Goal: Task Accomplishment & Management: Complete application form

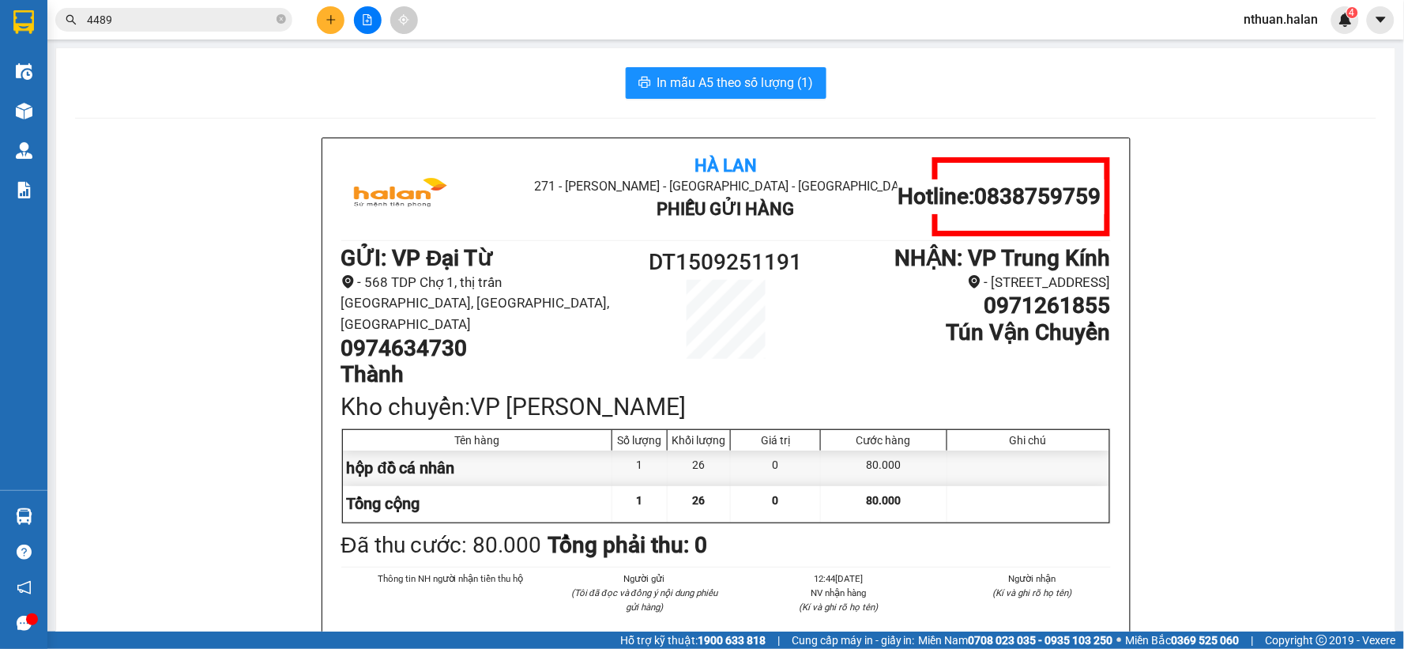
click at [198, 24] on input "4489" at bounding box center [180, 19] width 186 height 17
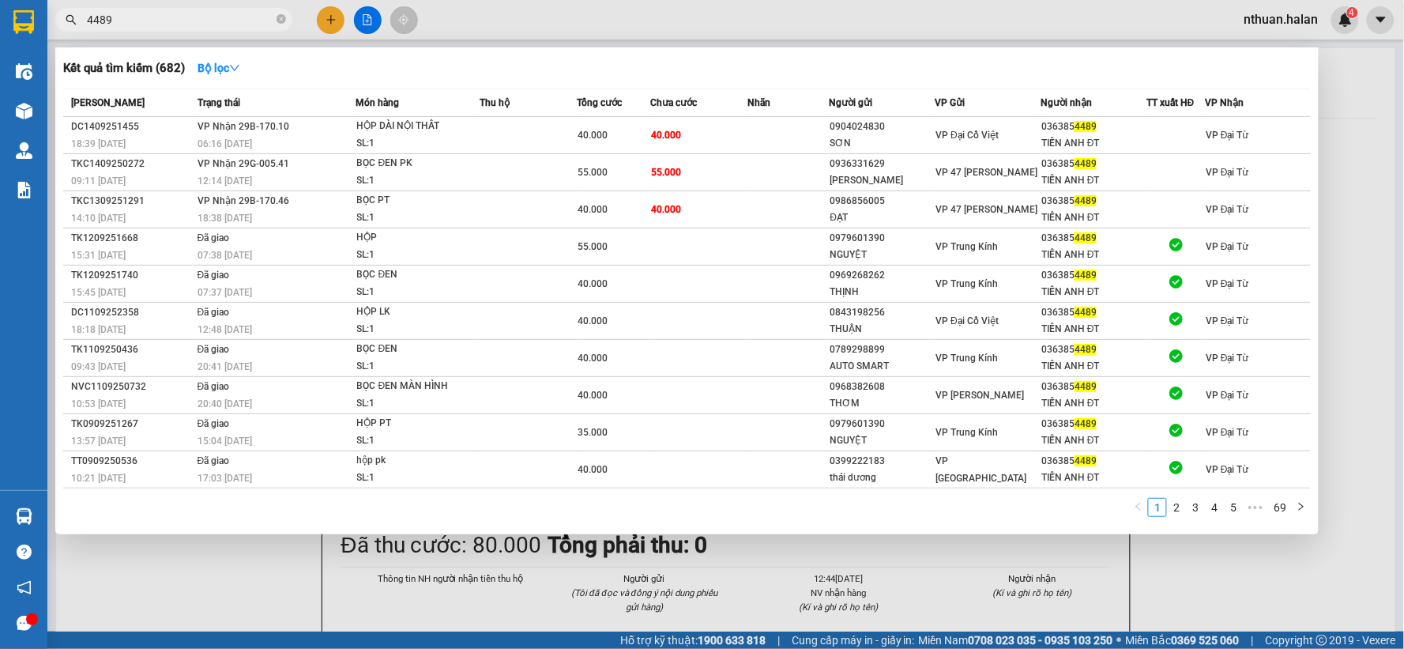
click at [198, 24] on input "4489" at bounding box center [180, 19] width 186 height 17
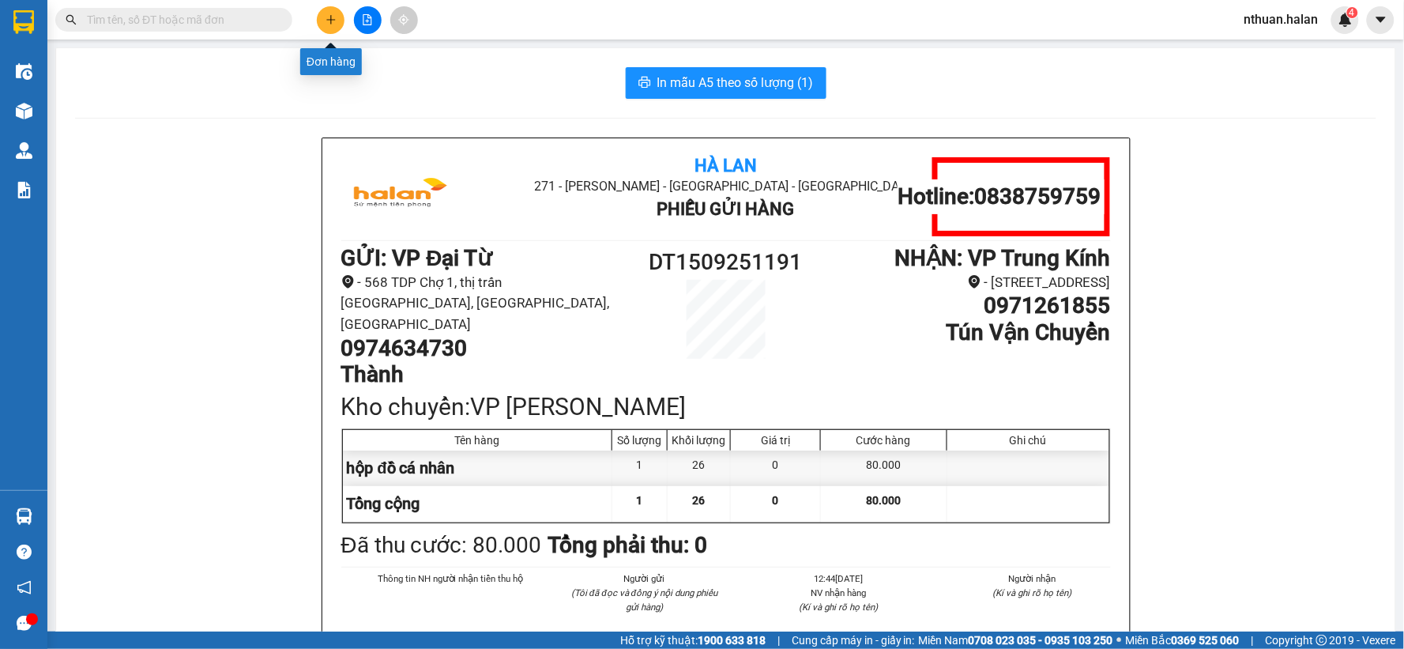
click at [335, 20] on icon "plus" at bounding box center [330, 19] width 11 height 11
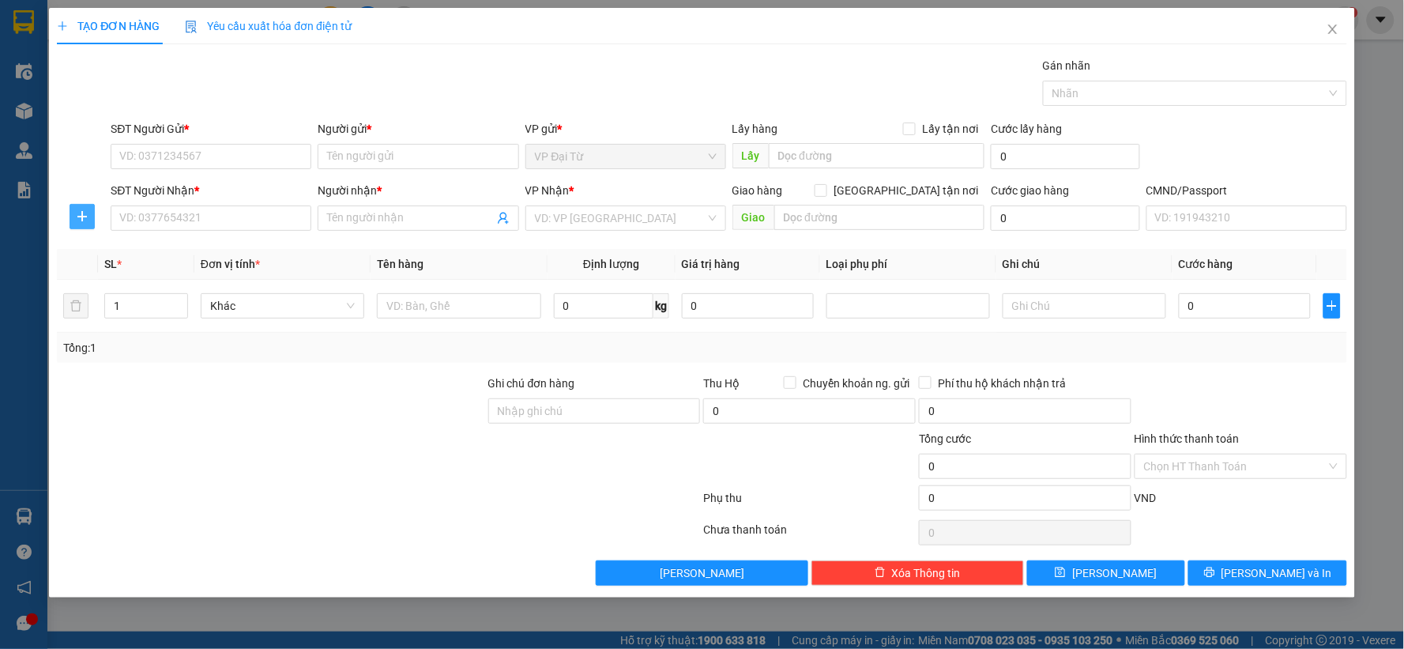
click at [76, 216] on icon "plus" at bounding box center [82, 216] width 13 height 13
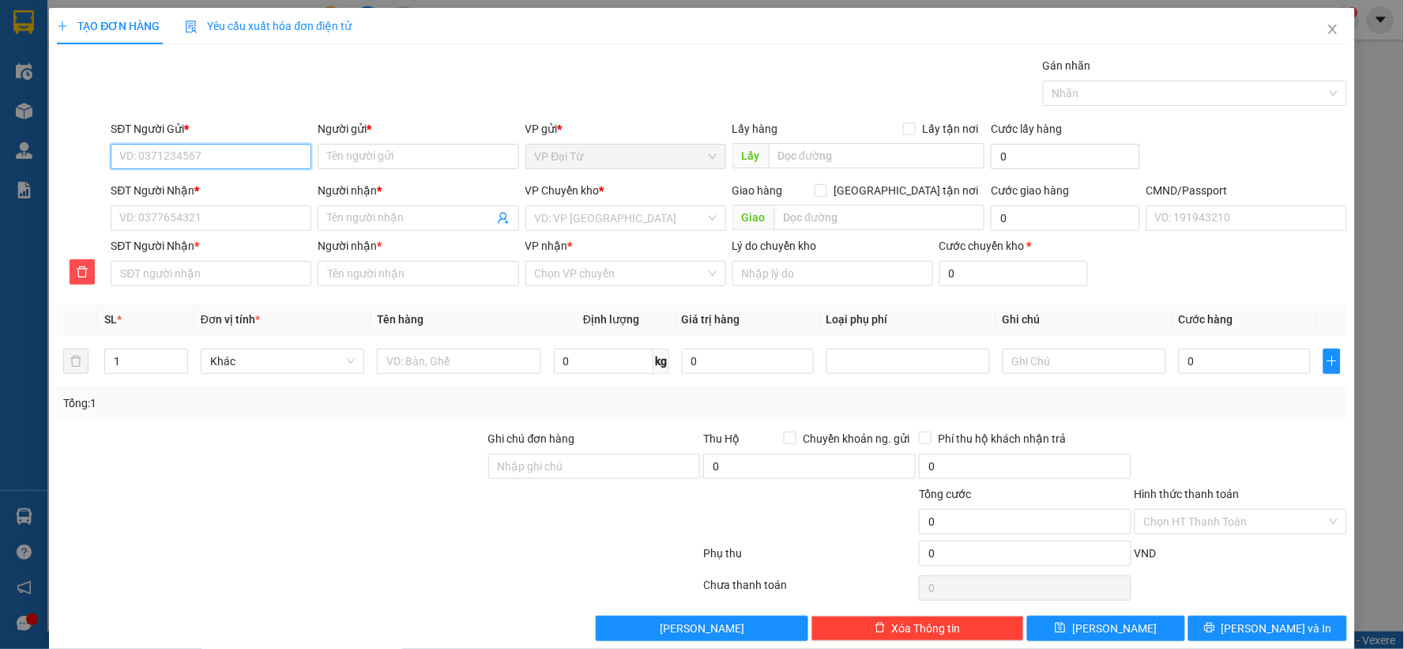
click at [151, 152] on input "SĐT Người Gửi *" at bounding box center [211, 156] width 201 height 25
type input "0974634730"
click at [171, 183] on div "0974634730 - Thành" at bounding box center [209, 187] width 180 height 17
type input "Thành"
type input "0974634730"
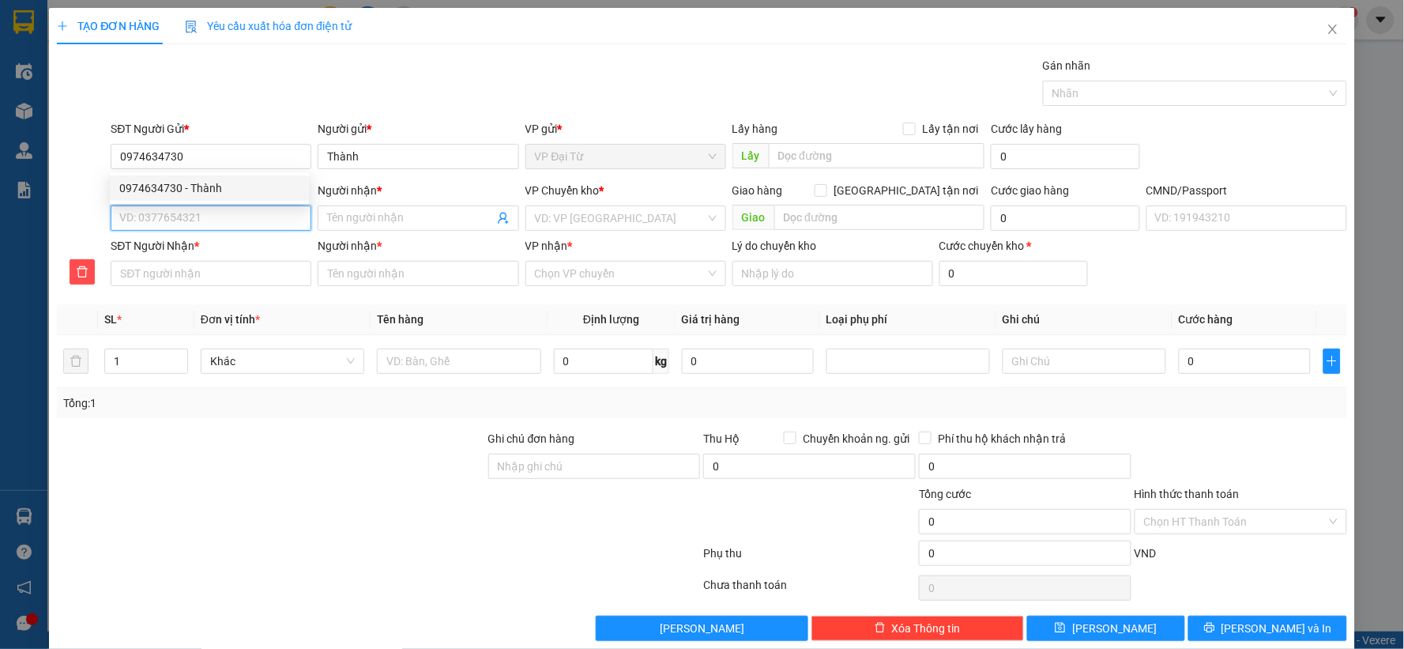
click at [184, 216] on input "SĐT Người Nhận *" at bounding box center [211, 217] width 201 height 25
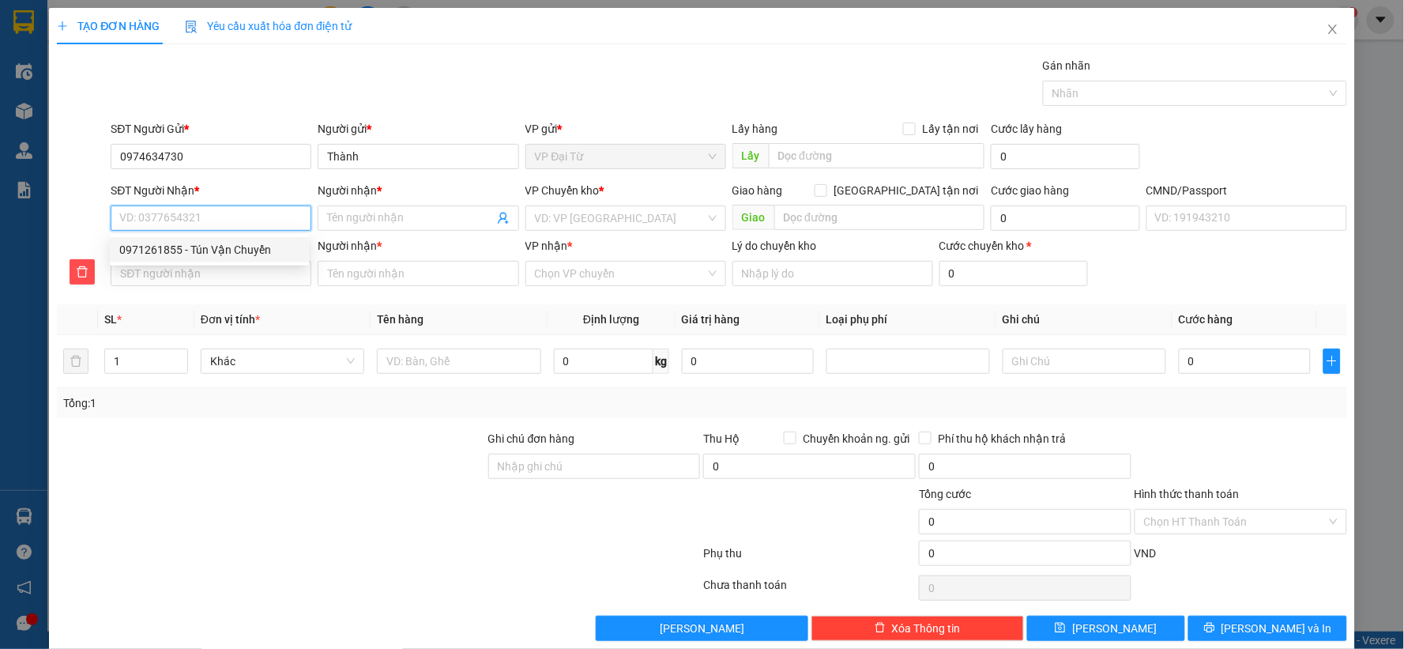
click at [194, 247] on div "0971261855 - Tún Vận Chuyển" at bounding box center [209, 249] width 180 height 17
type input "0971261855"
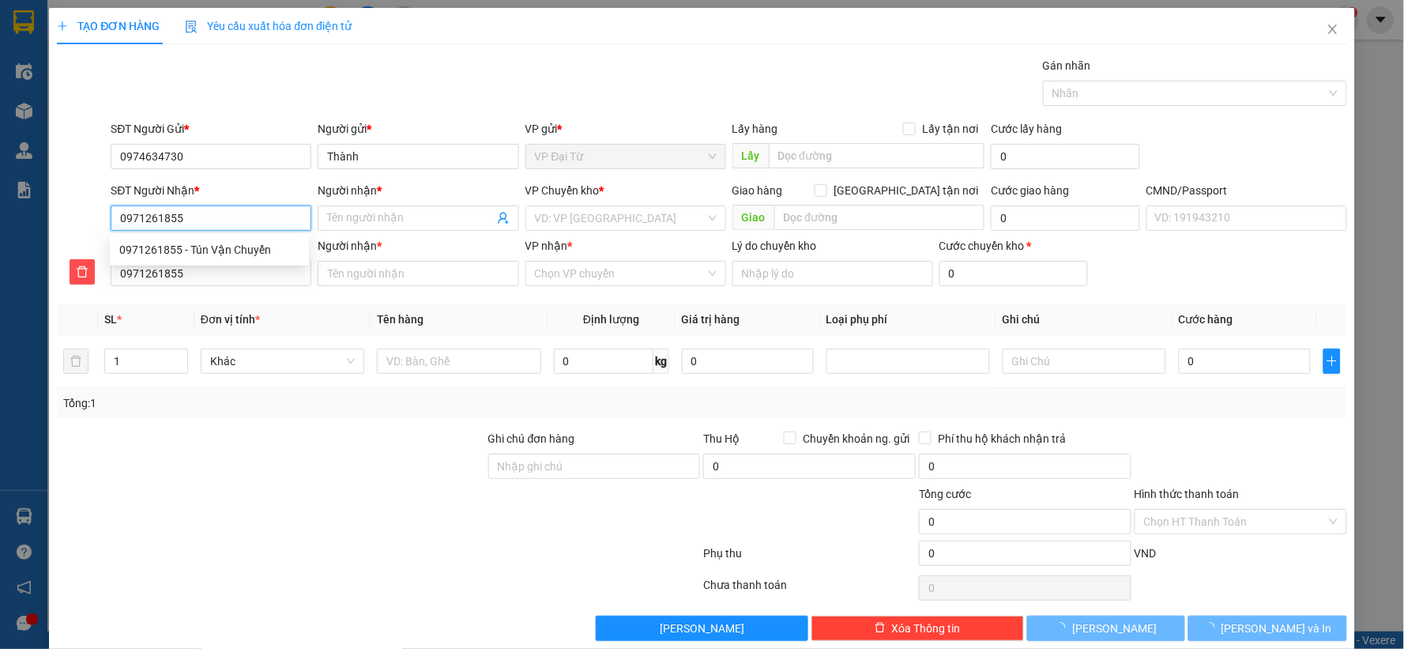
type input "Tún Vận Chuyển"
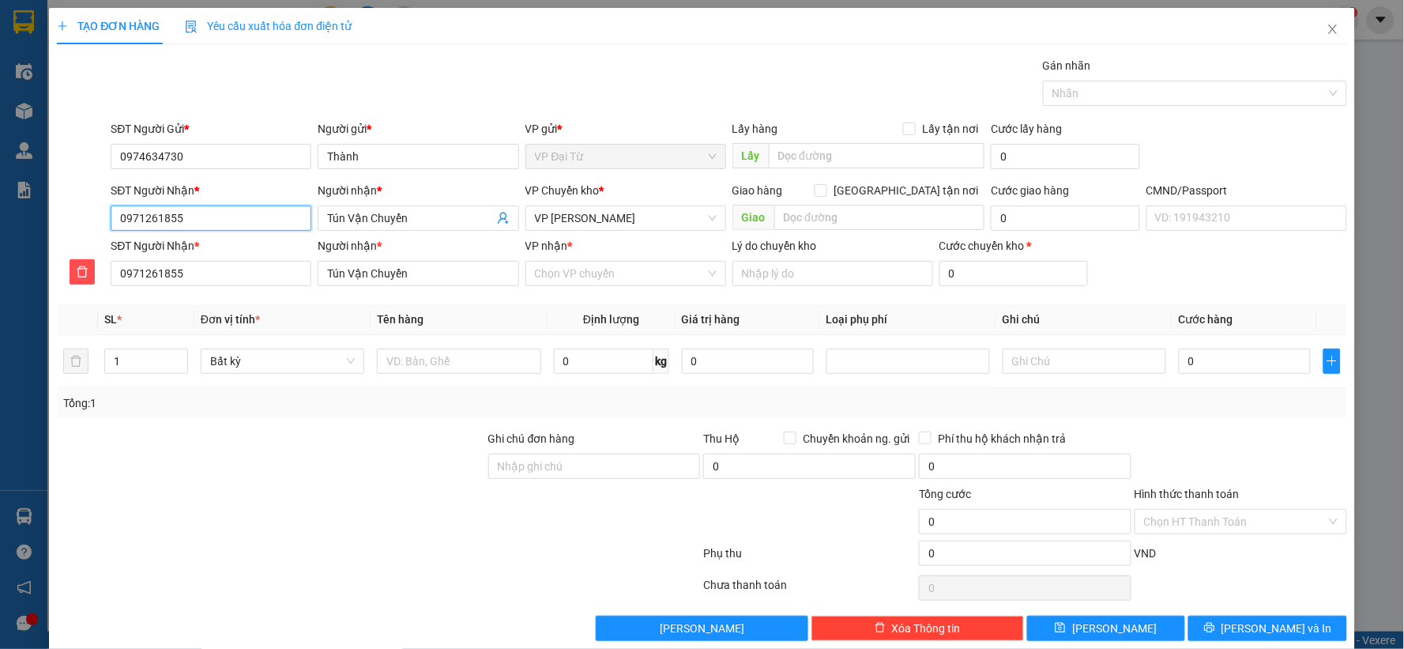
click at [171, 222] on input "0971261855" at bounding box center [211, 217] width 201 height 25
type input "097126185"
type input "0971261885"
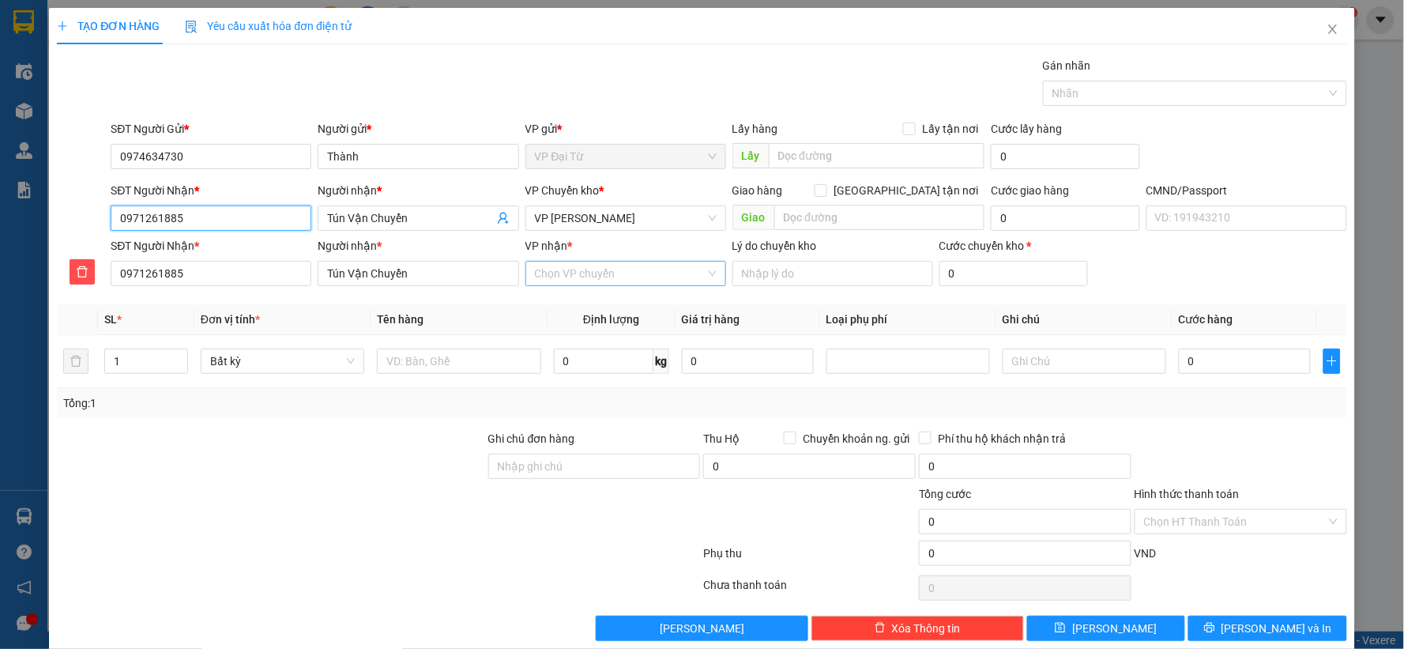
type input "0971261885"
click at [539, 282] on input "VP nhận *" at bounding box center [620, 273] width 171 height 24
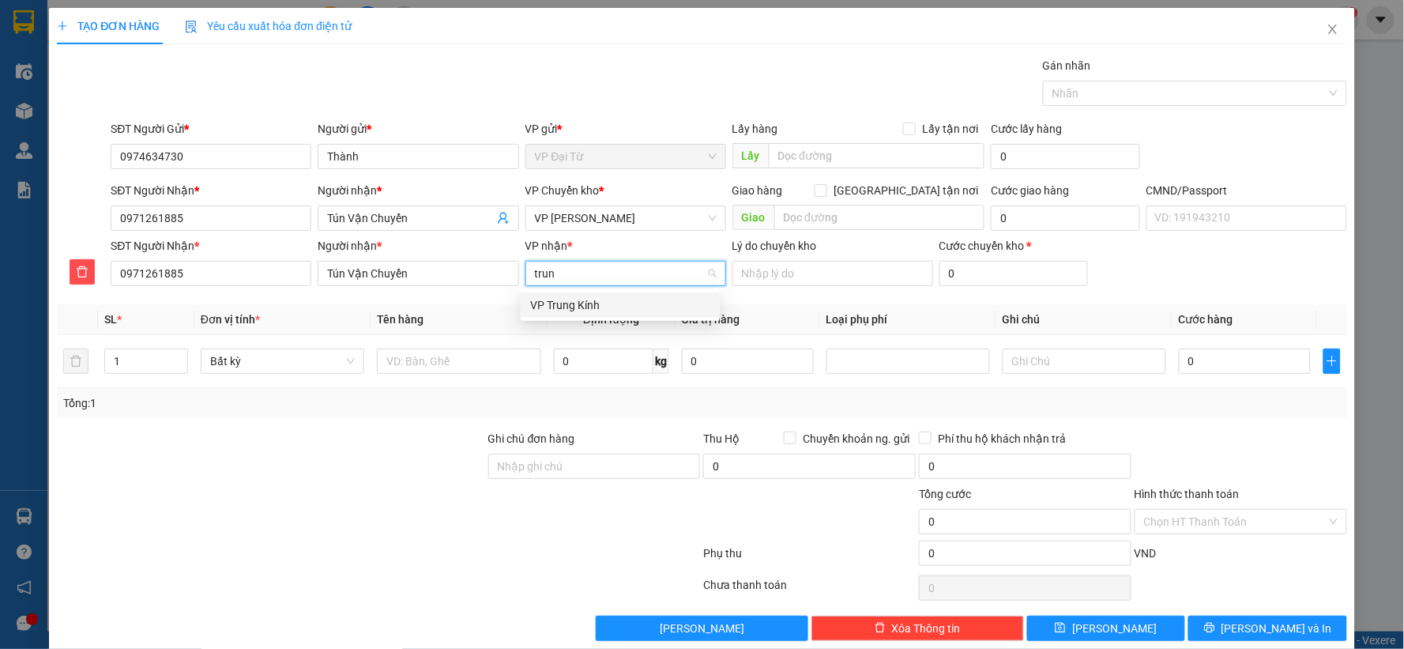
type input "trung"
click at [558, 305] on div "VP Trung Kính" at bounding box center [620, 304] width 180 height 17
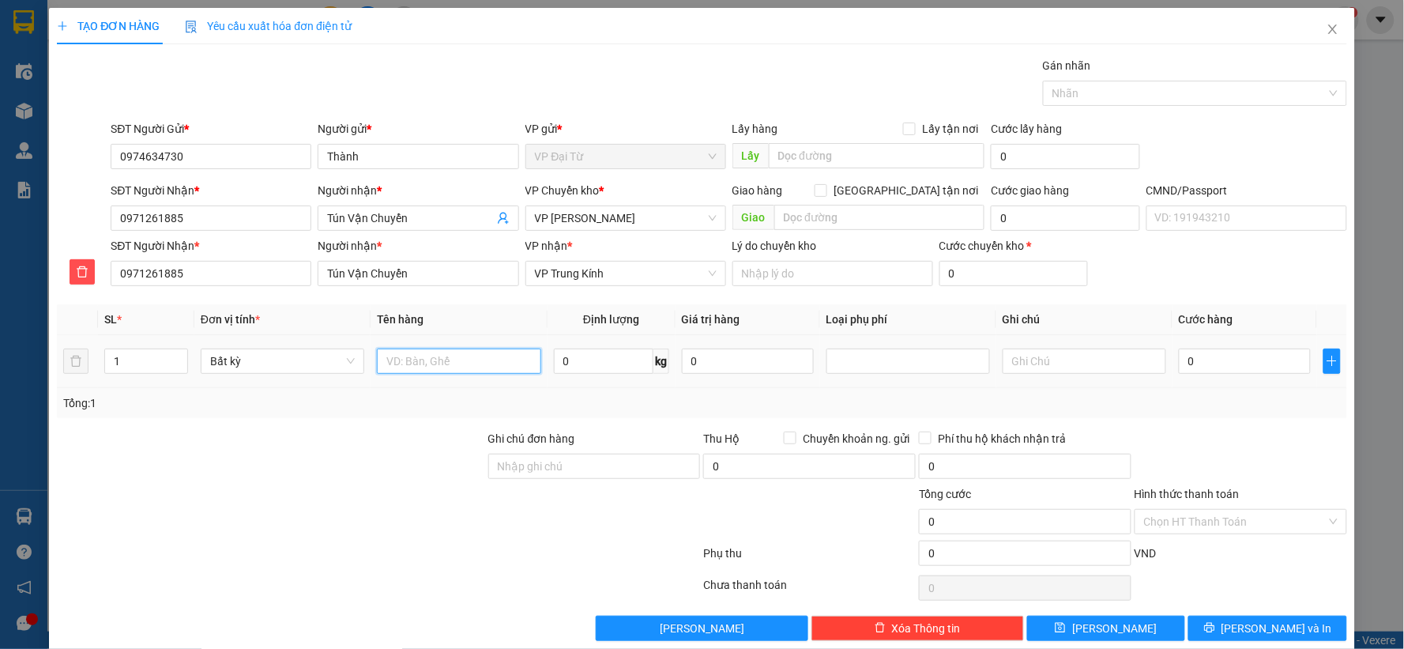
click at [423, 361] on input "text" at bounding box center [459, 360] width 164 height 25
type input "Hộp đồ ăn"
type input "26"
type input "80.000"
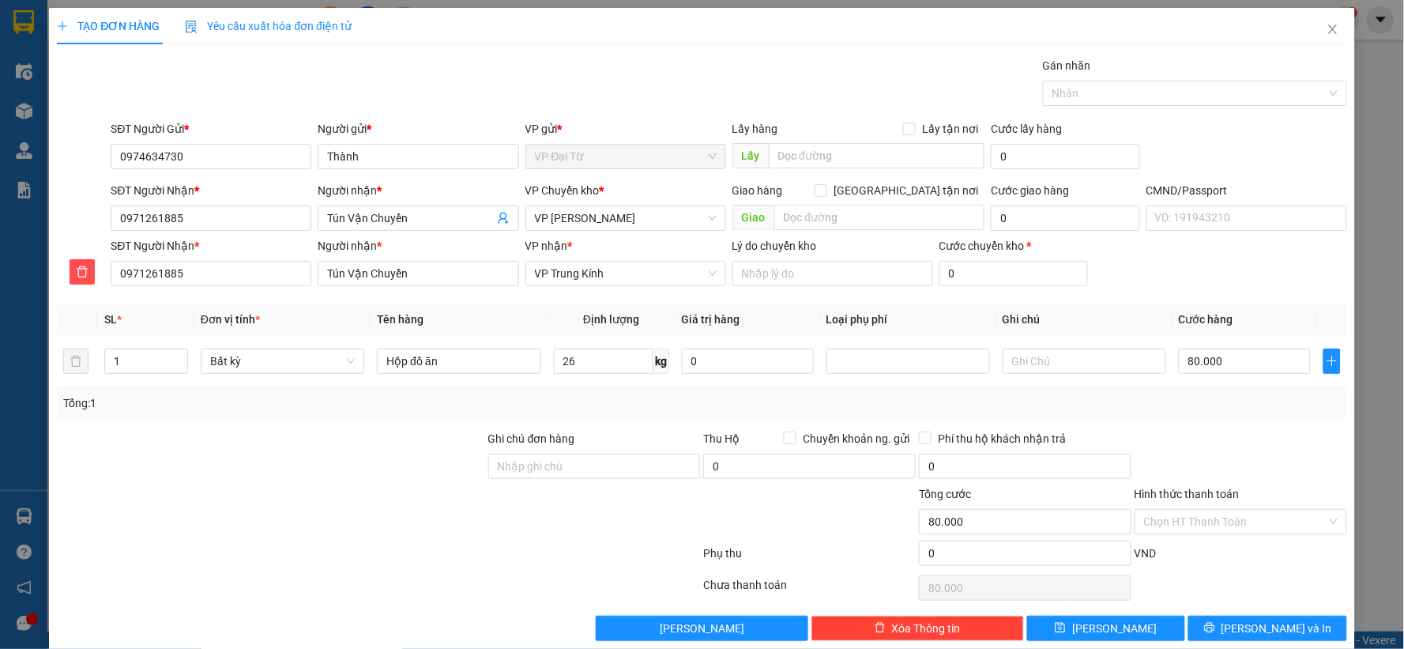
click at [1179, 421] on div "Transit Pickup Surcharge Ids Transit Deliver Surcharge Ids Transit Deliver Surc…" at bounding box center [702, 349] width 1290 height 584
click at [1207, 525] on input "Hình thức thanh toán" at bounding box center [1235, 522] width 182 height 24
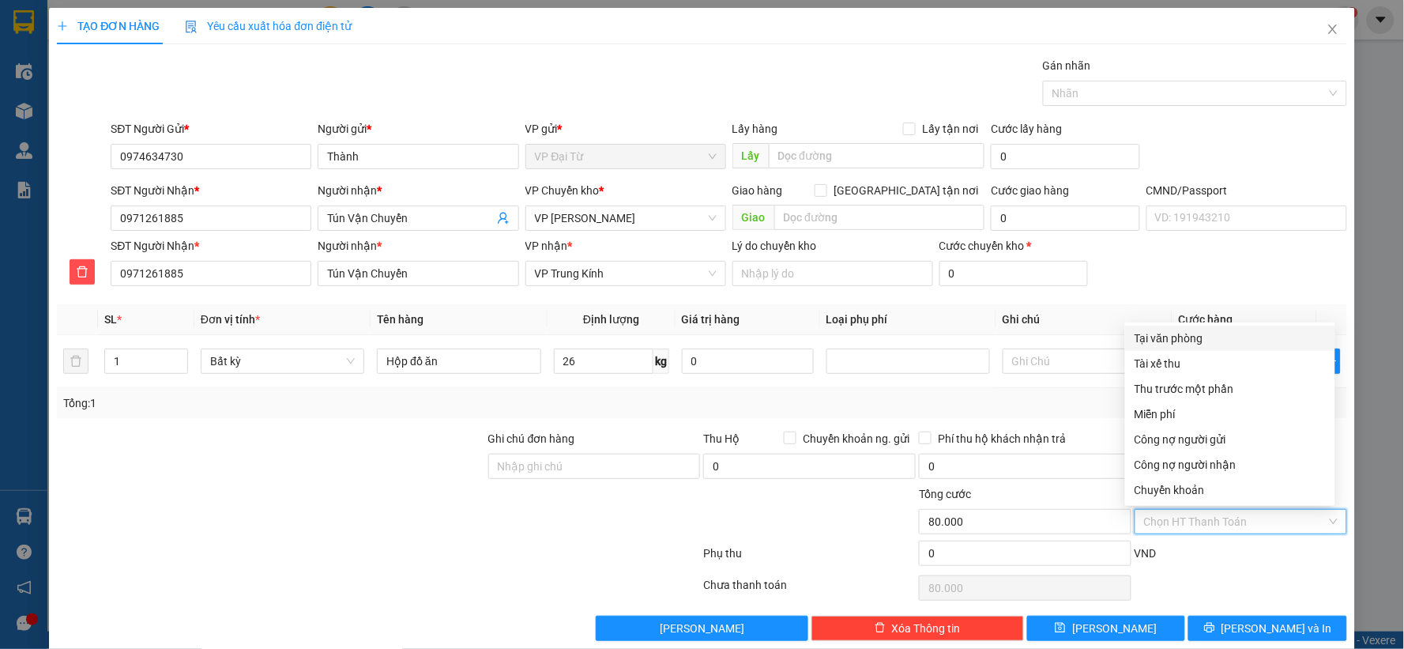
click at [1152, 340] on div "Tại văn phòng" at bounding box center [1229, 337] width 191 height 17
type input "0"
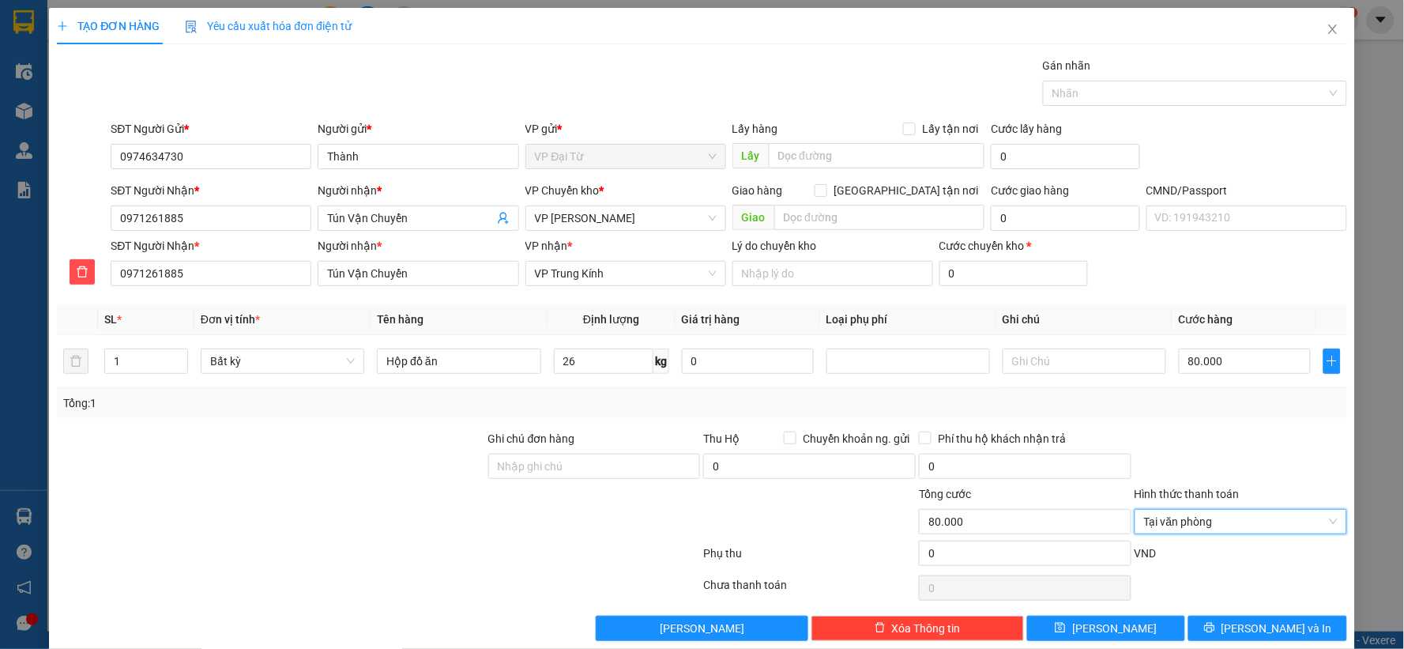
scroll to position [24, 0]
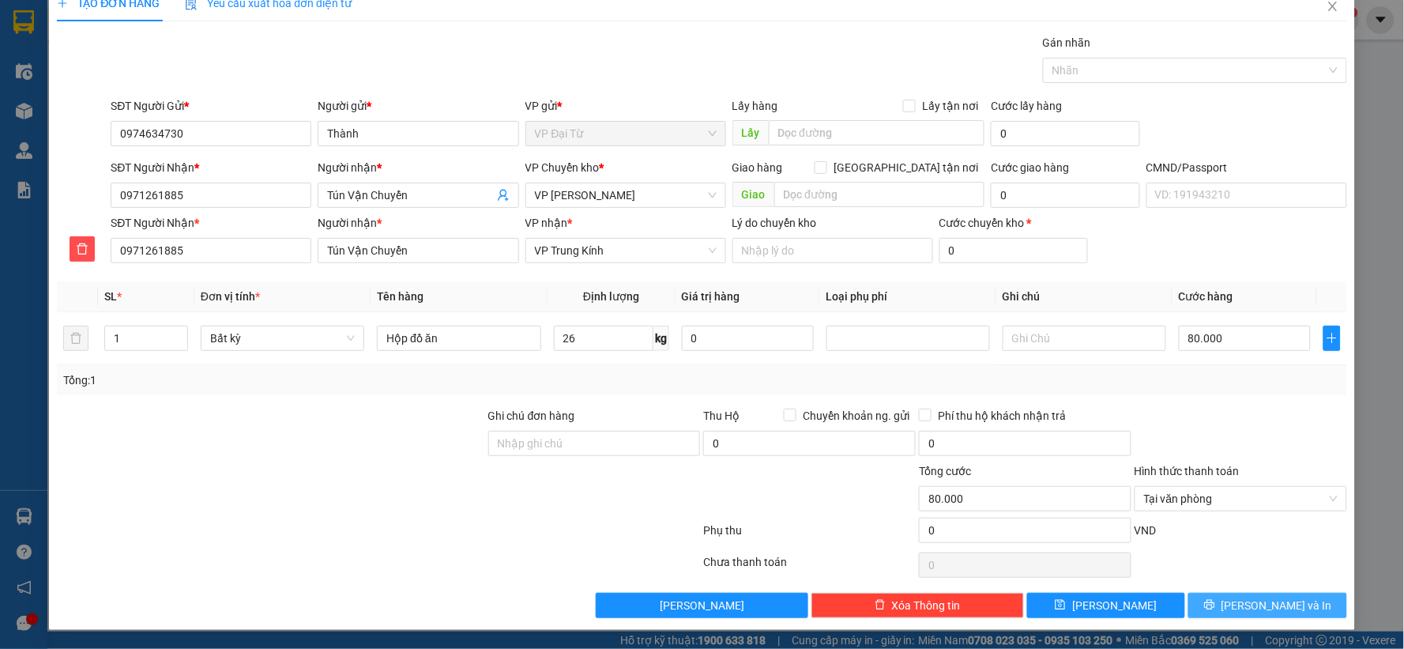
click at [1265, 599] on span "Lưu và In" at bounding box center [1276, 604] width 111 height 17
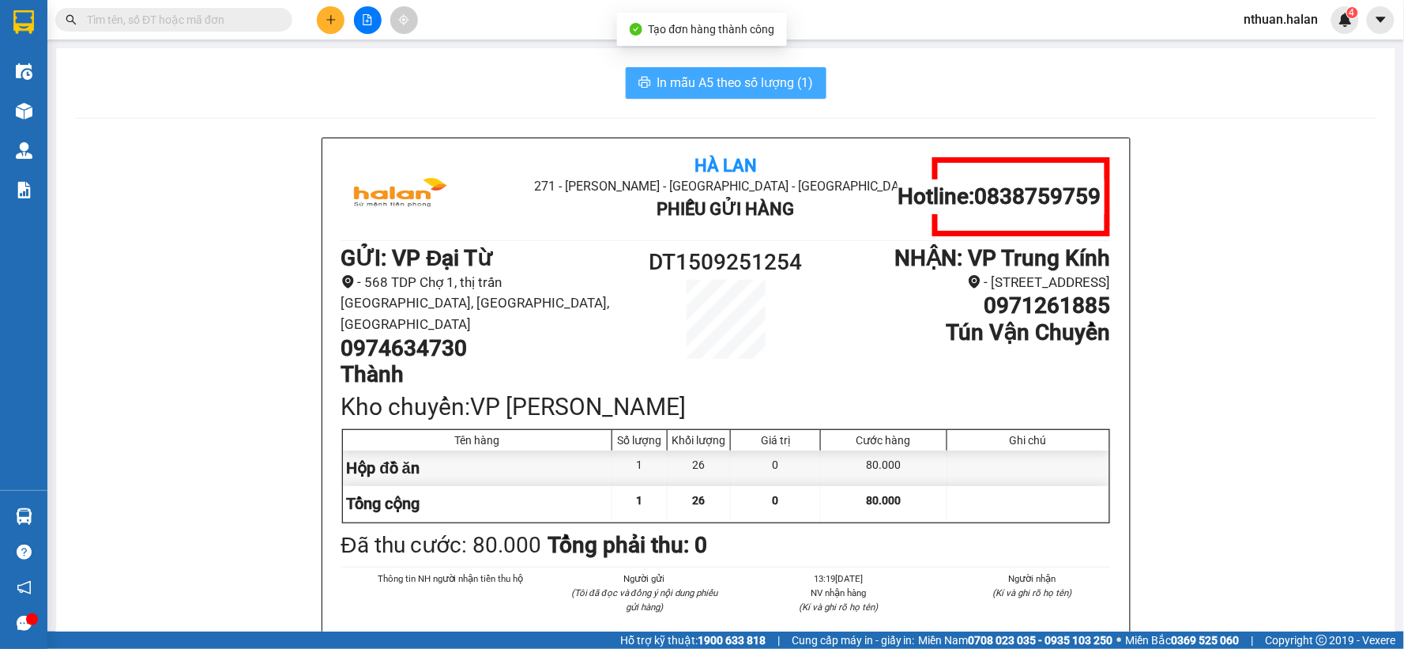
click at [720, 84] on span "In mẫu A5 theo số lượng (1)" at bounding box center [735, 83] width 156 height 20
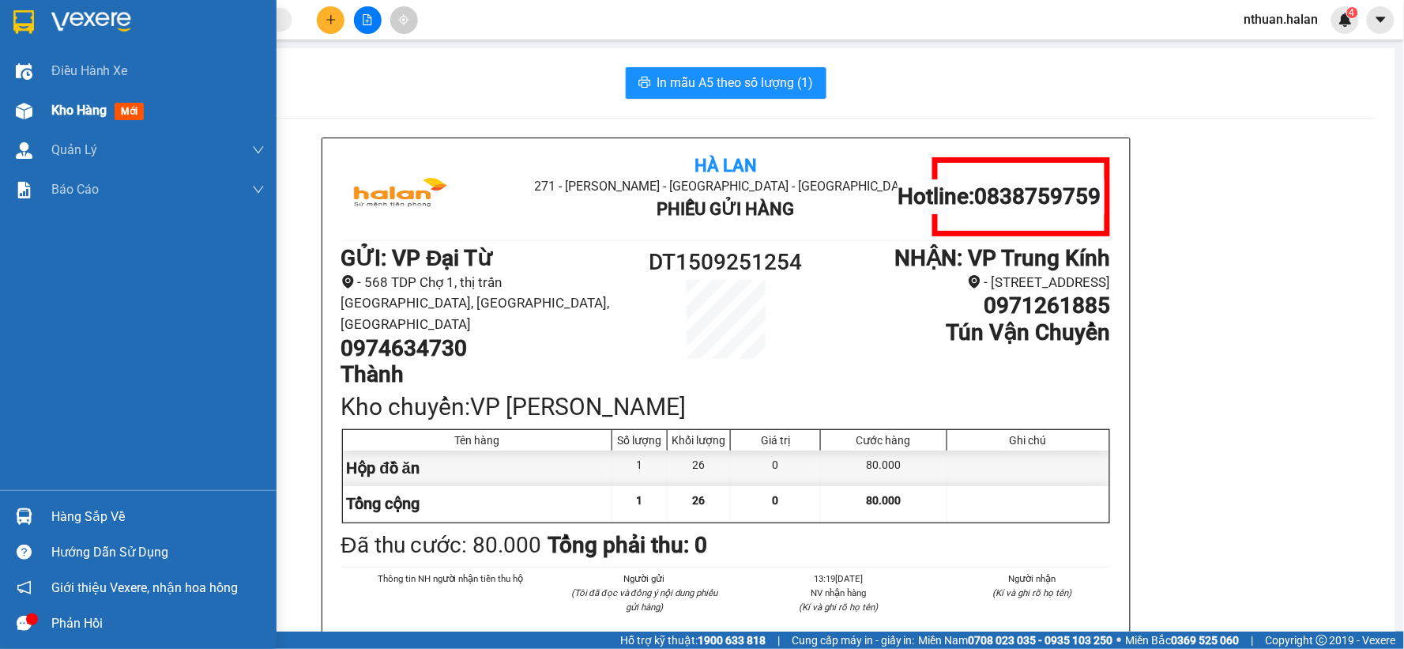
click at [57, 107] on span "Kho hàng" at bounding box center [78, 110] width 55 height 15
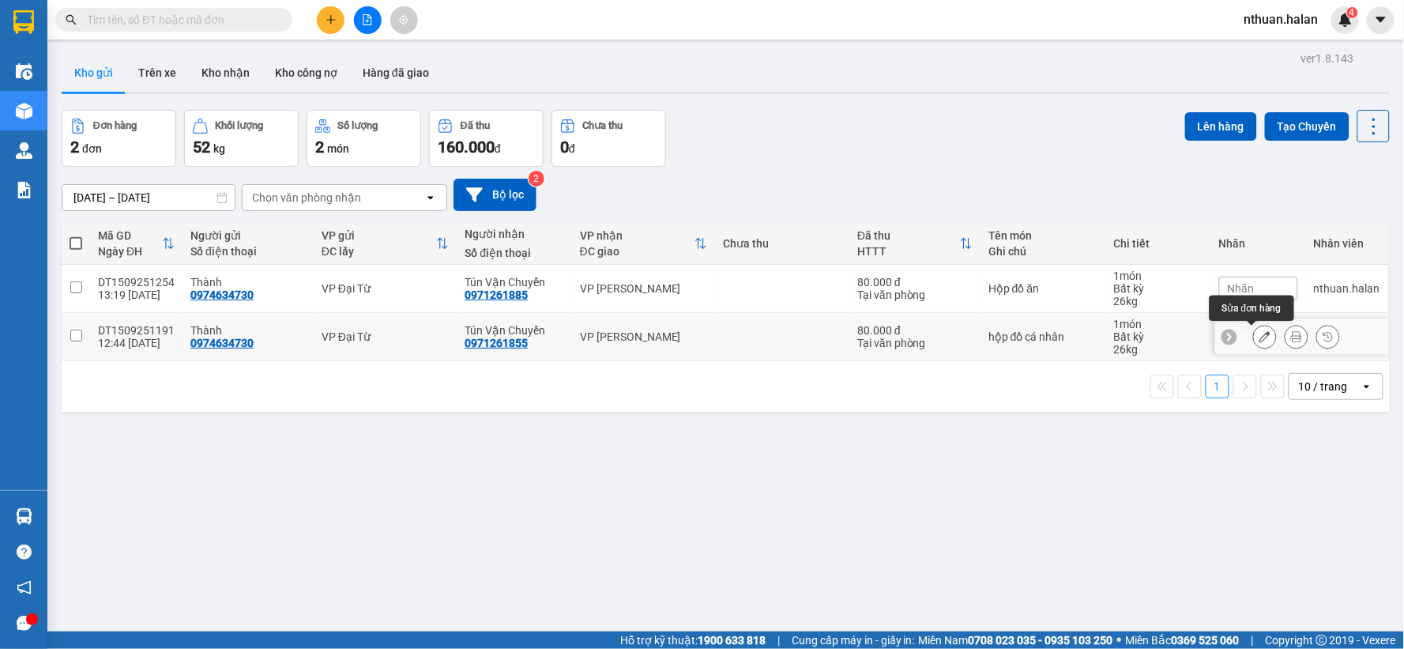
click at [1259, 340] on icon at bounding box center [1264, 336] width 11 height 11
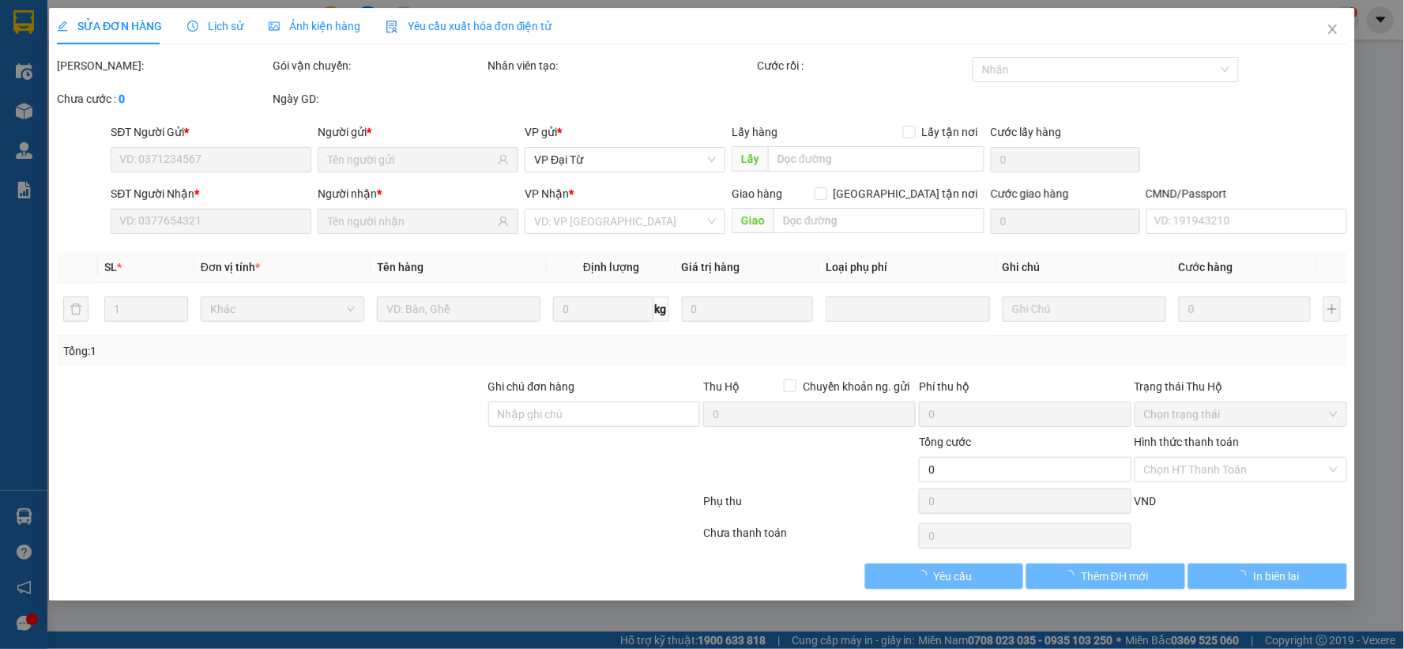
type input "0974634730"
type input "0971261855"
type input "80.000"
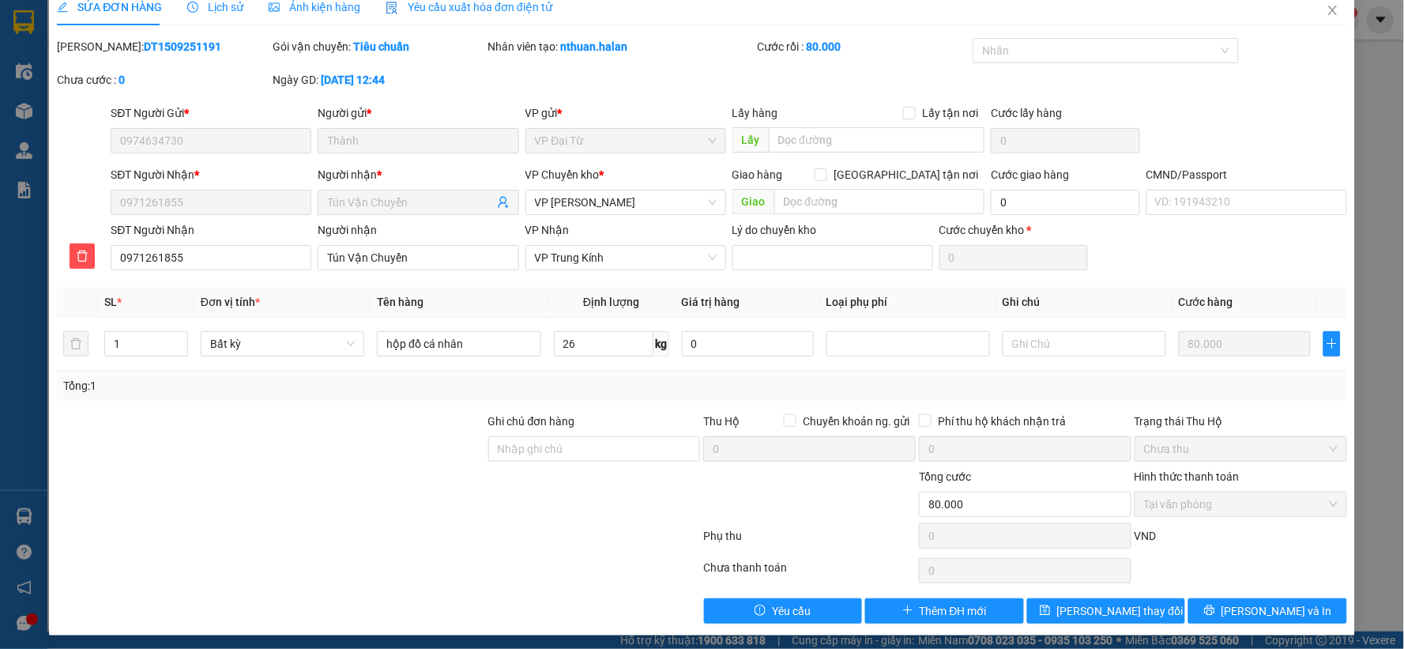
scroll to position [24, 0]
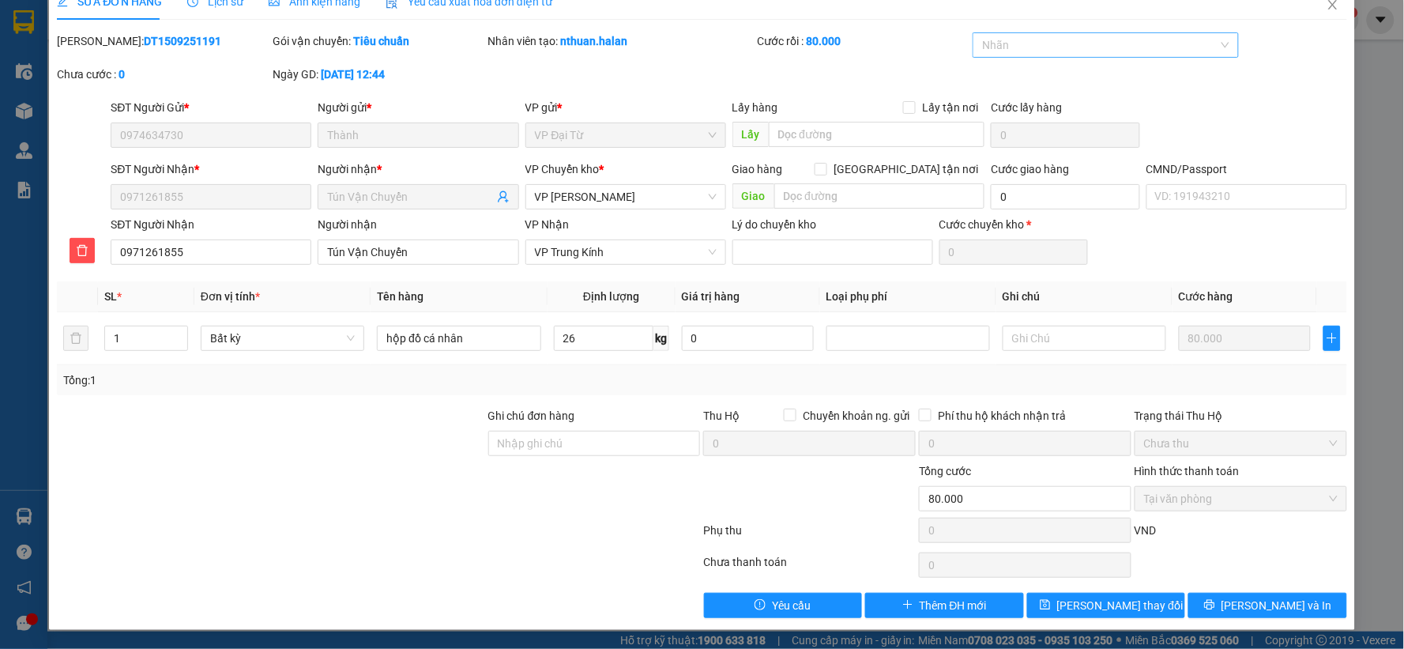
click at [1106, 48] on div at bounding box center [1097, 45] width 243 height 19
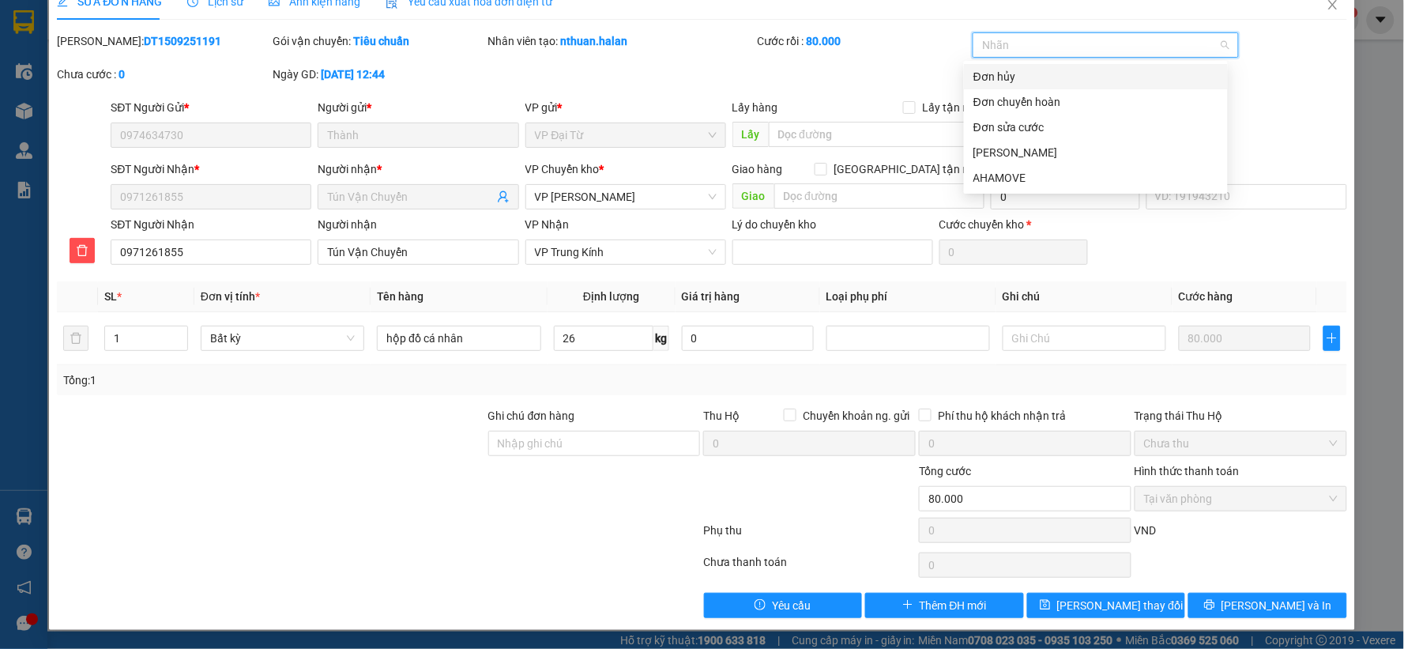
click at [1038, 79] on div "Đơn hủy" at bounding box center [1095, 76] width 245 height 17
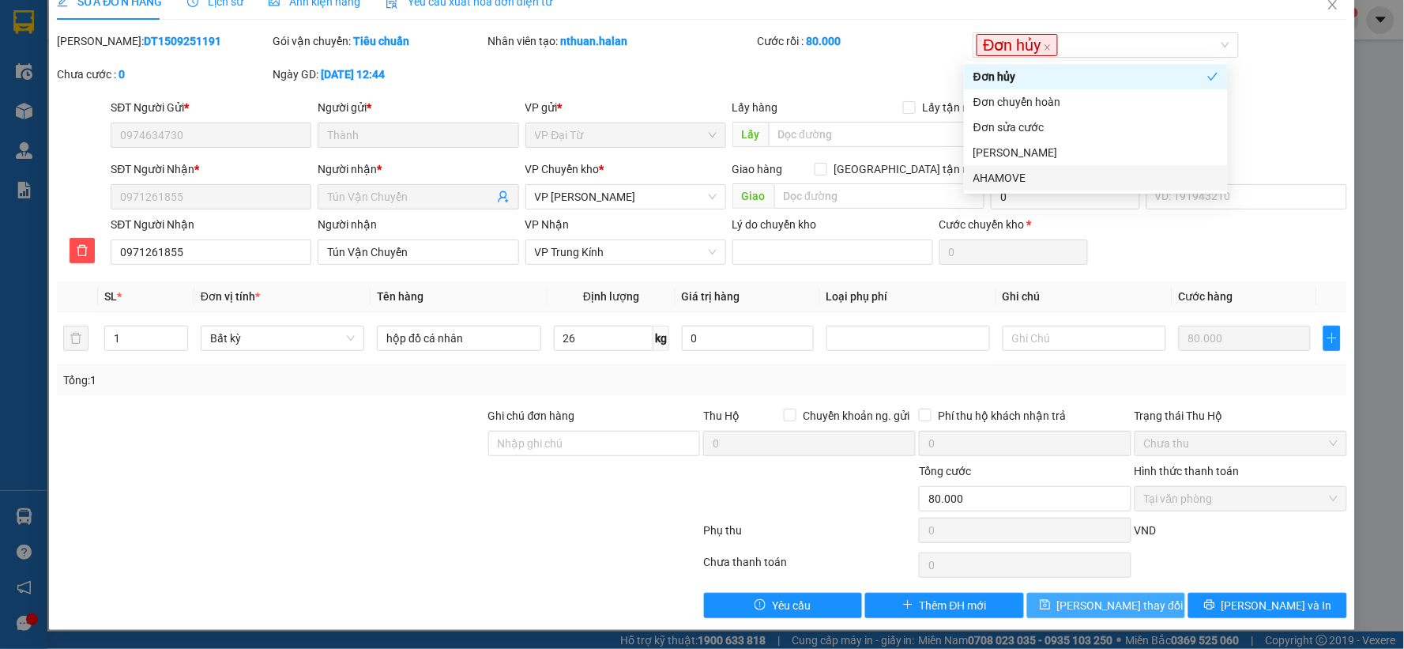
click at [1096, 611] on span "Lưu thay đổi" at bounding box center [1120, 604] width 126 height 17
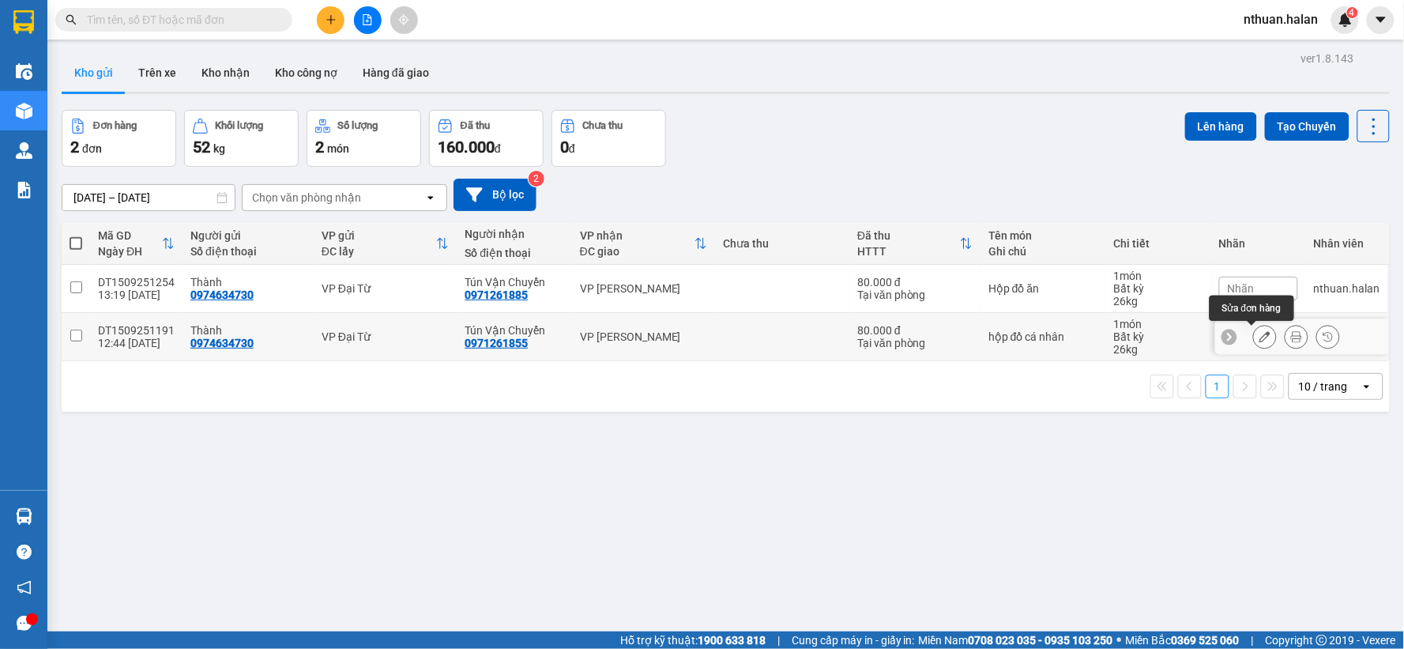
click at [1259, 338] on icon at bounding box center [1264, 336] width 11 height 11
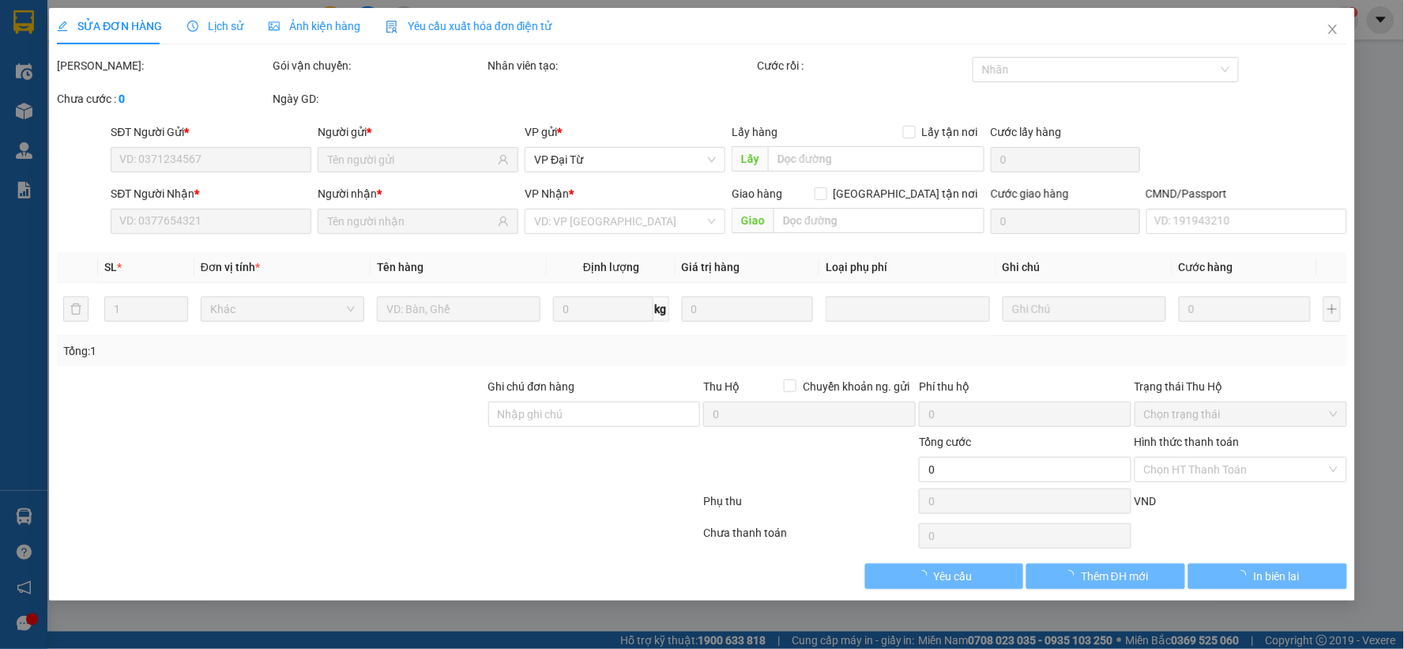
type input "0974634730"
type input "0971261855"
type input "80.000"
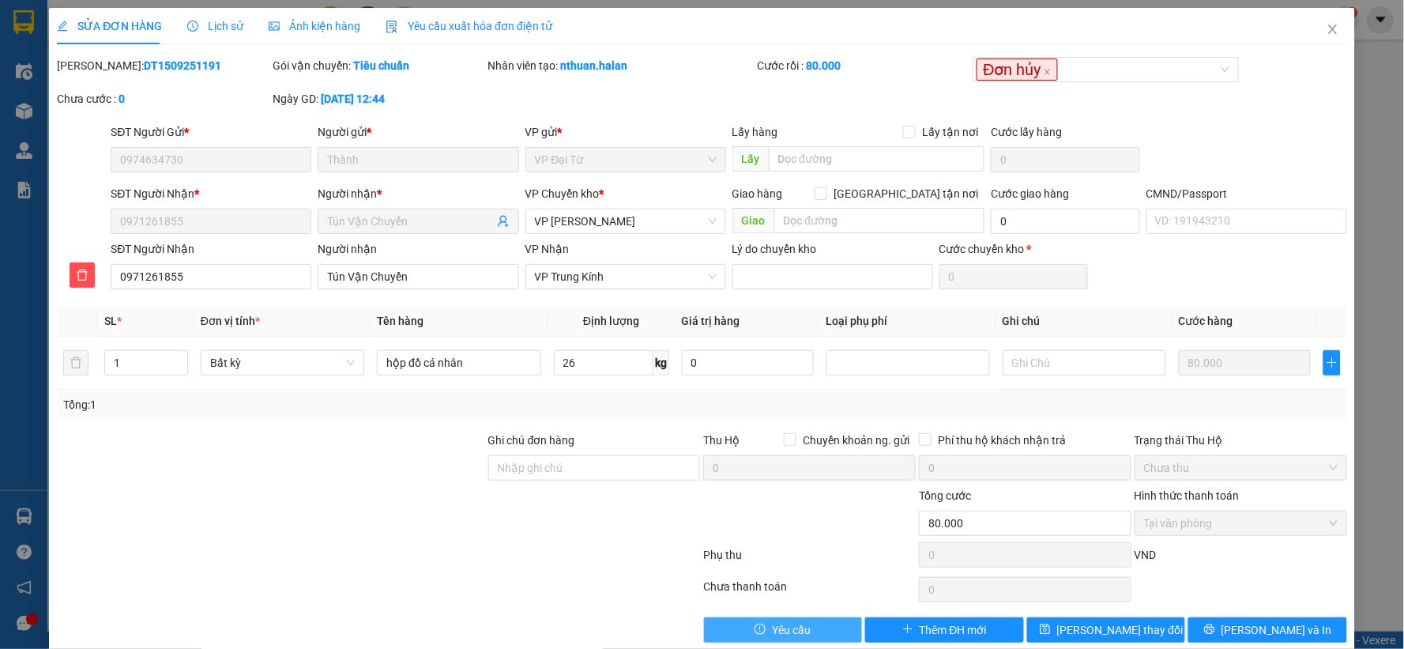
click at [784, 629] on span "Yêu cầu" at bounding box center [791, 629] width 39 height 17
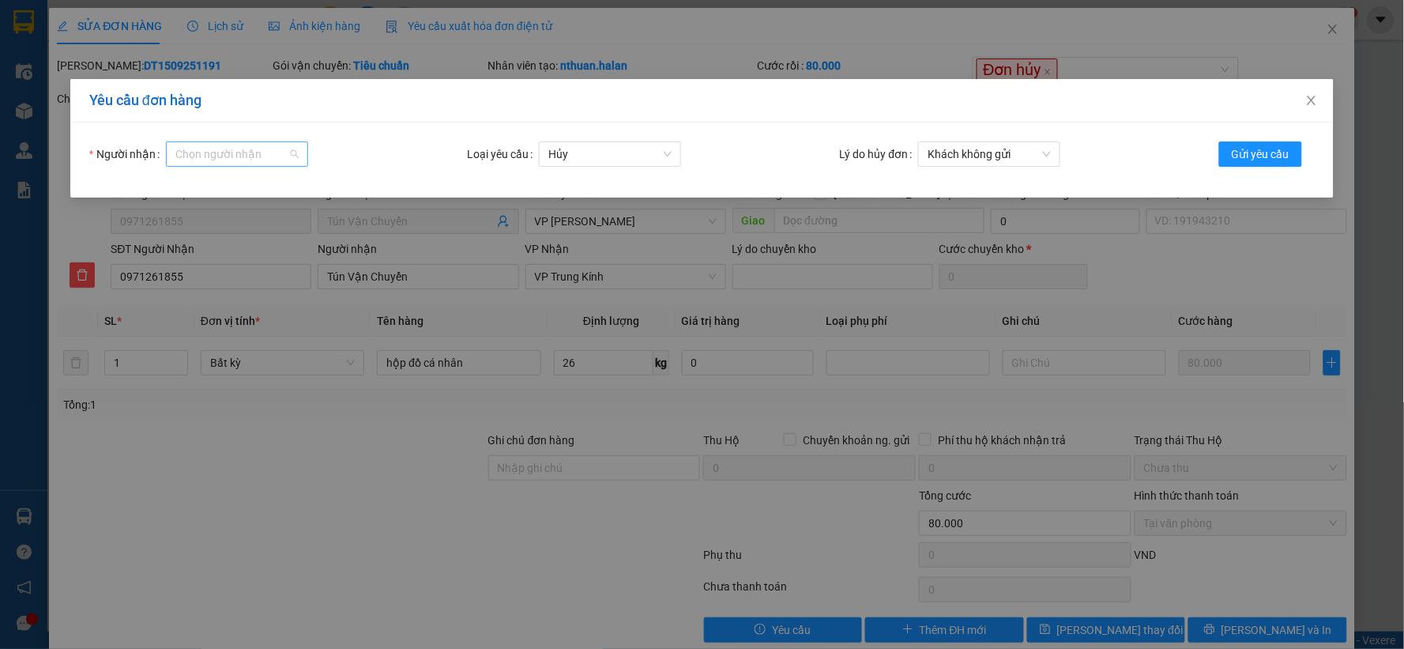
click at [292, 160] on div "Chọn người nhận" at bounding box center [237, 153] width 142 height 25
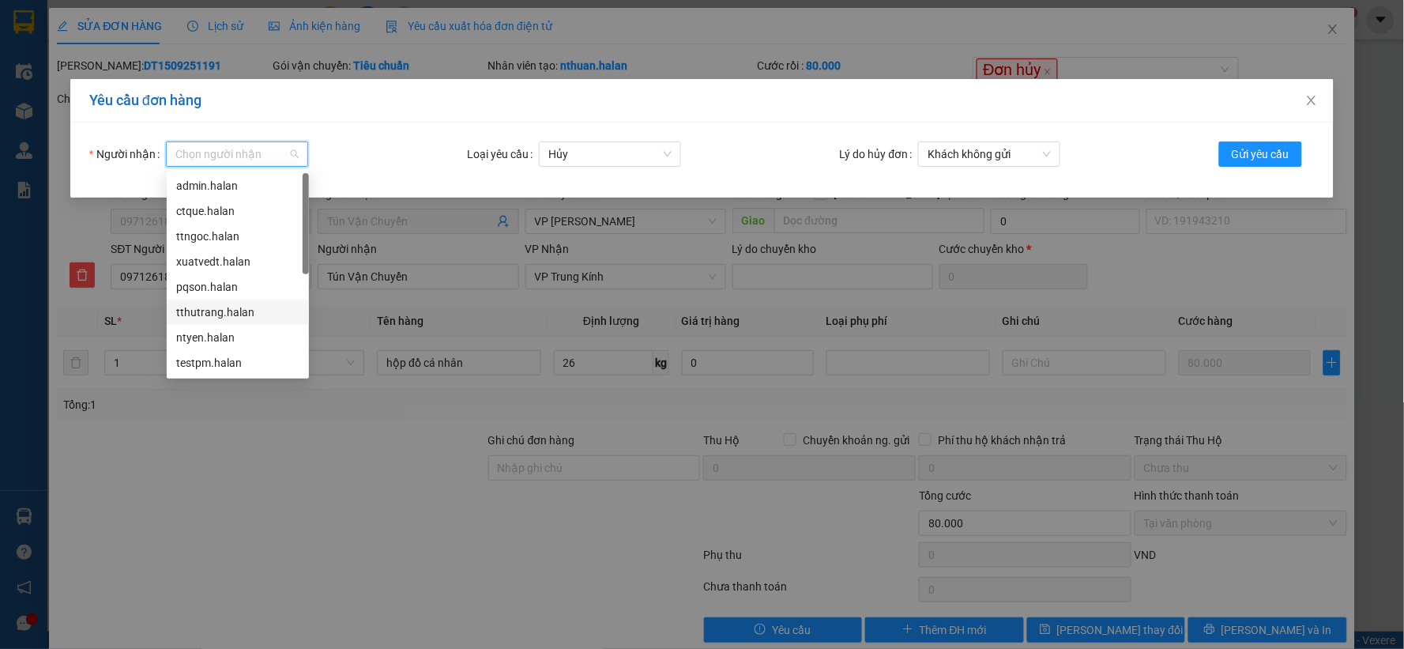
click at [212, 310] on div "tthutrang.halan" at bounding box center [237, 311] width 123 height 17
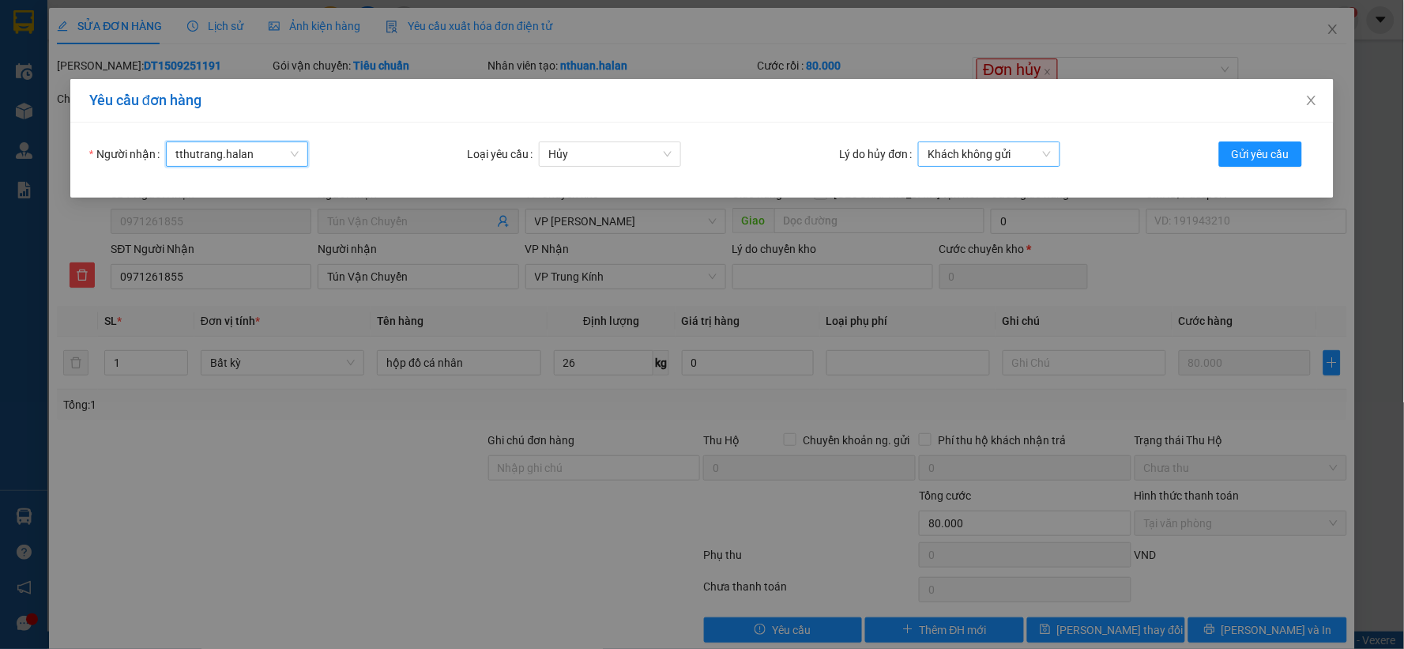
click at [1039, 153] on span "Khách không gửi" at bounding box center [988, 154] width 123 height 24
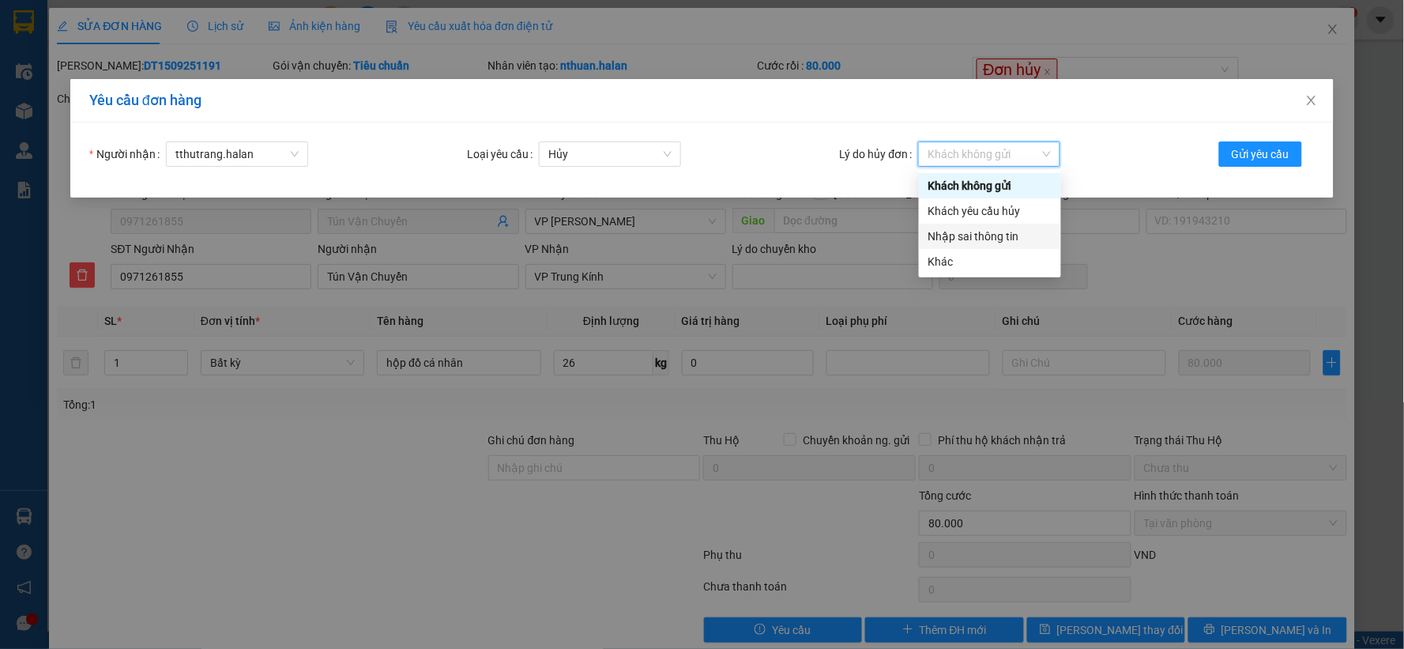
click at [998, 235] on div "Nhập sai thông tin" at bounding box center [989, 236] width 123 height 17
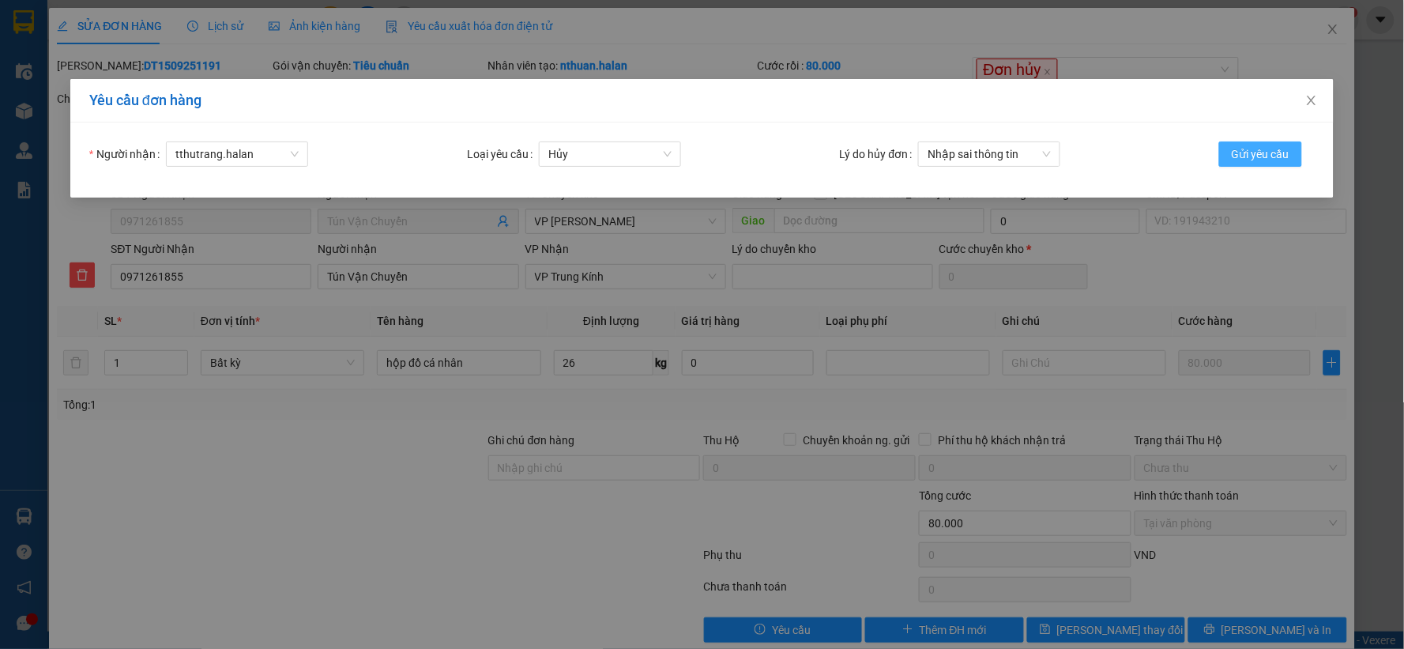
click at [1261, 151] on span "Gửi yêu cầu" at bounding box center [1261, 153] width 58 height 17
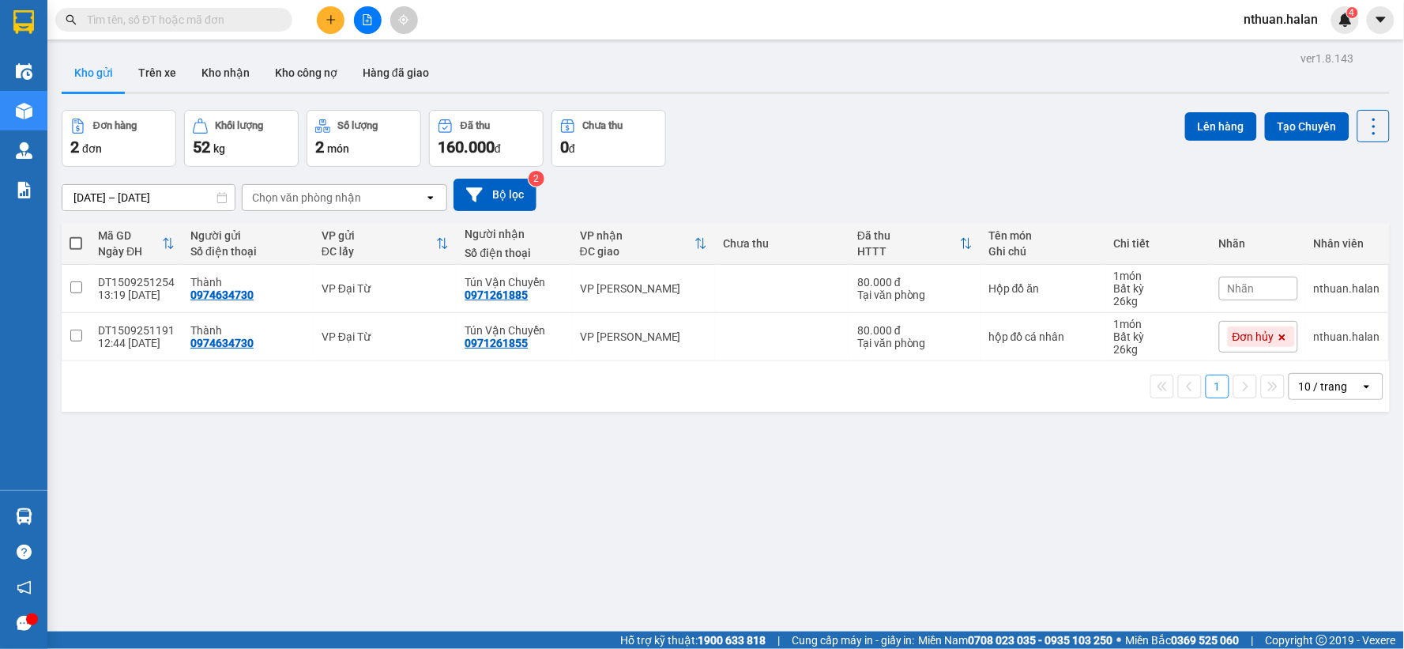
click at [226, 24] on input "text" at bounding box center [180, 19] width 186 height 17
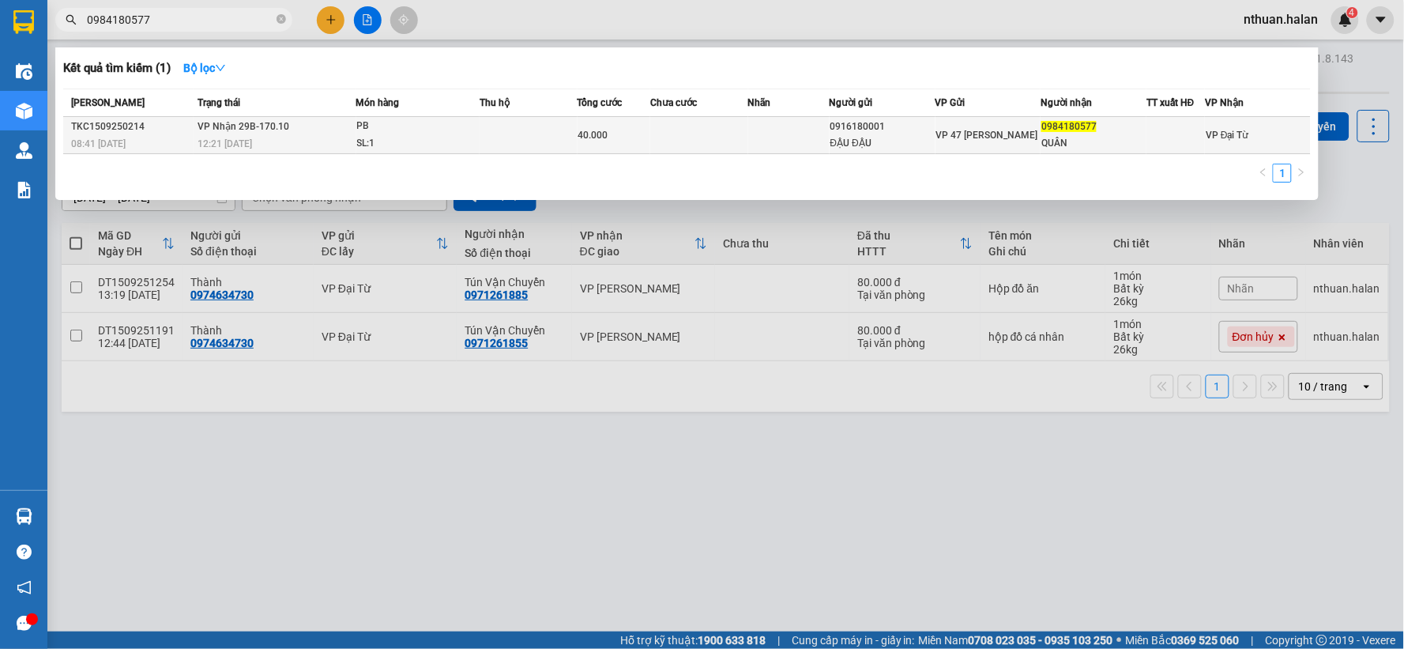
type input "0984180577"
click at [722, 132] on td at bounding box center [699, 135] width 98 height 37
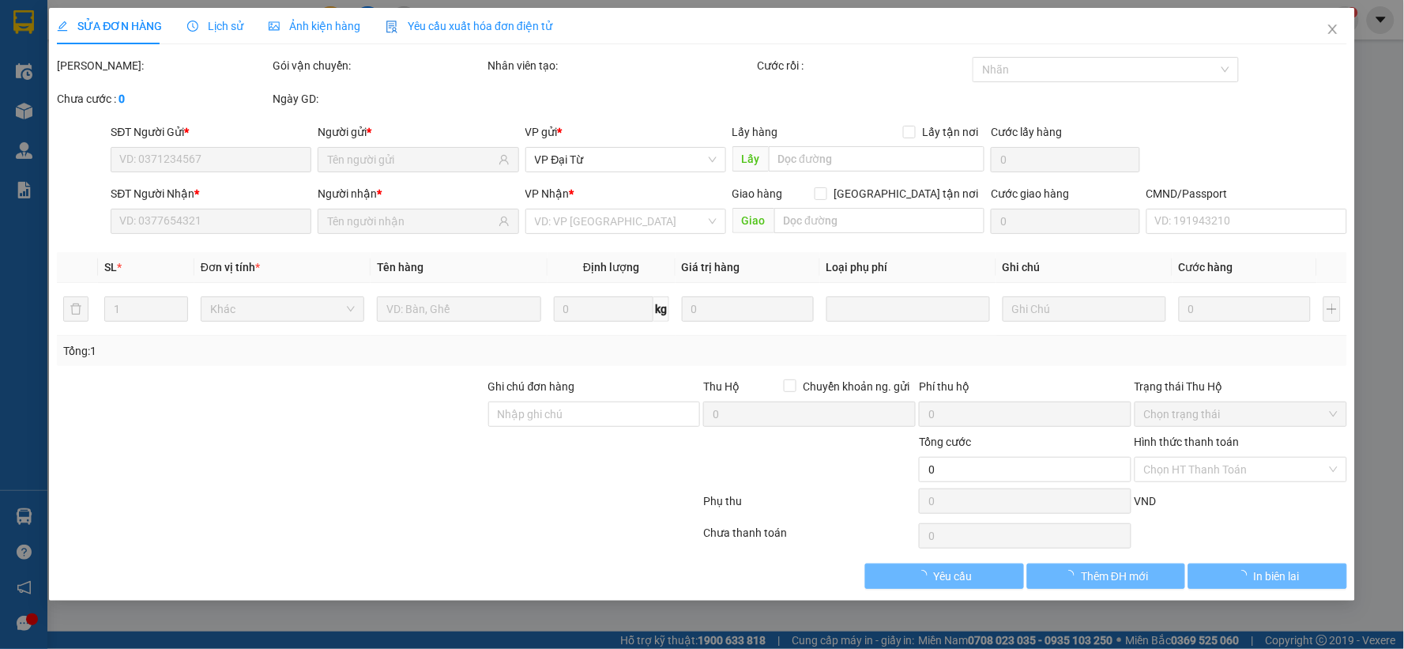
type input "0916180001"
type input "ĐẬU ĐẬU"
type input "0984180577"
type input "QUÂN"
type input "40.000"
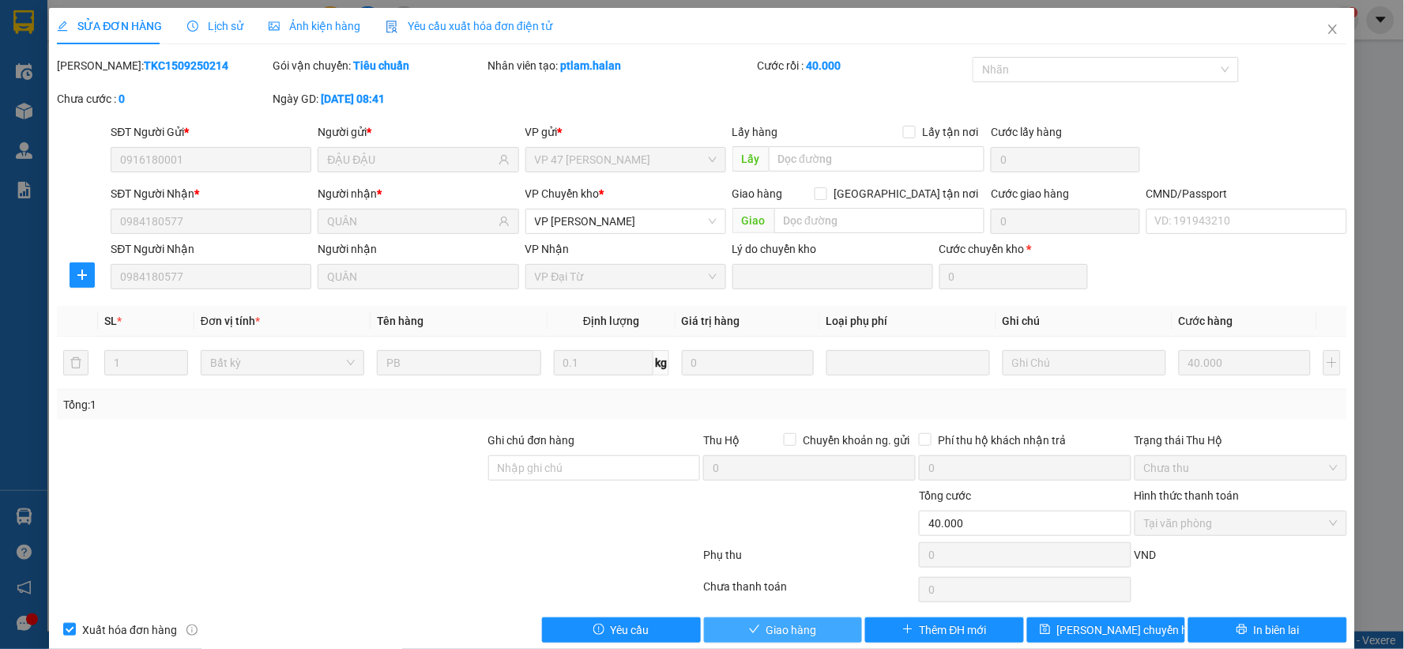
click at [793, 634] on span "Giao hàng" at bounding box center [791, 629] width 51 height 17
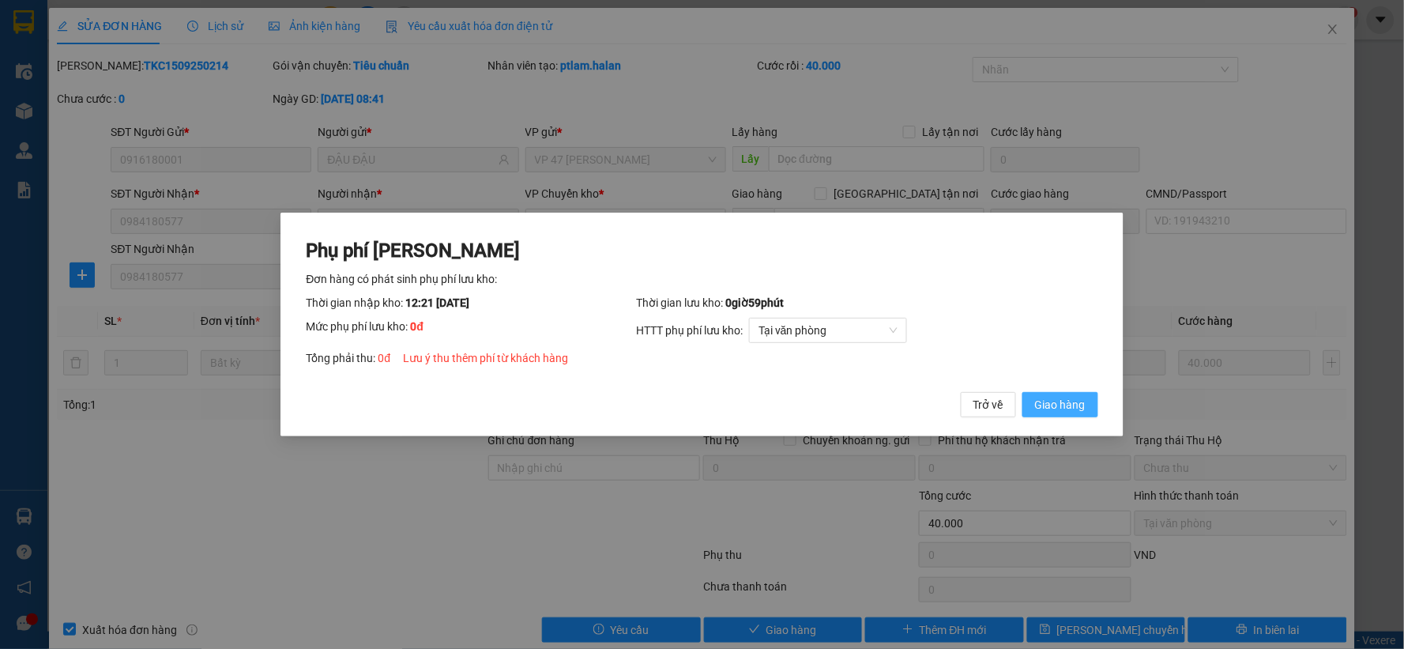
click at [1043, 398] on span "Giao hàng" at bounding box center [1060, 404] width 51 height 17
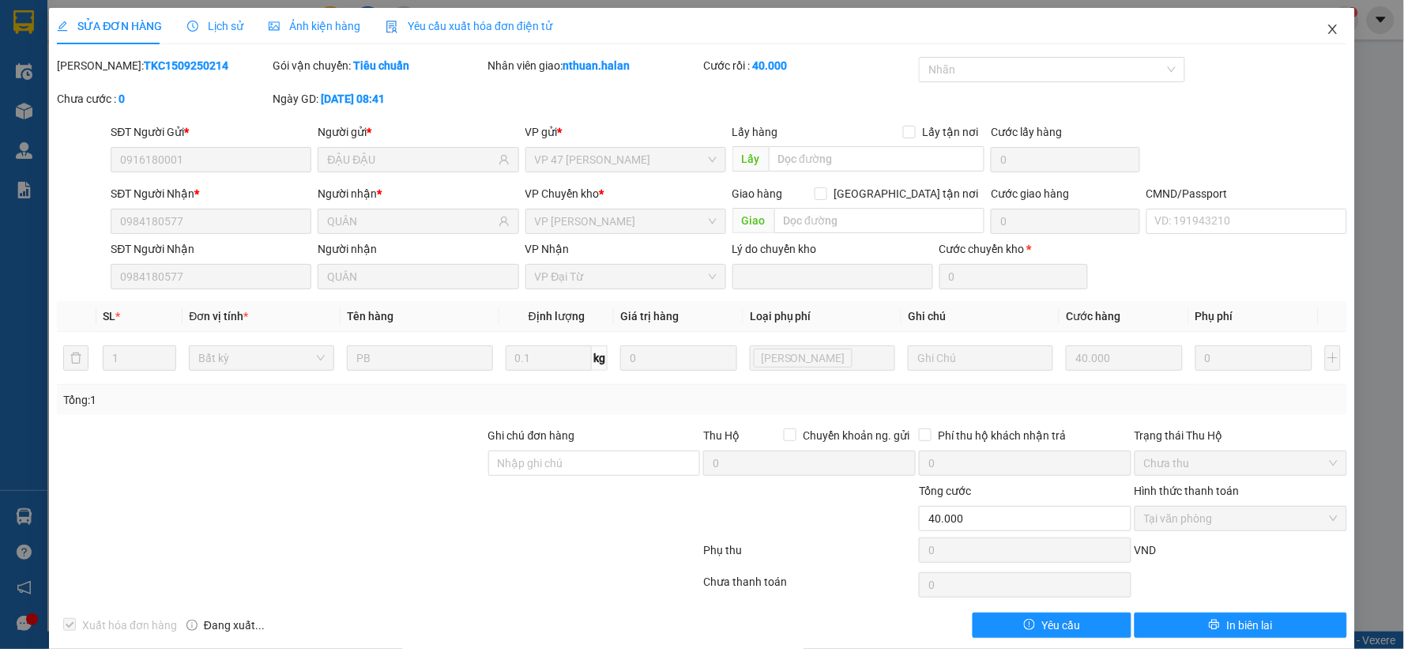
click at [1326, 28] on icon "close" at bounding box center [1332, 29] width 13 height 13
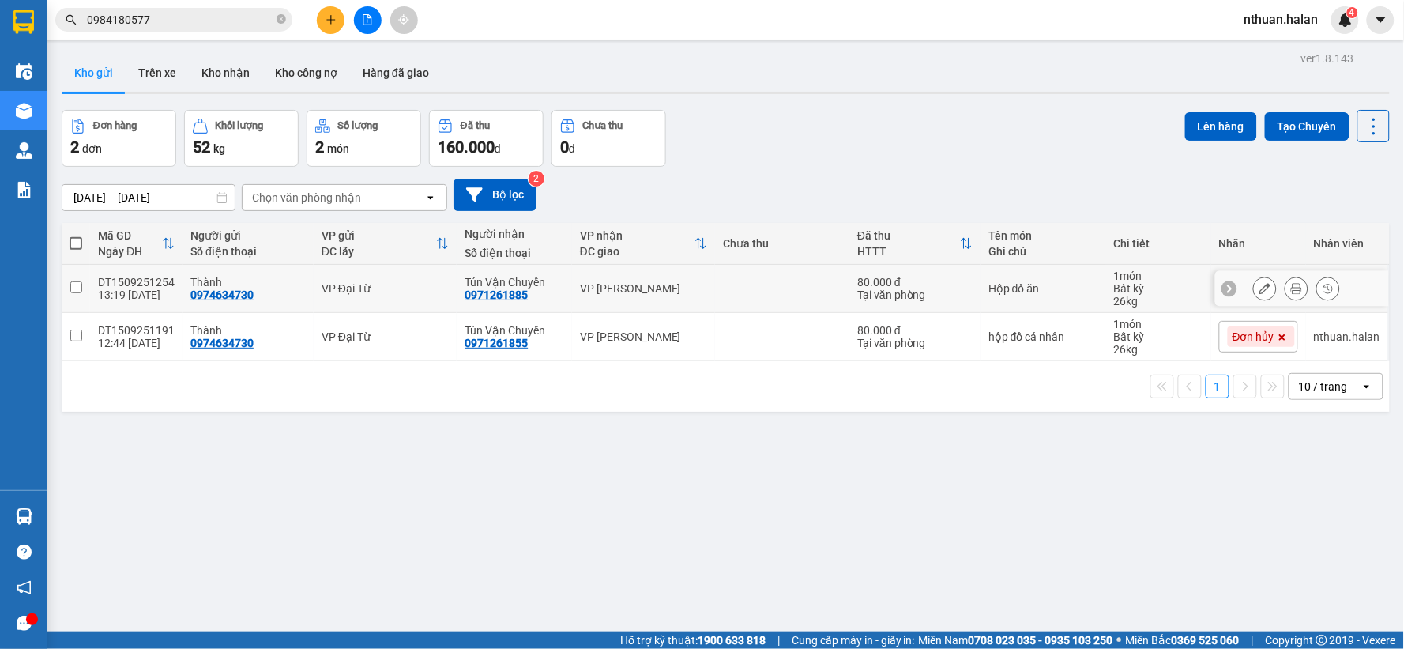
click at [1259, 288] on icon at bounding box center [1264, 288] width 11 height 11
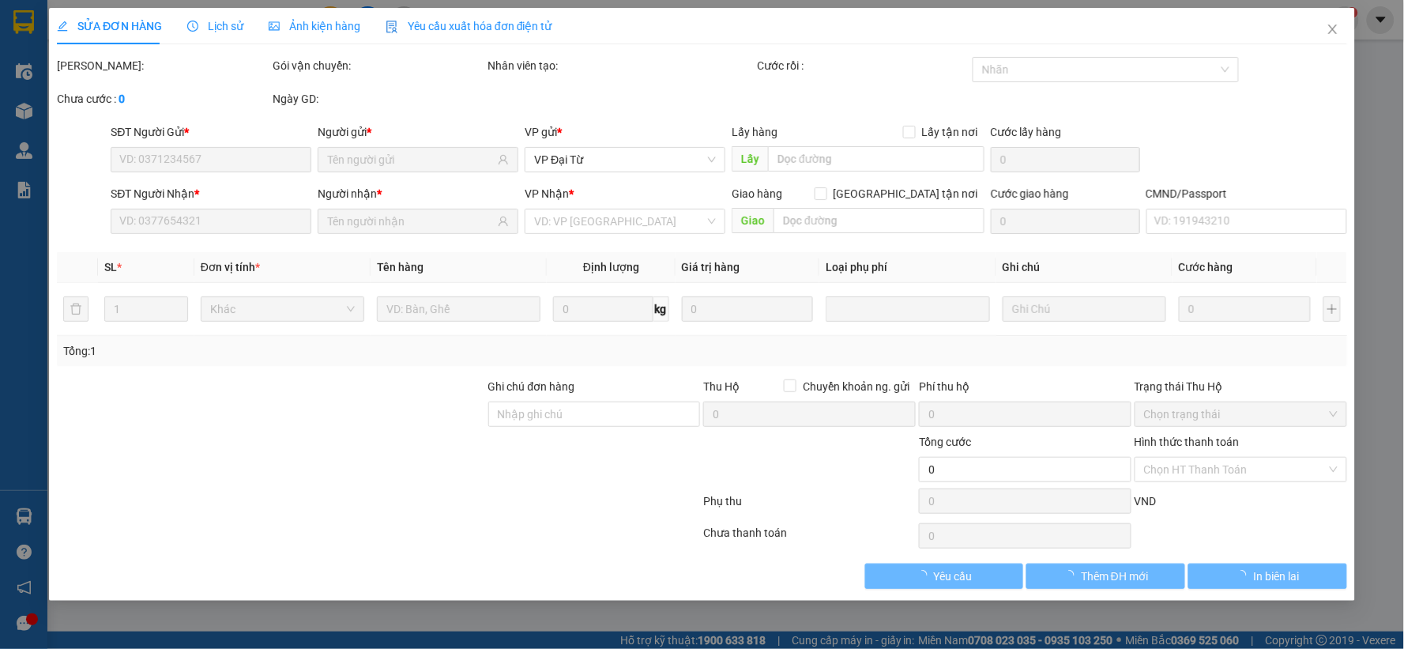
type input "0974634730"
type input "0971261885"
type input "80.000"
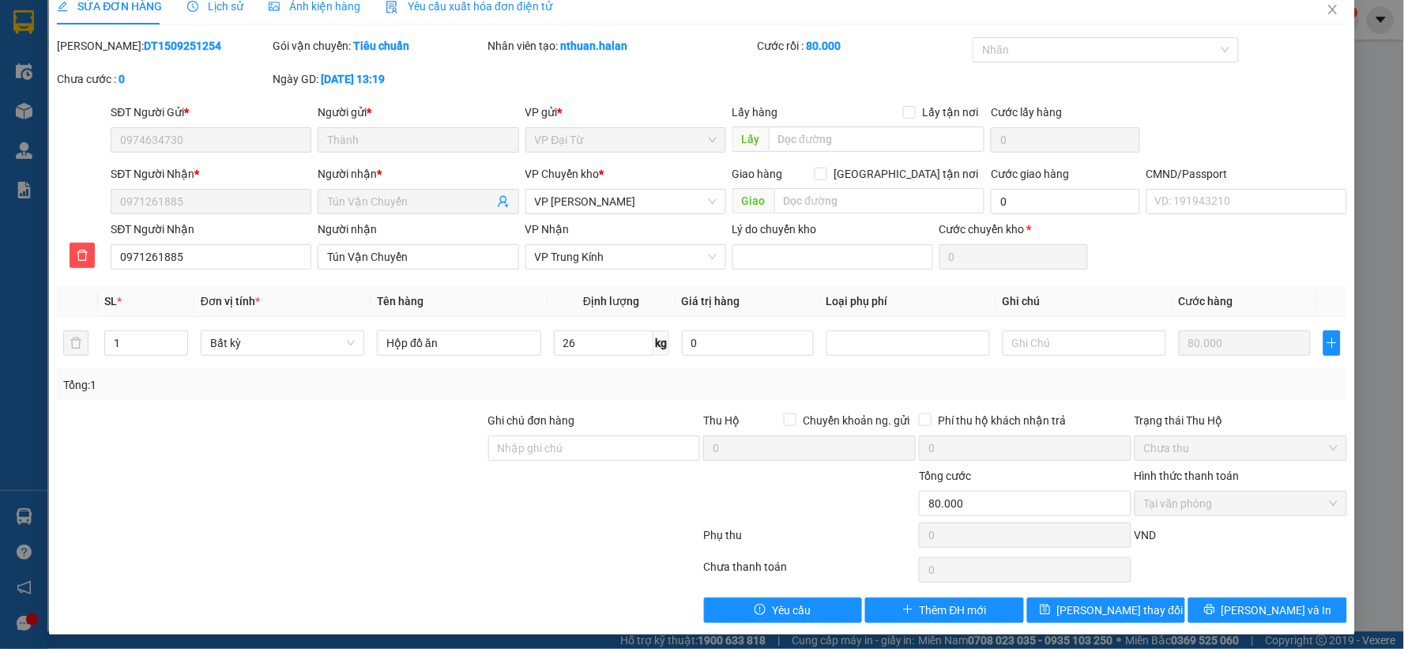
scroll to position [24, 0]
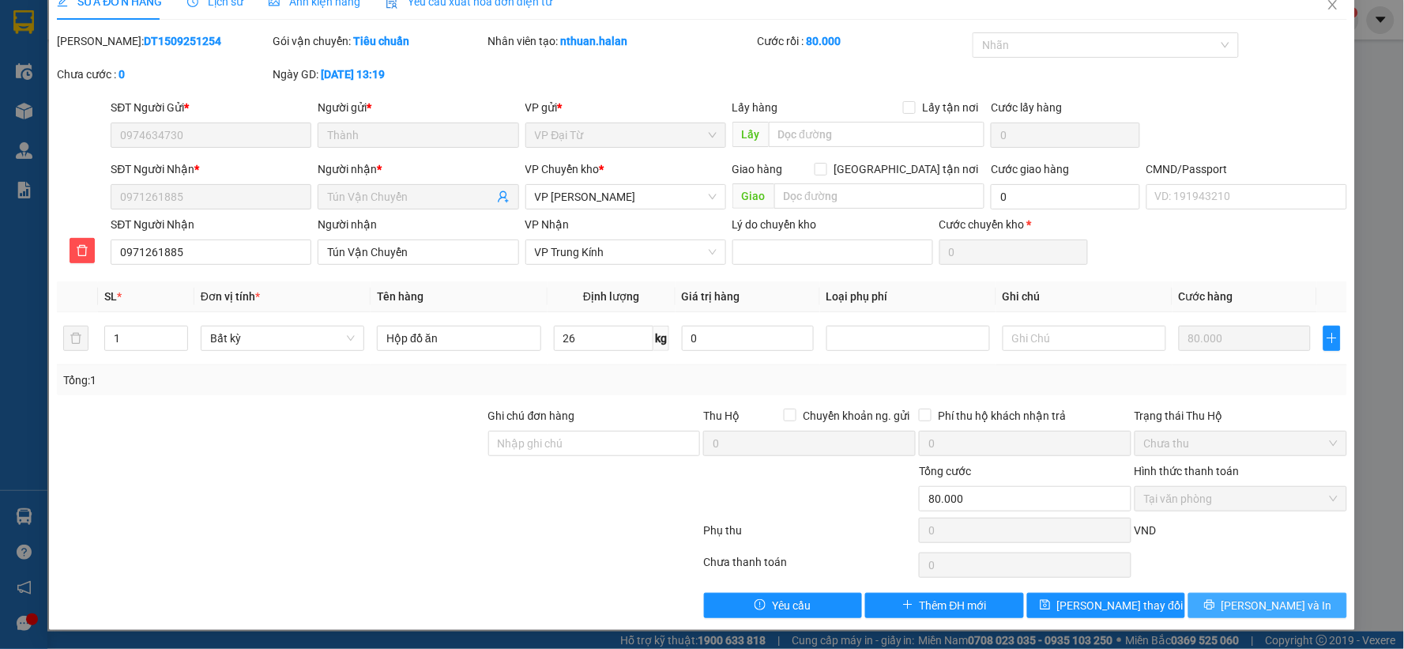
click at [1228, 597] on button "[PERSON_NAME] và In" at bounding box center [1267, 604] width 159 height 25
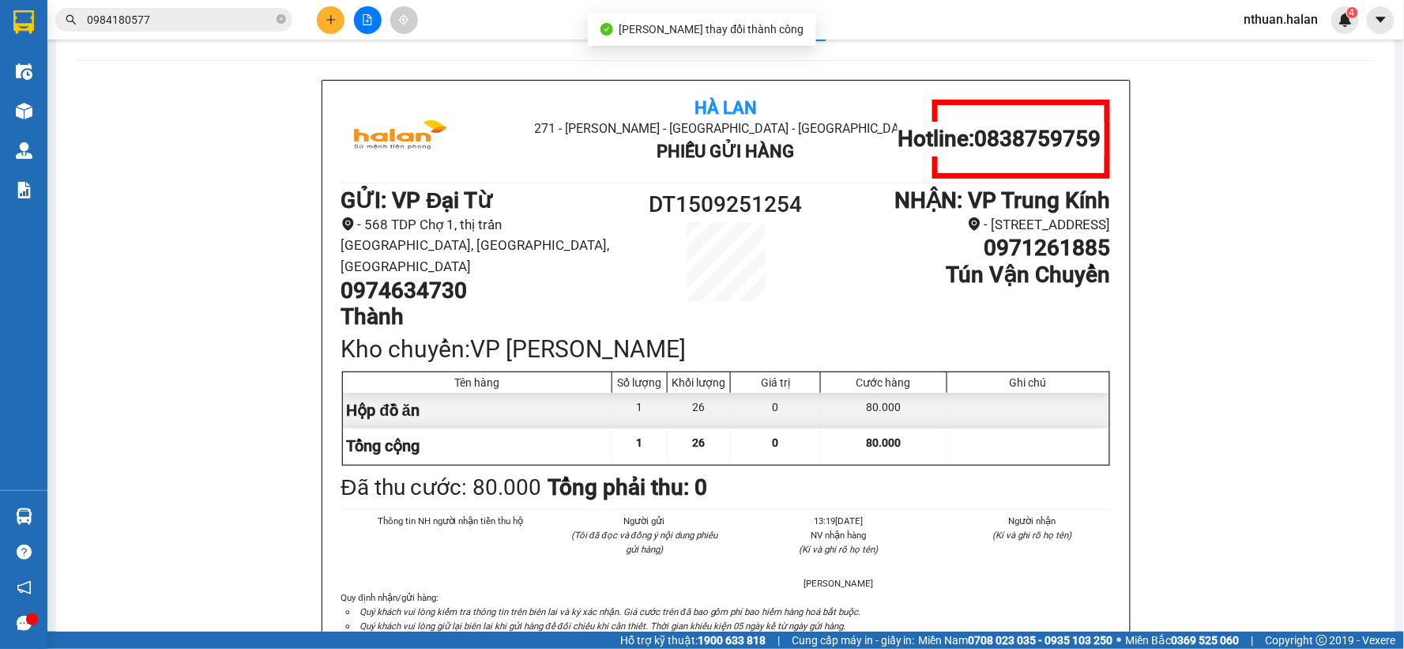
scroll to position [88, 0]
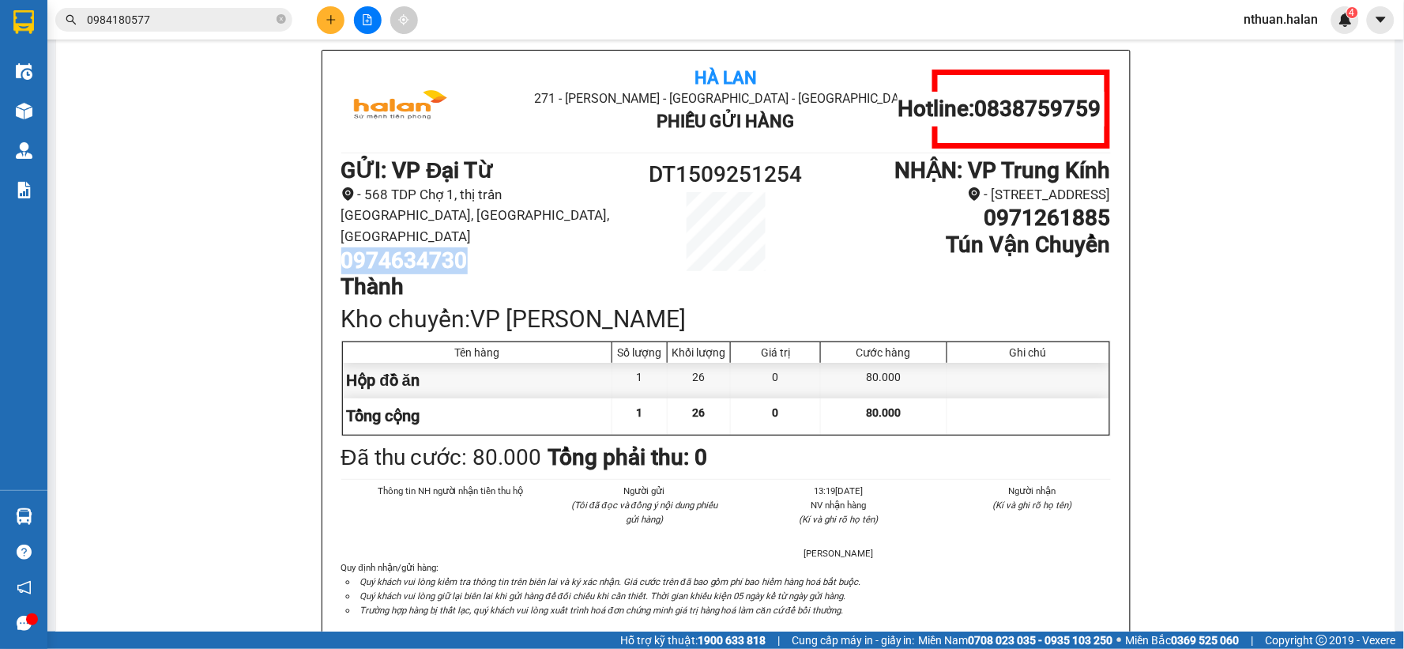
drag, startPoint x: 464, startPoint y: 241, endPoint x: 334, endPoint y: 235, distance: 130.5
click at [341, 247] on h1 "0974634730" at bounding box center [485, 260] width 288 height 27
copy h1 "0974634730"
click at [325, 18] on icon "plus" at bounding box center [330, 19] width 11 height 11
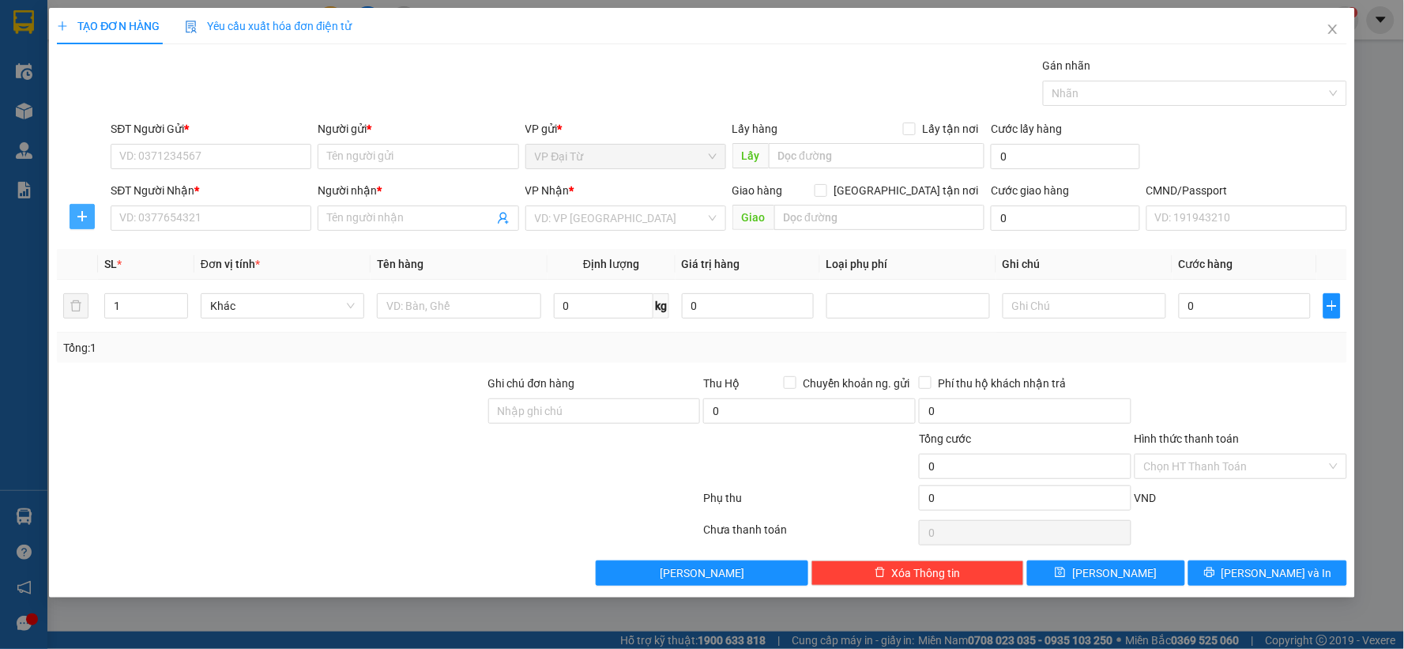
click at [90, 210] on span "plus" at bounding box center [82, 216] width 24 height 13
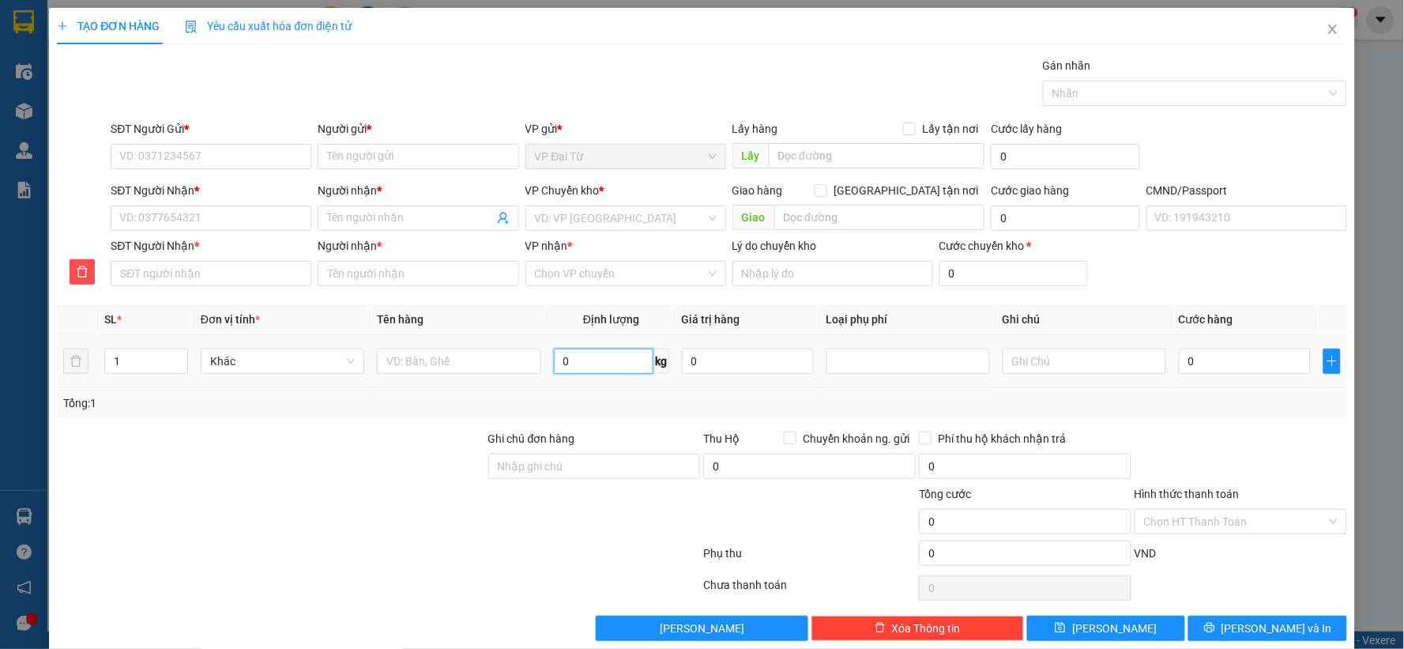
click at [599, 352] on input "0" at bounding box center [604, 360] width 100 height 25
type input "5"
click at [221, 159] on input "SĐT Người Gửi *" at bounding box center [211, 156] width 201 height 25
type input "0984095141"
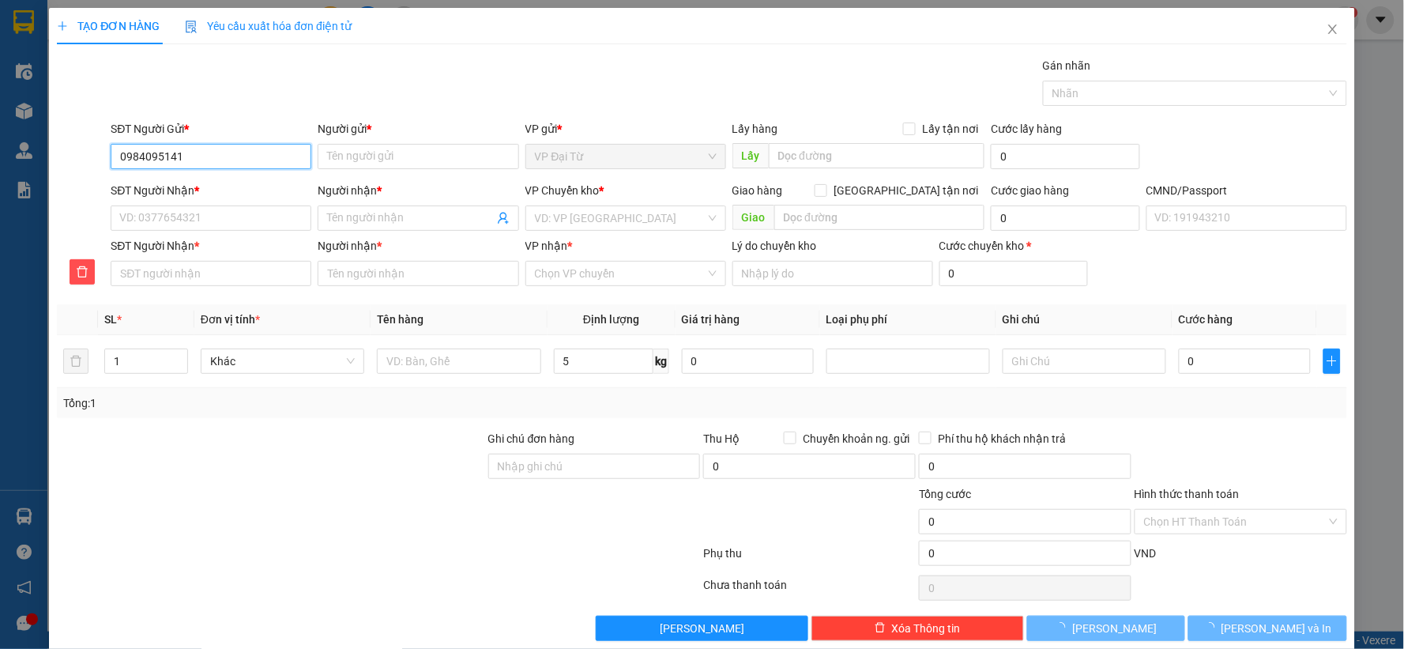
click at [221, 159] on input "0984095141" at bounding box center [211, 156] width 201 height 25
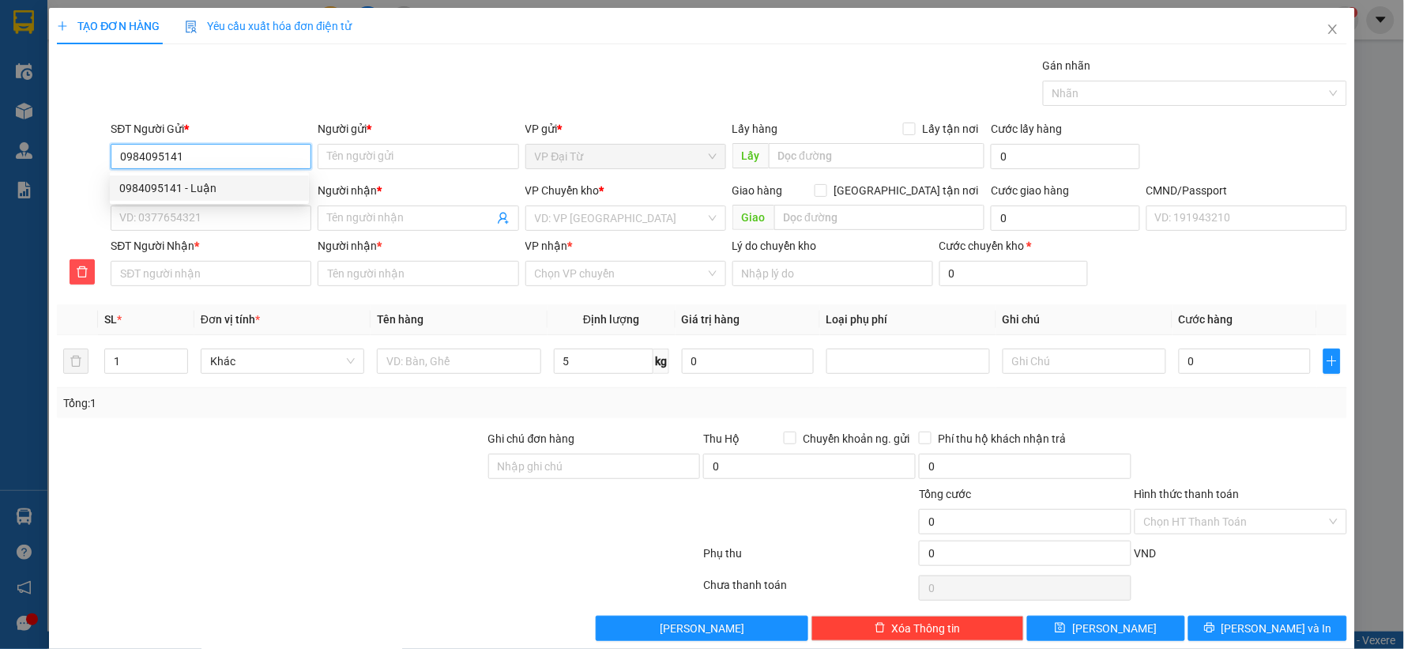
click at [221, 159] on input "0984095141" at bounding box center [211, 156] width 201 height 25
click at [219, 192] on div "0984095141 - Luận" at bounding box center [209, 187] width 180 height 17
type input "Luận"
type input "0984095141"
click at [214, 216] on input "SĐT Người Nhận *" at bounding box center [211, 217] width 201 height 25
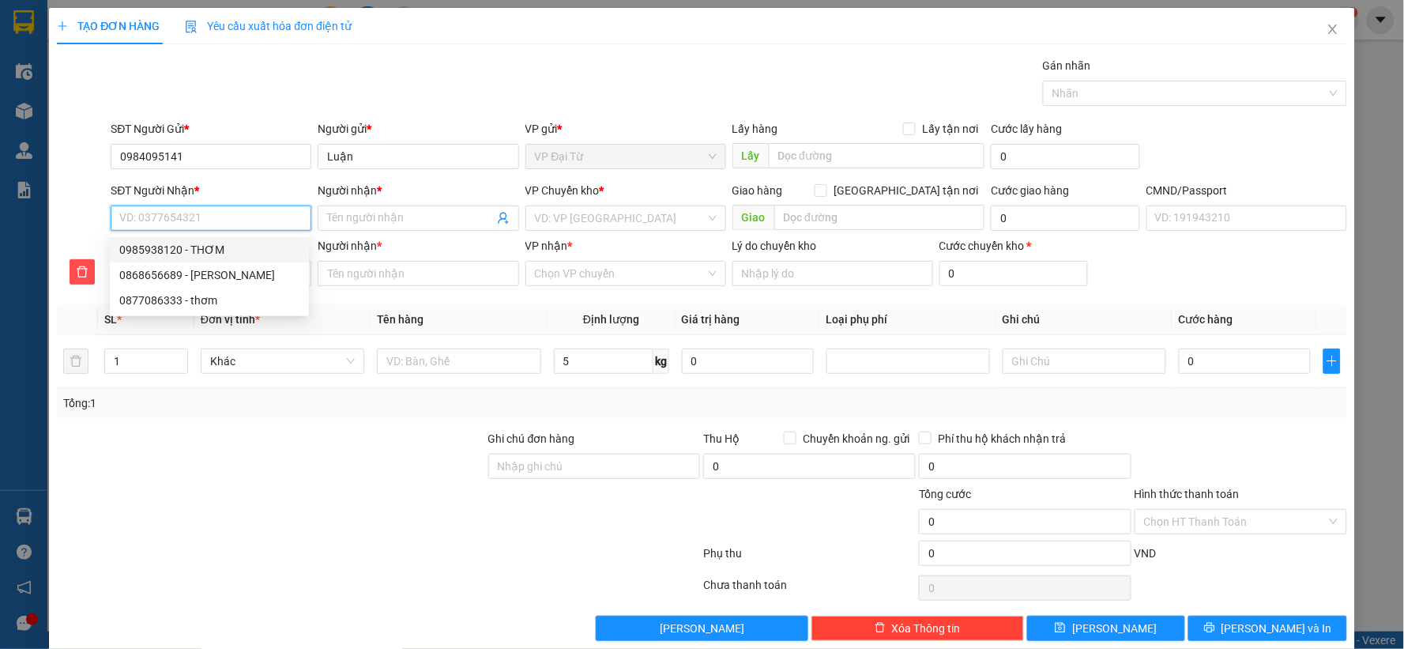
click at [231, 251] on div "0985938120 - THƠM" at bounding box center [209, 249] width 180 height 17
type input "0985938120"
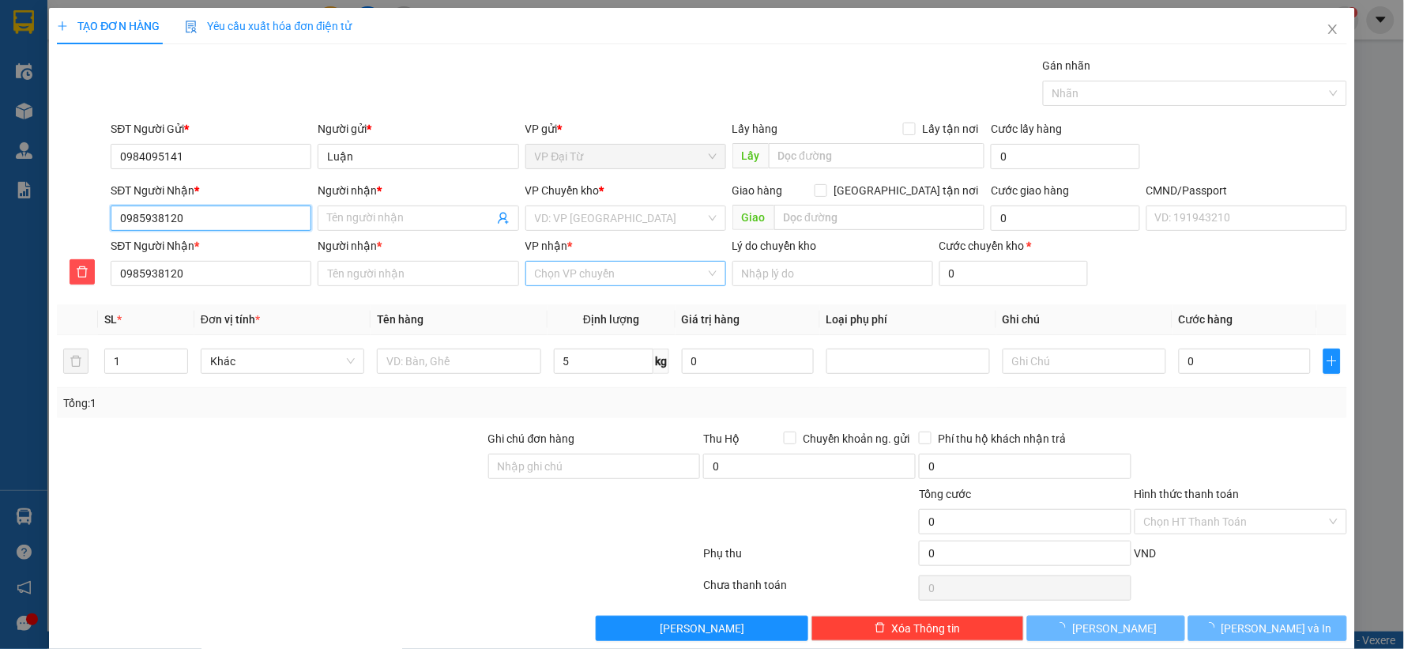
type input "THƠM"
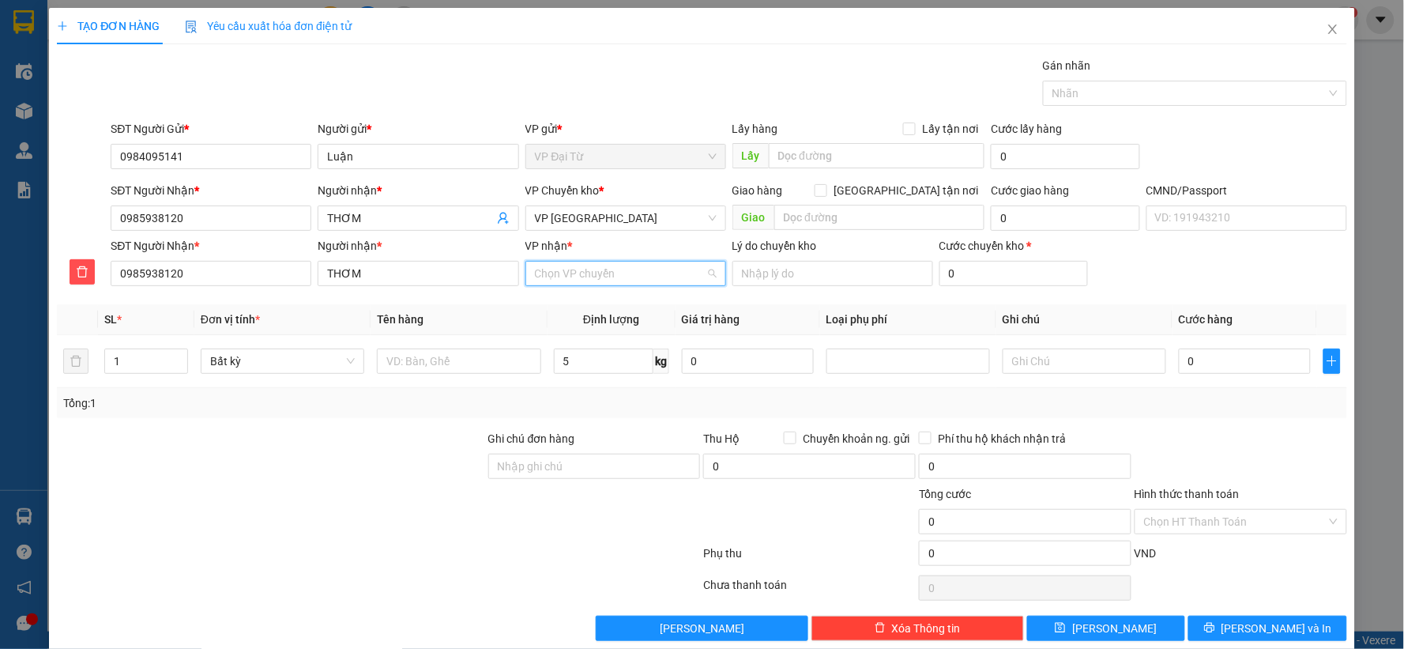
click at [588, 280] on input "VP nhận *" at bounding box center [620, 273] width 171 height 24
type input "tân"
click at [596, 303] on div "VP [GEOGRAPHIC_DATA]" at bounding box center [620, 304] width 180 height 17
click at [595, 218] on span "VP [GEOGRAPHIC_DATA]" at bounding box center [626, 218] width 182 height 24
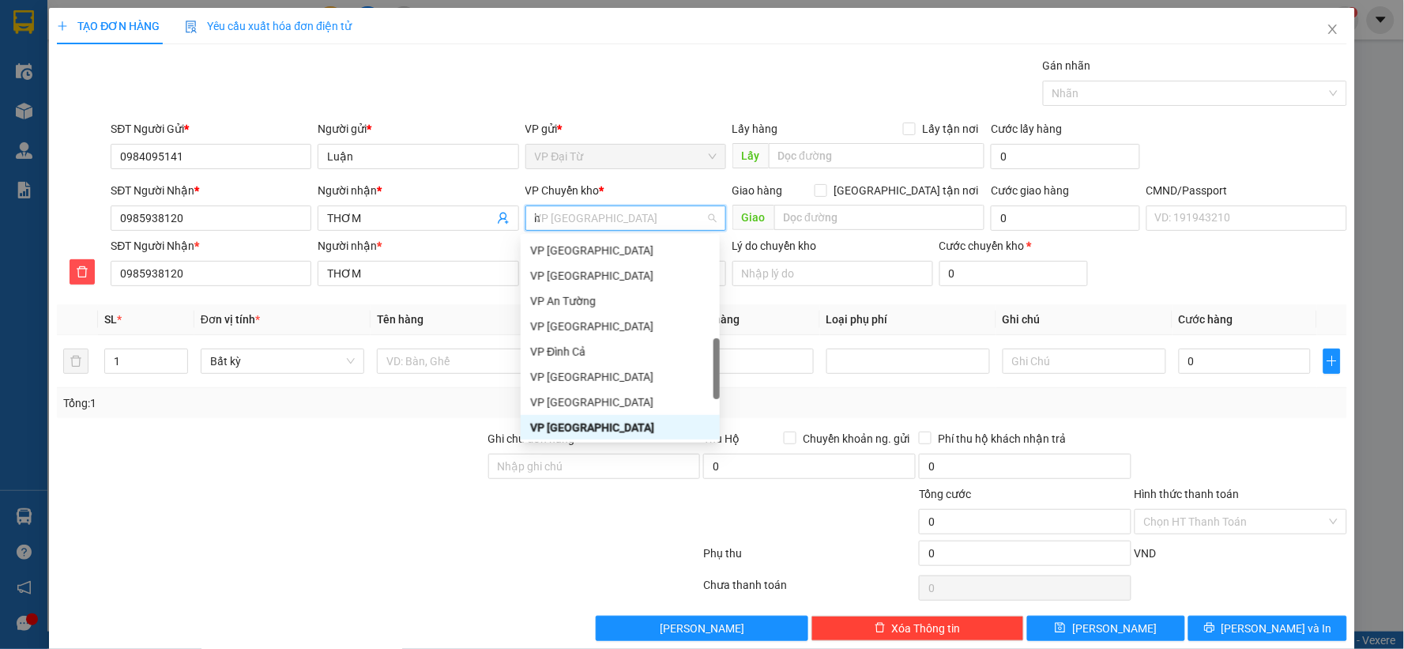
scroll to position [253, 0]
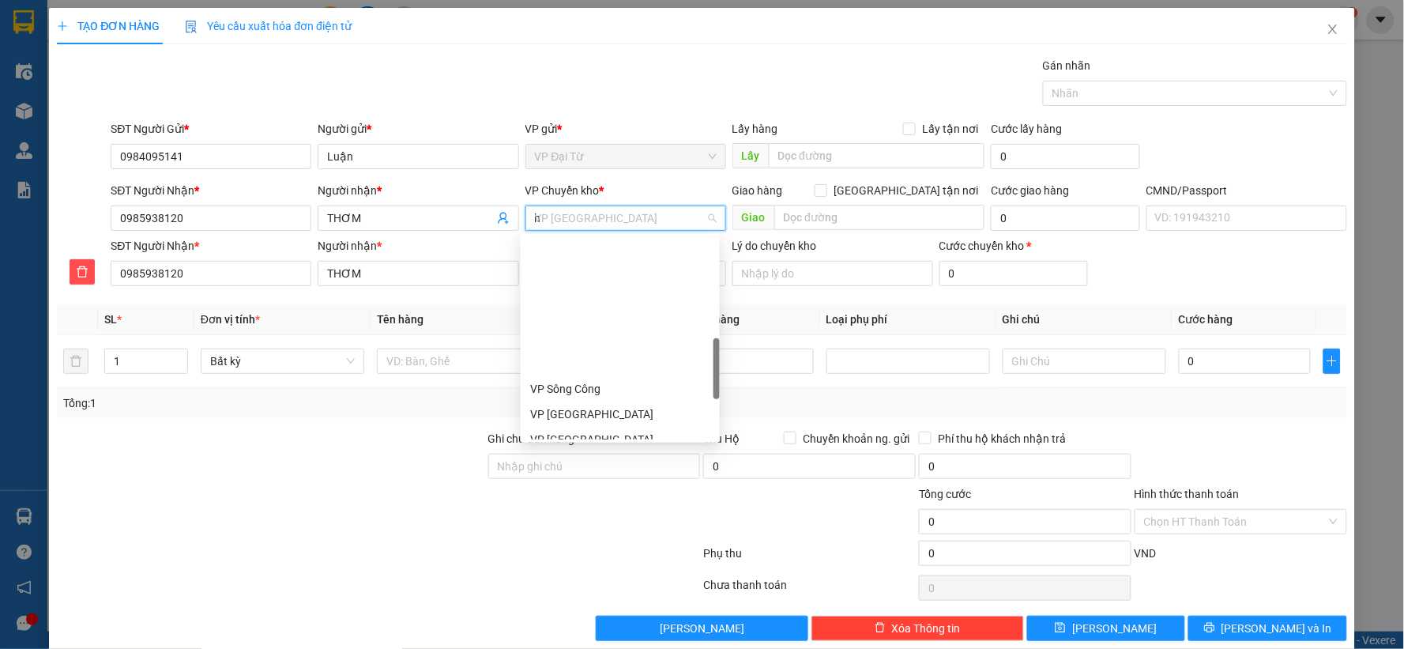
type input "hg"
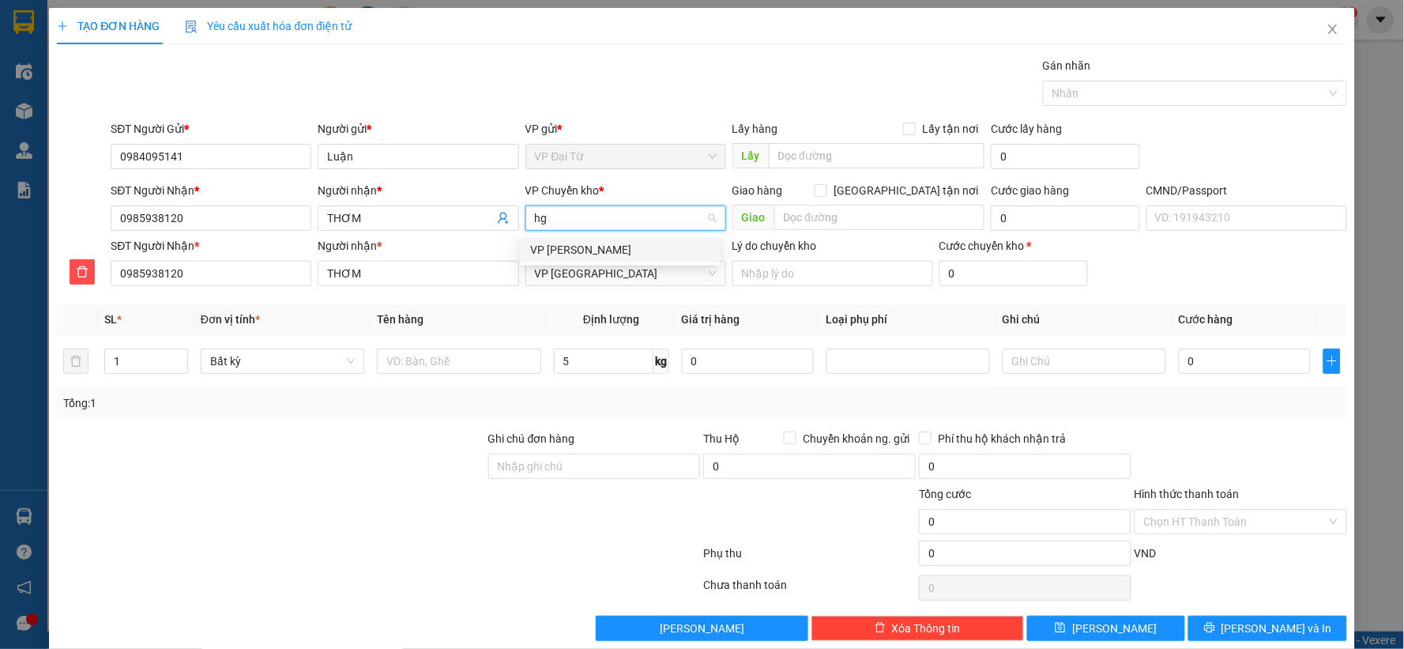
scroll to position [0, 0]
click at [589, 254] on div "VP [PERSON_NAME]" at bounding box center [620, 249] width 180 height 17
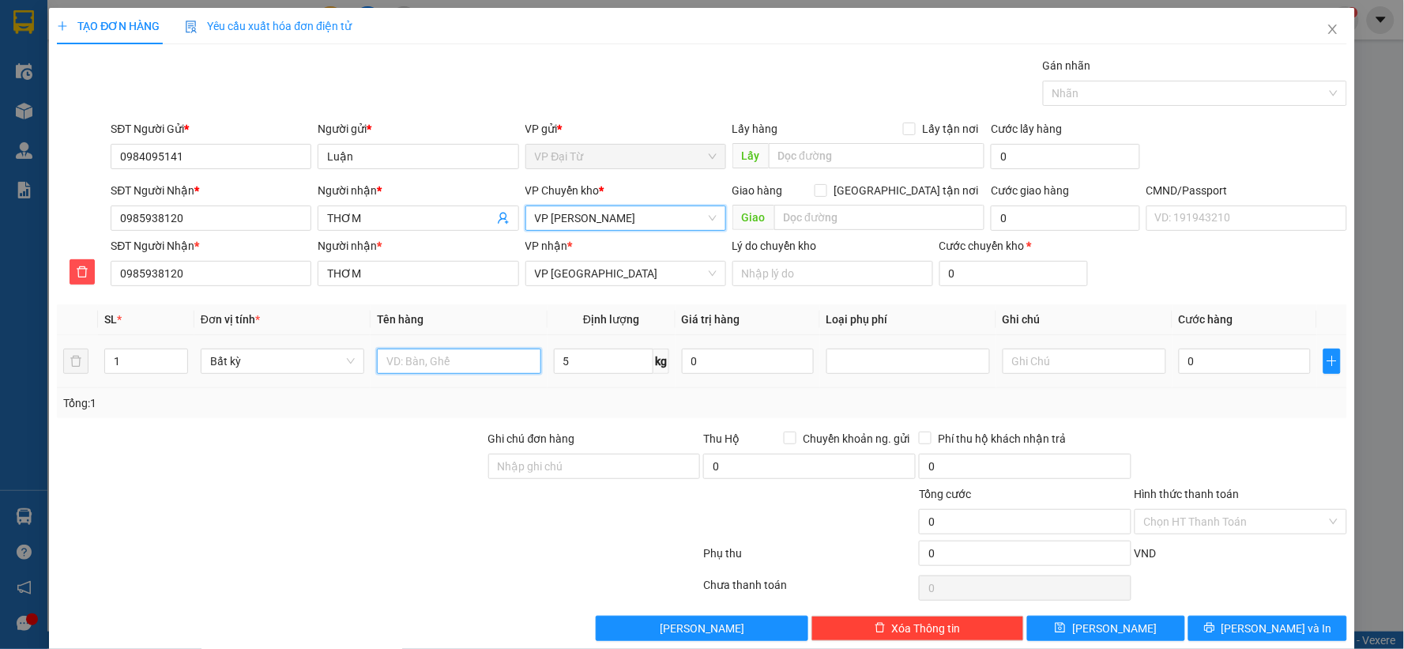
click at [469, 371] on input "text" at bounding box center [459, 360] width 164 height 25
type input "hộp chè"
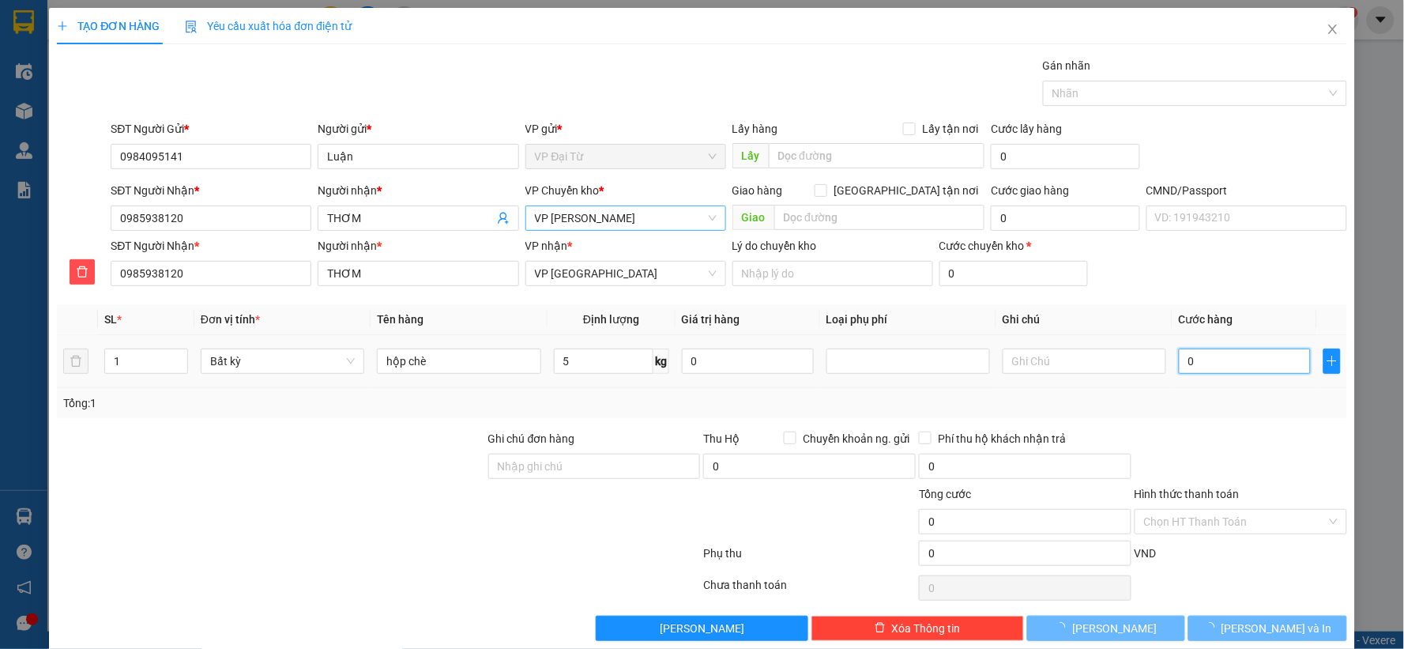
type input "55.000"
click at [1183, 412] on div "Tổng: 1" at bounding box center [701, 402] width 1277 height 17
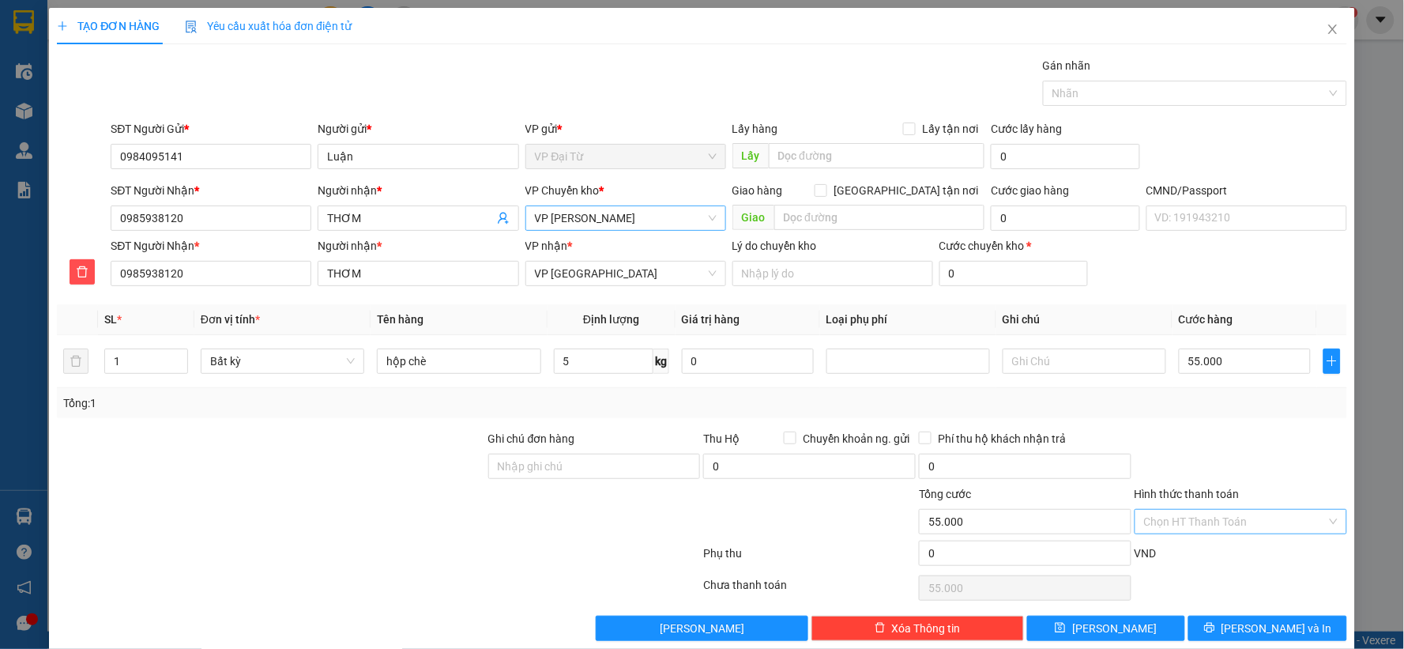
click at [1218, 524] on input "Hình thức thanh toán" at bounding box center [1235, 522] width 182 height 24
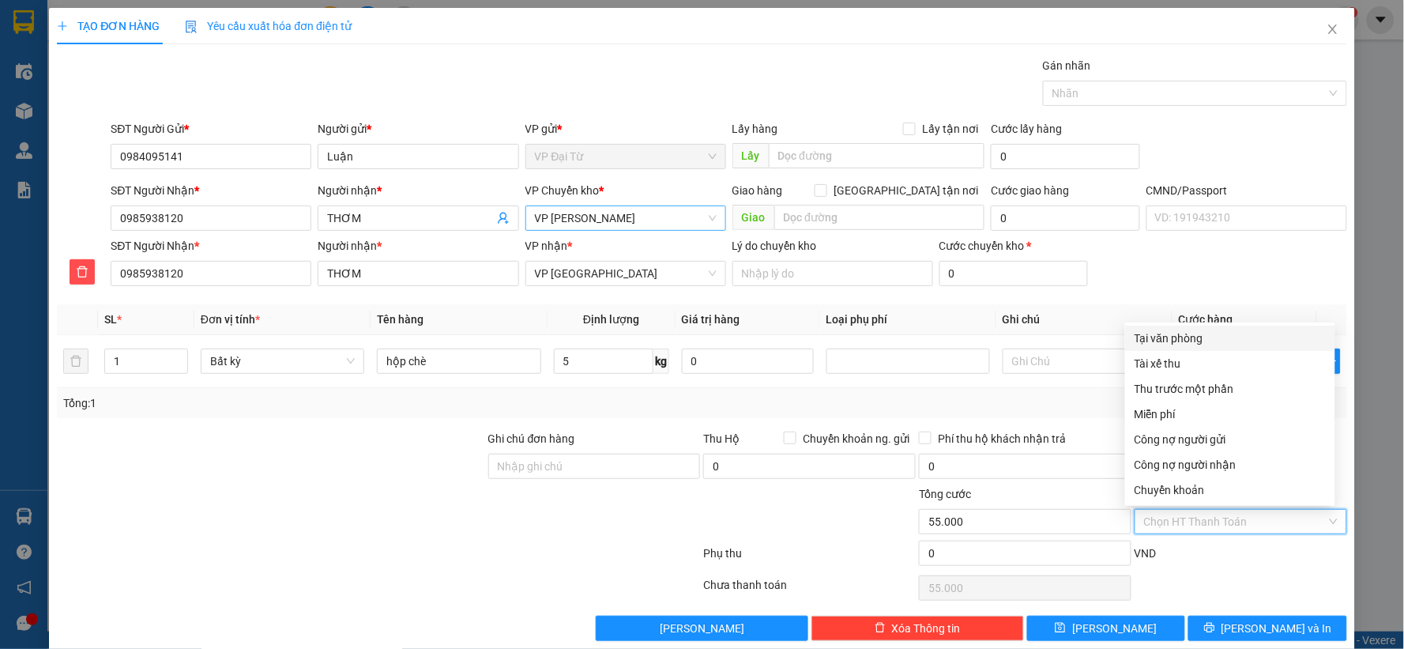
click at [1153, 342] on div "Tại văn phòng" at bounding box center [1229, 337] width 191 height 17
type input "0"
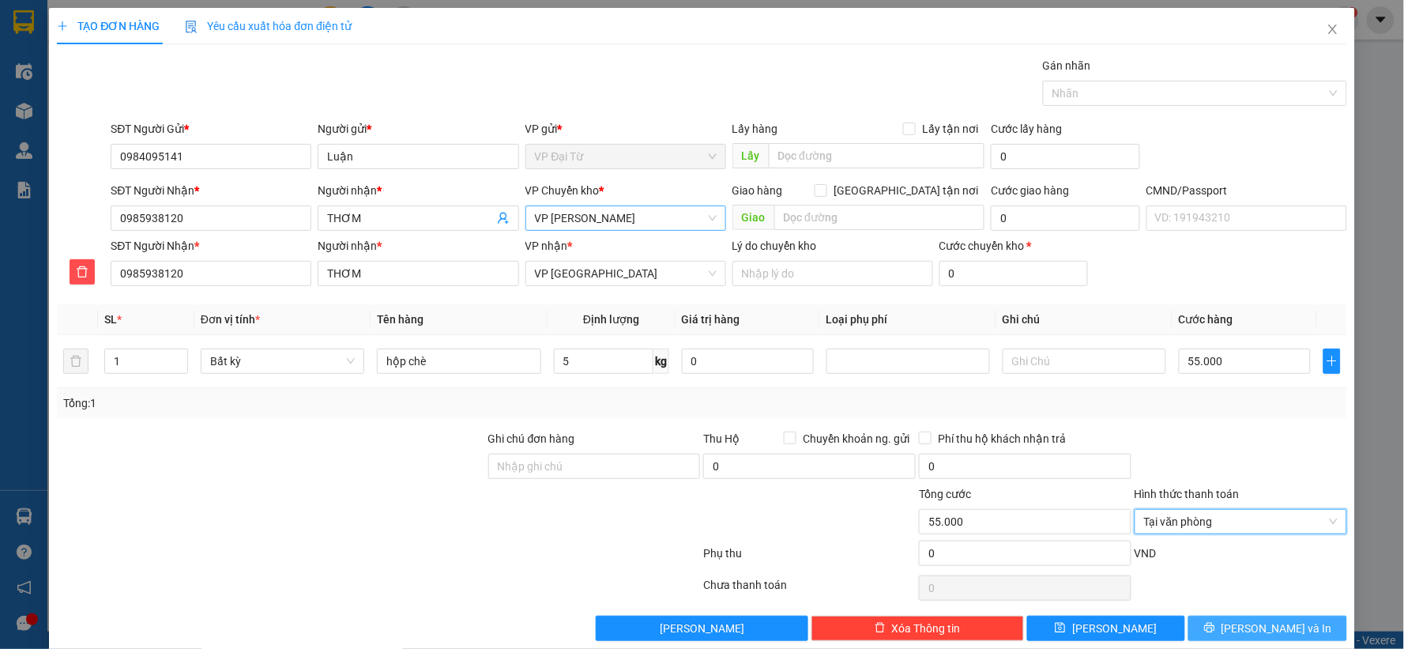
click at [1273, 628] on span "[PERSON_NAME] và In" at bounding box center [1276, 627] width 111 height 17
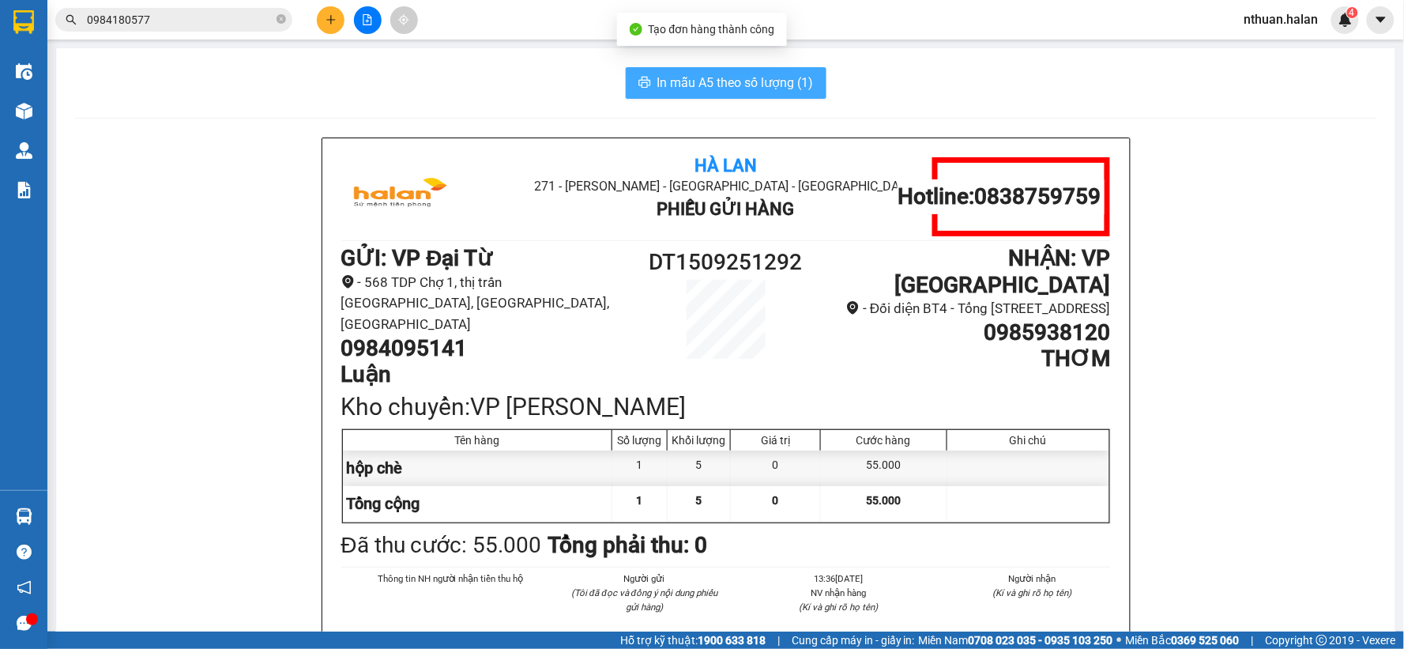
click at [677, 79] on span "In mẫu A5 theo số lượng (1)" at bounding box center [735, 83] width 156 height 20
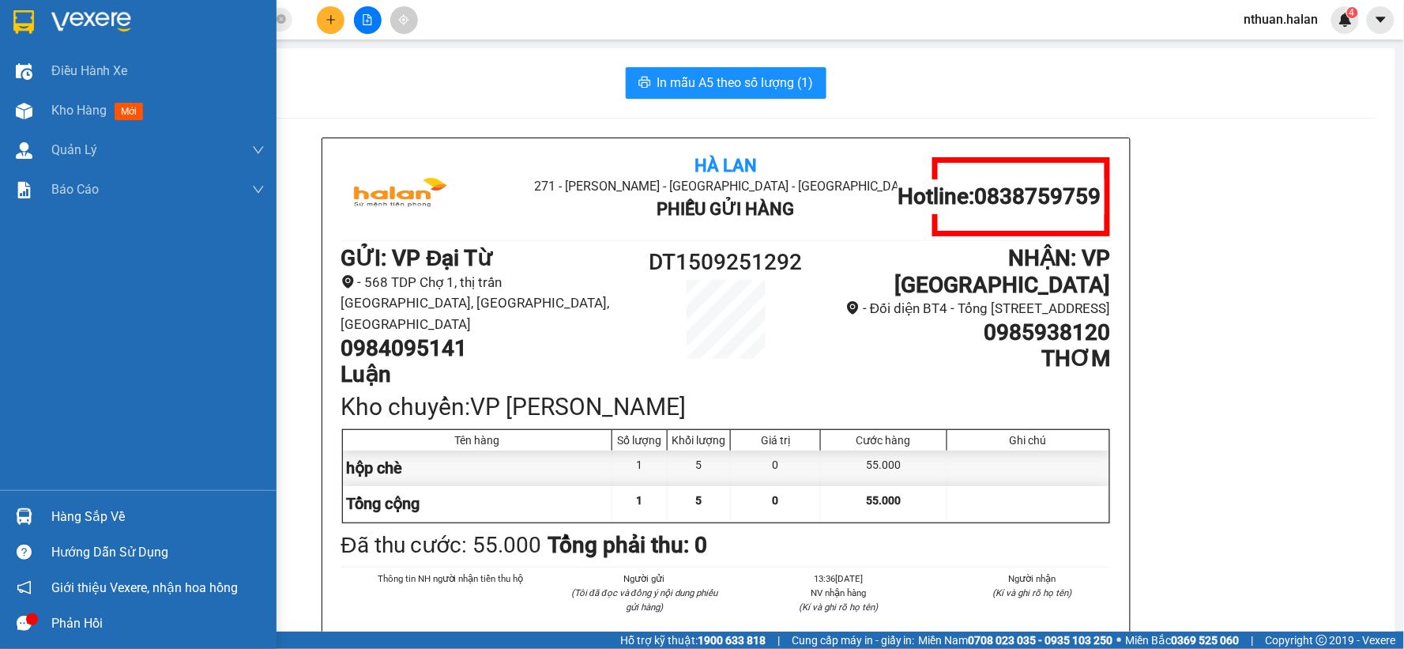
click at [69, 521] on div "Hàng sắp về" at bounding box center [157, 517] width 213 height 24
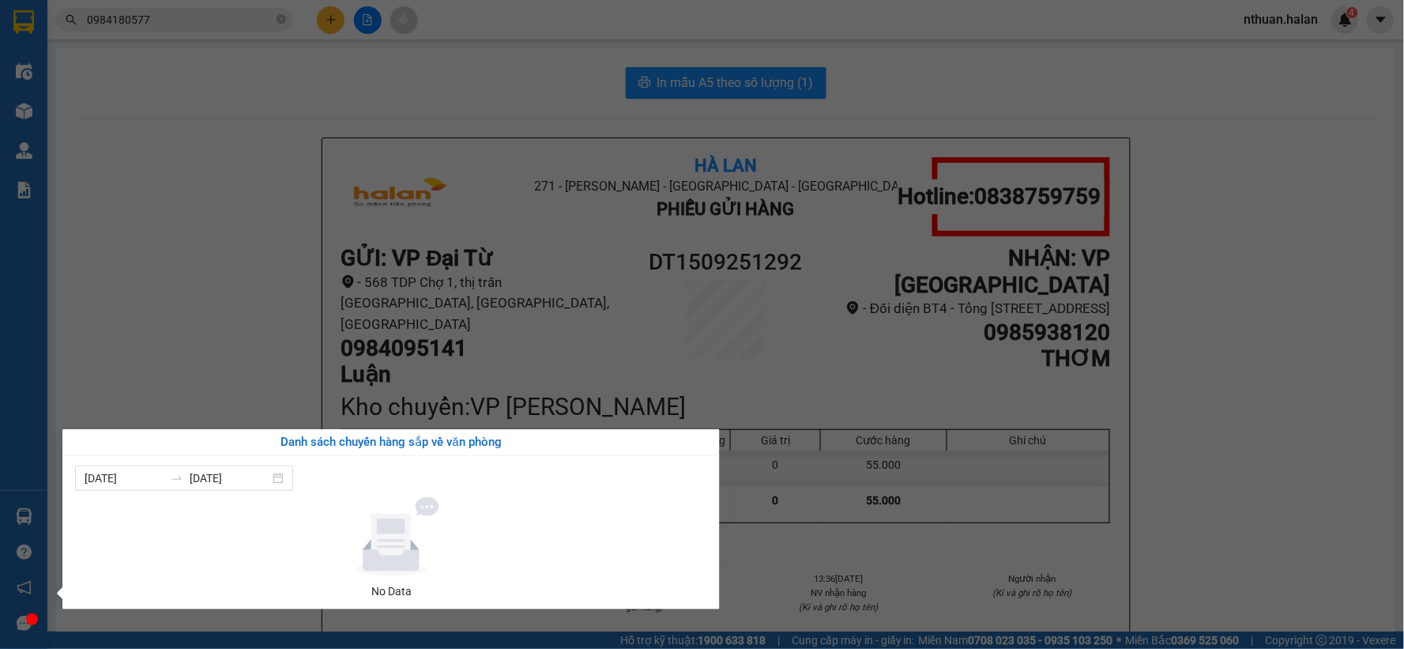
click at [216, 325] on section "Kết quả tìm kiếm ( 1 ) Bộ lọc Mã ĐH Trạng thái Món hàng Thu hộ Tổng cước Chưa c…" at bounding box center [702, 324] width 1404 height 649
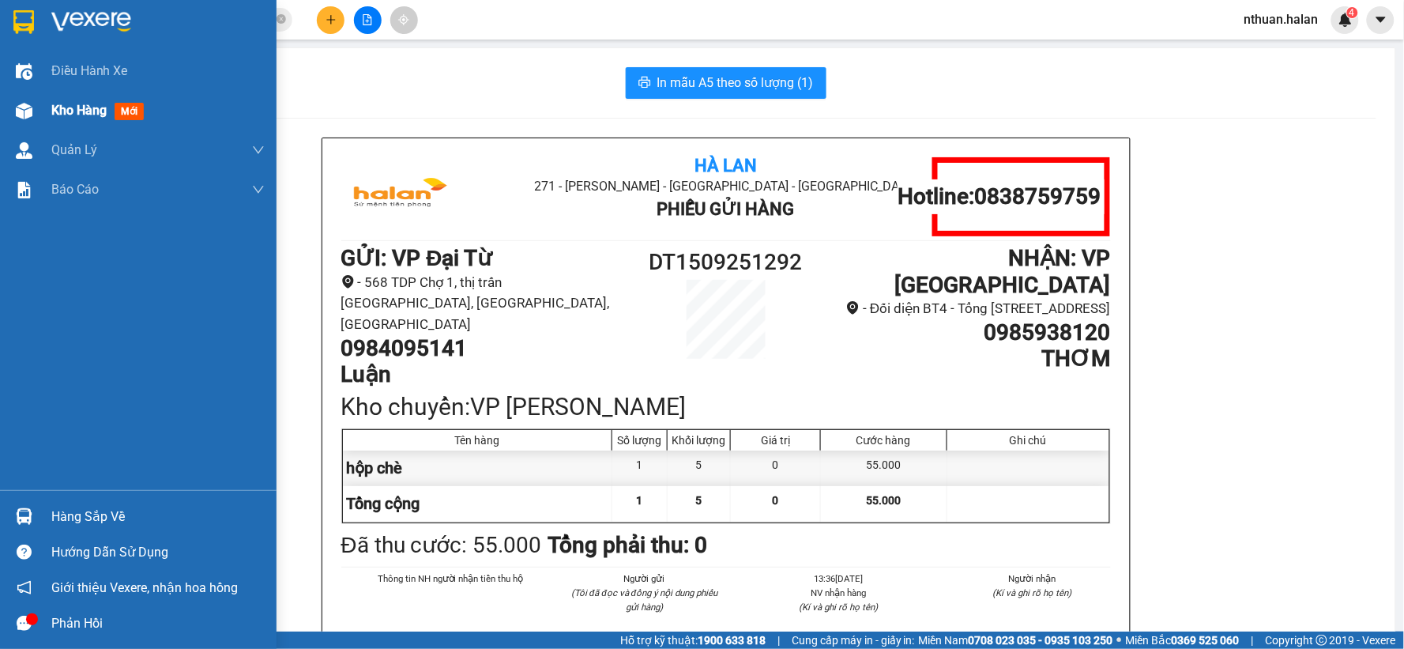
click at [54, 109] on span "Kho hàng" at bounding box center [78, 110] width 55 height 15
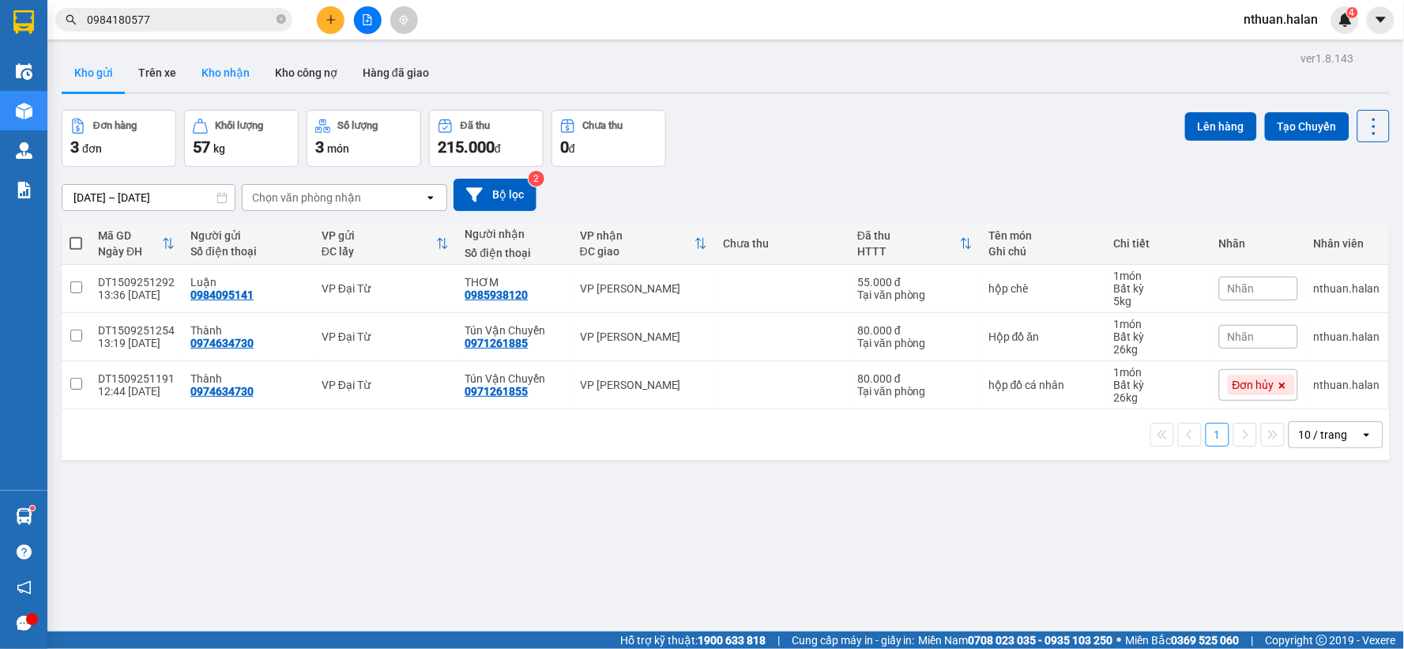
click at [218, 72] on button "Kho nhận" at bounding box center [225, 73] width 73 height 38
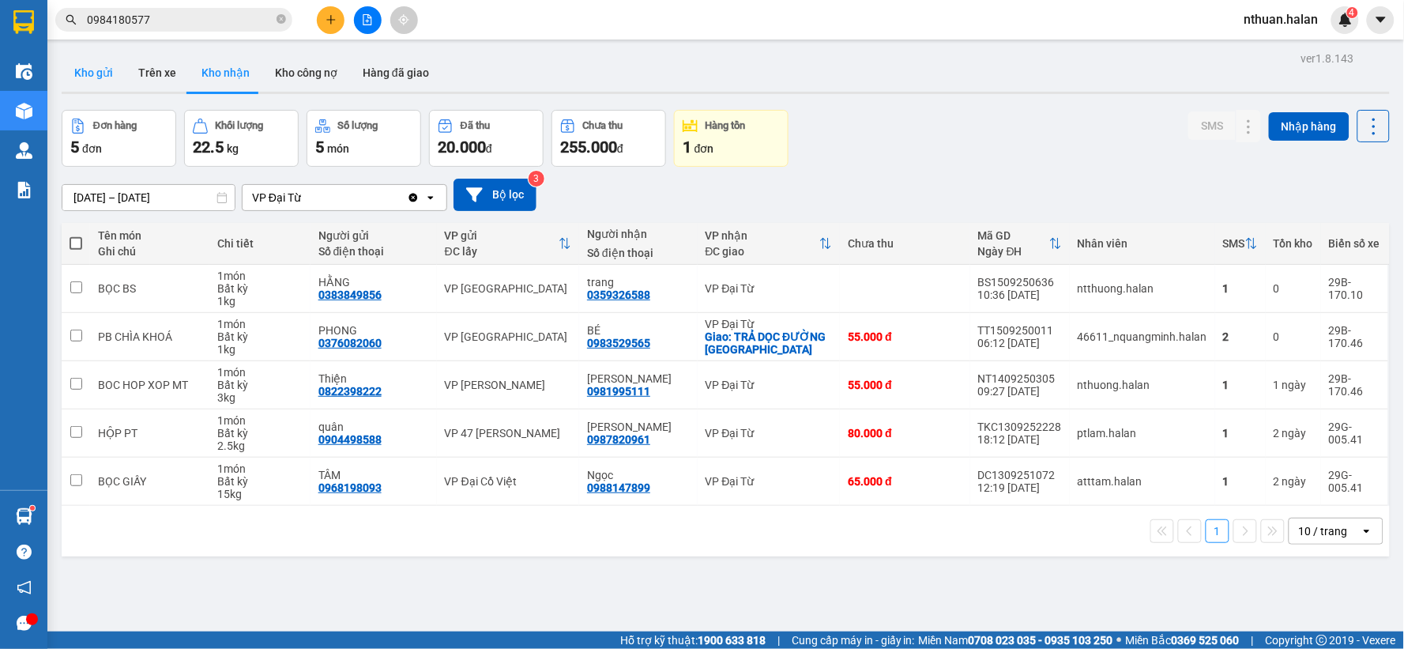
click at [103, 73] on button "Kho gửi" at bounding box center [94, 73] width 64 height 38
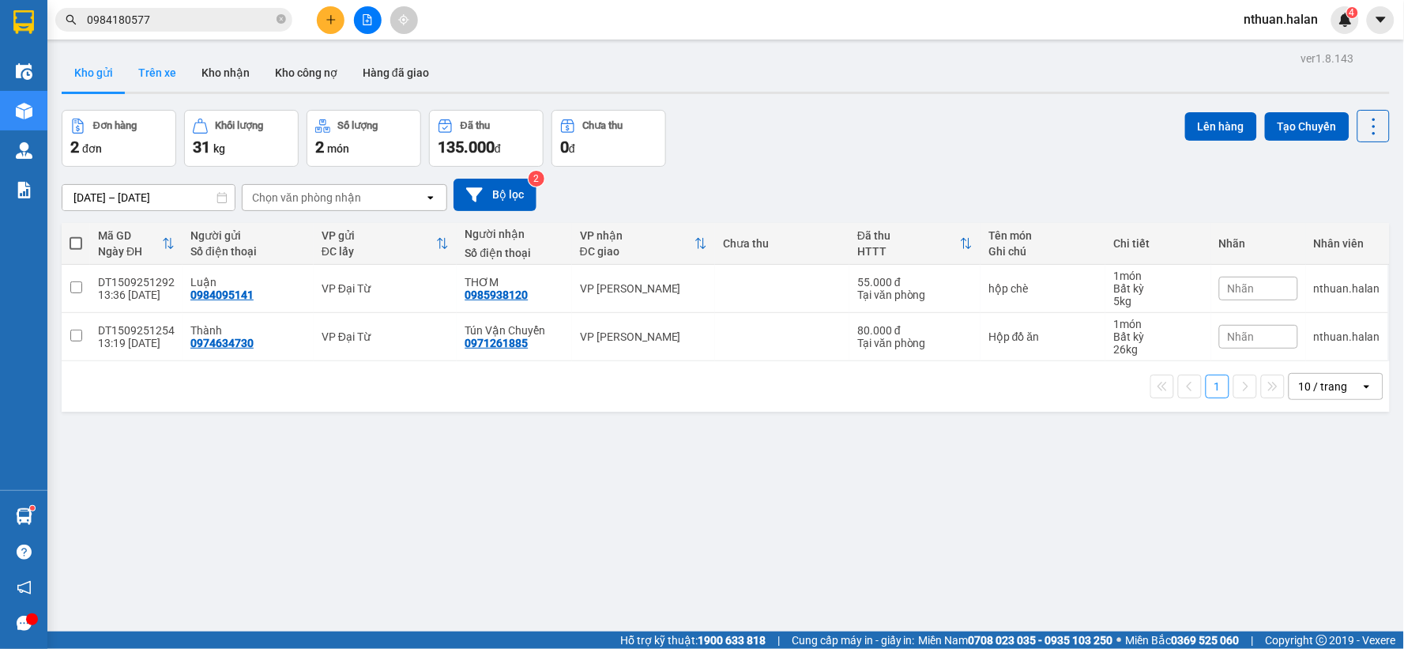
click at [147, 72] on button "Trên xe" at bounding box center [157, 73] width 63 height 38
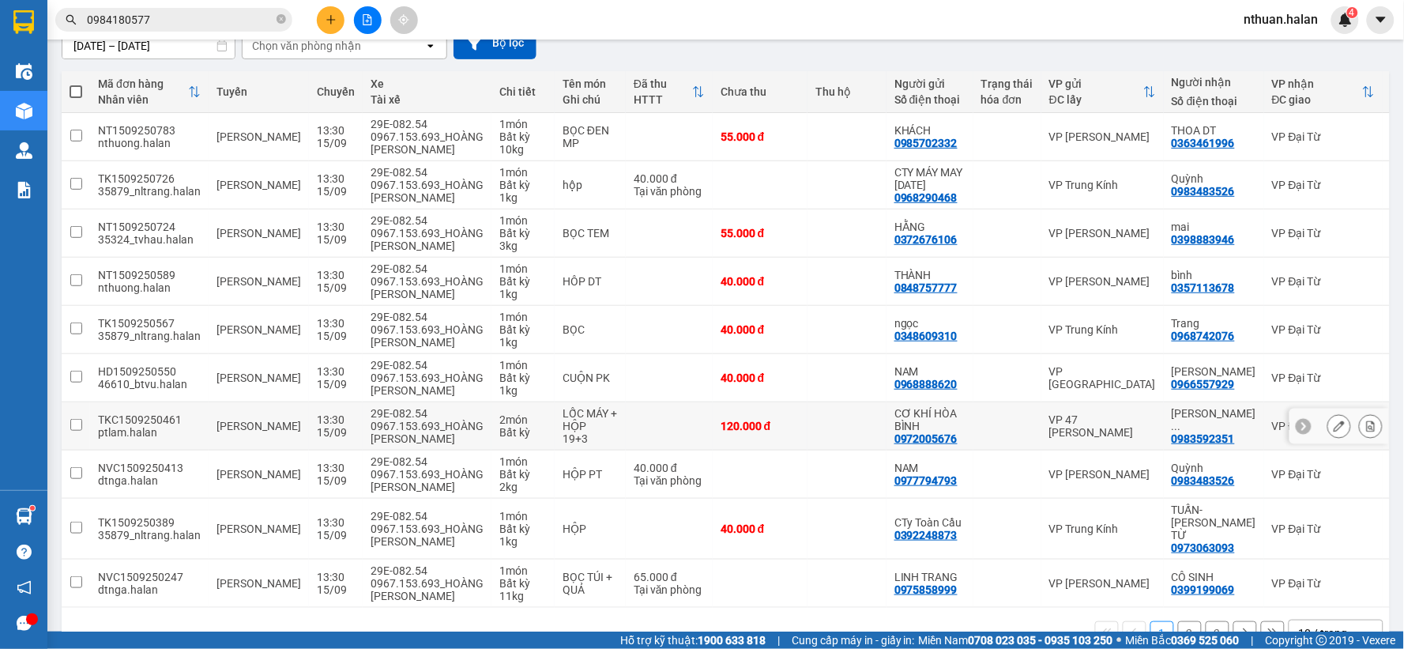
scroll to position [175, 0]
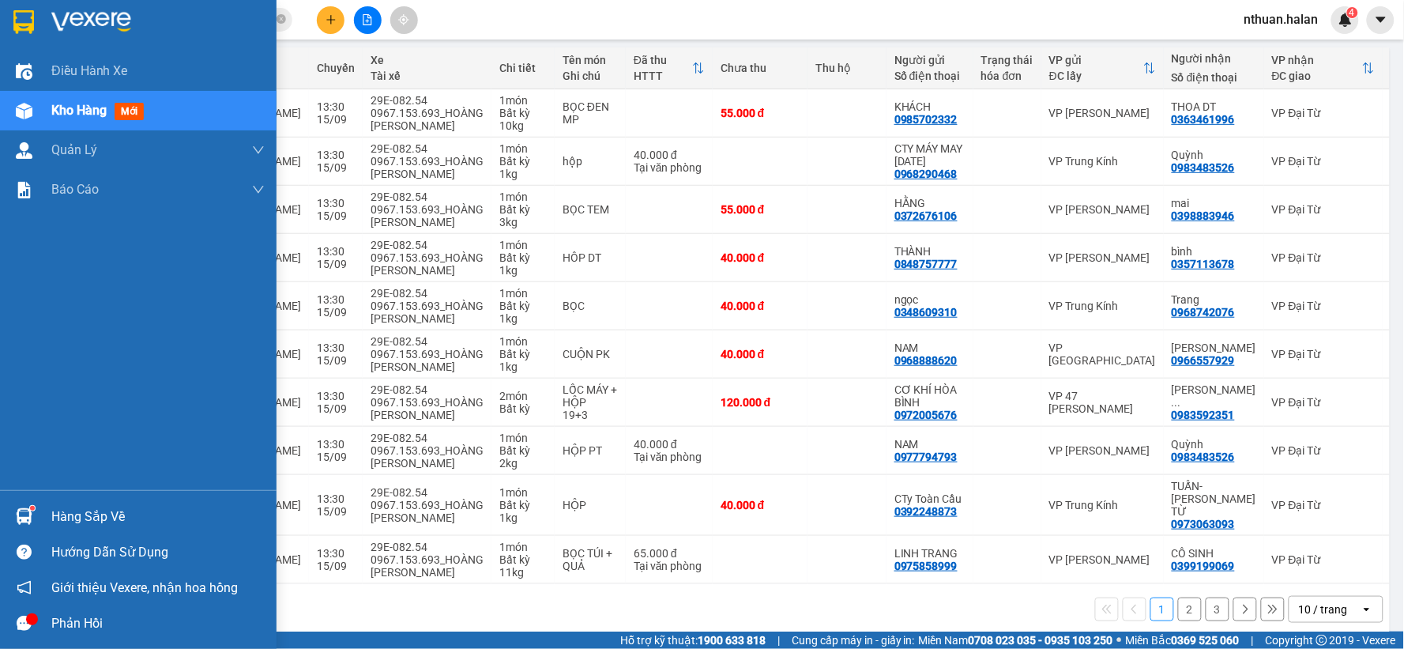
click at [53, 511] on div "Hàng sắp về" at bounding box center [157, 517] width 213 height 24
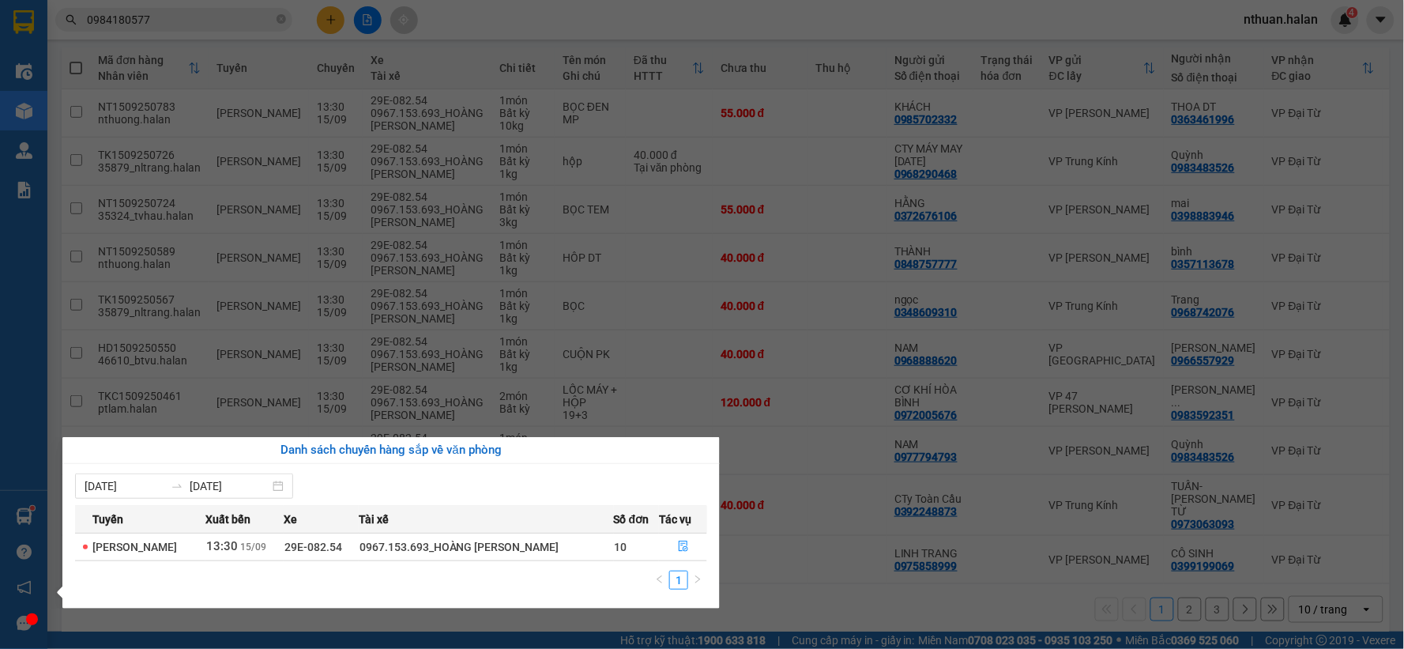
click at [764, 598] on section "Kết quả tìm kiếm ( 1 ) Bộ lọc Mã ĐH Trạng thái Món hàng Thu hộ Tổng cước Chưa c…" at bounding box center [702, 324] width 1404 height 649
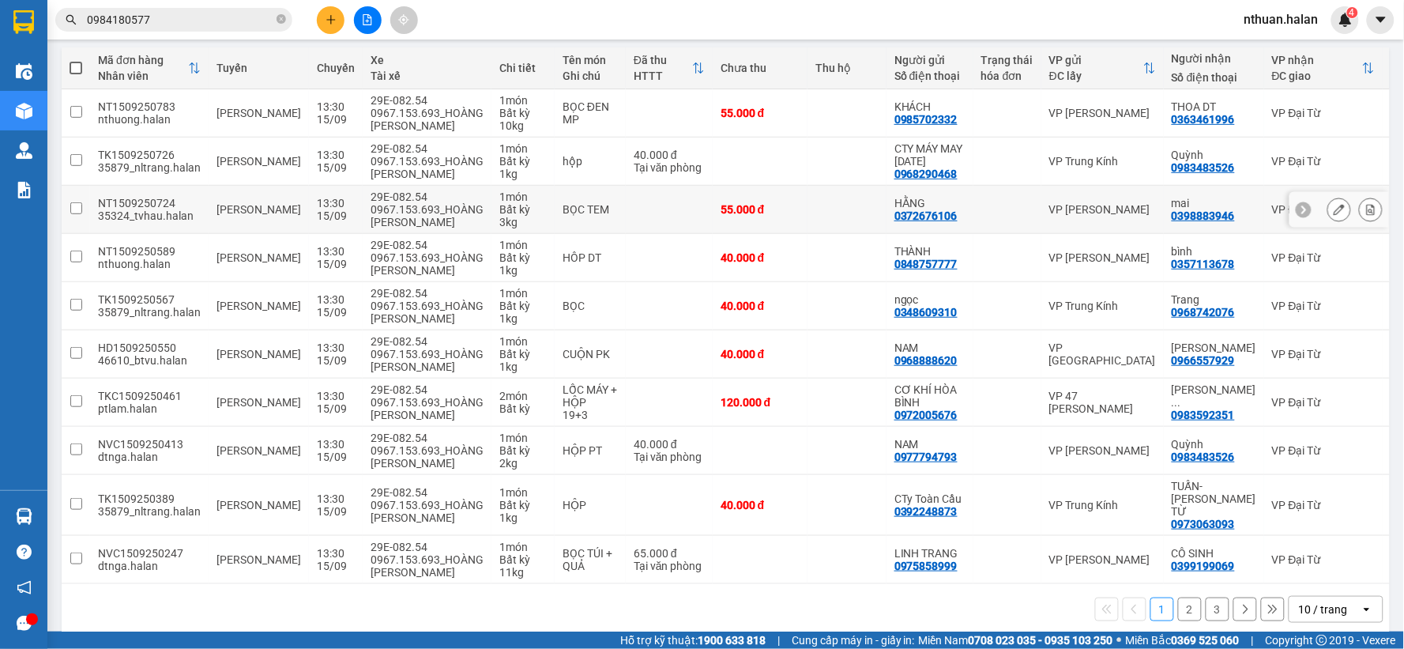
scroll to position [0, 0]
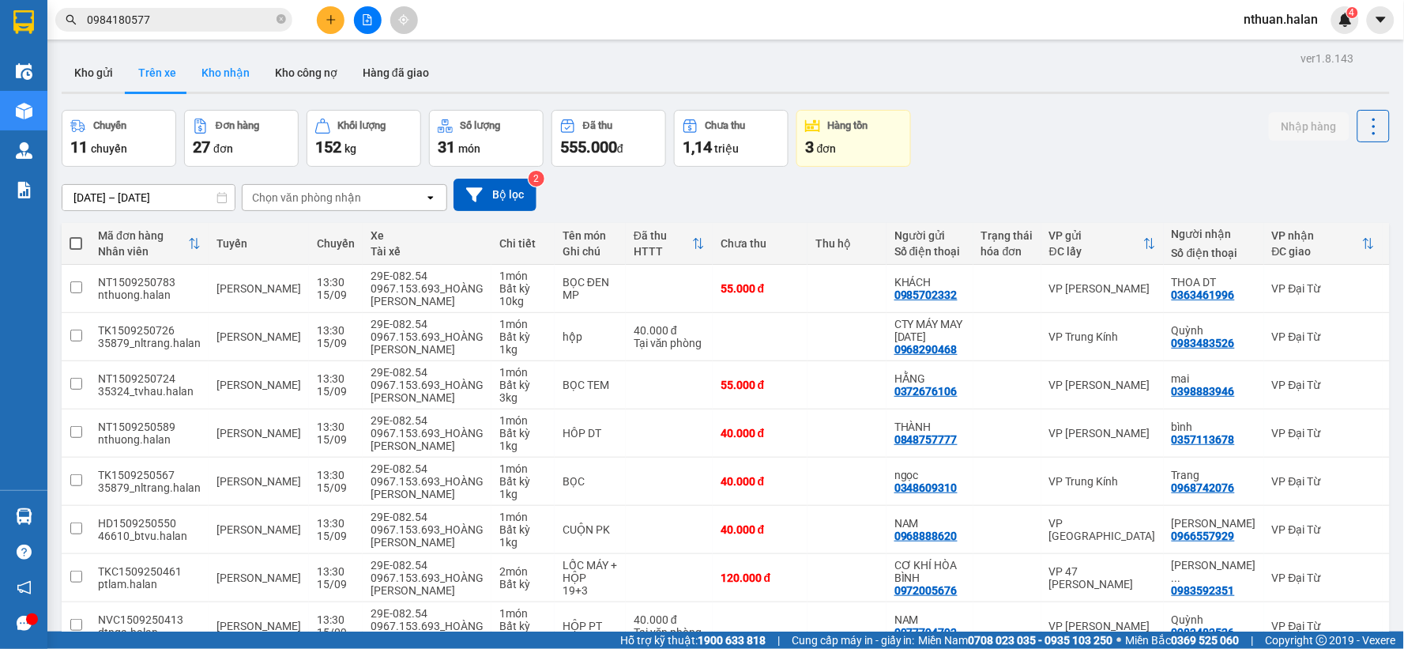
click at [226, 77] on button "Kho nhận" at bounding box center [225, 73] width 73 height 38
type input "[DATE] – [DATE]"
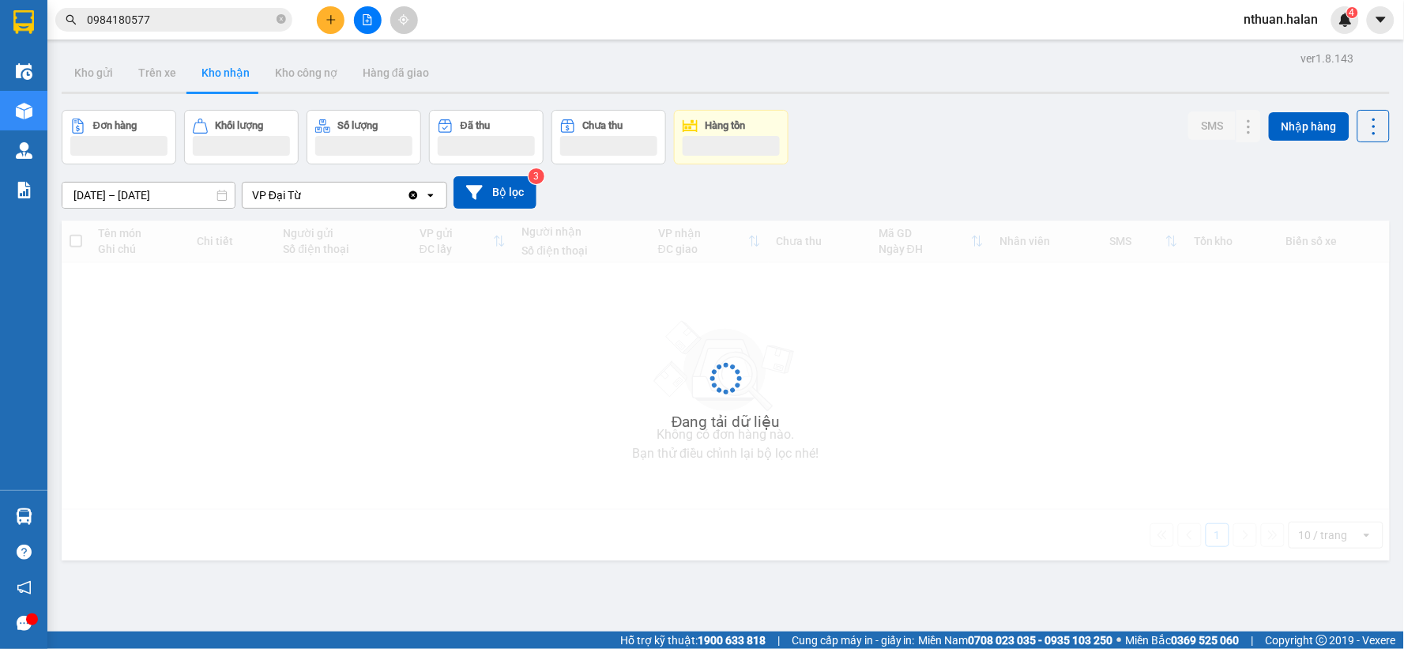
click at [927, 115] on div "Đơn hàng Khối lượng Số lượng Đã thu Chưa thu Hàng tồn SMS Nhập hàng" at bounding box center [726, 137] width 1328 height 55
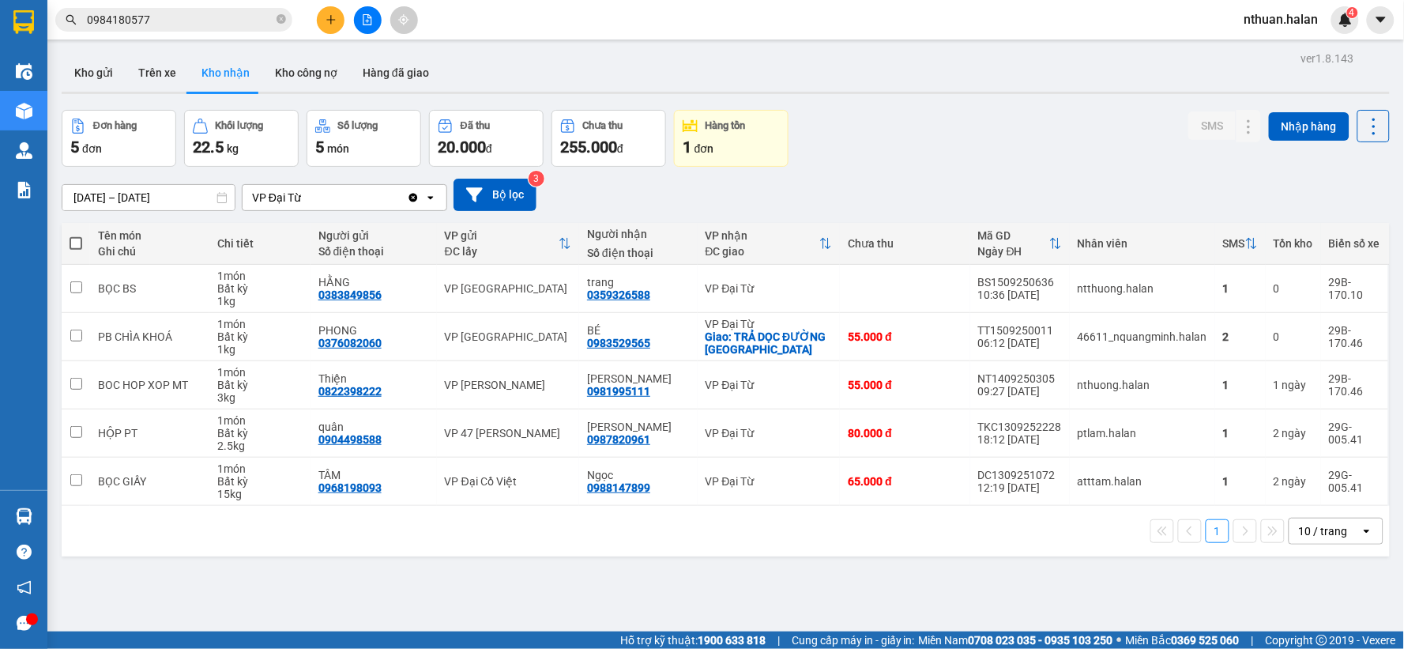
click at [909, 96] on div "ver 1.8.143 Kho gửi Trên xe Kho nhận Kho công nợ Hàng đã giao Đơn hàng 5 đơn Kh…" at bounding box center [725, 371] width 1341 height 649
click at [330, 26] on button at bounding box center [331, 20] width 28 height 28
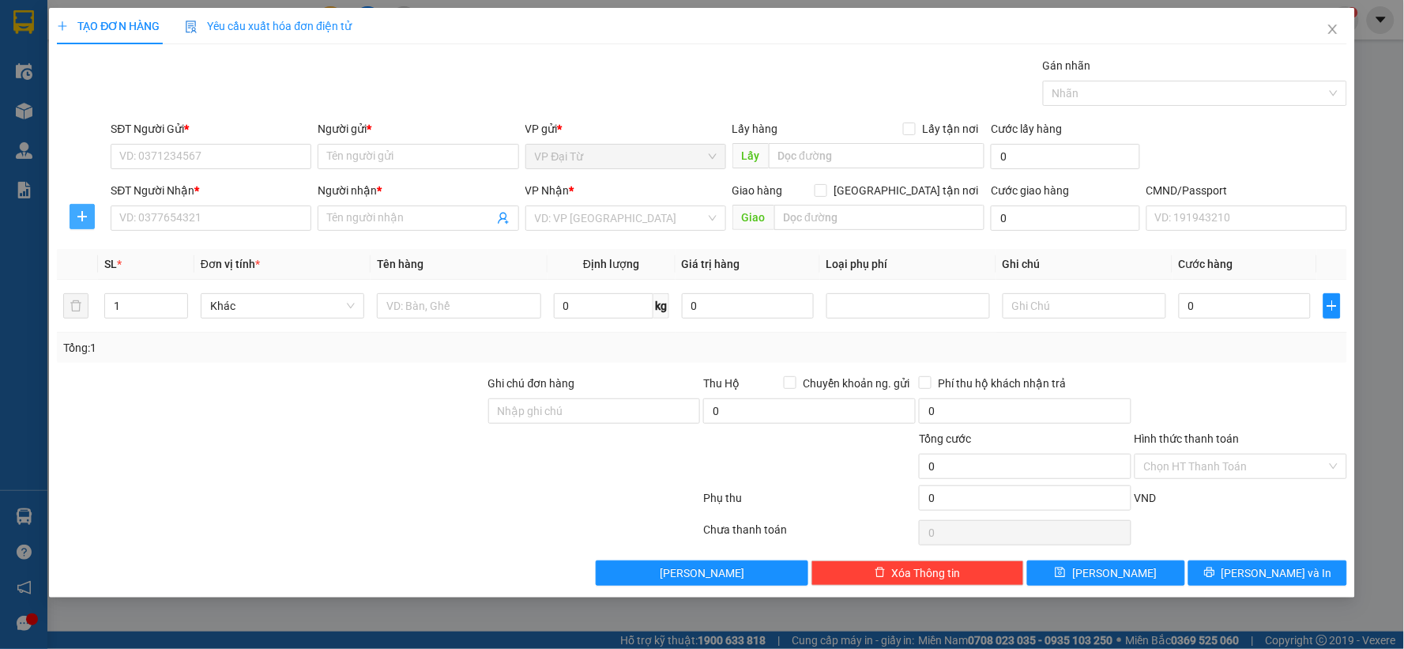
click at [79, 204] on button "button" at bounding box center [82, 216] width 25 height 25
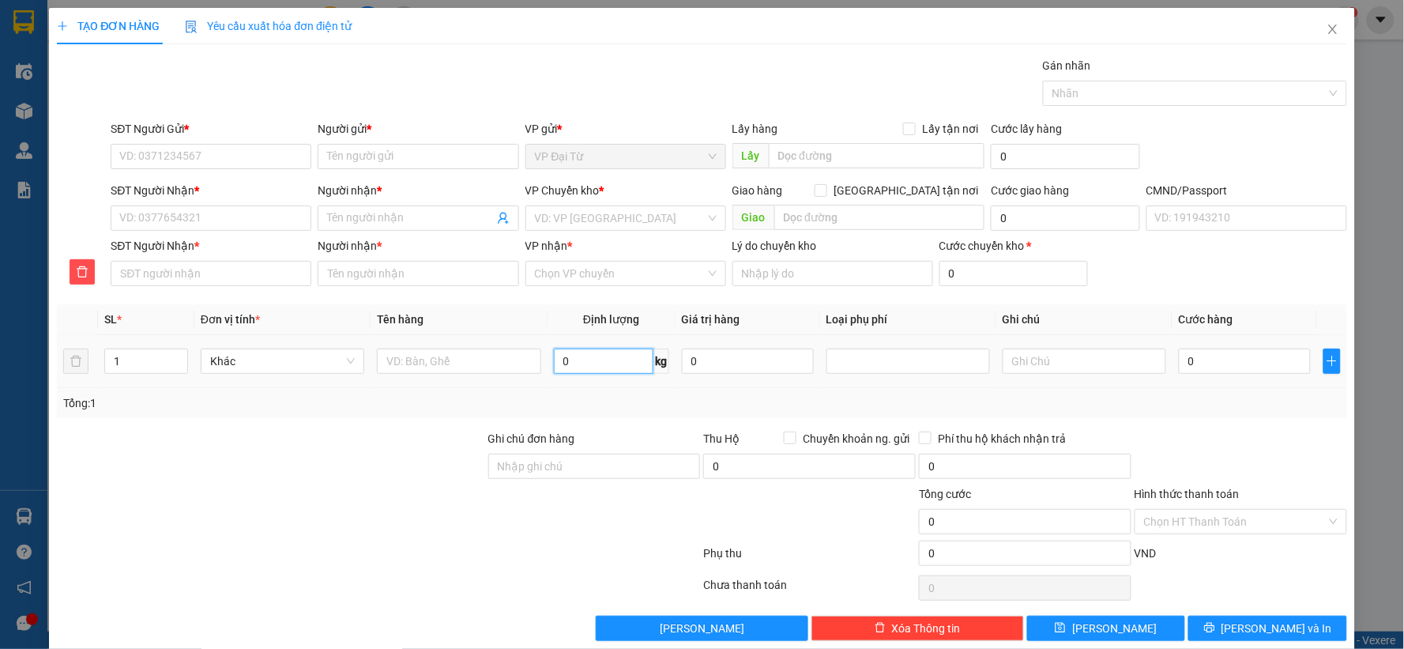
click at [598, 369] on input "0" at bounding box center [604, 360] width 100 height 25
type input "11"
click at [270, 152] on input "SĐT Người Gửi *" at bounding box center [211, 156] width 201 height 25
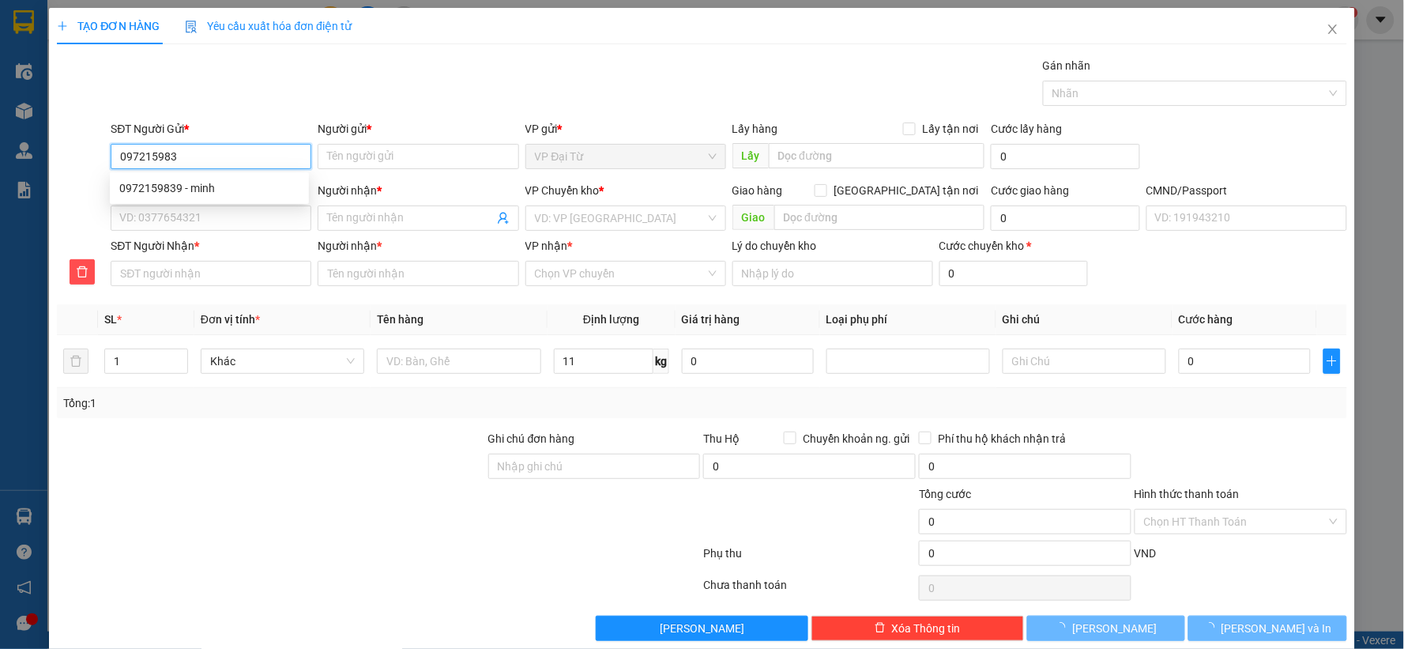
type input "0972159839"
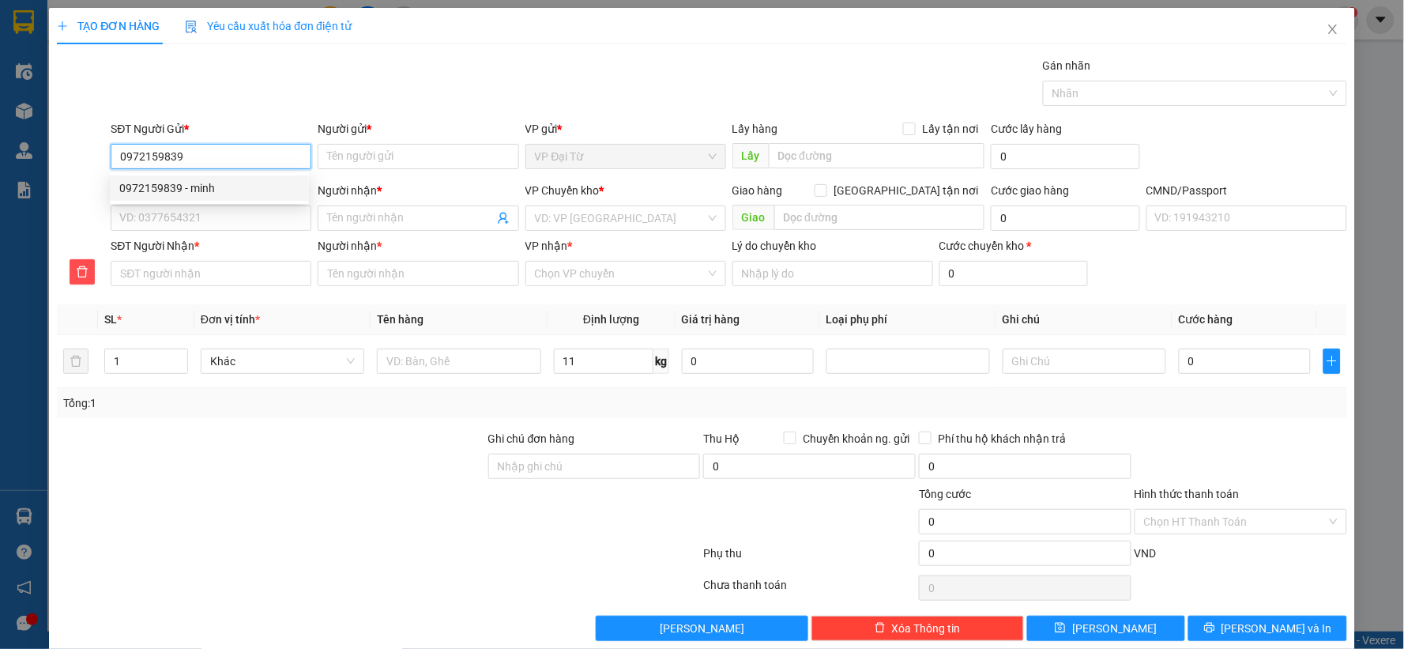
click at [250, 186] on div "0972159839 - minh" at bounding box center [209, 187] width 180 height 17
type input "minh"
type input "0972159839"
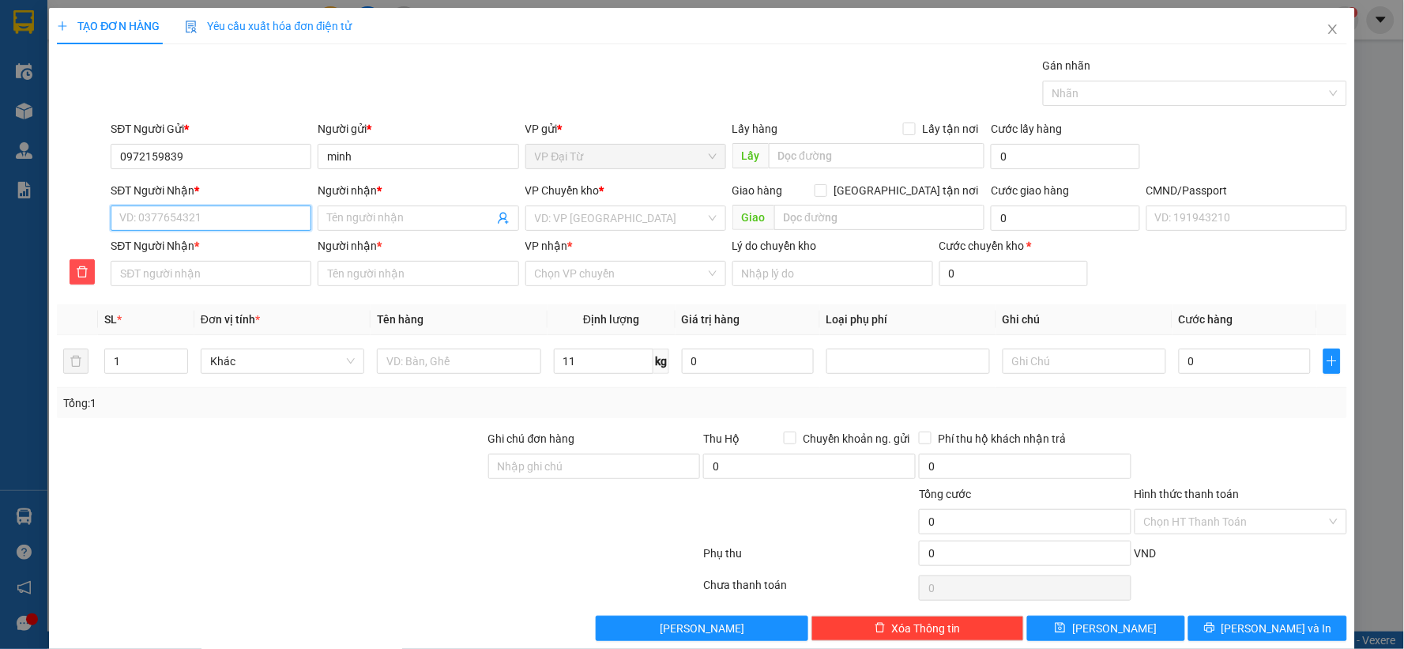
click at [250, 211] on input "SĐT Người Nhận *" at bounding box center [211, 217] width 201 height 25
click at [246, 250] on div "0983060991 - TOÀN" at bounding box center [209, 249] width 180 height 17
type input "0983060991"
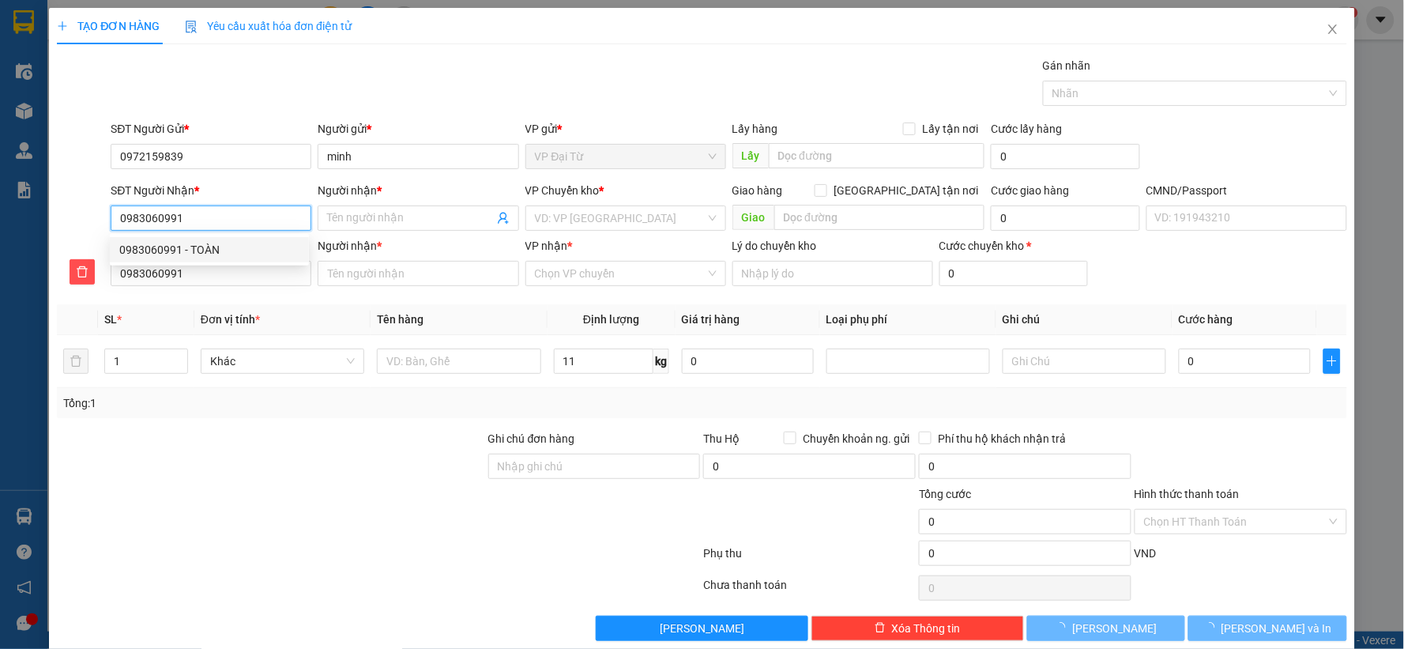
type input "TOÀN"
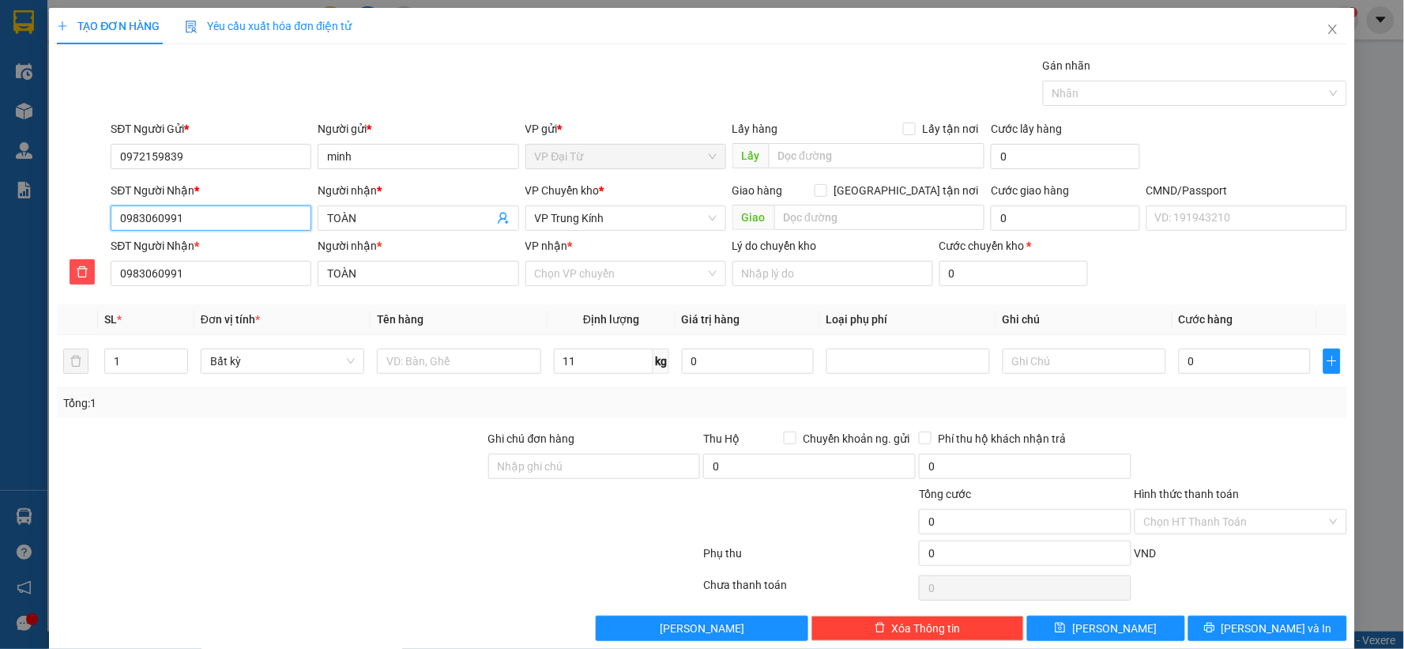
click at [221, 221] on input "0983060991" at bounding box center [211, 217] width 201 height 25
type input "0"
type input "03"
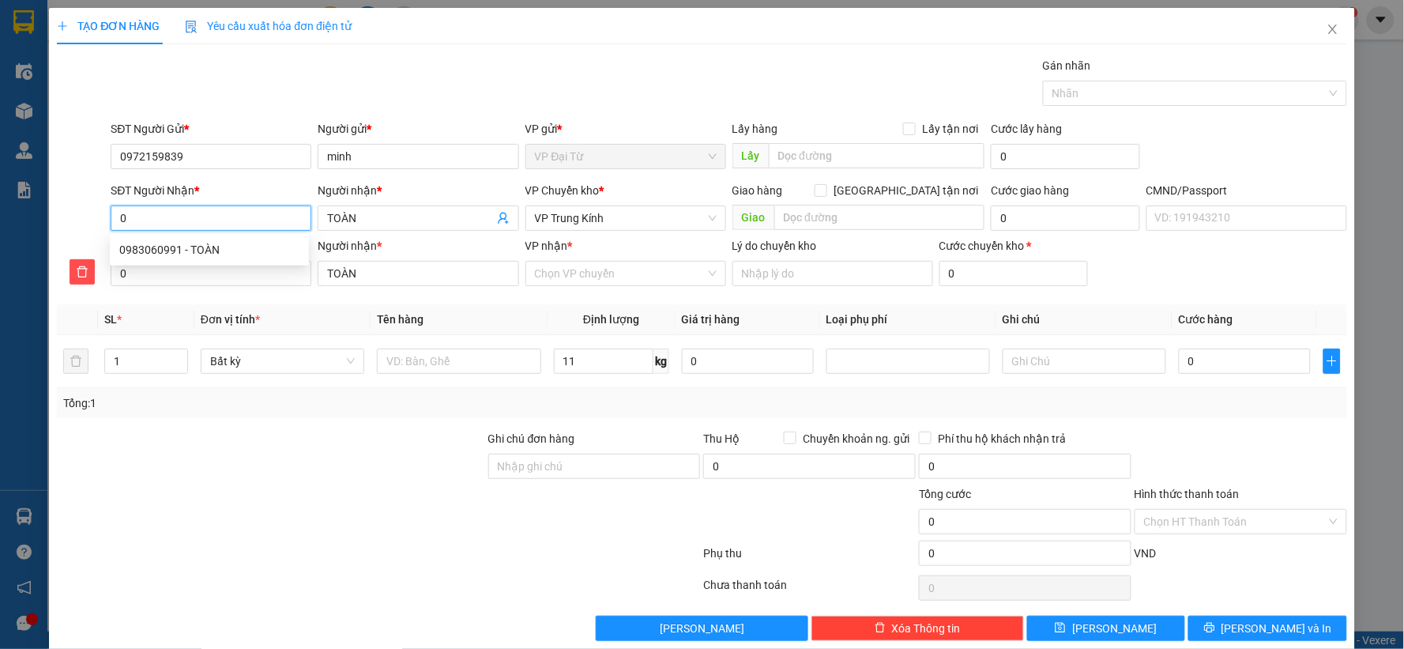
type input "03"
type input "034"
type input "0342"
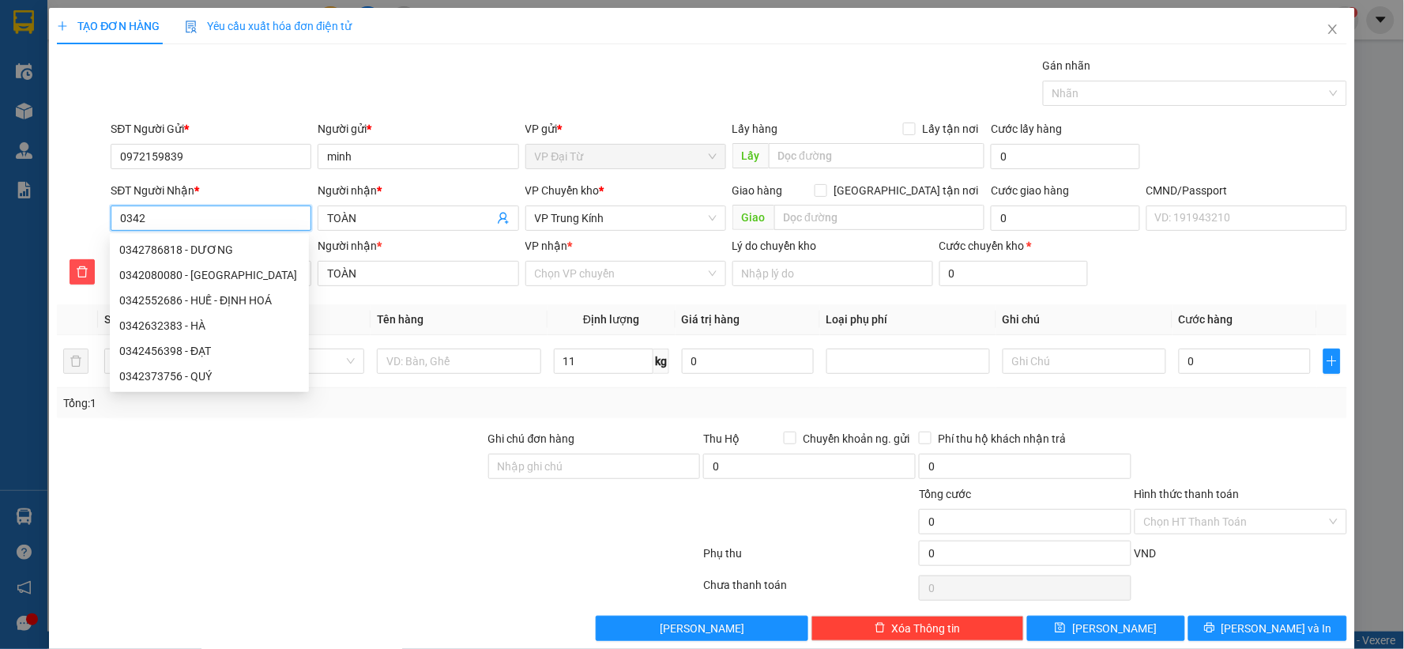
type input "03420"
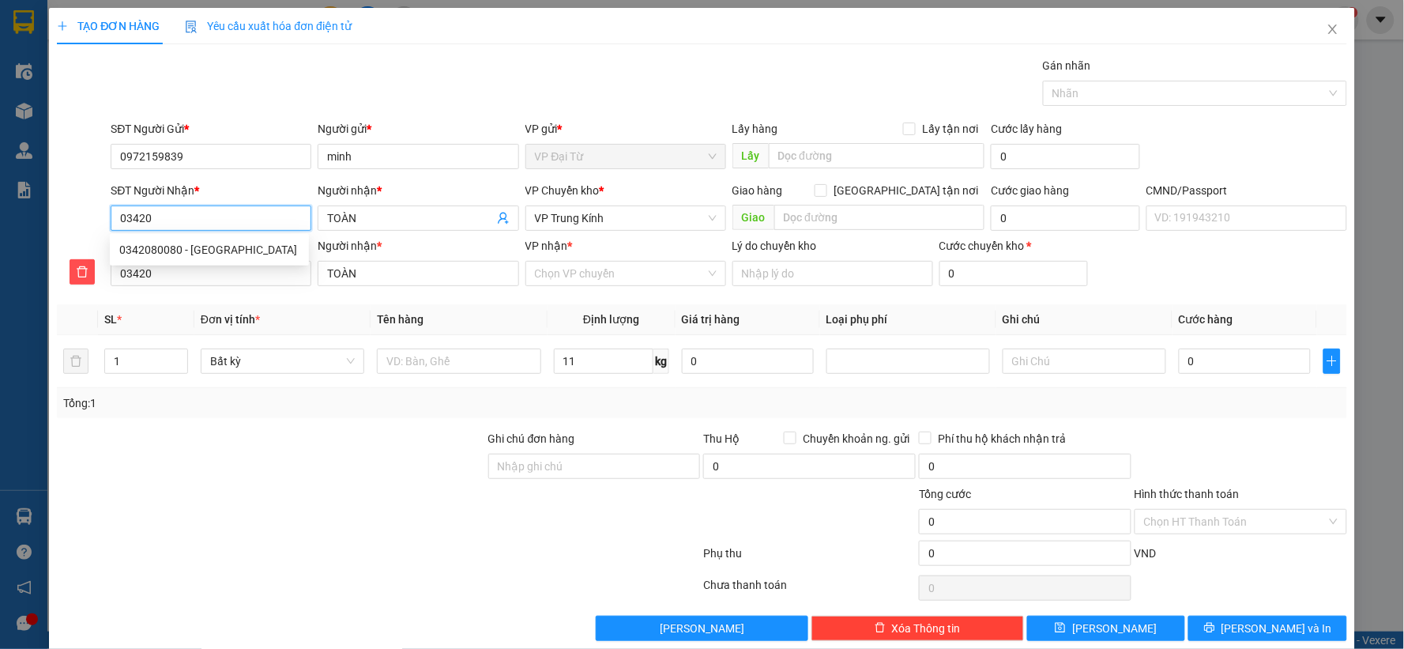
type input "034208"
type input "0342089"
type input "03420894"
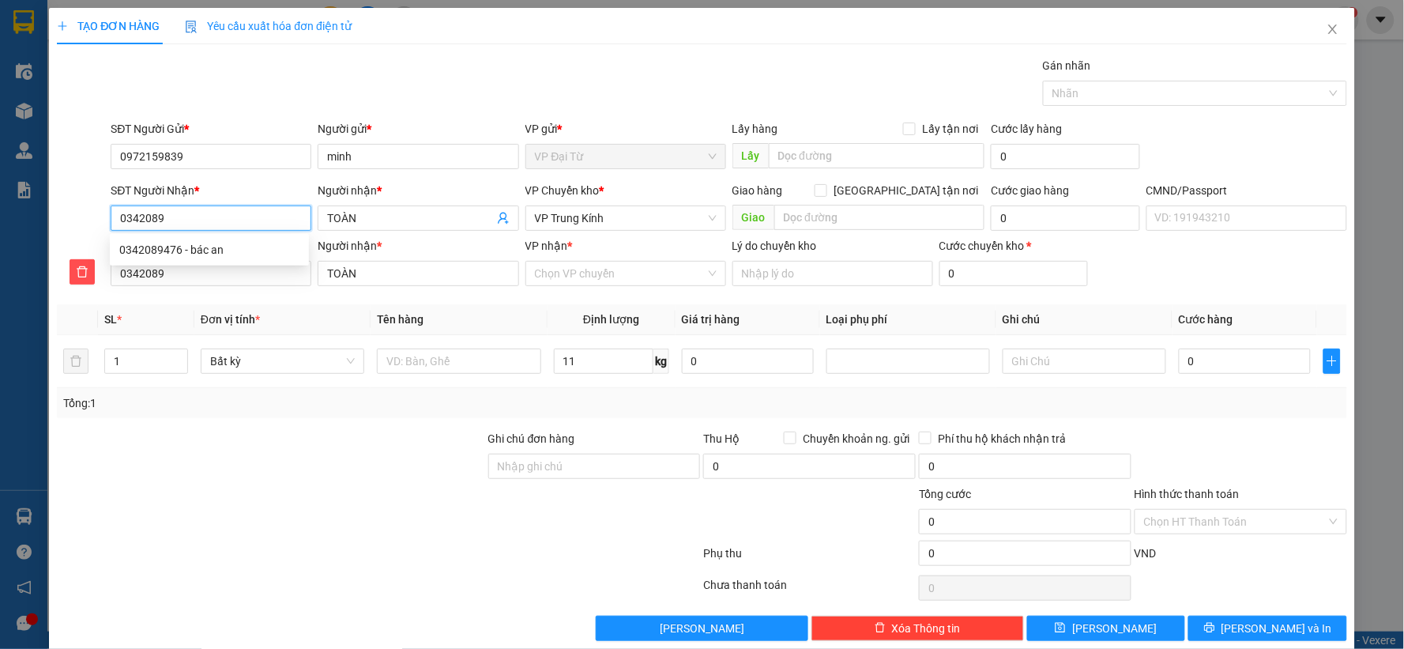
type input "03420894"
type input "034208947"
type input "0342089476"
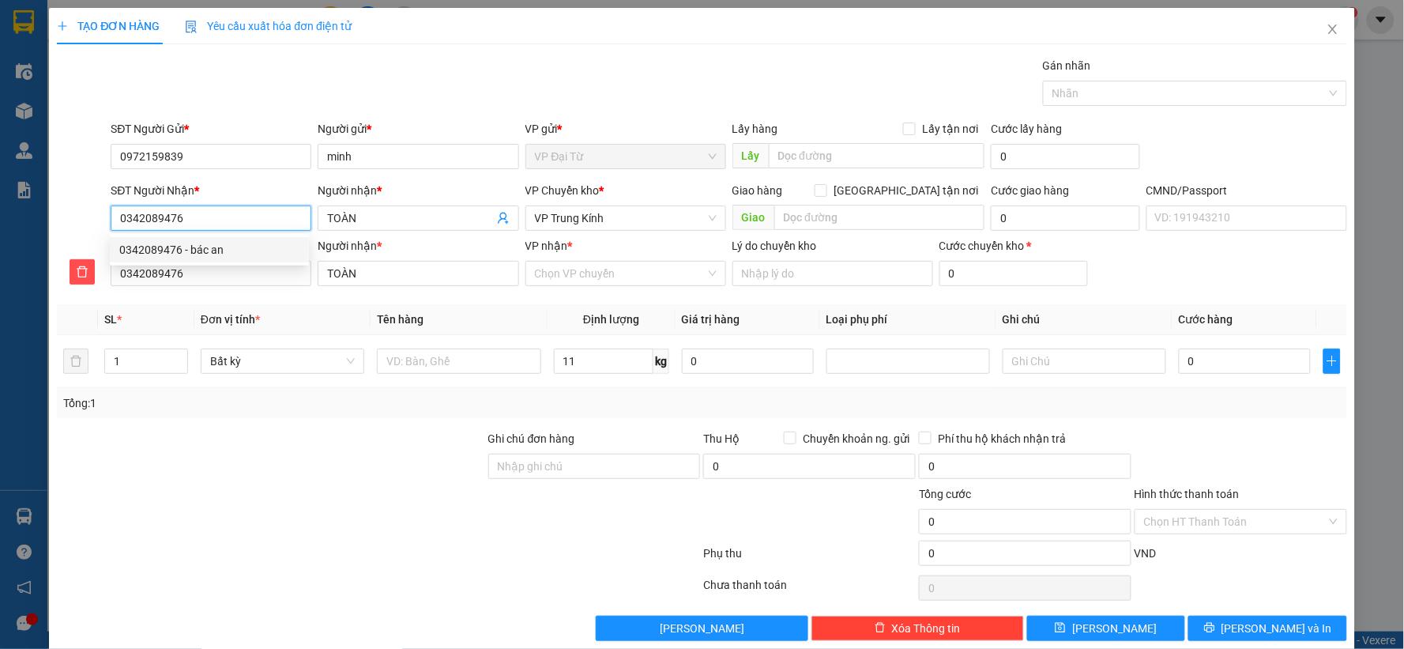
click at [222, 246] on div "0342089476 - bác an" at bounding box center [209, 249] width 180 height 17
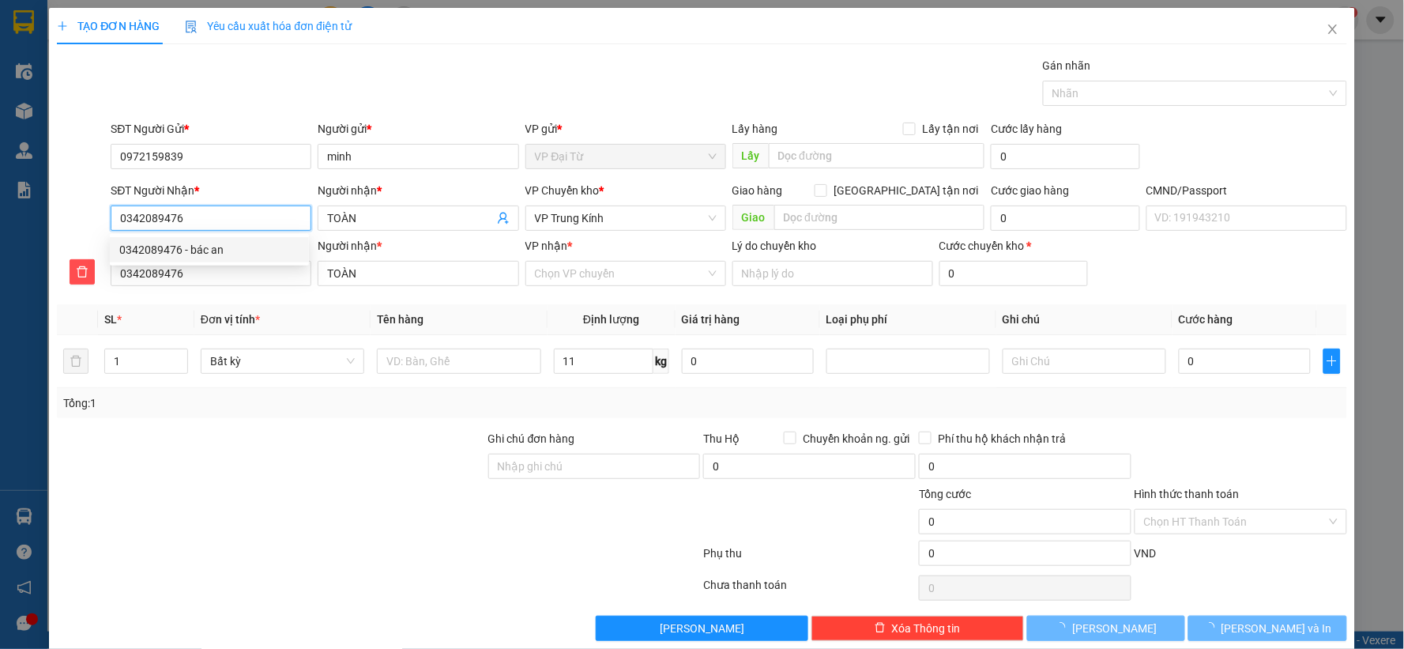
type input "bác an"
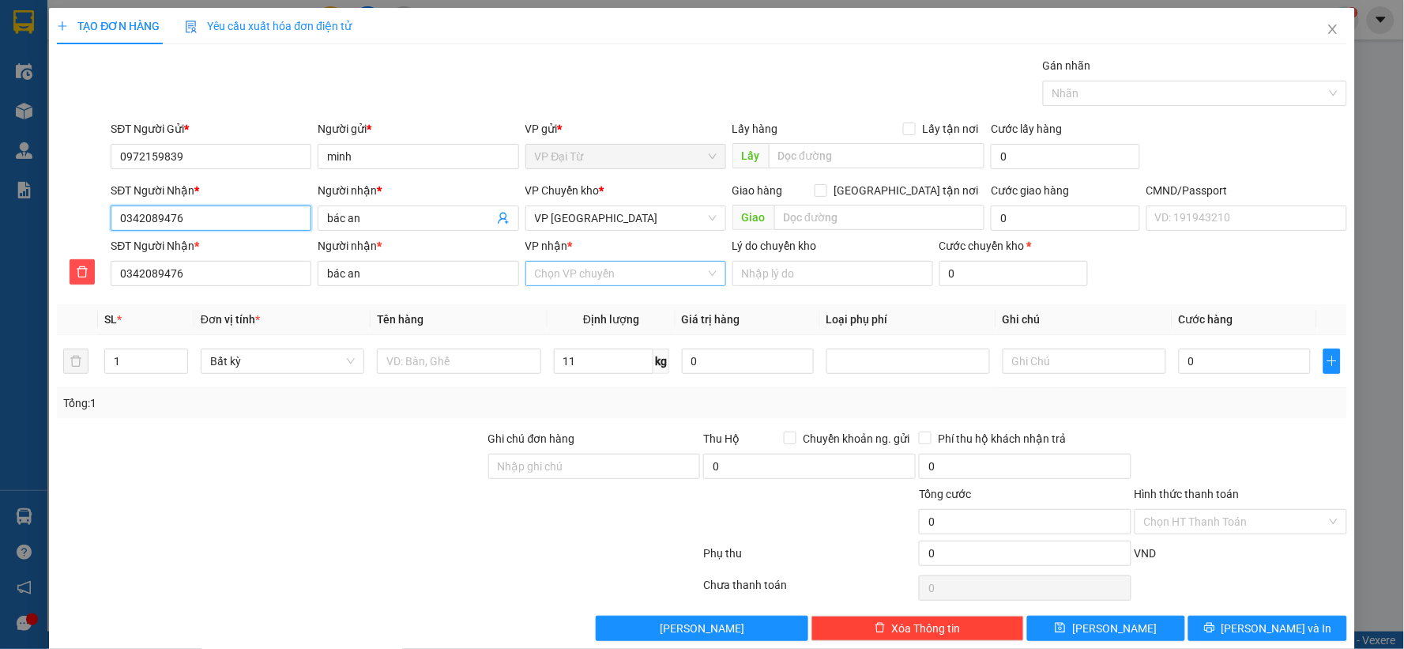
type input "0342089476"
click at [570, 278] on input "VP nhận *" at bounding box center [620, 273] width 171 height 24
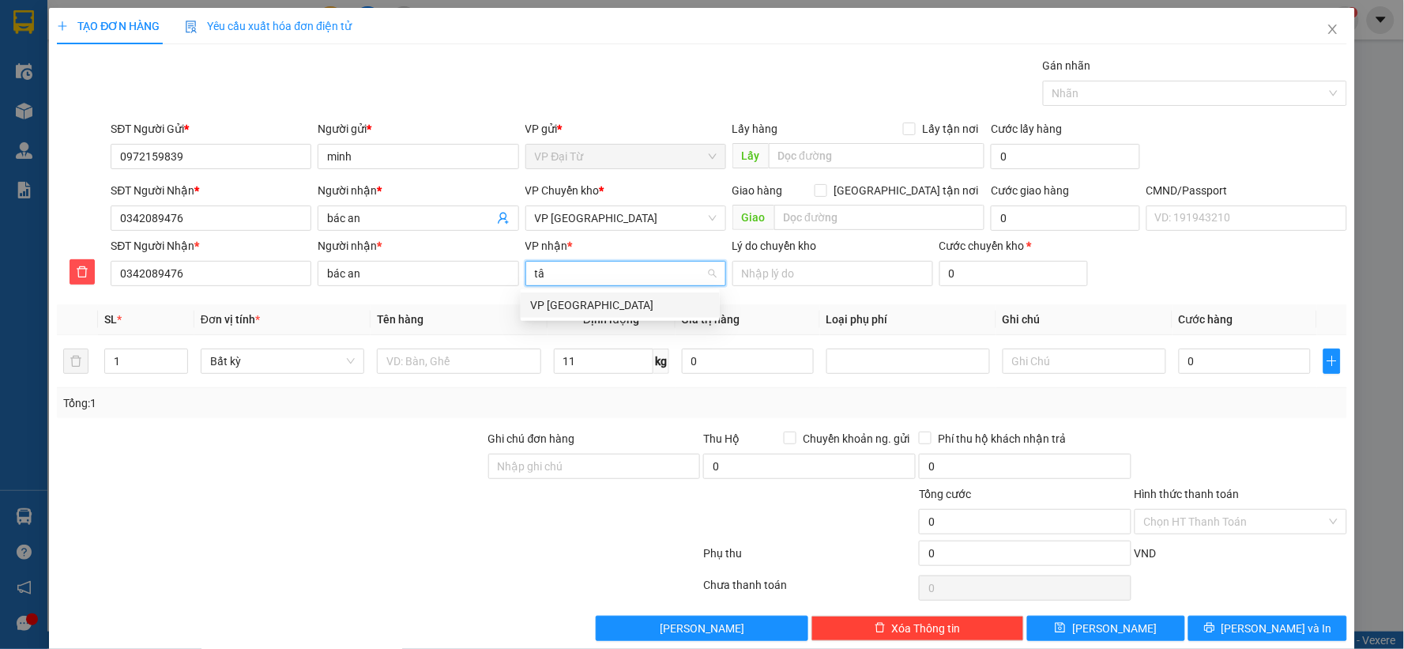
type input "tân"
click at [589, 306] on div "VP [GEOGRAPHIC_DATA]" at bounding box center [620, 304] width 180 height 17
click at [630, 221] on span "VP [GEOGRAPHIC_DATA]" at bounding box center [626, 218] width 182 height 24
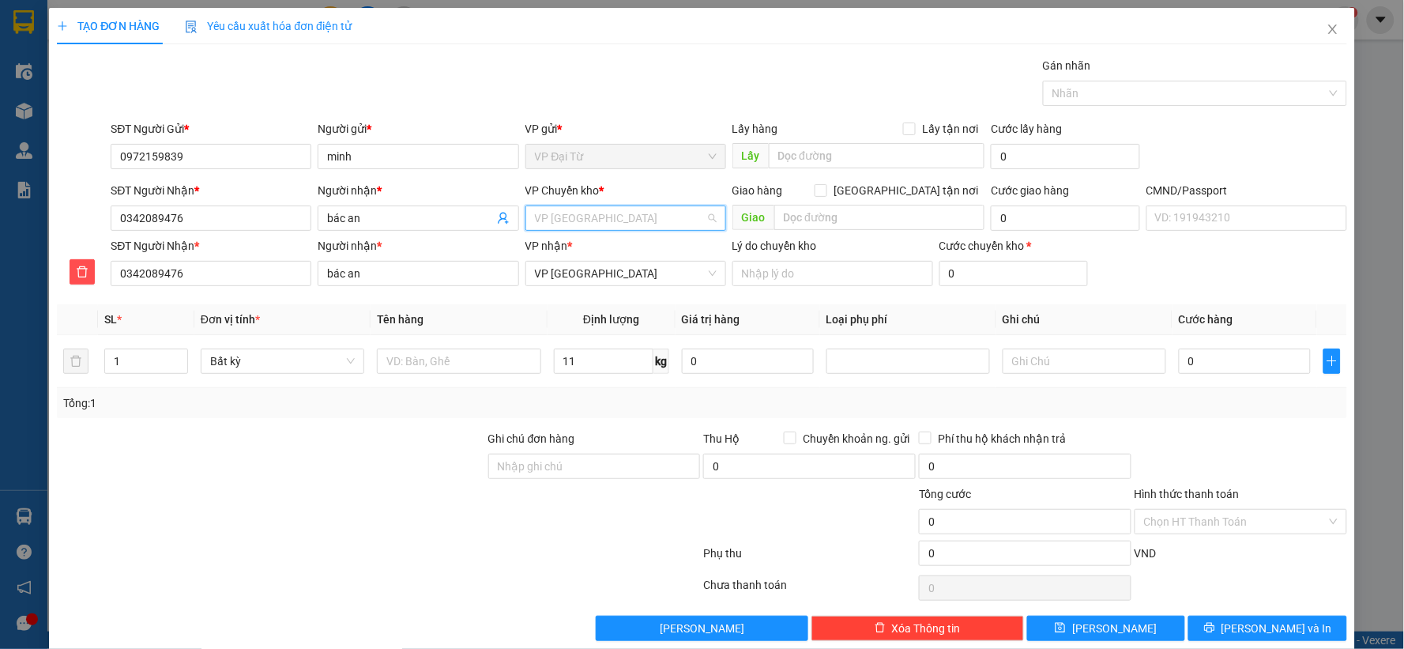
scroll to position [253, 0]
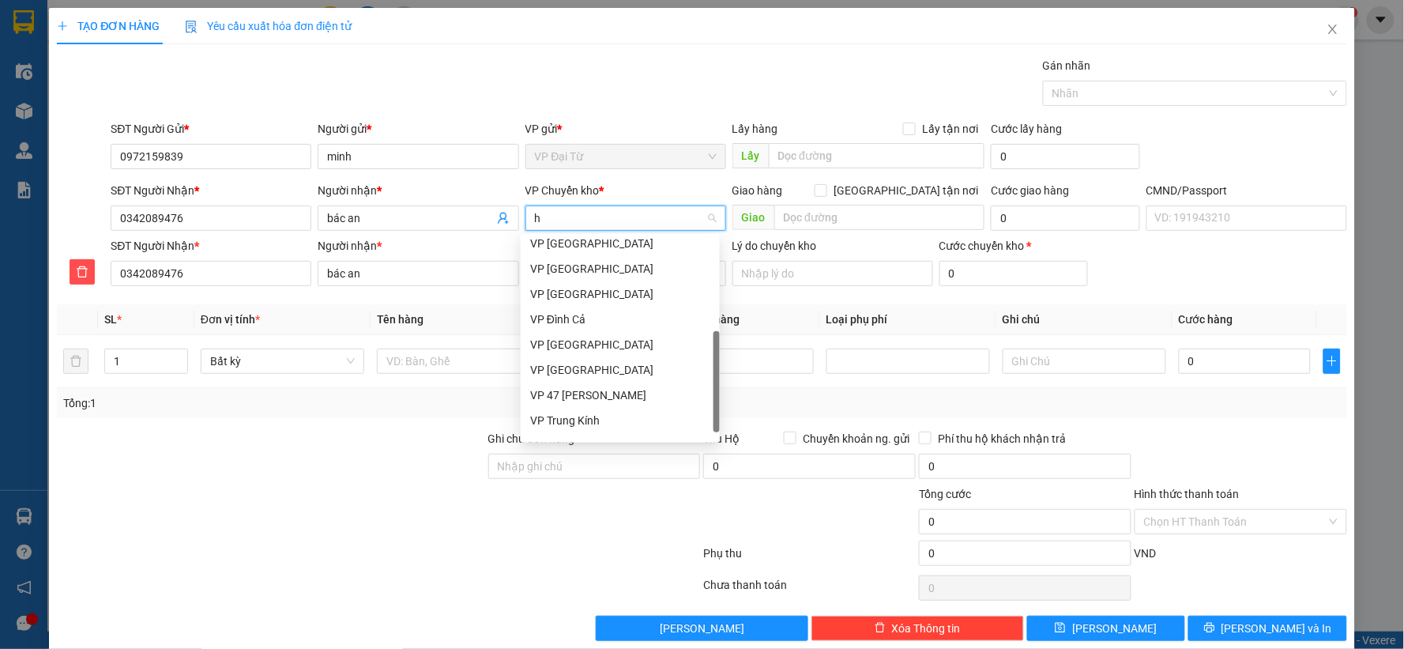
type input "hg"
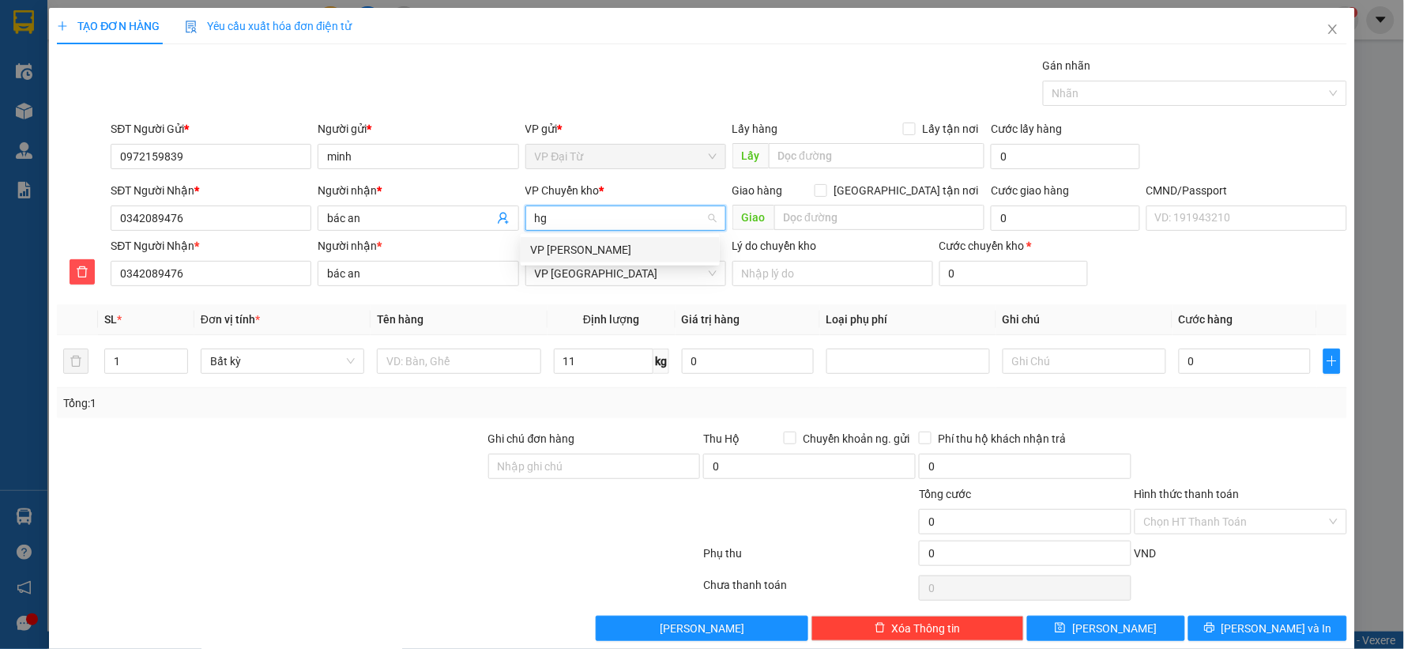
click at [630, 246] on div "VP [PERSON_NAME]" at bounding box center [620, 249] width 180 height 17
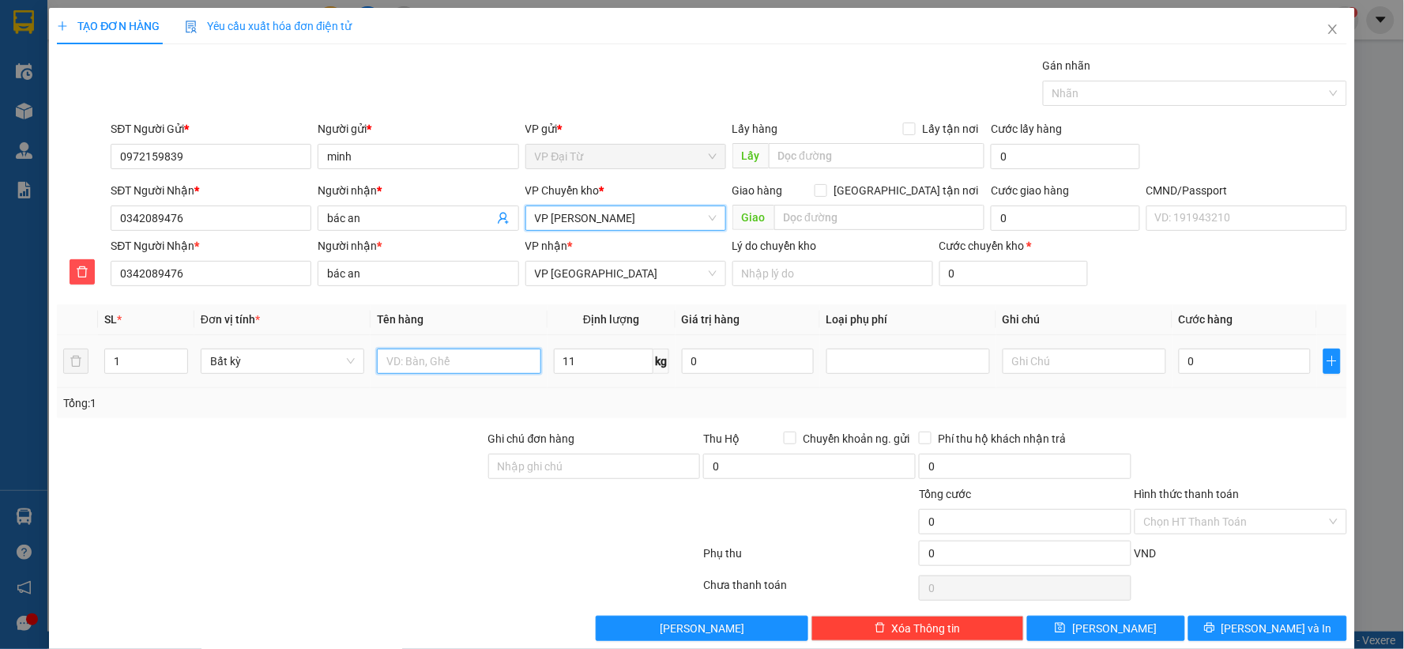
click at [484, 365] on input "text" at bounding box center [459, 360] width 164 height 25
type input "Tải chè"
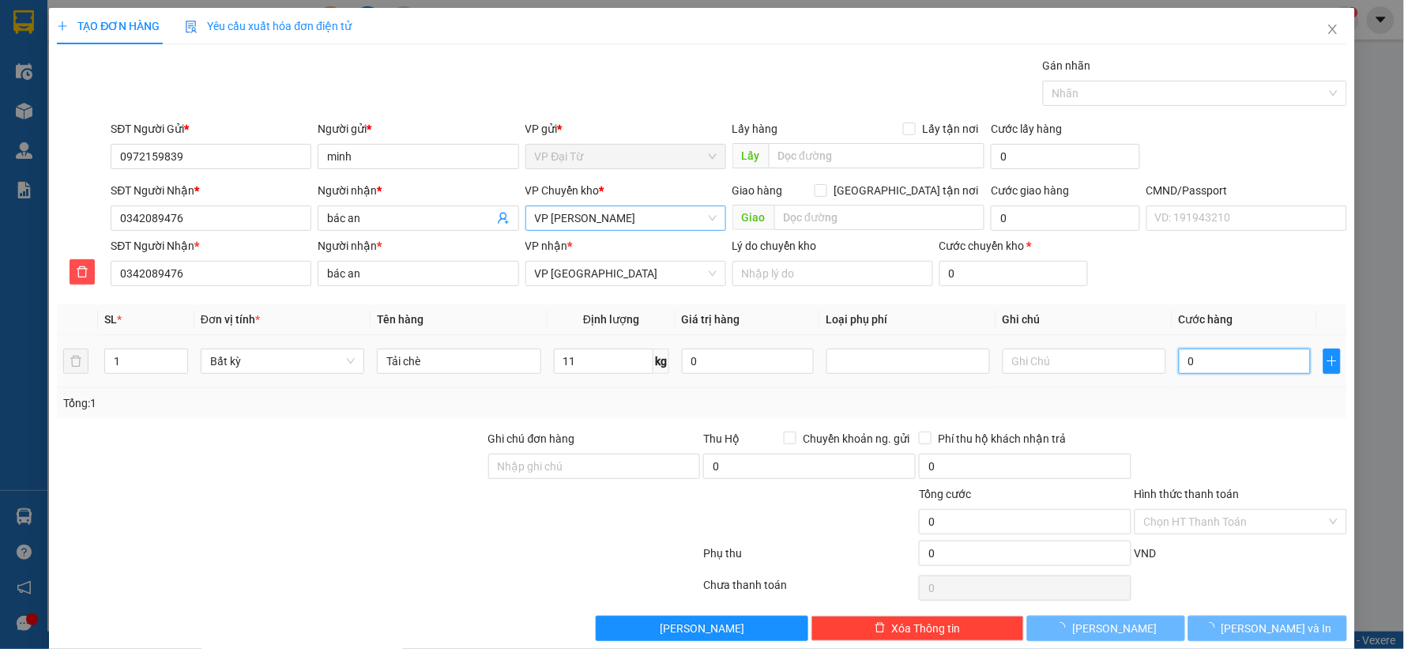
type input "65.000"
click at [1153, 414] on div "Tổng: 1" at bounding box center [702, 403] width 1290 height 30
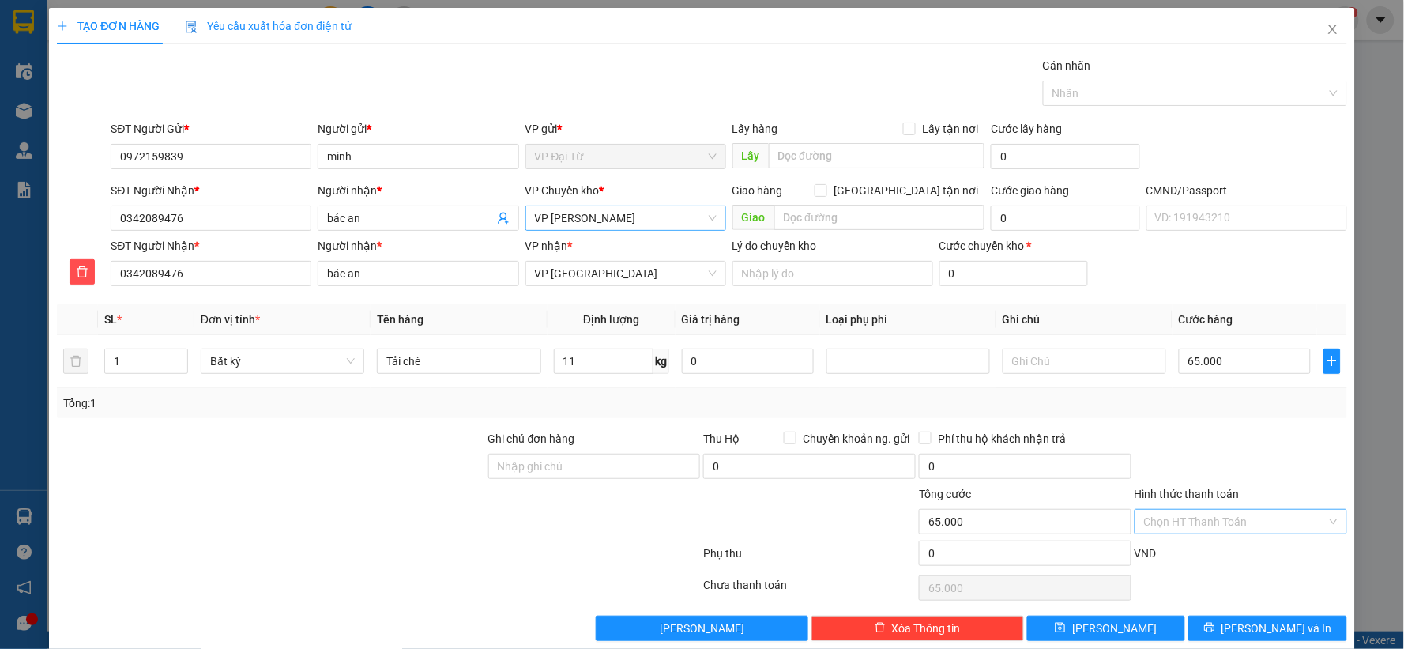
click at [1253, 521] on input "Hình thức thanh toán" at bounding box center [1235, 522] width 182 height 24
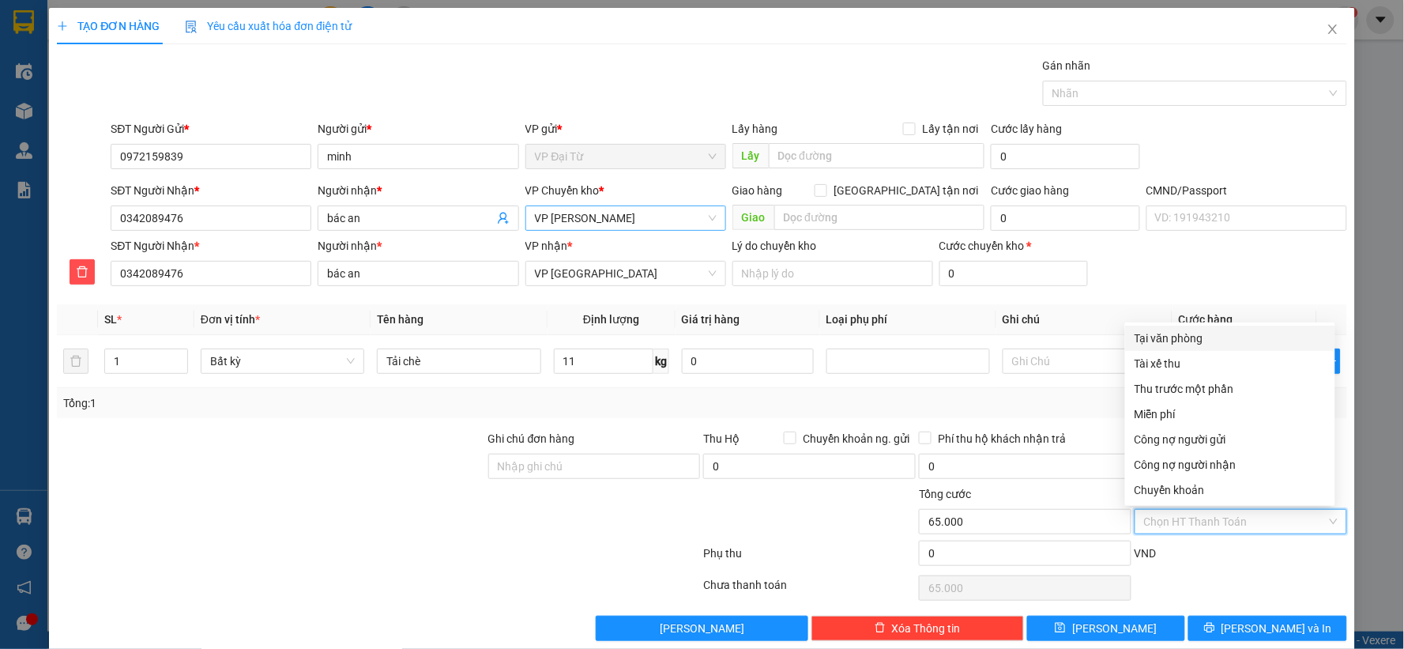
click at [1172, 333] on div "Tại văn phòng" at bounding box center [1229, 337] width 191 height 17
type input "0"
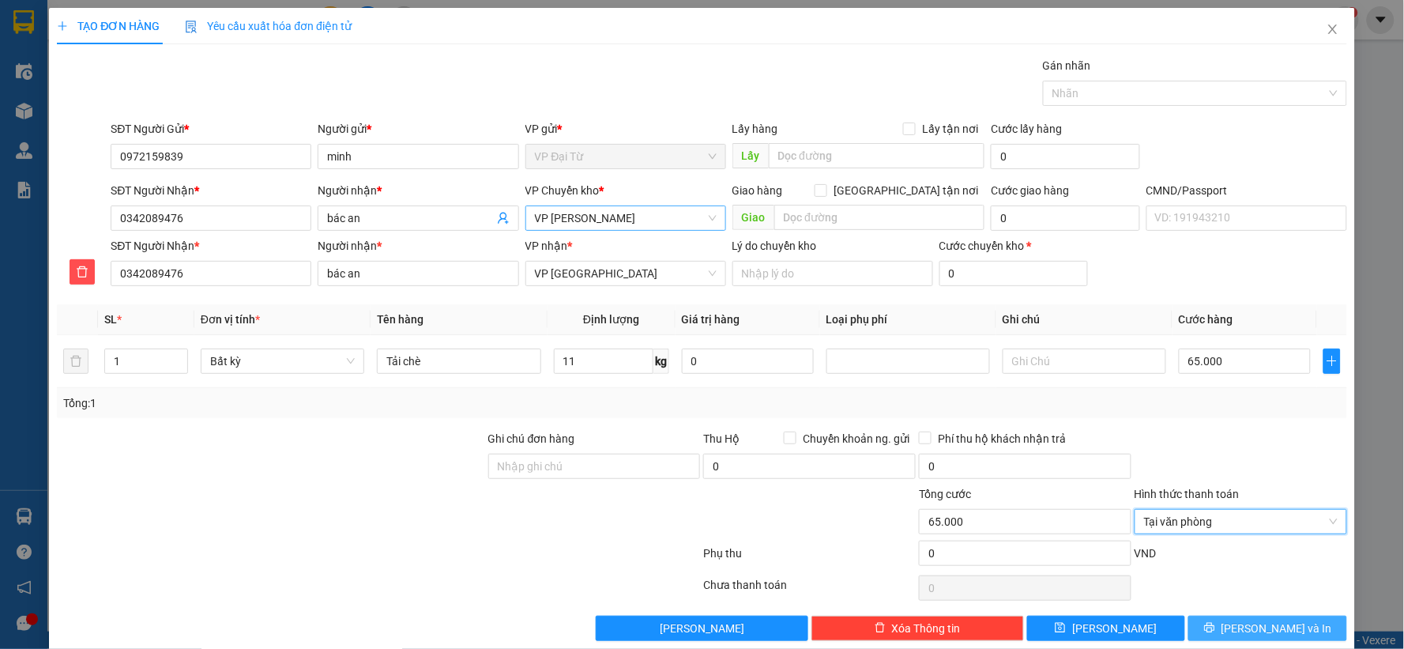
click at [1285, 629] on span "[PERSON_NAME] và In" at bounding box center [1276, 627] width 111 height 17
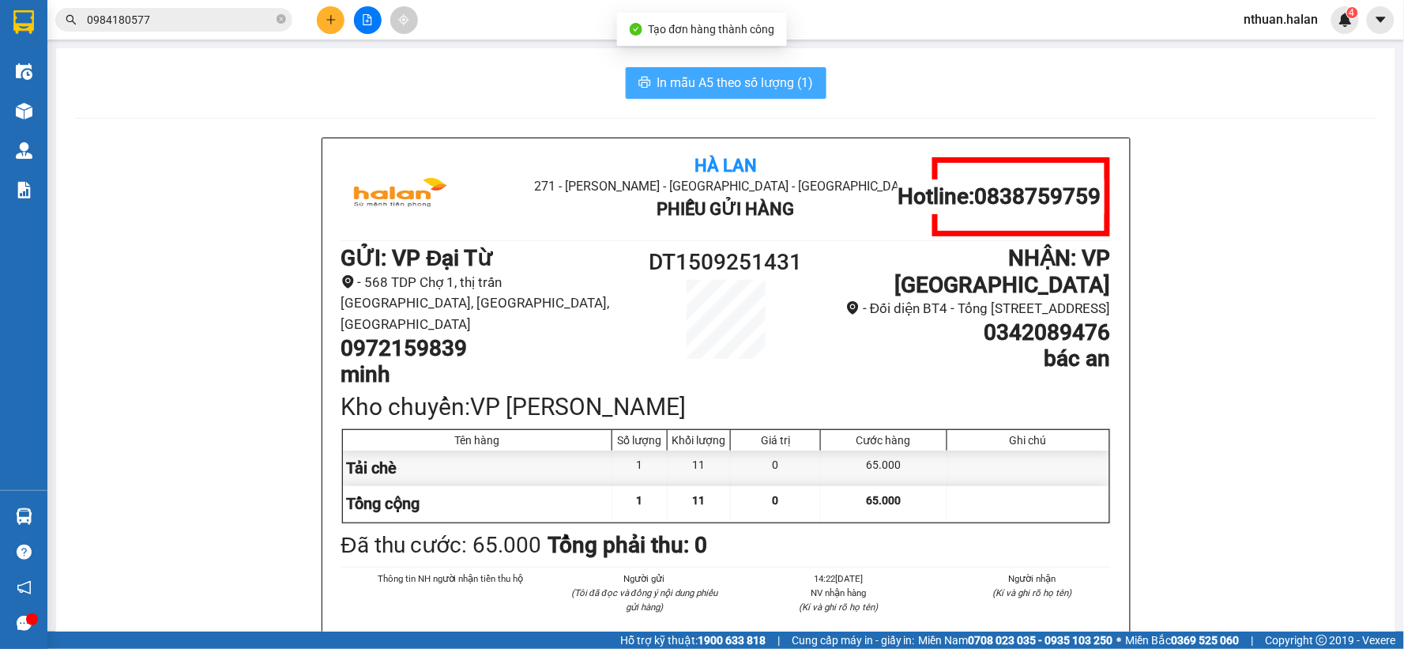
click at [720, 82] on span "In mẫu A5 theo số lượng (1)" at bounding box center [735, 83] width 156 height 20
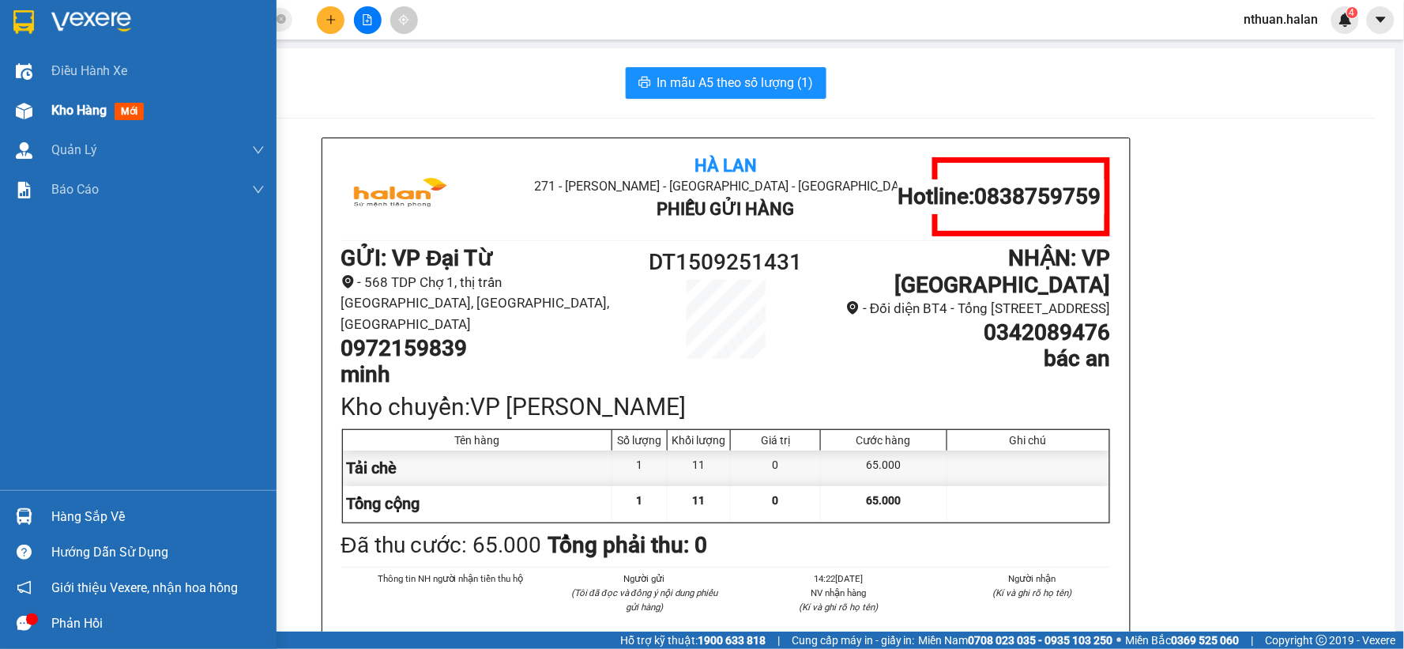
click at [58, 105] on span "Kho hàng" at bounding box center [78, 110] width 55 height 15
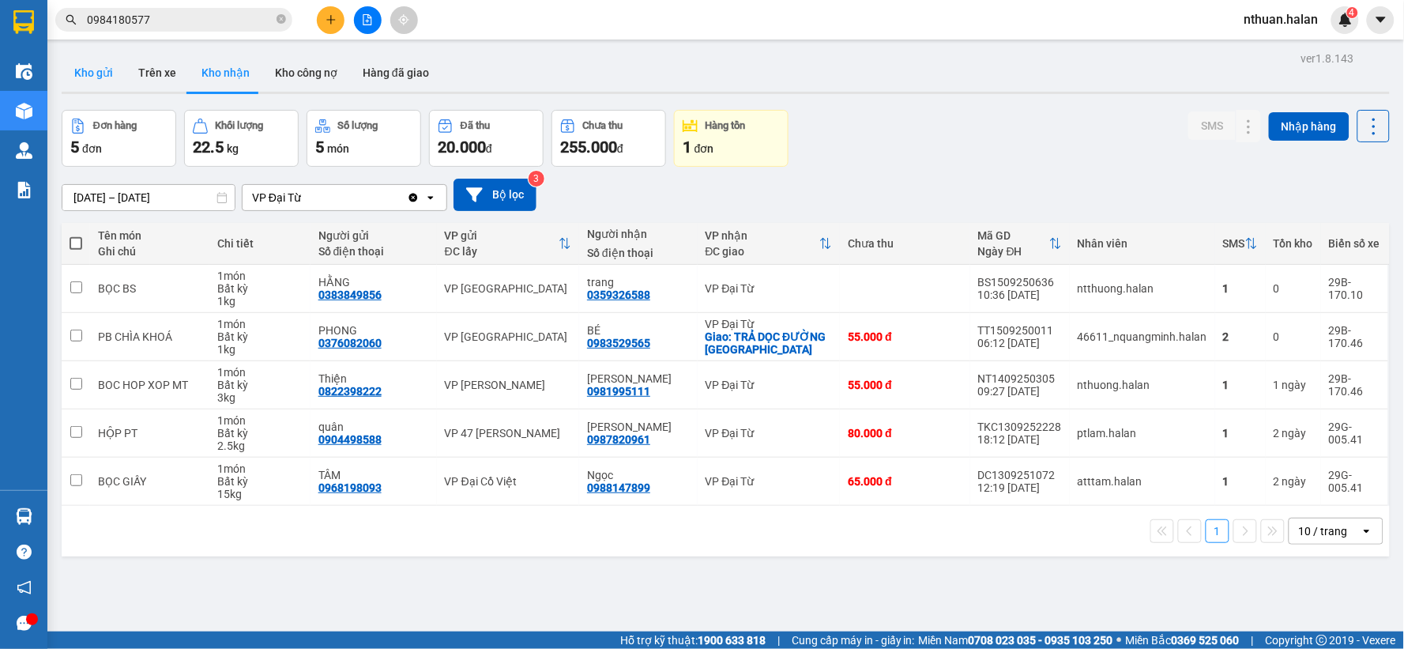
click at [101, 73] on button "Kho gửi" at bounding box center [94, 73] width 64 height 38
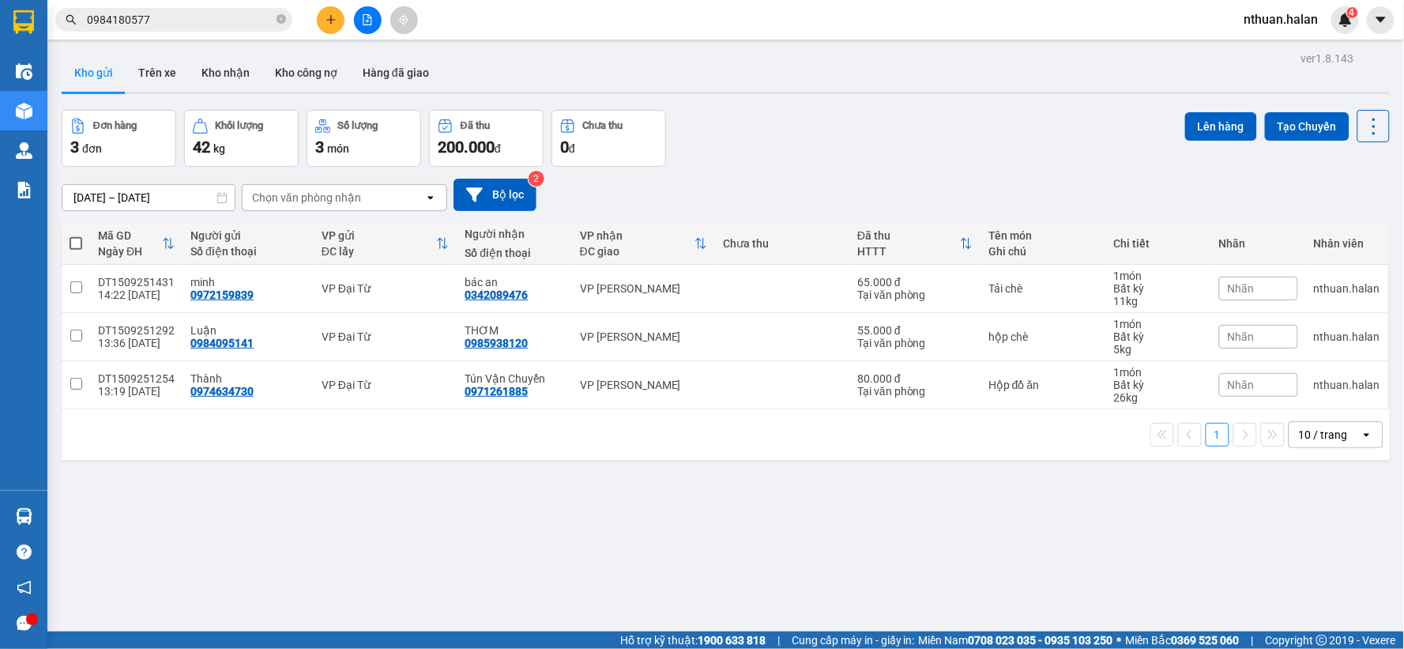
click at [77, 233] on th at bounding box center [76, 244] width 28 height 42
click at [77, 241] on span at bounding box center [76, 243] width 13 height 13
click at [76, 235] on input "checkbox" at bounding box center [76, 235] width 0 height 0
checkbox input "true"
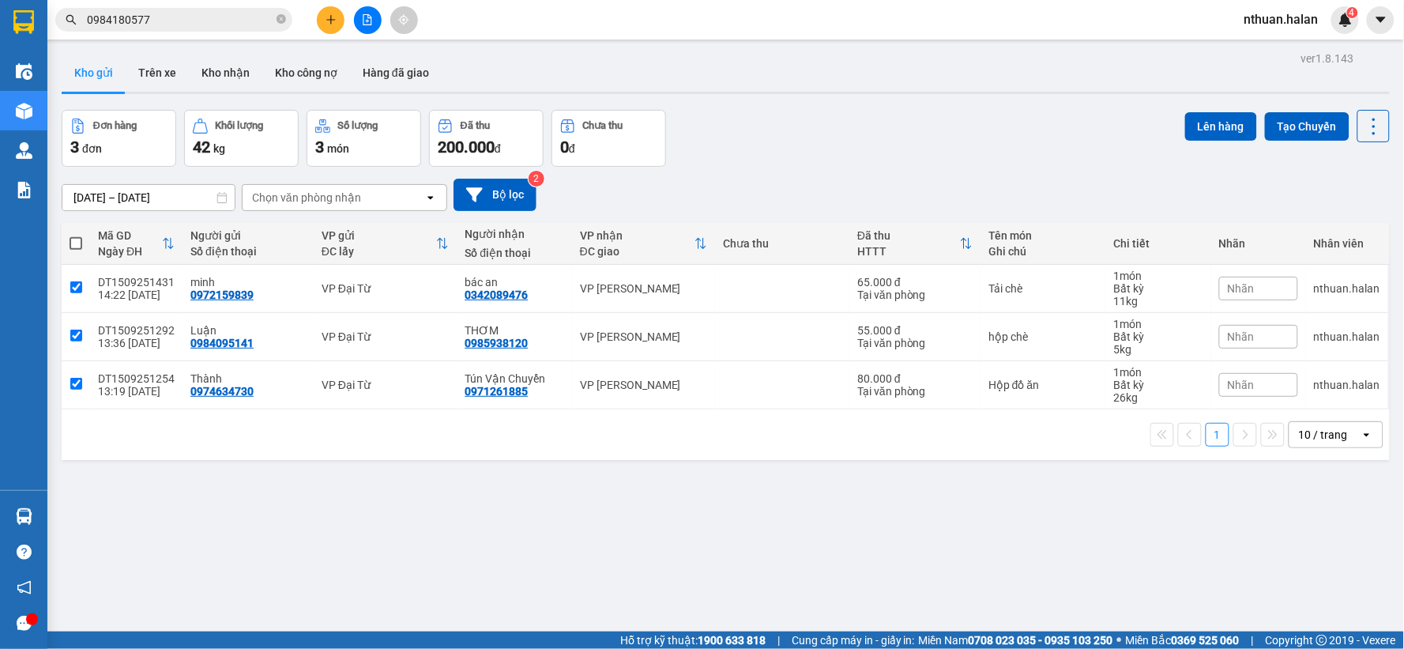
checkbox input "true"
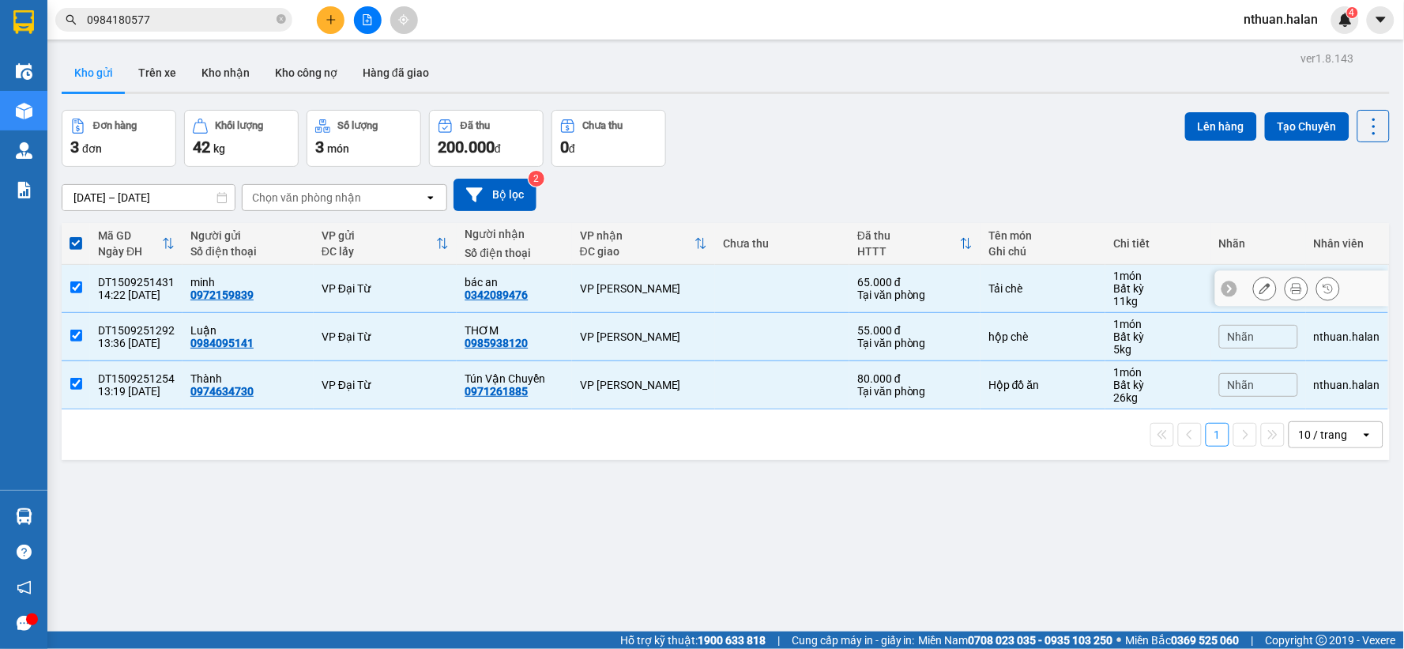
click at [76, 282] on input "checkbox" at bounding box center [76, 287] width 12 height 12
checkbox input "false"
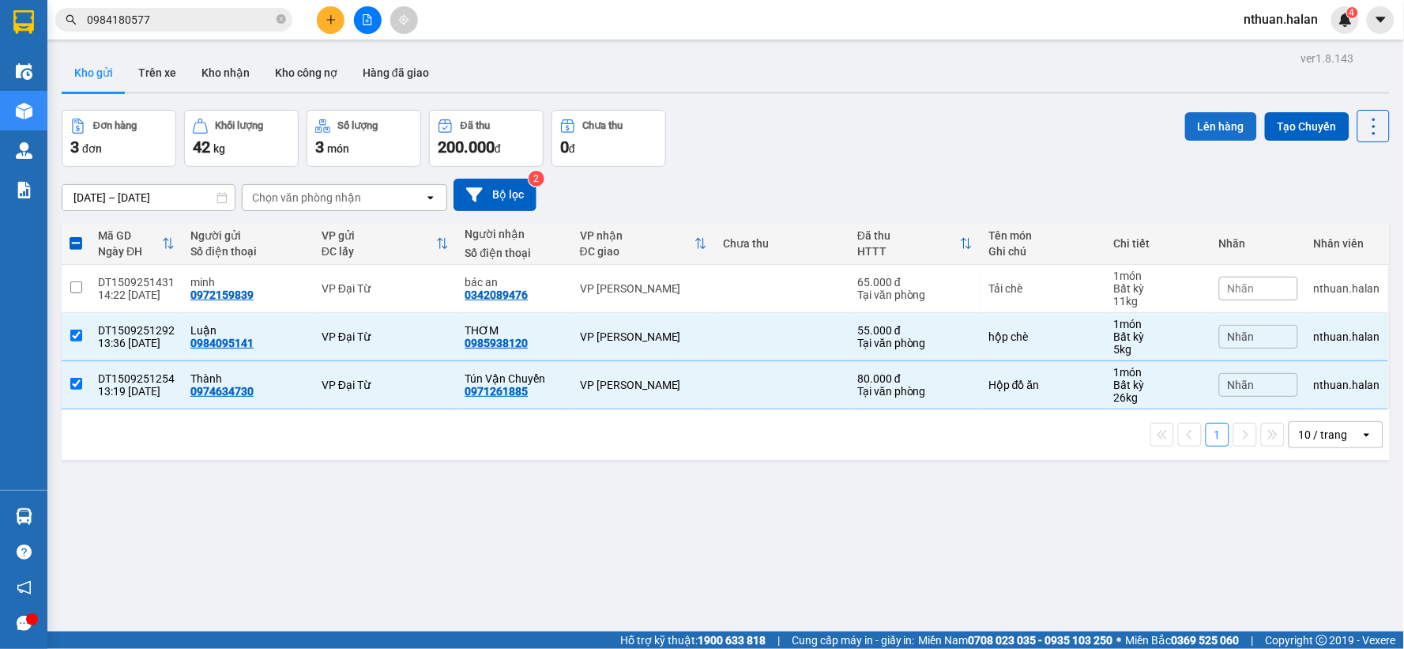
click at [1186, 125] on button "Lên hàng" at bounding box center [1221, 126] width 72 height 28
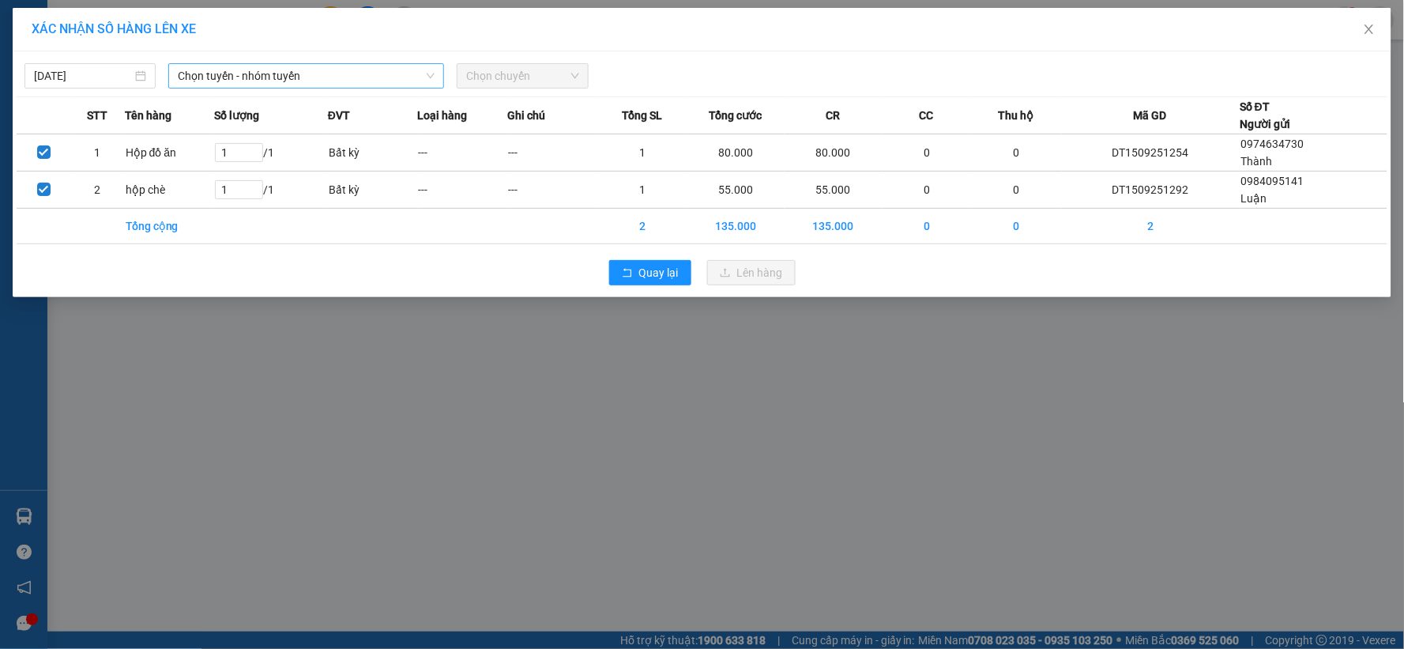
click at [326, 79] on span "Chọn tuyến - nhóm tuyến" at bounding box center [306, 76] width 257 height 24
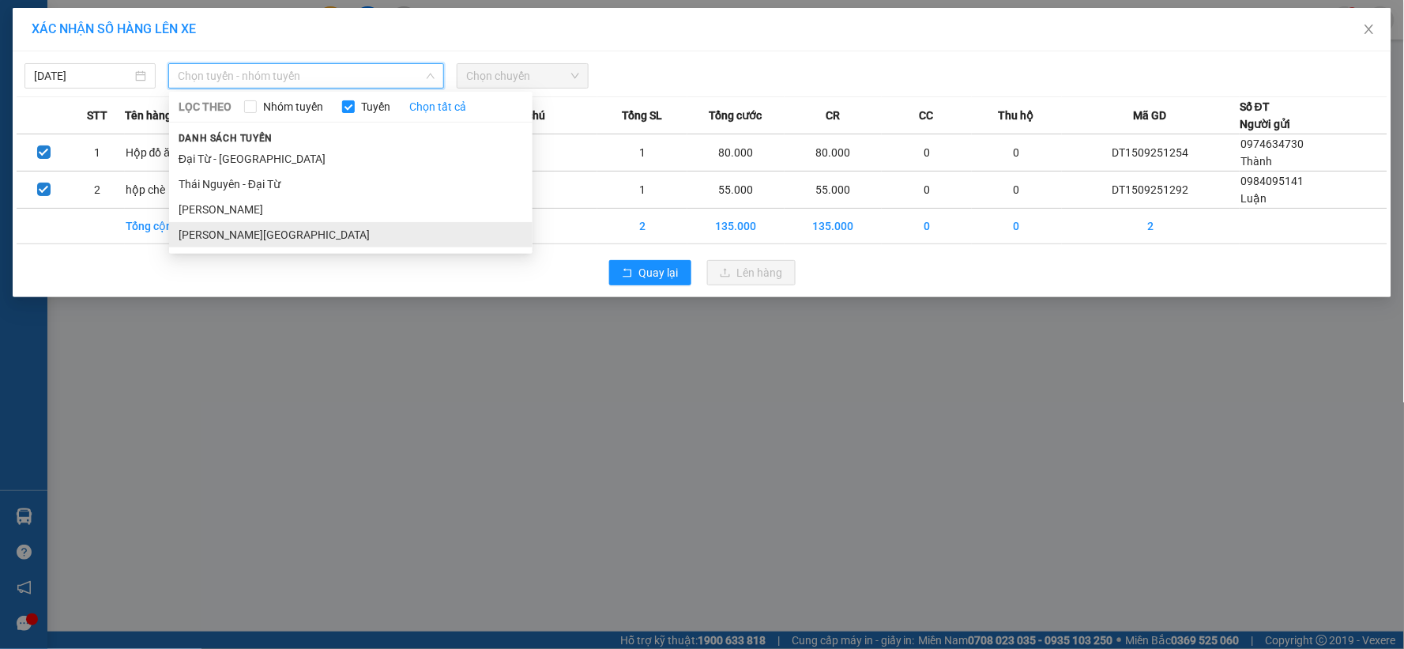
click at [274, 232] on li "[PERSON_NAME][GEOGRAPHIC_DATA]" at bounding box center [350, 234] width 363 height 25
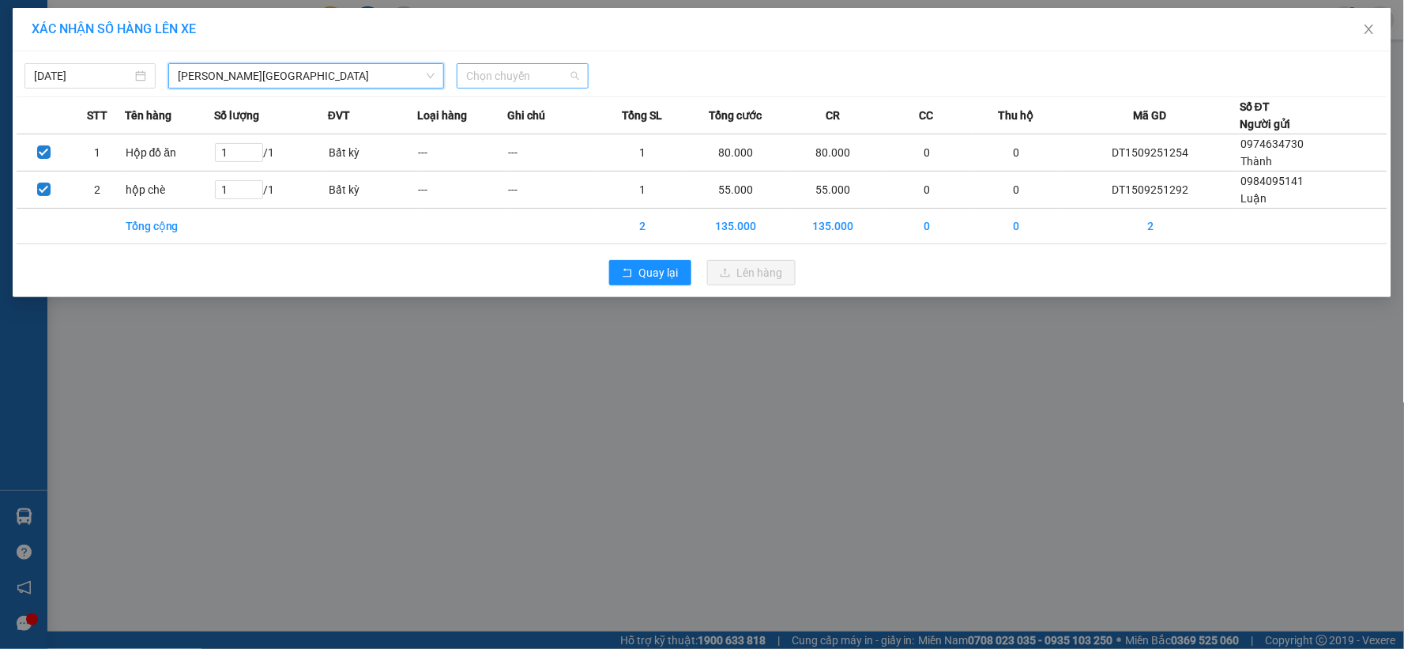
click at [508, 75] on span "Chọn chuyến" at bounding box center [522, 76] width 112 height 24
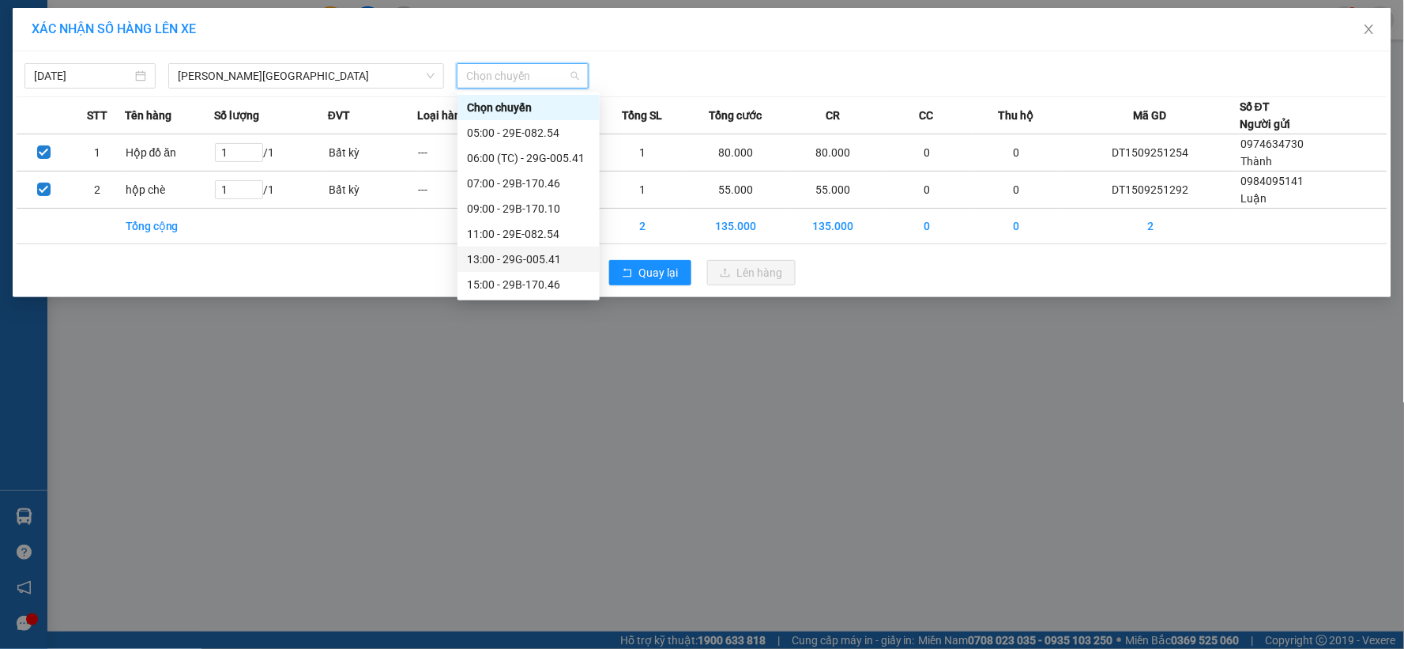
click at [522, 253] on div "13:00 - 29G-005.41" at bounding box center [528, 258] width 123 height 17
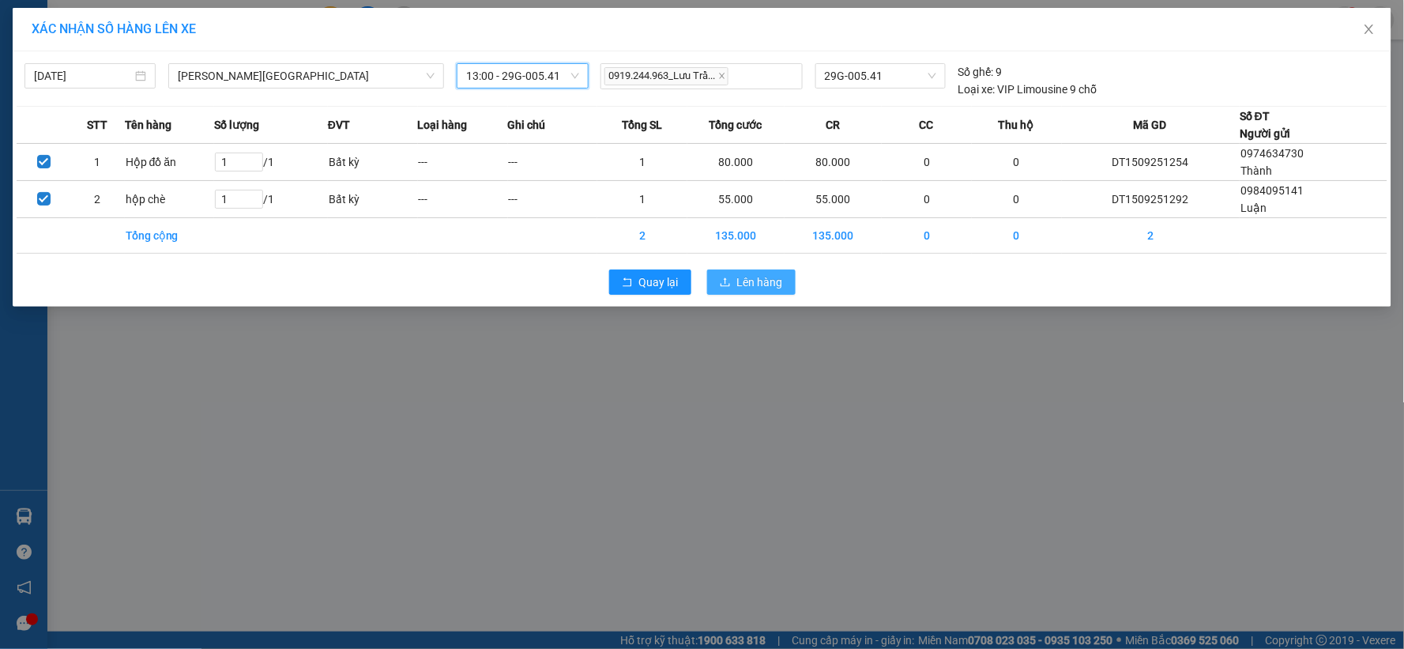
click at [755, 288] on span "Lên hàng" at bounding box center [760, 281] width 46 height 17
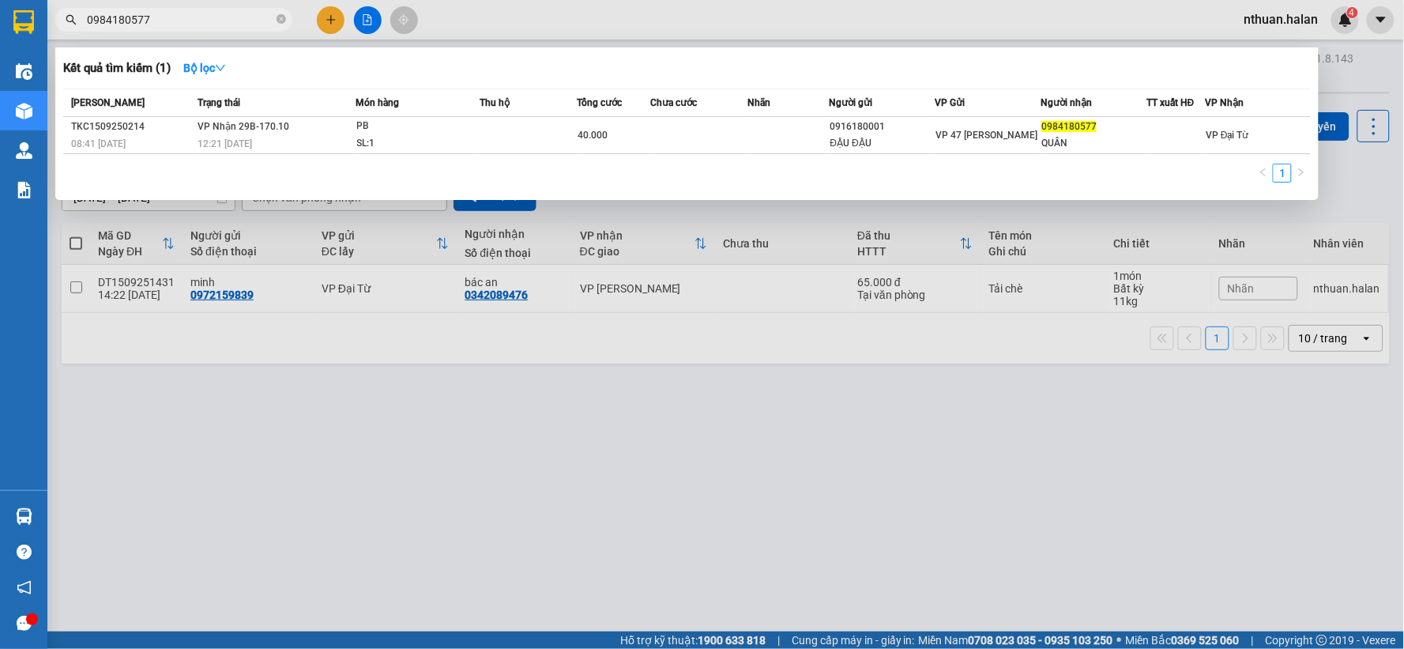
click at [186, 24] on input "0984180577" at bounding box center [180, 19] width 186 height 17
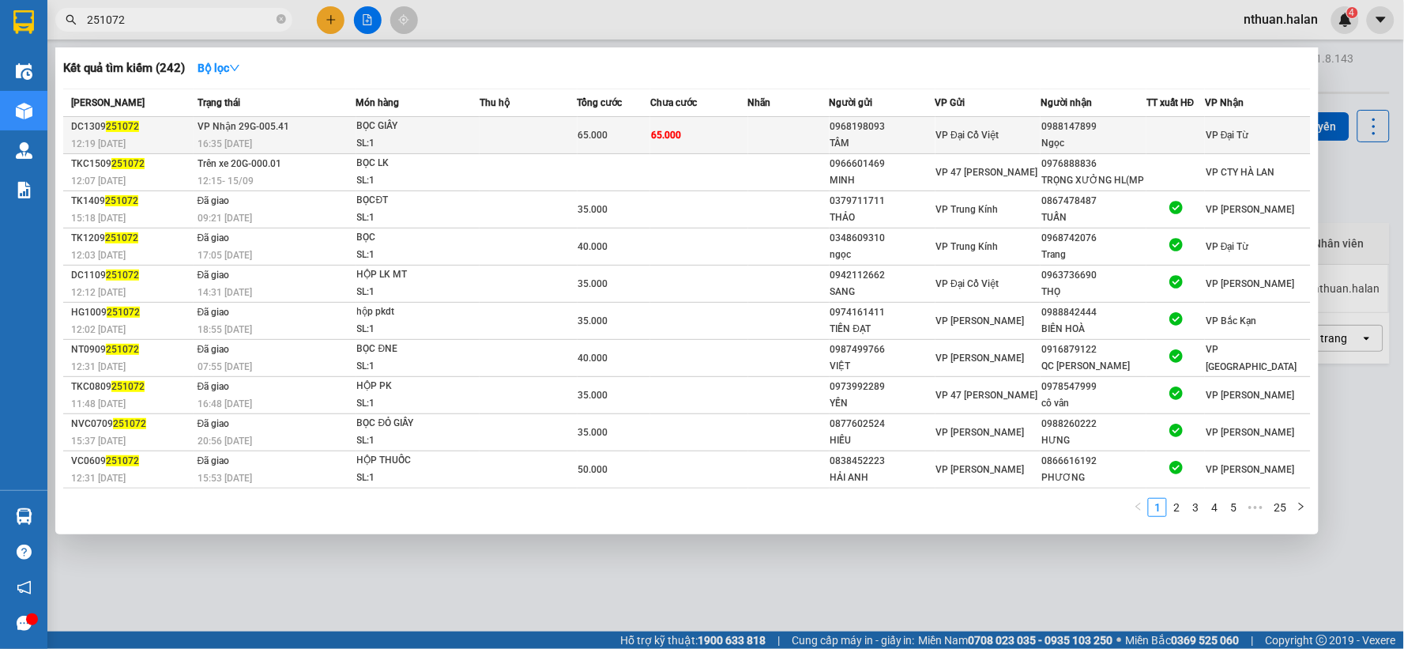
type input "251072"
click at [424, 138] on div "SL: 1" at bounding box center [416, 143] width 118 height 17
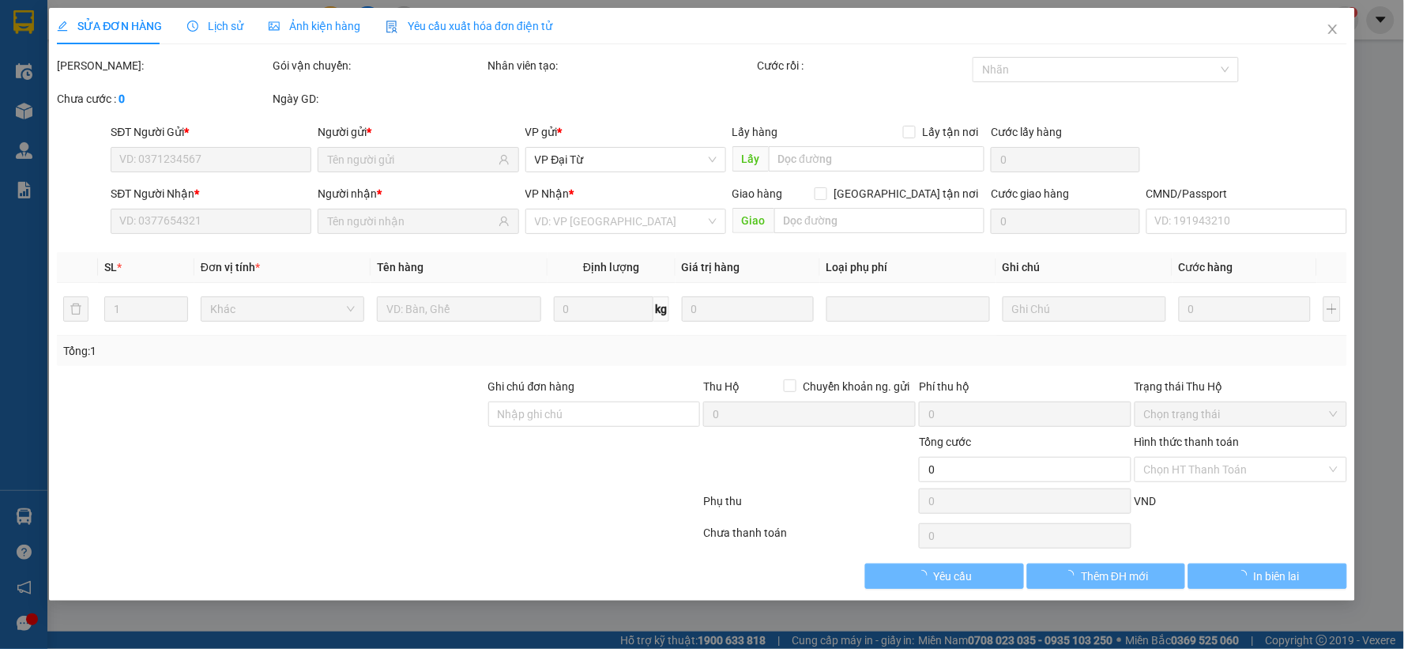
type input "0968198093"
type input "TÂM"
type input "0988147899"
type input "Ngọc"
type input "65.000"
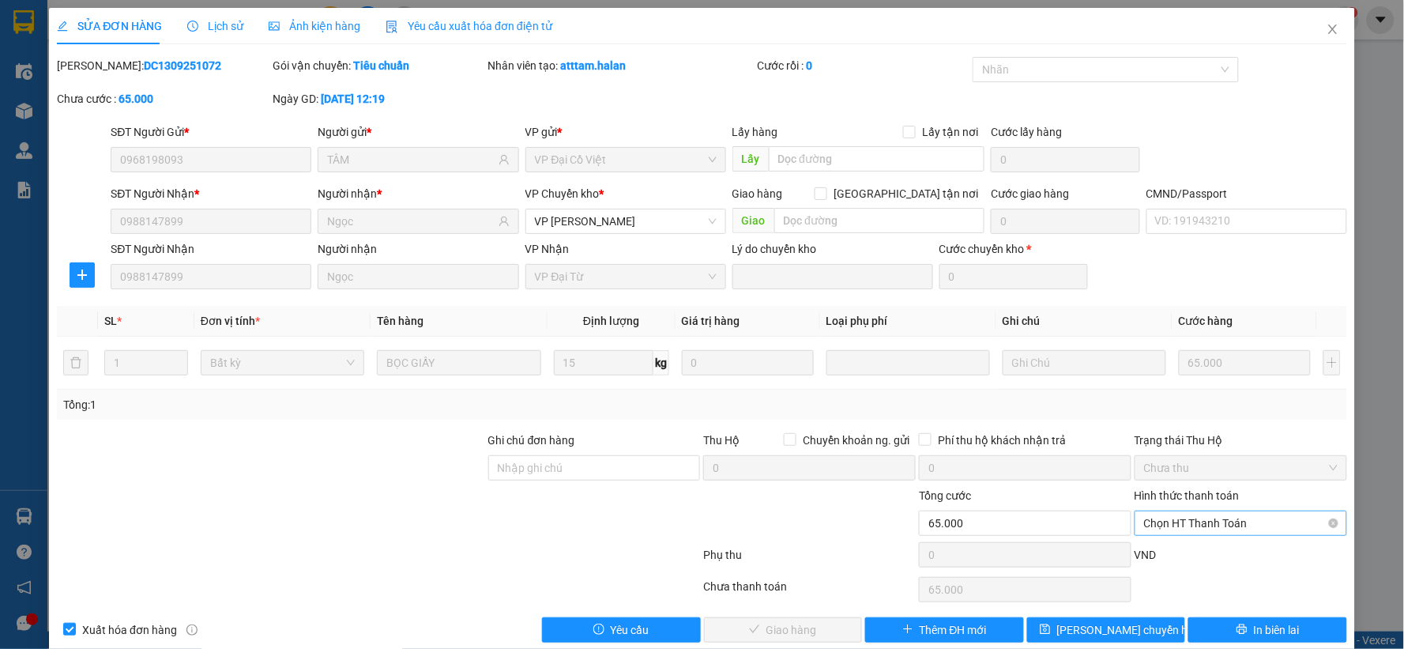
click at [1235, 514] on span "Chọn HT Thanh Toán" at bounding box center [1241, 523] width 194 height 24
click at [1228, 487] on div "Chuyển khoản" at bounding box center [1229, 491] width 191 height 17
type input "0"
click at [824, 632] on button "Giao hàng" at bounding box center [783, 629] width 159 height 25
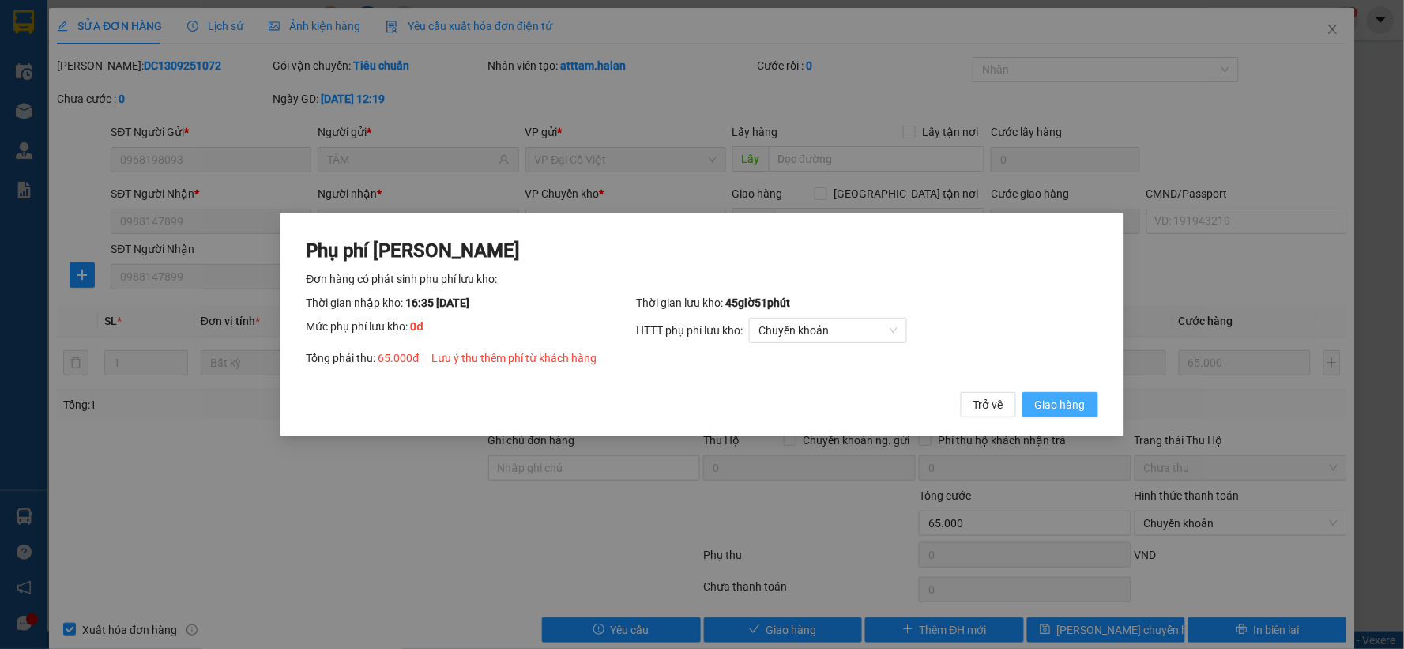
click at [1053, 400] on span "Giao hàng" at bounding box center [1060, 404] width 51 height 17
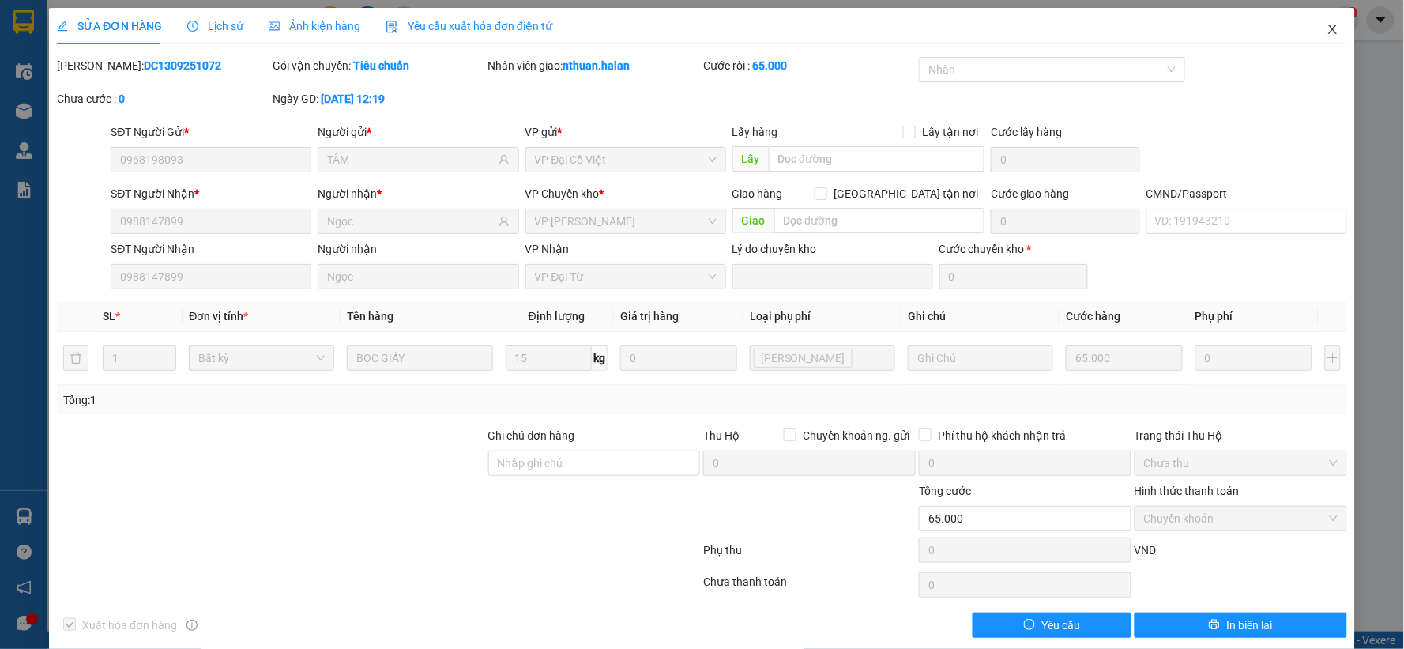
click at [1326, 25] on icon "close" at bounding box center [1332, 29] width 13 height 13
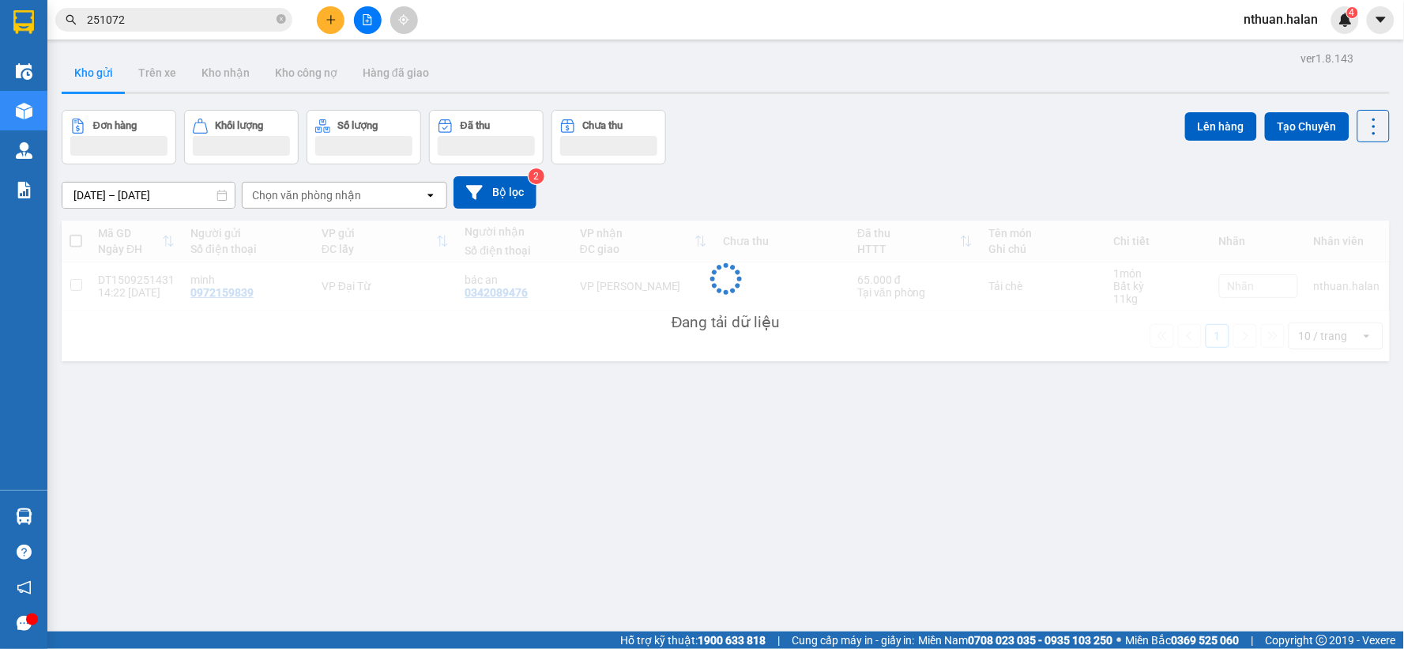
click at [28, 517] on img at bounding box center [24, 516] width 17 height 17
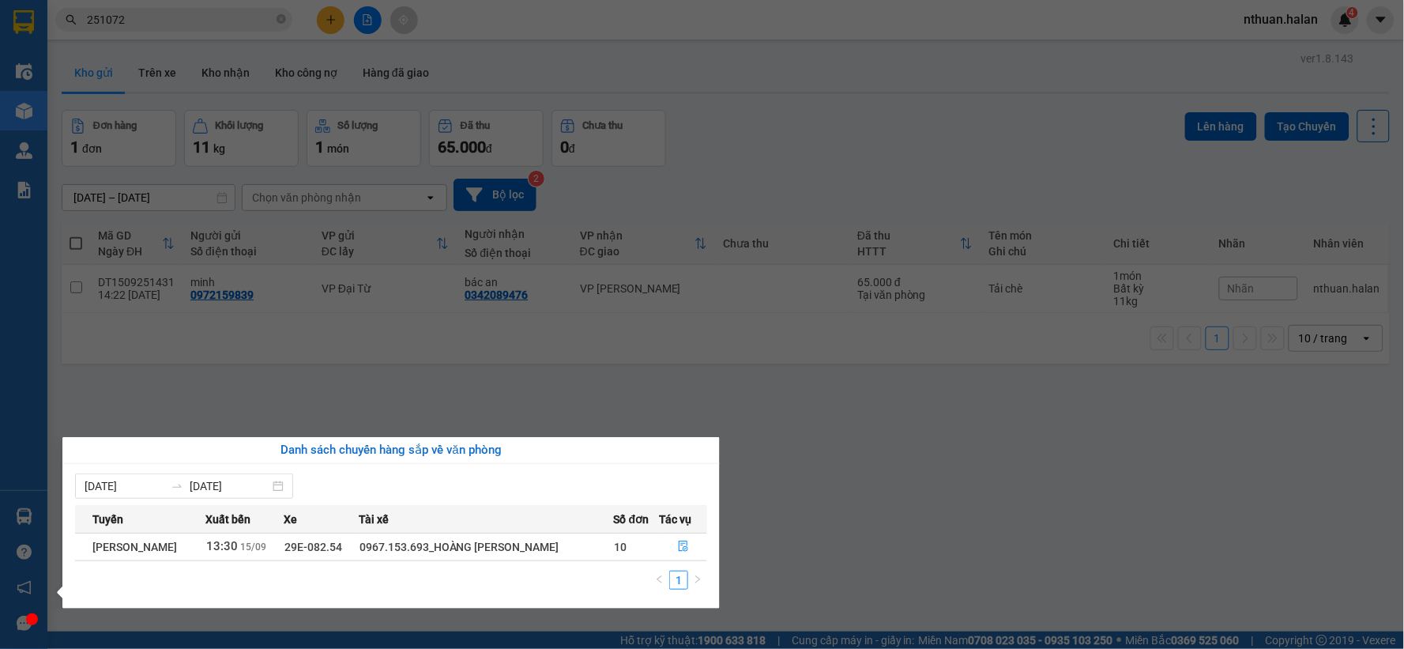
click at [882, 517] on section "Kết quả tìm kiếm ( 242 ) Bộ lọc Mã ĐH Trạng thái Món hàng Thu hộ Tổng cước Chưa…" at bounding box center [702, 324] width 1404 height 649
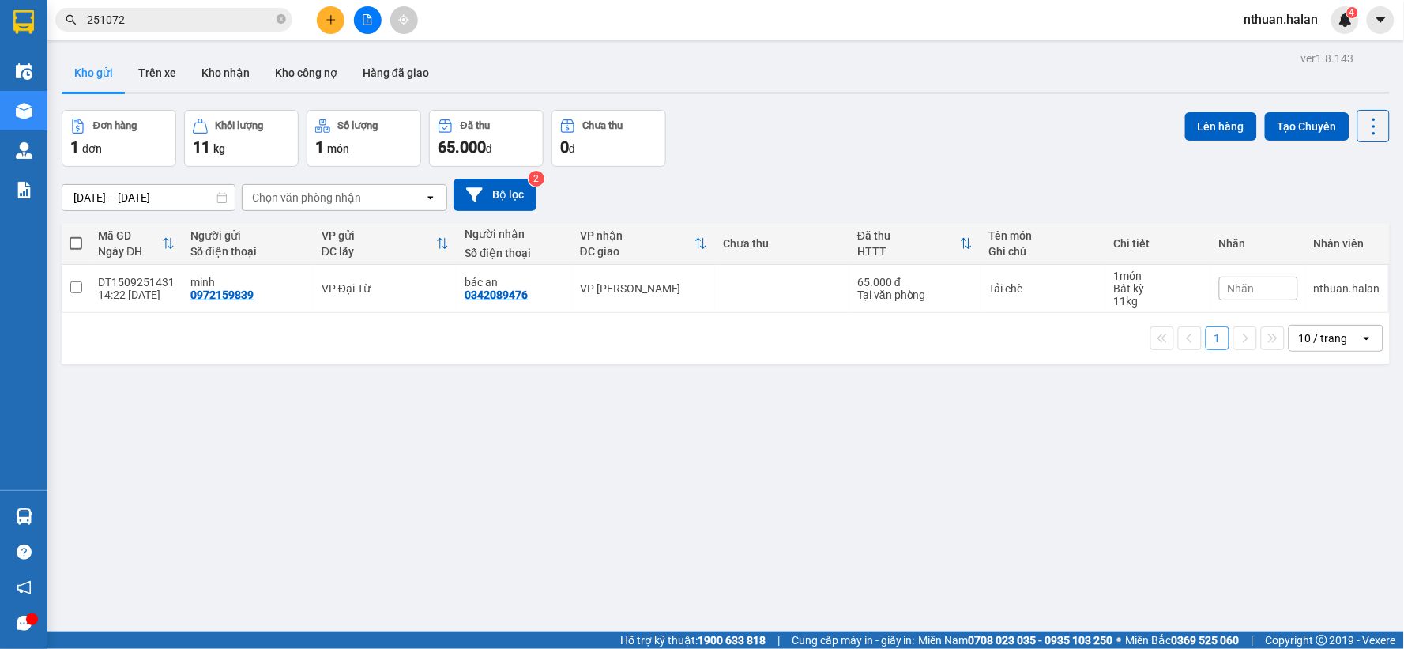
click at [1292, 17] on span "nthuan.halan" at bounding box center [1282, 19] width 100 height 20
click at [1268, 42] on span "Đăng xuất" at bounding box center [1290, 48] width 66 height 17
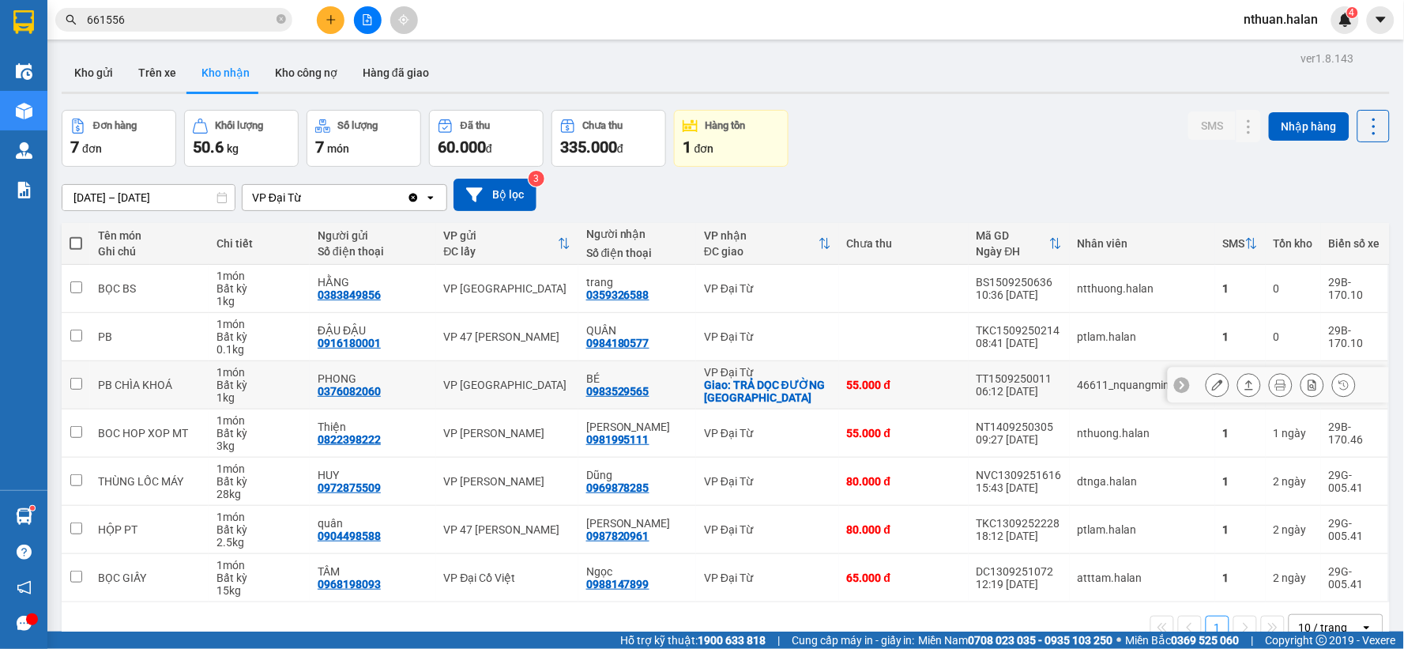
scroll to position [73, 0]
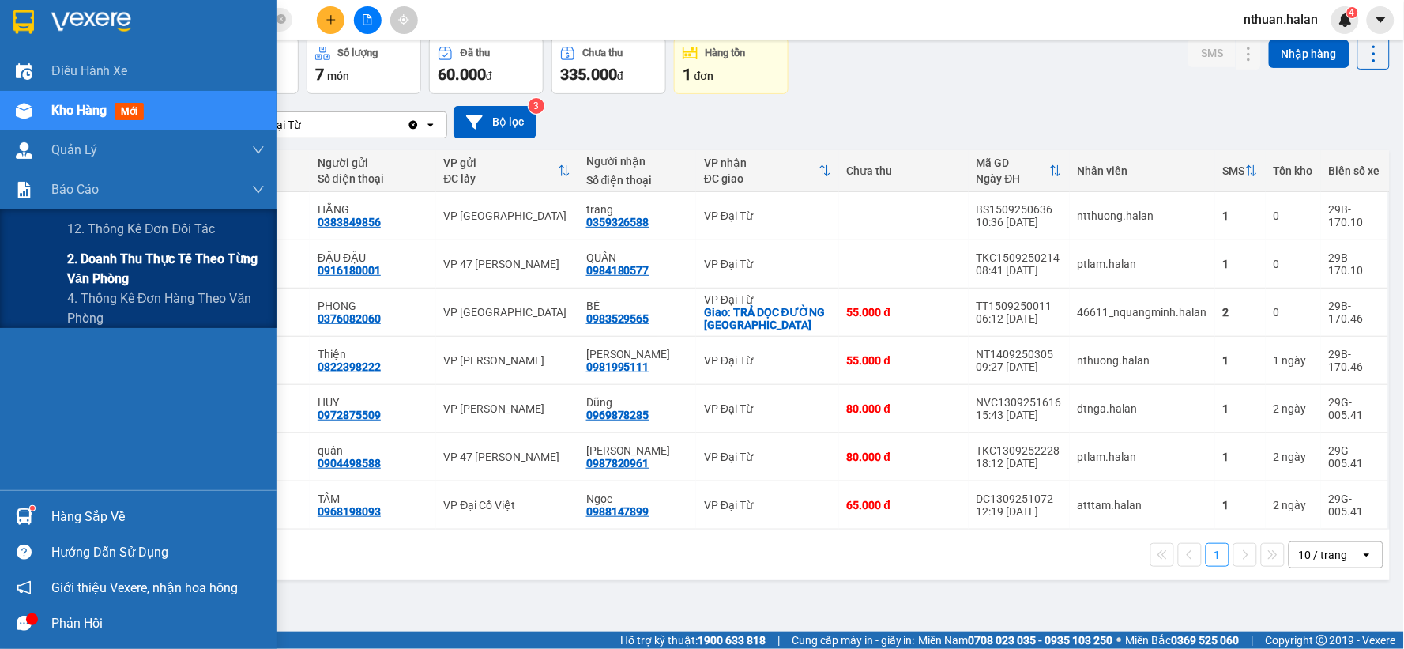
click at [84, 259] on span "2. Doanh thu thực tế theo từng văn phòng" at bounding box center [165, 268] width 197 height 39
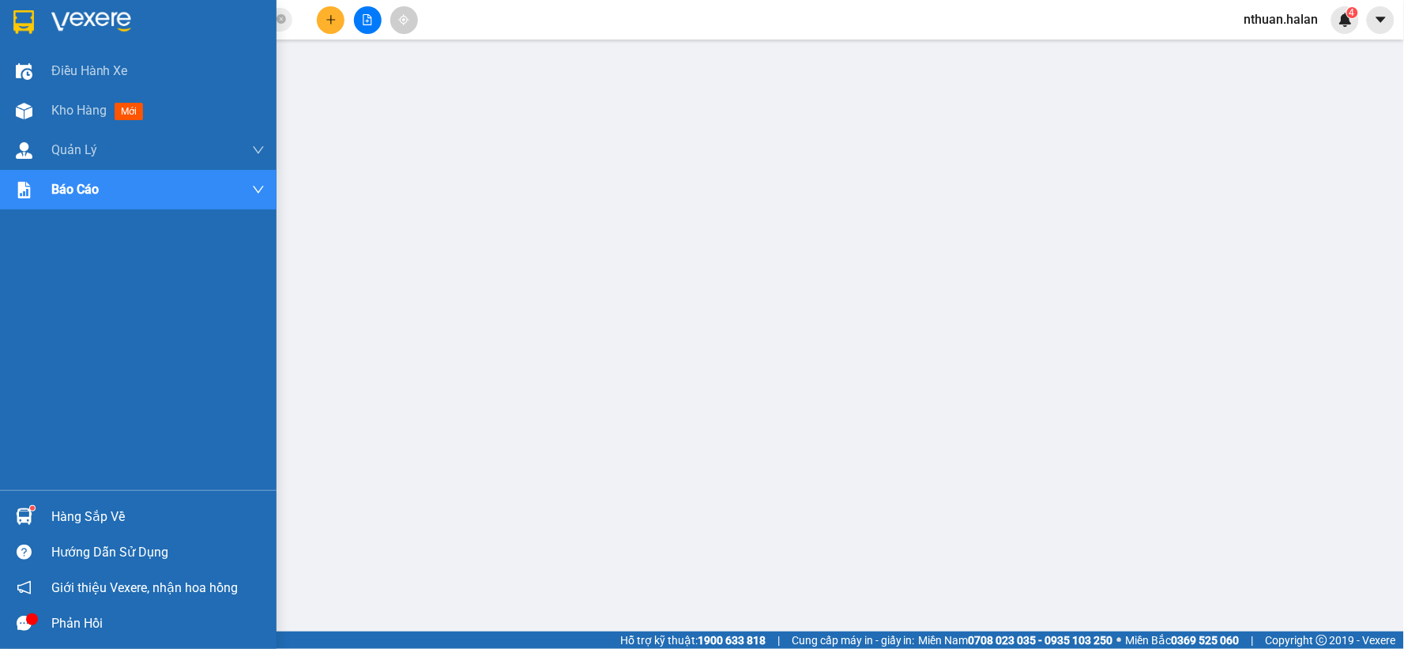
click at [80, 510] on div "Hàng sắp về" at bounding box center [157, 517] width 213 height 24
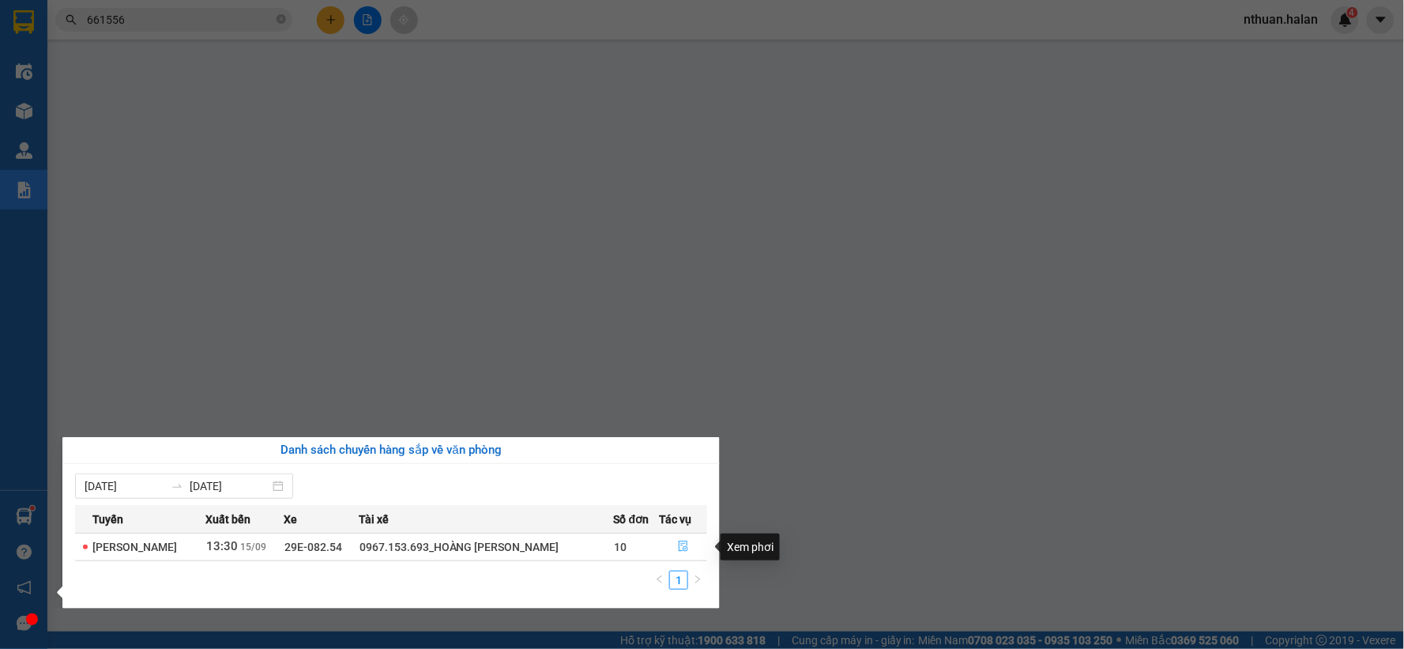
click at [681, 548] on icon "file-done" at bounding box center [683, 545] width 11 height 11
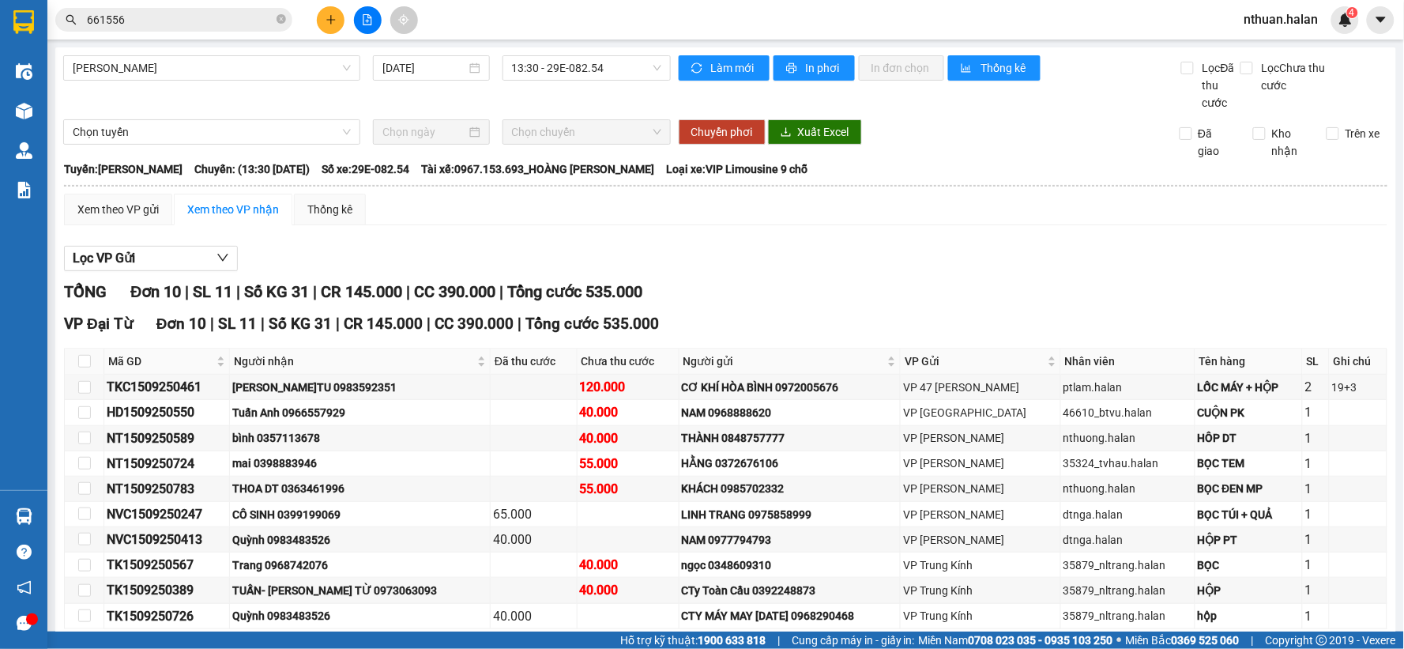
click at [145, 14] on input "661556" at bounding box center [180, 19] width 186 height 17
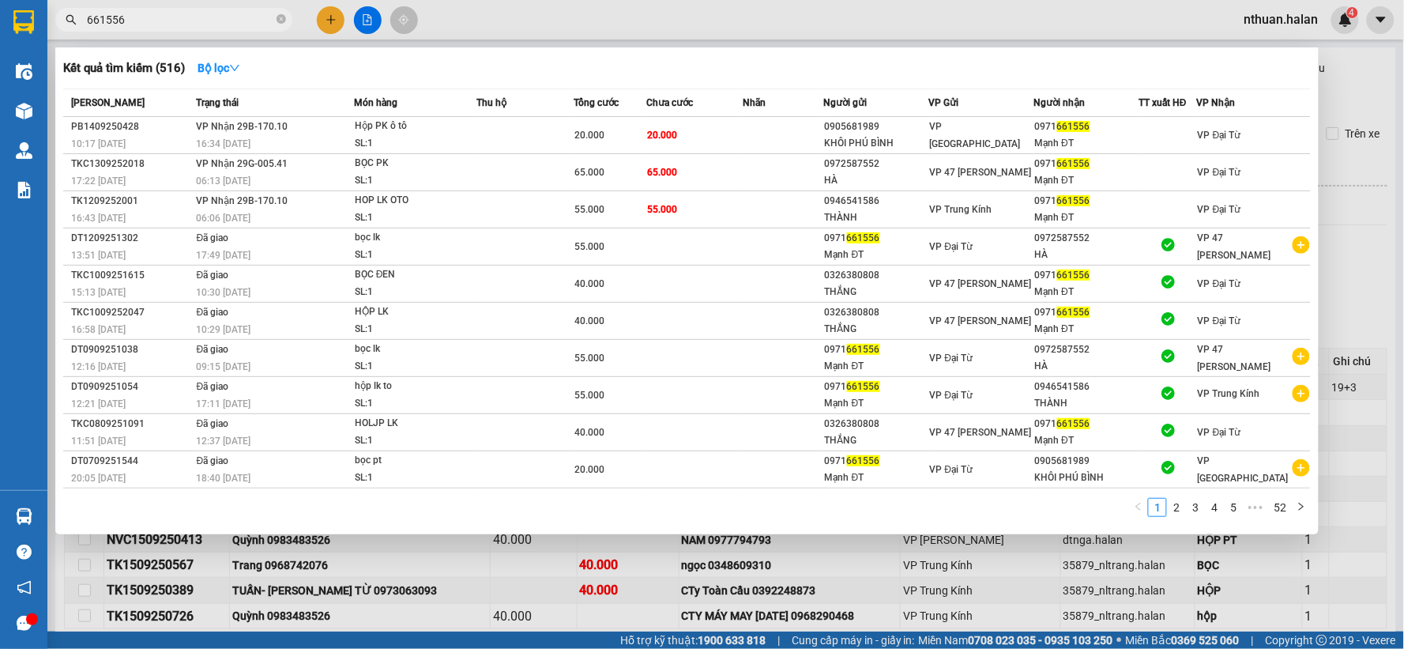
click at [145, 14] on input "661556" at bounding box center [180, 19] width 186 height 17
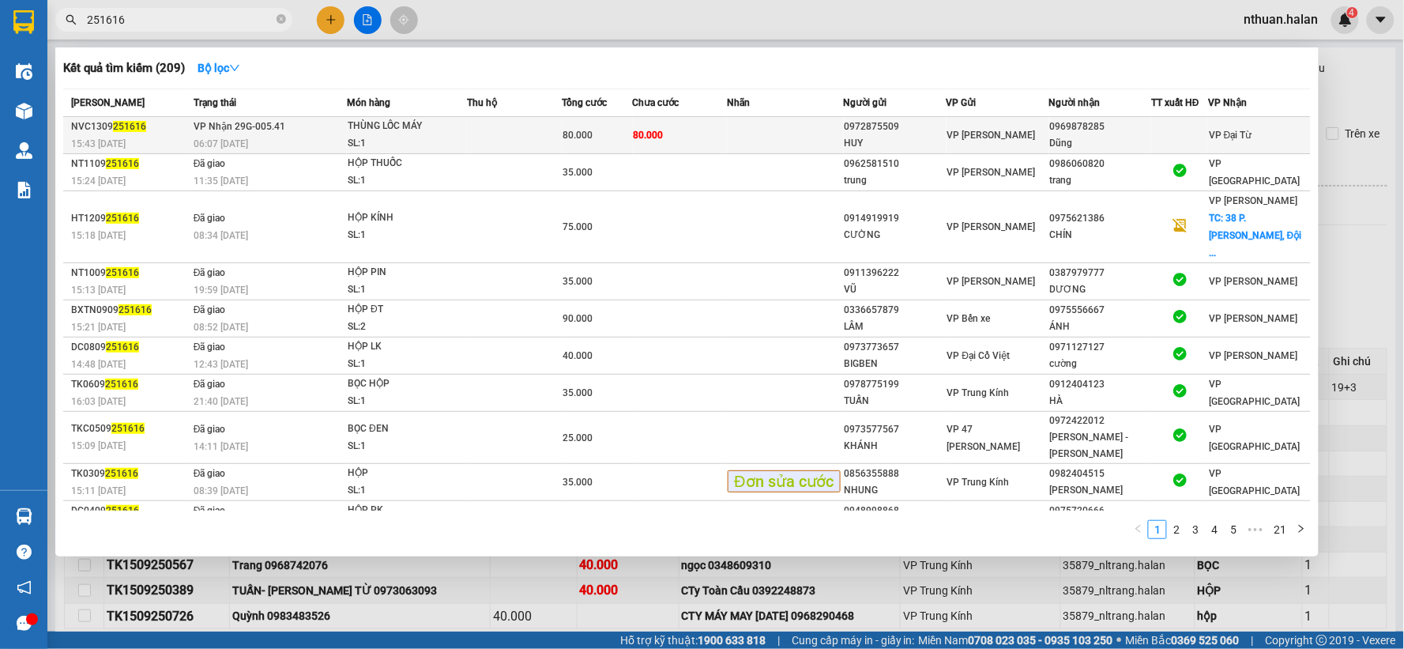
type input "251616"
click at [488, 132] on td at bounding box center [514, 135] width 95 height 37
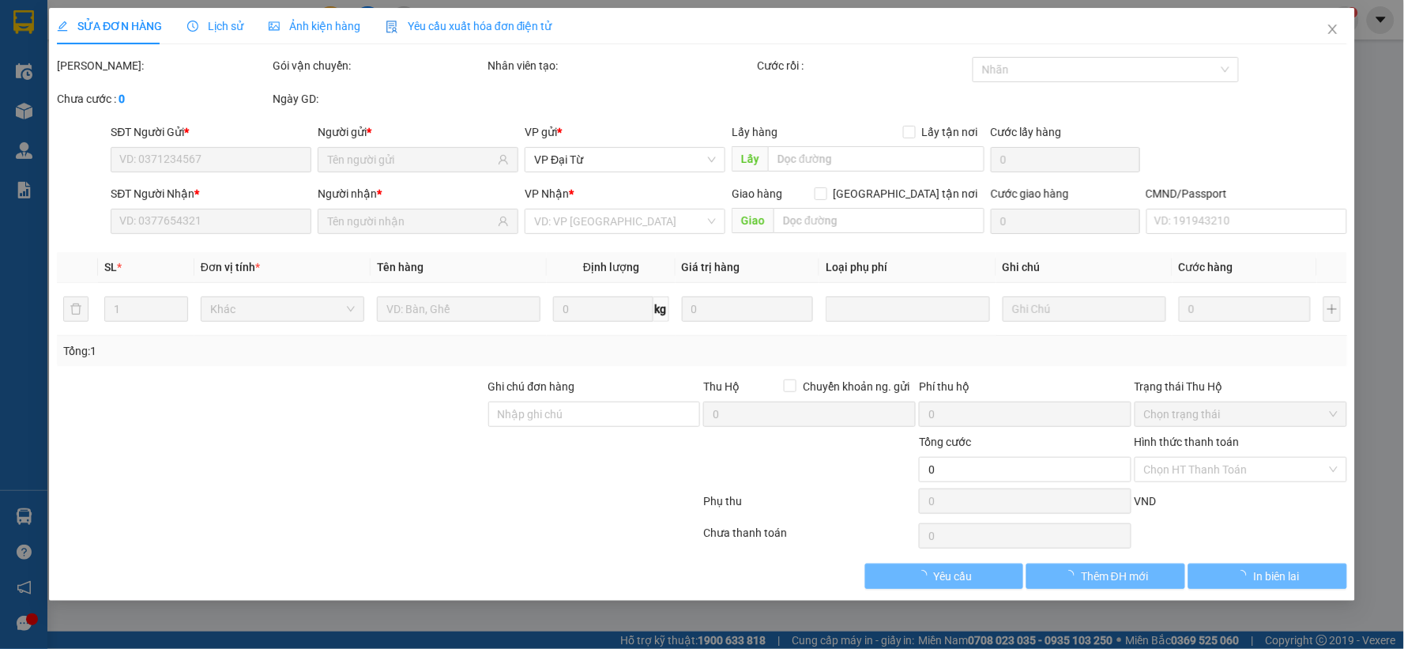
type input "0972875509"
type input "HUY"
type input "0969878285"
type input "Dũng"
type input "80.000"
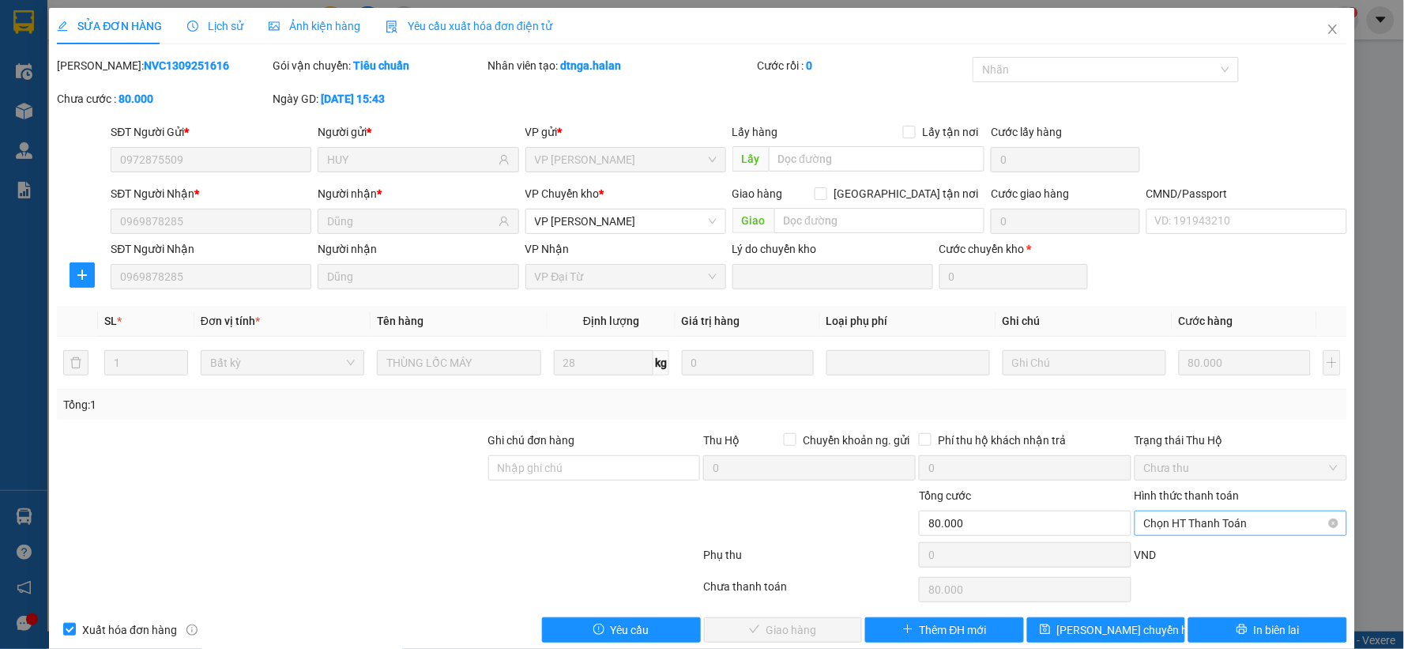
click at [1146, 523] on span "Chọn HT Thanh Toán" at bounding box center [1241, 523] width 194 height 24
click at [1141, 398] on div "Tại văn phòng" at bounding box center [1229, 390] width 191 height 17
type input "0"
click at [803, 633] on span "Giao hàng" at bounding box center [791, 629] width 51 height 17
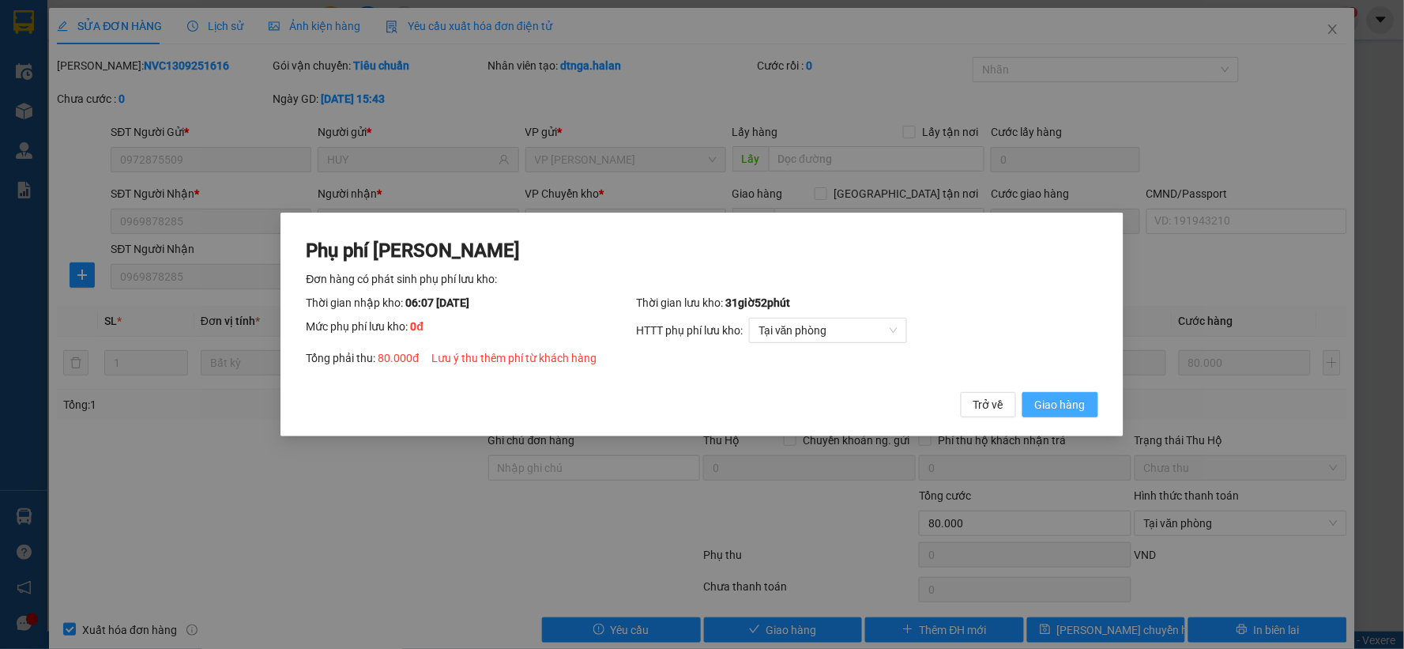
click at [1035, 404] on span "Giao hàng" at bounding box center [1060, 404] width 51 height 17
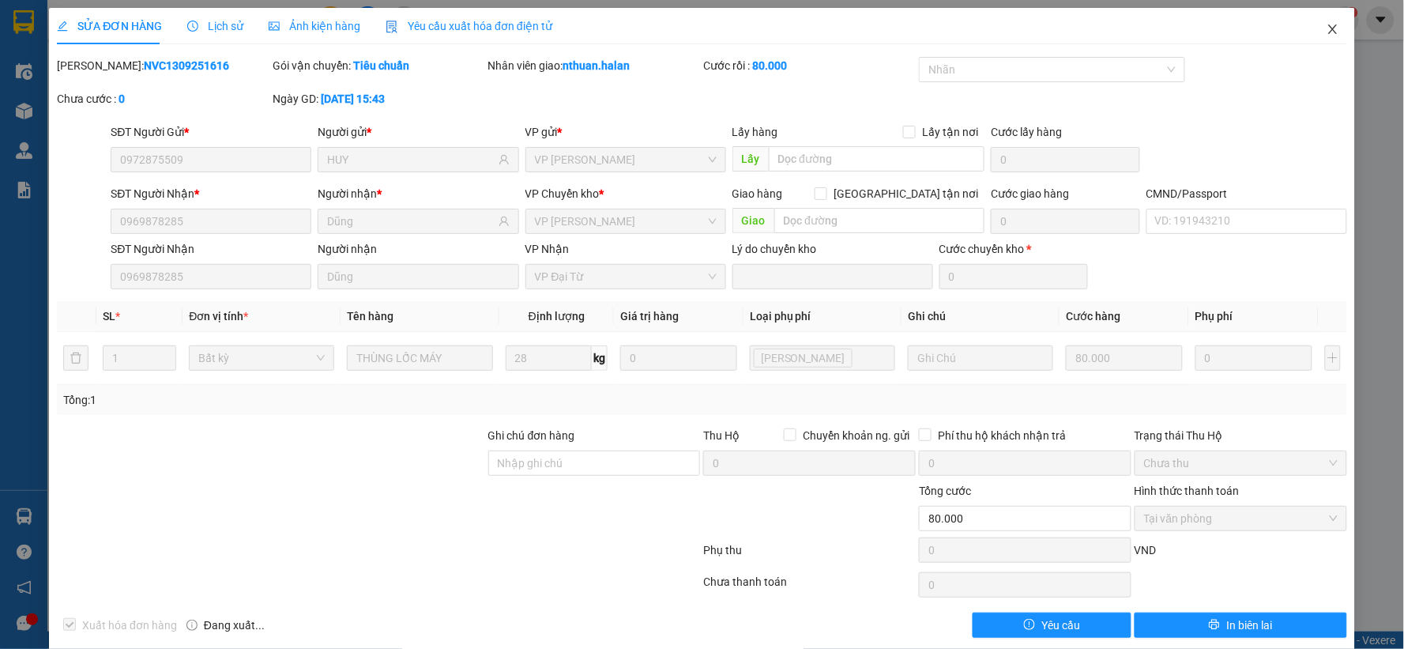
click at [1326, 30] on icon "close" at bounding box center [1332, 29] width 13 height 13
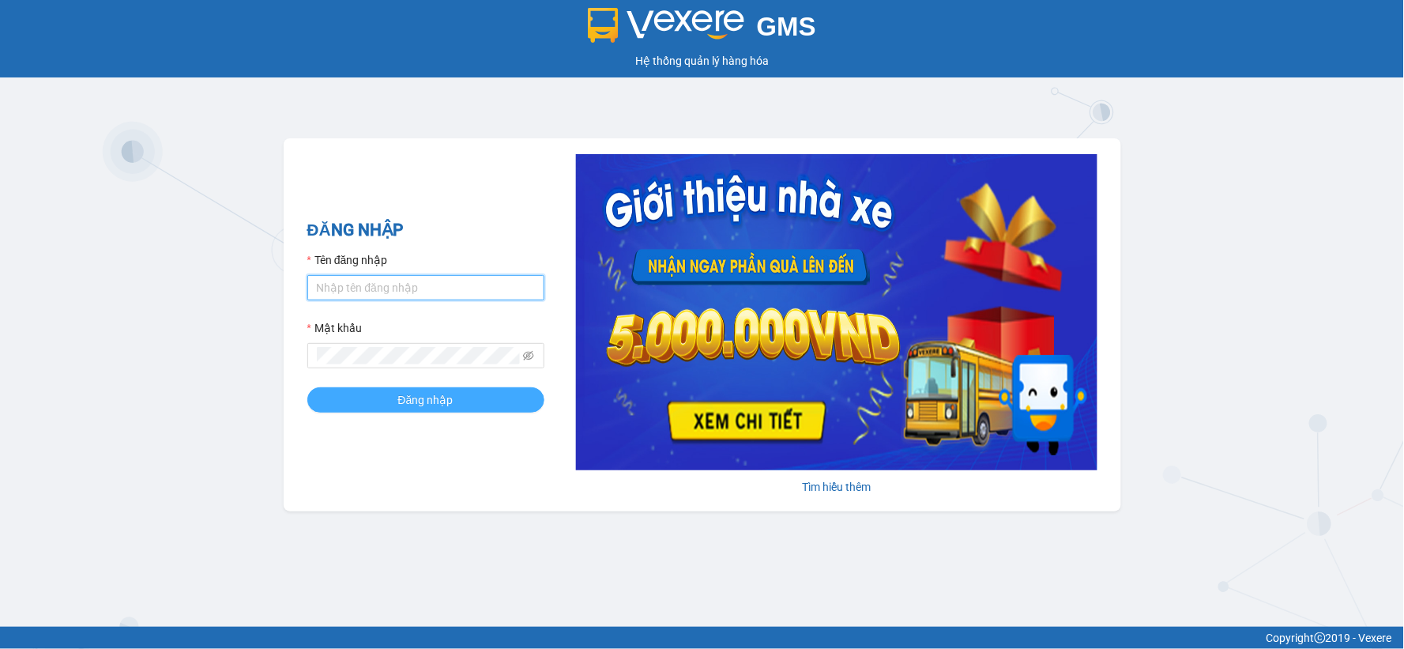
type input "vxdat.halan"
click at [438, 398] on span "Đăng nhập" at bounding box center [425, 399] width 55 height 17
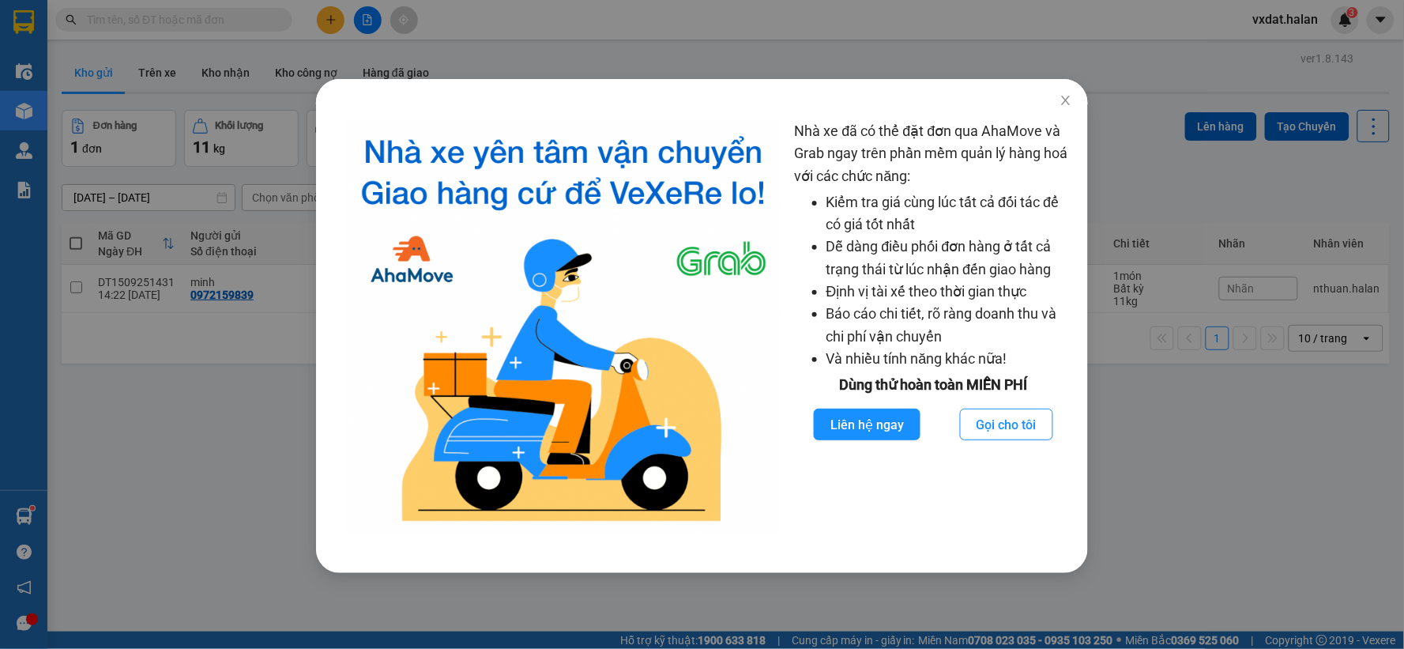
drag, startPoint x: 153, startPoint y: 98, endPoint x: 156, endPoint y: 77, distance: 21.6
click at [153, 97] on div "Nhà xe đã có thể đặt đơn qua AhaMove và Grab ngay trên phần mềm quản lý hàng ho…" at bounding box center [702, 324] width 1404 height 649
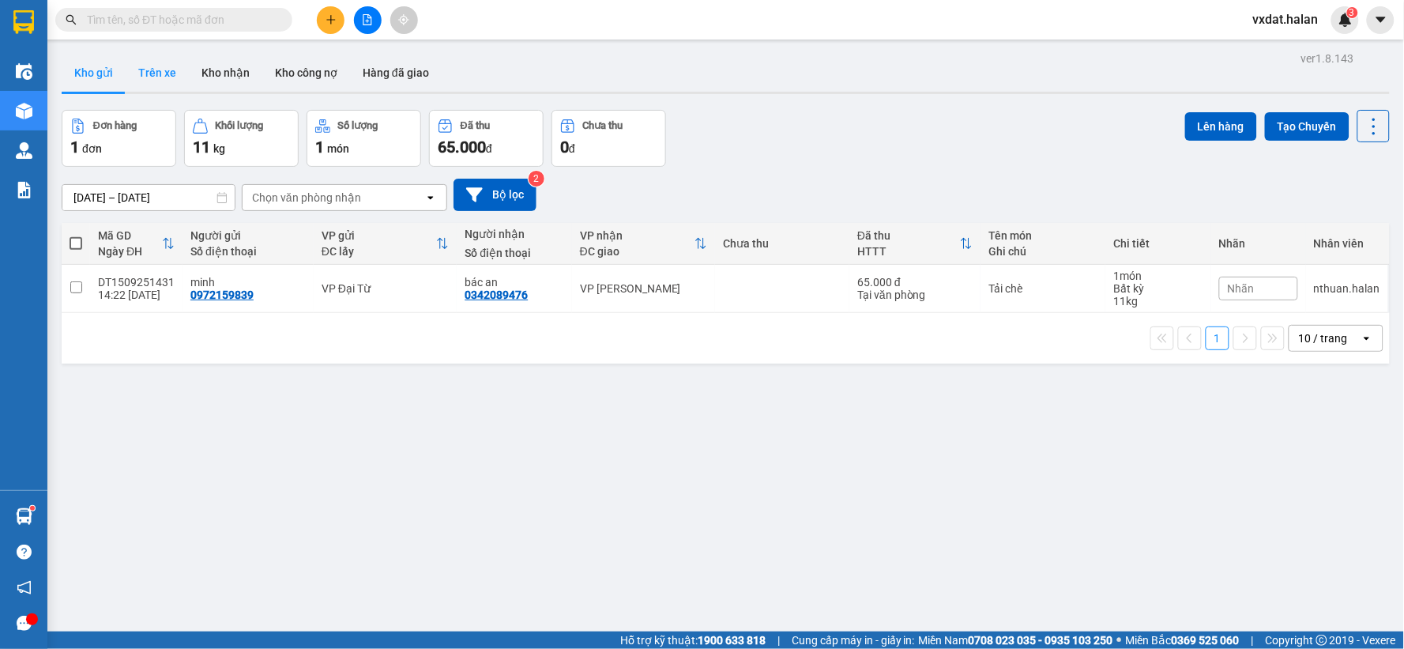
click at [169, 66] on button "Trên xe" at bounding box center [157, 73] width 63 height 38
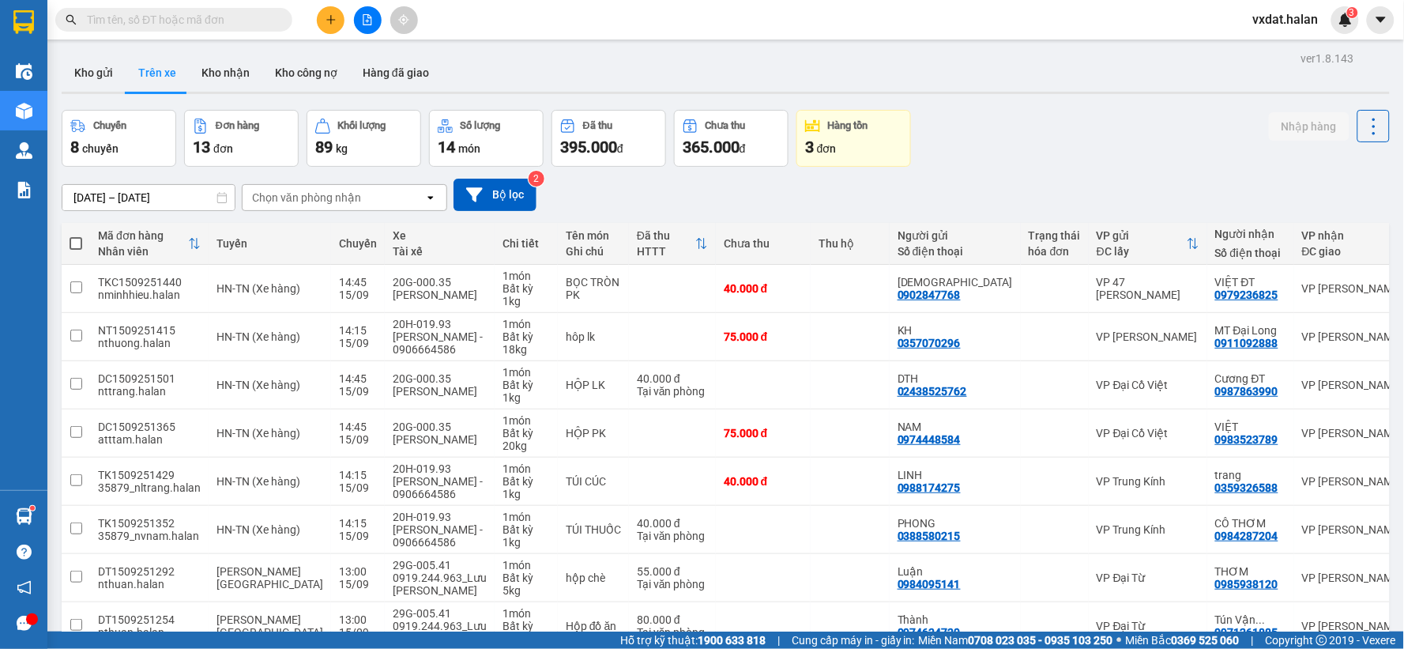
click at [1067, 137] on div "Chuyến 8 chuyến Đơn hàng 13 đơn Khối lượng 89 kg Số lượng 14 món Đã thu 395.000…" at bounding box center [726, 138] width 1328 height 57
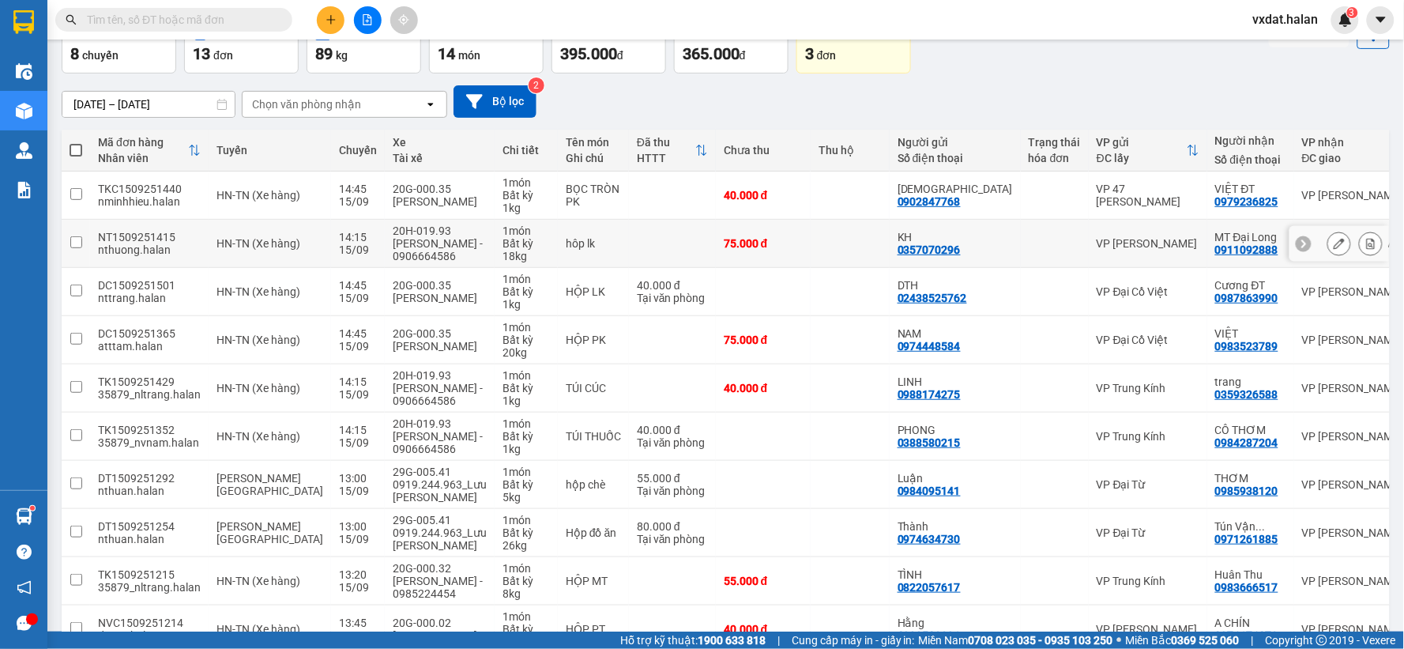
scroll to position [182, 0]
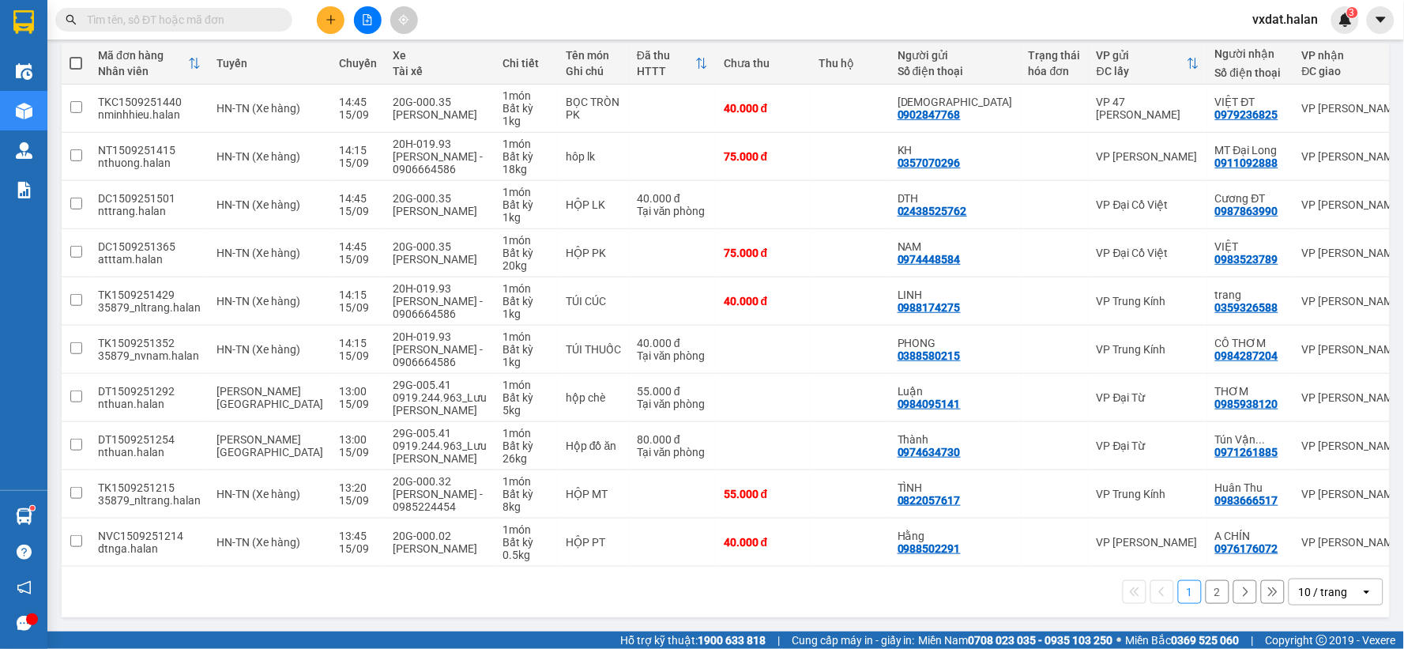
click at [1205, 593] on button "2" at bounding box center [1217, 592] width 24 height 24
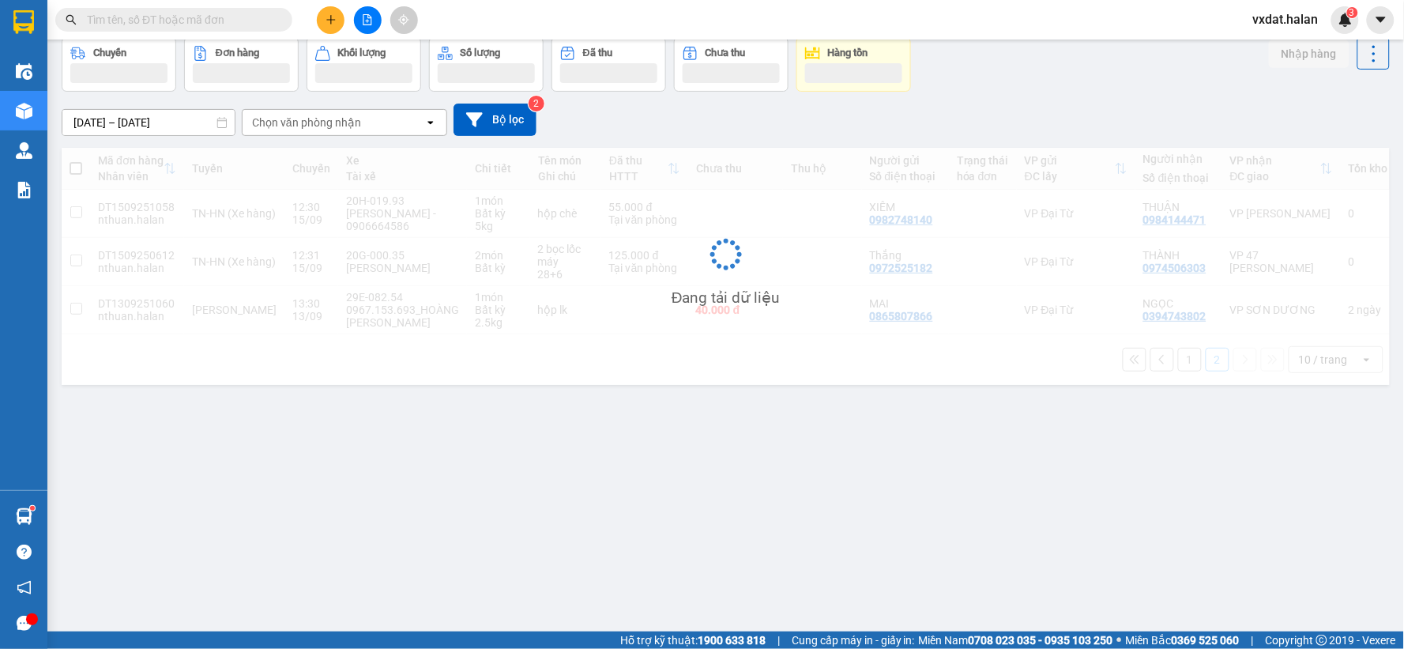
scroll to position [73, 0]
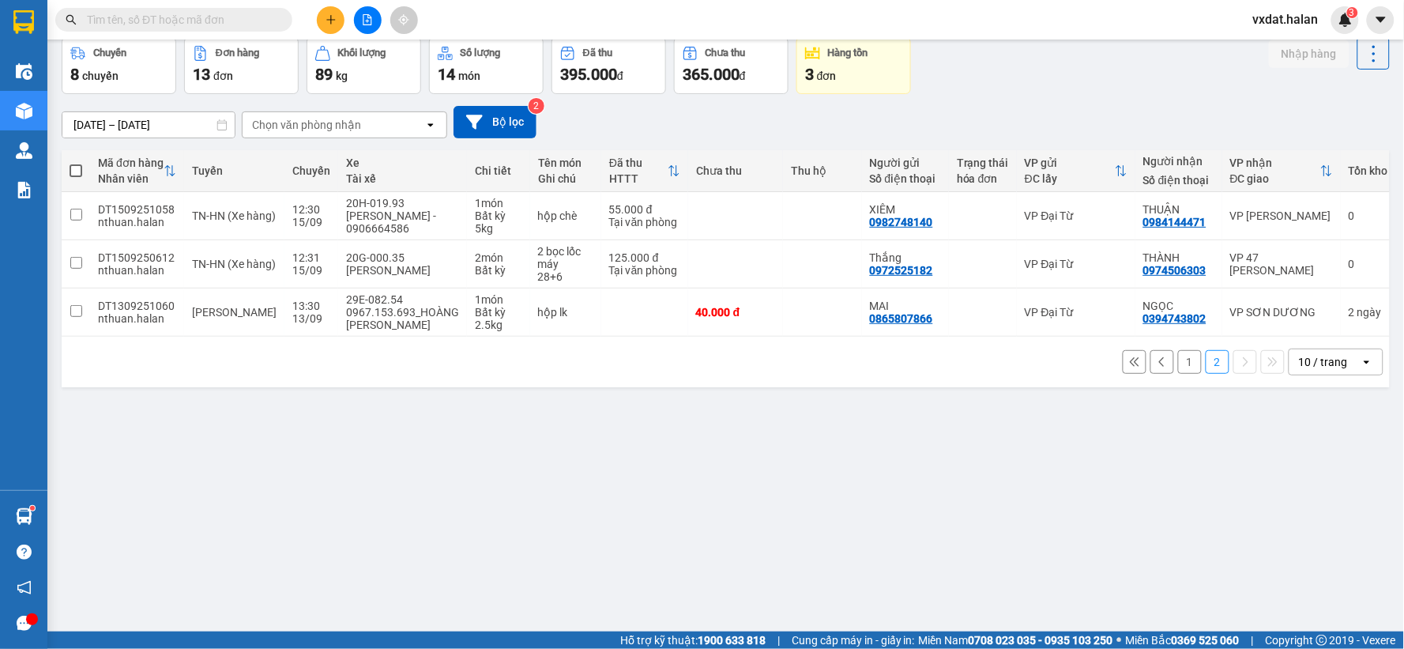
click at [620, 631] on span "Hỗ trợ kỹ thuật: 1900 633 818" at bounding box center [692, 639] width 145 height 17
click at [1179, 369] on button "1" at bounding box center [1190, 362] width 24 height 24
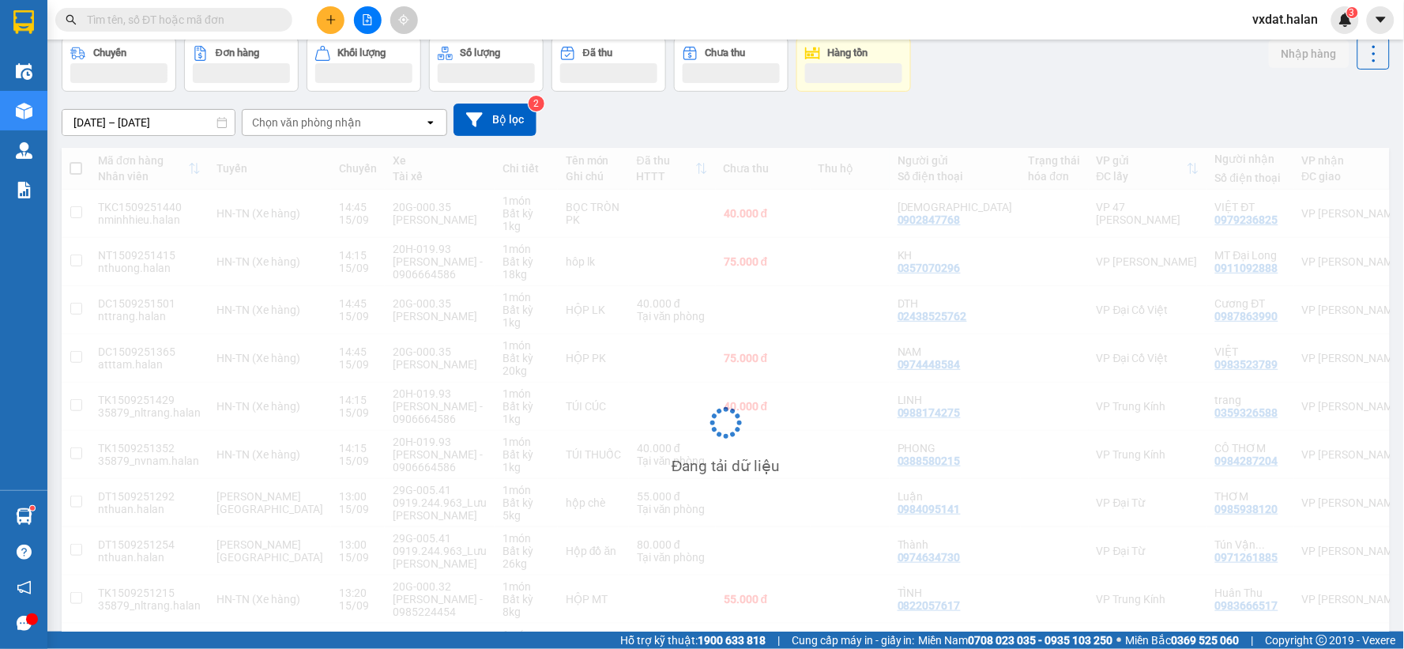
click at [1013, 89] on div "Chuyến Đơn hàng Khối lượng Số lượng Đã thu Chưa thu Hàng tồn Nhập hàng" at bounding box center [726, 64] width 1328 height 55
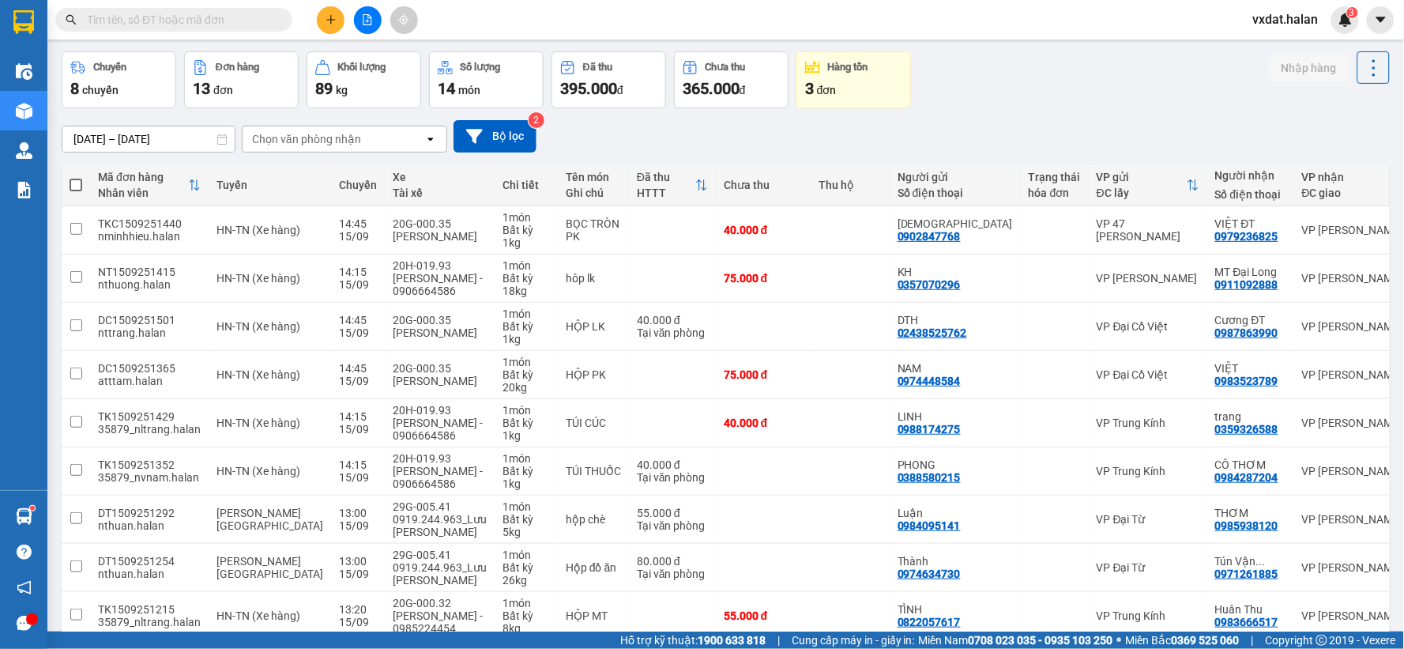
scroll to position [0, 0]
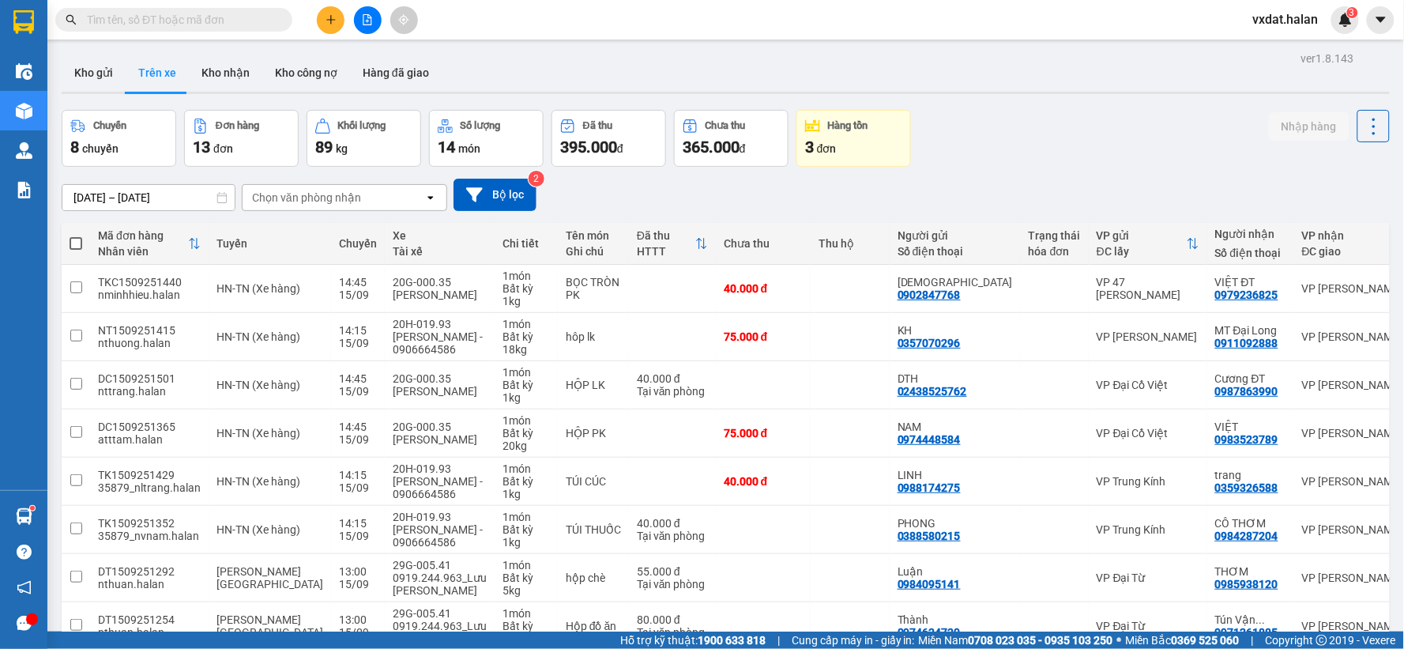
click at [226, 52] on div "ver 1.8.143 Kho gửi Trên xe Kho nhận Kho công nợ Hàng đã giao Chuyến 8 chuyến Đ…" at bounding box center [725, 425] width 1341 height 756
click at [224, 77] on button "Kho nhận" at bounding box center [225, 73] width 73 height 38
type input "[DATE] – [DATE]"
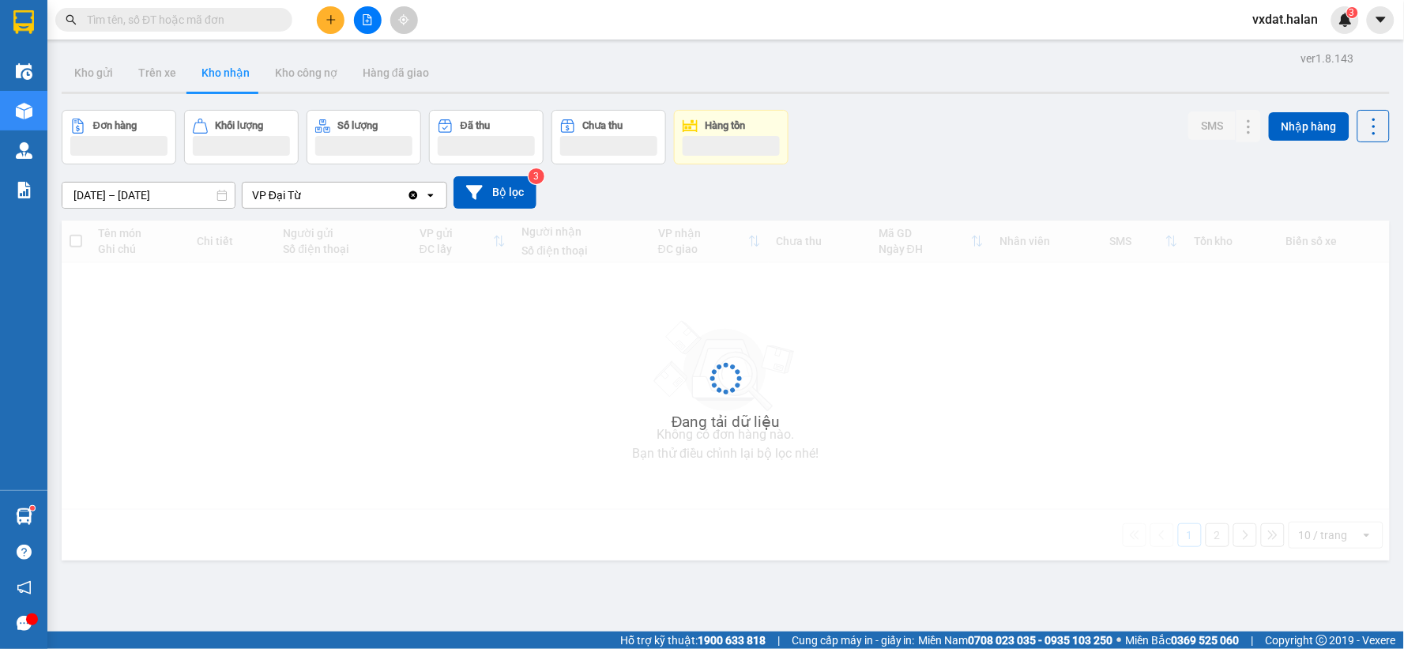
click at [984, 124] on div "Đơn hàng Khối lượng Số lượng Đã thu Chưa thu Hàng tồn SMS Nhập hàng" at bounding box center [726, 137] width 1328 height 55
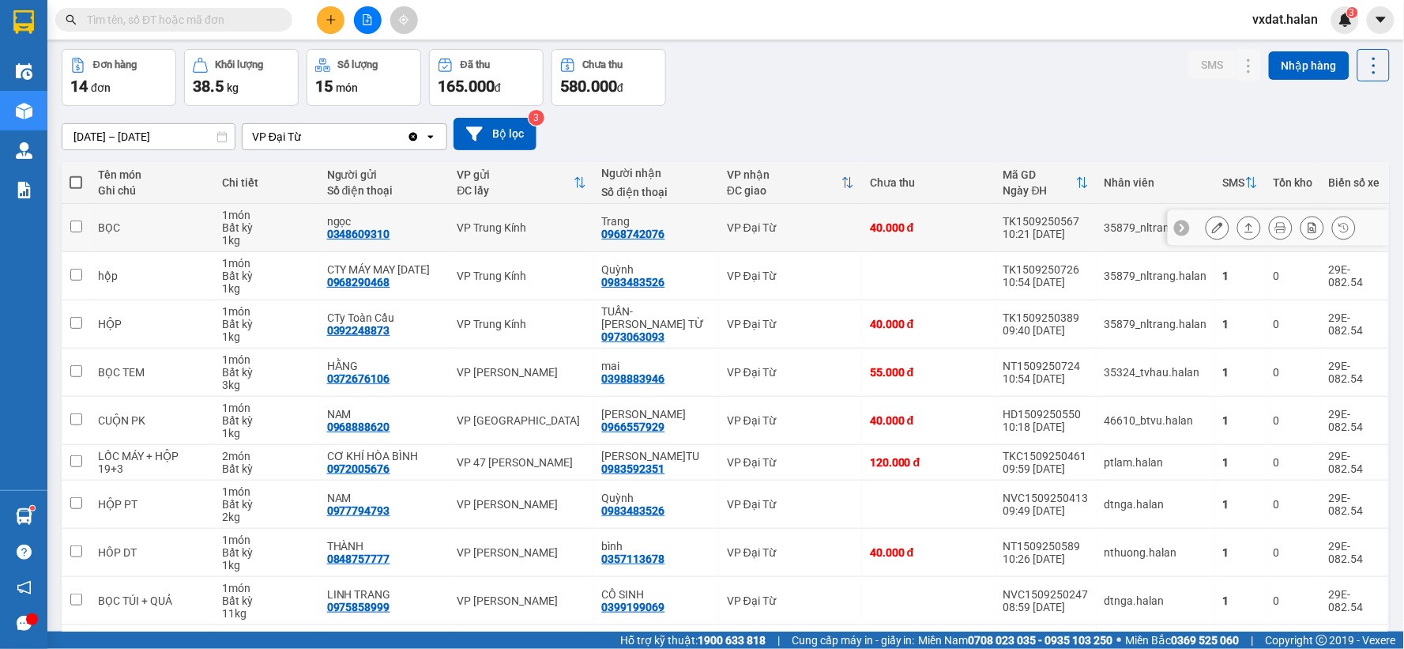
scroll to position [88, 0]
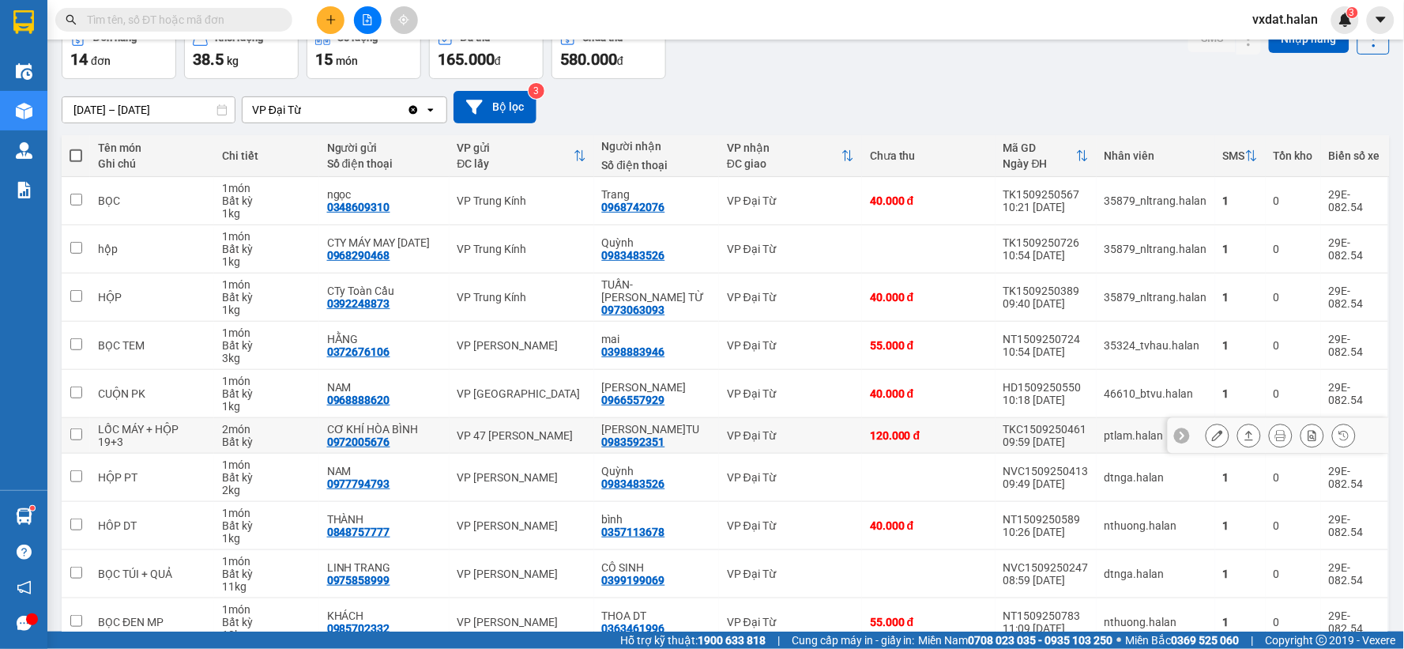
click at [652, 446] on div "0983592351" at bounding box center [633, 441] width 63 height 13
copy div "0983592351"
click at [229, 21] on input "text" at bounding box center [180, 19] width 186 height 17
paste input "0983592351"
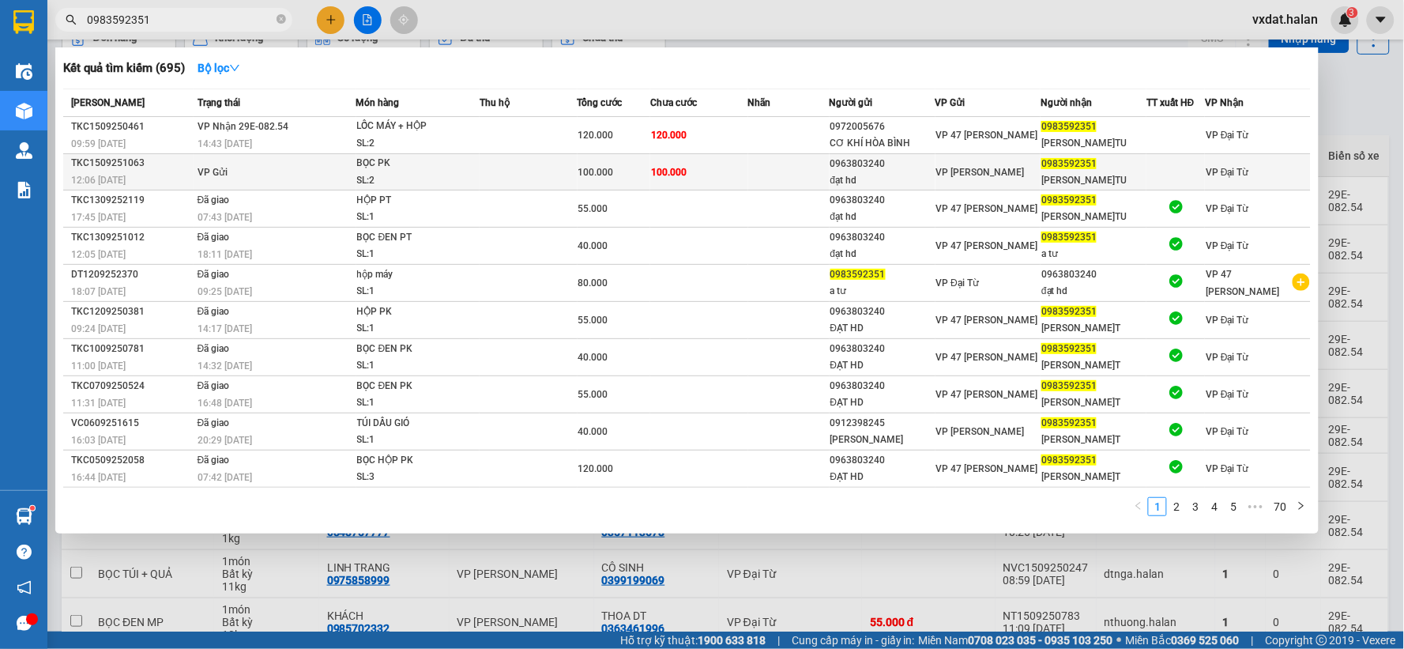
type input "0983592351"
click at [620, 170] on div "100.000" at bounding box center [614, 172] width 72 height 17
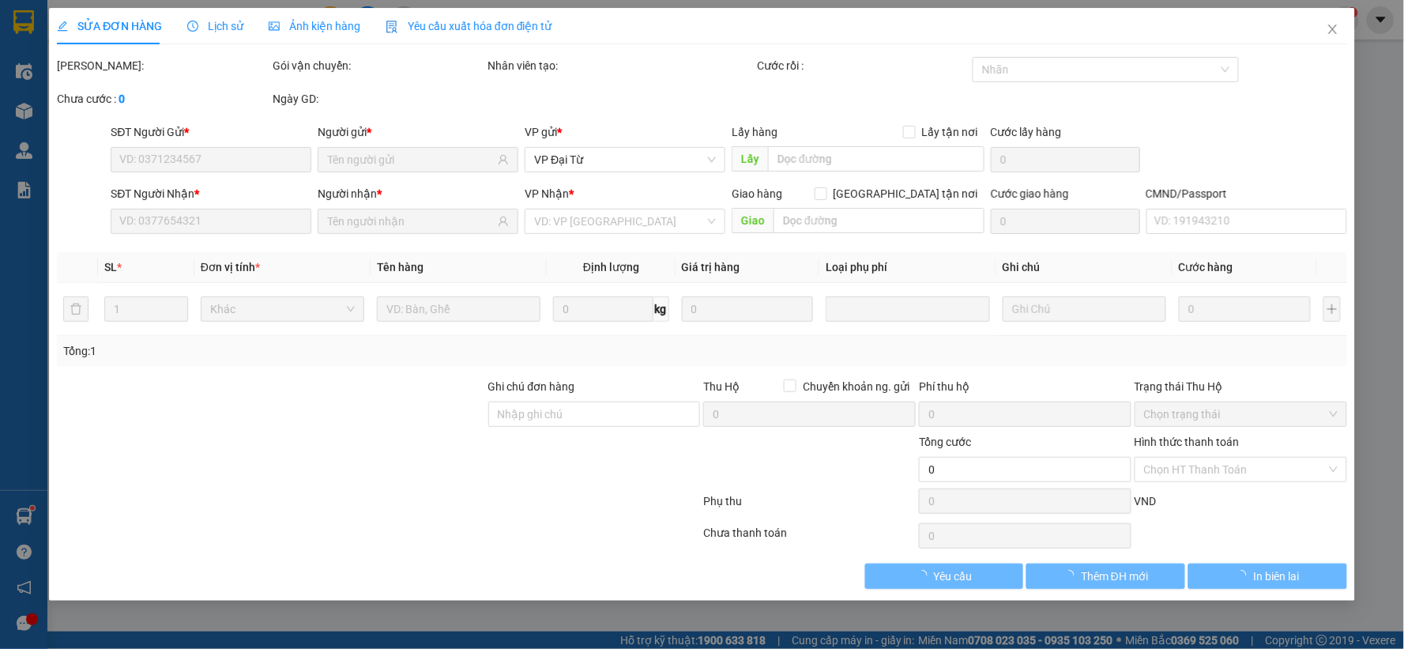
type input "0963803240"
type input "đạt hd"
type input "0983592351"
type input "[PERSON_NAME]TU"
type input "100.000"
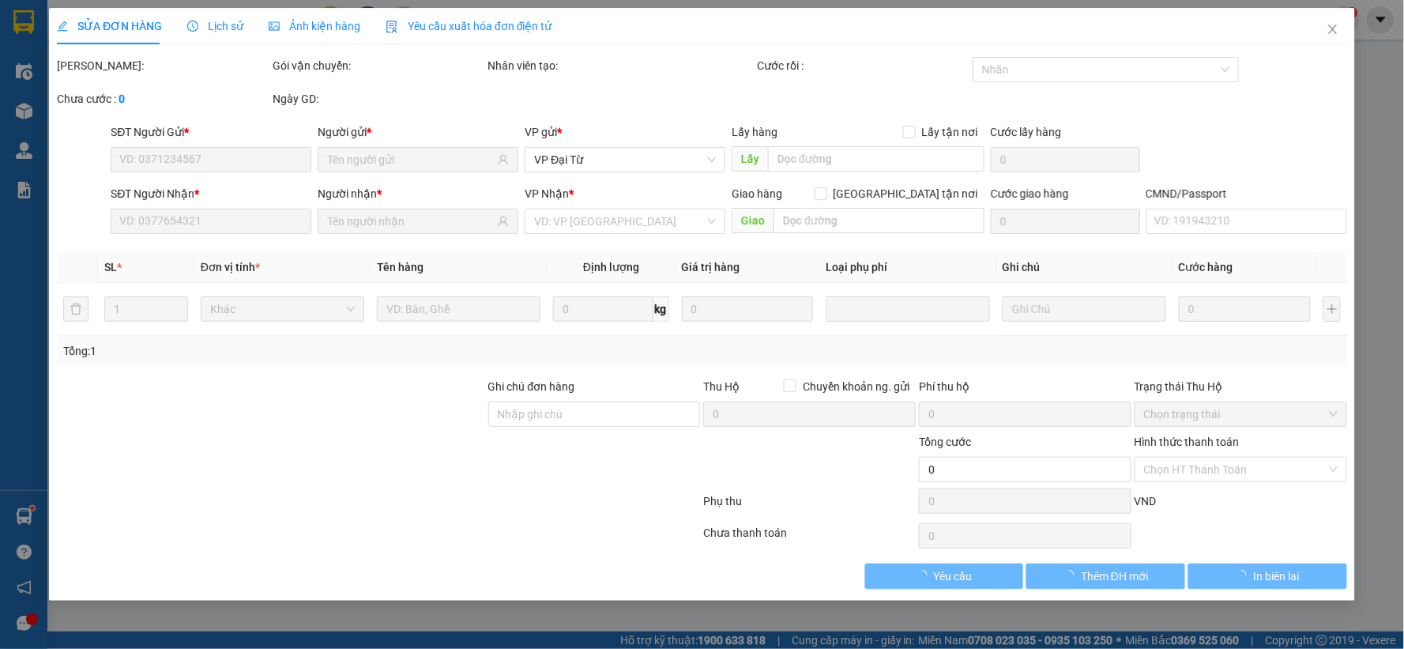
type input "100.000"
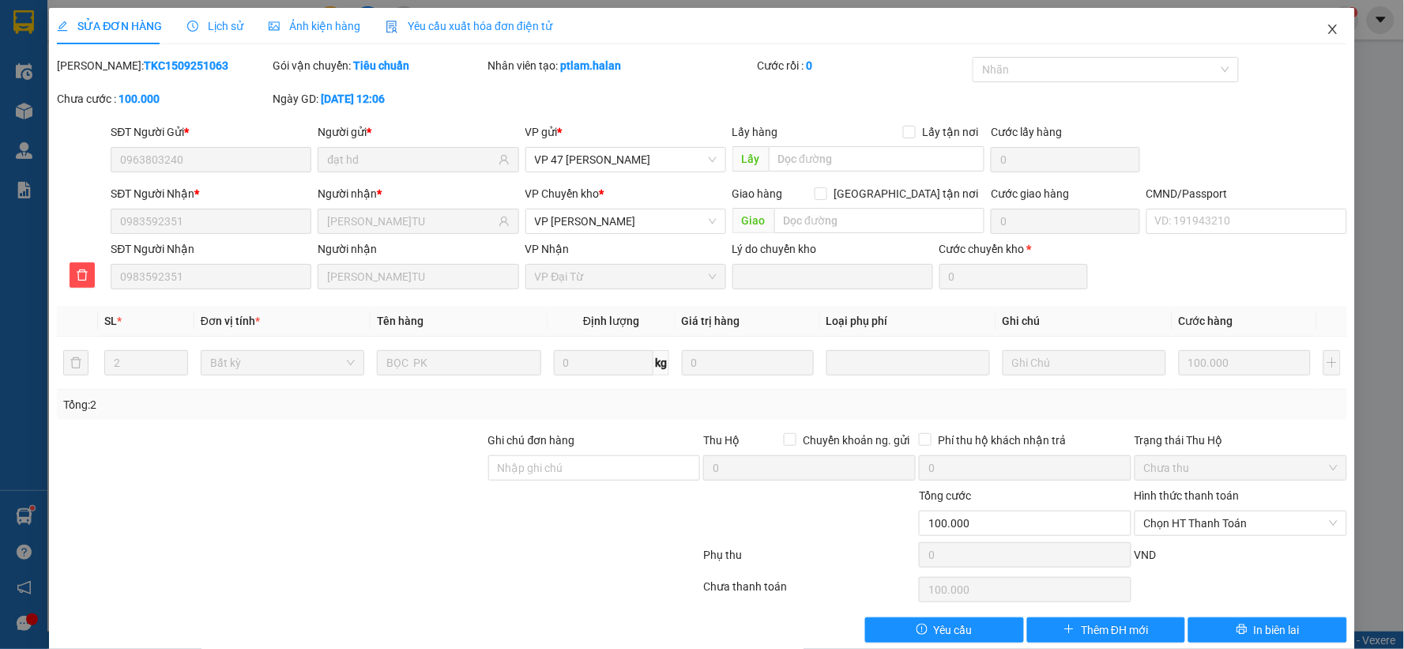
click at [1321, 19] on span "Close" at bounding box center [1333, 30] width 44 height 44
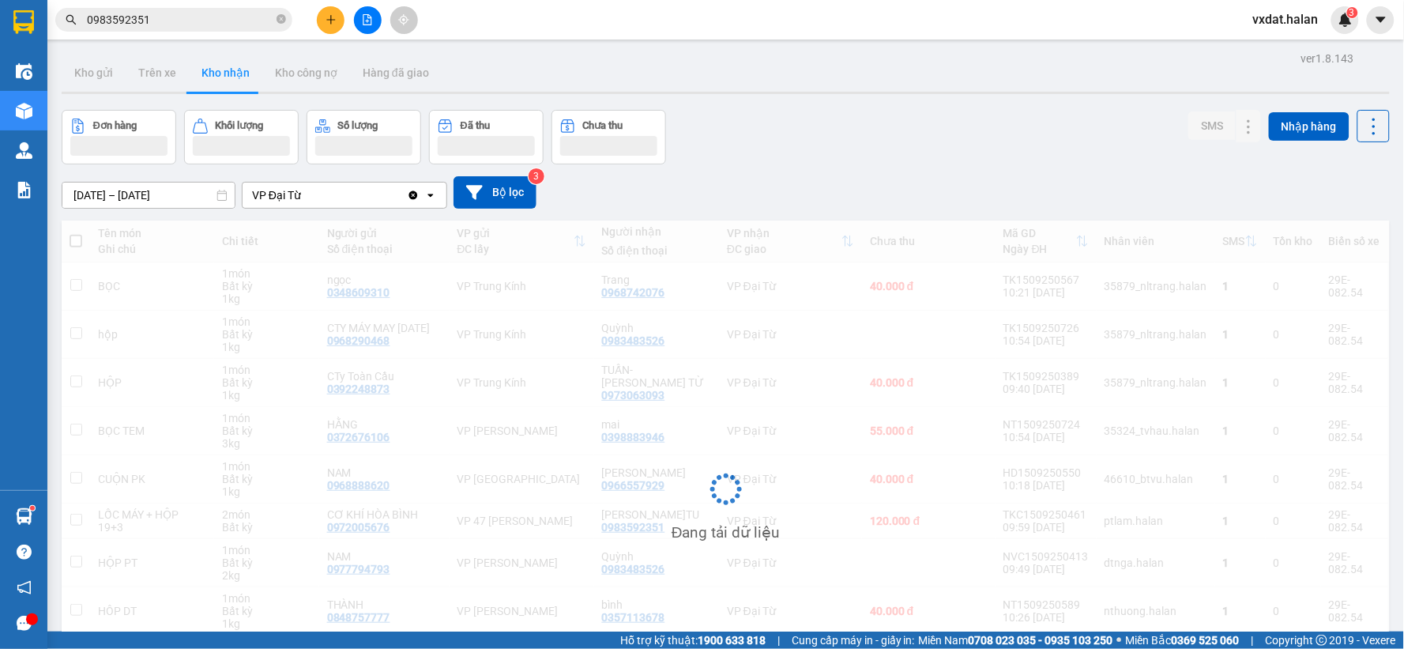
click at [247, 20] on input "0983592351" at bounding box center [180, 19] width 186 height 17
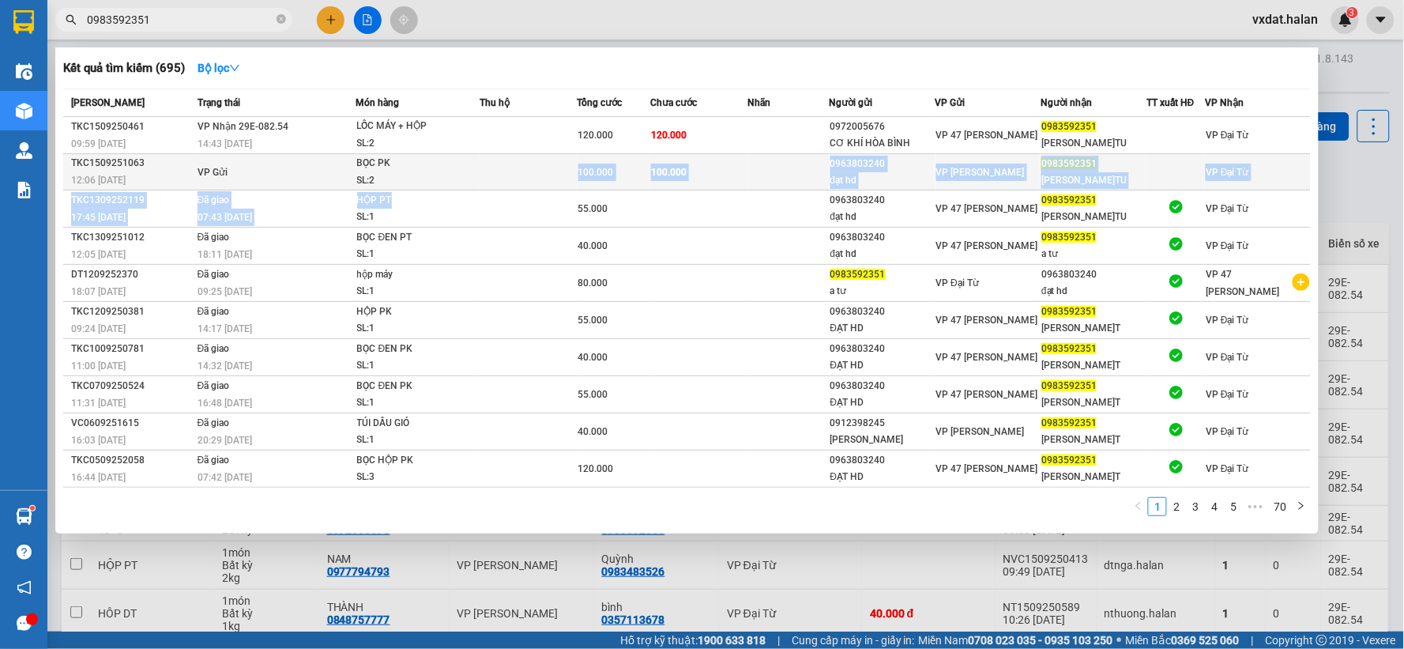
drag, startPoint x: 461, startPoint y: 191, endPoint x: 475, endPoint y: 175, distance: 20.7
click at [475, 175] on tbody "TKC1509250461 09:59 - 15/09 VP Nhận 29E-082.54 14:43 - 15/09 LỐC MÁY + HỘP SL: …" at bounding box center [686, 302] width 1247 height 370
click at [475, 175] on div "SL: 2" at bounding box center [416, 180] width 118 height 17
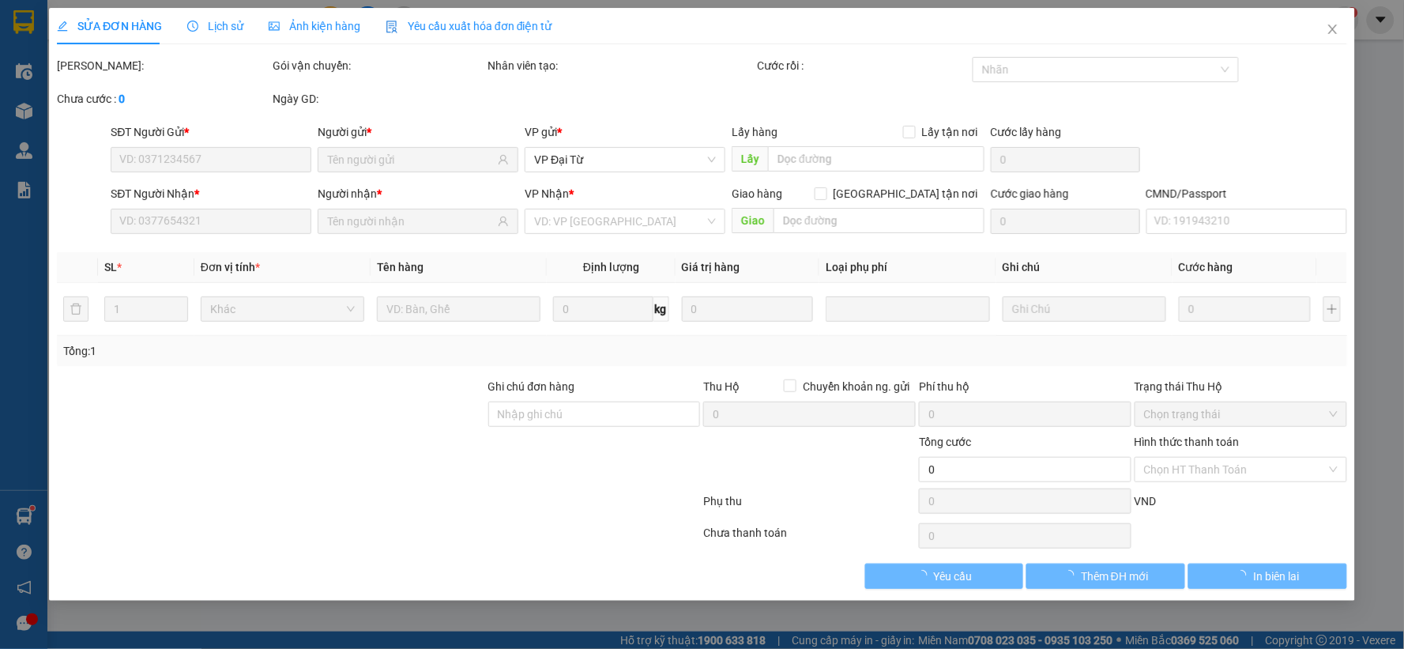
type input "0963803240"
type input "đạt hd"
type input "0983592351"
type input "[PERSON_NAME]TU"
type input "100.000"
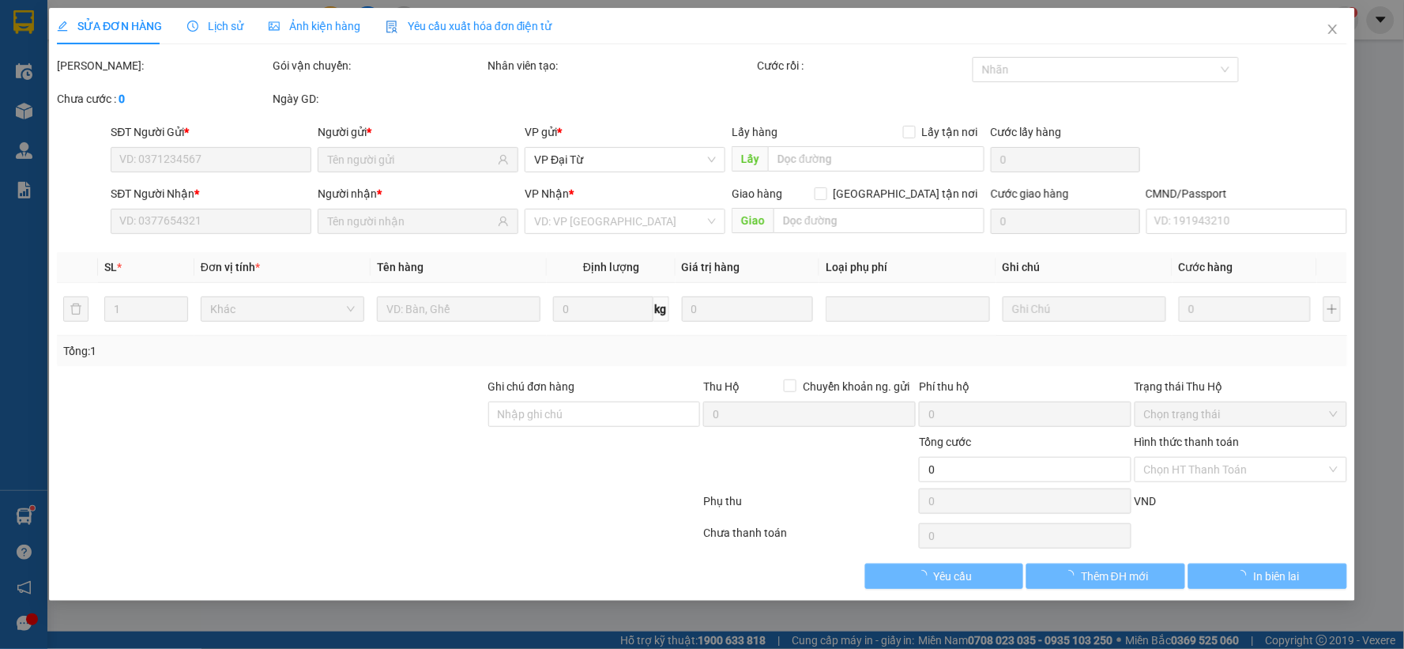
type input "100.000"
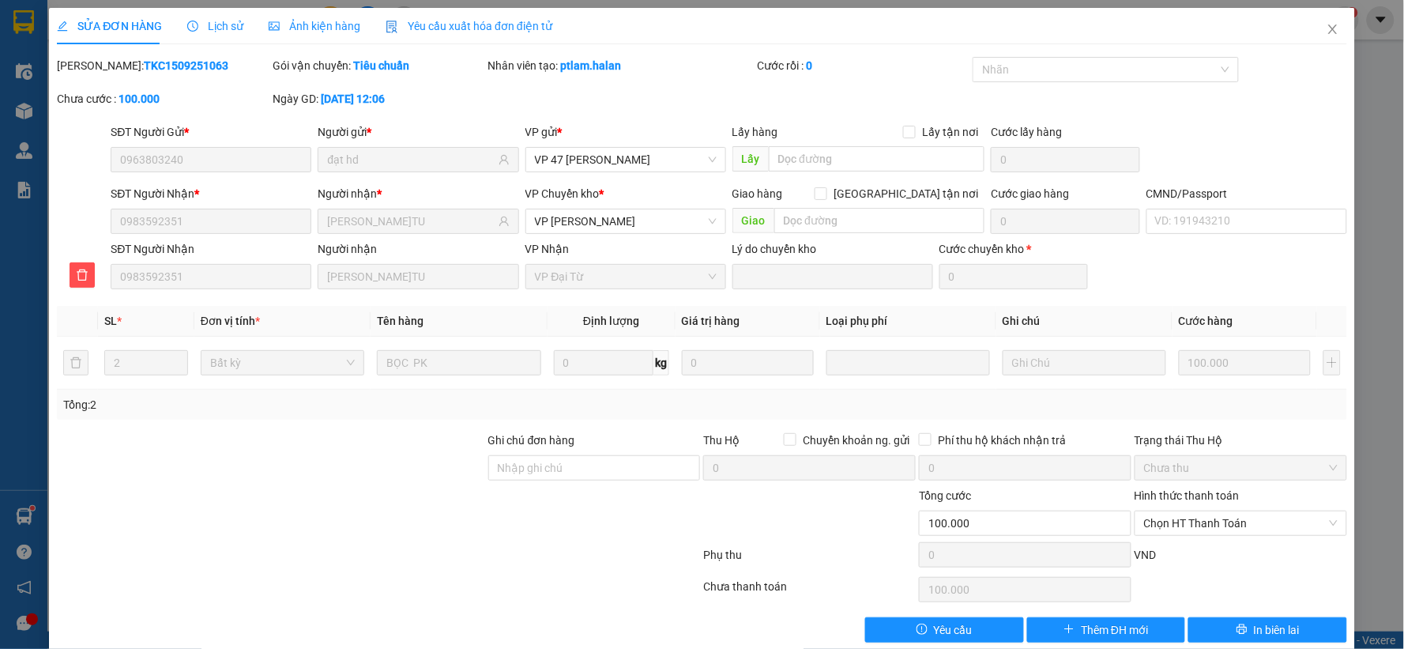
click at [235, 24] on span "Lịch sử" at bounding box center [215, 26] width 56 height 13
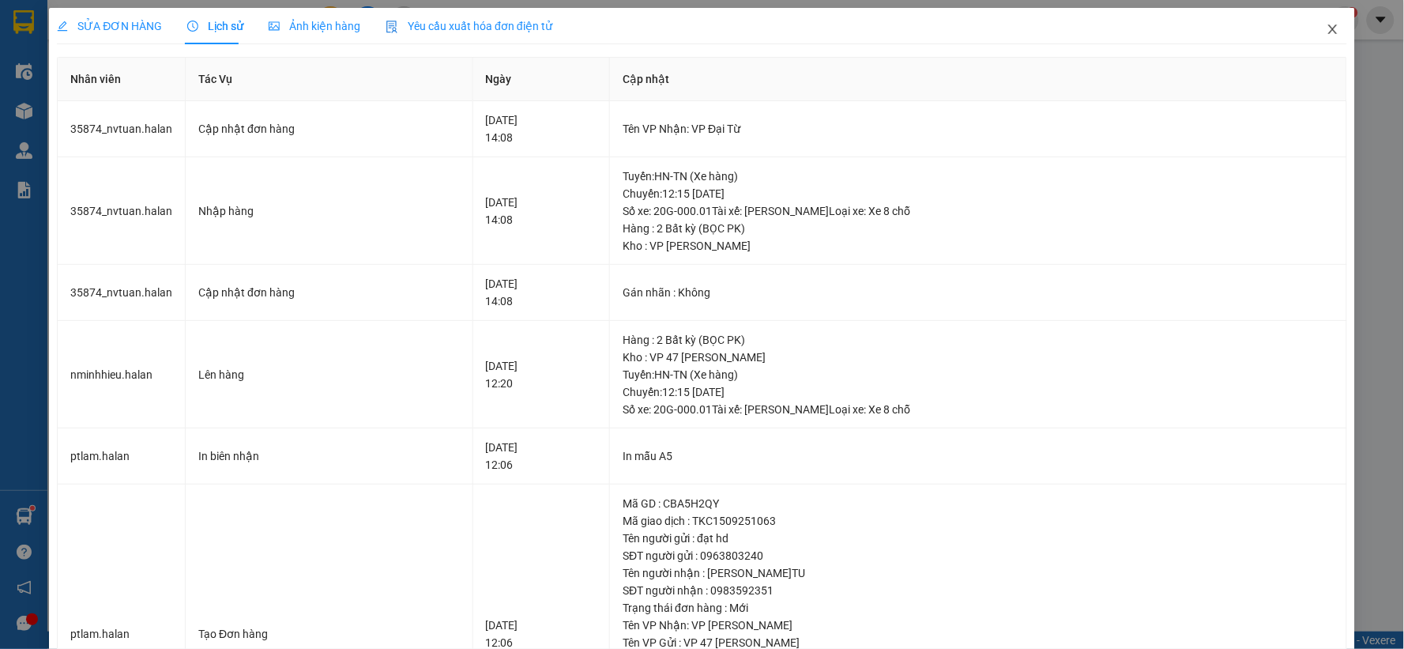
click at [1326, 36] on icon "close" at bounding box center [1332, 29] width 13 height 13
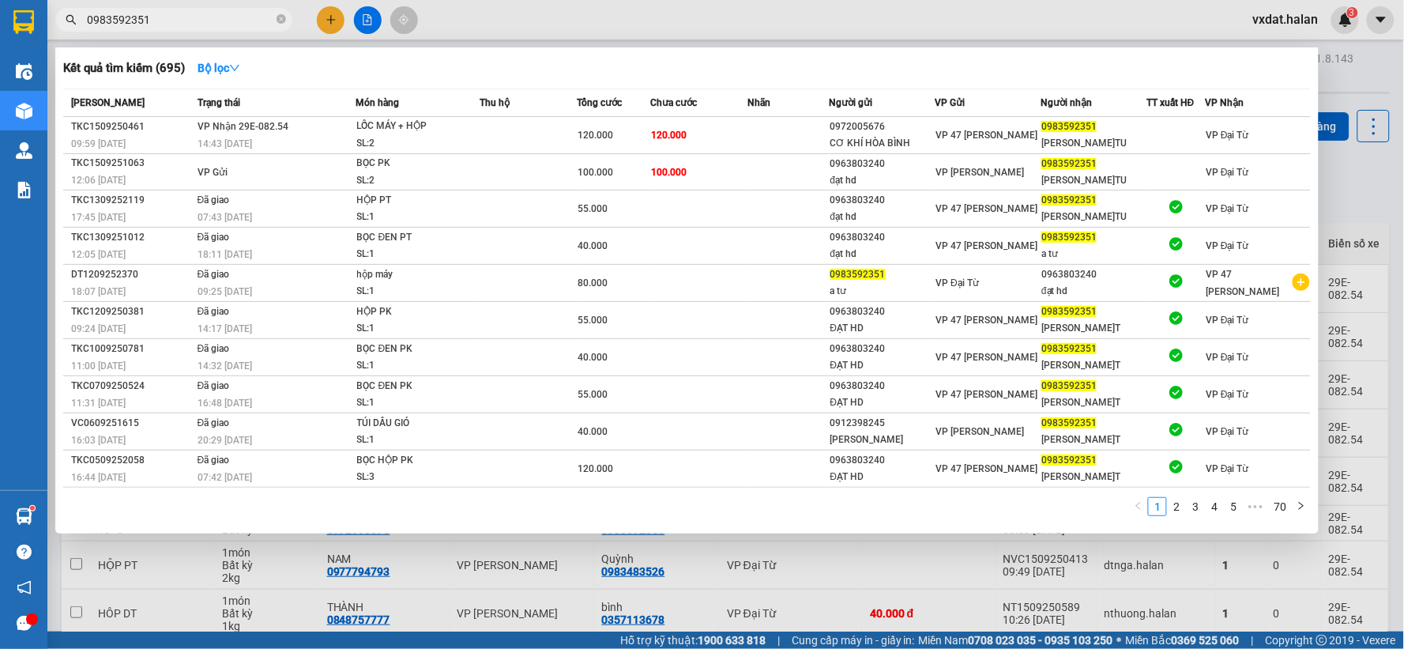
click at [224, 25] on input "0983592351" at bounding box center [180, 19] width 186 height 17
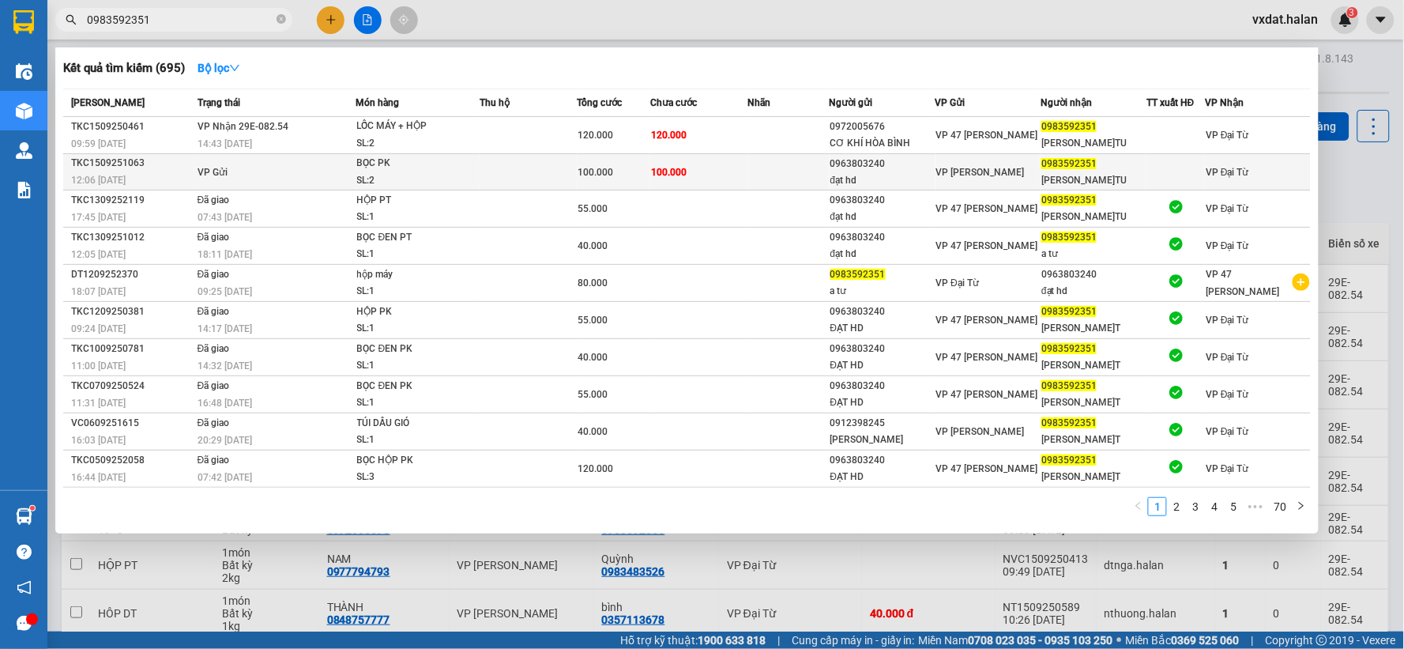
click at [449, 176] on div "SL: 2" at bounding box center [416, 180] width 118 height 17
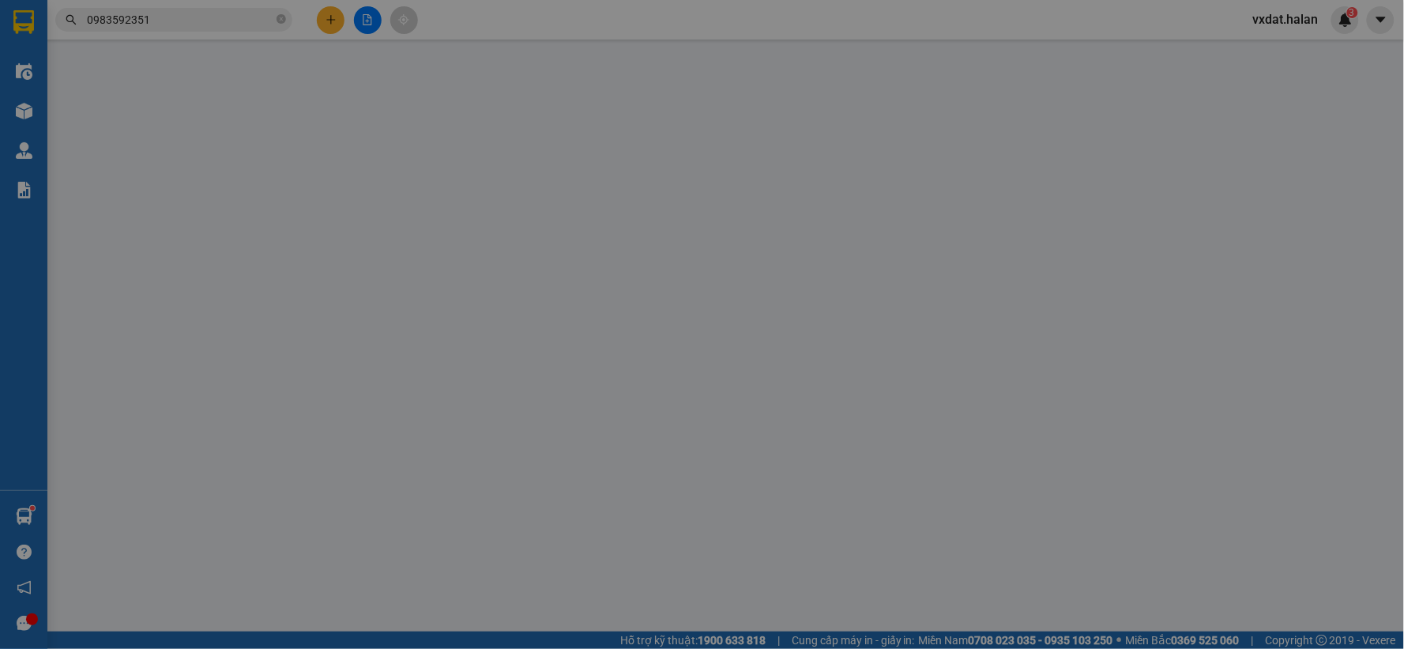
type input "0963803240"
type input "đạt hd"
type input "0983592351"
type input "[PERSON_NAME]TU"
type input "100.000"
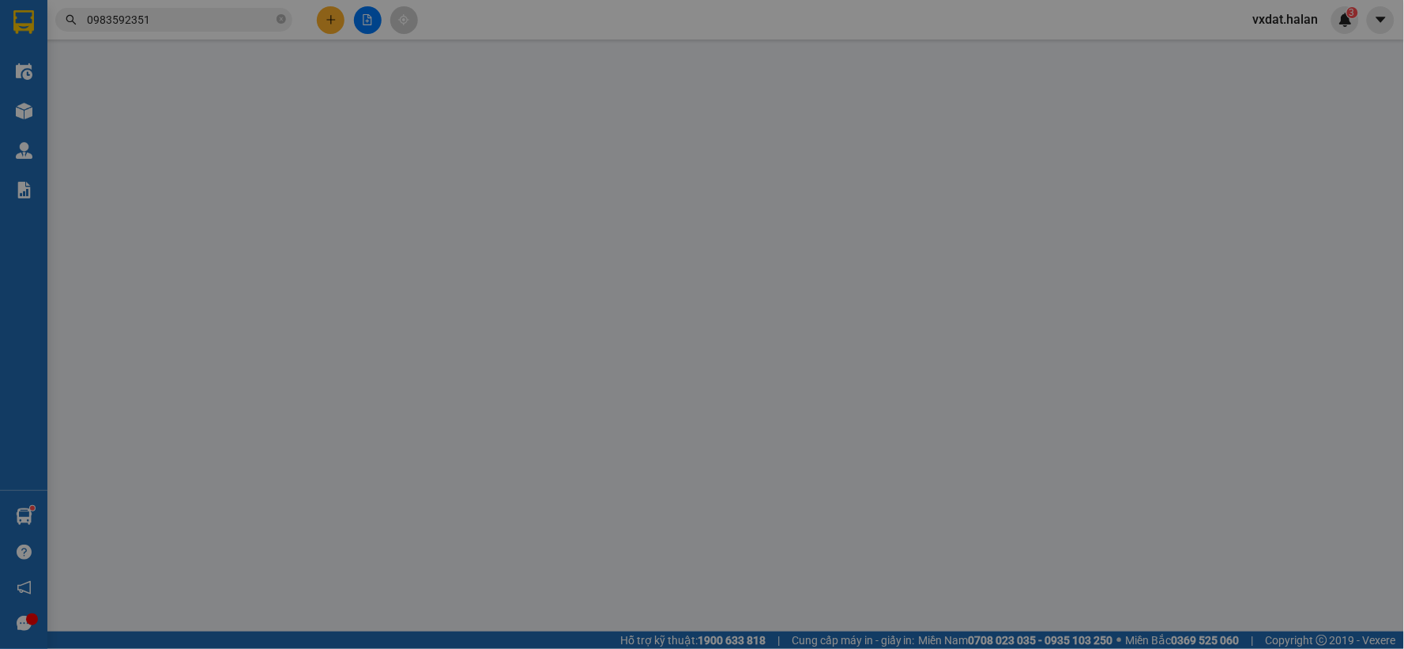
type input "100.000"
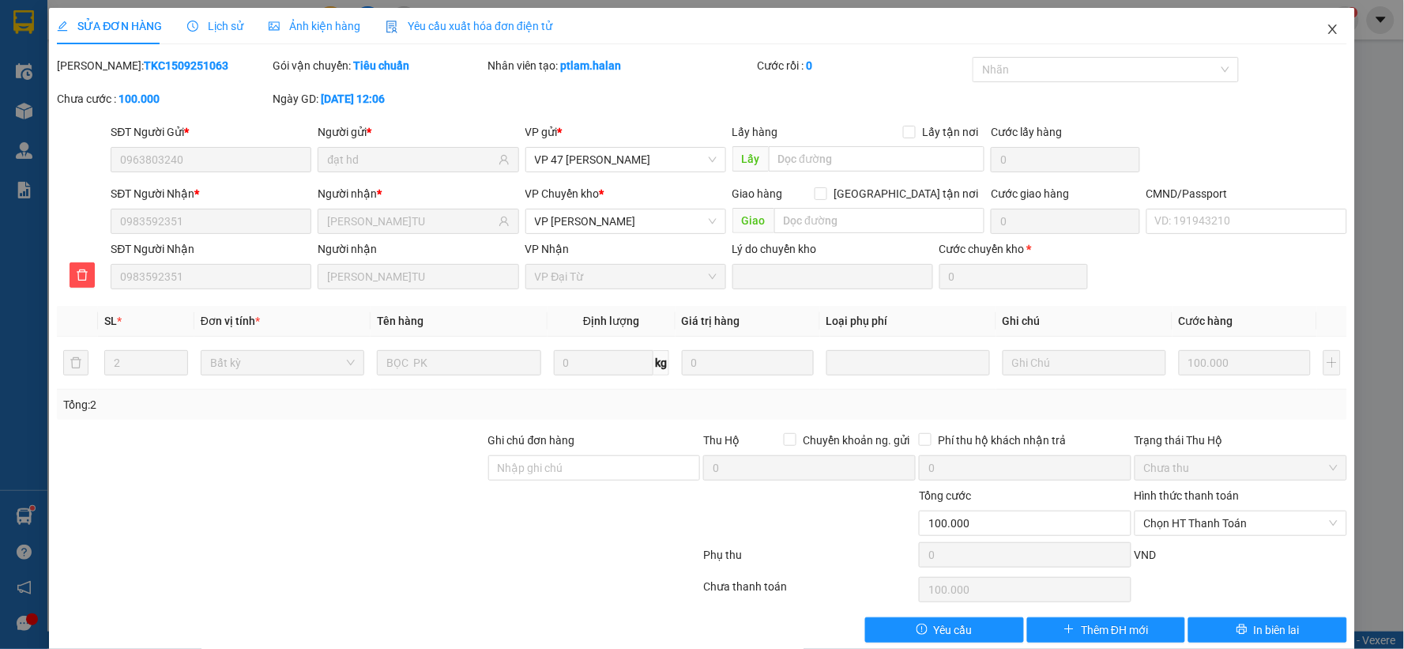
drag, startPoint x: 1329, startPoint y: 30, endPoint x: 547, endPoint y: 420, distance: 874.0
click at [646, 422] on div "SỬA ĐƠN HÀNG Lịch sử Ảnh kiện hàng Yêu cầu xuất hóa đơn điện tử Total Paid Fee …" at bounding box center [702, 331] width 1306 height 646
click at [1328, 33] on icon "close" at bounding box center [1332, 28] width 9 height 9
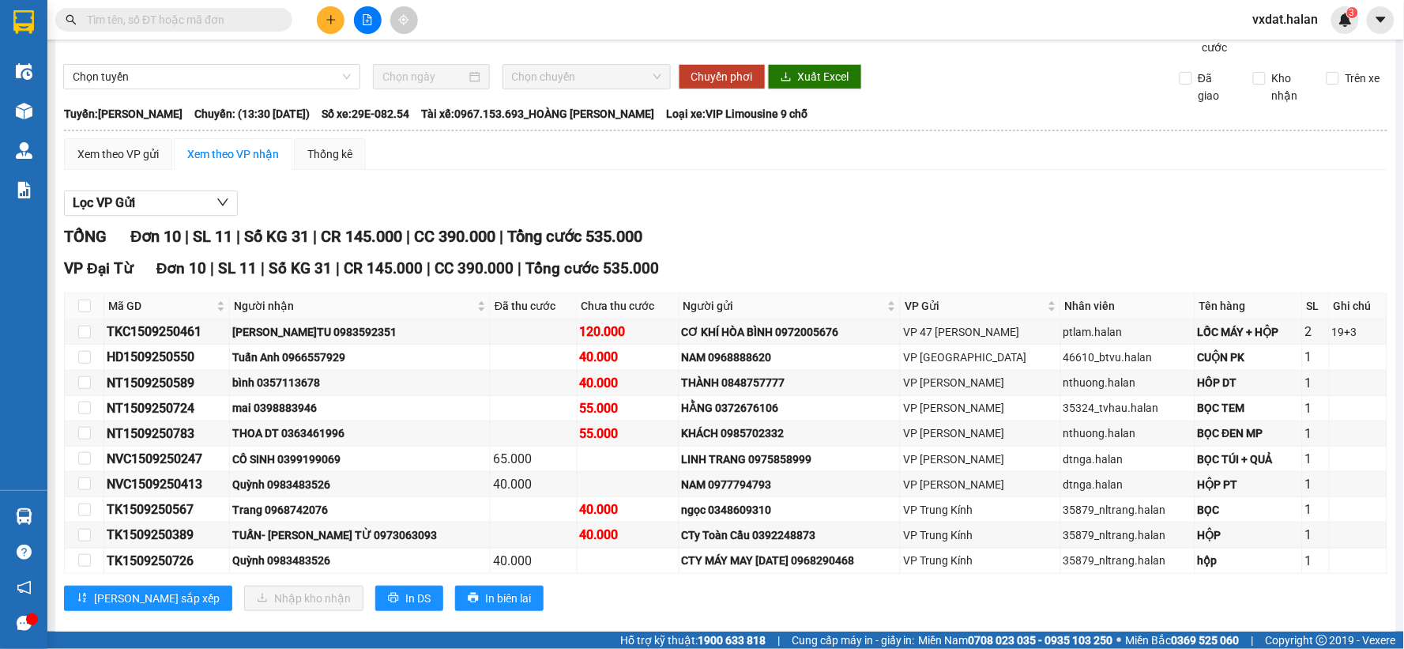
scroll to position [80, 0]
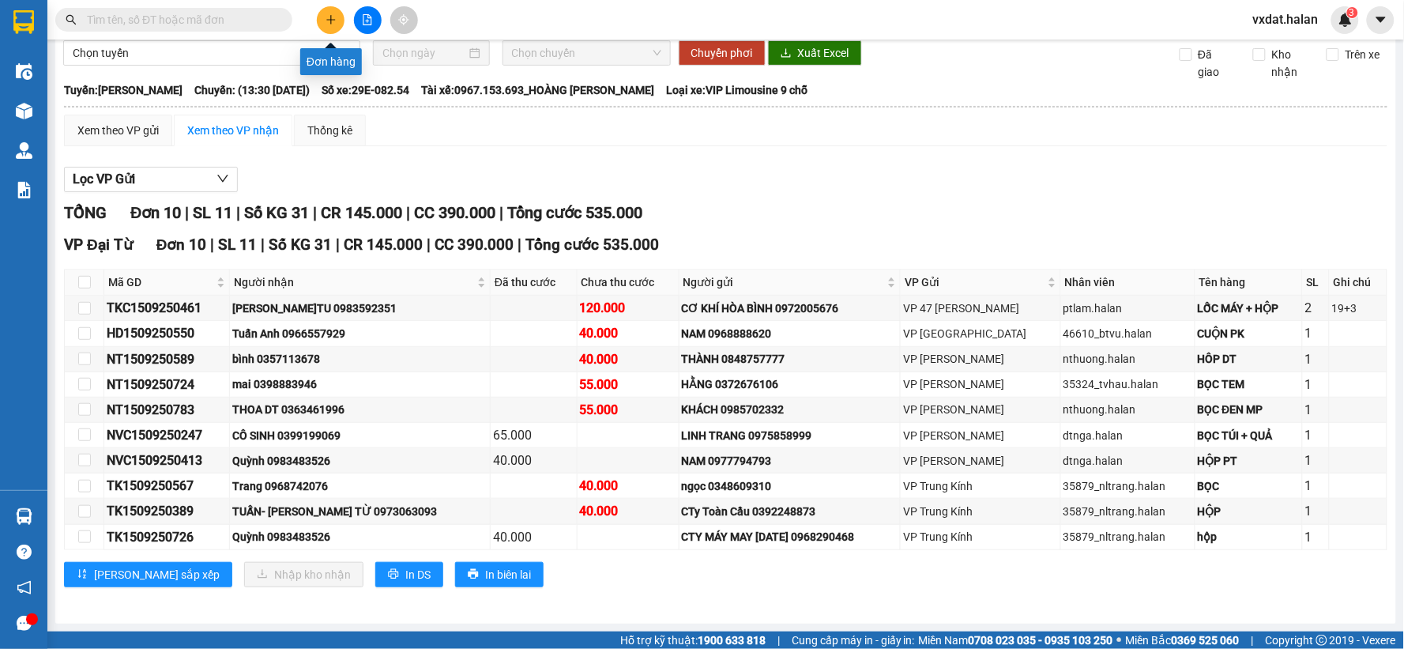
click at [334, 21] on icon "plus" at bounding box center [330, 19] width 11 height 11
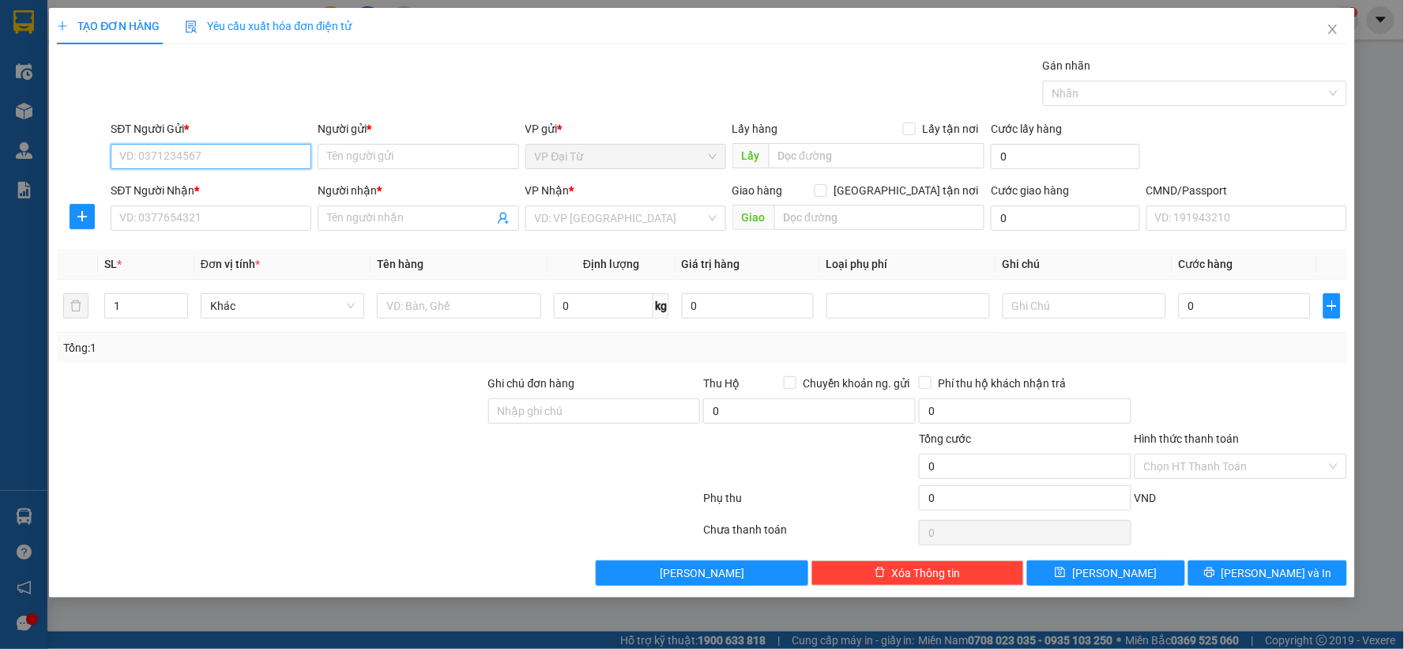
click at [224, 164] on input "SĐT Người Gửi *" at bounding box center [211, 156] width 201 height 25
type input "0976307333"
click at [234, 191] on div "0976307333 - dung" at bounding box center [211, 187] width 182 height 17
type input "dung"
type input "0976307333"
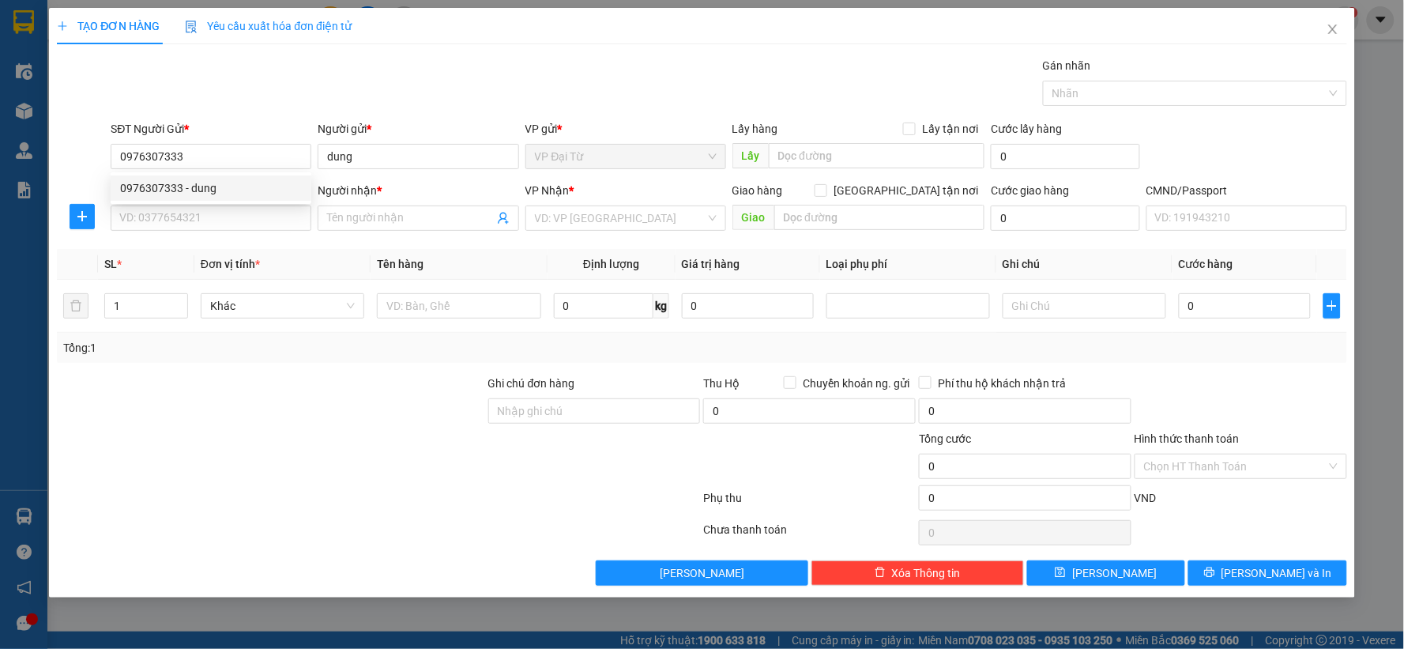
click at [240, 204] on div "SĐT Người Nhận *" at bounding box center [211, 194] width 201 height 24
click at [246, 222] on input "SĐT Người Nhận *" at bounding box center [211, 217] width 201 height 25
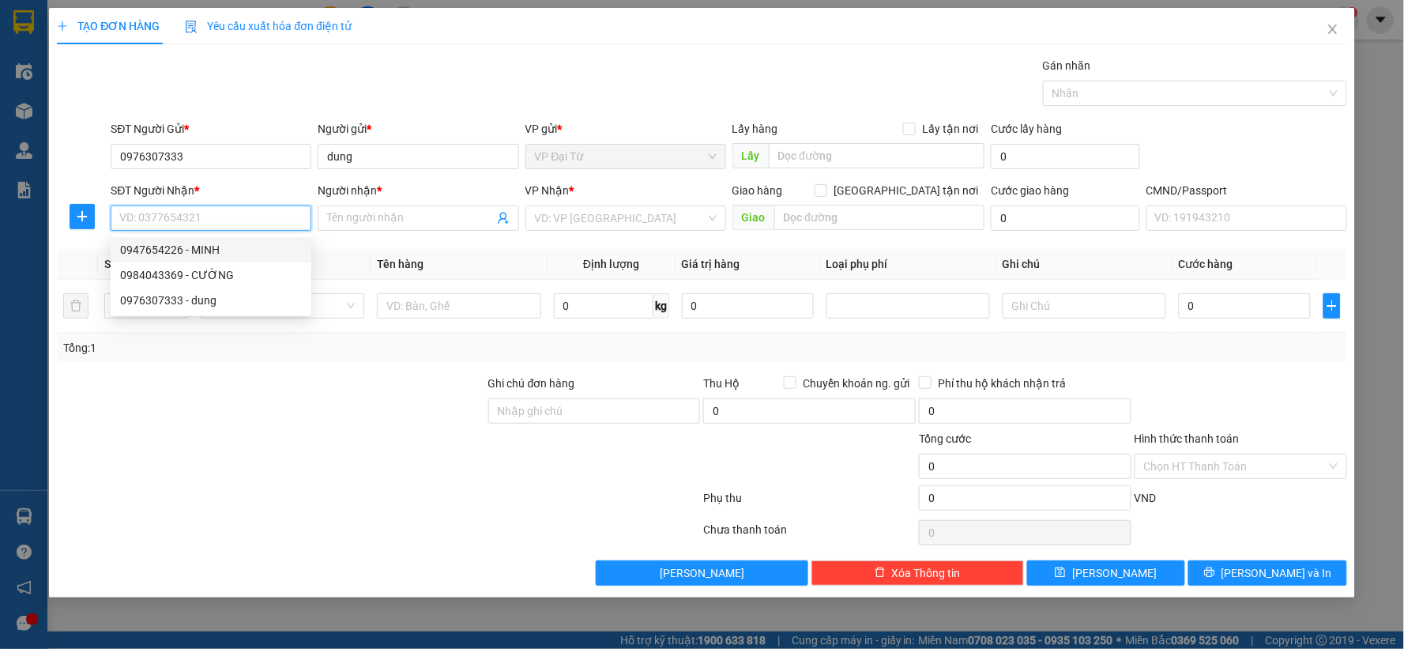
click at [234, 250] on div "0947654226 - MINH" at bounding box center [211, 249] width 182 height 17
type input "0947654226"
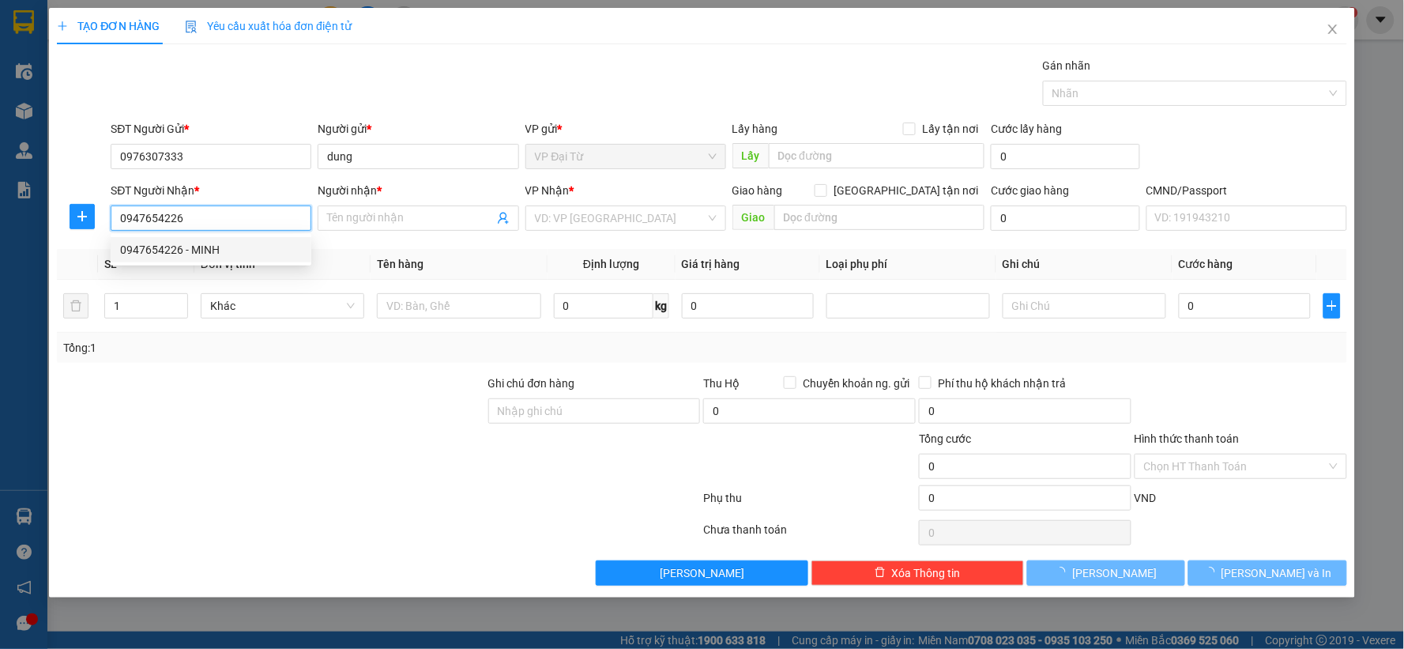
type input "MINH"
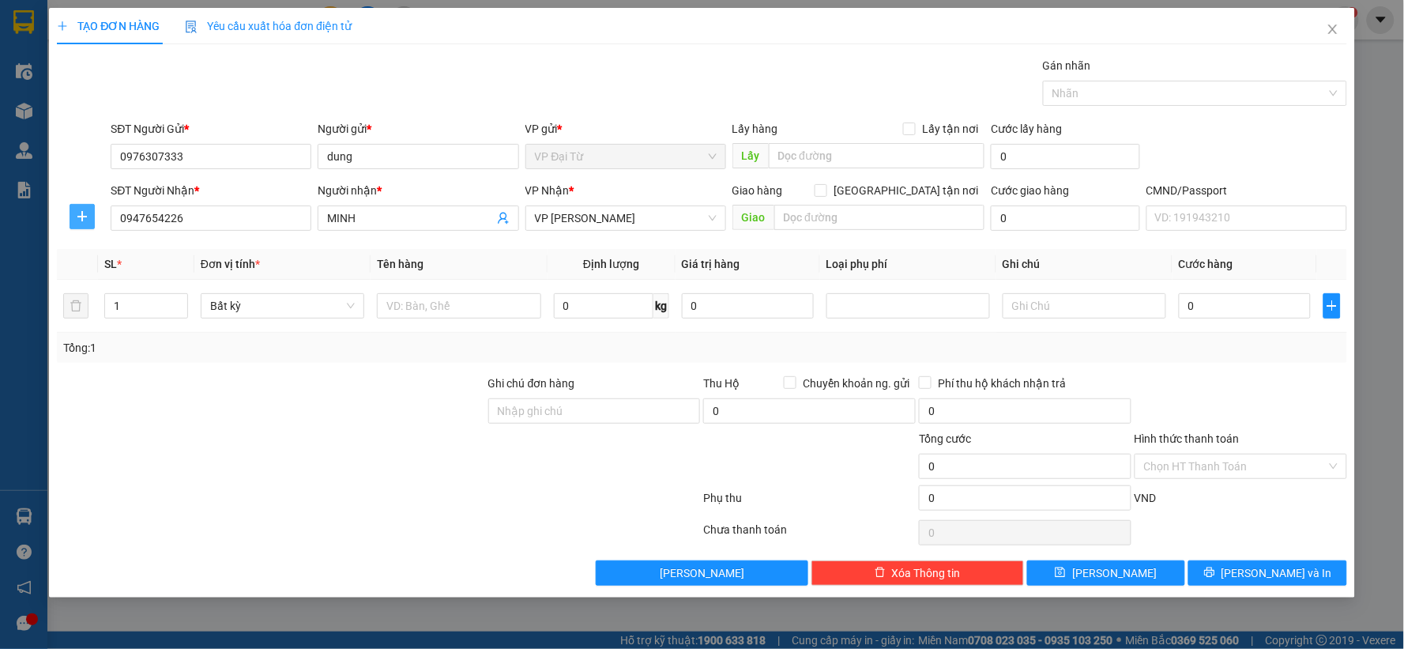
click at [77, 221] on icon "plus" at bounding box center [82, 216] width 13 height 13
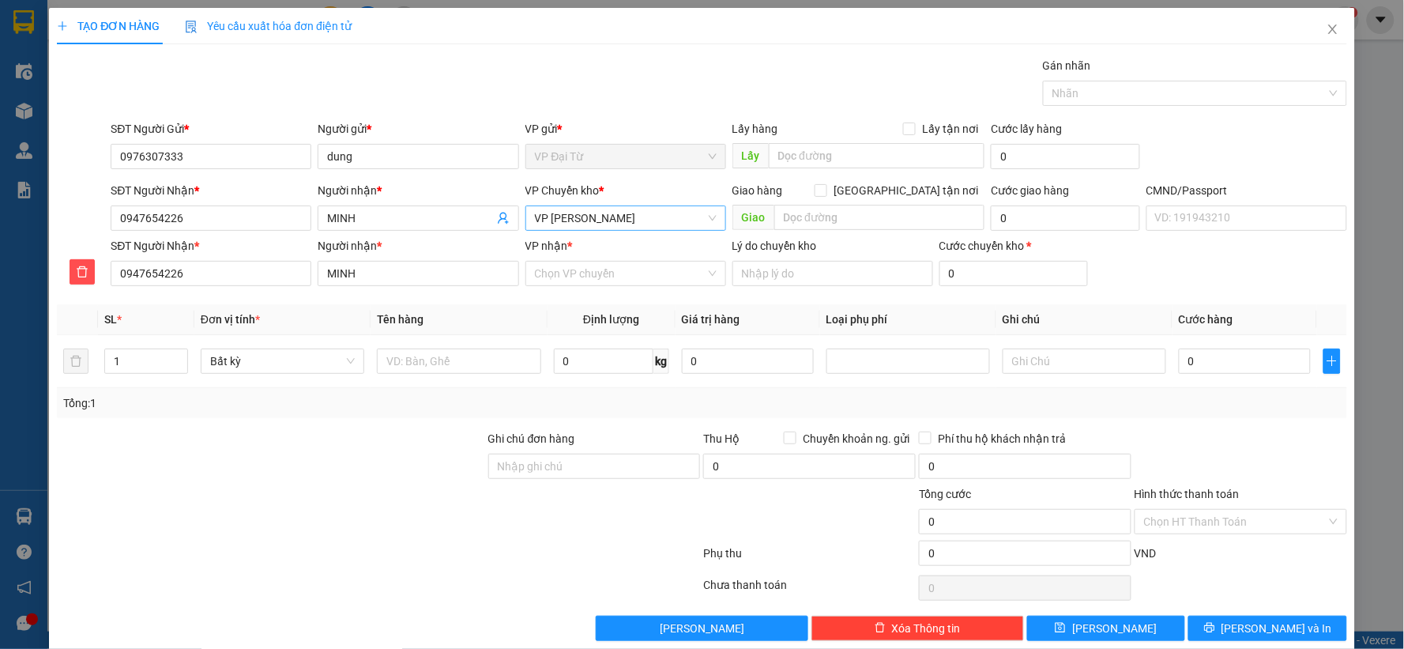
click at [596, 209] on span "VP [PERSON_NAME]" at bounding box center [626, 218] width 182 height 24
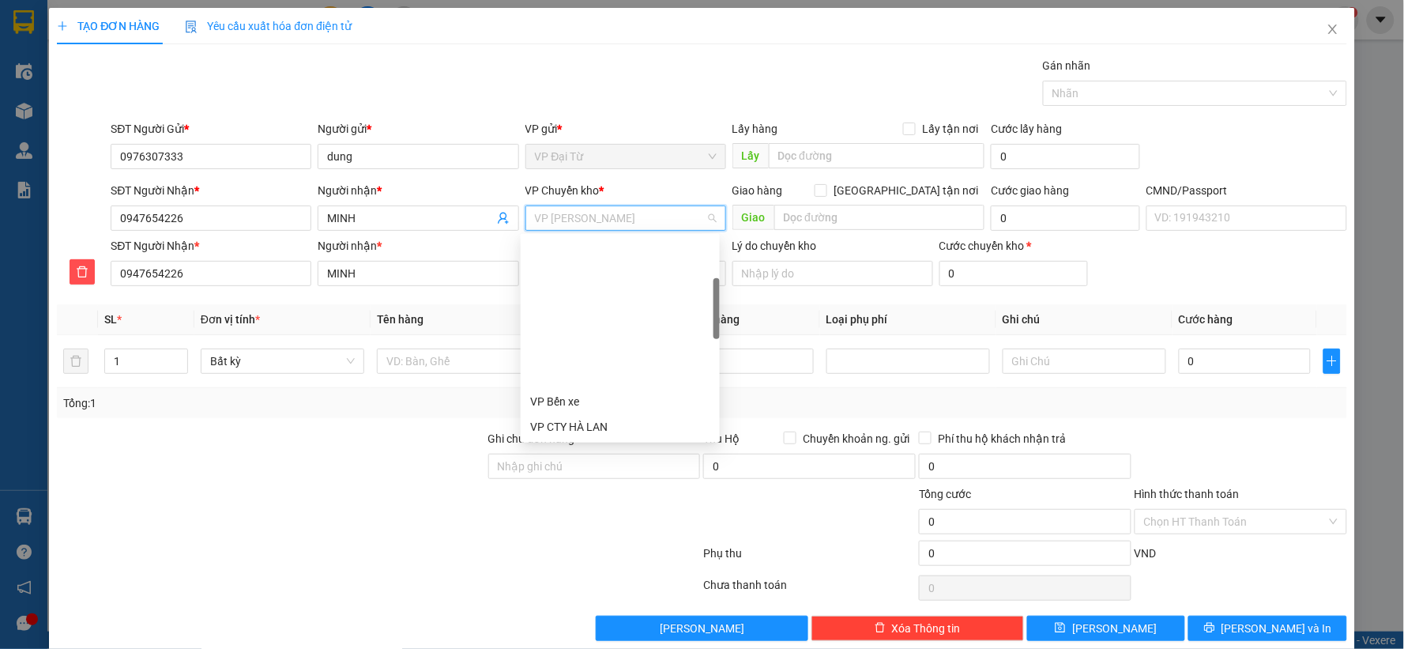
scroll to position [152, 0]
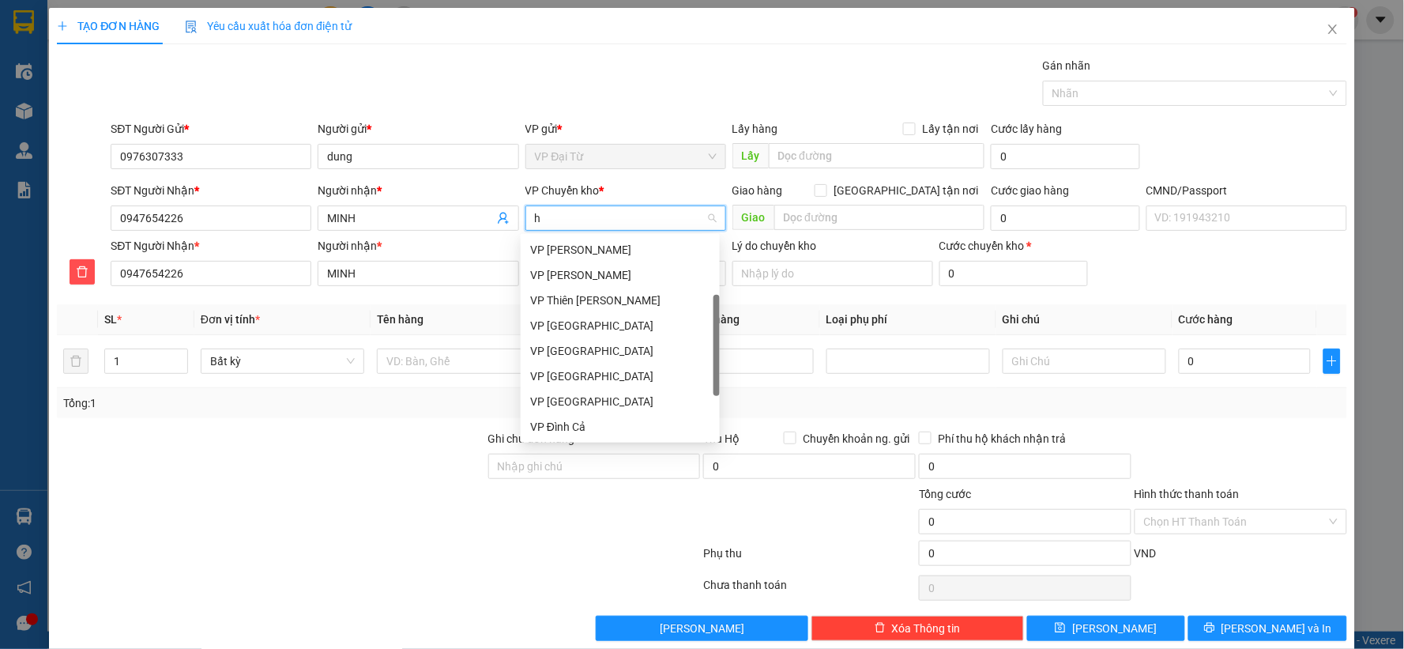
type input "hg"
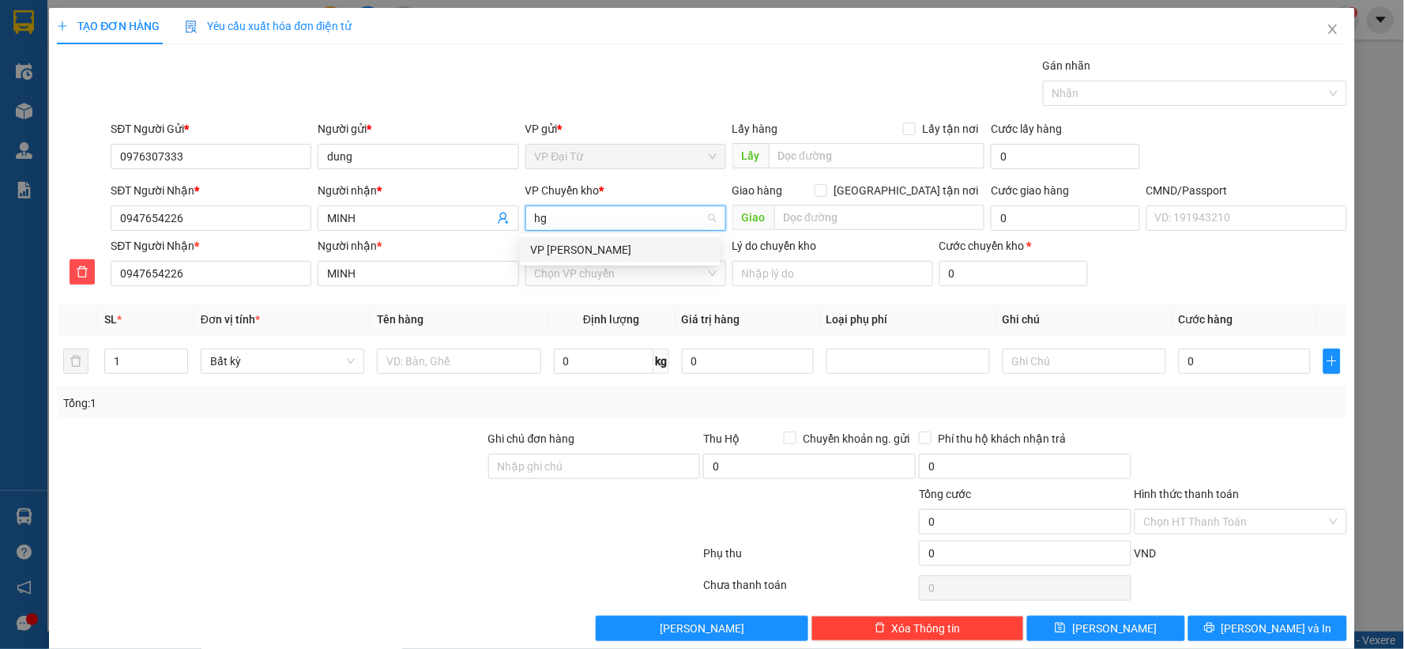
scroll to position [0, 0]
click at [598, 239] on div "VP [PERSON_NAME]" at bounding box center [620, 249] width 199 height 25
click at [587, 277] on input "VP nhận *" at bounding box center [620, 273] width 171 height 24
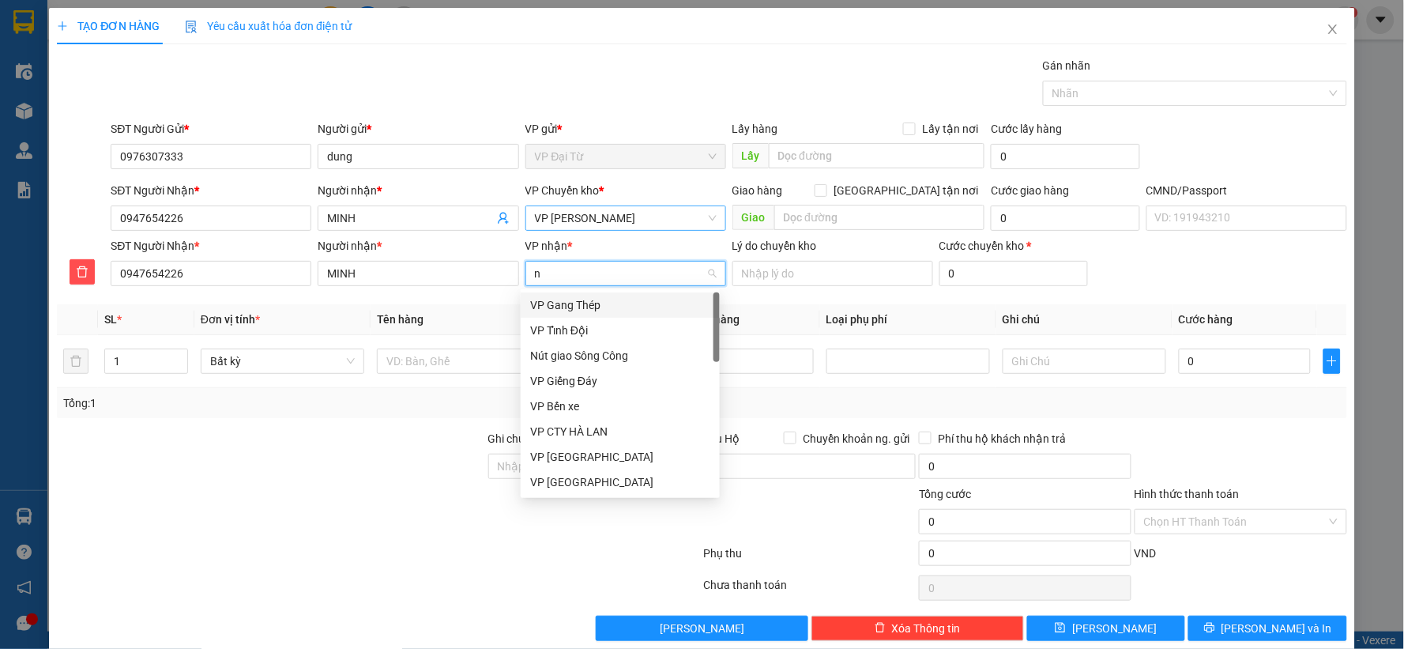
type input "nt"
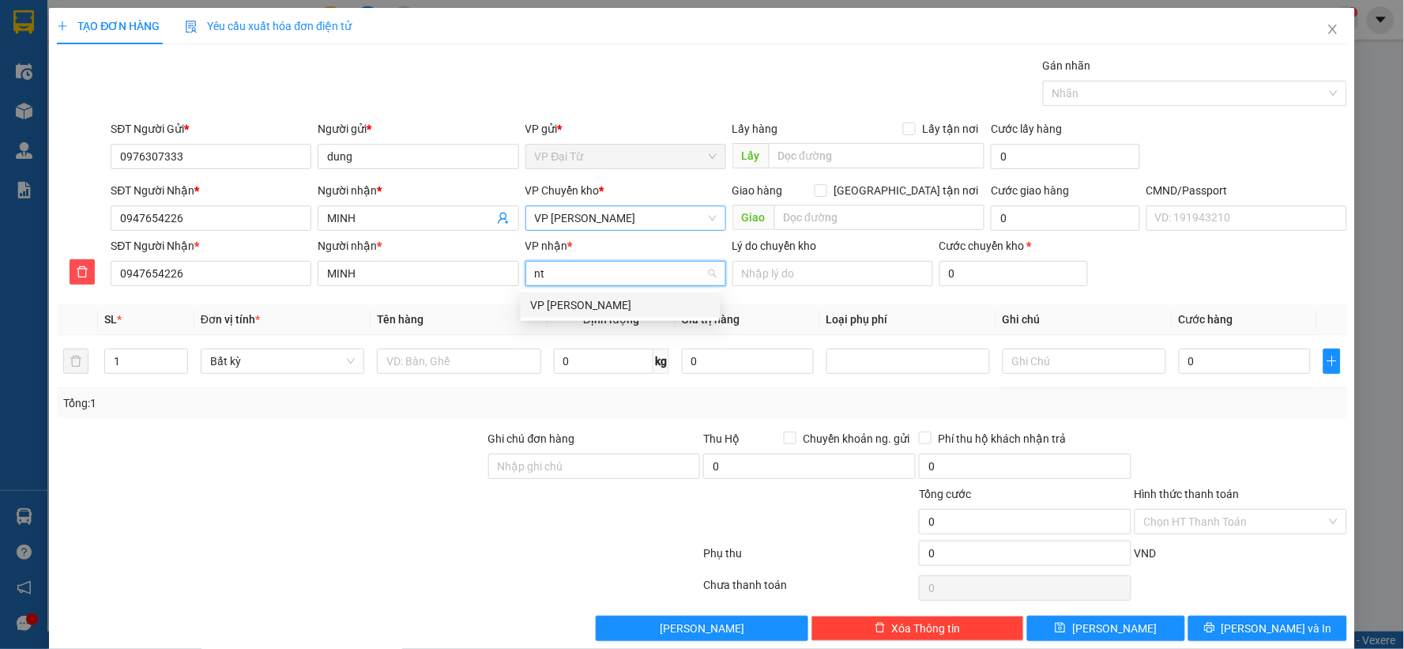
click at [586, 306] on div "VP [PERSON_NAME]" at bounding box center [620, 304] width 180 height 17
click at [510, 349] on input "text" at bounding box center [459, 360] width 164 height 25
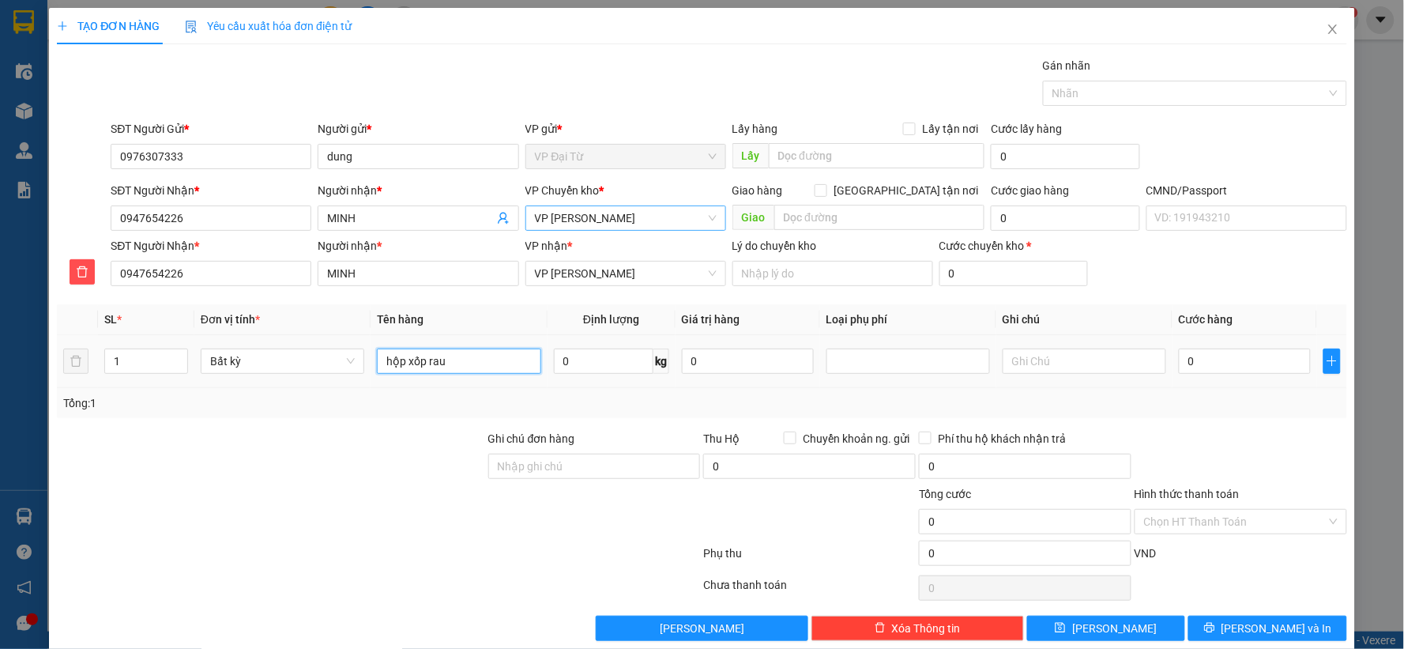
type input "hộp xốp rau"
type input "12"
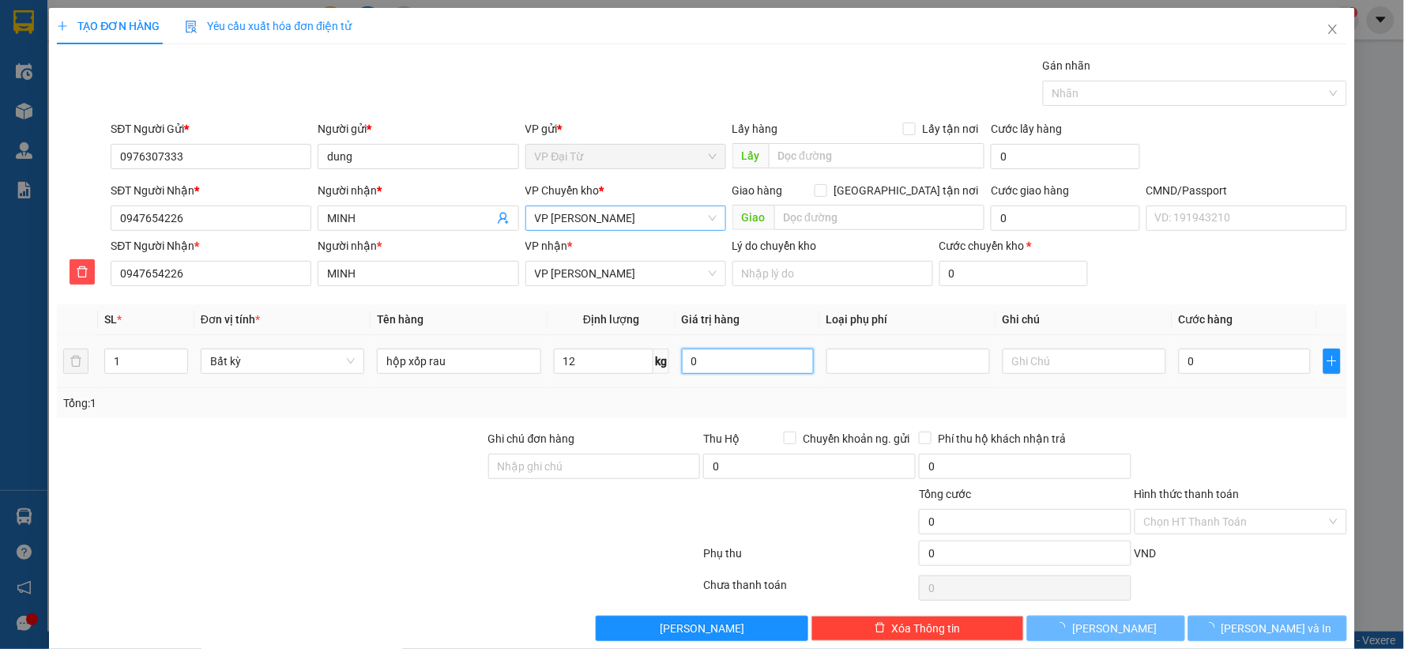
type input "65.000"
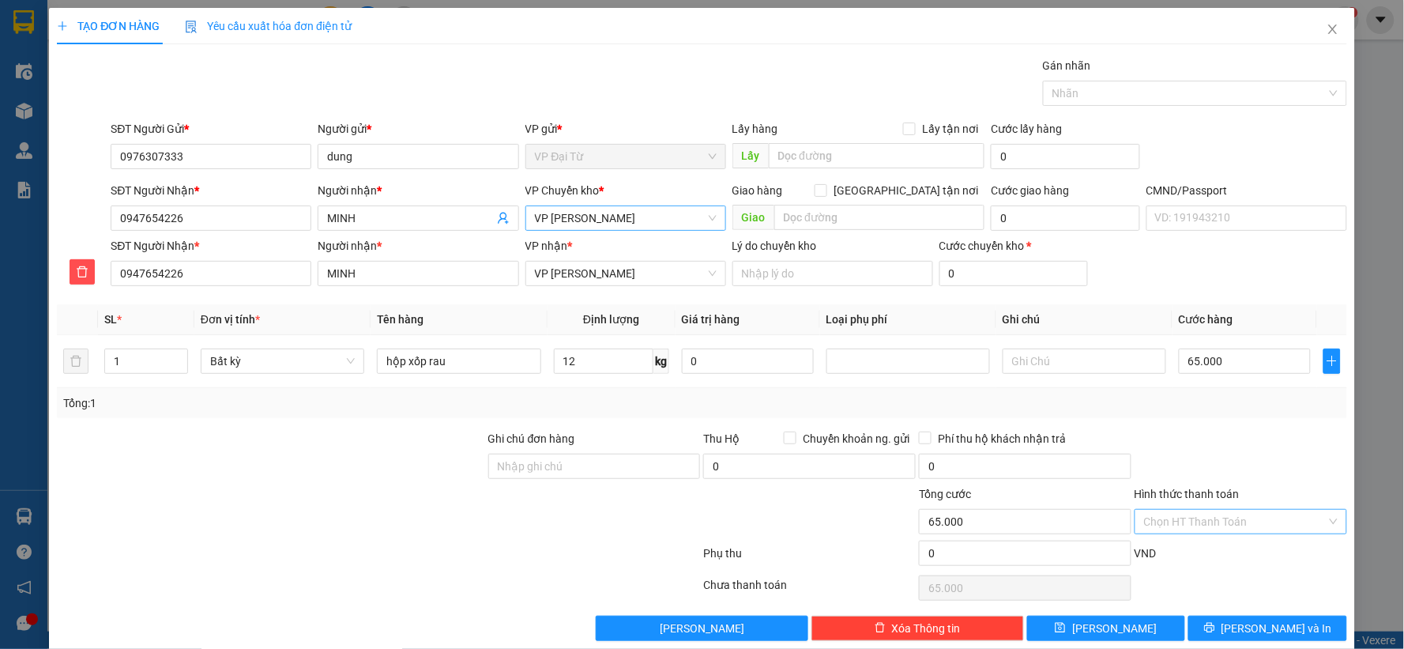
click at [1233, 528] on input "Hình thức thanh toán" at bounding box center [1235, 522] width 182 height 24
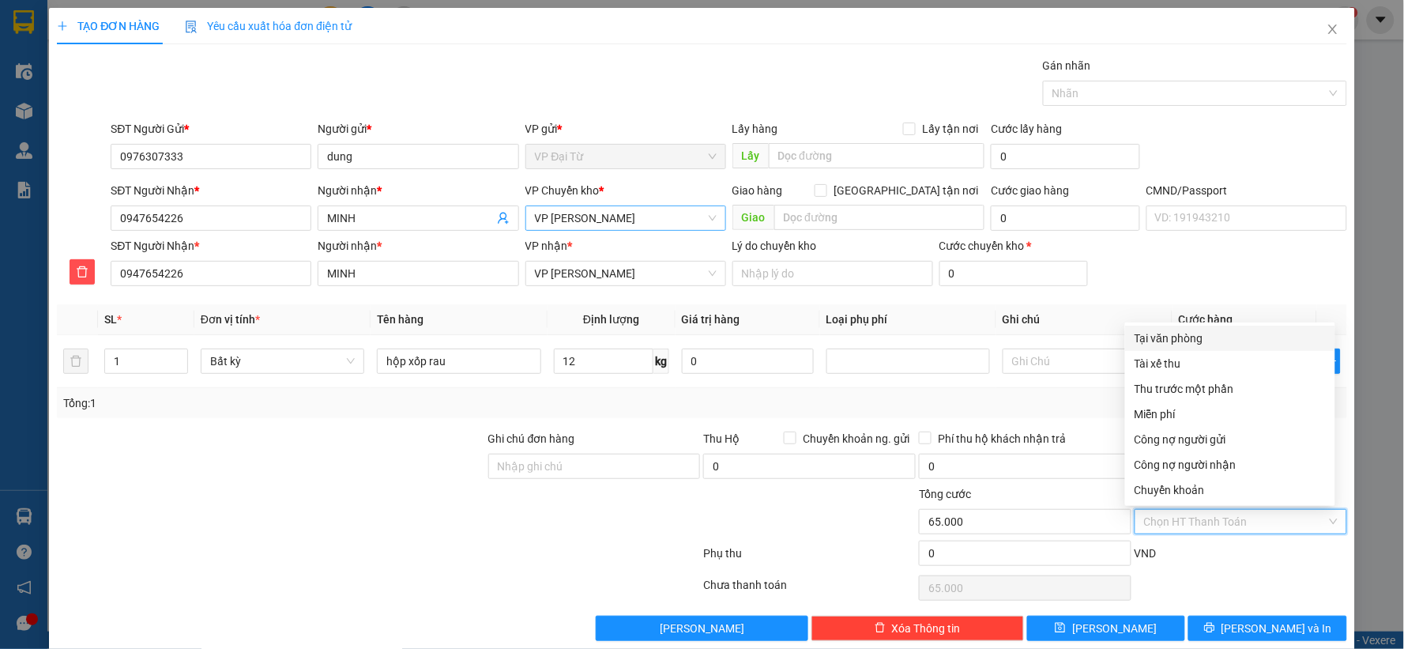
click at [1155, 337] on div "Tại văn phòng" at bounding box center [1229, 337] width 191 height 17
type input "0"
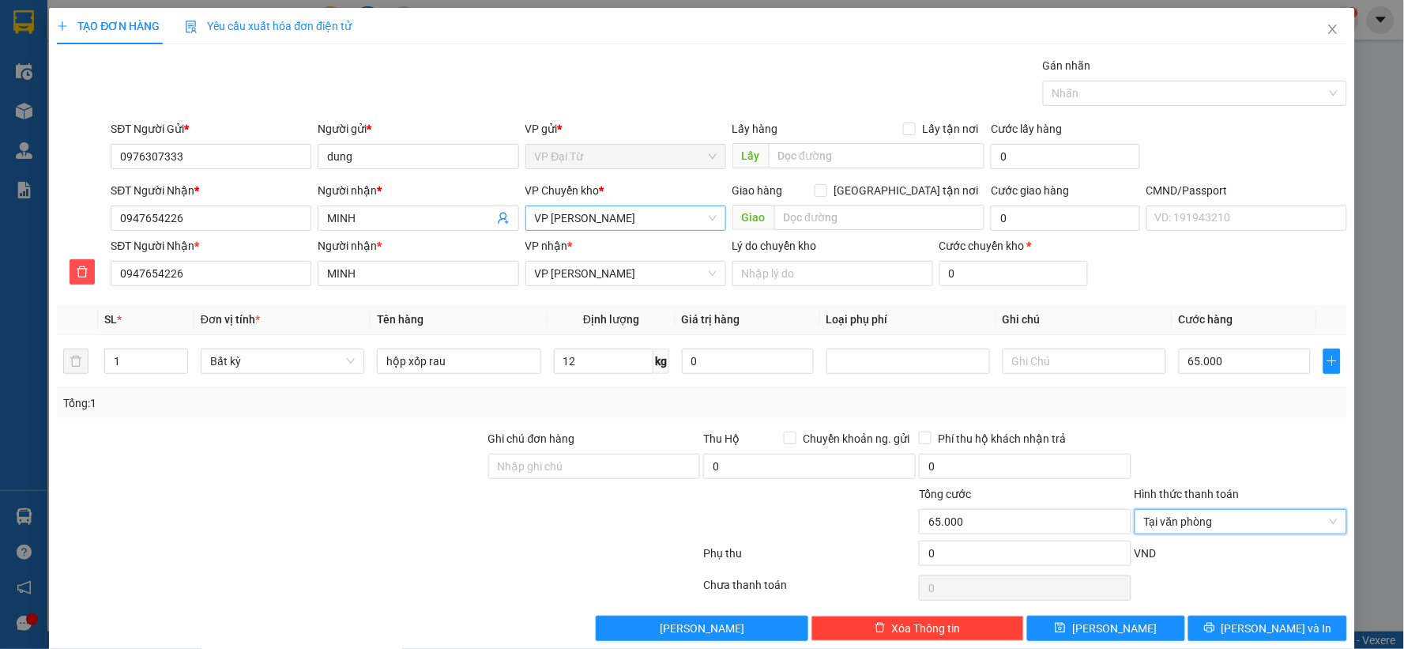
click at [1104, 306] on th "Ghi chú" at bounding box center [1084, 319] width 176 height 31
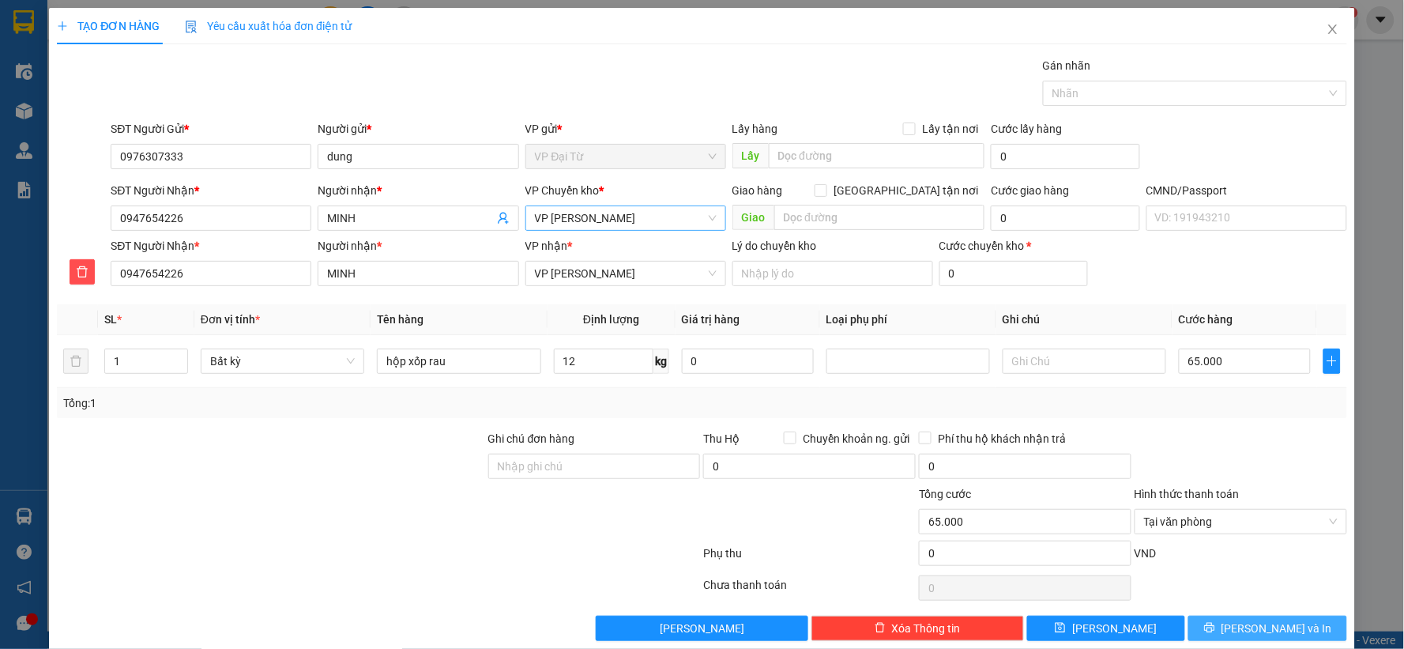
click at [1236, 622] on button "Lưu và In" at bounding box center [1267, 627] width 159 height 25
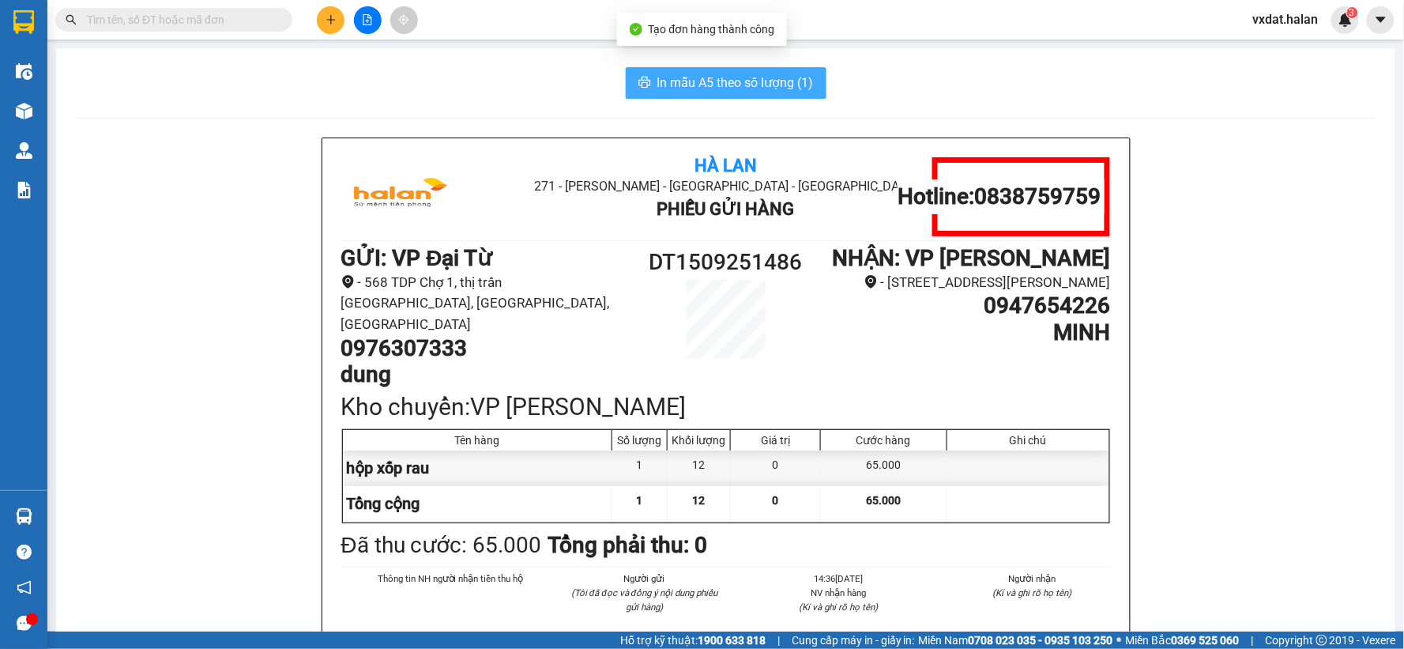
click at [791, 81] on span "In mẫu A5 theo số lượng (1)" at bounding box center [735, 83] width 156 height 20
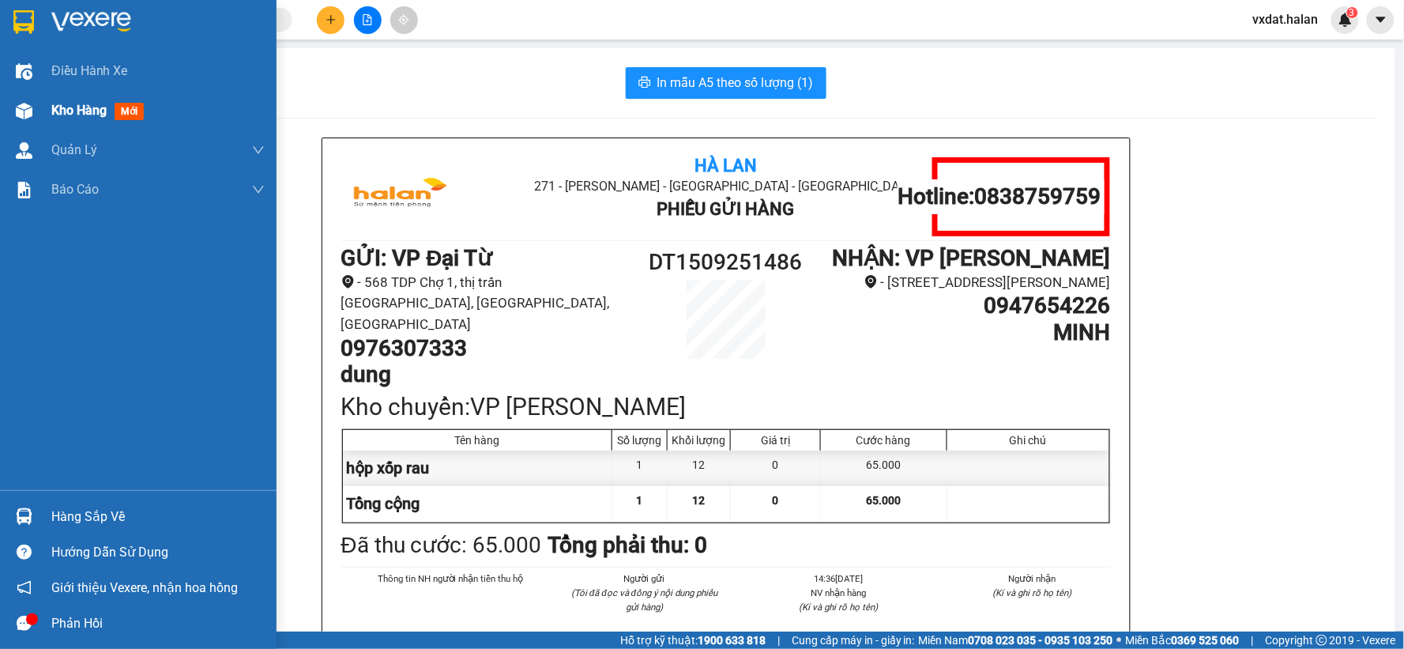
click at [17, 107] on img at bounding box center [24, 111] width 17 height 17
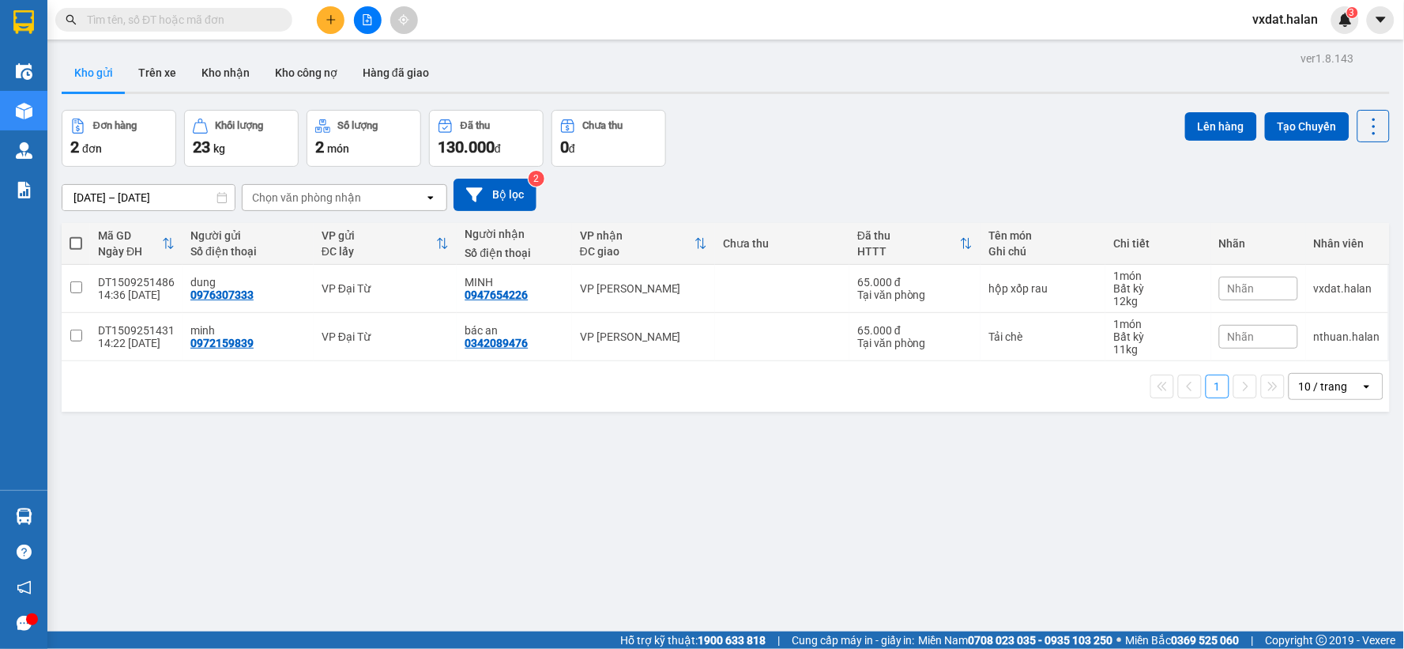
click at [1040, 197] on div "02/08/2025 – 15/09/2025 Press the down arrow key to interact with the calendar …" at bounding box center [726, 195] width 1328 height 32
click at [1291, 335] on icon at bounding box center [1296, 336] width 11 height 11
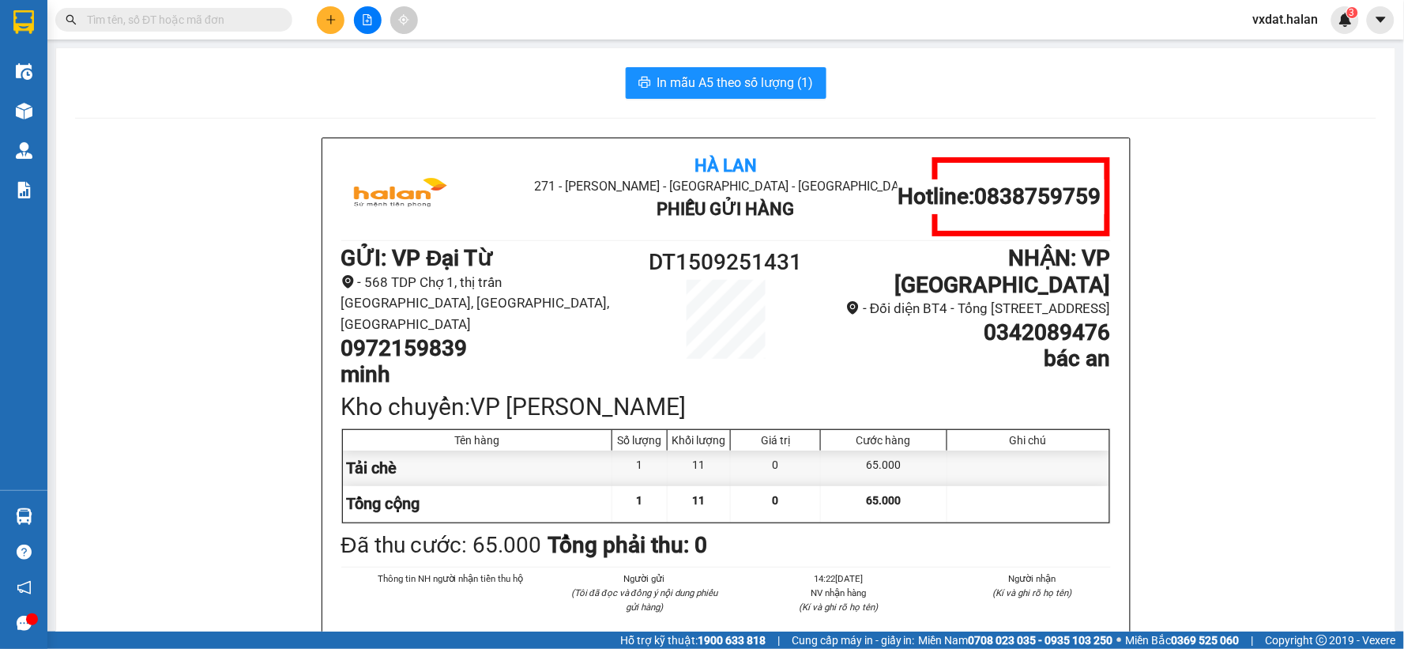
click at [745, 77] on span "In mẫu A5 theo số lượng (1)" at bounding box center [735, 83] width 156 height 20
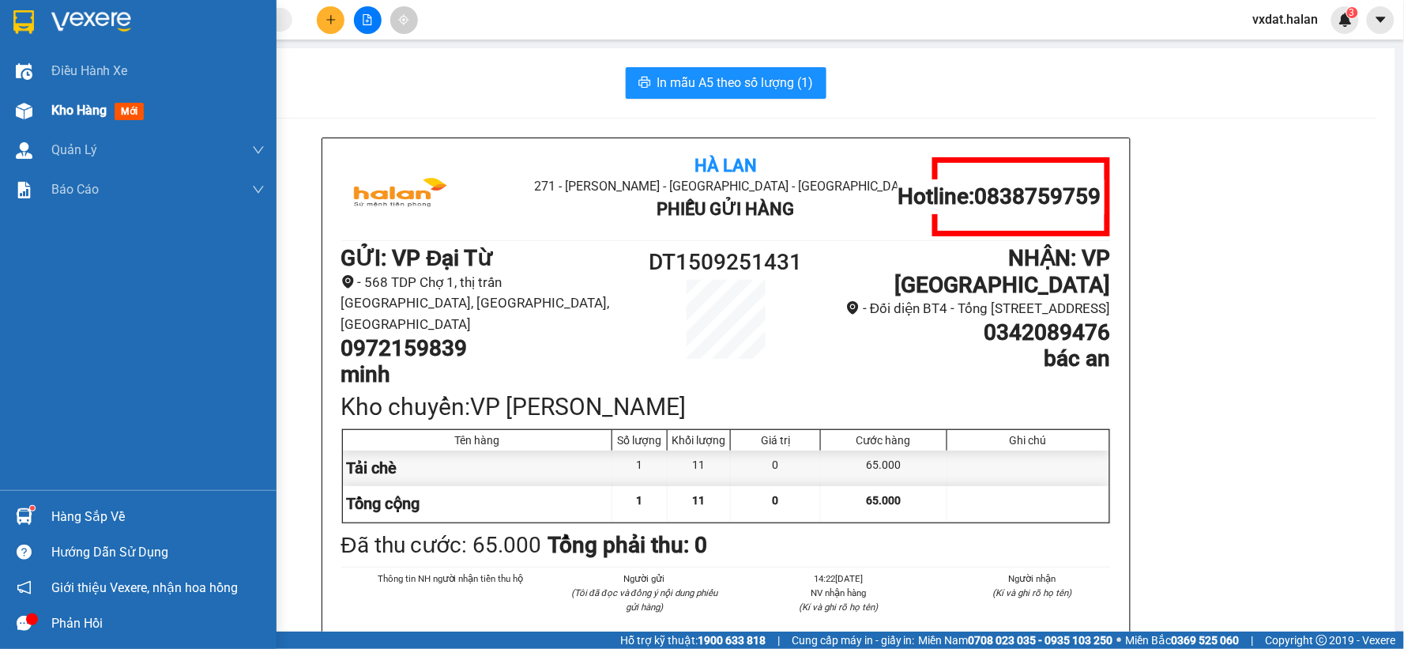
click at [9, 116] on div "Kho hàng mới" at bounding box center [138, 110] width 276 height 39
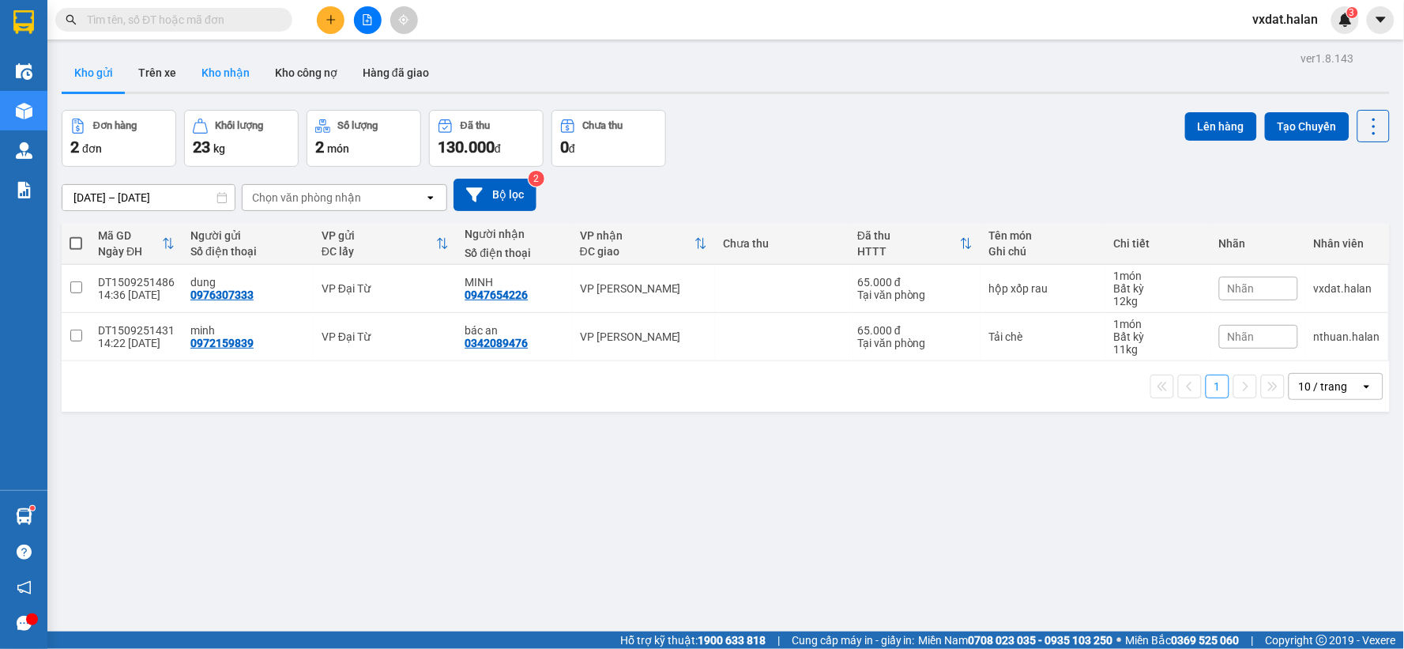
click at [226, 80] on button "Kho nhận" at bounding box center [225, 73] width 73 height 38
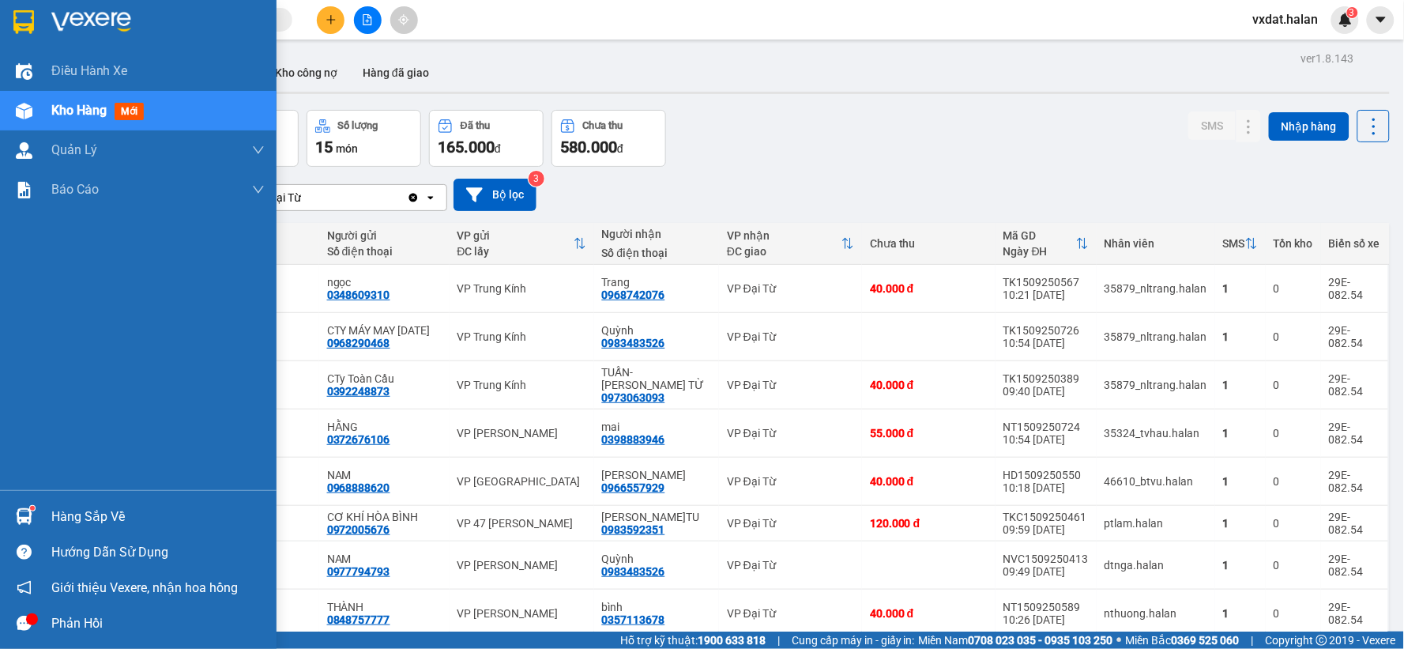
click at [28, 522] on img at bounding box center [24, 516] width 17 height 17
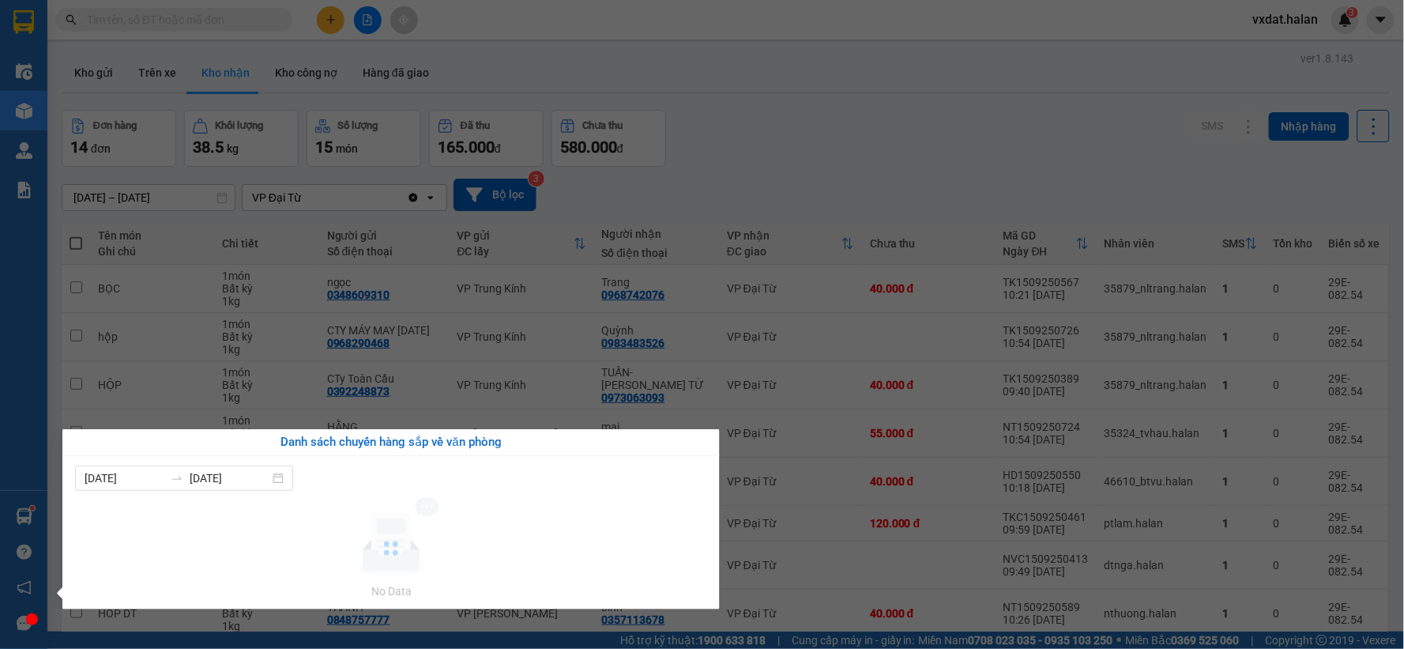
click at [850, 194] on section "Kết quả tìm kiếm ( 0 ) Bộ lọc No Data vxdat.halan 3 Điều hành xe Kho hàng mới Q…" at bounding box center [702, 324] width 1404 height 649
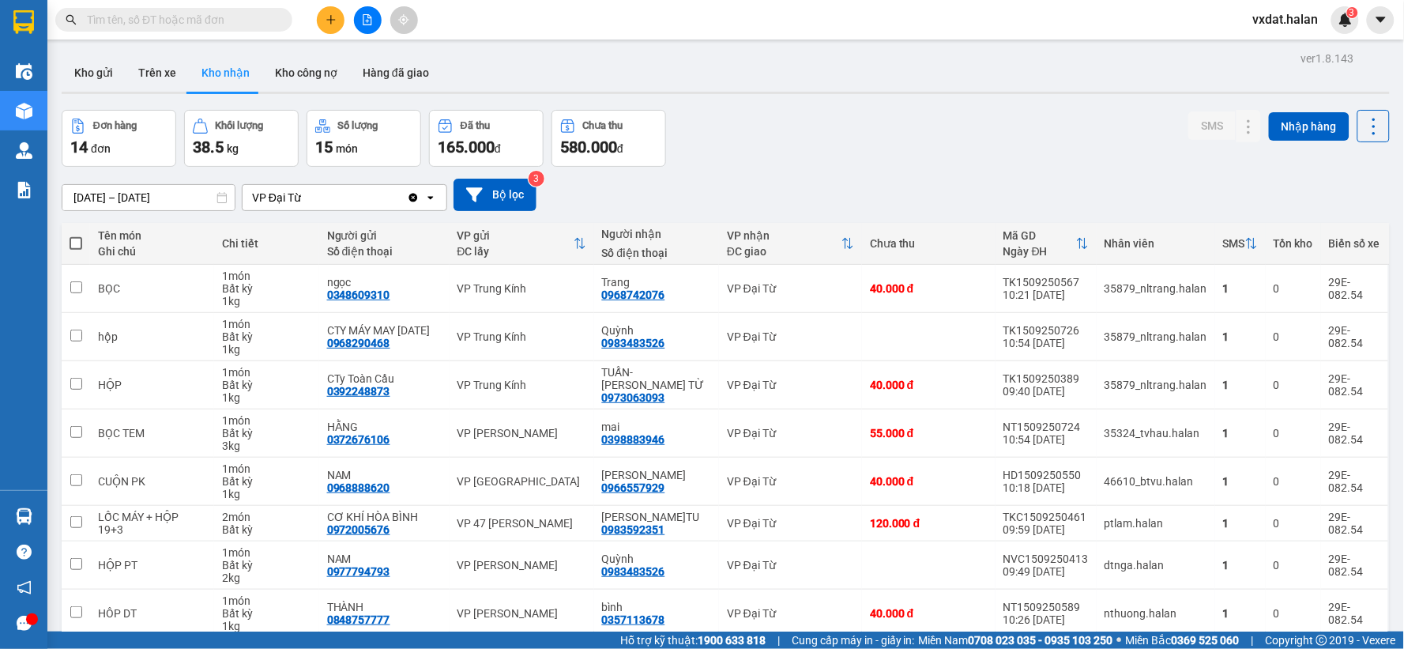
click at [318, 17] on button at bounding box center [331, 20] width 28 height 28
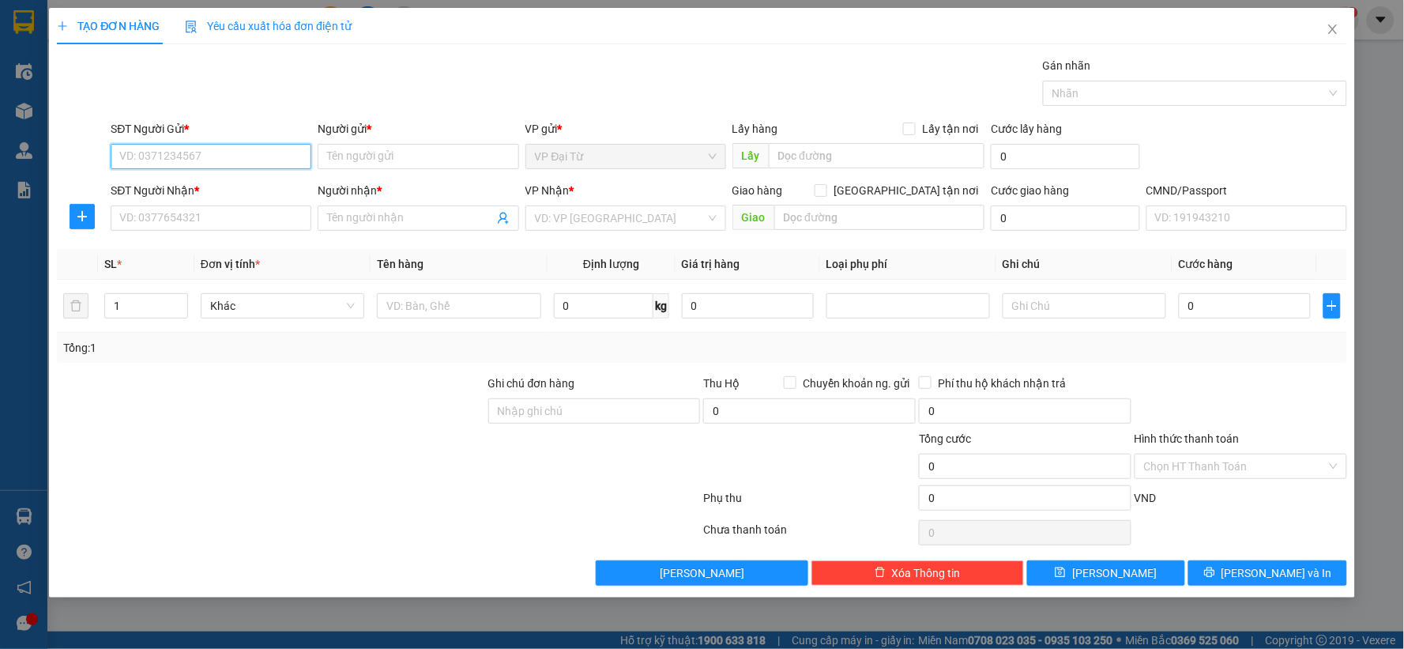
click at [222, 147] on input "SĐT Người Gửi *" at bounding box center [211, 156] width 201 height 25
click at [204, 178] on div "0886777002 - HIỀN" at bounding box center [211, 187] width 201 height 25
type input "0886777002"
type input "HIỀN"
type input "0886777002"
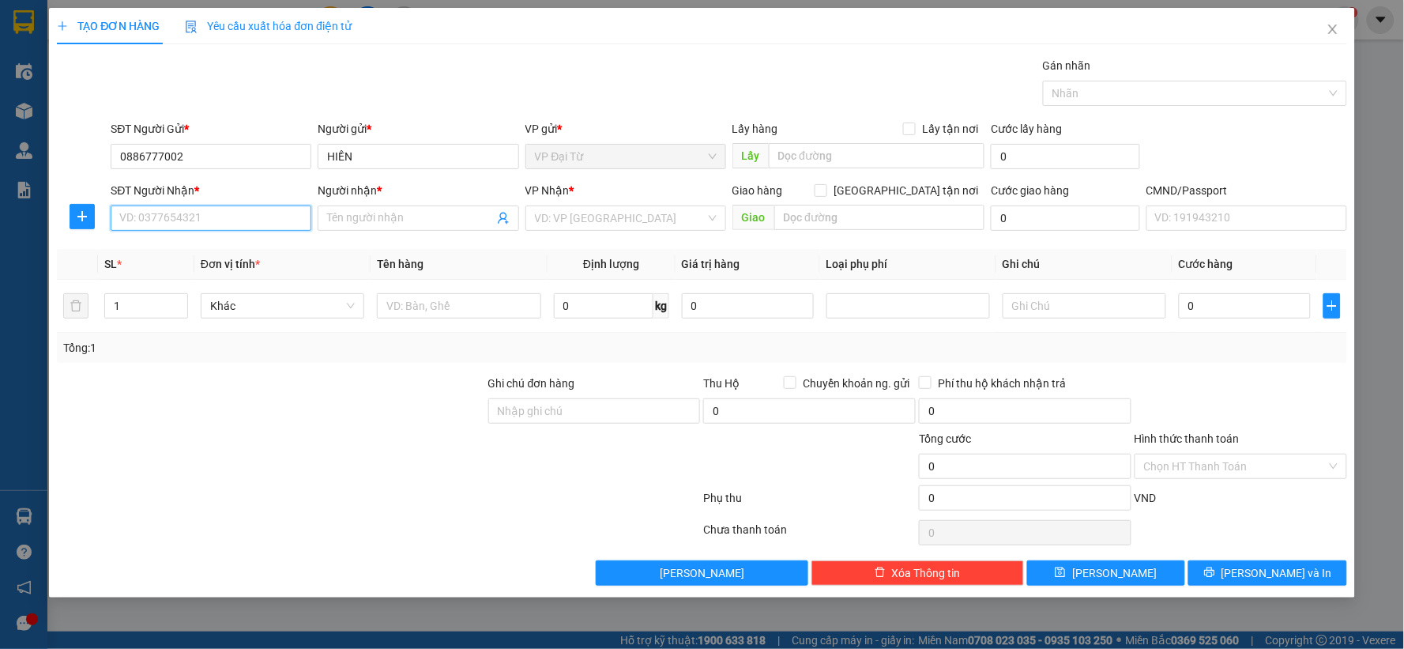
click at [211, 209] on input "SĐT Người Nhận *" at bounding box center [211, 217] width 201 height 25
click at [194, 224] on input "SĐT Người Nhận *" at bounding box center [211, 217] width 201 height 25
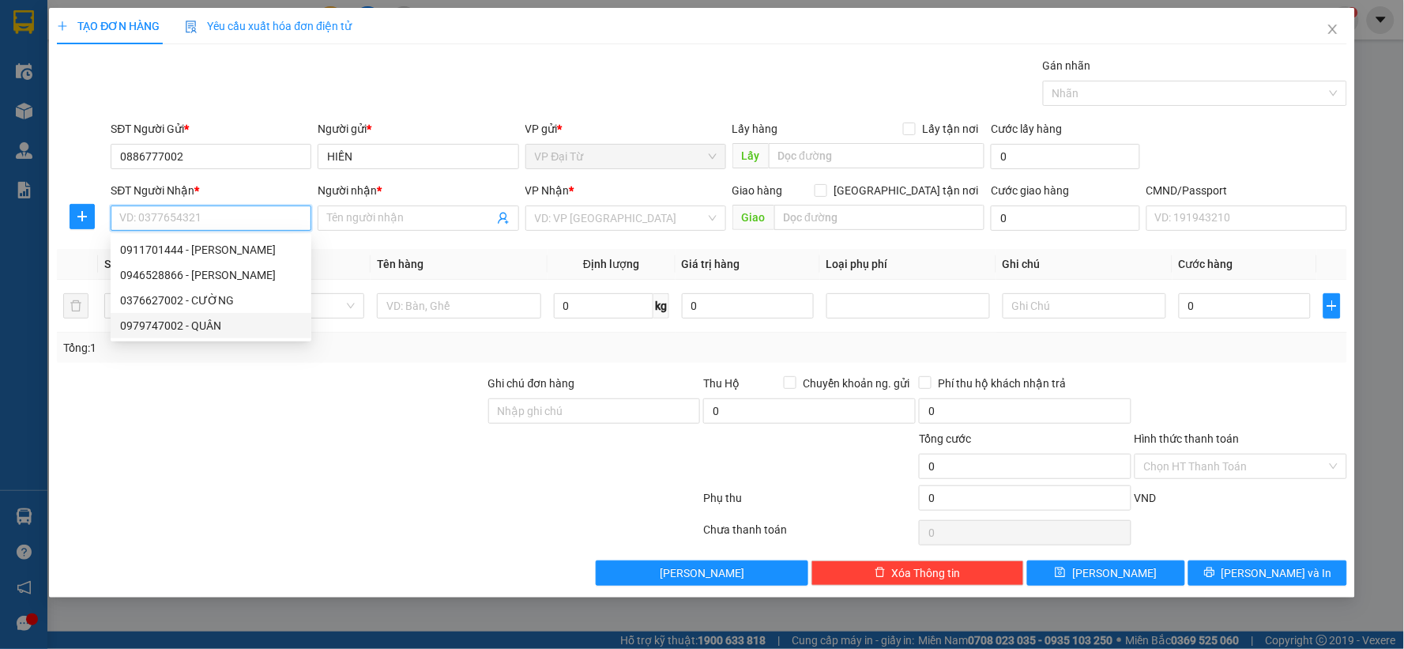
click at [184, 228] on input "SĐT Người Nhận *" at bounding box center [211, 217] width 201 height 25
paste input "0967171627"
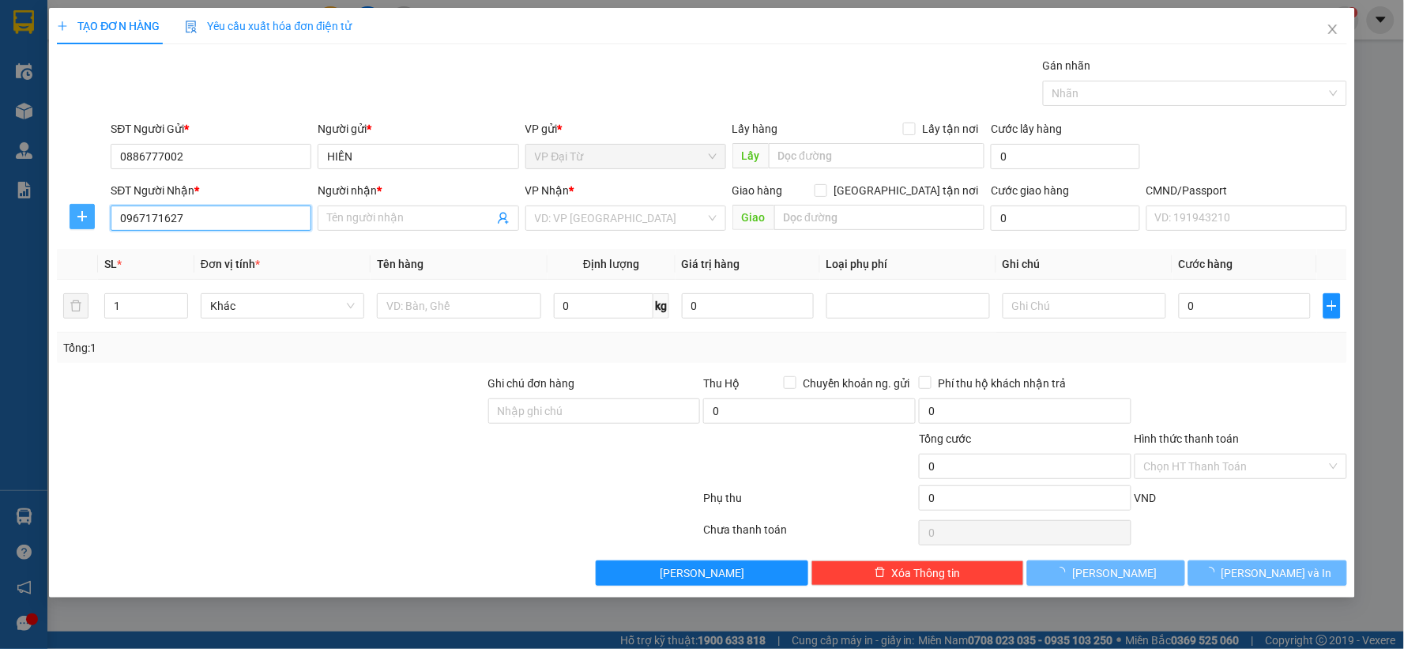
type input "0967171627"
click at [91, 214] on span "plus" at bounding box center [82, 216] width 24 height 13
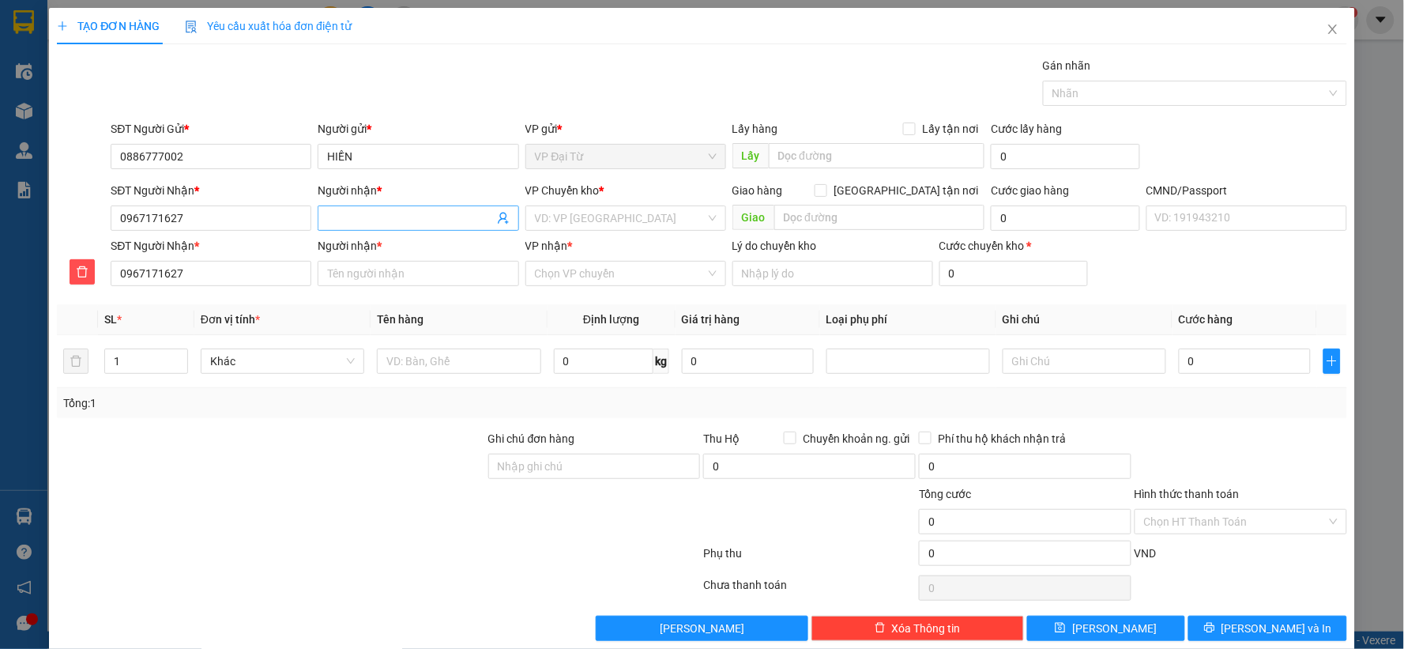
click at [393, 217] on input "Người nhận *" at bounding box center [410, 217] width 166 height 17
type input "d"
type input "đoa"
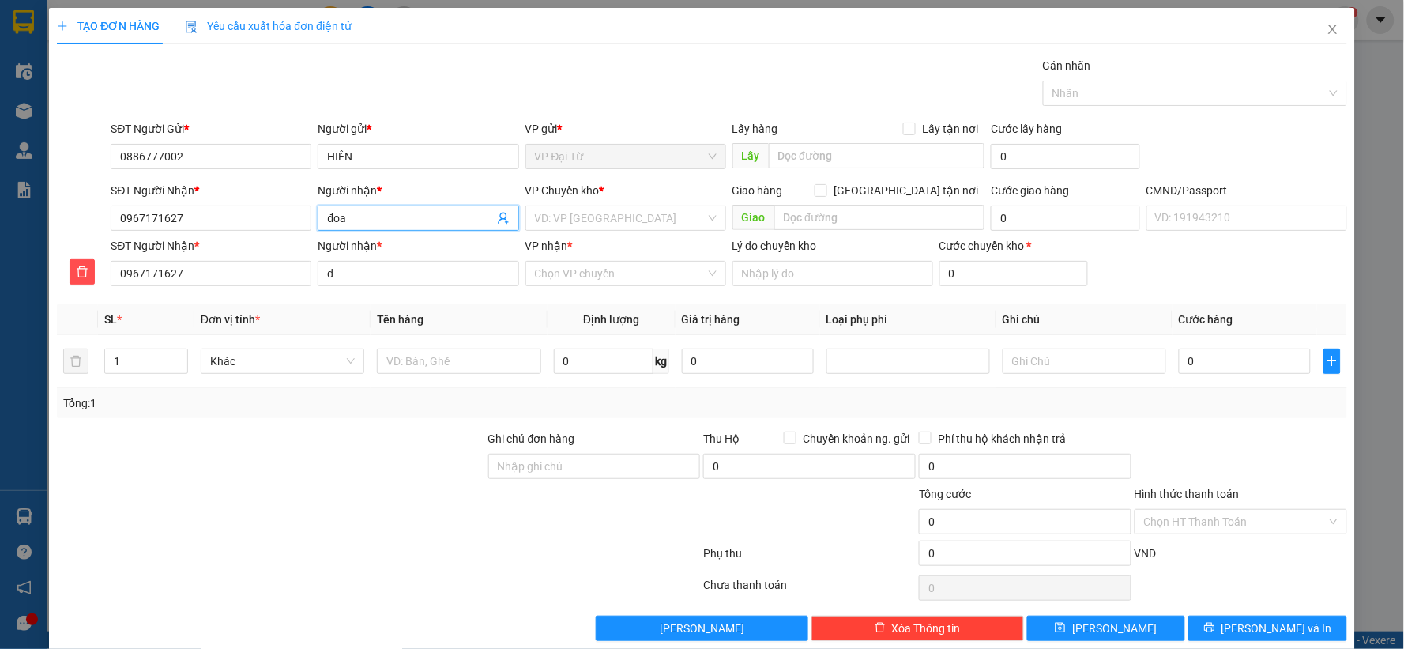
type input "đoa"
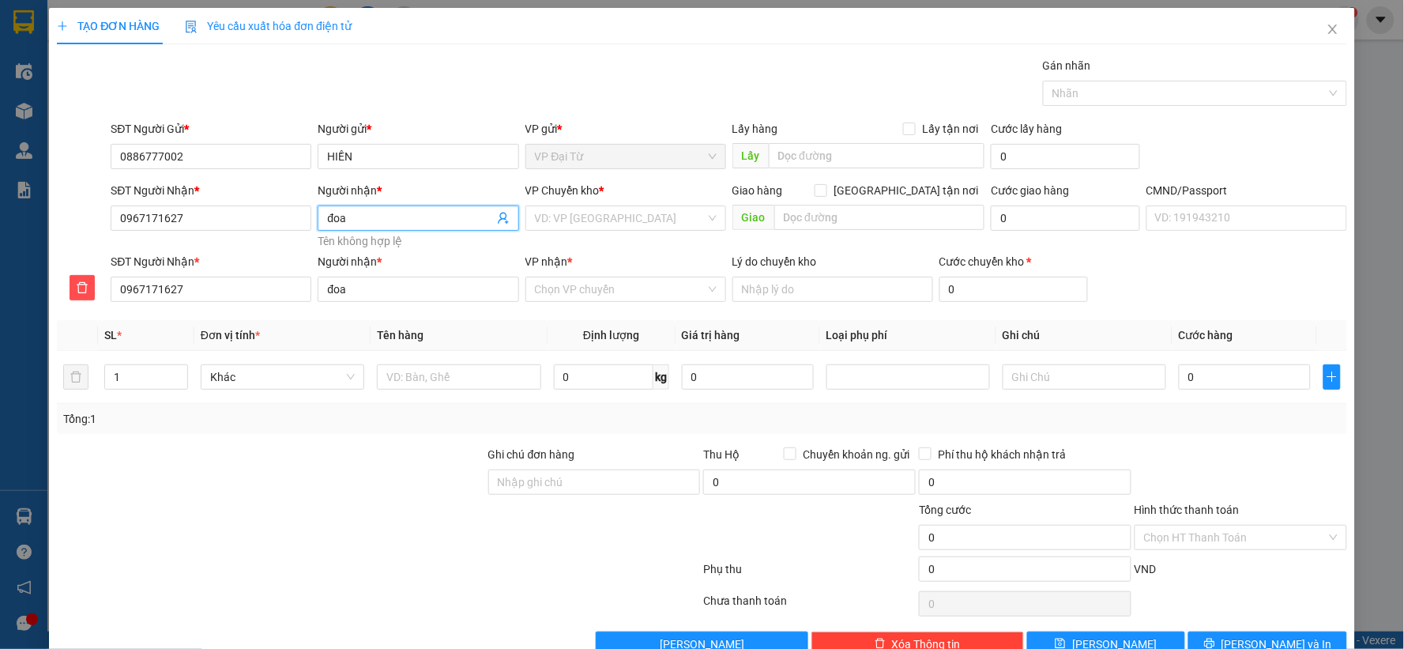
type input "đoan"
type input "đoàn h"
type input "đoàn ha"
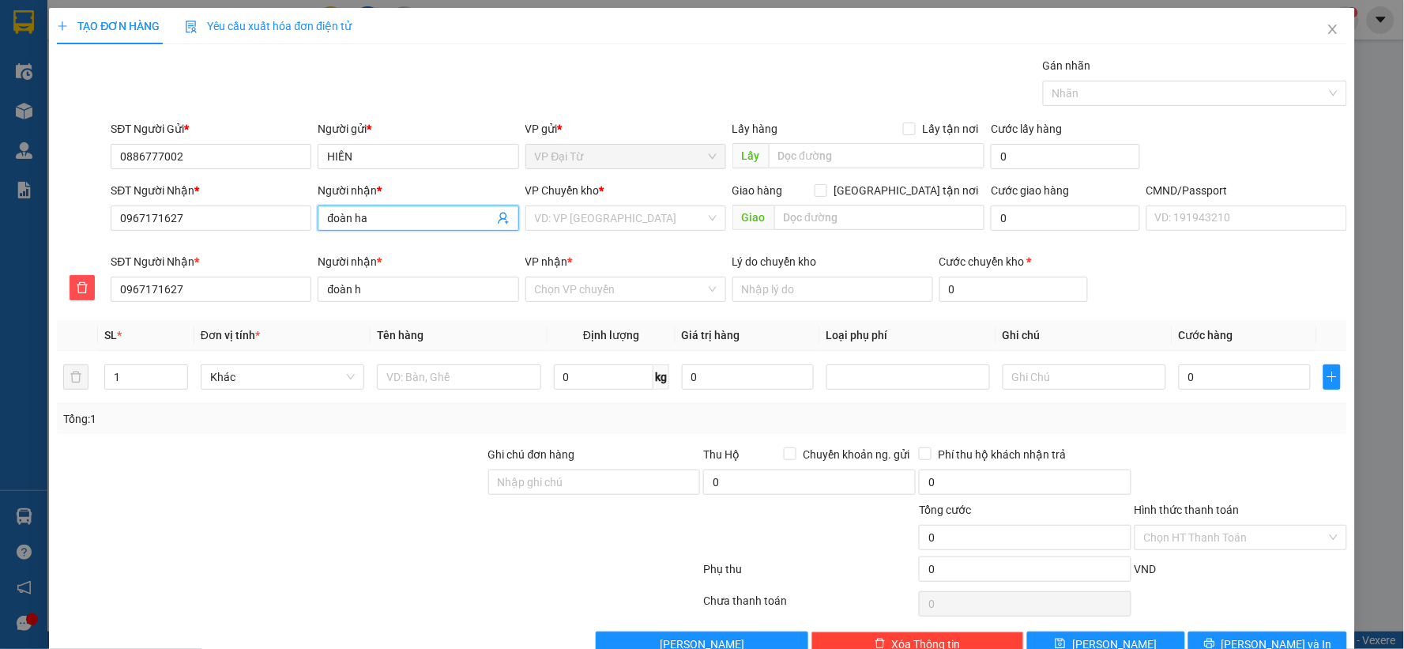
type input "đoàn ha"
type input "đoàn han"
type input "đoàn hano"
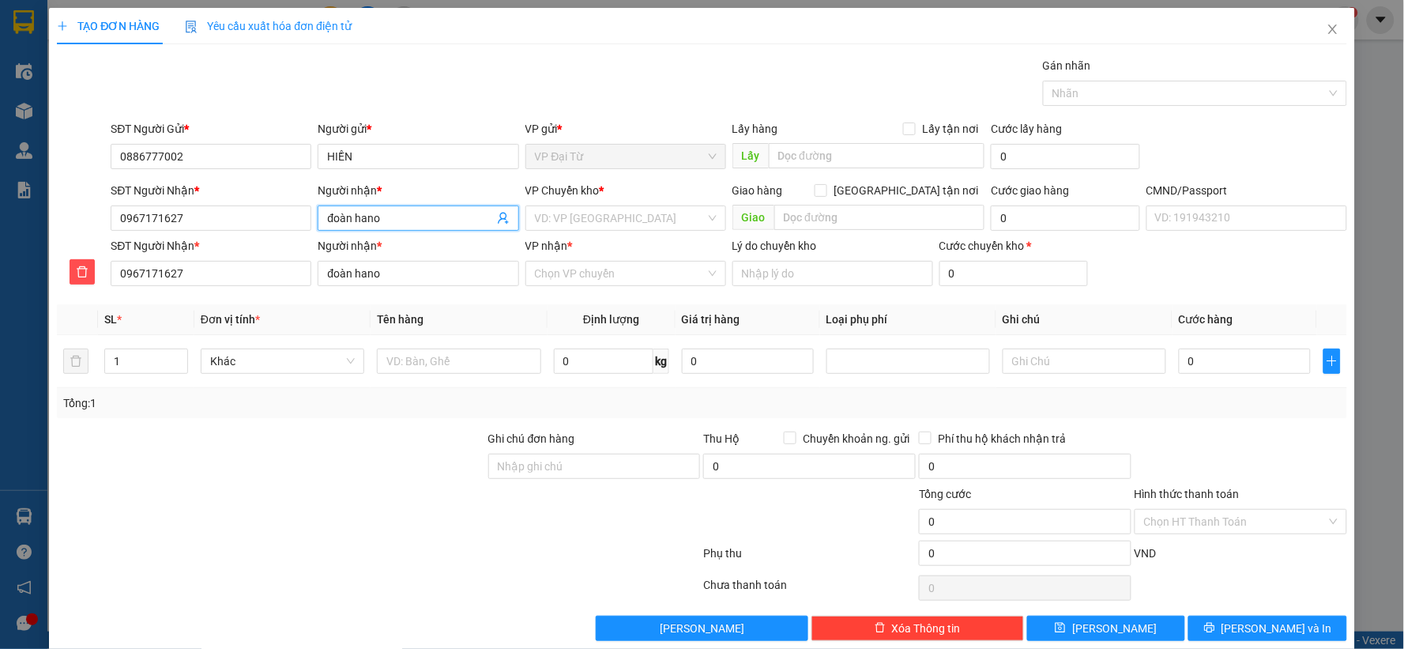
type input "đoàn hanoa"
type input "đoàn hanoan"
type input "đoàn hanoang"
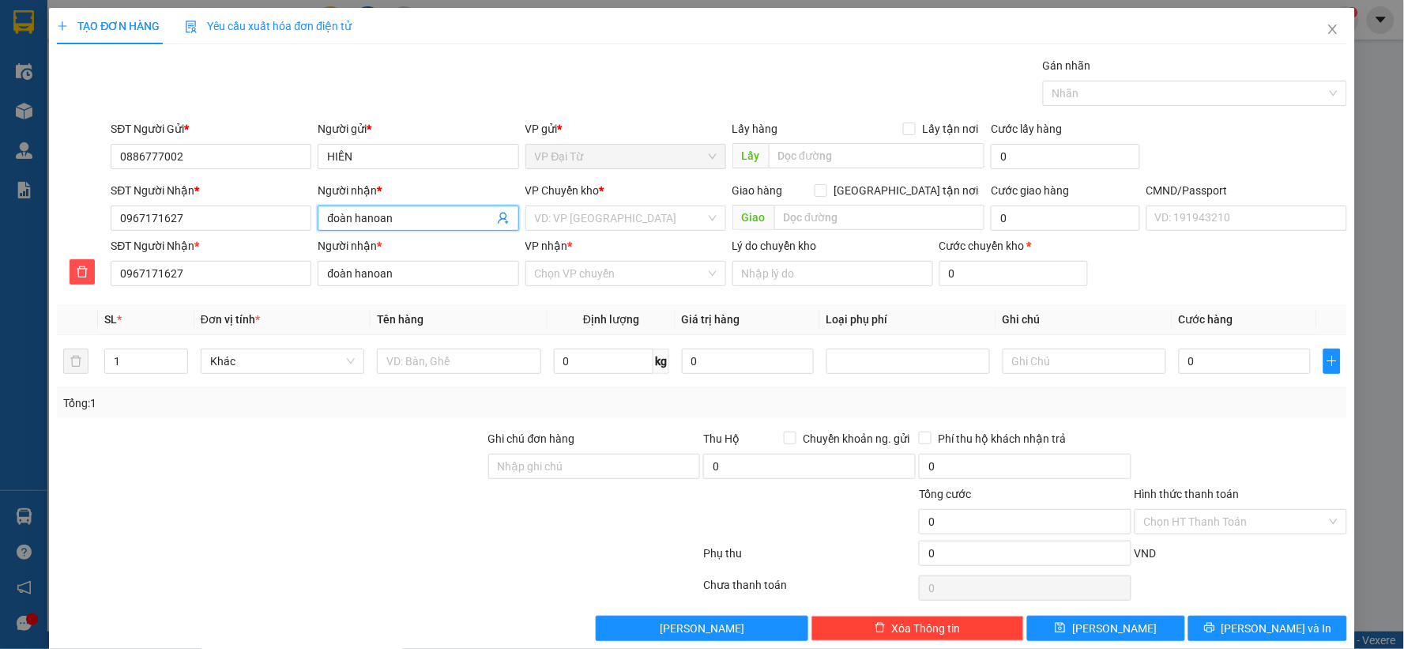
type input "đoàn hanoang"
type input "đoàn hanoan"
type input "đoàn hanoa"
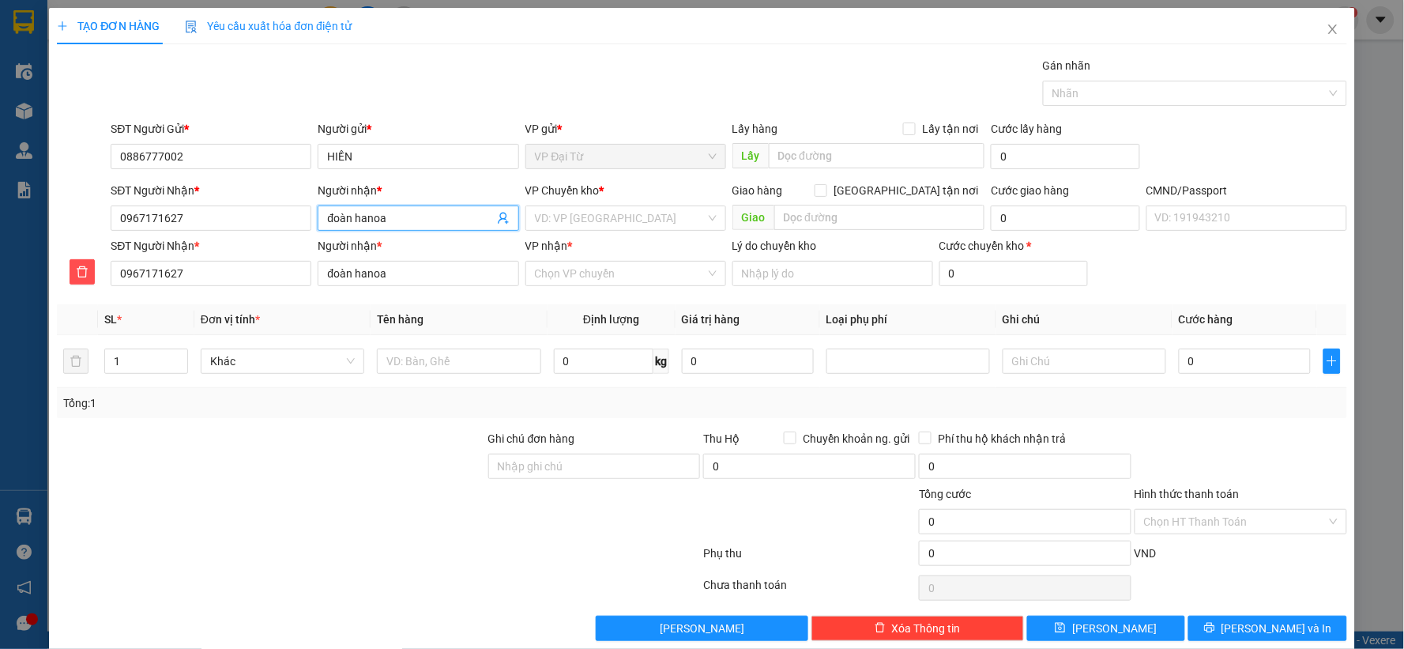
type input "đoàn hano"
type input "đoàn han"
type input "đoàn ha"
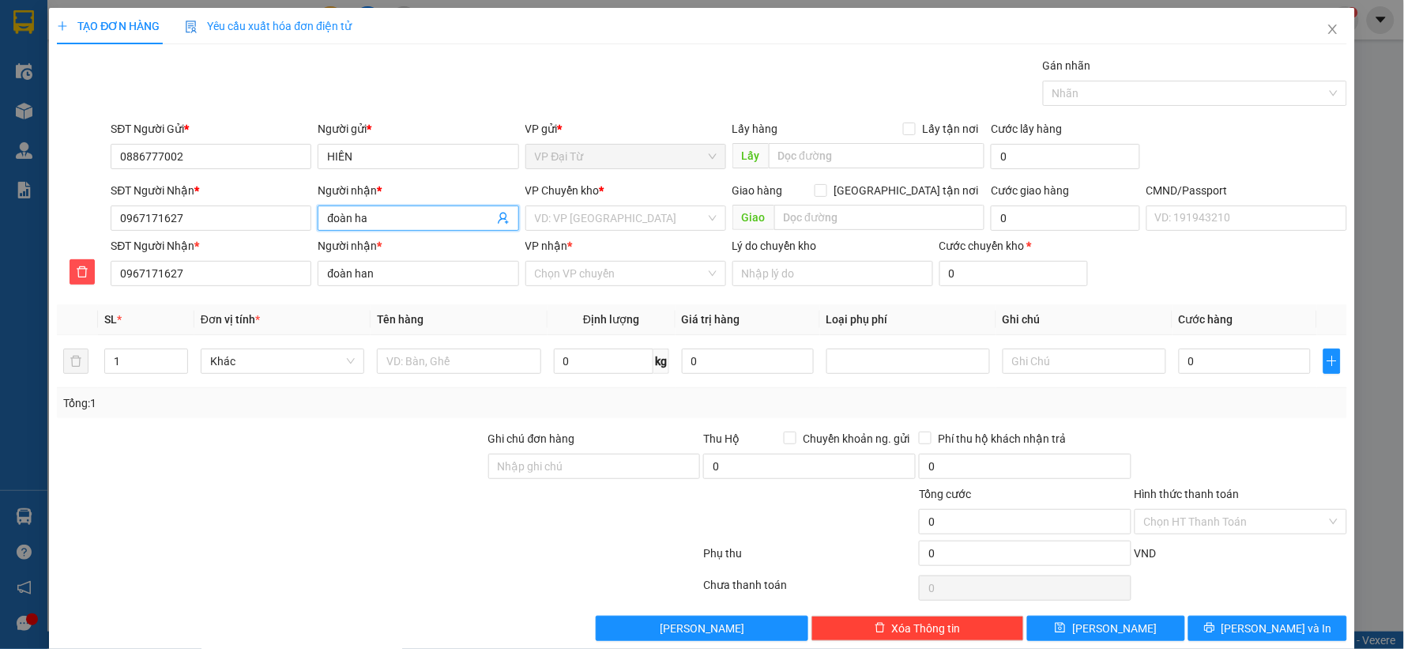
type input "đoàn ha"
type input "đoàn h"
type input "đoàn ha"
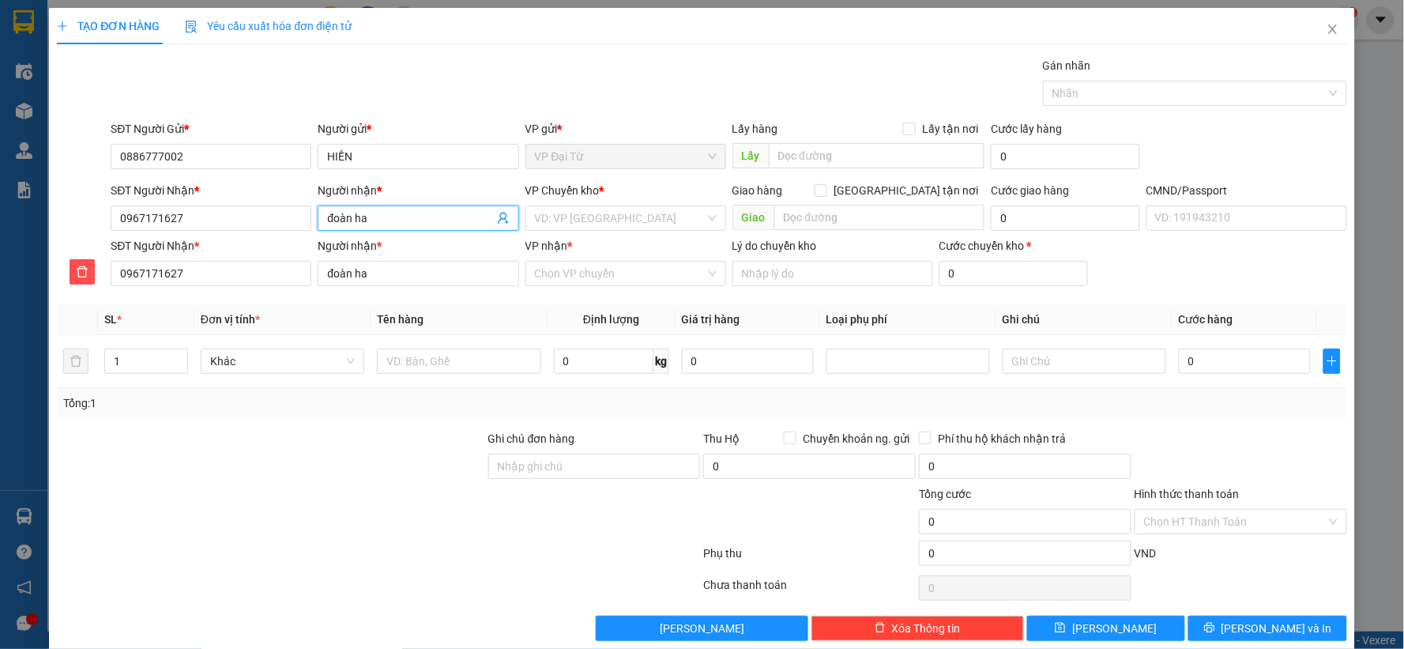
type input "đoàn h"
type input "đoàn ho"
type input "đoàn hoa"
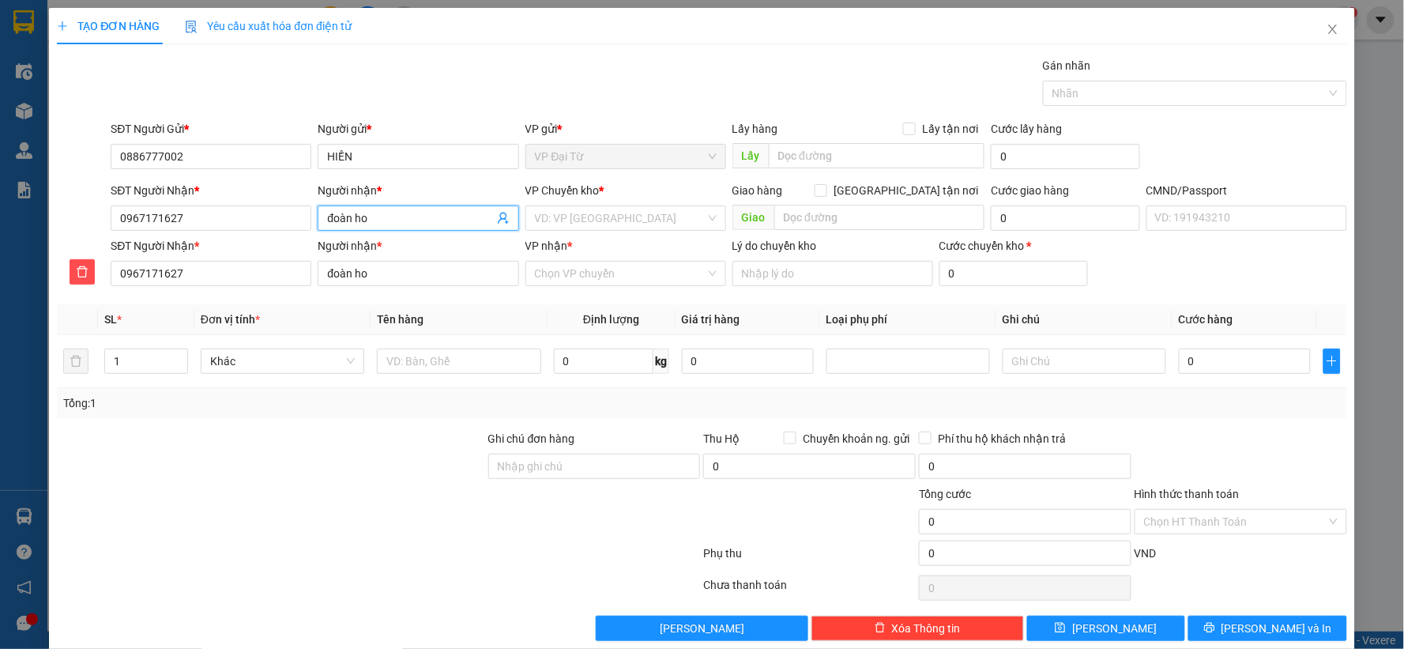
type input "đoàn hoa"
type input "đoàn hoan"
type input "đoàn hoang"
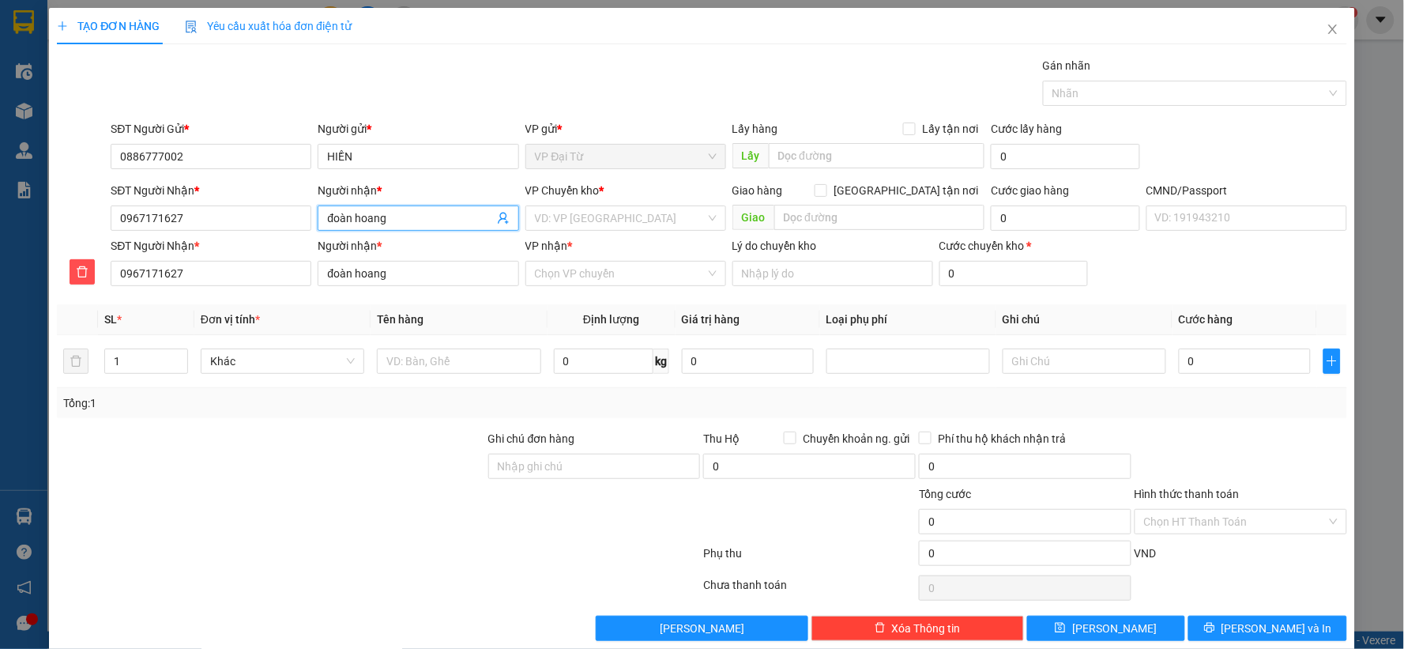
type input "đoàn hoang"
type input "đoàn hoàng"
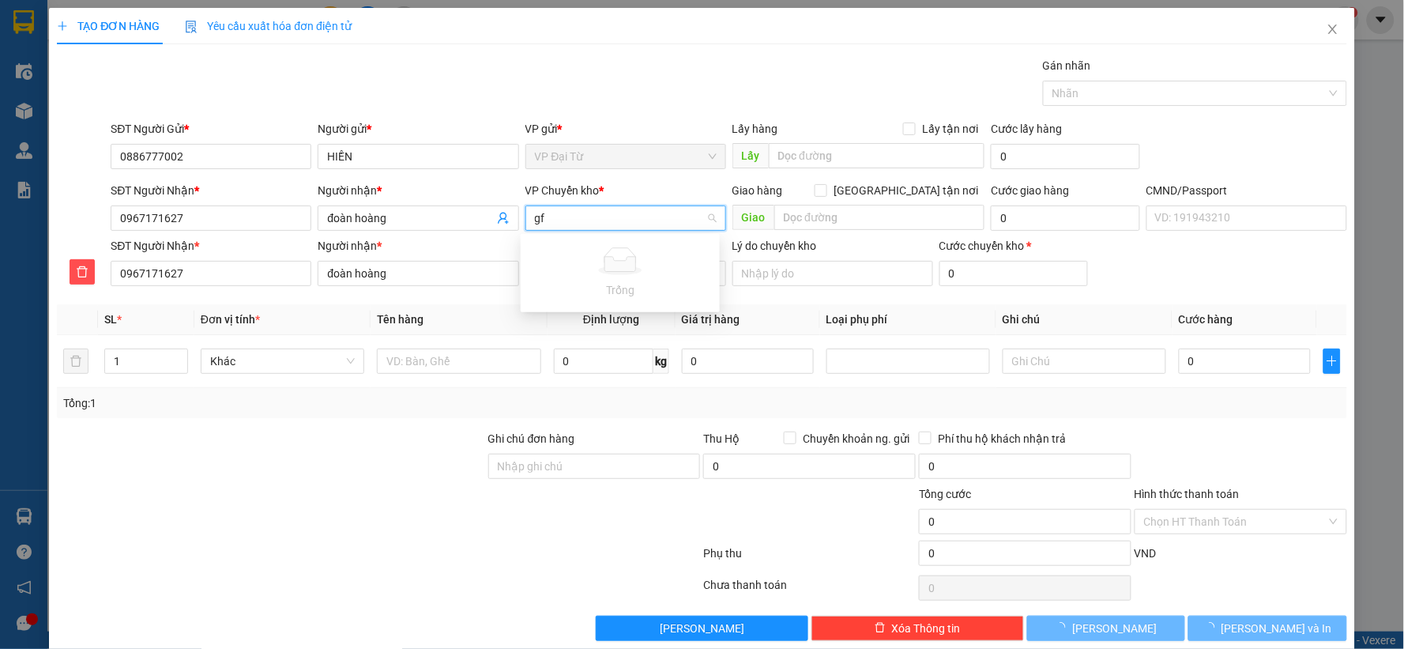
click at [567, 208] on input "gf" at bounding box center [620, 218] width 171 height 24
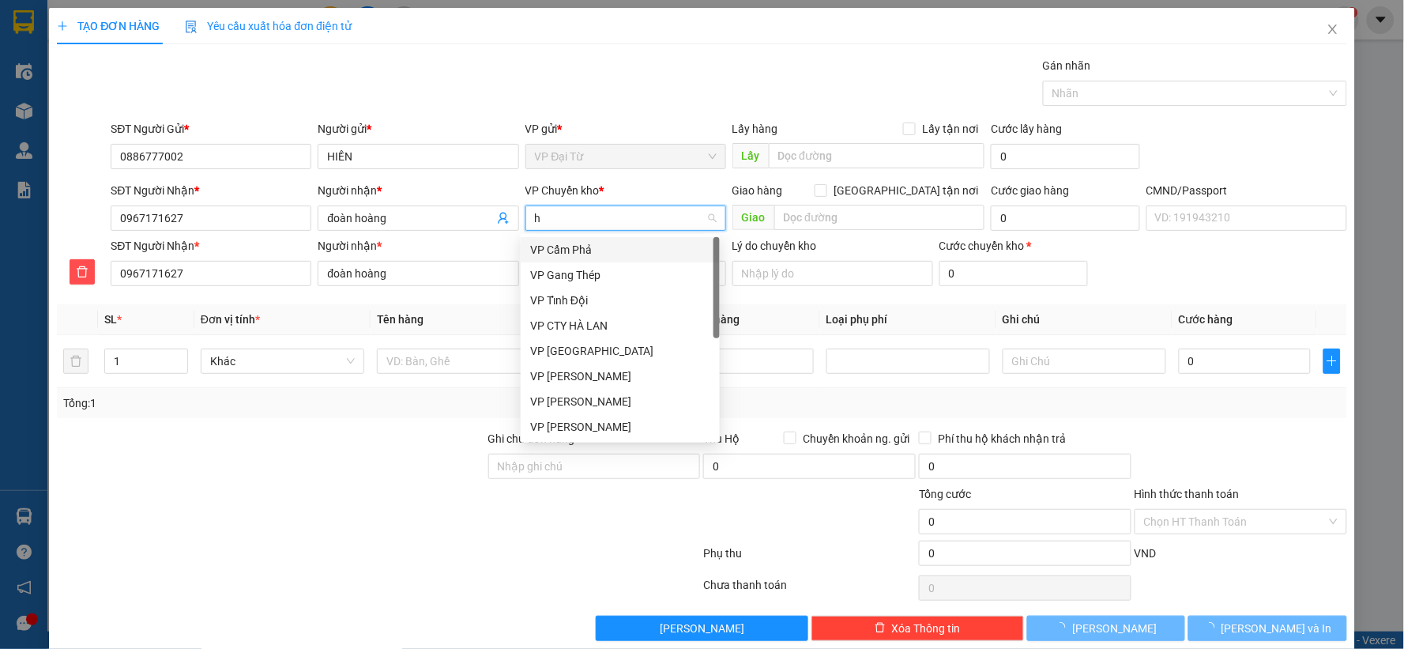
type input "hg"
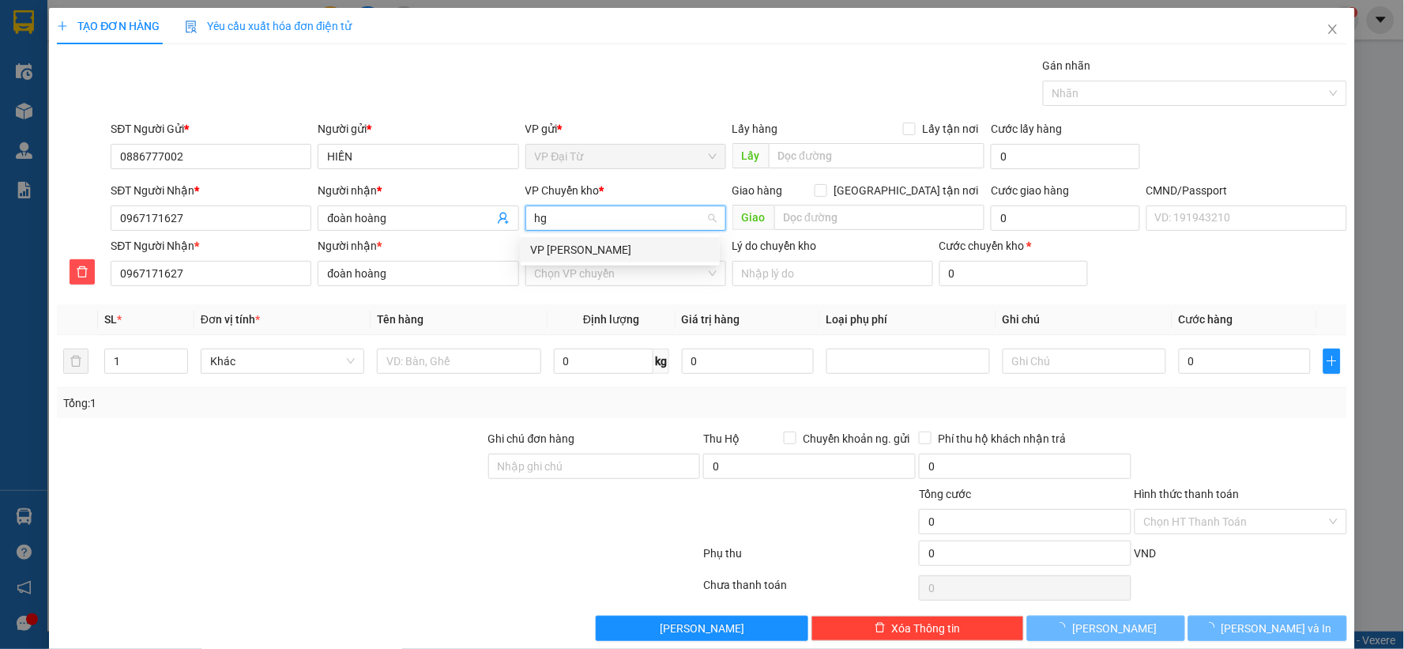
click at [571, 243] on div "VP [PERSON_NAME]" at bounding box center [620, 249] width 180 height 17
click at [577, 273] on input "VP nhận *" at bounding box center [620, 273] width 171 height 24
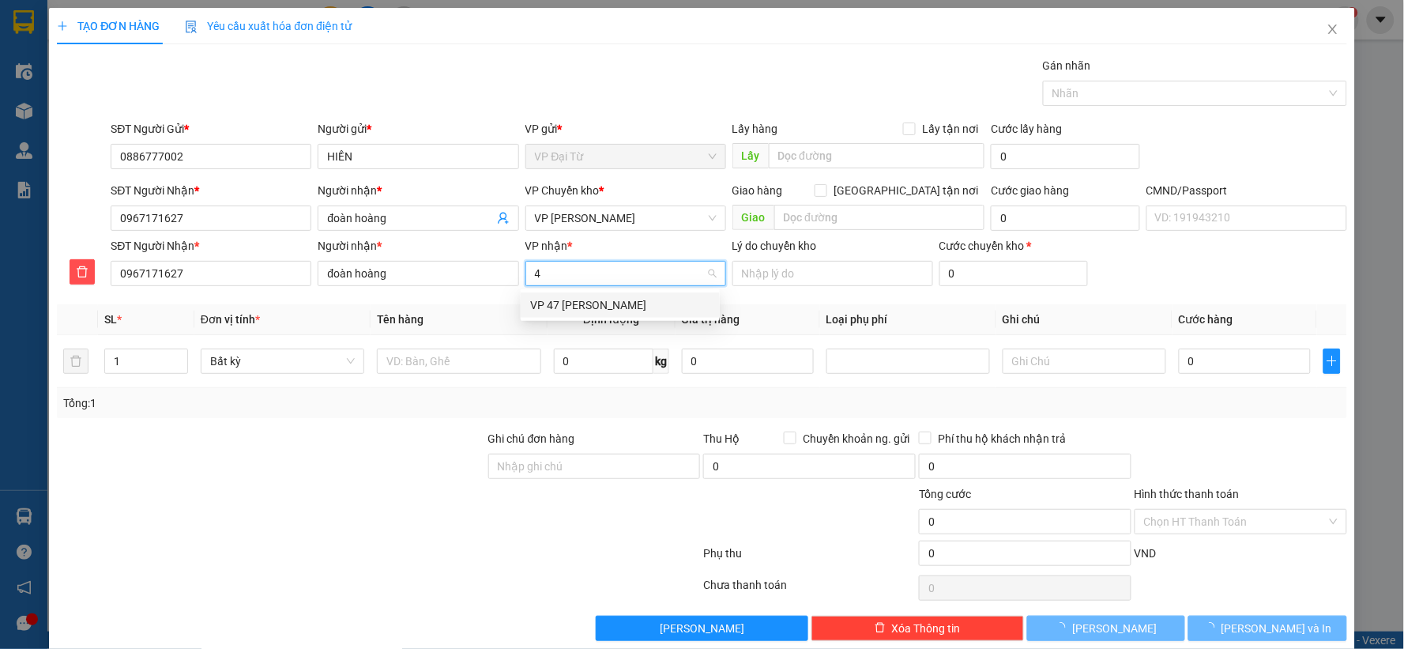
type input "47"
drag, startPoint x: 596, startPoint y: 297, endPoint x: 535, endPoint y: 328, distance: 68.2
click at [596, 299] on div "VP 47 [PERSON_NAME]" at bounding box center [620, 304] width 180 height 17
click at [476, 348] on input "text" at bounding box center [459, 360] width 164 height 25
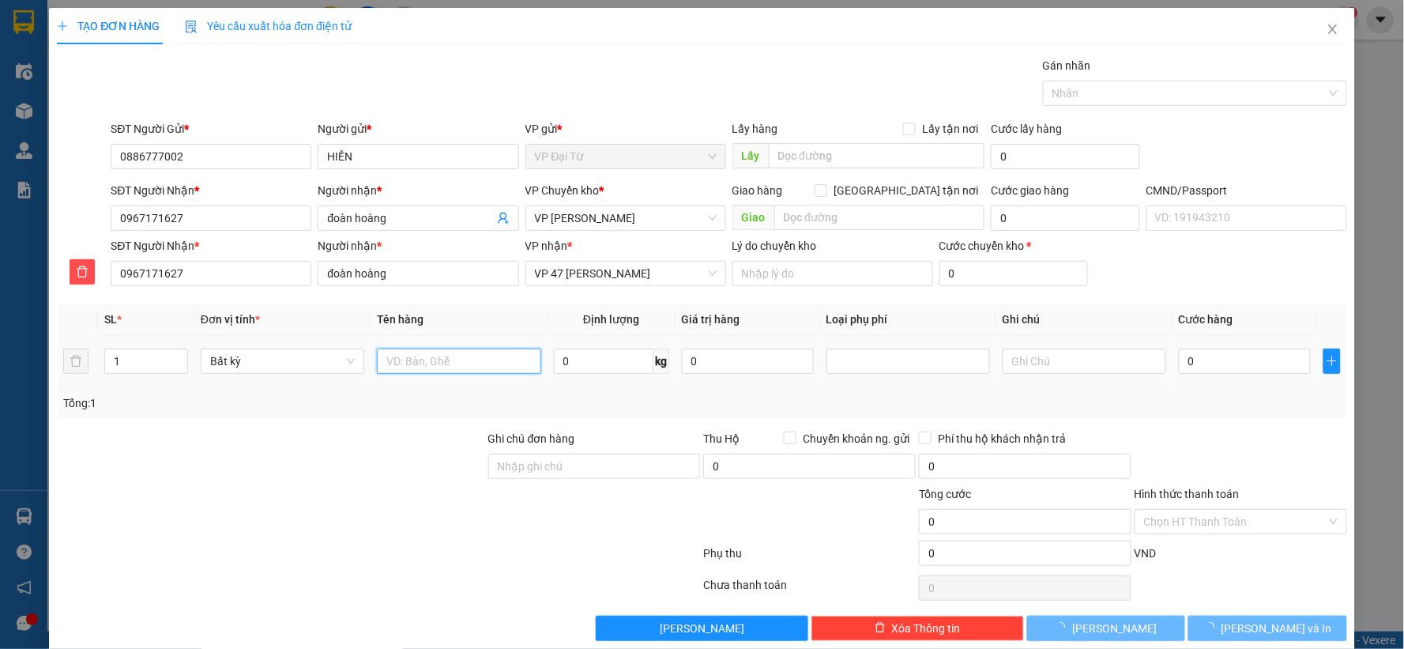
click at [468, 354] on input "text" at bounding box center [459, 360] width 164 height 25
type input "hộp cây"
type input "2"
type input "40.000"
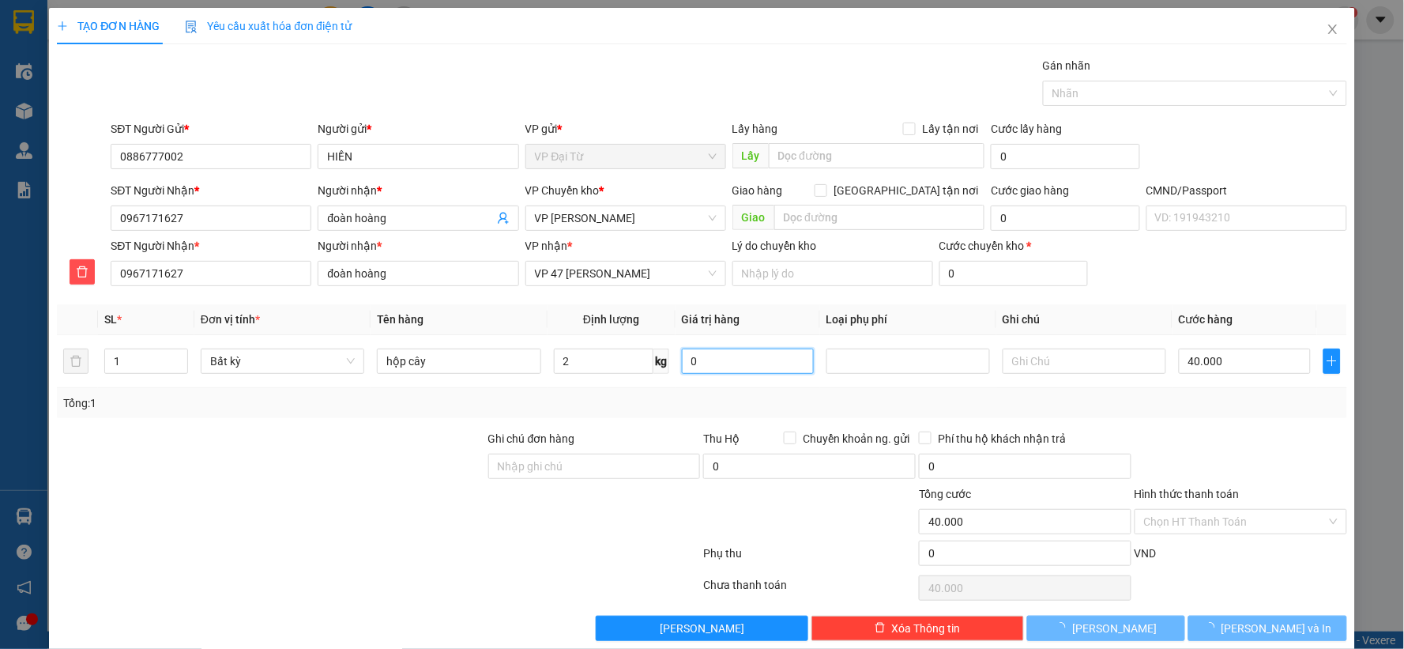
type input "40.000"
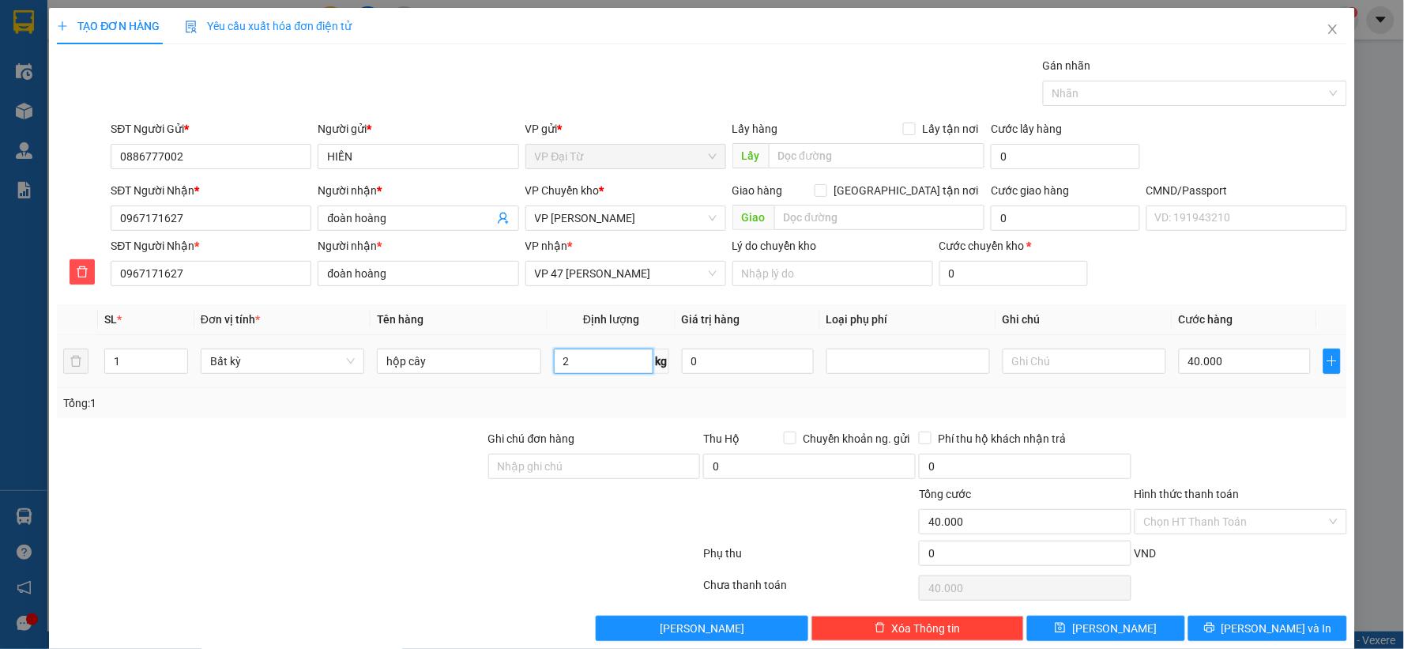
click at [612, 353] on input "2" at bounding box center [604, 360] width 100 height 25
type input "3"
type input "55.000"
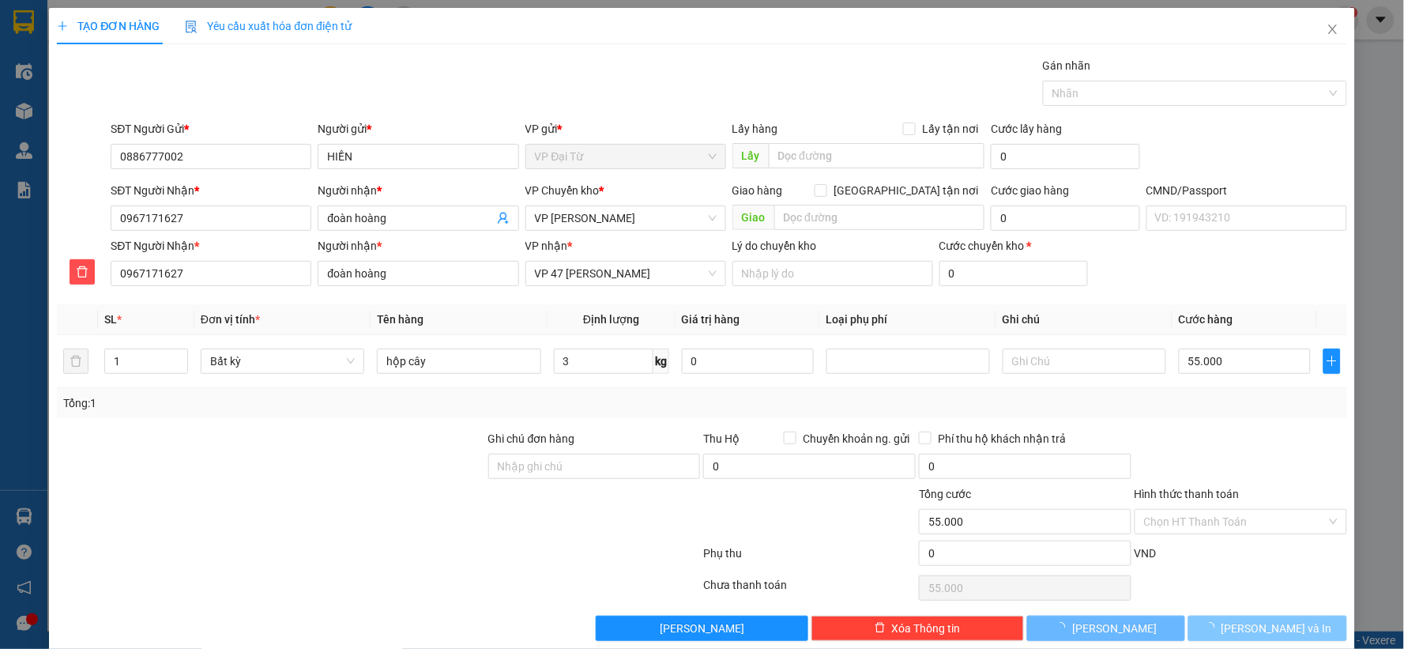
click at [1265, 624] on span "[PERSON_NAME] và In" at bounding box center [1276, 627] width 111 height 17
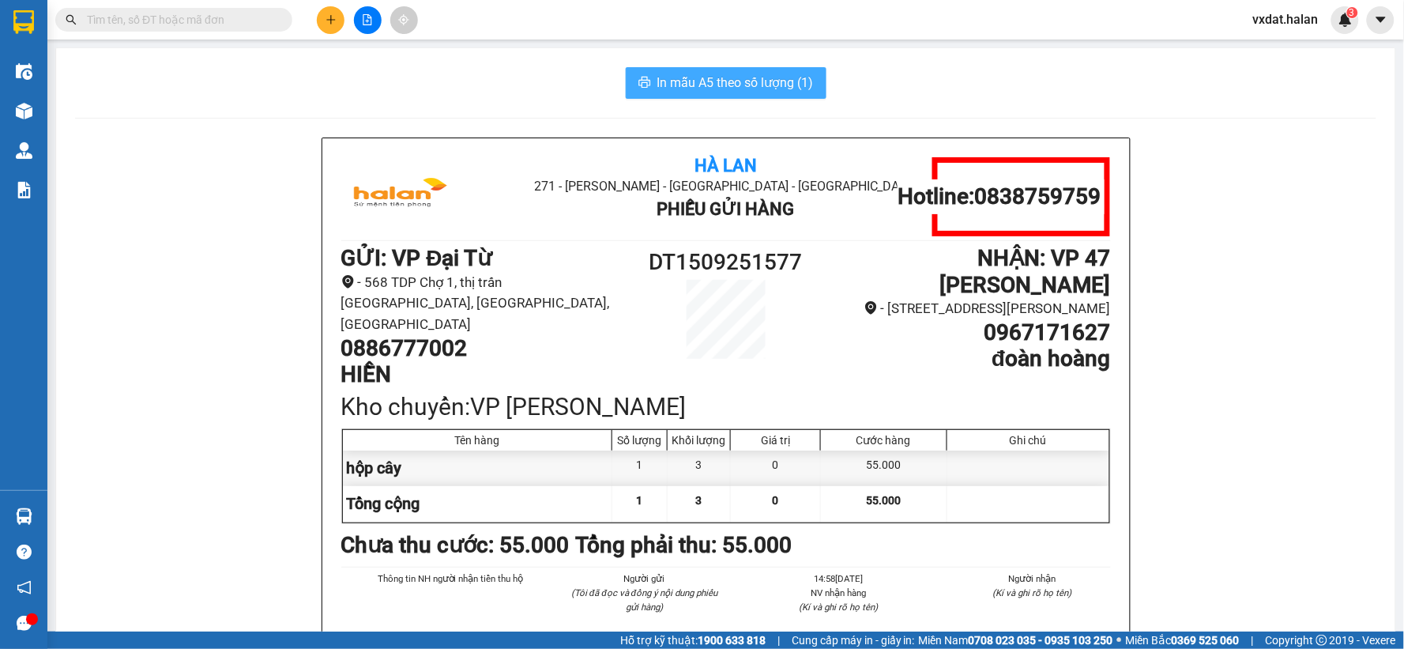
click at [697, 97] on button "In mẫu A5 theo số lượng (1)" at bounding box center [726, 83] width 201 height 32
click at [375, 77] on div "In mẫu A5 theo số lượng (1)" at bounding box center [725, 83] width 1301 height 32
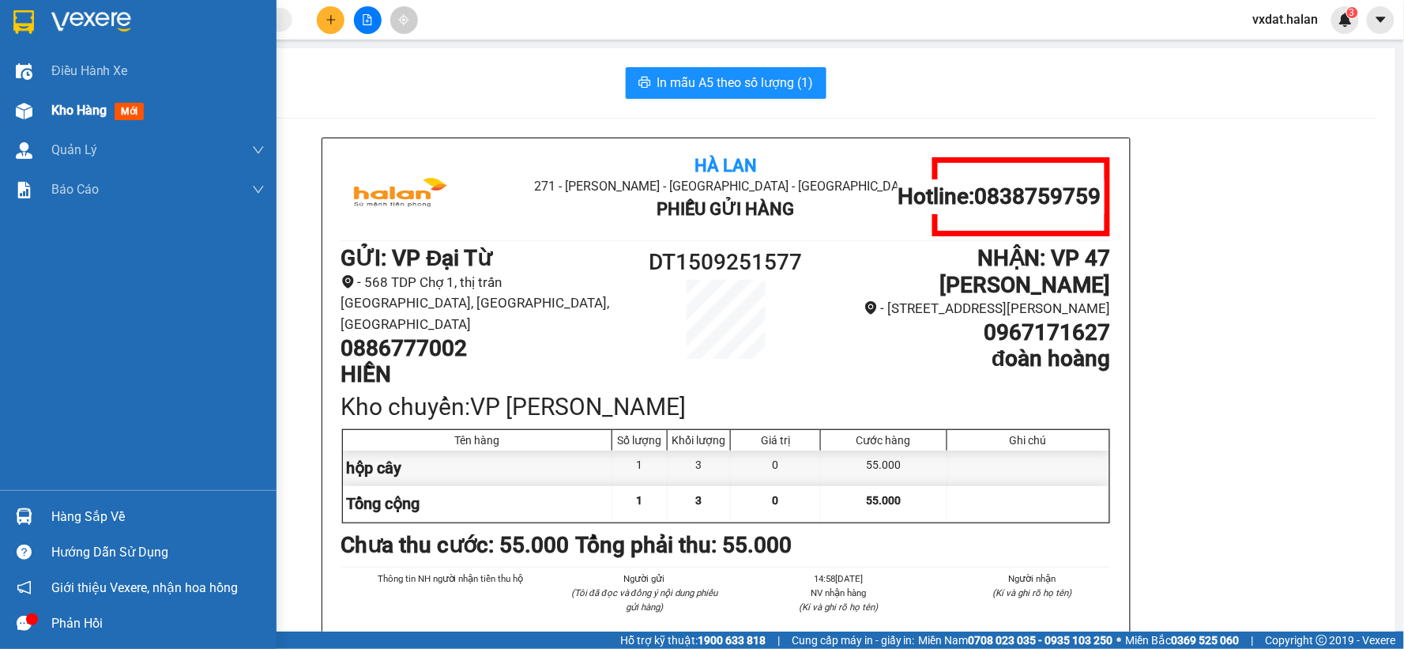
click at [22, 126] on div "Kho hàng mới" at bounding box center [138, 110] width 276 height 39
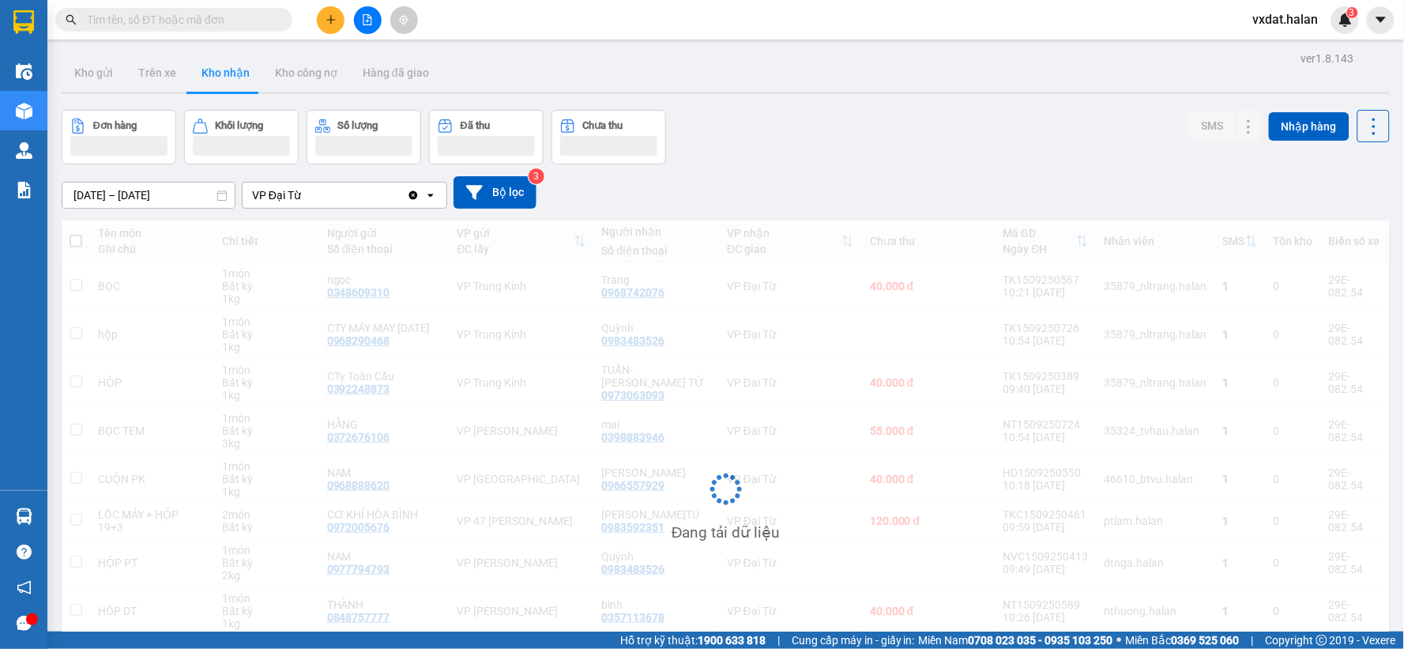
click at [886, 130] on div "Đơn hàng Khối lượng Số lượng Đã thu Chưa thu SMS Nhập hàng" at bounding box center [726, 137] width 1328 height 55
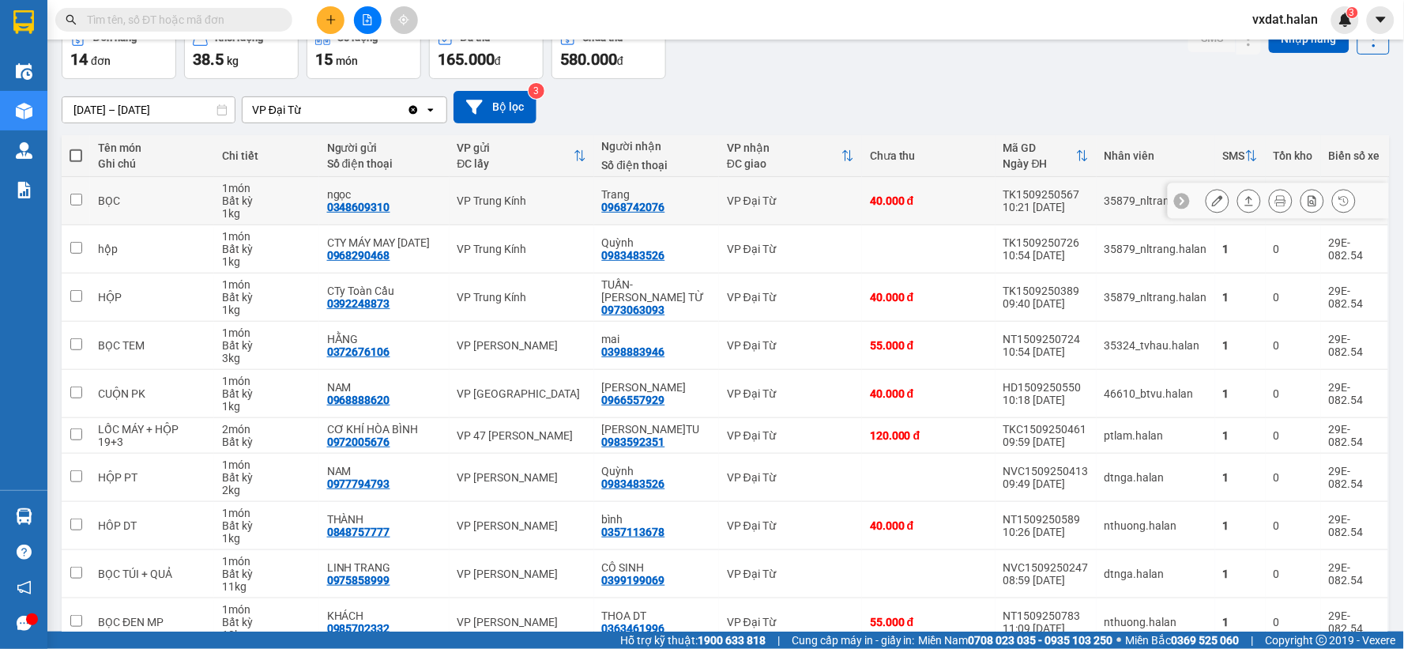
scroll to position [169, 0]
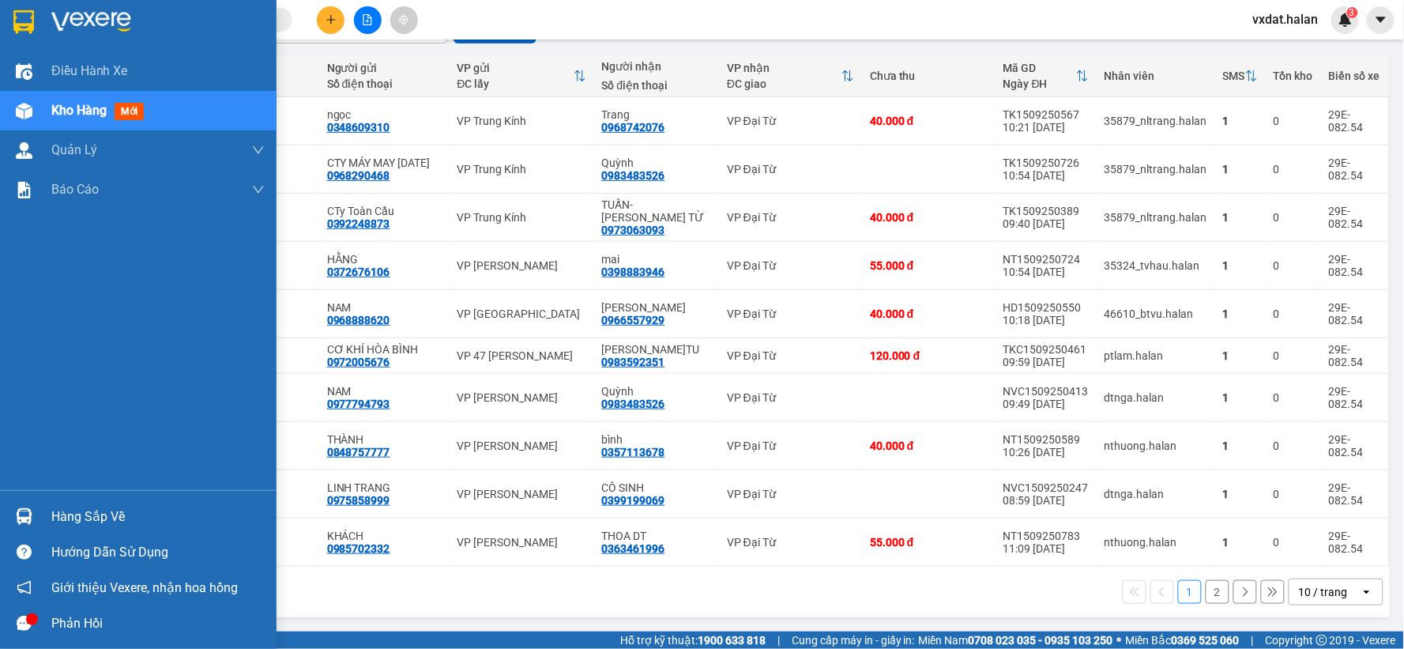
click at [21, 512] on img at bounding box center [24, 516] width 17 height 17
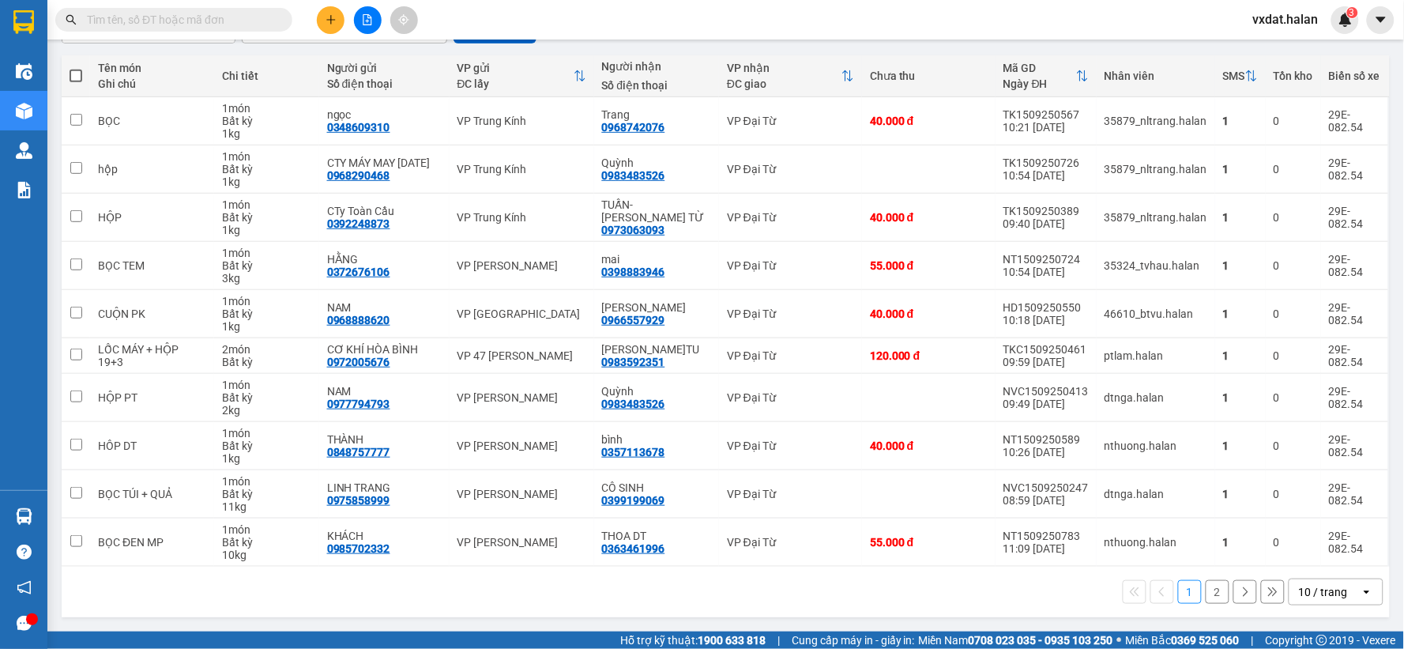
click at [887, 609] on section "Kết quả tìm kiếm ( 0 ) Bộ lọc No Data vxdat.halan 3 Điều hành xe Kho hàng mới Q…" at bounding box center [702, 324] width 1404 height 649
click at [1242, 492] on button at bounding box center [1249, 494] width 22 height 28
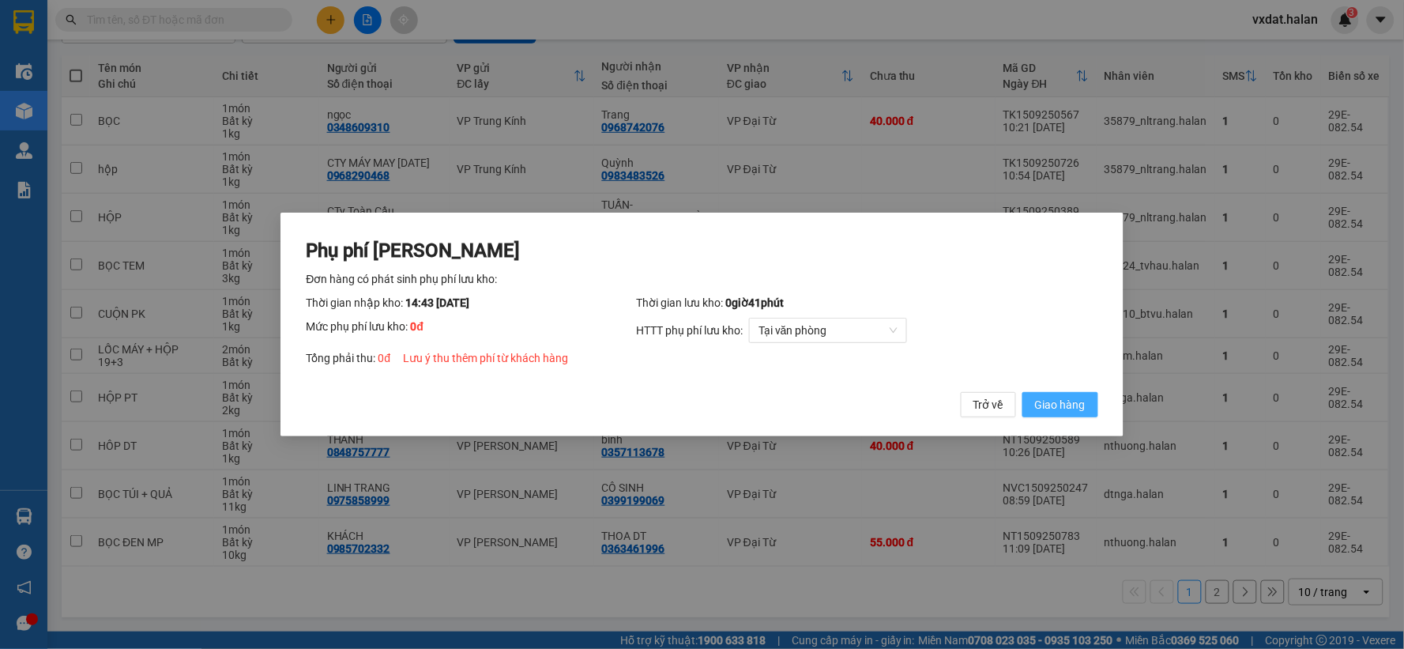
click at [1061, 405] on span "Giao hàng" at bounding box center [1060, 404] width 51 height 17
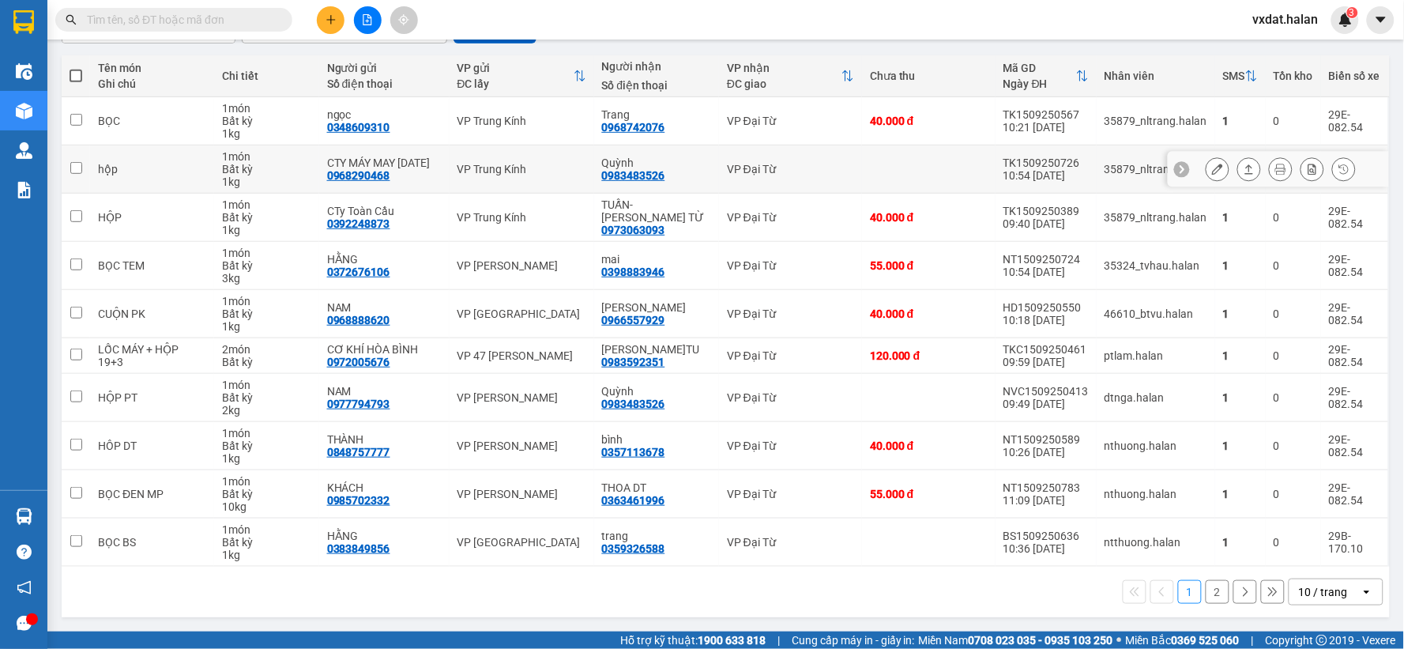
click at [1243, 166] on icon at bounding box center [1248, 169] width 11 height 11
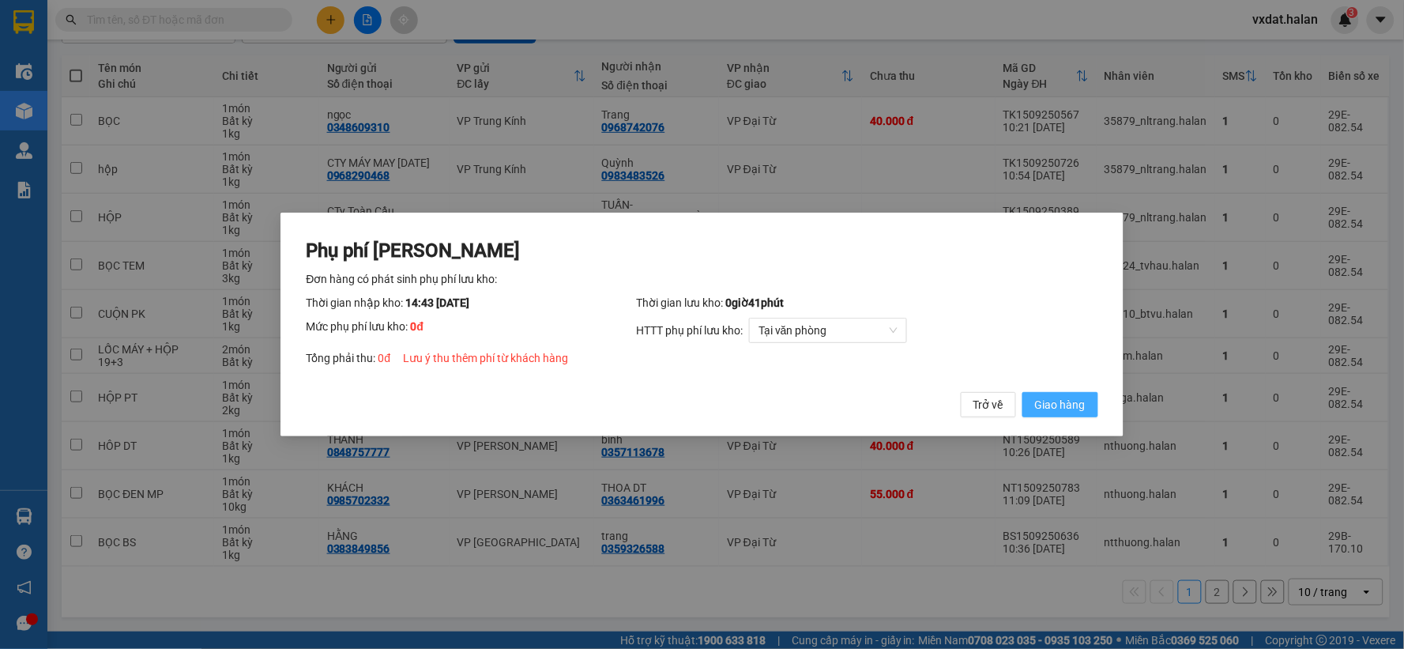
click at [1067, 398] on span "Giao hàng" at bounding box center [1060, 404] width 51 height 17
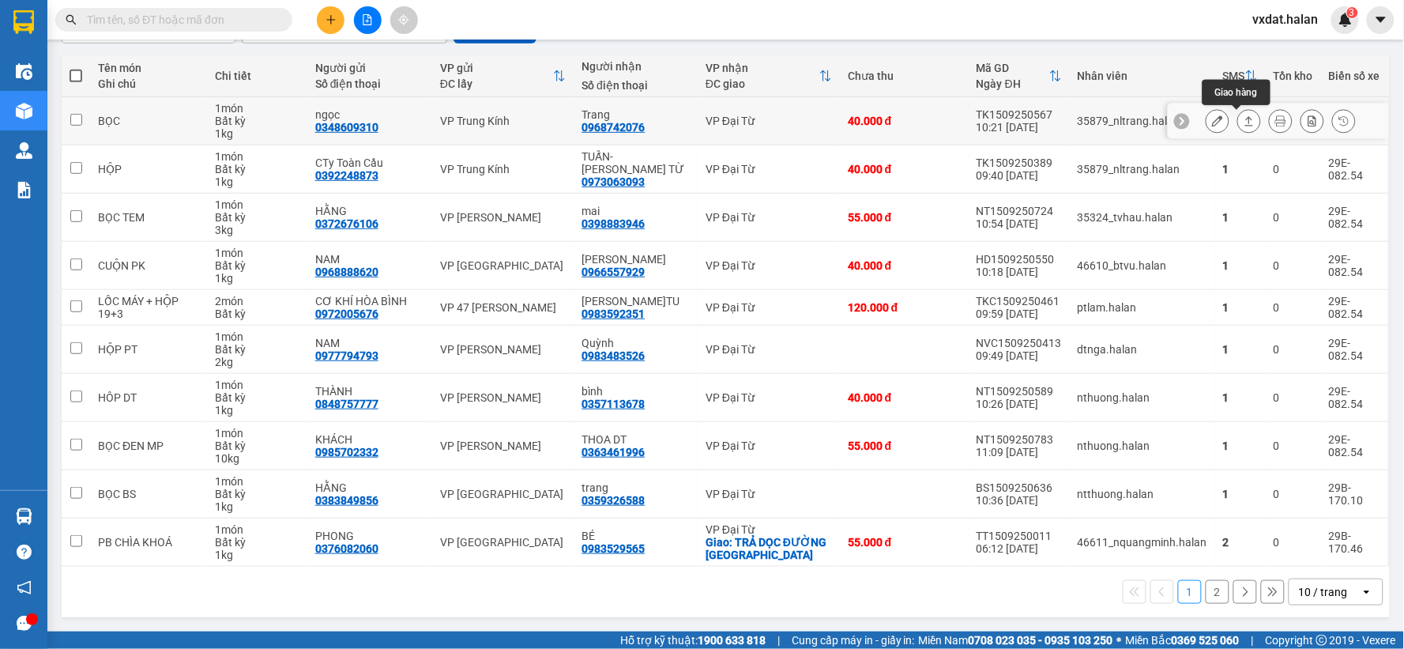
click at [1243, 117] on icon at bounding box center [1248, 120] width 11 height 11
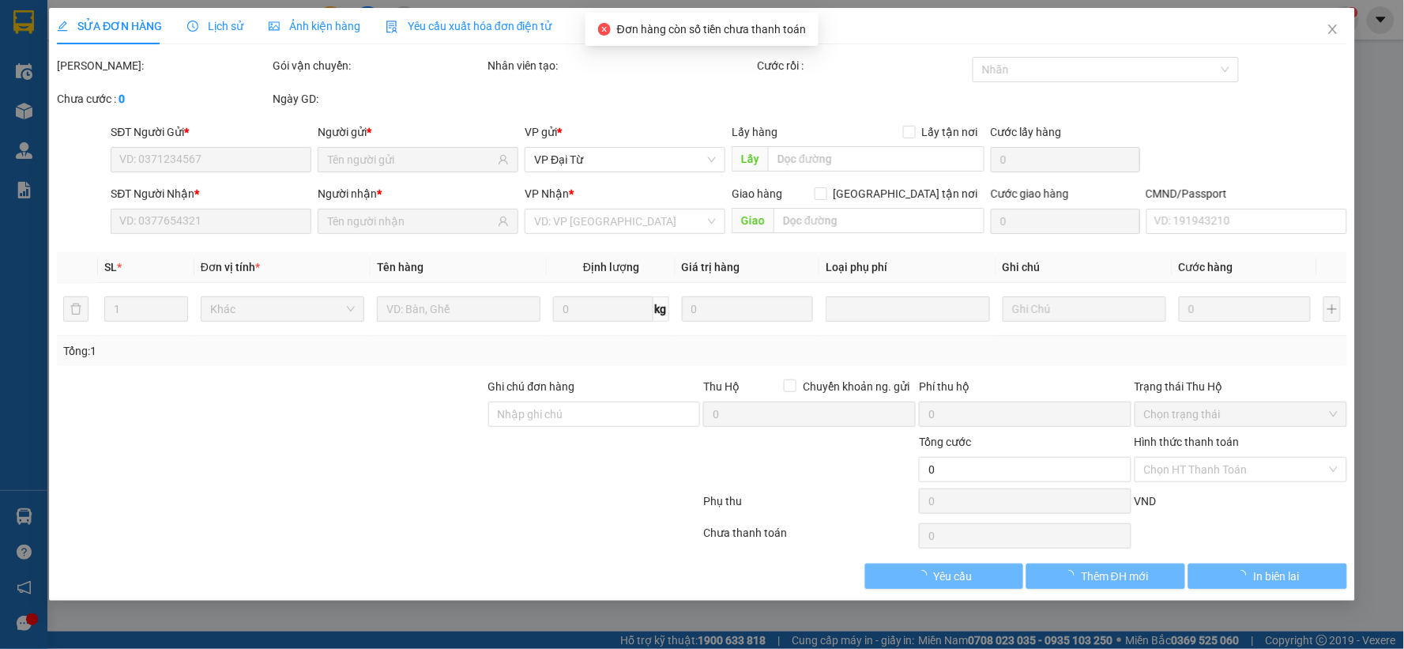
type input "0348609310"
type input "ngọc"
type input "0968742076"
type input "Trang"
type input "40.000"
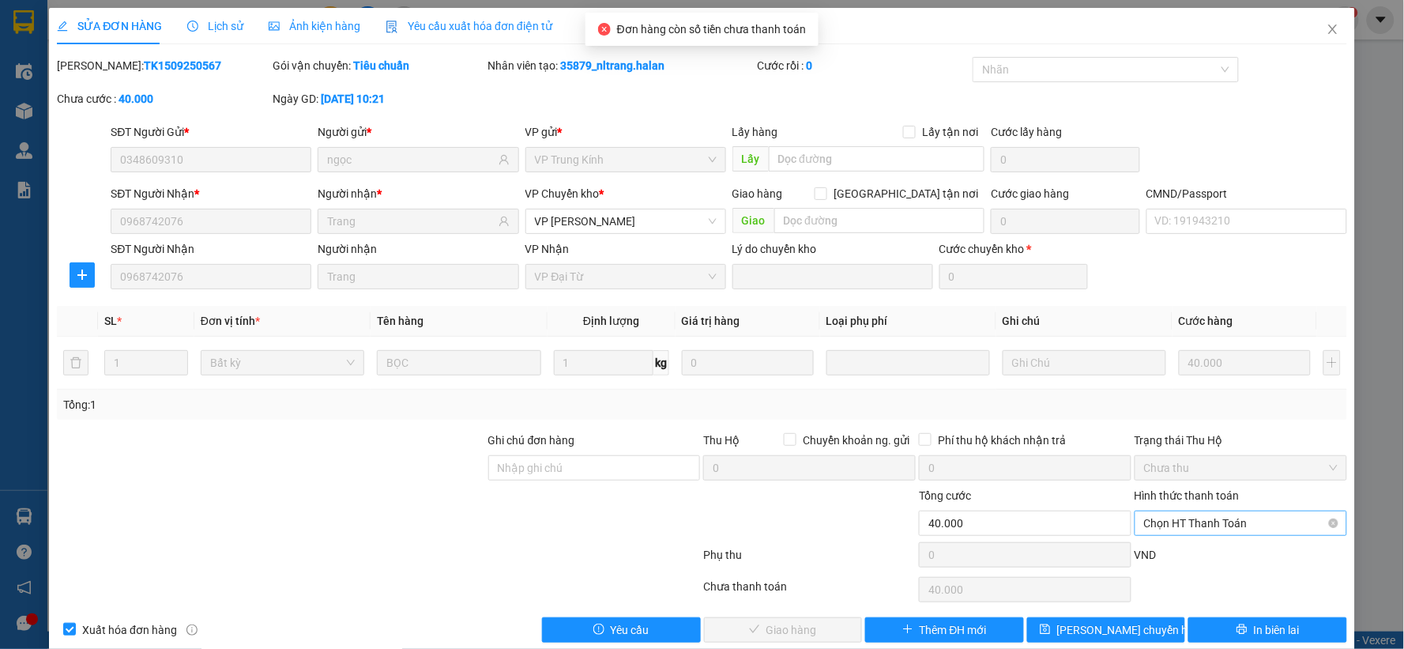
click at [1187, 518] on span "Chọn HT Thanh Toán" at bounding box center [1241, 523] width 194 height 24
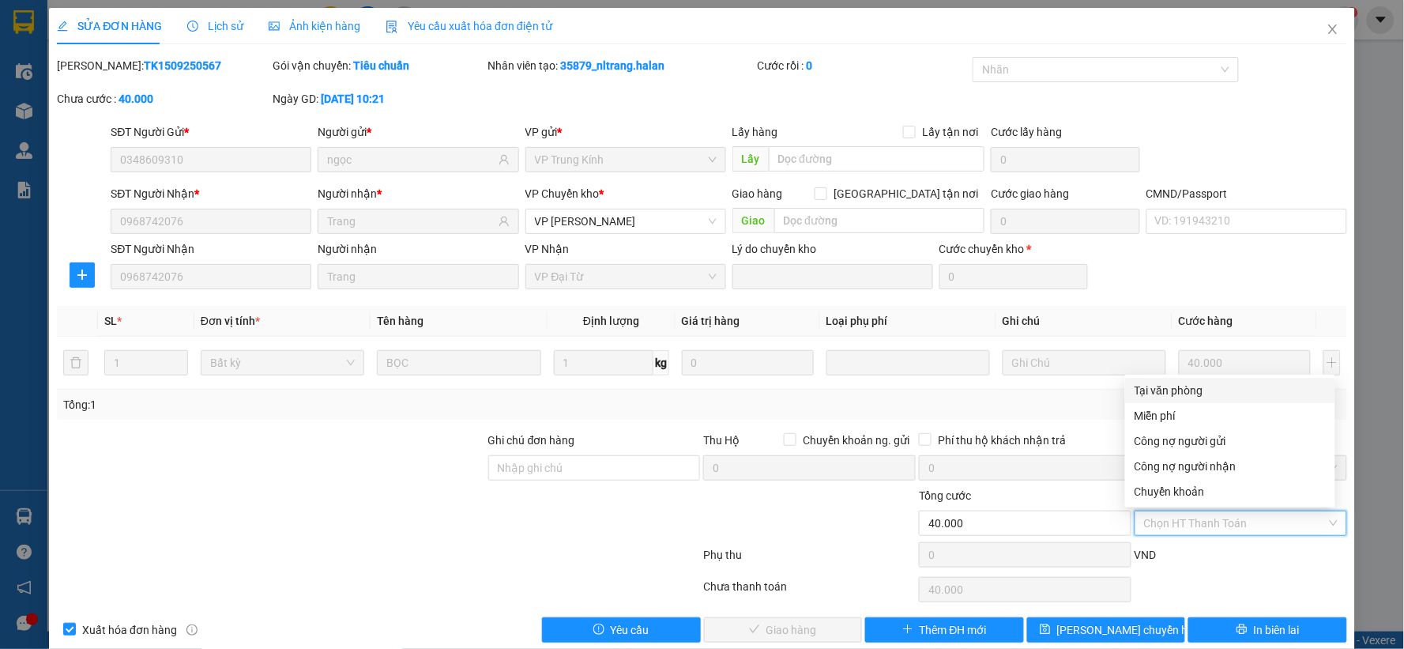
click at [1183, 397] on div "Tại văn phòng" at bounding box center [1229, 390] width 191 height 17
type input "0"
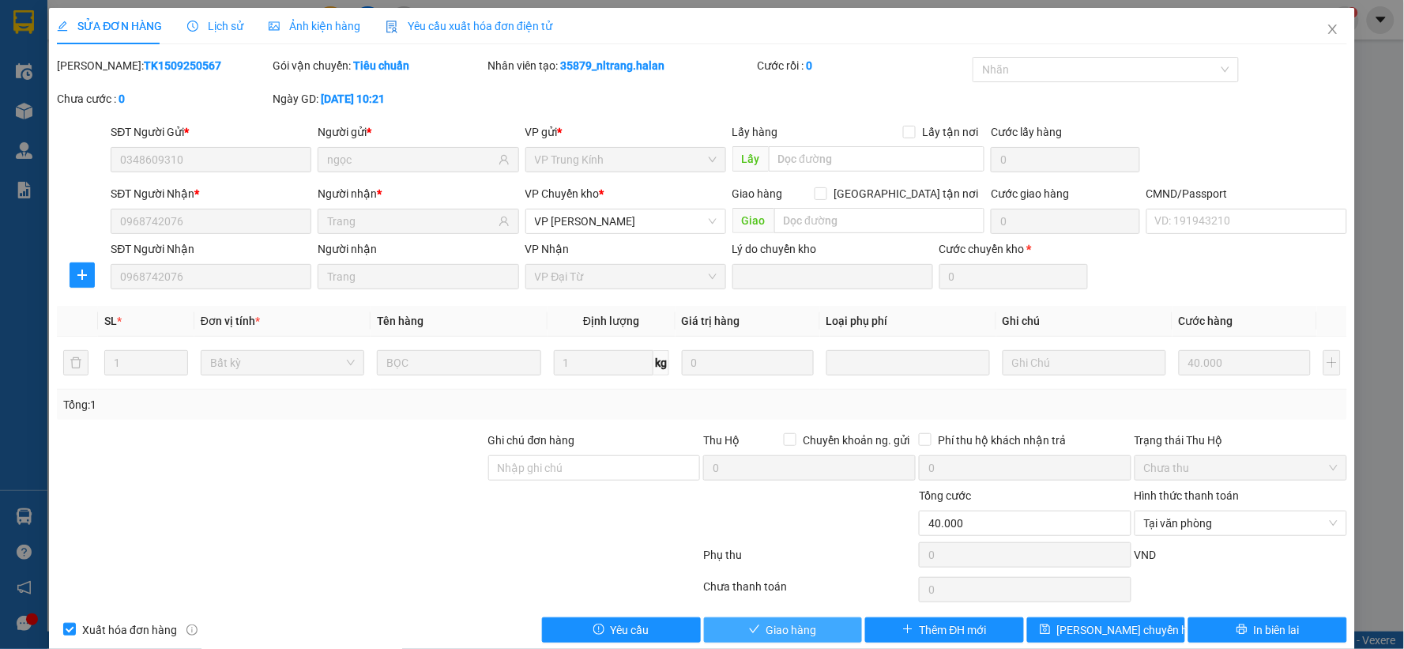
click at [810, 622] on button "Giao hàng" at bounding box center [783, 629] width 159 height 25
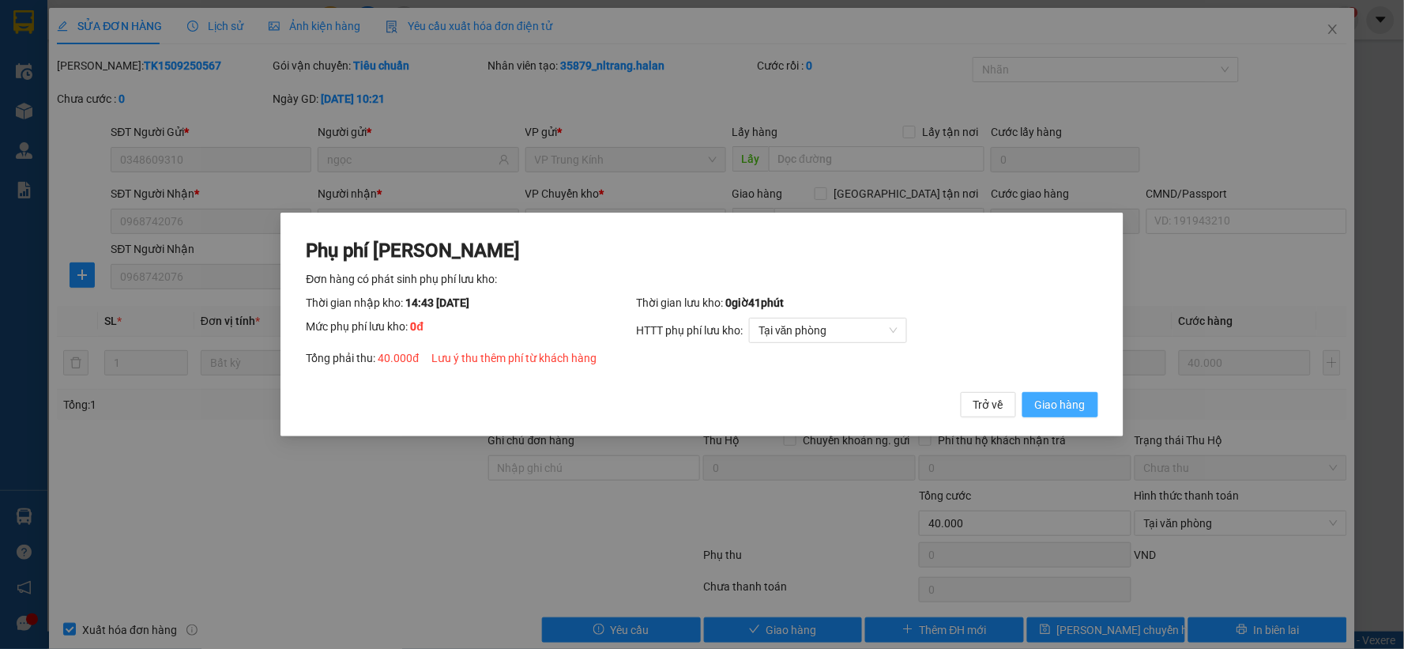
click at [1072, 409] on span "Giao hàng" at bounding box center [1060, 404] width 51 height 17
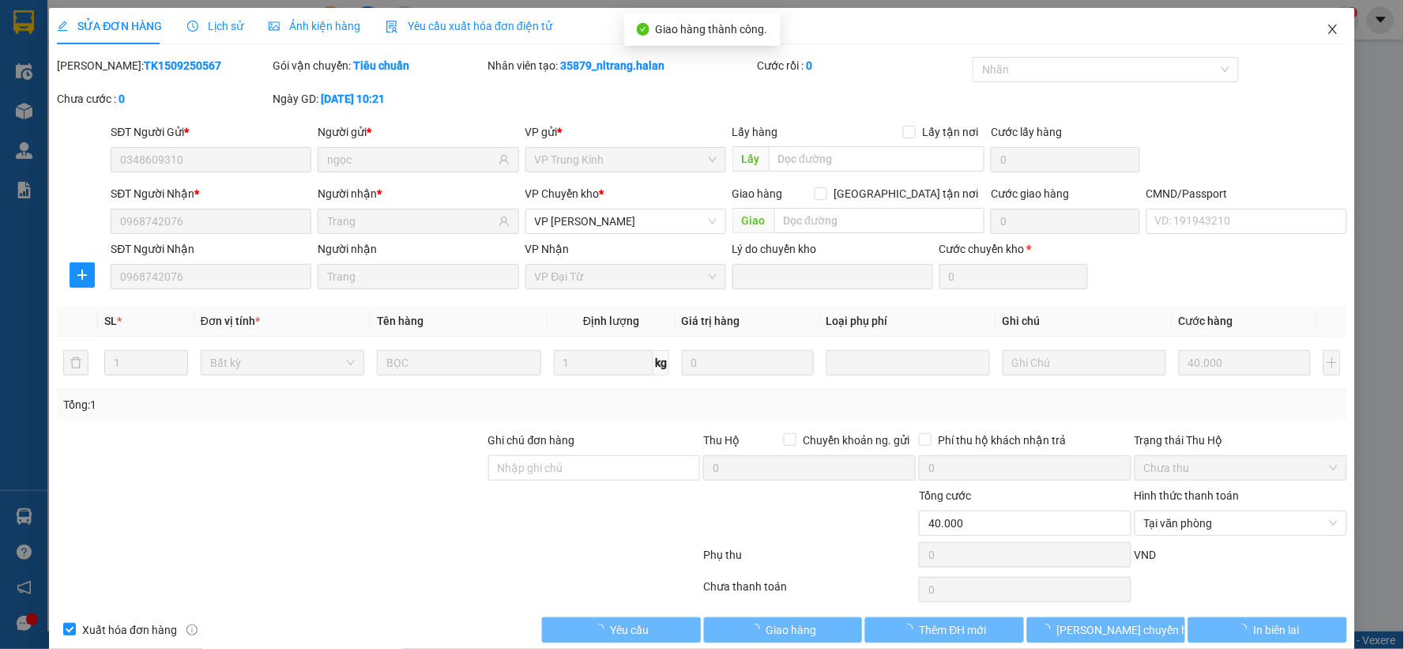
click at [1326, 28] on icon "close" at bounding box center [1332, 29] width 13 height 13
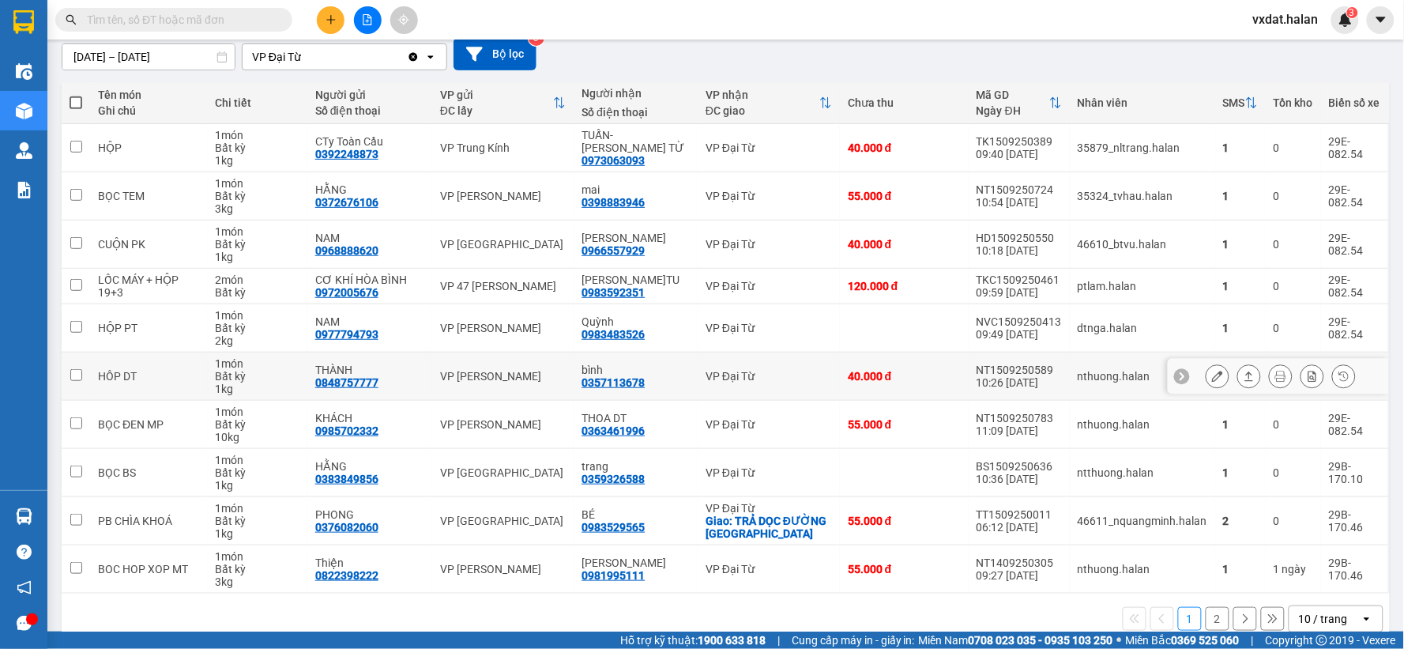
scroll to position [169, 0]
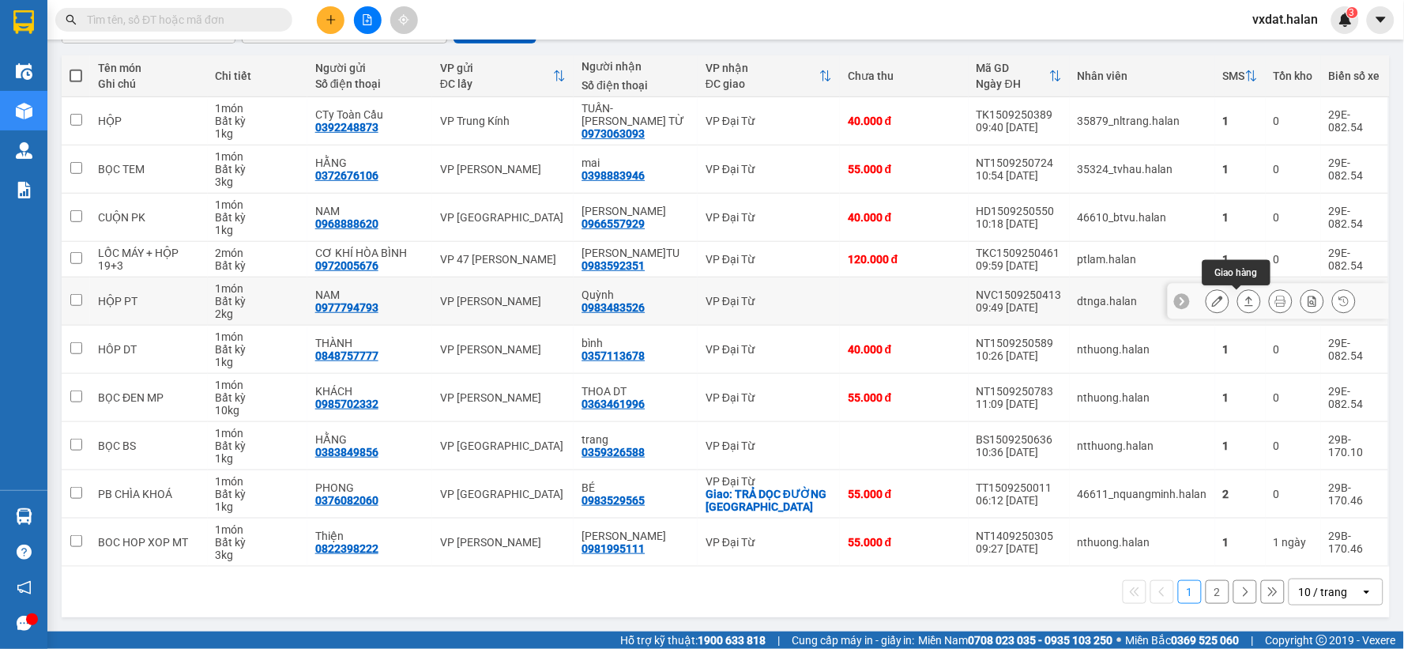
click at [1238, 303] on button at bounding box center [1249, 302] width 22 height 28
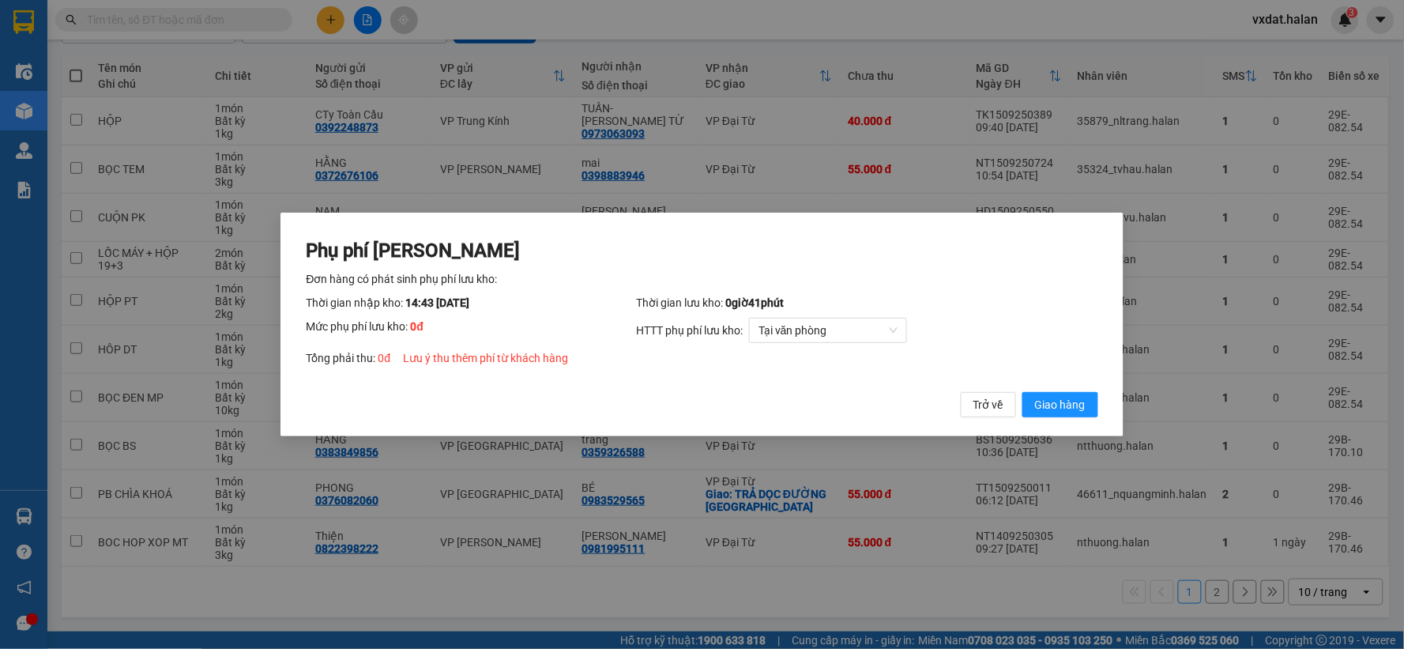
click at [1051, 390] on div "Phụ phí Lưu kho Đơn hàng có phát sinh phụ phí lưu kho: Thời gian nhập kho: 14:4…" at bounding box center [702, 328] width 792 height 180
click at [1052, 403] on span "Giao hàng" at bounding box center [1060, 404] width 51 height 17
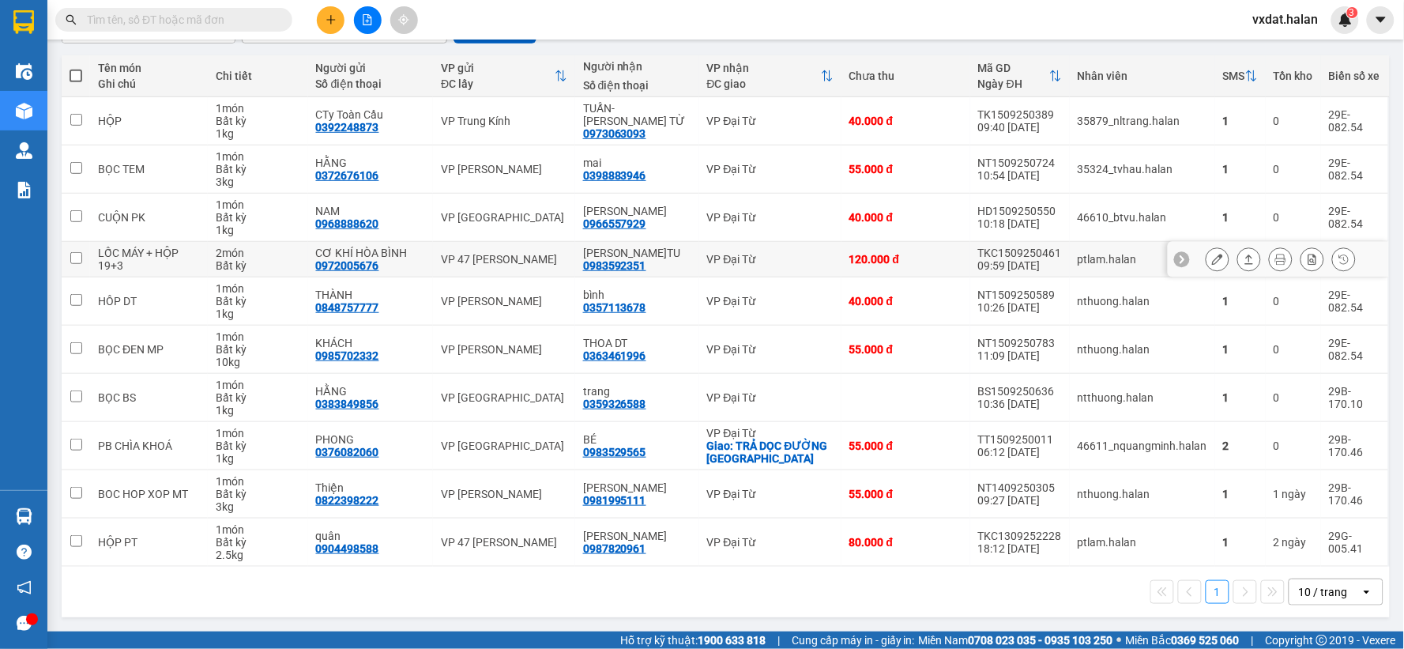
click at [1238, 250] on button at bounding box center [1249, 260] width 22 height 28
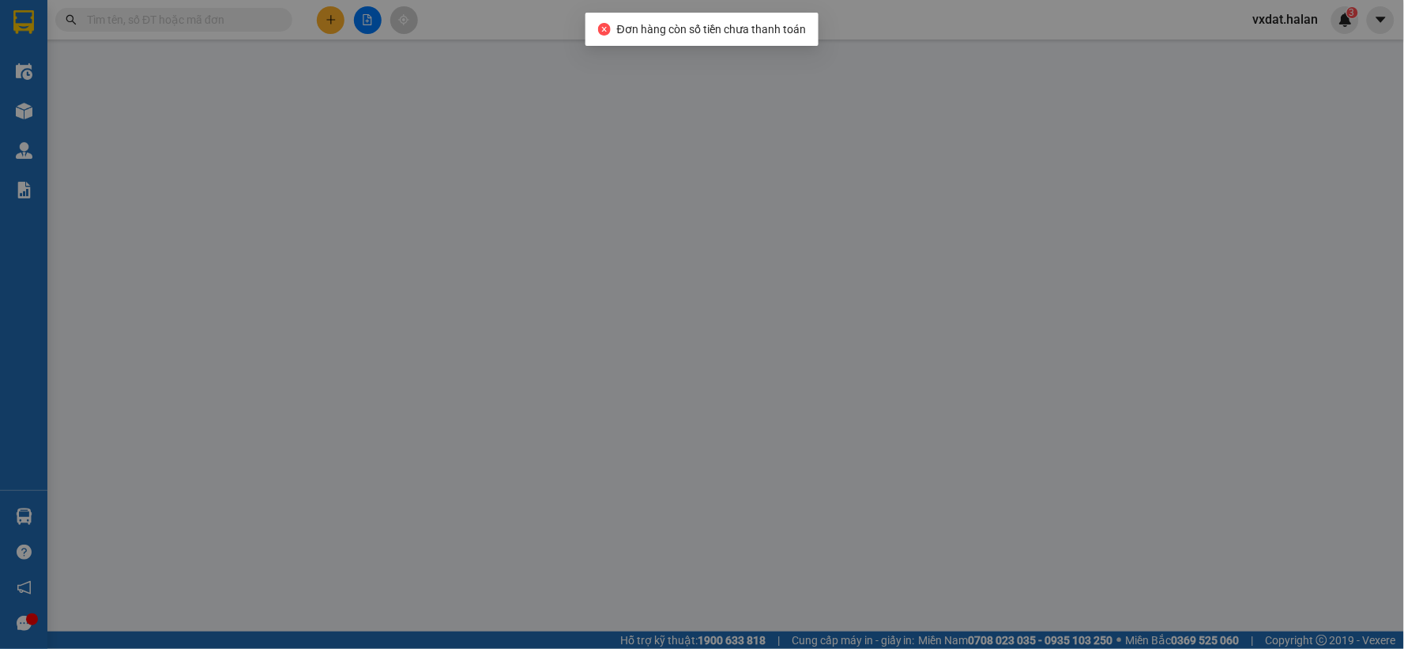
type input "0972005676"
type input "CƠ KHÍ HÒA BÌNH"
type input "0983592351"
type input "TƯ GIANG Đ.TU"
type input "120.000"
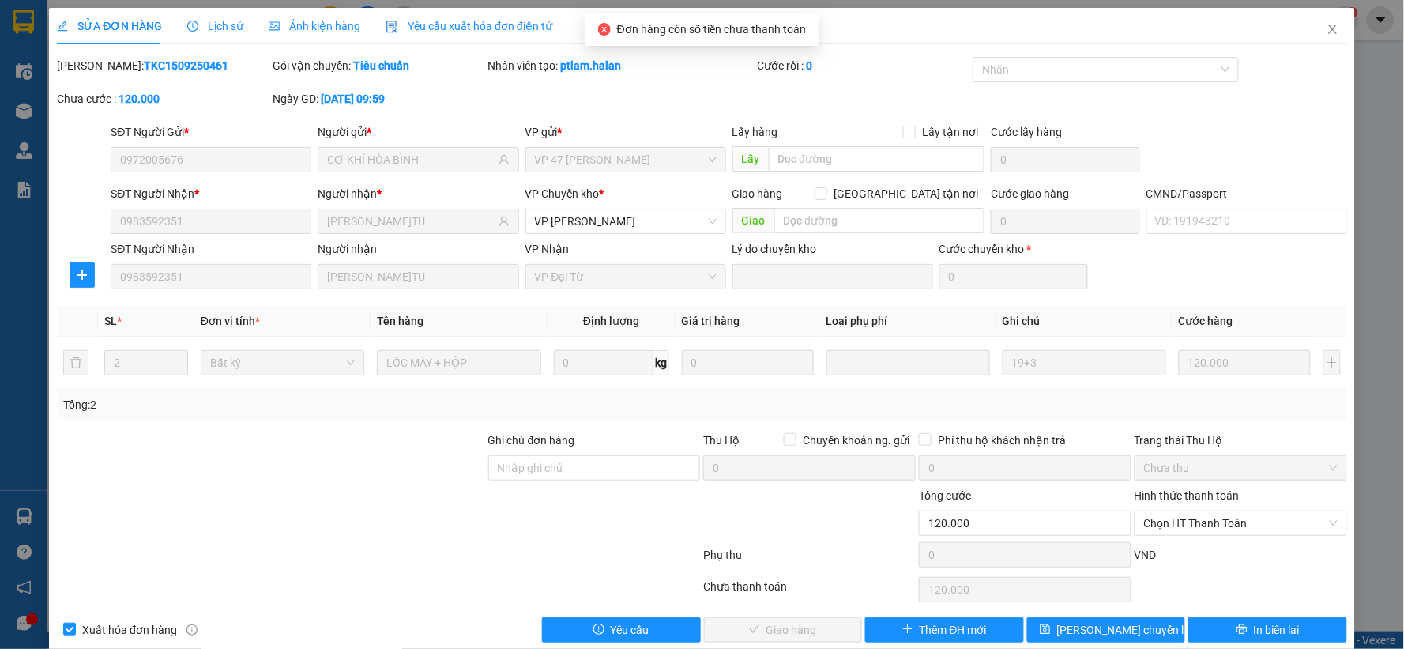
click at [1199, 540] on div "Hình thức thanh toán Chọn HT Thanh Toán" at bounding box center [1240, 514] width 212 height 55
click at [1206, 521] on span "Chọn HT Thanh Toán" at bounding box center [1241, 523] width 194 height 24
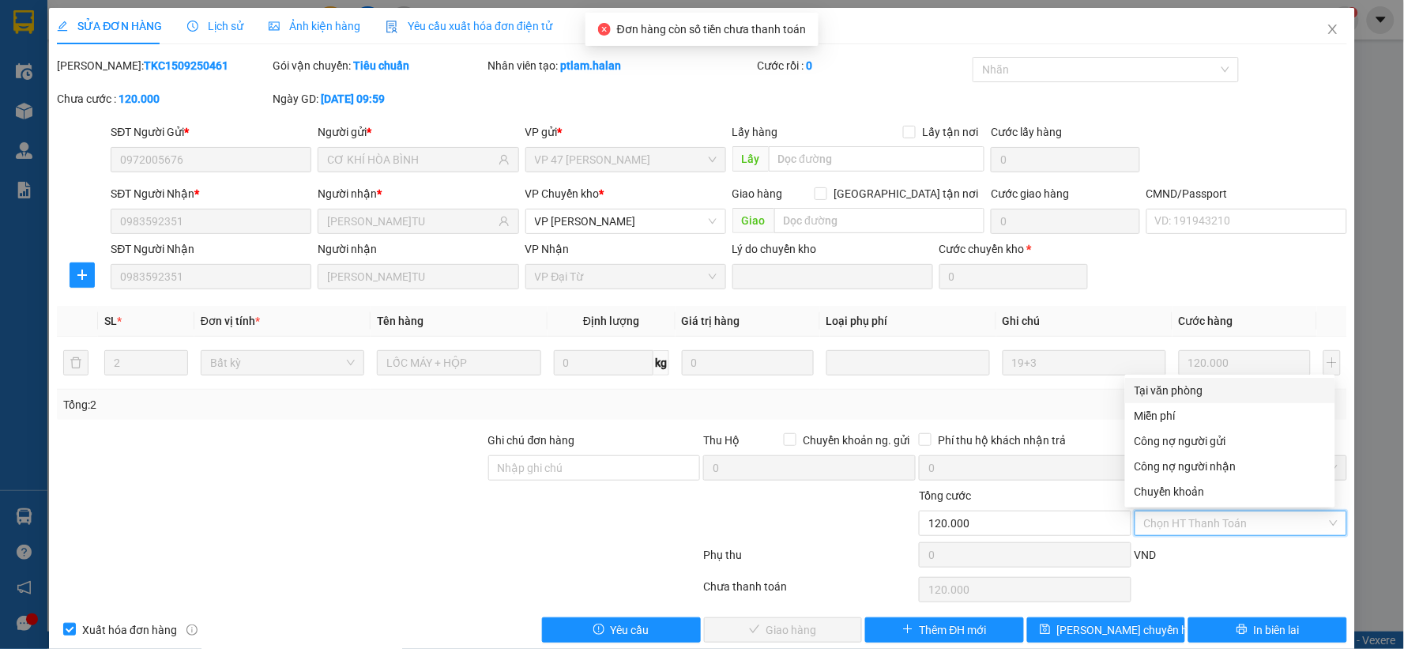
click at [1158, 397] on div "Tại văn phòng" at bounding box center [1229, 390] width 191 height 17
type input "0"
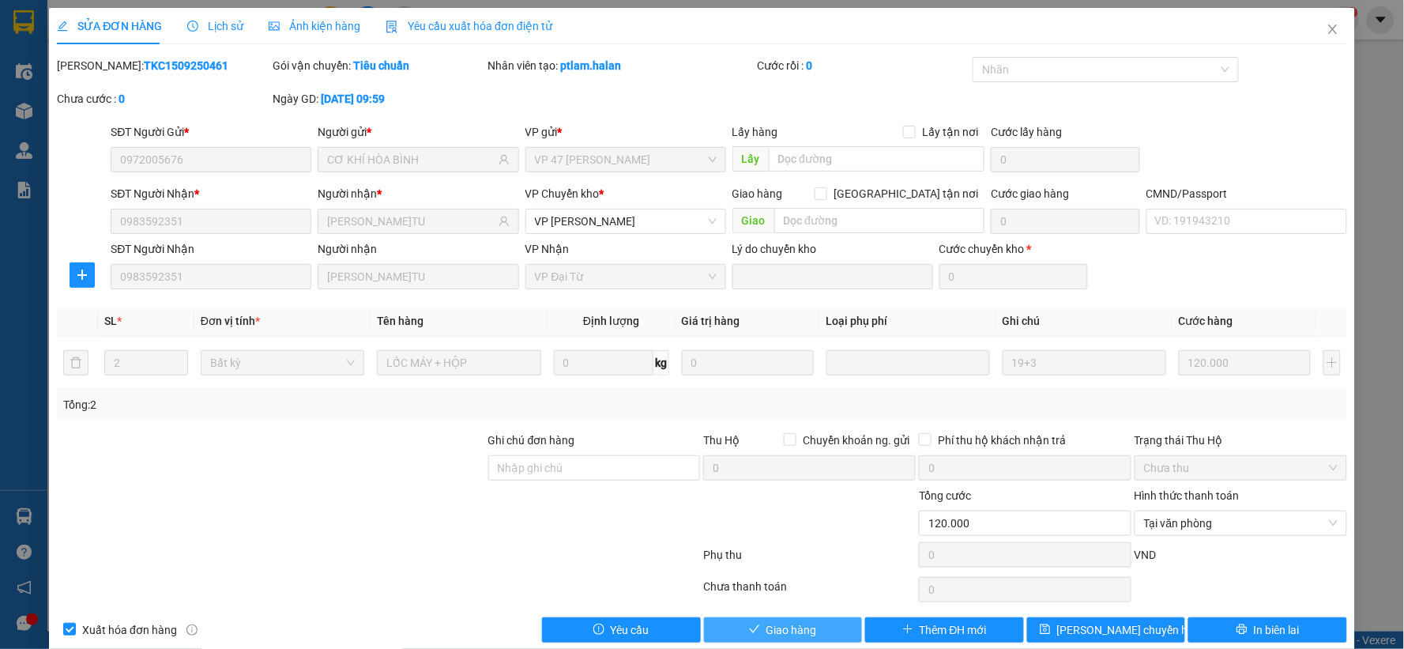
click at [739, 619] on button "Giao hàng" at bounding box center [783, 629] width 159 height 25
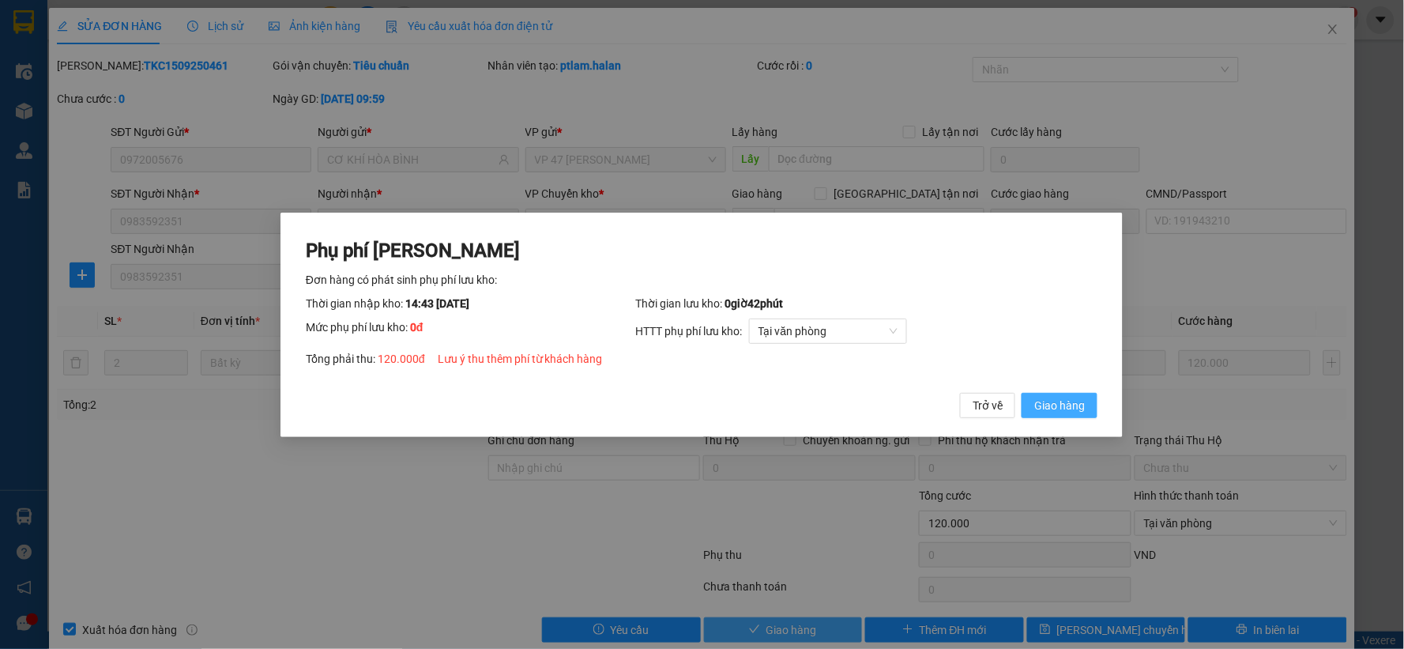
click at [1022, 392] on button "Giao hàng" at bounding box center [1060, 404] width 76 height 25
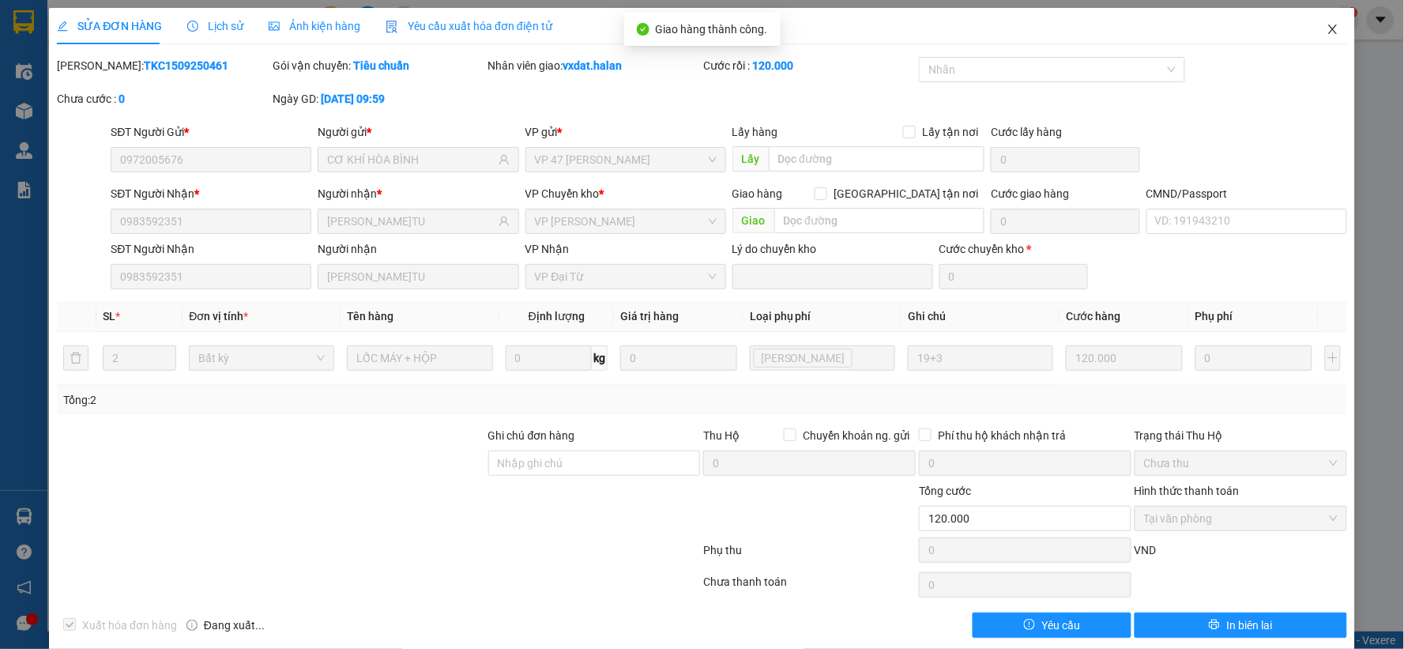
click at [1326, 36] on icon "close" at bounding box center [1332, 29] width 13 height 13
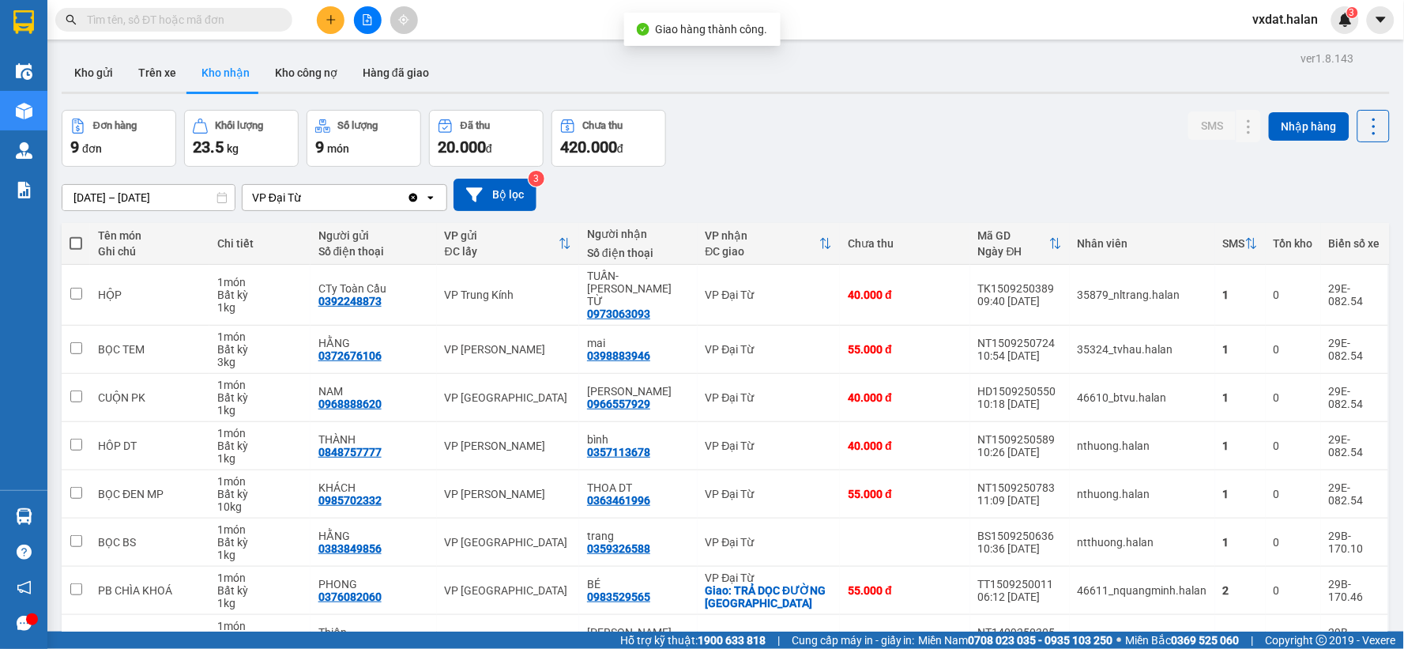
click at [829, 139] on div "Đơn hàng 9 đơn Khối lượng 23.5 kg Số lượng 9 món Đã thu 20.000 đ Chưa thu 420.0…" at bounding box center [726, 138] width 1328 height 57
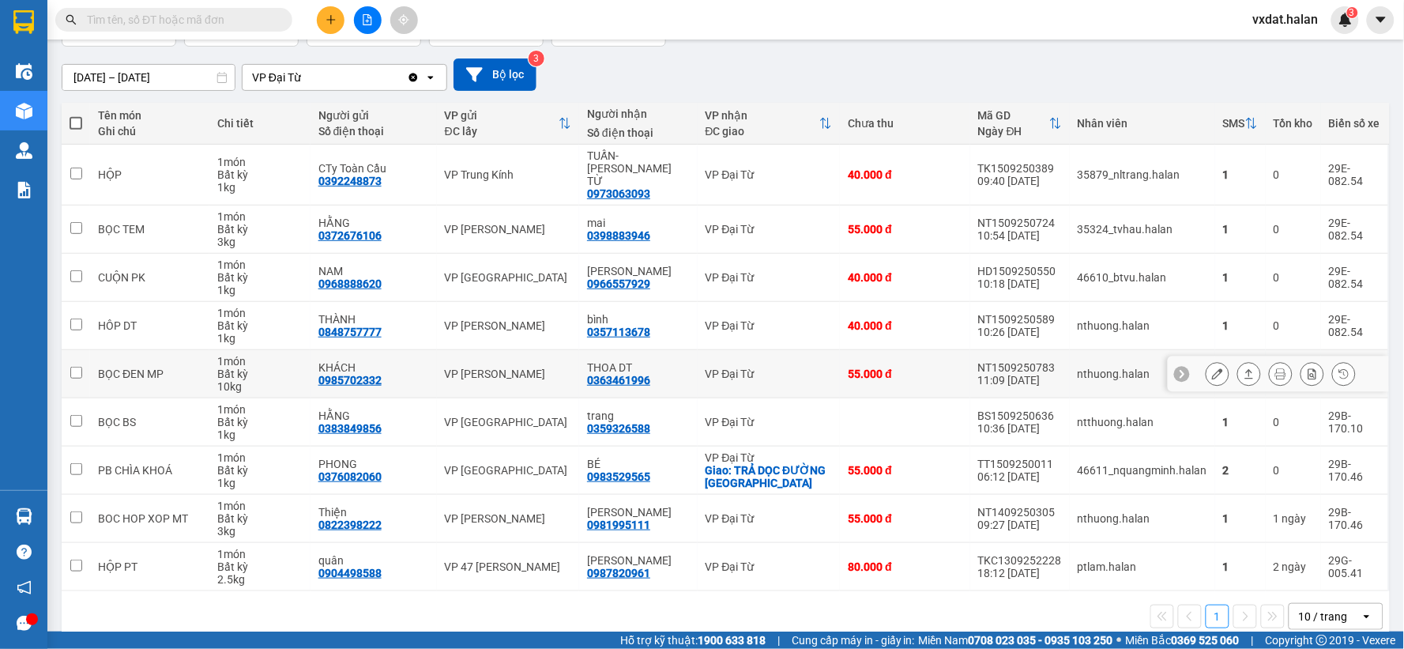
scroll to position [133, 0]
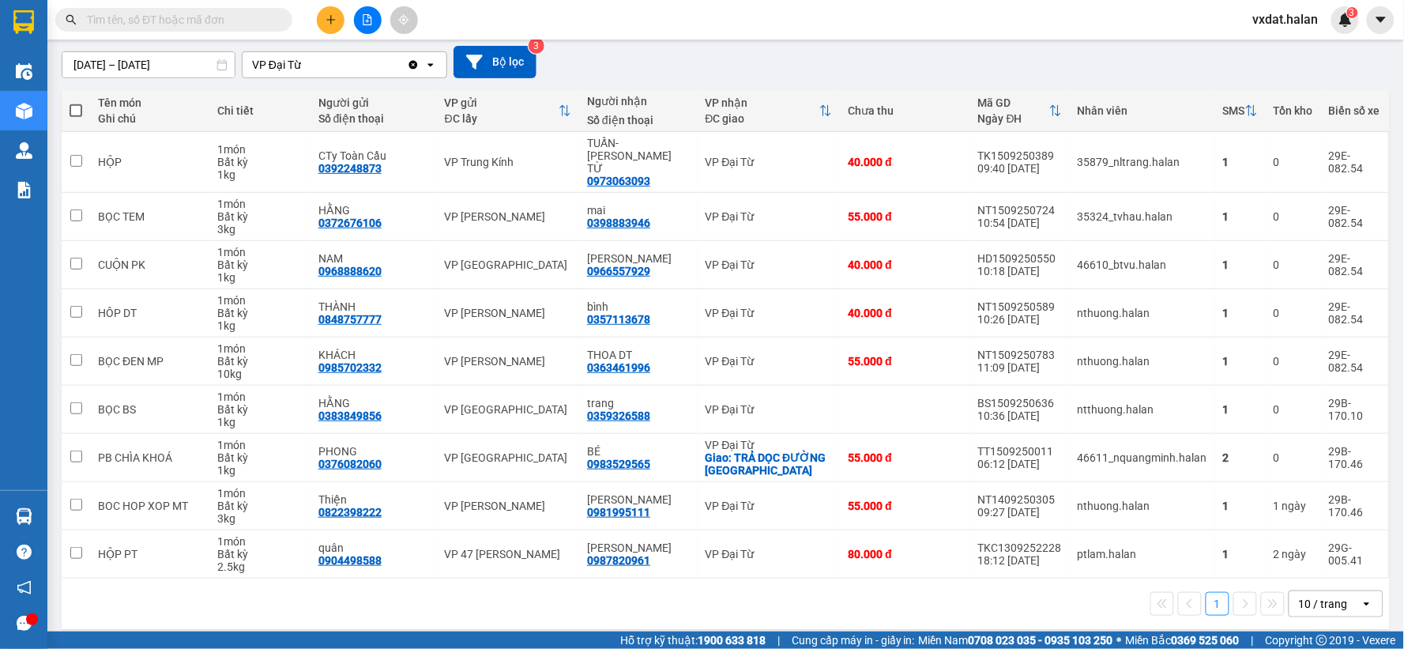
click at [334, 18] on icon "plus" at bounding box center [330, 19] width 11 height 11
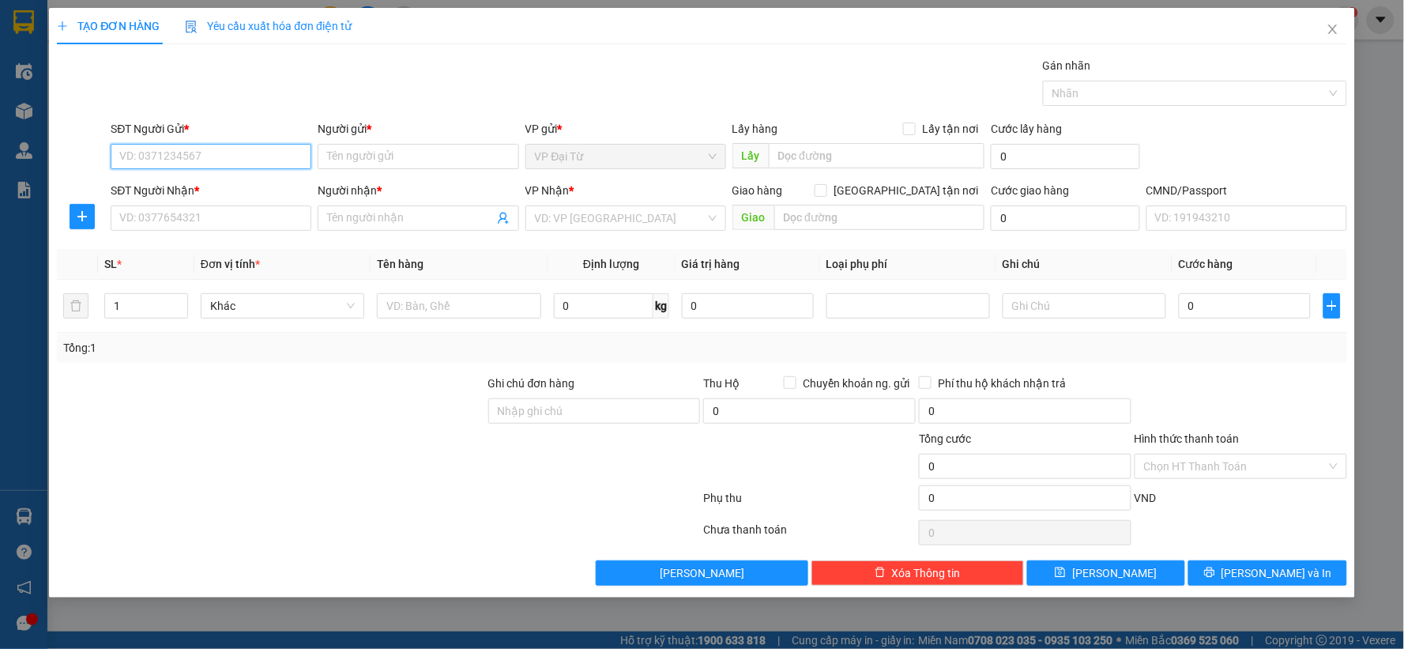
click at [233, 162] on input "SĐT Người Gửi *" at bounding box center [211, 156] width 201 height 25
click at [242, 223] on div "0972412583 - QUỲNH" at bounding box center [211, 213] width 201 height 25
type input "0972412583"
type input "QUỲNH"
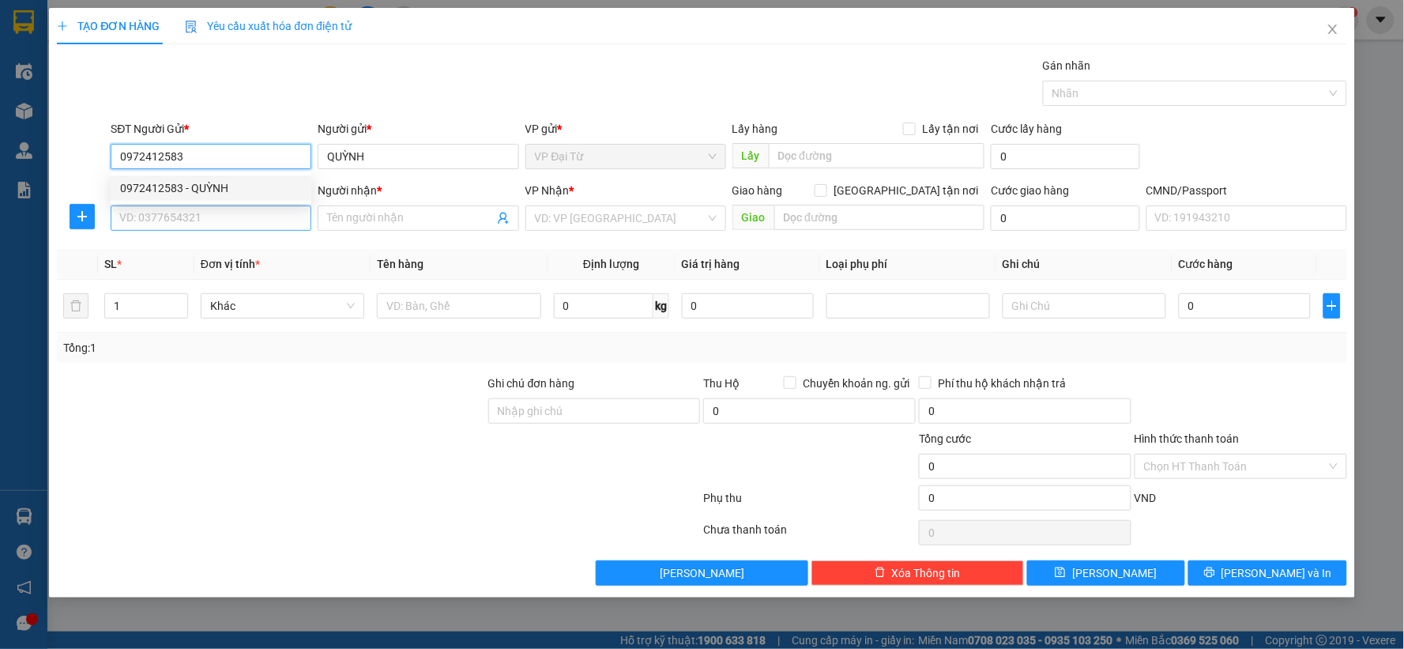
type input "0972412583"
click at [231, 217] on input "SĐT Người Nhận *" at bounding box center [211, 217] width 201 height 25
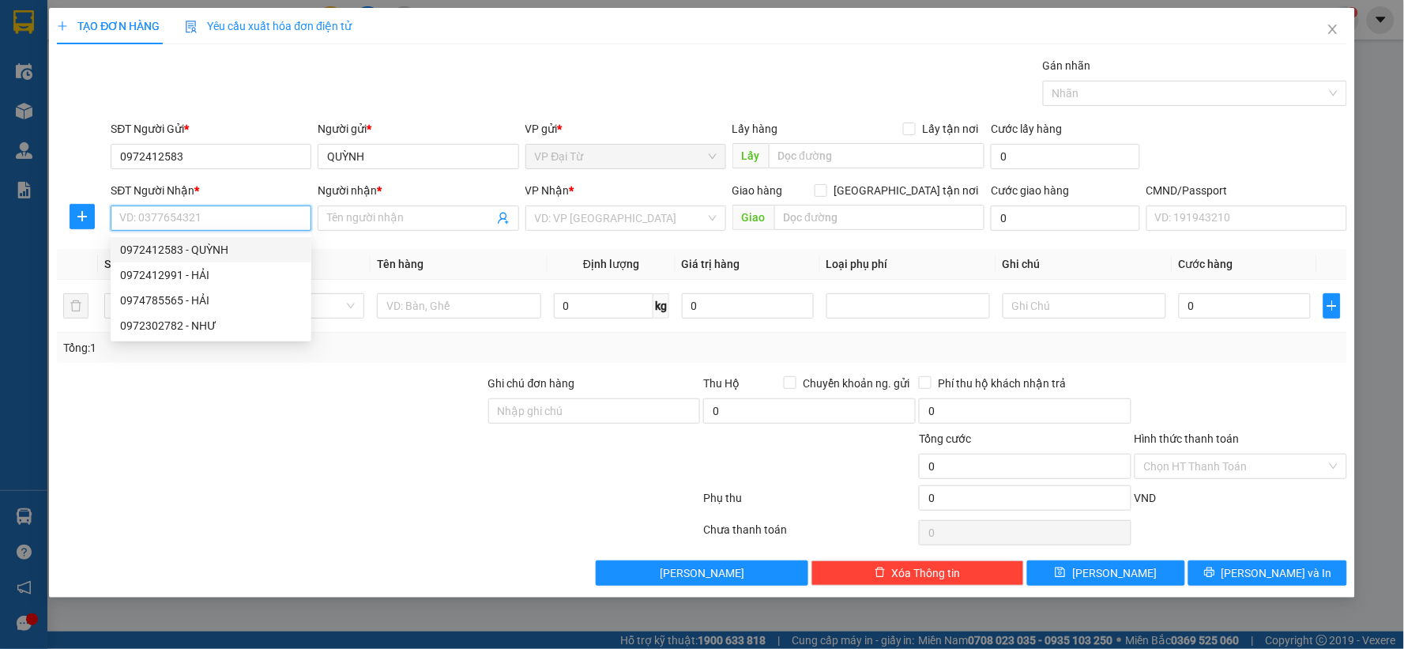
click at [227, 245] on div "0972412583 - QUỲNH" at bounding box center [211, 249] width 182 height 17
type input "0972412583"
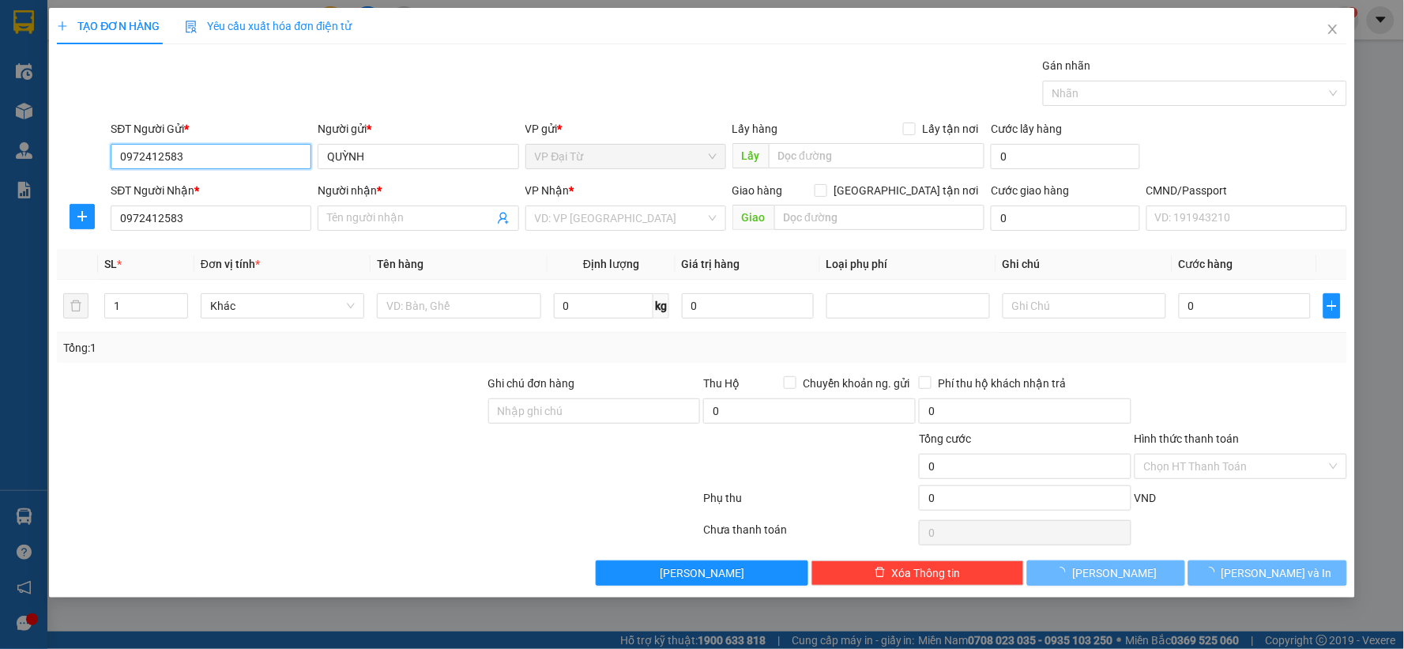
click at [227, 152] on input "0972412583" at bounding box center [211, 156] width 201 height 25
type input "QUỲNH"
click at [227, 152] on input "0972412583" at bounding box center [211, 156] width 201 height 25
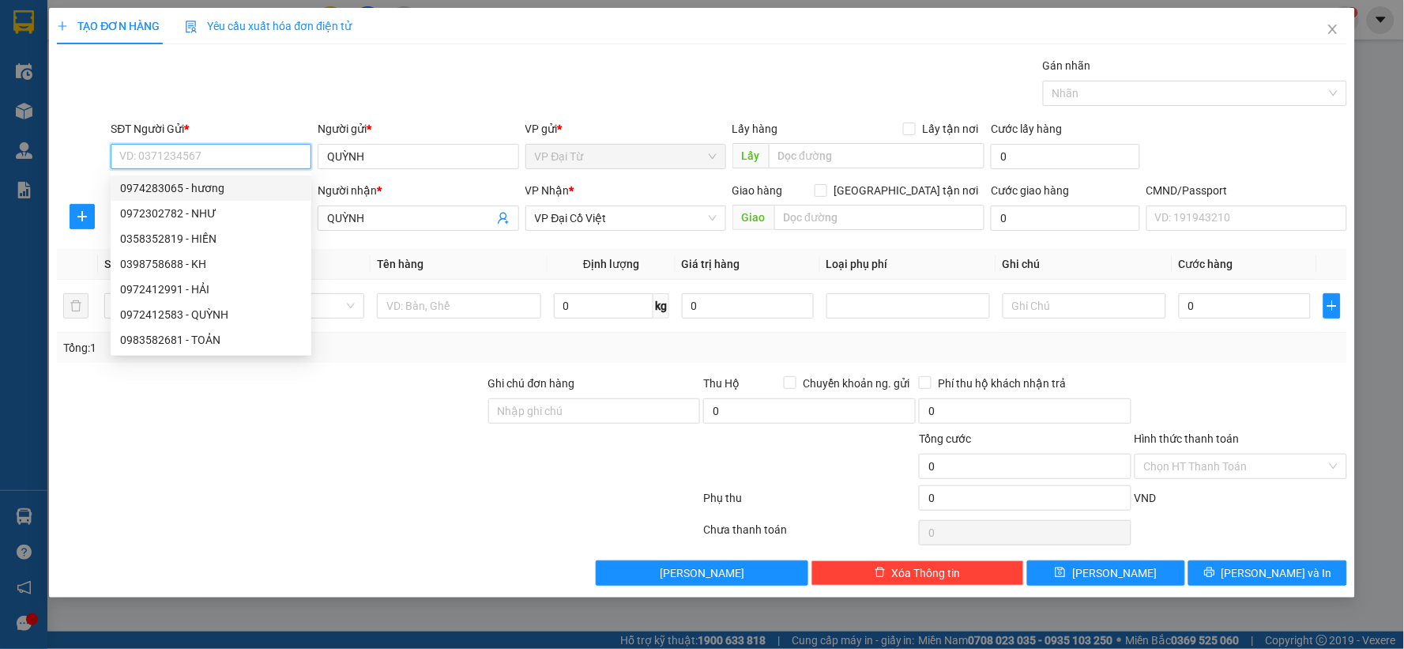
click at [204, 184] on div "0974283065 - hương" at bounding box center [211, 187] width 182 height 17
type input "0974283065"
type input "hương"
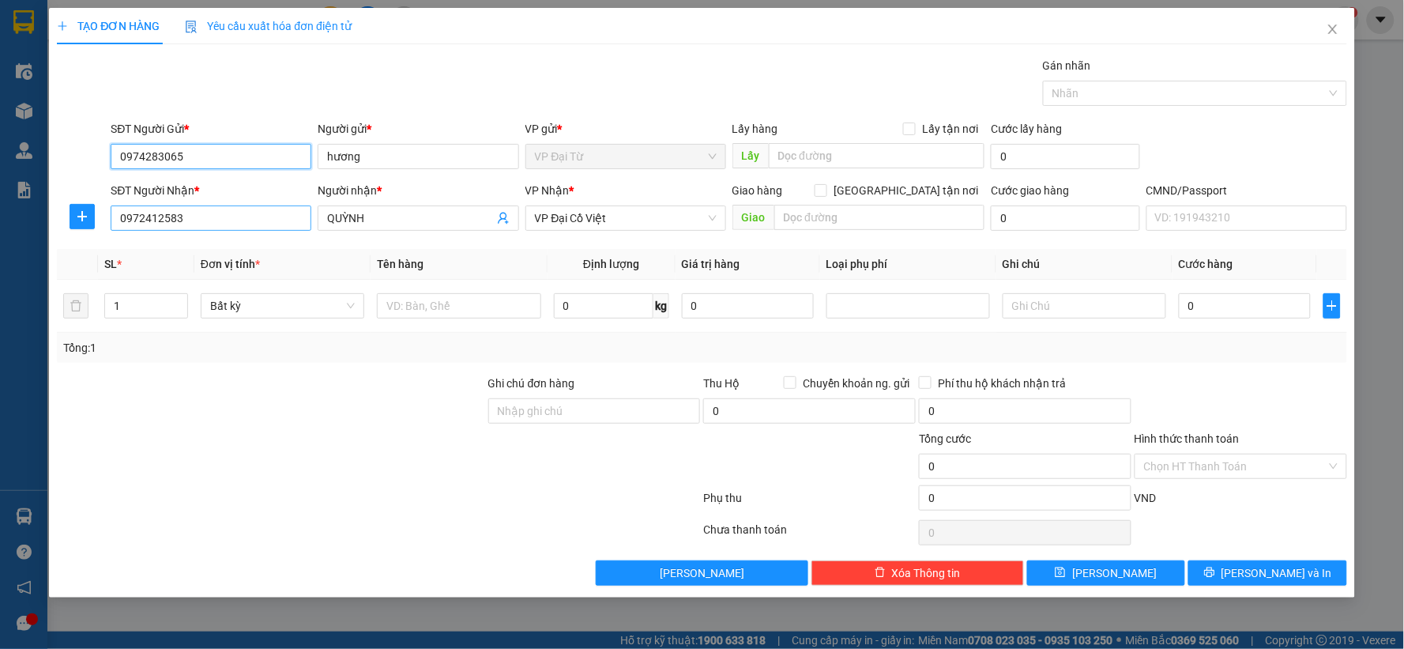
type input "0974283065"
click at [79, 216] on icon "plus" at bounding box center [82, 216] width 13 height 13
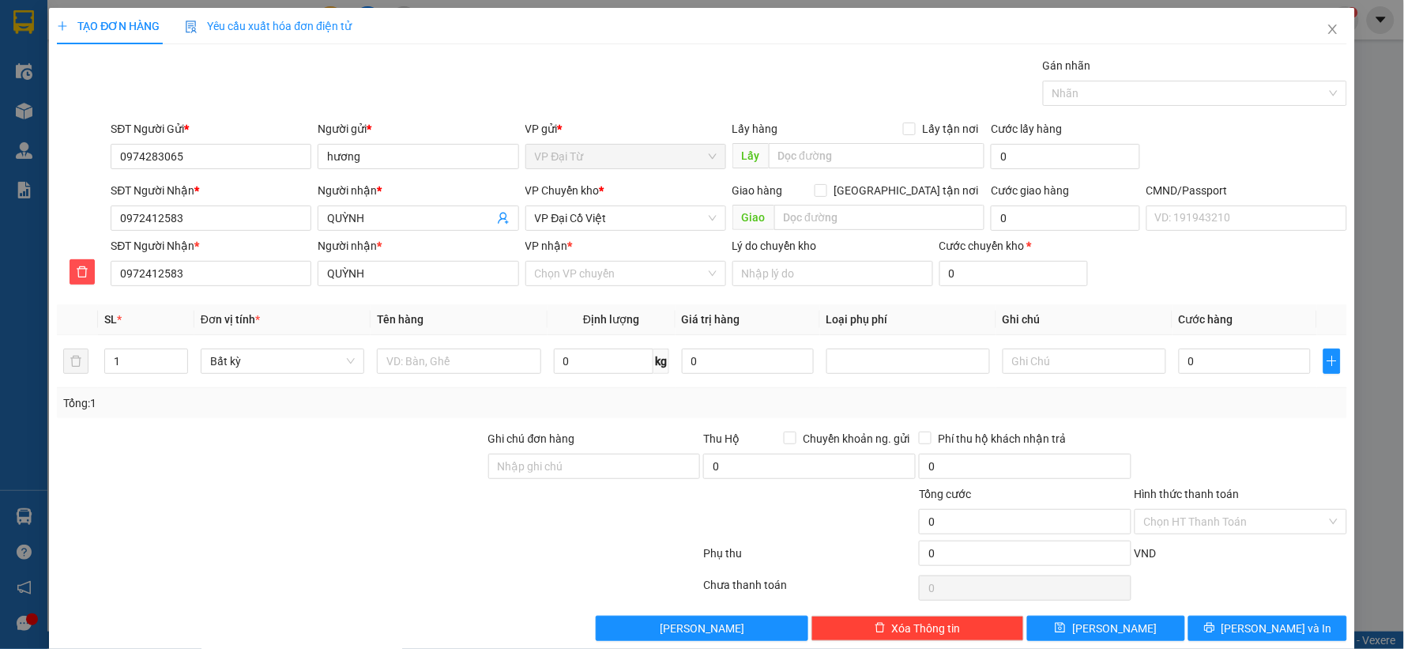
click at [609, 234] on div "VP Chuyển kho * VP Đại Cồ Việt" at bounding box center [625, 209] width 201 height 55
click at [610, 230] on input "search" at bounding box center [620, 218] width 171 height 24
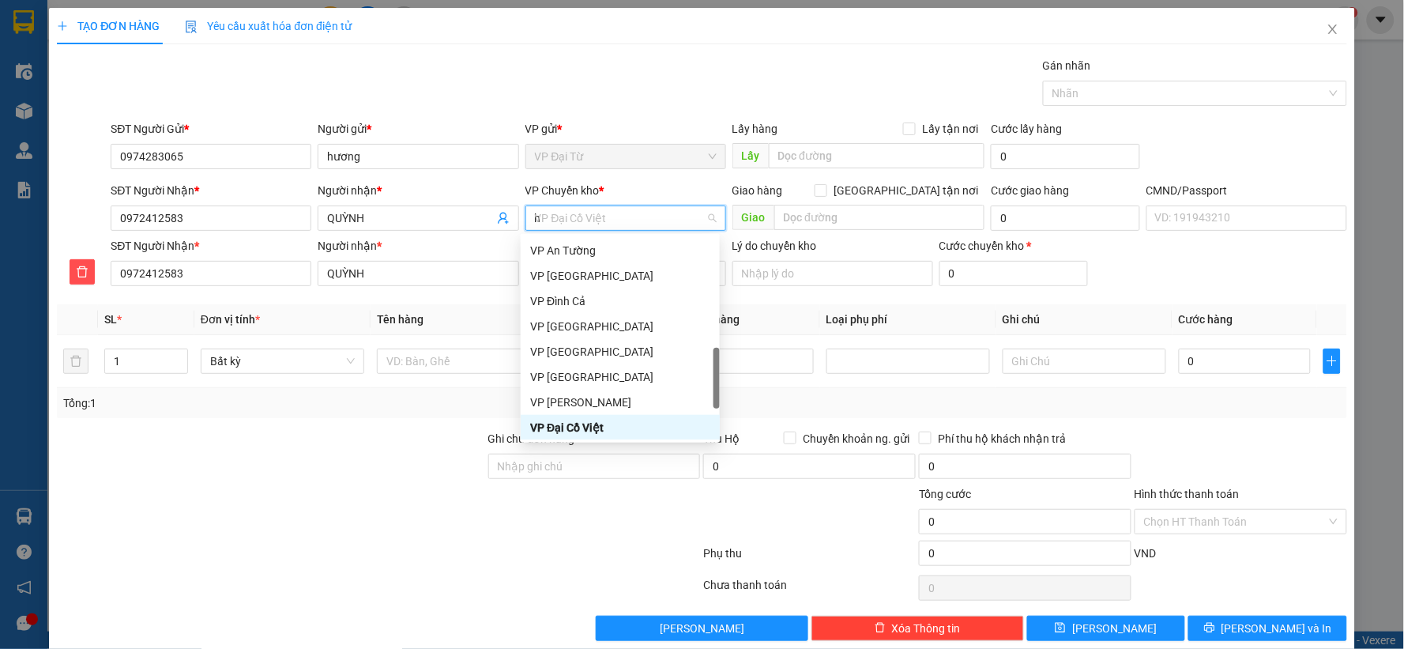
scroll to position [246, 0]
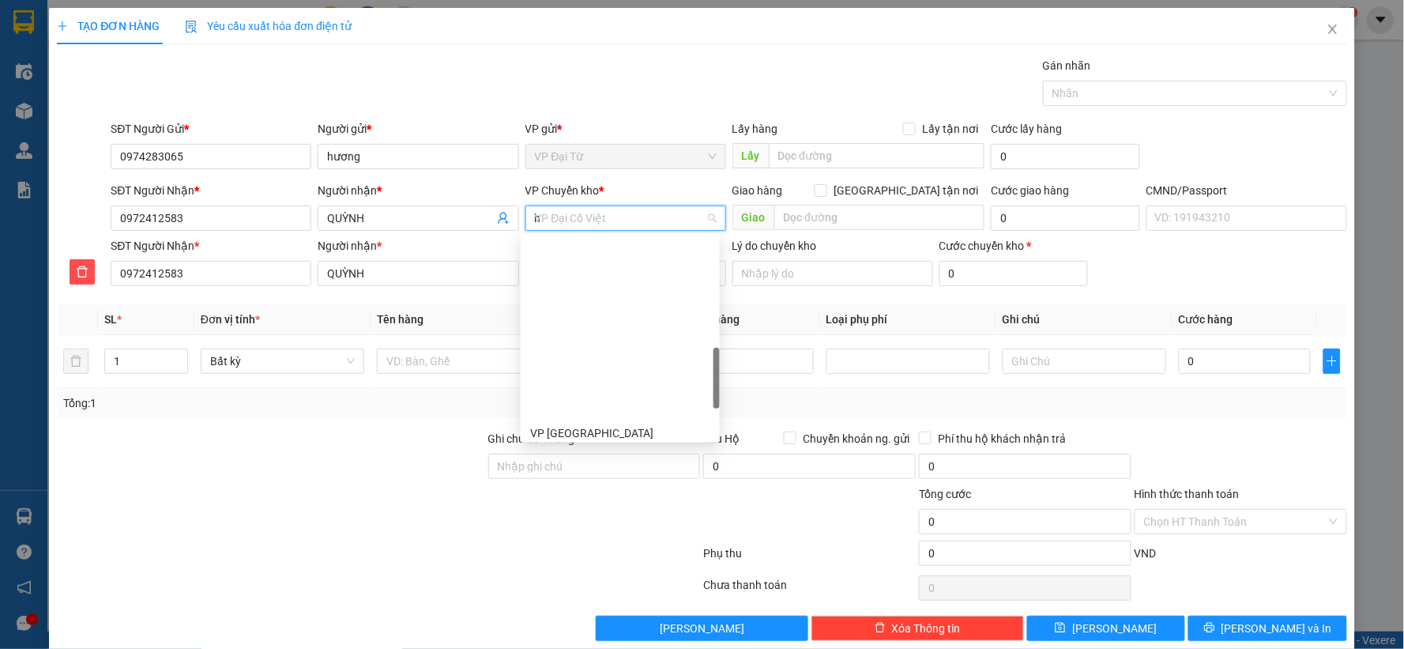
type input "hg"
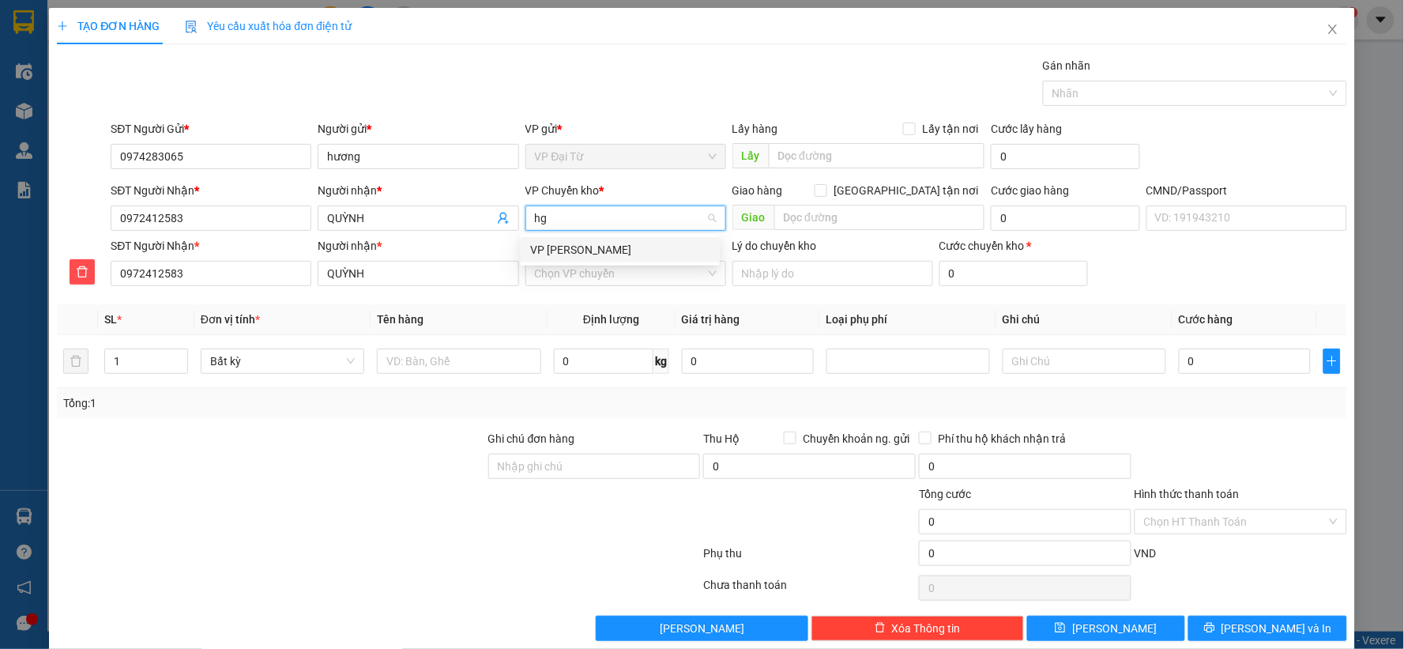
scroll to position [0, 0]
click at [606, 241] on div "VP [PERSON_NAME]" at bounding box center [620, 249] width 180 height 17
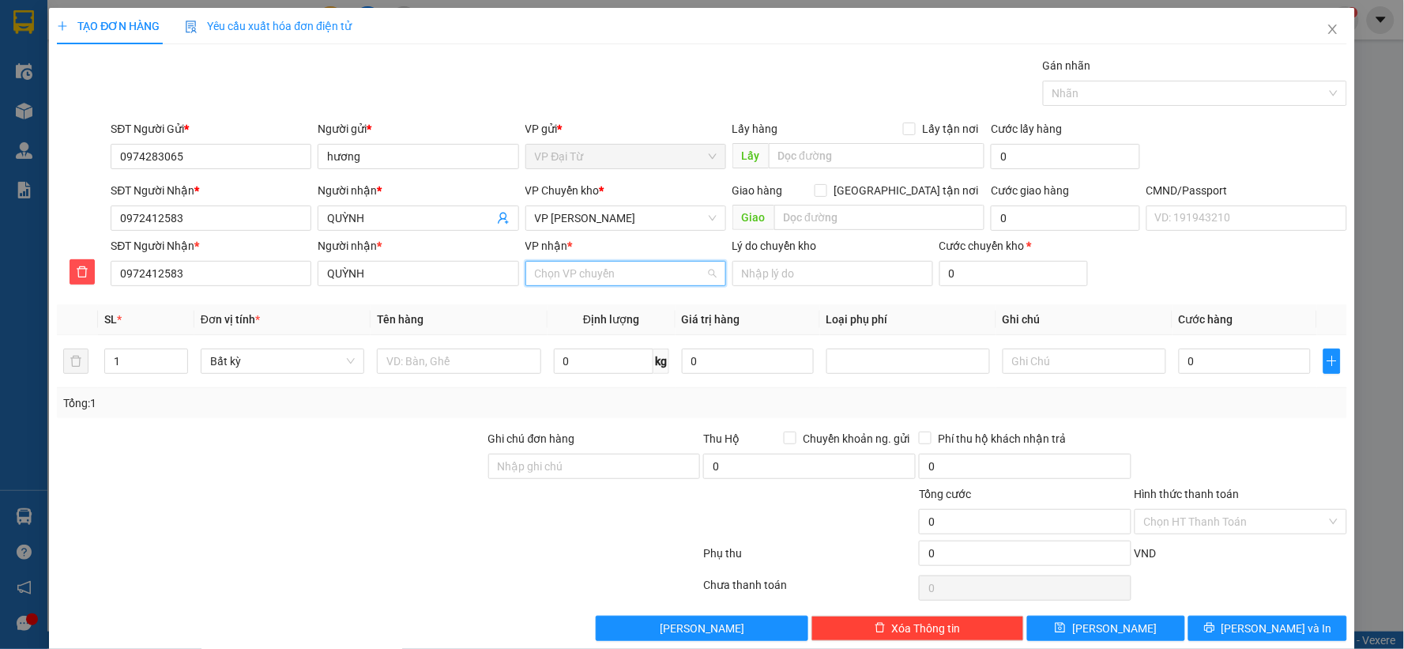
click at [607, 269] on input "VP nhận *" at bounding box center [620, 273] width 171 height 24
type input "dcv"
click at [581, 305] on div "VP Đại Cồ Việt" at bounding box center [620, 304] width 180 height 17
click at [491, 349] on input "text" at bounding box center [459, 360] width 164 height 25
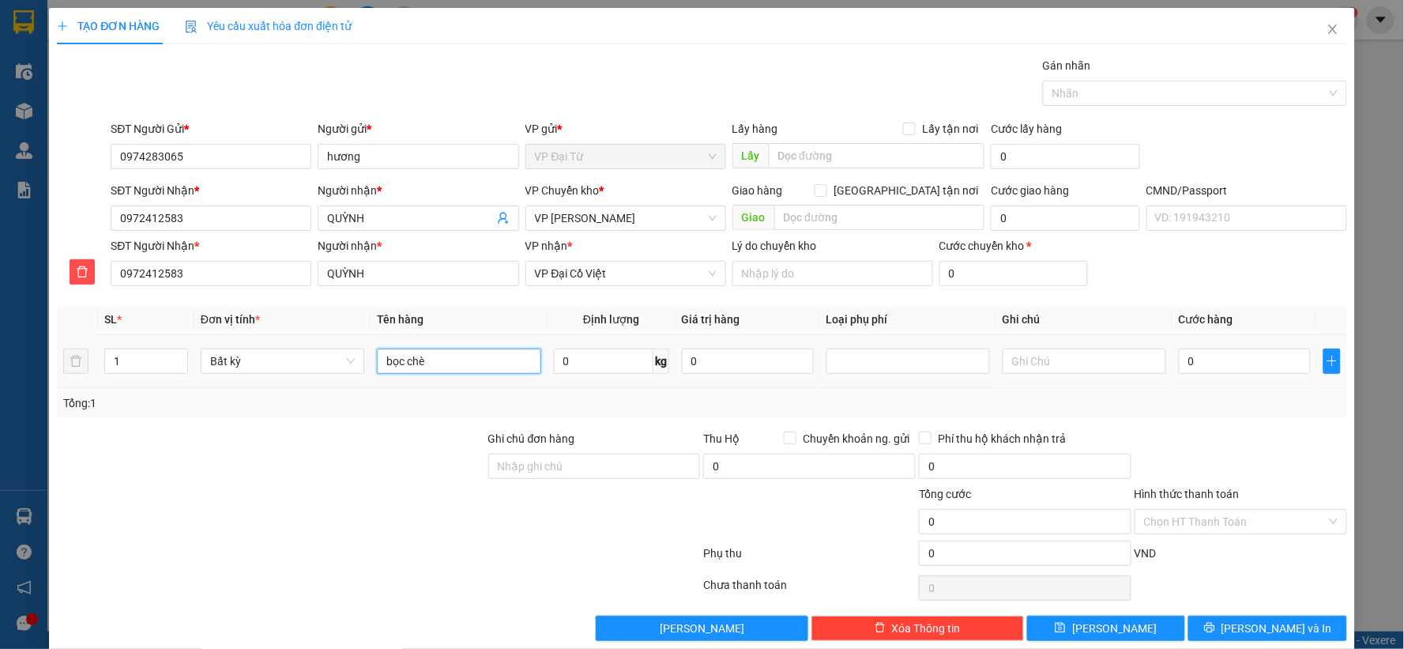
type input "bọc chè"
type input "3"
type input "55.000"
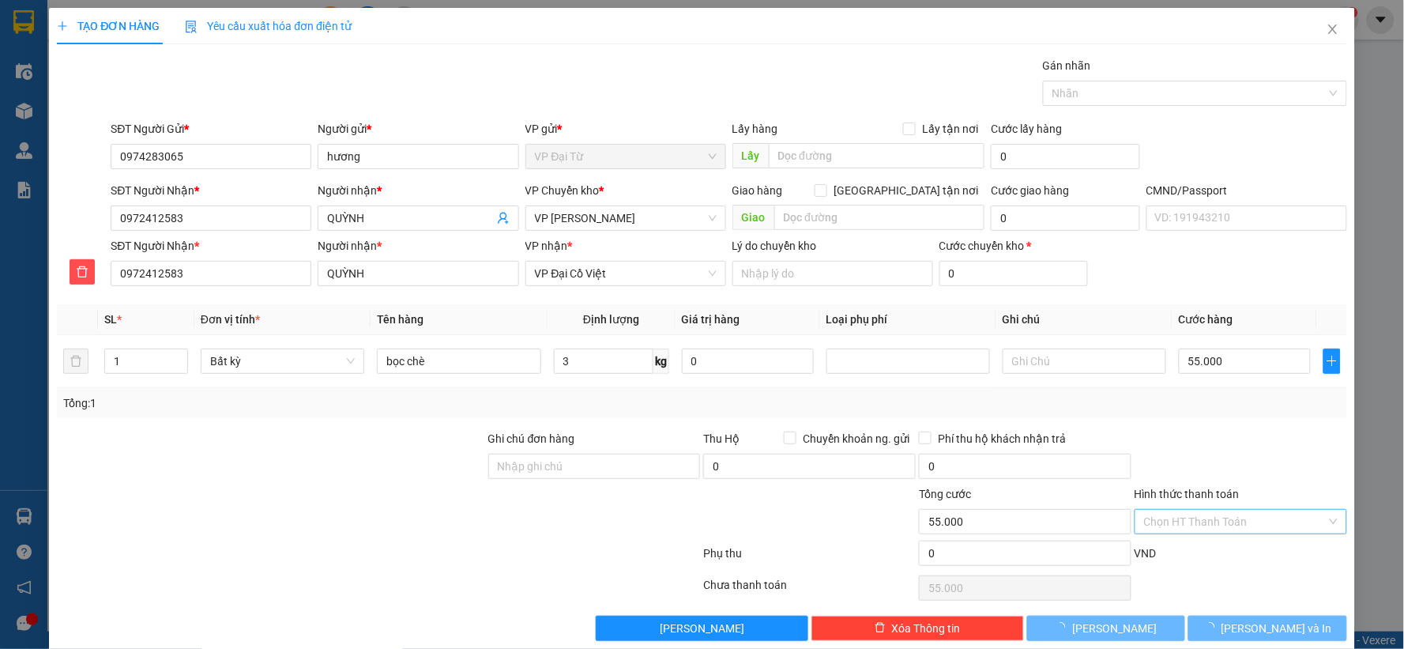
click at [1238, 523] on input "Hình thức thanh toán" at bounding box center [1235, 522] width 182 height 24
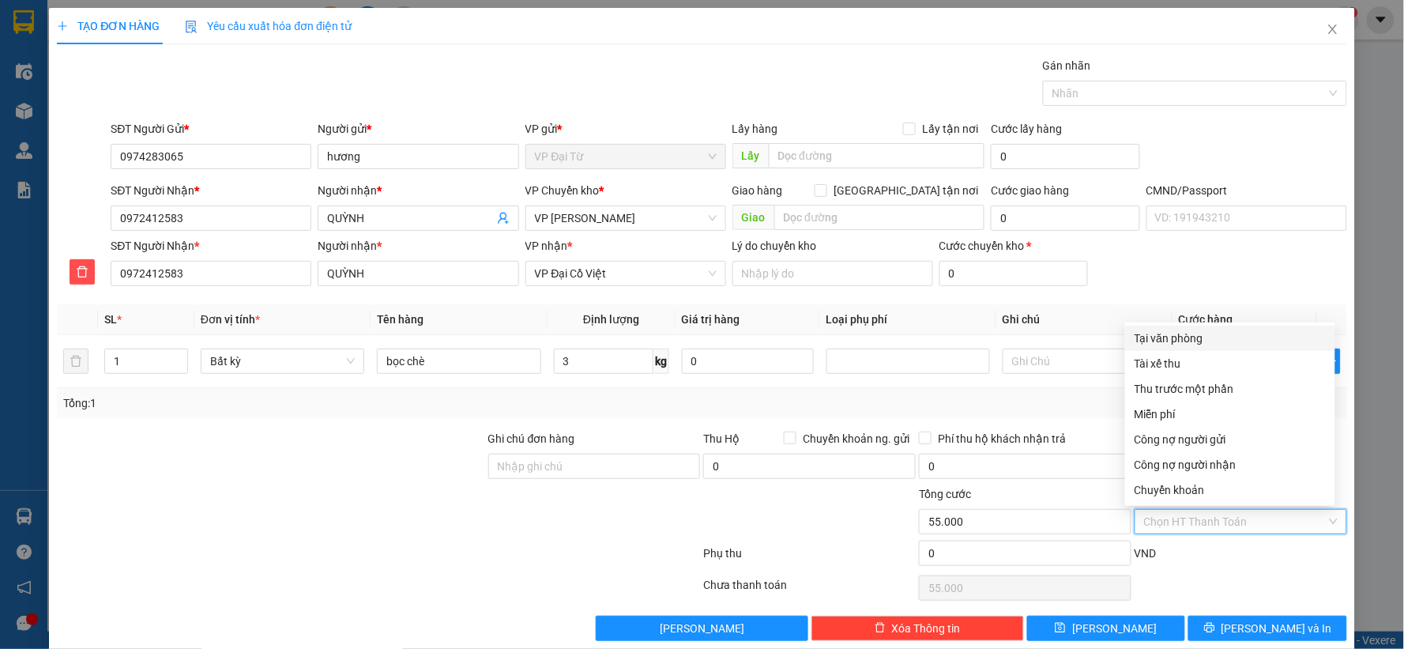
click at [1178, 343] on div "Tại văn phòng" at bounding box center [1229, 337] width 191 height 17
type input "0"
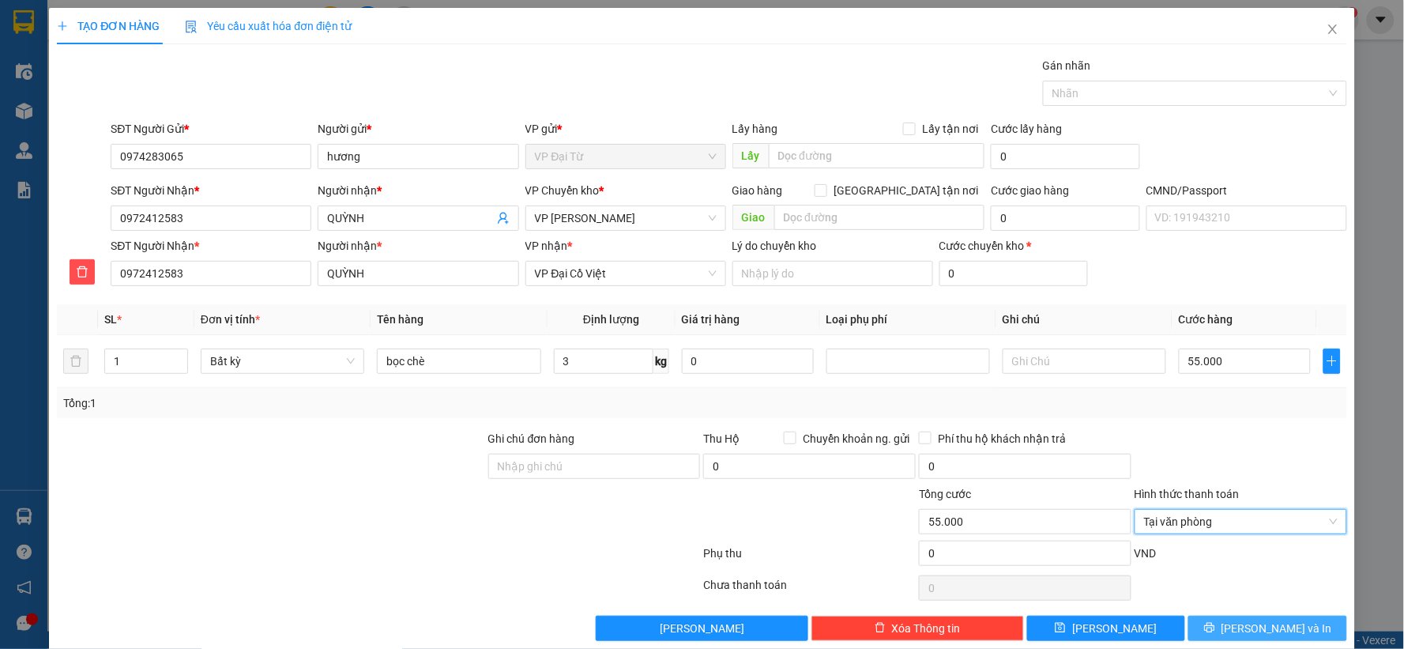
click at [1242, 634] on button "[PERSON_NAME] và In" at bounding box center [1267, 627] width 159 height 25
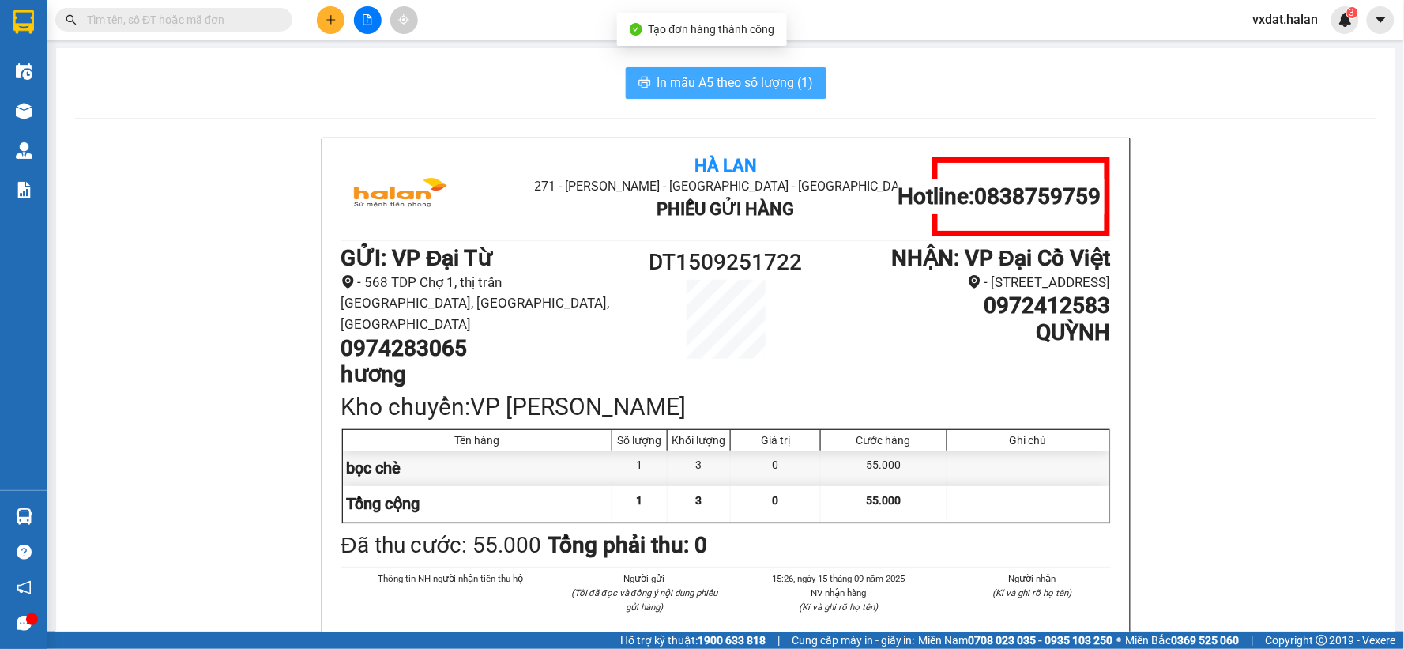
click at [703, 92] on button "In mẫu A5 theo số lượng (1)" at bounding box center [726, 83] width 201 height 32
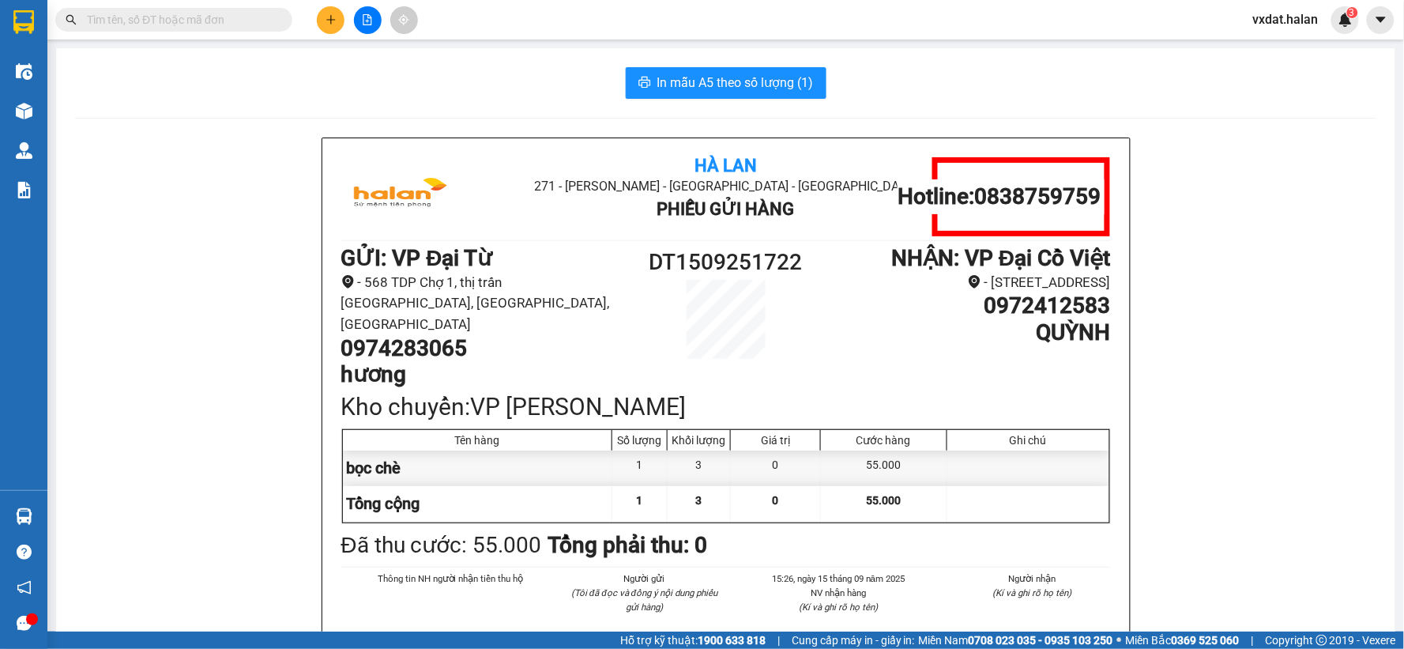
click at [432, 335] on h1 "0974283065" at bounding box center [485, 348] width 288 height 27
copy h1 "0974283065"
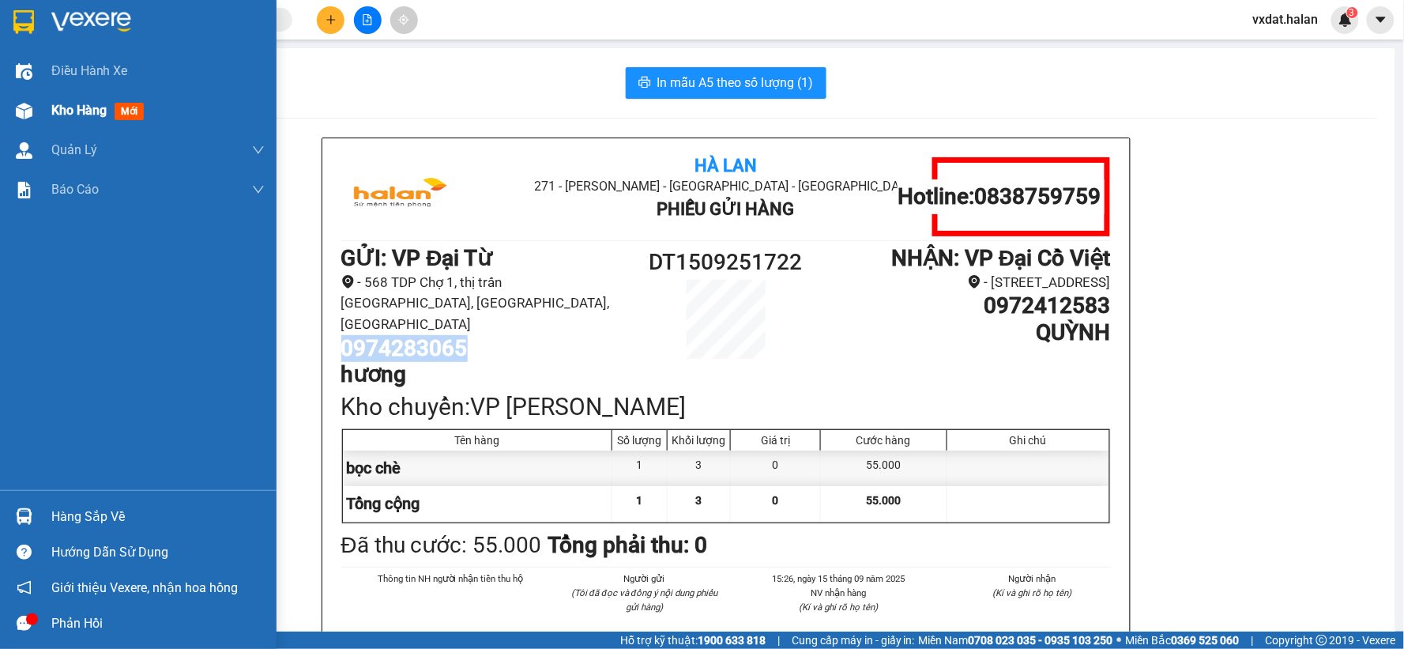
click at [28, 106] on img at bounding box center [24, 111] width 17 height 17
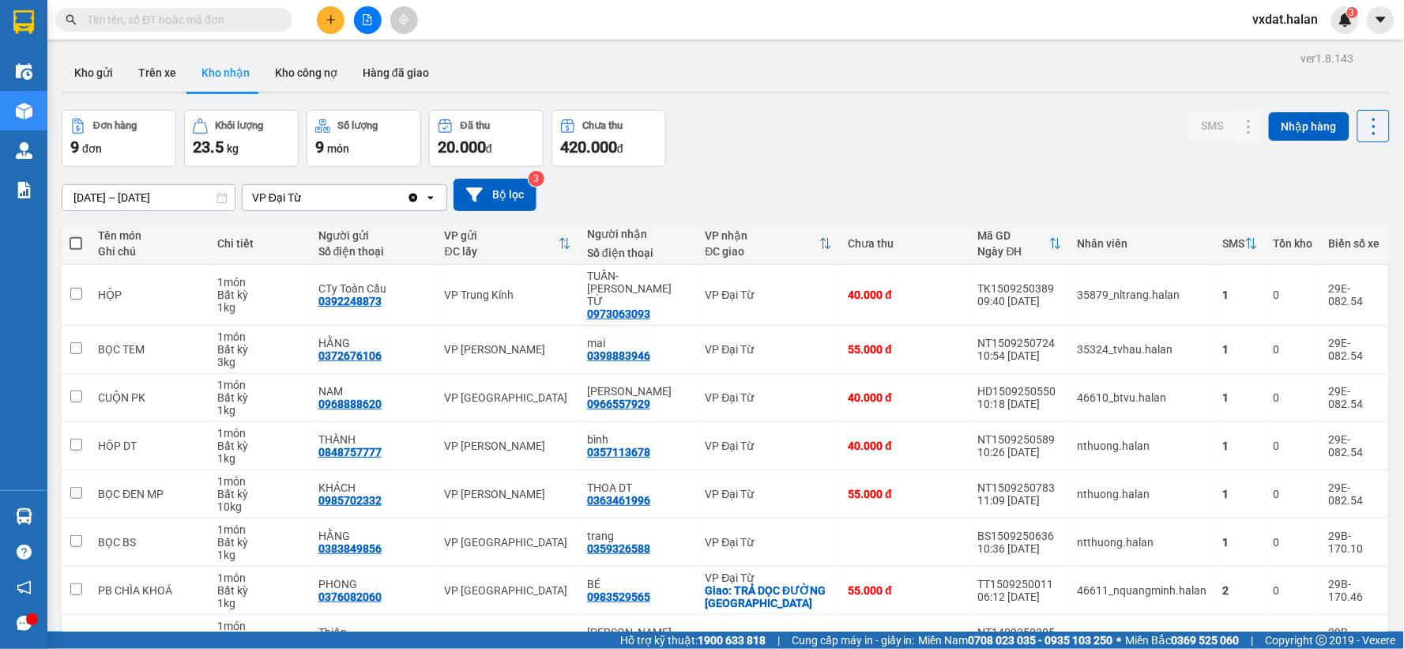
click at [88, 51] on div "ver 1.8.143 Kho gửi Trên xe Kho nhận Kho công nợ Hàng đã giao Đơn hàng 9 đơn Kh…" at bounding box center [725, 407] width 1341 height 720
click at [92, 70] on button "Kho gửi" at bounding box center [94, 73] width 64 height 38
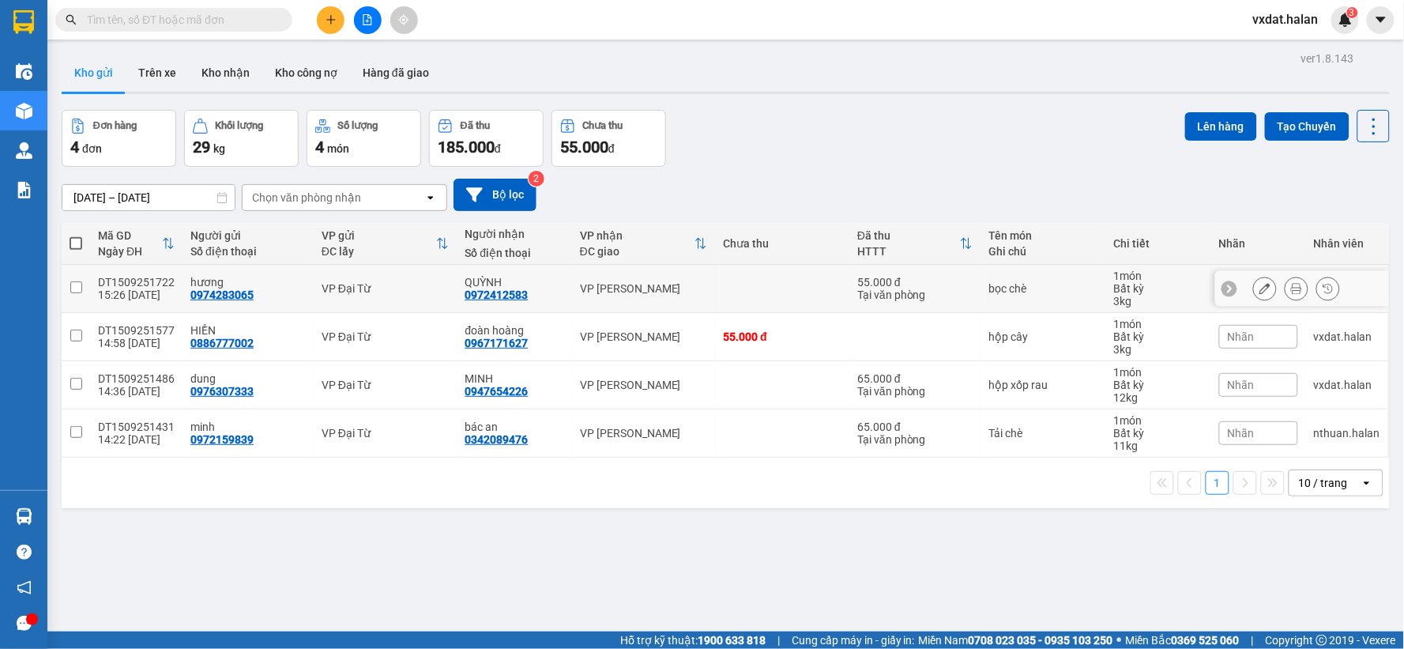
click at [1258, 290] on button at bounding box center [1265, 289] width 22 height 28
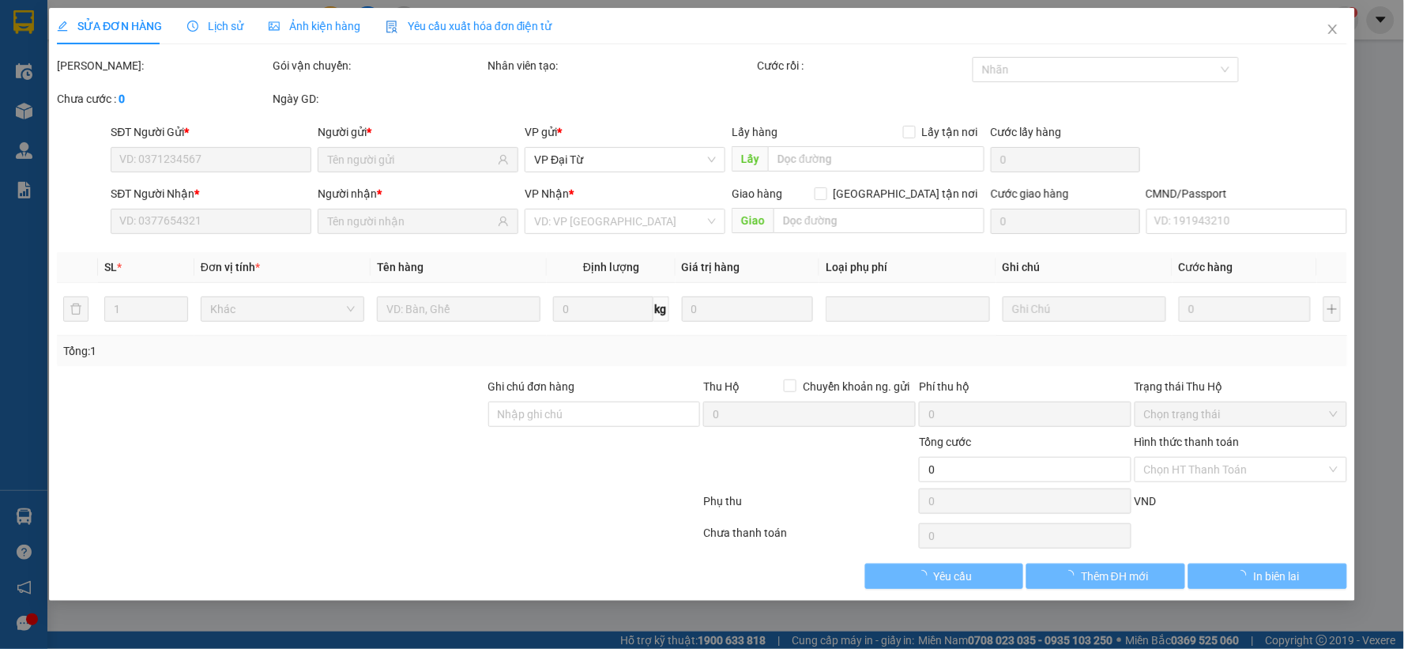
type input "0974283065"
type input "0972412583"
type input "55.000"
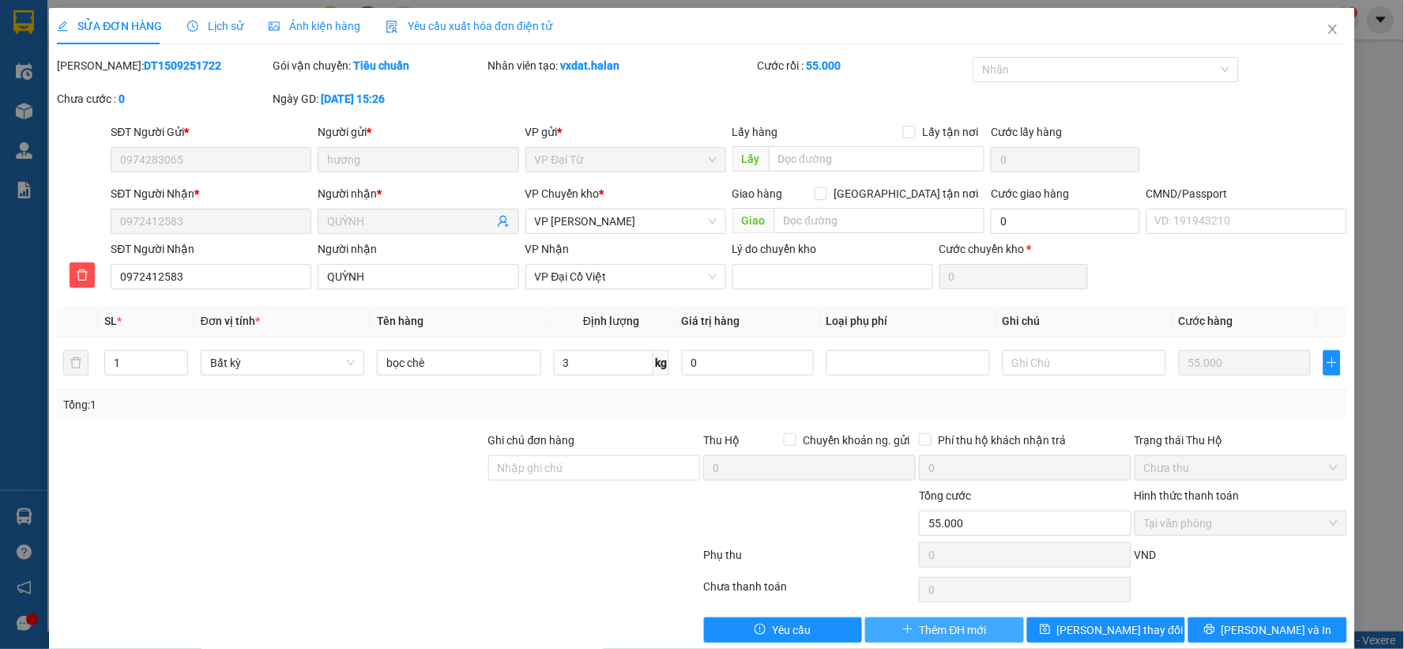
click at [967, 636] on span "Thêm ĐH mới" at bounding box center [952, 629] width 67 height 17
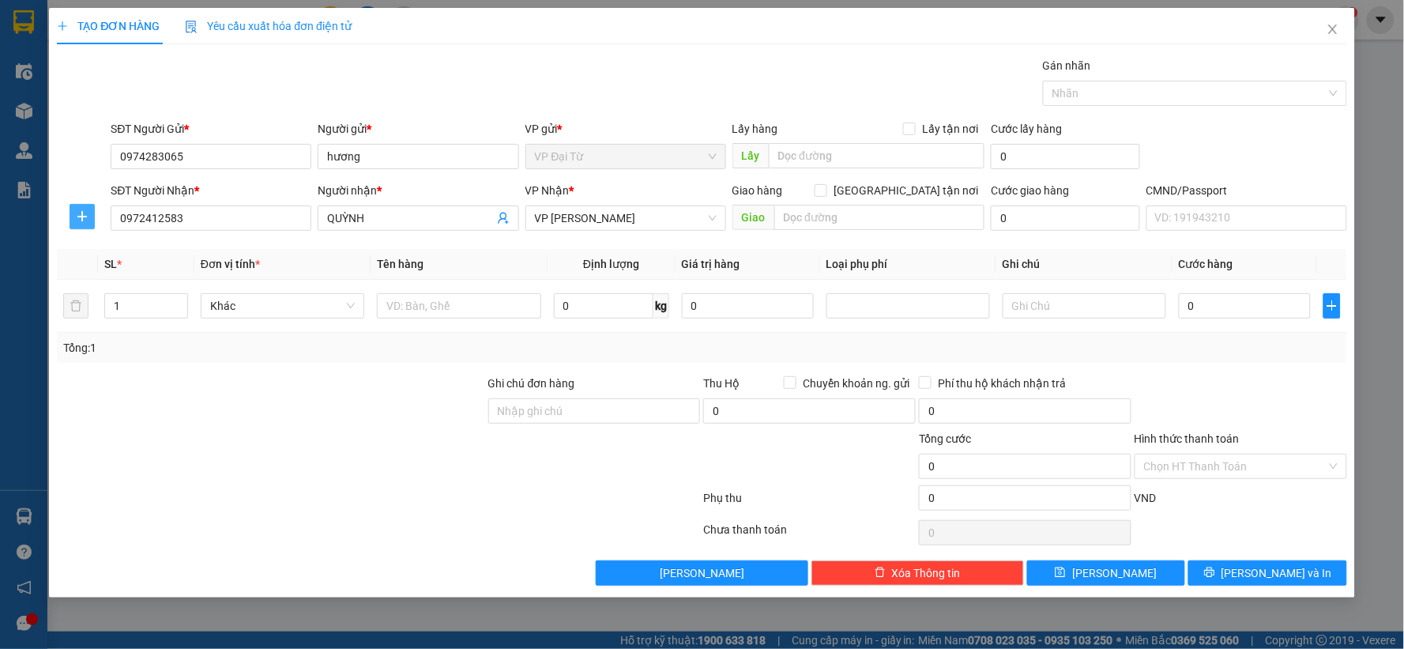
click at [92, 216] on span "plus" at bounding box center [82, 216] width 24 height 13
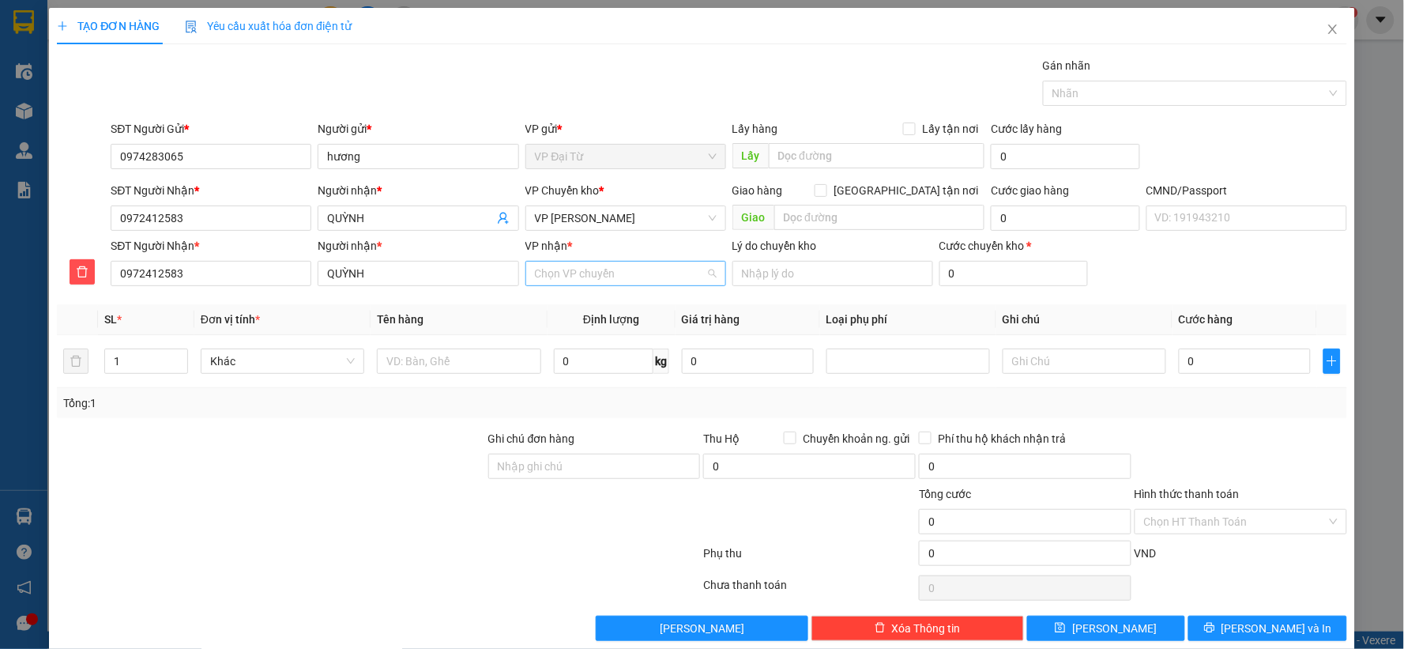
click at [617, 272] on input "VP nhận *" at bounding box center [620, 273] width 171 height 24
type input "dcv"
click at [583, 302] on div "VP Đại Cồ Việt" at bounding box center [620, 304] width 180 height 17
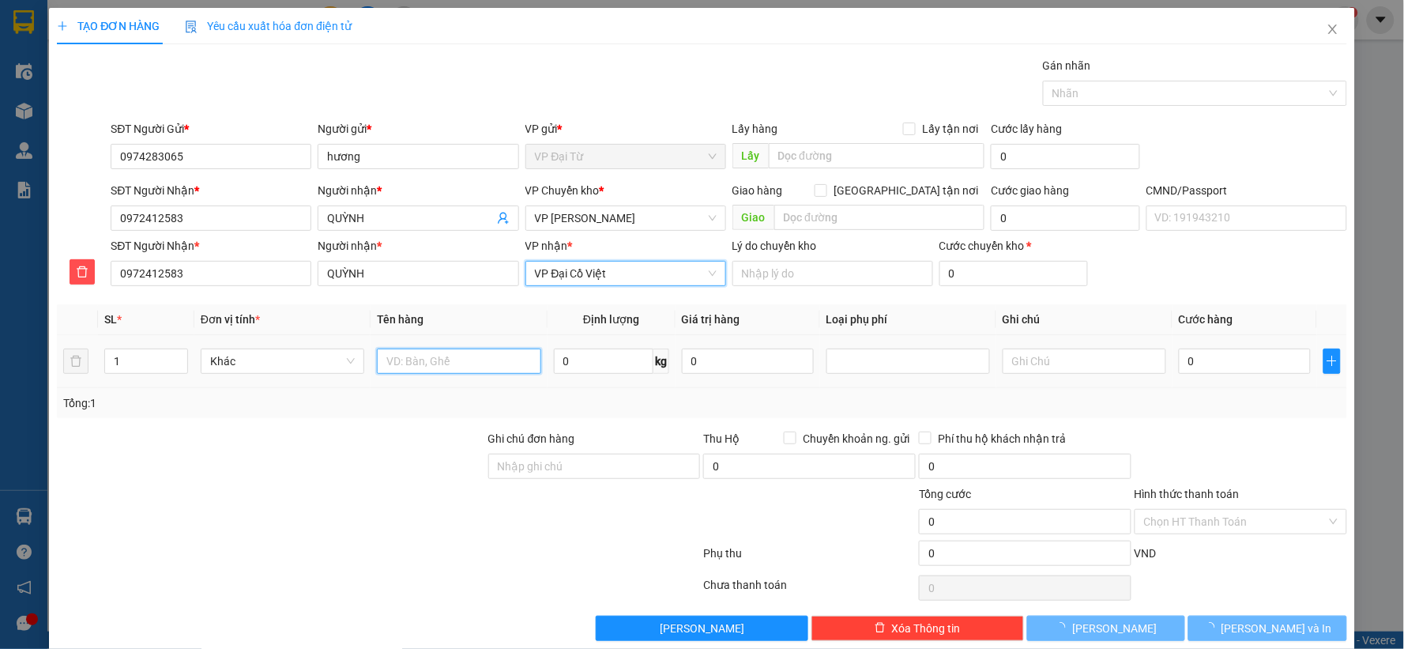
click at [450, 371] on input "text" at bounding box center [459, 360] width 164 height 25
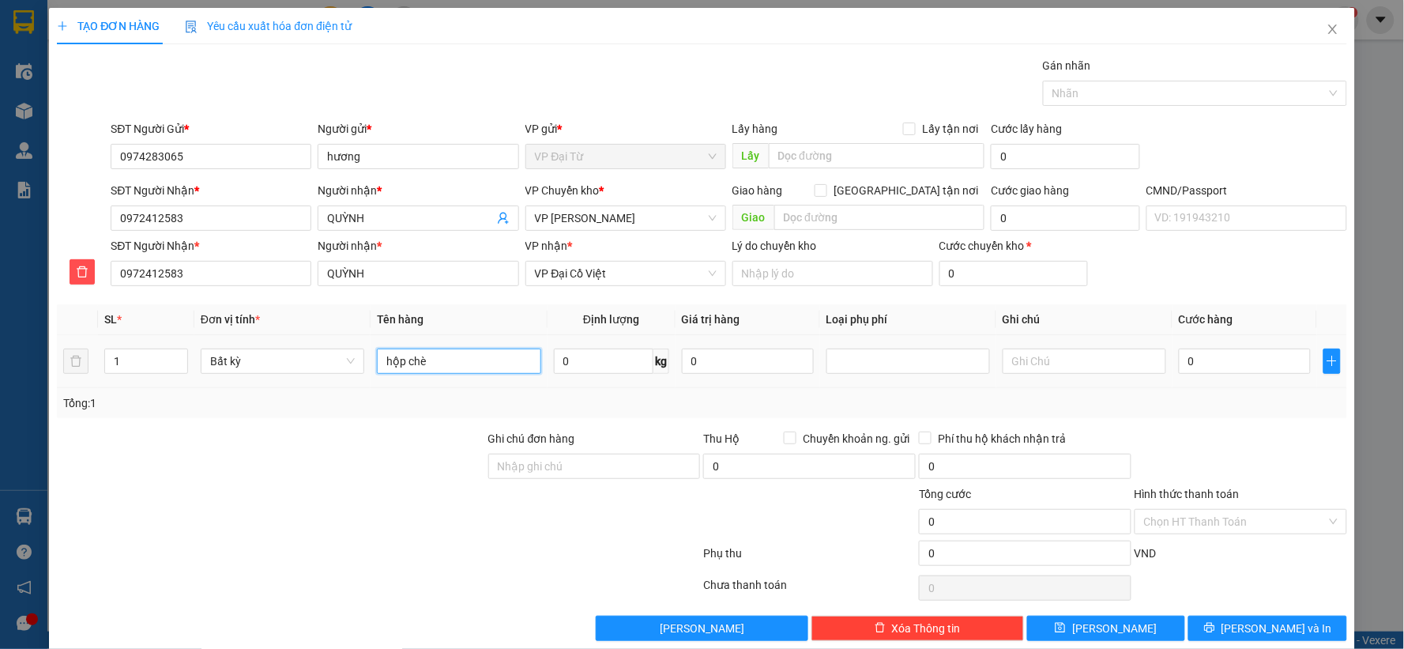
type input "hộp chè"
type input "4"
type input "55.000"
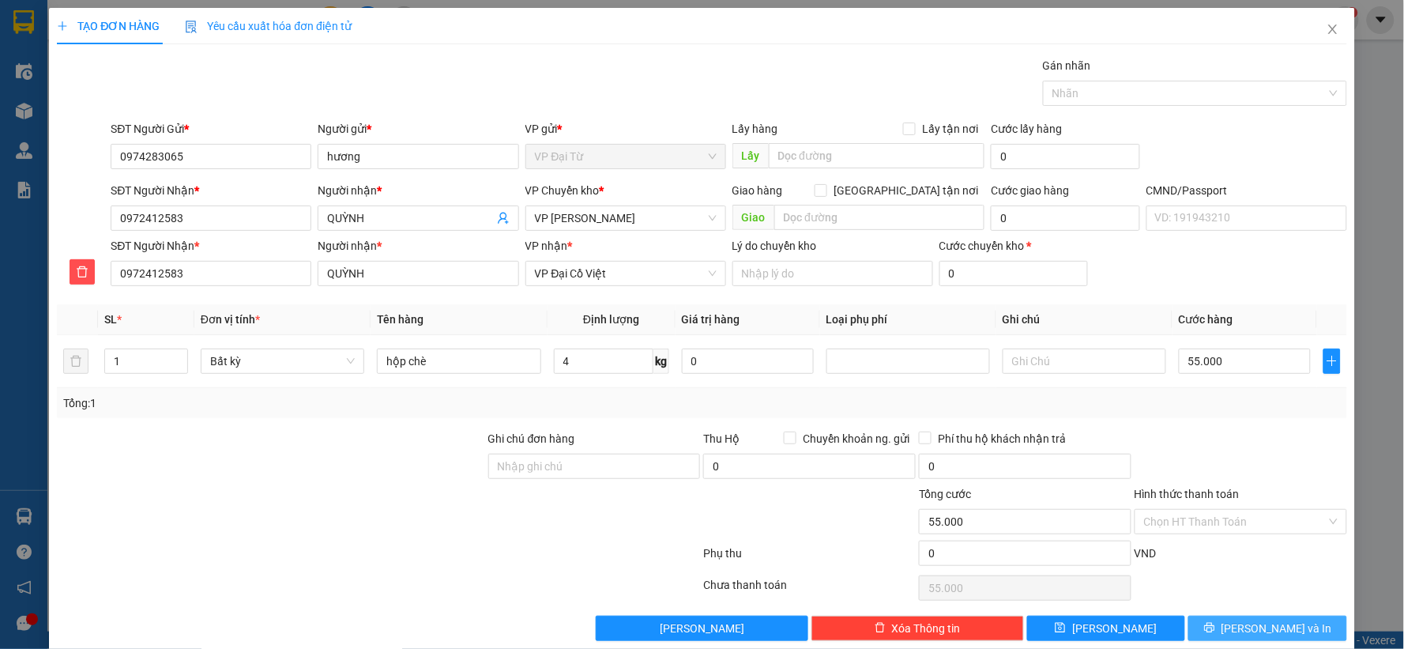
click at [1265, 624] on span "[PERSON_NAME] và In" at bounding box center [1276, 627] width 111 height 17
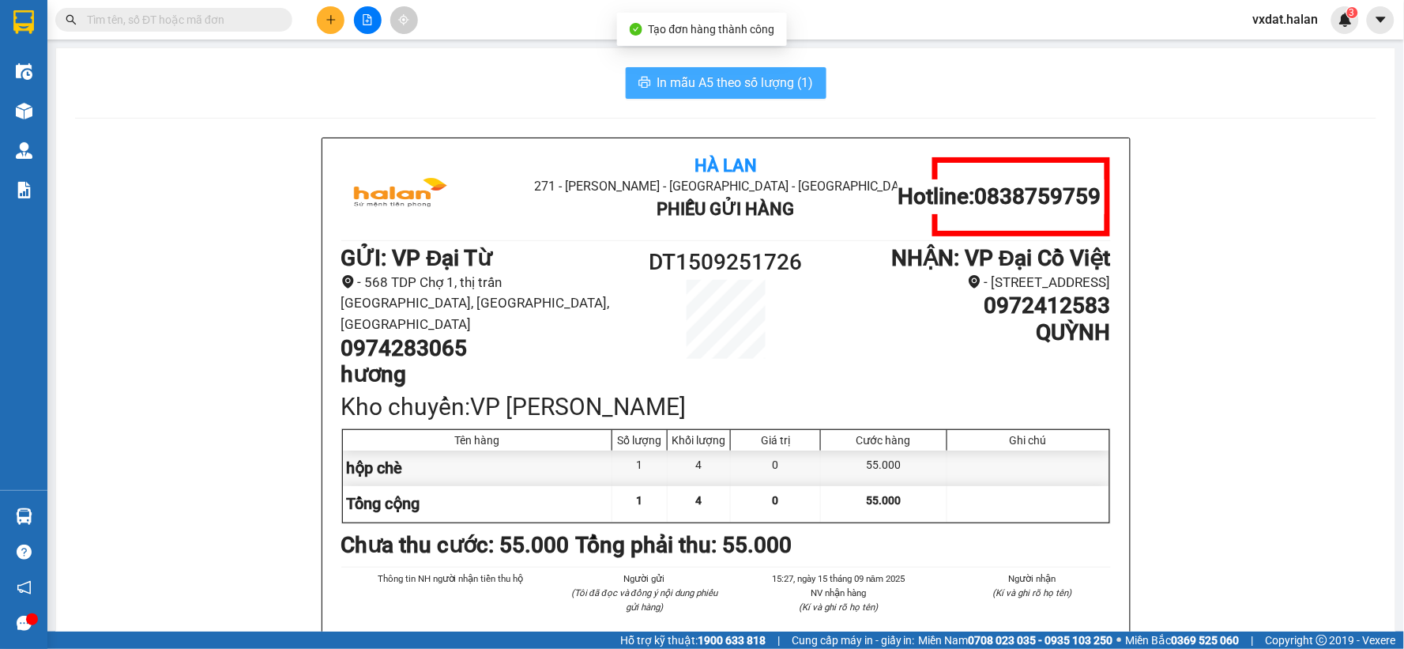
click at [735, 83] on span "In mẫu A5 theo số lượng (1)" at bounding box center [735, 83] width 156 height 20
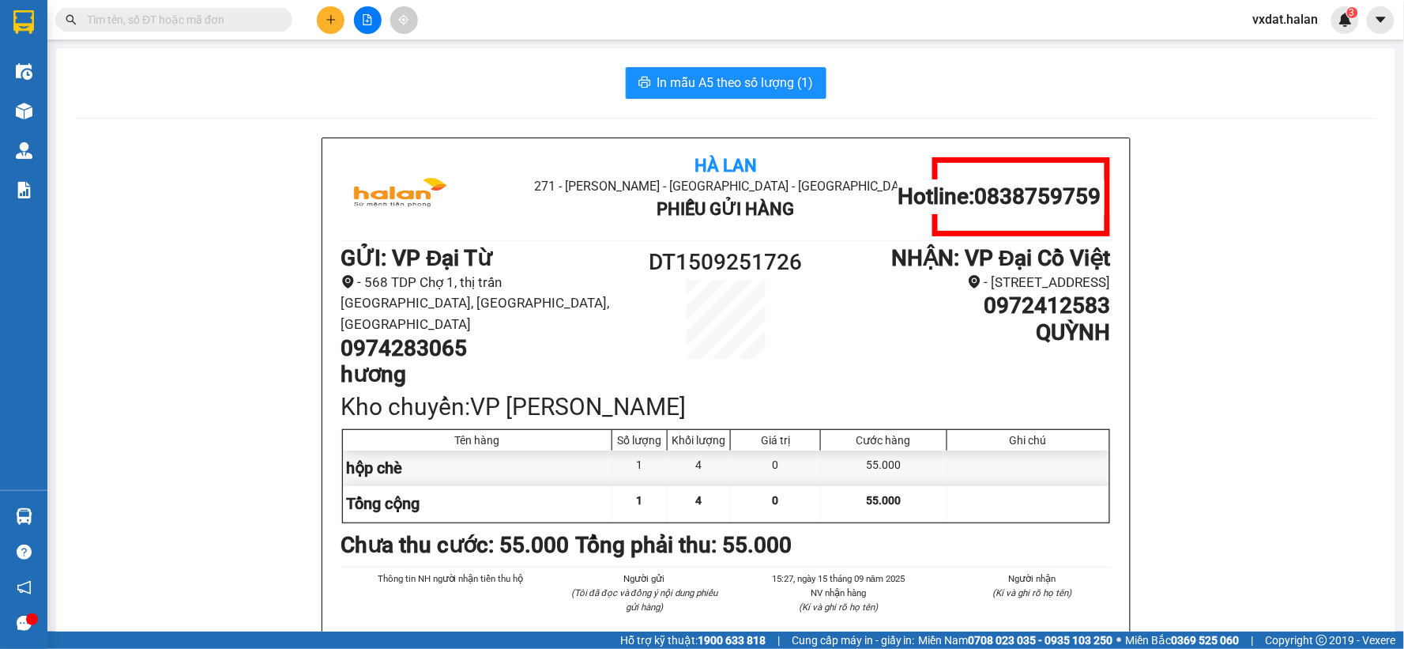
click at [760, 83] on span "In mẫu A5 theo số lượng (1)" at bounding box center [735, 83] width 156 height 20
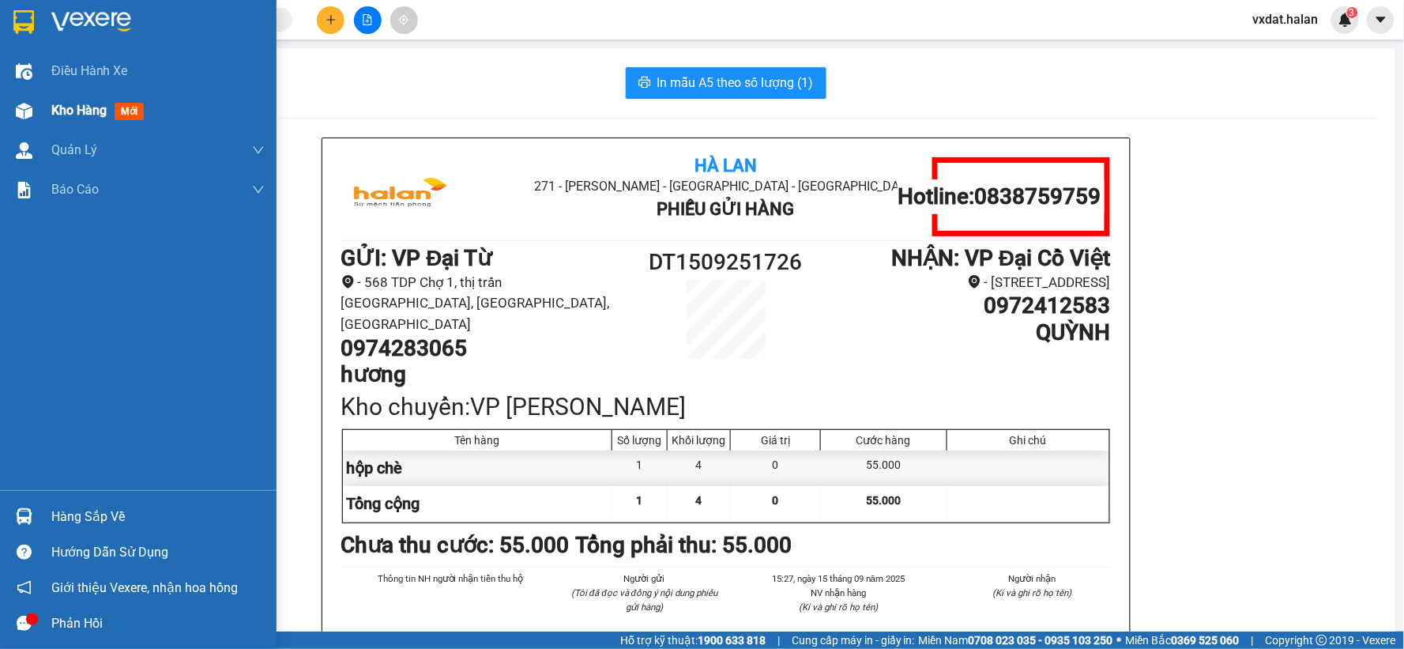
click at [22, 114] on img at bounding box center [24, 111] width 17 height 17
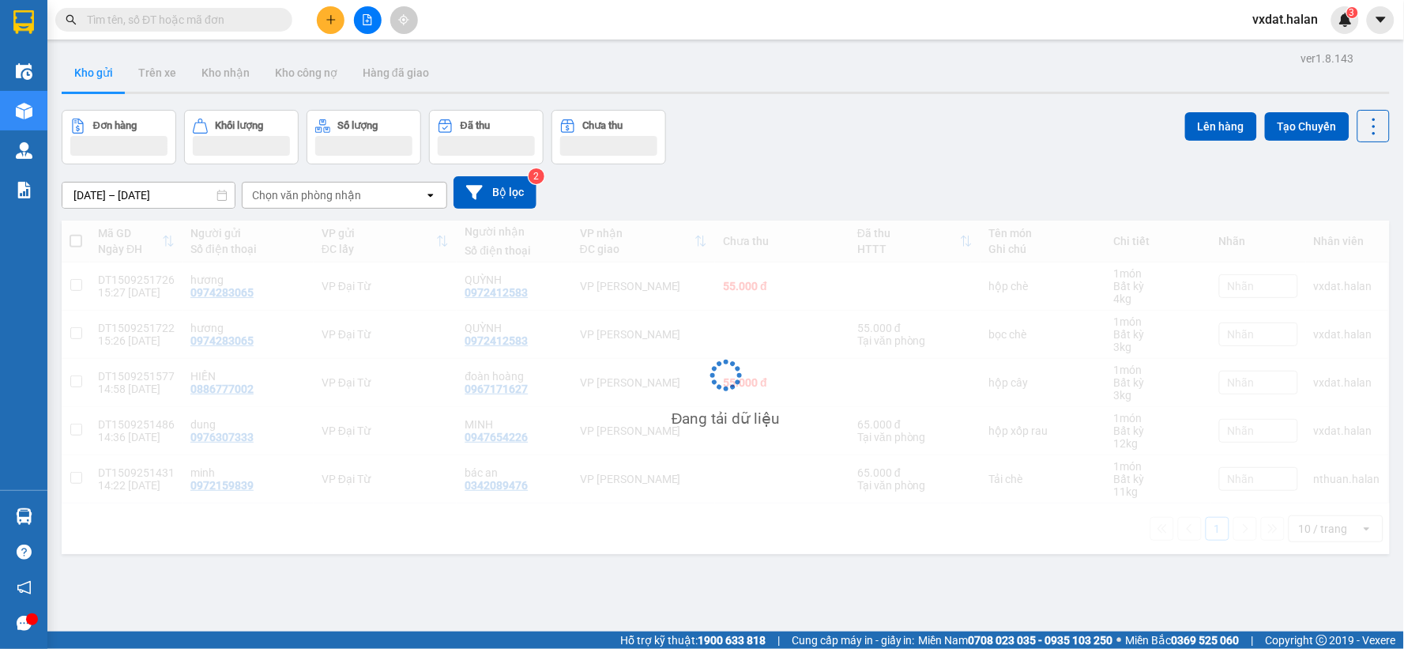
click at [916, 142] on div "Đơn hàng Khối lượng Số lượng Đã thu Chưa thu Lên hàng Tạo Chuyến" at bounding box center [726, 137] width 1328 height 55
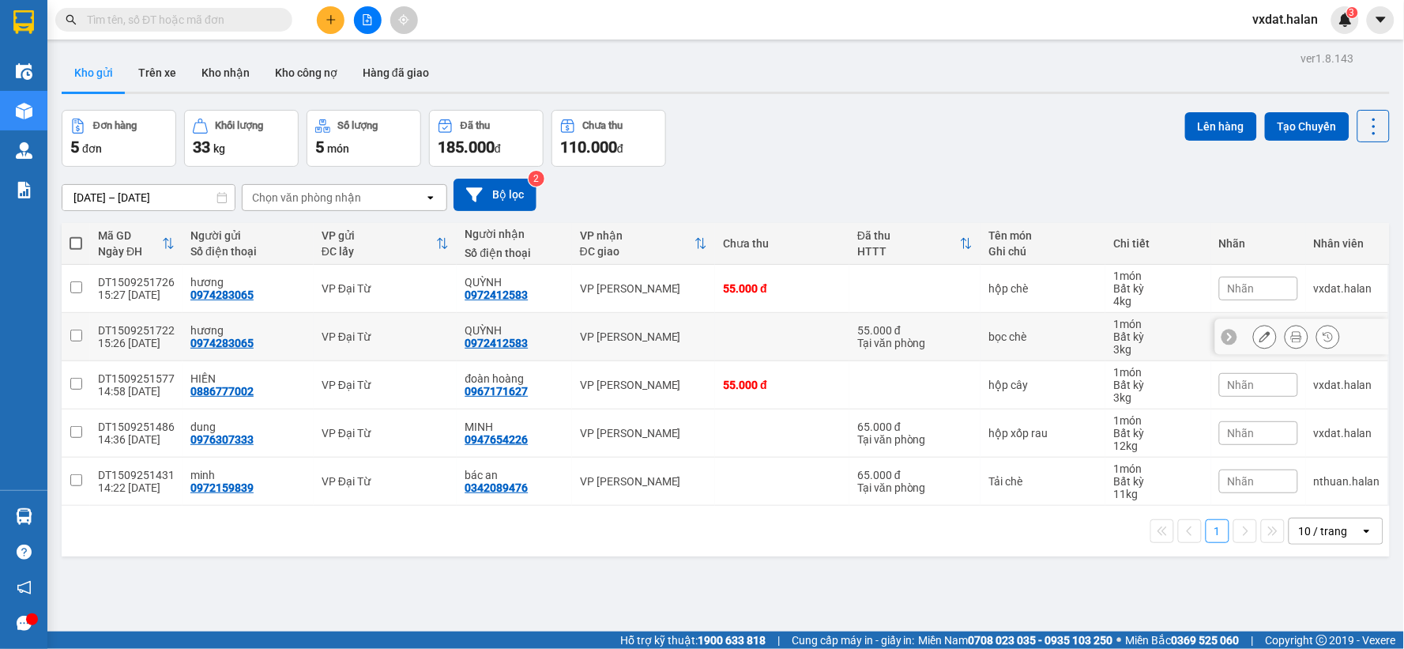
click at [1259, 335] on icon at bounding box center [1264, 336] width 11 height 11
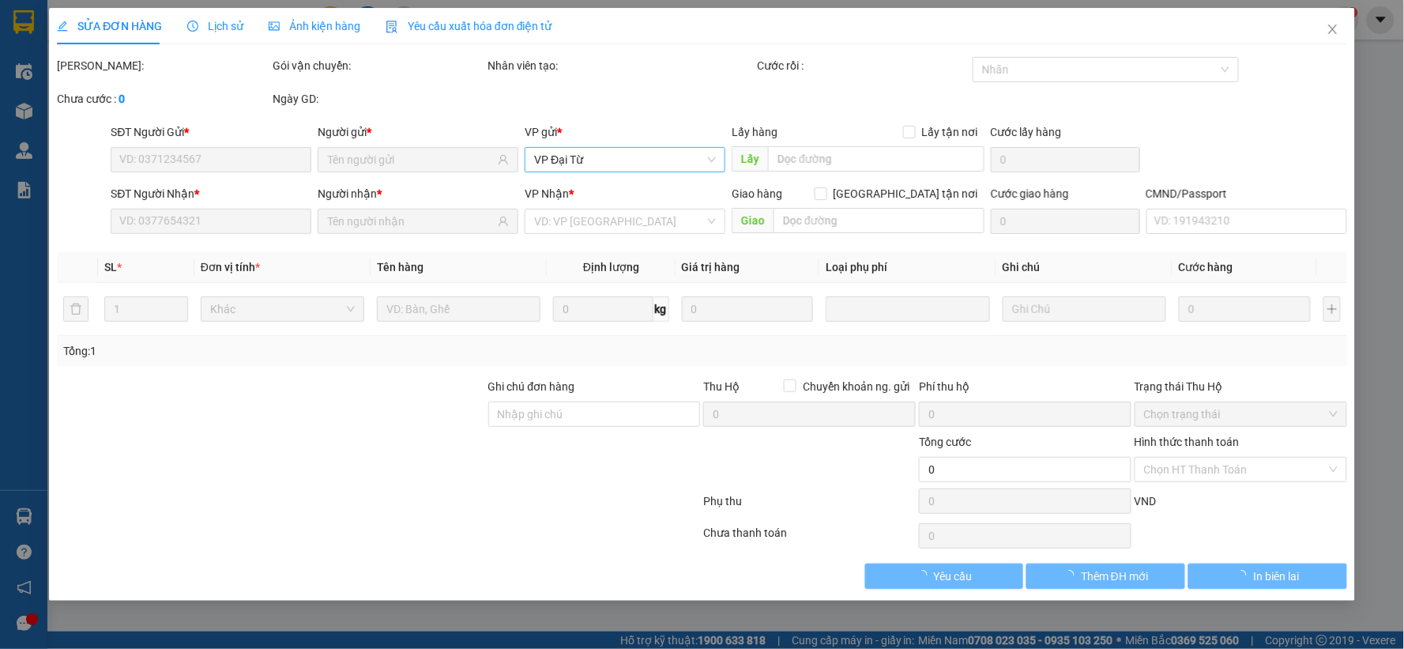
type input "0974283065"
type input "0972412583"
type input "55.000"
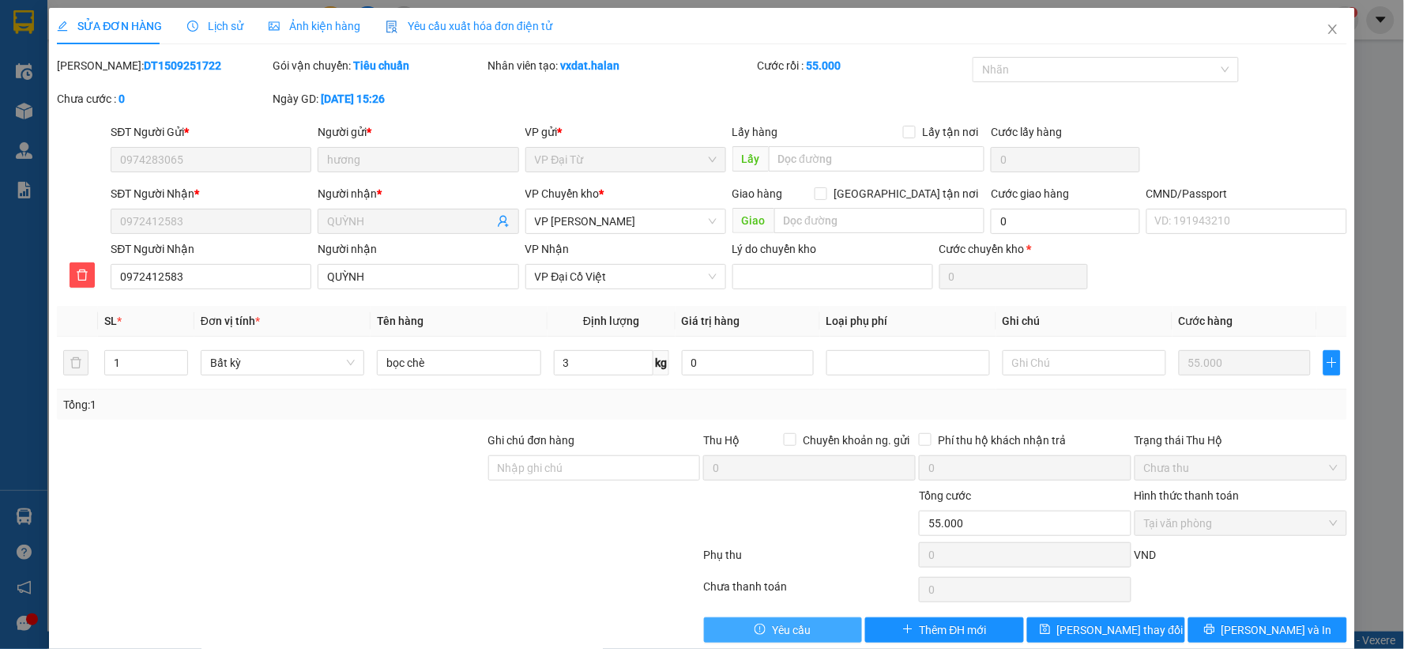
click at [826, 641] on button "Yêu cầu" at bounding box center [783, 629] width 159 height 25
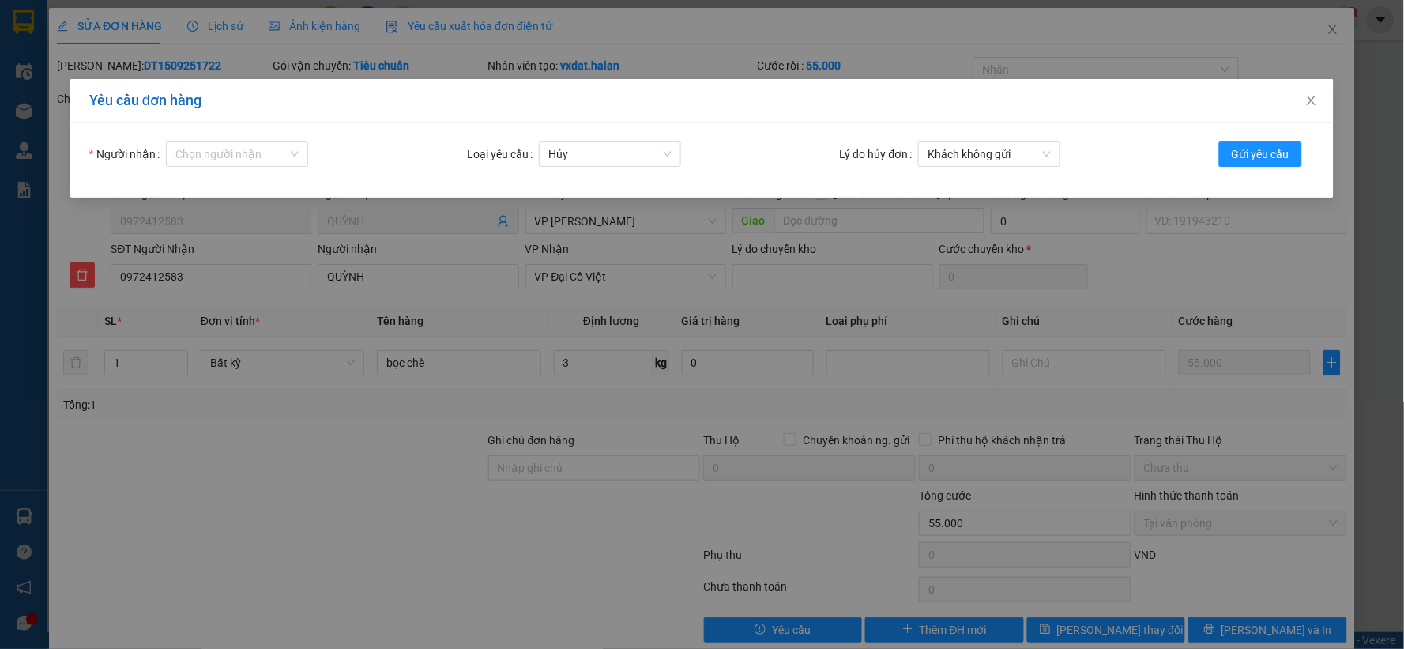
click at [271, 137] on div "Người nhận Chọn người nhận Loại yêu cầu Hủy Lý do hủy đơn Khách không gửi Gửi y…" at bounding box center [701, 159] width 1263 height 75
click at [255, 145] on input "Người nhận" at bounding box center [231, 154] width 112 height 24
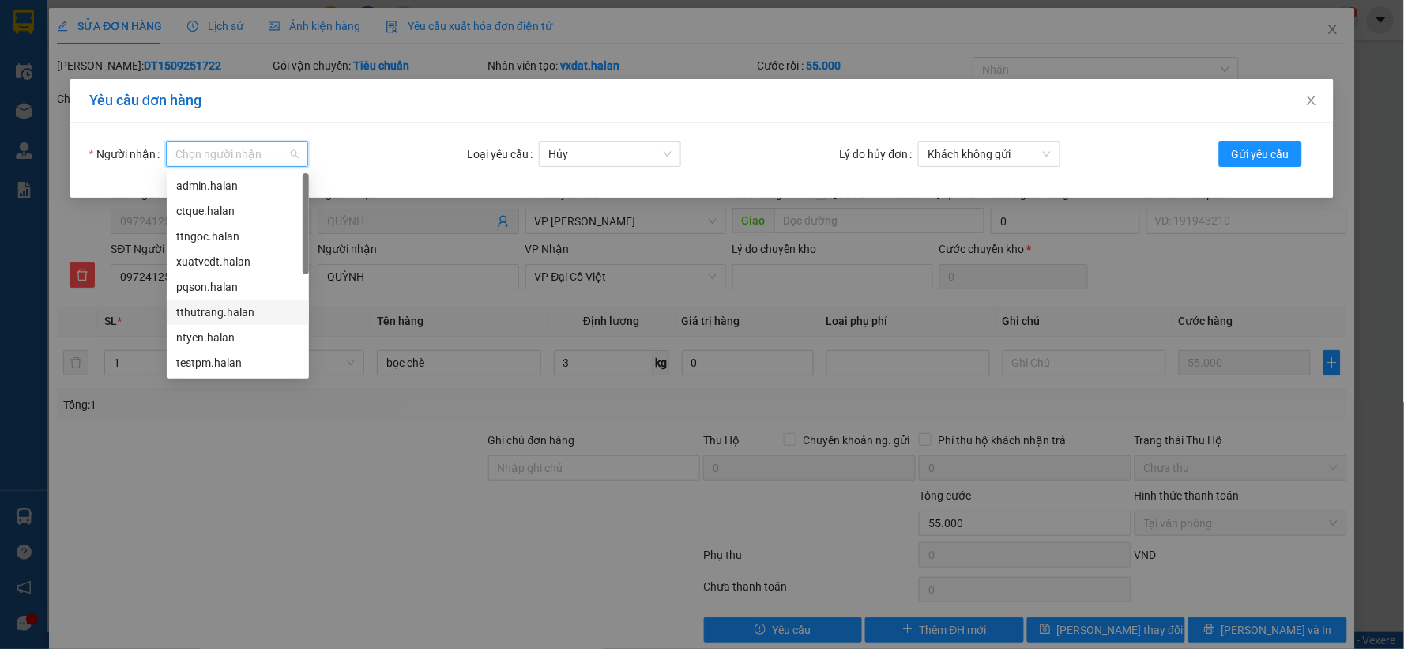
click at [206, 316] on div "tthutrang.halan" at bounding box center [237, 311] width 123 height 17
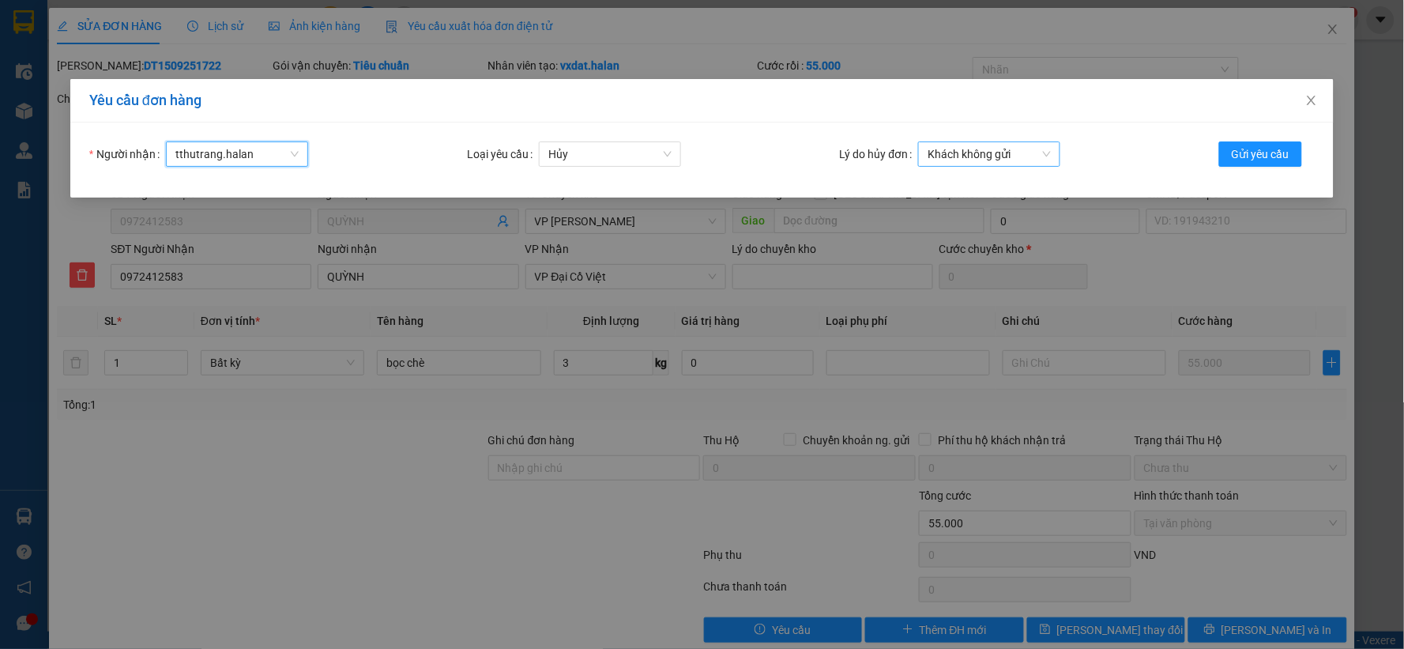
click at [1040, 152] on span "Khách không gửi" at bounding box center [988, 154] width 123 height 24
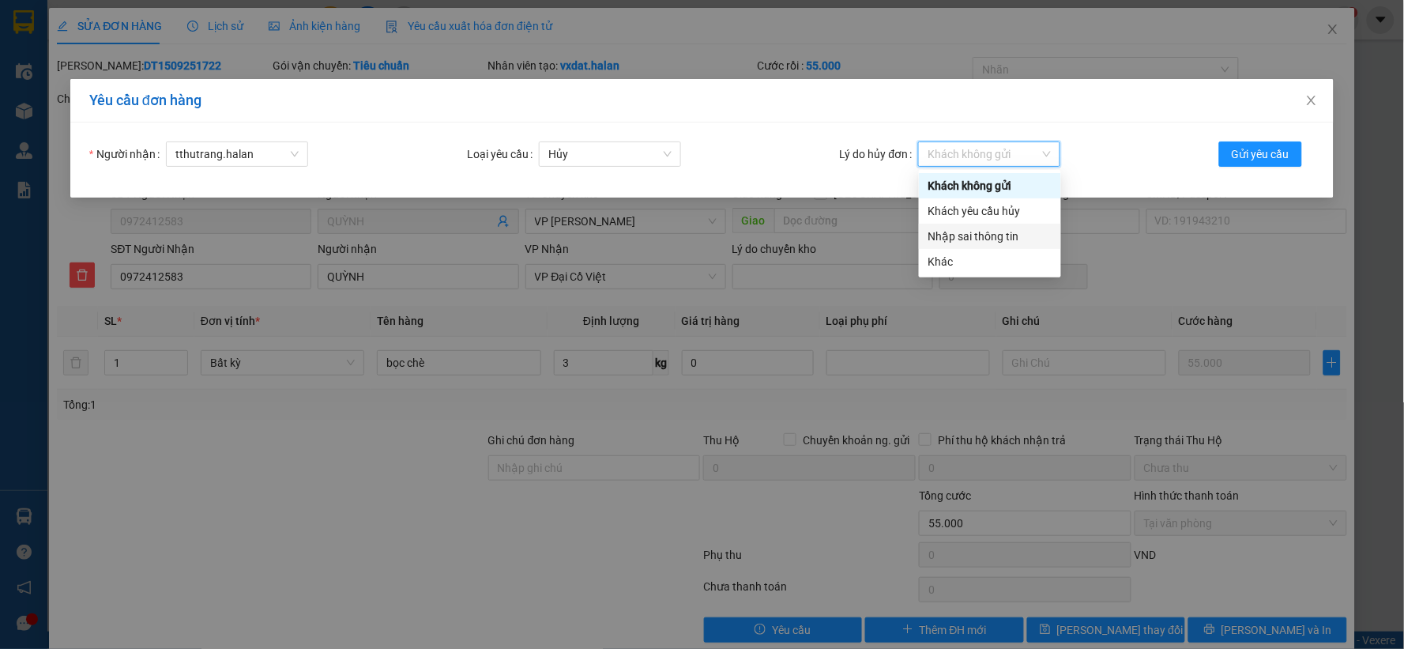
drag, startPoint x: 1006, startPoint y: 232, endPoint x: 1085, endPoint y: 217, distance: 80.4
click at [1006, 232] on div "Nhập sai thông tin" at bounding box center [989, 236] width 123 height 17
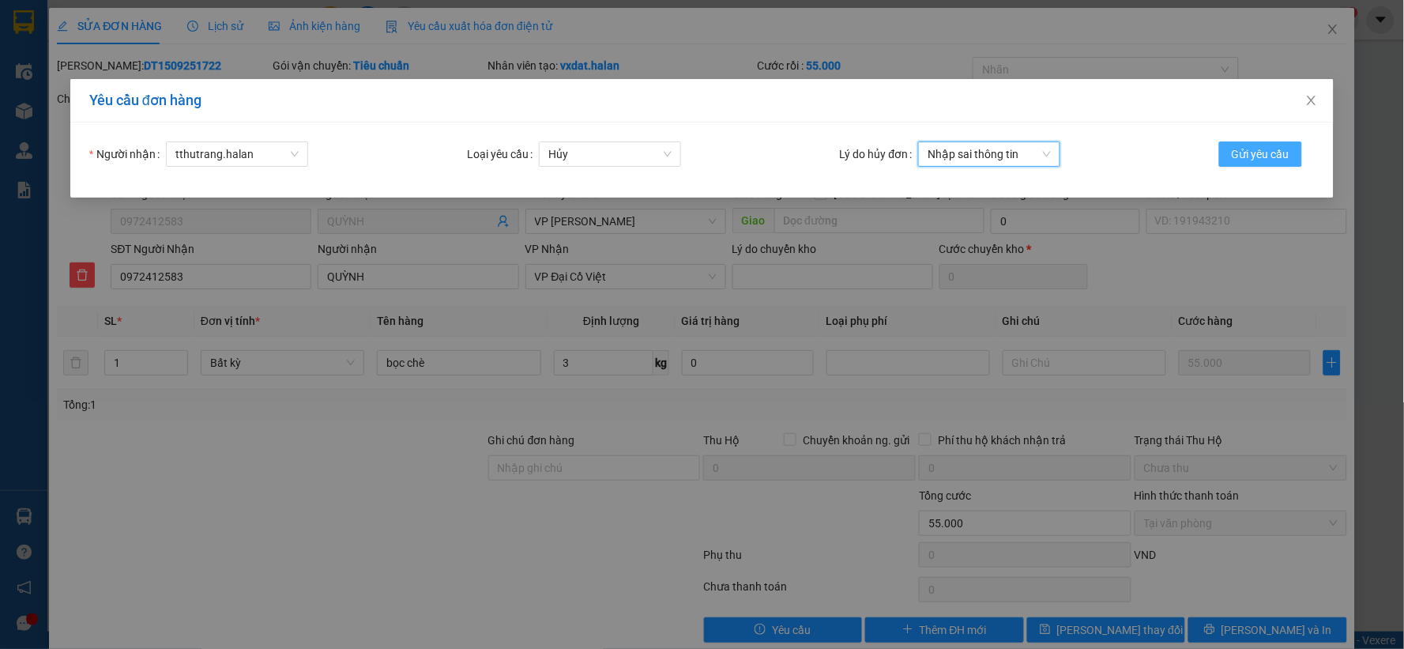
click at [1228, 156] on button "Gửi yêu cầu" at bounding box center [1260, 153] width 83 height 25
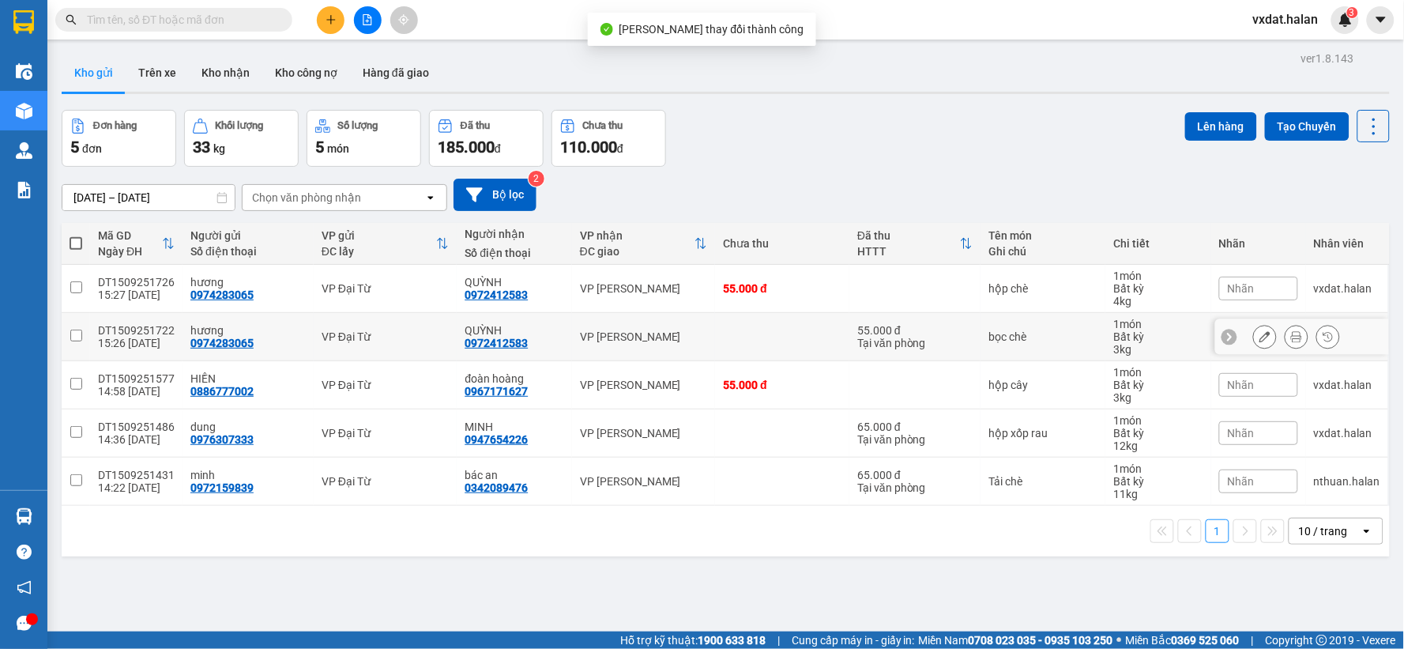
click at [1259, 337] on icon at bounding box center [1264, 336] width 11 height 11
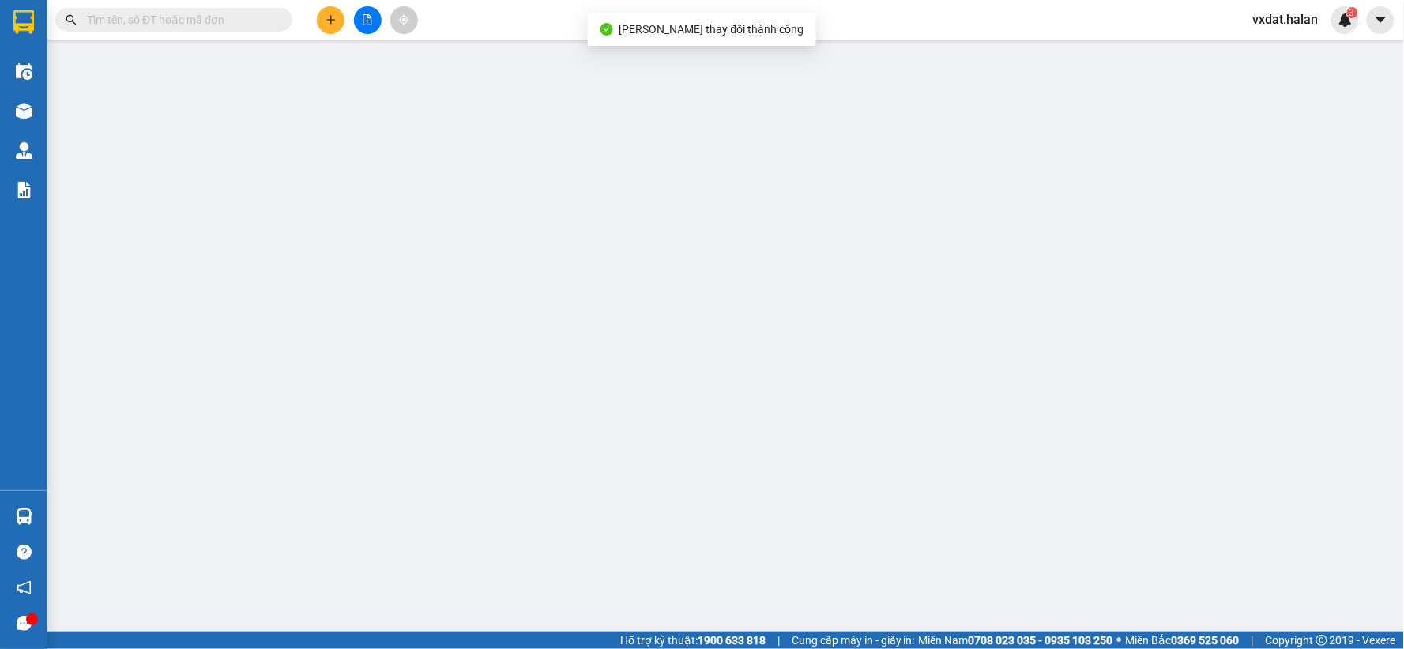
type input "0974283065"
type input "0972412583"
type input "55.000"
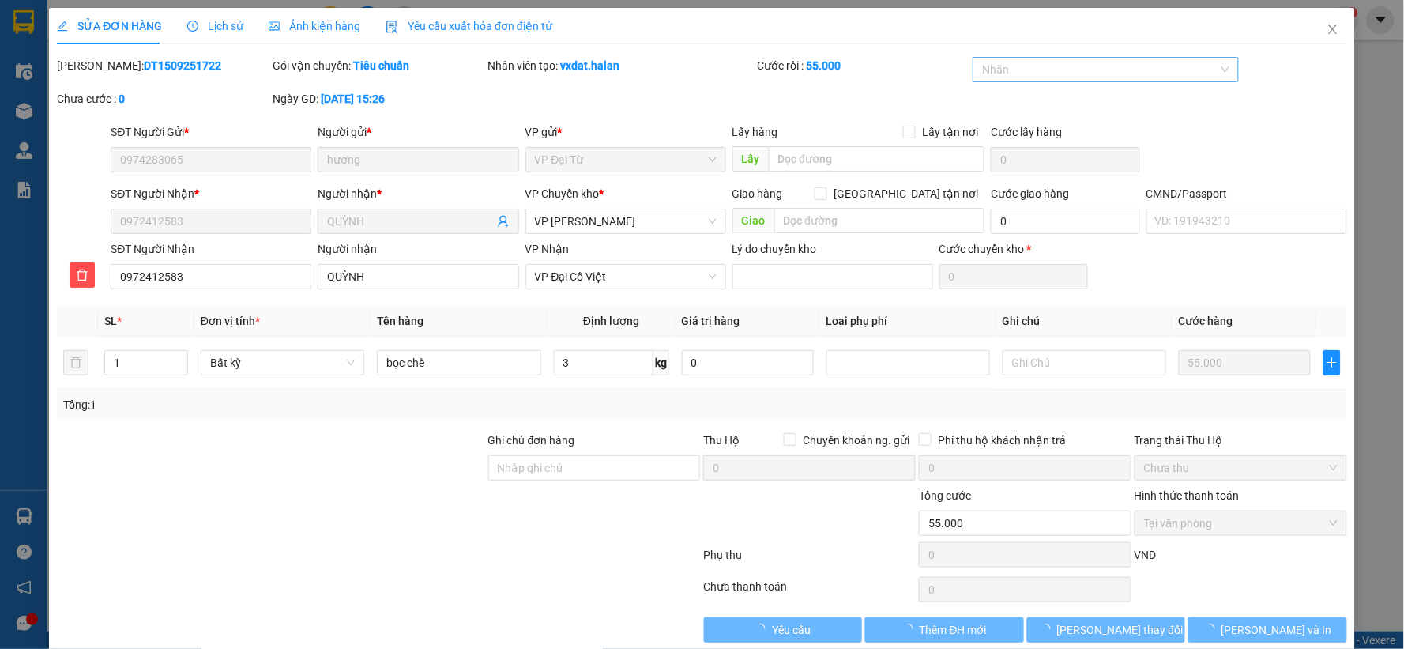
click at [1096, 77] on div at bounding box center [1097, 69] width 243 height 19
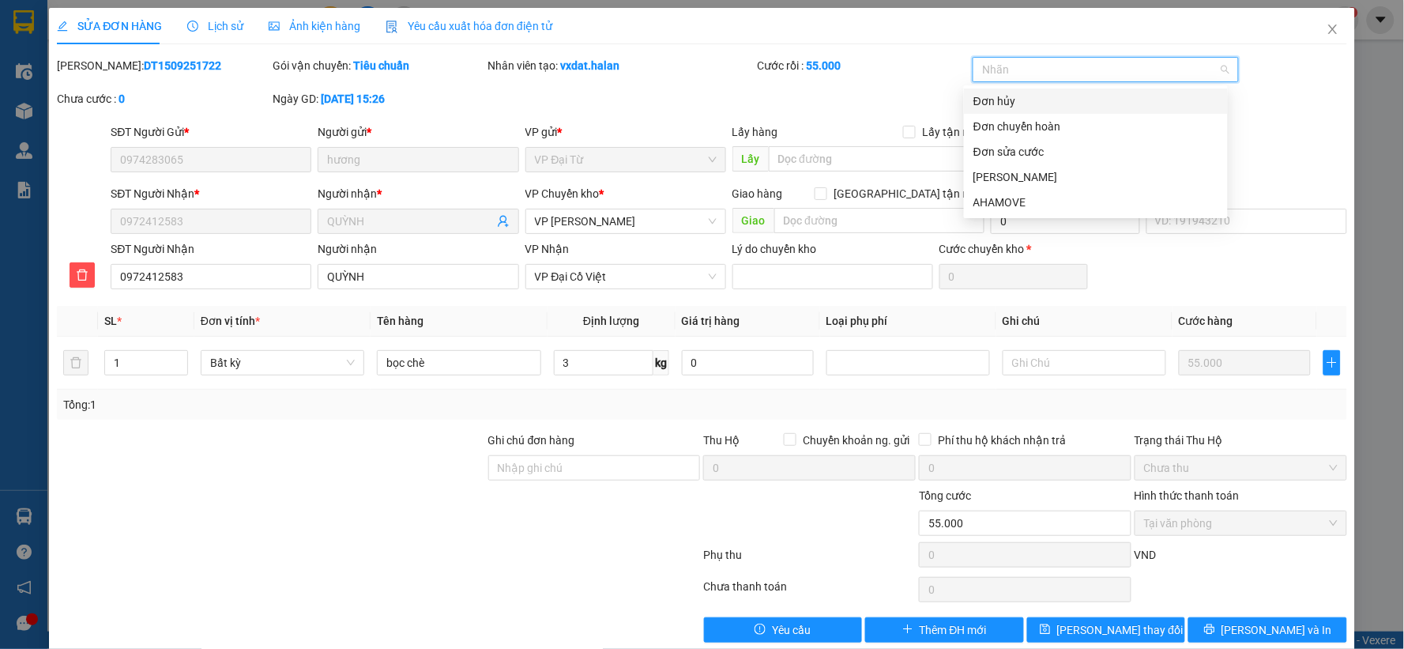
click at [1047, 97] on div "Đơn hủy" at bounding box center [1095, 100] width 245 height 17
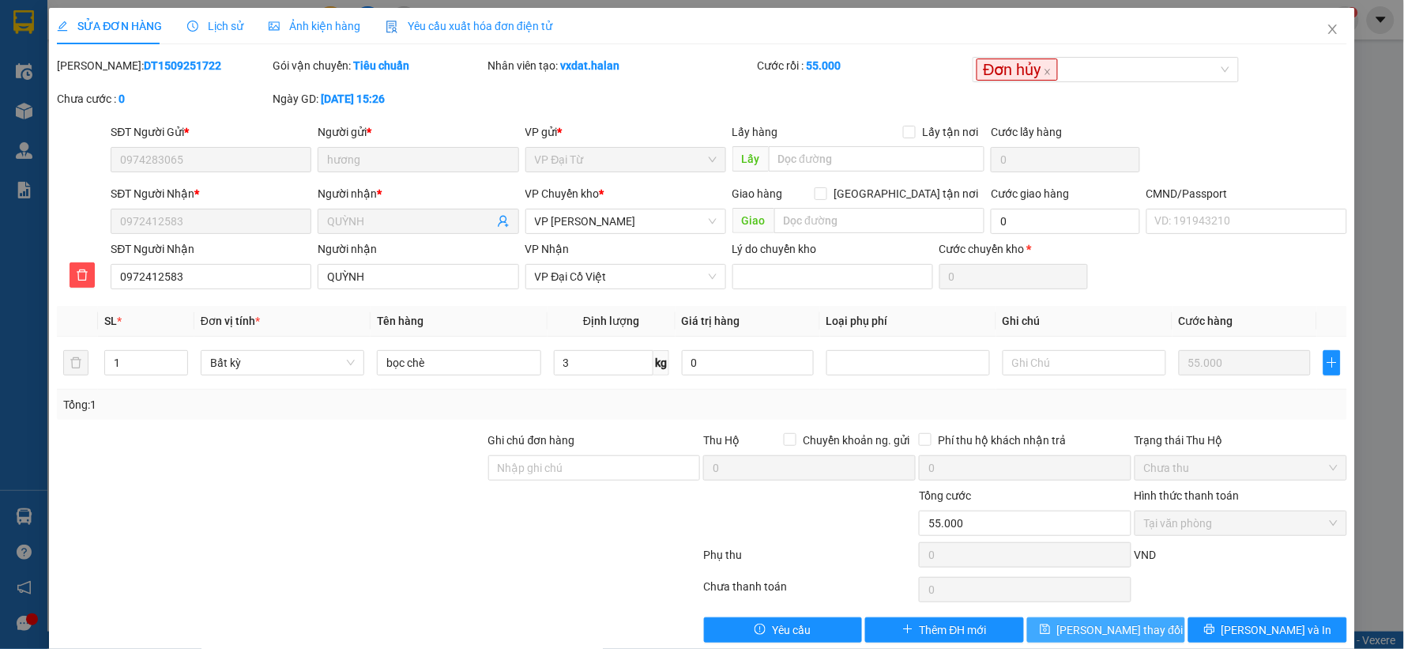
click at [1080, 621] on span "Lưu thay đổi" at bounding box center [1120, 629] width 126 height 17
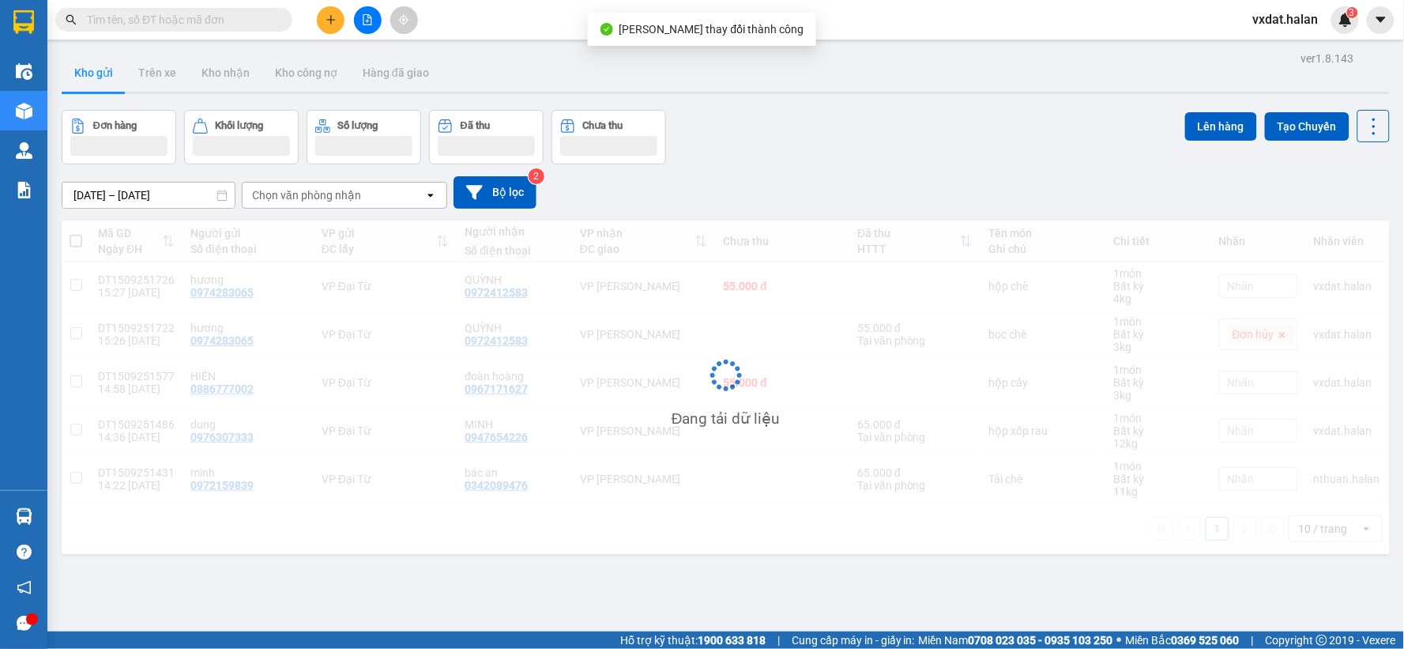
click at [959, 107] on div "ver 1.8.143 Kho gửi Trên xe Kho nhận Kho công nợ Hàng đã giao Đơn hàng Khối lượ…" at bounding box center [725, 371] width 1341 height 649
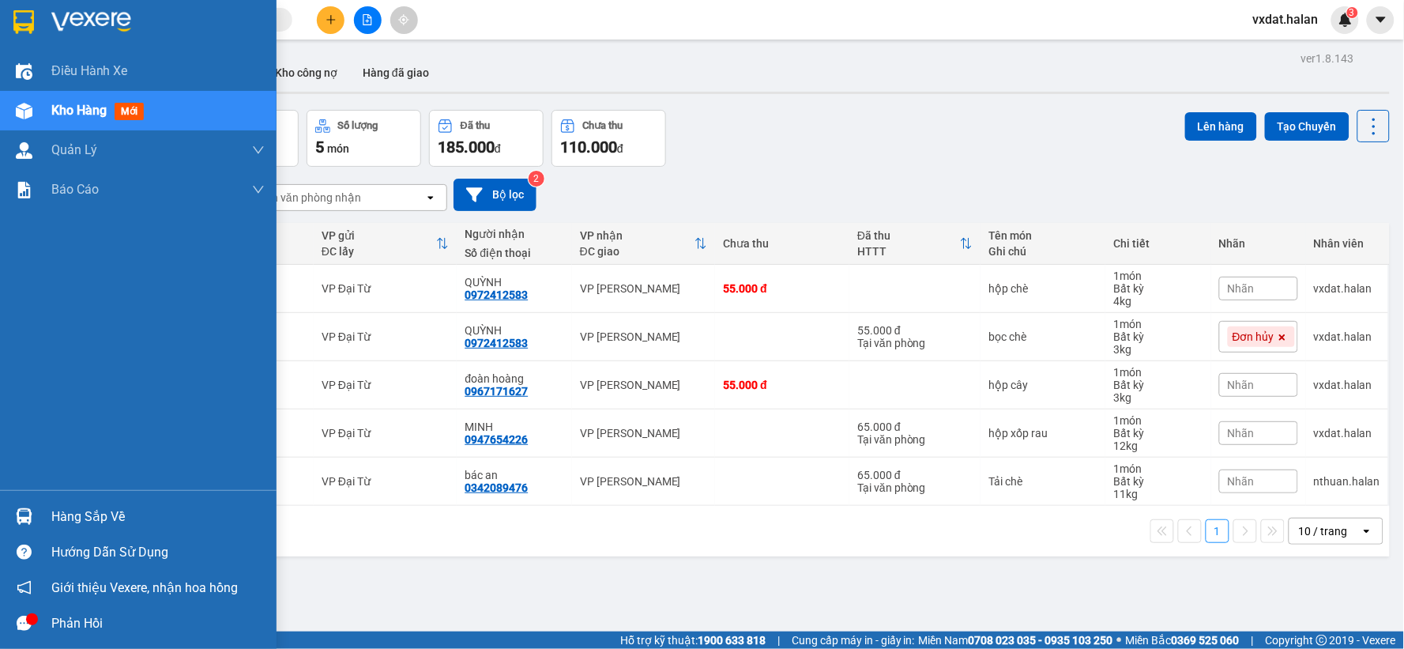
click at [18, 509] on img at bounding box center [24, 516] width 17 height 17
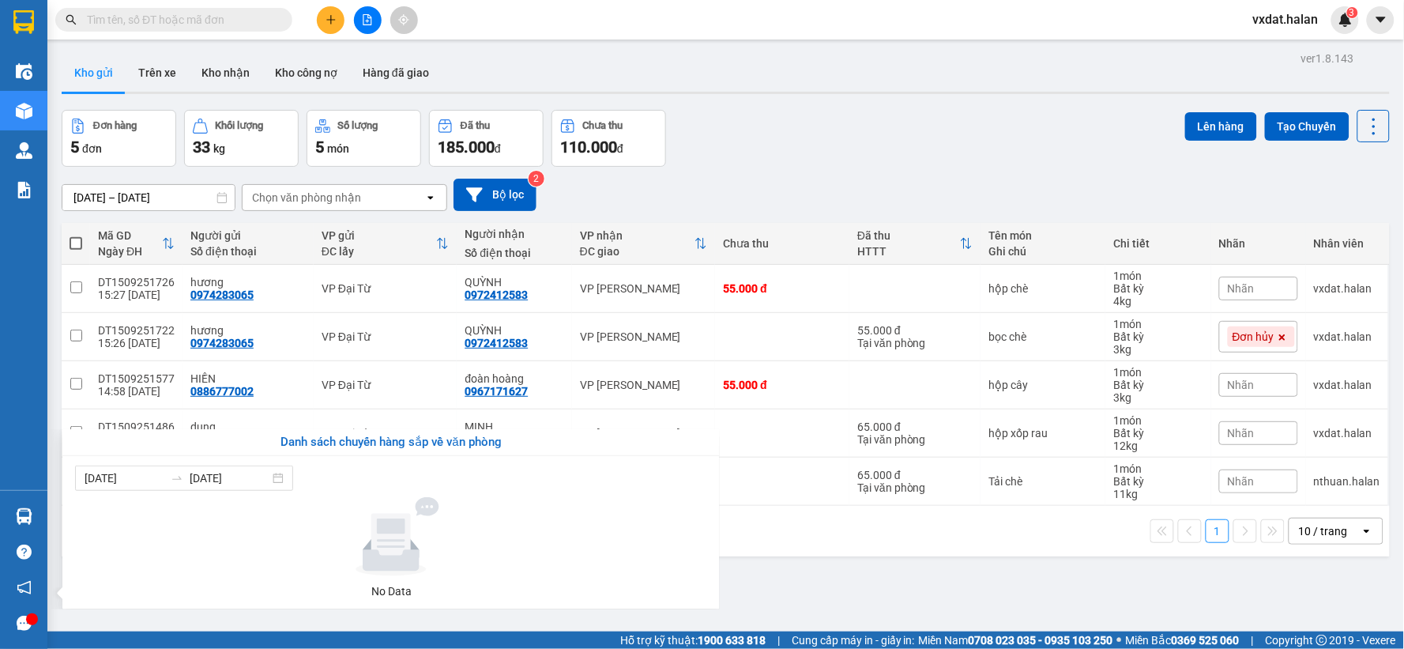
click at [869, 194] on section "Kết quả tìm kiếm ( 0 ) Bộ lọc No Data vxdat.halan 3 Điều hành xe Kho hàng mới Q…" at bounding box center [702, 324] width 1404 height 649
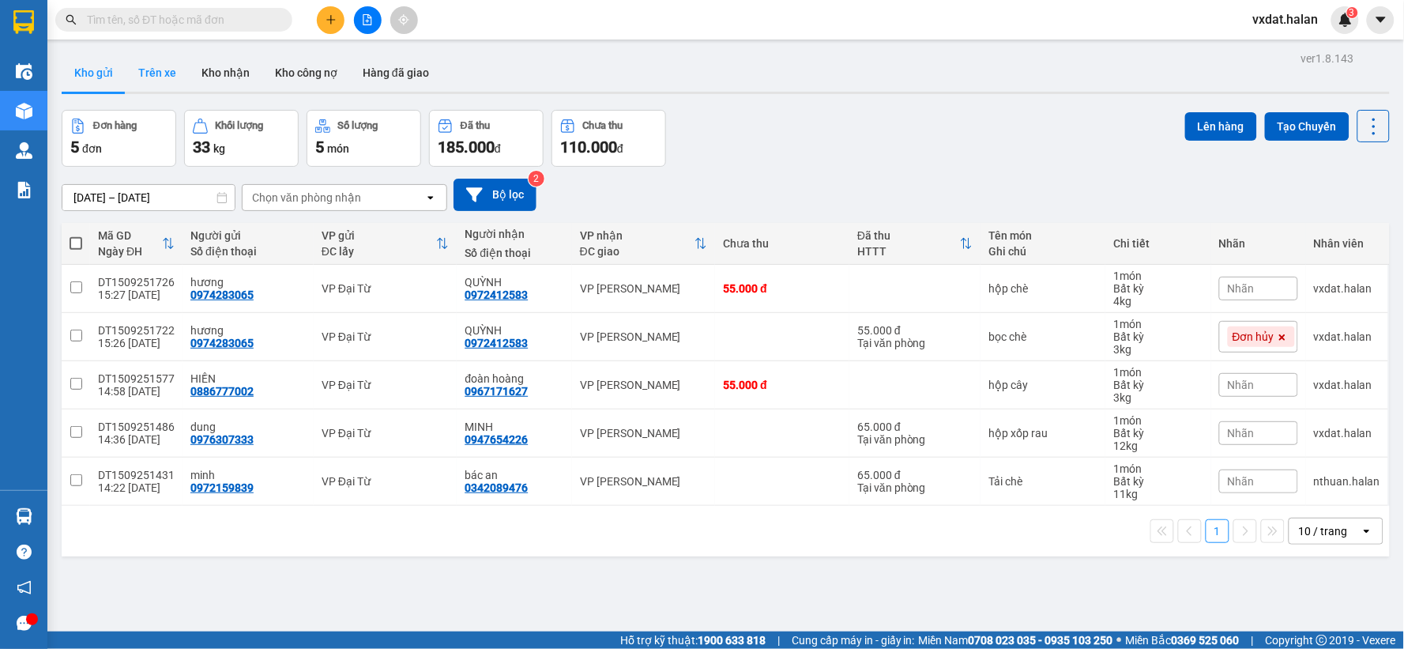
click at [139, 88] on button "Trên xe" at bounding box center [157, 73] width 63 height 38
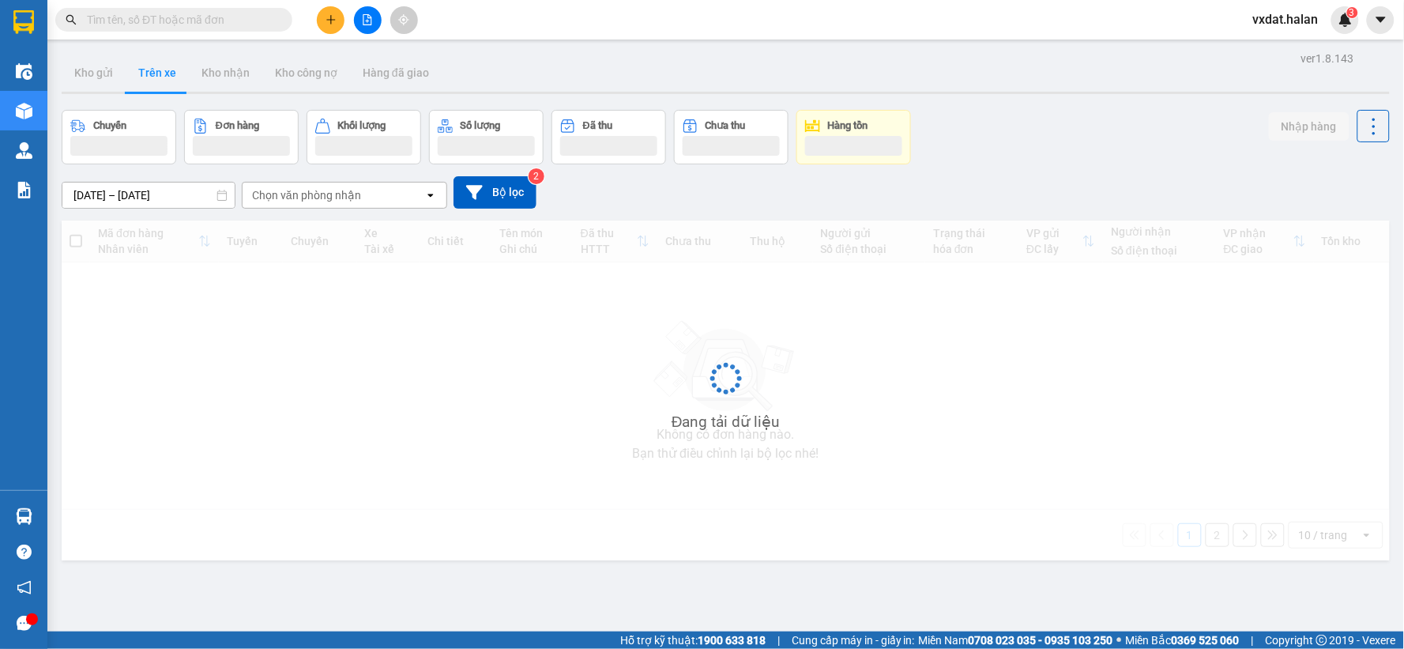
click at [1052, 130] on div "Chuyến Đơn hàng Khối lượng Số lượng Đã thu Chưa thu Hàng tồn Nhập hàng" at bounding box center [726, 137] width 1328 height 55
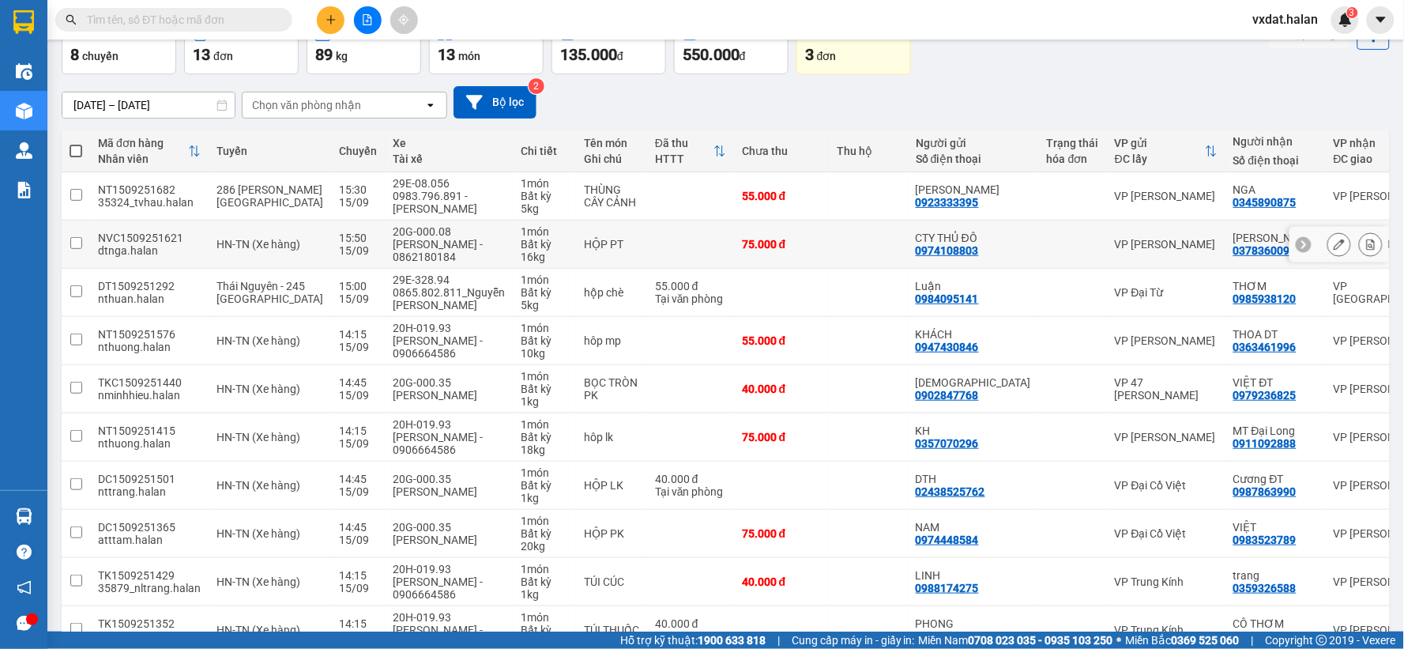
scroll to position [200, 0]
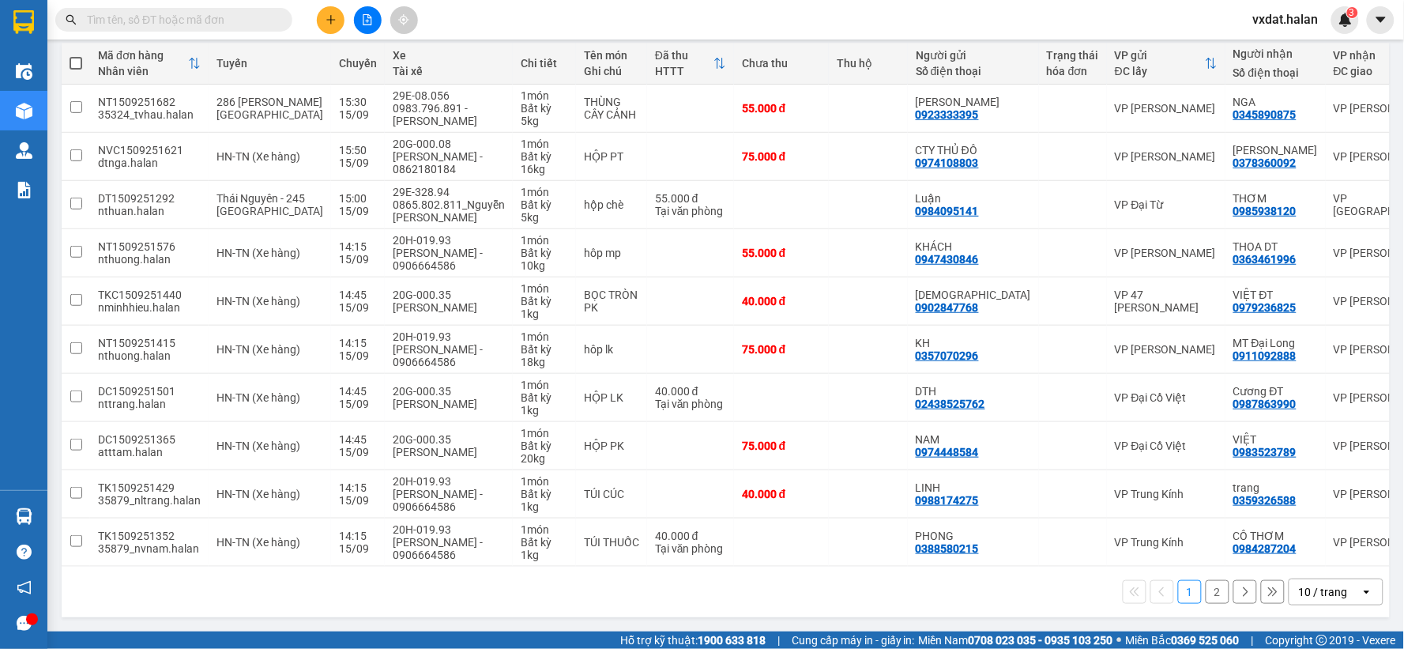
click at [1205, 598] on button "2" at bounding box center [1217, 592] width 24 height 24
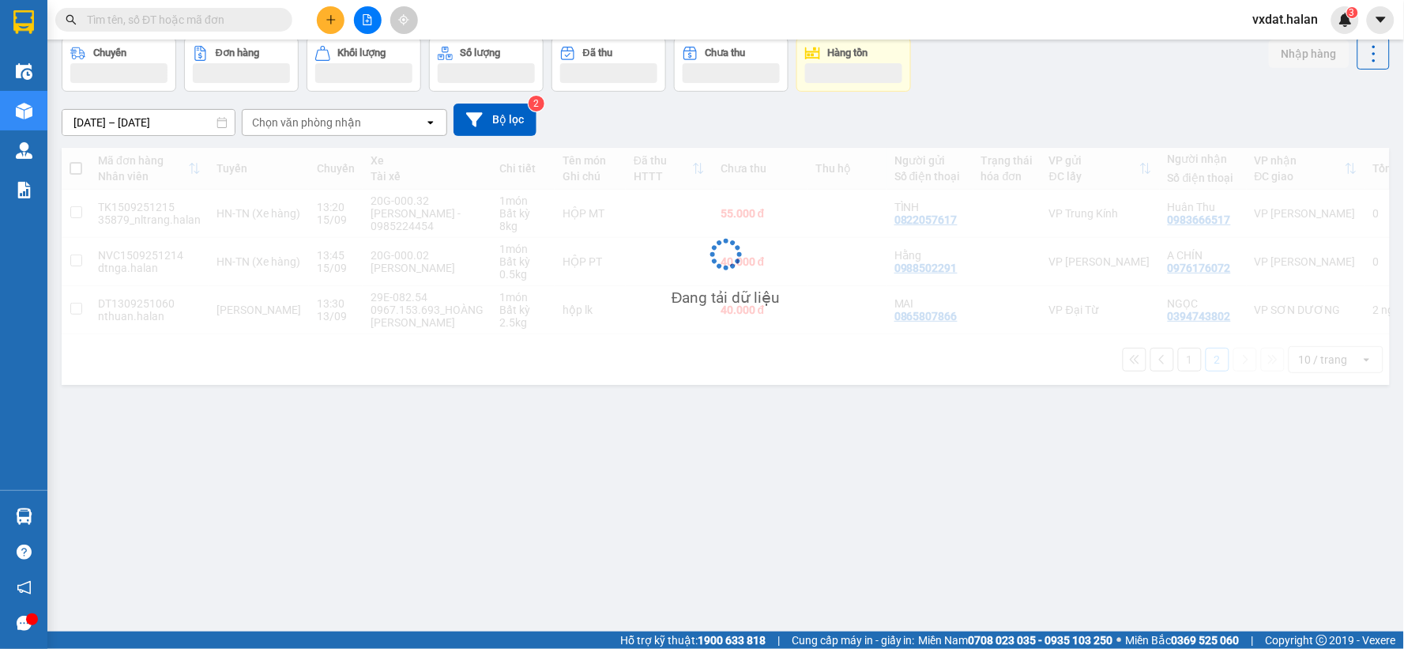
scroll to position [73, 0]
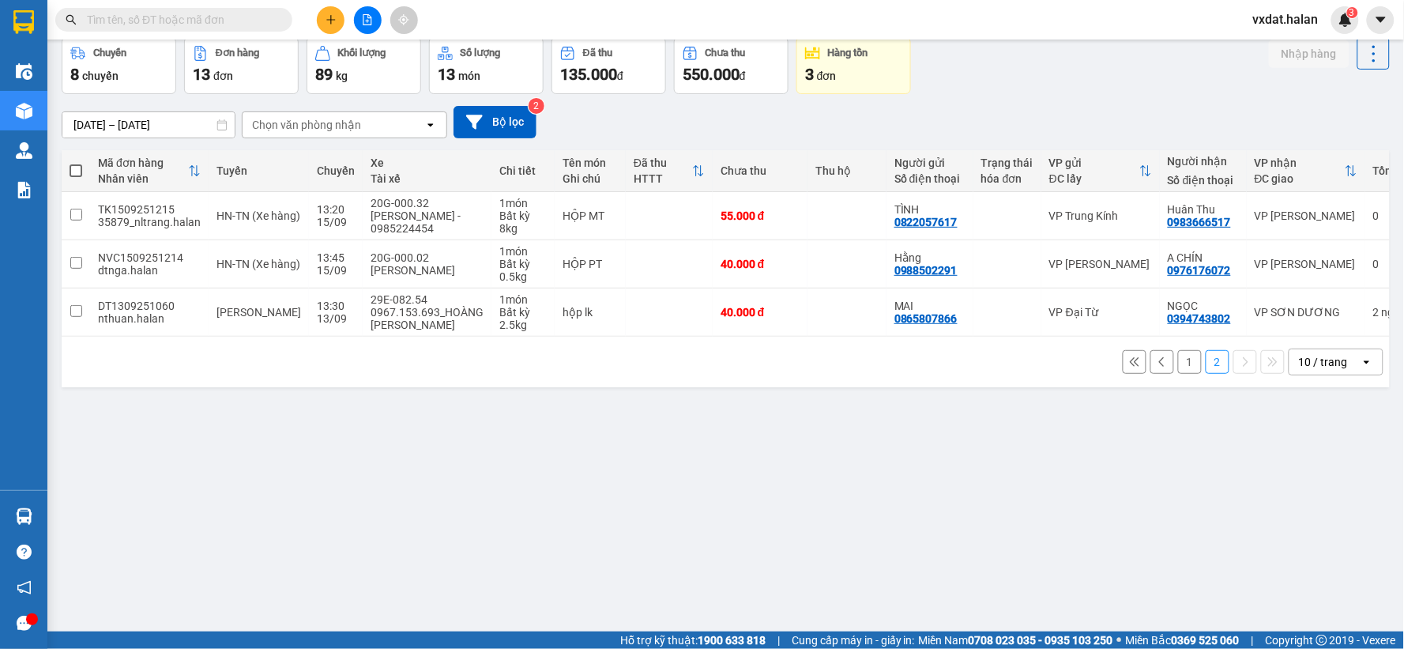
click at [909, 573] on div "ver 1.8.143 Kho gửi Trên xe Kho nhận Kho công nợ Hàng đã giao Chuyến 8 chuyến Đ…" at bounding box center [725, 299] width 1341 height 649
click at [437, 570] on div "ver 1.8.143 Kho gửi Trên xe Kho nhận Kho công nợ Hàng đã giao Chuyến 8 chuyến Đ…" at bounding box center [725, 299] width 1341 height 649
click at [1182, 372] on button "1" at bounding box center [1190, 362] width 24 height 24
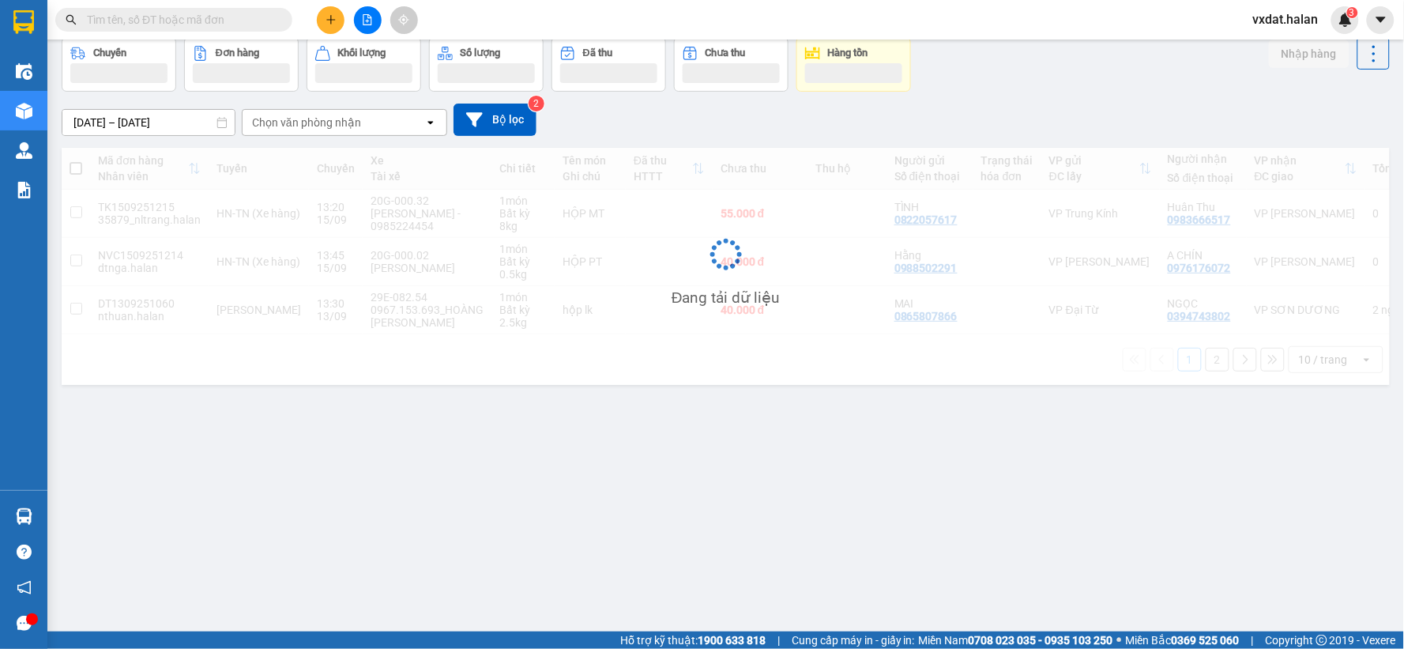
click at [1062, 113] on div "08/01/2012 – 15/09/2025 Press the down arrow key to interact with the calendar …" at bounding box center [726, 119] width 1328 height 32
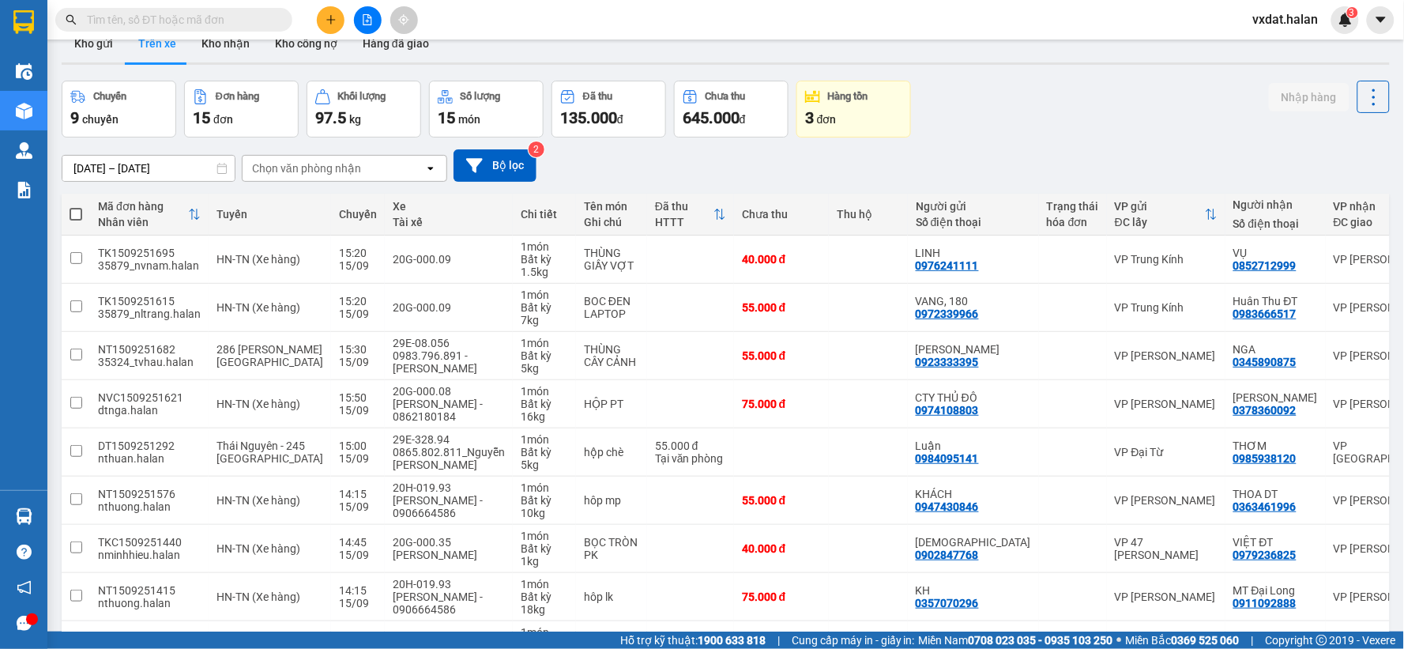
scroll to position [0, 0]
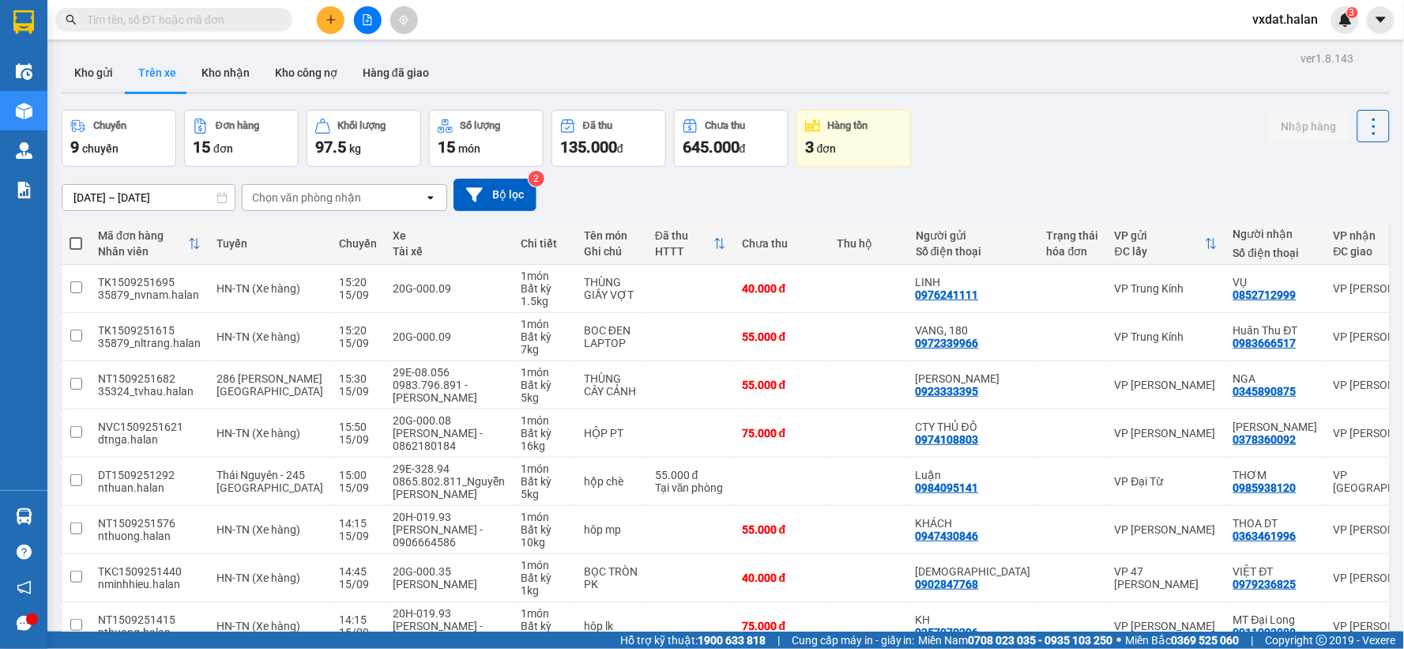
click at [1096, 149] on div "Chuyến 9 chuyến Đơn hàng 15 đơn Khối lượng 97.5 kg Số lượng 15 món Đã thu 135.0…" at bounding box center [726, 138] width 1328 height 57
click at [232, 85] on button "Kho nhận" at bounding box center [225, 73] width 73 height 38
type input "[DATE] – [DATE]"
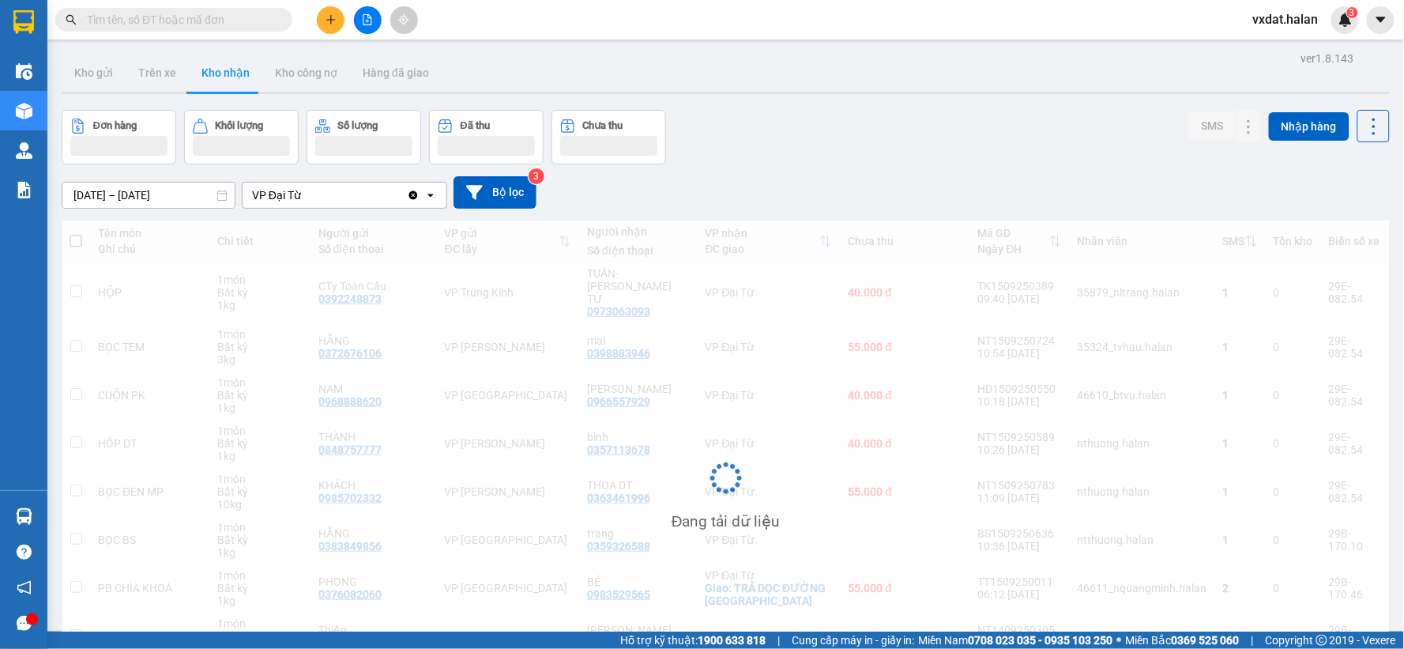
click at [1080, 196] on div "[DATE] – [DATE] Press the down arrow key to interact with the calendar and sele…" at bounding box center [726, 192] width 1328 height 32
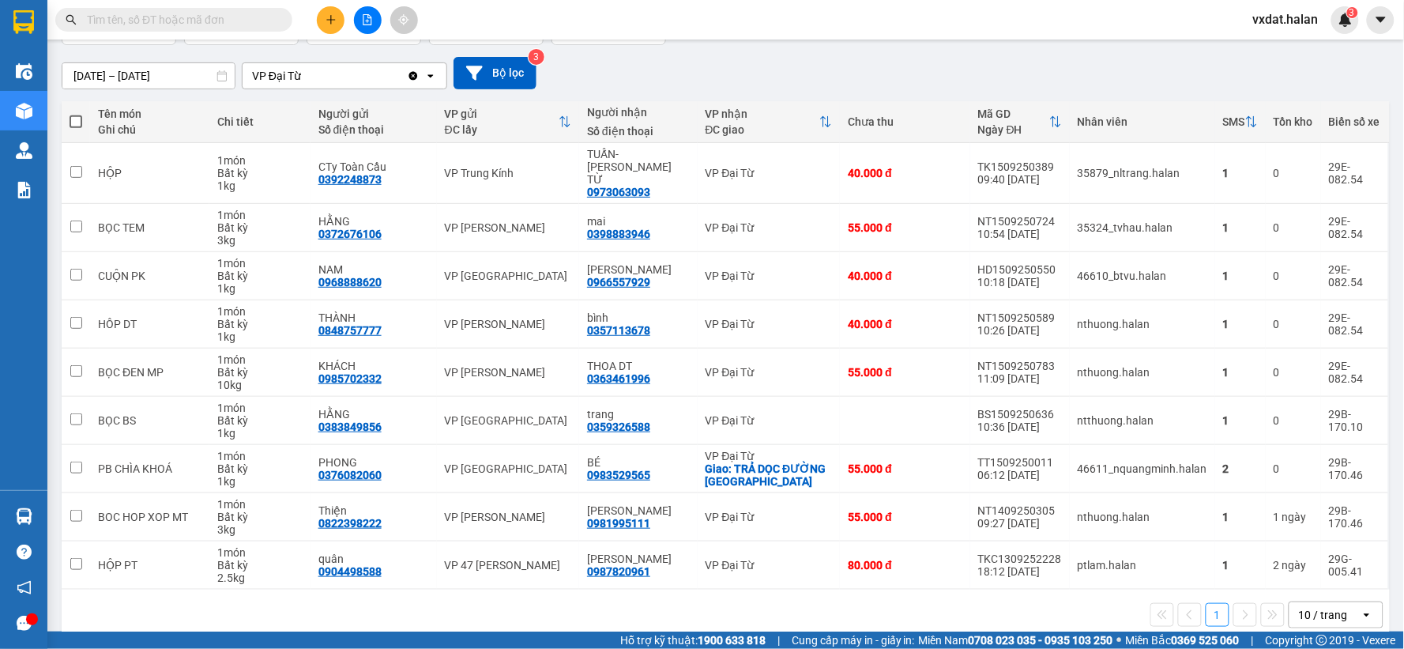
scroll to position [133, 0]
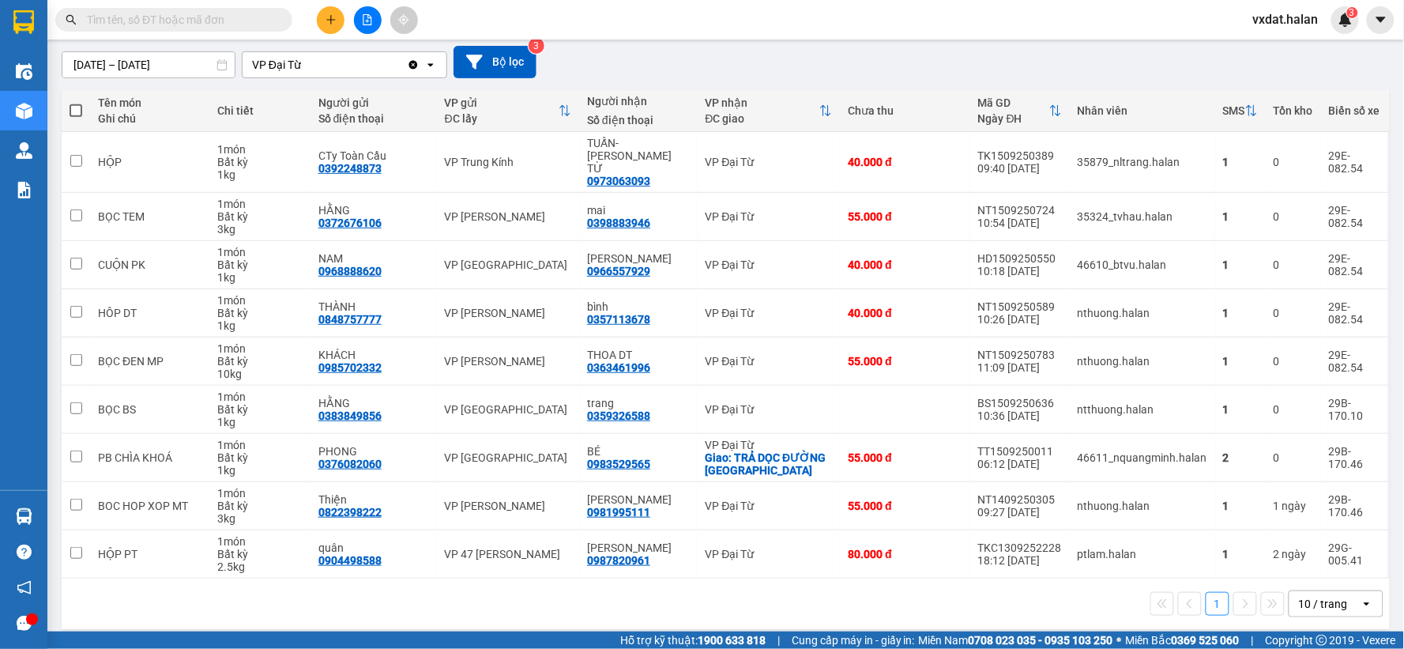
click at [983, 611] on div "1 10 / trang open" at bounding box center [726, 603] width 1328 height 51
click at [833, 597] on div "1 10 / trang open" at bounding box center [725, 603] width 1315 height 27
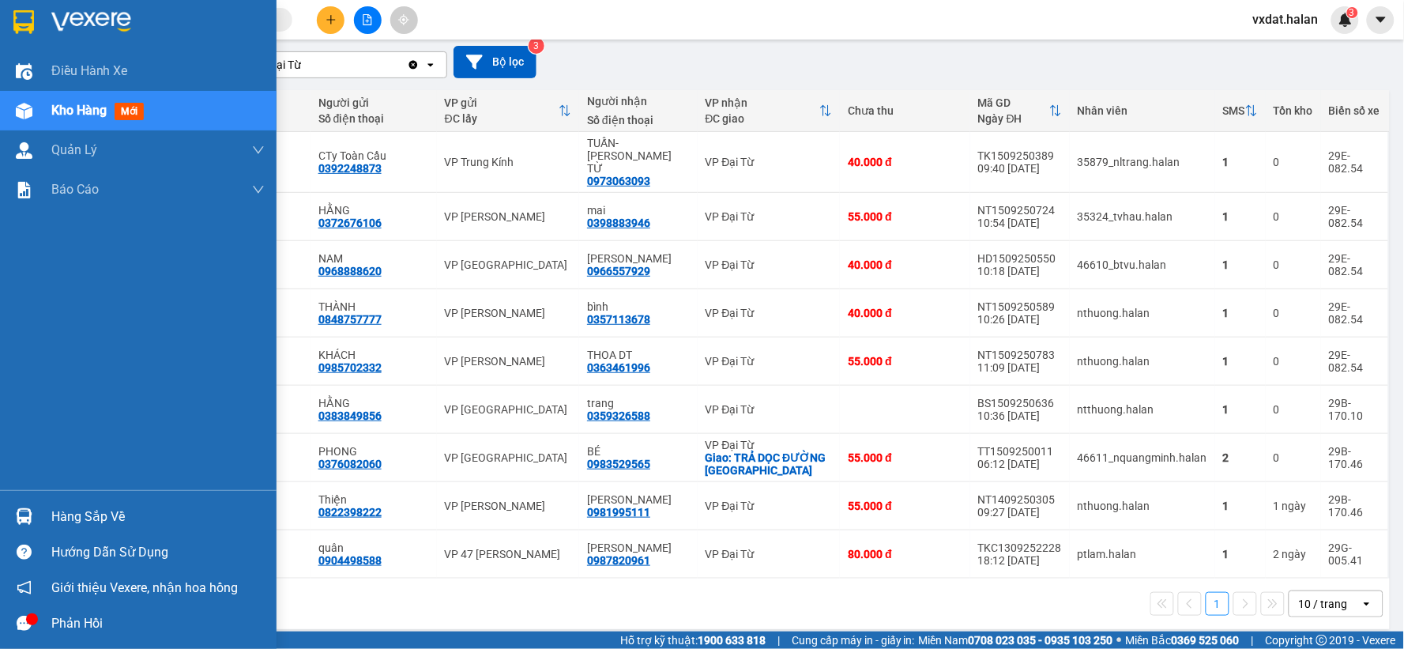
click at [25, 521] on img at bounding box center [24, 516] width 17 height 17
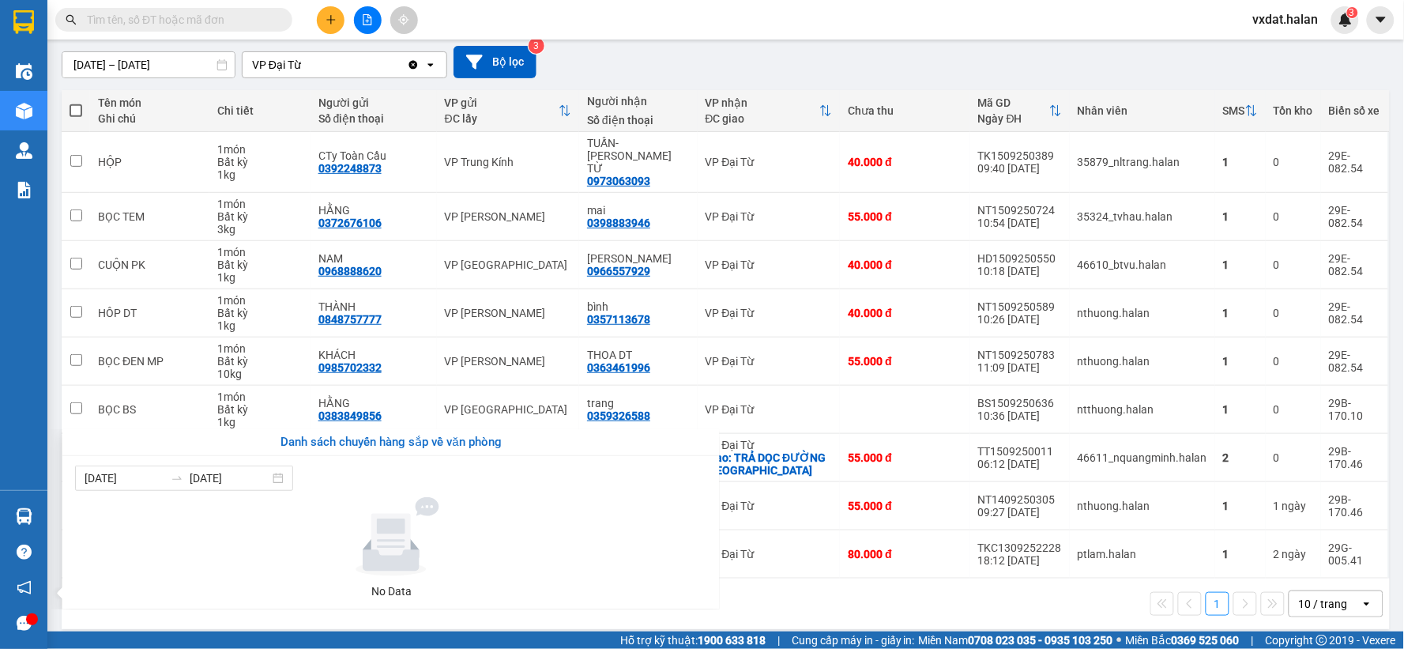
click at [832, 605] on section "Kết quả tìm kiếm ( 0 ) Bộ lọc No Data vxdat.halan 3 Điều hành xe Kho hàng mới Q…" at bounding box center [702, 324] width 1404 height 649
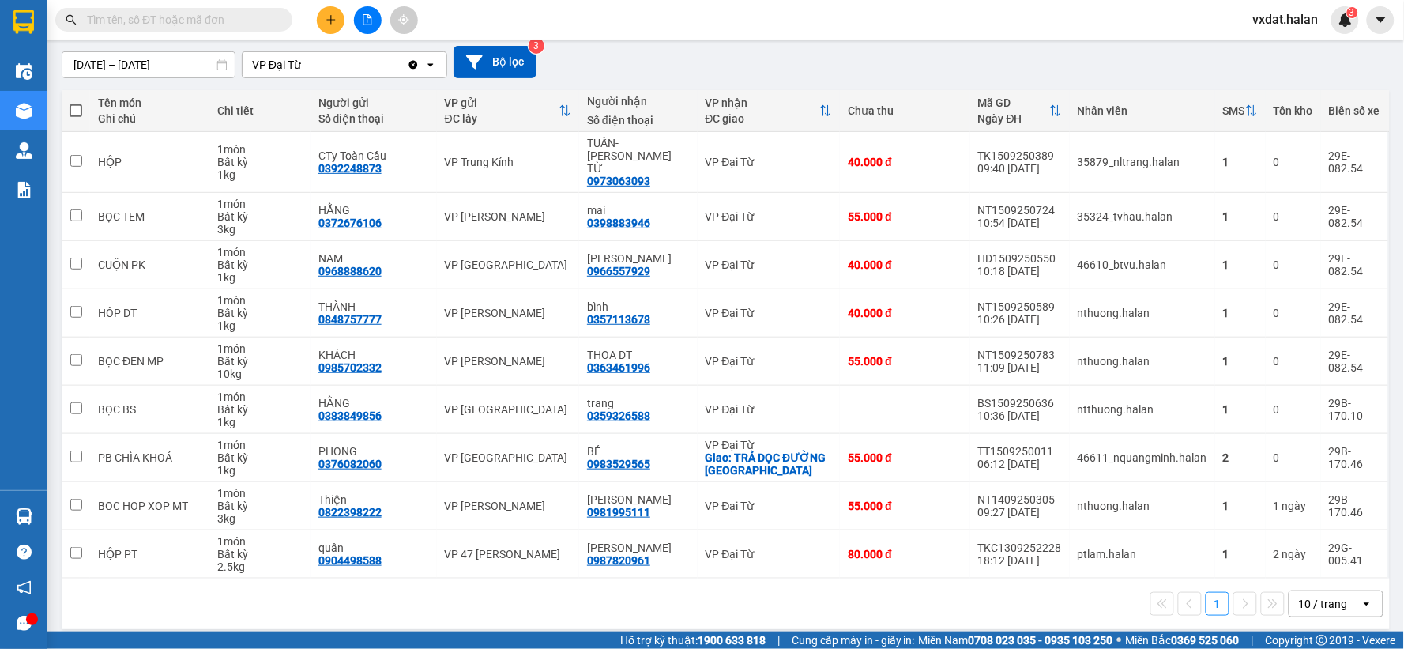
click at [1068, 43] on div "[DATE] – [DATE] Press the down arrow key to interact with the calendar and sele…" at bounding box center [726, 62] width 1328 height 56
click at [1163, 71] on div "[DATE] – [DATE] Press the down arrow key to interact with the calendar and sele…" at bounding box center [726, 62] width 1328 height 32
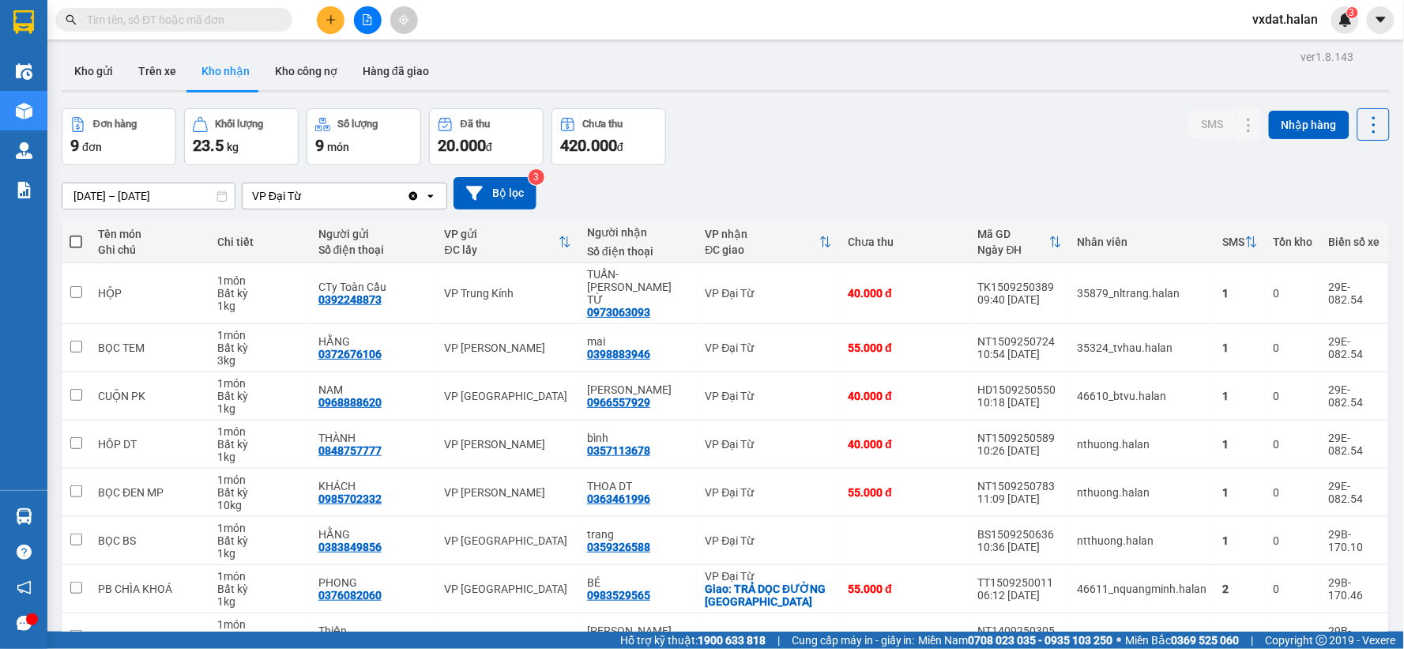
scroll to position [0, 0]
click at [818, 111] on div "Đơn hàng 9 đơn Khối lượng 23.5 kg Số lượng 9 món Đã thu 20.000 đ Chưa thu 420.0…" at bounding box center [726, 138] width 1328 height 57
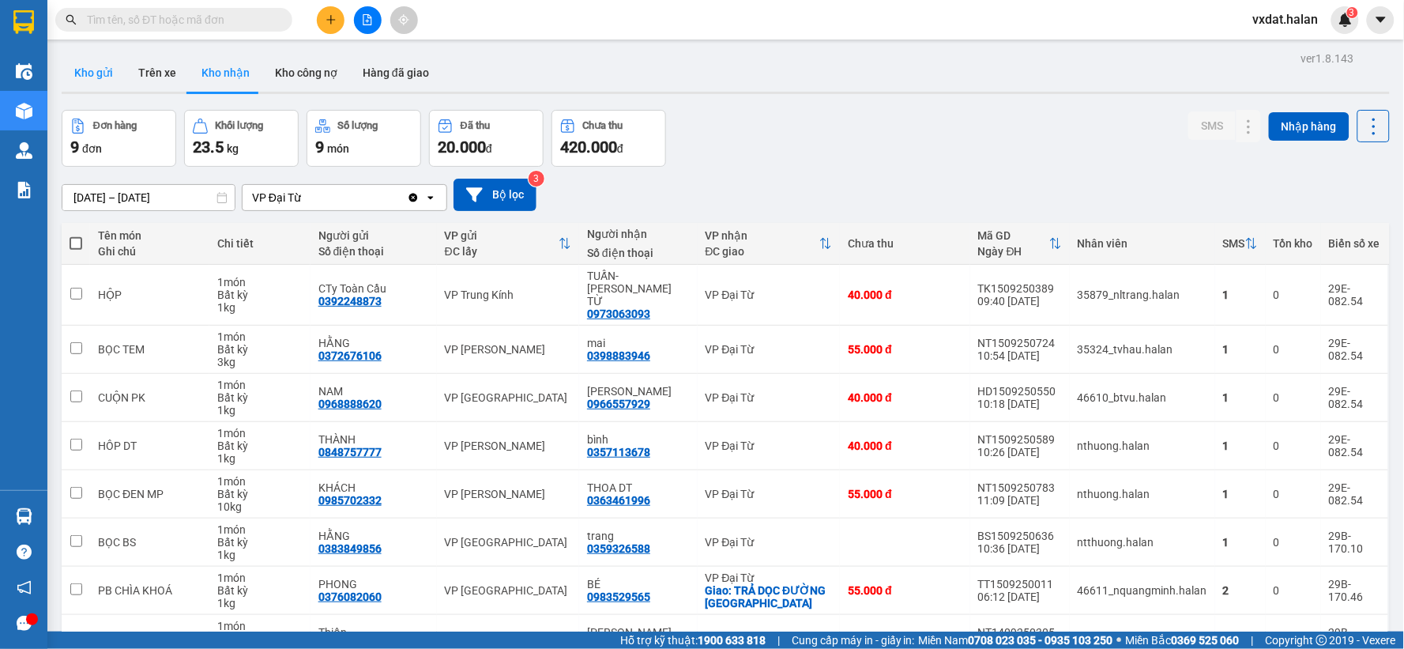
click at [97, 72] on button "Kho gửi" at bounding box center [94, 73] width 64 height 38
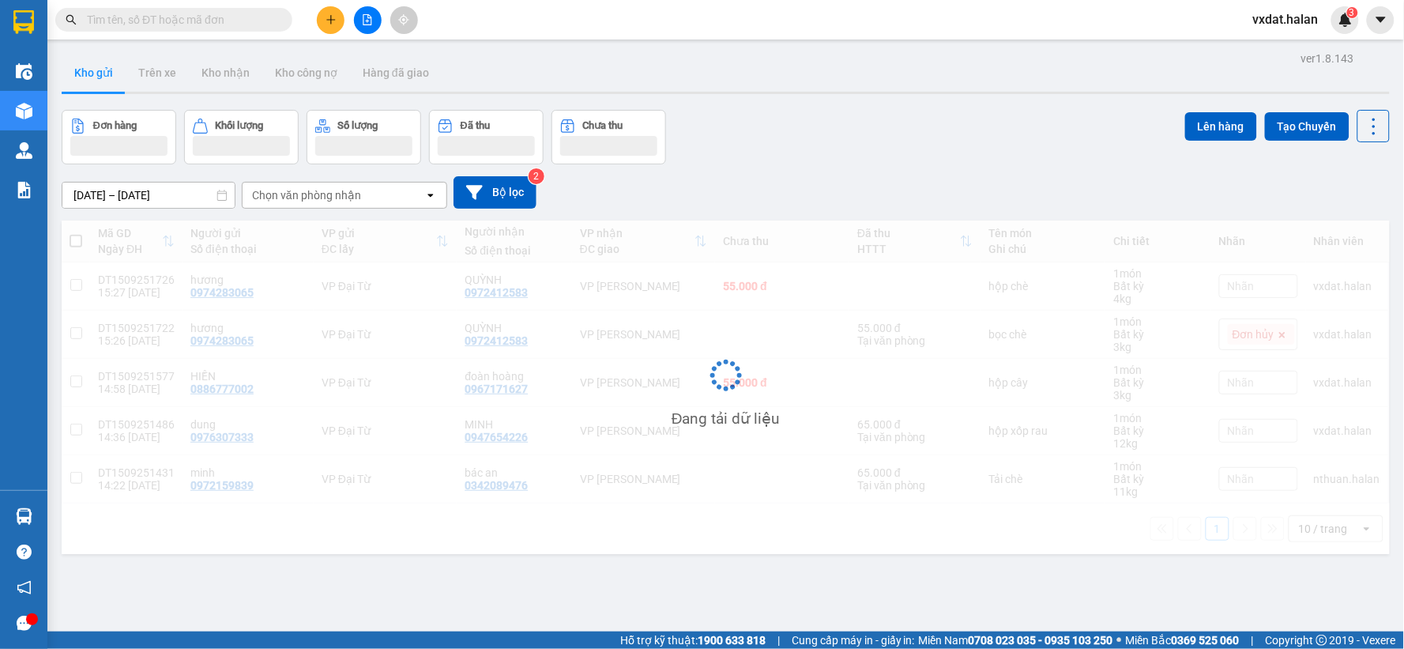
click at [831, 134] on div "Đơn hàng Khối lượng Số lượng Đã thu Chưa thu Lên hàng Tạo Chuyến" at bounding box center [726, 137] width 1328 height 55
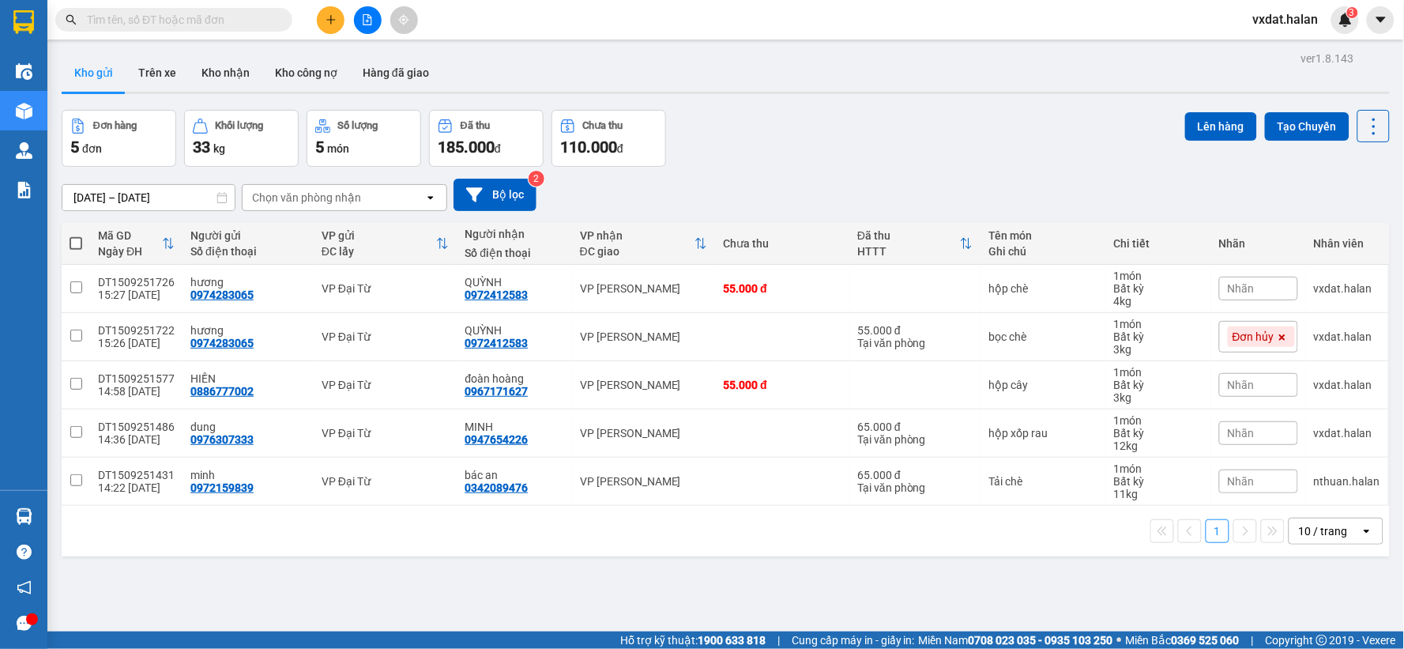
click at [850, 142] on div "Đơn hàng 5 đơn Khối lượng 33 kg Số lượng 5 món Đã thu 185.000 đ Chưa thu 110.00…" at bounding box center [726, 138] width 1328 height 57
click at [73, 246] on span at bounding box center [76, 243] width 13 height 13
click at [76, 235] on input "checkbox" at bounding box center [76, 235] width 0 height 0
checkbox input "true"
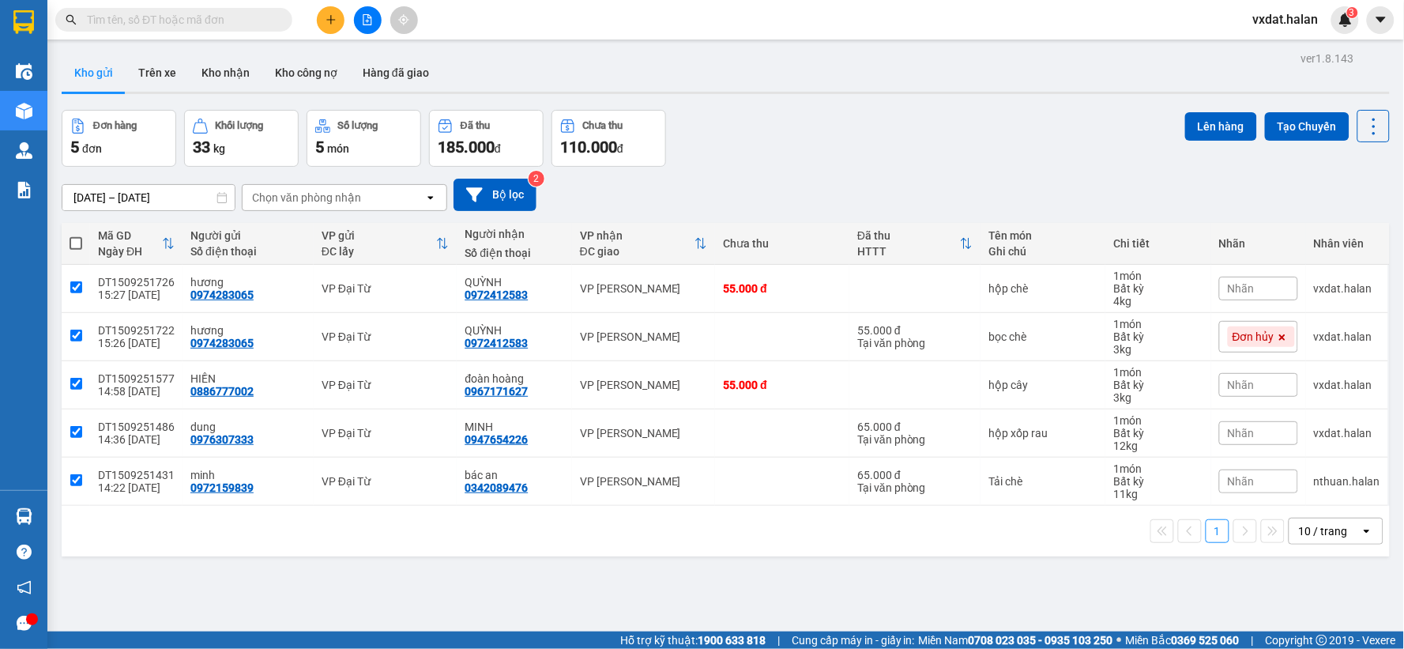
checkbox input "true"
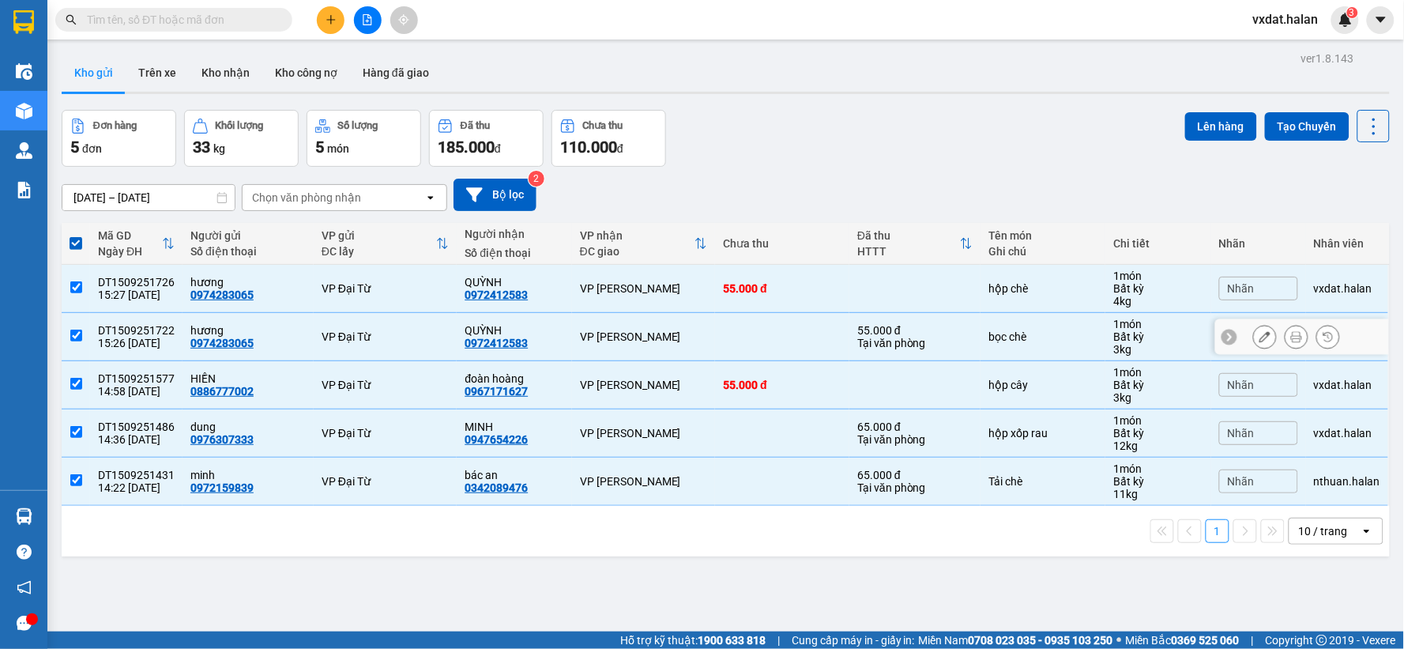
click at [77, 333] on input "checkbox" at bounding box center [76, 335] width 12 height 12
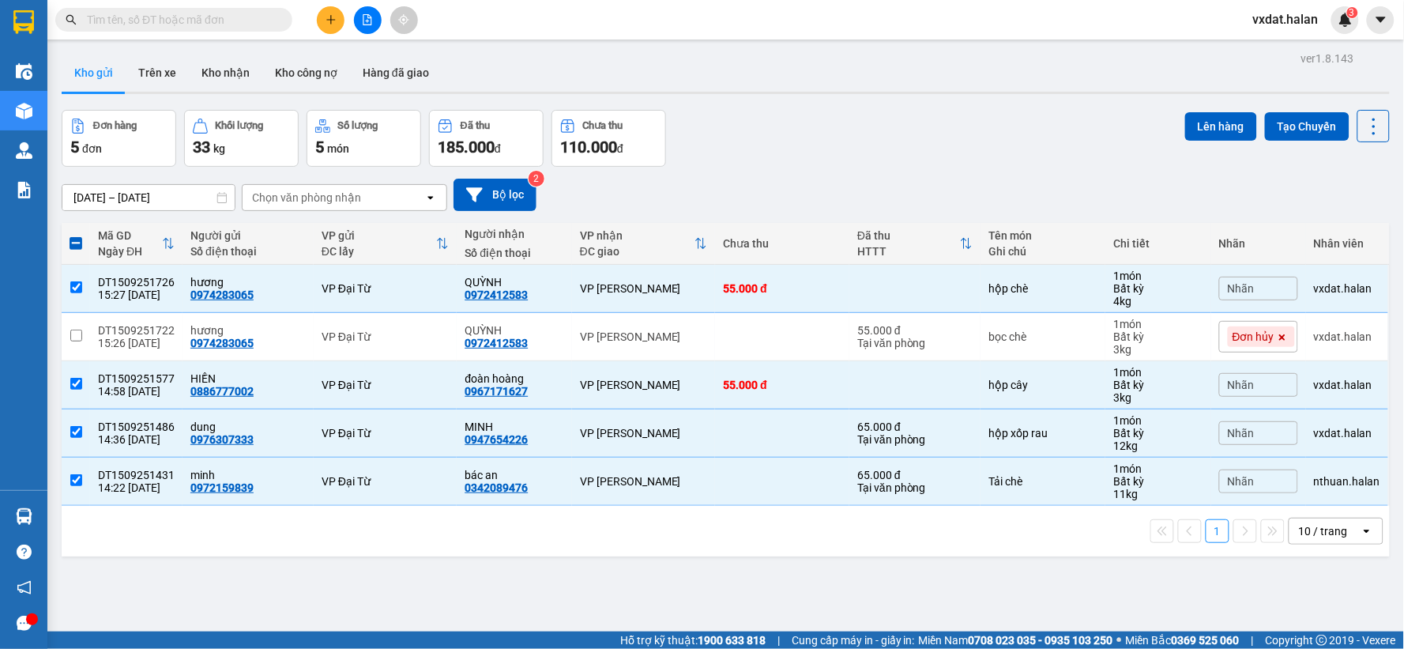
click at [989, 155] on div "Đơn hàng 5 đơn Khối lượng 33 kg Số lượng 5 món Đã thu 185.000 đ Chưa thu 110.00…" at bounding box center [726, 138] width 1328 height 57
click at [878, 135] on div "Đơn hàng 5 đơn Khối lượng 33 kg Số lượng 5 món Đã thu 185.000 đ Chưa thu 110.00…" at bounding box center [726, 138] width 1328 height 57
click at [76, 246] on span at bounding box center [76, 243] width 13 height 13
click at [76, 235] on input "checkbox" at bounding box center [76, 235] width 0 height 0
checkbox input "true"
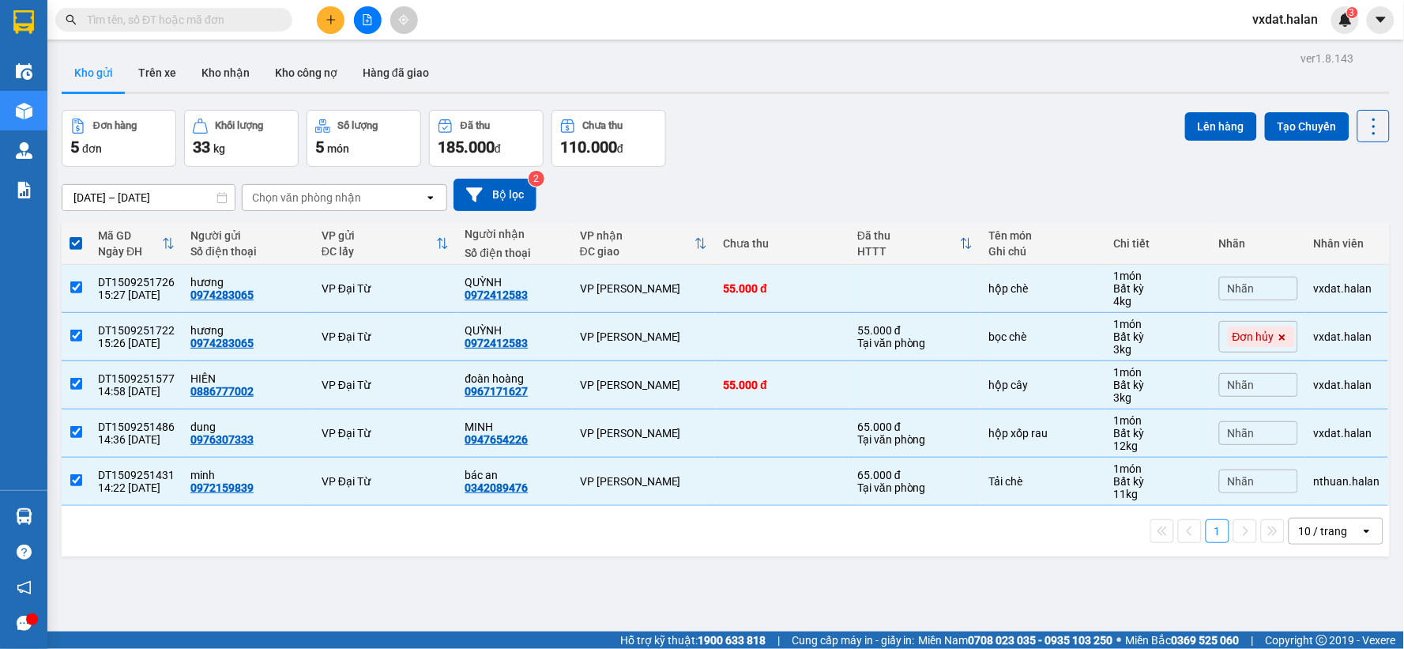
click at [77, 241] on span at bounding box center [76, 243] width 13 height 13
click at [76, 235] on input "checkbox" at bounding box center [76, 235] width 0 height 0
checkbox input "false"
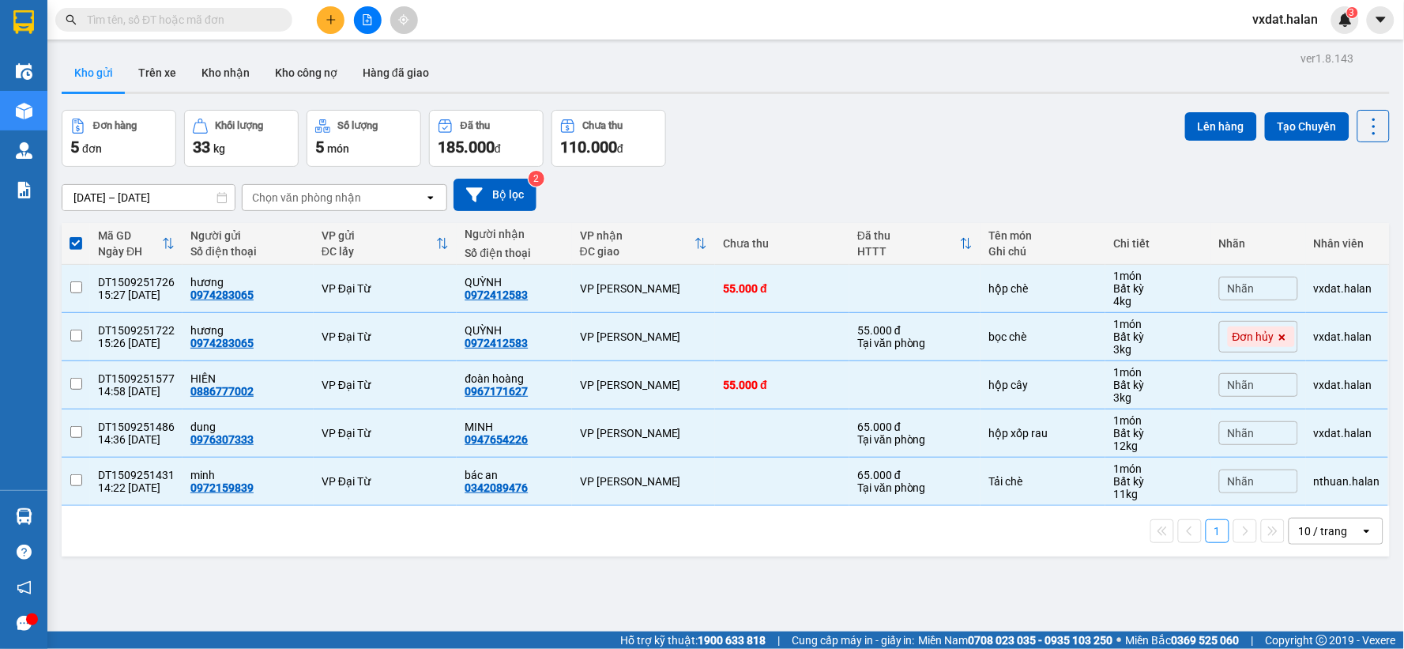
checkbox input "false"
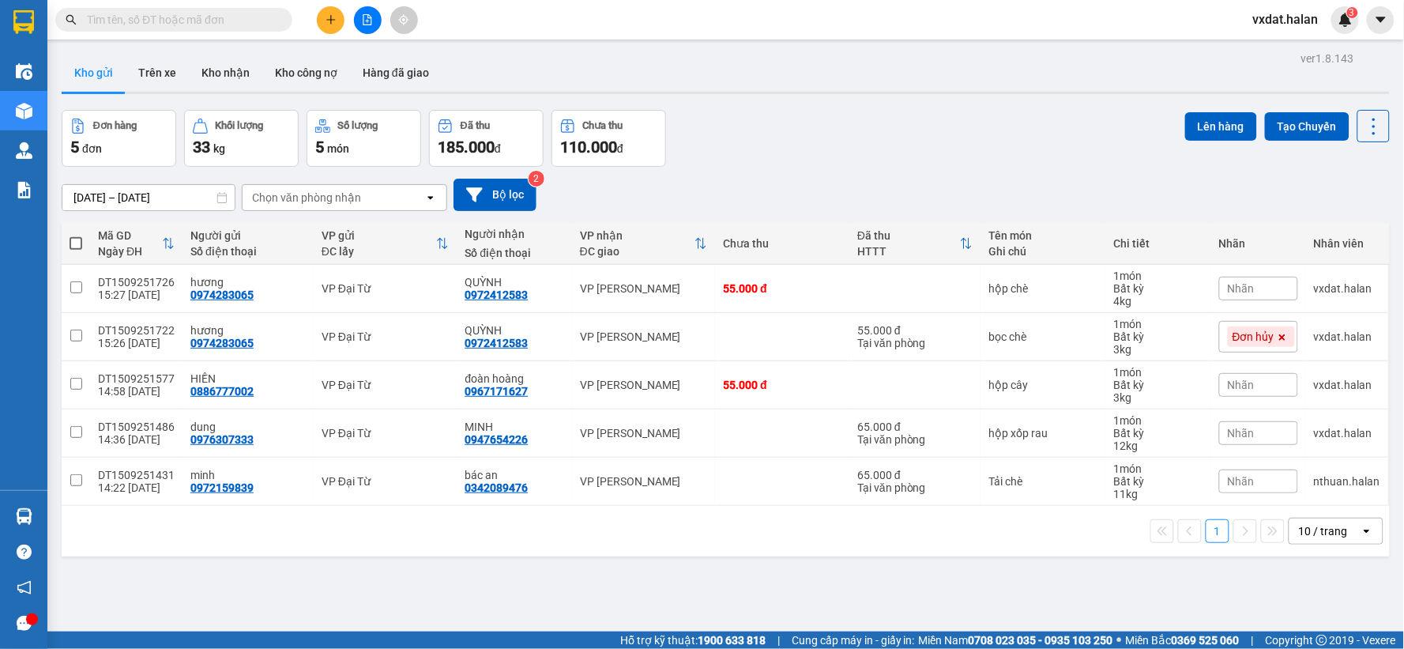
click at [887, 187] on div "02/08/2025 – 15/09/2025 Press the down arrow key to interact with the calendar …" at bounding box center [726, 195] width 1328 height 32
click at [894, 202] on div "02/08/2025 – 15/09/2025 Press the down arrow key to interact with the calendar …" at bounding box center [726, 195] width 1328 height 32
click at [774, 160] on div "Đơn hàng 5 đơn Khối lượng 33 kg Số lượng 5 món Đã thu 185.000 đ Chưa thu 110.00…" at bounding box center [726, 138] width 1328 height 57
click at [81, 239] on span at bounding box center [76, 243] width 13 height 13
click at [76, 235] on input "checkbox" at bounding box center [76, 235] width 0 height 0
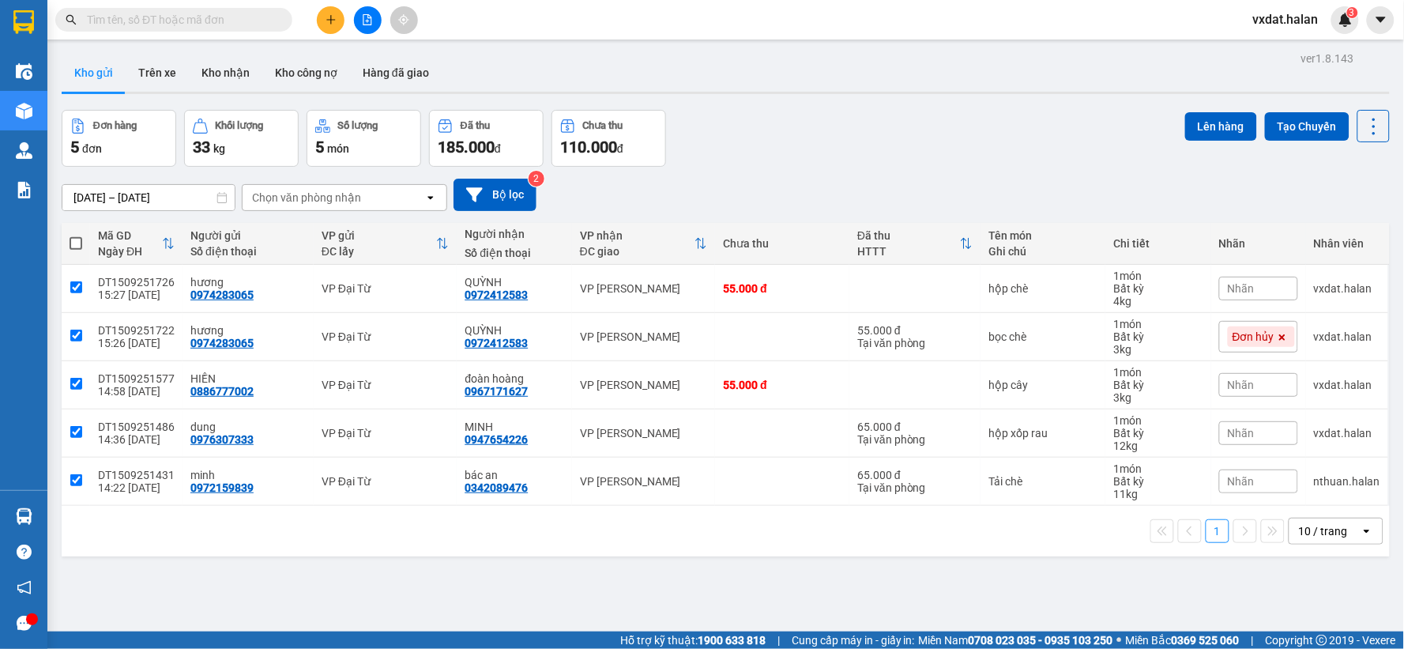
checkbox input "true"
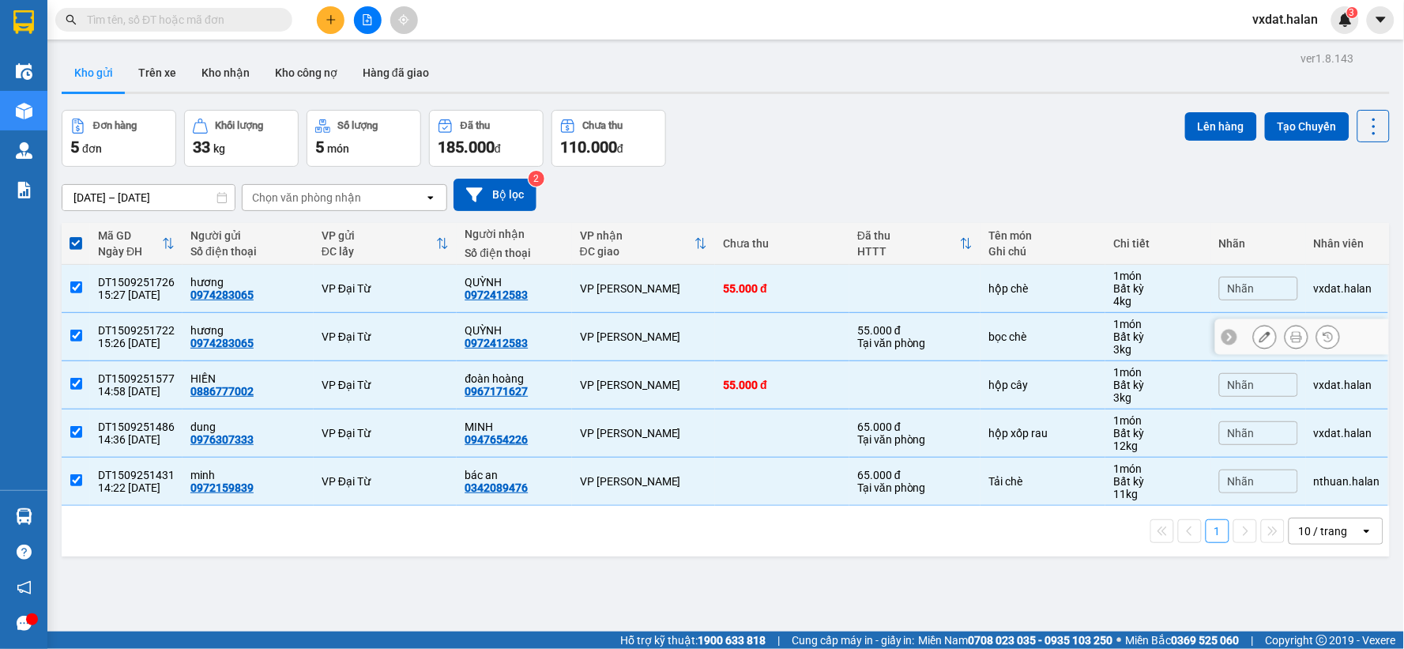
drag, startPoint x: 80, startPoint y: 337, endPoint x: 88, endPoint y: 332, distance: 10.3
click at [81, 338] on input "checkbox" at bounding box center [76, 335] width 12 height 12
checkbox input "false"
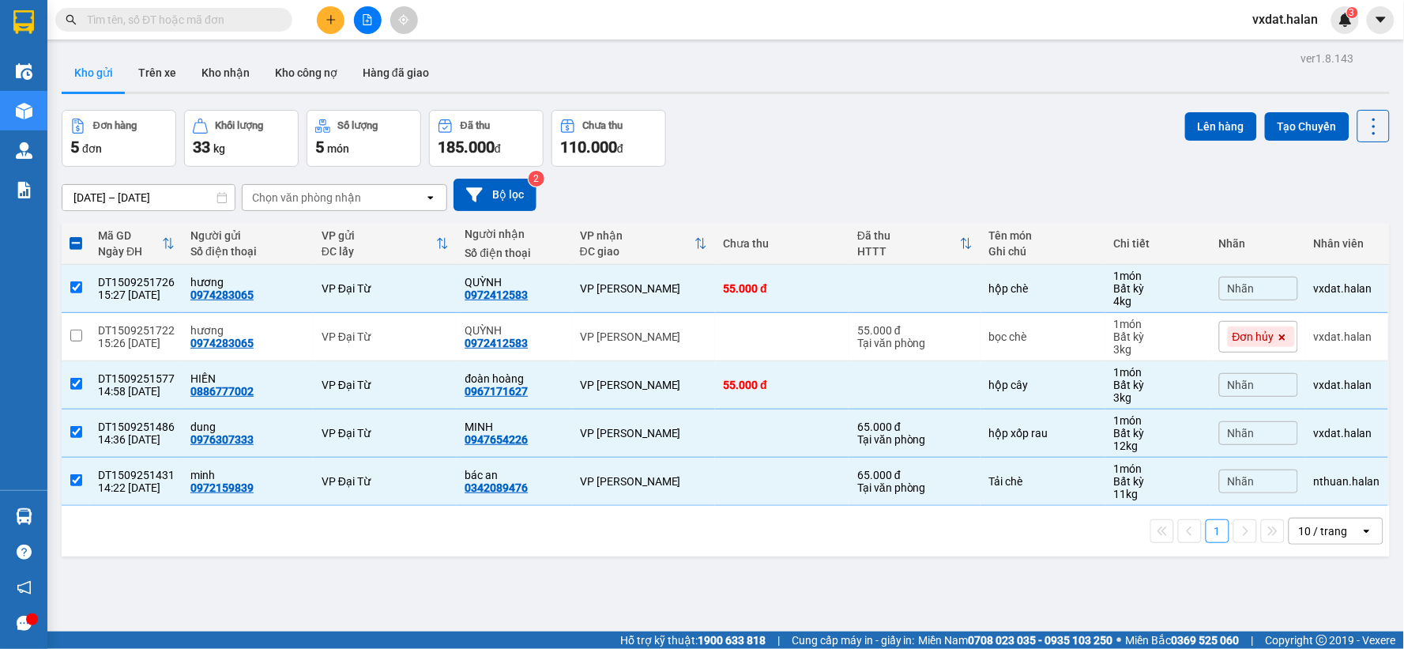
click at [930, 188] on div "02/08/2025 – 15/09/2025 Press the down arrow key to interact with the calendar …" at bounding box center [726, 195] width 1328 height 32
click at [802, 160] on div "Đơn hàng 5 đơn Khối lượng 33 kg Số lượng 5 món Đã thu 185.000 đ Chưa thu 110.00…" at bounding box center [726, 138] width 1328 height 57
click at [231, 77] on button "Kho nhận" at bounding box center [225, 73] width 73 height 38
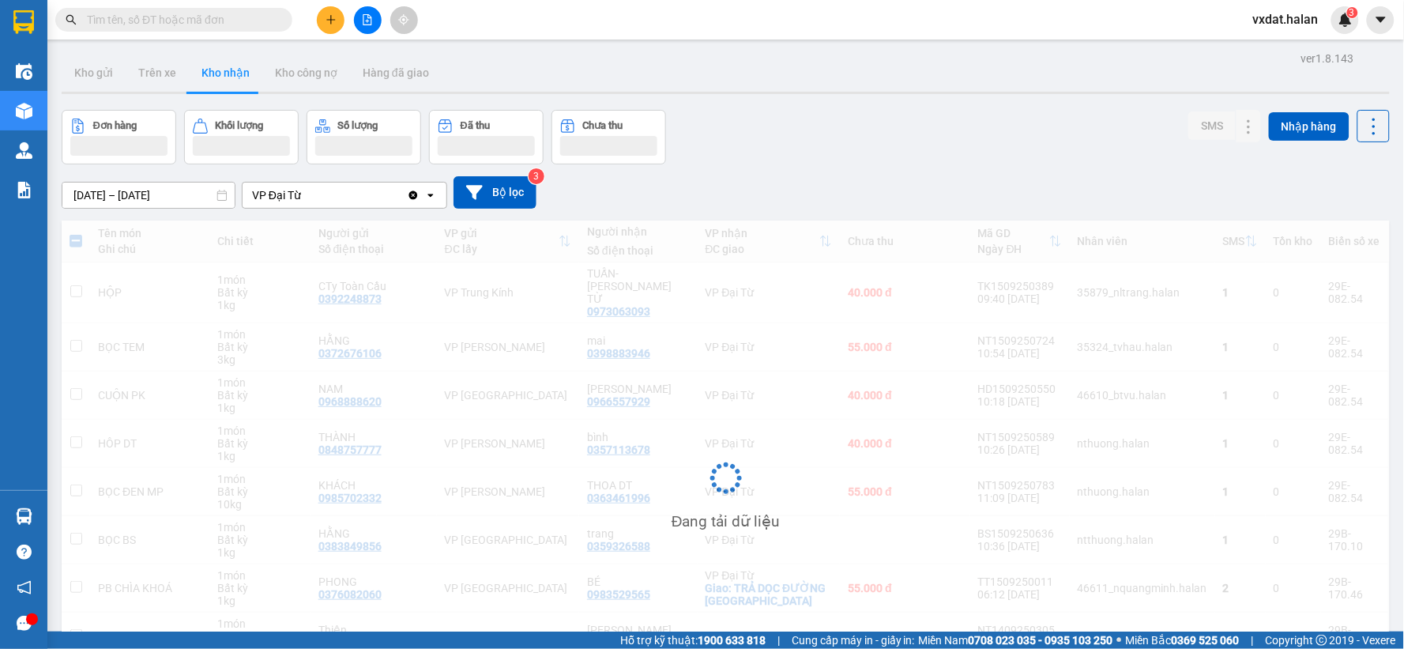
click at [870, 130] on div "Đơn hàng Khối lượng Số lượng Đã thu Chưa thu SMS Nhập hàng" at bounding box center [726, 137] width 1328 height 55
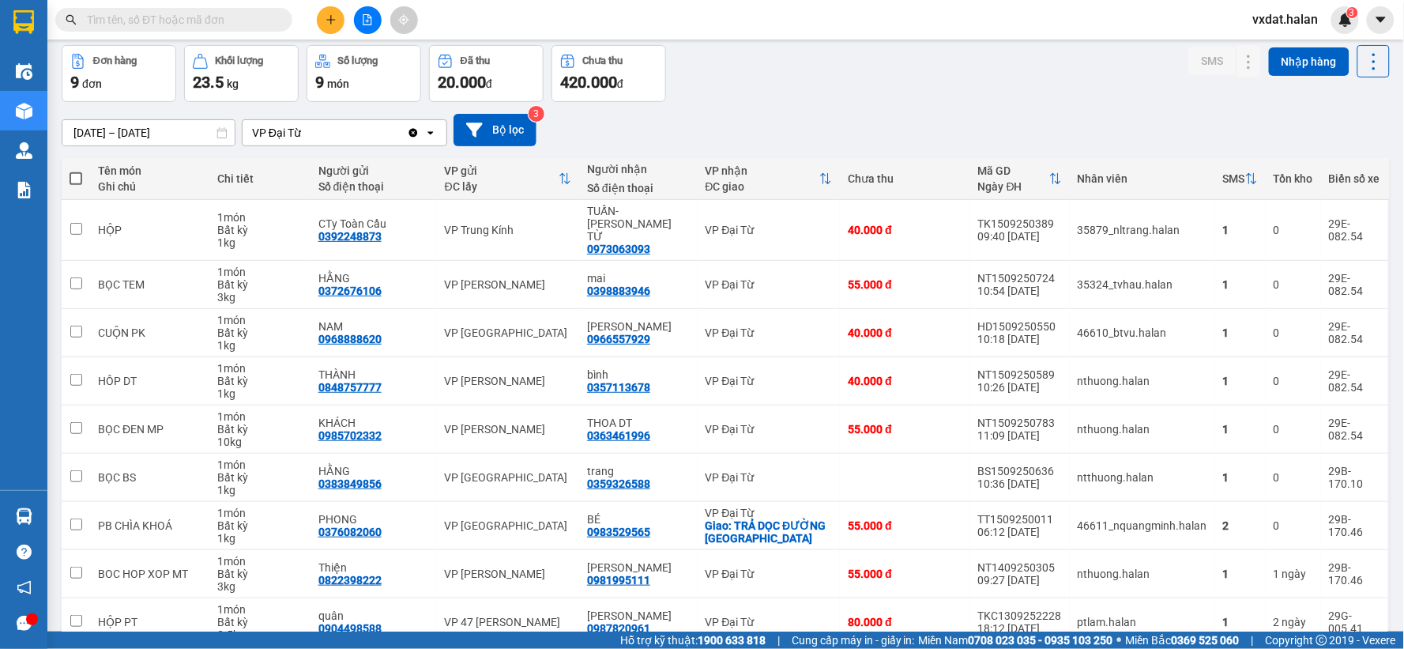
scroll to position [133, 0]
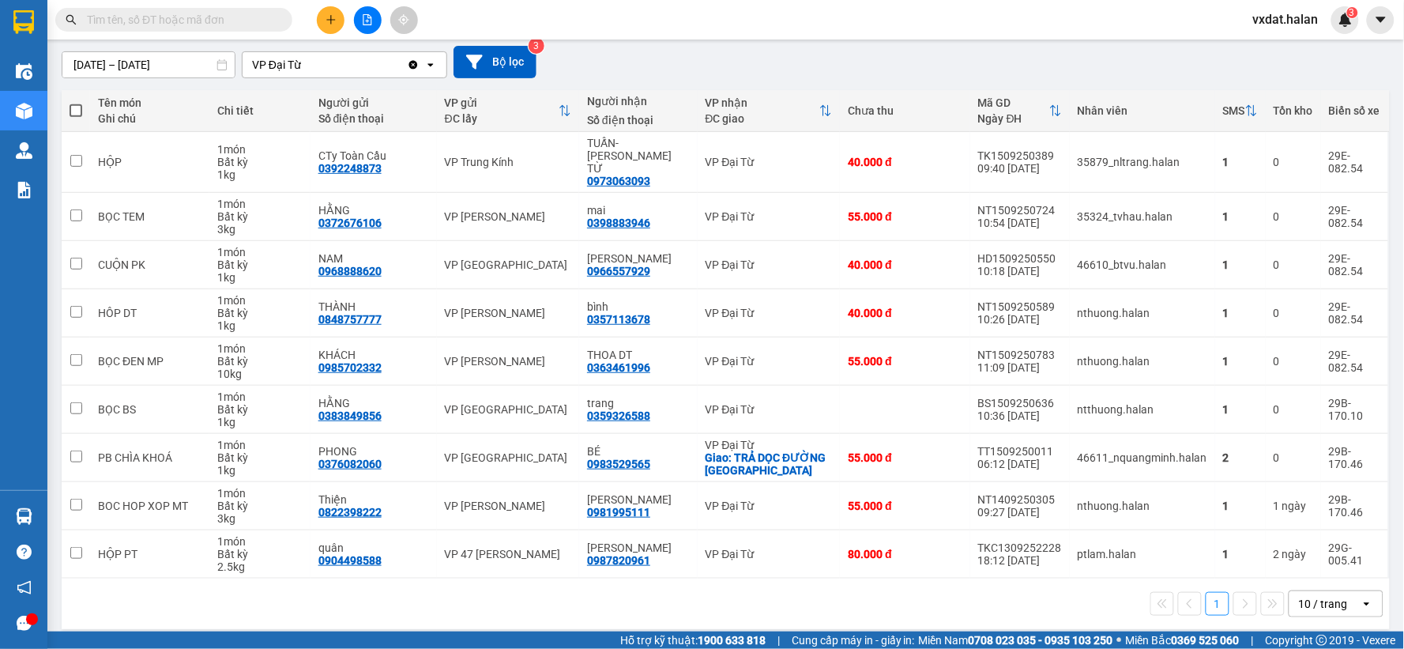
click at [740, 603] on div "1 10 / trang open" at bounding box center [725, 603] width 1315 height 27
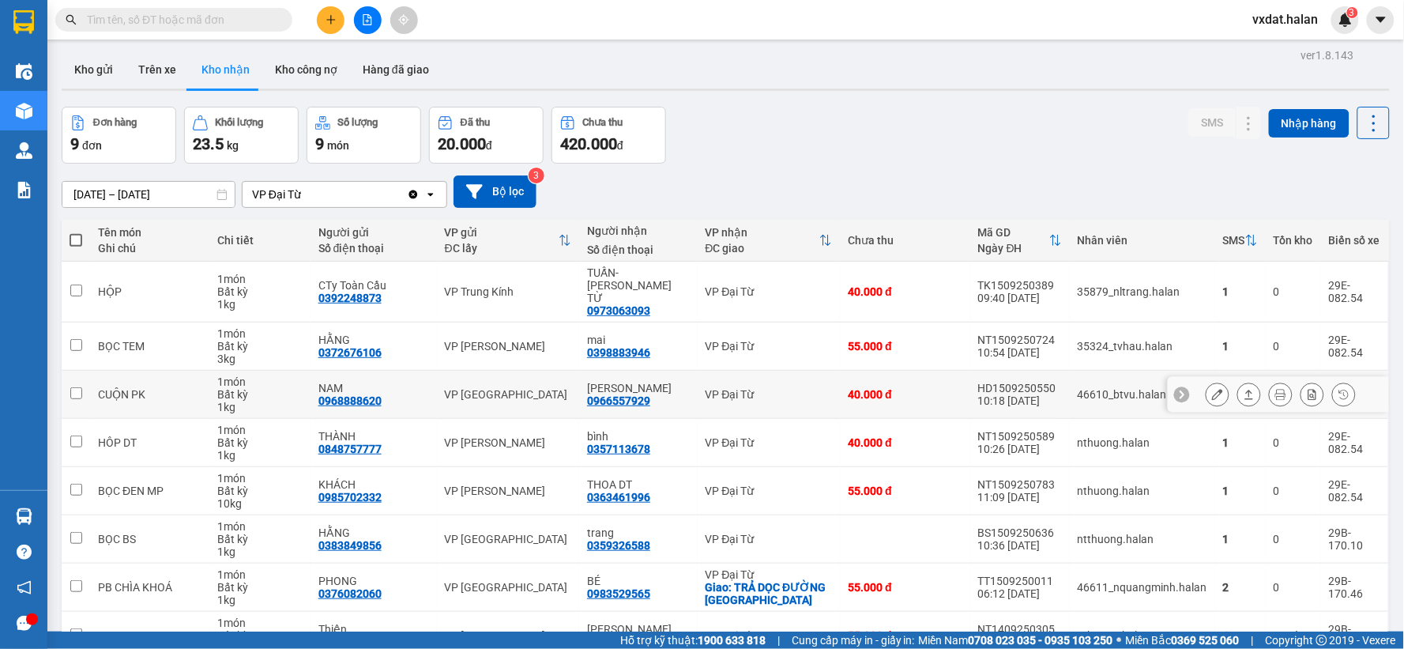
scroll to position [0, 0]
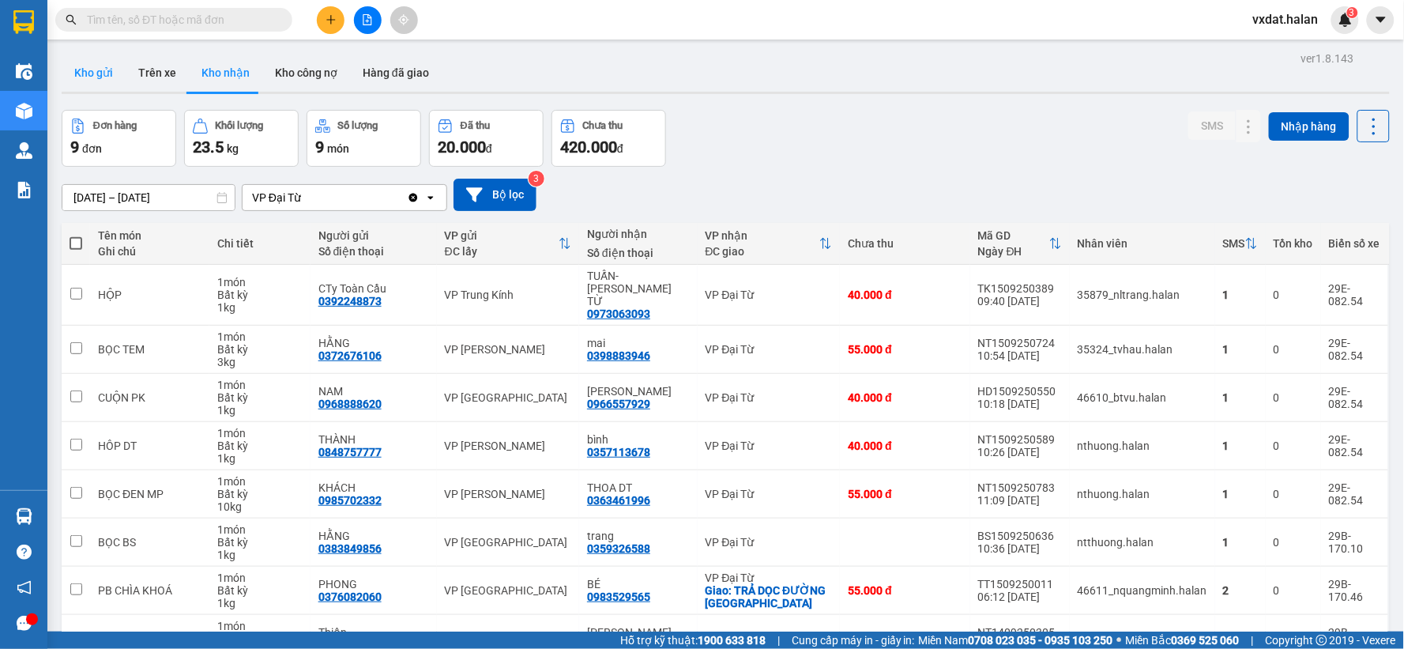
click at [107, 76] on button "Kho gửi" at bounding box center [94, 73] width 64 height 38
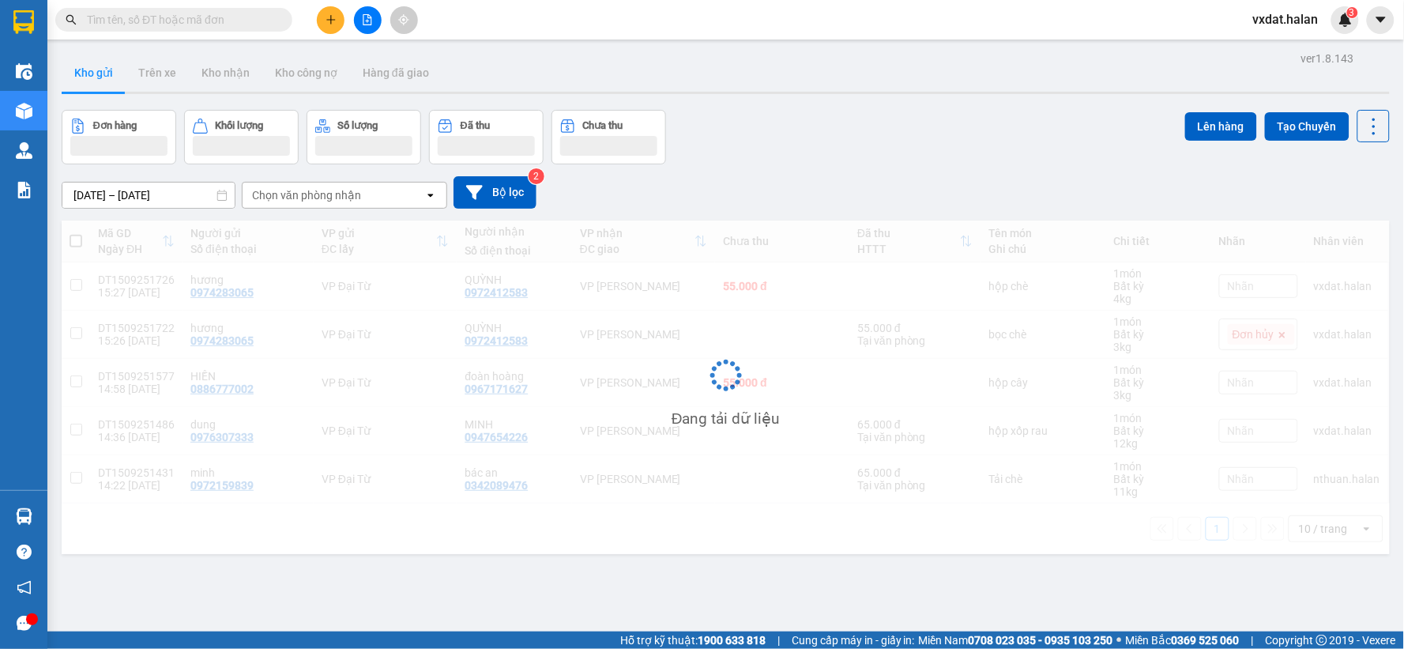
click at [792, 120] on div "Đơn hàng Khối lượng Số lượng Đã thu Chưa thu Lên hàng Tạo Chuyến" at bounding box center [726, 137] width 1328 height 55
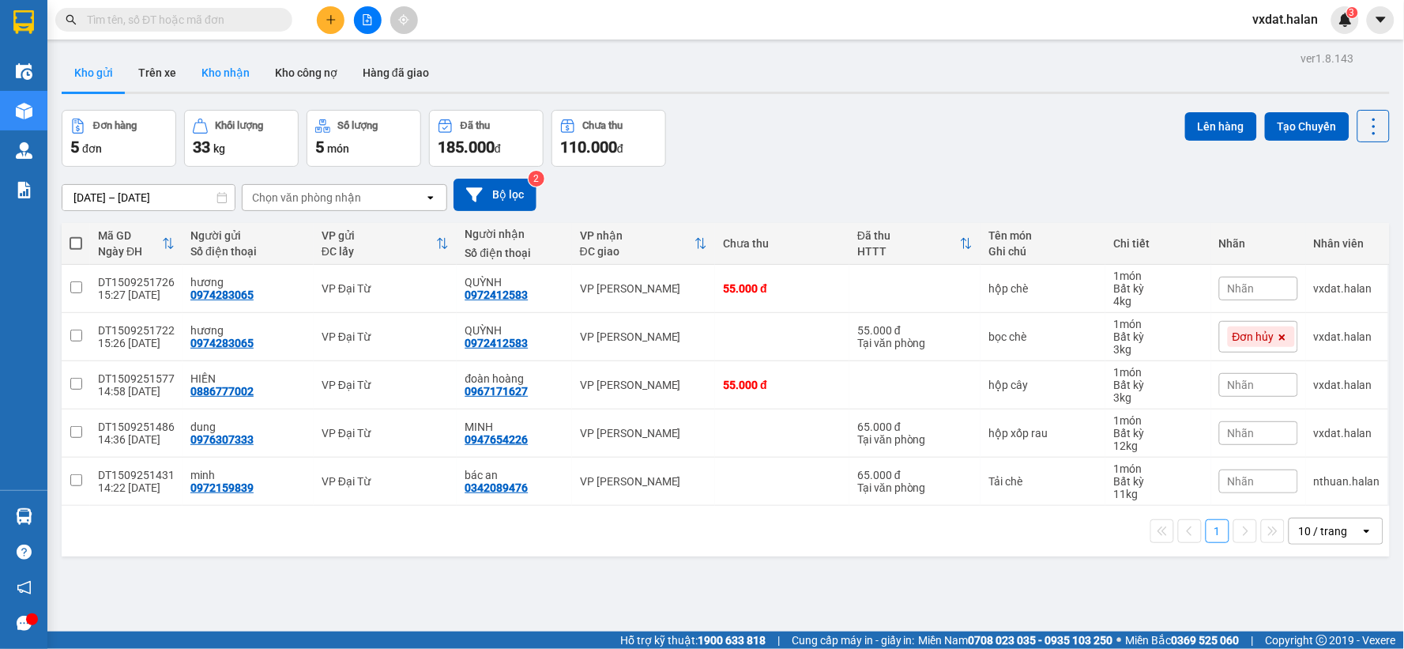
click at [225, 54] on button "Kho nhận" at bounding box center [225, 73] width 73 height 38
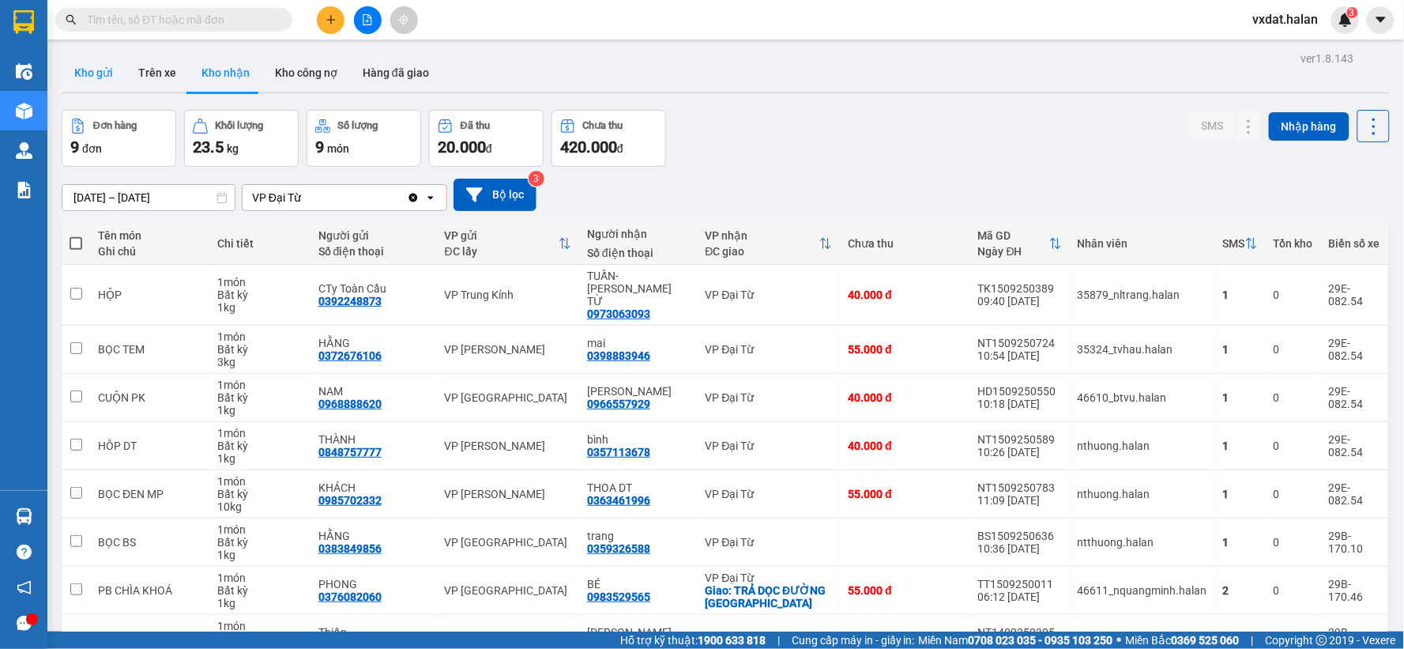
click at [80, 85] on button "Kho gửi" at bounding box center [94, 73] width 64 height 38
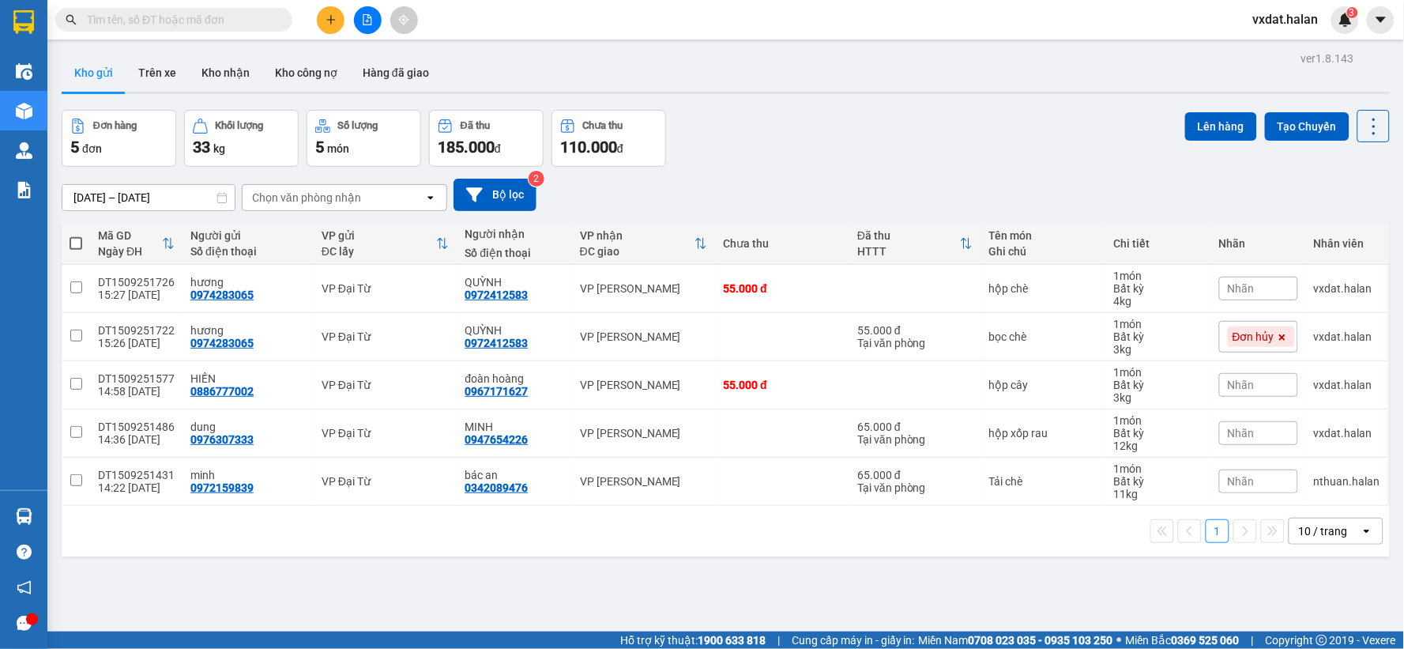
click at [816, 136] on div "Đơn hàng 5 đơn Khối lượng 33 kg Số lượng 5 món Đã thu 185.000 đ Chưa thu 110.00…" at bounding box center [726, 138] width 1328 height 57
click at [58, 246] on div "ver 1.8.143 Kho gửi Trên xe Kho nhận Kho công nợ Hàng đã giao Đơn hàng 5 đơn Kh…" at bounding box center [725, 371] width 1341 height 649
click at [77, 245] on span at bounding box center [76, 243] width 13 height 13
click at [76, 235] on input "checkbox" at bounding box center [76, 235] width 0 height 0
checkbox input "true"
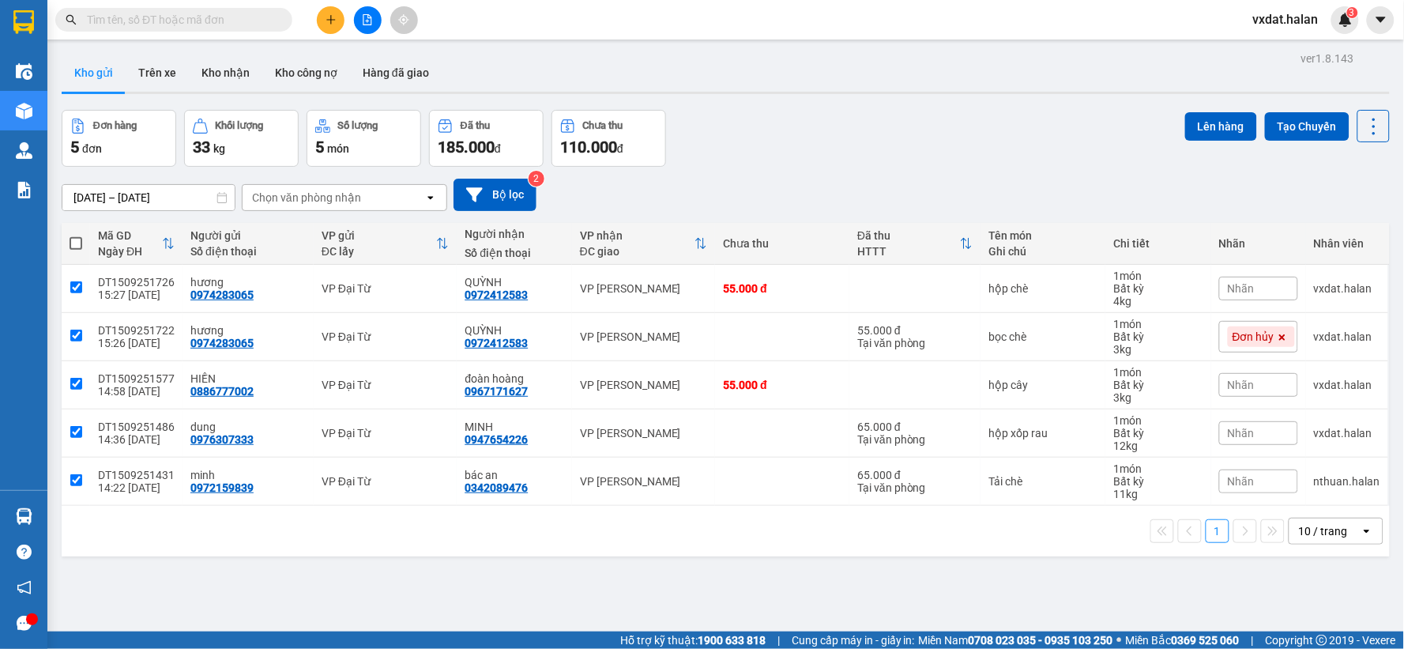
checkbox input "true"
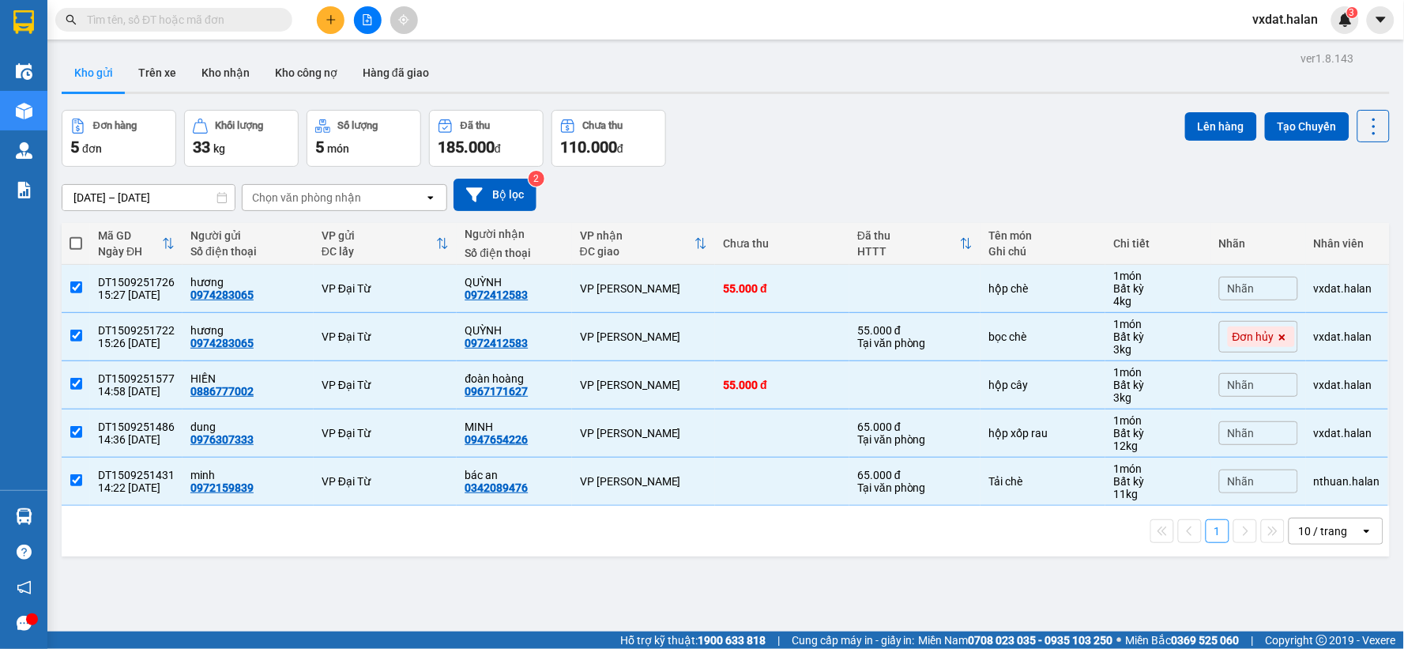
click at [77, 245] on span at bounding box center [76, 243] width 13 height 13
click at [76, 235] on input "checkbox" at bounding box center [76, 235] width 0 height 0
checkbox input "false"
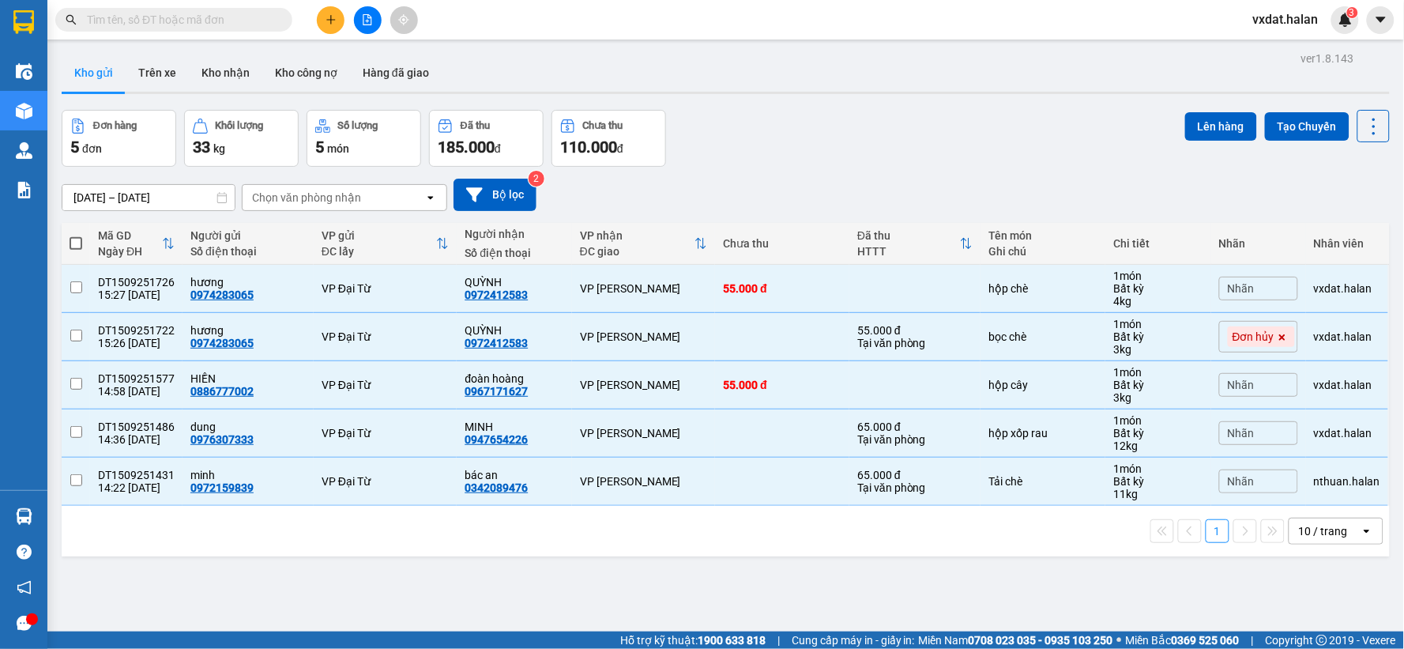
checkbox input "false"
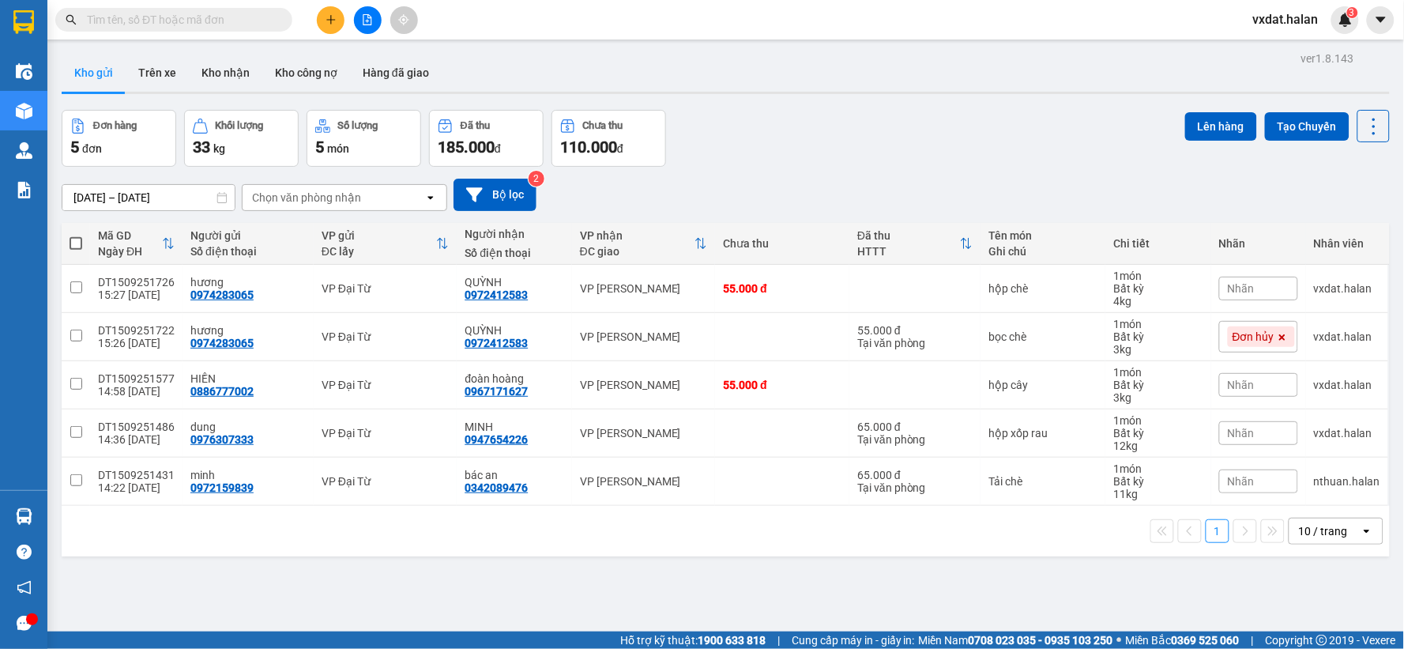
click at [937, 176] on div "02/08/2025 – 15/09/2025 Press the down arrow key to interact with the calendar …" at bounding box center [726, 195] width 1328 height 56
click at [822, 175] on div "02/08/2025 – 15/09/2025 Press the down arrow key to interact with the calendar …" at bounding box center [726, 195] width 1328 height 56
click at [777, 174] on div "02/08/2025 – 15/09/2025 Press the down arrow key to interact with the calendar …" at bounding box center [726, 195] width 1328 height 56
click at [76, 243] on span at bounding box center [76, 243] width 13 height 13
click at [76, 235] on input "checkbox" at bounding box center [76, 235] width 0 height 0
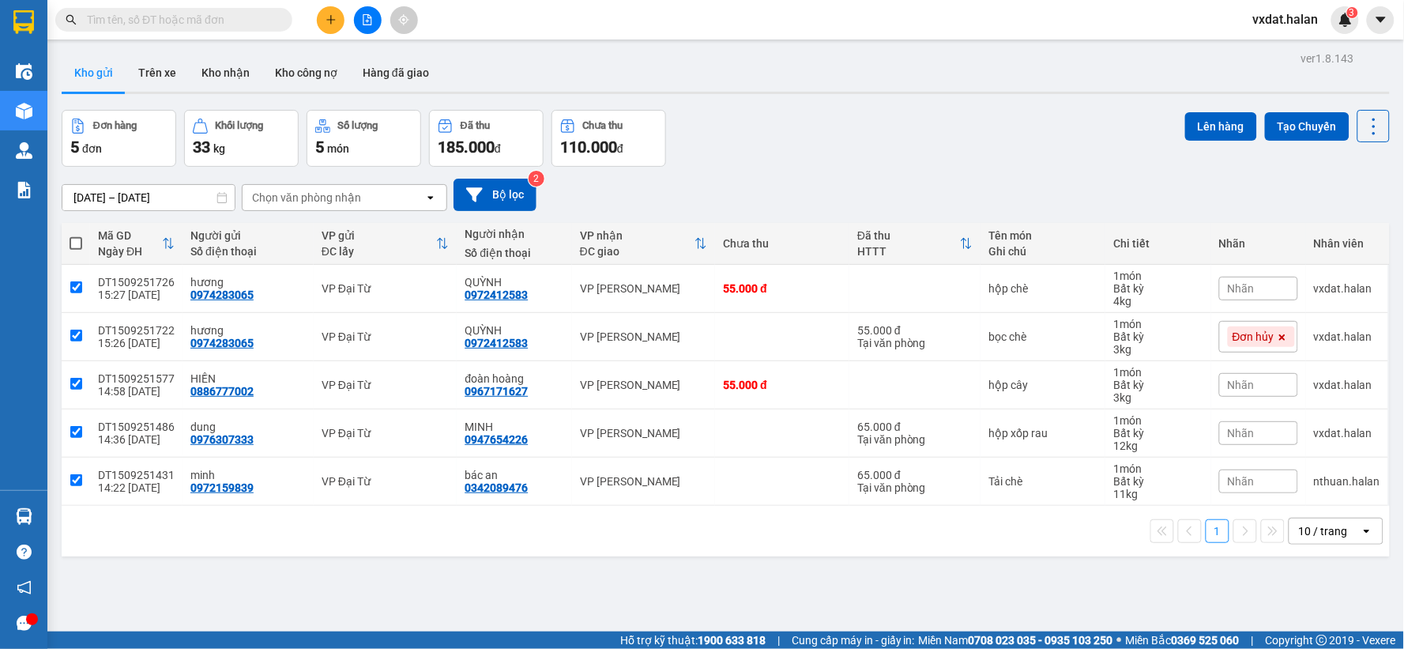
checkbox input "true"
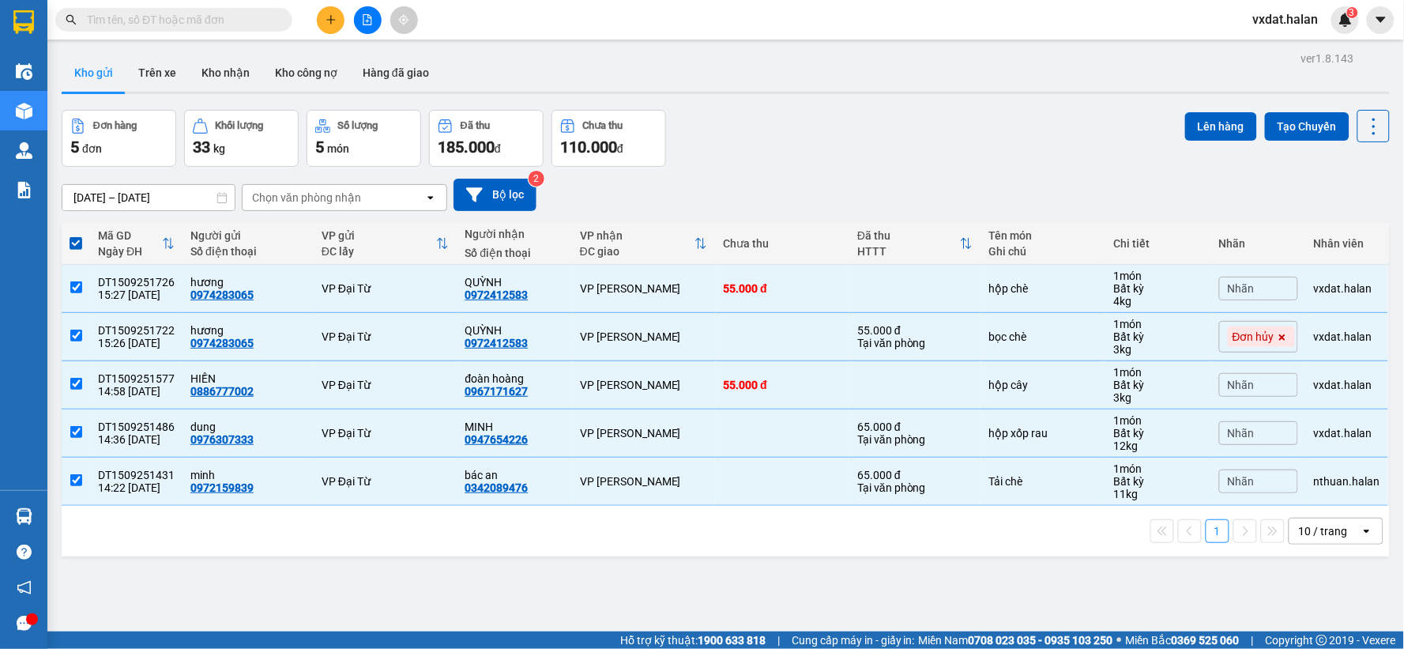
click at [76, 243] on span at bounding box center [76, 243] width 13 height 13
click at [76, 235] on input "checkbox" at bounding box center [76, 235] width 0 height 0
checkbox input "false"
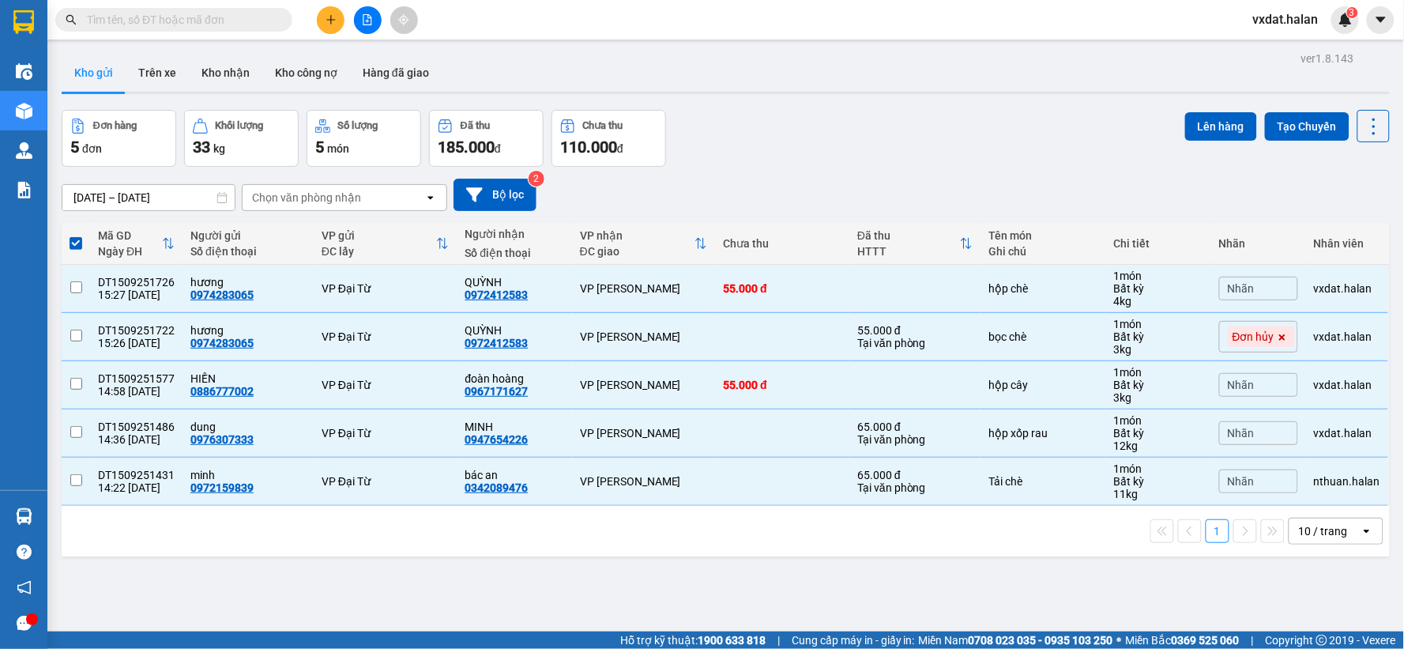
checkbox input "false"
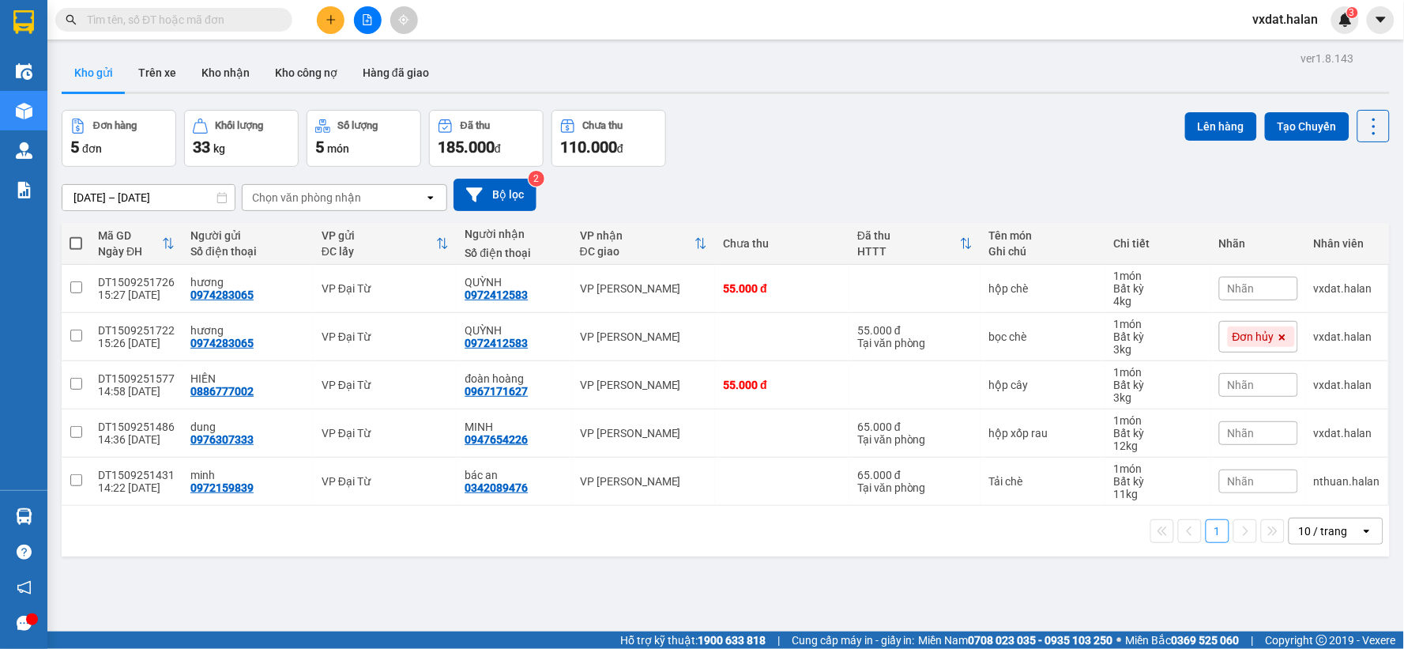
click at [814, 186] on div "02/08/2025 – 15/09/2025 Press the down arrow key to interact with the calendar …" at bounding box center [726, 195] width 1328 height 32
click at [861, 113] on div "Đơn hàng 5 đơn Khối lượng 33 kg Số lượng 5 món Đã thu 185.000 đ Chưa thu 110.00…" at bounding box center [726, 138] width 1328 height 57
click at [237, 81] on button "Kho nhận" at bounding box center [225, 73] width 73 height 38
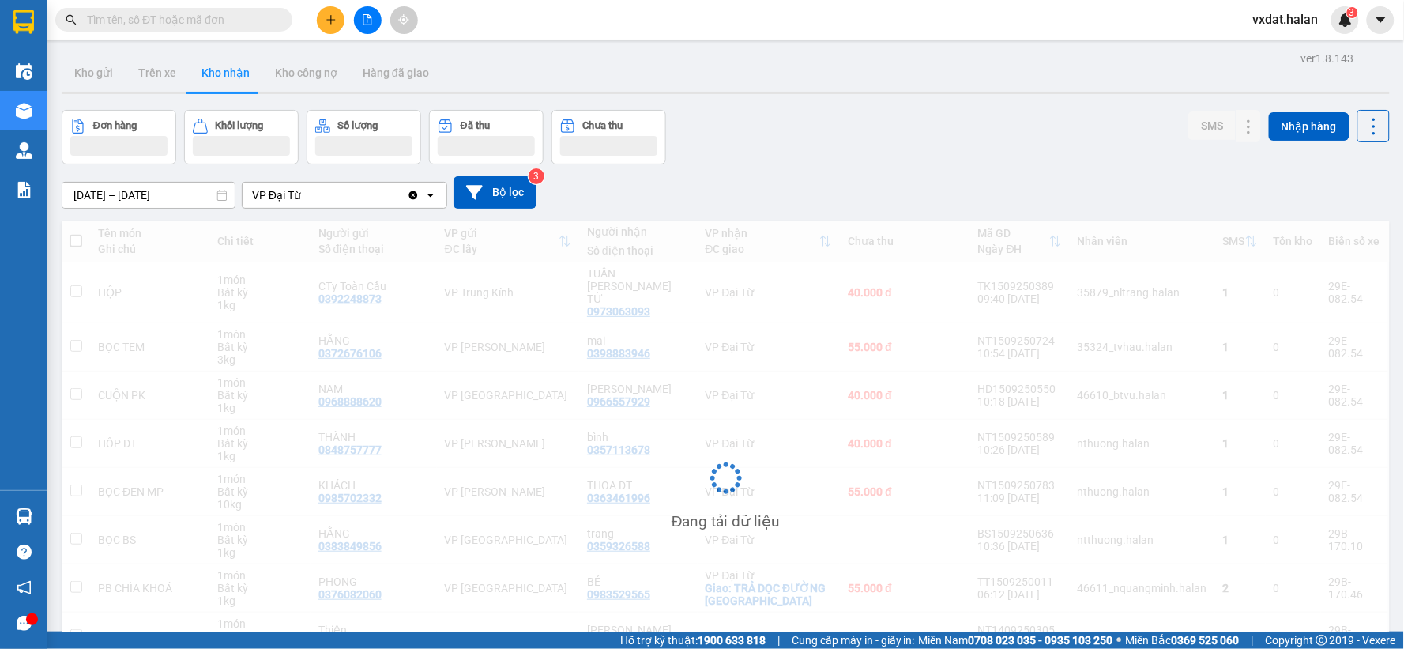
click at [895, 164] on div "[DATE] – [DATE] Press the down arrow key to interact with the calendar and sele…" at bounding box center [726, 192] width 1328 height 56
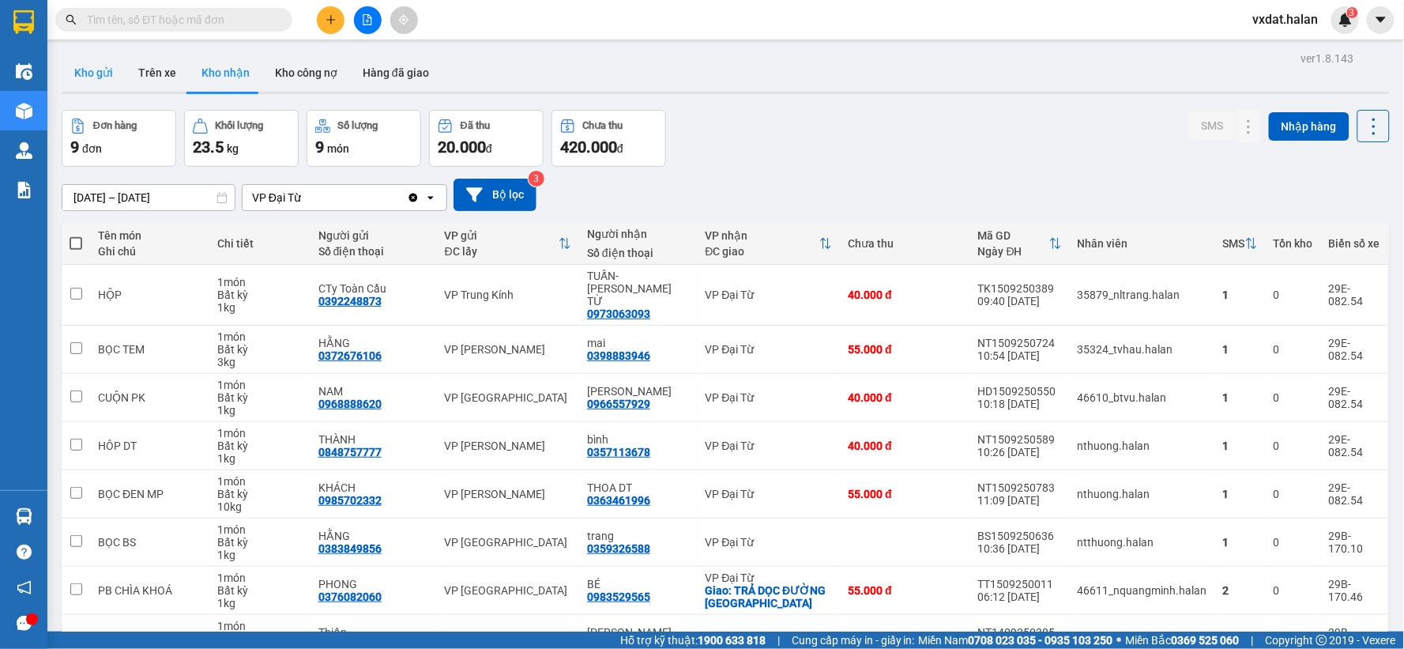
click at [85, 64] on button "Kho gửi" at bounding box center [94, 73] width 64 height 38
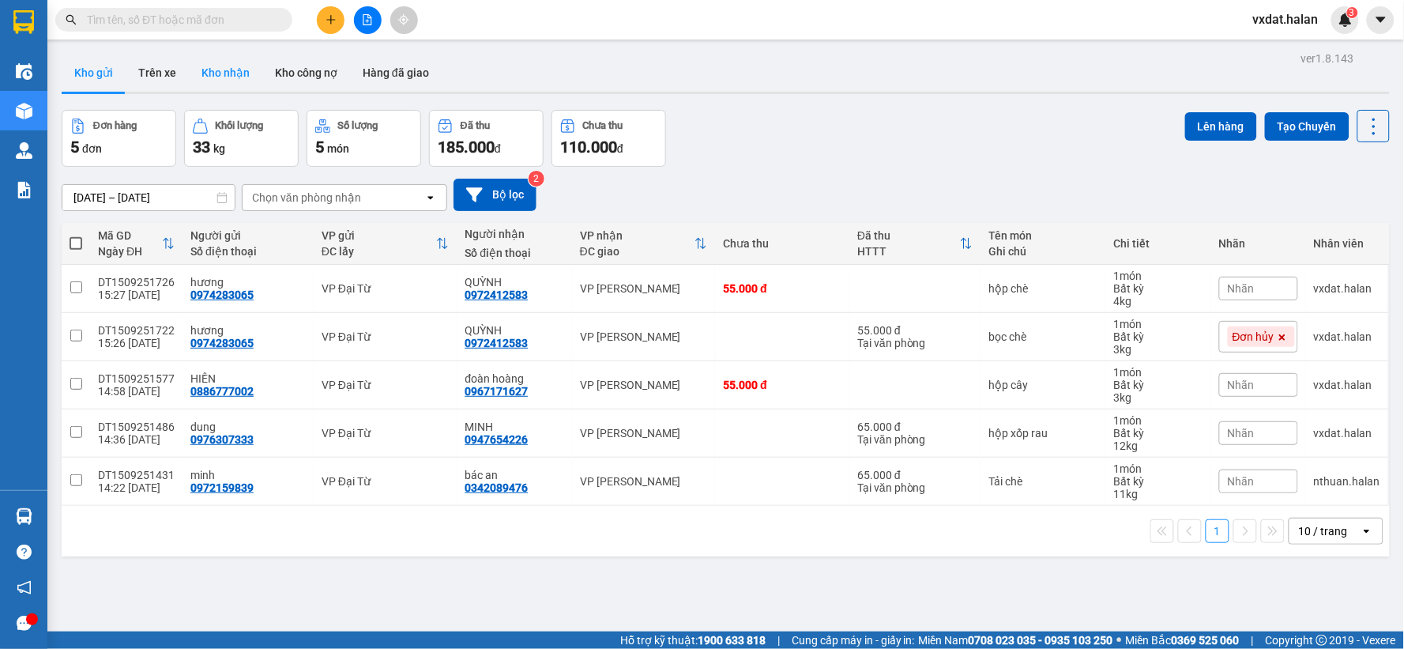
click at [216, 75] on button "Kho nhận" at bounding box center [225, 73] width 73 height 38
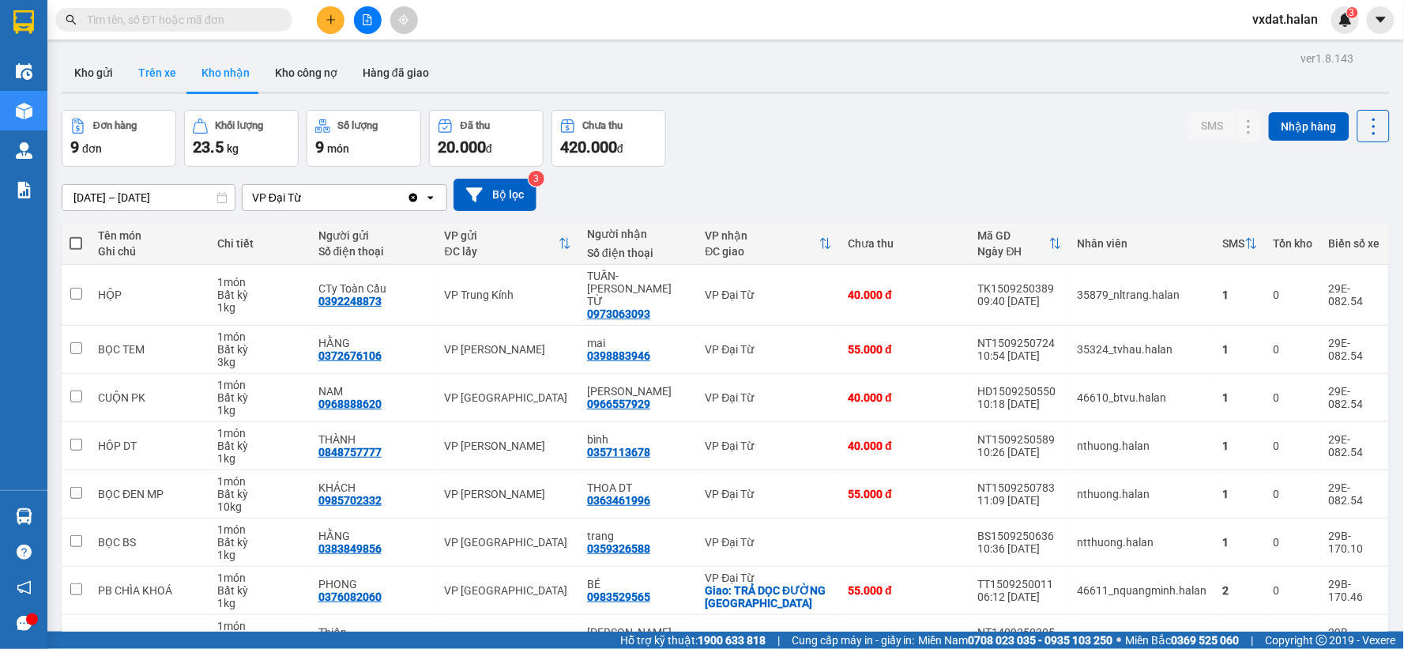
click at [146, 79] on button "Trên xe" at bounding box center [157, 73] width 63 height 38
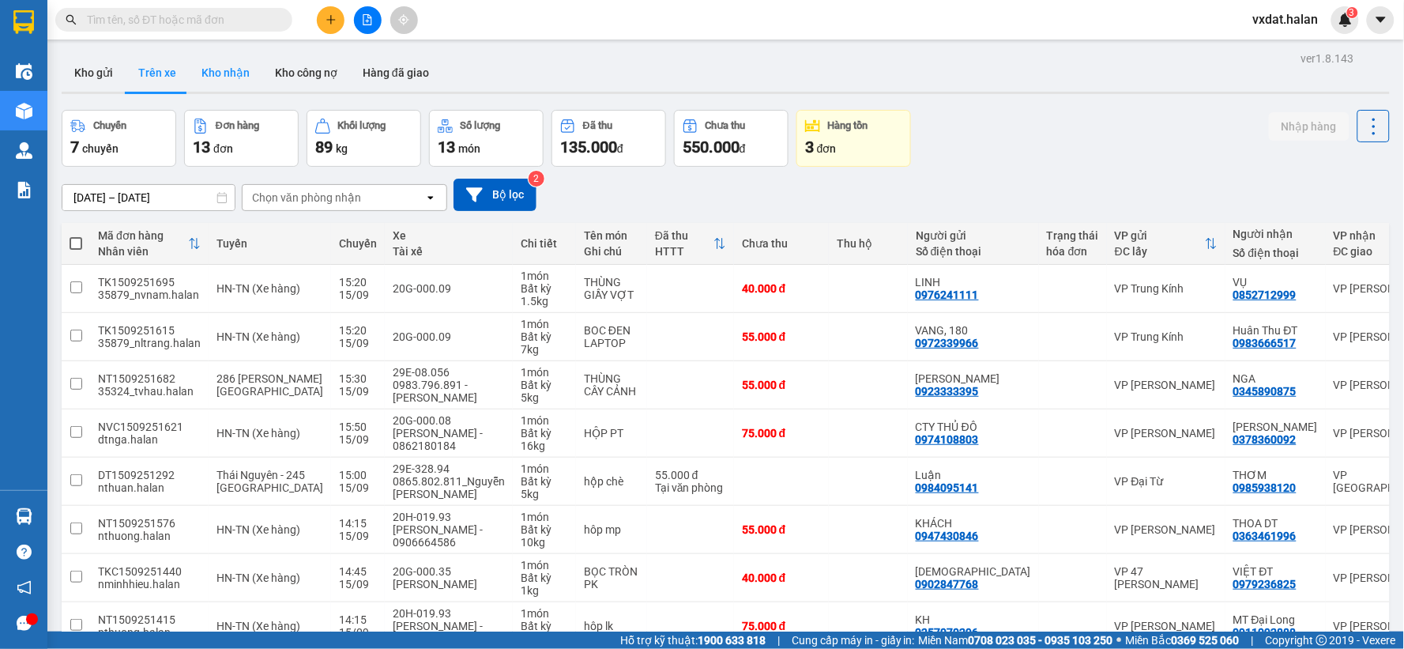
click at [203, 68] on button "Kho nhận" at bounding box center [225, 73] width 73 height 38
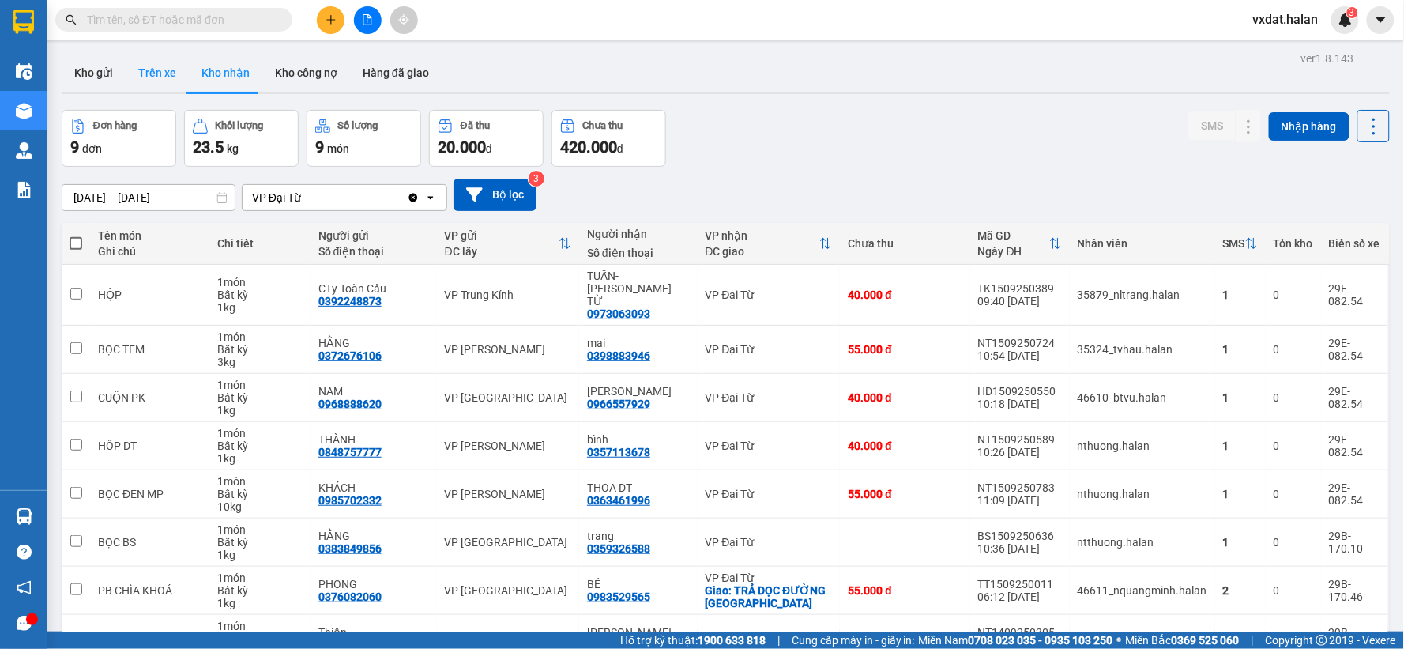
click at [174, 75] on button "Trên xe" at bounding box center [157, 73] width 63 height 38
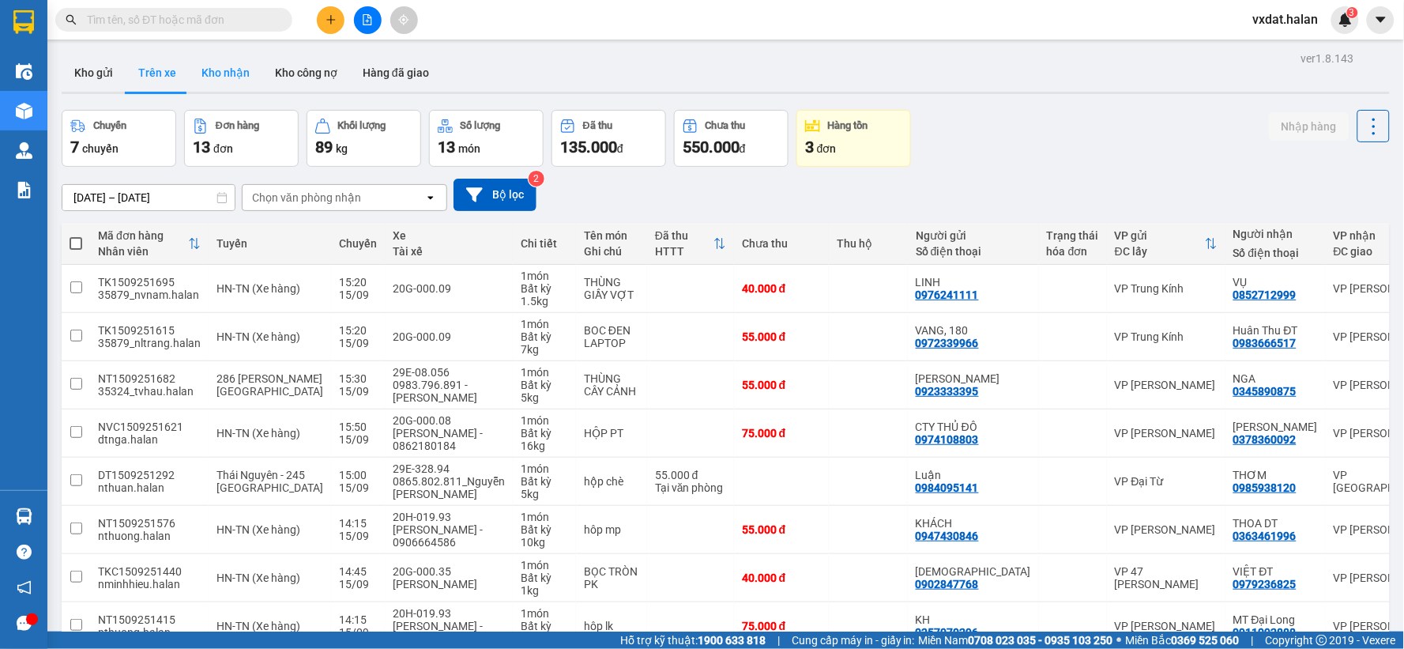
click at [195, 74] on button "Kho nhận" at bounding box center [225, 73] width 73 height 38
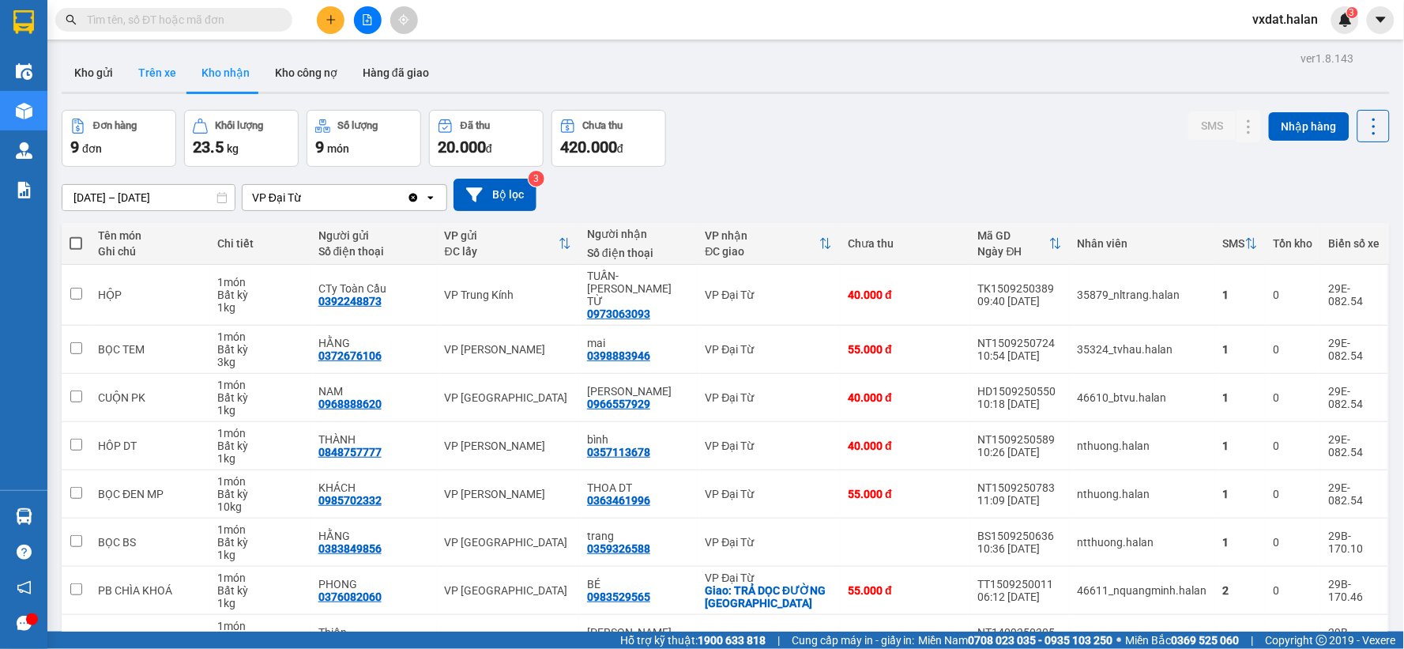
click at [156, 77] on button "Trên xe" at bounding box center [157, 73] width 63 height 38
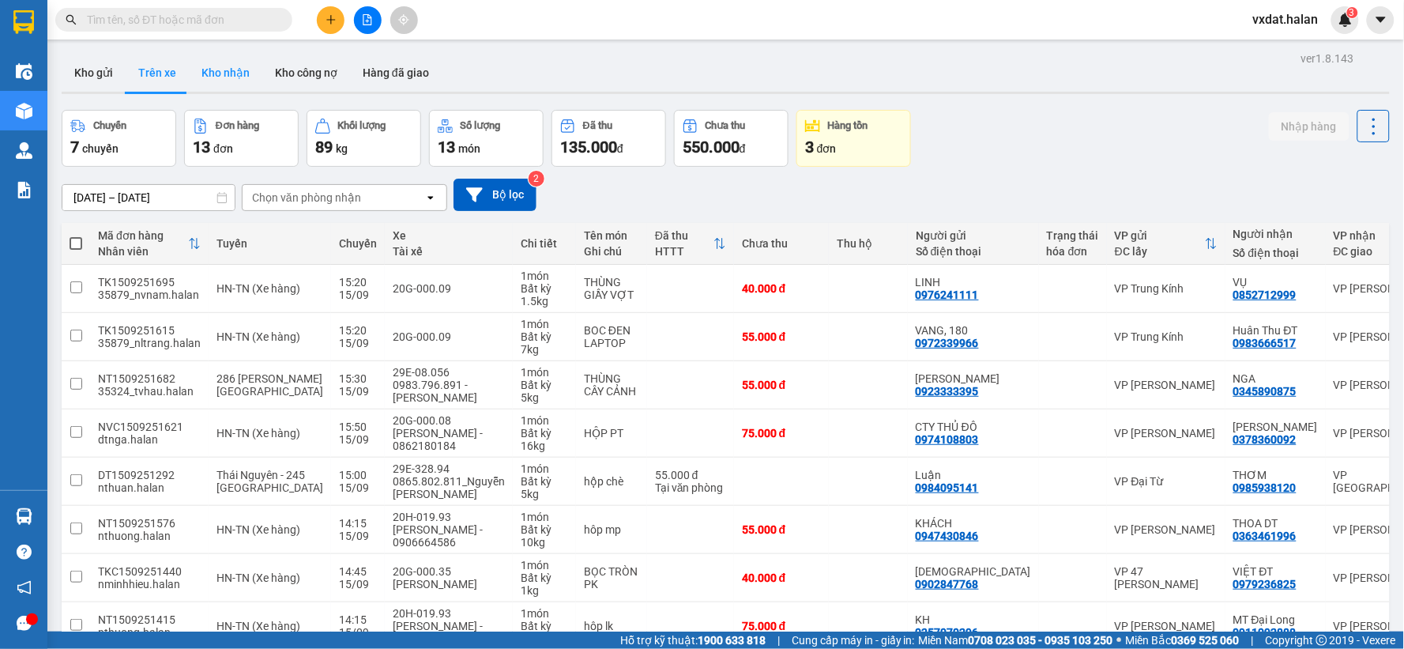
click at [231, 68] on button "Kho nhận" at bounding box center [225, 73] width 73 height 38
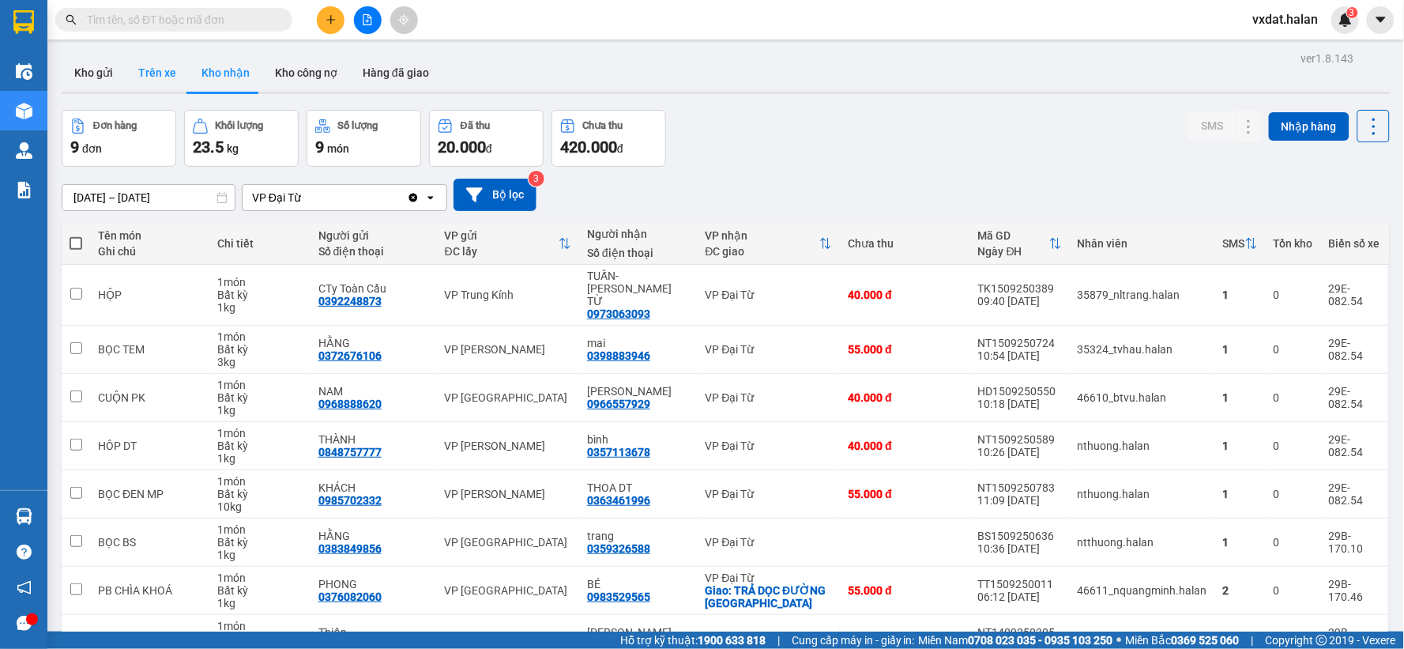
click at [167, 82] on button "Trên xe" at bounding box center [157, 73] width 63 height 38
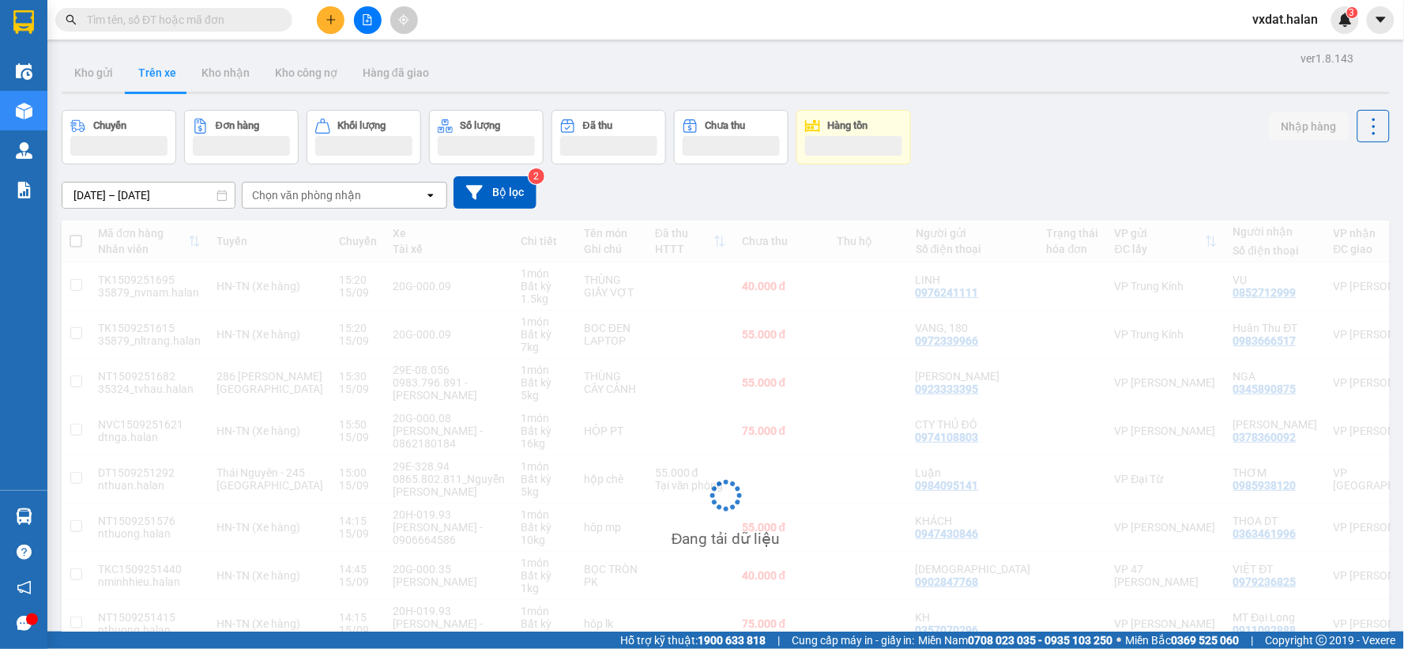
click at [1044, 106] on div "ver 1.8.143 Kho gửi Trên xe Kho nhận Kho công nợ Hàng đã giao Chuyến Đơn hàng K…" at bounding box center [725, 424] width 1341 height 754
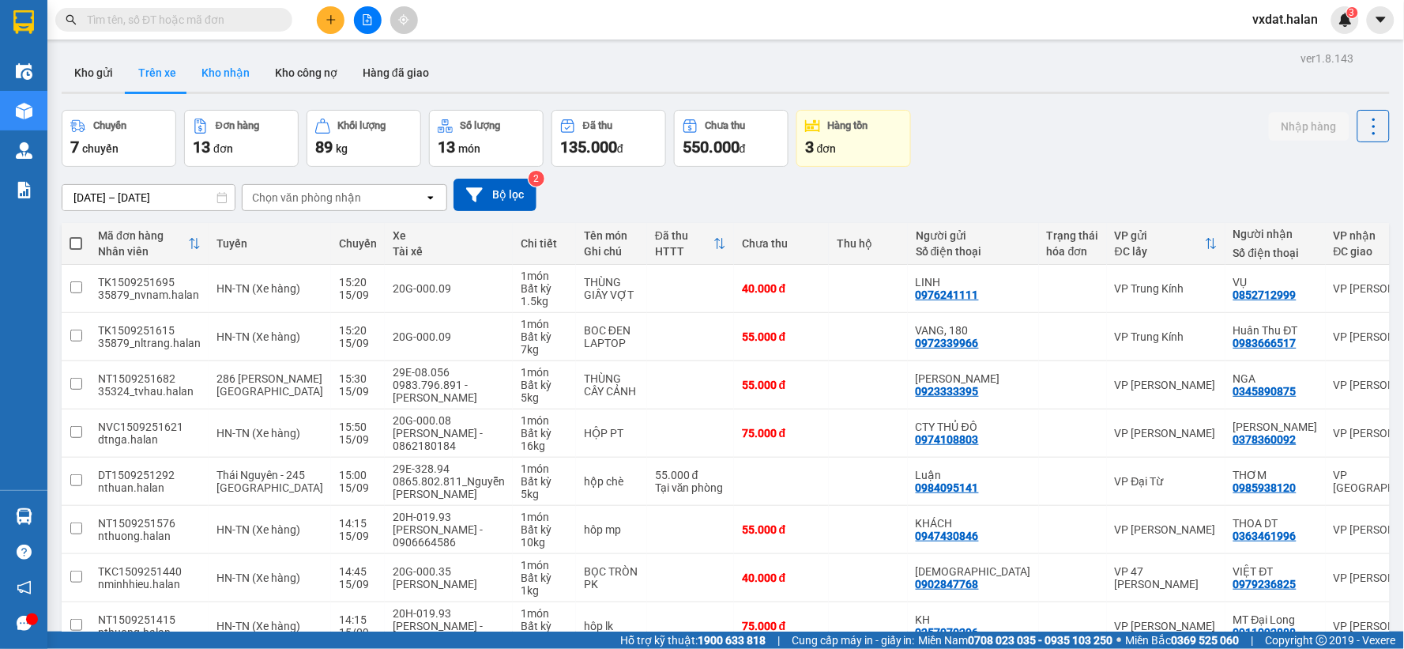
click at [217, 66] on button "Kho nhận" at bounding box center [225, 73] width 73 height 38
type input "[DATE] – [DATE]"
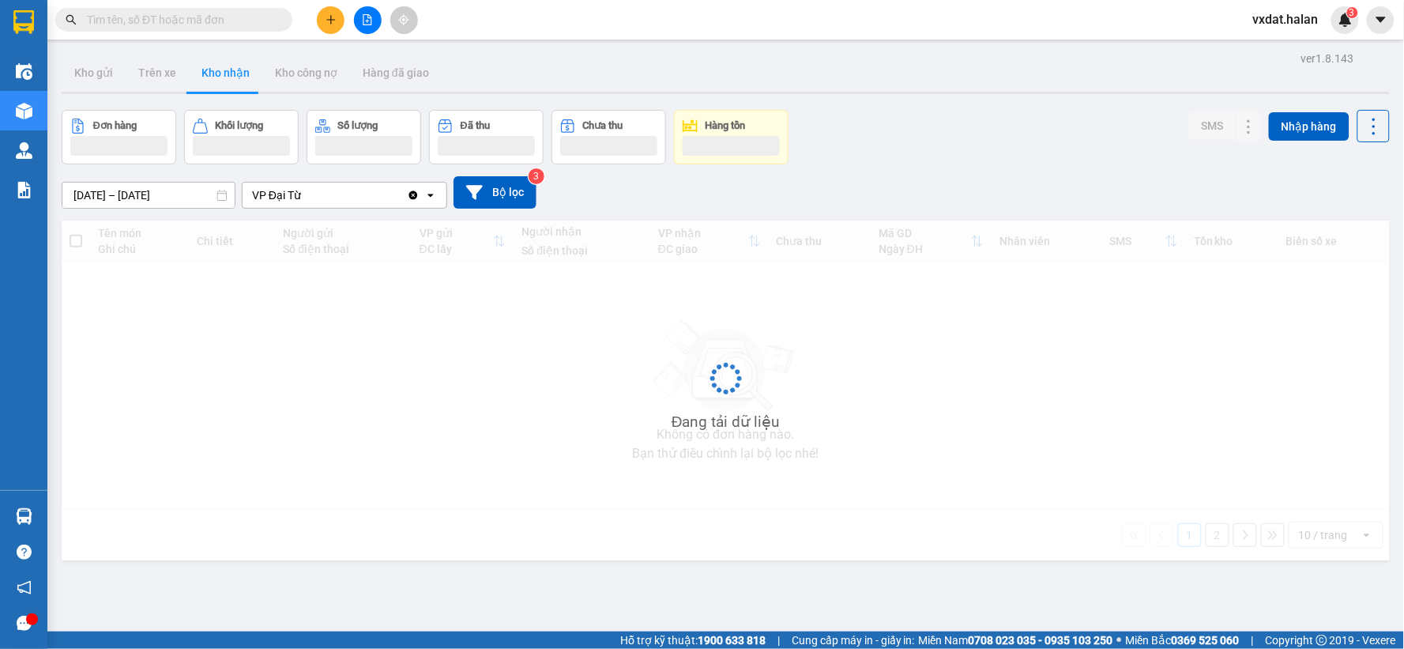
click at [911, 139] on div "Đơn hàng Khối lượng Số lượng Đã thu Chưa thu Hàng tồn SMS Nhập hàng" at bounding box center [726, 137] width 1328 height 55
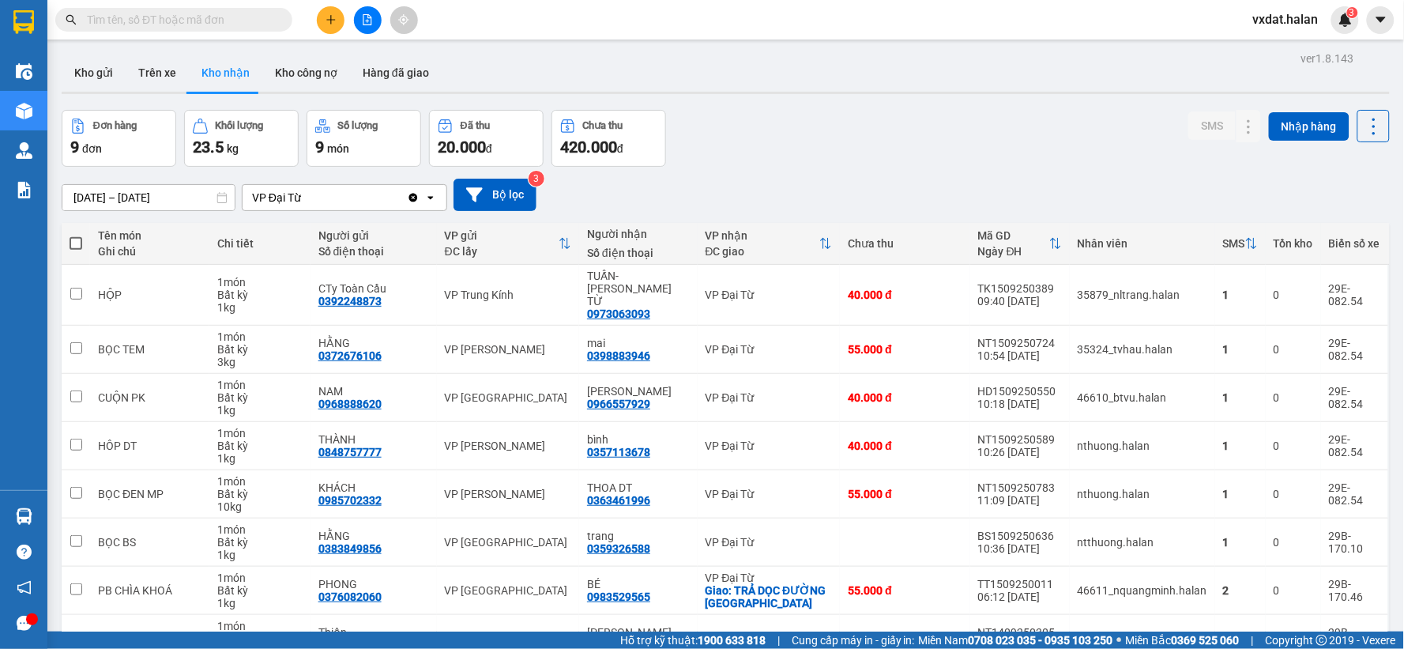
click at [882, 123] on div "Đơn hàng 9 đơn Khối lượng 23.5 kg Số lượng 9 món Đã thu 20.000 đ Chưa thu 420.0…" at bounding box center [726, 138] width 1328 height 57
click at [92, 82] on button "Kho gửi" at bounding box center [94, 73] width 64 height 38
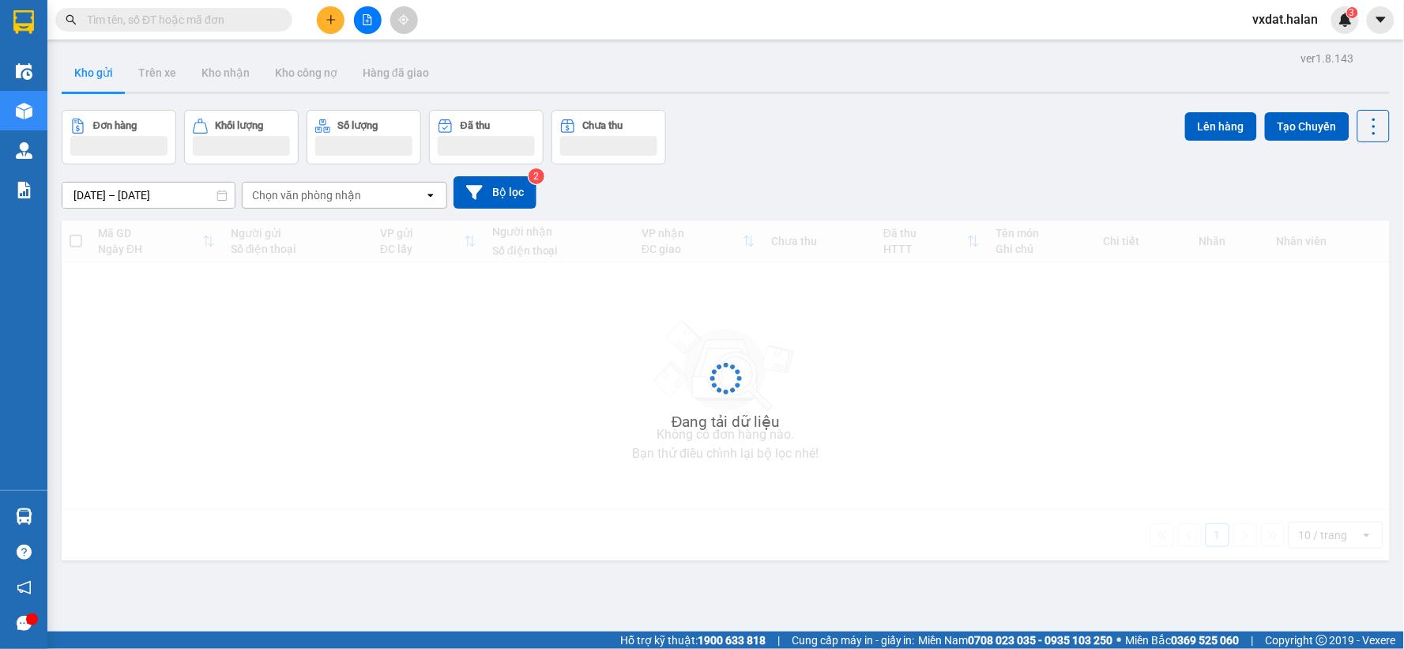
click at [998, 203] on div "02/08/2025 – 15/09/2025 Press the down arrow key to interact with the calendar …" at bounding box center [726, 192] width 1328 height 32
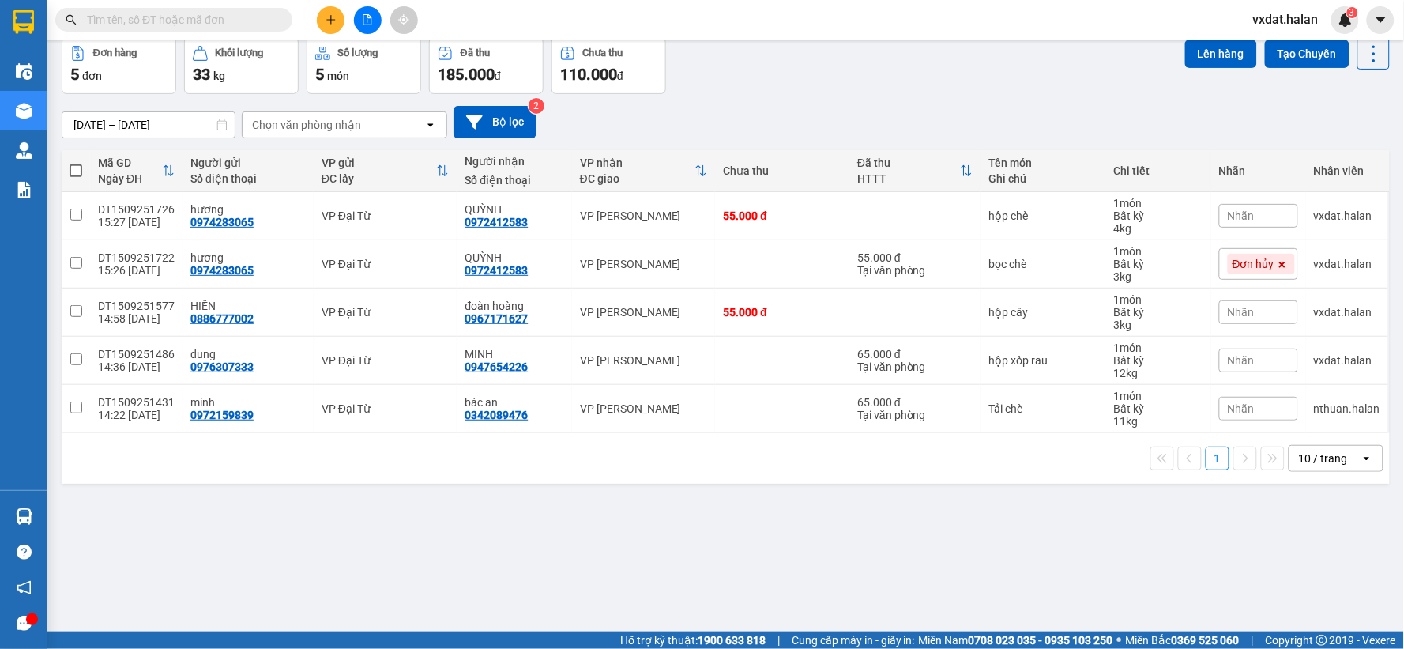
click at [863, 81] on div "Đơn hàng 5 đơn Khối lượng 33 kg Số lượng 5 món Đã thu 185.000 đ Chưa thu 110.00…" at bounding box center [726, 65] width 1328 height 57
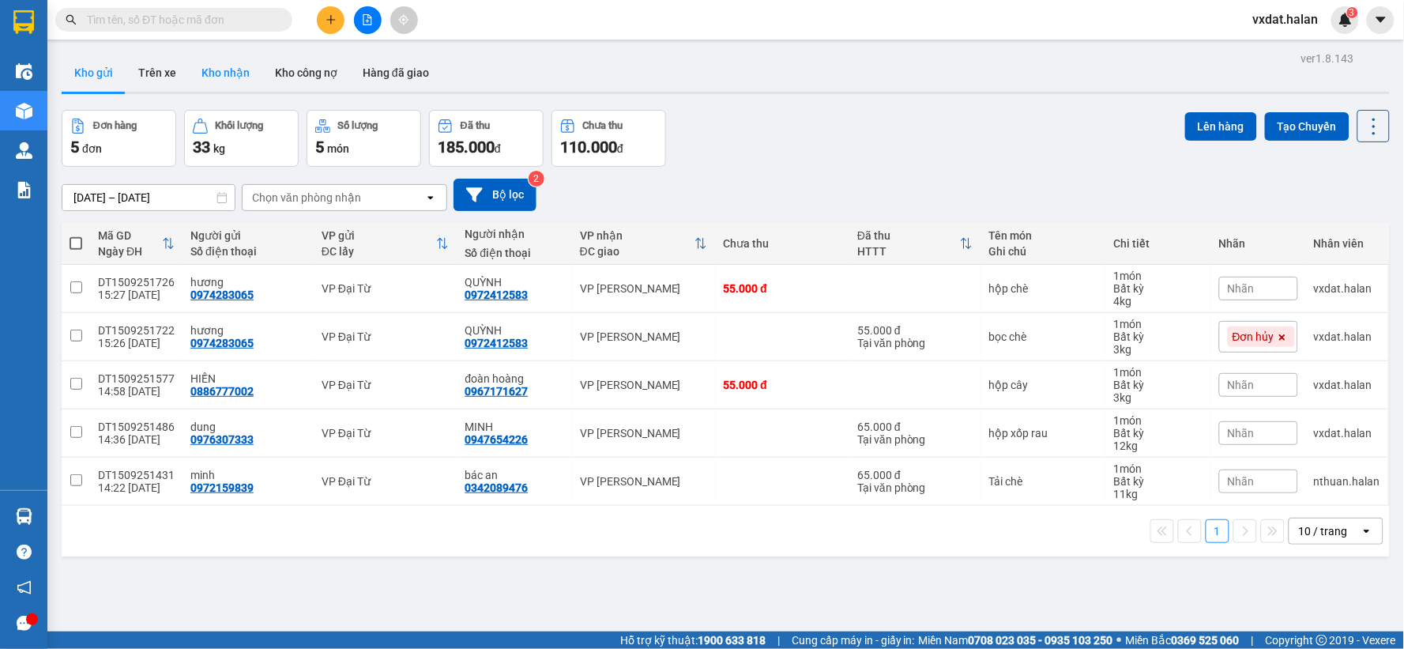
click at [215, 83] on button "Kho nhận" at bounding box center [225, 73] width 73 height 38
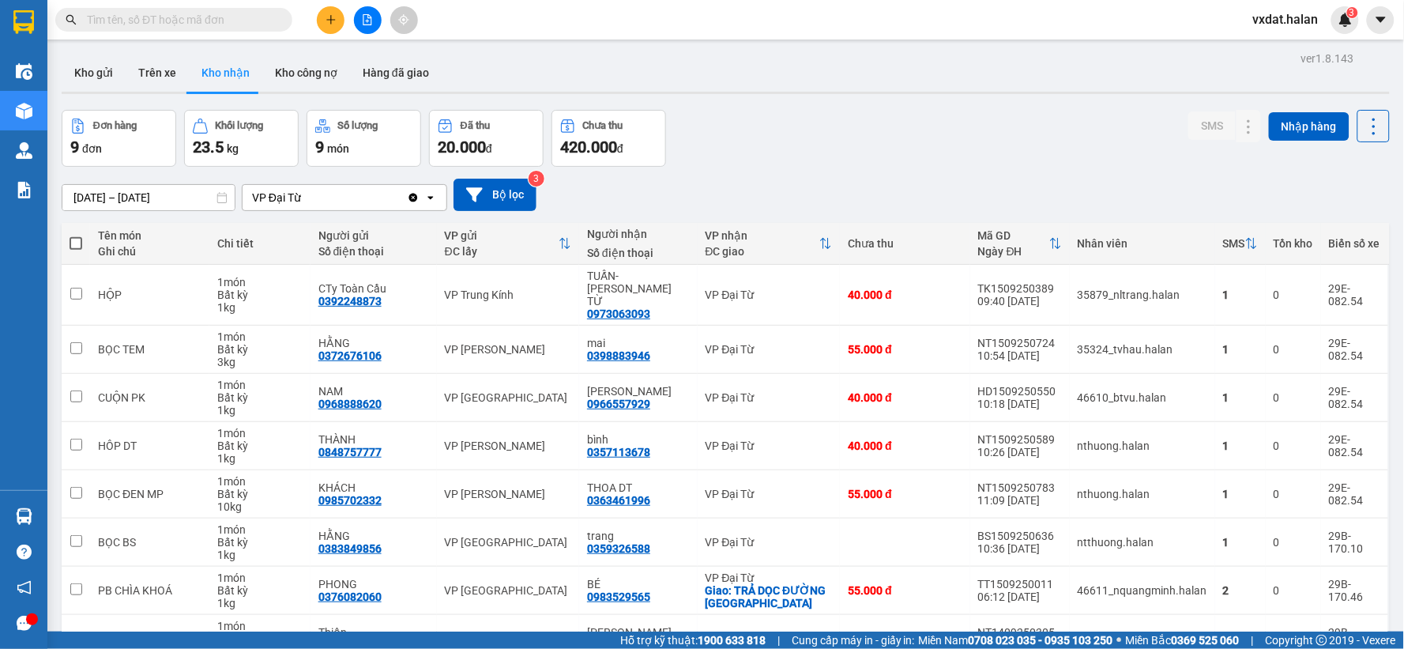
click at [1028, 171] on div "[DATE] – [DATE] Press the down arrow key to interact with the calendar and sele…" at bounding box center [726, 195] width 1328 height 56
click at [113, 66] on button "Kho gửi" at bounding box center [94, 73] width 64 height 38
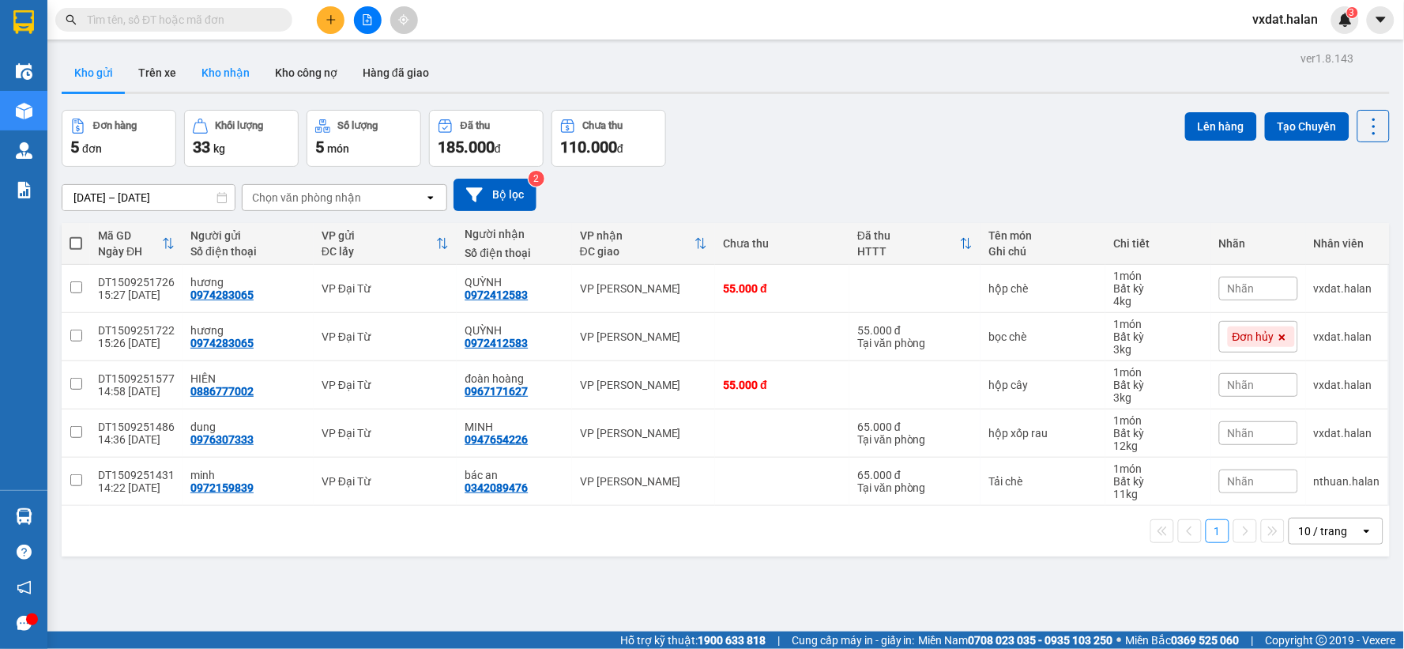
click at [215, 82] on button "Kho nhận" at bounding box center [225, 73] width 73 height 38
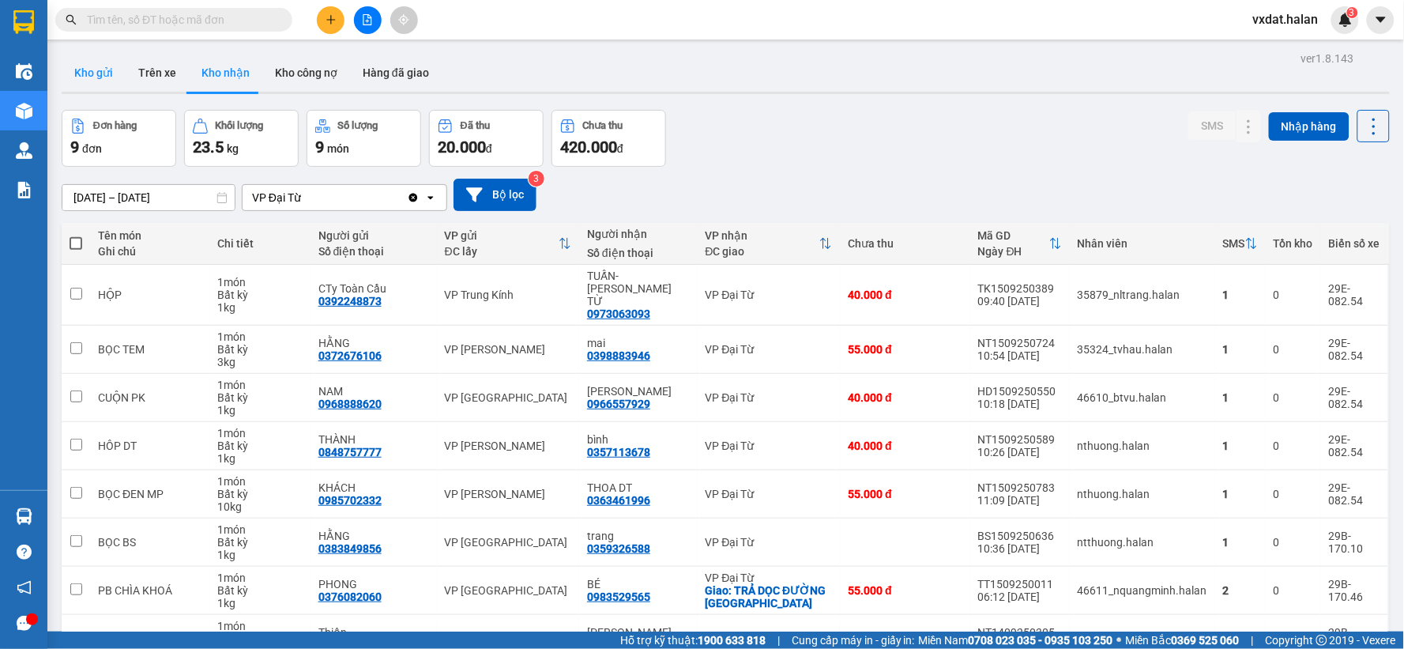
click at [91, 80] on button "Kho gửi" at bounding box center [94, 73] width 64 height 38
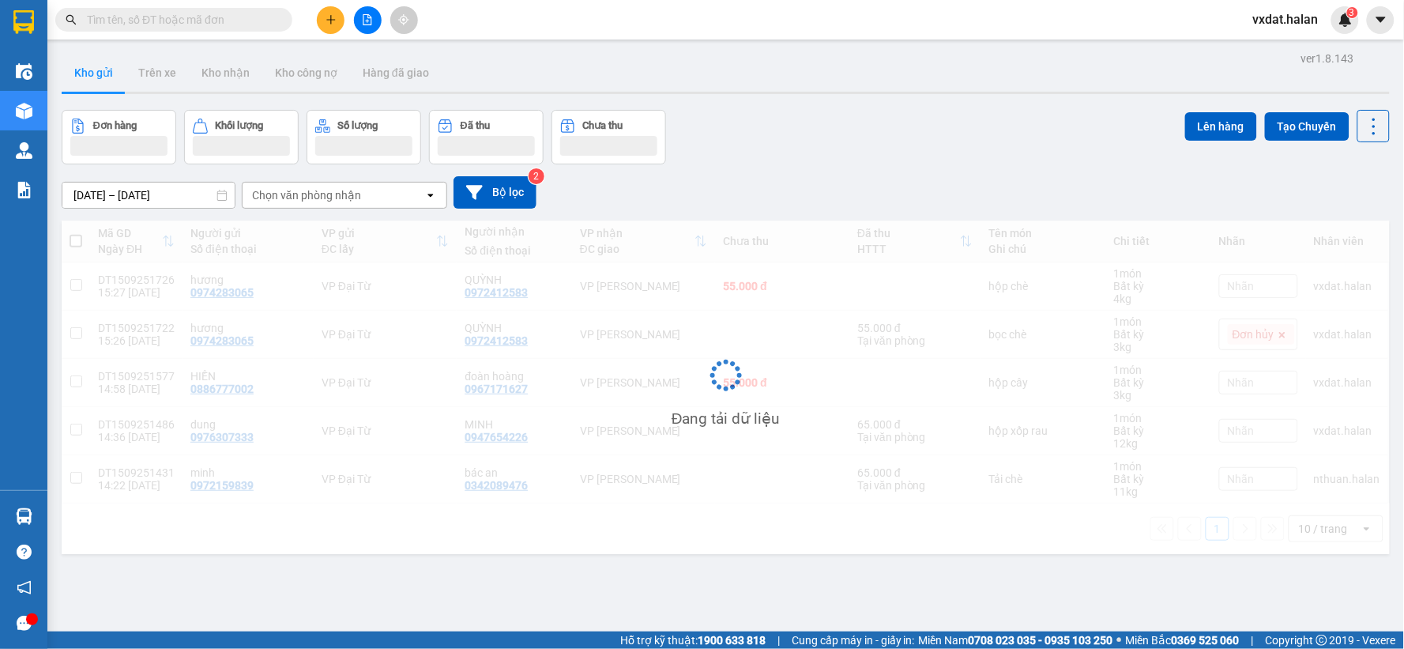
click at [859, 185] on div "02/08/2025 – 15/09/2025 Press the down arrow key to interact with the calendar …" at bounding box center [726, 192] width 1328 height 32
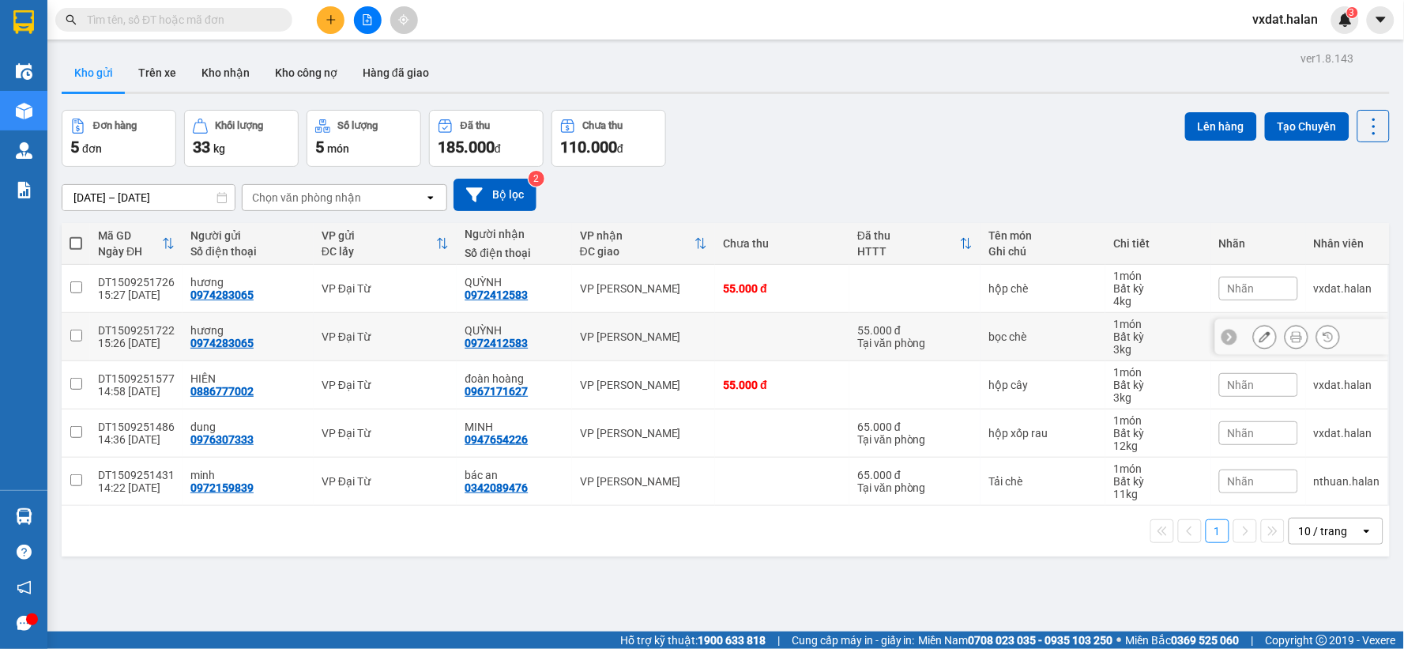
click at [75, 334] on input "checkbox" at bounding box center [76, 335] width 12 height 12
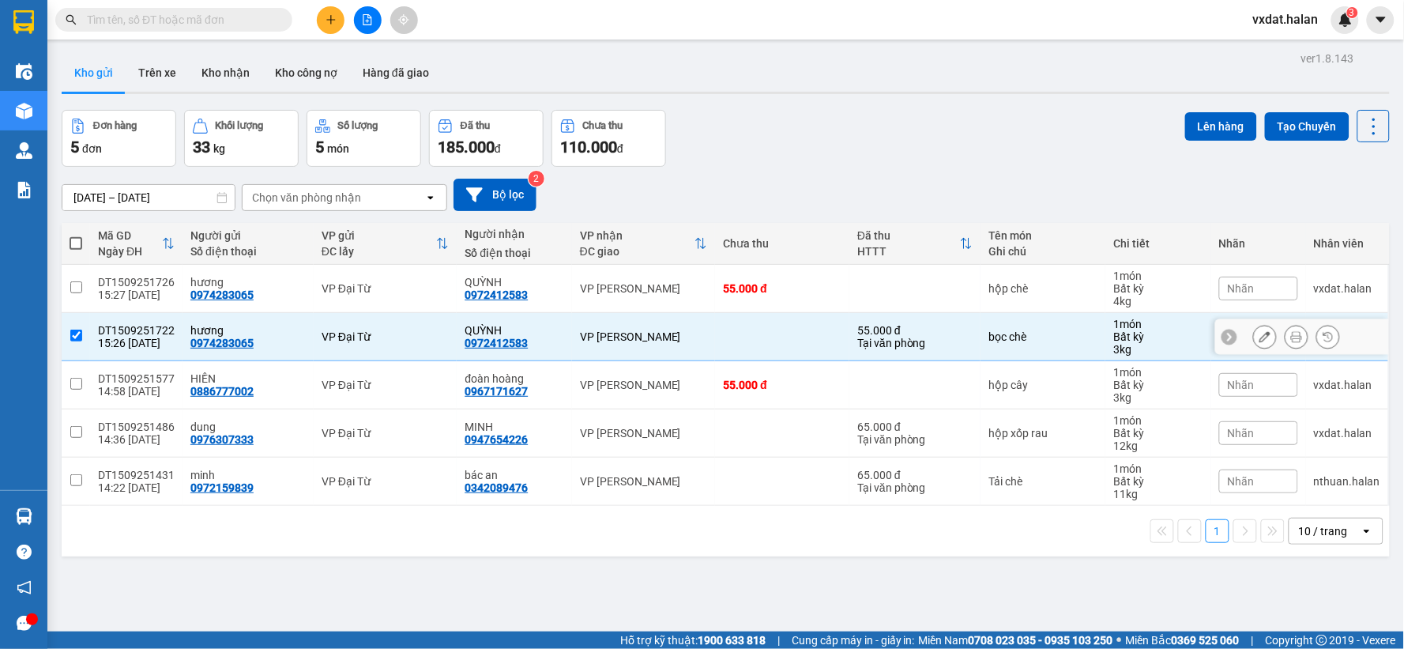
click at [75, 334] on input "checkbox" at bounding box center [76, 335] width 12 height 12
checkbox input "false"
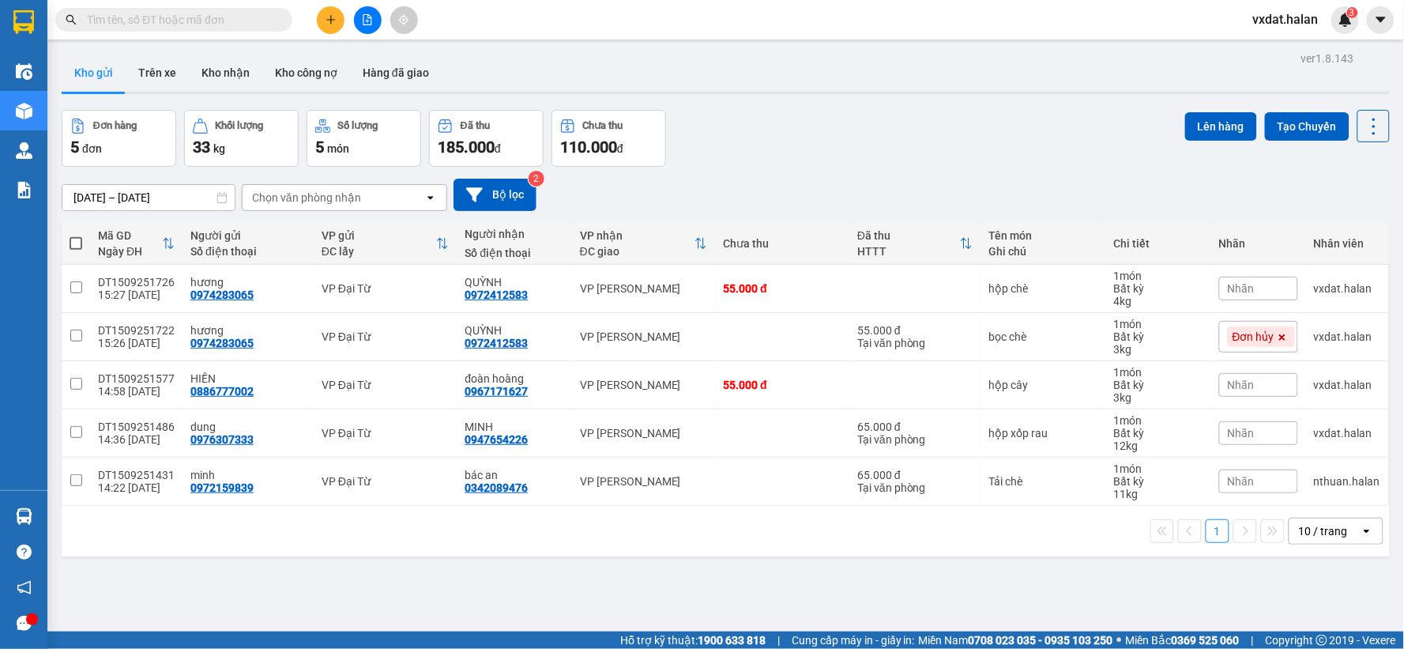
click at [970, 151] on div "Đơn hàng 5 đơn Khối lượng 33 kg Số lượng 5 món Đã thu 185.000 đ Chưa thu 110.00…" at bounding box center [726, 138] width 1328 height 57
click at [76, 246] on span at bounding box center [76, 243] width 13 height 13
click at [76, 235] on input "checkbox" at bounding box center [76, 235] width 0 height 0
checkbox input "true"
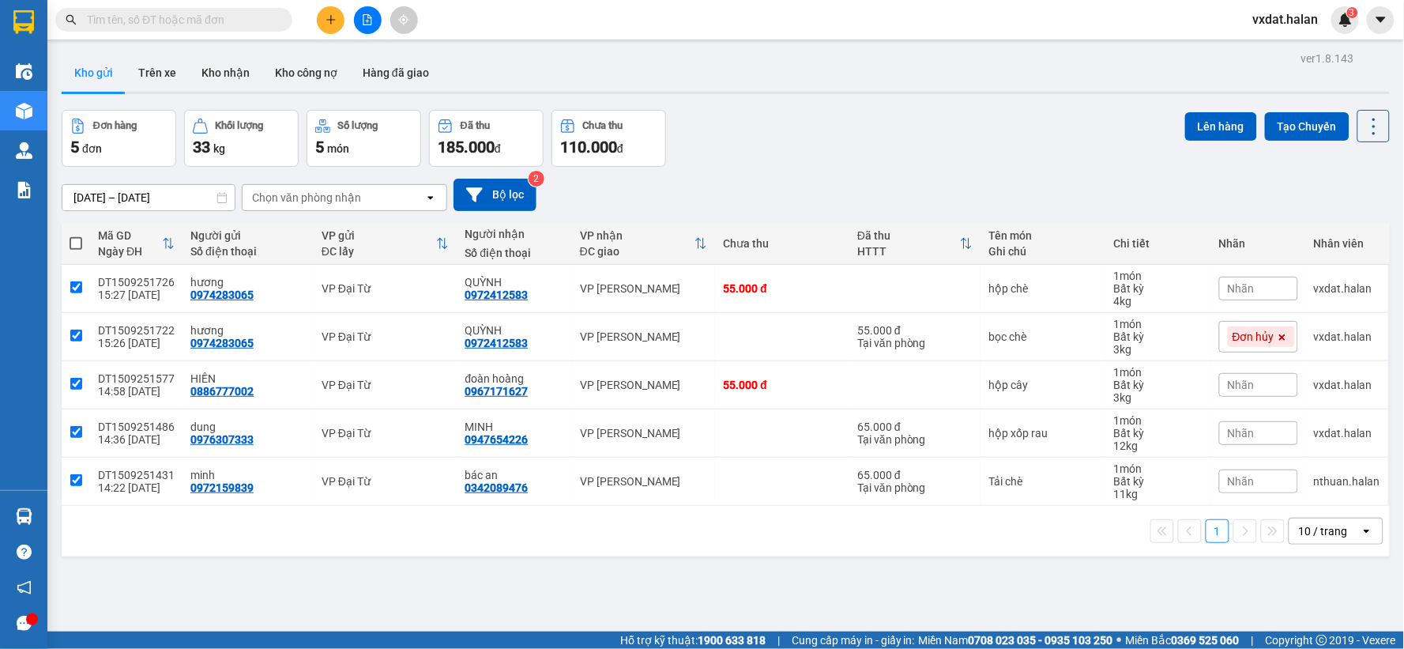
checkbox input "true"
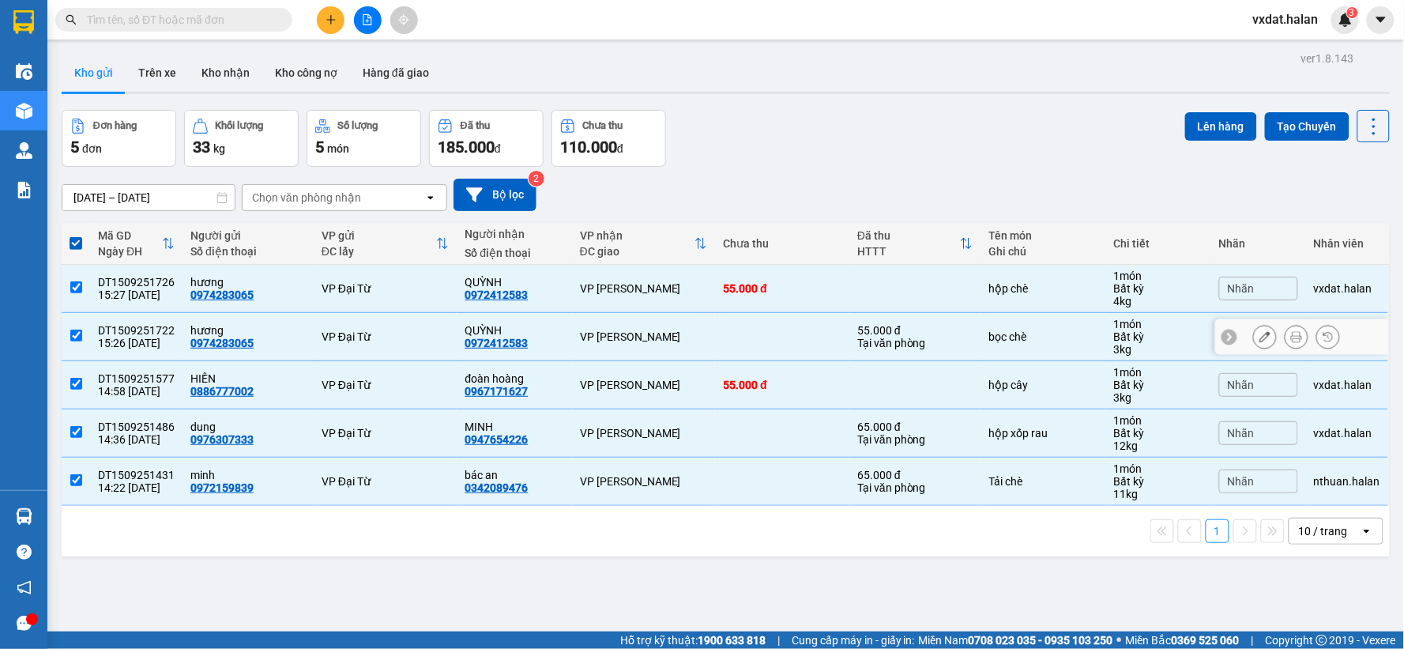
click at [81, 340] on input "checkbox" at bounding box center [76, 335] width 12 height 12
checkbox input "false"
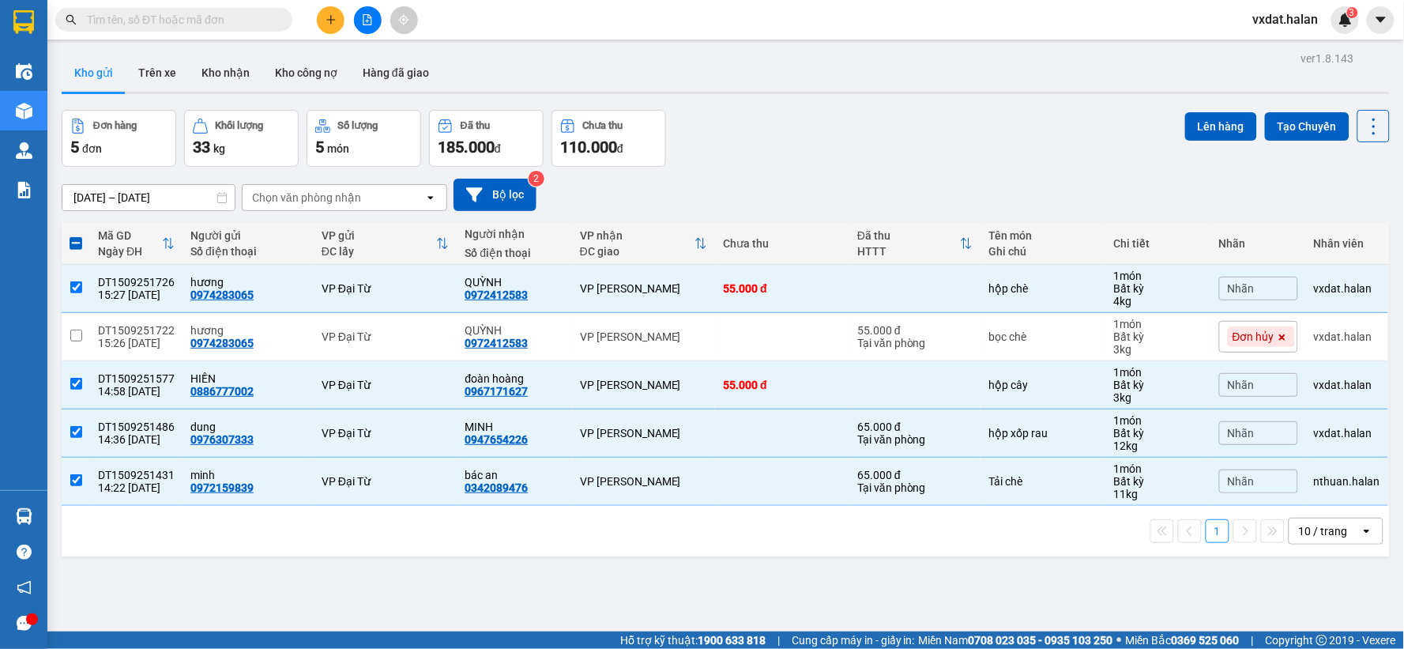
click at [863, 176] on div "02/08/2025 – 15/09/2025 Press the down arrow key to interact with the calendar …" at bounding box center [726, 195] width 1328 height 56
click at [878, 160] on div "Đơn hàng 5 đơn Khối lượng 33 kg Số lượng 5 món Đã thu 185.000 đ Chưa thu 110.00…" at bounding box center [726, 138] width 1328 height 57
click at [909, 128] on div "Đơn hàng 5 đơn Khối lượng 33 kg Số lượng 5 món Đã thu 185.000 đ Chưa thu 110.00…" at bounding box center [726, 138] width 1328 height 57
click at [224, 76] on button "Kho nhận" at bounding box center [225, 73] width 73 height 38
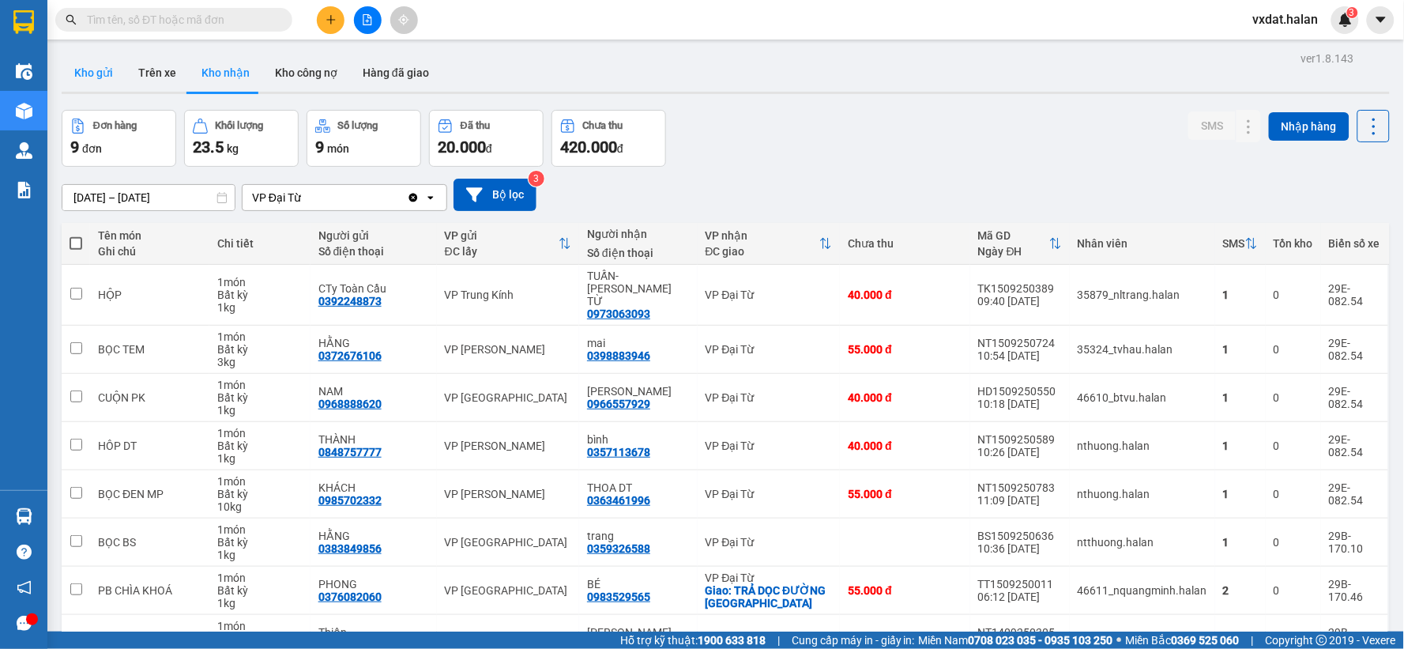
click at [91, 81] on button "Kho gửi" at bounding box center [94, 73] width 64 height 38
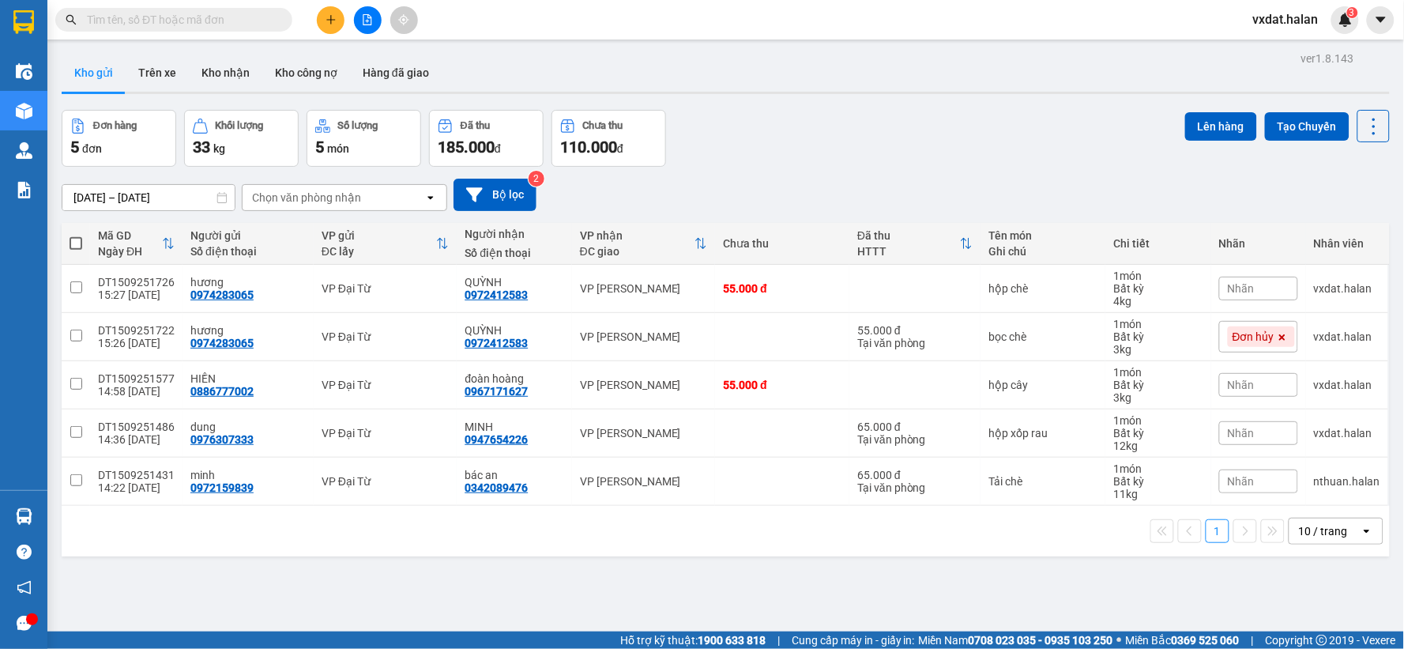
click at [74, 254] on th at bounding box center [76, 244] width 28 height 42
click at [81, 242] on span at bounding box center [76, 243] width 13 height 13
click at [76, 235] on input "checkbox" at bounding box center [76, 235] width 0 height 0
checkbox input "true"
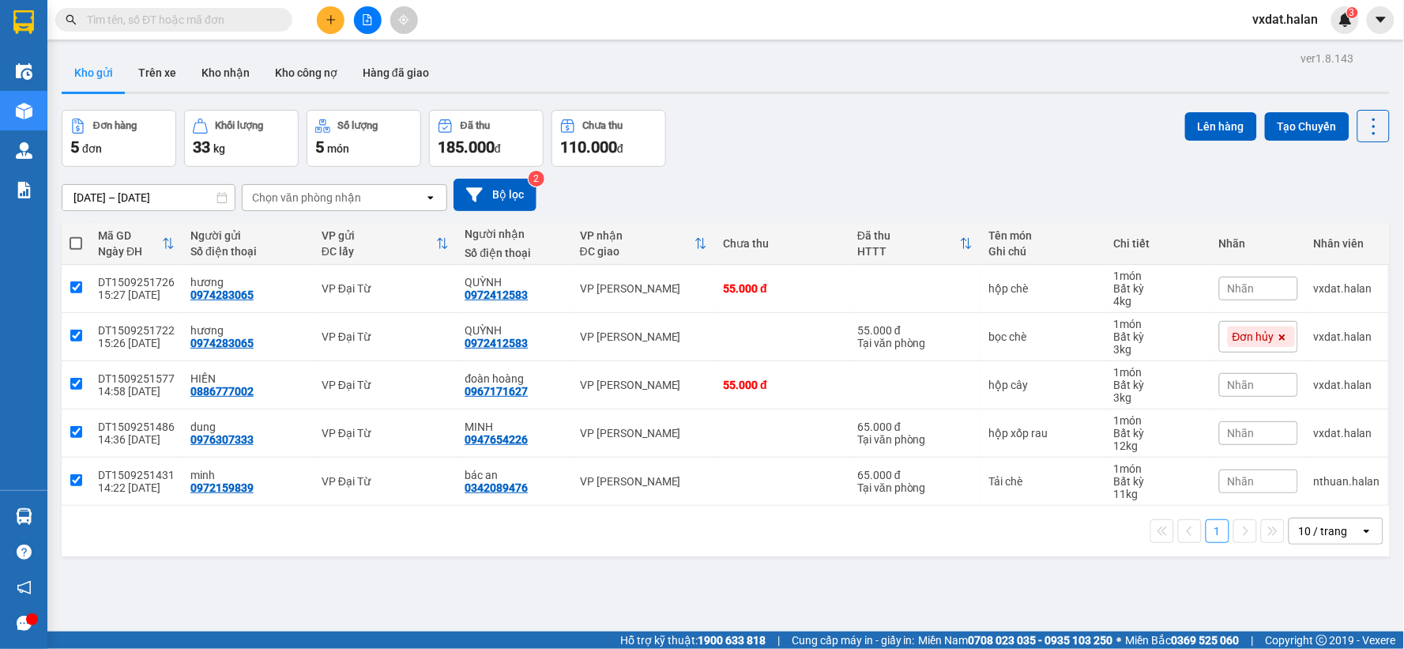
checkbox input "true"
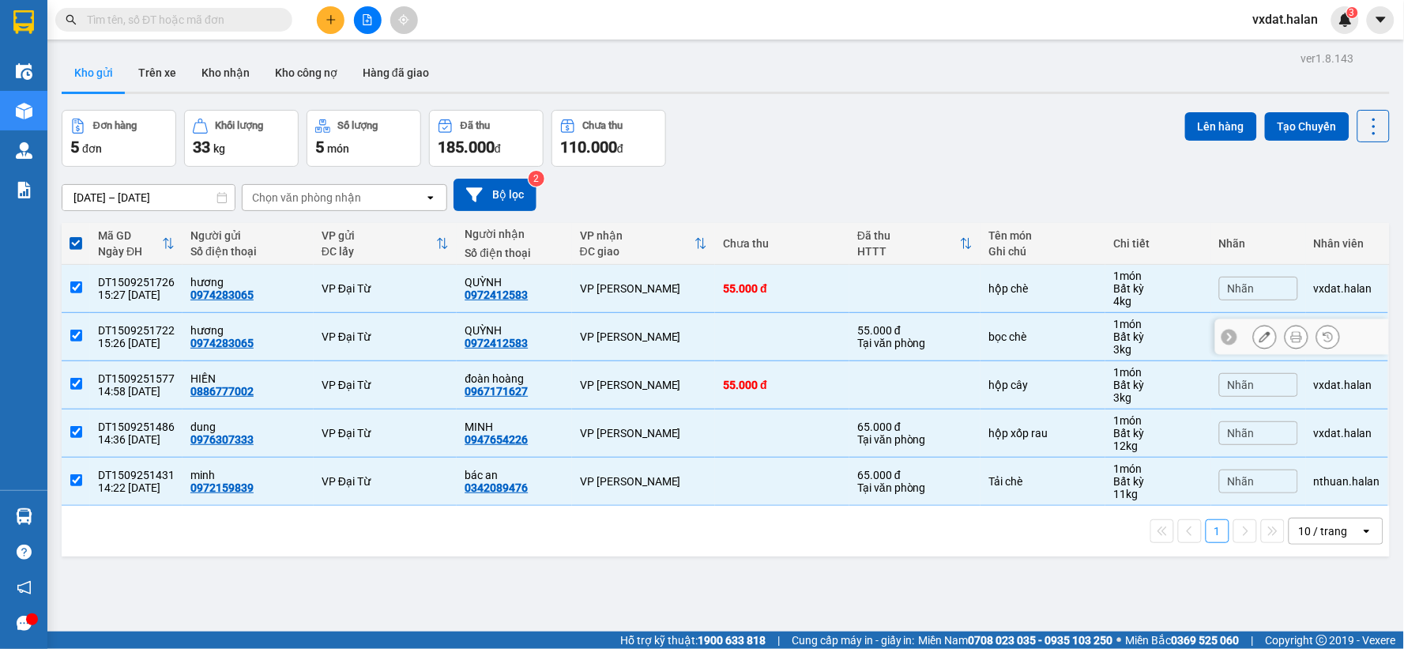
click at [73, 336] on input "checkbox" at bounding box center [76, 335] width 12 height 12
checkbox input "false"
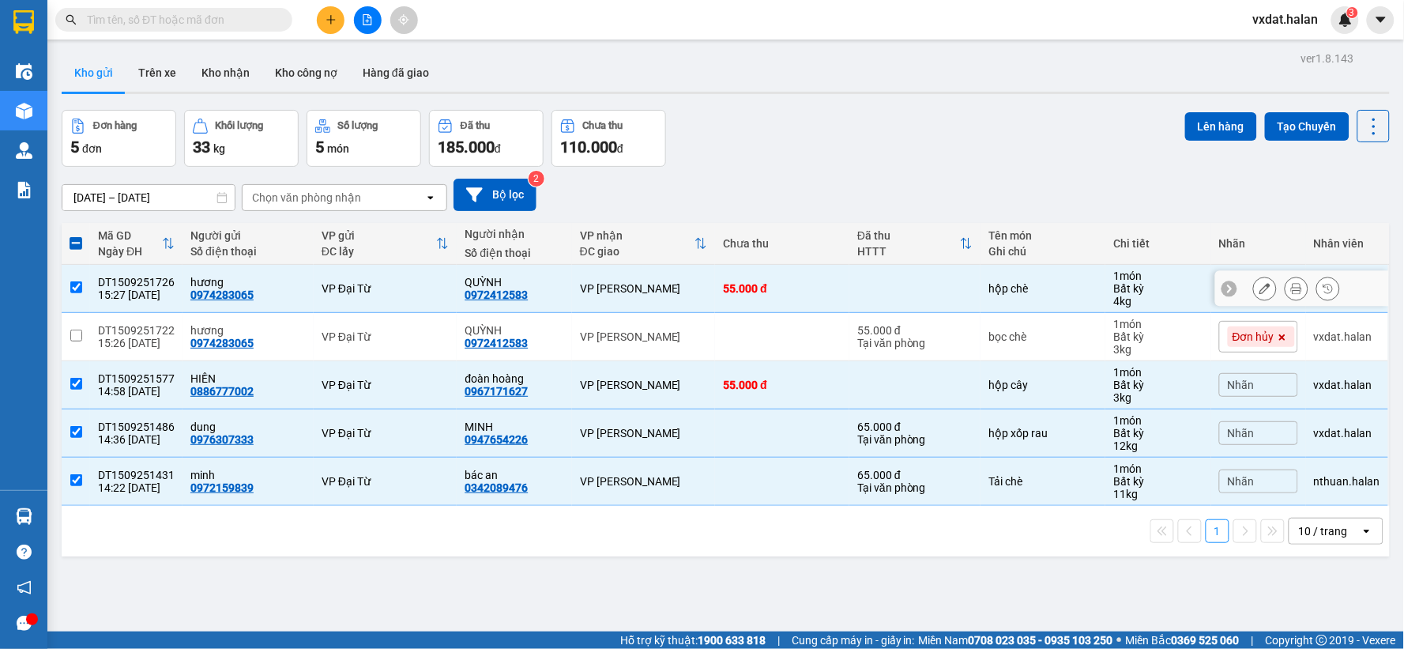
click at [765, 156] on div "Đơn hàng 5 đơn Khối lượng 33 kg Số lượng 5 món Đã thu 185.000 đ Chưa thu 110.00…" at bounding box center [726, 138] width 1328 height 57
click at [239, 70] on button "Kho nhận" at bounding box center [225, 73] width 73 height 38
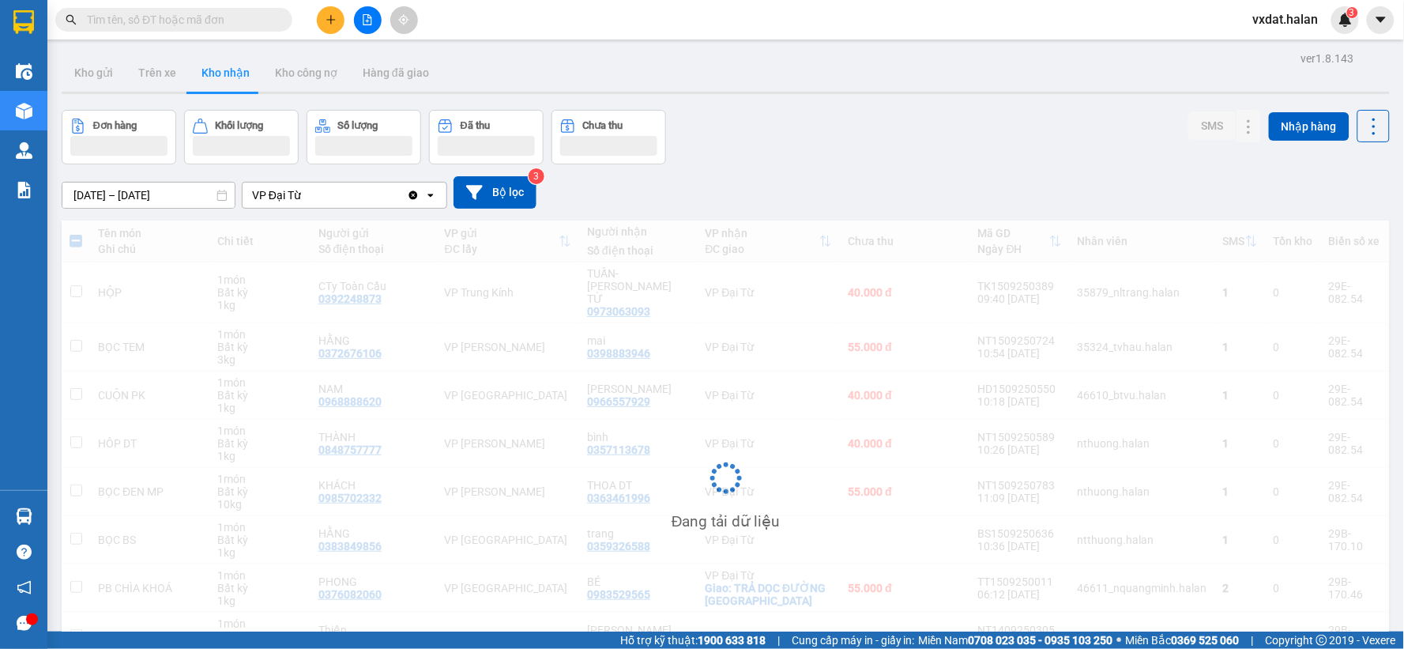
click at [1010, 170] on div "[DATE] – [DATE] Press the down arrow key to interact with the calendar and sele…" at bounding box center [726, 192] width 1328 height 56
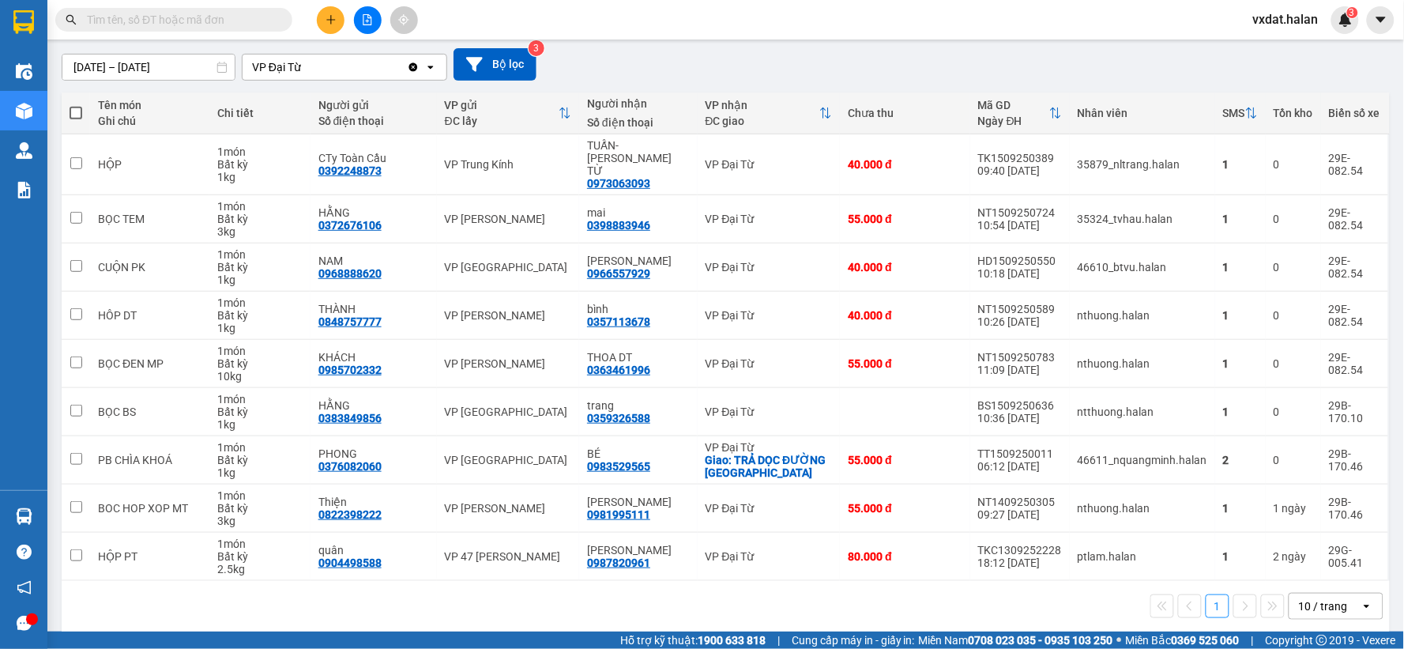
scroll to position [133, 0]
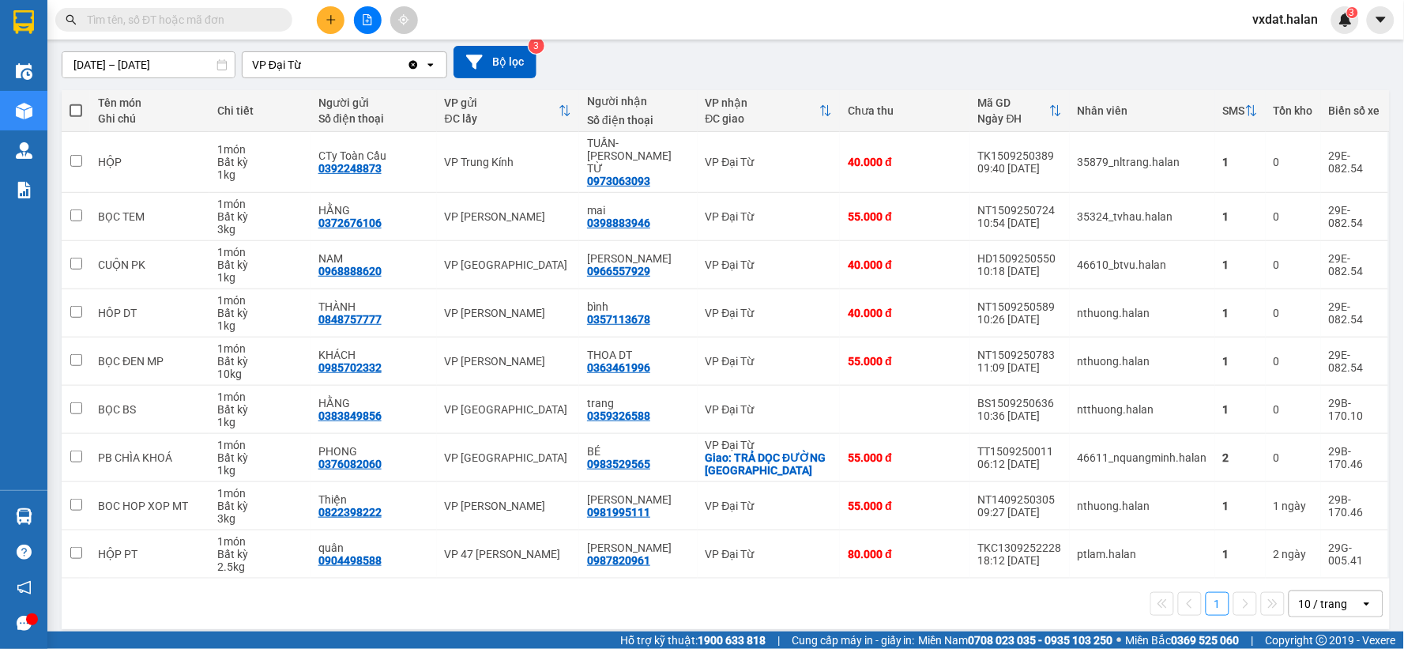
click at [1145, 611] on div "1 10 / trang open" at bounding box center [726, 603] width 1328 height 51
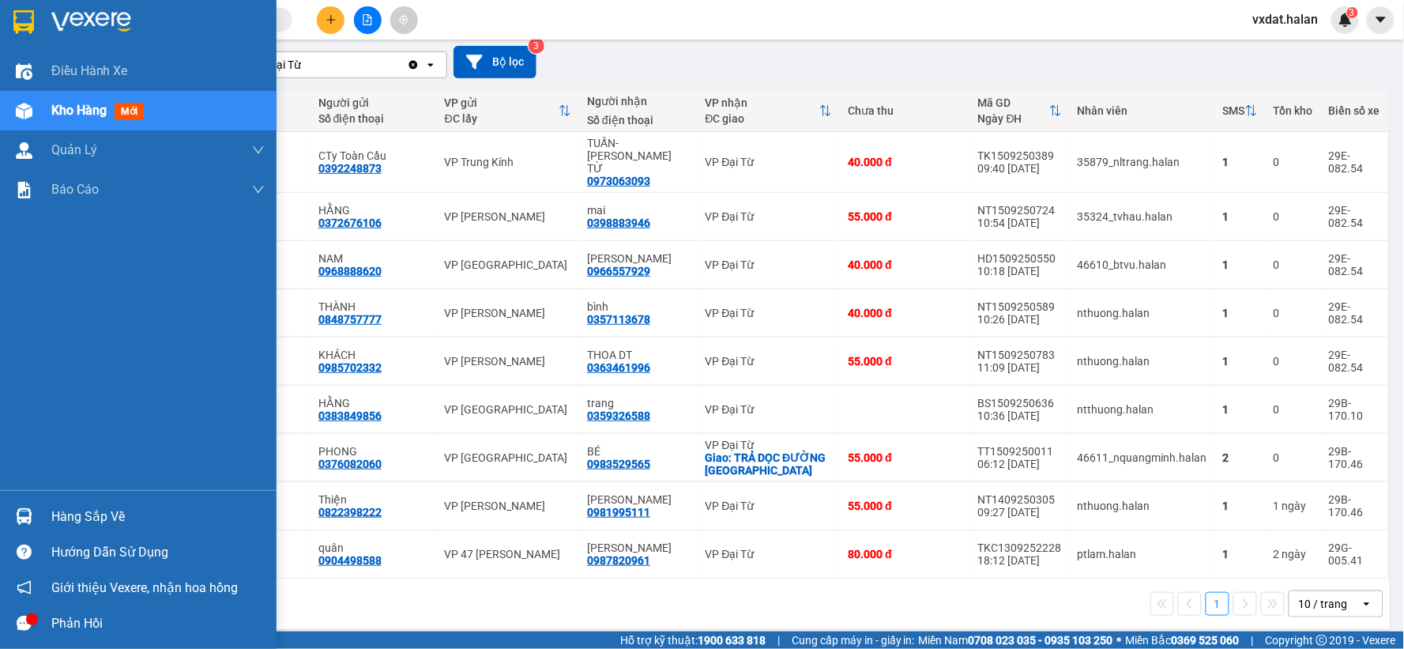
click at [13, 525] on div at bounding box center [24, 516] width 28 height 28
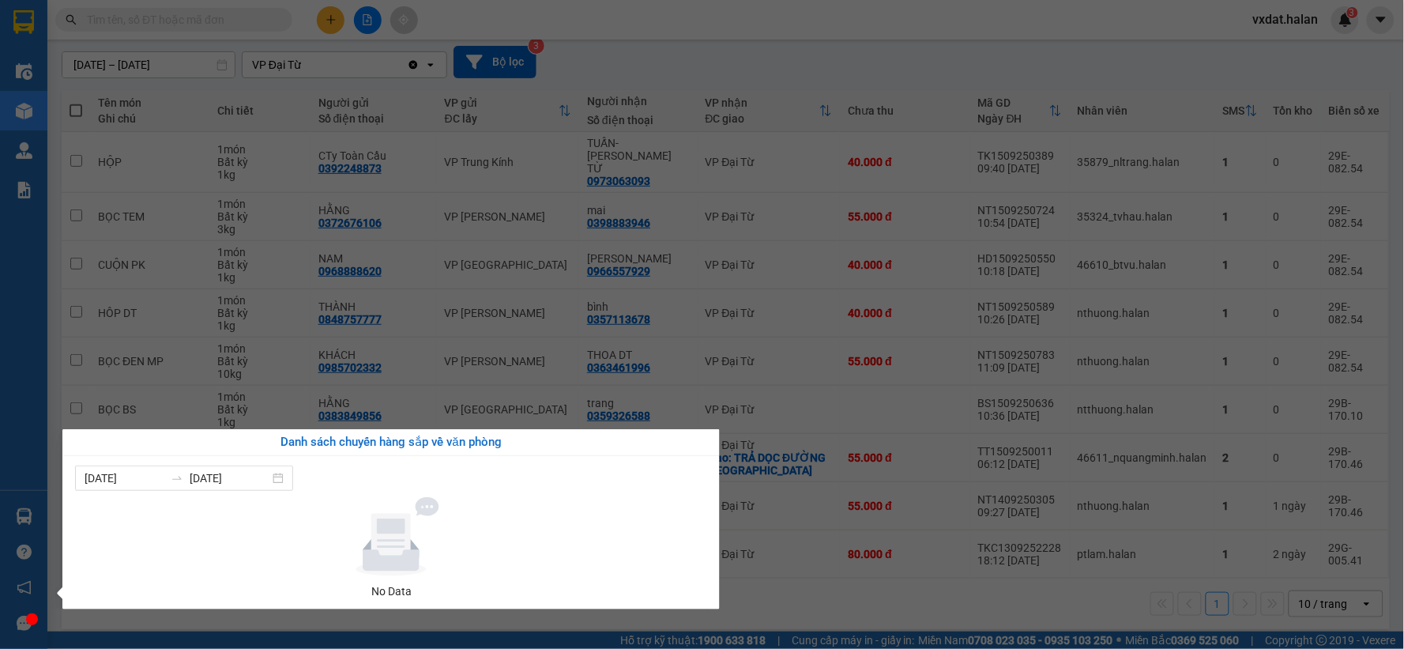
click at [53, 446] on div "Danh sách chuyến hàng sắp về văn phòng 09/09/2025 15/09/2025 No Data" at bounding box center [385, 519] width 669 height 180
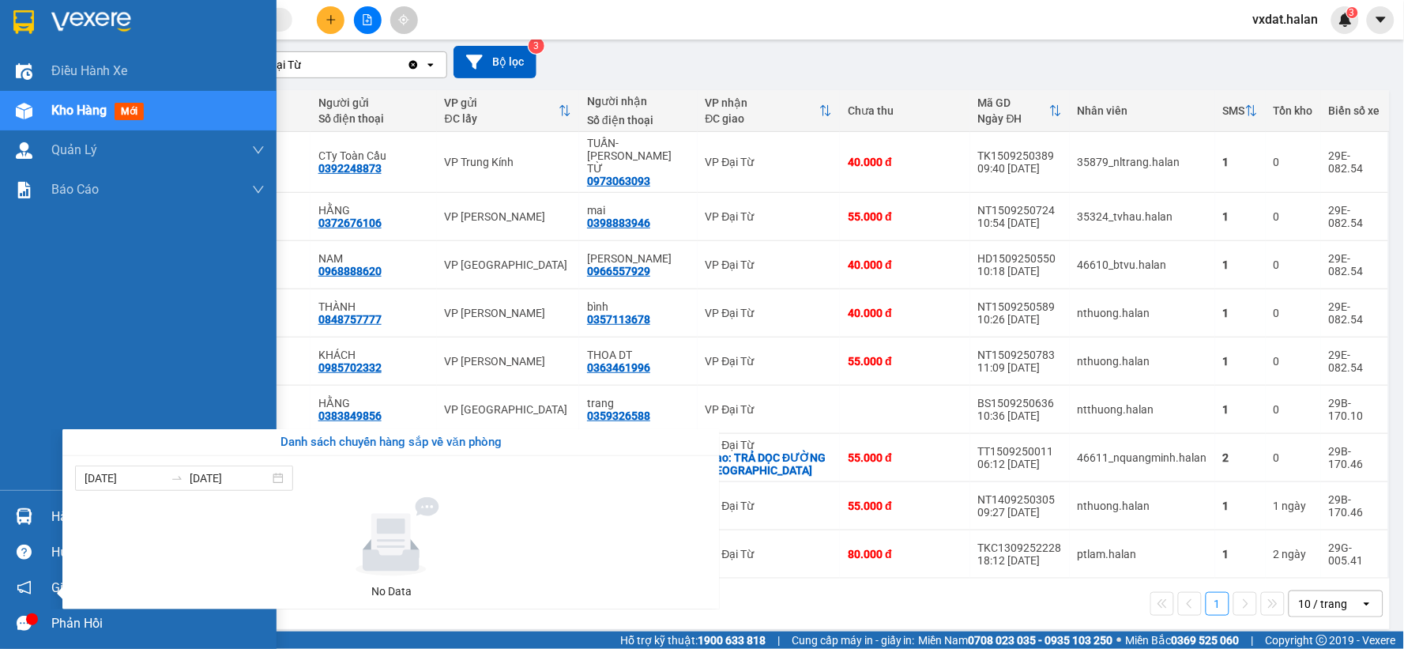
click at [0, 512] on div "Điều hành xe Kho hàng mới Quản Lý Quản lý chuyến Quản lý kiểm kho Báo cáo 12. T…" at bounding box center [138, 324] width 276 height 649
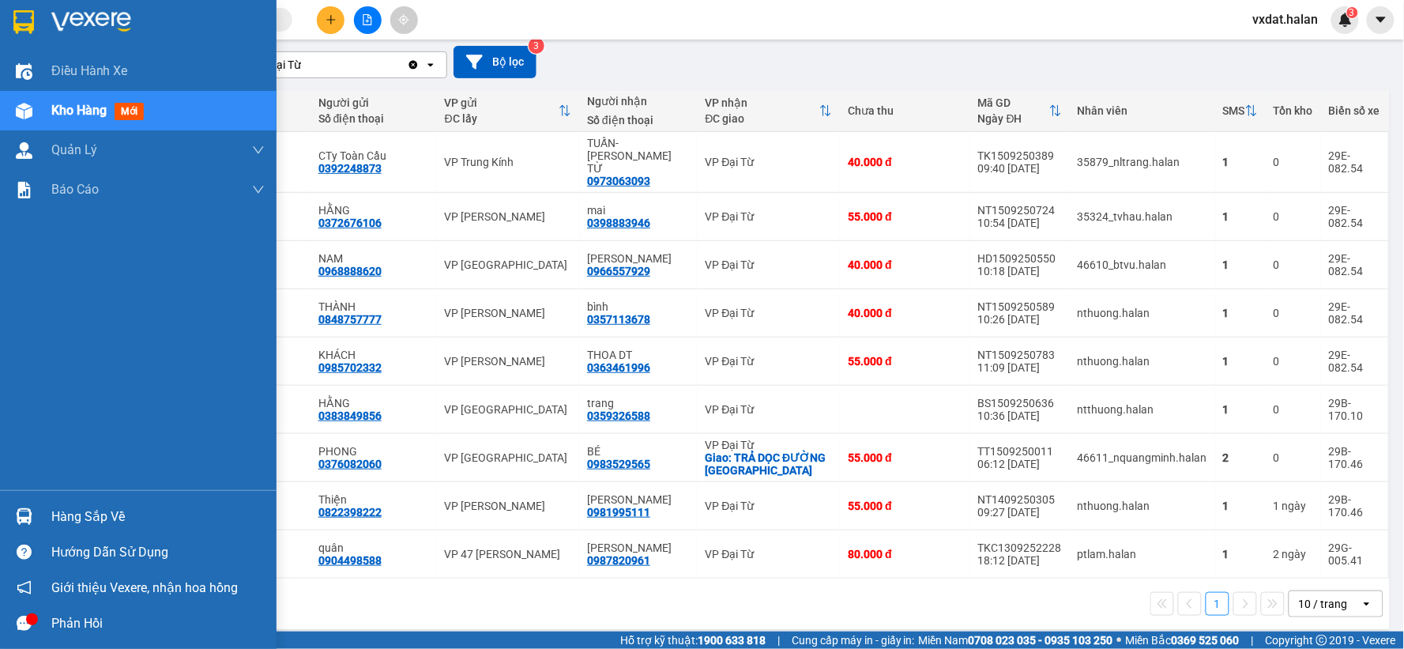
click at [0, 512] on div "Hàng sắp về" at bounding box center [138, 516] width 276 height 36
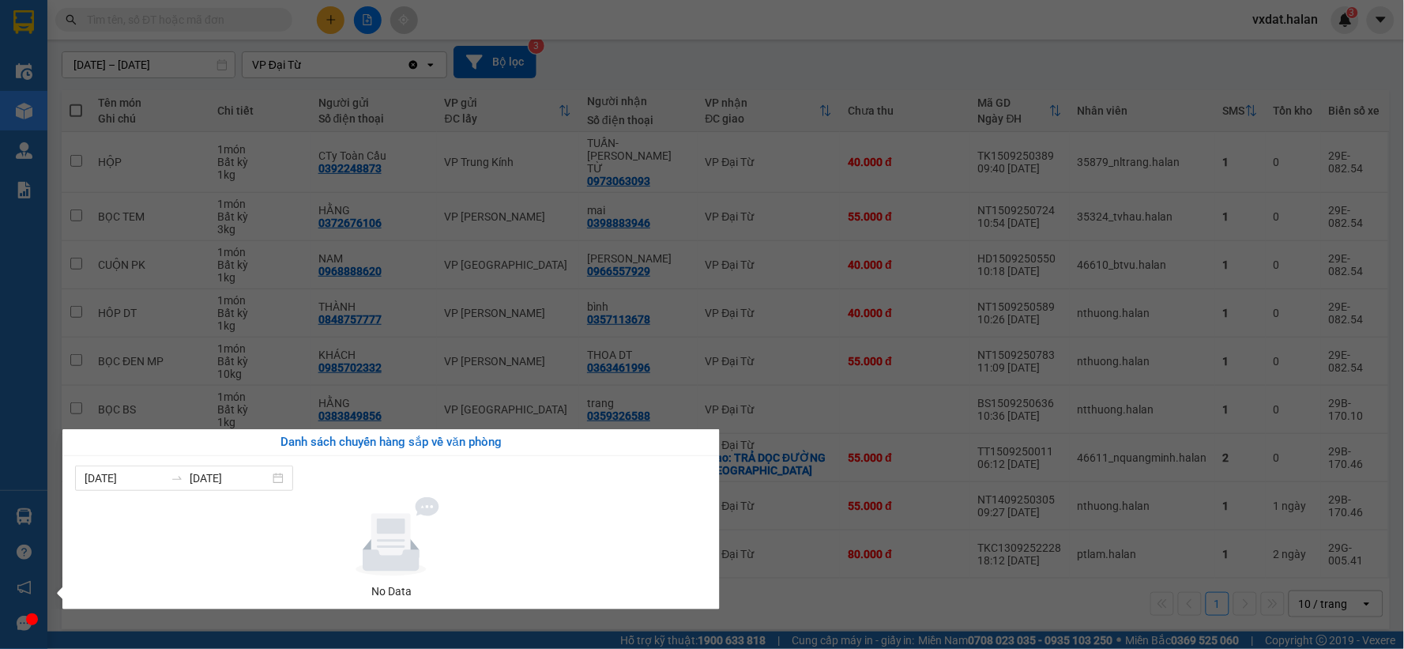
click at [220, 30] on section "Kết quả tìm kiếm ( 0 ) Bộ lọc No Data vxdat.halan 3 Điều hành xe Kho hàng mới Q…" at bounding box center [702, 324] width 1404 height 649
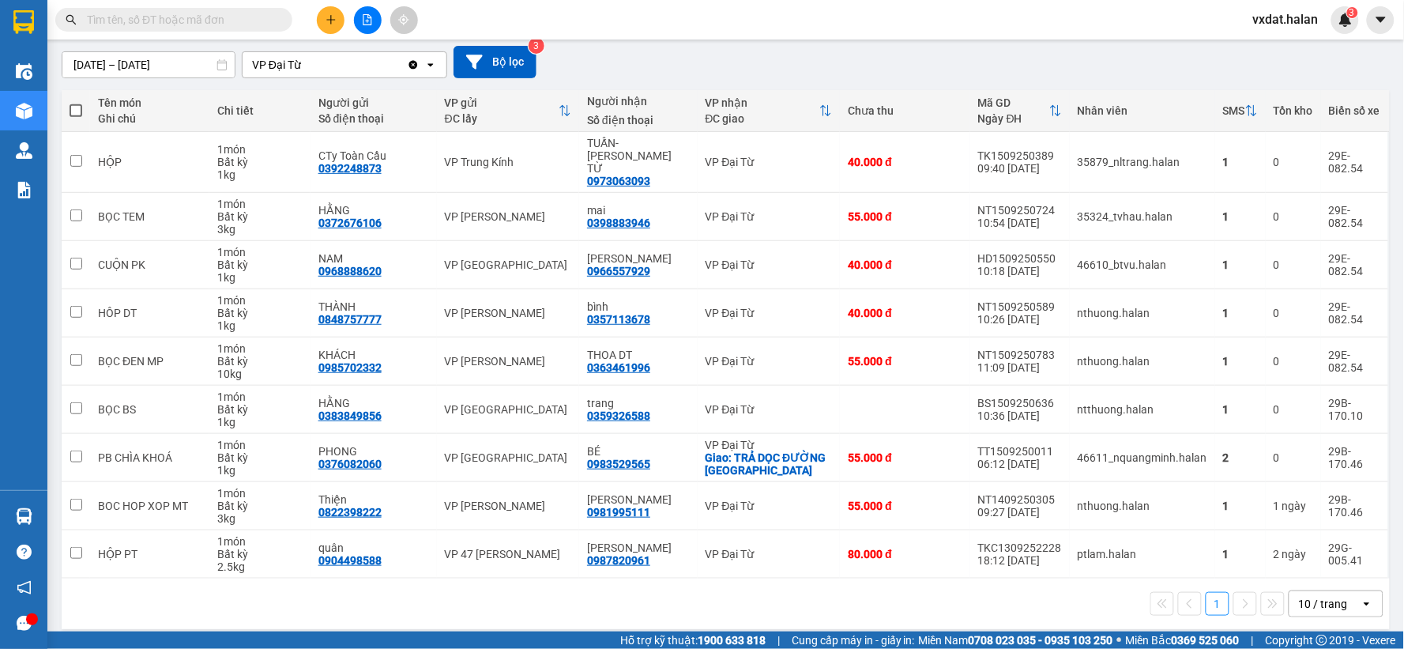
click at [221, 24] on input "text" at bounding box center [180, 19] width 186 height 17
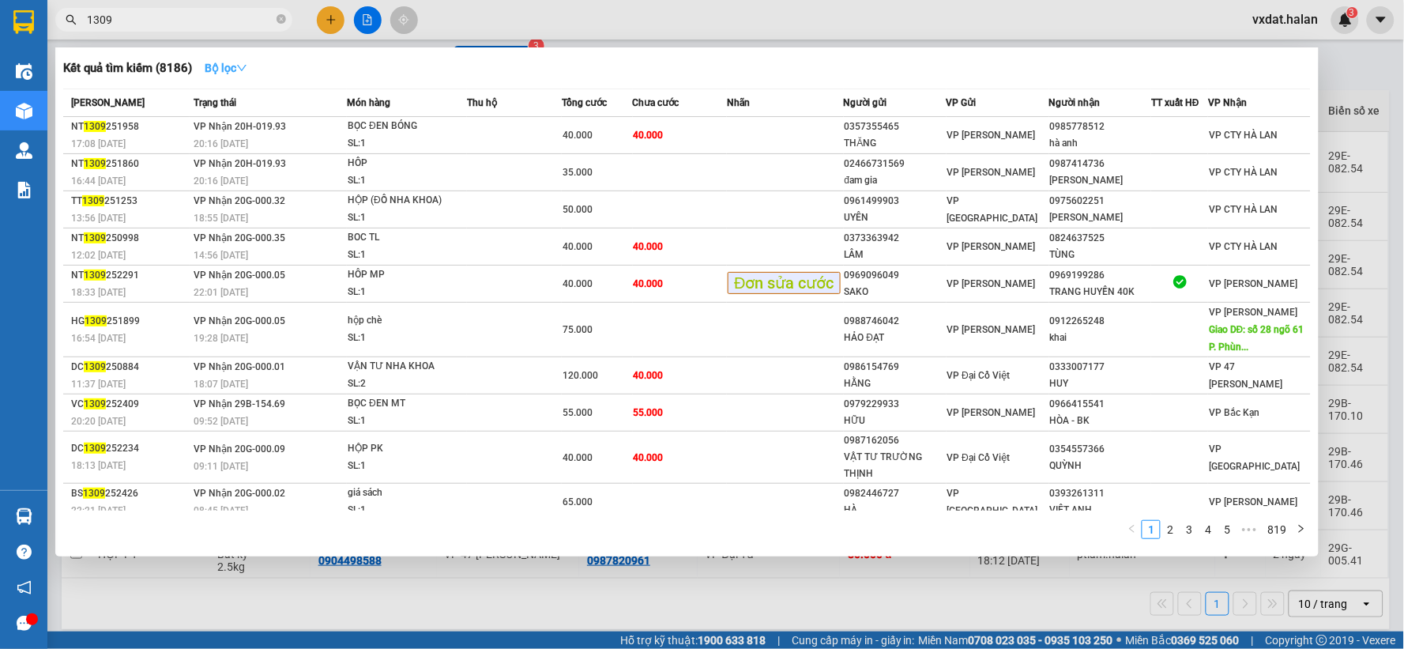
type input "1309"
click at [216, 64] on strong "Bộ lọc" at bounding box center [226, 68] width 43 height 13
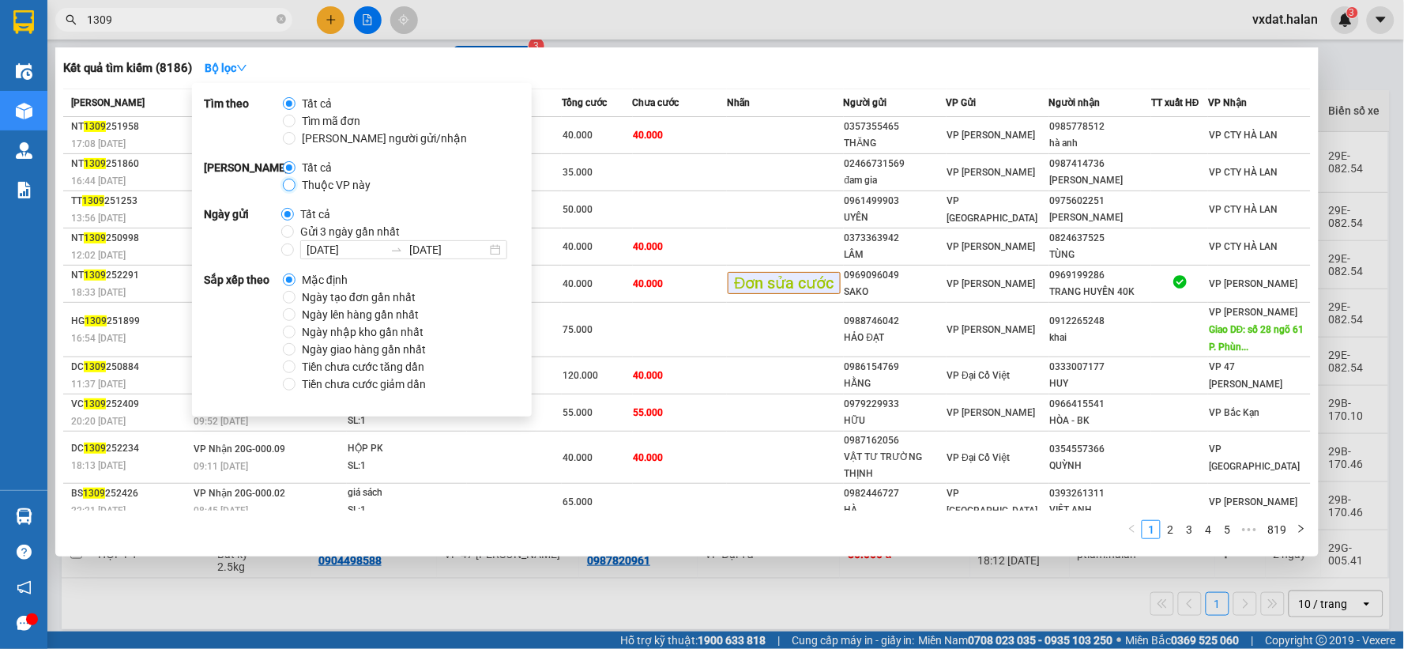
click at [293, 186] on input "Thuộc VP này" at bounding box center [289, 185] width 13 height 13
radio input "true"
radio input "false"
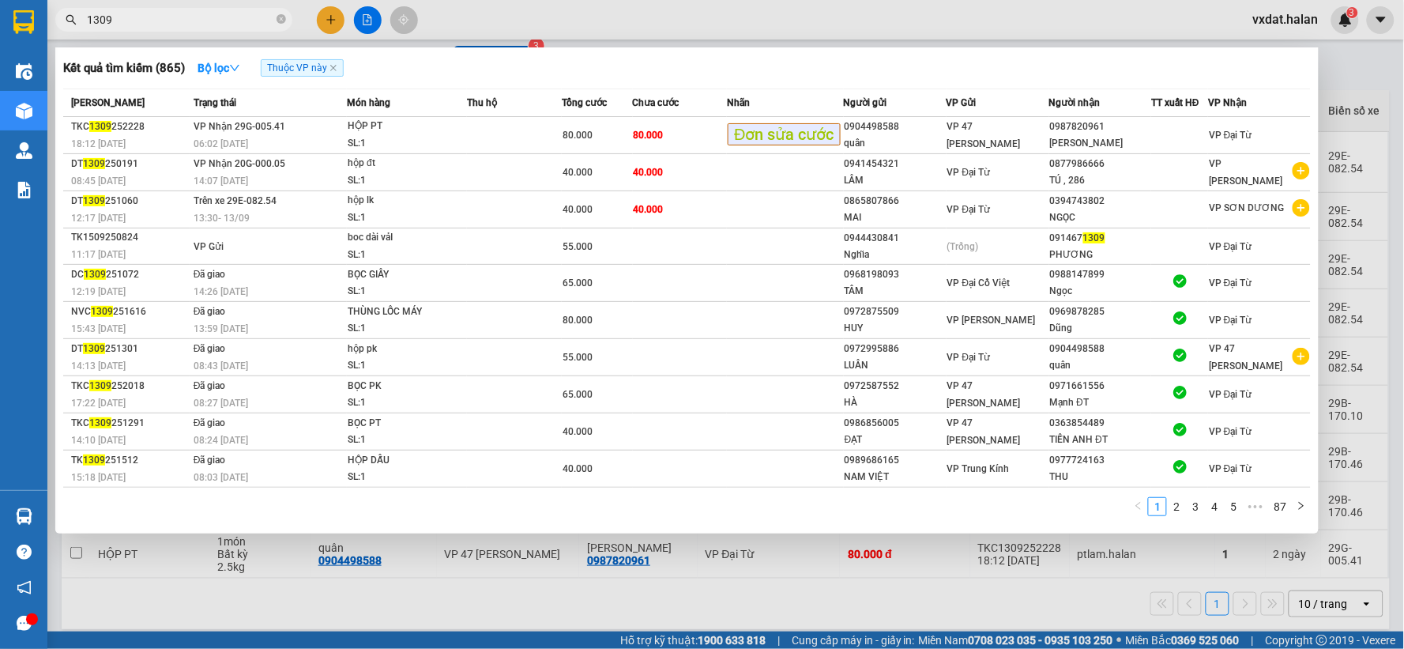
click at [780, 74] on div "Kết quả tìm kiếm ( 865 ) Bộ lọc Thuộc VP này" at bounding box center [686, 67] width 1247 height 25
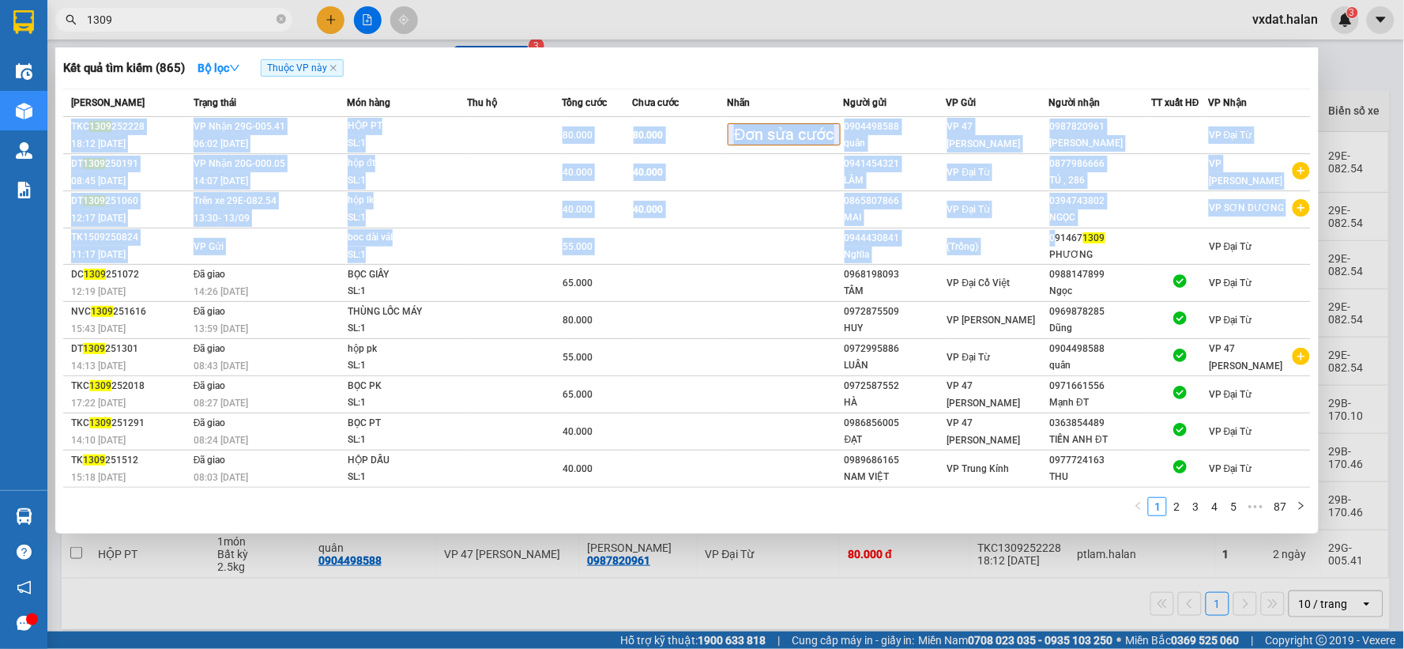
drag, startPoint x: 1052, startPoint y: 237, endPoint x: 1102, endPoint y: 66, distance: 177.7
click at [1102, 66] on div "Kết quả tìm kiếm ( 865 ) Bộ lọc Thuộc VP này Mã ĐH Trạng thái Món hàng Thu hộ T…" at bounding box center [686, 290] width 1263 height 486
click at [1102, 66] on div "Kết quả tìm kiếm ( 865 ) Bộ lọc Thuộc VP này" at bounding box center [686, 67] width 1247 height 25
drag, startPoint x: 1114, startPoint y: 239, endPoint x: 883, endPoint y: 88, distance: 275.2
click at [889, 95] on table "Mã ĐH Trạng thái Món hàng Thu hộ Tổng cước Chưa cước Nhãn Người gửi VP Gửi Ngườ…" at bounding box center [686, 287] width 1247 height 399
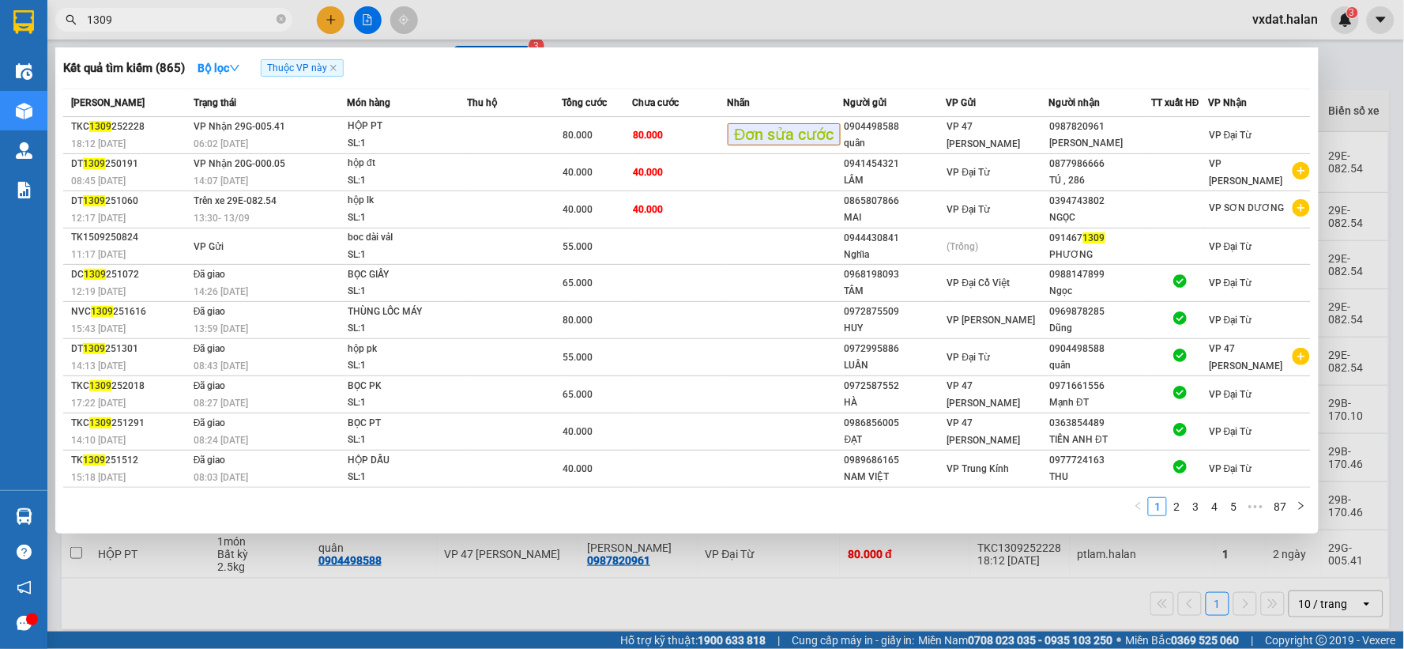
click at [880, 72] on div "Kết quả tìm kiếm ( 865 ) Bộ lọc Thuộc VP này" at bounding box center [686, 67] width 1247 height 25
click at [230, 17] on input "1309" at bounding box center [180, 19] width 186 height 17
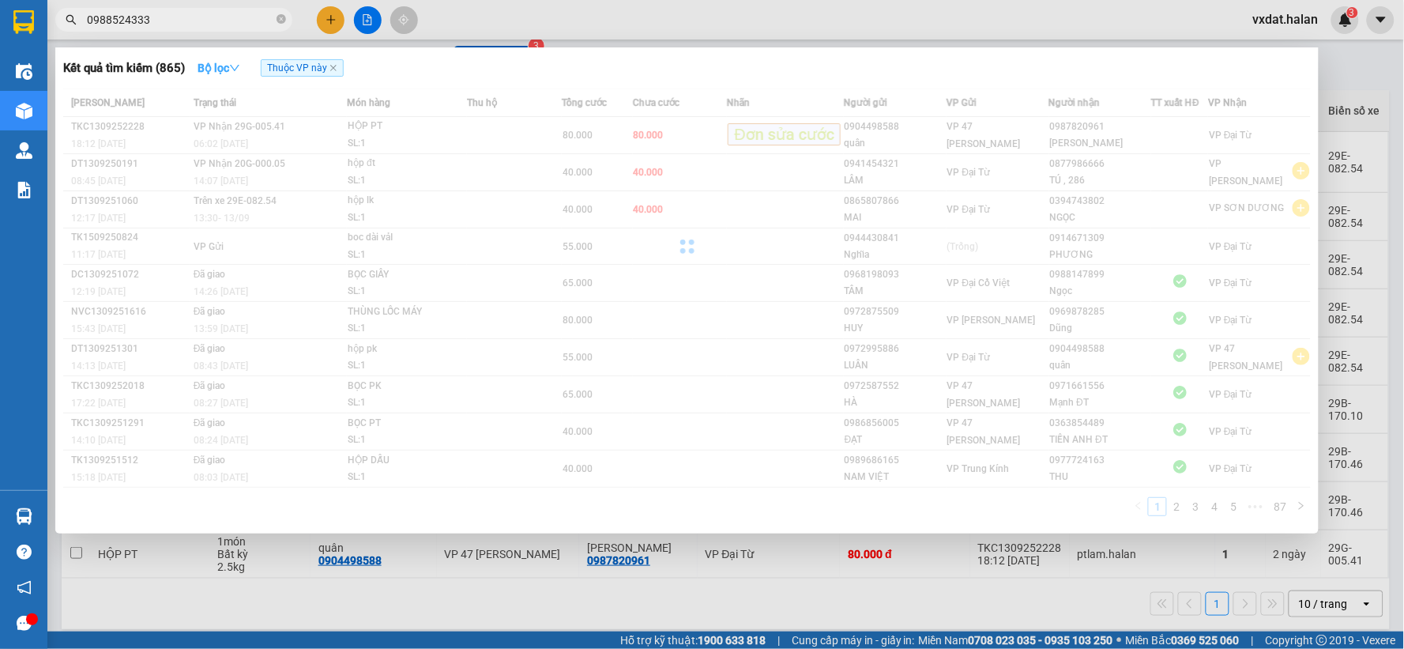
type input "0988524333"
click at [221, 70] on strong "Bộ lọc" at bounding box center [218, 68] width 43 height 13
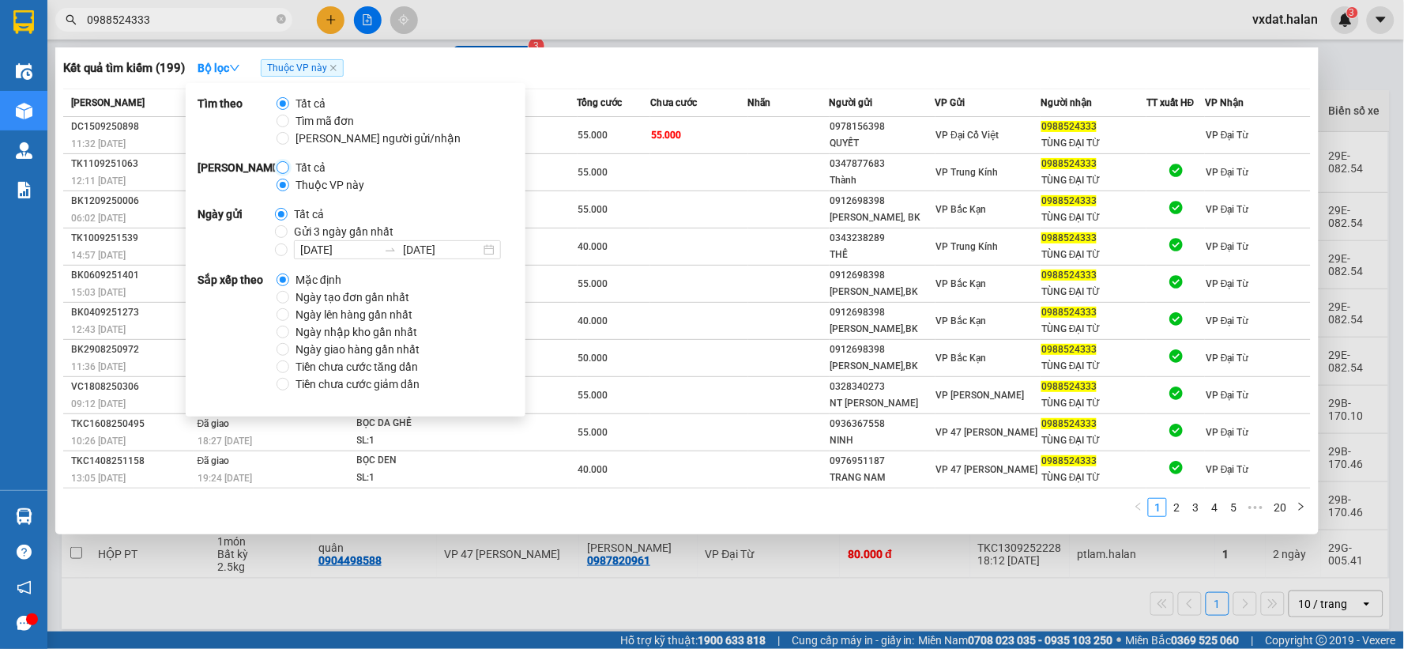
click at [276, 171] on input "Tất cả" at bounding box center [282, 167] width 13 height 13
radio input "true"
radio input "false"
click at [700, 85] on div "Kết quả tìm kiếm ( 203 ) Bộ lọc Mã ĐH Trạng thái Món hàng Thu hộ Tổng cước Chưa…" at bounding box center [686, 290] width 1263 height 487
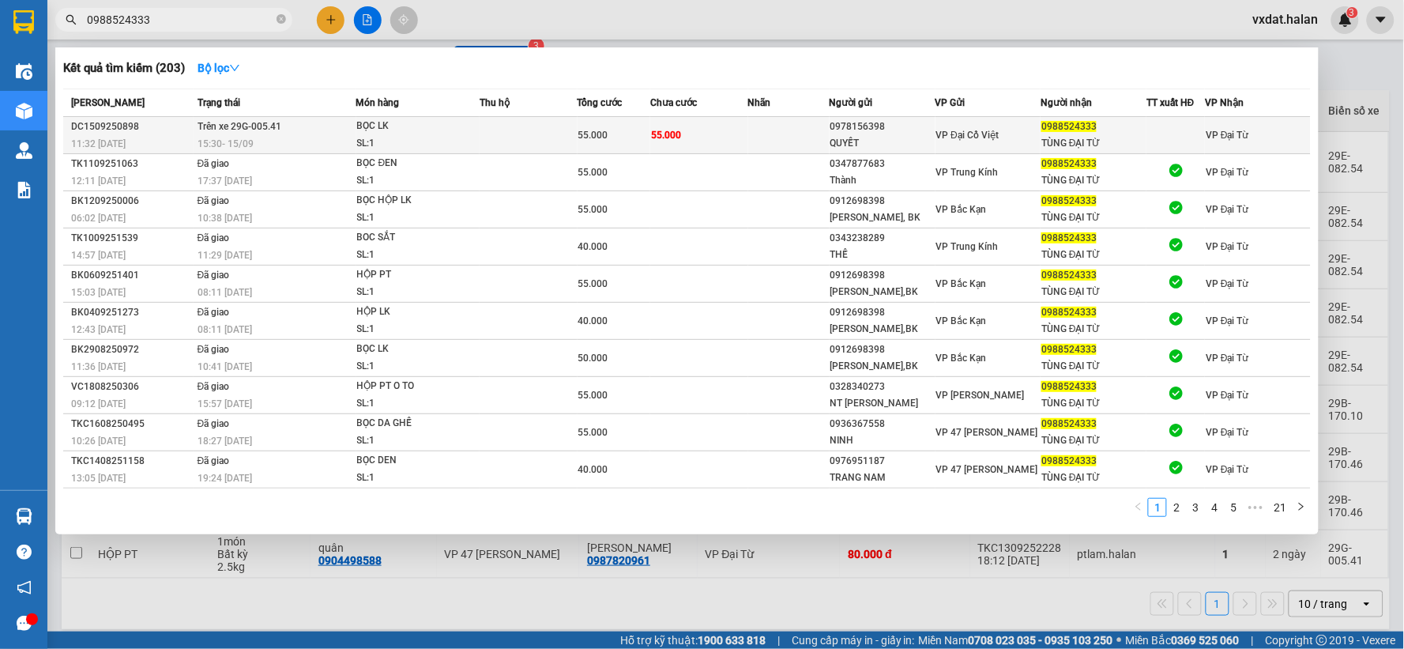
click at [728, 139] on td "55.000" at bounding box center [699, 135] width 98 height 37
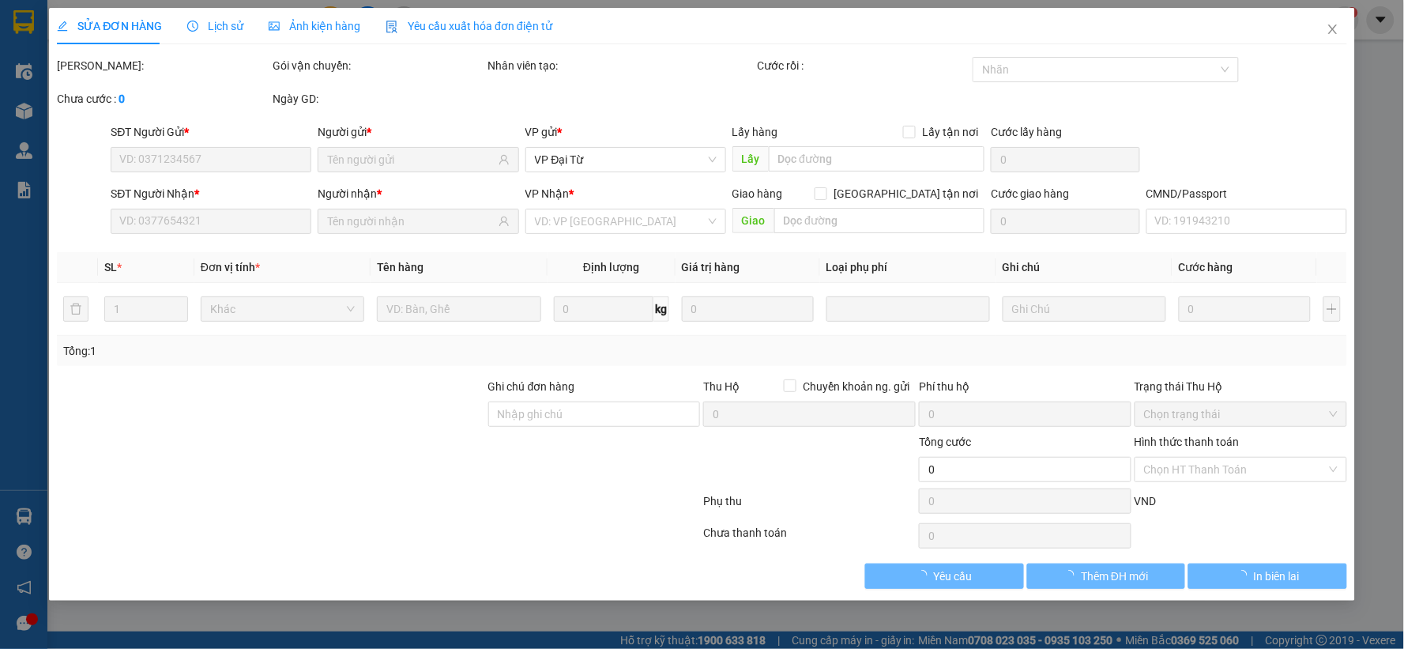
click at [217, 29] on span "Lịch sử" at bounding box center [215, 26] width 56 height 13
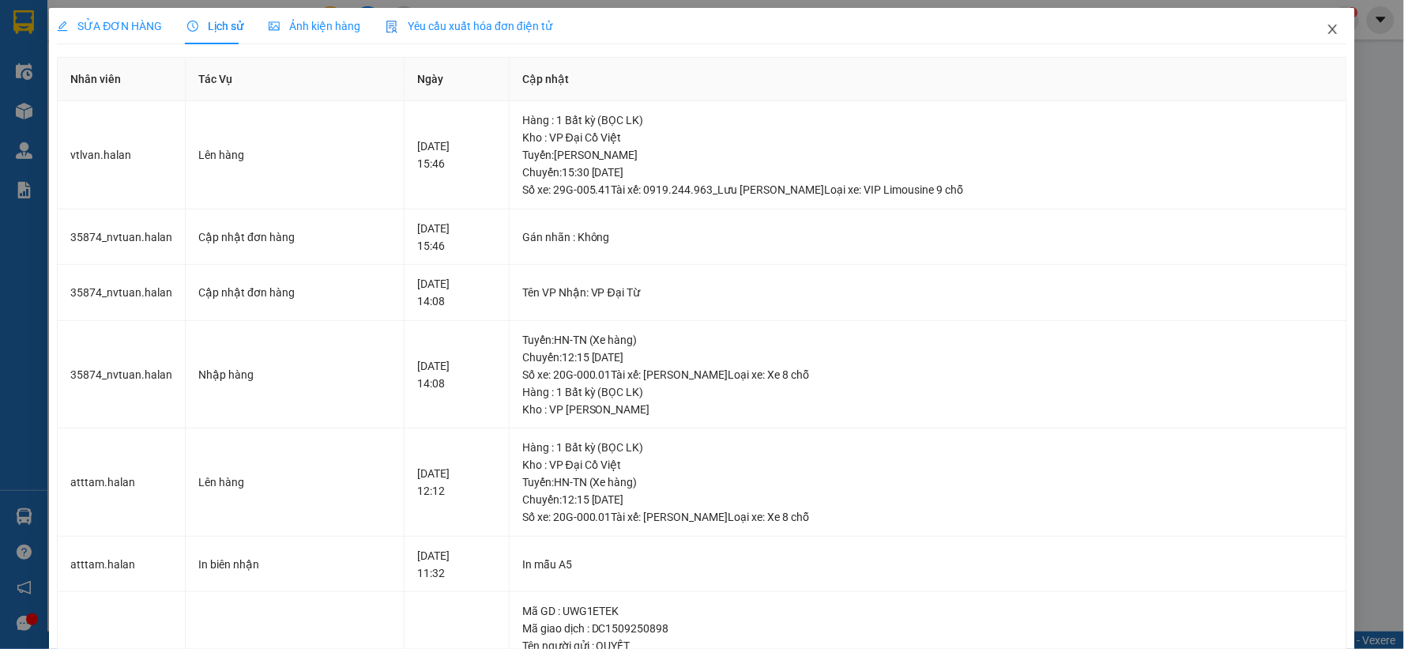
click at [1311, 26] on span "Close" at bounding box center [1333, 30] width 44 height 44
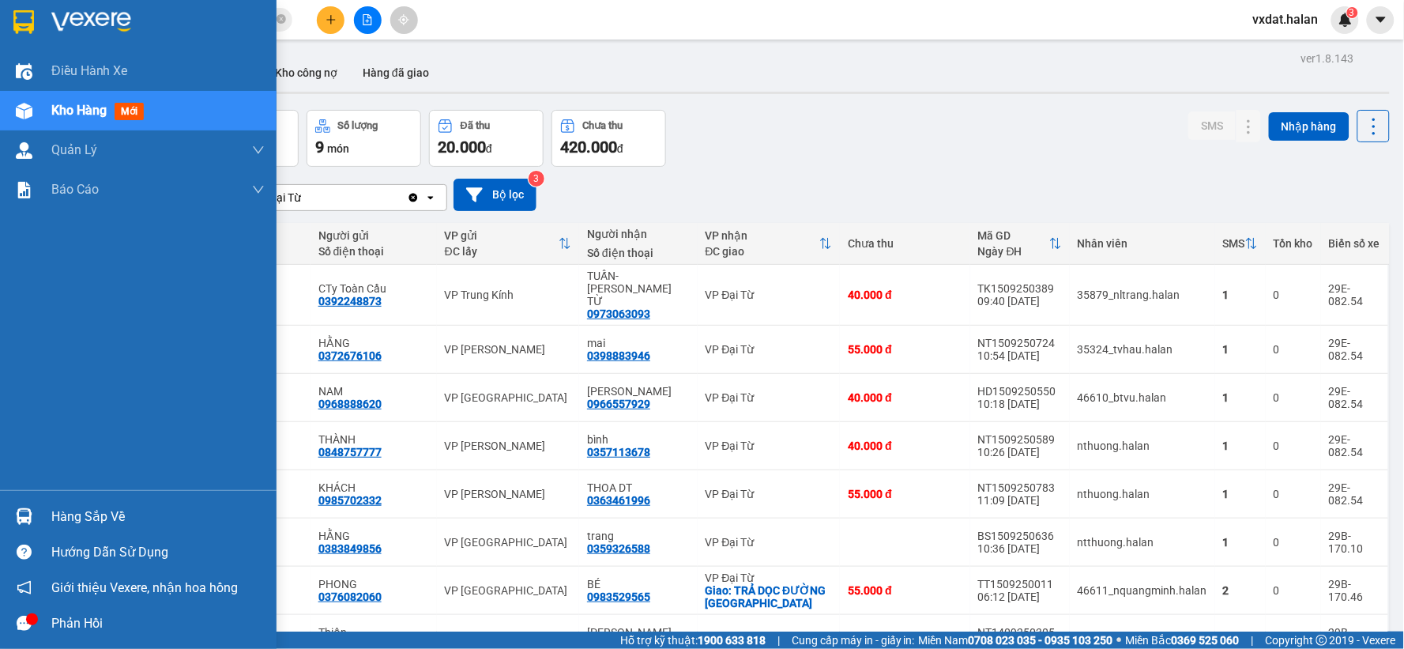
click at [2, 509] on div "Hàng sắp về" at bounding box center [138, 516] width 276 height 36
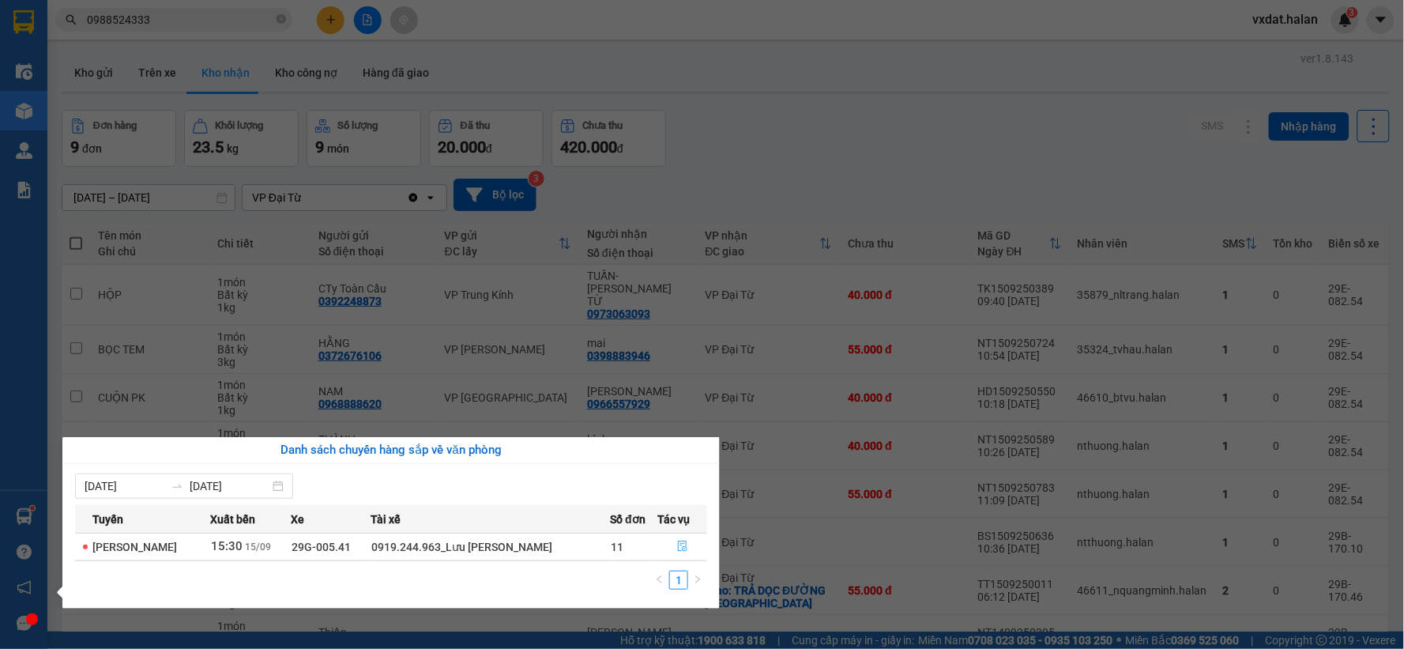
click at [681, 543] on icon "file-done" at bounding box center [682, 545] width 9 height 11
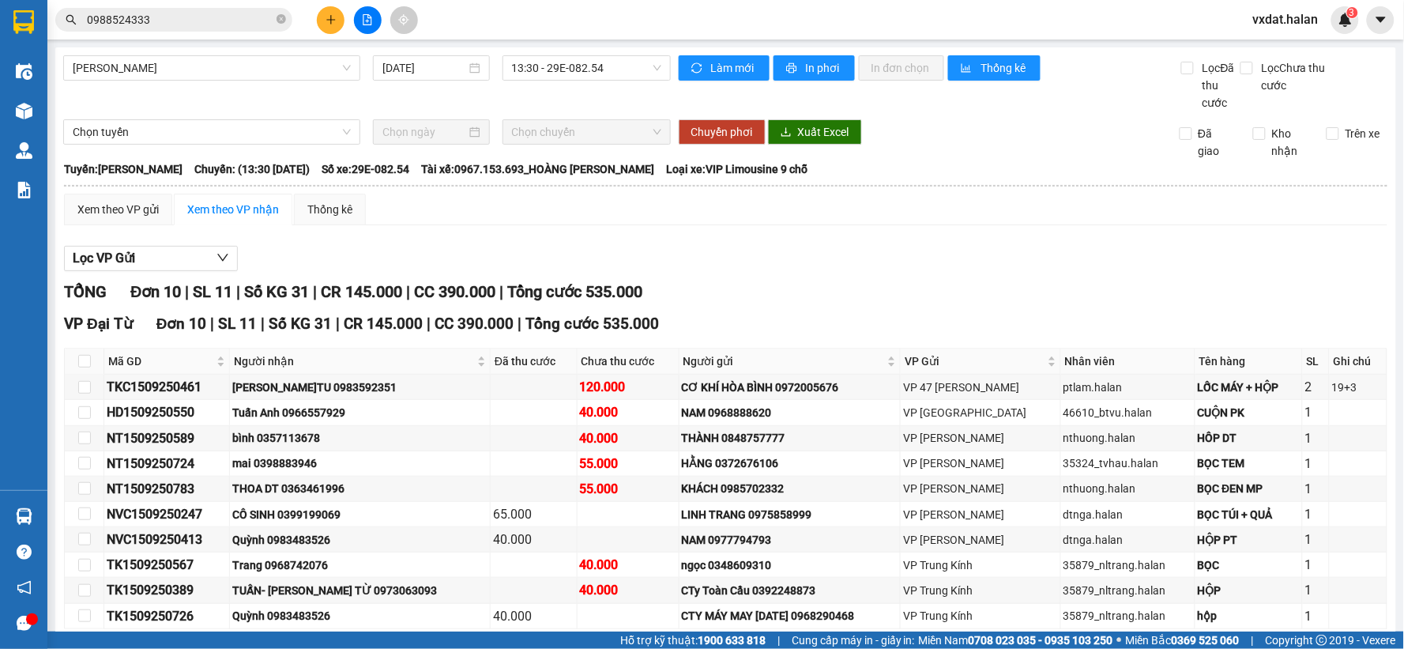
click at [788, 227] on div "Xem theo VP gửi Xem theo VP nhận Thống kê Lọc VP Gửi TỔNG Đơn 10 | SL 11 | Số …" at bounding box center [725, 440] width 1323 height 492
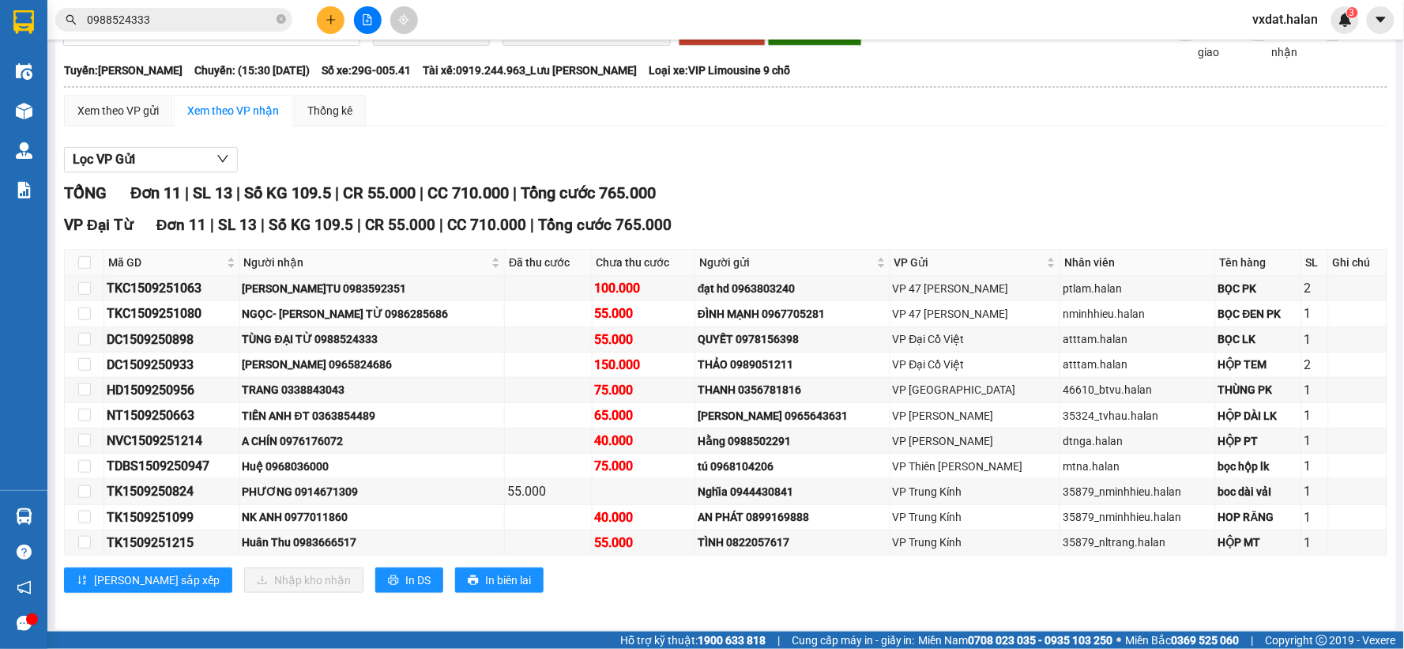
scroll to position [105, 0]
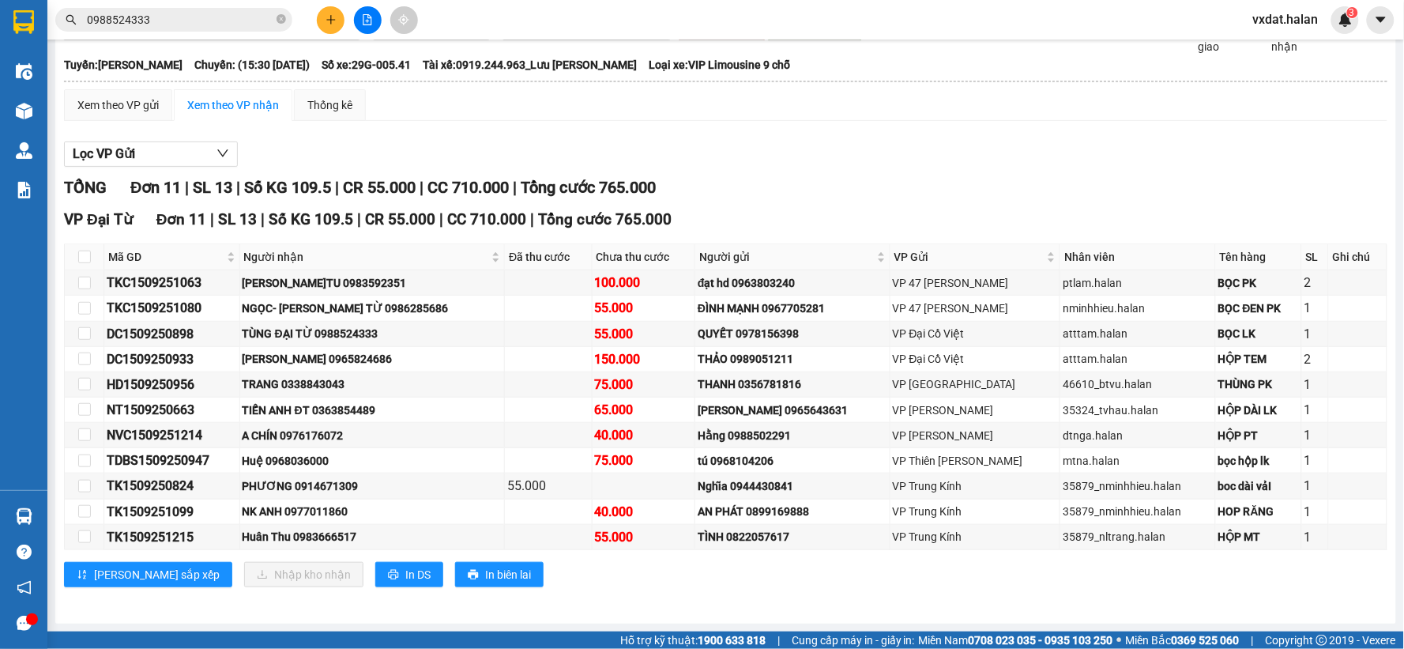
click at [767, 147] on div "Lọc VP Gửi" at bounding box center [725, 154] width 1323 height 26
click at [334, 9] on button at bounding box center [331, 20] width 28 height 28
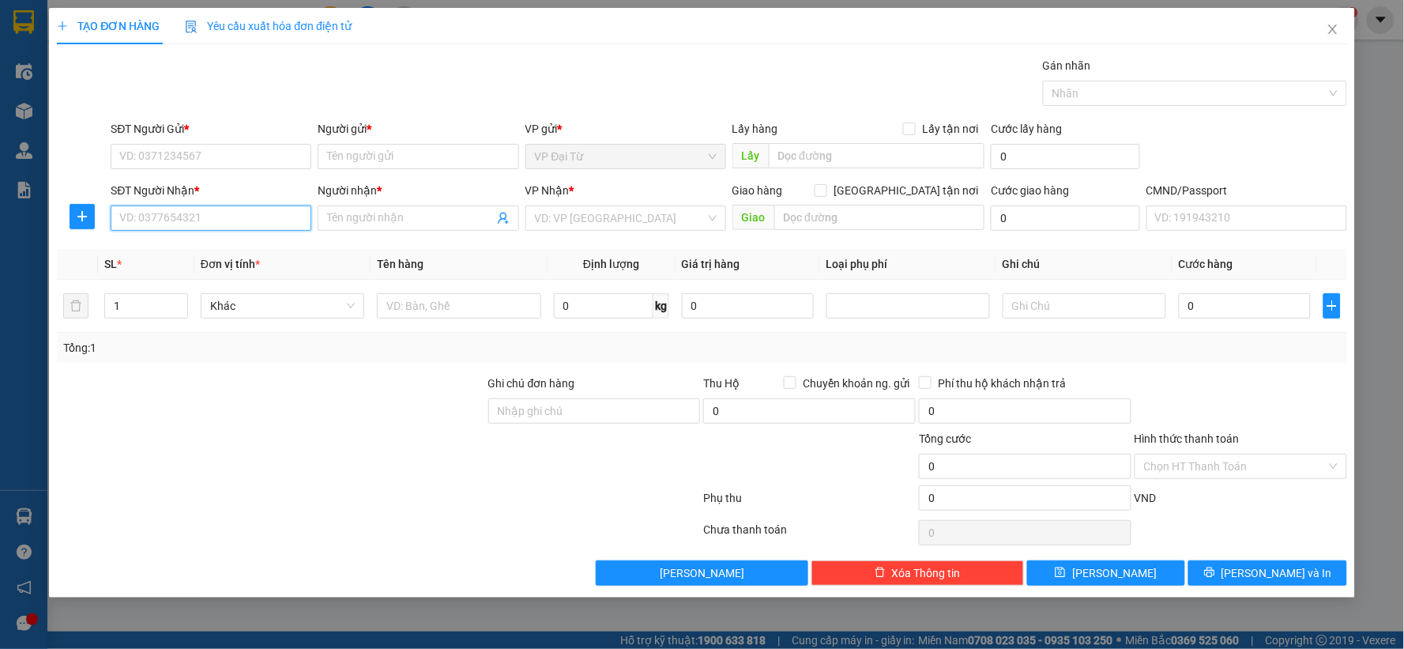
click at [266, 219] on input "SĐT Người Nhận *" at bounding box center [211, 217] width 201 height 25
type input "0329859888"
click at [261, 238] on div "0329859888 - LY" at bounding box center [211, 249] width 201 height 25
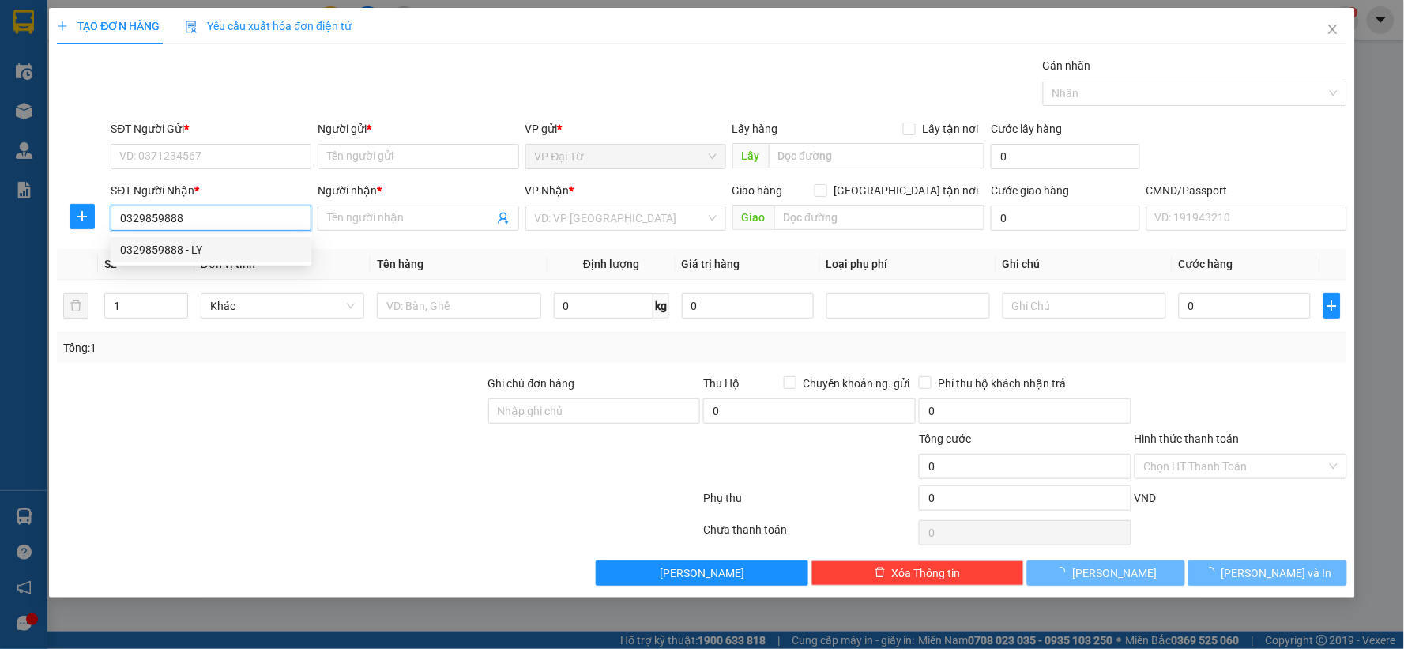
type input "LY"
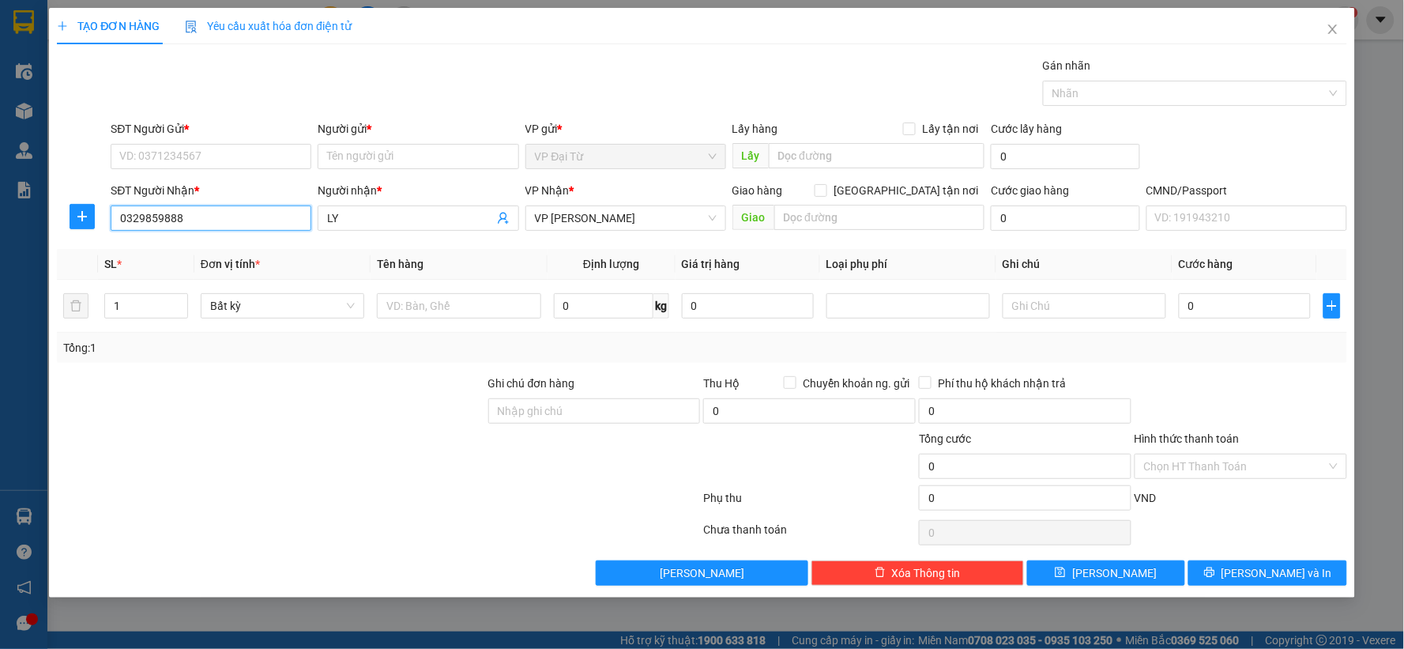
type input "0329859888"
click at [235, 170] on div "SĐT Người Gửi * VD: 0371234567" at bounding box center [211, 147] width 201 height 55
click at [239, 160] on input "SĐT Người Gửi *" at bounding box center [211, 156] width 201 height 25
type input "0978335767"
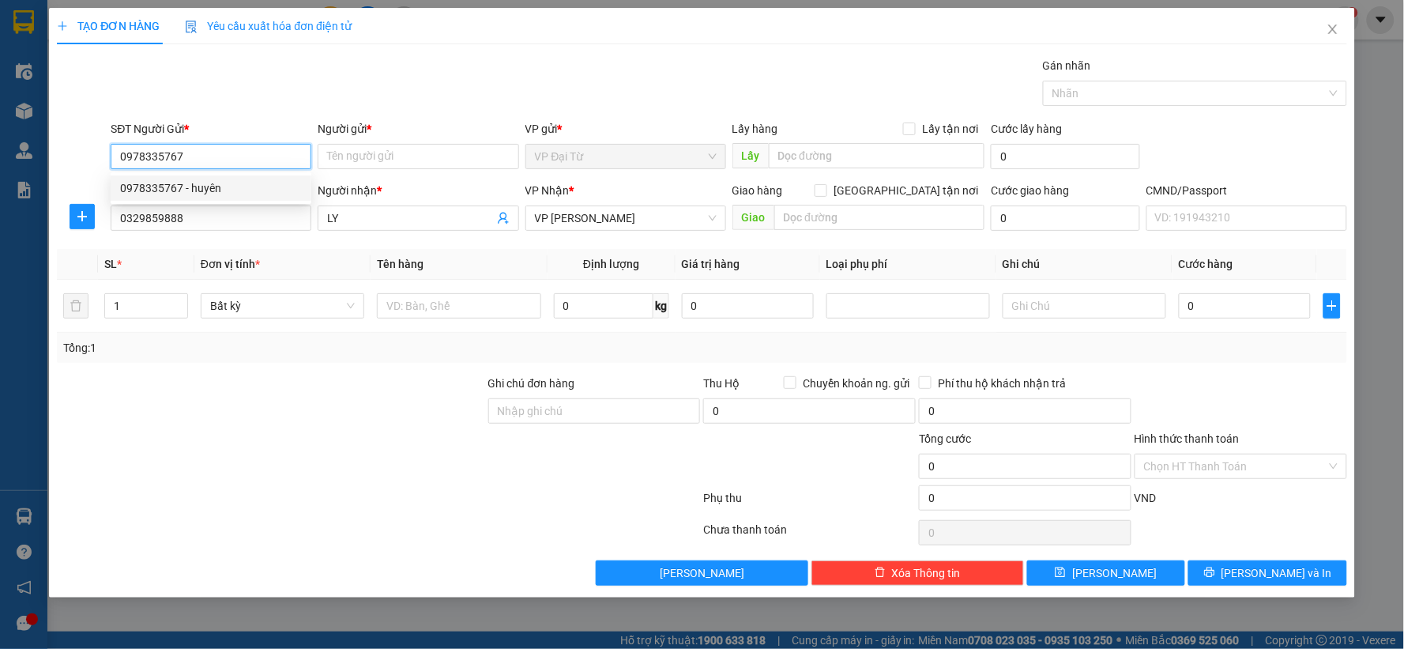
click at [256, 190] on div "0978335767 - huyên" at bounding box center [211, 187] width 182 height 17
type input "huyên"
type input "0978335767"
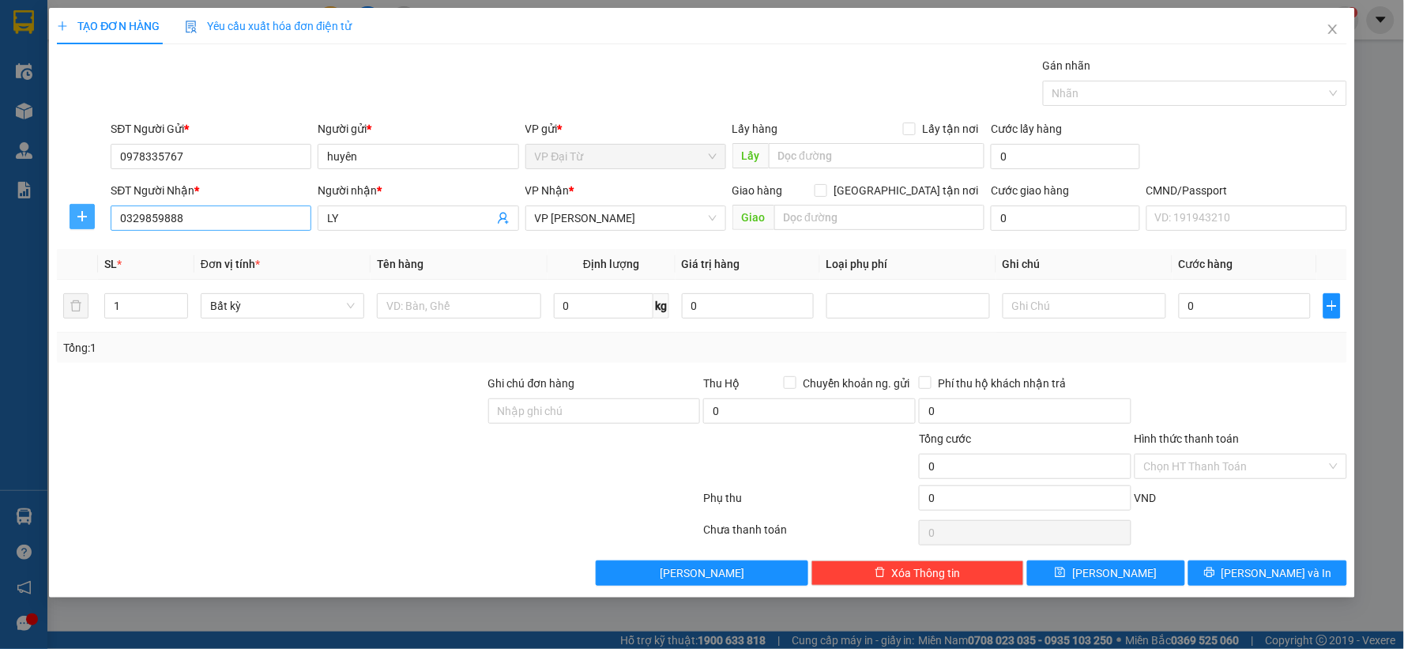
click at [73, 214] on span "plus" at bounding box center [82, 216] width 24 height 13
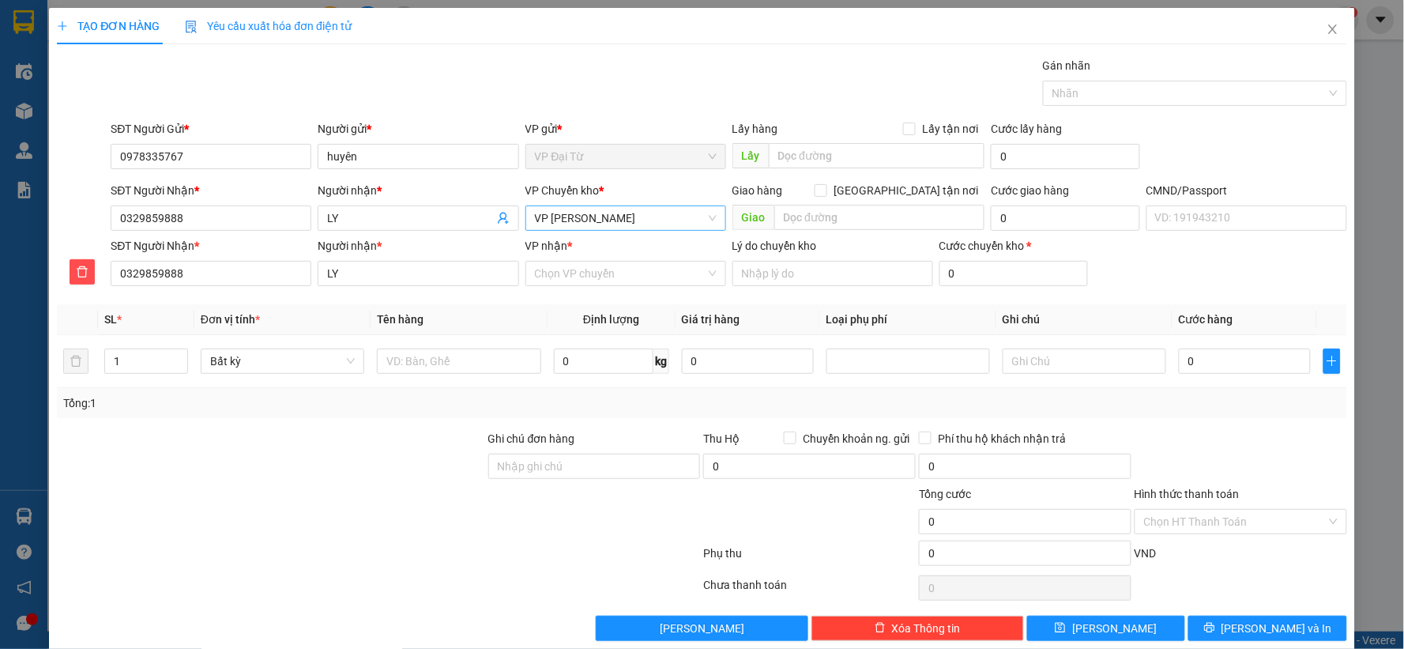
click at [630, 222] on span "VP [PERSON_NAME]" at bounding box center [626, 218] width 182 height 24
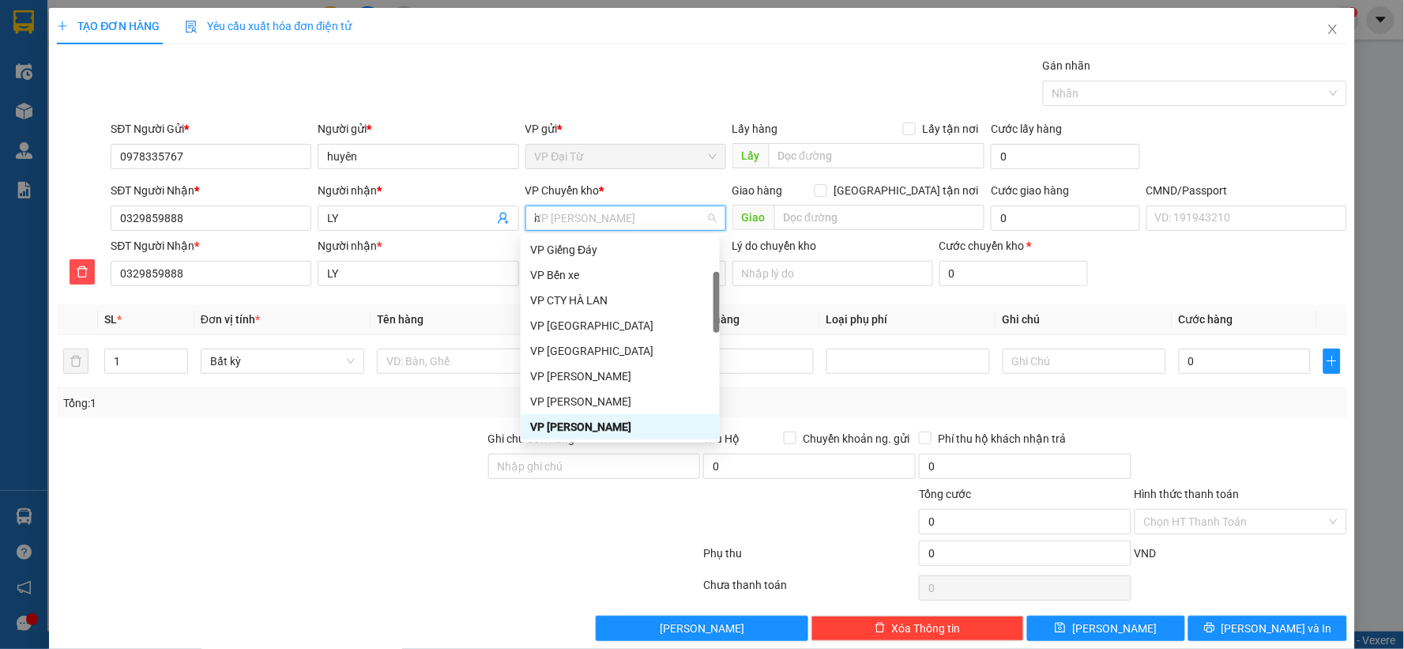
type input "hg"
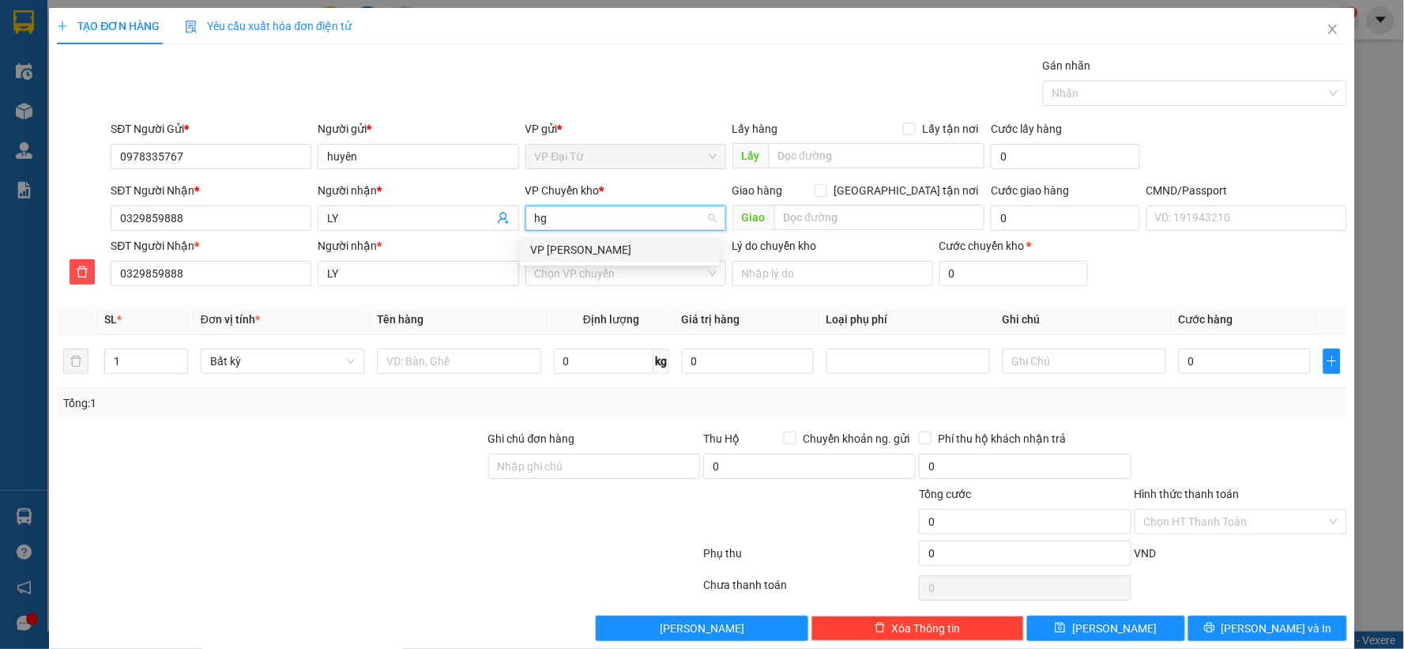
scroll to position [0, 0]
click at [608, 253] on div "VP [PERSON_NAME]" at bounding box center [620, 249] width 180 height 17
click at [613, 275] on input "VP nhận *" at bounding box center [620, 273] width 171 height 24
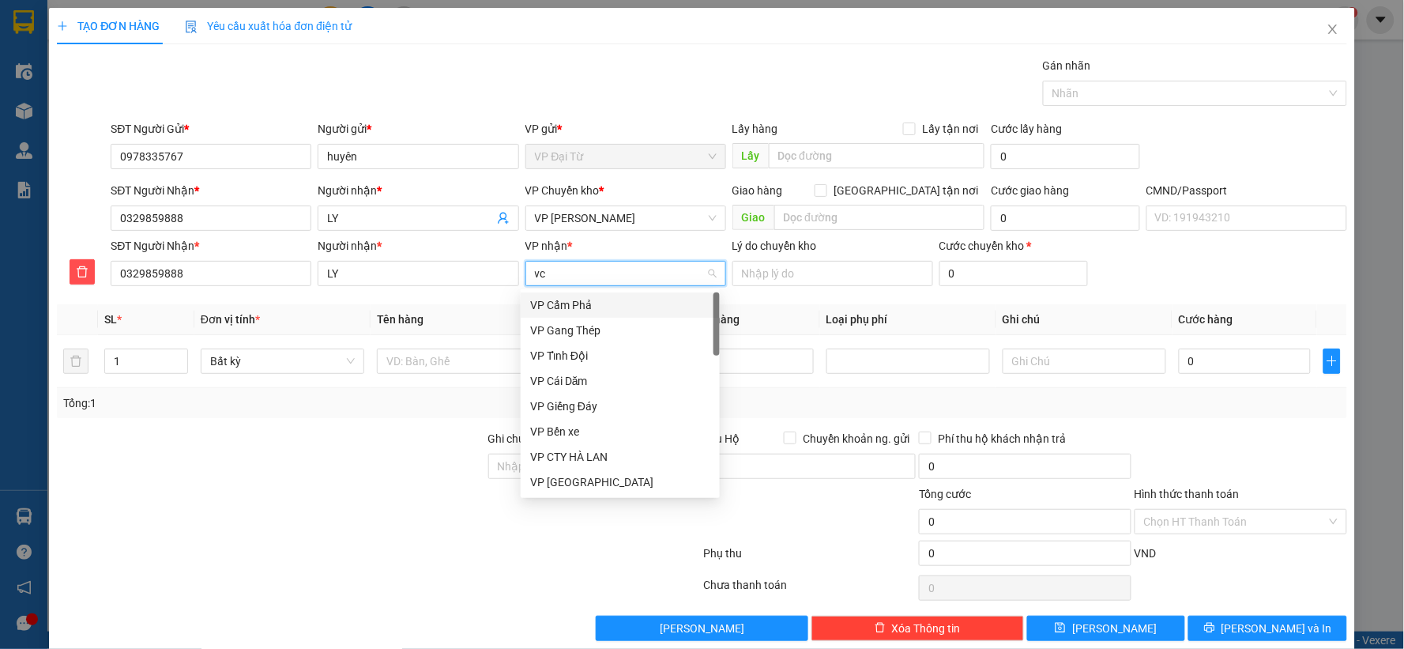
type input "vcc"
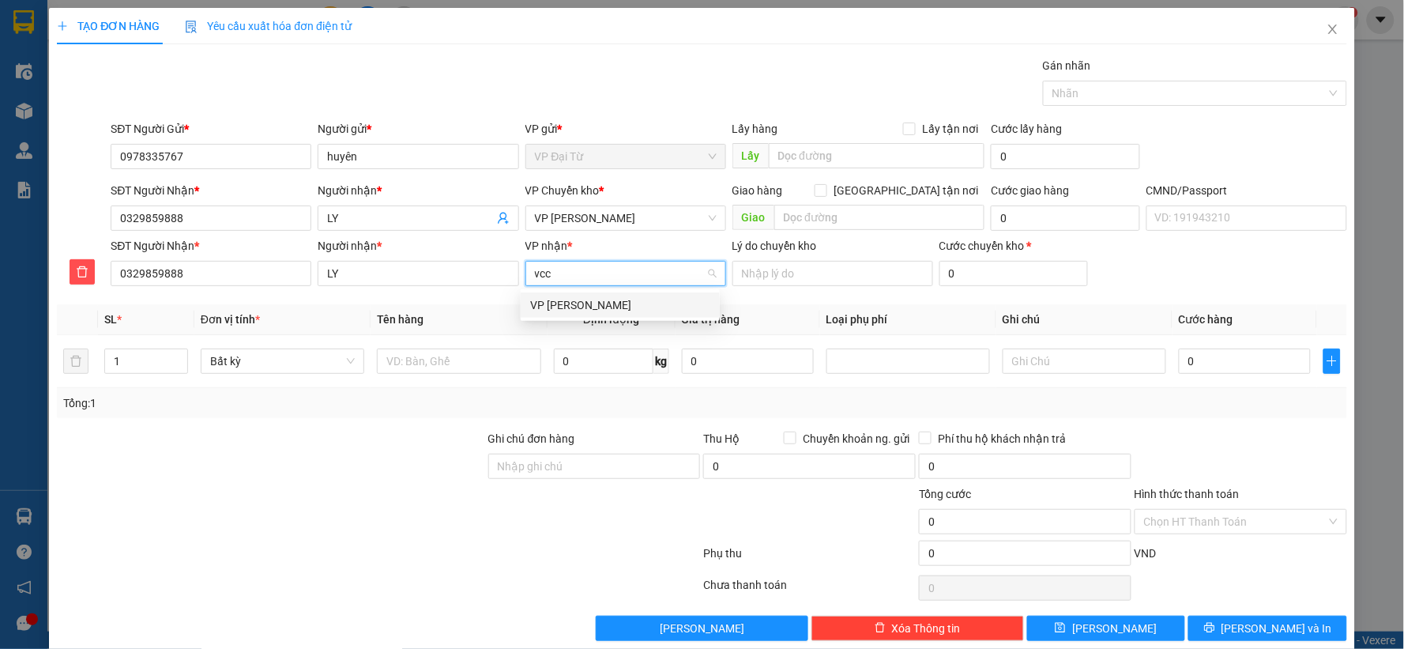
click at [607, 301] on div "VP [PERSON_NAME]" at bounding box center [620, 304] width 180 height 17
click at [482, 345] on div at bounding box center [459, 361] width 164 height 32
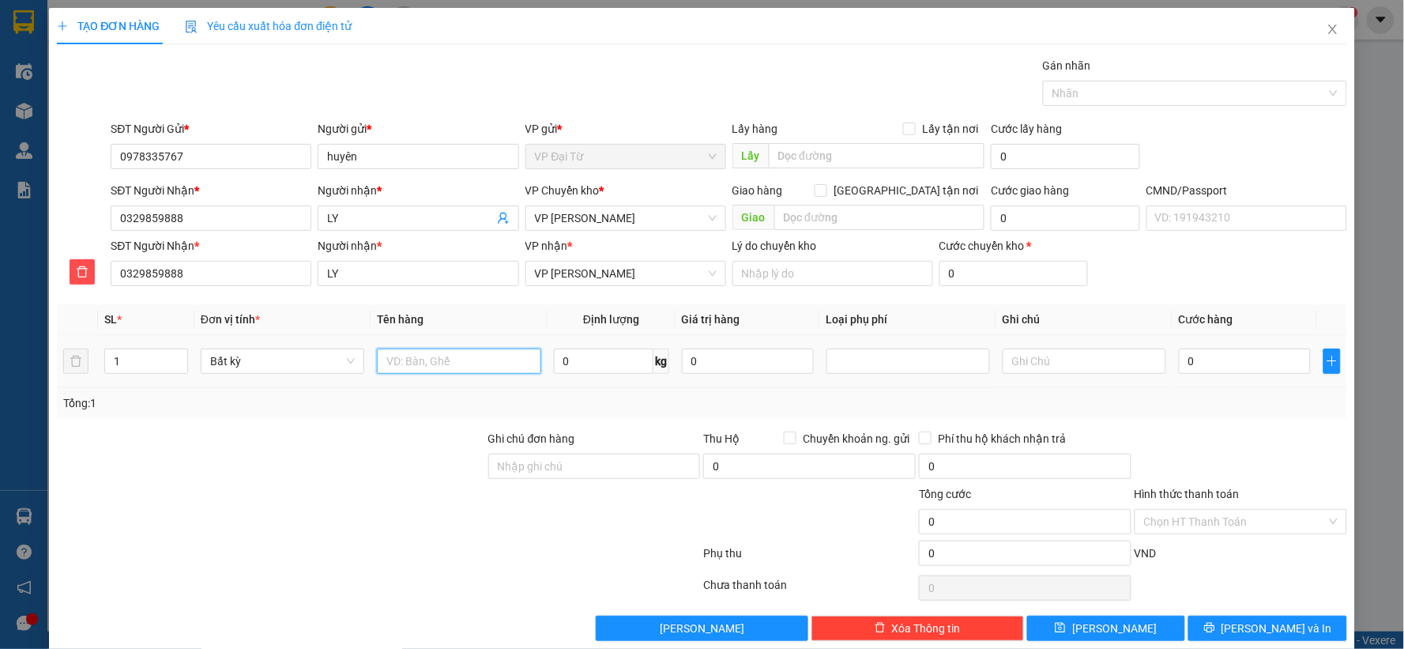
click at [467, 360] on input "text" at bounding box center [459, 360] width 164 height 25
type input "bọc q áo"
type input "2"
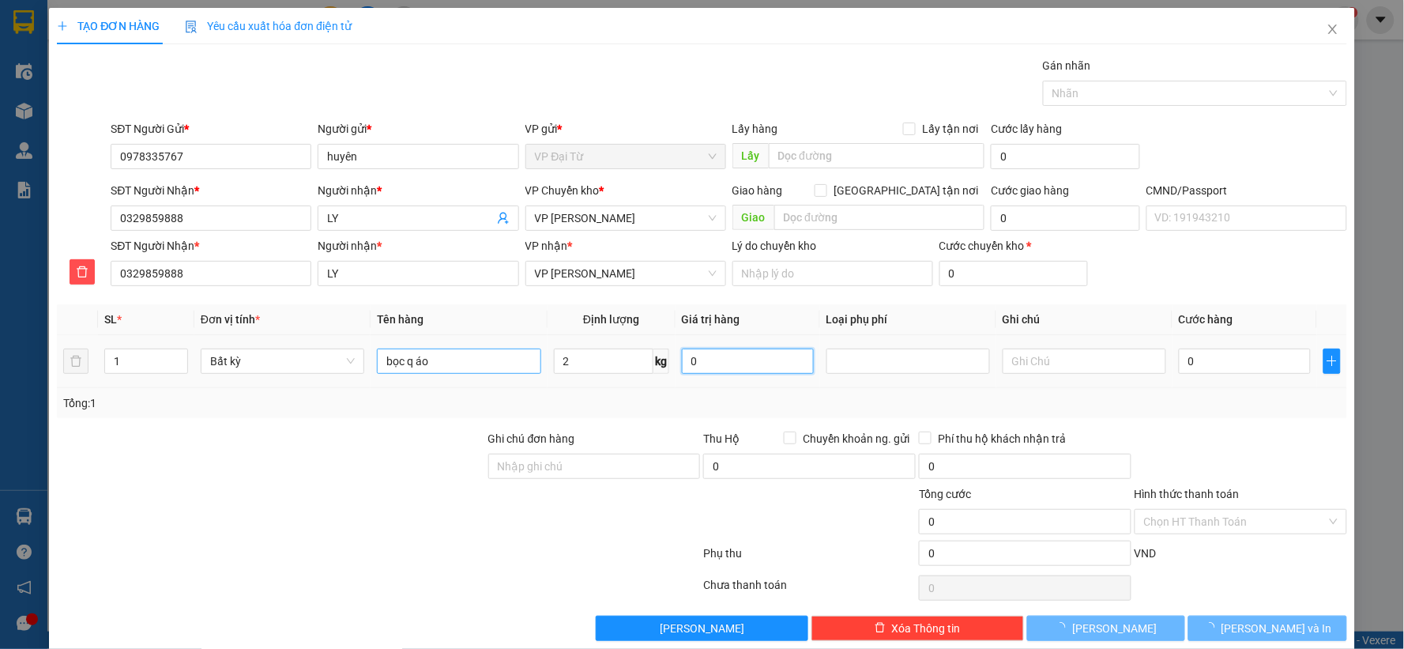
type input "40.000"
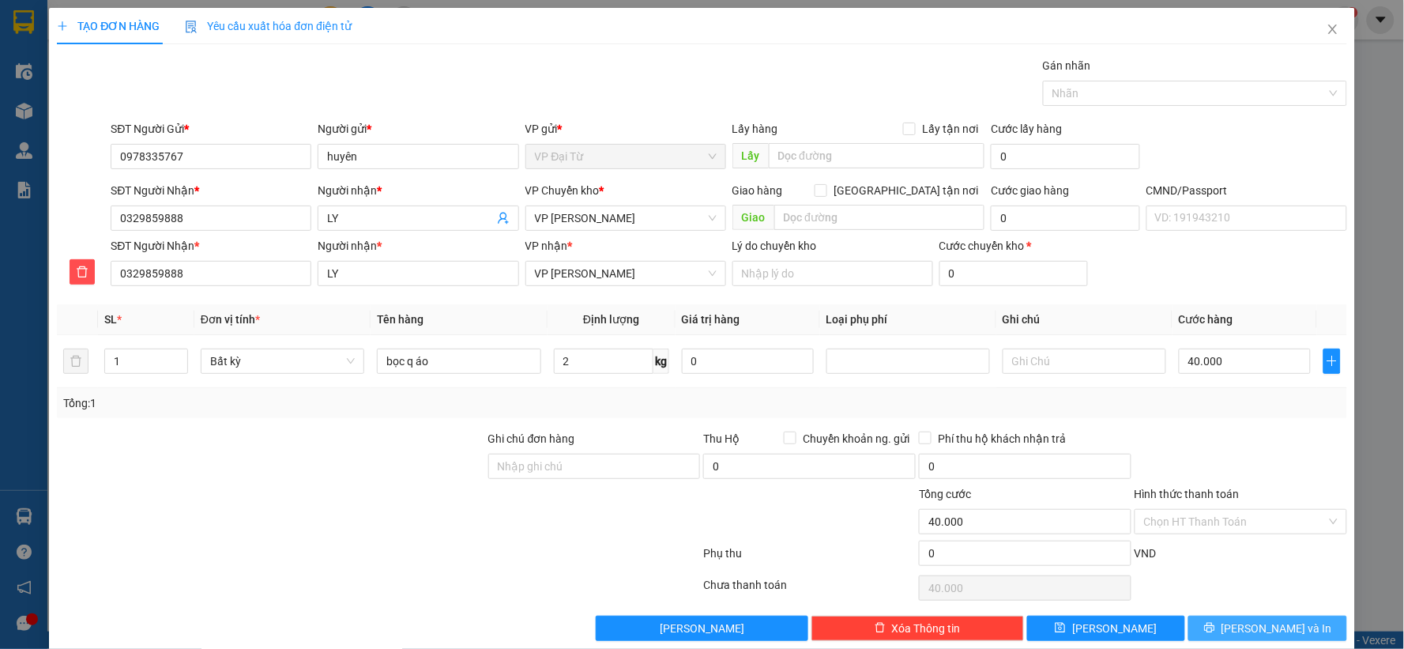
click at [1265, 632] on span "Lưu và In" at bounding box center [1276, 627] width 111 height 17
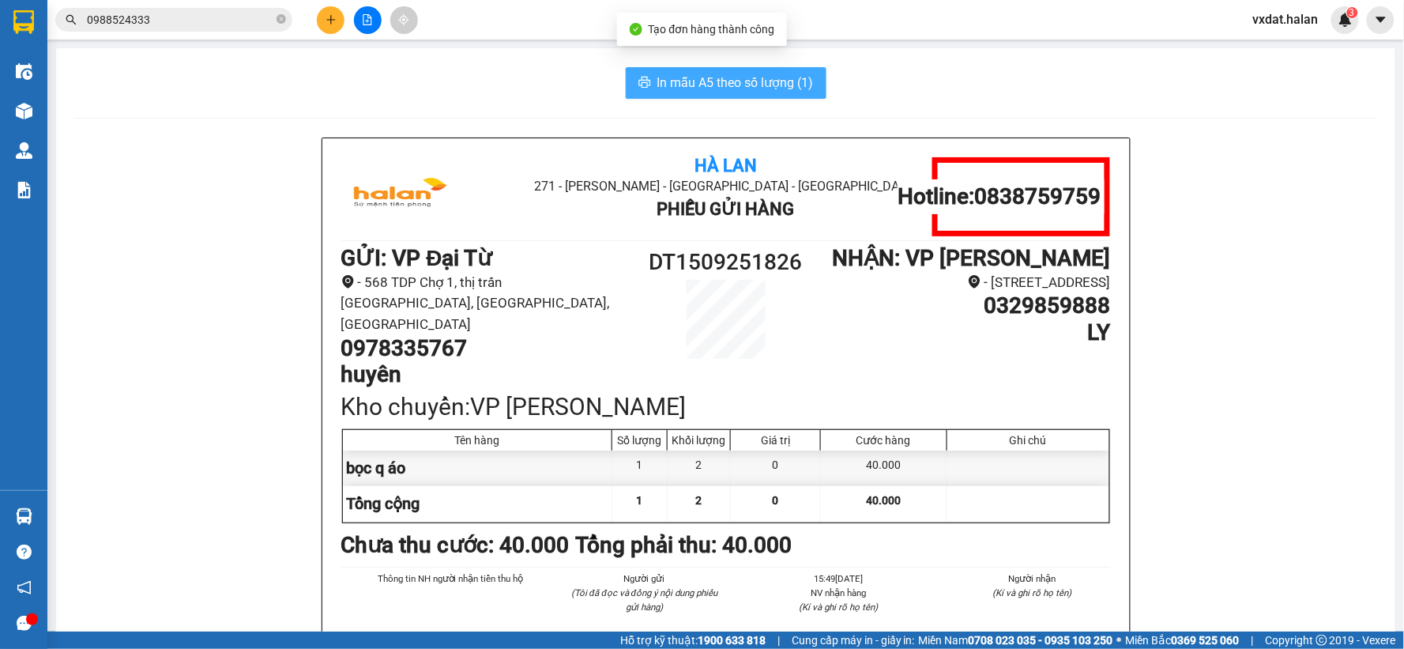
click at [683, 72] on button "In mẫu A5 theo số lượng (1)" at bounding box center [726, 83] width 201 height 32
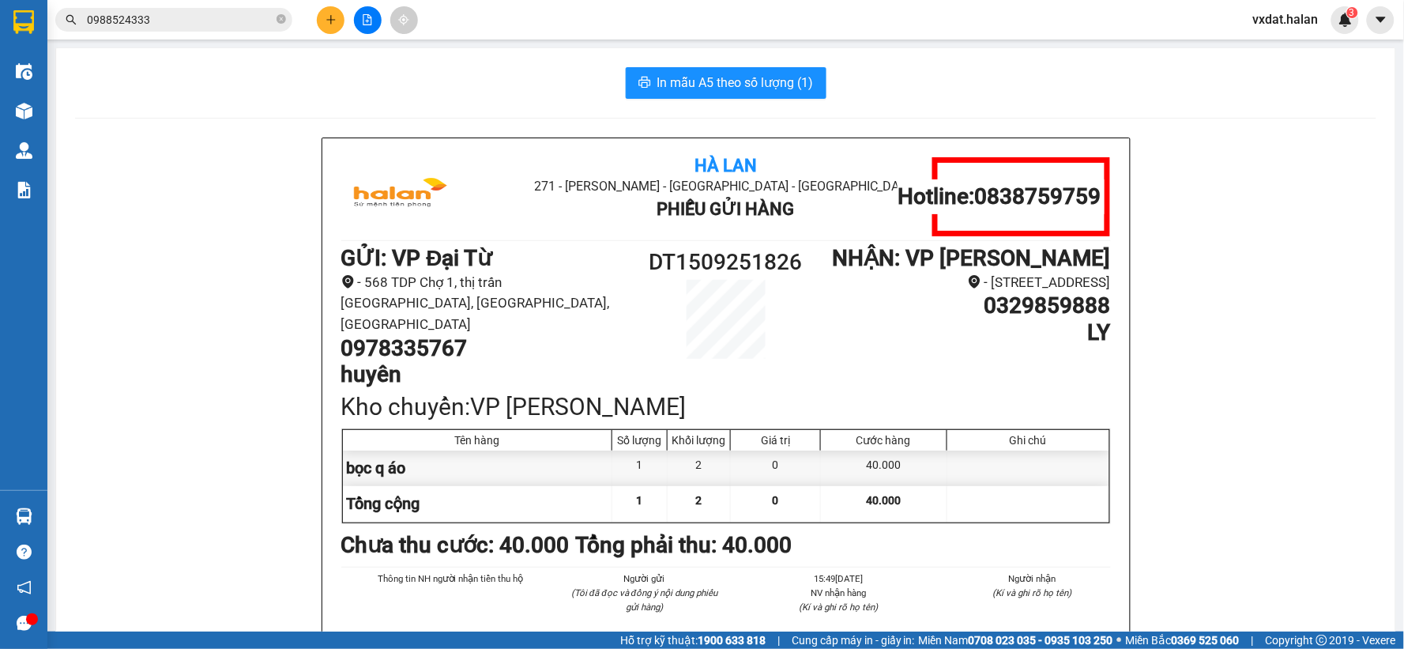
click at [207, 29] on span "0988524333" at bounding box center [173, 20] width 237 height 24
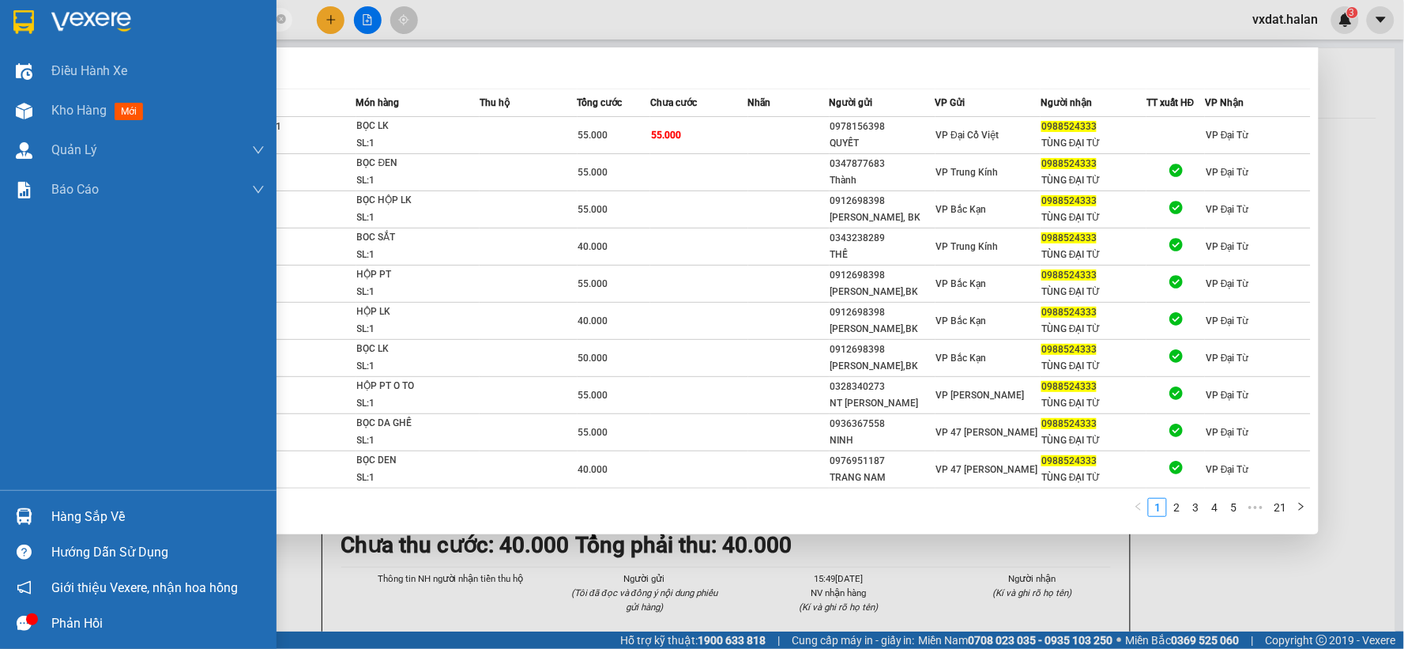
click at [5, 501] on div "Hàng sắp về" at bounding box center [138, 516] width 276 height 36
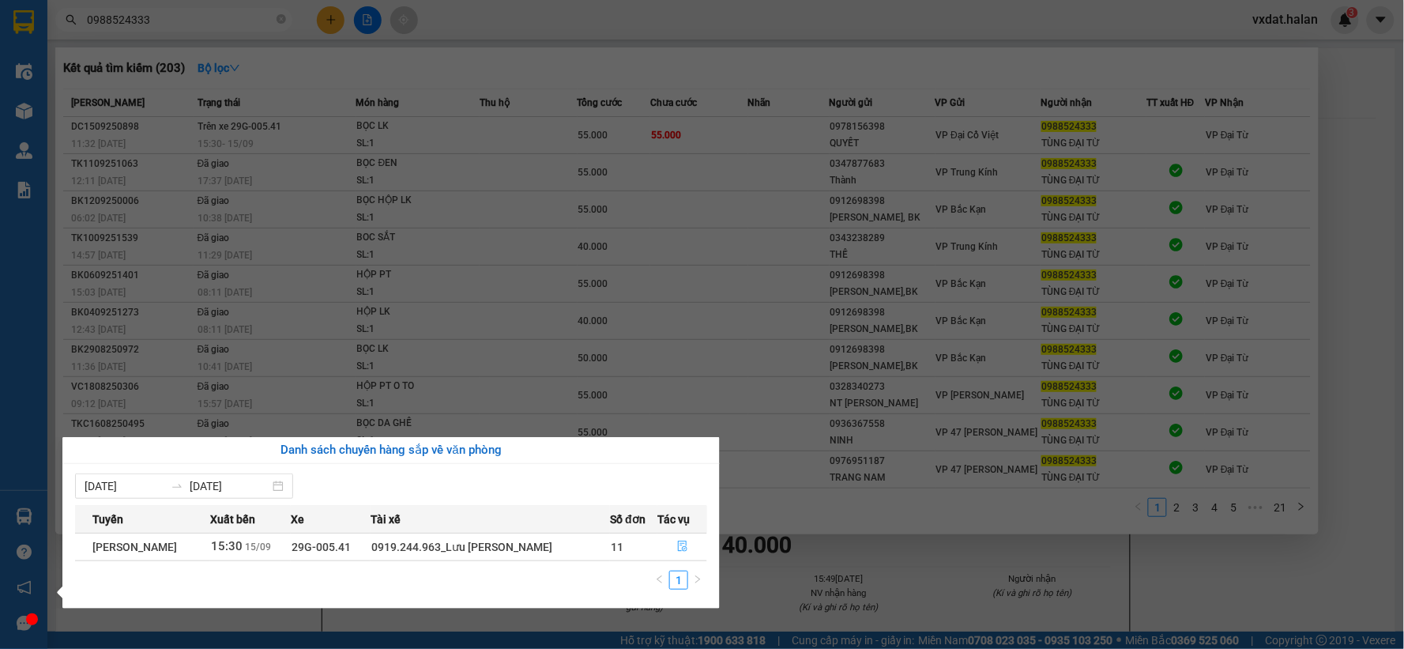
click at [682, 547] on icon "file-done" at bounding box center [682, 545] width 11 height 11
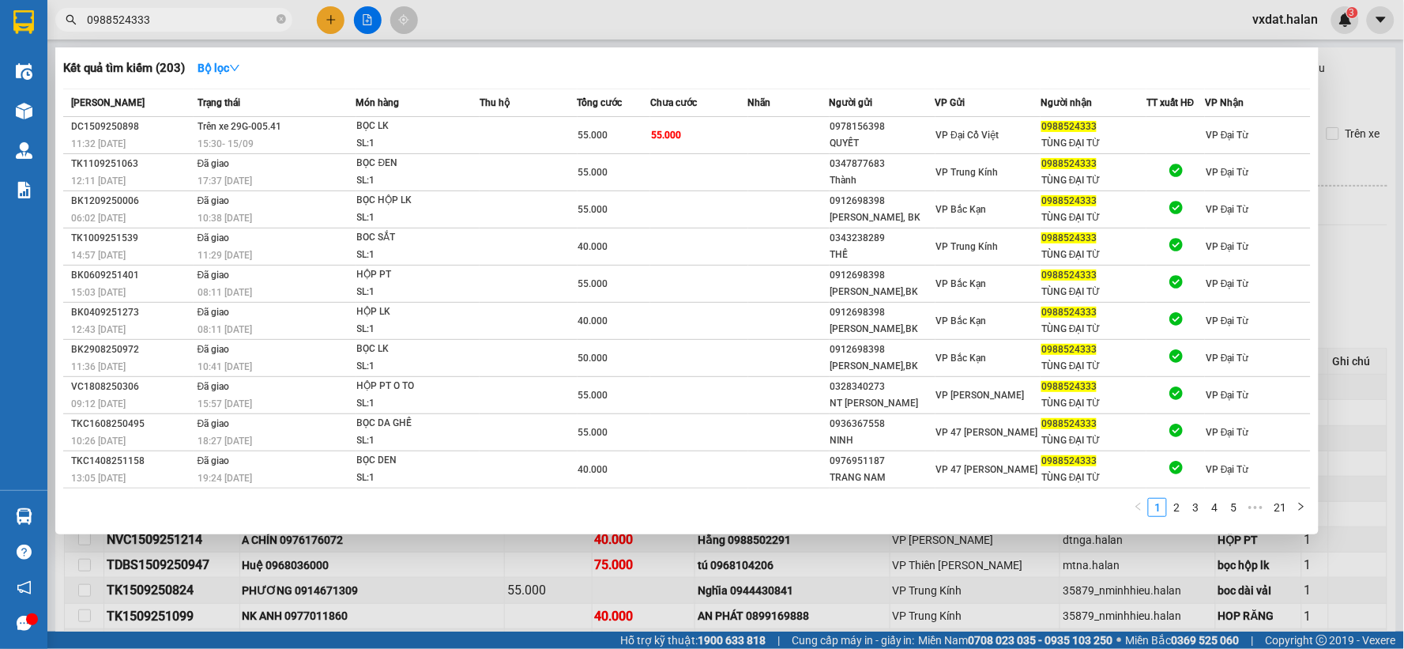
click at [561, 51] on div "Kết quả tìm kiếm ( 203 ) Bộ lọc Mã ĐH Trạng thái Món hàng Thu hộ Tổng cước Chưa…" at bounding box center [686, 290] width 1263 height 487
click at [0, 20] on div "Kết quả tìm kiếm ( 203 ) Bộ lọc Mã ĐH Trạng thái Món hàng Thu hộ Tổng cước Chưa…" at bounding box center [0, 20] width 0 height 0
click at [335, 578] on div at bounding box center [702, 324] width 1404 height 649
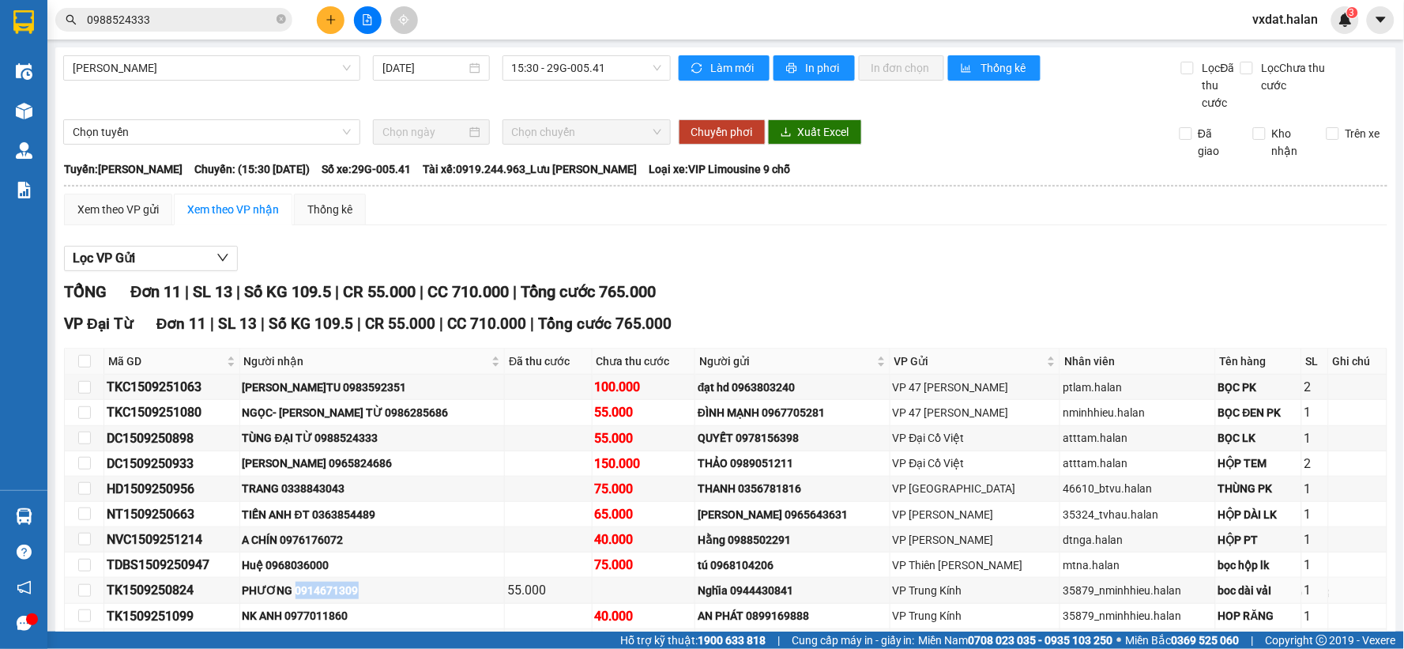
click at [335, 578] on td "PHƯƠNG 0914671309" at bounding box center [372, 589] width 265 height 25
copy div "0914671309"
click at [193, 12] on input "0988524333" at bounding box center [180, 19] width 186 height 17
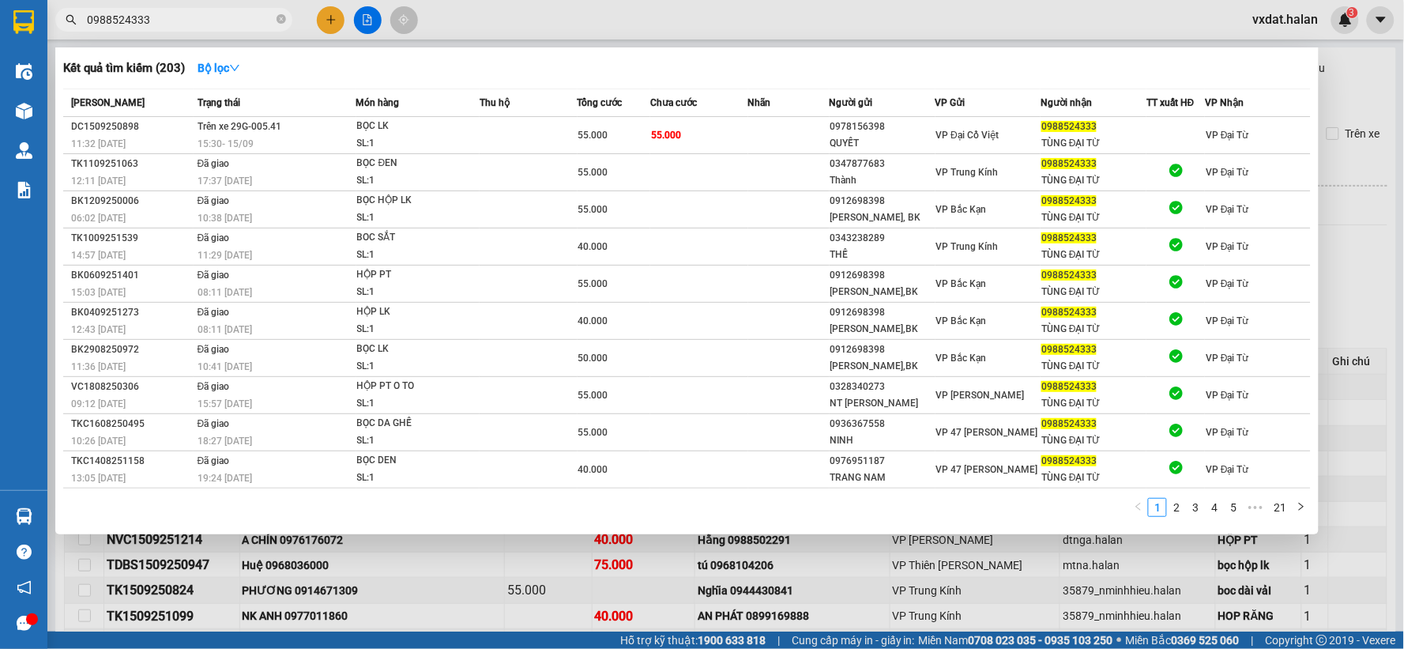
click at [193, 12] on input "0988524333" at bounding box center [180, 19] width 186 height 17
paste input "14671309"
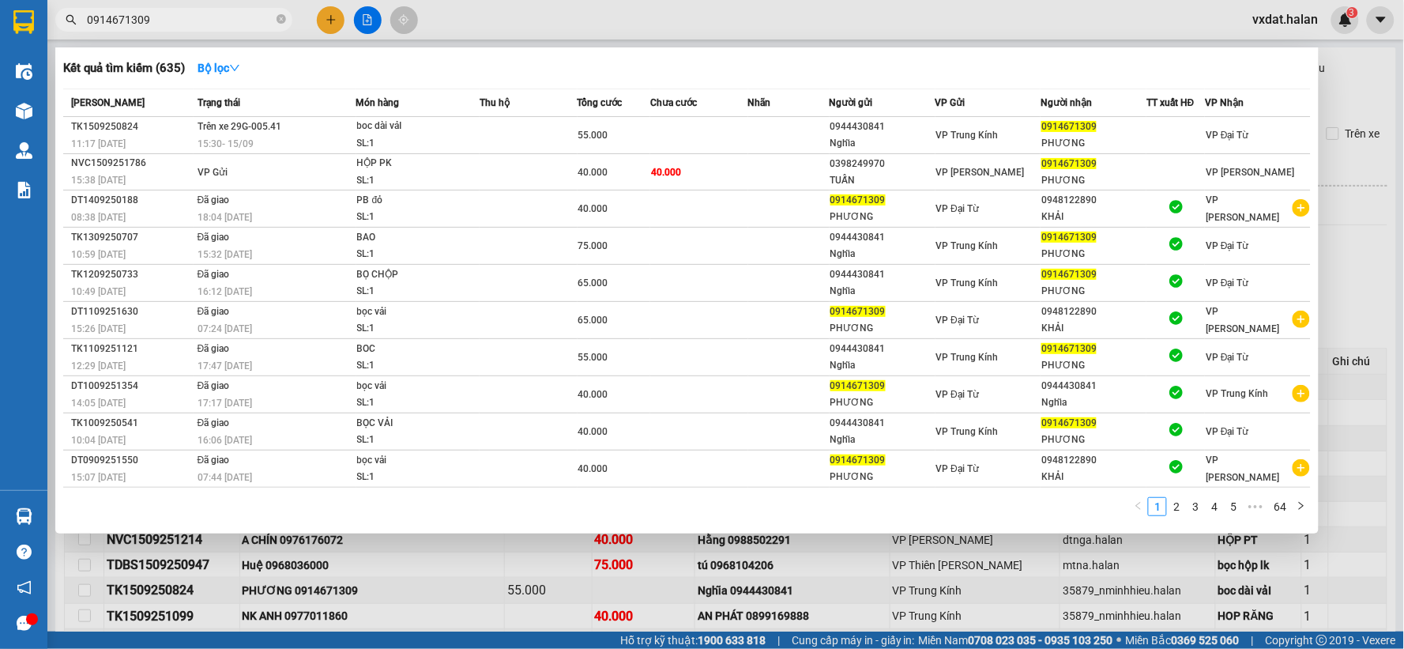
type input "0914671309"
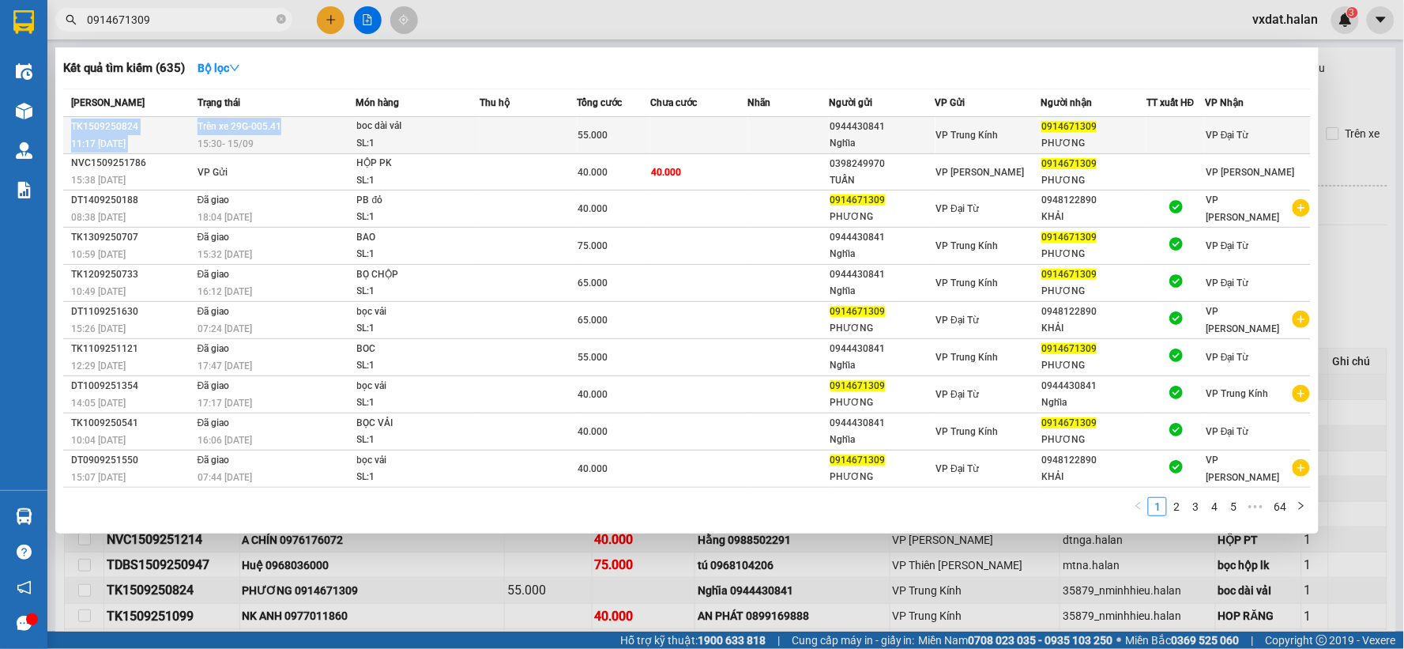
drag, startPoint x: 309, startPoint y: 115, endPoint x: 304, endPoint y: 130, distance: 15.7
click at [304, 130] on table "Mã ĐH Trạng thái Món hàng Thu hộ Tổng cước Chưa cước Nhãn Người gửi VP Gửi Ngườ…" at bounding box center [686, 287] width 1247 height 399
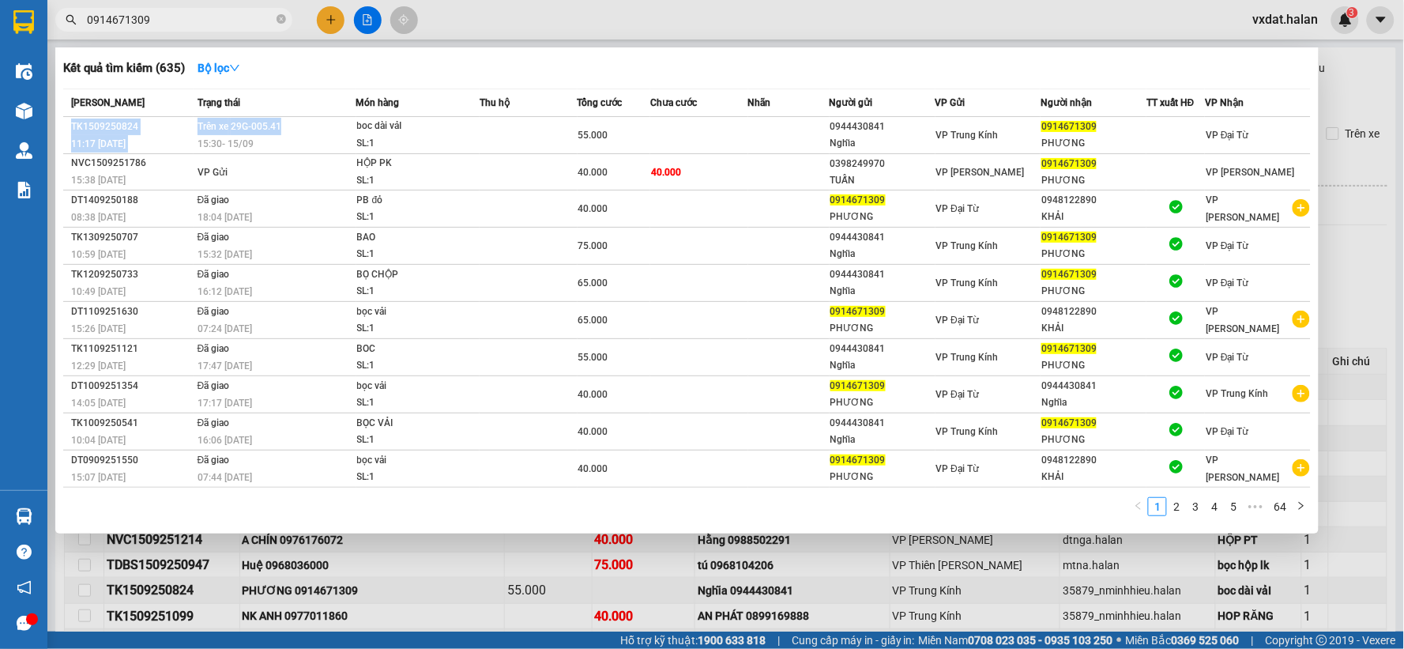
click at [379, 95] on span "Món hàng" at bounding box center [377, 102] width 43 height 17
click at [457, 82] on div "Kết quả tìm kiếm ( 635 ) Bộ lọc Mã ĐH Trạng thái Món hàng Thu hộ Tổng cước Chưa…" at bounding box center [686, 290] width 1263 height 486
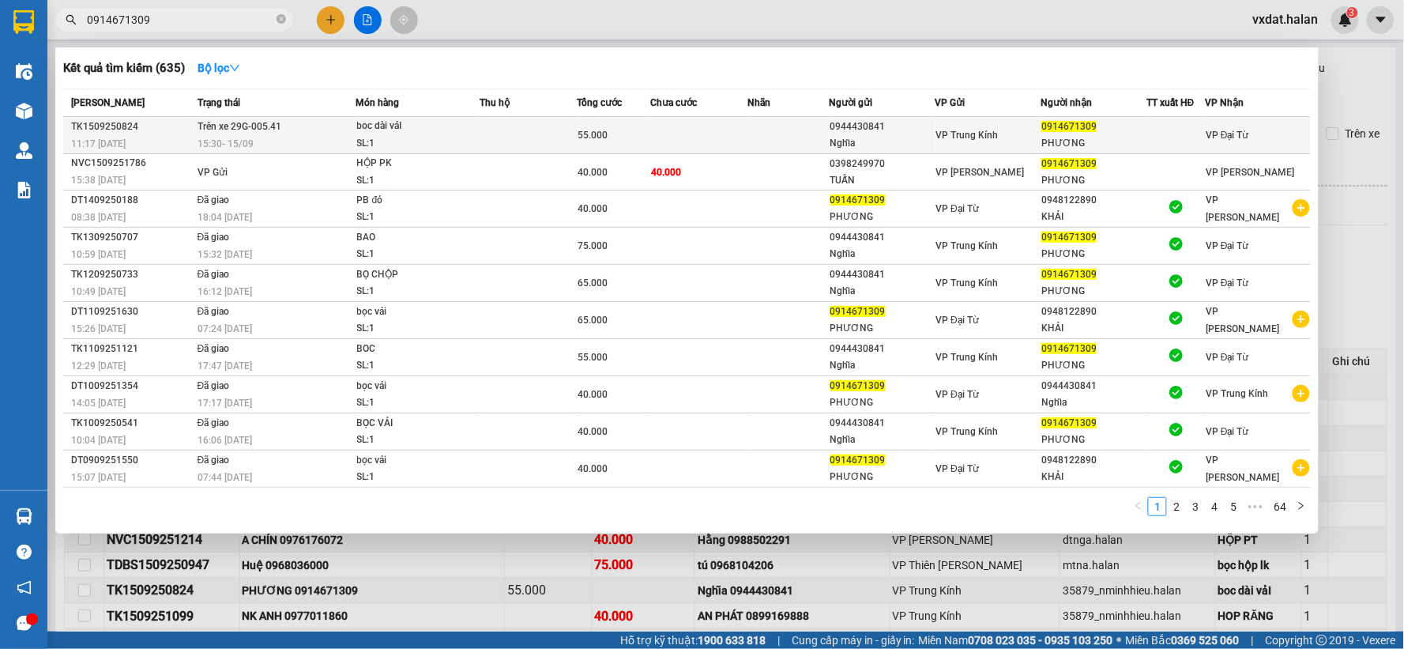
click at [455, 131] on div "boc dài vảI" at bounding box center [416, 126] width 118 height 17
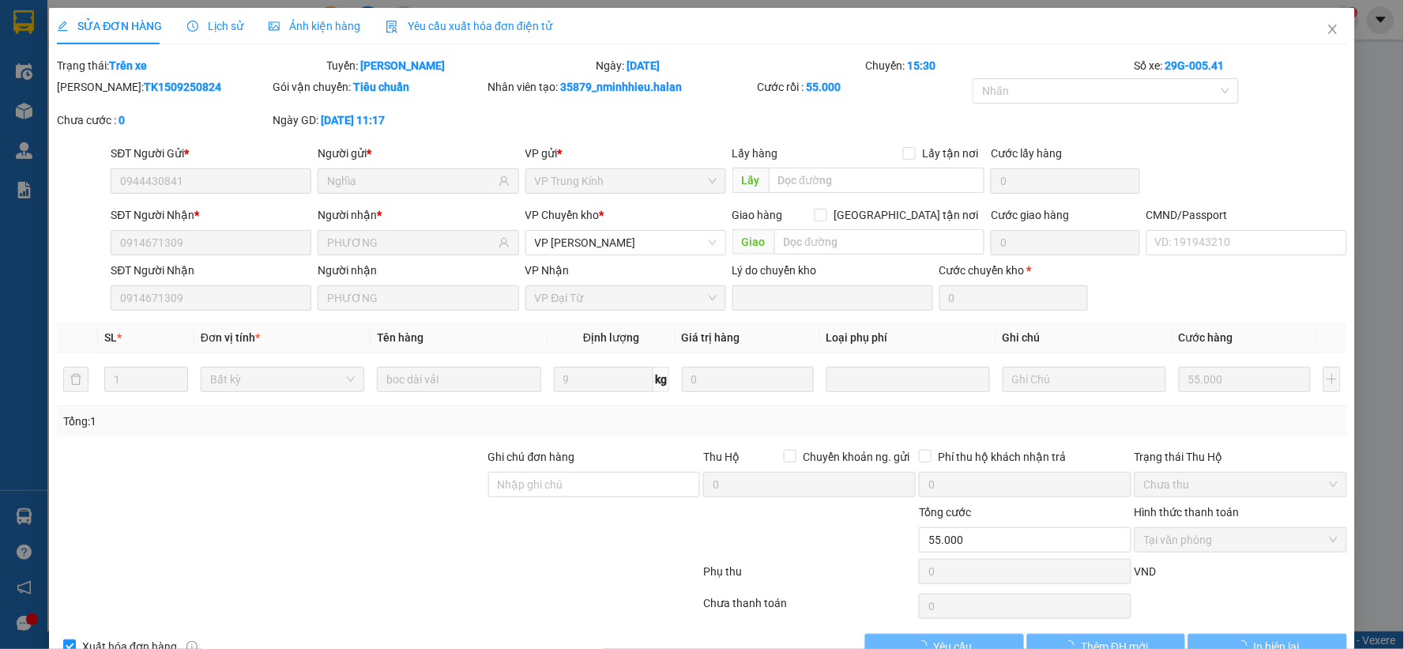
click at [235, 32] on span "Lịch sử" at bounding box center [215, 26] width 56 height 13
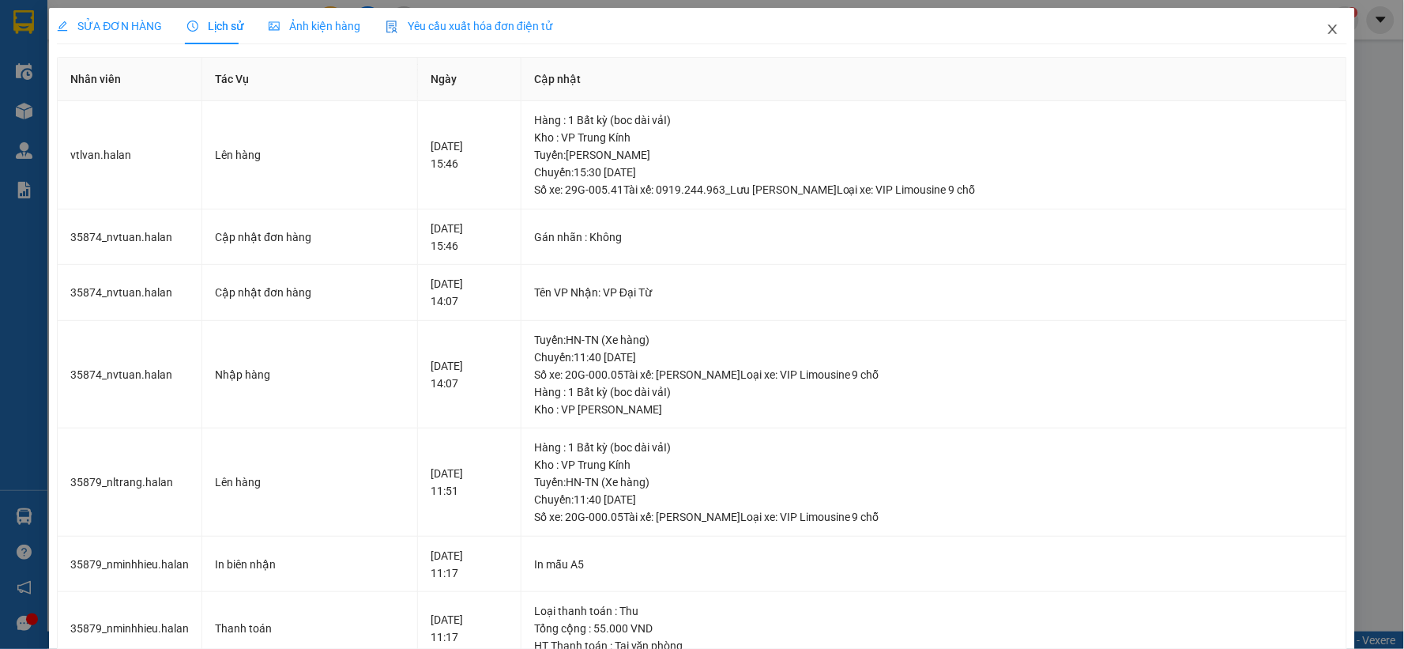
click at [1311, 45] on span "Close" at bounding box center [1333, 30] width 44 height 44
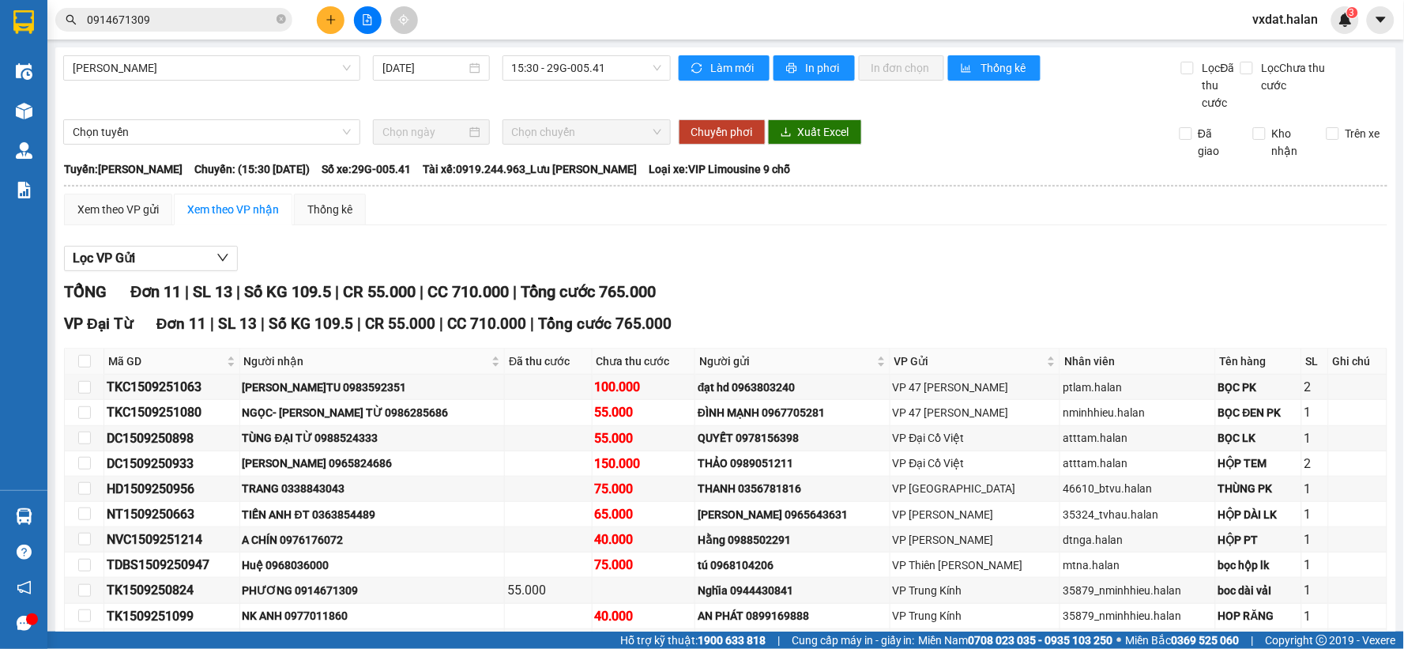
click at [990, 216] on div "Xem theo VP gửi Xem theo VP nhận Thống kê" at bounding box center [725, 210] width 1323 height 32
click at [329, 17] on icon "plus" at bounding box center [330, 19] width 11 height 11
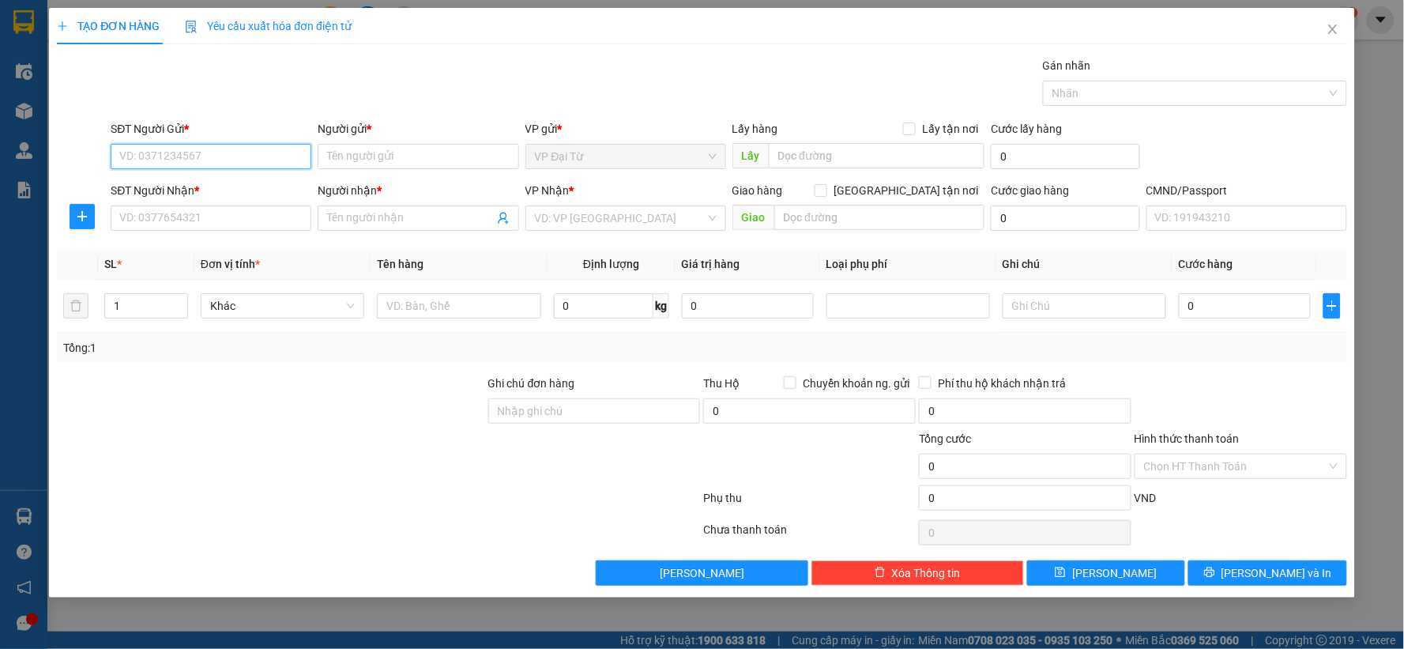
click at [245, 160] on input "SĐT Người Gửi *" at bounding box center [211, 156] width 201 height 25
click at [246, 184] on div "0375192567 - DŨNG" at bounding box center [211, 187] width 182 height 17
click at [250, 232] on div "SĐT Người Nhận * VD: 0377654321" at bounding box center [211, 209] width 201 height 55
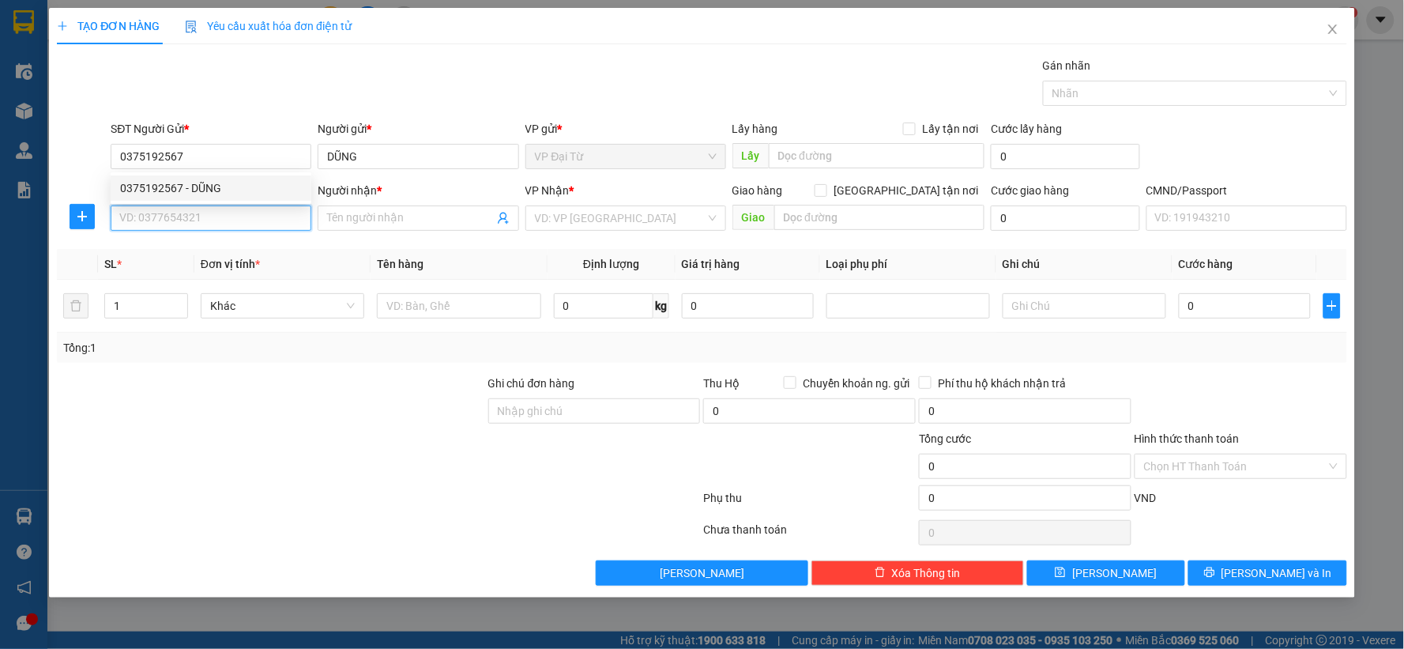
click at [257, 224] on input "SĐT Người Nhận *" at bounding box center [211, 217] width 201 height 25
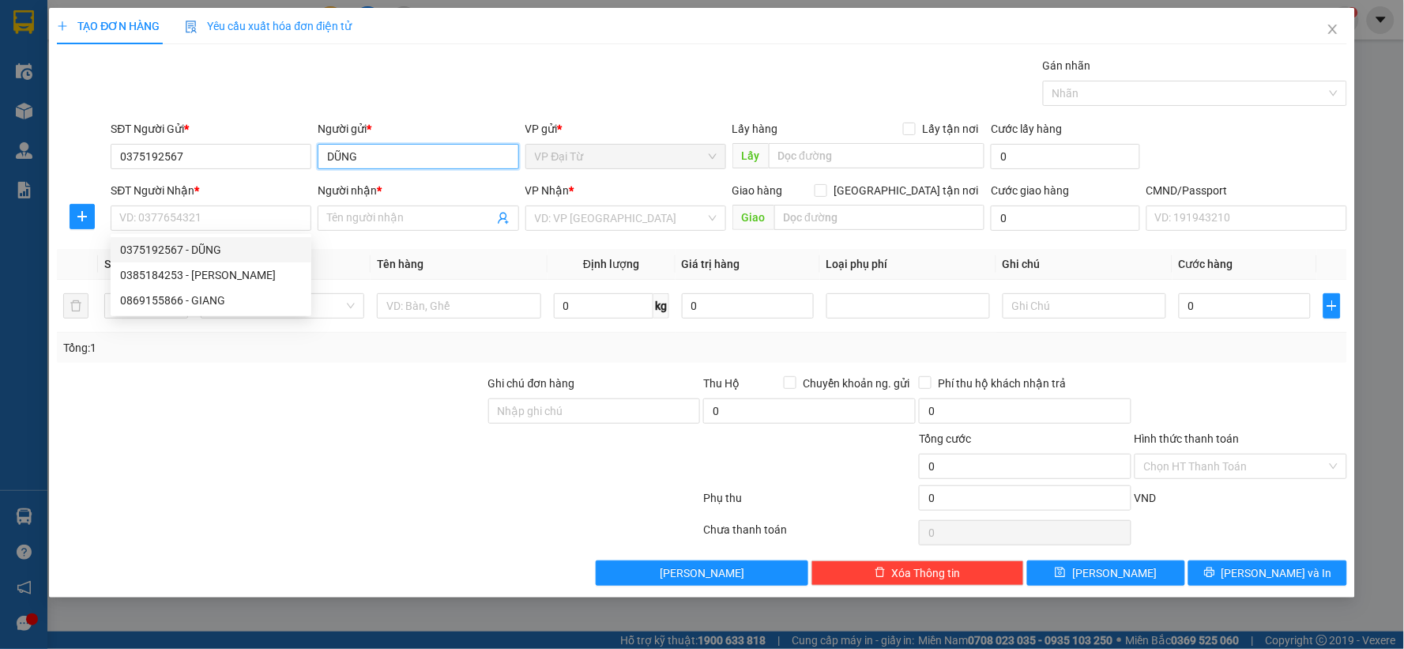
click at [430, 152] on input "DŨNG" at bounding box center [418, 156] width 201 height 25
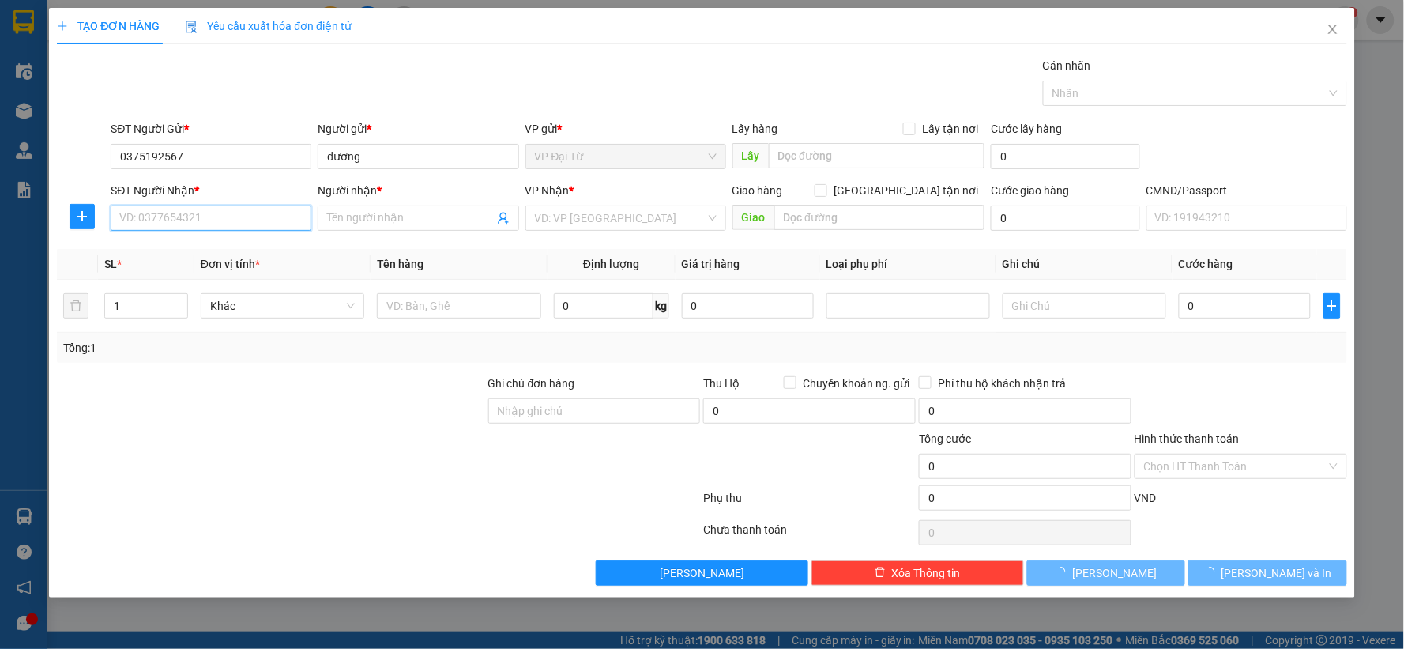
click at [167, 218] on input "SĐT Người Nhận *" at bounding box center [211, 217] width 201 height 25
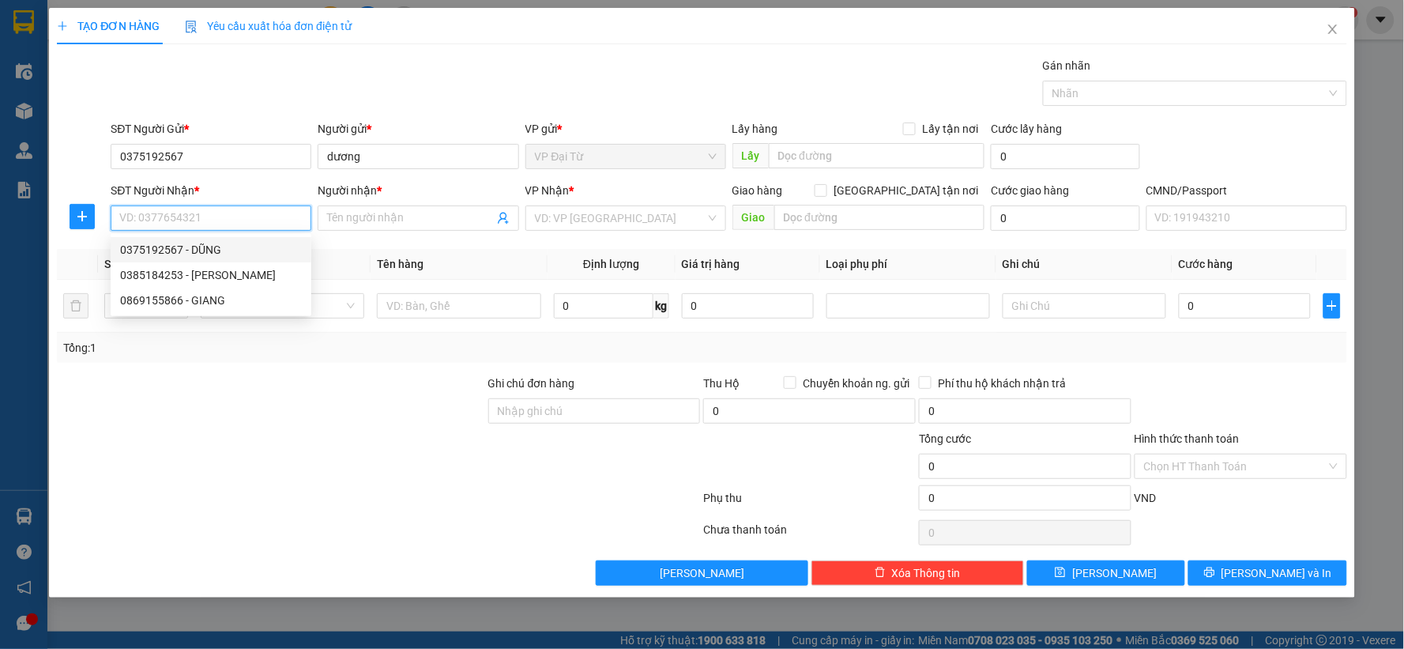
click at [167, 218] on input "SĐT Người Nhận *" at bounding box center [211, 217] width 201 height 25
click at [258, 219] on input "SĐT Người Nhận *" at bounding box center [211, 217] width 201 height 25
click at [251, 239] on div "0969643634 - ANH CƯƠNG BK" at bounding box center [211, 249] width 201 height 25
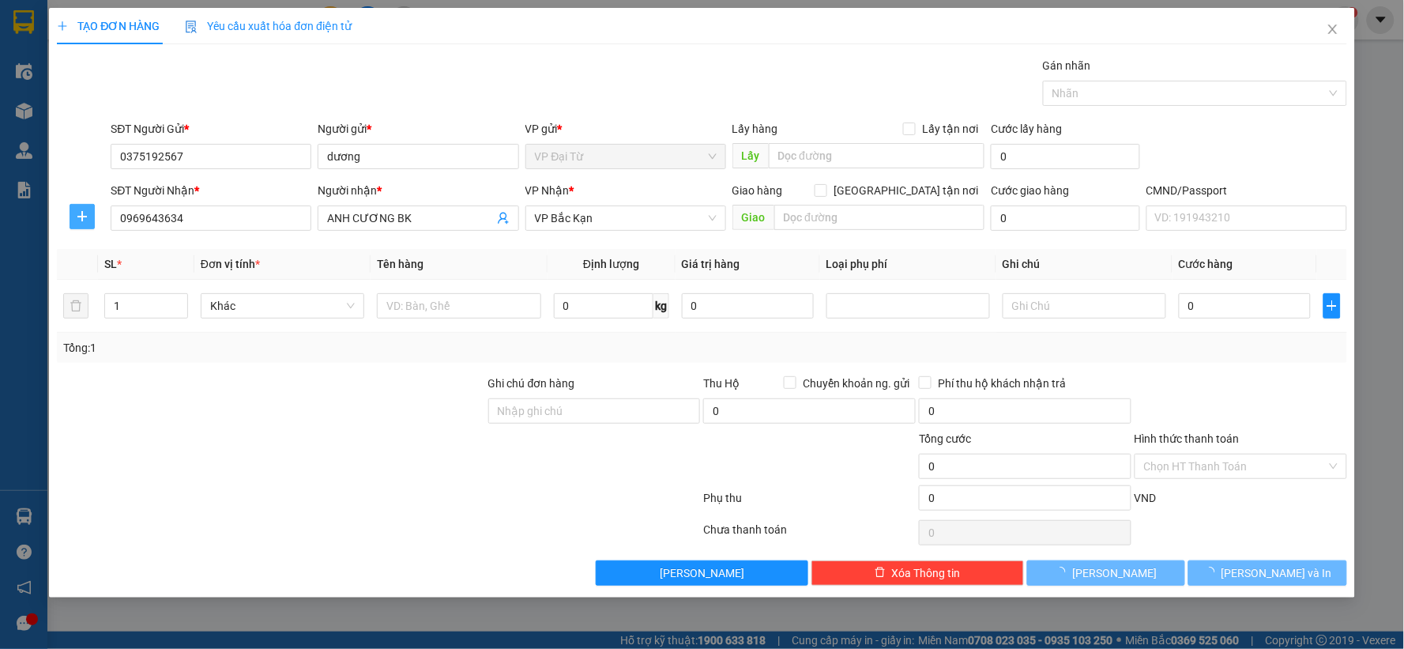
click at [77, 209] on button "button" at bounding box center [82, 216] width 25 height 25
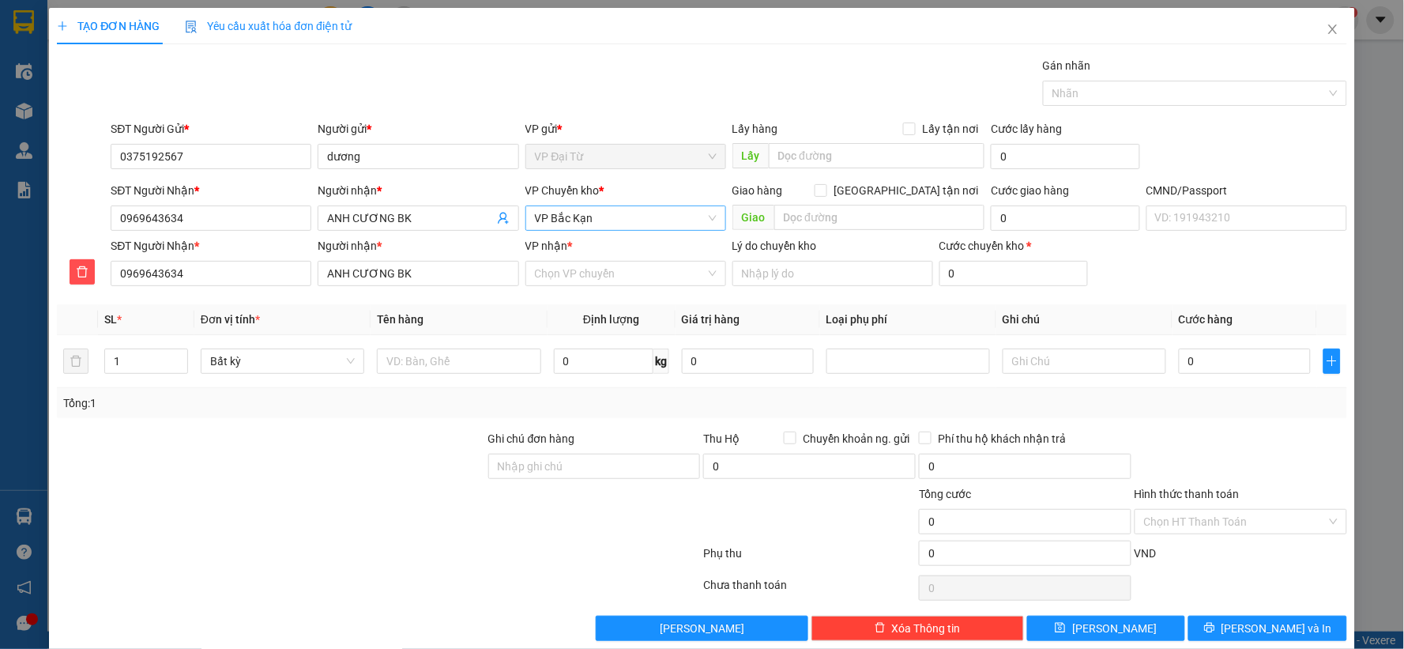
click at [564, 219] on span "VP Bắc Kạn" at bounding box center [626, 218] width 182 height 24
click at [566, 262] on body "Kết quả tìm kiếm ( 635 ) Bộ lọc Mã ĐH Trạng thái Món hàng Thu hộ Tổng cước Chưa…" at bounding box center [702, 324] width 1404 height 649
click at [586, 223] on span "VP Bắc Kạn" at bounding box center [626, 218] width 182 height 24
click at [586, 241] on div "VP [PERSON_NAME]" at bounding box center [620, 249] width 180 height 17
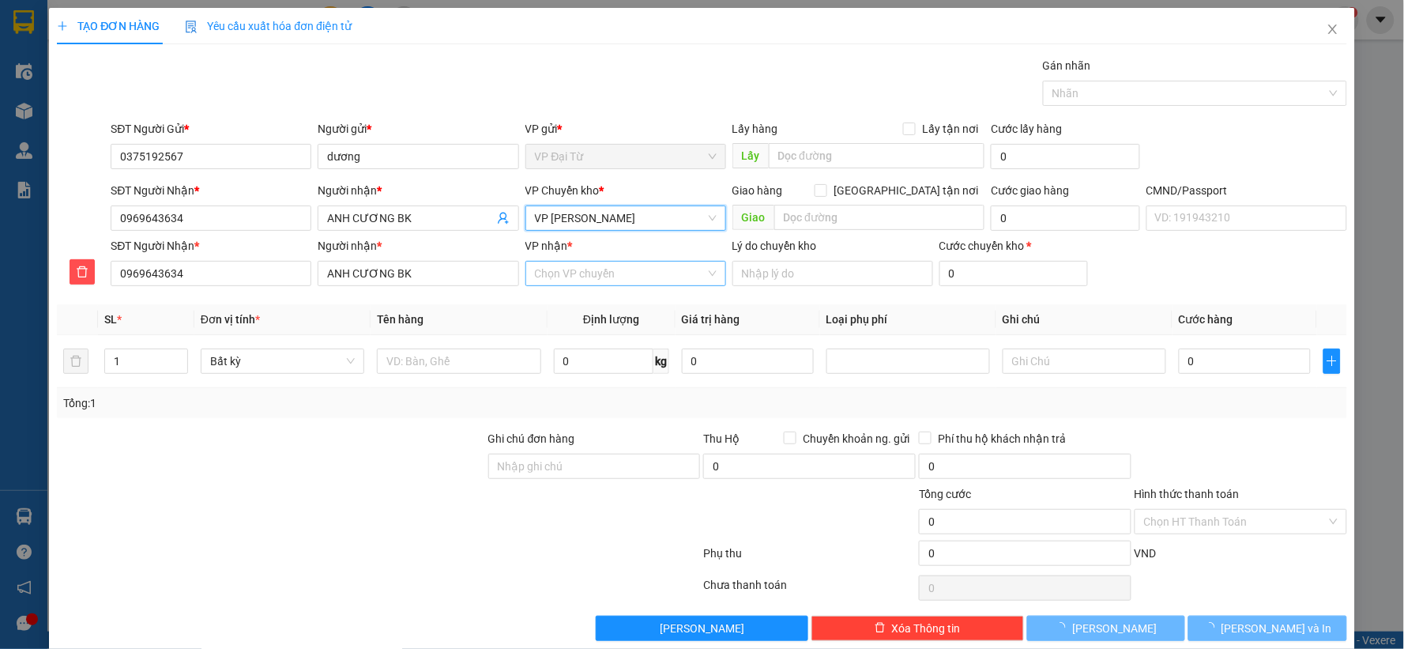
click at [589, 281] on input "VP nhận *" at bounding box center [620, 273] width 171 height 24
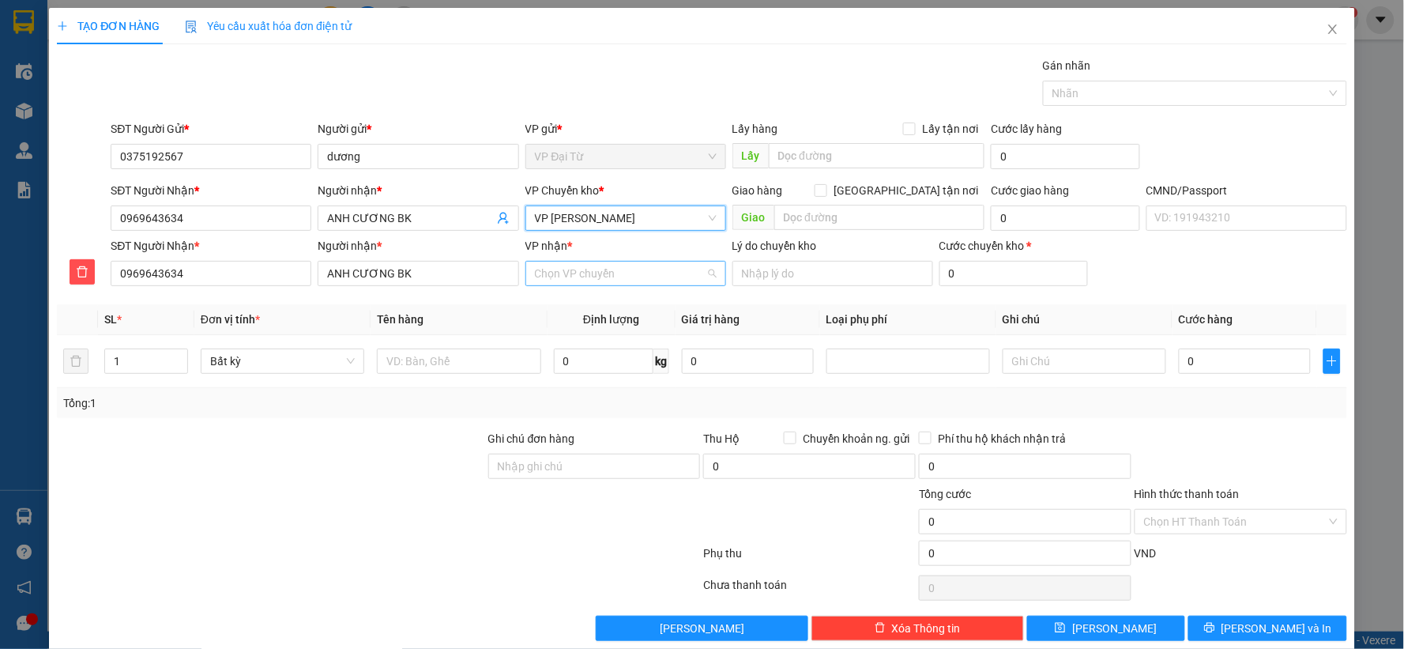
click at [589, 281] on input "VP nhận *" at bounding box center [620, 273] width 171 height 24
click at [572, 308] on div "VP Bắc Kạn" at bounding box center [620, 304] width 180 height 17
click at [436, 370] on input "text" at bounding box center [459, 360] width 164 height 25
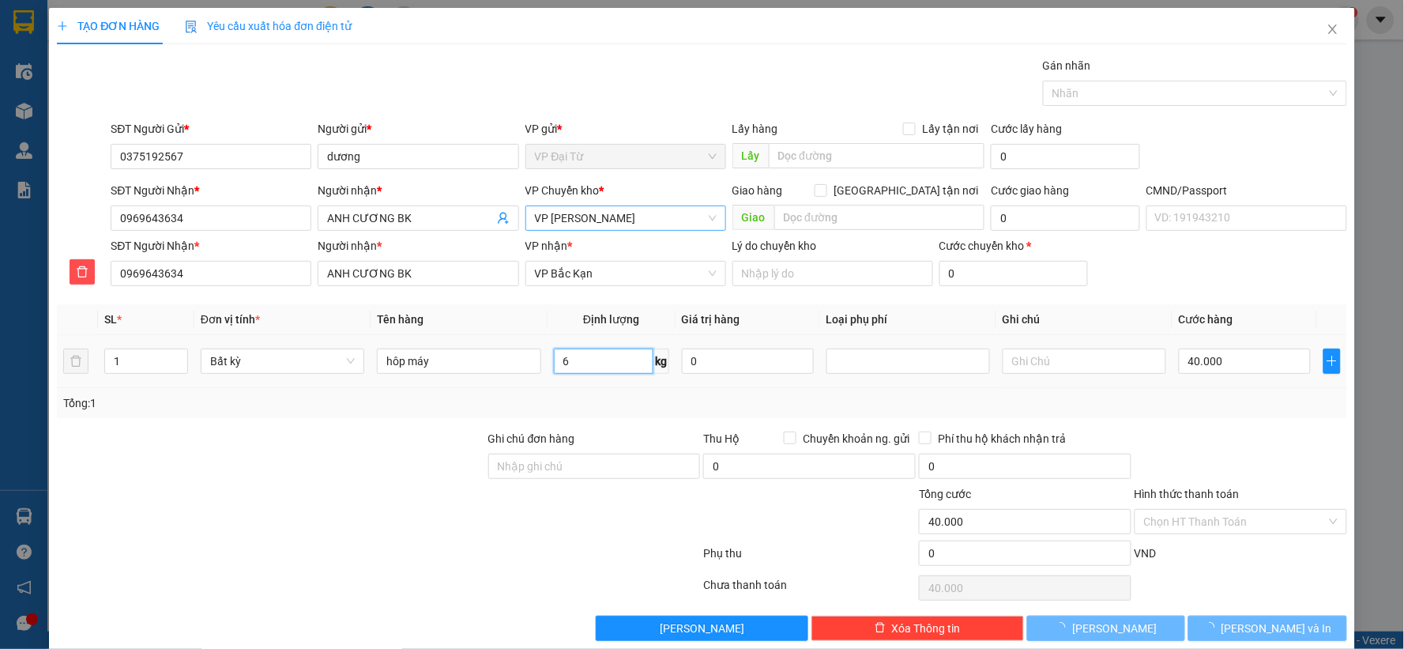
click at [602, 367] on input "6" at bounding box center [604, 360] width 100 height 25
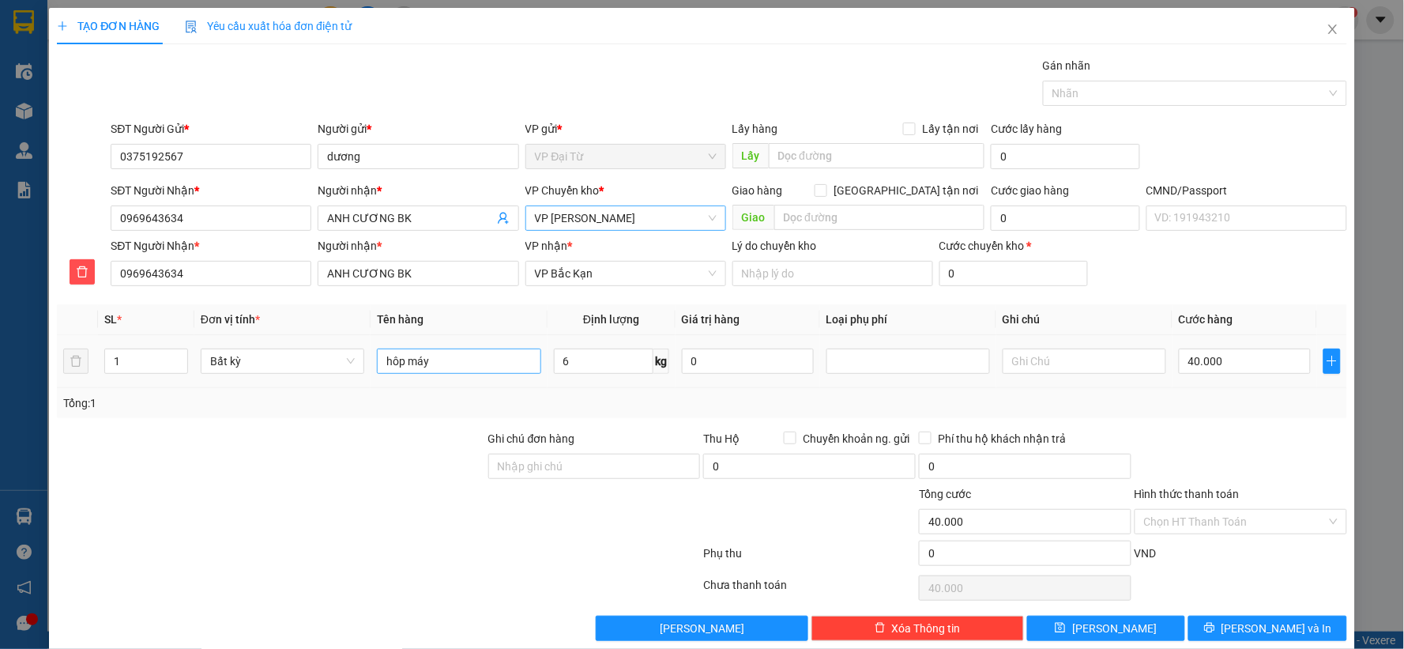
click at [471, 416] on div "Tổng: 1" at bounding box center [702, 403] width 1290 height 30
click at [462, 365] on input "hôp máy" at bounding box center [459, 360] width 164 height 25
click at [273, 369] on span "Bất kỳ" at bounding box center [282, 361] width 145 height 24
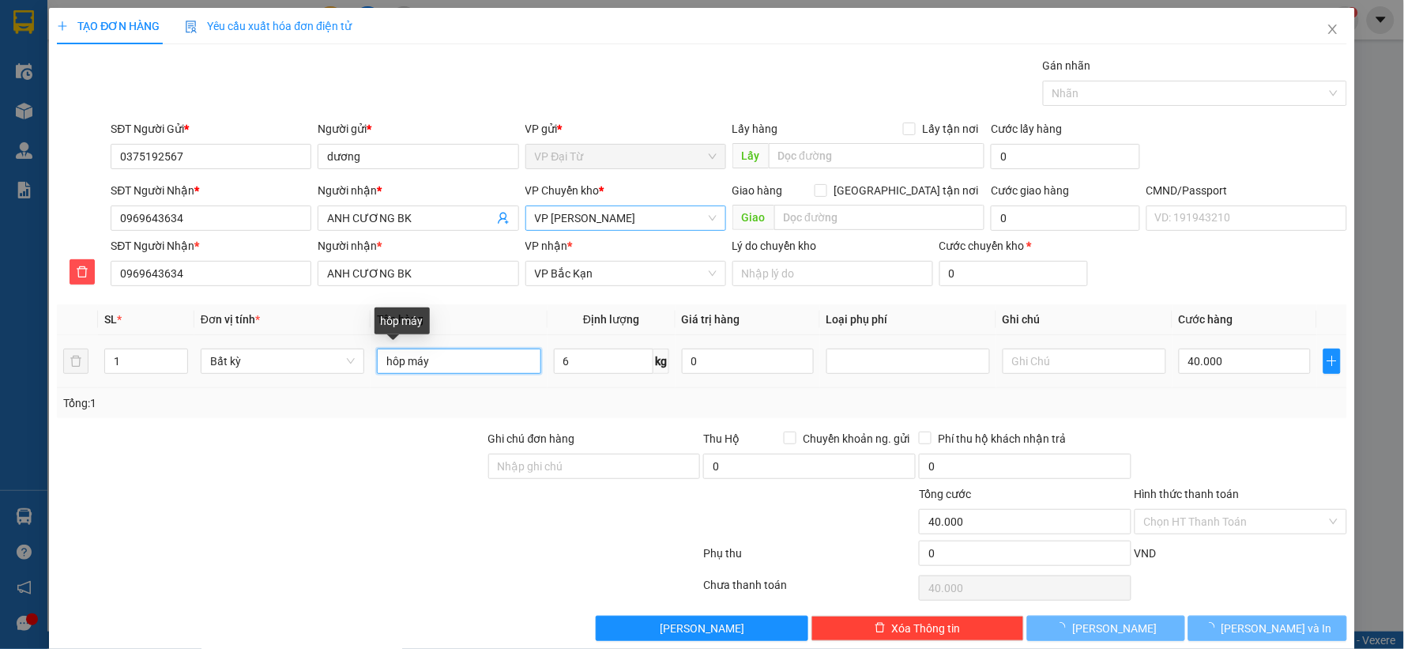
click at [466, 363] on input "hôp máy" at bounding box center [459, 360] width 164 height 25
click at [587, 365] on input "6" at bounding box center [604, 360] width 100 height 25
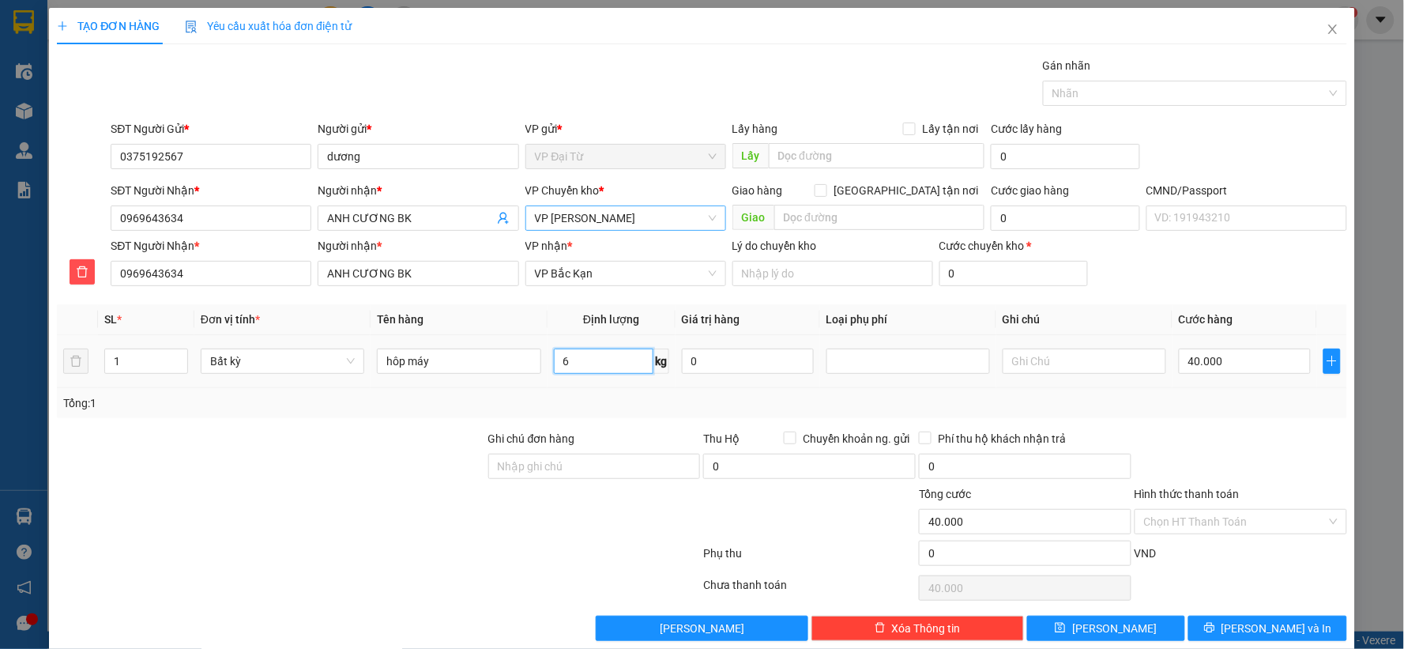
click at [594, 367] on input "6" at bounding box center [604, 360] width 100 height 25
click at [1169, 445] on div at bounding box center [1241, 457] width 216 height 55
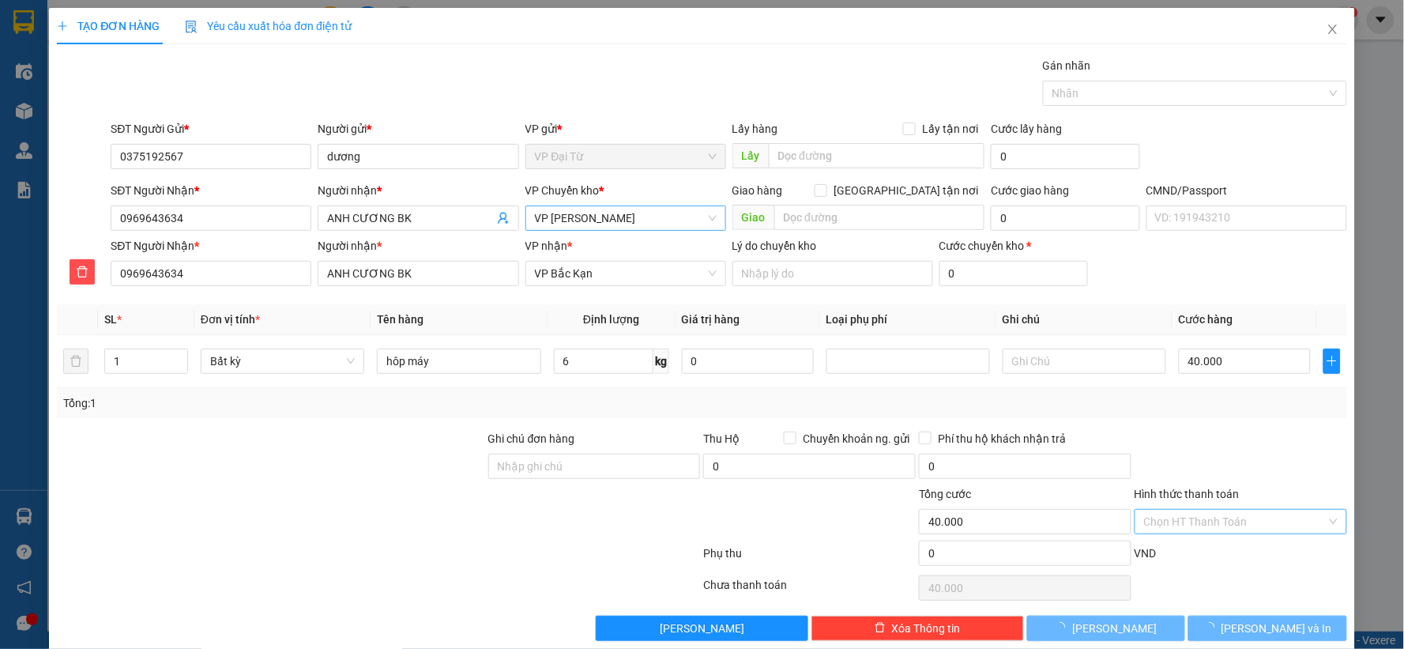
click at [1242, 530] on input "Hình thức thanh toán" at bounding box center [1235, 522] width 182 height 24
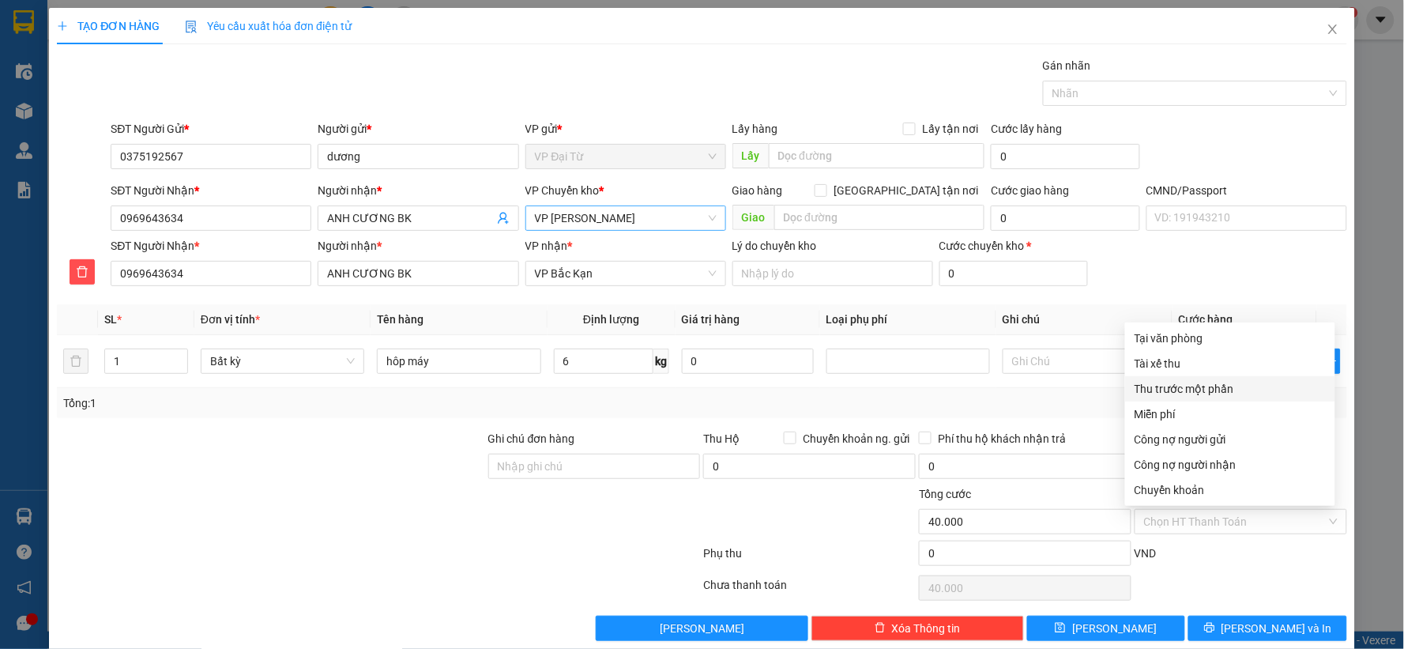
click at [958, 405] on div "Tổng: 1" at bounding box center [701, 402] width 1277 height 17
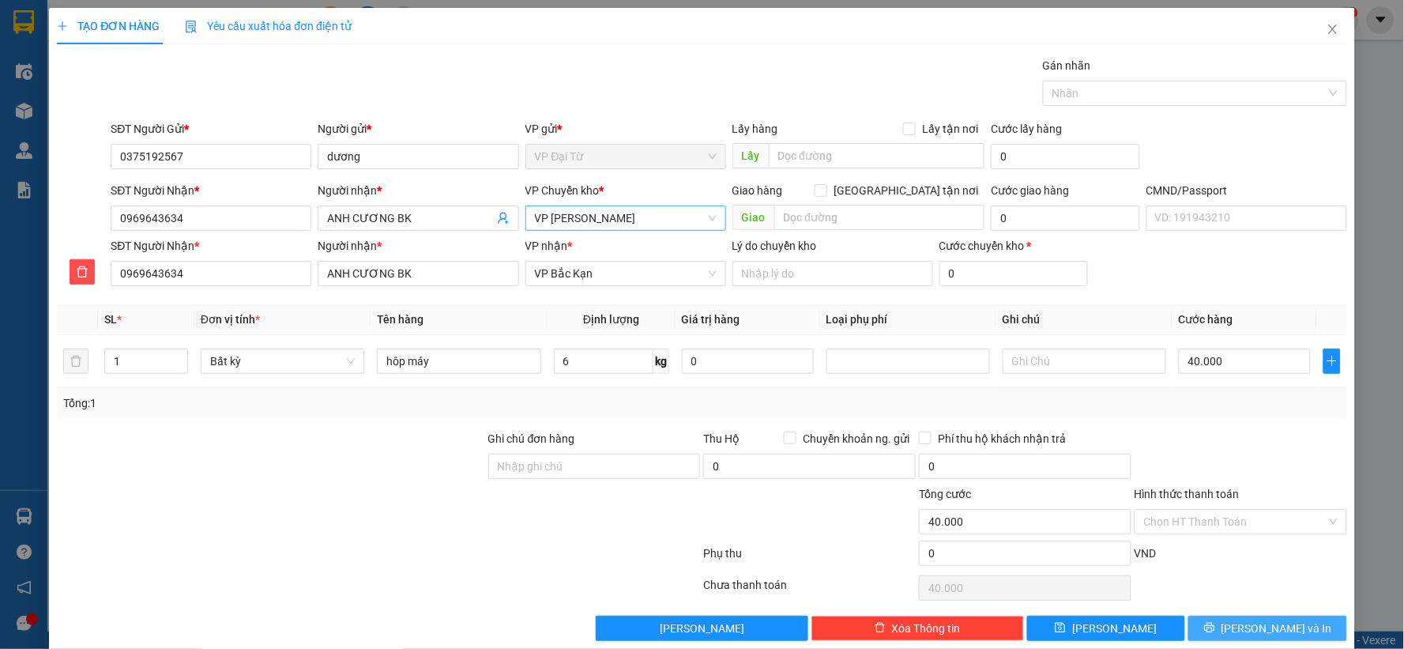
click at [1284, 633] on span "Lưu và In" at bounding box center [1276, 627] width 111 height 17
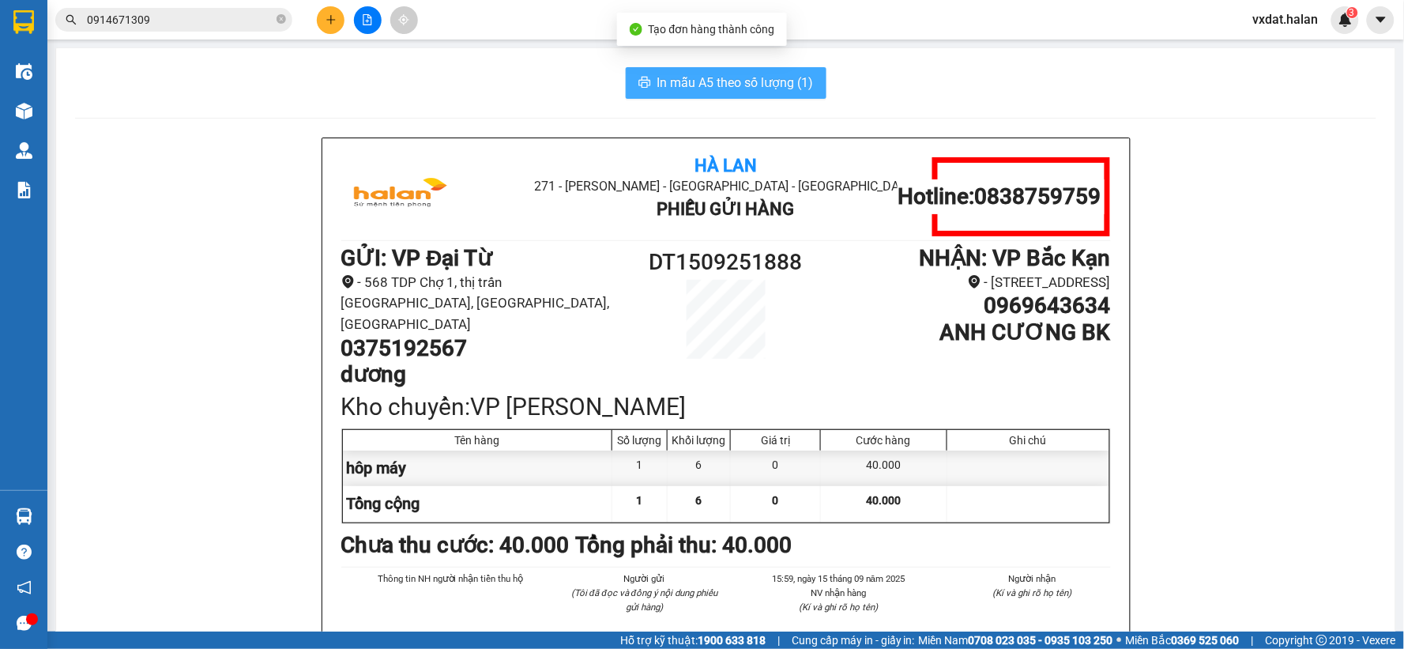
click at [778, 84] on span "In mẫu A5 theo số lượng (1)" at bounding box center [735, 83] width 156 height 20
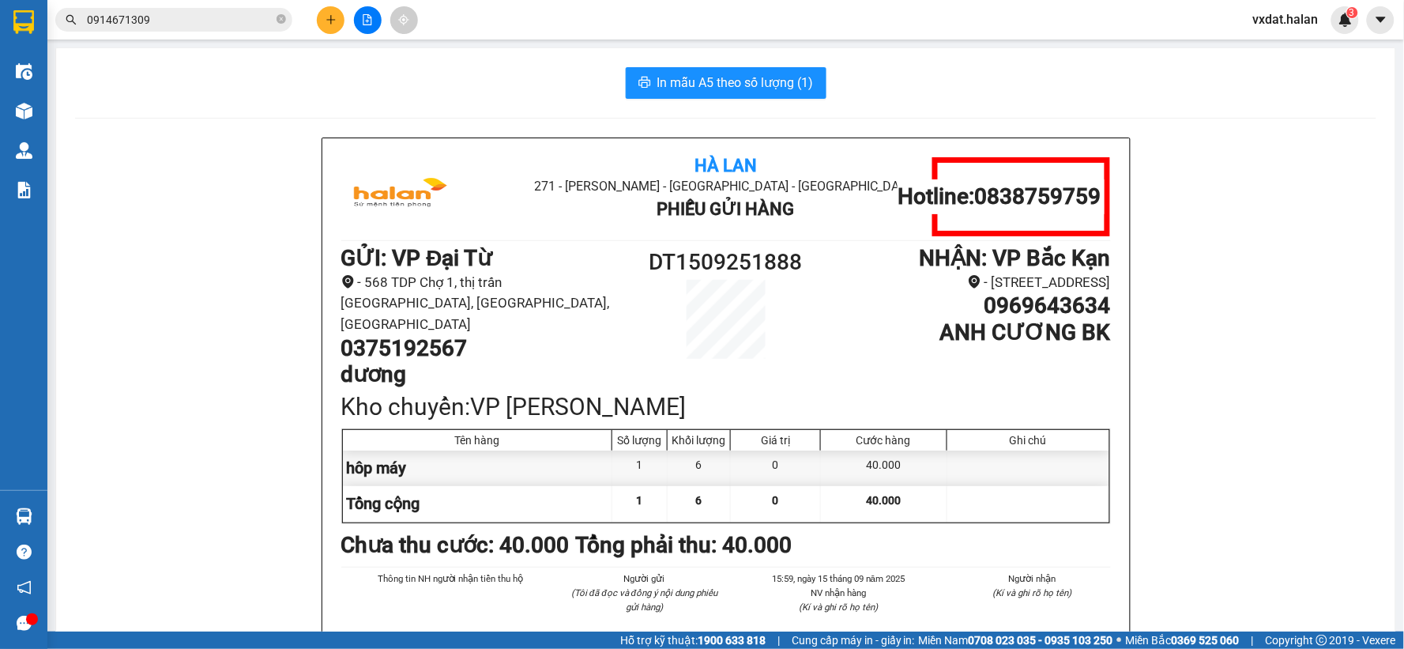
click at [330, 10] on button at bounding box center [331, 20] width 28 height 28
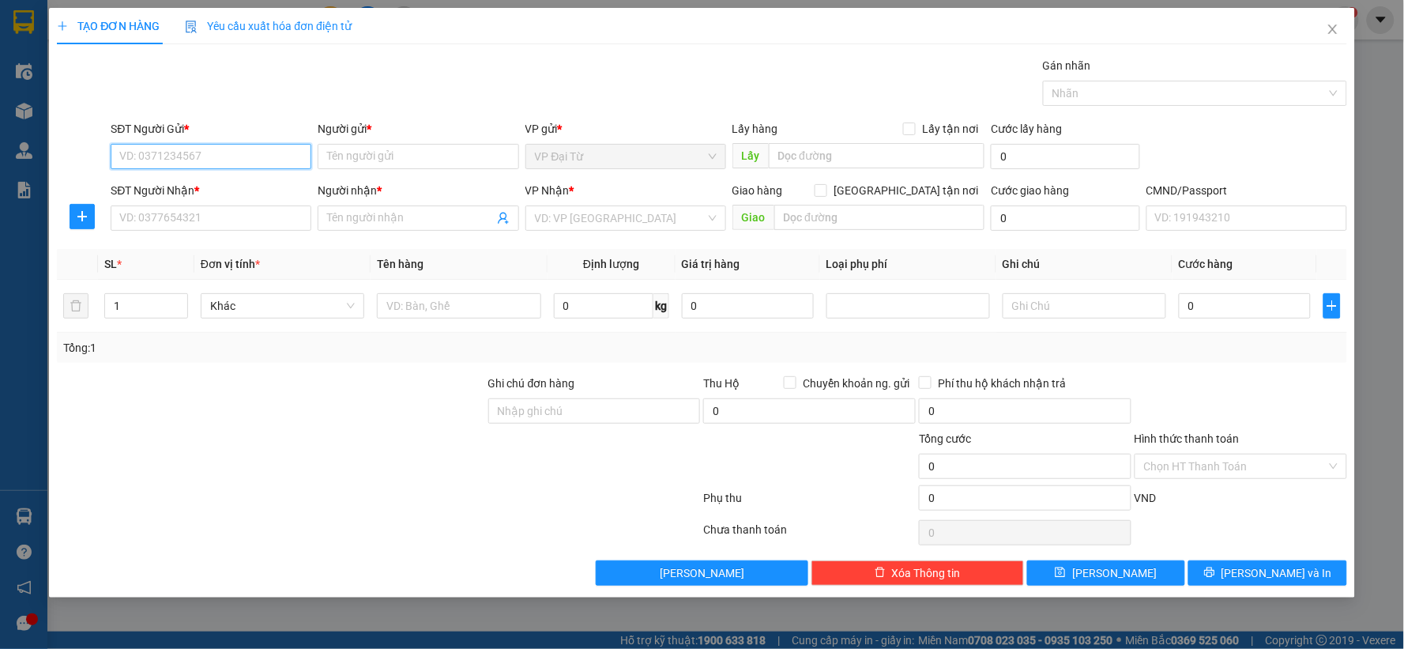
click at [239, 168] on input "SĐT Người Gửi *" at bounding box center [211, 156] width 201 height 25
click at [243, 158] on input "SĐT Người Gửi *" at bounding box center [211, 156] width 201 height 25
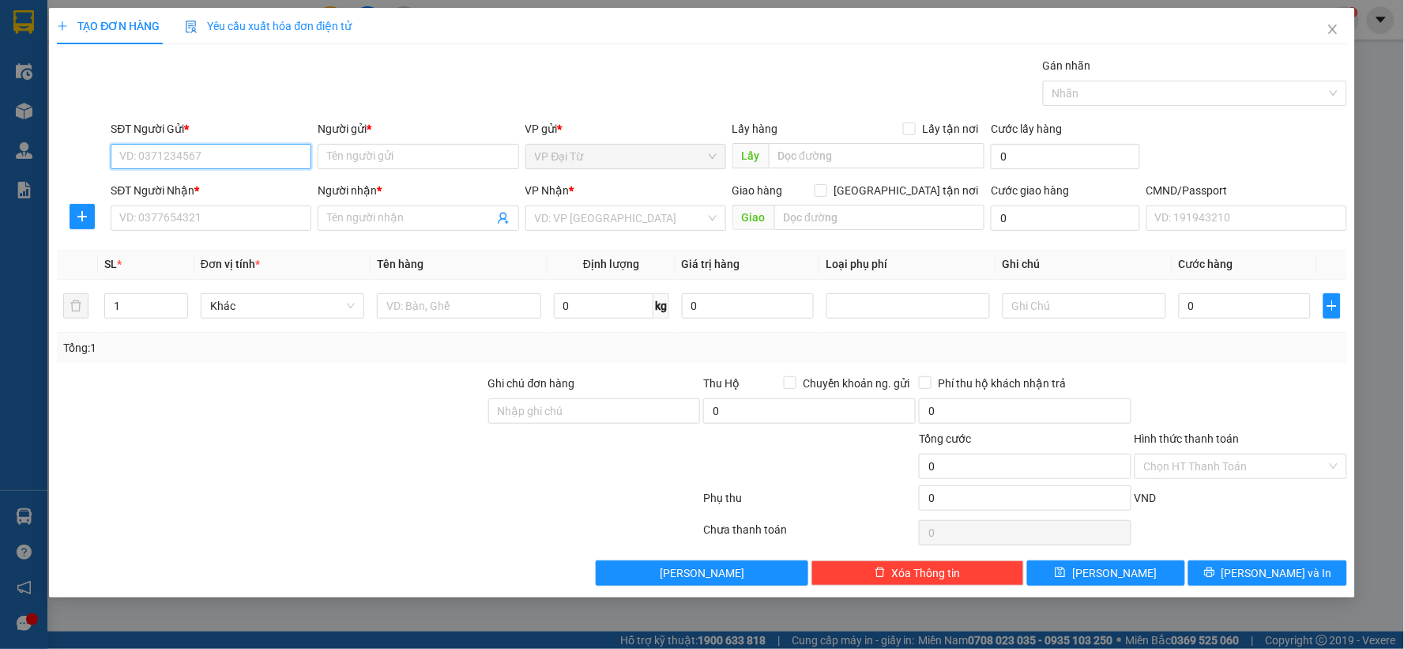
click at [246, 155] on input "SĐT Người Gửi *" at bounding box center [211, 156] width 201 height 25
click at [333, 154] on input "Người gửi *" at bounding box center [418, 156] width 201 height 25
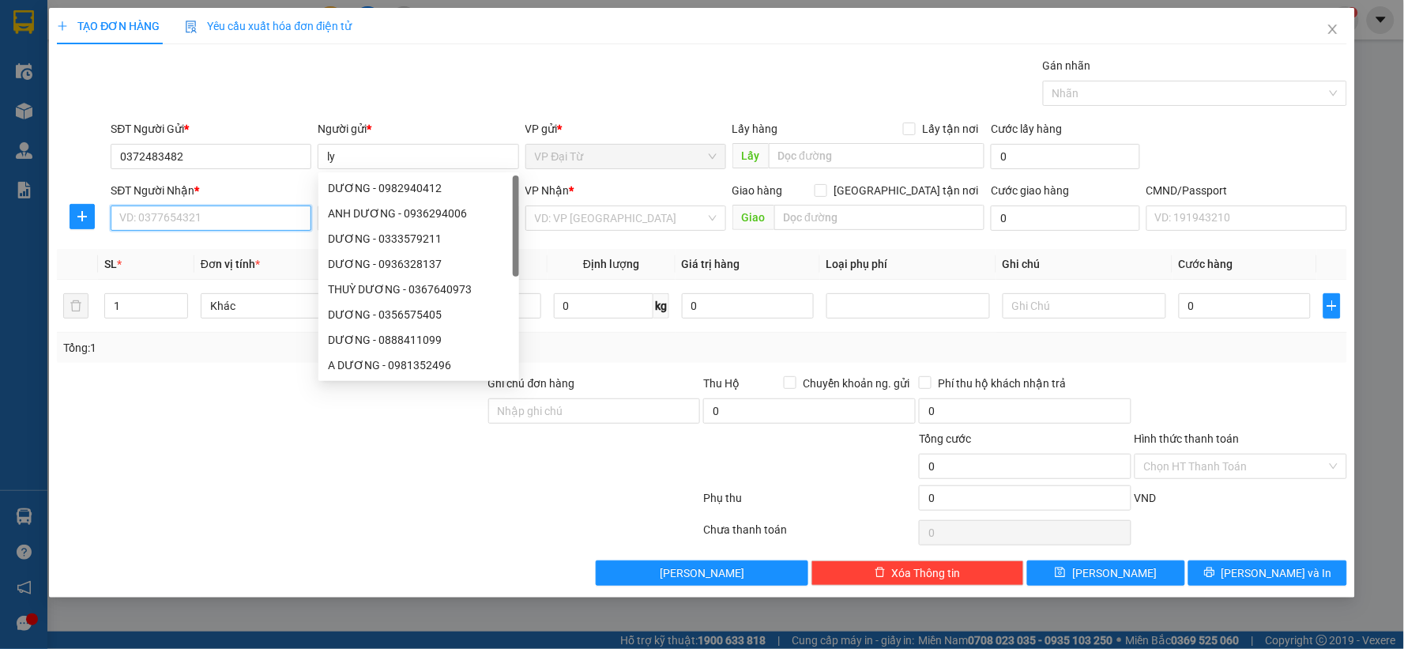
click at [210, 212] on input "SĐT Người Nhận *" at bounding box center [211, 217] width 201 height 25
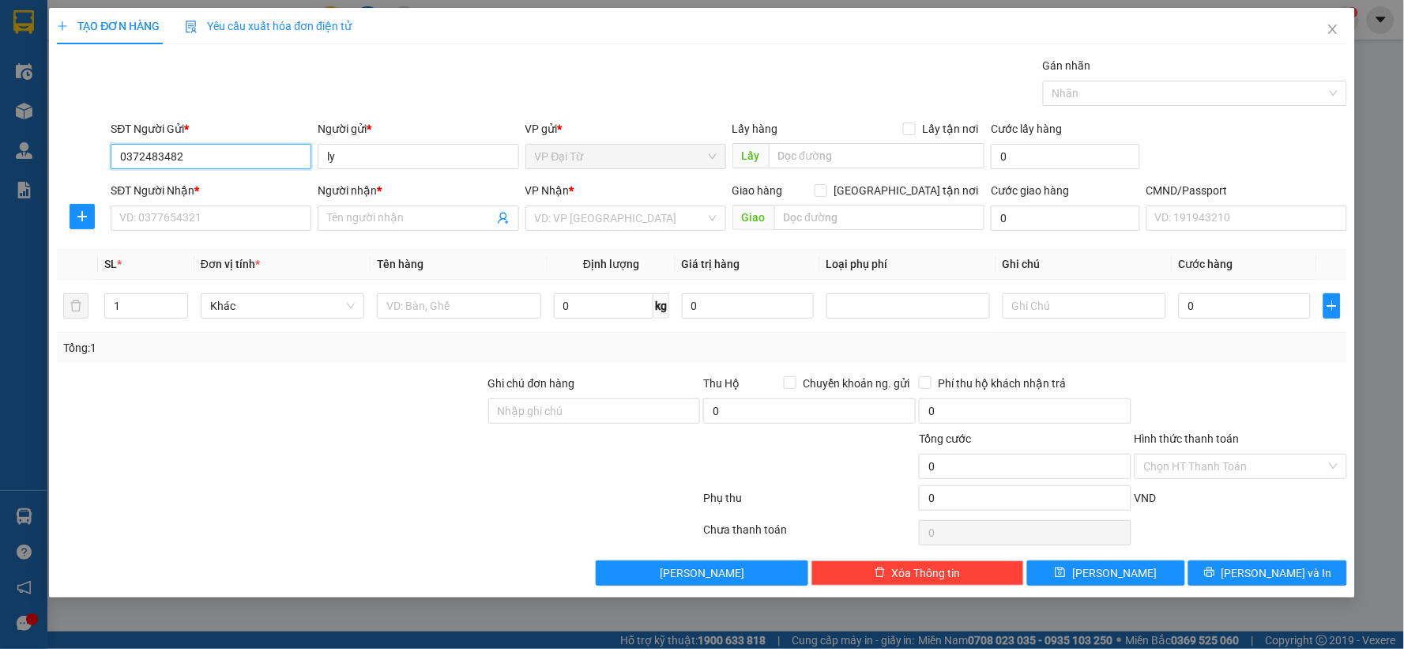
click at [218, 152] on input "0372483482" at bounding box center [211, 156] width 201 height 25
click at [276, 224] on input "SĐT Người Nhận *" at bounding box center [211, 217] width 201 height 25
click at [291, 146] on input "0372483482" at bounding box center [211, 156] width 201 height 25
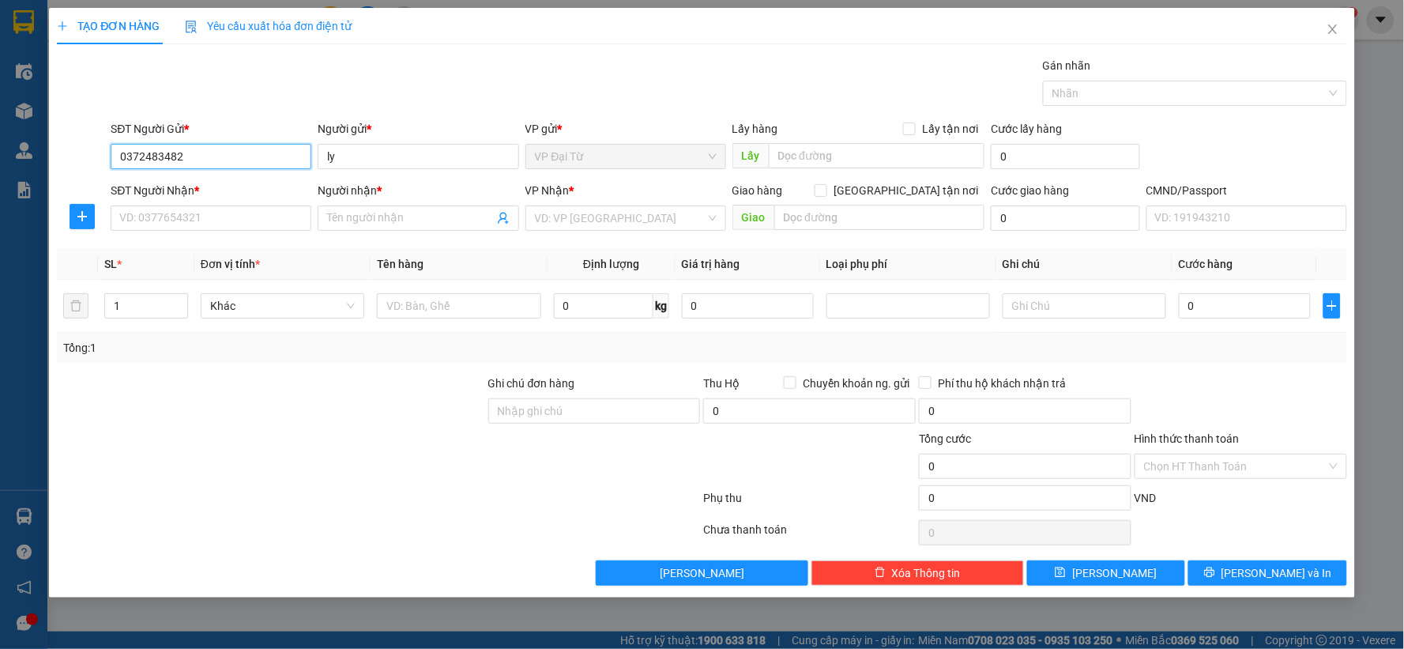
click at [291, 146] on input "0372483482" at bounding box center [211, 156] width 201 height 25
click at [570, 215] on input "search" at bounding box center [620, 218] width 171 height 24
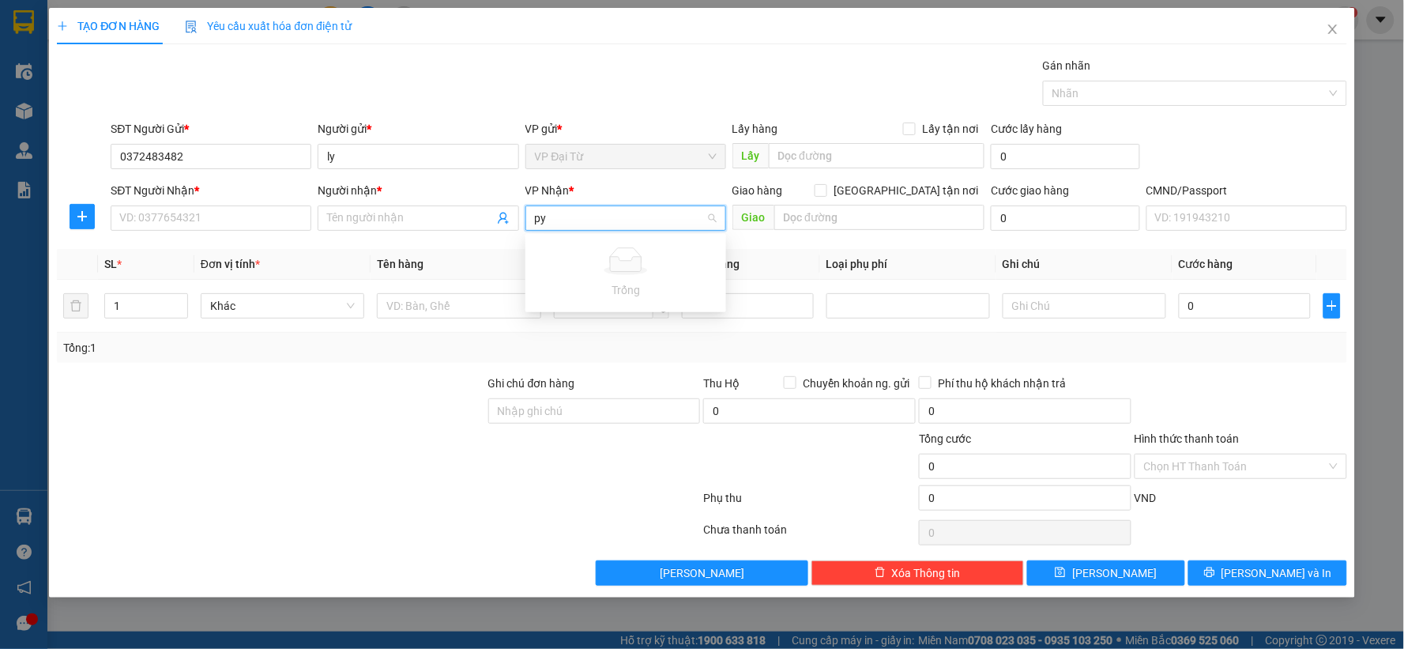
click at [579, 214] on input "py" at bounding box center [620, 218] width 171 height 24
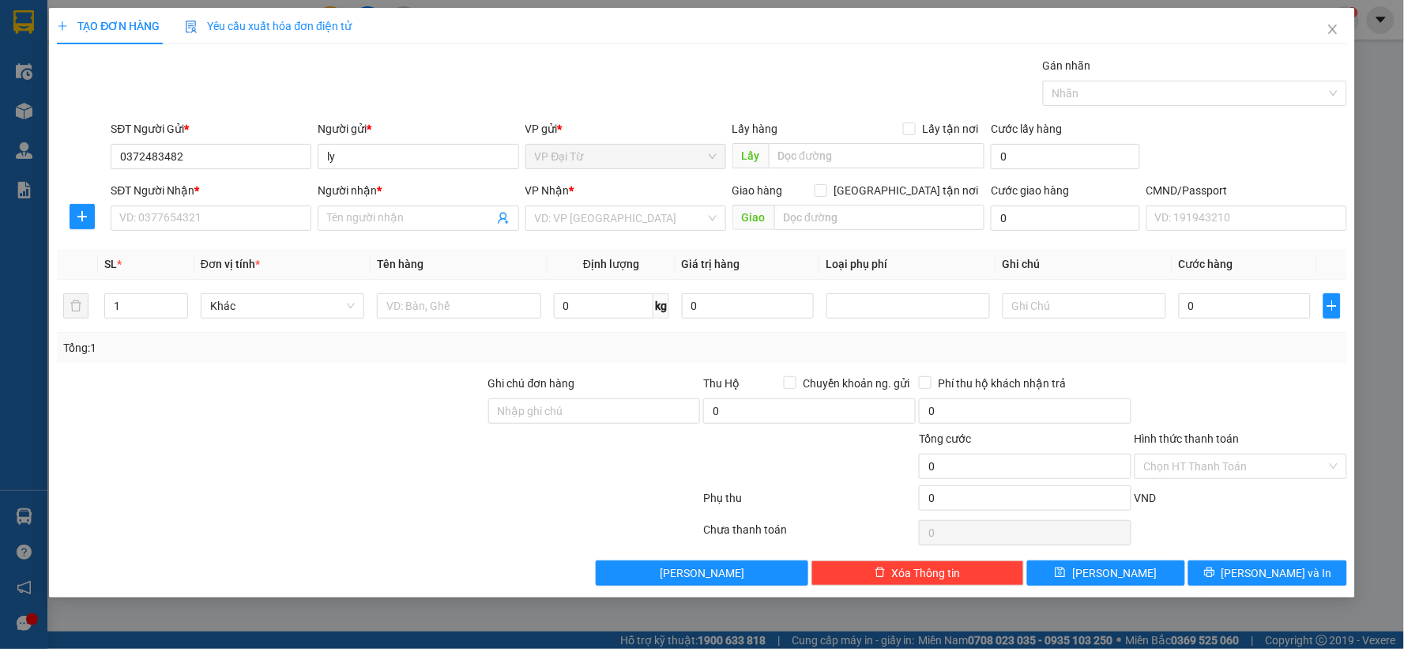
click at [643, 95] on div "Gói vận chuyển * Tiêu chuẩn Gán nhãn Nhãn" at bounding box center [728, 84] width 1242 height 55
click at [373, 427] on div at bounding box center [270, 401] width 431 height 55
click at [468, 500] on div at bounding box center [378, 501] width 646 height 32
click at [179, 201] on div "SĐT Người Nhận *" at bounding box center [211, 194] width 201 height 24
click at [200, 141] on div "SĐT Người Gửi *" at bounding box center [211, 132] width 201 height 24
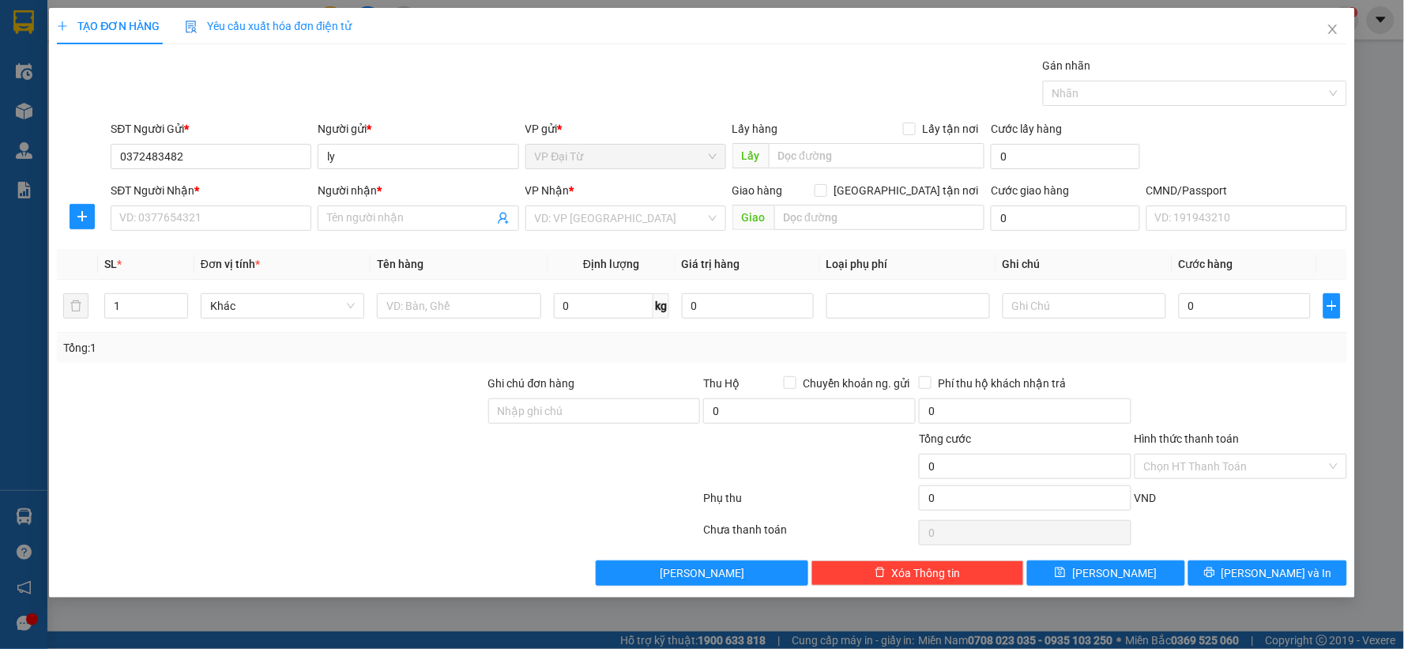
click at [200, 141] on div "SĐT Người Gửi *" at bounding box center [211, 132] width 201 height 24
click at [200, 158] on input "0372483482" at bounding box center [211, 156] width 201 height 25
click at [205, 232] on div "SĐT Người Nhận * VD: 0377654321" at bounding box center [211, 209] width 201 height 55
click at [205, 227] on input "SĐT Người Nhận *" at bounding box center [211, 217] width 201 height 25
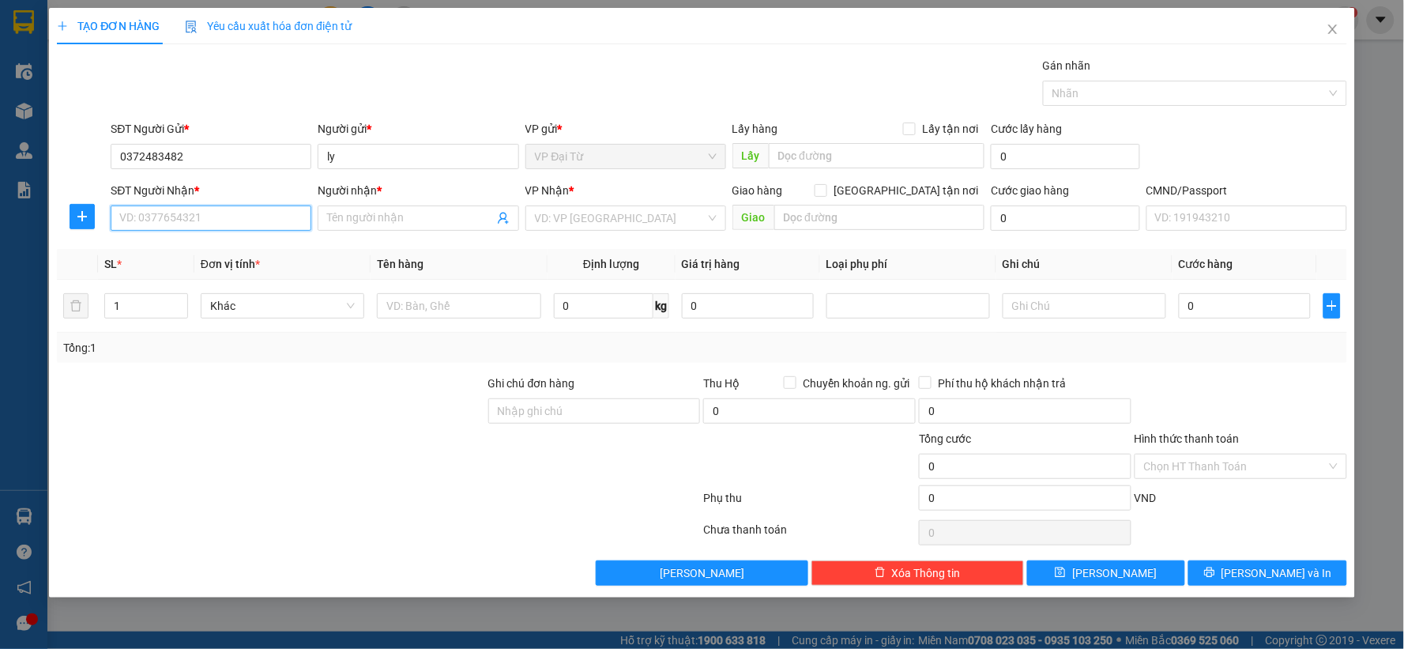
paste input "0372483482"
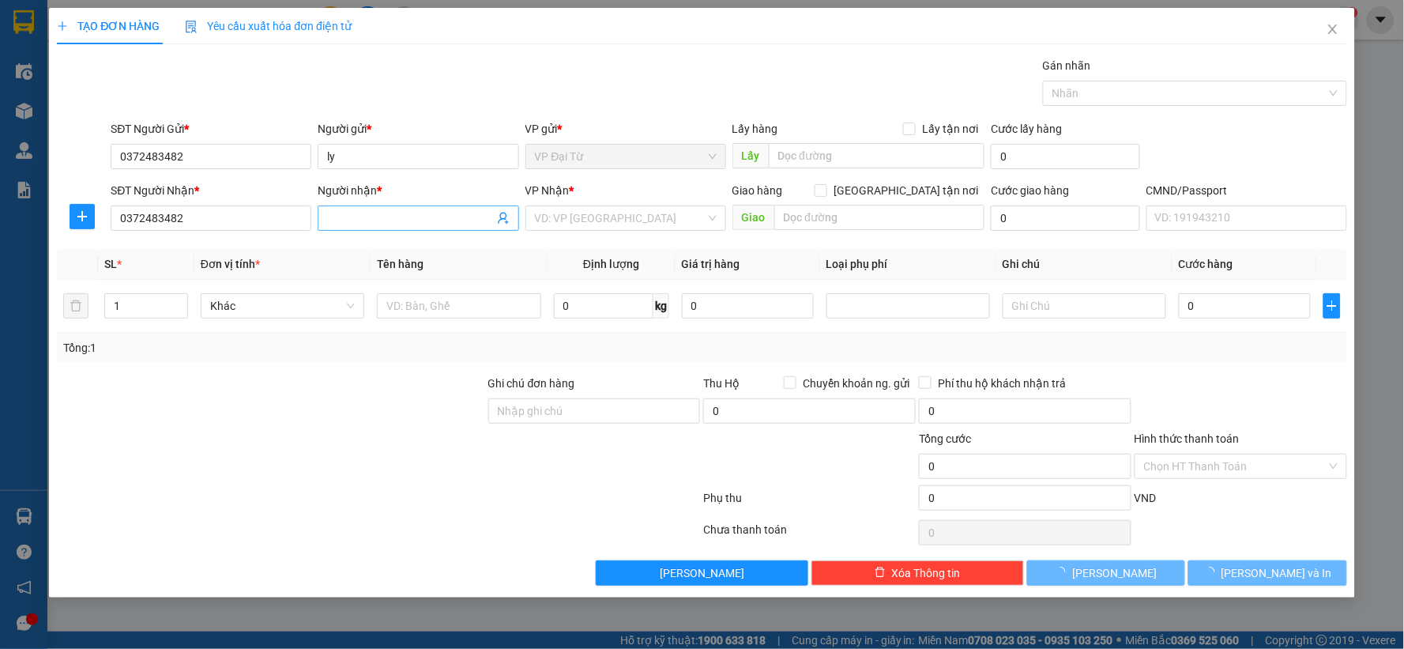
click at [345, 207] on span at bounding box center [418, 217] width 201 height 25
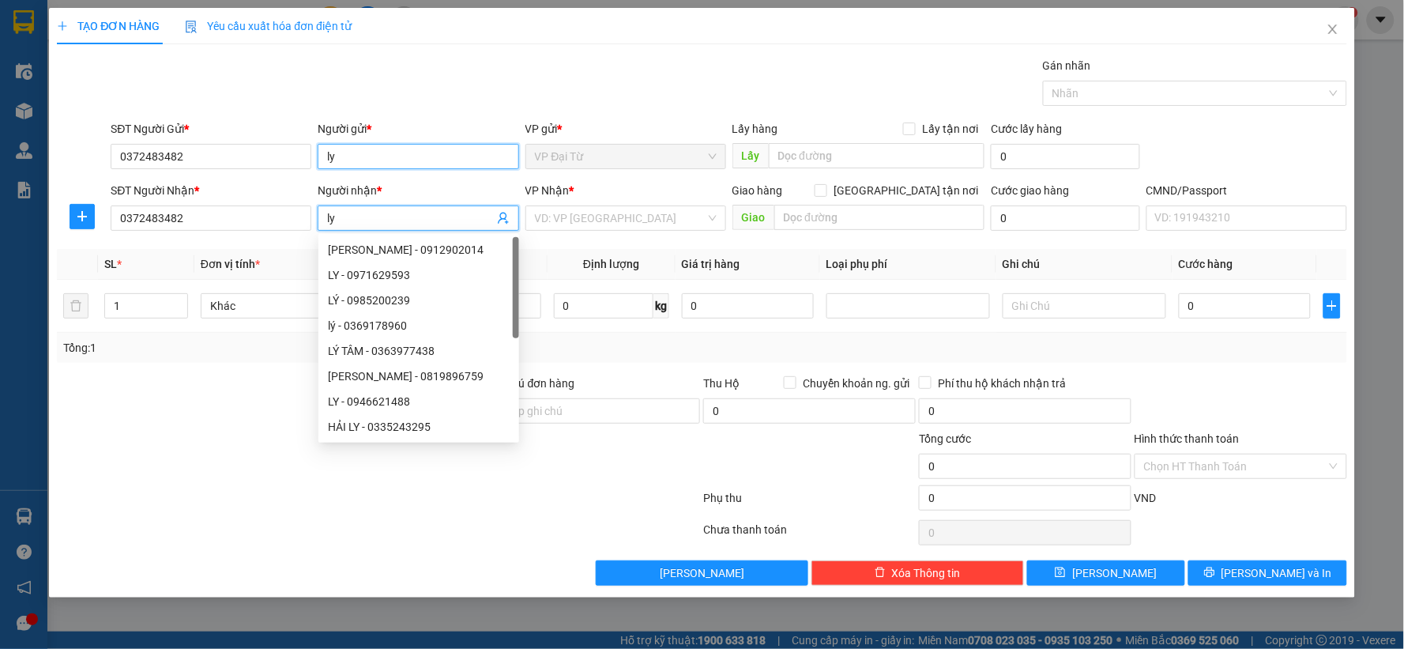
click at [382, 160] on input "ly" at bounding box center [418, 156] width 201 height 25
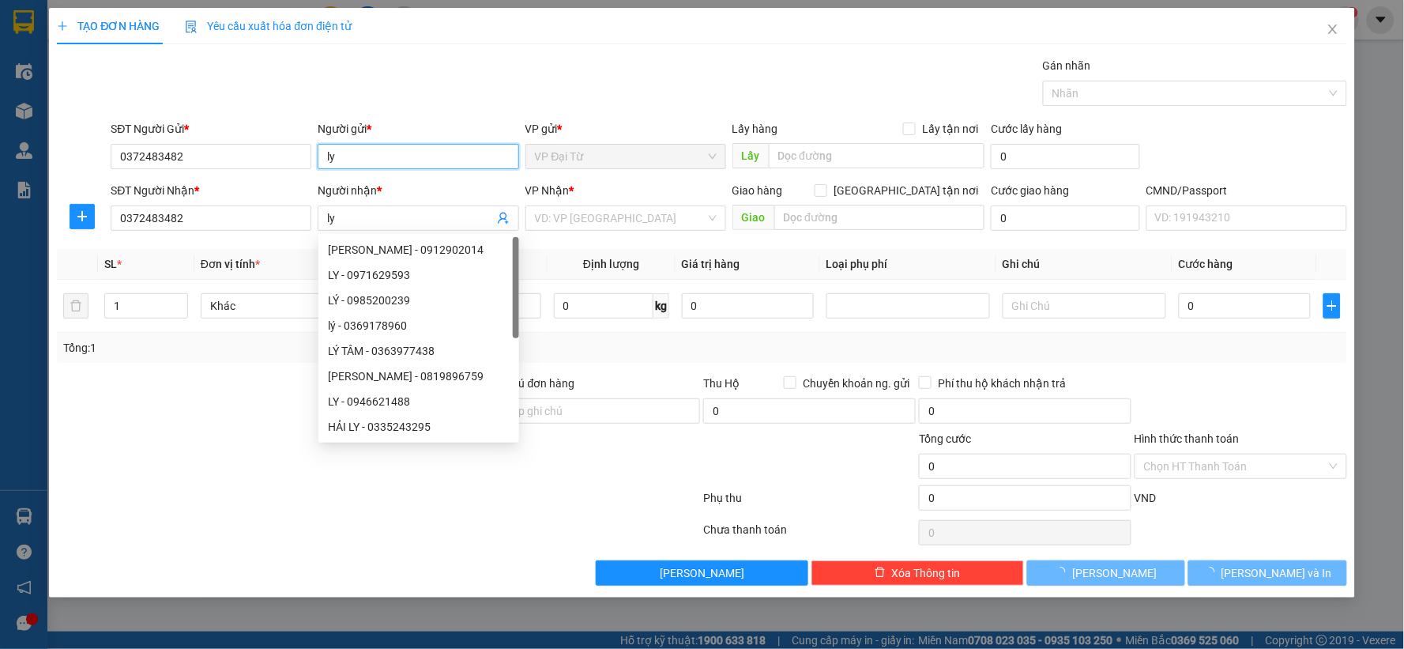
click at [382, 160] on input "ly" at bounding box center [418, 156] width 201 height 25
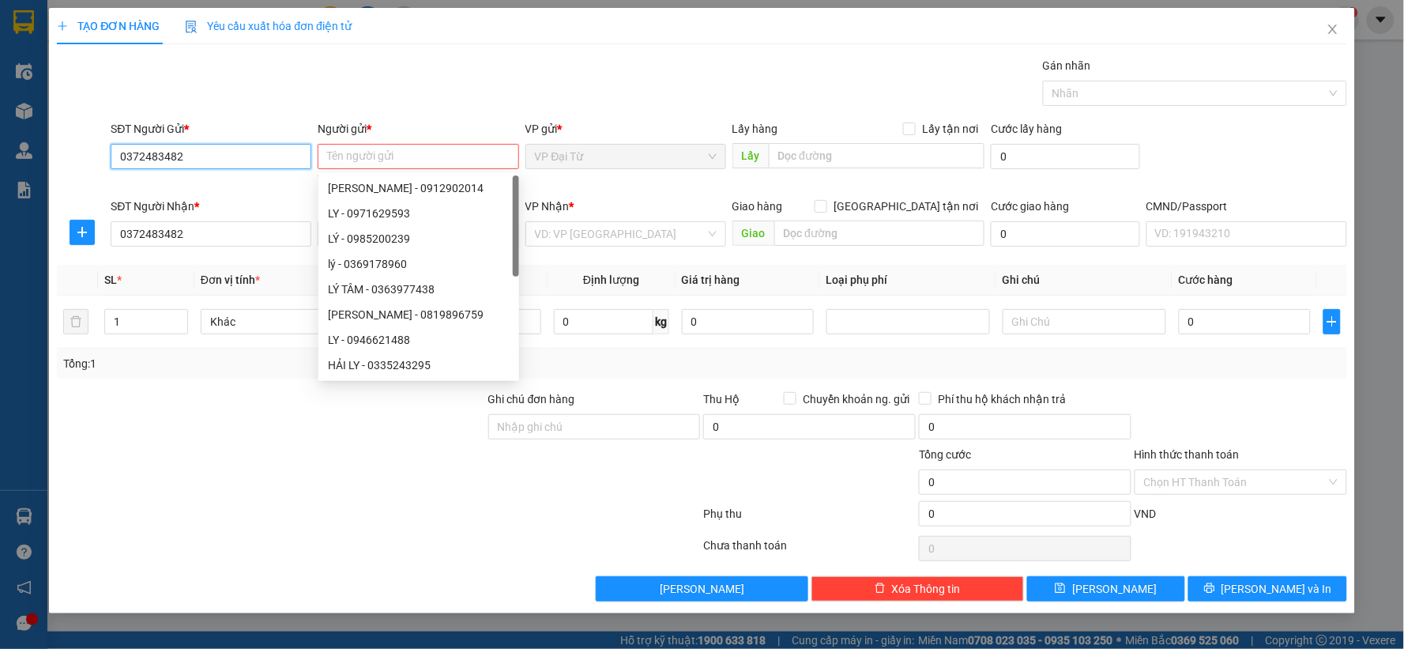
click at [220, 161] on input "0372483482" at bounding box center [211, 156] width 201 height 25
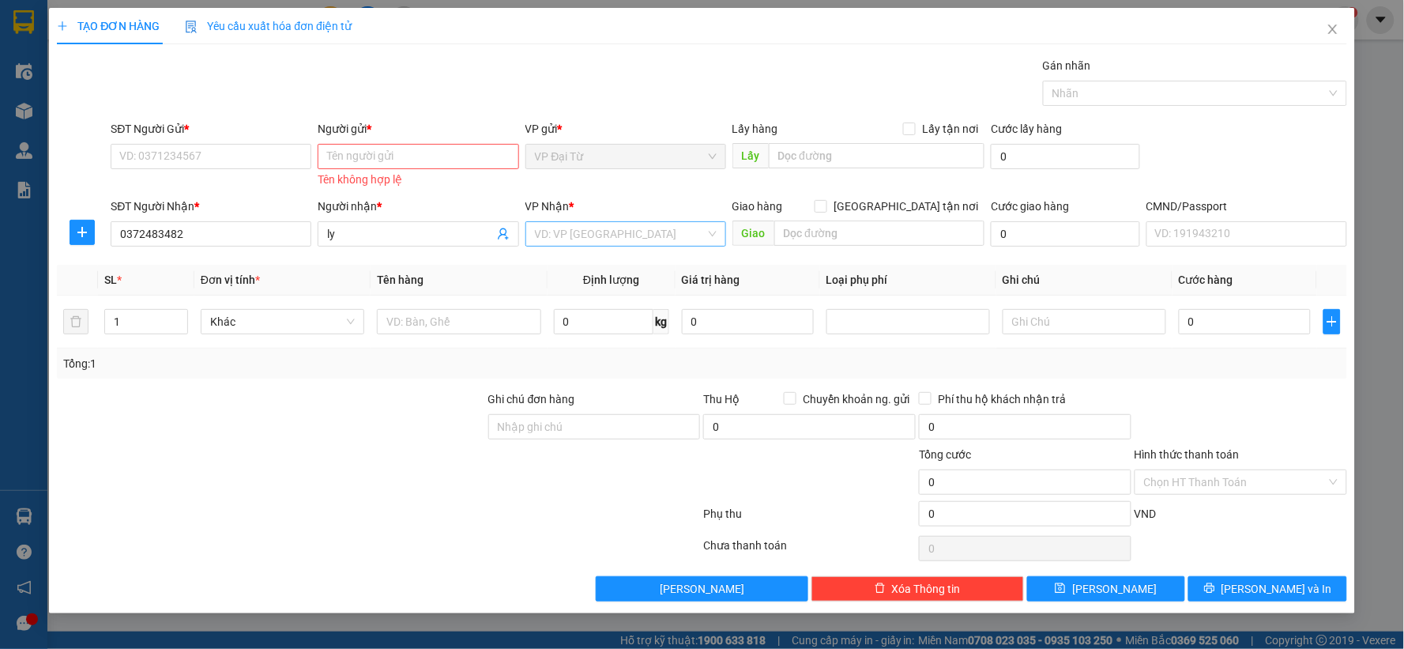
click at [607, 238] on input "search" at bounding box center [620, 234] width 171 height 24
click at [582, 257] on div "VP [PERSON_NAME]" at bounding box center [626, 265] width 182 height 17
click at [87, 238] on icon "plus" at bounding box center [82, 232] width 13 height 13
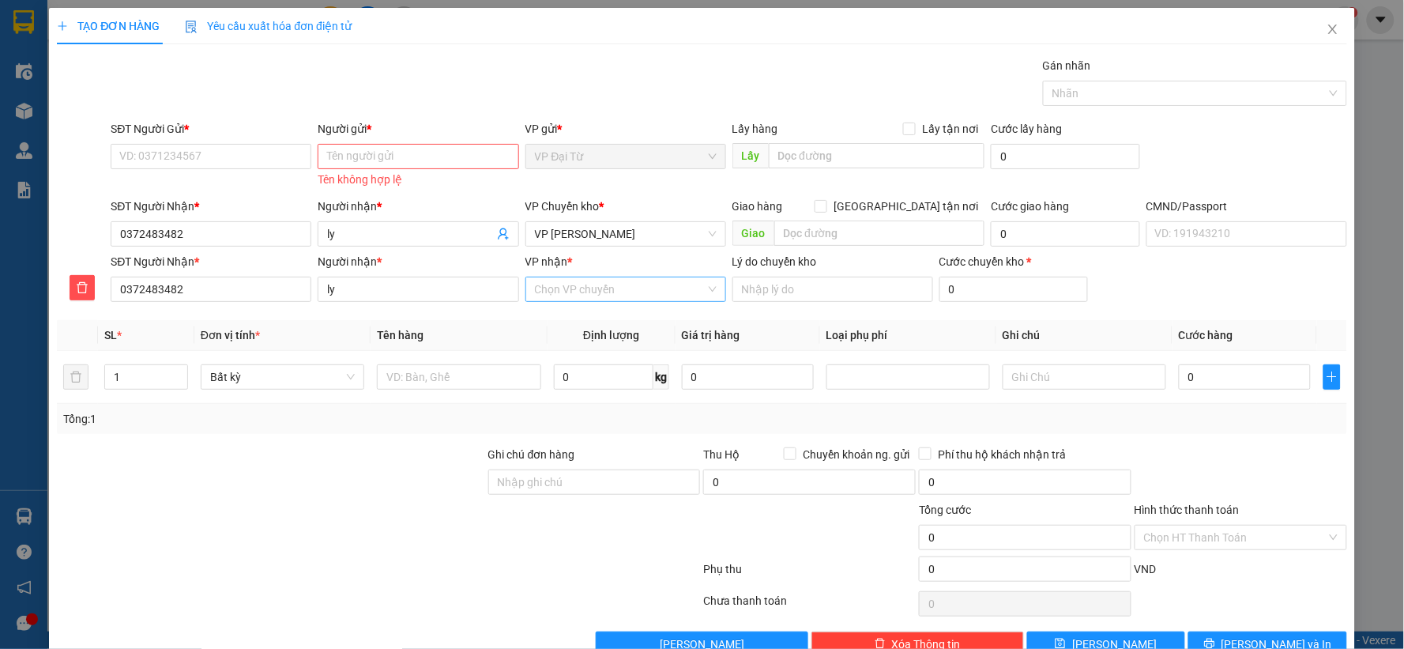
click at [589, 279] on input "VP nhận *" at bounding box center [620, 289] width 171 height 24
click at [581, 319] on div "VP [GEOGRAPHIC_DATA]" at bounding box center [620, 320] width 180 height 17
click at [249, 162] on input "SĐT Người Gửi *" at bounding box center [211, 156] width 201 height 25
click at [385, 361] on div at bounding box center [459, 377] width 164 height 32
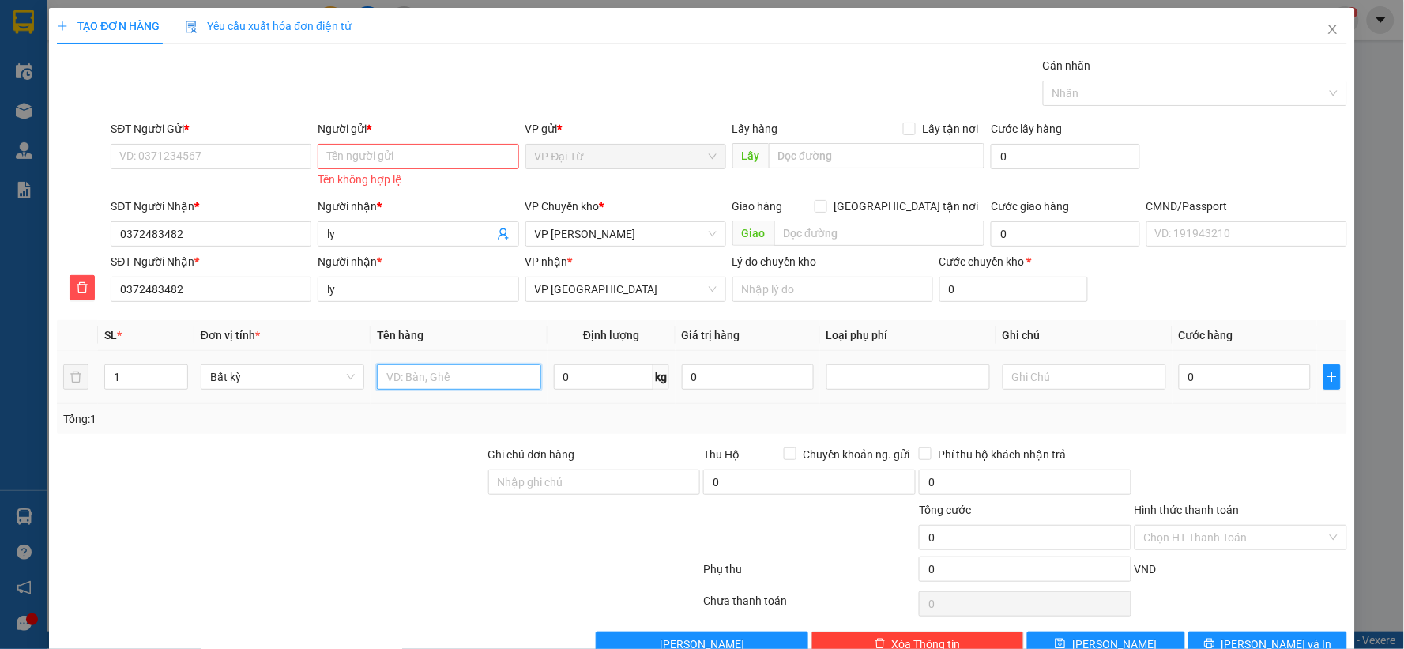
click at [404, 377] on input "text" at bounding box center [459, 376] width 164 height 25
click at [1302, 372] on td "0" at bounding box center [1244, 377] width 145 height 53
click at [1282, 378] on input "0" at bounding box center [1245, 376] width 132 height 25
click at [1213, 308] on div "SĐT Người Nhận * 0372483482 Người nhận * ly VP nhận * VP Yên Bình Lý do chuyển …" at bounding box center [728, 280] width 1242 height 55
click at [257, 145] on input "SĐT Người Gửi *" at bounding box center [211, 156] width 201 height 25
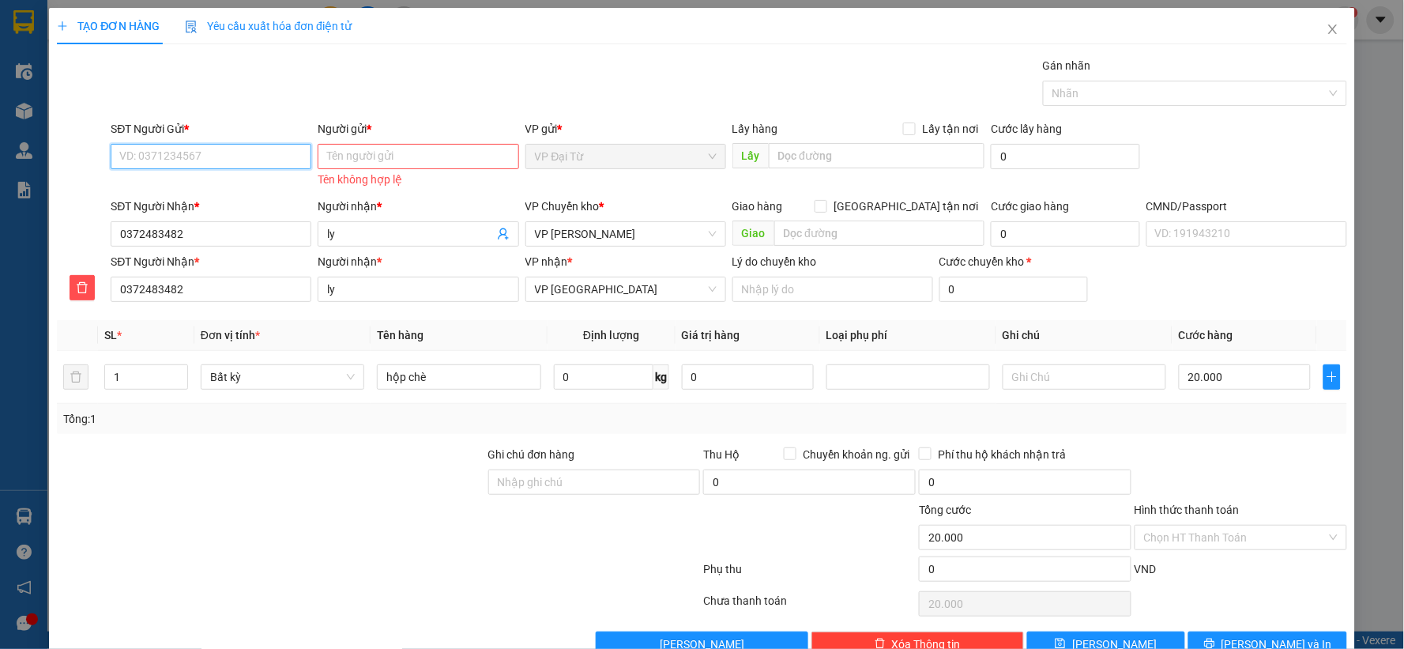
click at [278, 145] on input "SĐT Người Gửi *" at bounding box center [211, 156] width 201 height 25
click at [229, 156] on input "SĐT Người Gửi *" at bounding box center [211, 156] width 201 height 25
click at [388, 152] on input "Người gửi *" at bounding box center [418, 156] width 201 height 25
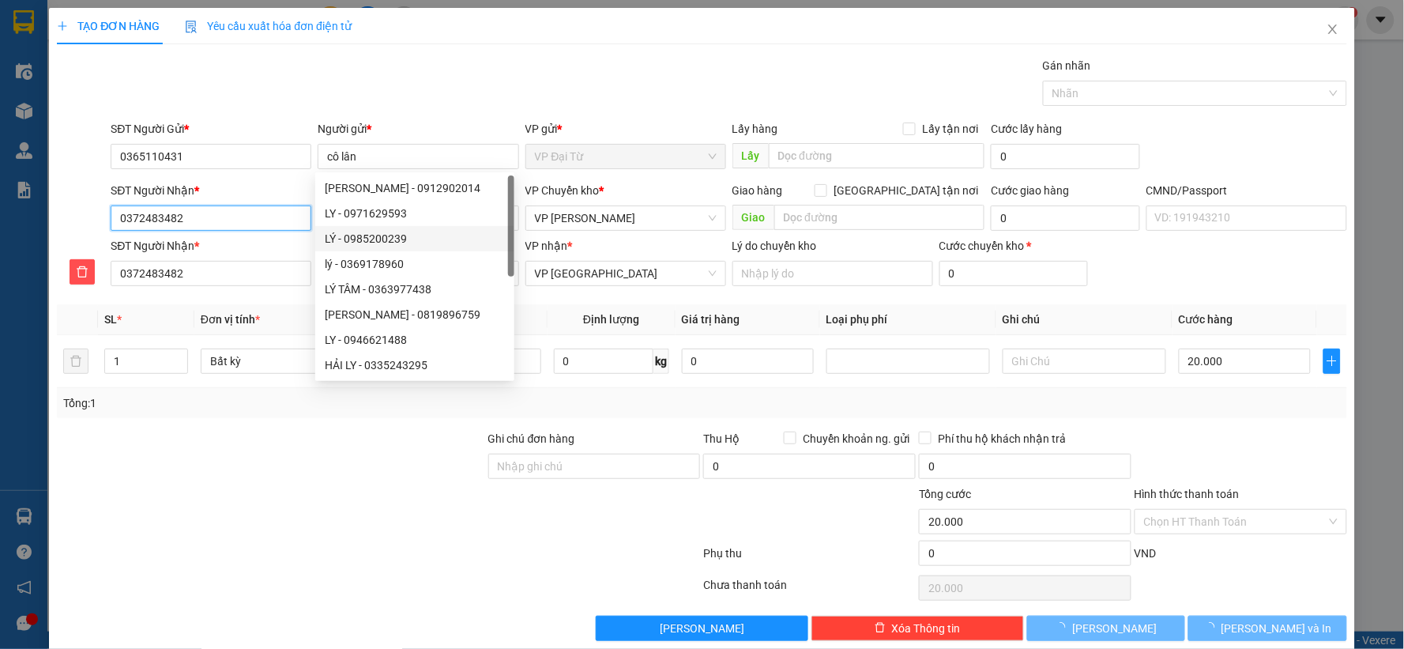
click at [190, 228] on input "0372483482" at bounding box center [211, 217] width 201 height 25
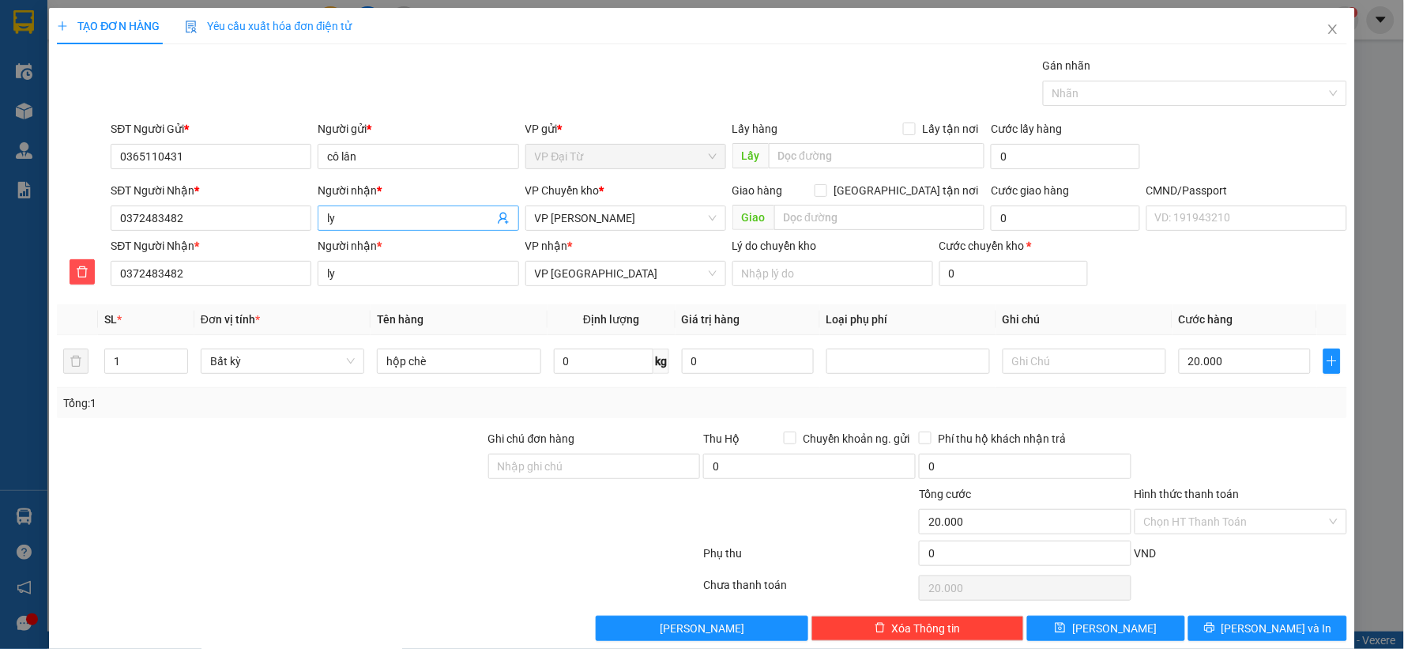
click at [431, 219] on input "ly" at bounding box center [410, 217] width 166 height 17
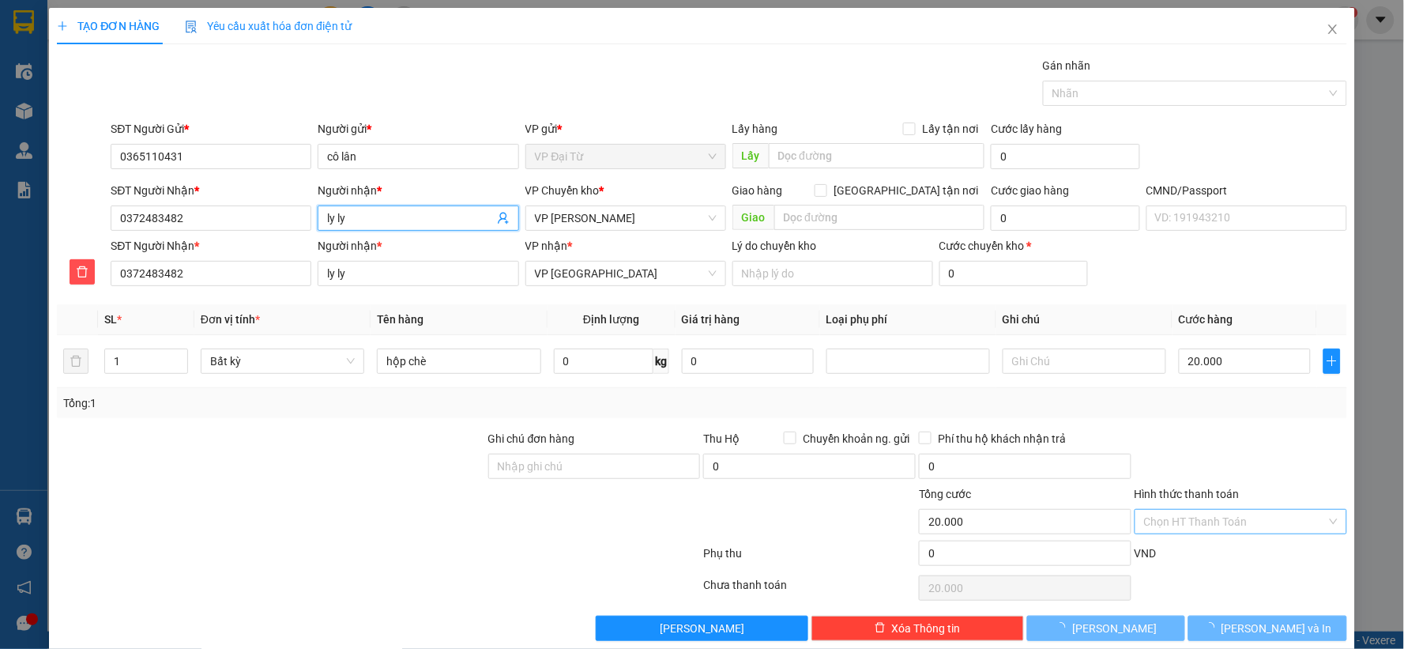
click at [1256, 518] on input "Hình thức thanh toán" at bounding box center [1235, 522] width 182 height 24
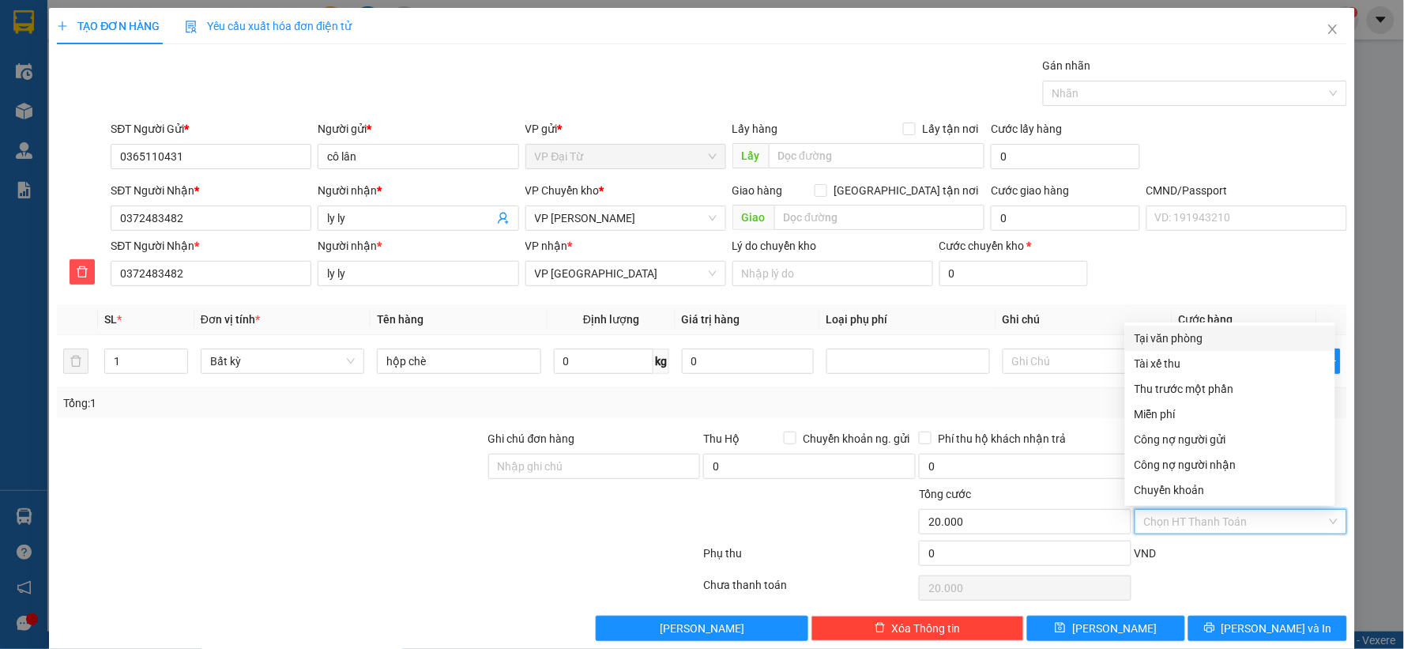
click at [1163, 337] on div "Tại văn phòng" at bounding box center [1229, 337] width 191 height 17
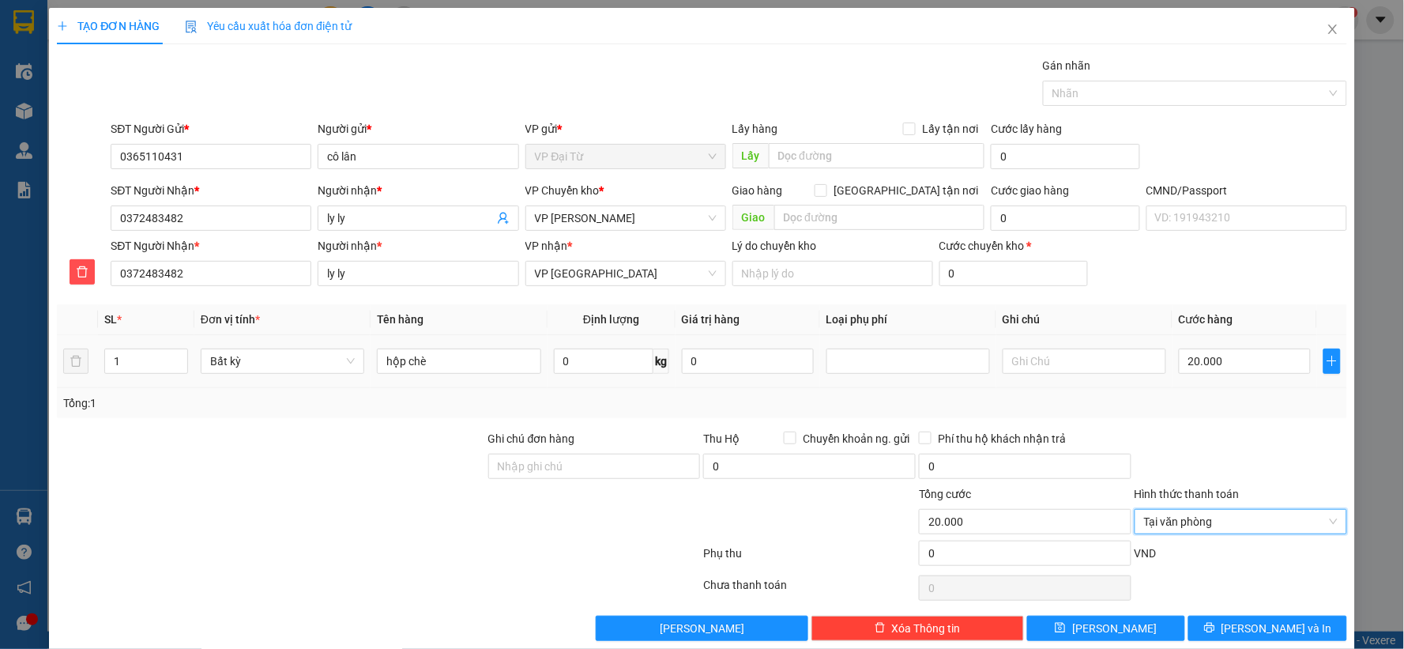
click at [1169, 256] on div "SĐT Người Nhận * 0372483482 Người nhận * ly ly VP nhận * VP Yên Bình Lý do chuy…" at bounding box center [728, 264] width 1242 height 55
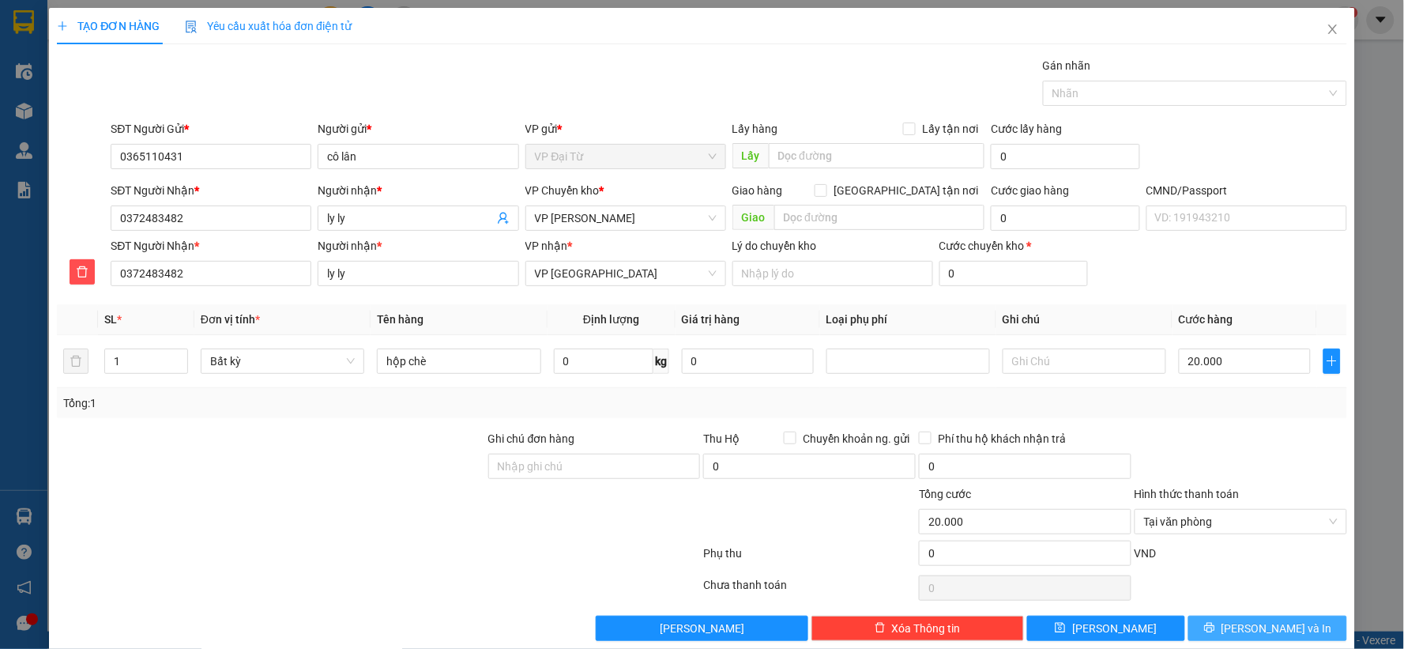
click at [1283, 626] on span "Lưu và In" at bounding box center [1276, 627] width 111 height 17
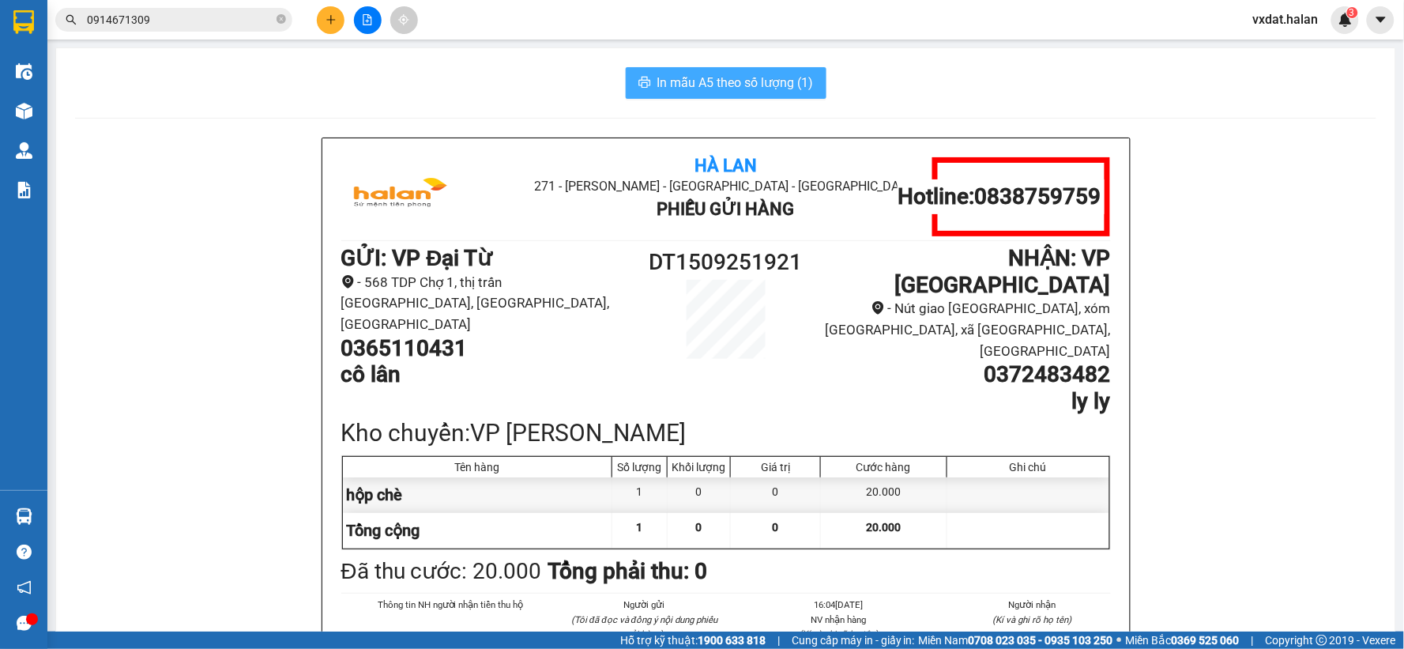
click at [687, 88] on span "In mẫu A5 theo số lượng (1)" at bounding box center [735, 83] width 156 height 20
click at [49, 525] on main "In mẫu A5 theo số lượng (1) Hà Lan 271 - Dương Tự Minh - Phường Tân Long - Thái…" at bounding box center [702, 315] width 1404 height 631
drag, startPoint x: 49, startPoint y: 525, endPoint x: 96, endPoint y: 519, distance: 46.9
click at [49, 525] on main "In mẫu A5 theo số lượng (1) Hà Lan 271 - Dương Tự Minh - Phường Tân Long - Thái…" at bounding box center [702, 315] width 1404 height 631
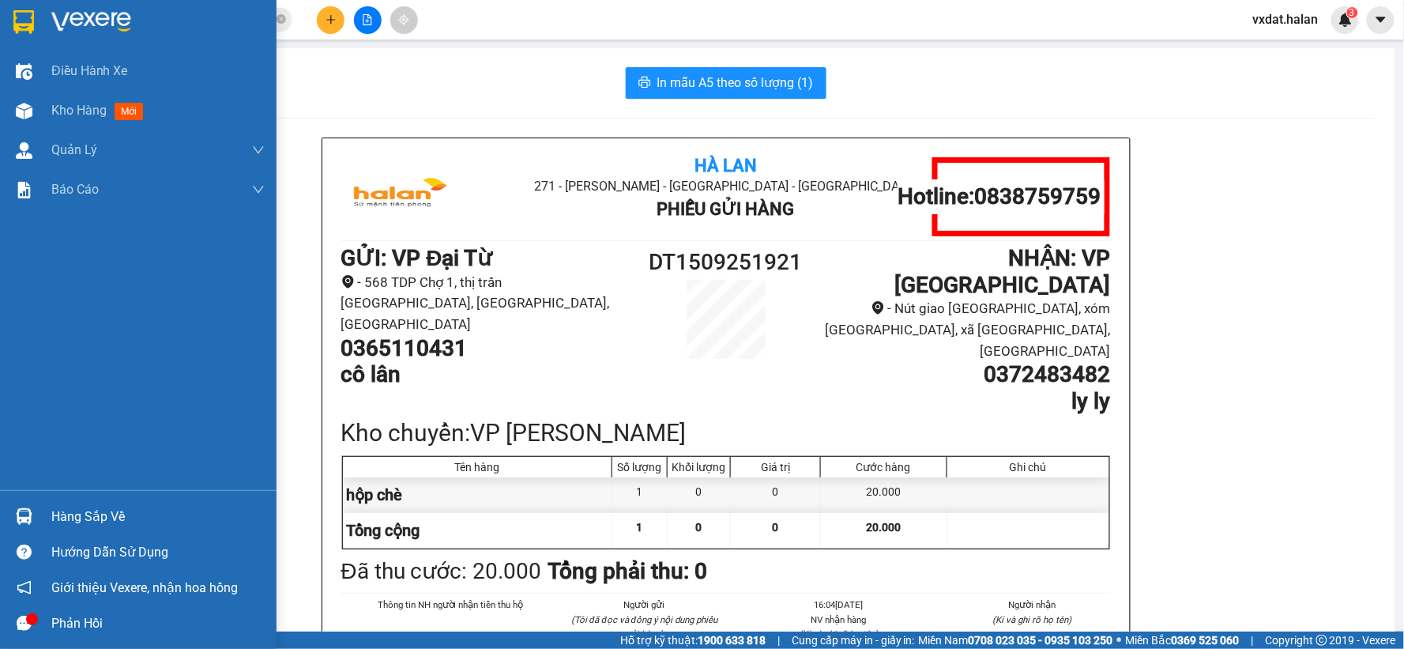
click at [0, 517] on div "Hàng sắp về" at bounding box center [138, 516] width 276 height 36
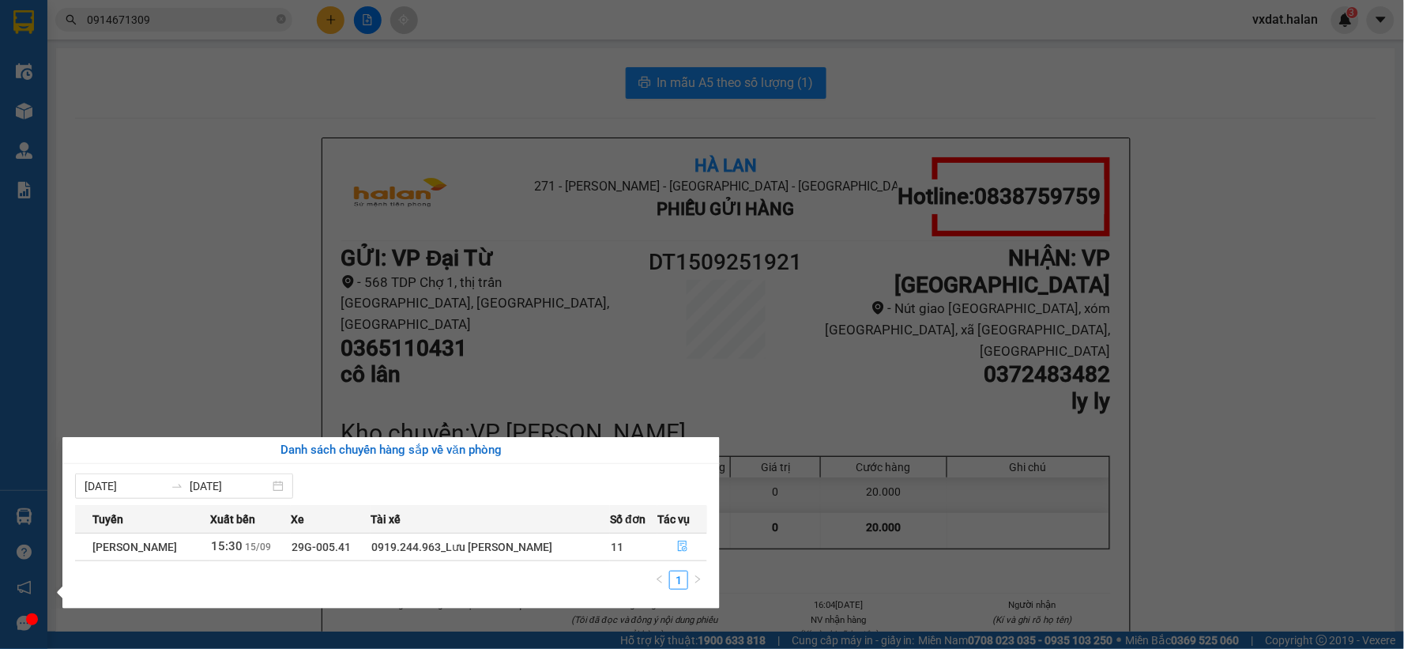
click at [708, 547] on div "09/09/2025 15/09/2025 Tuyến Xuất bến Xe Tài xế Số đơn Tác vụ Thái Nguyên - Tuyê…" at bounding box center [390, 536] width 657 height 145
click at [675, 549] on button "button" at bounding box center [682, 546] width 48 height 25
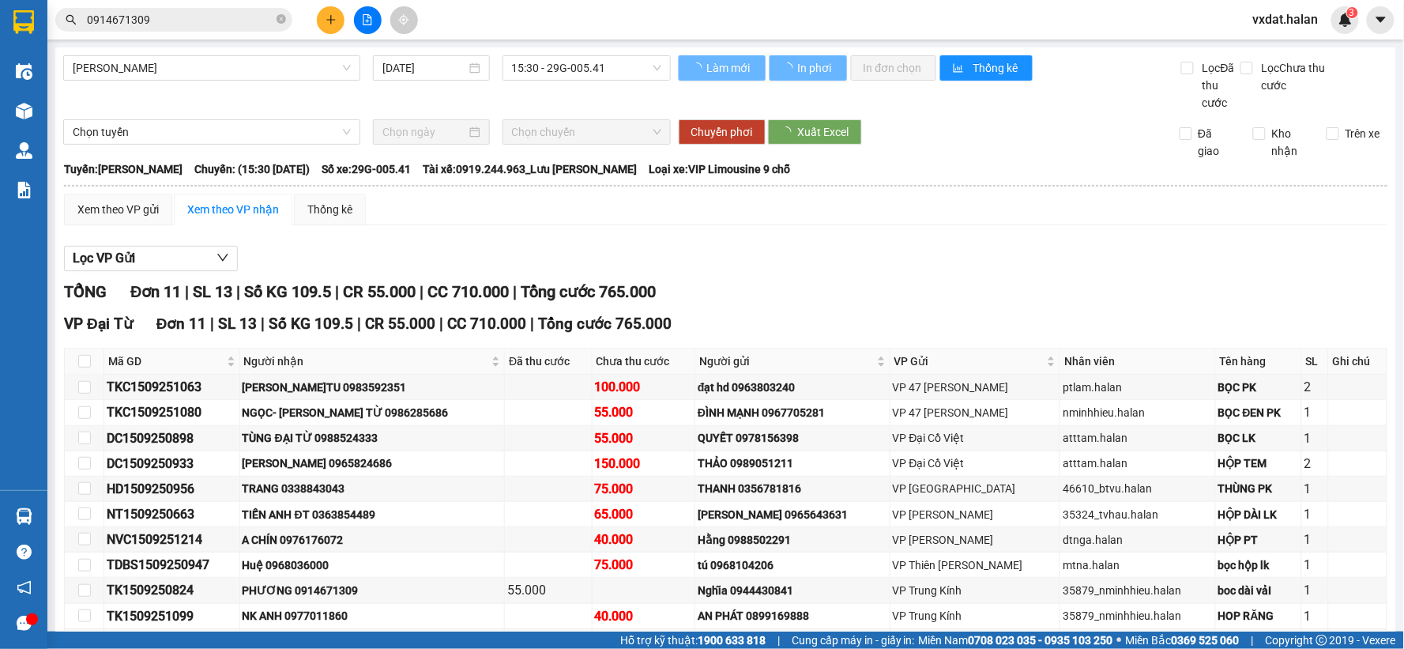
click at [810, 298] on div "TỔNG Đơn 11 | SL 13 | Số KG 109.5 | CR 55.000 | CC 710.000 | Tổng cước 765.000" at bounding box center [725, 292] width 1323 height 24
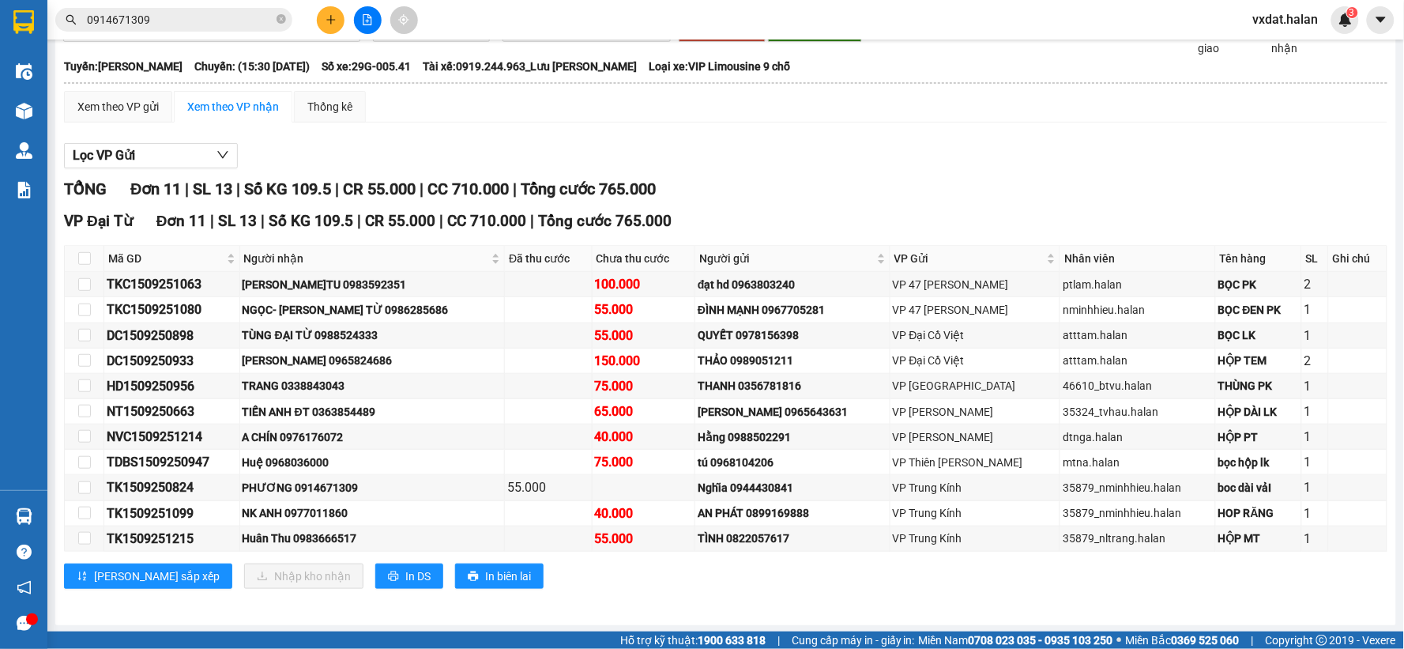
scroll to position [105, 0]
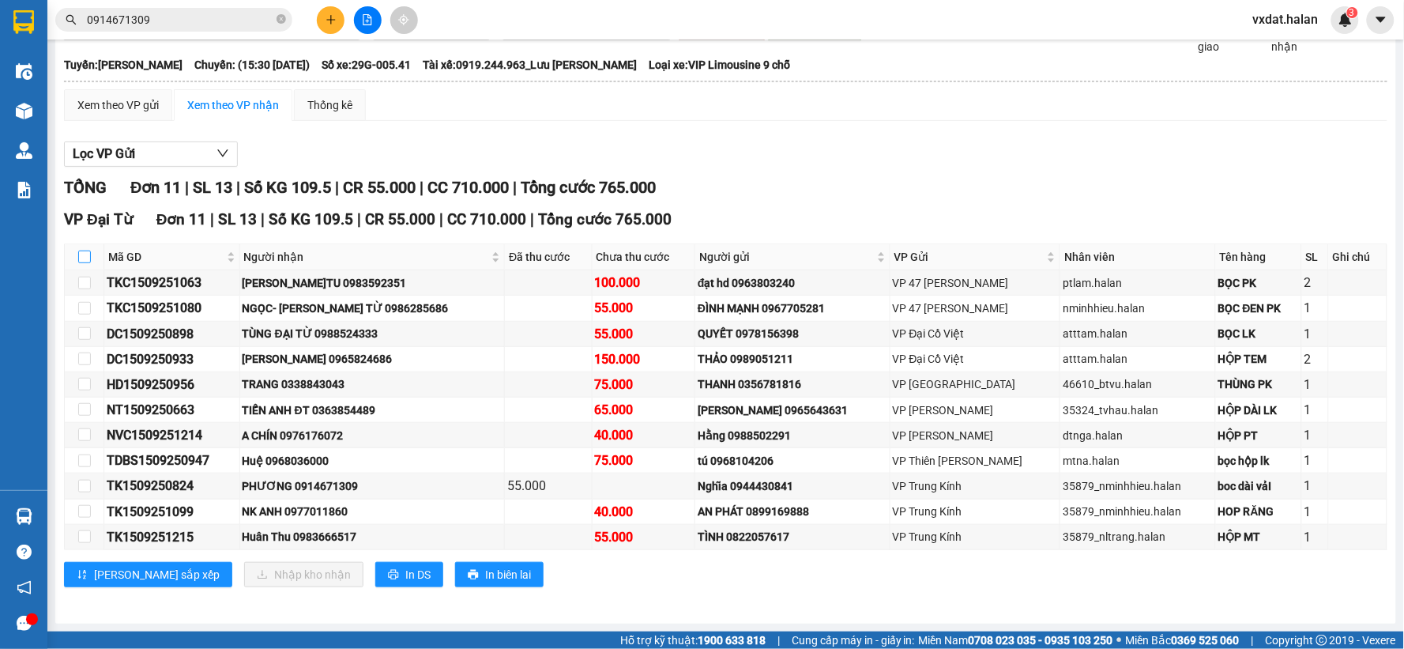
click at [87, 259] on input "checkbox" at bounding box center [84, 256] width 13 height 13
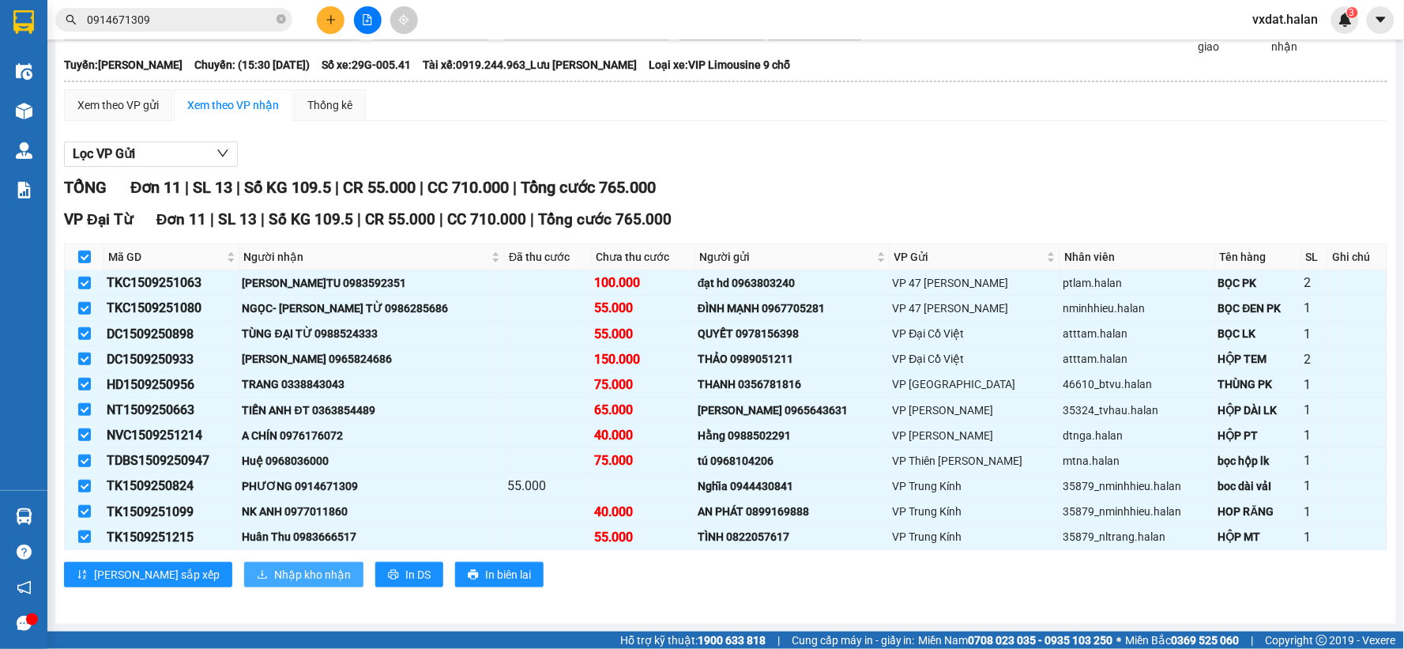
click at [287, 567] on button "Nhập kho nhận" at bounding box center [303, 574] width 119 height 25
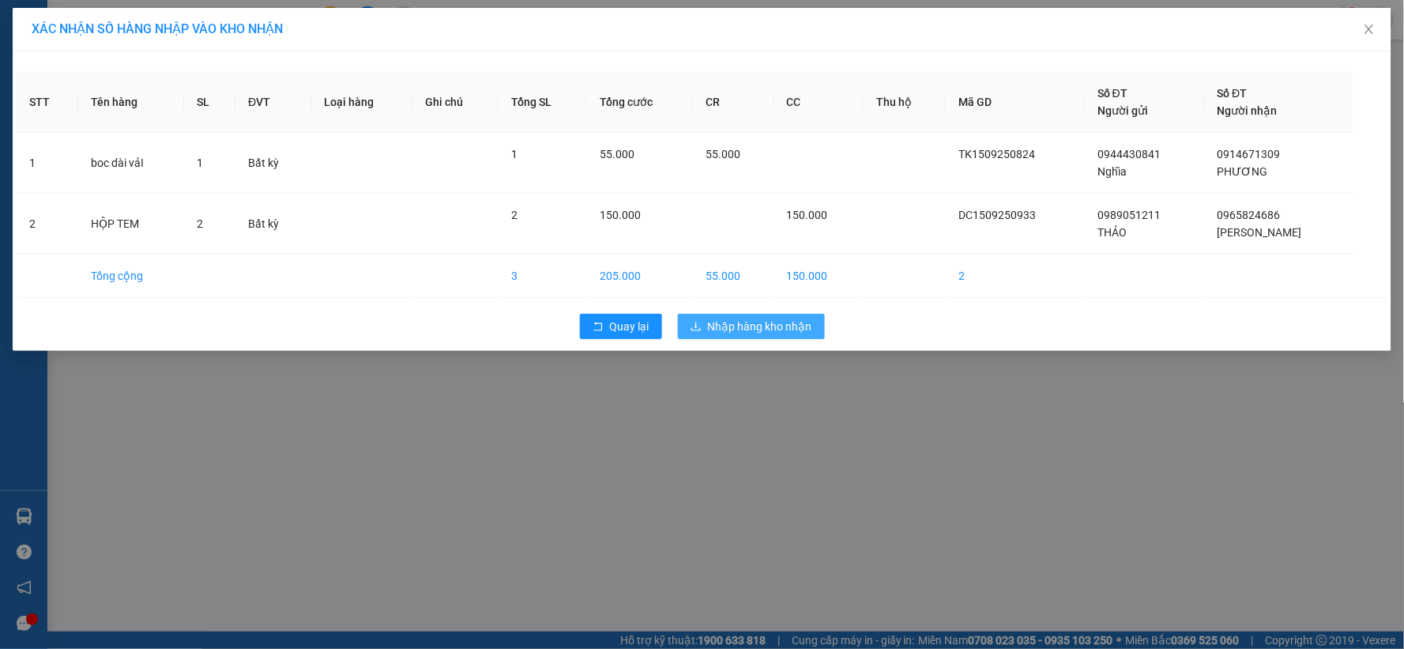
click at [783, 318] on span "Nhập hàng kho nhận" at bounding box center [760, 326] width 104 height 17
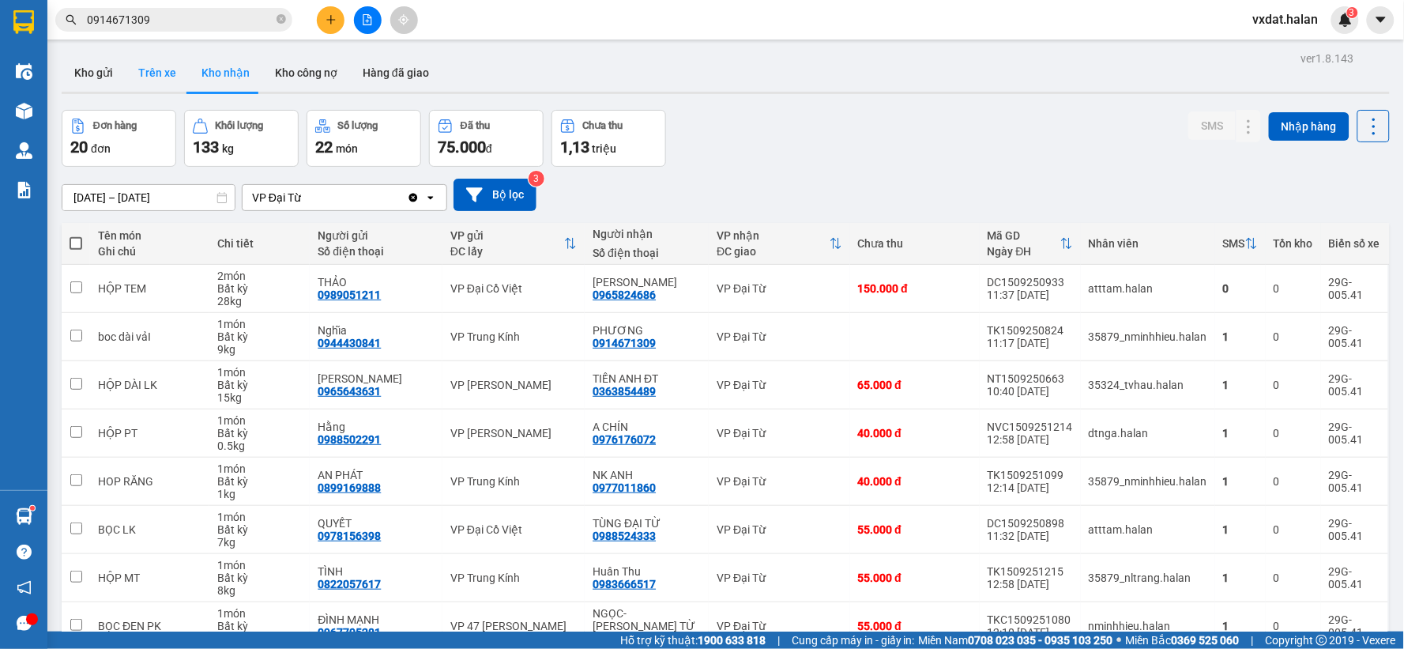
click at [175, 71] on button "Trên xe" at bounding box center [157, 73] width 63 height 38
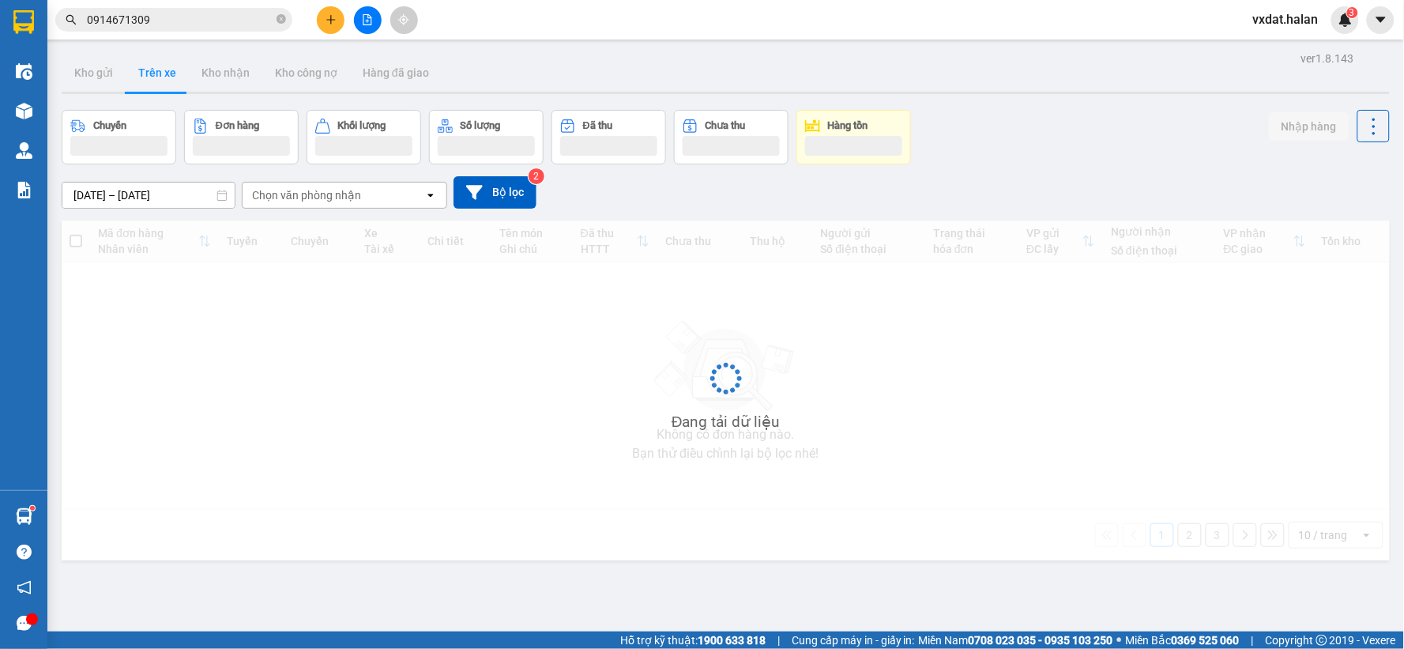
click at [1021, 122] on div "Chuyến Đơn hàng Khối lượng Số lượng Đã thu Chưa thu Hàng tồn Nhập hàng" at bounding box center [726, 137] width 1328 height 55
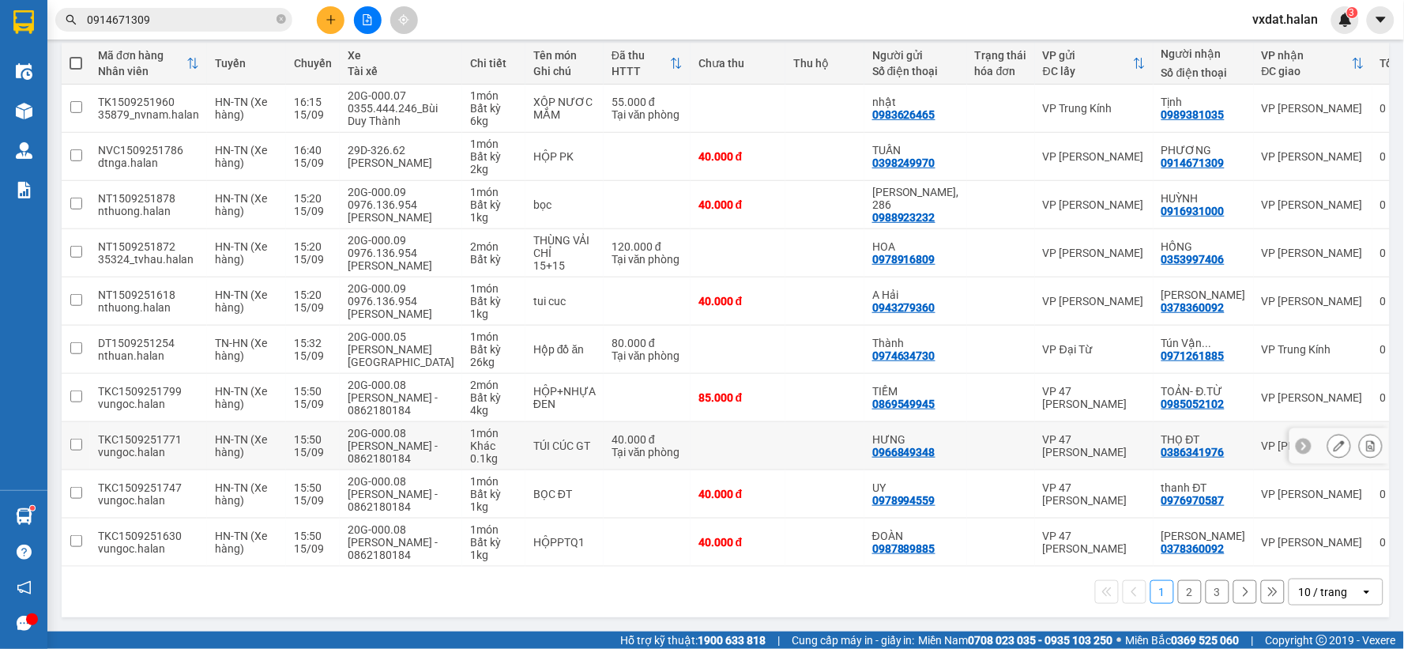
scroll to position [232, 0]
click at [1205, 592] on button "3" at bounding box center [1217, 592] width 24 height 24
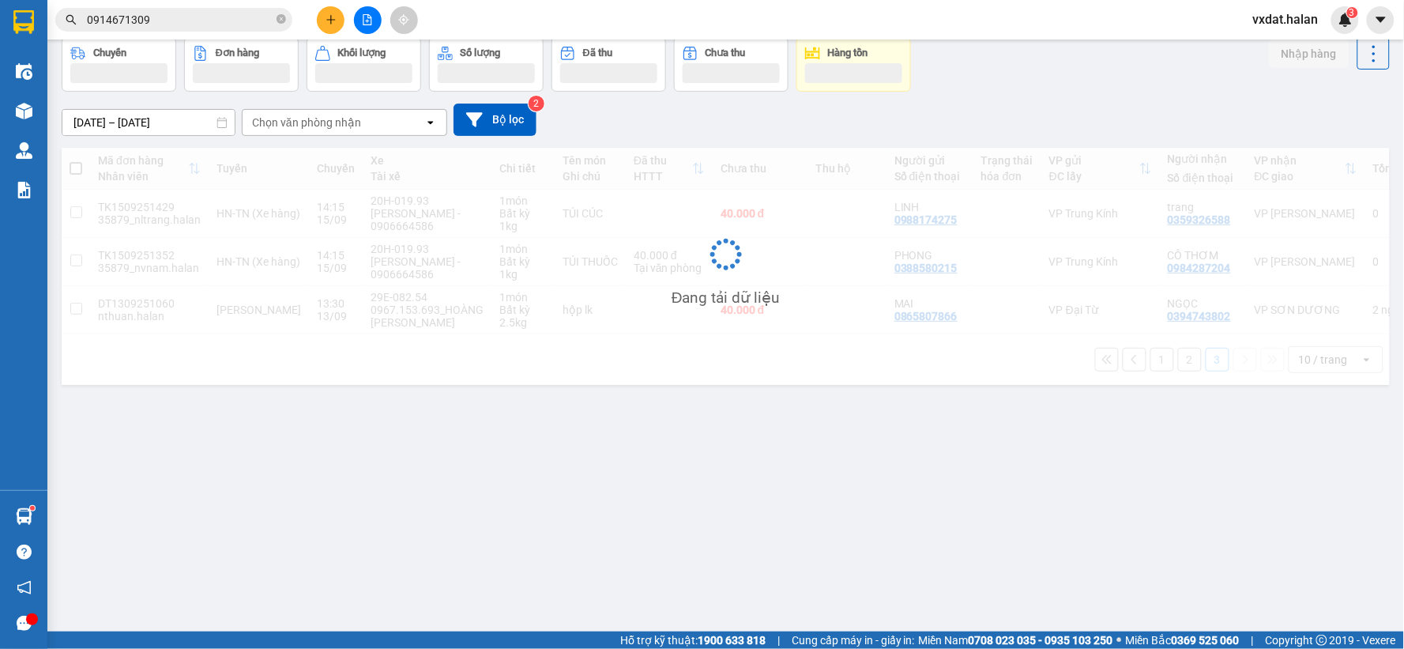
scroll to position [73, 0]
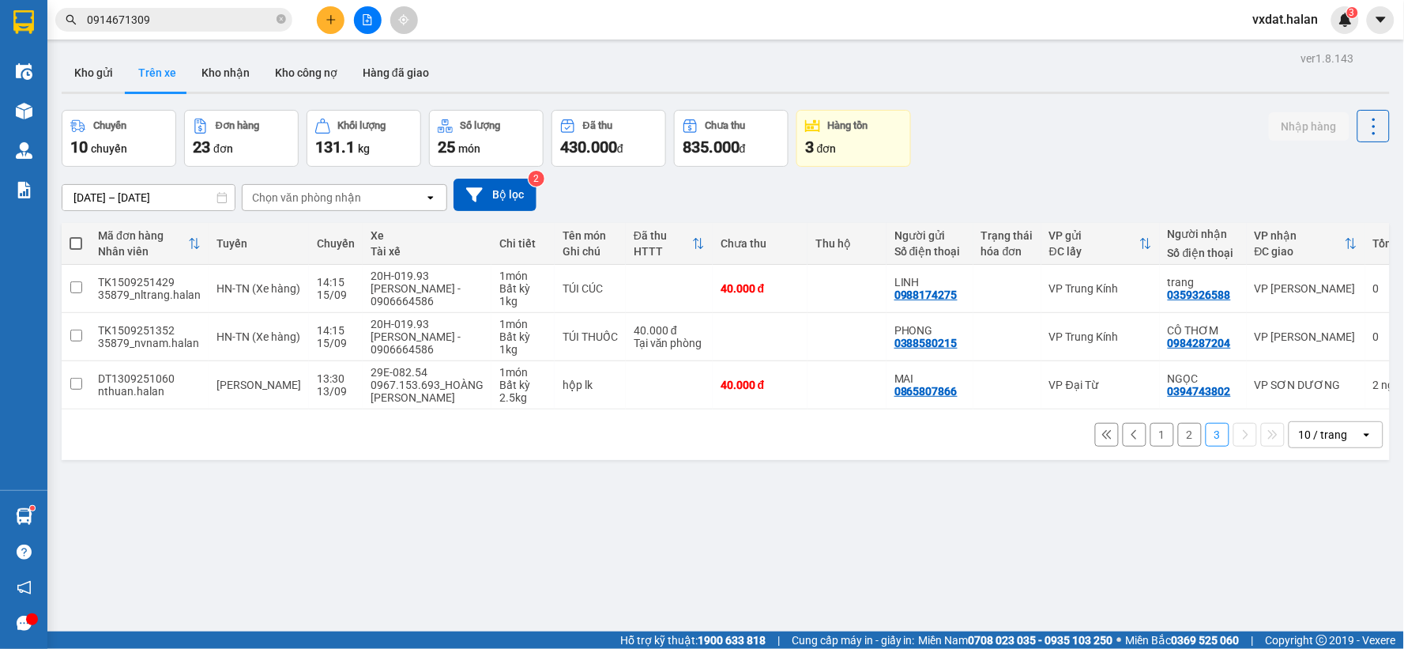
scroll to position [73, 0]
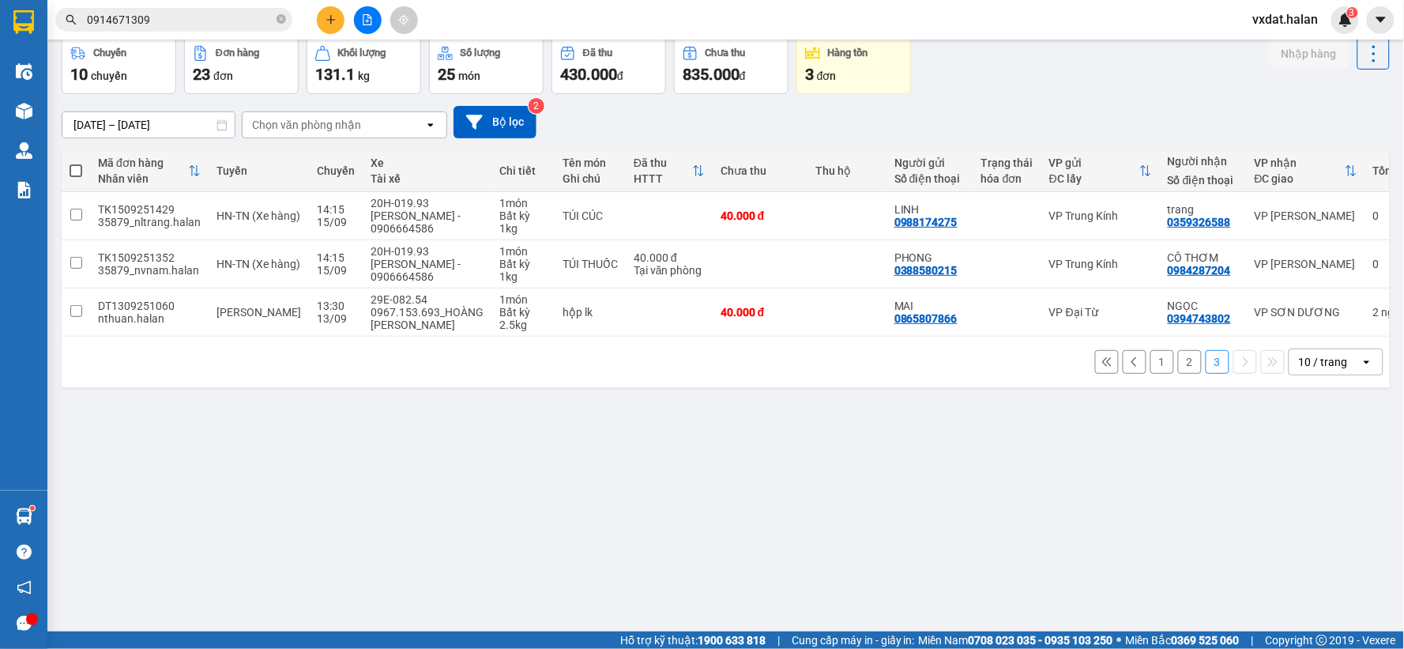
click at [1178, 368] on button "2" at bounding box center [1190, 362] width 24 height 24
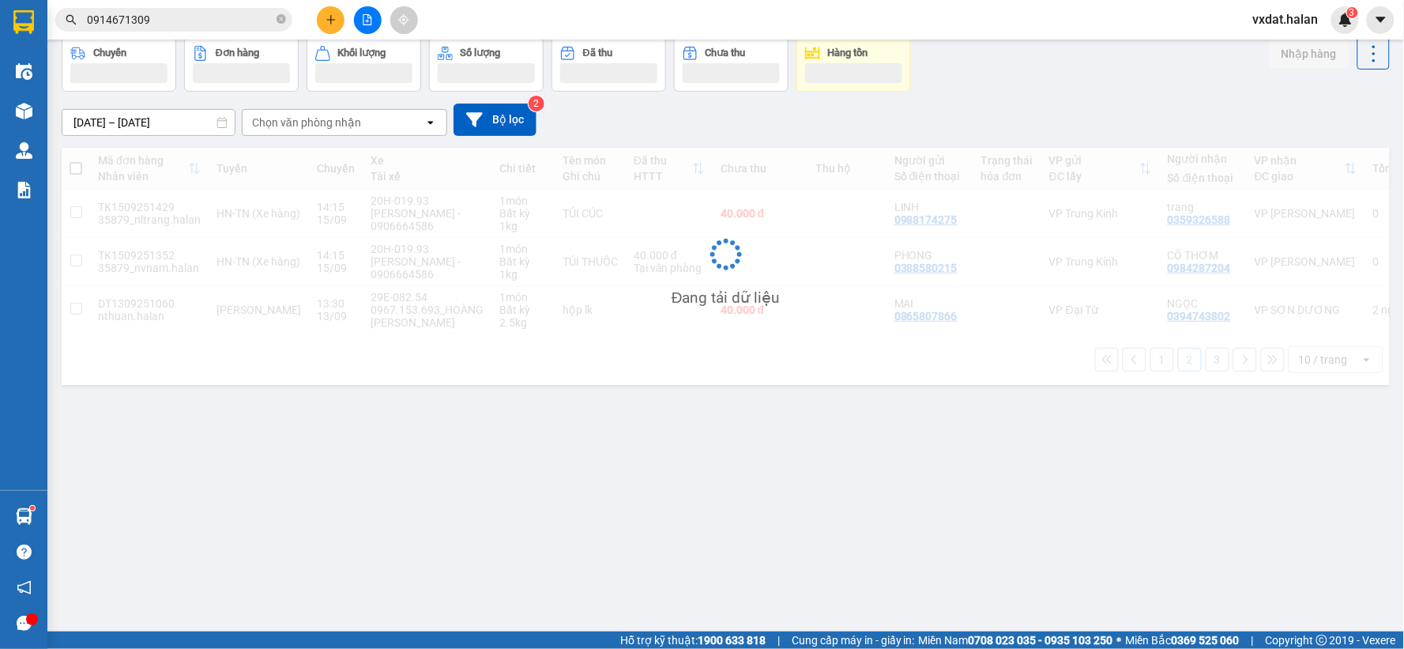
click at [1117, 98] on div "[DATE] – [DATE] Press the down arrow key to interact with the calendar and sele…" at bounding box center [726, 120] width 1328 height 56
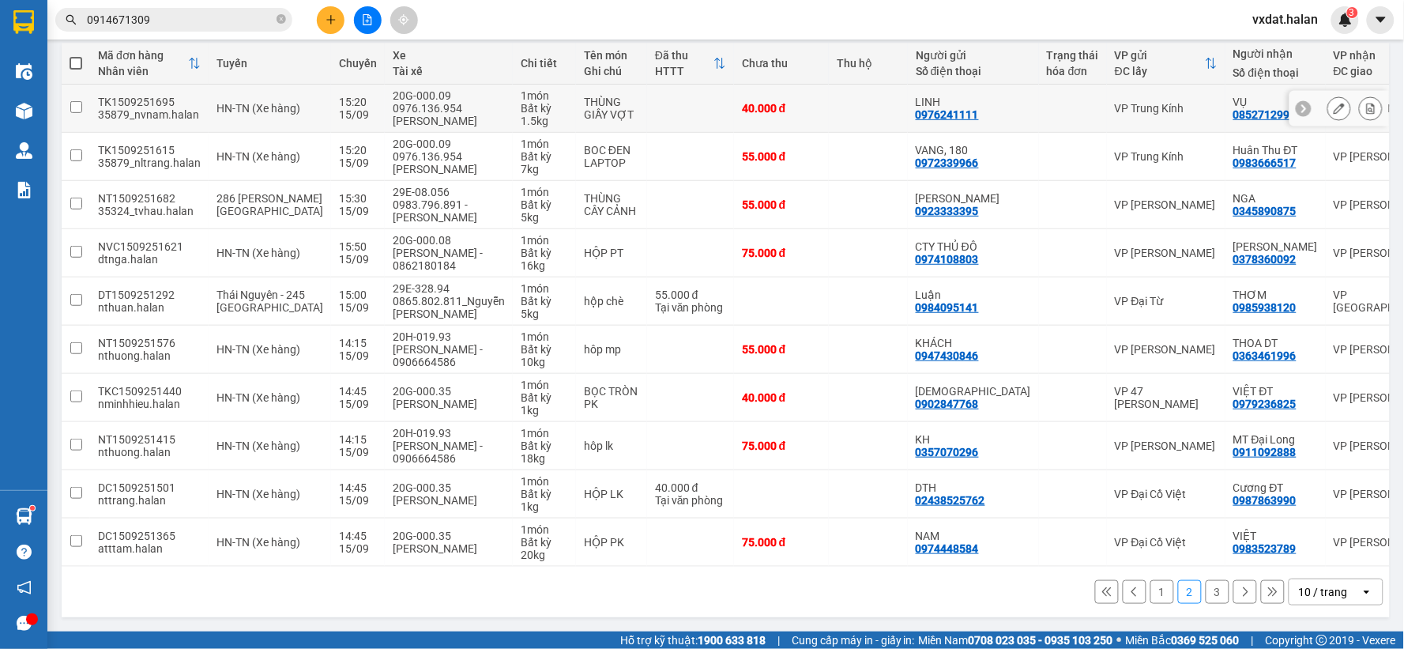
scroll to position [200, 0]
click at [1153, 592] on button "1" at bounding box center [1162, 592] width 24 height 24
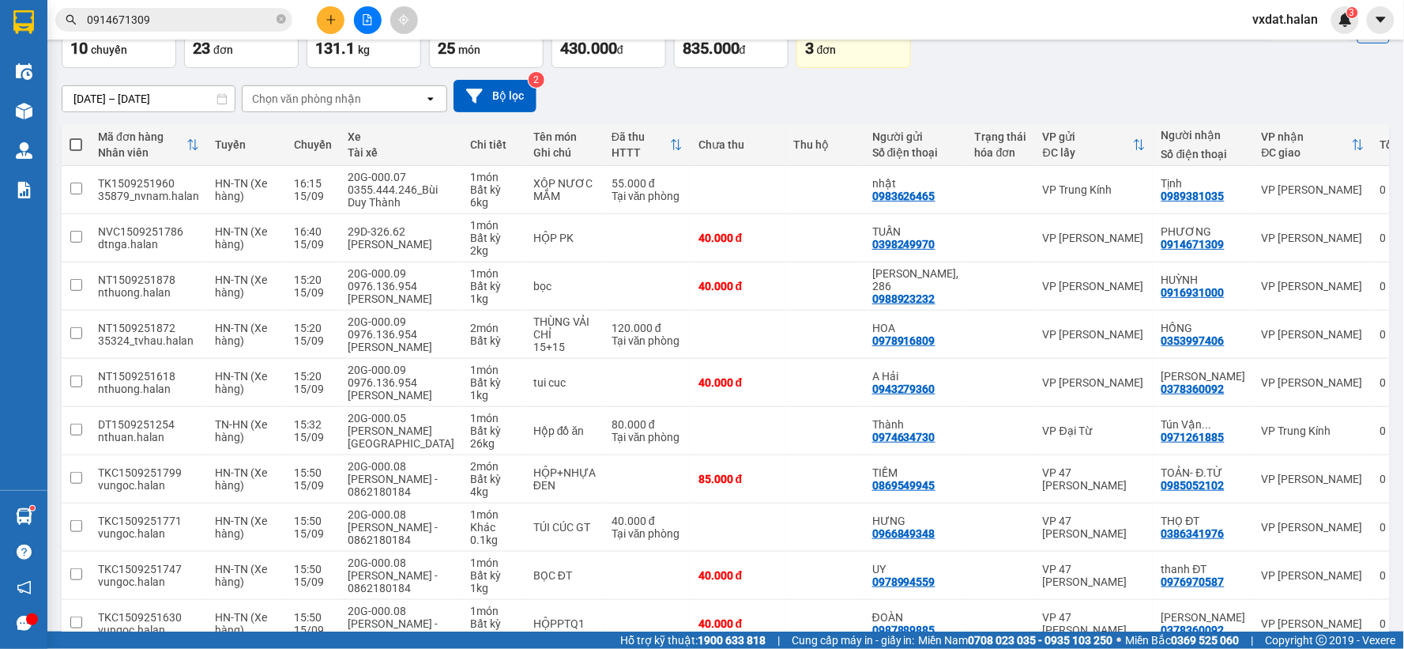
scroll to position [0, 0]
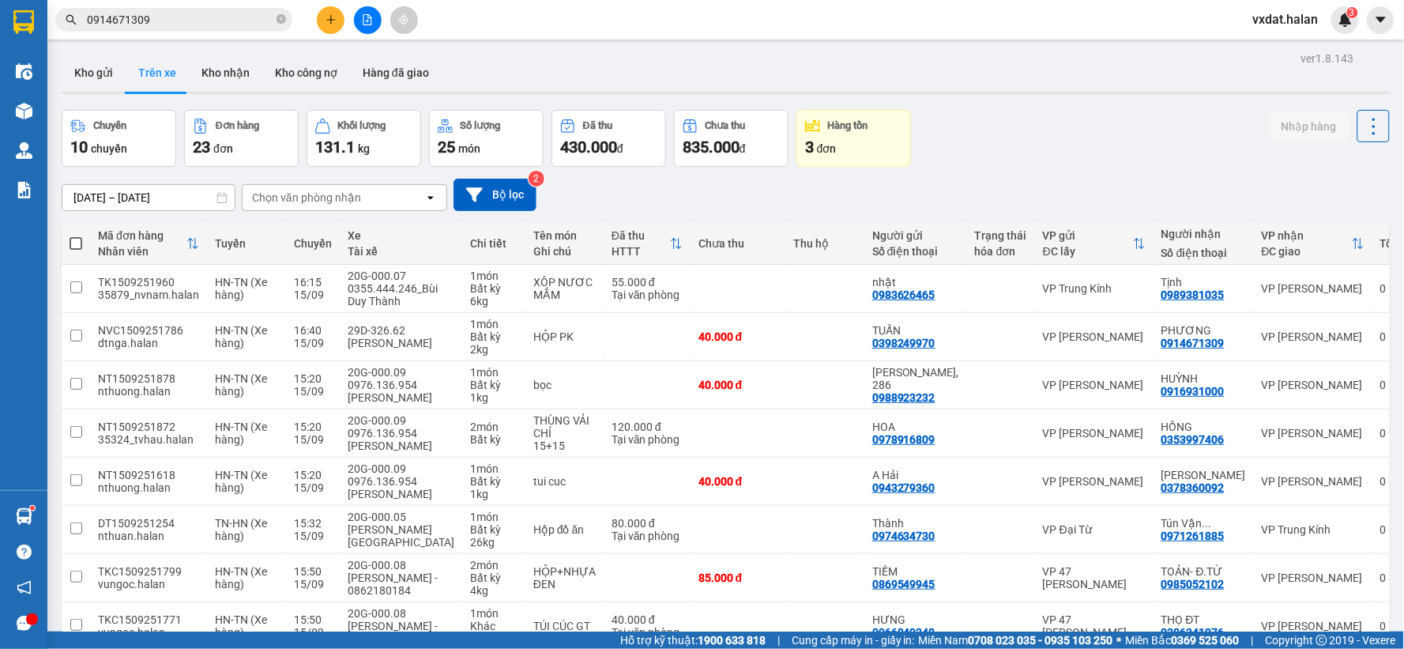
click at [90, 96] on div "ver 1.8.143 Kho gửi Trên xe Kho nhận Kho công nợ Hàng đã giao Chuyến 10 chuyến …" at bounding box center [725, 425] width 1341 height 756
click at [92, 77] on button "Kho gửi" at bounding box center [94, 73] width 64 height 38
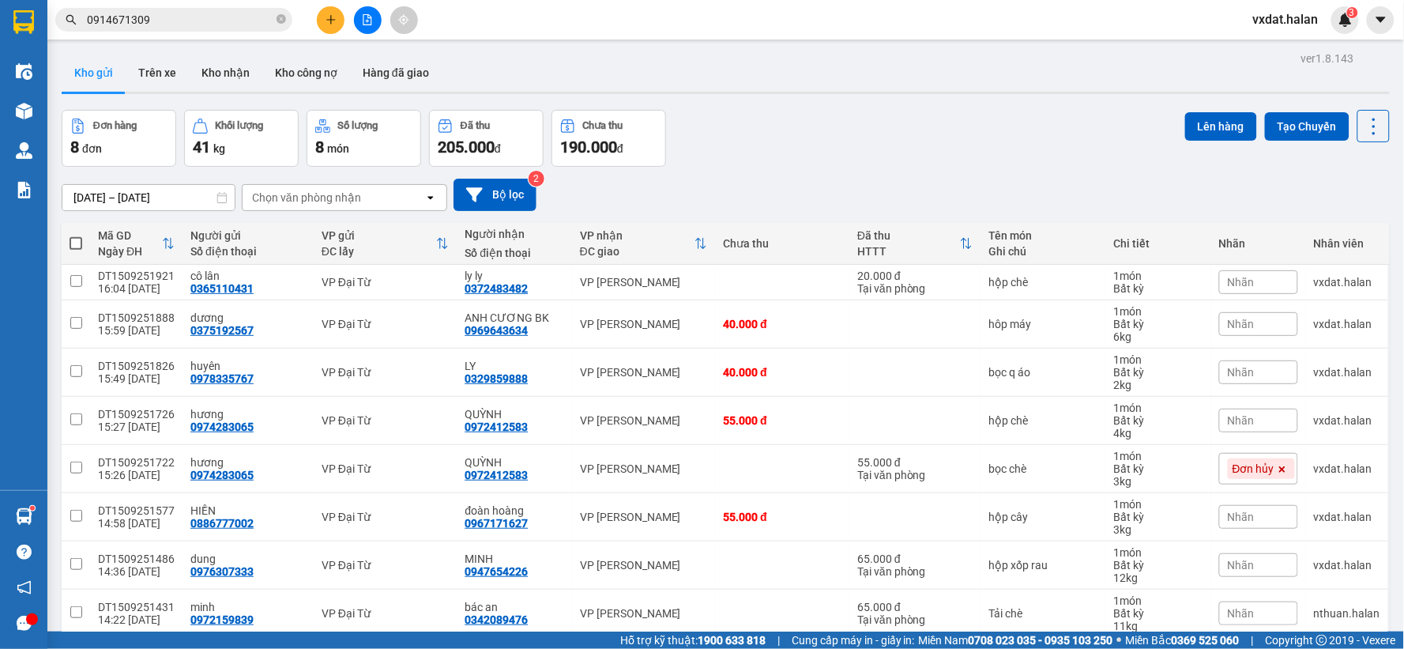
click at [71, 238] on span at bounding box center [76, 243] width 13 height 13
click at [76, 235] on input "checkbox" at bounding box center [76, 235] width 0 height 0
checkbox input "true"
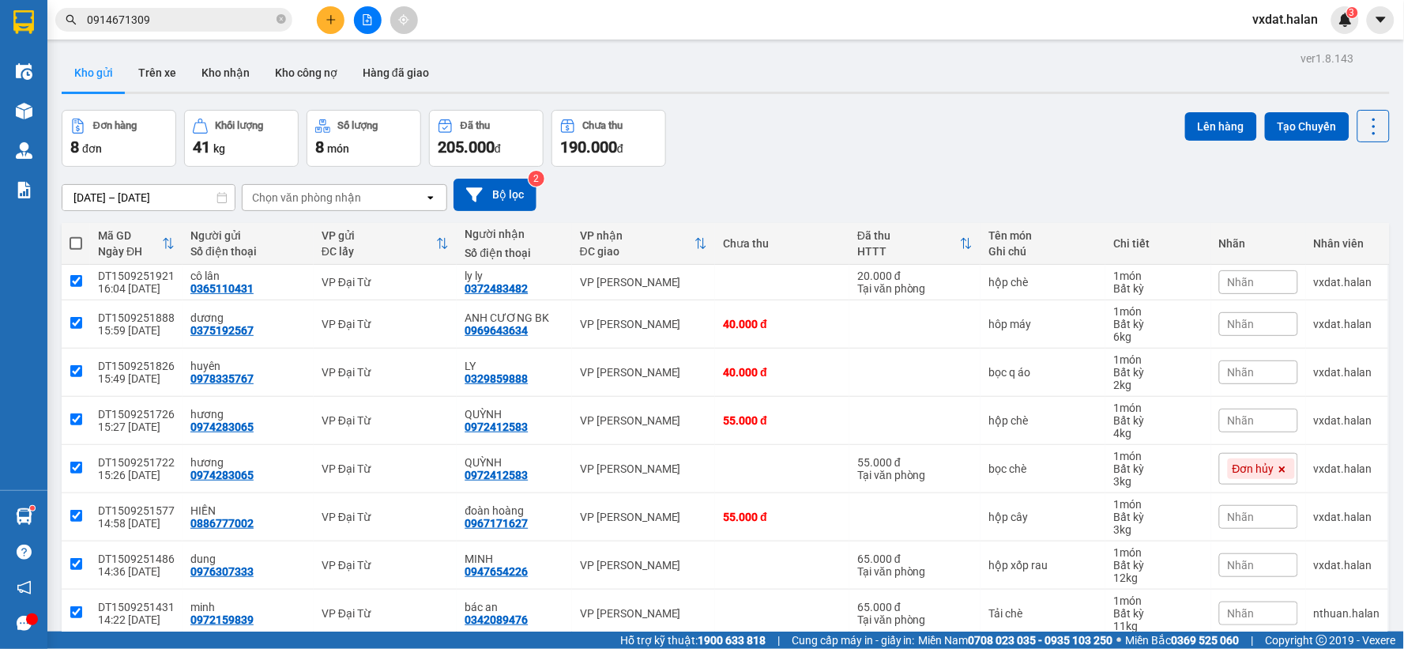
checkbox input "true"
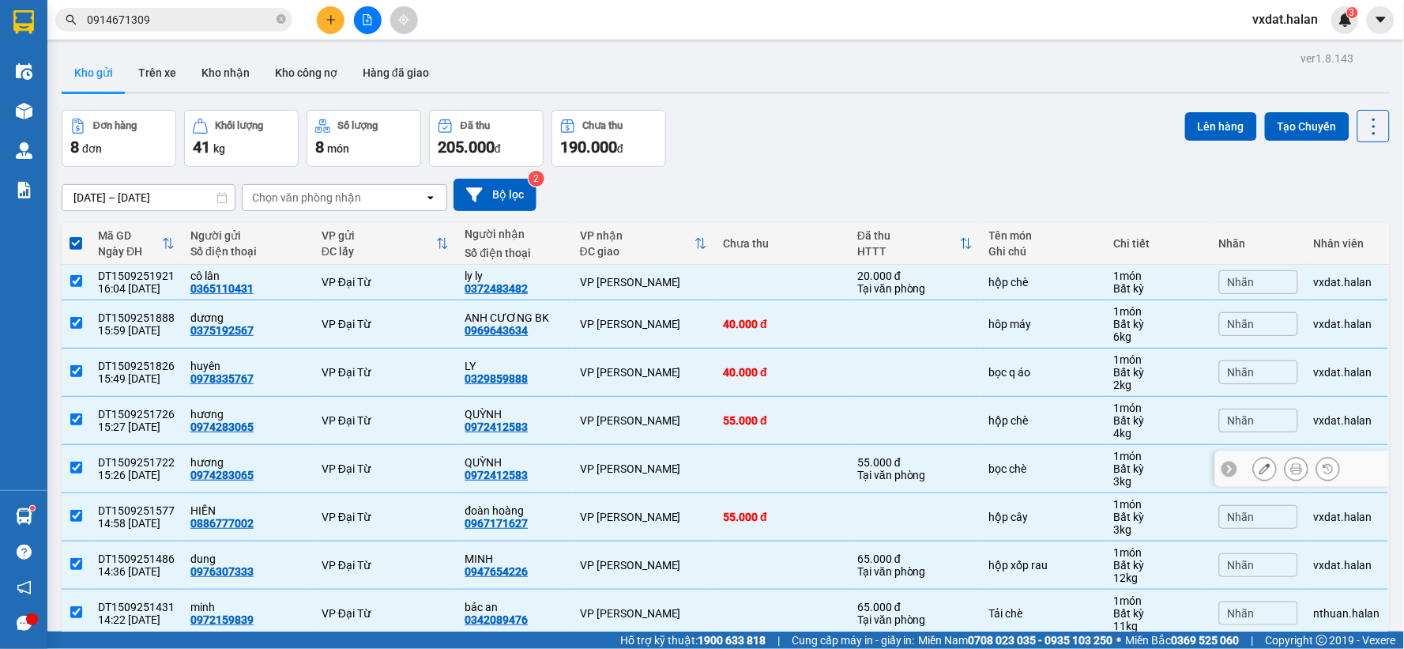
click at [71, 464] on input "checkbox" at bounding box center [76, 467] width 12 height 12
checkbox input "false"
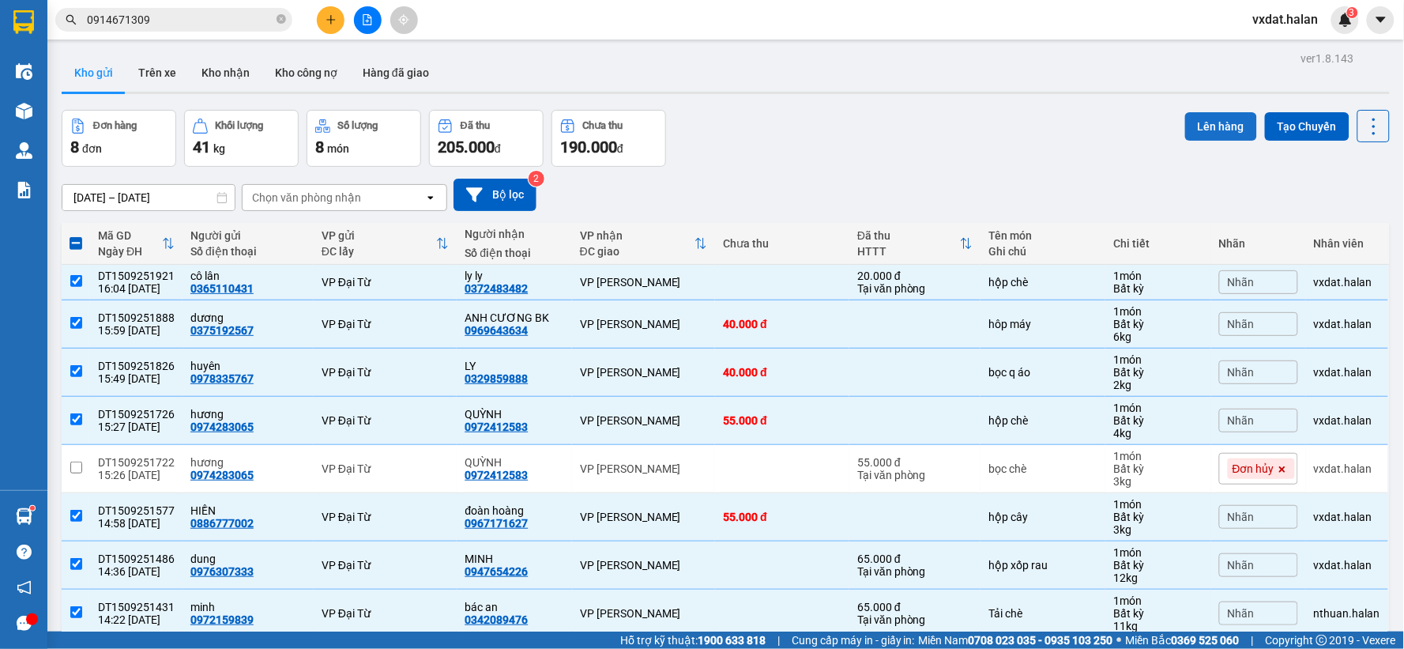
click at [1217, 115] on button "Lên hàng" at bounding box center [1221, 126] width 72 height 28
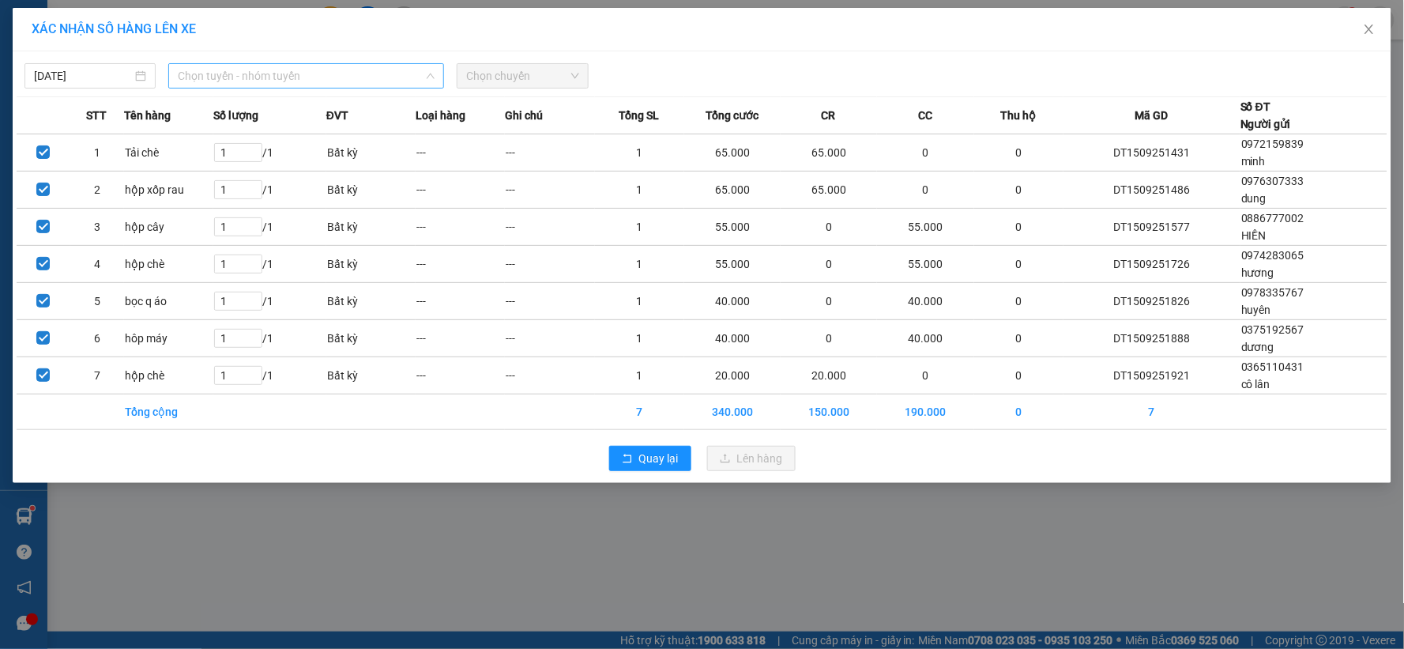
click at [356, 79] on span "Chọn tuyến - nhóm tuyến" at bounding box center [306, 76] width 257 height 24
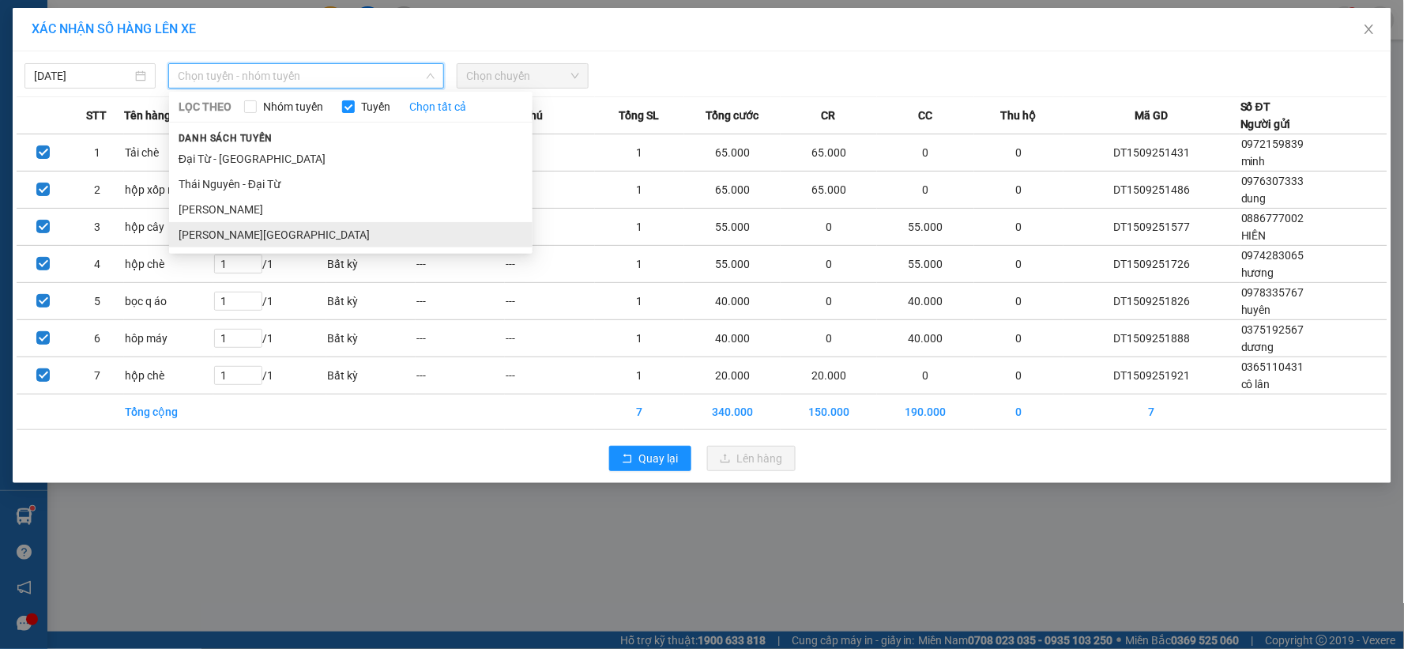
click at [289, 241] on li "[PERSON_NAME][GEOGRAPHIC_DATA]" at bounding box center [350, 234] width 363 height 25
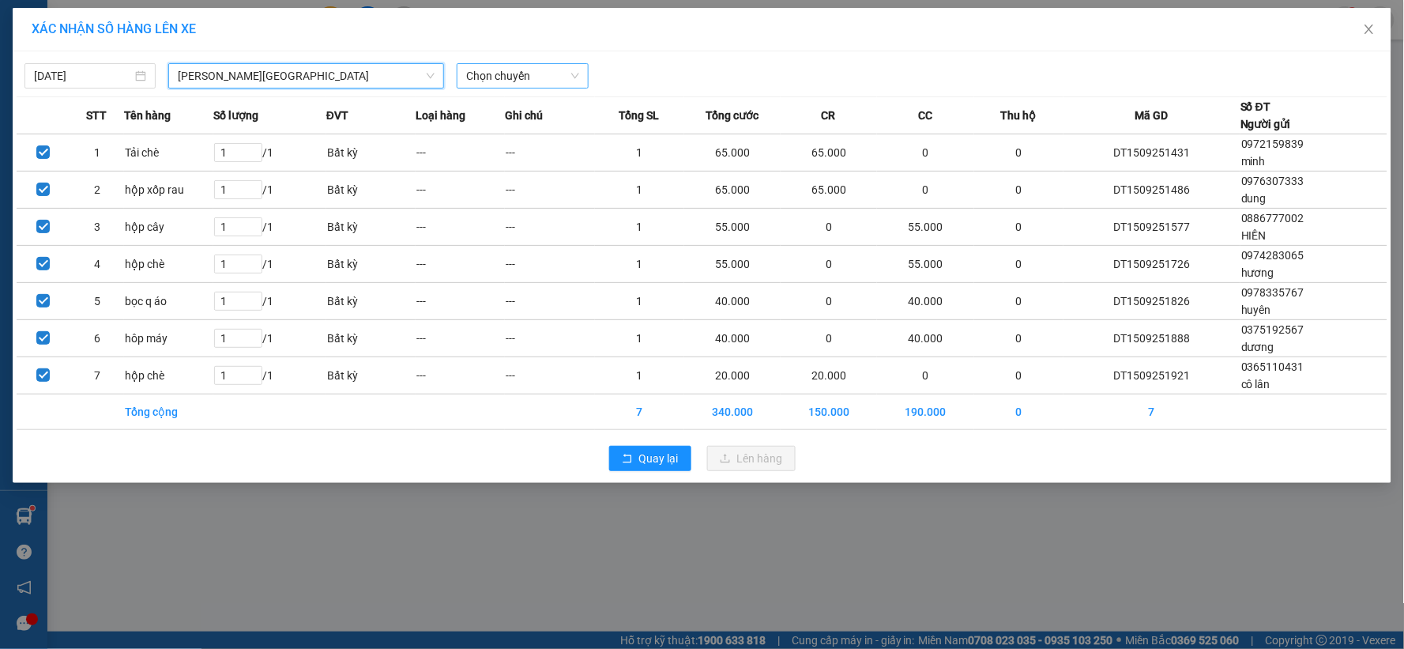
click at [540, 75] on span "Chọn chuyến" at bounding box center [522, 76] width 112 height 24
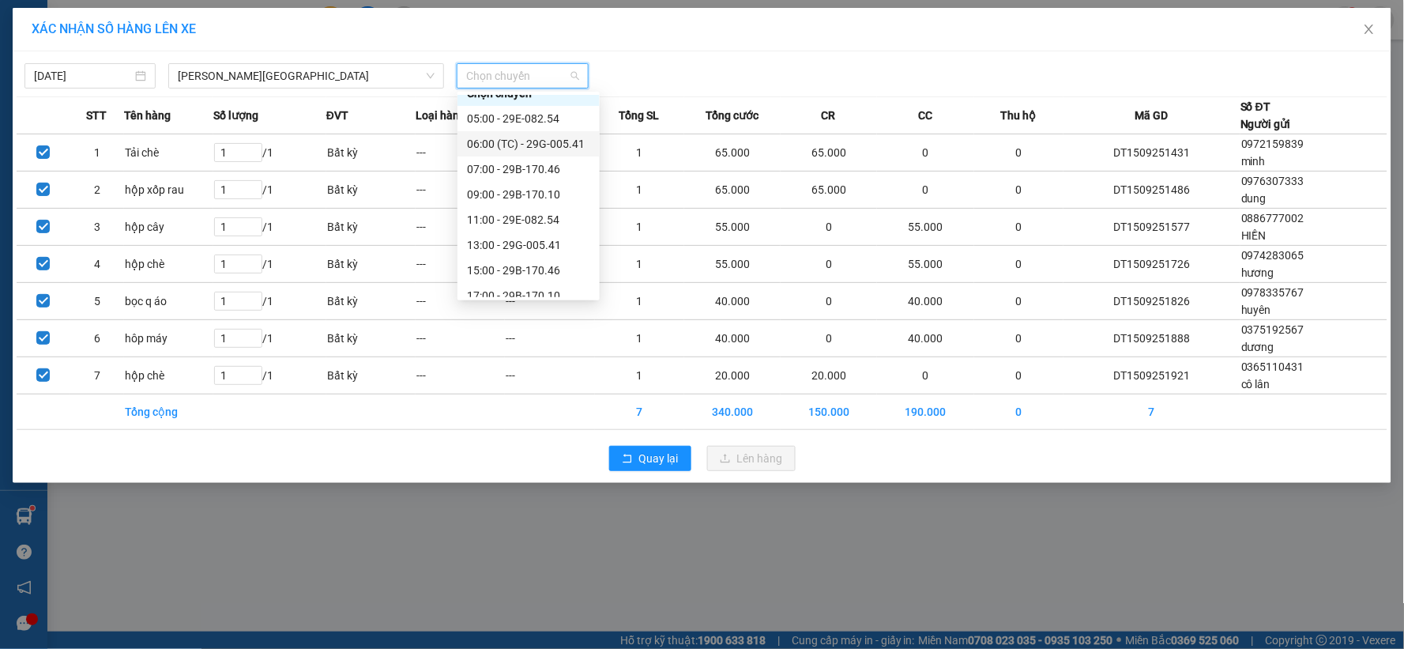
scroll to position [51, 0]
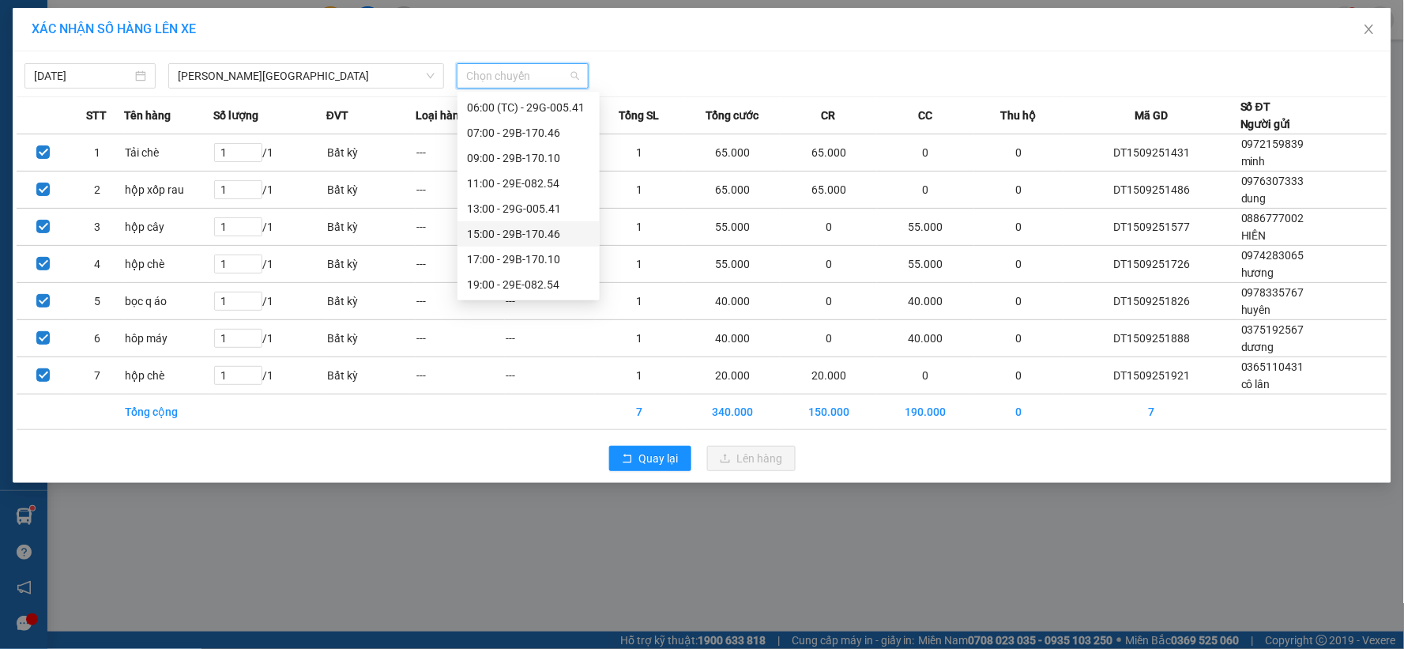
click at [518, 233] on div "15:00 - 29B-170.46" at bounding box center [528, 233] width 123 height 17
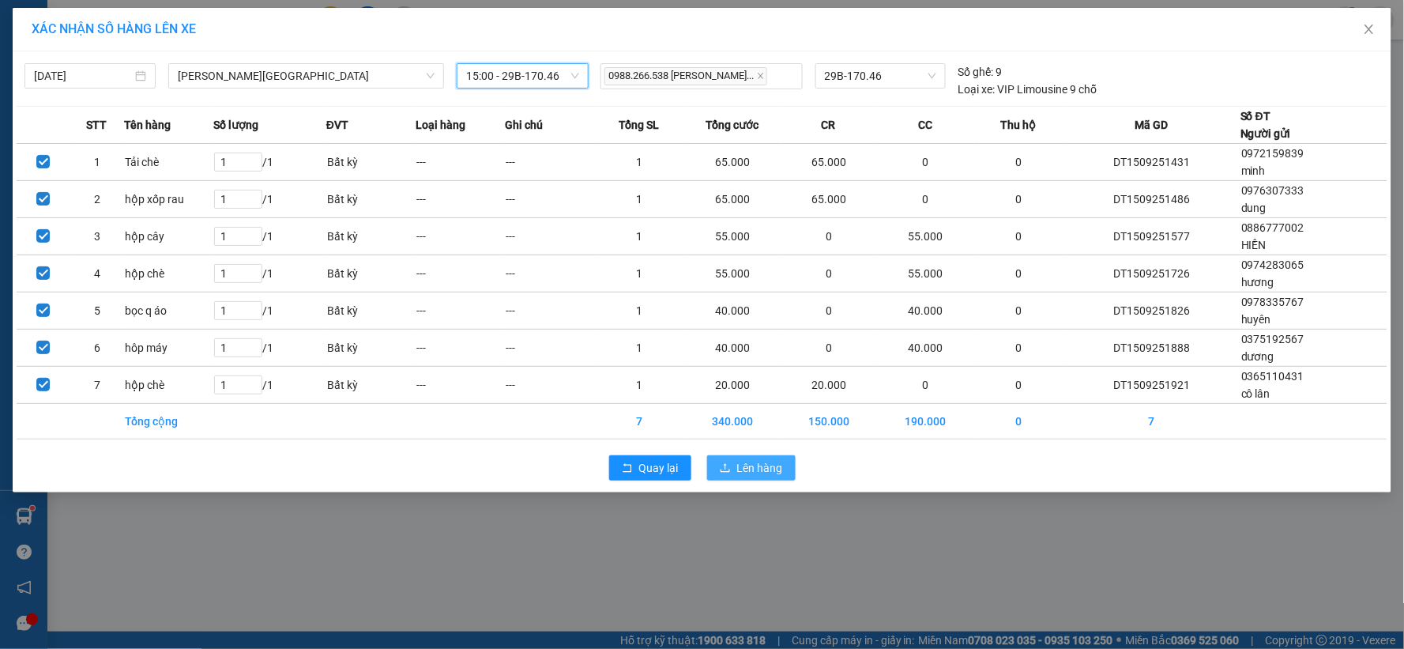
click at [775, 476] on span "Lên hàng" at bounding box center [760, 467] width 46 height 17
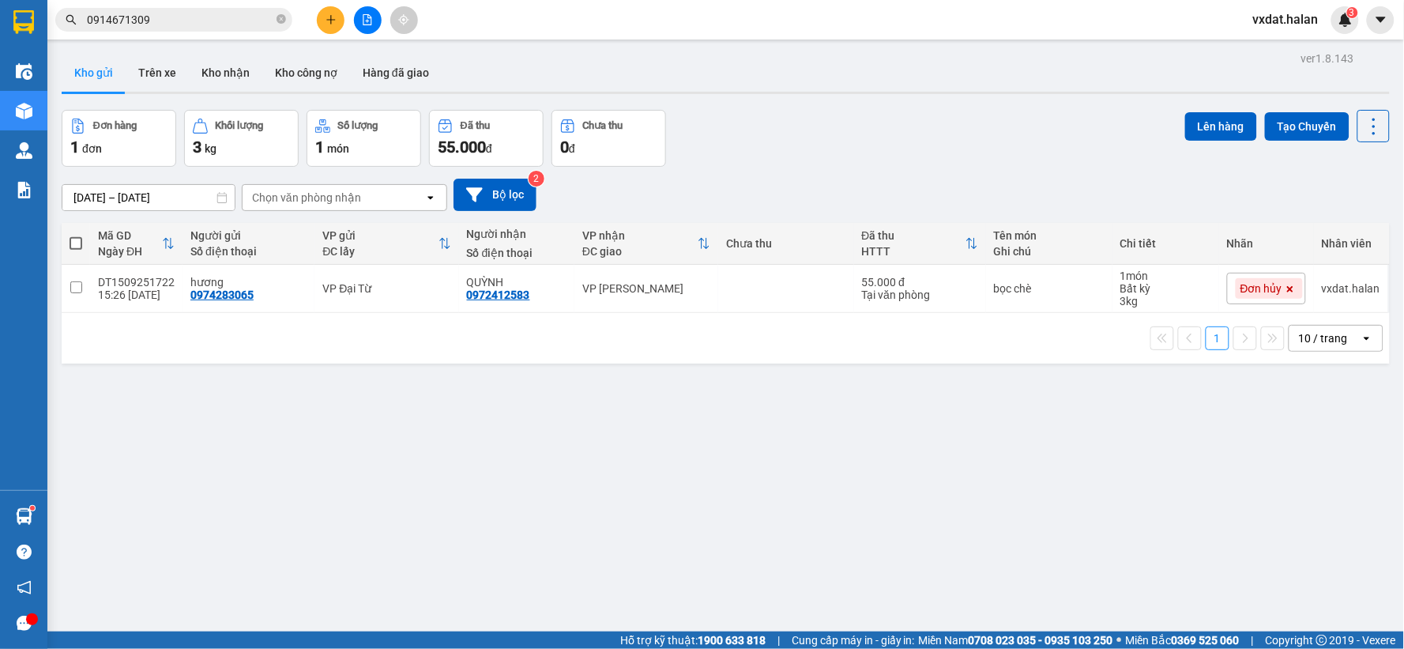
click at [228, 48] on div "ver 1.8.143 Kho gửi Trên xe Kho nhận Kho công nợ Hàng đã giao Đơn hàng 1 đơn Kh…" at bounding box center [725, 371] width 1341 height 649
click at [233, 65] on button "Kho nhận" at bounding box center [225, 73] width 73 height 38
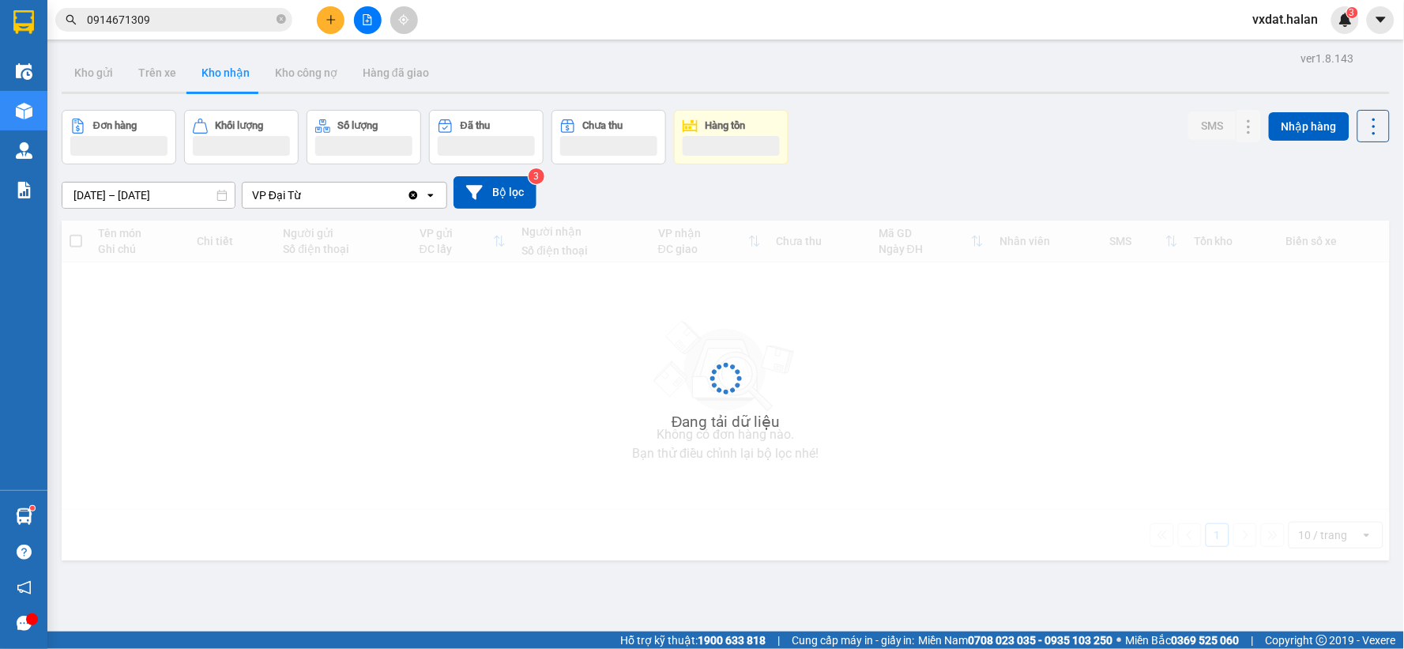
click at [872, 137] on div "Đơn hàng Khối lượng Số lượng Đã thu Chưa thu Hàng tồn SMS Nhập hàng" at bounding box center [726, 137] width 1328 height 55
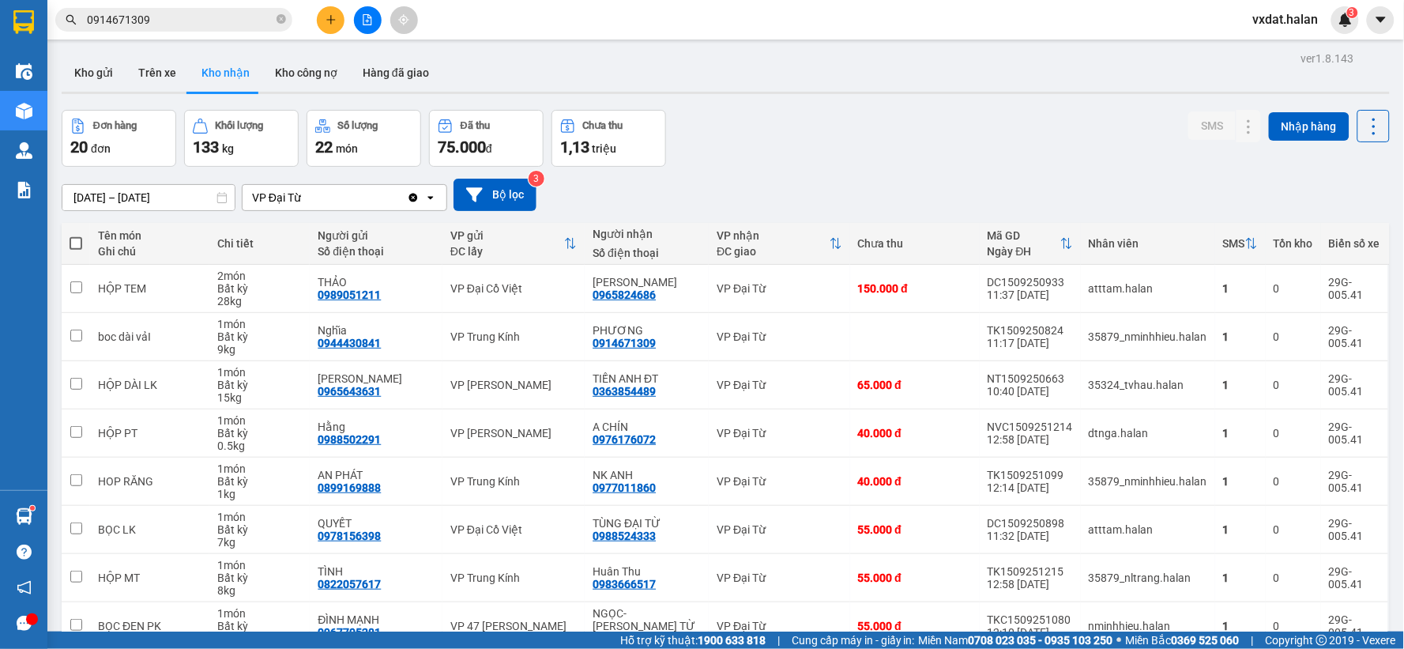
scroll to position [169, 0]
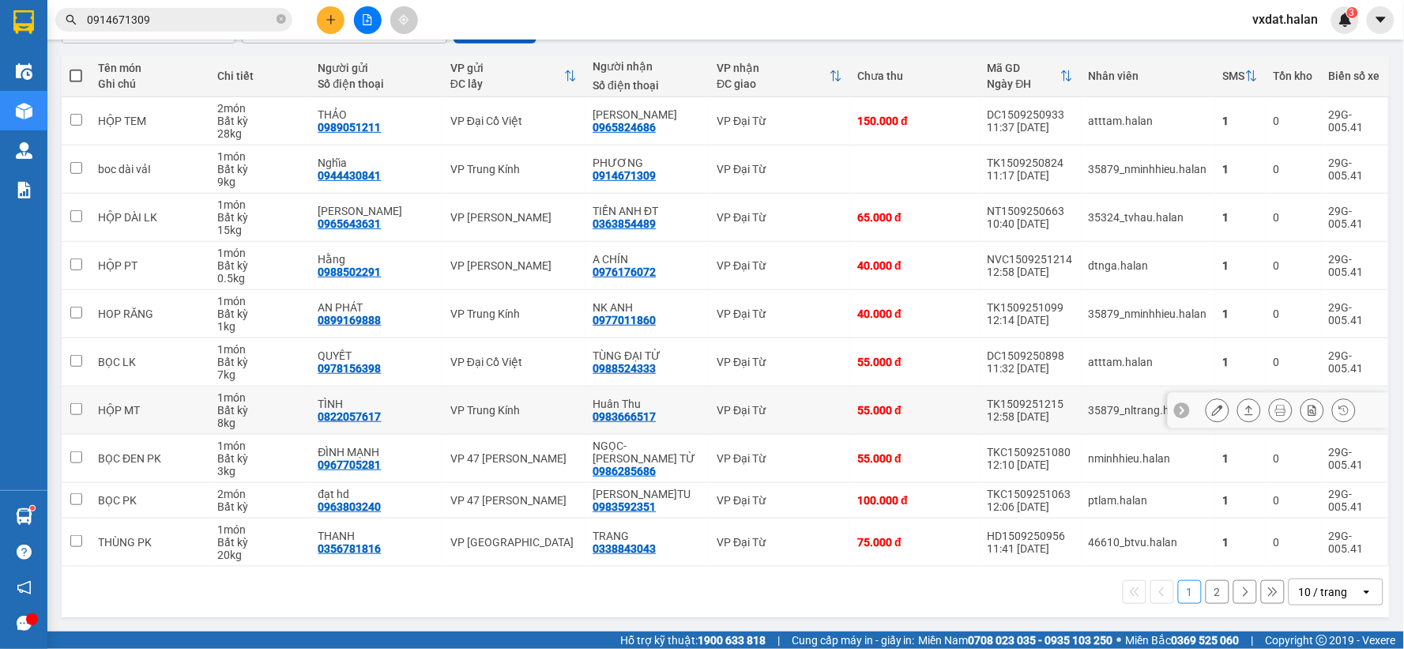
click at [628, 416] on div "0983666517" at bounding box center [623, 416] width 63 height 13
copy div "0983666517"
click at [224, 36] on div "Kết quả tìm kiếm ( 635 ) Bộ lọc Mã ĐH Trạng thái Món hàng Thu hộ Tổng cước Chưa…" at bounding box center [702, 19] width 1404 height 39
click at [224, 20] on input "0914671309" at bounding box center [180, 19] width 186 height 17
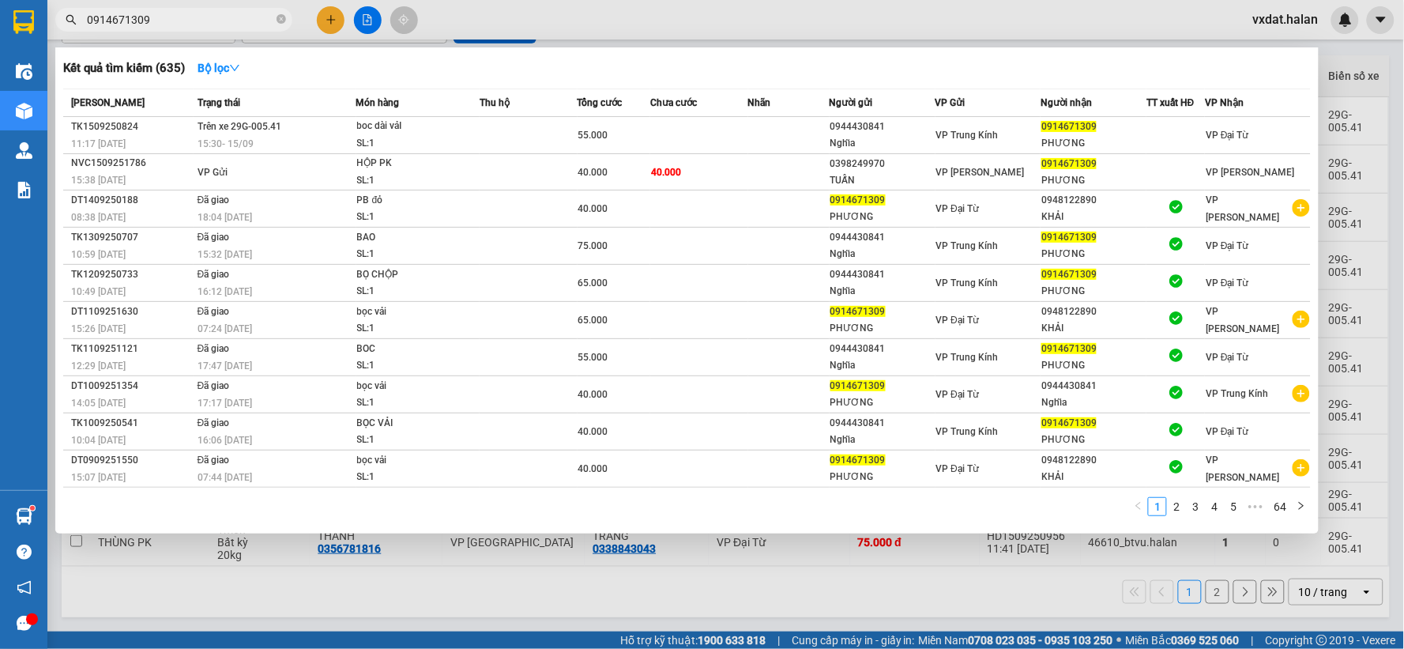
click at [224, 20] on input "0914671309" at bounding box center [180, 19] width 186 height 17
paste input "83666517"
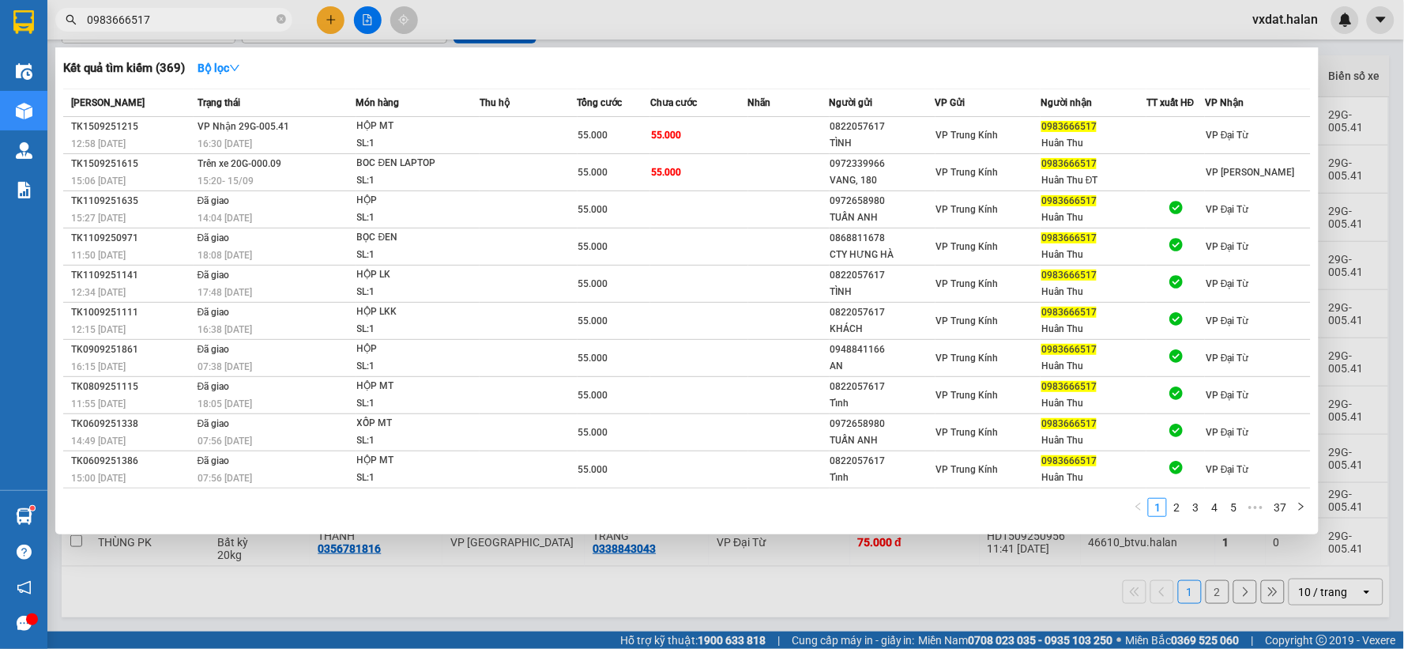
type input "0983666517"
click at [799, 64] on div "Kết quả tìm kiếm ( 369 ) Bộ lọc" at bounding box center [686, 67] width 1247 height 25
click at [795, 17] on div at bounding box center [702, 324] width 1404 height 649
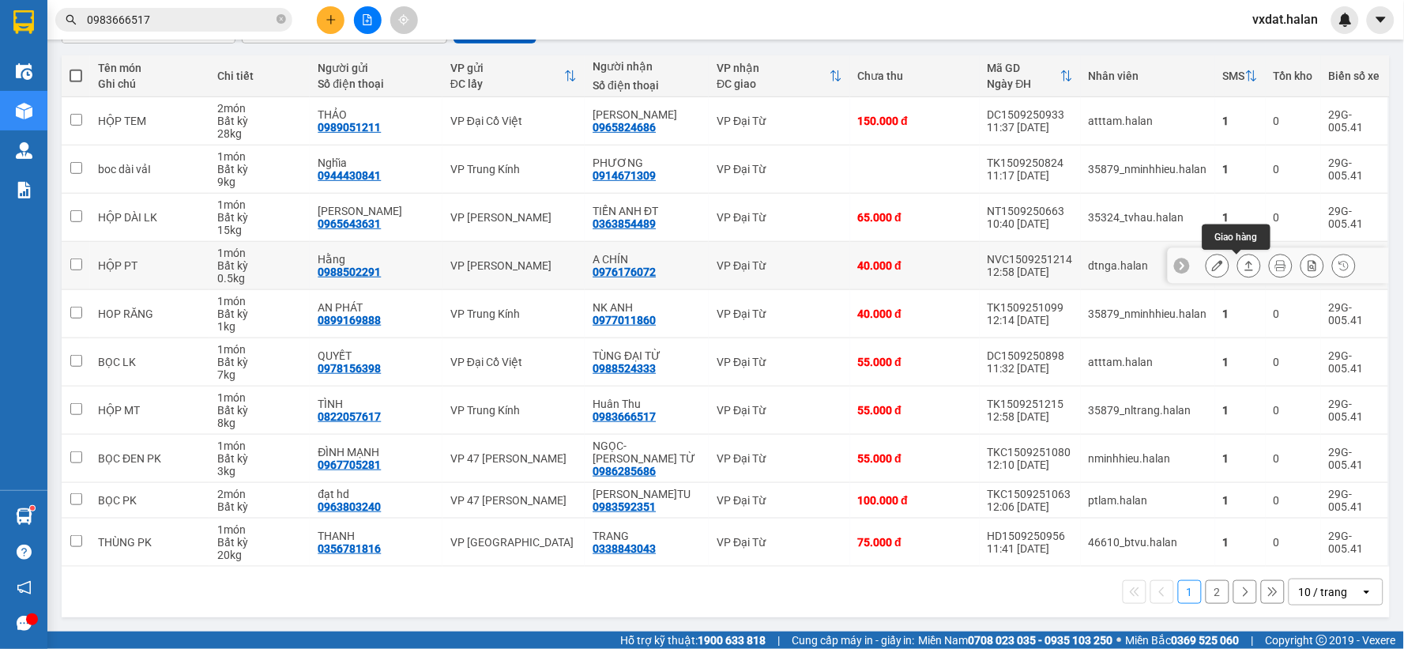
click at [1241, 273] on button at bounding box center [1249, 266] width 22 height 28
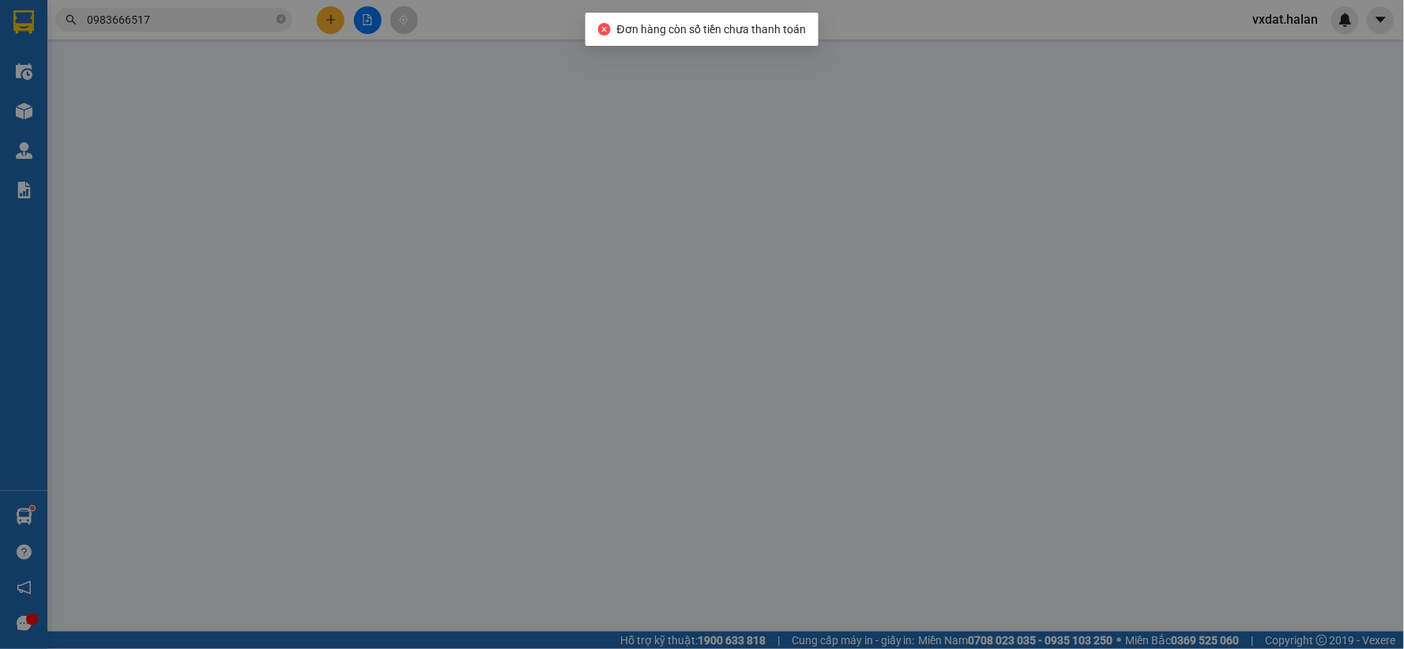
type input "0988502291"
type input "Hằng"
type input "0976176072"
type input "A CHÍN"
type input "40.000"
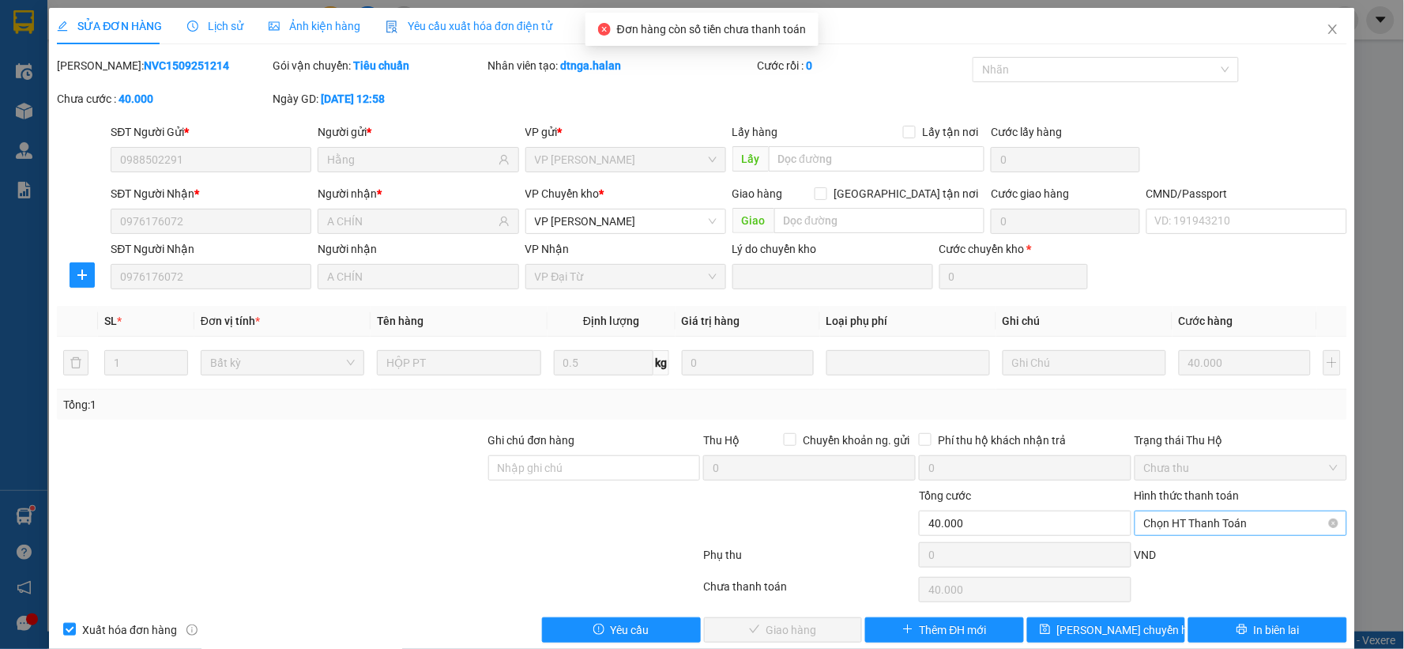
click at [1221, 523] on span "Chọn HT Thanh Toán" at bounding box center [1241, 523] width 194 height 24
click at [1149, 389] on div "Tại văn phòng" at bounding box center [1229, 390] width 191 height 17
type input "0"
click at [818, 622] on button "Giao hàng" at bounding box center [783, 629] width 159 height 25
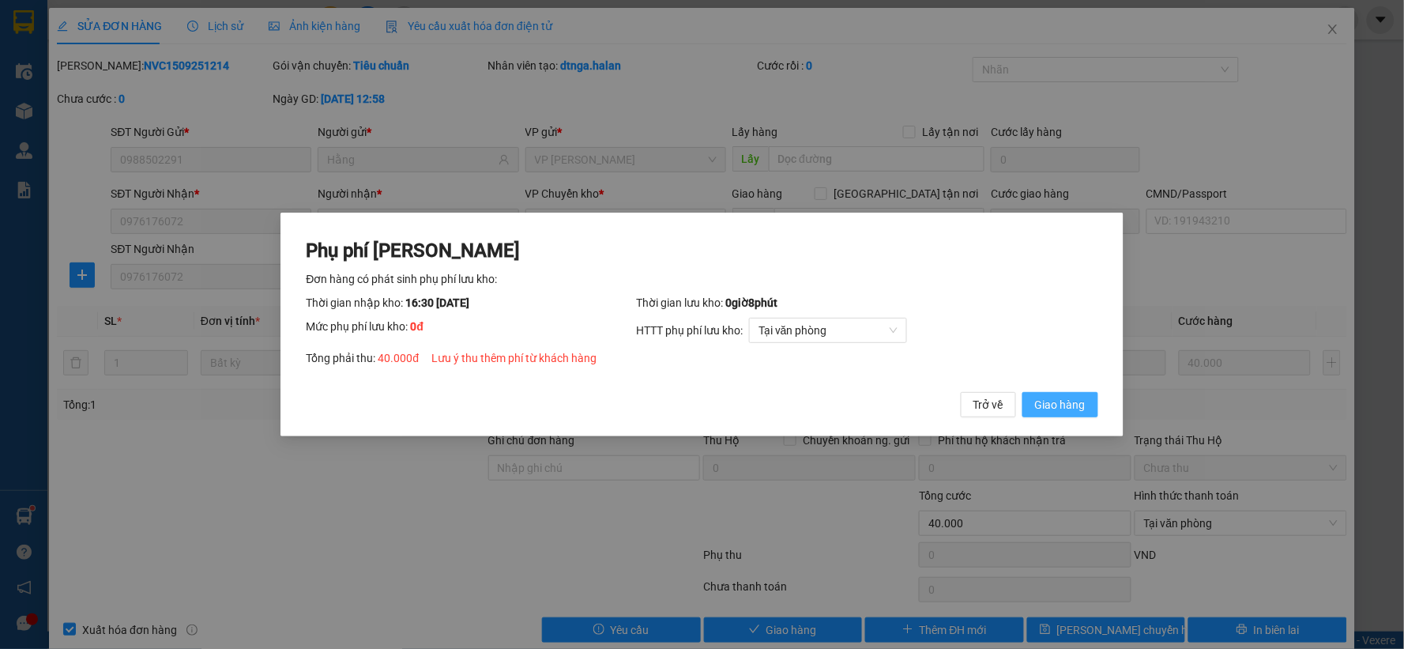
click at [1059, 398] on span "Giao hàng" at bounding box center [1060, 404] width 51 height 17
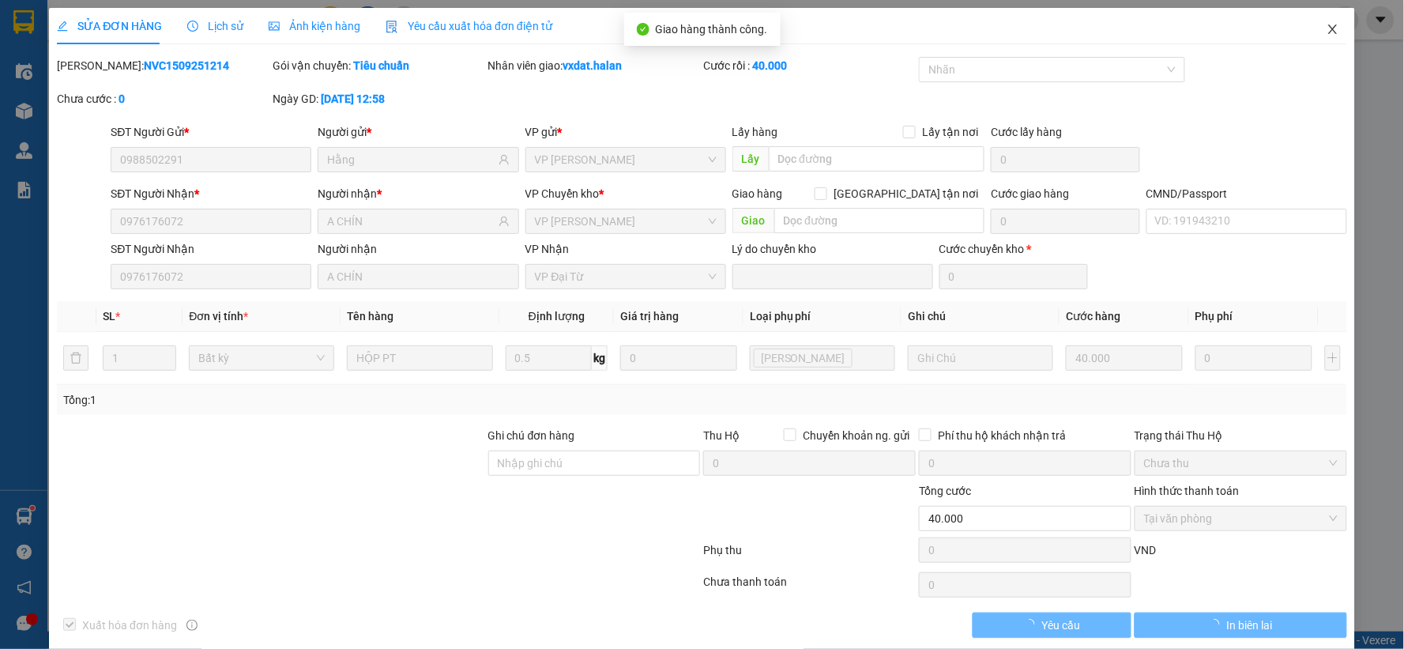
click at [1332, 28] on span "Close" at bounding box center [1333, 30] width 44 height 44
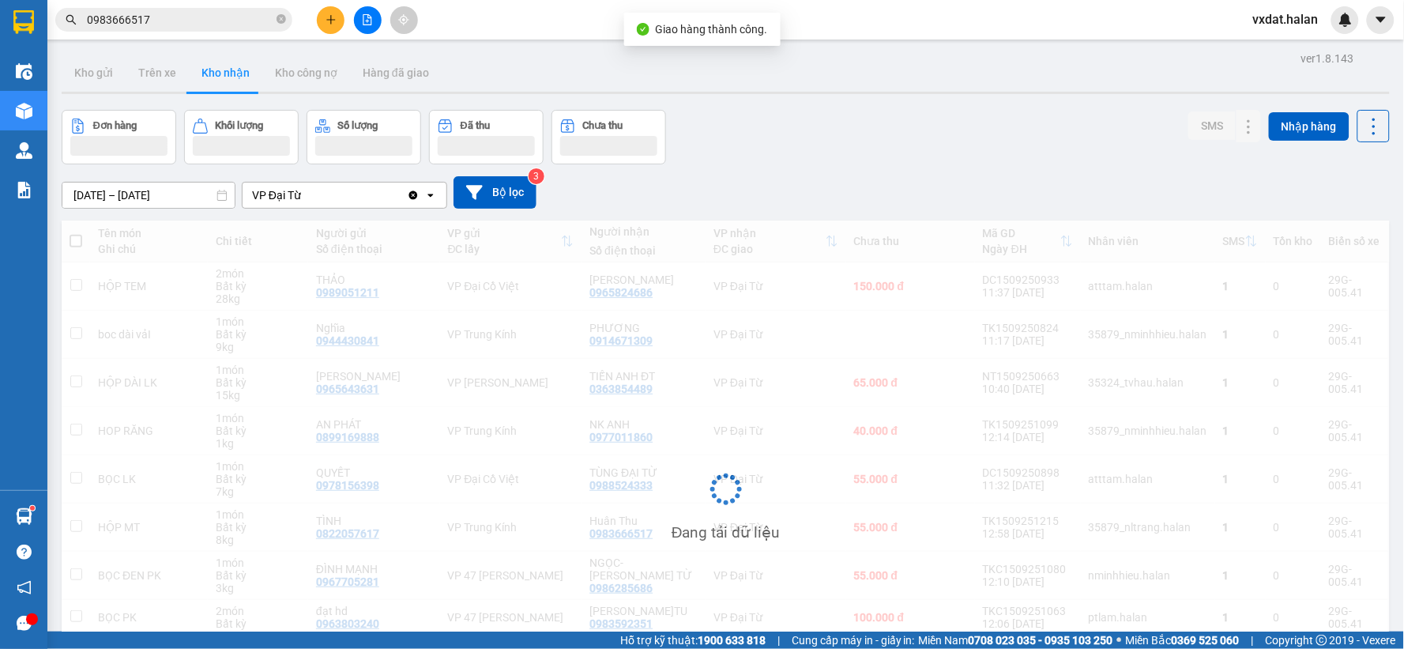
click at [1024, 126] on div "Đơn hàng Khối lượng Số lượng Đã thu Chưa thu SMS Nhập hàng" at bounding box center [726, 137] width 1328 height 55
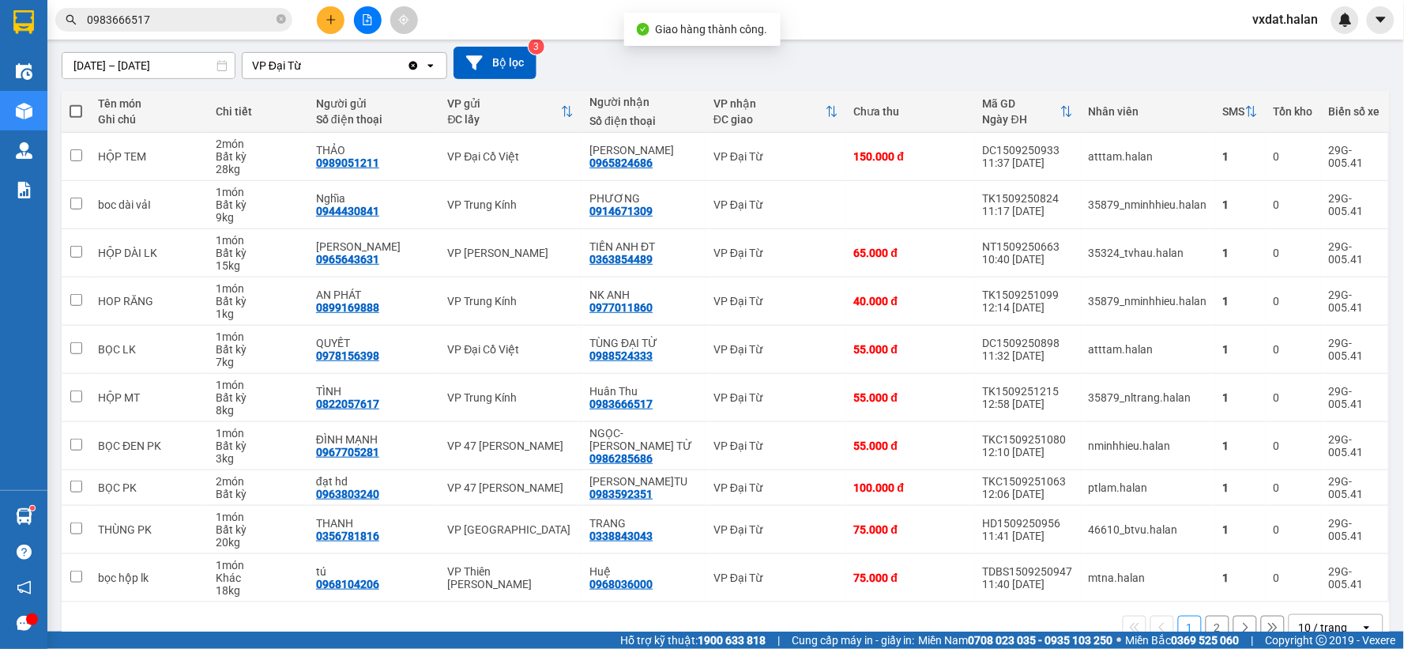
scroll to position [169, 0]
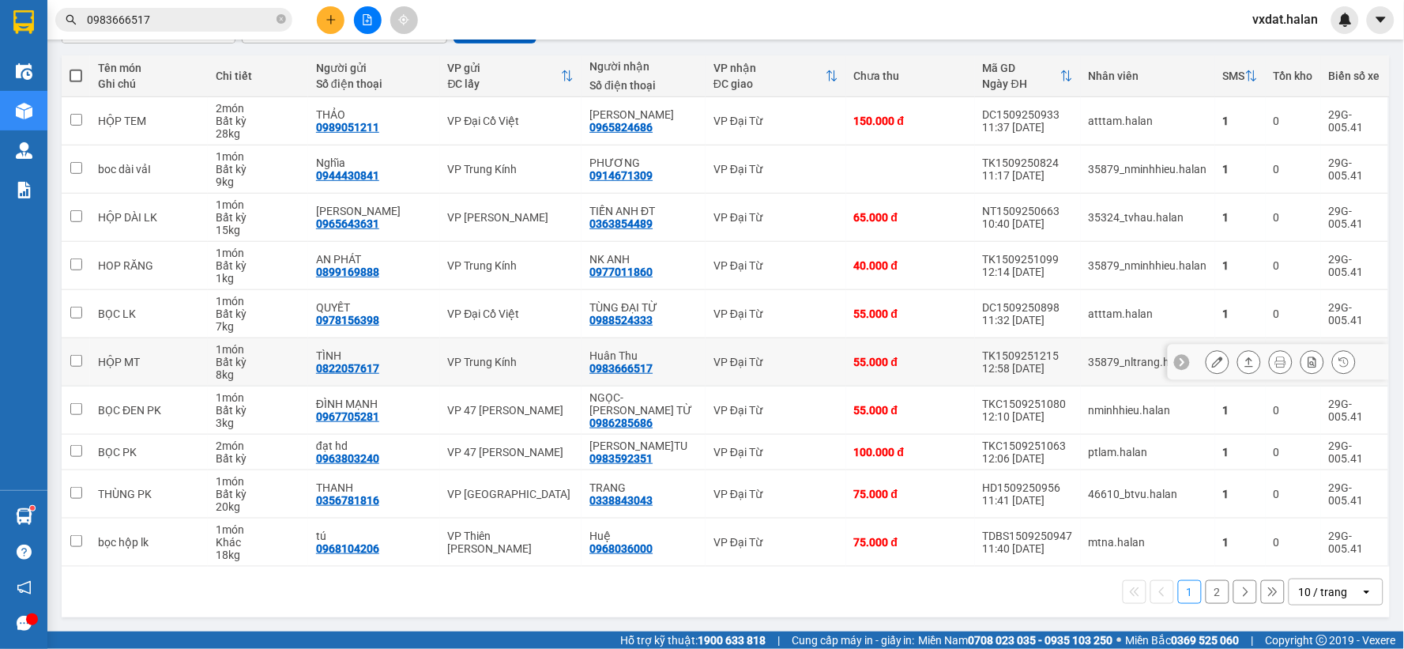
click at [1243, 361] on icon at bounding box center [1248, 361] width 11 height 11
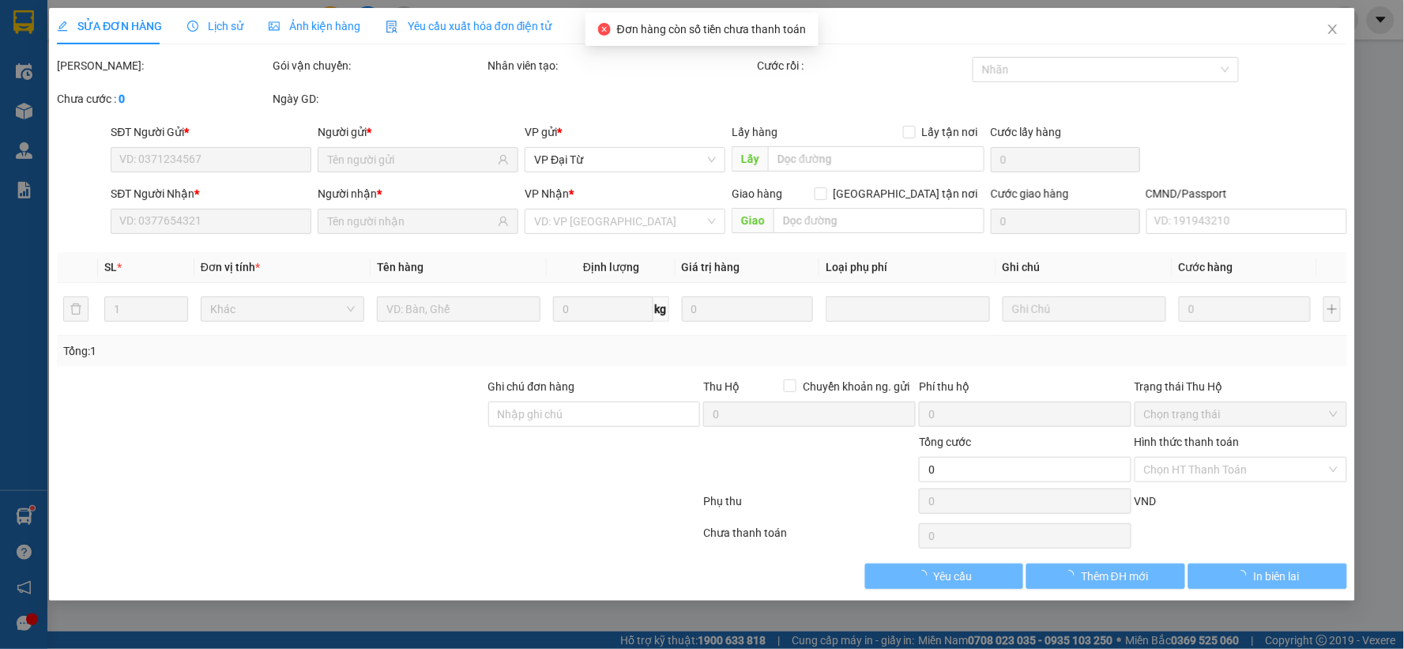
type input "0822057617"
type input "TÌNH"
type input "0983666517"
type input "Huân Thu"
type input "55.000"
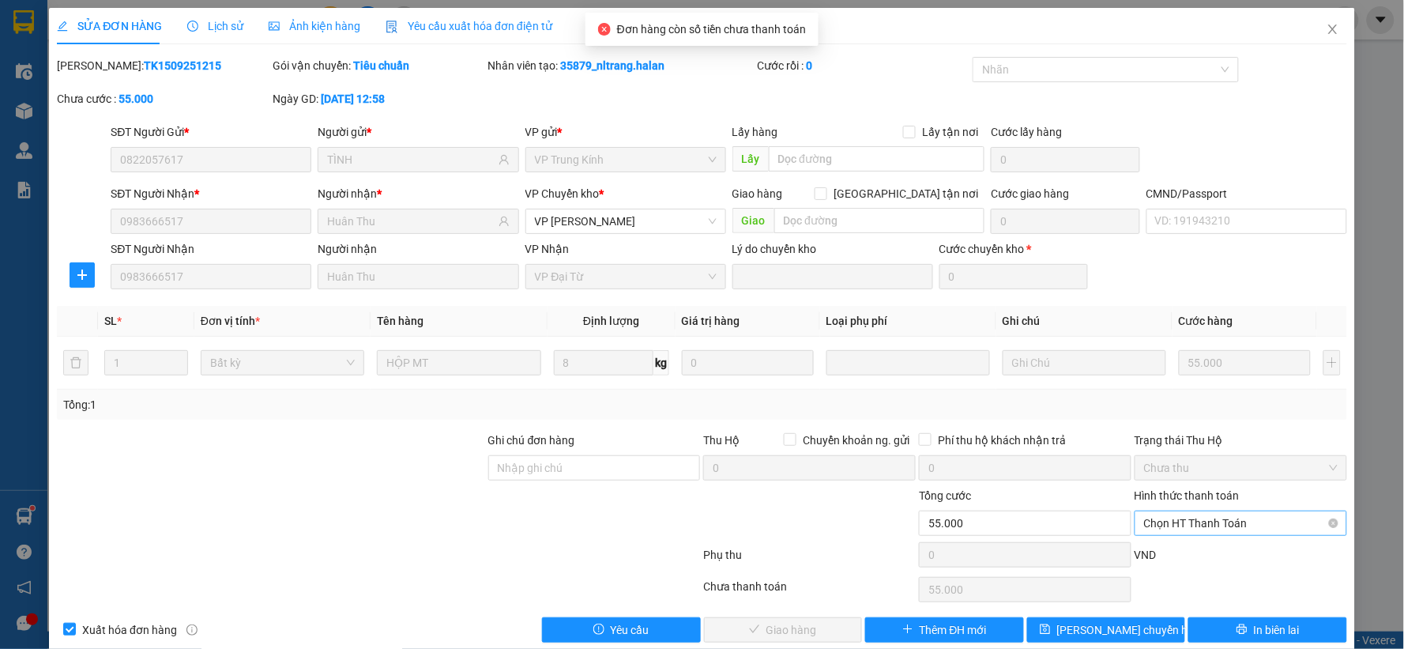
click at [1163, 513] on span "Chọn HT Thanh Toán" at bounding box center [1241, 523] width 194 height 24
click at [1152, 385] on div "Tại văn phòng" at bounding box center [1229, 390] width 191 height 17
type input "0"
click at [804, 615] on div "Total Paid Fee 0 Total UnPaid Fee 55.000 Cash Collection Total Fee Mã ĐH: TK150…" at bounding box center [702, 349] width 1290 height 585
click at [806, 626] on span "Giao hàng" at bounding box center [791, 629] width 51 height 17
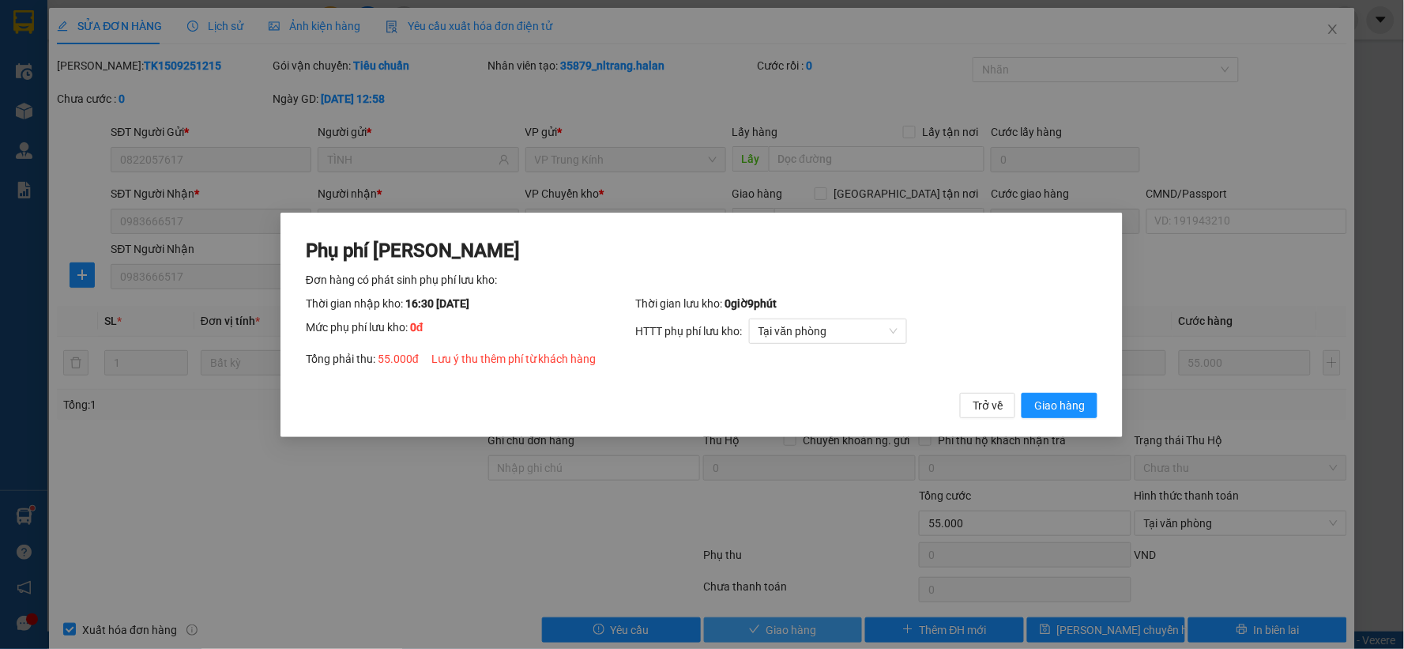
click at [1022, 392] on button "Giao hàng" at bounding box center [1060, 404] width 76 height 25
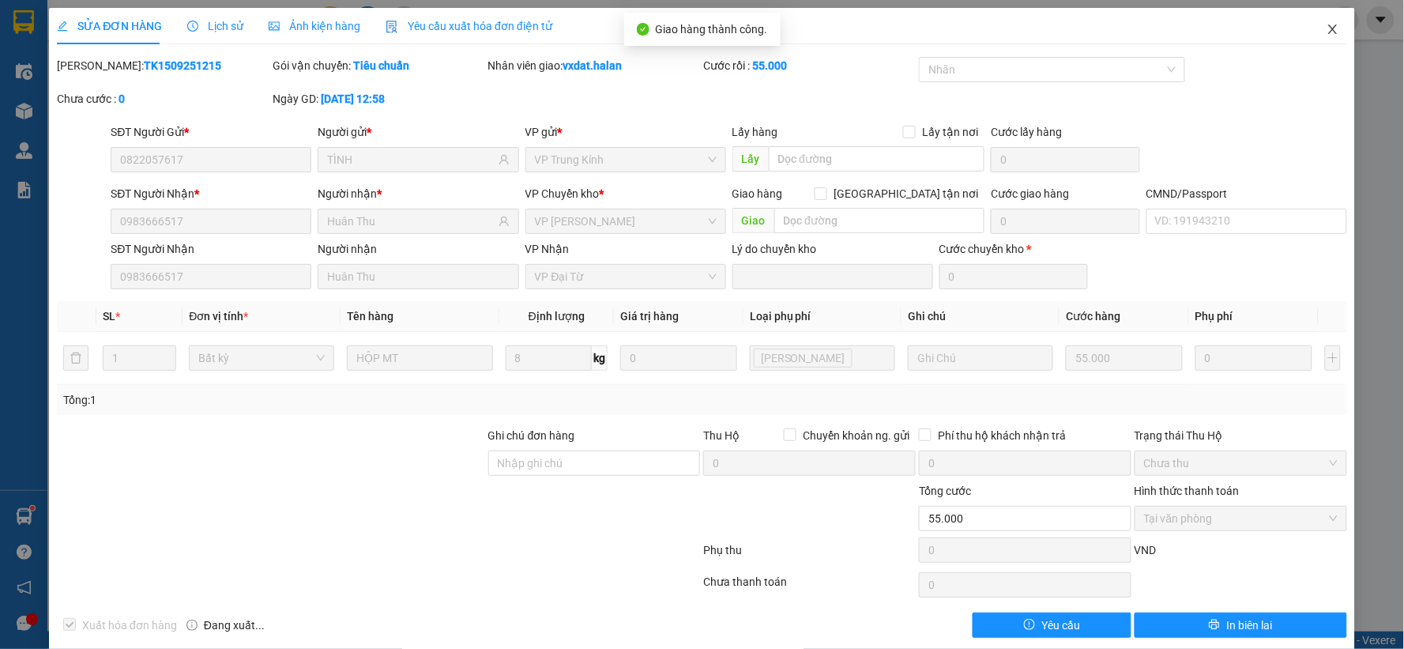
click at [1331, 26] on span "Close" at bounding box center [1333, 30] width 44 height 44
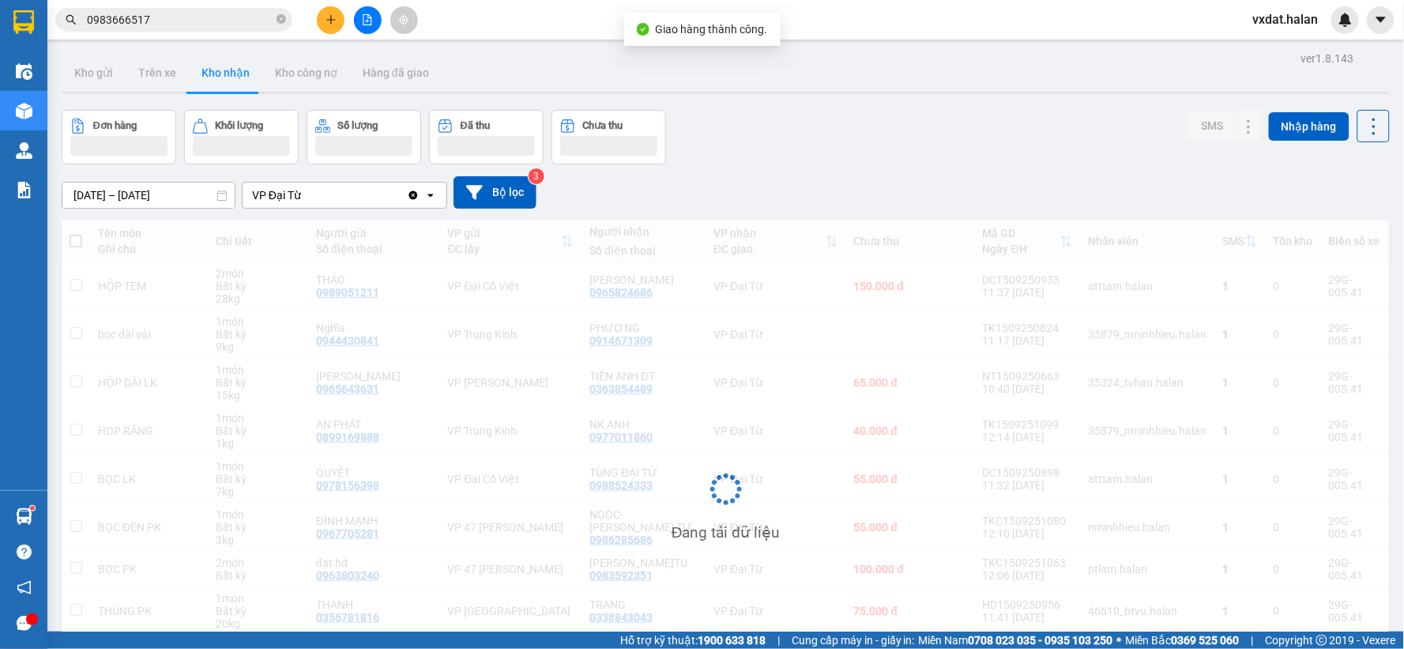
click at [832, 144] on div "Đơn hàng Khối lượng Số lượng Đã thu Chưa thu SMS Nhập hàng" at bounding box center [726, 137] width 1328 height 55
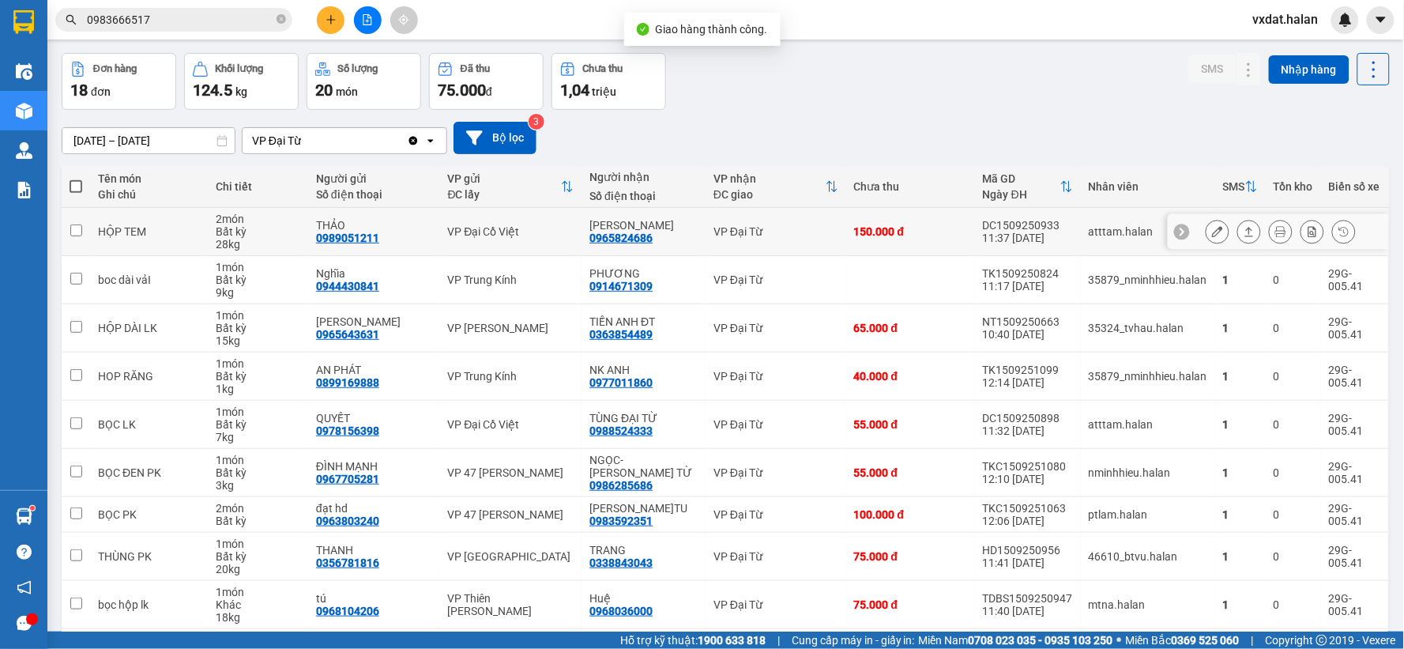
scroll to position [88, 0]
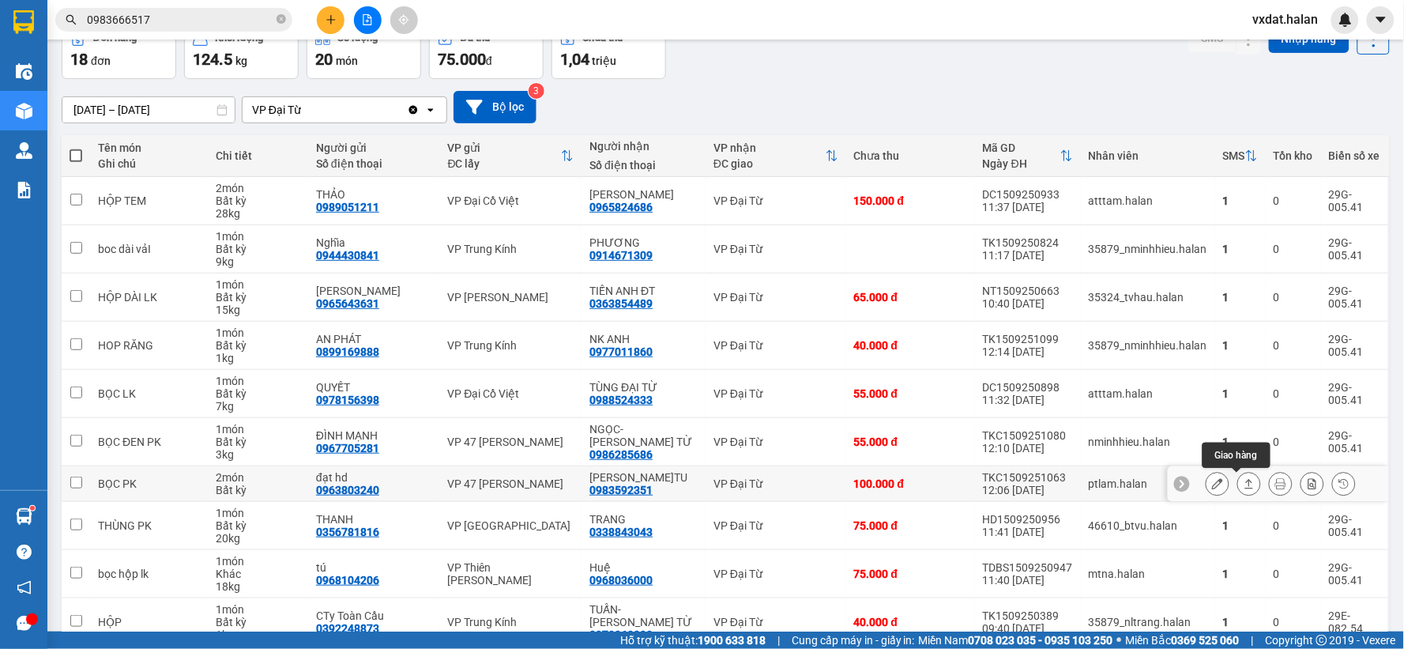
click at [1243, 482] on icon at bounding box center [1248, 483] width 11 height 11
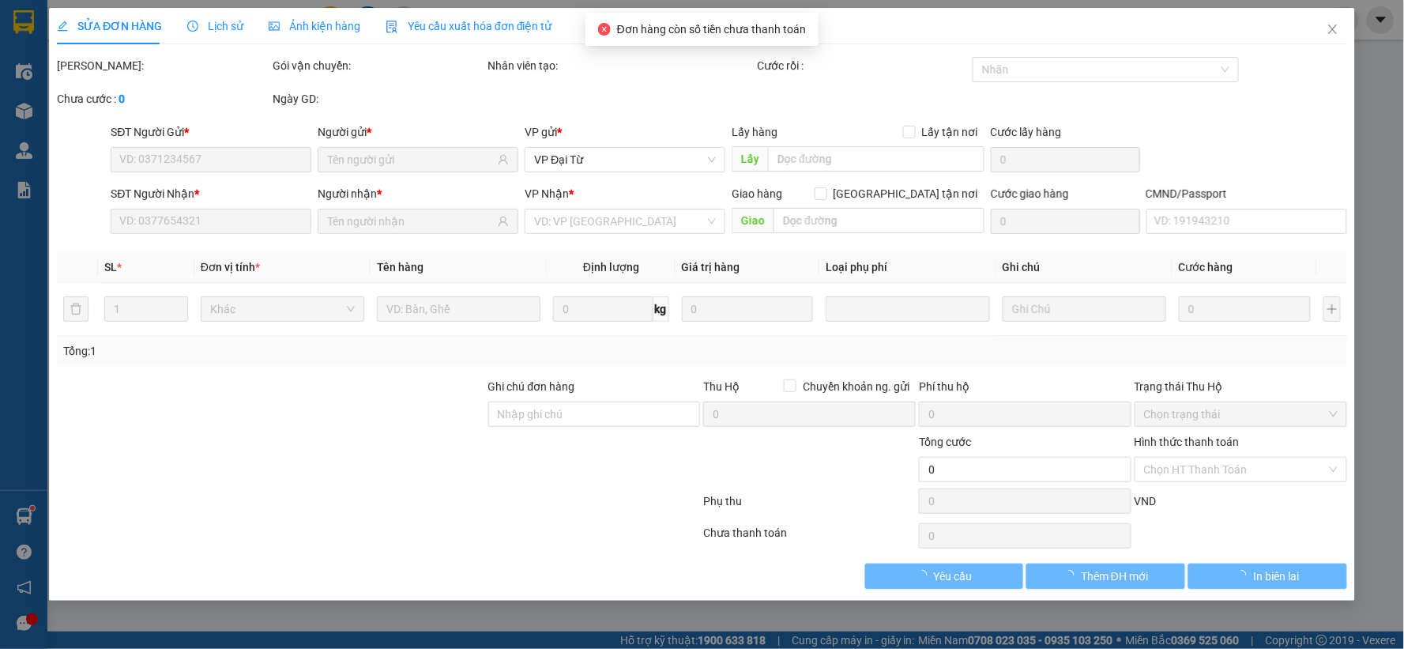
type input "0963803240"
type input "đạt hd"
type input "0983592351"
type input "TƯ GIANG Đ.TU"
type input "100.000"
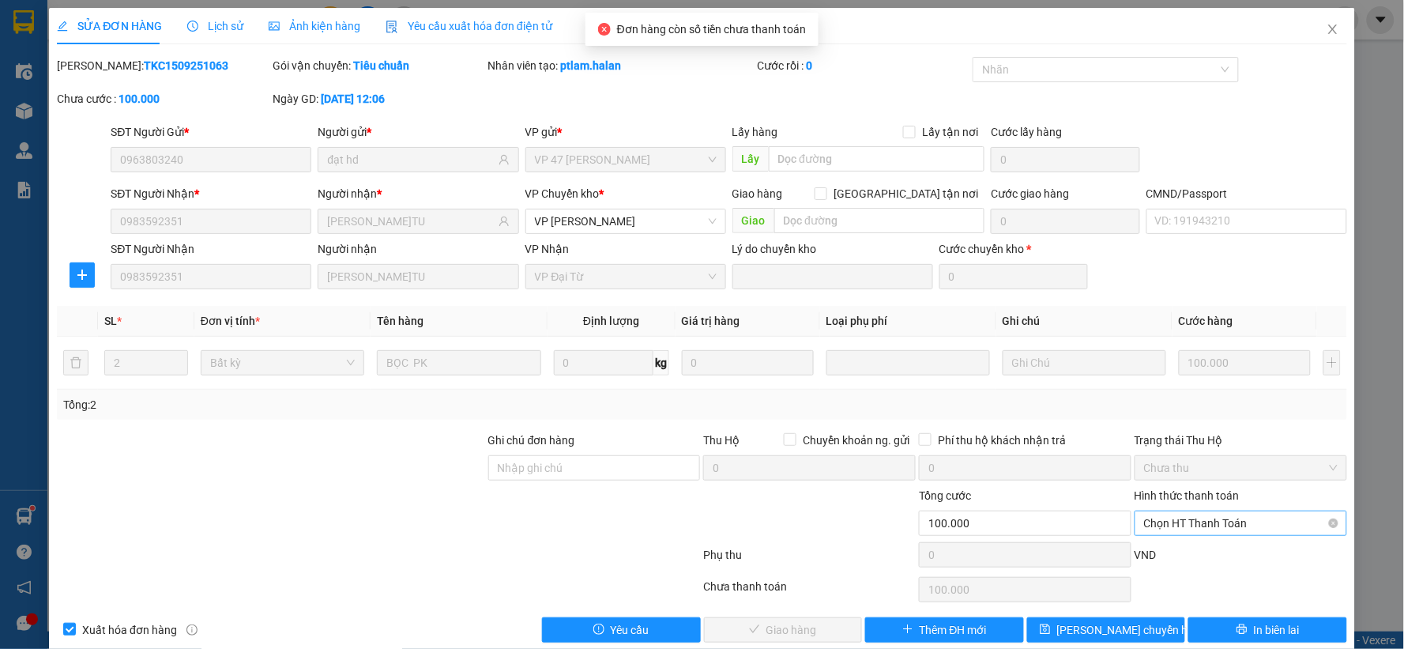
click at [1203, 521] on span "Chọn HT Thanh Toán" at bounding box center [1241, 523] width 194 height 24
click at [1180, 385] on div "Tại văn phòng" at bounding box center [1229, 390] width 191 height 17
type input "0"
click at [788, 645] on div "SỬA ĐƠN HÀNG Lịch sử Ảnh kiện hàng Yêu cầu xuất hóa đơn điện tử Total Paid Fee …" at bounding box center [702, 331] width 1306 height 646
click at [795, 635] on span "Giao hàng" at bounding box center [791, 629] width 51 height 17
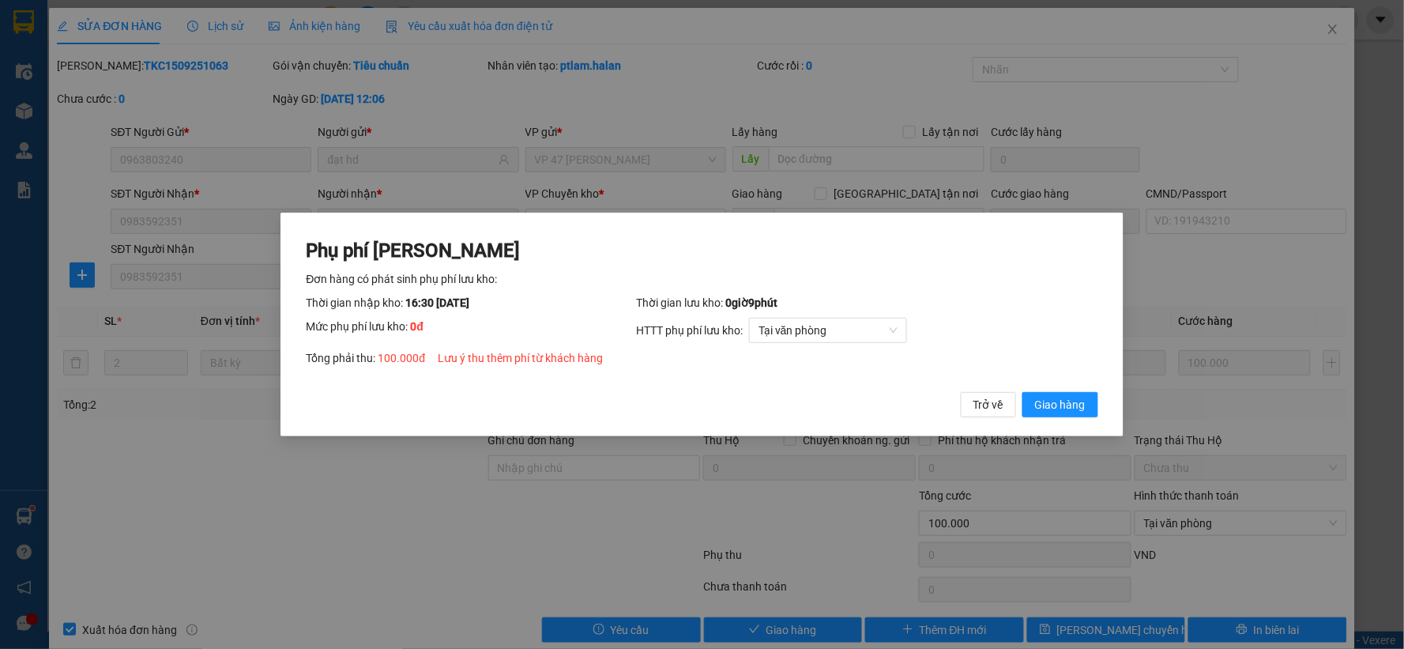
click at [1085, 389] on div "Phụ phí Lưu kho Đơn hàng có phát sinh phụ phí lưu kho: Thời gian nhập kho: 16:3…" at bounding box center [702, 328] width 792 height 180
click at [1082, 397] on span "Giao hàng" at bounding box center [1060, 404] width 51 height 17
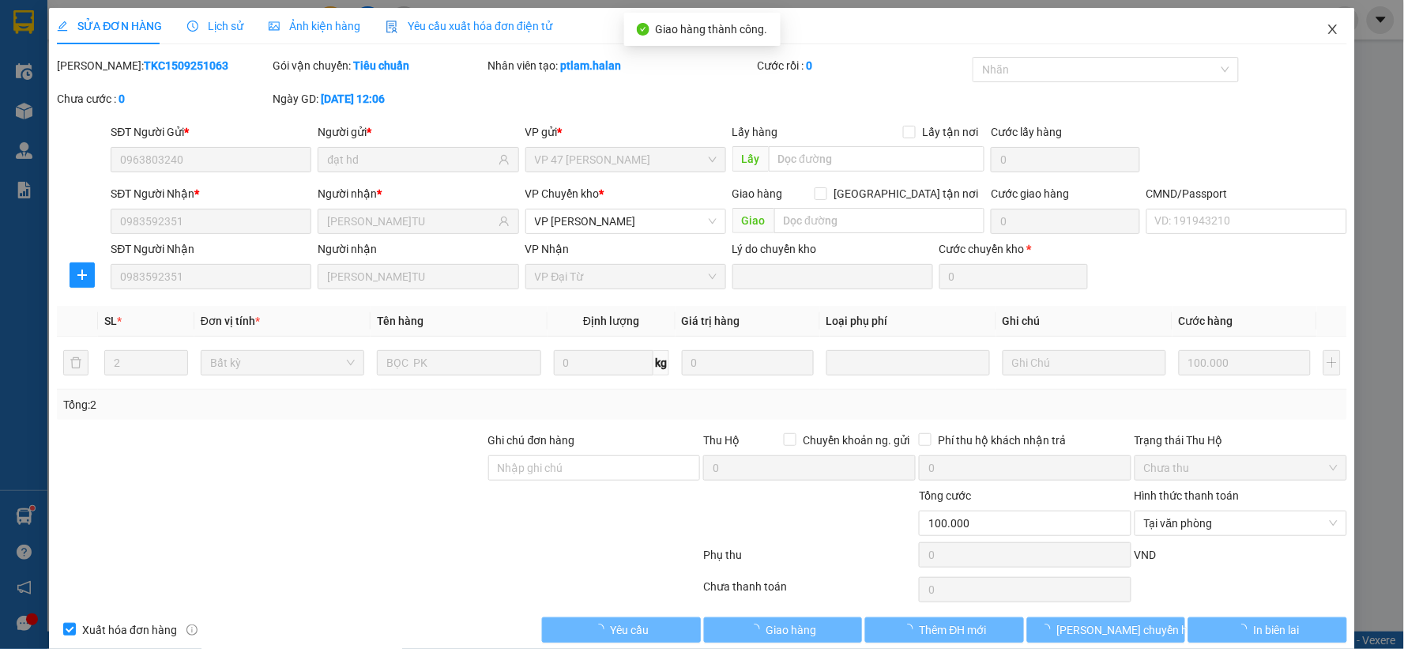
click at [1326, 34] on icon "close" at bounding box center [1332, 29] width 13 height 13
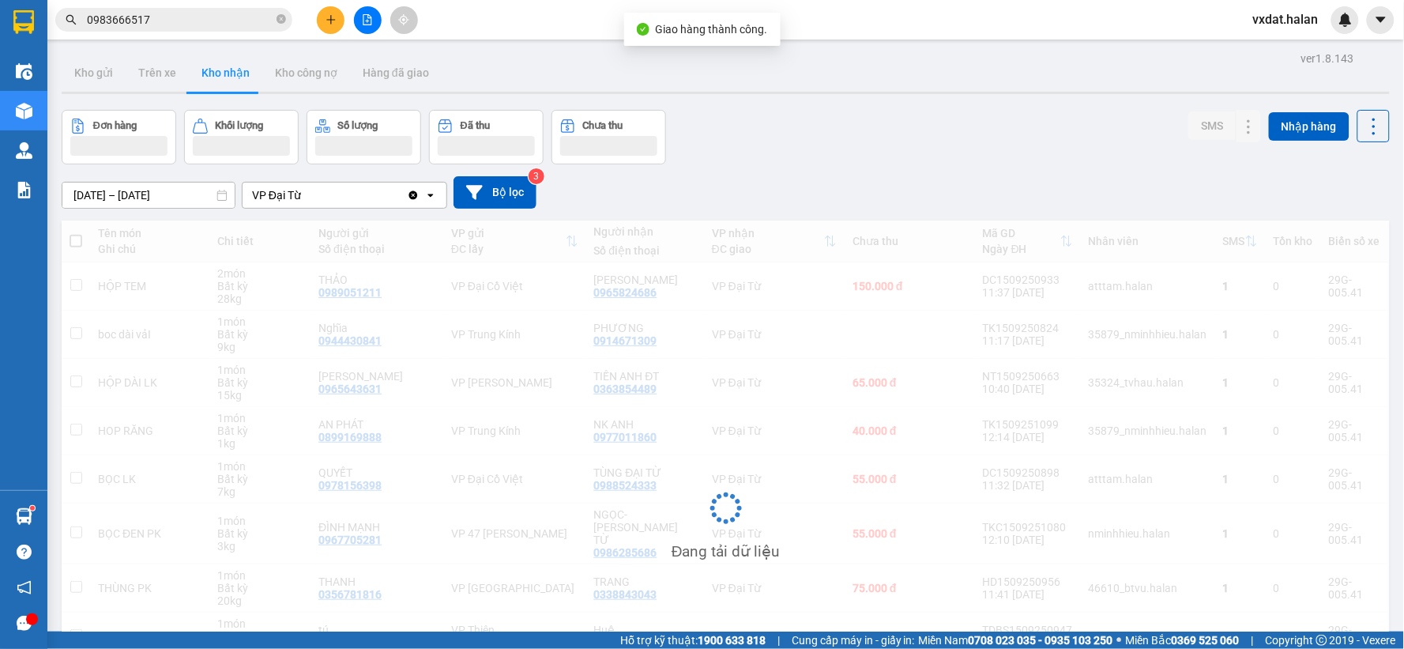
click at [921, 159] on div "Đơn hàng Khối lượng Số lượng Đã thu Chưa thu SMS Nhập hàng" at bounding box center [726, 137] width 1328 height 55
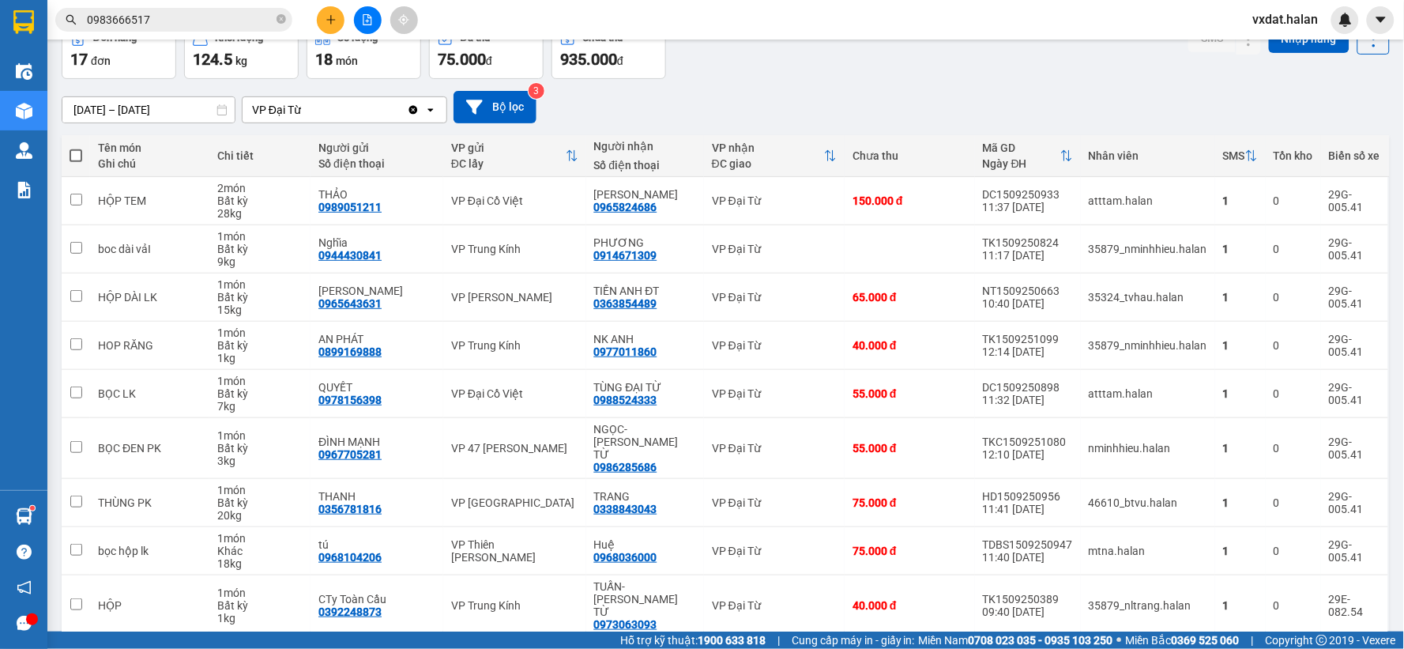
scroll to position [182, 0]
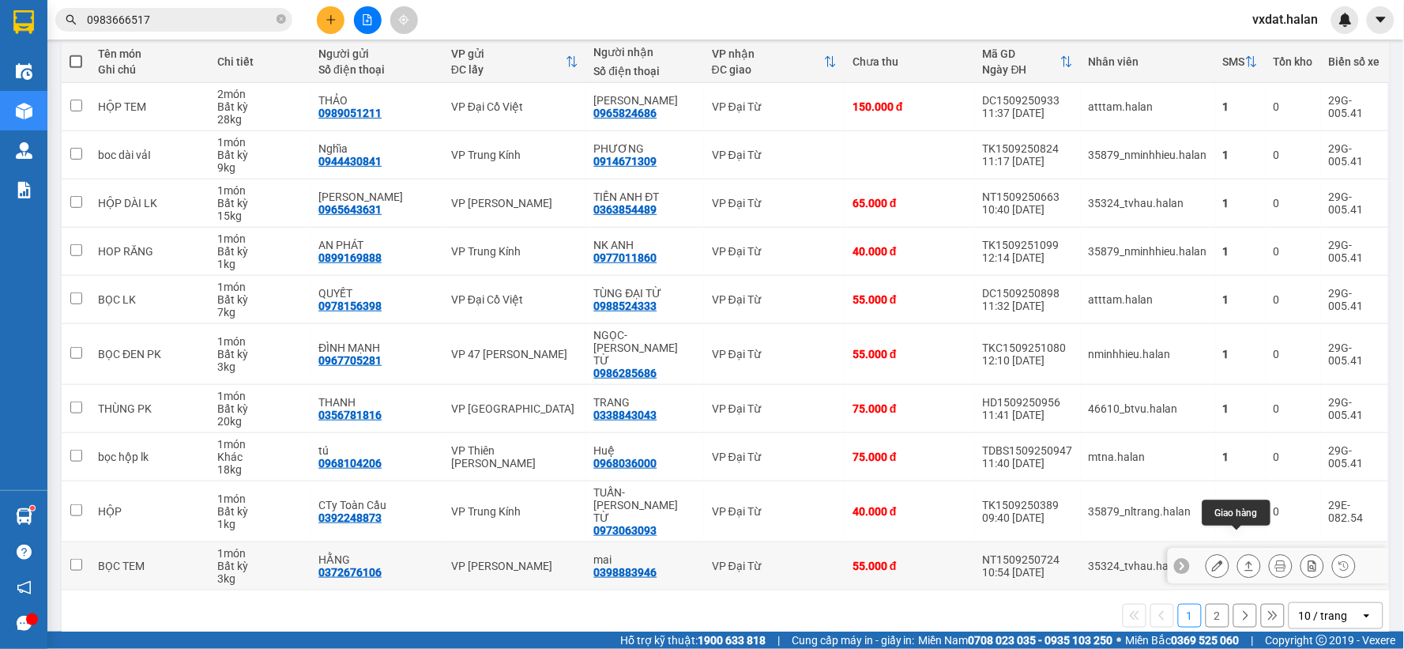
click at [1243, 560] on icon at bounding box center [1248, 565] width 11 height 11
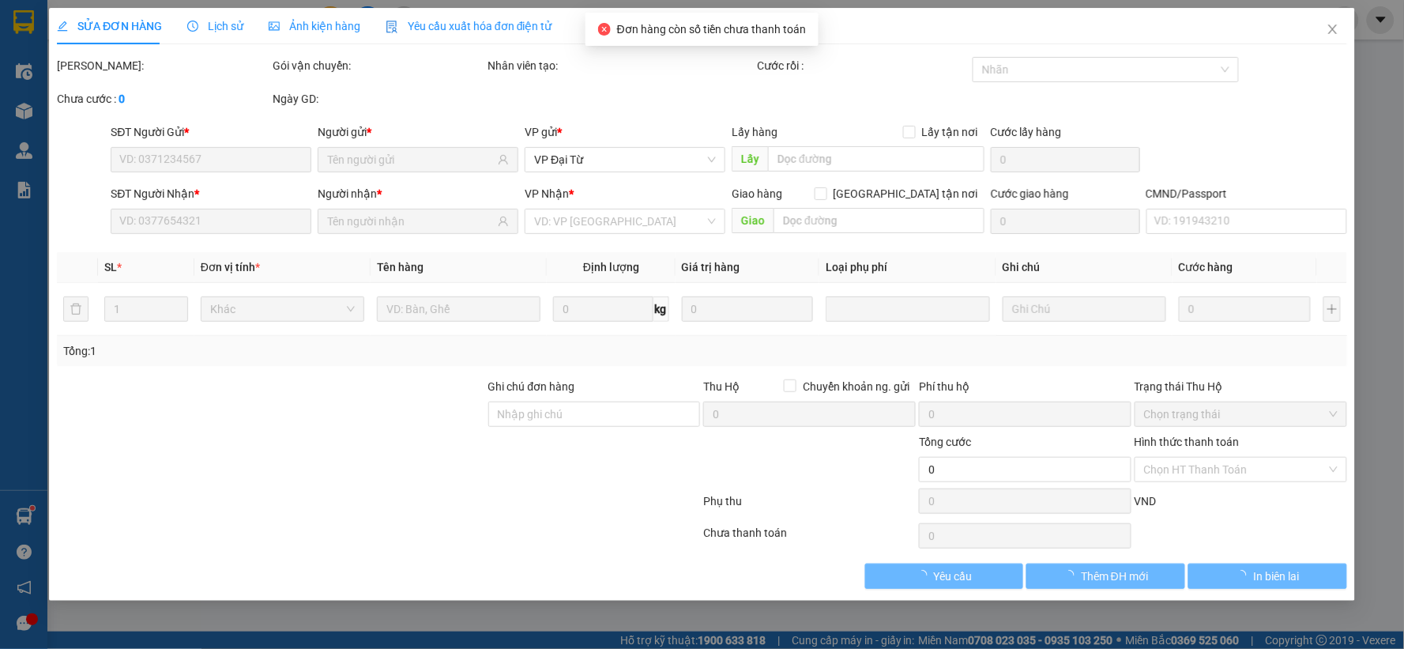
type input "0372676106"
type input "HẰNG"
type input "0398883946"
type input "mai"
type input "55.000"
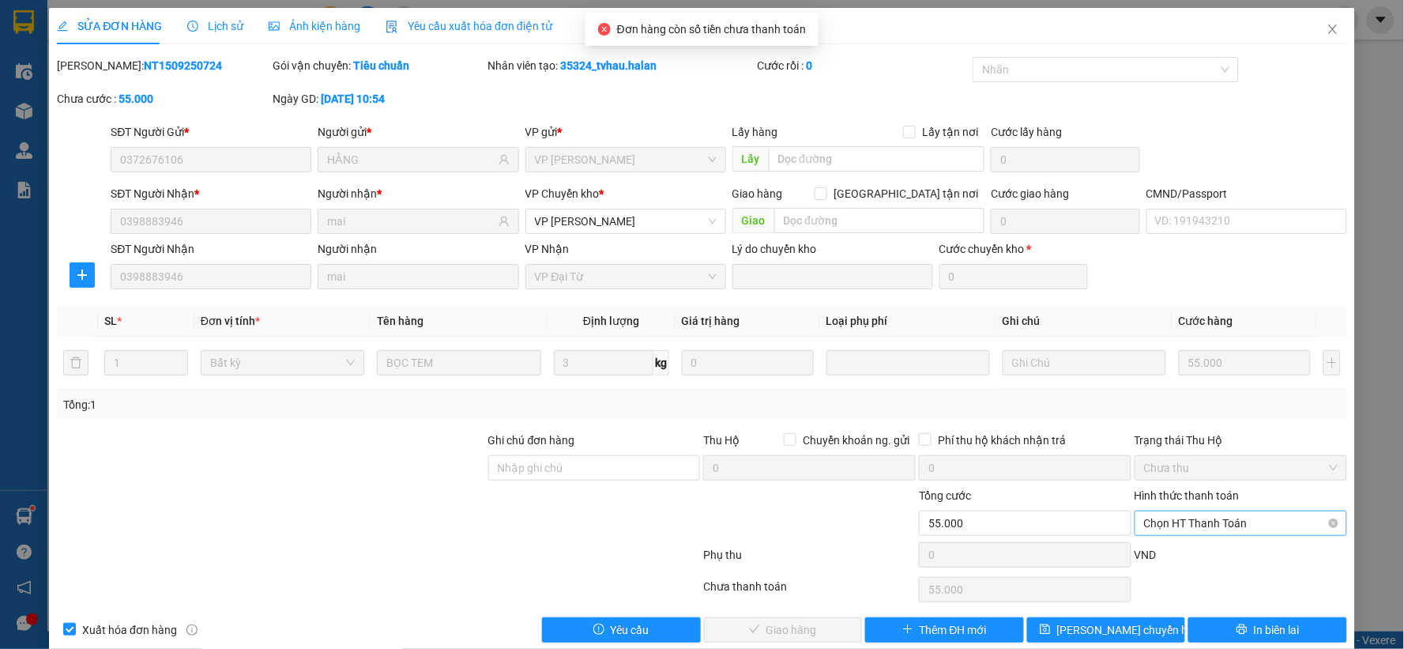
click at [1186, 517] on span "Chọn HT Thanh Toán" at bounding box center [1241, 523] width 194 height 24
click at [1182, 399] on div "Tại văn phòng" at bounding box center [1230, 390] width 210 height 25
type input "0"
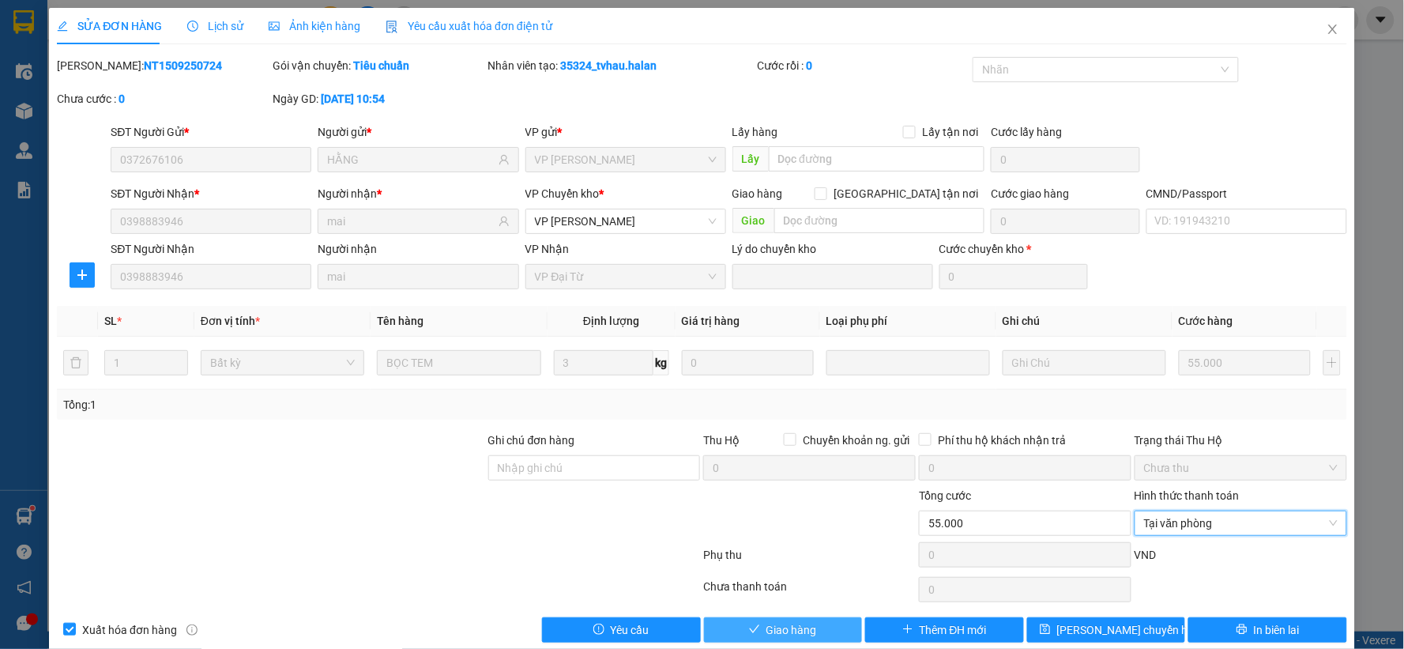
click at [784, 624] on span "Giao hàng" at bounding box center [791, 629] width 51 height 17
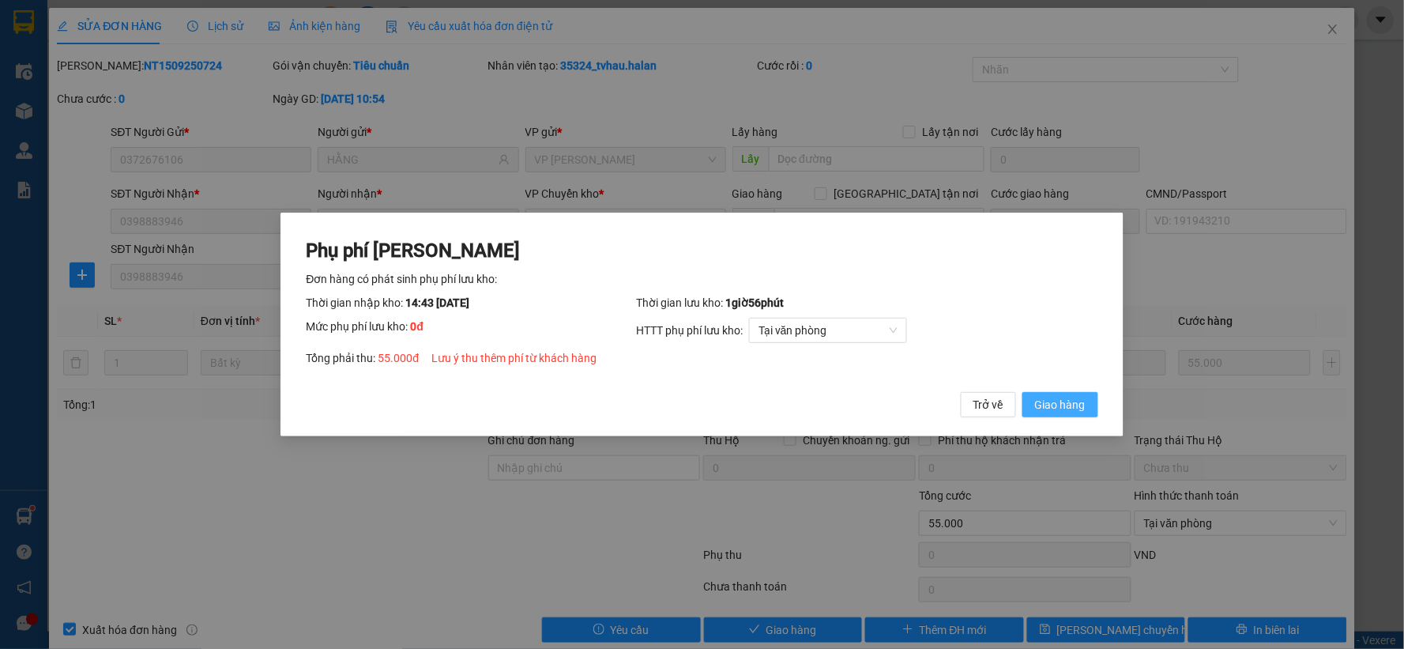
click at [1085, 405] on button "Giao hàng" at bounding box center [1060, 404] width 76 height 25
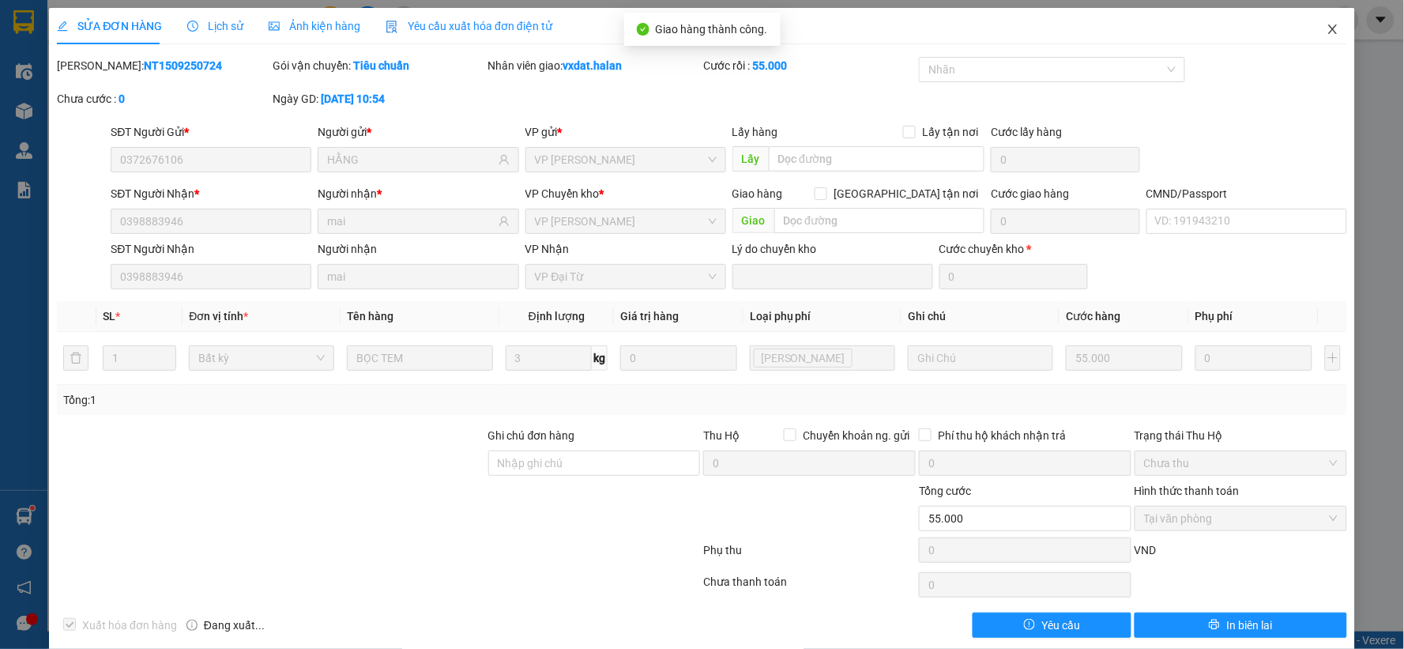
click at [1323, 16] on span "Close" at bounding box center [1333, 30] width 44 height 44
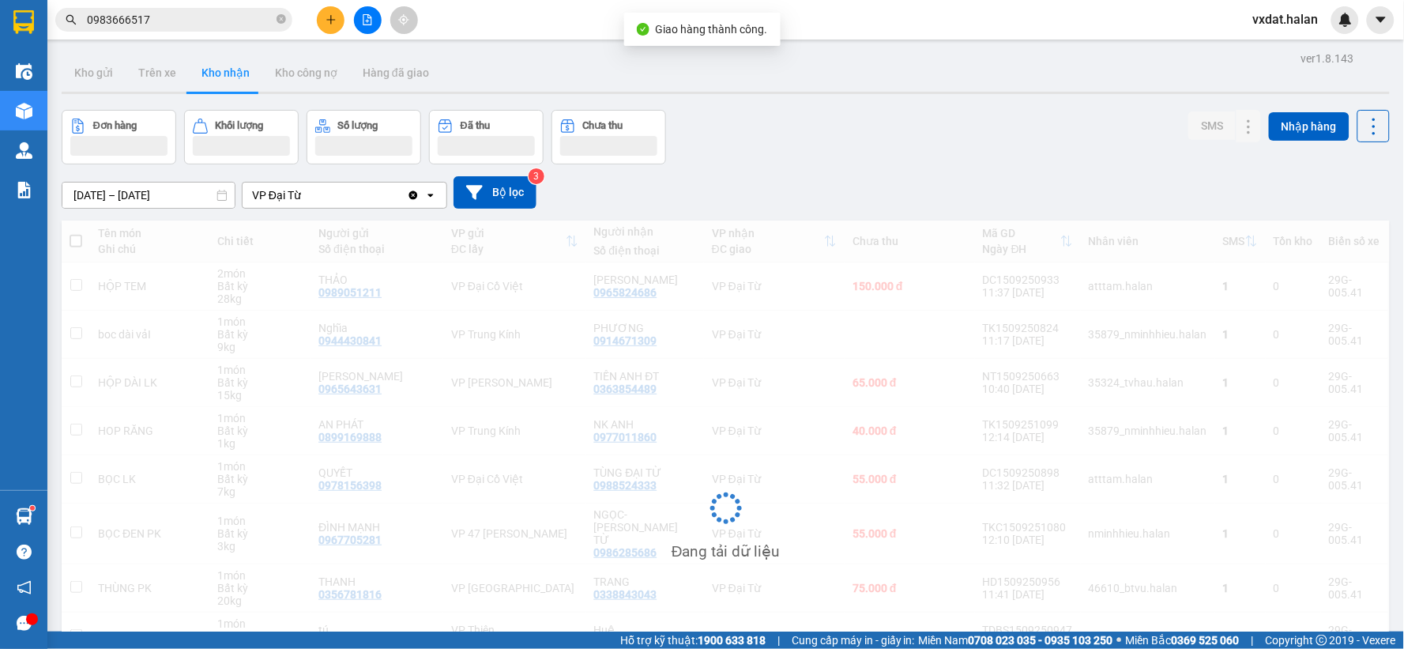
click at [980, 160] on div "Đơn hàng Khối lượng Số lượng Đã thu Chưa thu SMS Nhập hàng" at bounding box center [726, 137] width 1328 height 55
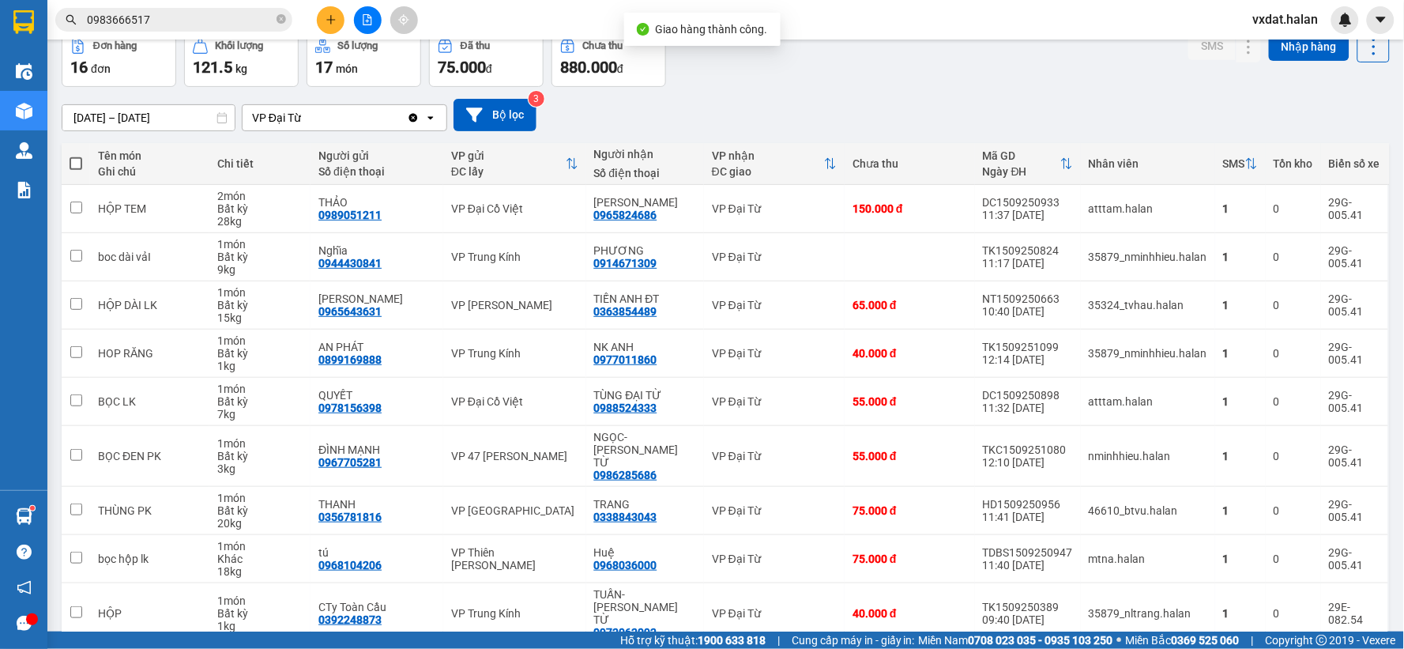
scroll to position [182, 0]
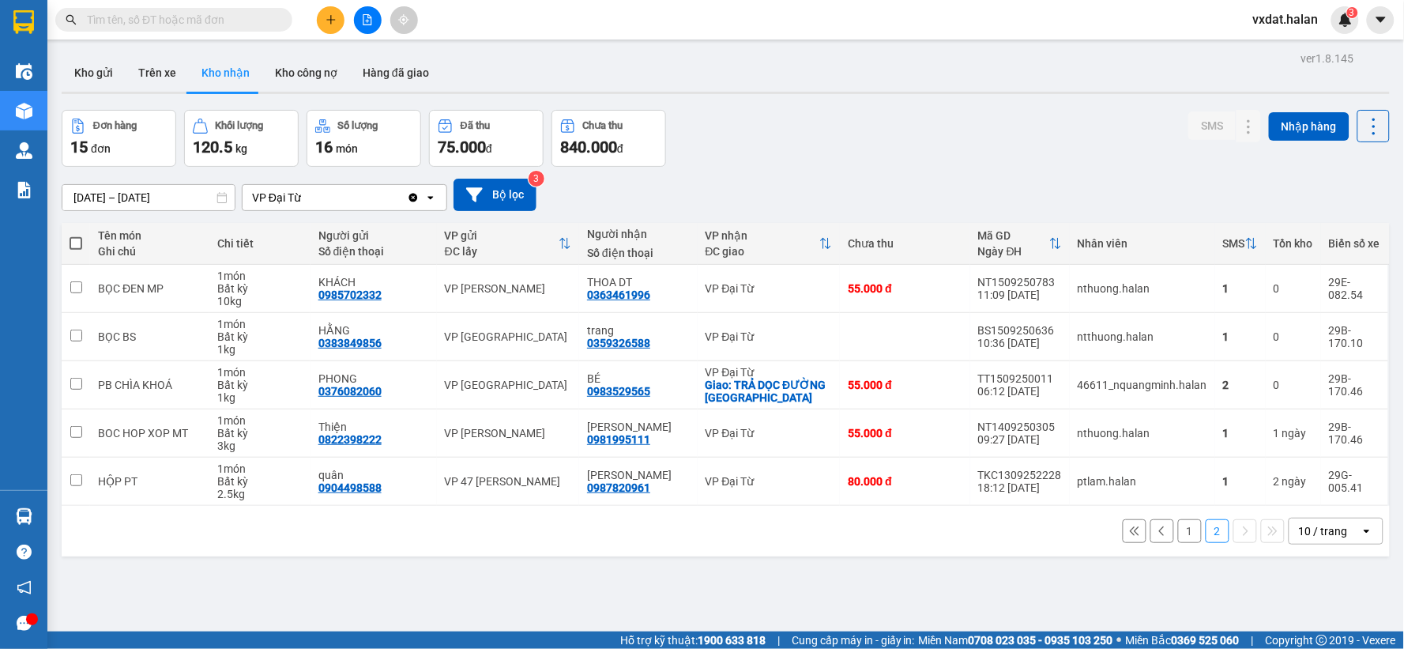
click at [1178, 531] on button "1" at bounding box center [1190, 531] width 24 height 24
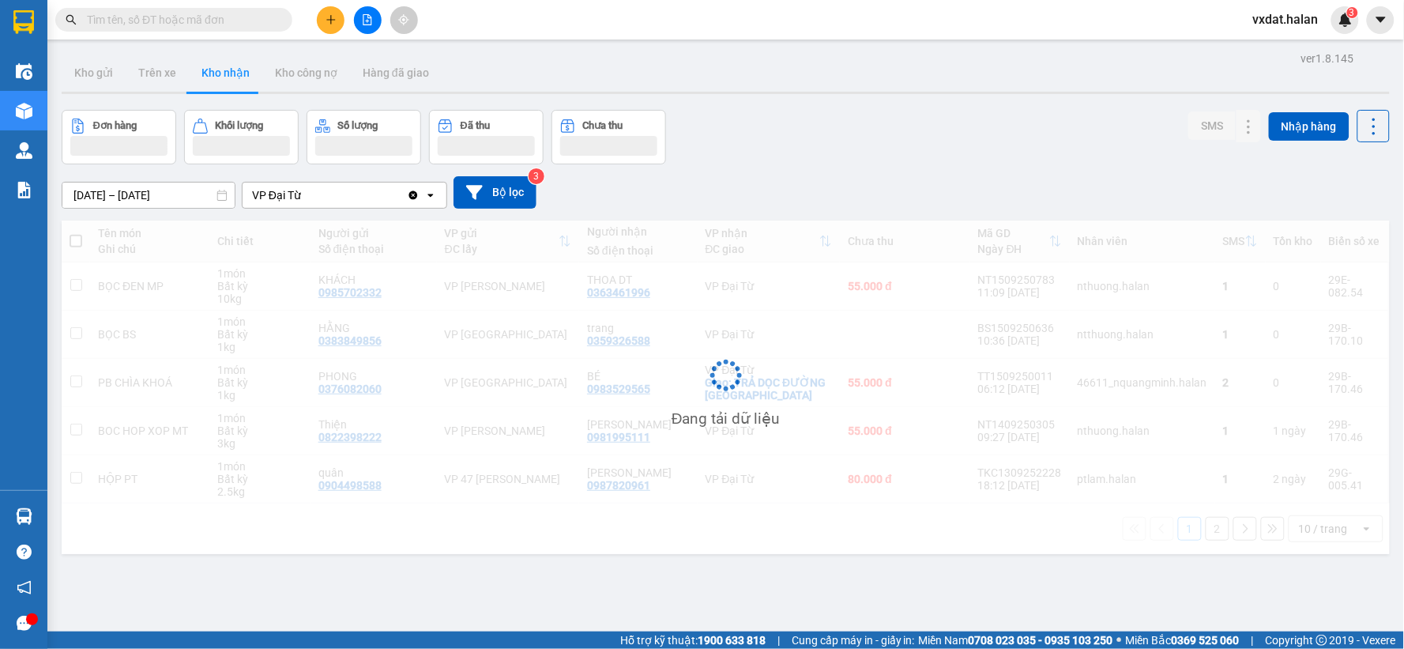
click at [966, 101] on div "ver 1.8.145 Kho gửi Trên xe Kho nhận Kho công nợ Hàng đã giao Đơn hàng Khối lượ…" at bounding box center [725, 371] width 1341 height 649
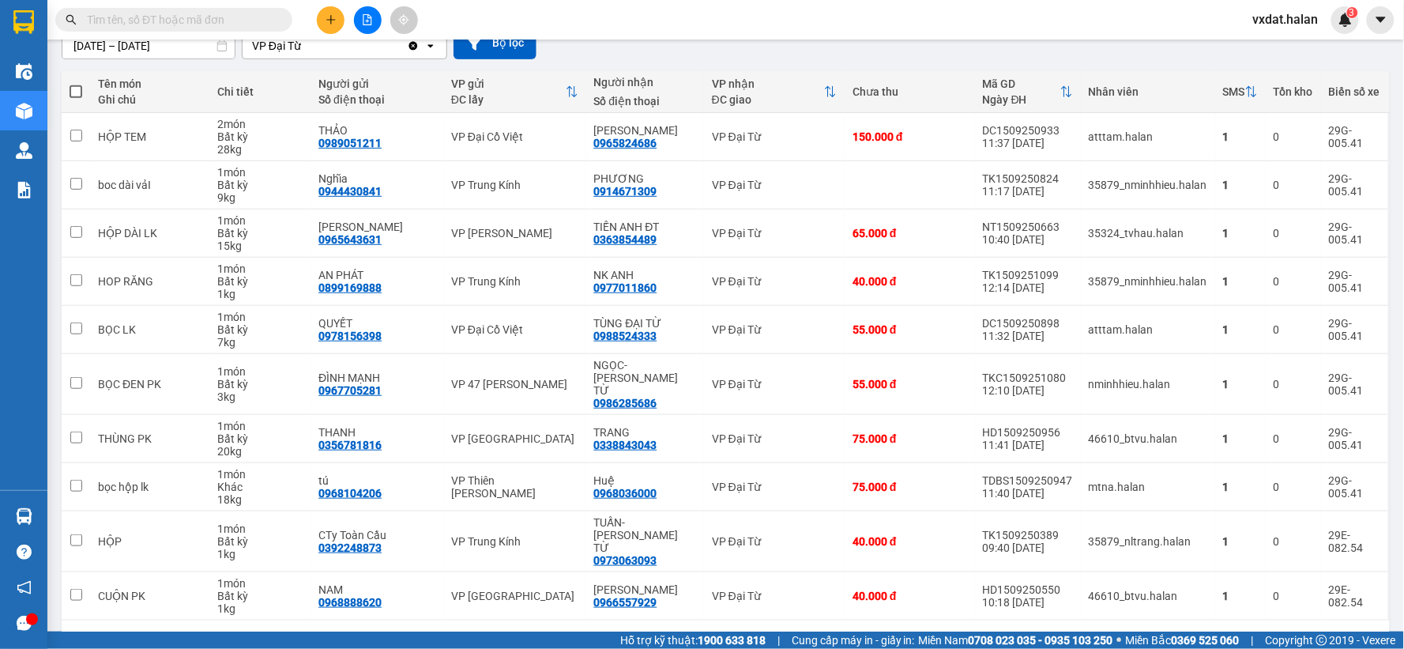
scroll to position [182, 0]
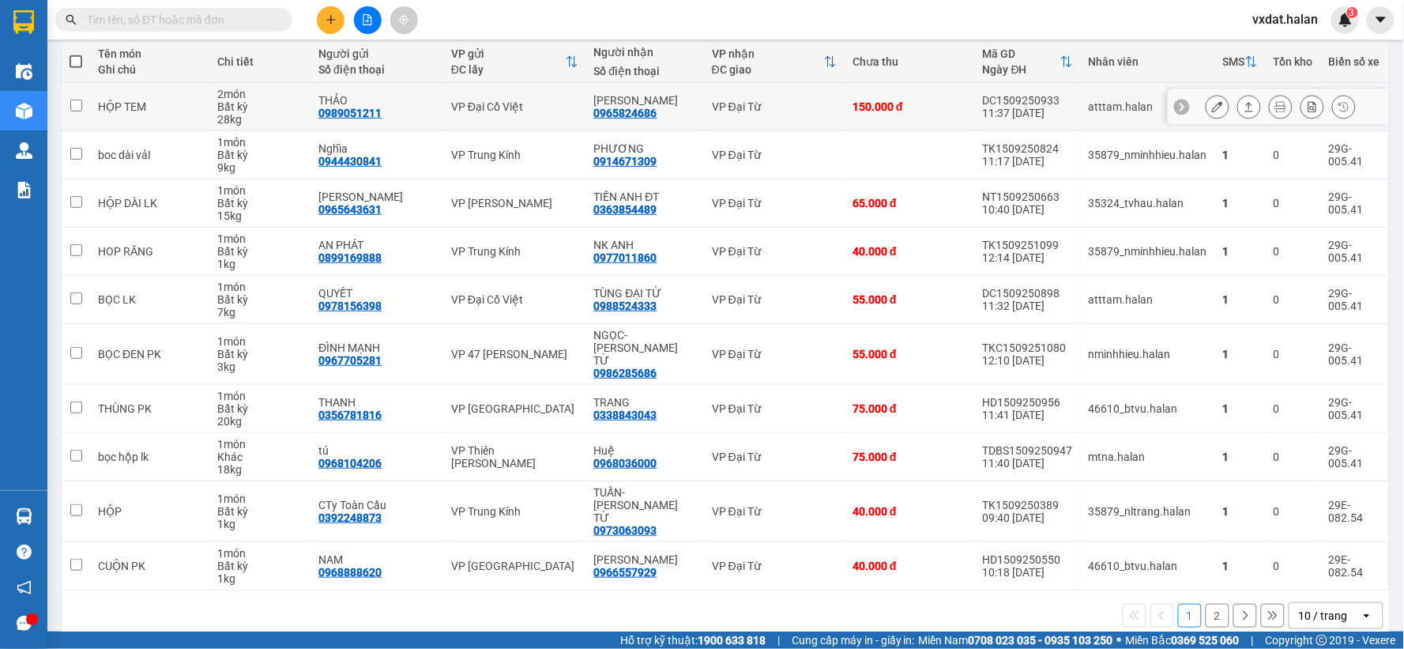
click at [650, 114] on div "0965824686" at bounding box center [625, 113] width 63 height 13
click at [644, 114] on div "0965824686" at bounding box center [625, 113] width 63 height 13
copy div "0965824686"
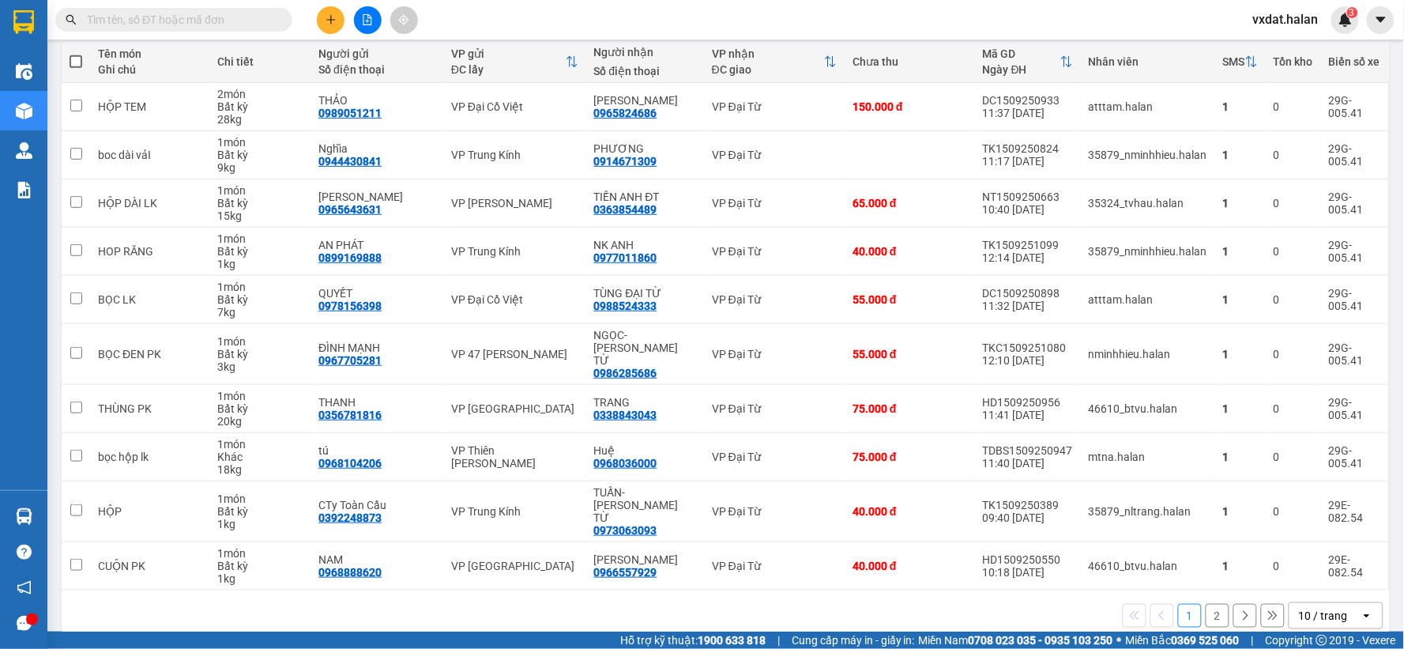
click at [171, 25] on input "text" at bounding box center [180, 19] width 186 height 17
paste input "0965824686"
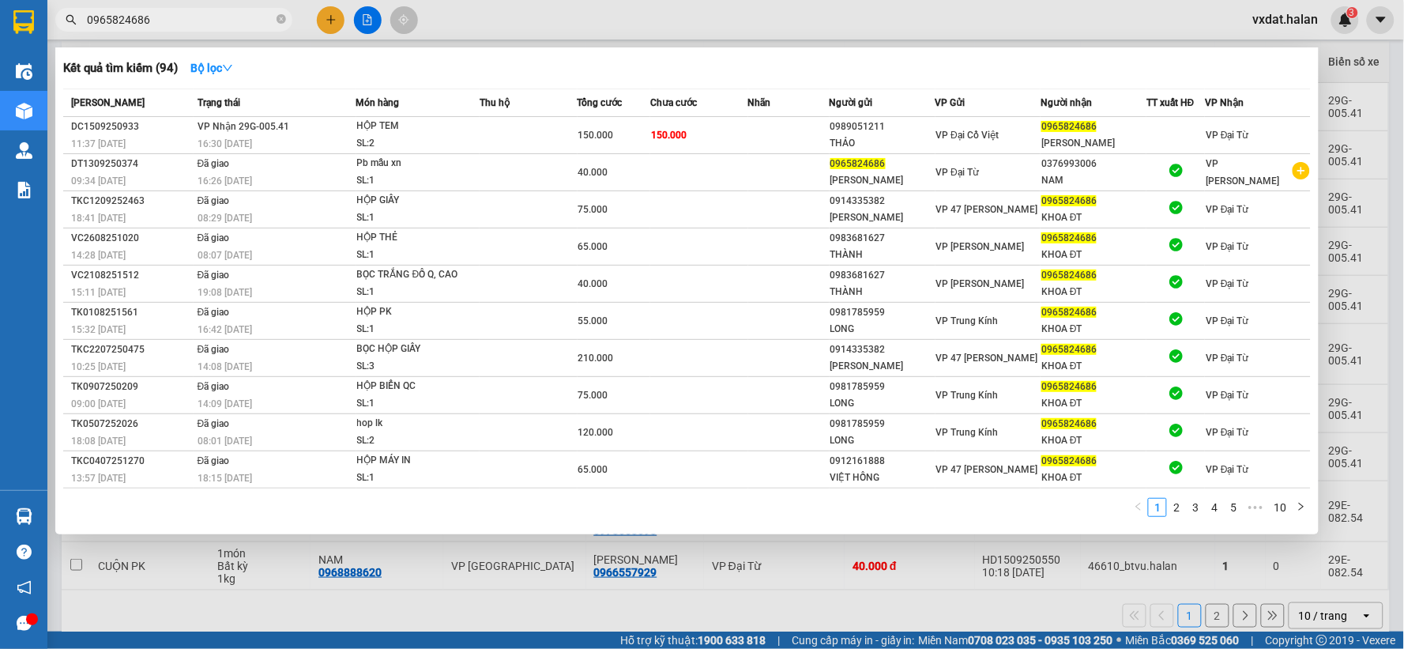
type input "0965824686"
click at [814, 30] on div at bounding box center [702, 324] width 1404 height 649
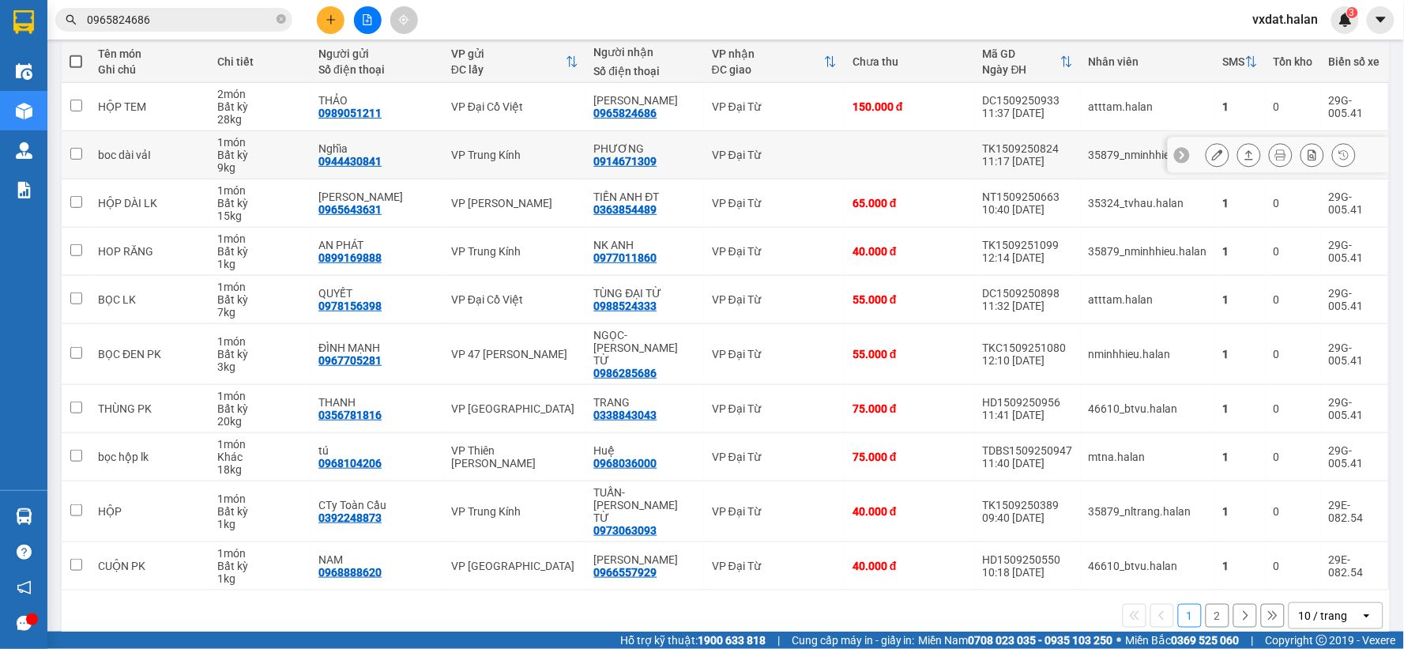
drag, startPoint x: 1202, startPoint y: 140, endPoint x: 1217, endPoint y: 140, distance: 15.0
click at [1205, 140] on div at bounding box center [1278, 155] width 221 height 36
click at [1243, 151] on icon at bounding box center [1248, 154] width 11 height 11
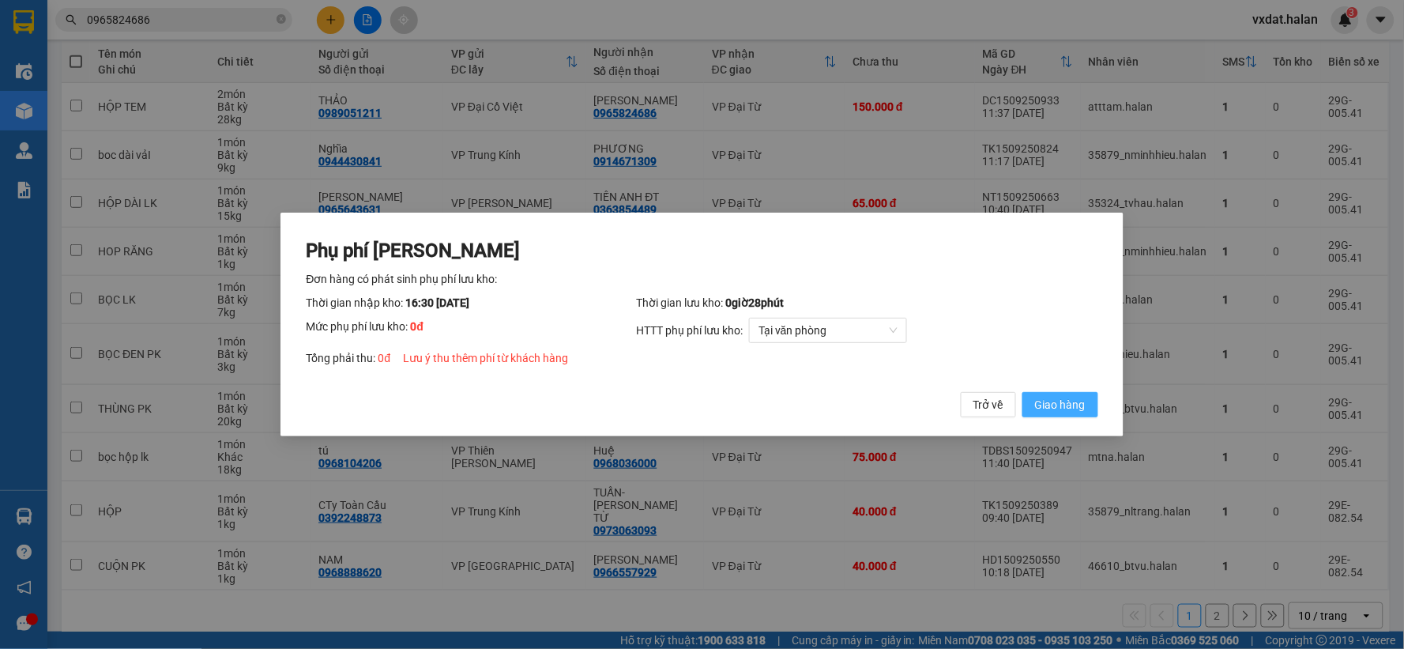
click at [1062, 393] on button "Giao hàng" at bounding box center [1060, 404] width 76 height 25
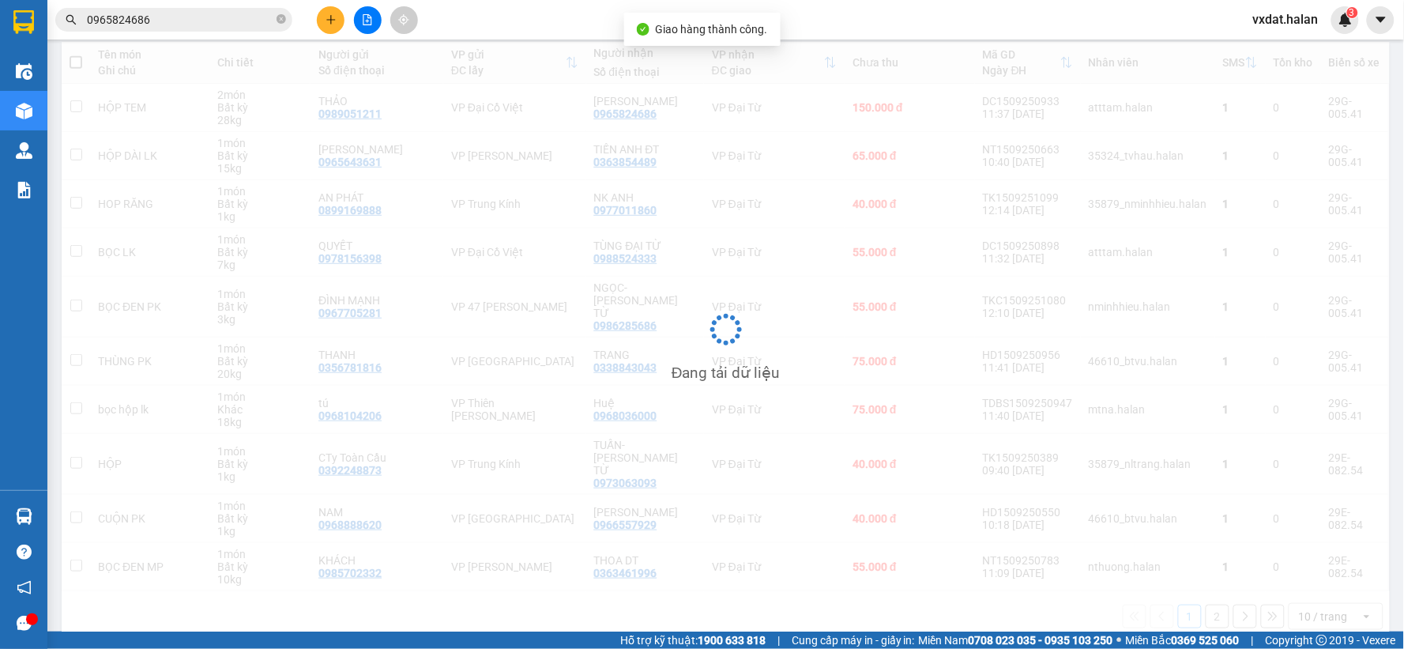
click at [809, 620] on div "ver 1.8.145 Kho gửi Trên xe Kho nhận Kho công nợ Hàng đã giao Đơn hàng Khối lượ…" at bounding box center [725, 258] width 1341 height 779
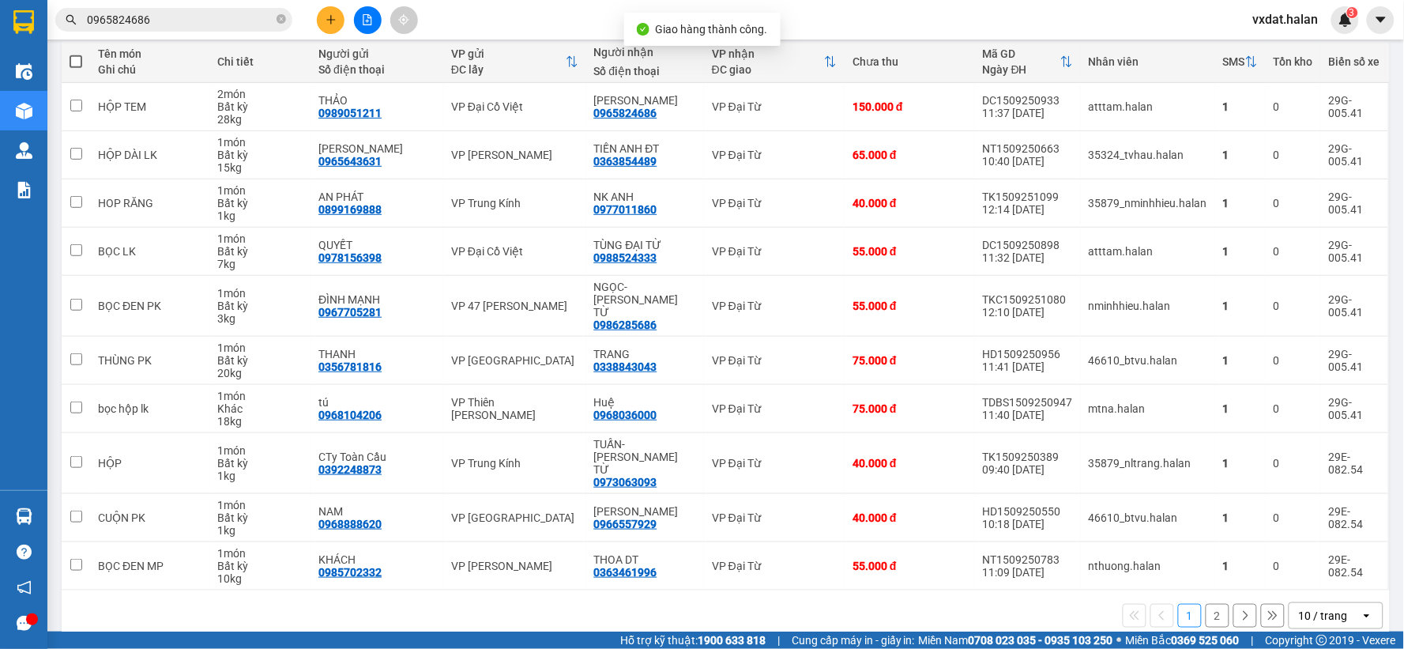
click at [1205, 604] on button "2" at bounding box center [1217, 616] width 24 height 24
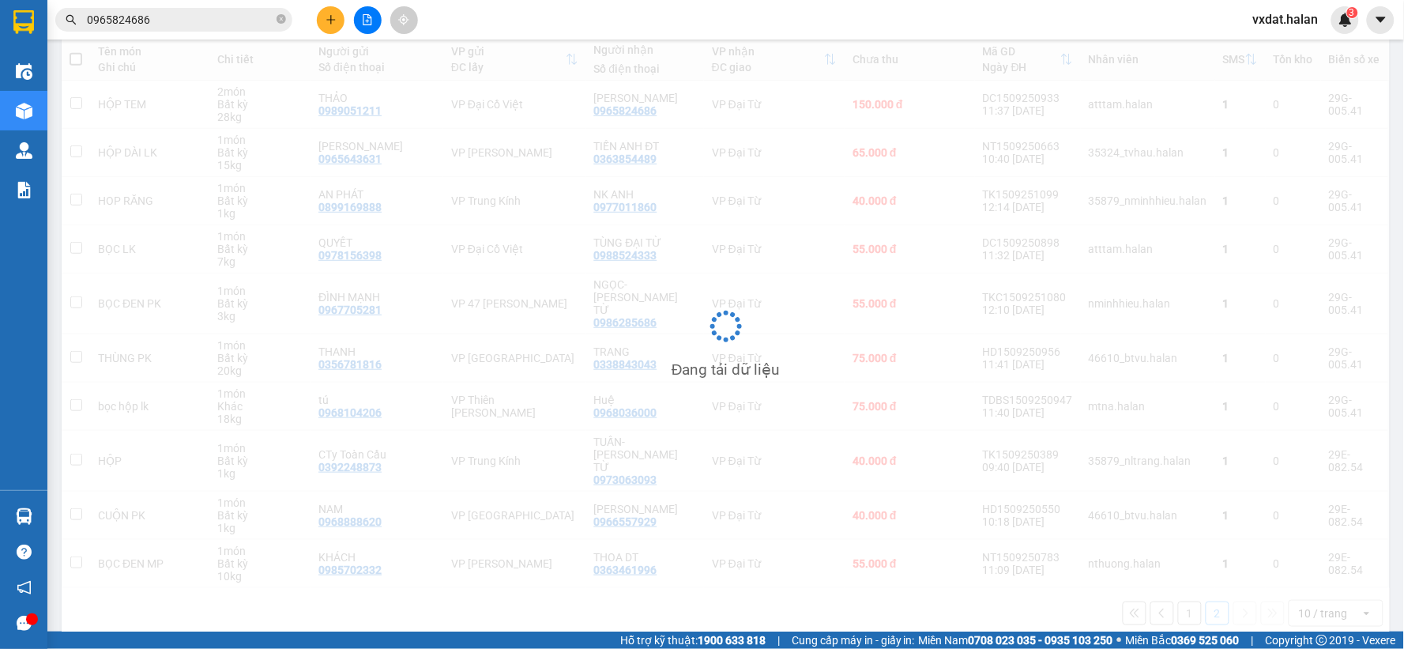
scroll to position [73, 0]
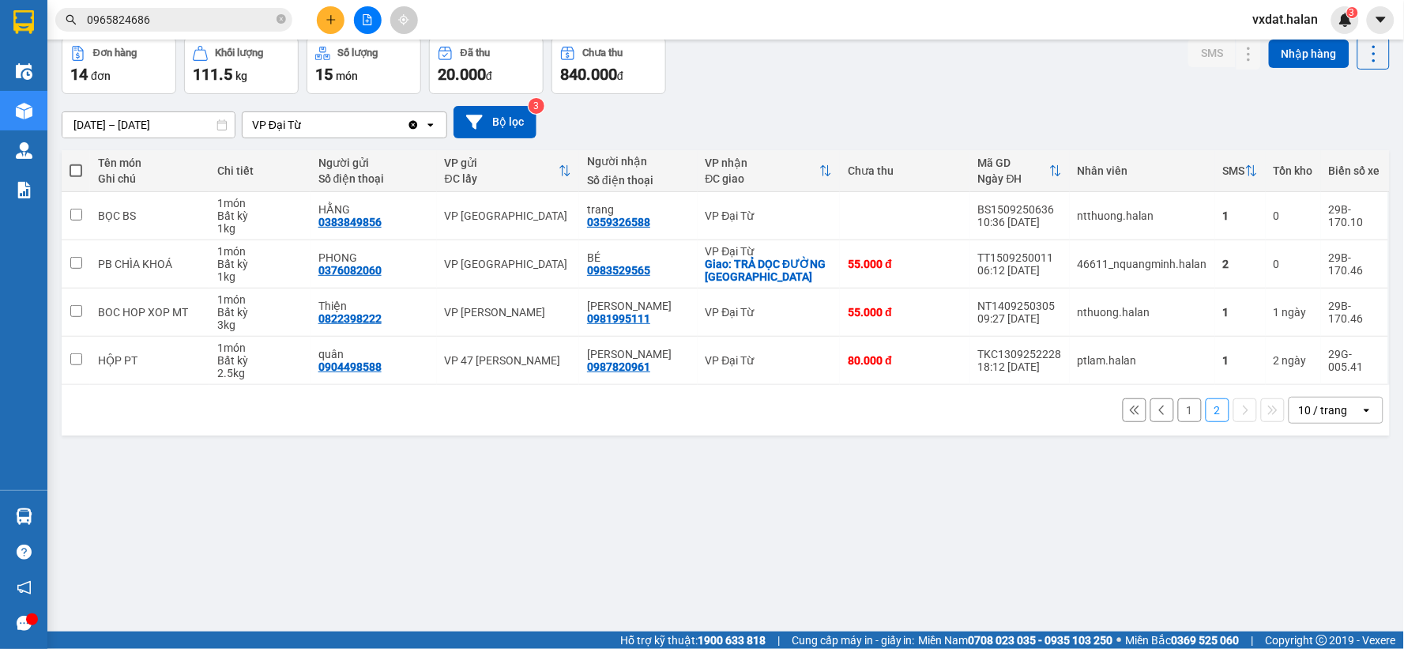
click at [960, 491] on div "ver 1.8.145 Kho gửi Trên xe Kho nhận Kho công nợ Hàng đã giao Đơn hàng 14 đơn K…" at bounding box center [725, 299] width 1341 height 649
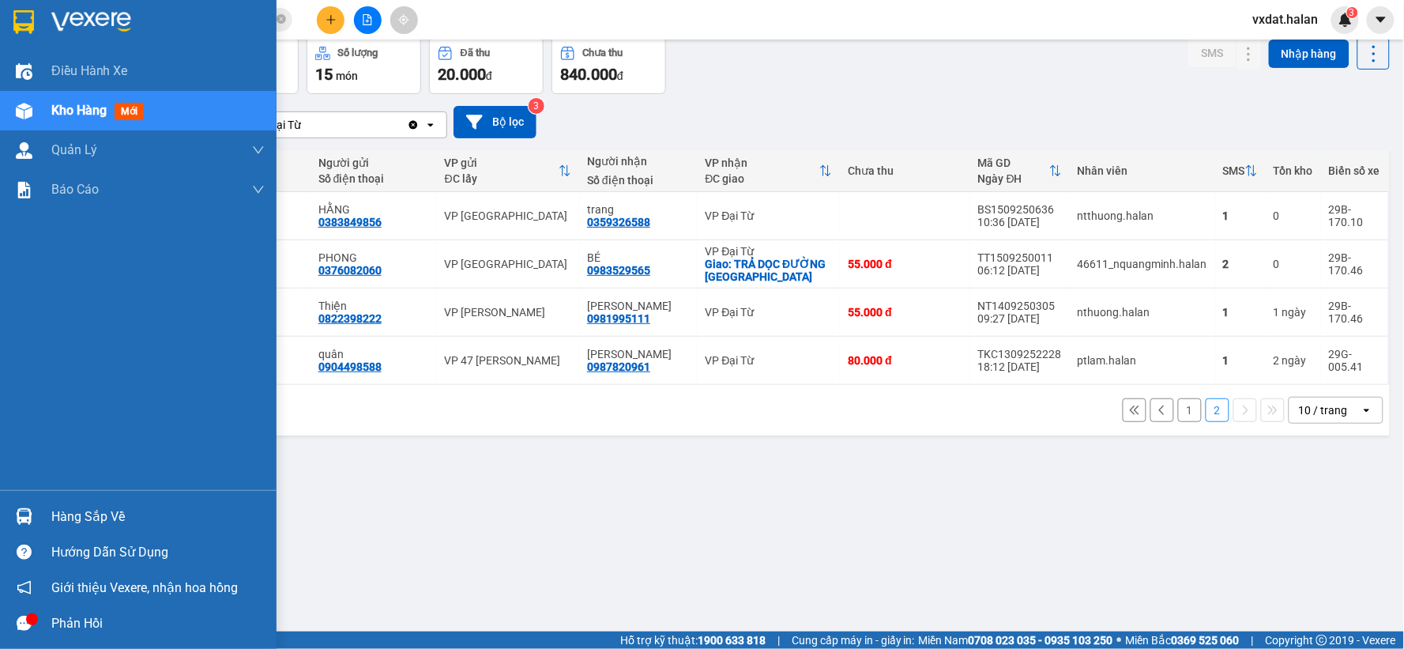
click at [6, 510] on div "Hàng sắp về" at bounding box center [138, 516] width 276 height 36
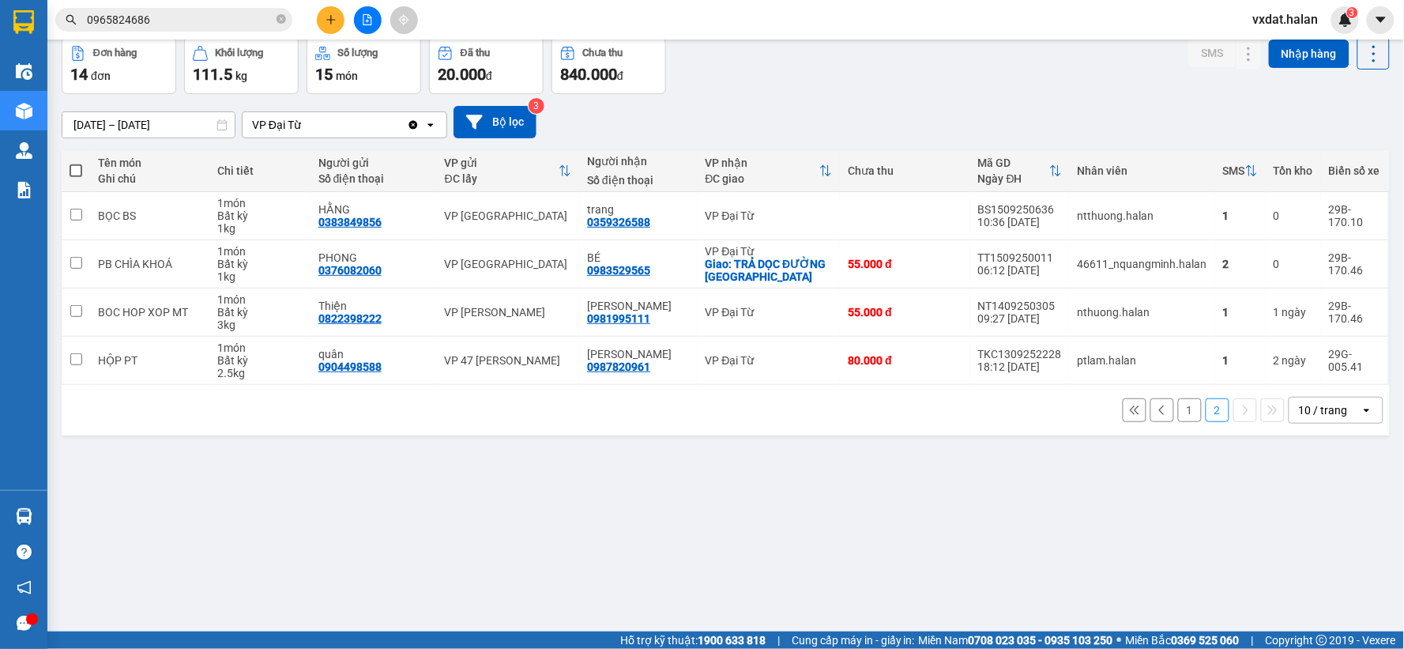
click at [767, 508] on section "Kết quả tìm kiếm ( 94 ) Bộ lọc Mã ĐH Trạng thái Món hàng Thu hộ Tổng cước Chưa …" at bounding box center [702, 324] width 1404 height 649
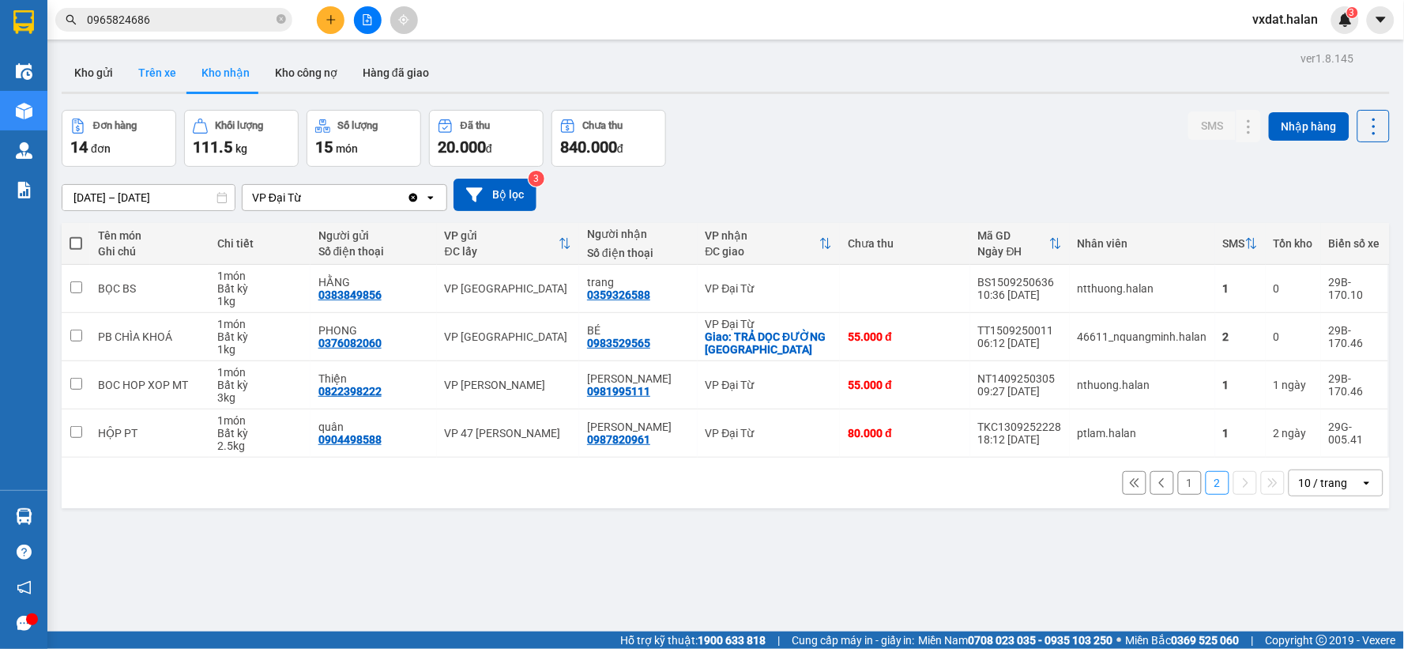
click at [170, 76] on button "Trên xe" at bounding box center [157, 73] width 63 height 38
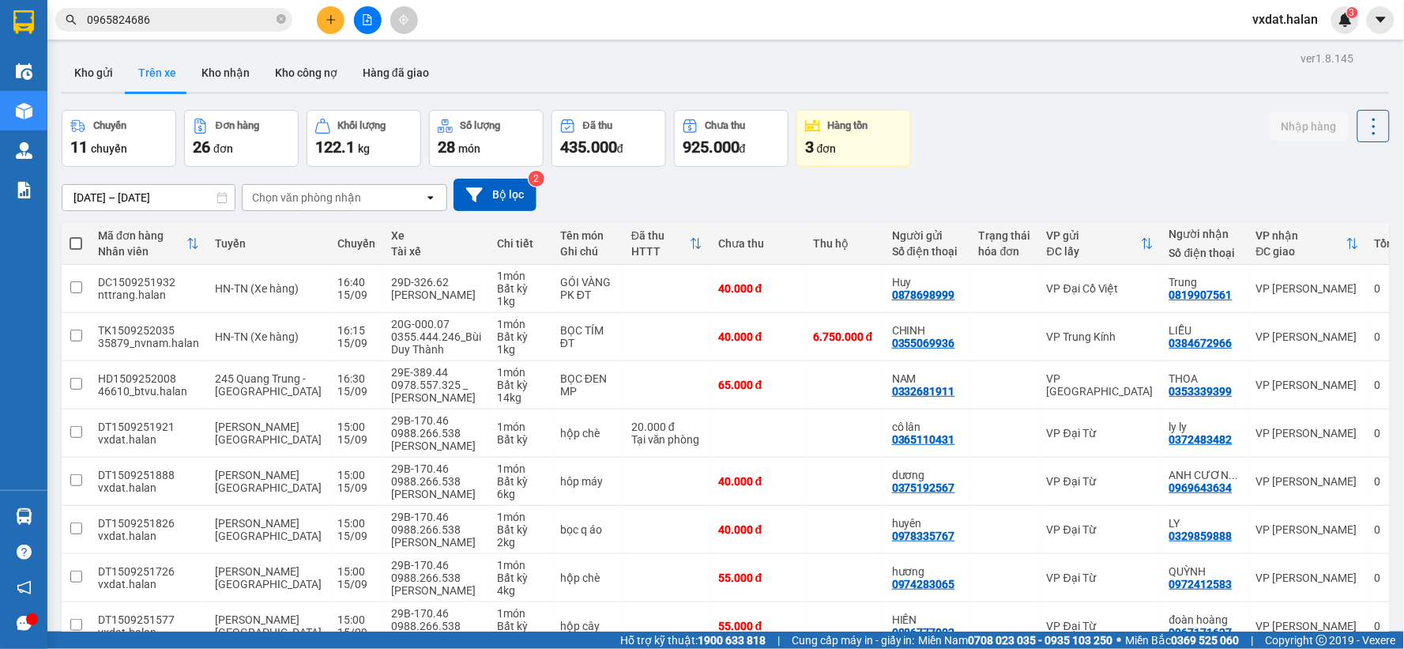
click at [1010, 163] on div "Chuyến 11 chuyến Đơn hàng 26 đơn Khối lượng 122.1 kg Số lượng 28 món Đã thu 435…" at bounding box center [726, 138] width 1328 height 57
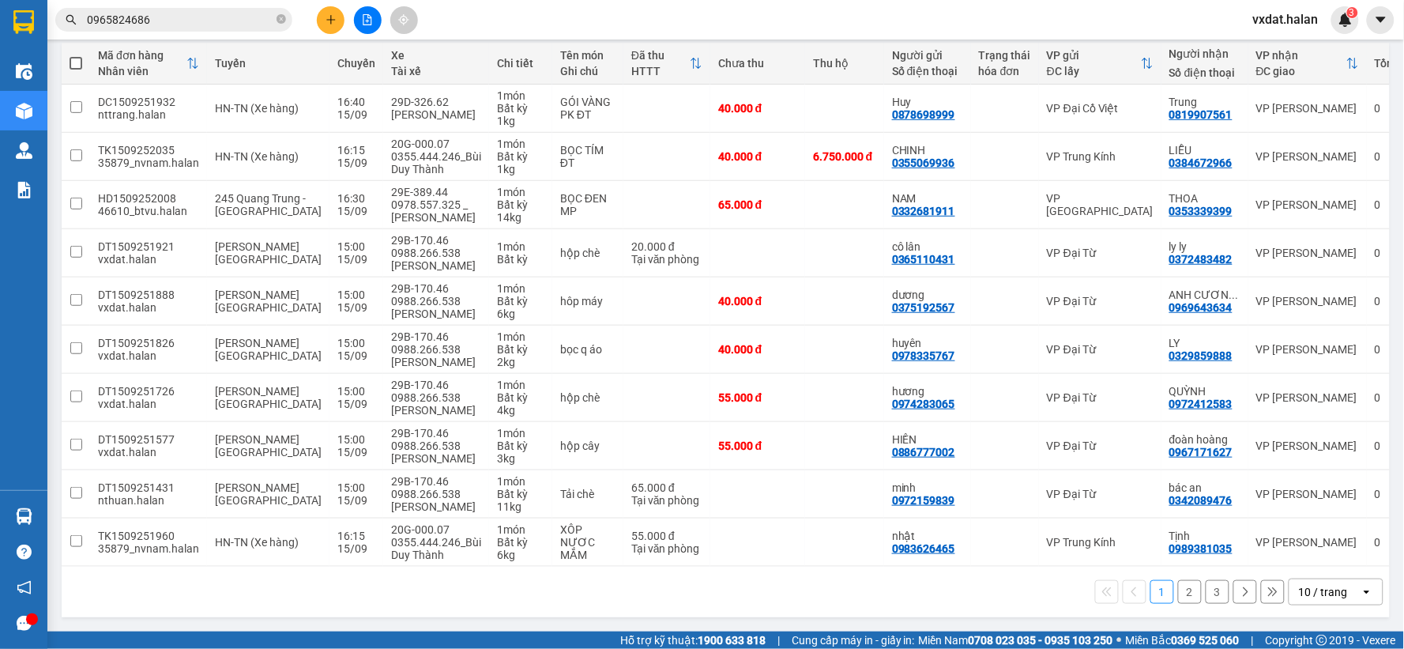
scroll to position [194, 0]
click at [1205, 585] on button "3" at bounding box center [1217, 592] width 24 height 24
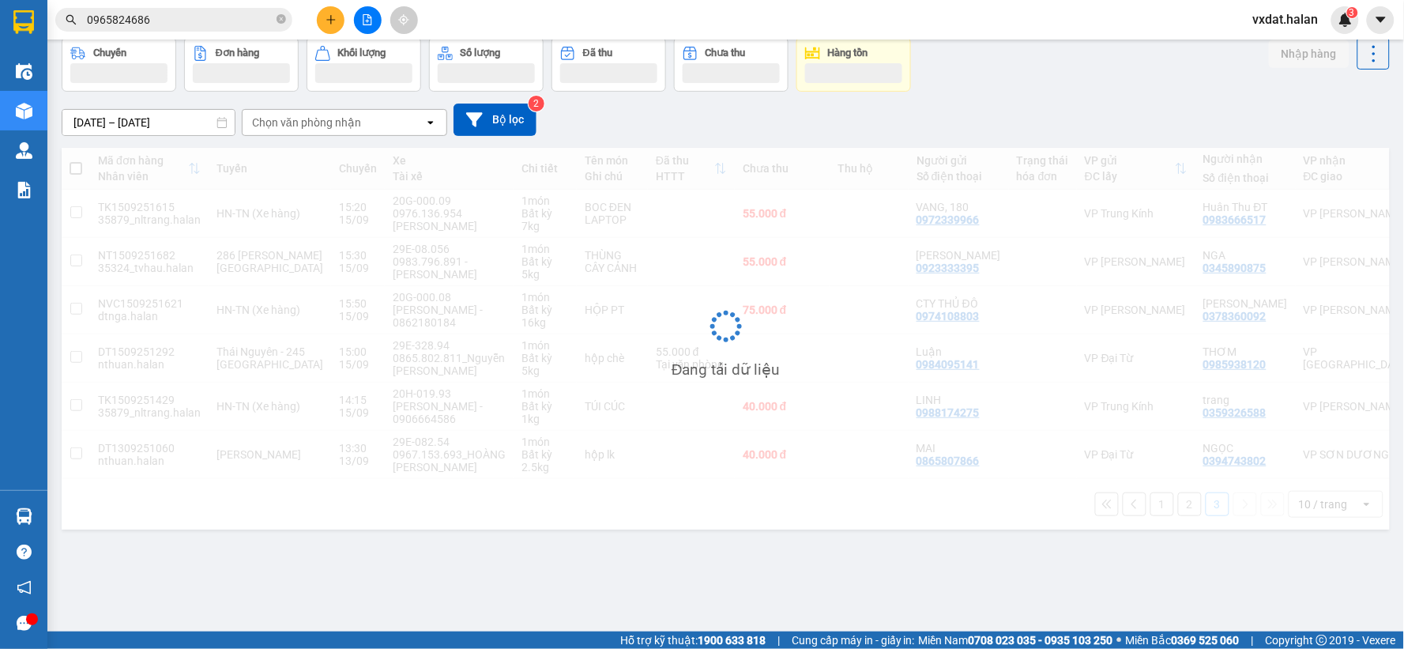
scroll to position [73, 0]
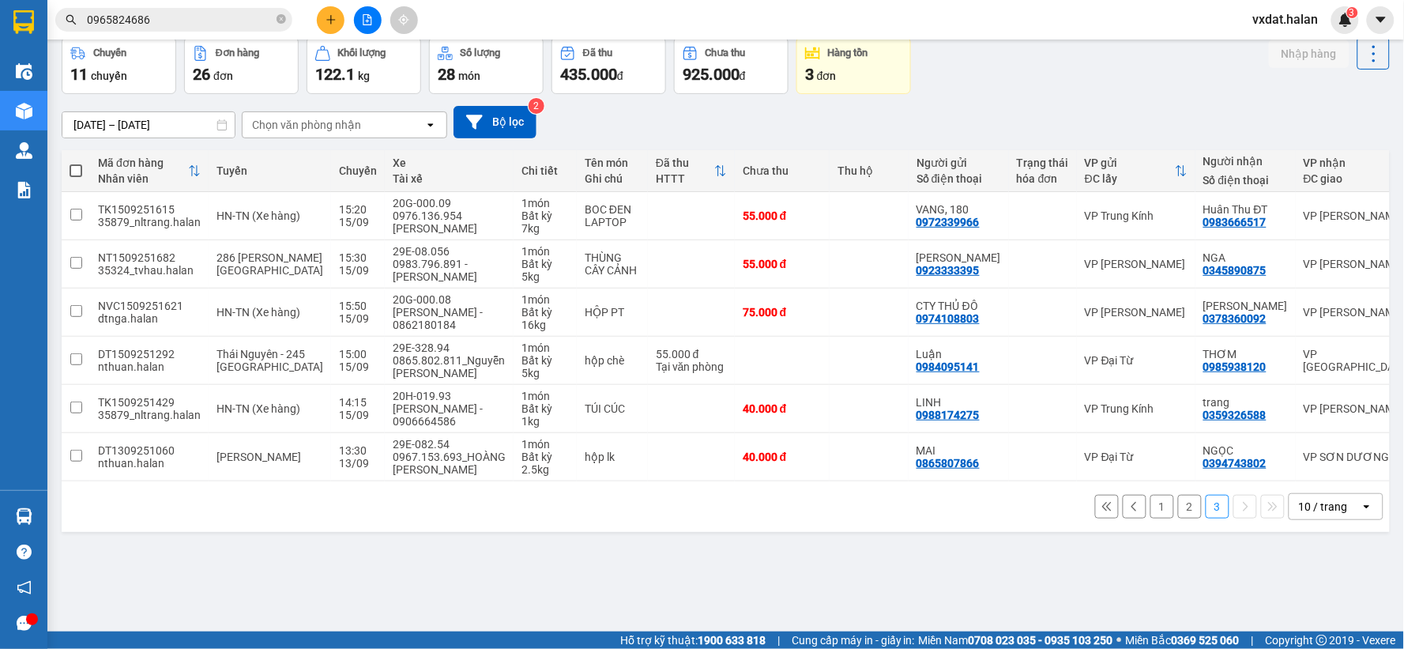
click at [714, 553] on div "ver 1.8.145 Kho gửi Trên xe Kho nhận Kho công nợ Hàng đã giao Chuyến 11 chuyến …" at bounding box center [725, 299] width 1341 height 649
click at [404, 558] on div "ver 1.8.145 Kho gửi Trên xe Kho nhận Kho công nợ Hàng đã giao Chuyến 11 chuyến …" at bounding box center [725, 299] width 1341 height 649
click at [1178, 518] on button "2" at bounding box center [1190, 507] width 24 height 24
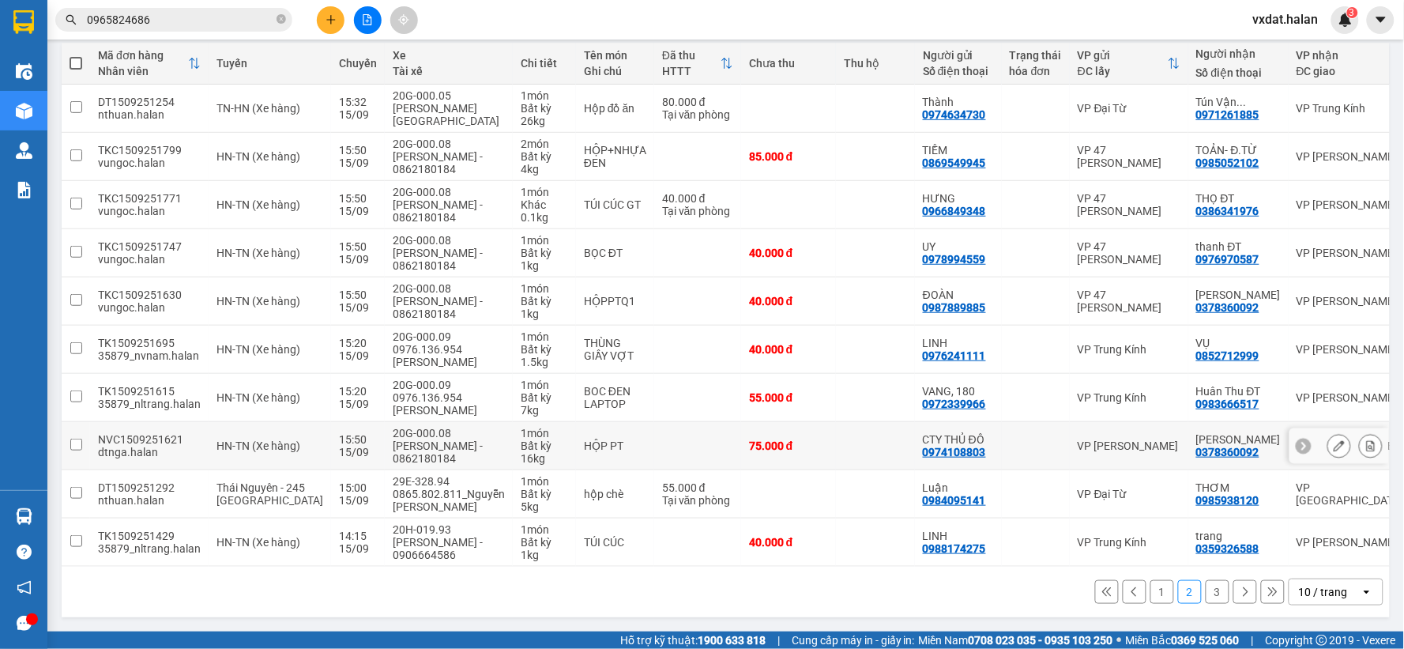
scroll to position [187, 0]
click at [1152, 585] on button "1" at bounding box center [1162, 592] width 24 height 24
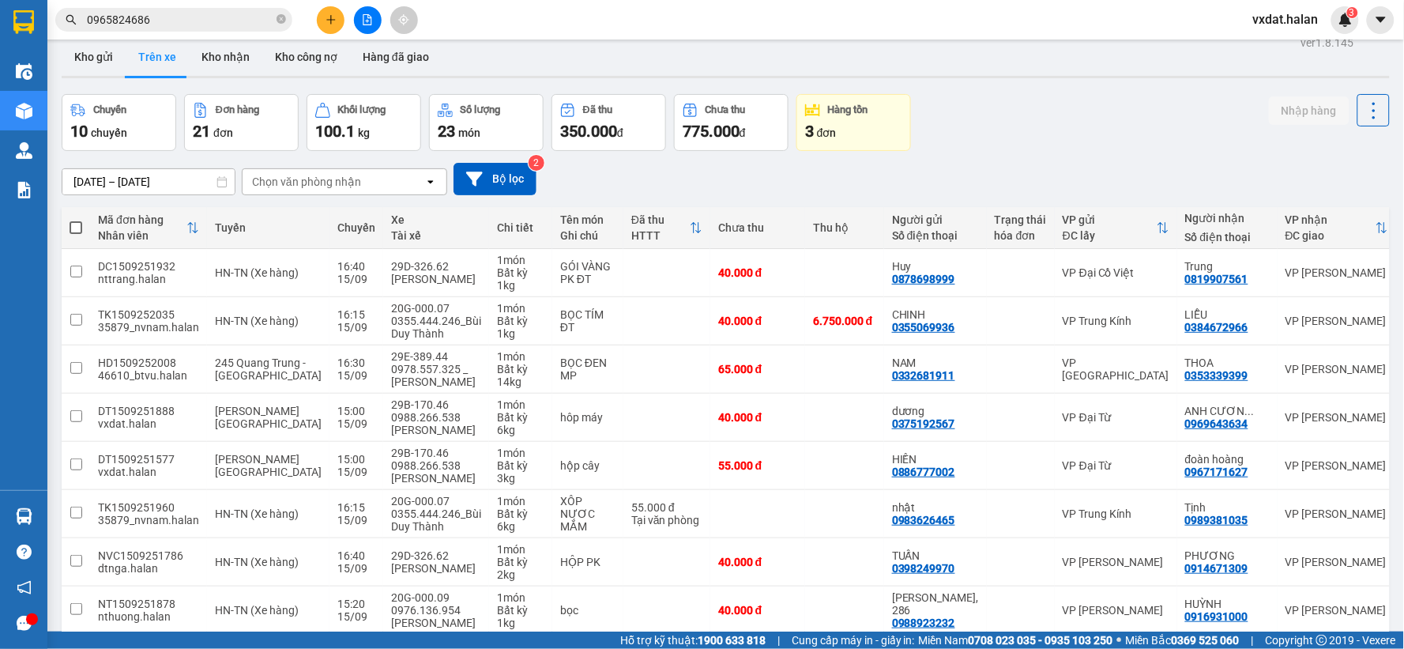
scroll to position [0, 0]
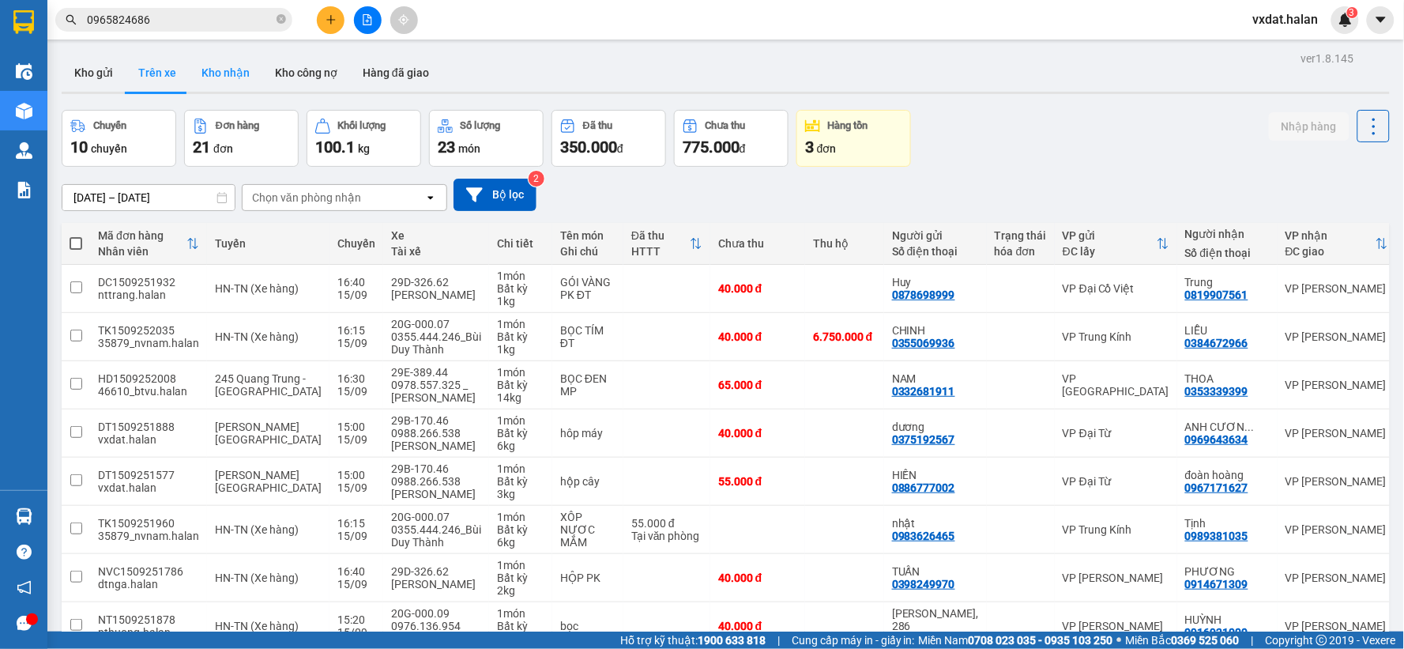
click at [225, 66] on button "Kho nhận" at bounding box center [225, 73] width 73 height 38
type input "[DATE] – [DATE]"
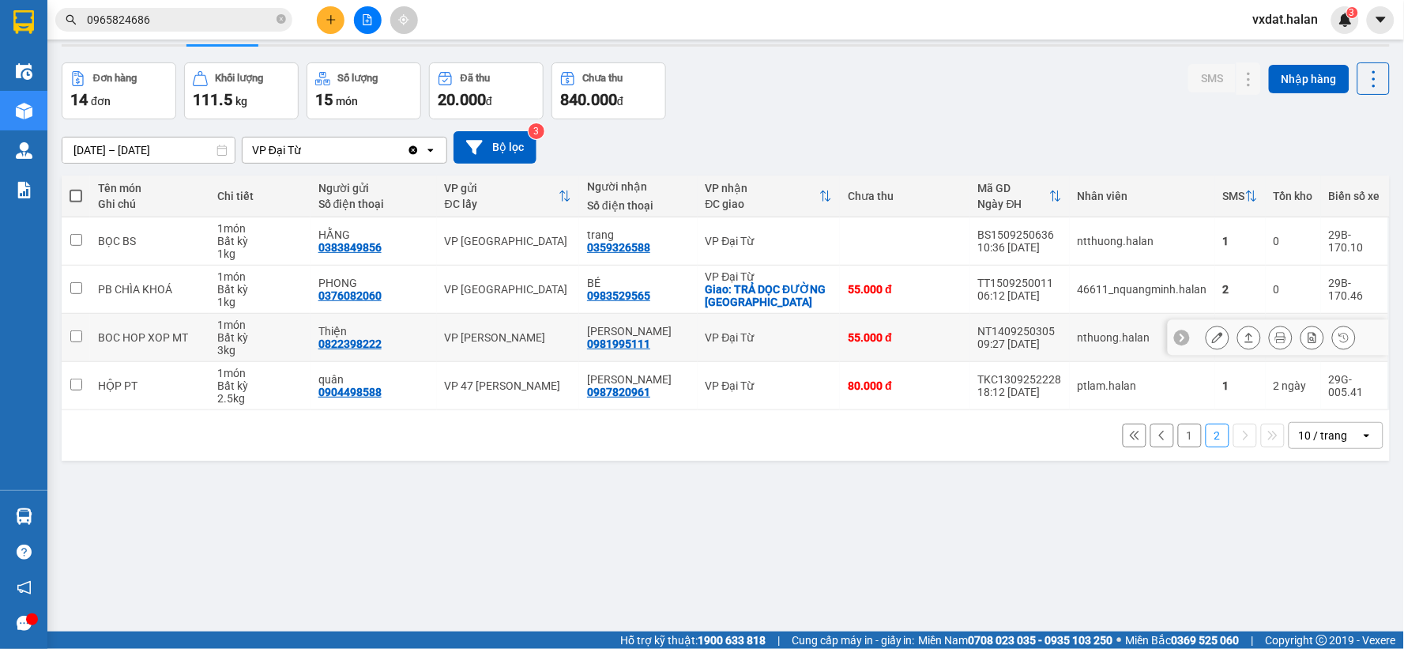
scroll to position [73, 0]
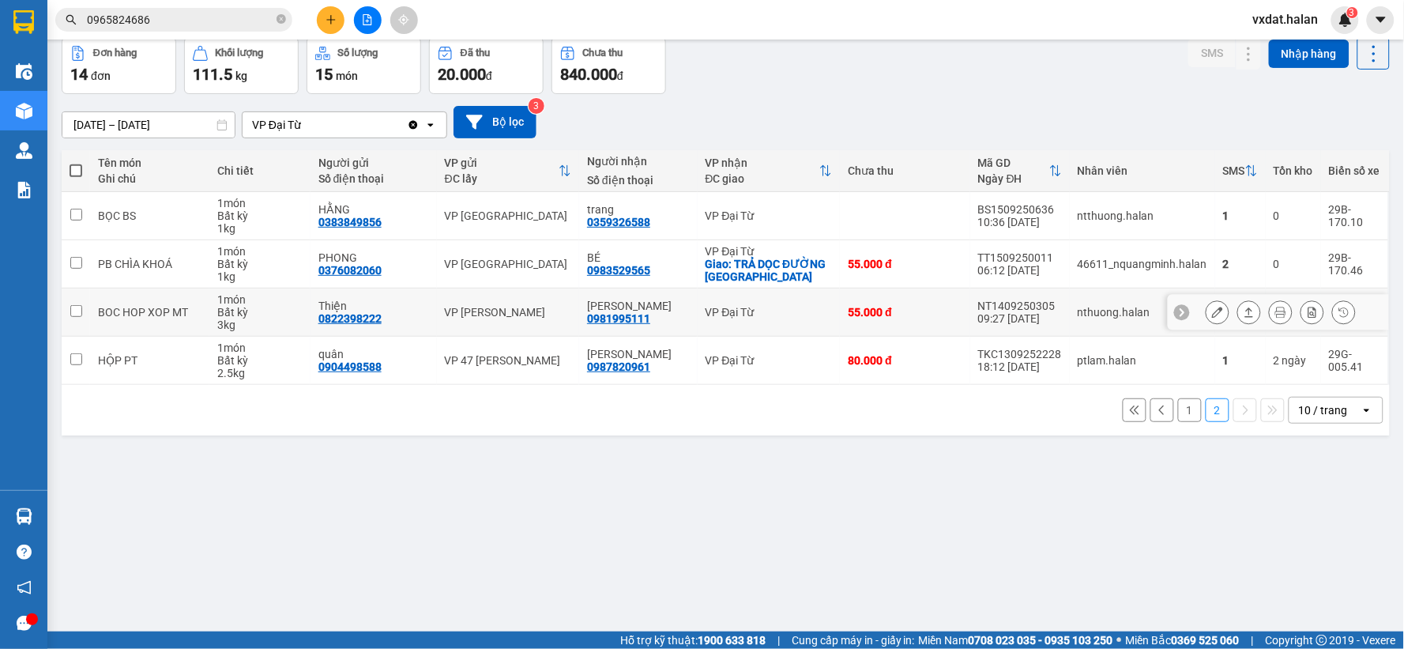
click at [1243, 310] on icon at bounding box center [1248, 311] width 11 height 11
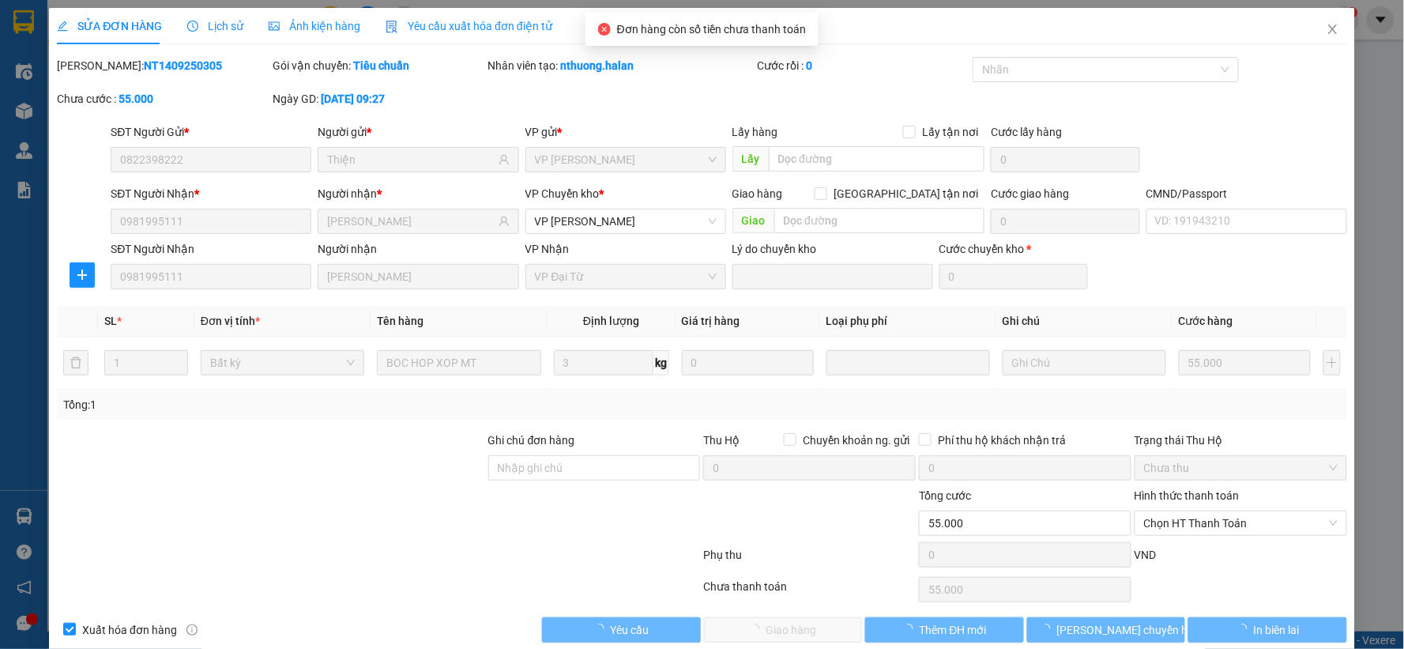
type input "0822398222"
type input "Thiện"
type input "0981995111"
type input "[PERSON_NAME]"
type input "55.000"
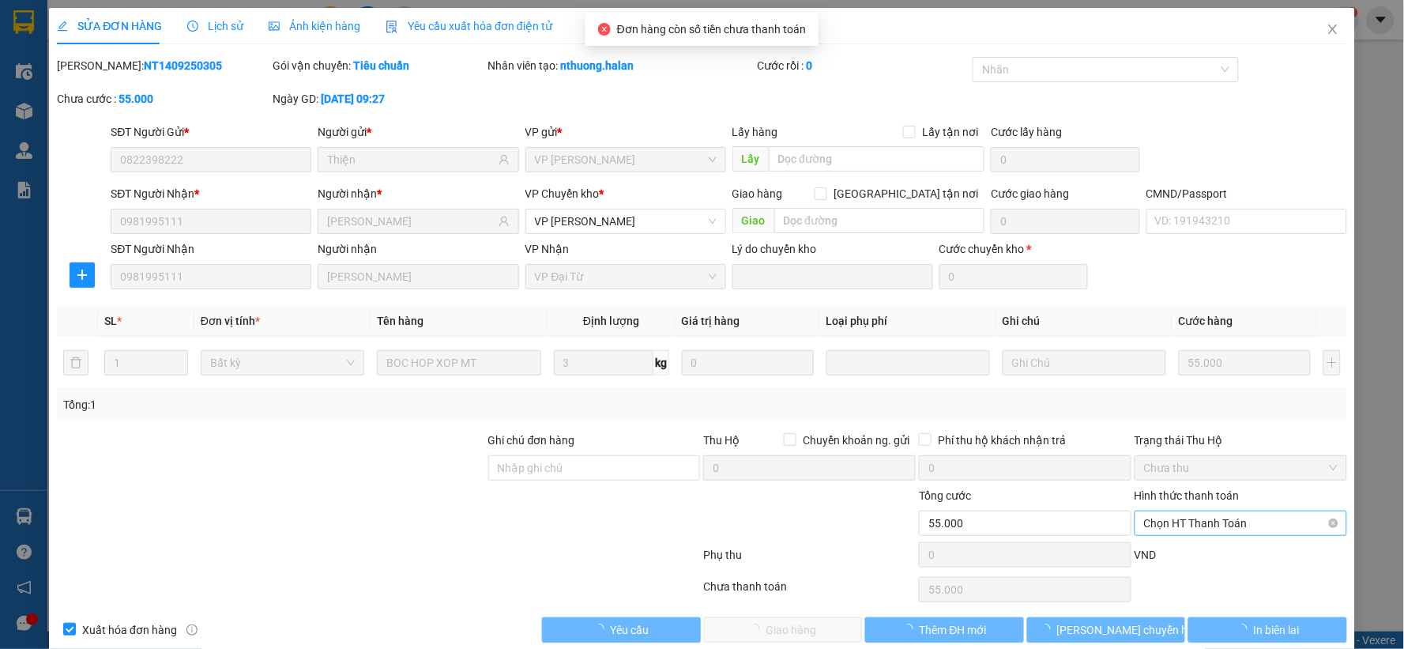
click at [1188, 523] on span "Chọn HT Thanh Toán" at bounding box center [1241, 523] width 194 height 24
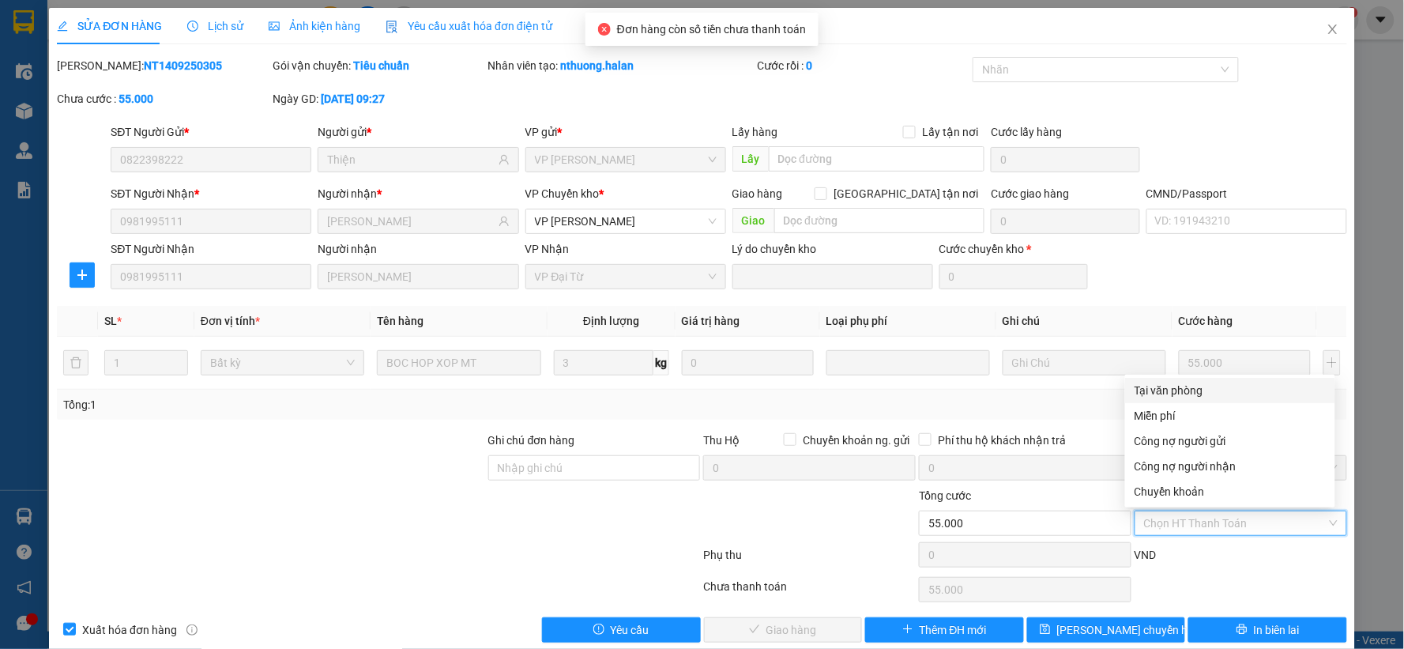
click at [1171, 397] on div "Tại văn phòng" at bounding box center [1229, 390] width 191 height 17
type input "0"
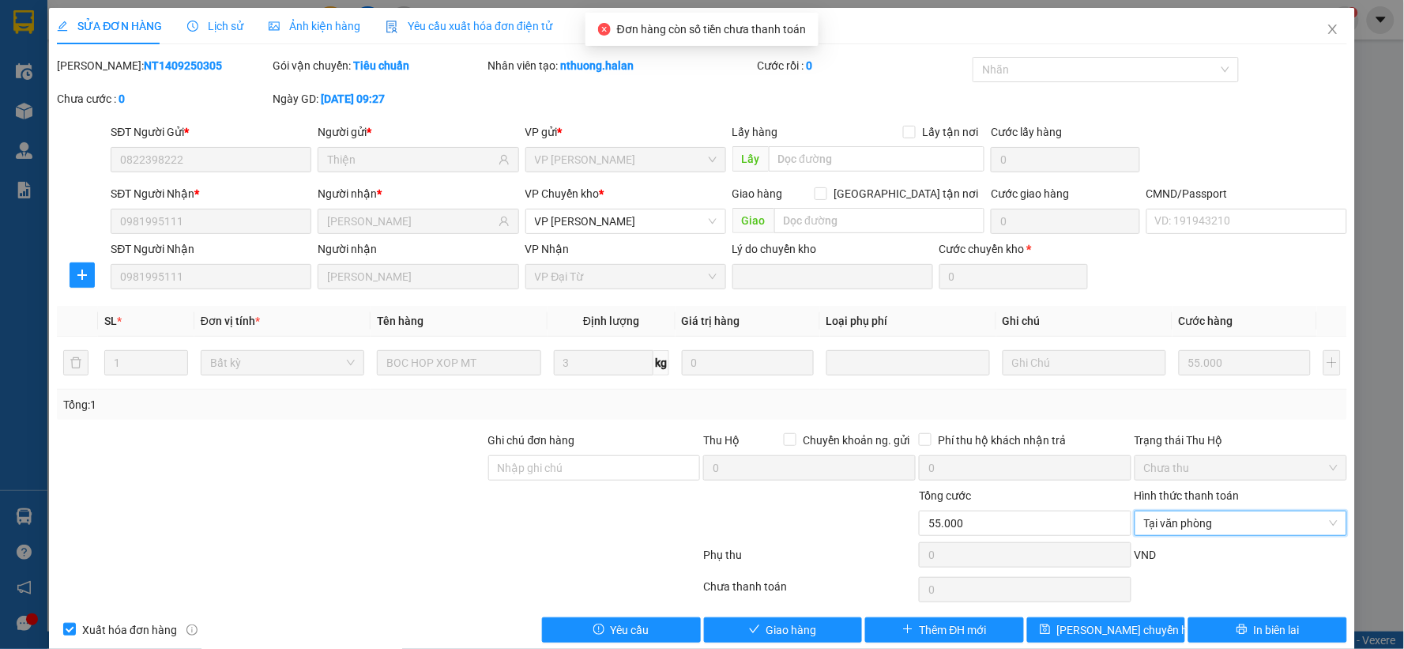
click at [825, 615] on div "Total Paid Fee 0 Total UnPaid Fee 55.000 Cash Collection Total Fee Mã ĐH: NT140…" at bounding box center [702, 349] width 1290 height 585
click at [825, 626] on button "Giao hàng" at bounding box center [783, 629] width 159 height 25
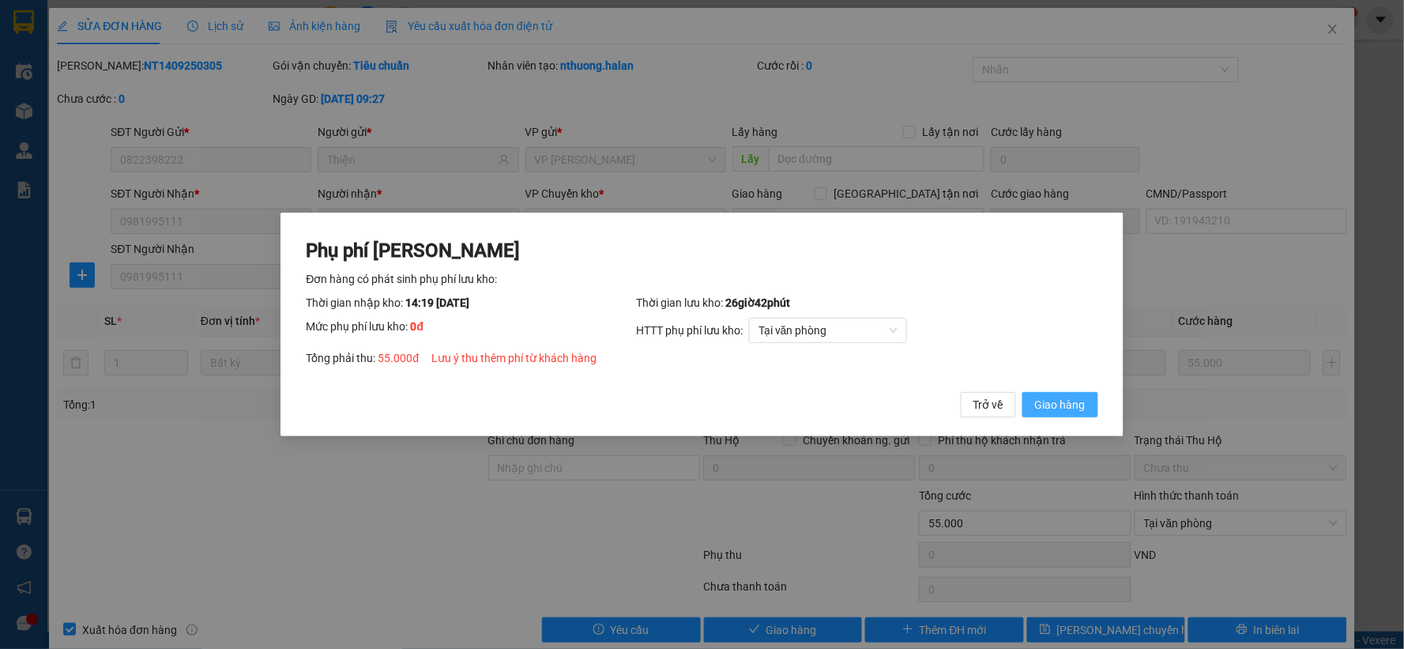
click at [1032, 406] on button "Giao hàng" at bounding box center [1060, 404] width 76 height 25
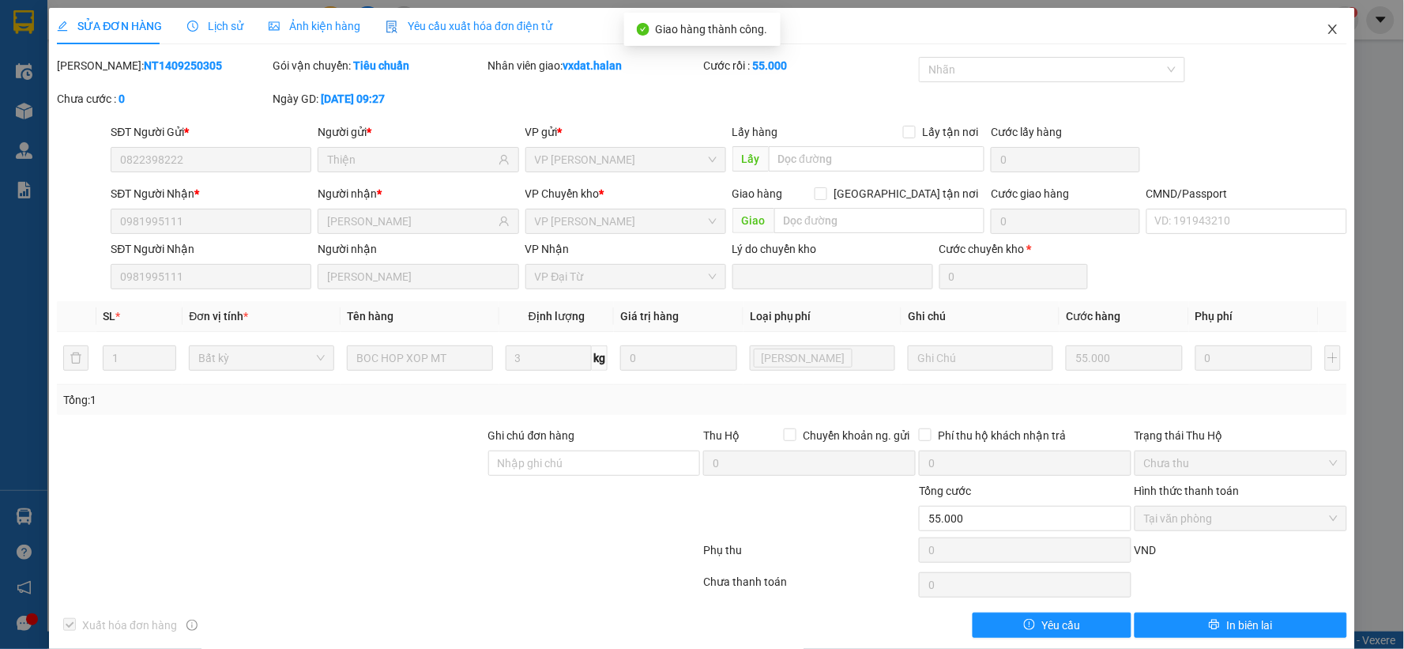
click at [1328, 32] on icon "close" at bounding box center [1332, 28] width 9 height 9
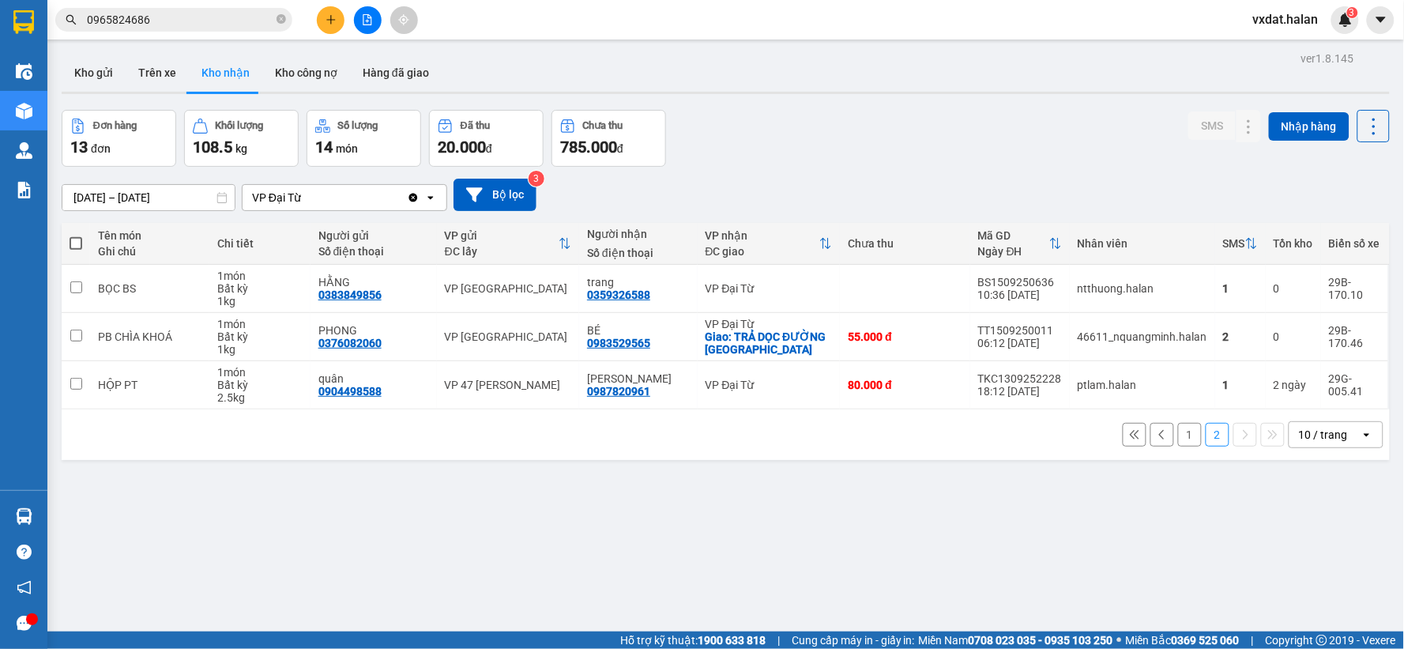
click at [208, 18] on input "0965824686" at bounding box center [180, 19] width 186 height 17
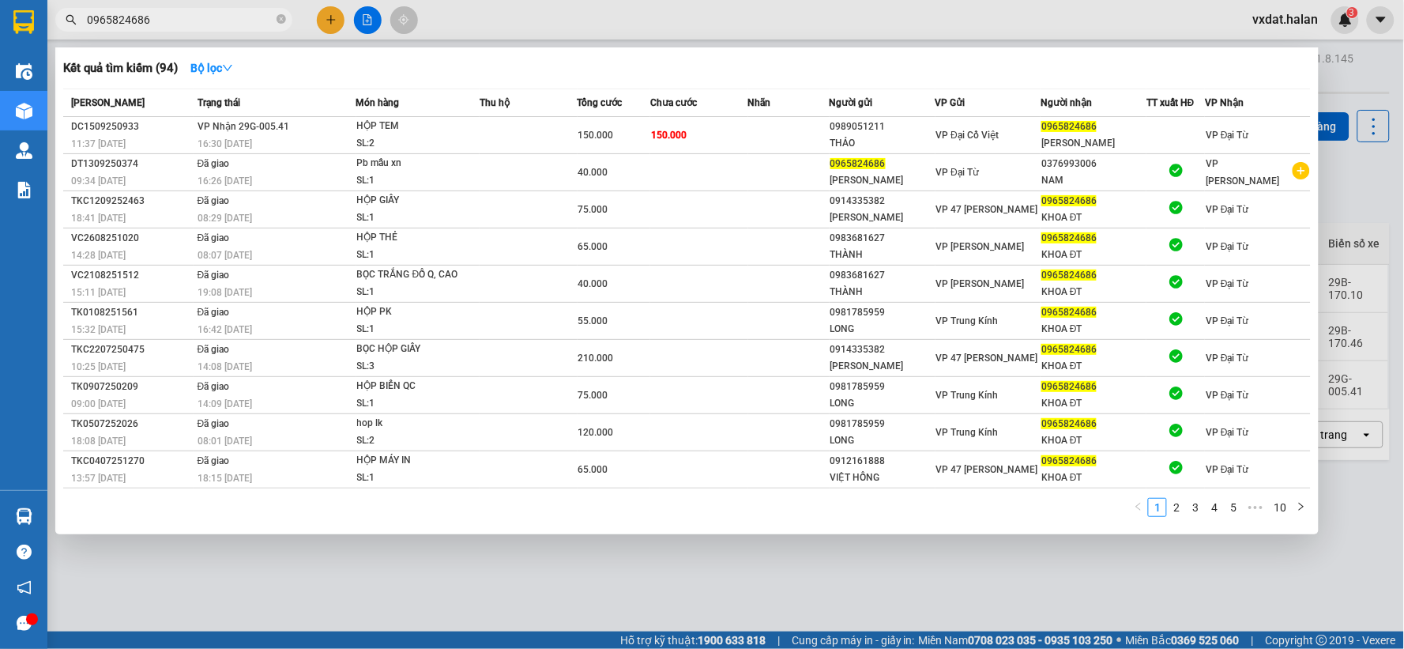
click at [208, 18] on input "0965824686" at bounding box center [180, 19] width 186 height 17
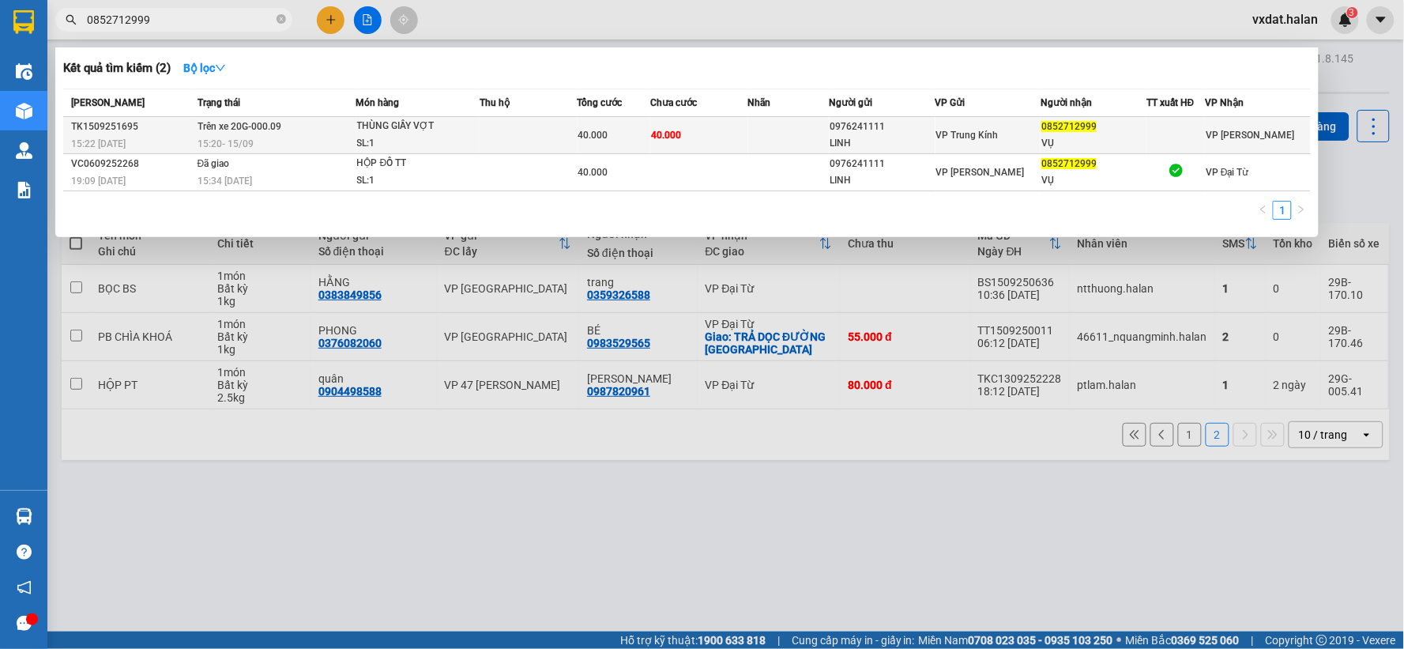
type input "0852712999"
click at [610, 124] on td "40.000" at bounding box center [613, 135] width 73 height 37
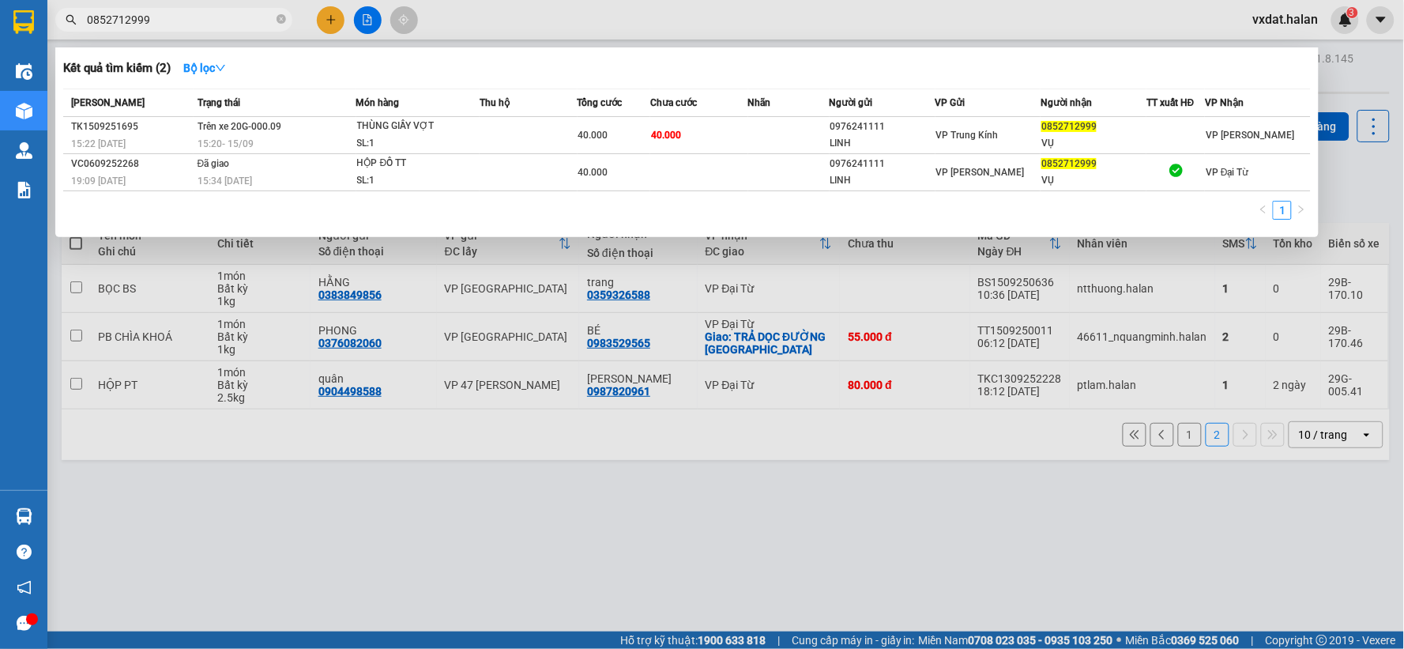
click at [649, 70] on div "Kết quả tìm kiếm ( 2 ) Bộ lọc" at bounding box center [686, 67] width 1247 height 25
click at [483, 500] on div at bounding box center [702, 324] width 1404 height 649
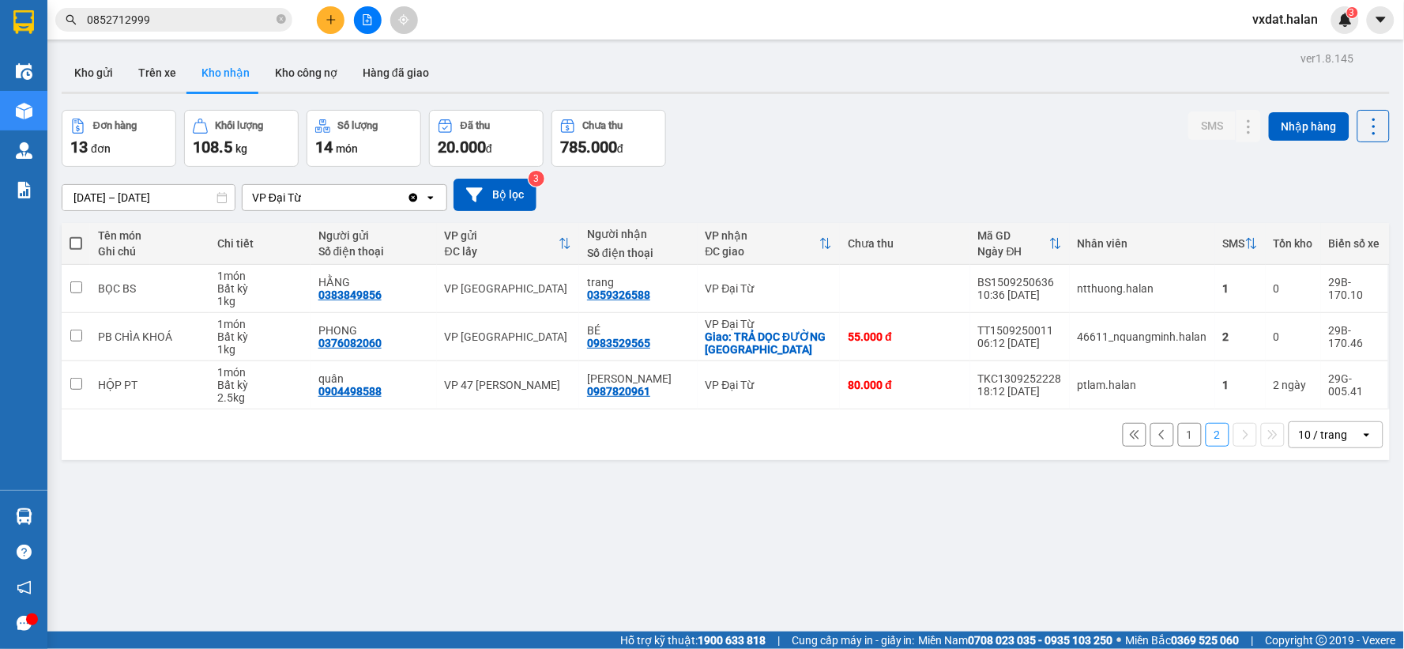
click at [1183, 435] on button "1" at bounding box center [1190, 435] width 24 height 24
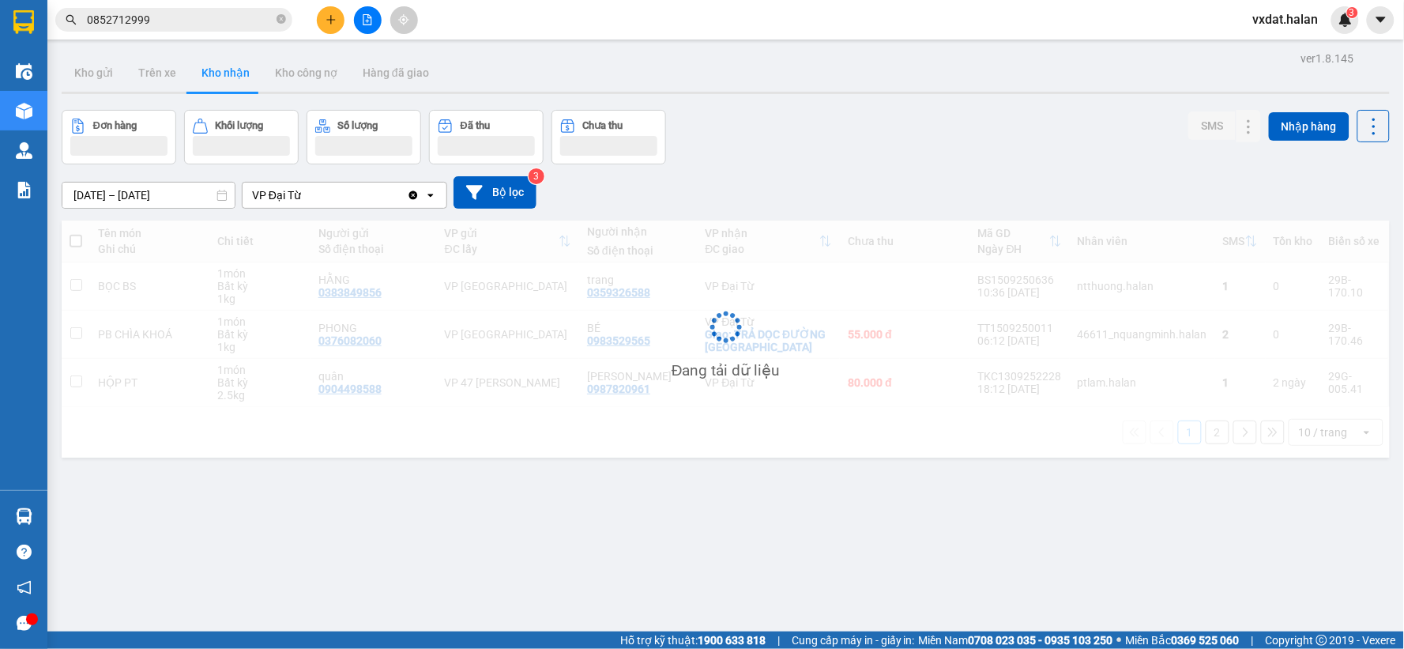
click at [1014, 134] on div "Đơn hàng Khối lượng Số lượng Đã thu Chưa thu SMS Nhập hàng" at bounding box center [726, 137] width 1328 height 55
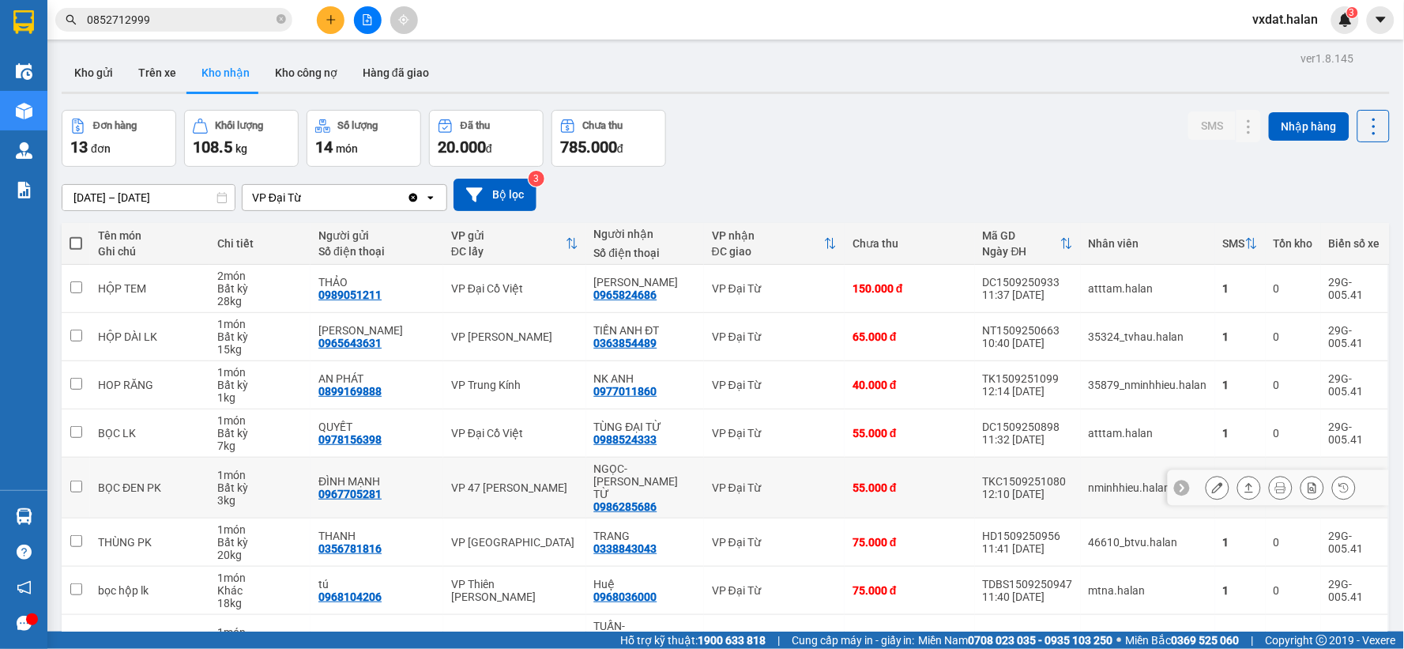
click at [1245, 483] on icon at bounding box center [1249, 487] width 9 height 9
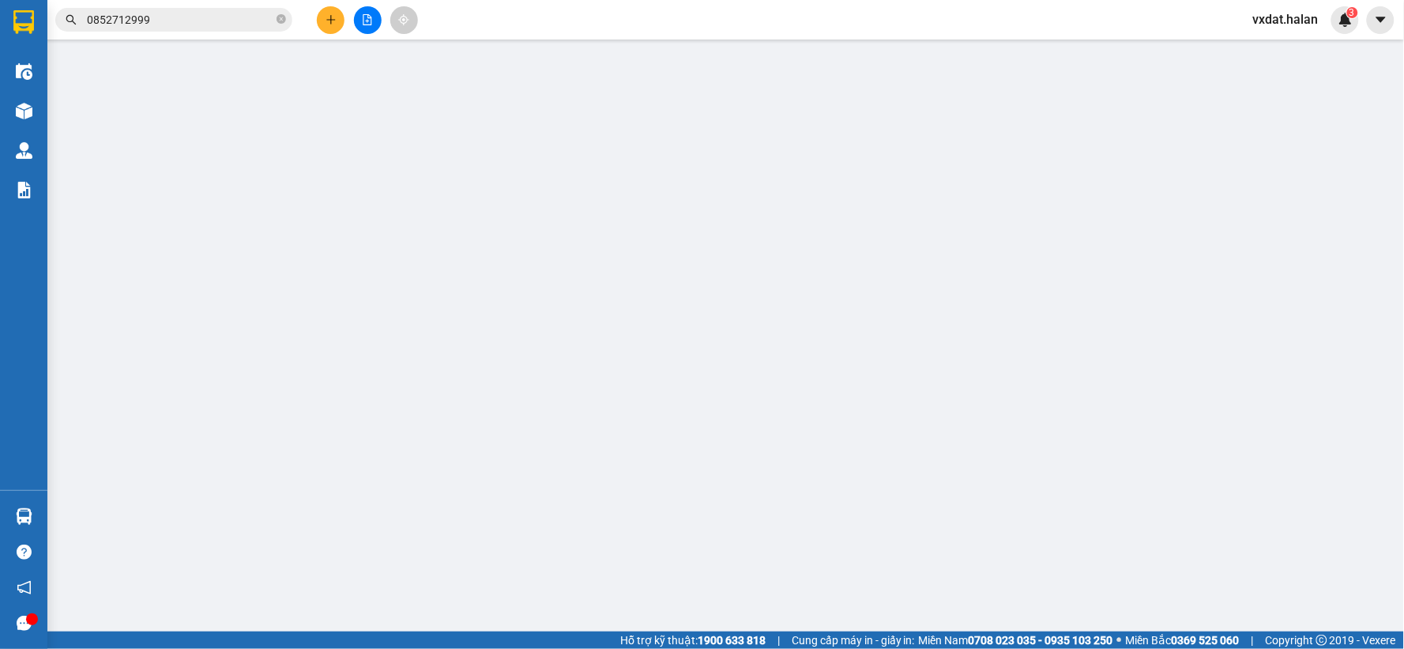
type input "0967705281"
type input "ĐÌNH MẠNH"
type input "0986285686"
type input "NGỌC- [PERSON_NAME] TỪ"
type input "55.000"
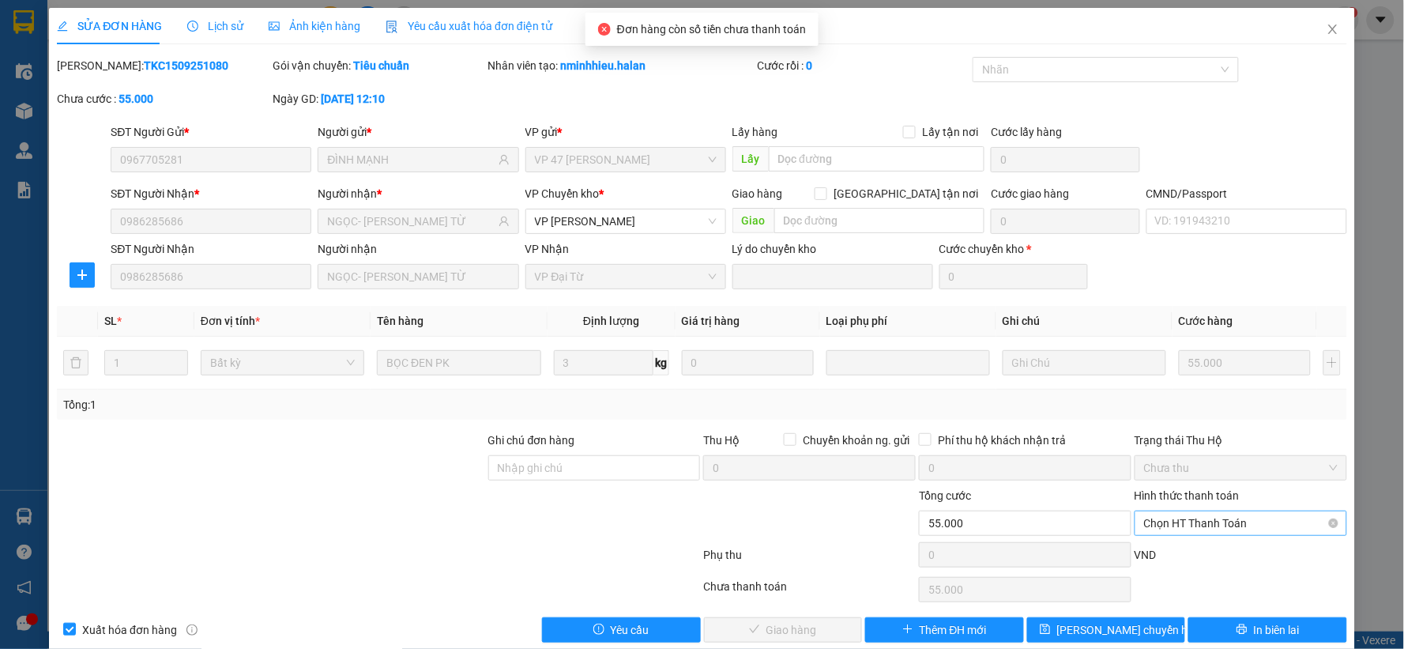
click at [1214, 517] on span "Chọn HT Thanh Toán" at bounding box center [1241, 523] width 194 height 24
click at [1190, 378] on div "Tại văn phòng" at bounding box center [1230, 390] width 210 height 25
type input "0"
click at [811, 626] on button "Giao hàng" at bounding box center [783, 629] width 159 height 25
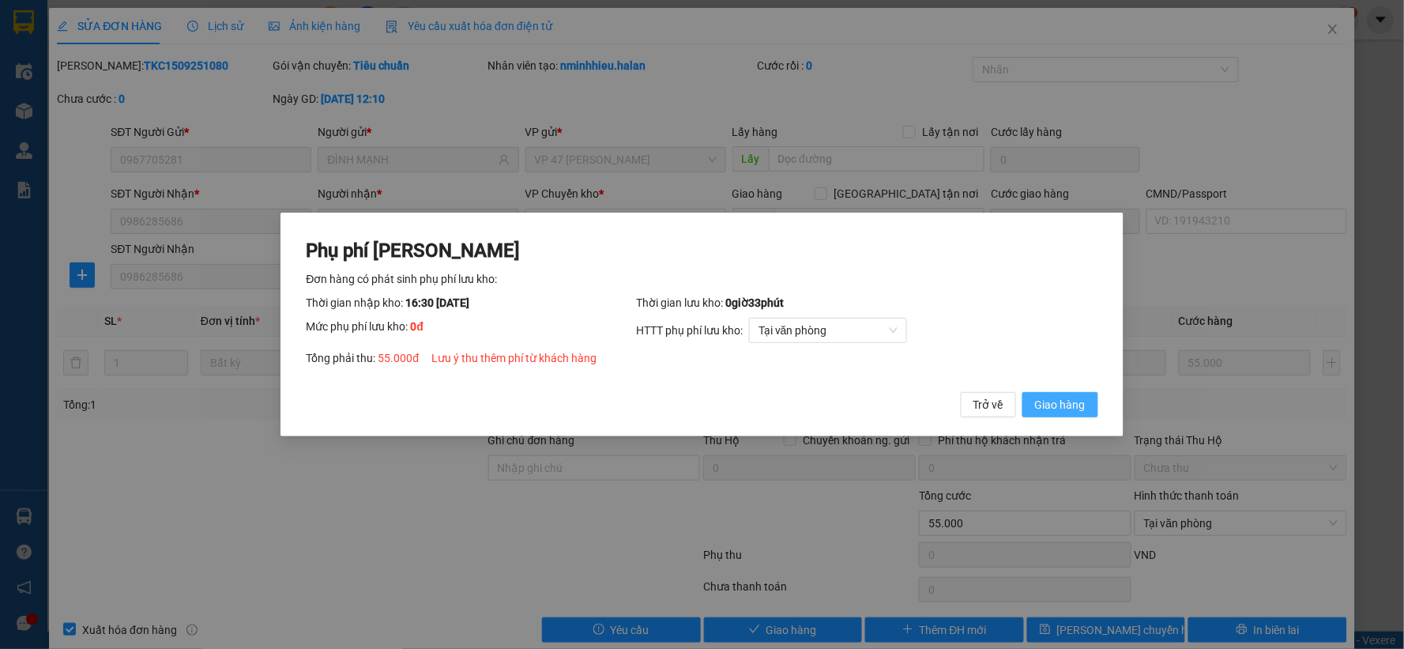
click at [1062, 400] on span "Giao hàng" at bounding box center [1060, 404] width 51 height 17
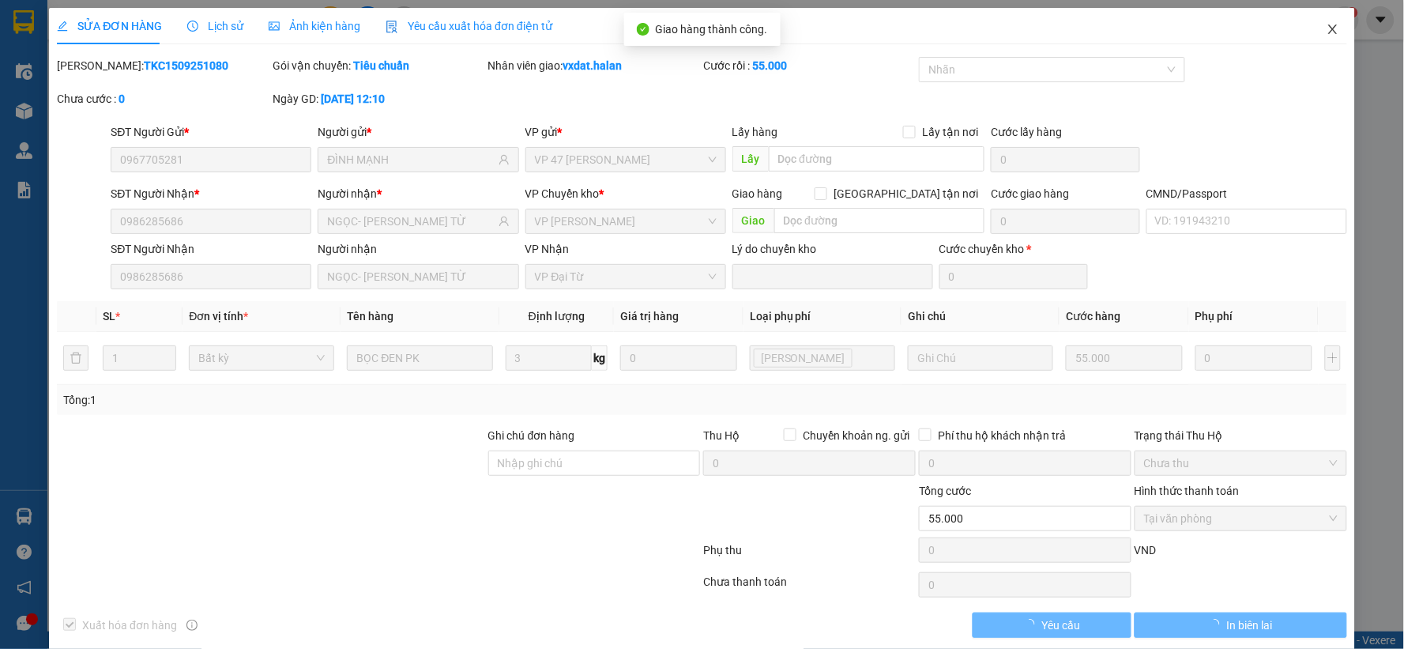
drag, startPoint x: 1314, startPoint y: 22, endPoint x: 1164, endPoint y: 1, distance: 150.8
click at [1314, 24] on span "Close" at bounding box center [1333, 30] width 44 height 44
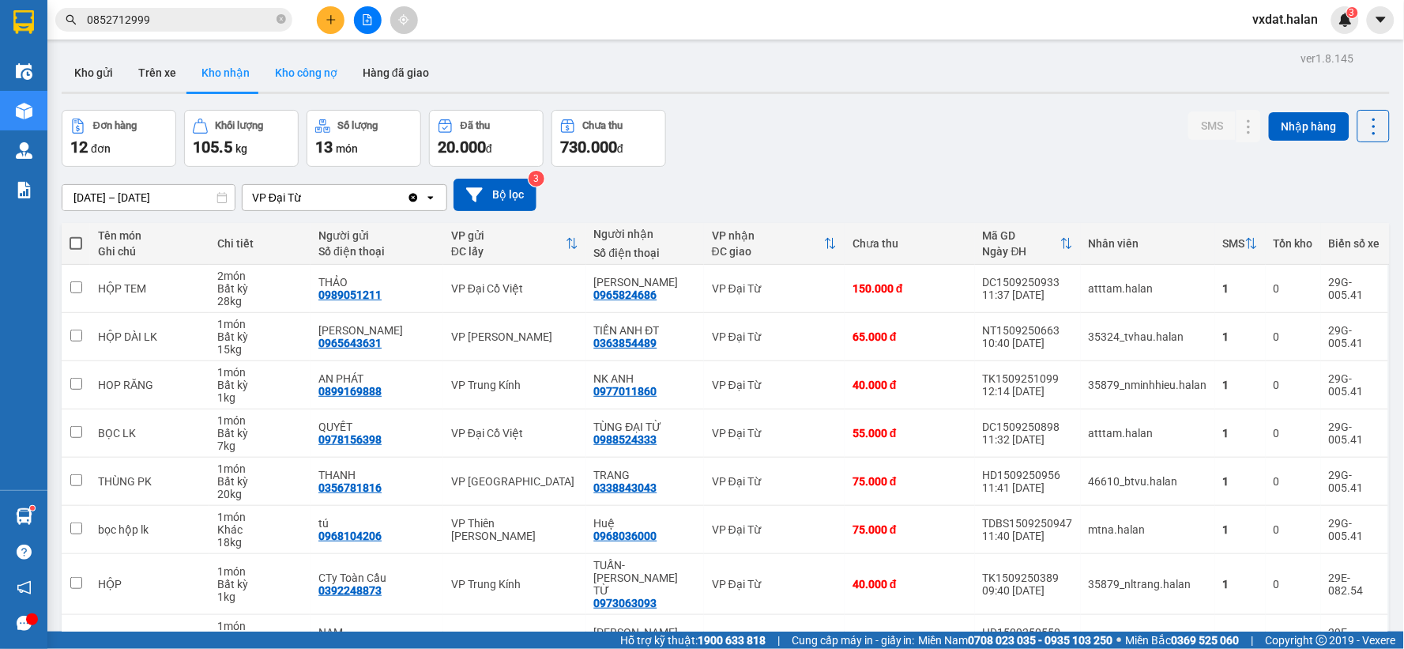
click at [164, 57] on button "Trên xe" at bounding box center [157, 73] width 63 height 38
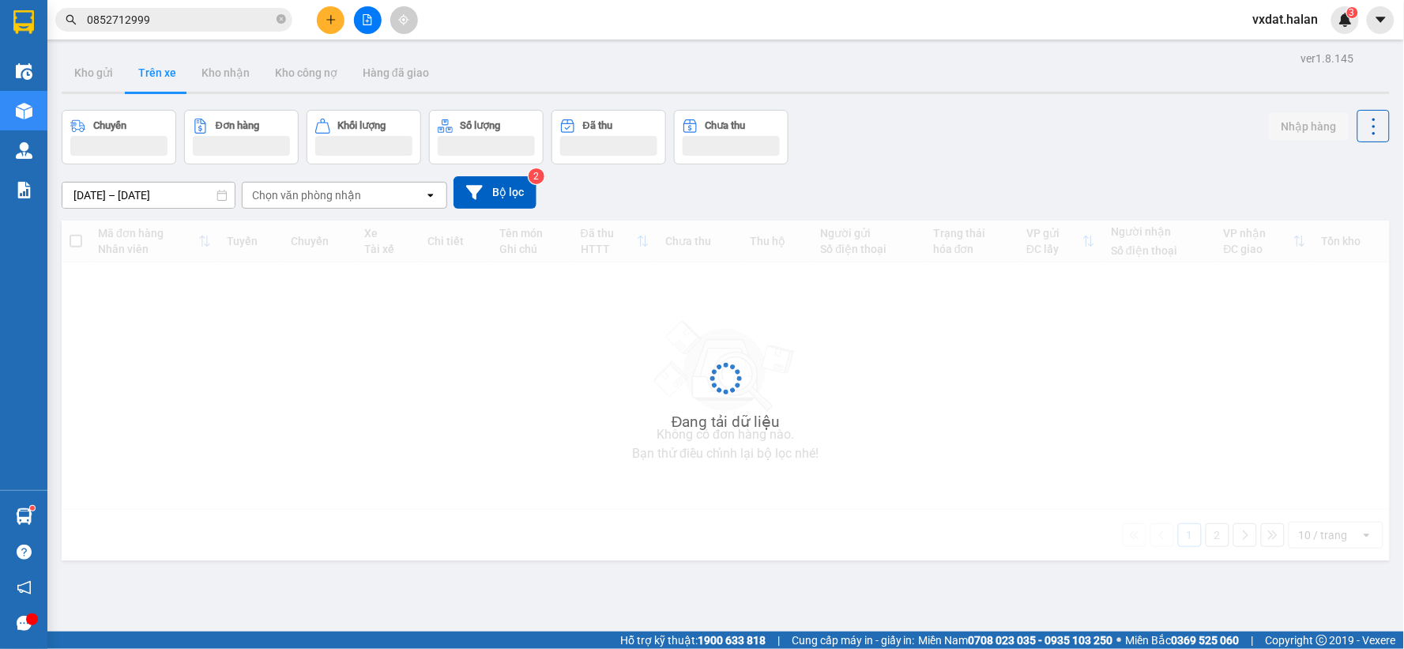
click at [997, 144] on div "Chuyến Đơn hàng Khối lượng Số lượng Đã thu Chưa thu Nhập hàng" at bounding box center [726, 137] width 1328 height 55
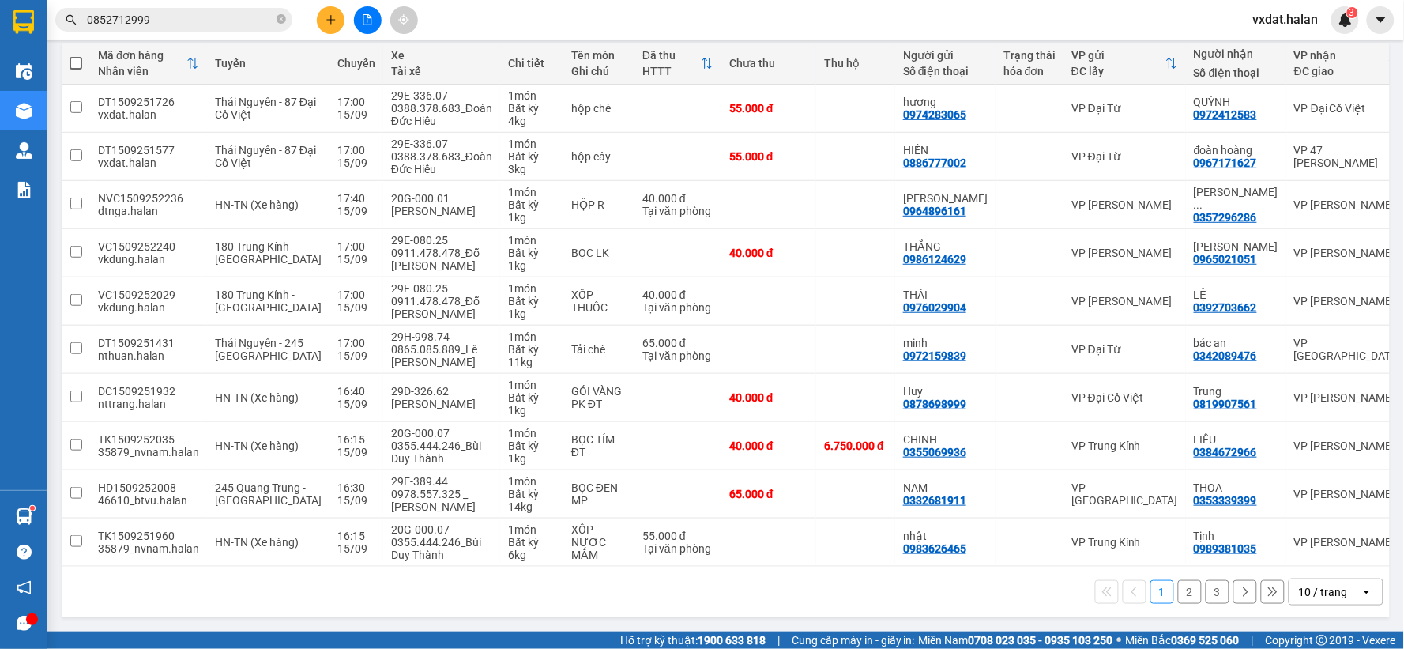
click at [1212, 593] on button "3" at bounding box center [1217, 592] width 24 height 24
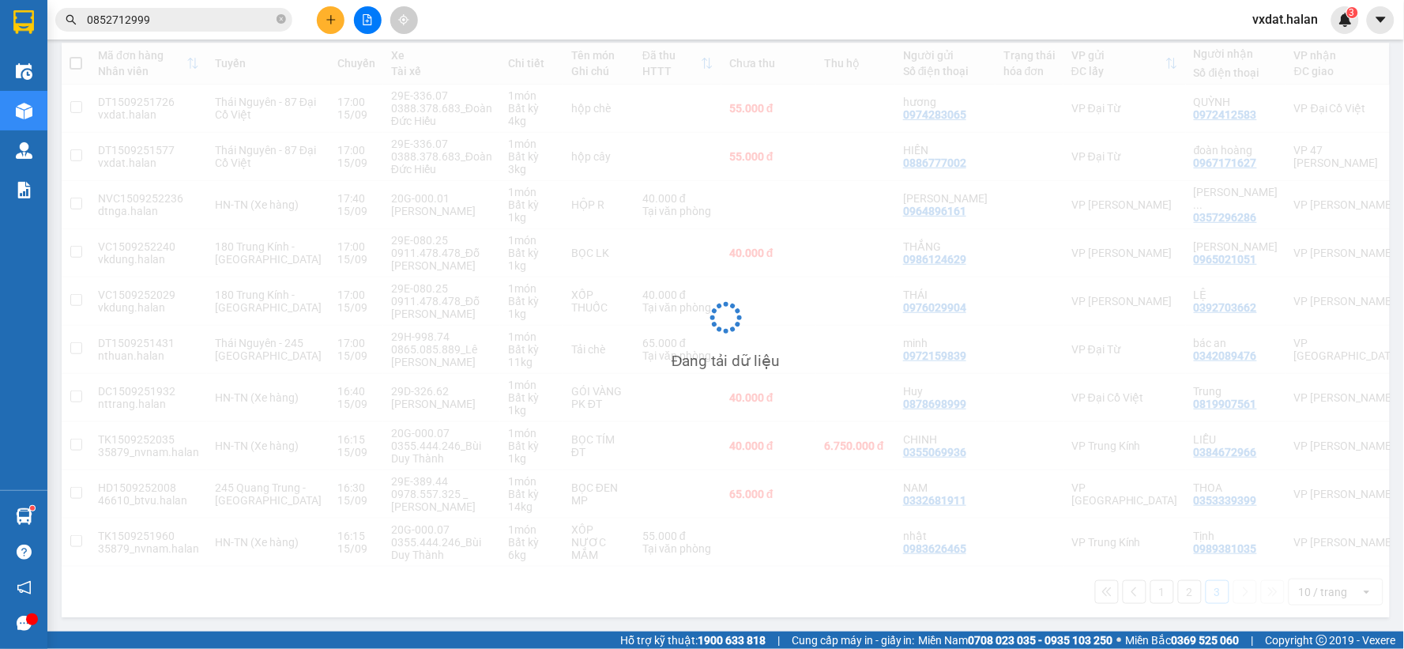
scroll to position [73, 0]
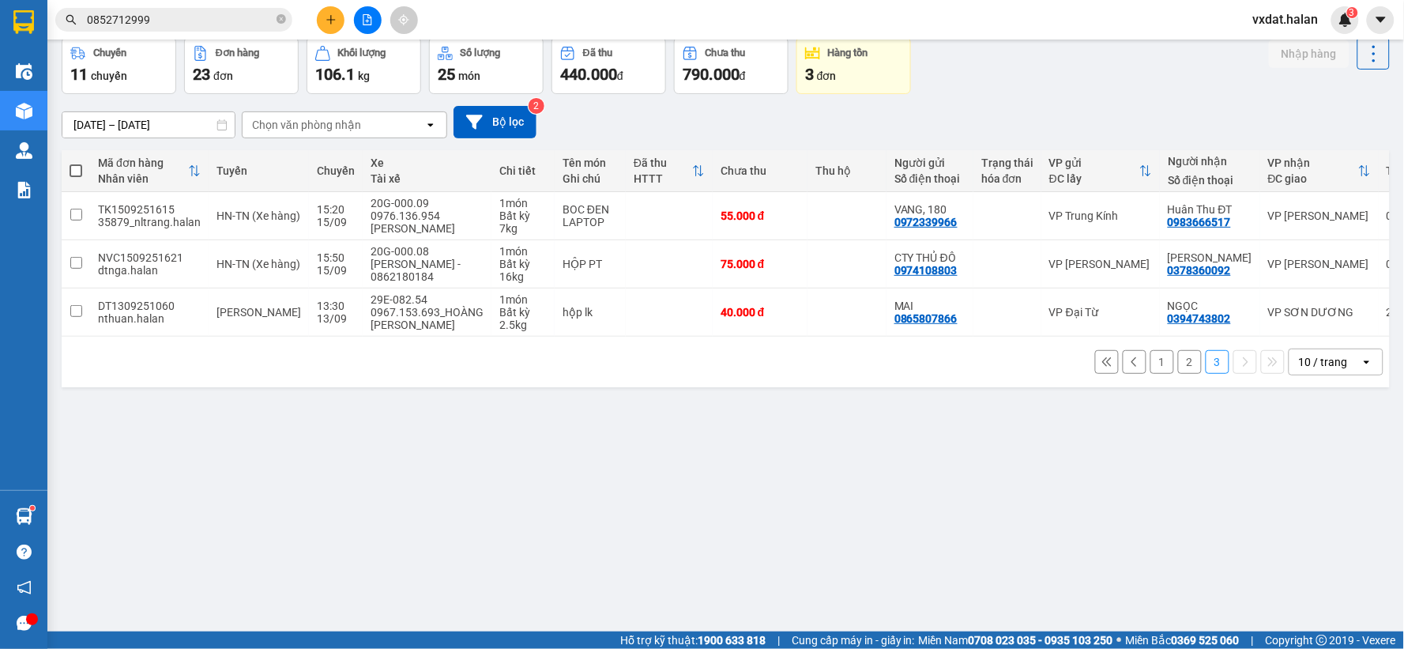
click at [400, 554] on div "ver 1.8.145 Kho gửi Trên xe Kho nhận Kho công nợ Hàng đã giao Chuyến 11 chuyến …" at bounding box center [725, 299] width 1341 height 649
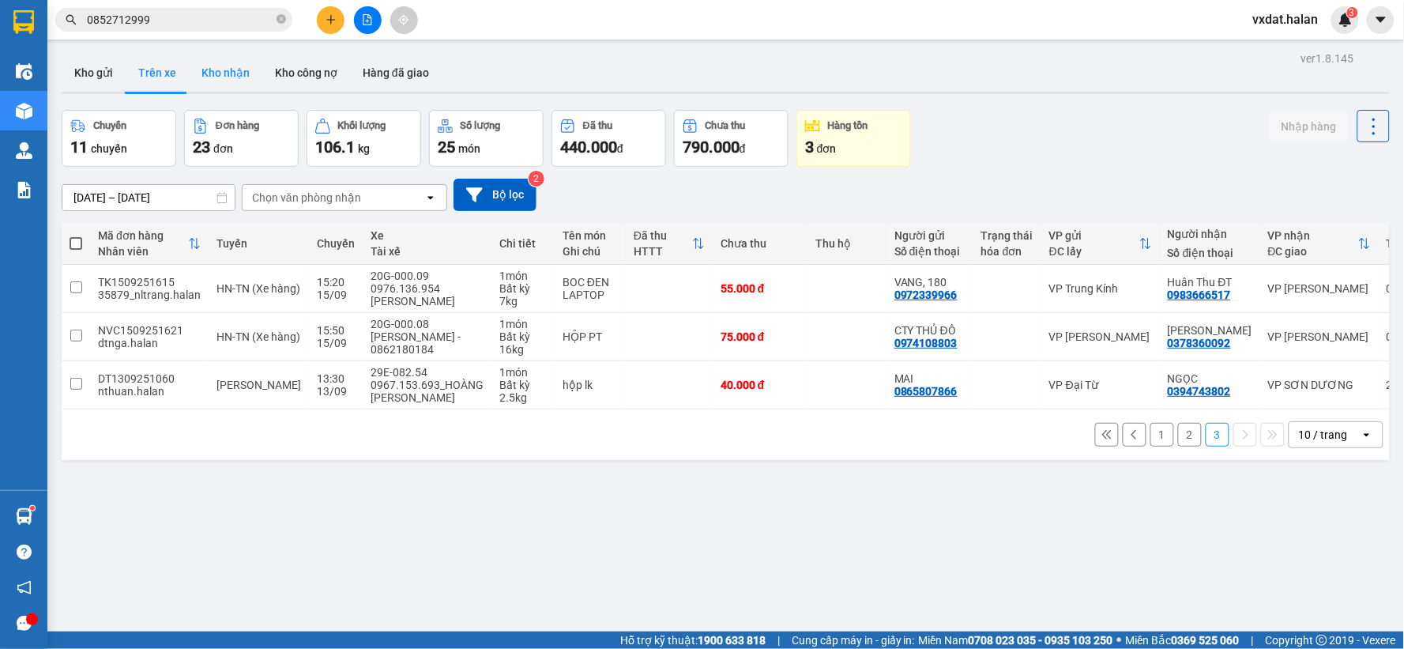
click at [203, 81] on button "Kho nhận" at bounding box center [225, 73] width 73 height 38
type input "[DATE] – [DATE]"
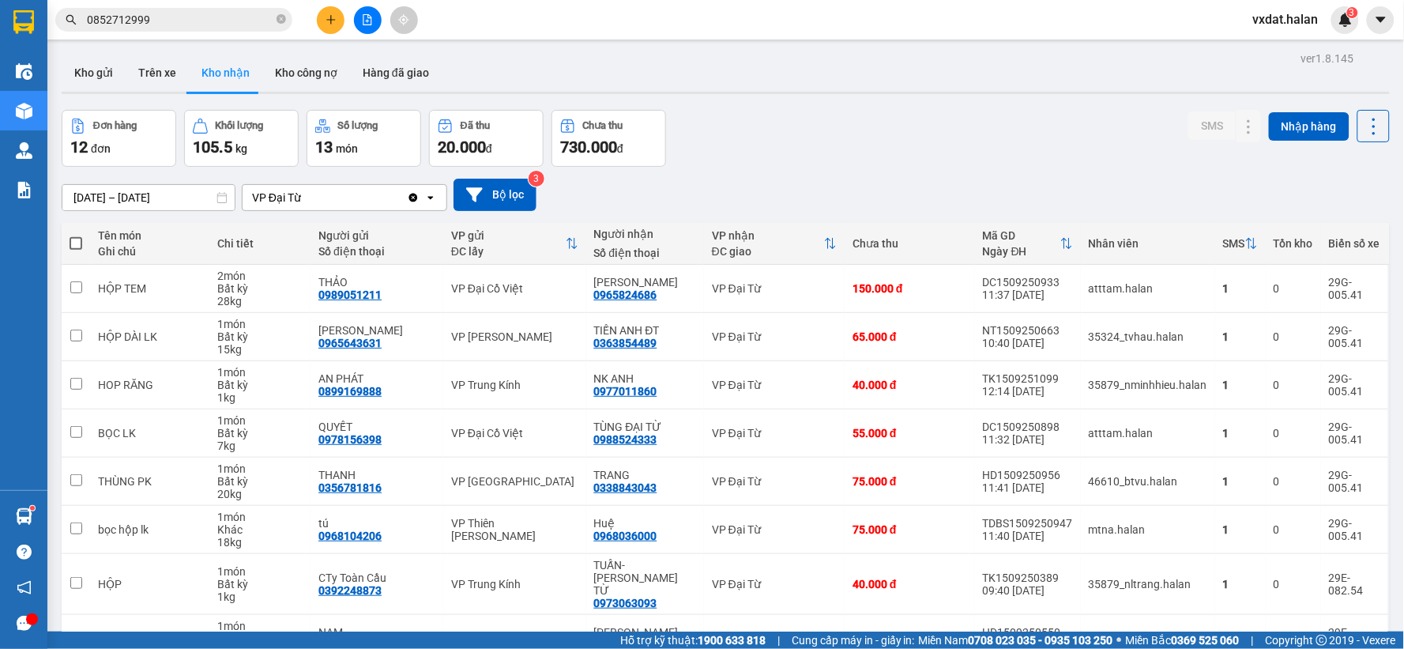
click at [1038, 129] on div "Đơn hàng 12 đơn Khối lượng 105.5 kg Số lượng 13 món Đã thu 20.000 đ Chưa thu 73…" at bounding box center [726, 138] width 1328 height 57
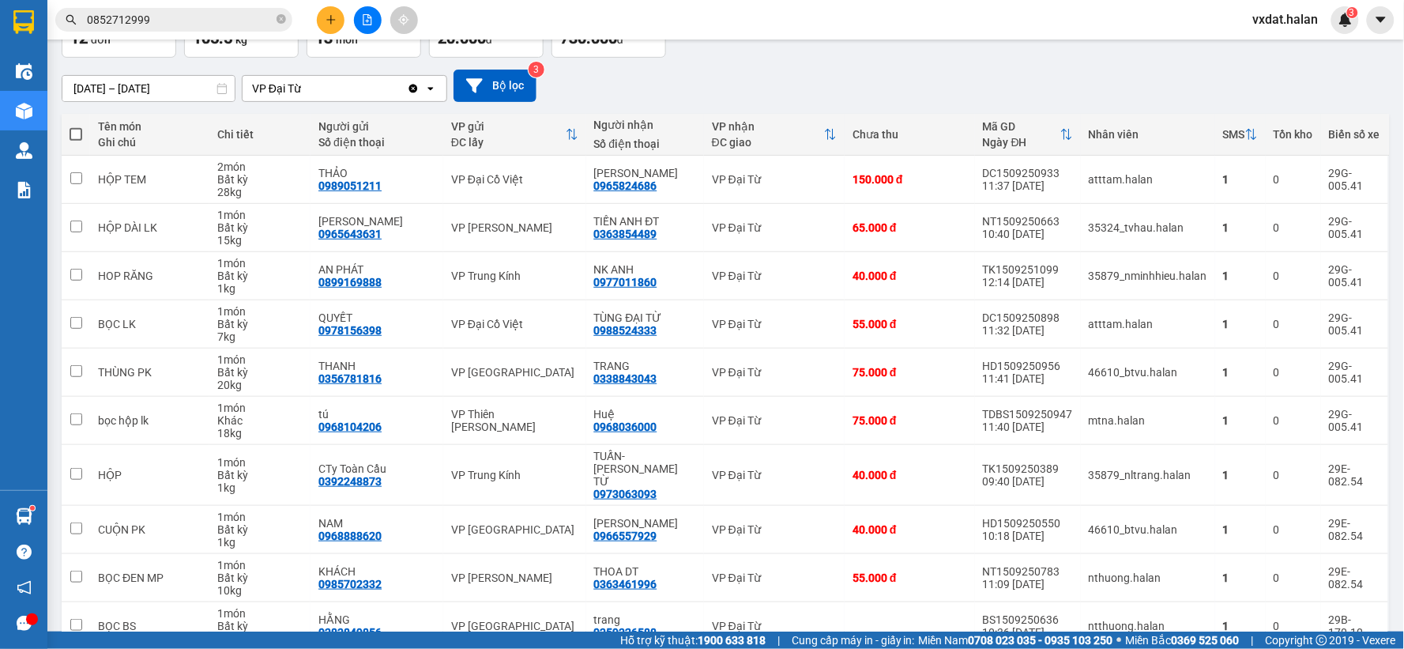
scroll to position [182, 0]
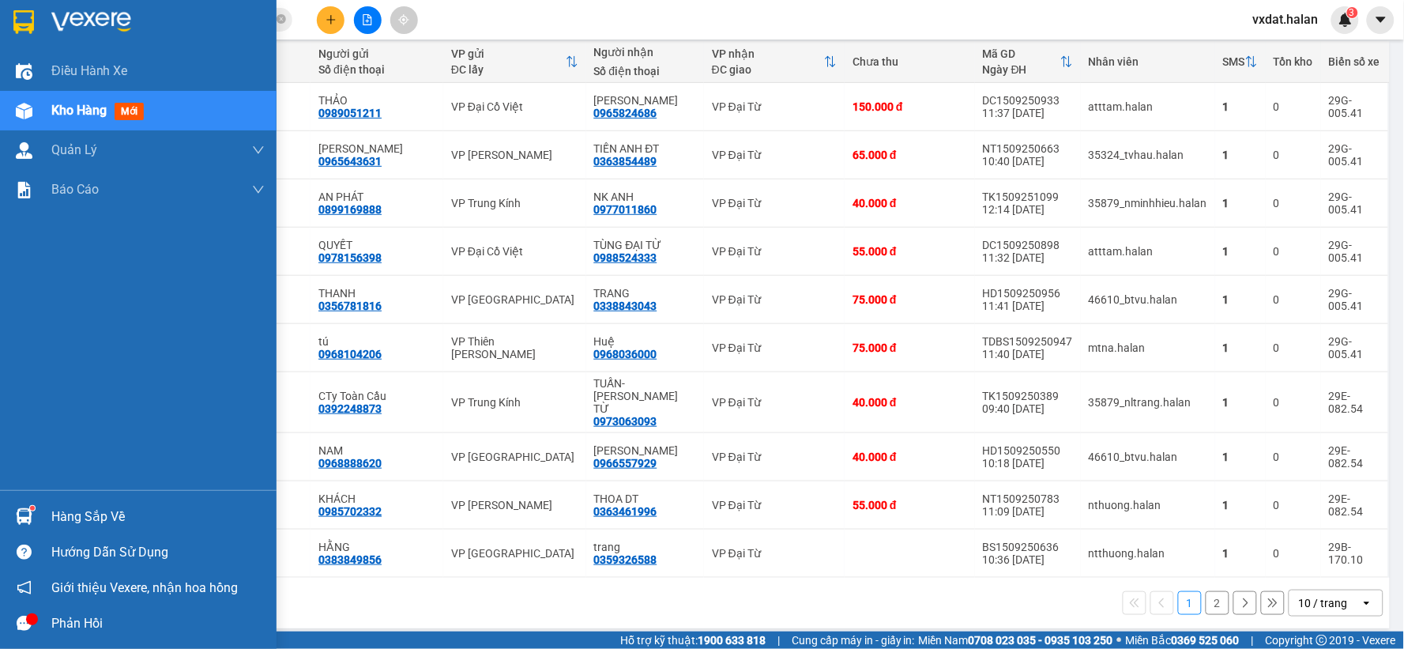
click at [0, 508] on div "Hàng sắp về" at bounding box center [138, 516] width 276 height 36
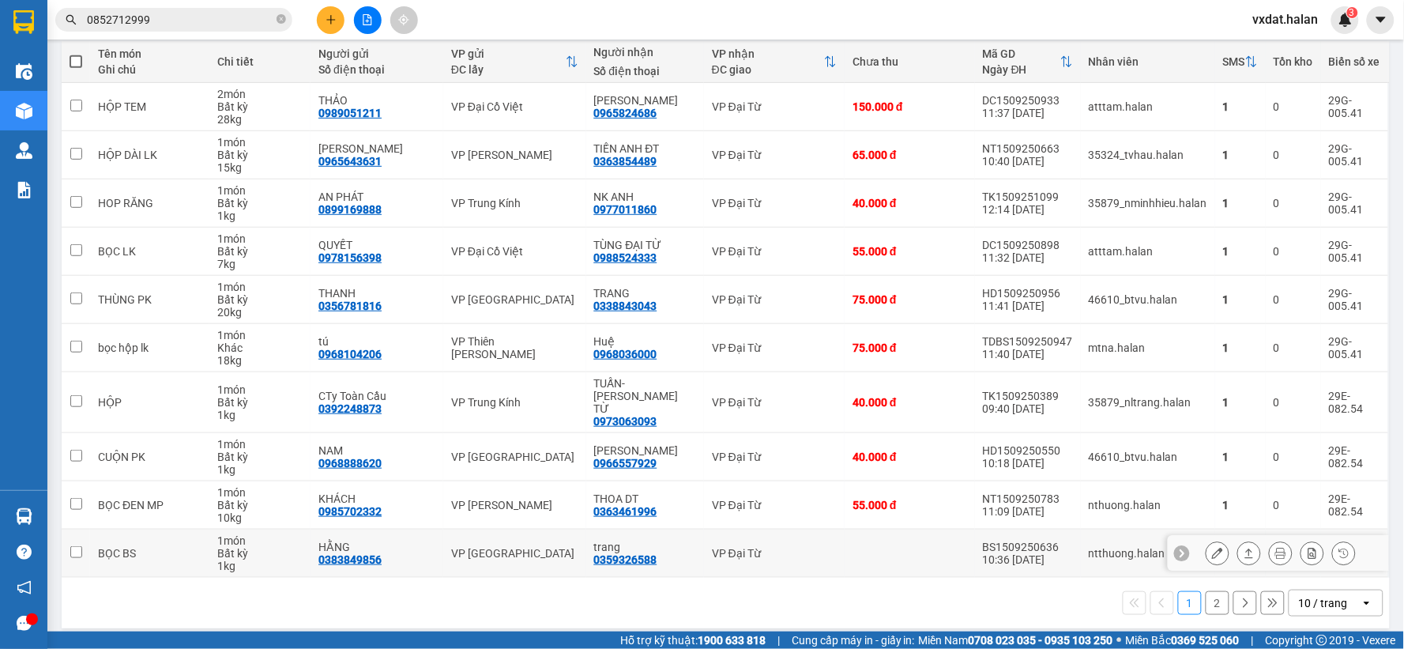
click at [780, 559] on section "Kết quả tìm kiếm ( 2 ) Bộ lọc Mã ĐH Trạng thái Món hàng Thu hộ Tổng cước Chưa c…" at bounding box center [702, 324] width 1404 height 649
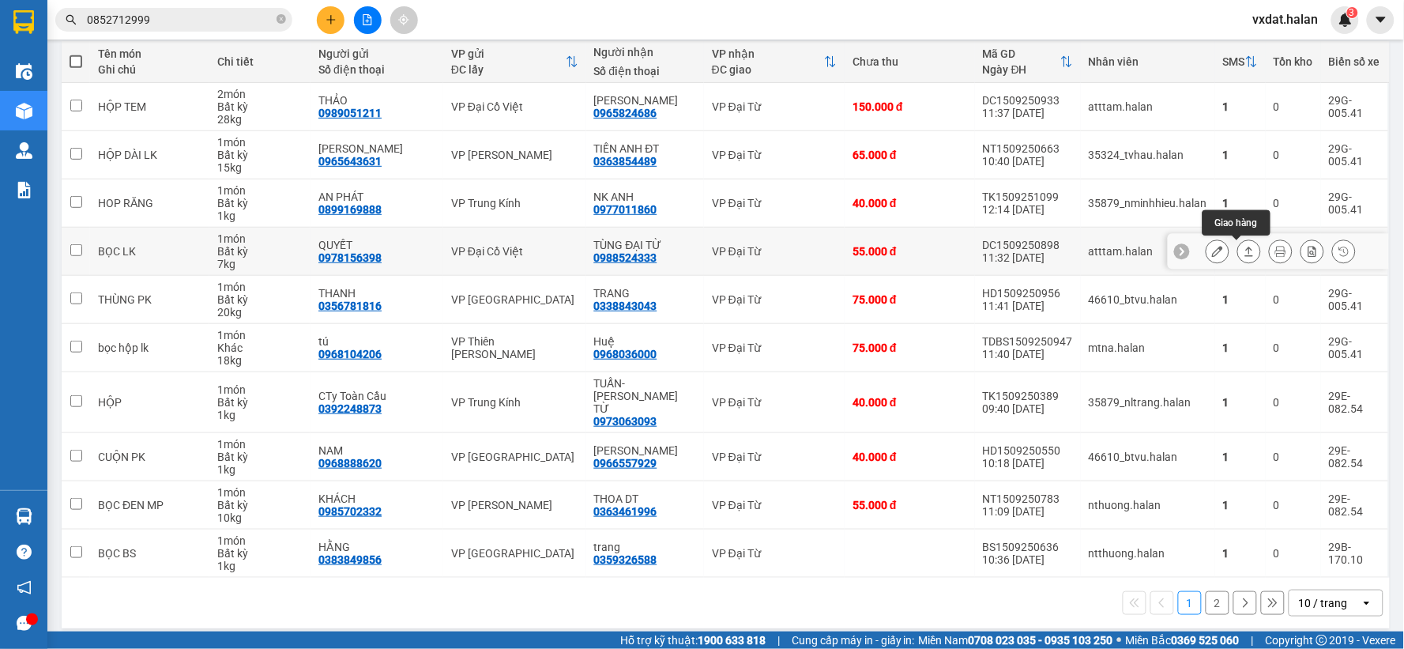
click at [1243, 250] on icon at bounding box center [1248, 251] width 11 height 11
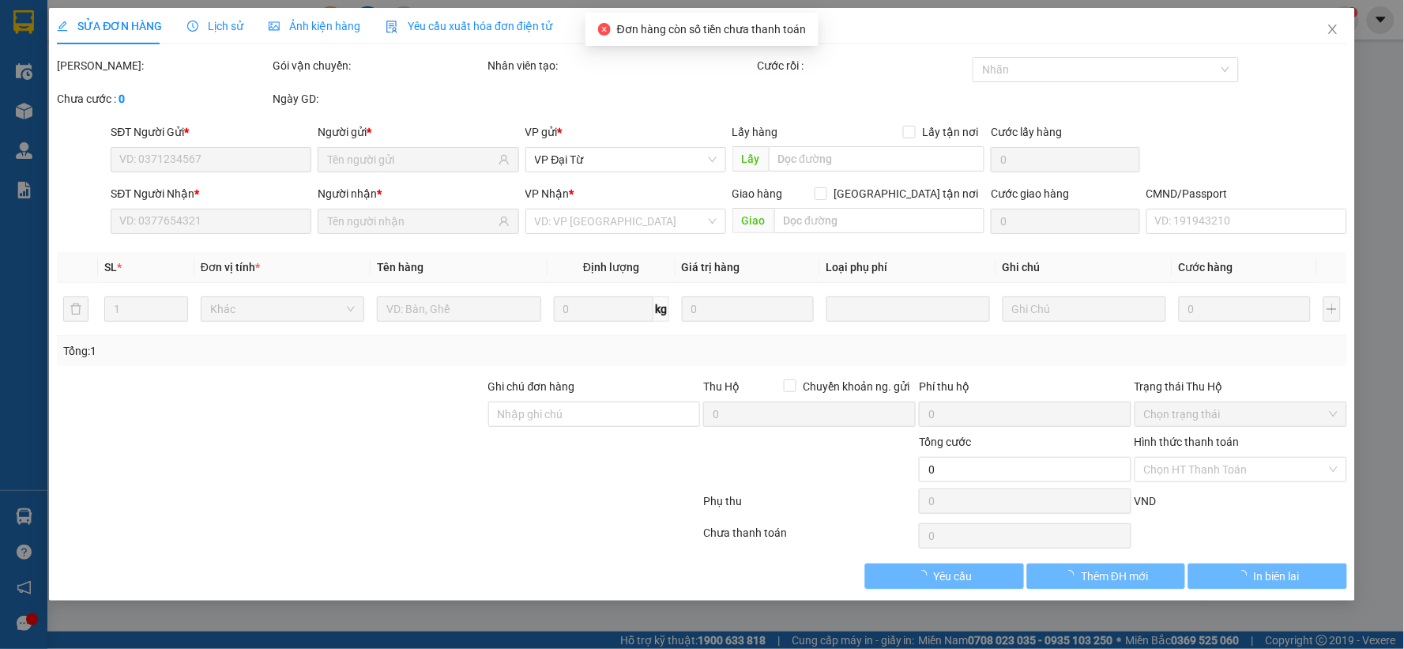
type input "0978156398"
type input "QUYẾT"
type input "0988524333"
type input "TÙNG ĐẠI TỪ"
type input "55.000"
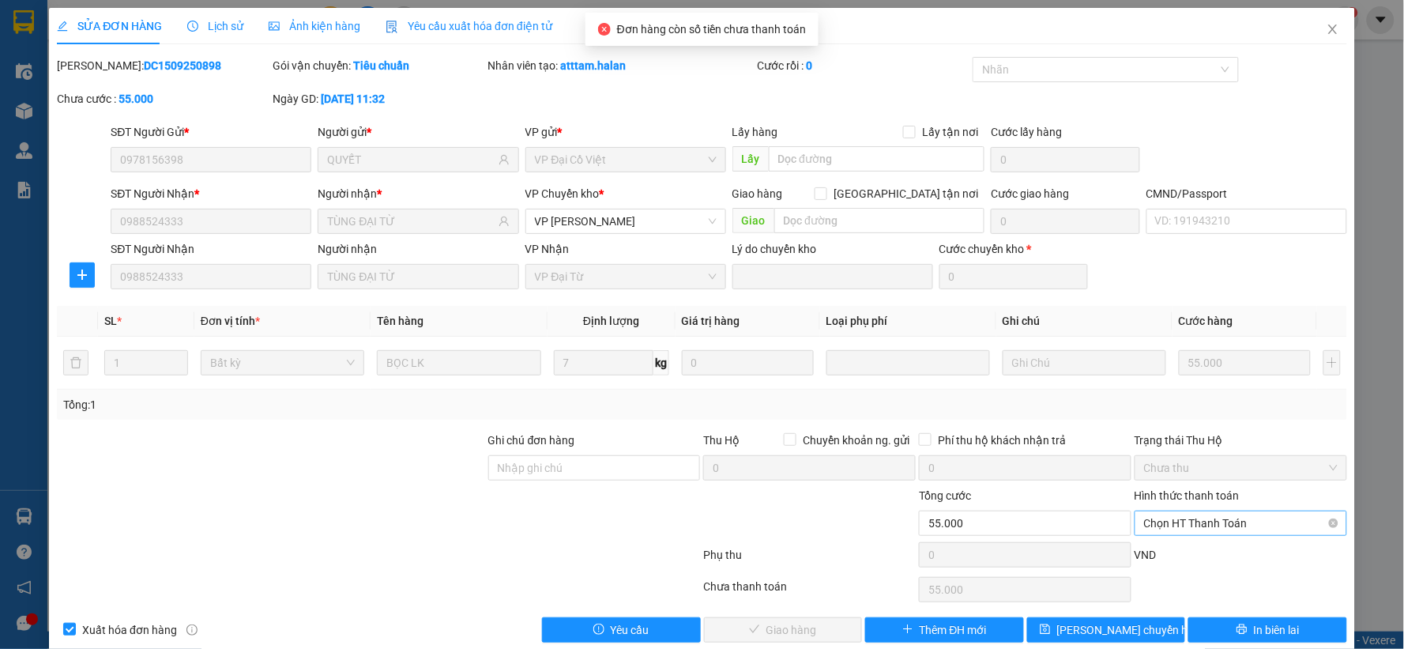
click at [1234, 530] on span "Chọn HT Thanh Toán" at bounding box center [1241, 523] width 194 height 24
click at [1201, 385] on div "Tại văn phòng" at bounding box center [1229, 390] width 191 height 17
type input "0"
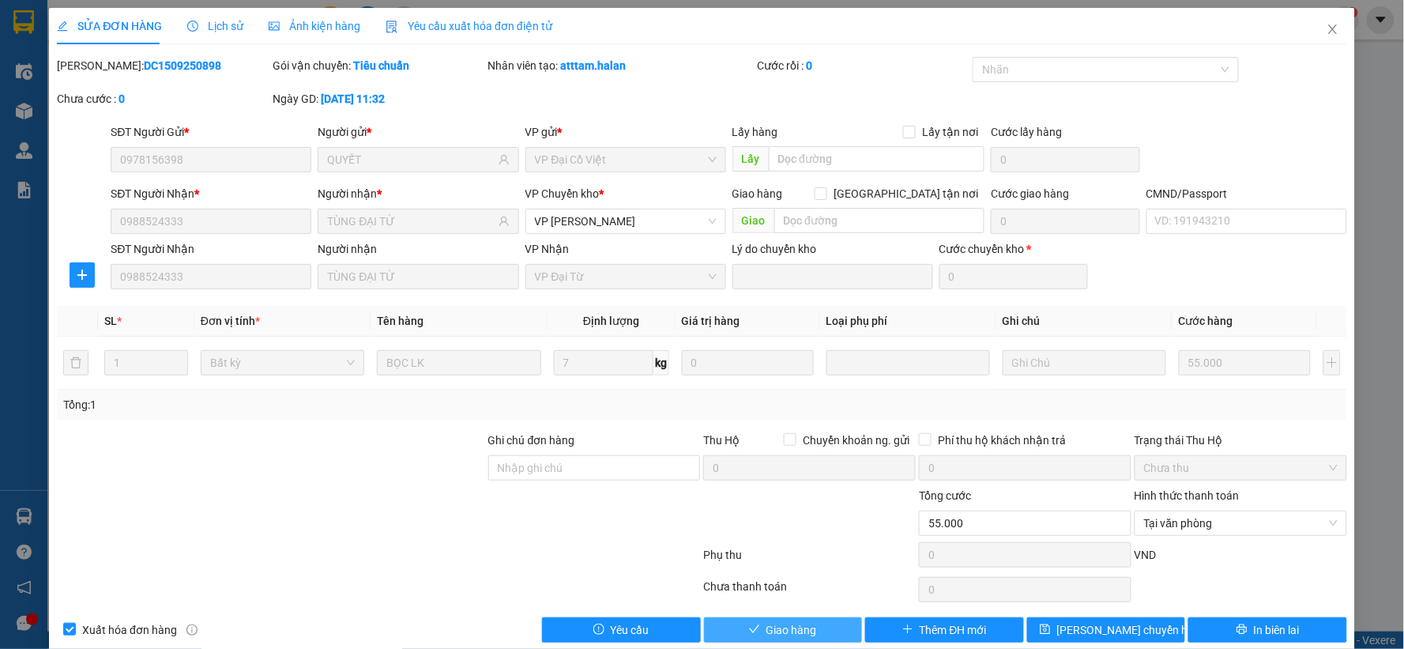
click at [769, 634] on span "Giao hàng" at bounding box center [791, 629] width 51 height 17
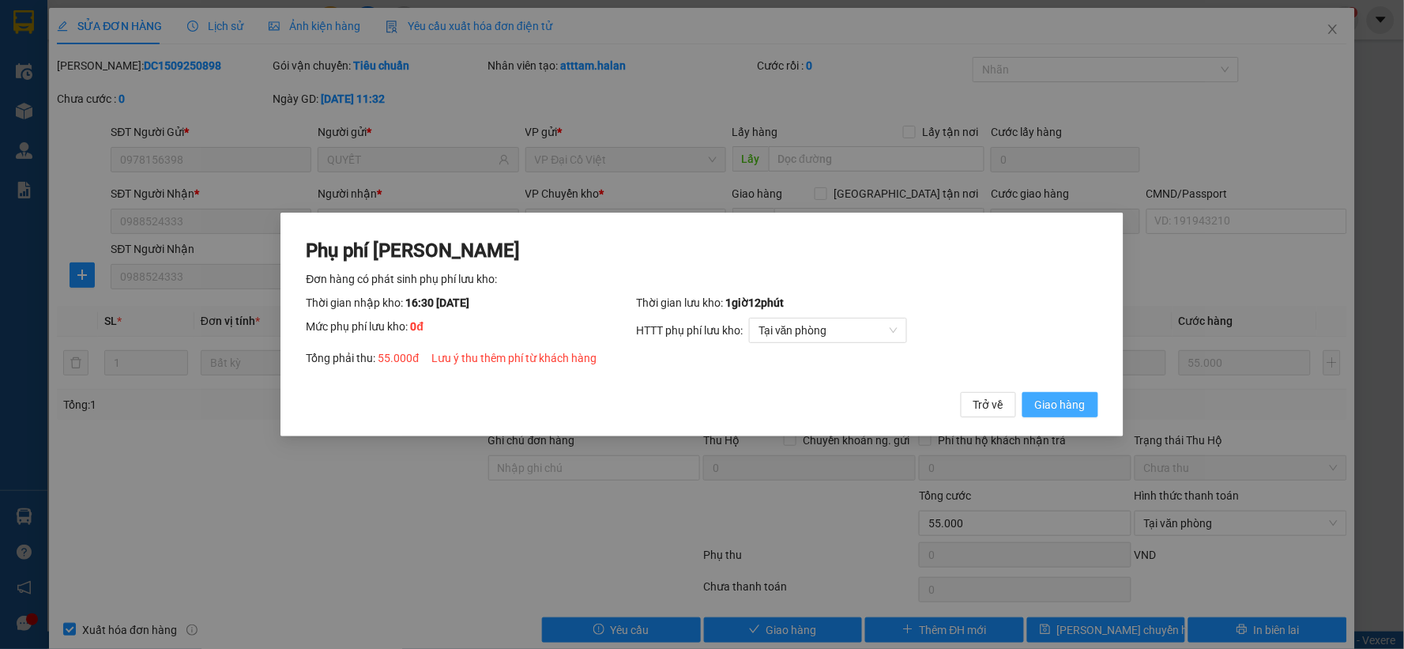
click at [1056, 401] on span "Giao hàng" at bounding box center [1060, 404] width 51 height 17
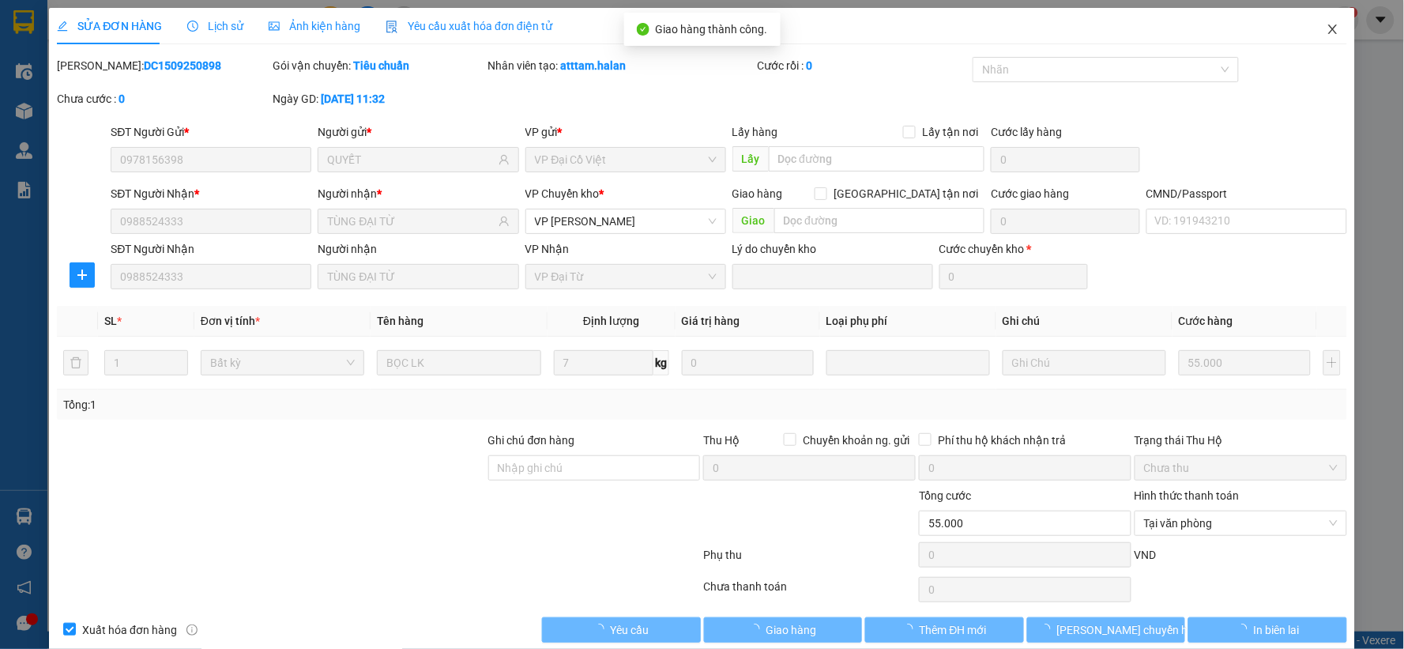
click at [1322, 20] on span "Close" at bounding box center [1333, 30] width 44 height 44
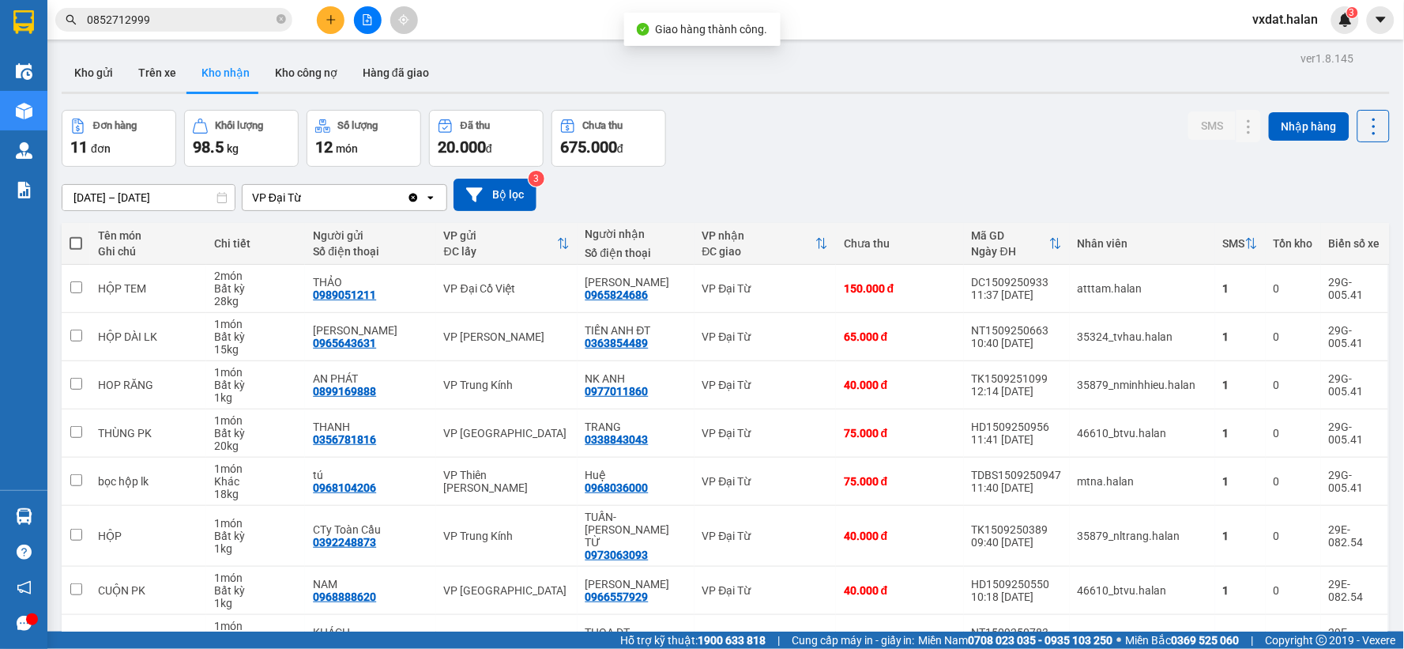
click at [922, 154] on div "Đơn hàng 11 đơn Khối lượng 98.5 kg Số lượng 12 món Đã thu 20.000 đ Chưa thu 675…" at bounding box center [726, 138] width 1328 height 57
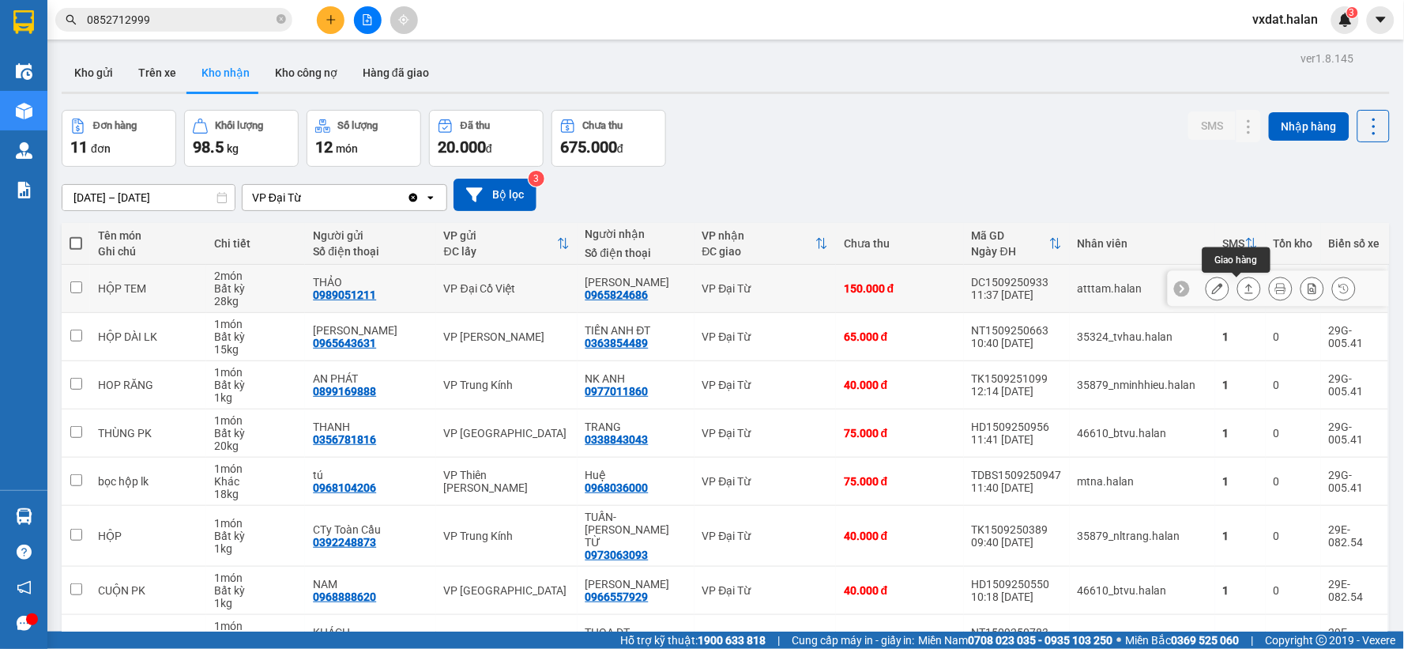
click at [1245, 293] on icon at bounding box center [1249, 288] width 9 height 9
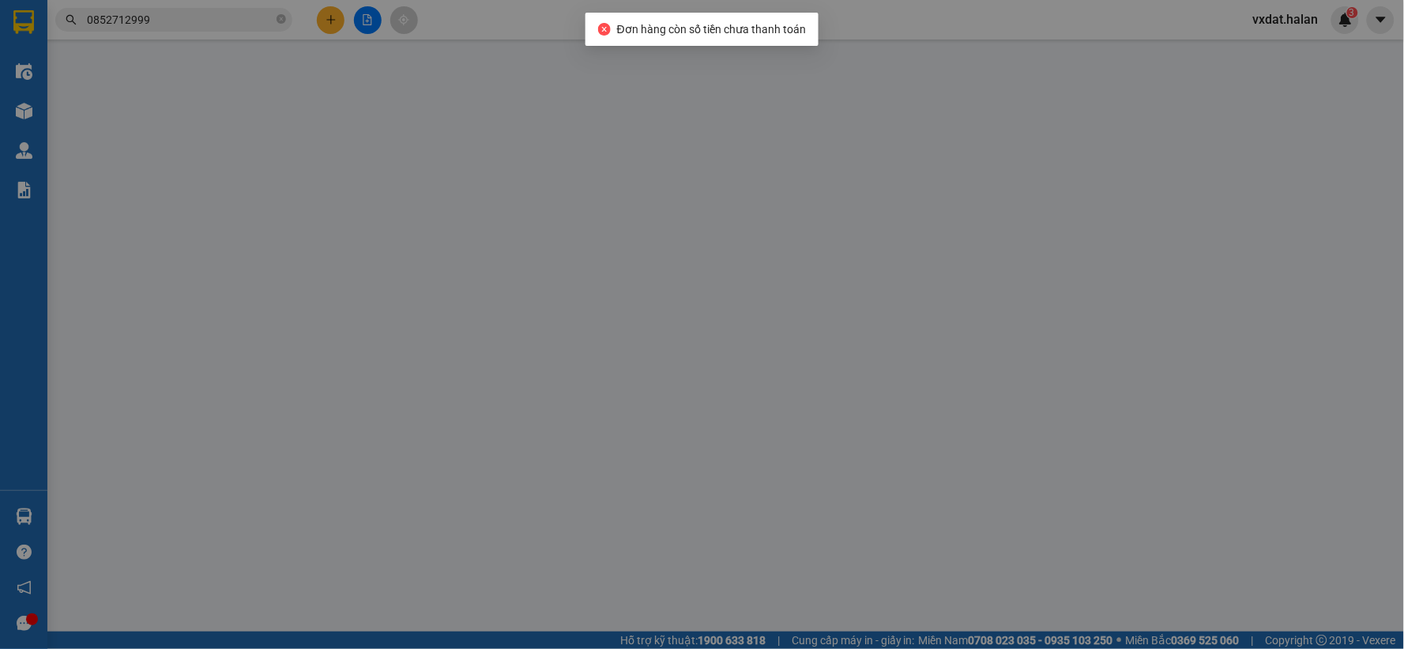
type input "0989051211"
type input "THẢO"
type input "0965824686"
type input "[PERSON_NAME]"
type input "150.000"
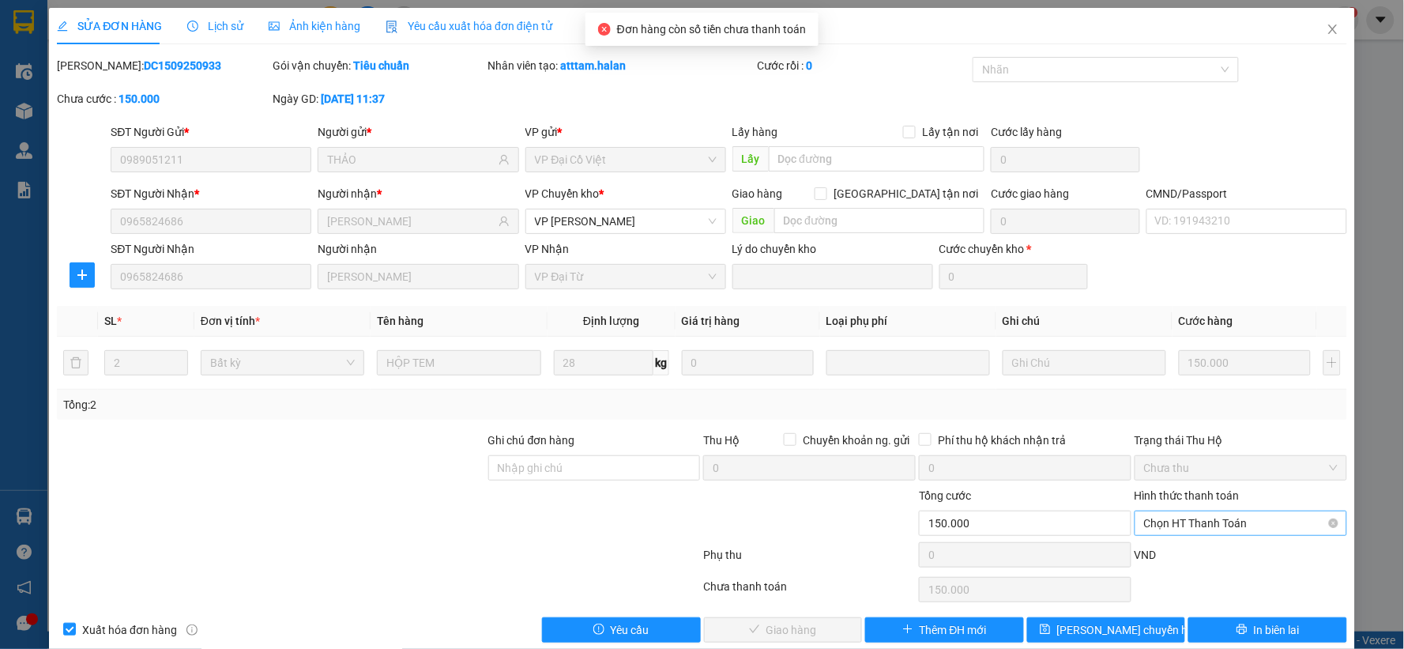
click at [1181, 524] on span "Chọn HT Thanh Toán" at bounding box center [1241, 523] width 194 height 24
click at [1178, 393] on div "Tại văn phòng" at bounding box center [1229, 390] width 191 height 17
type input "0"
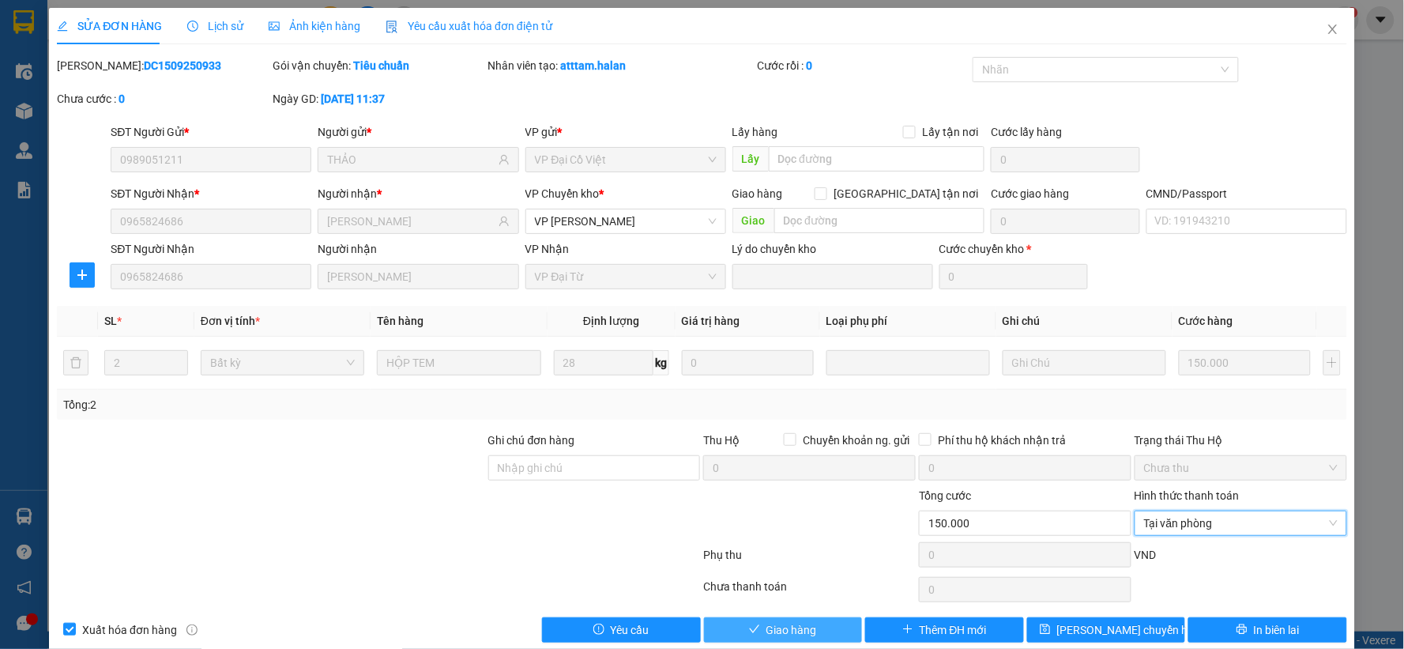
click at [814, 637] on button "Giao hàng" at bounding box center [783, 629] width 159 height 25
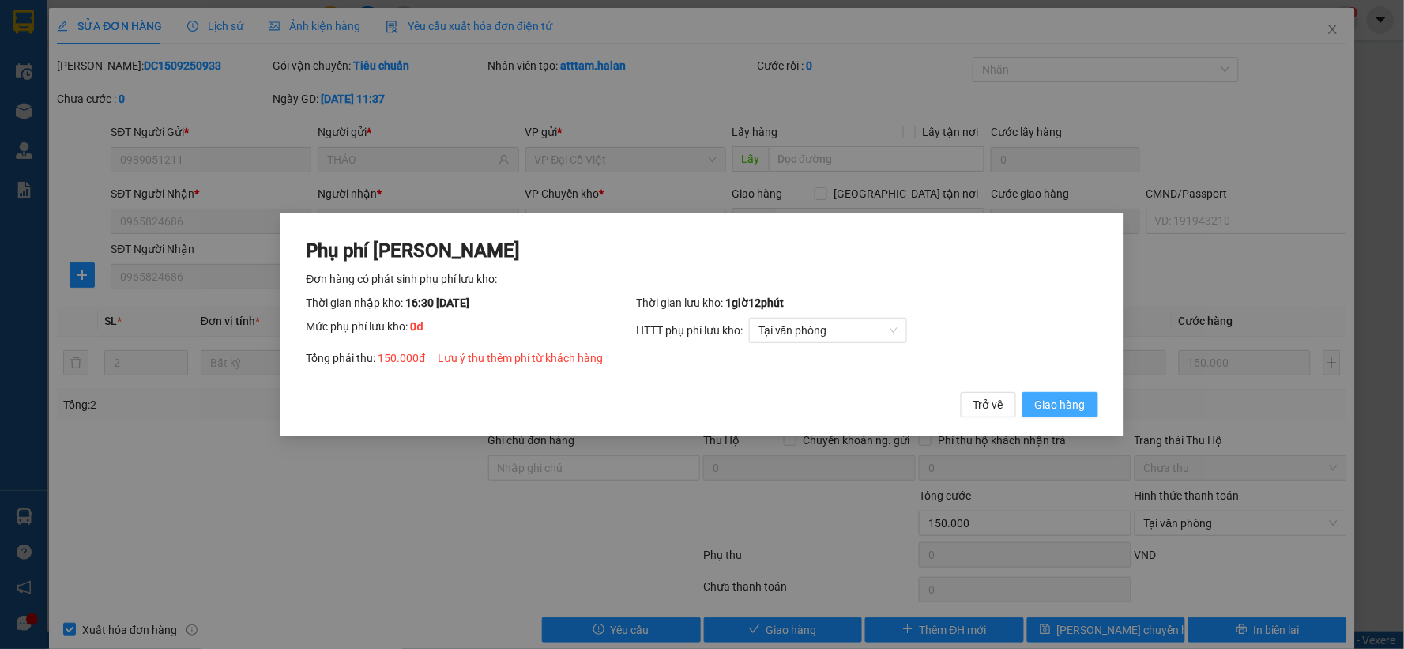
click at [1068, 404] on span "Giao hàng" at bounding box center [1060, 404] width 51 height 17
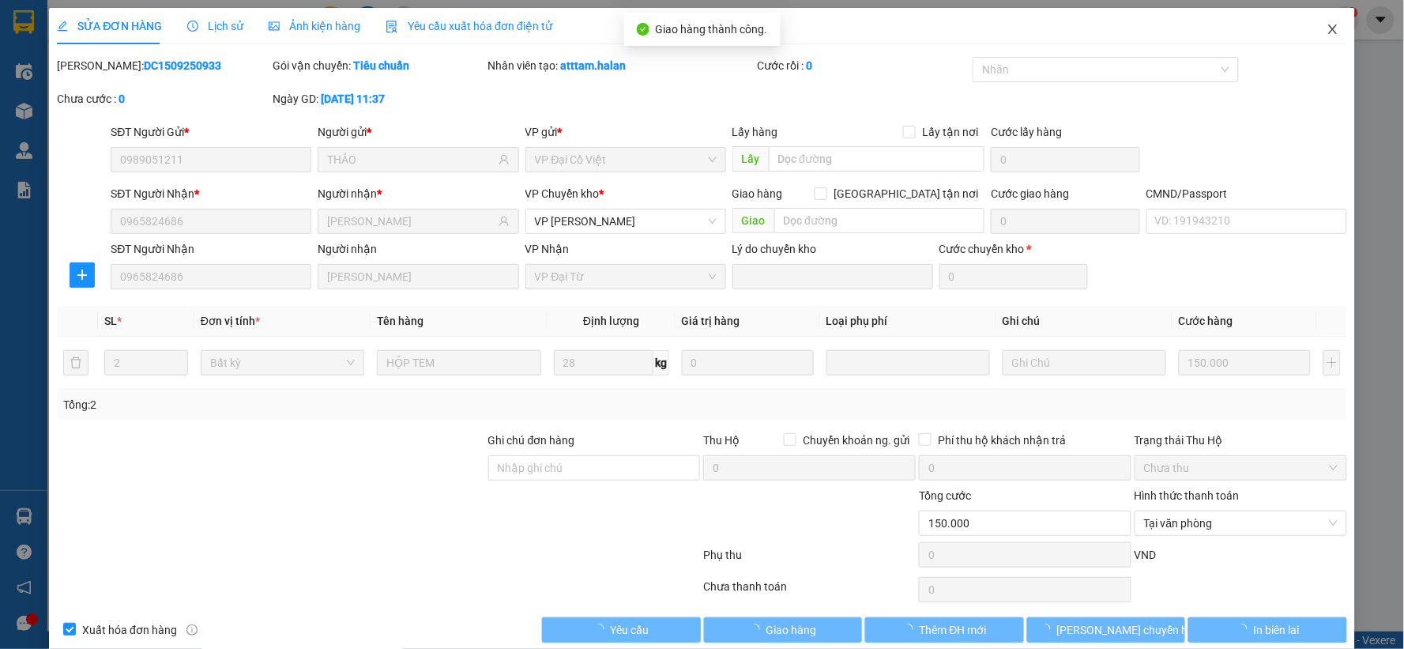
click at [1326, 32] on icon "close" at bounding box center [1332, 29] width 13 height 13
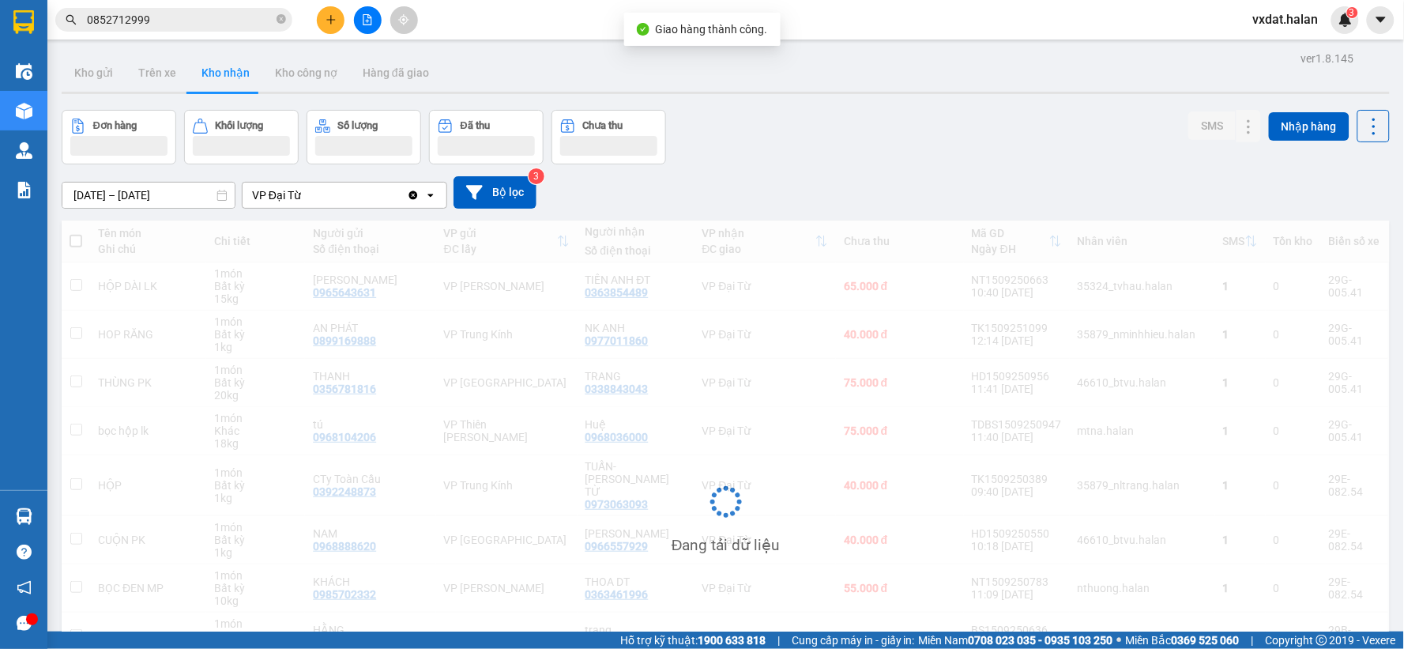
click at [975, 147] on div "Đơn hàng Khối lượng Số lượng Đã thu Chưa thu SMS Nhập hàng" at bounding box center [726, 137] width 1328 height 55
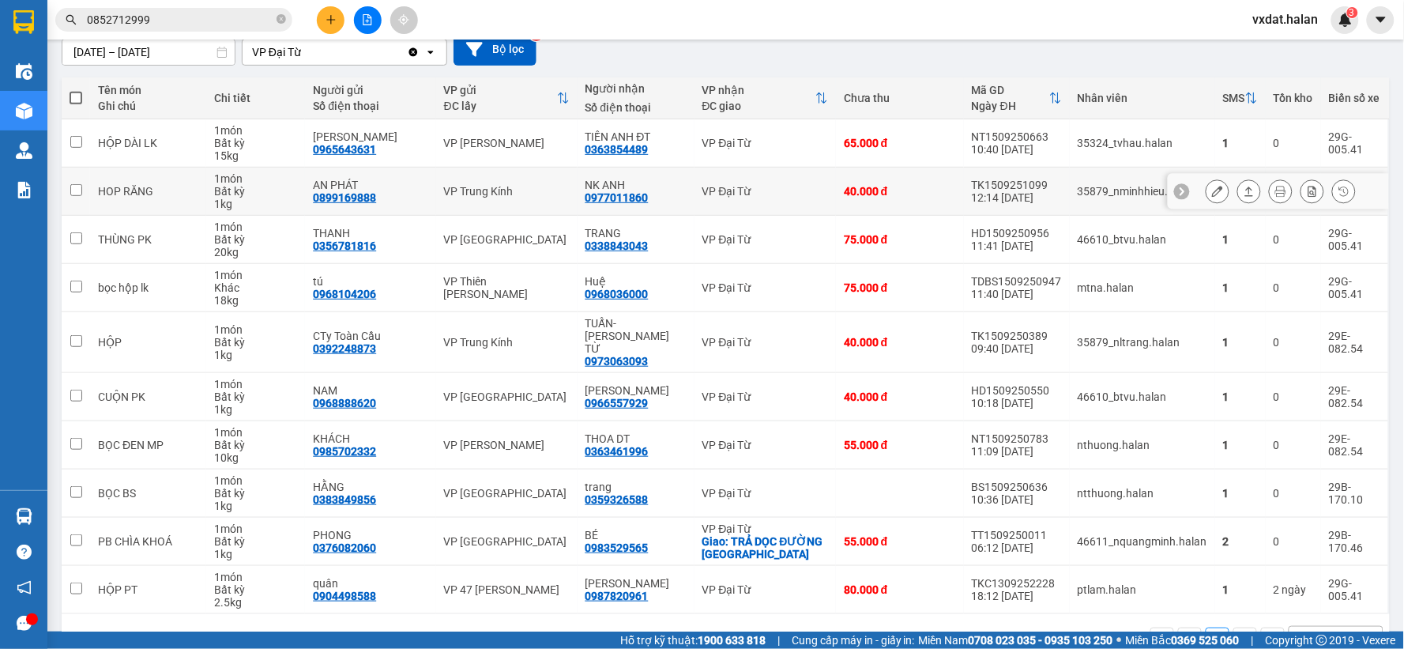
scroll to position [182, 0]
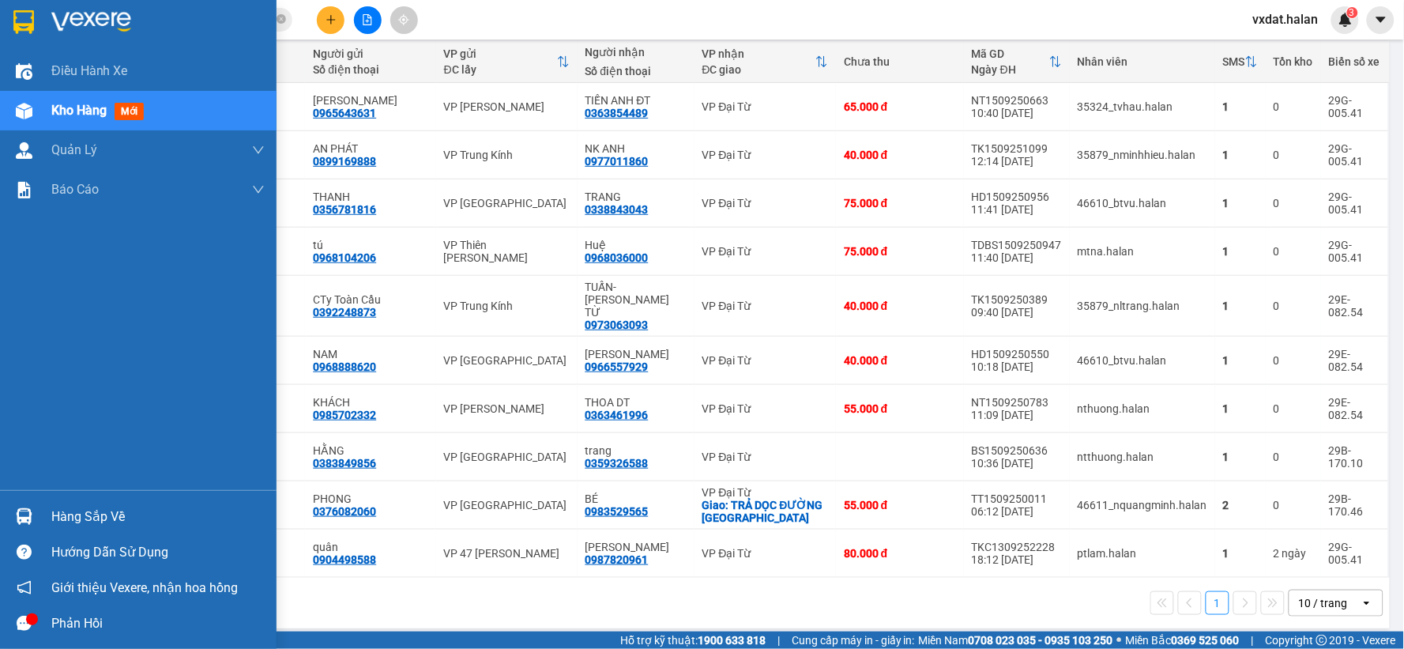
click at [52, 524] on div "Hàng sắp về" at bounding box center [157, 517] width 213 height 24
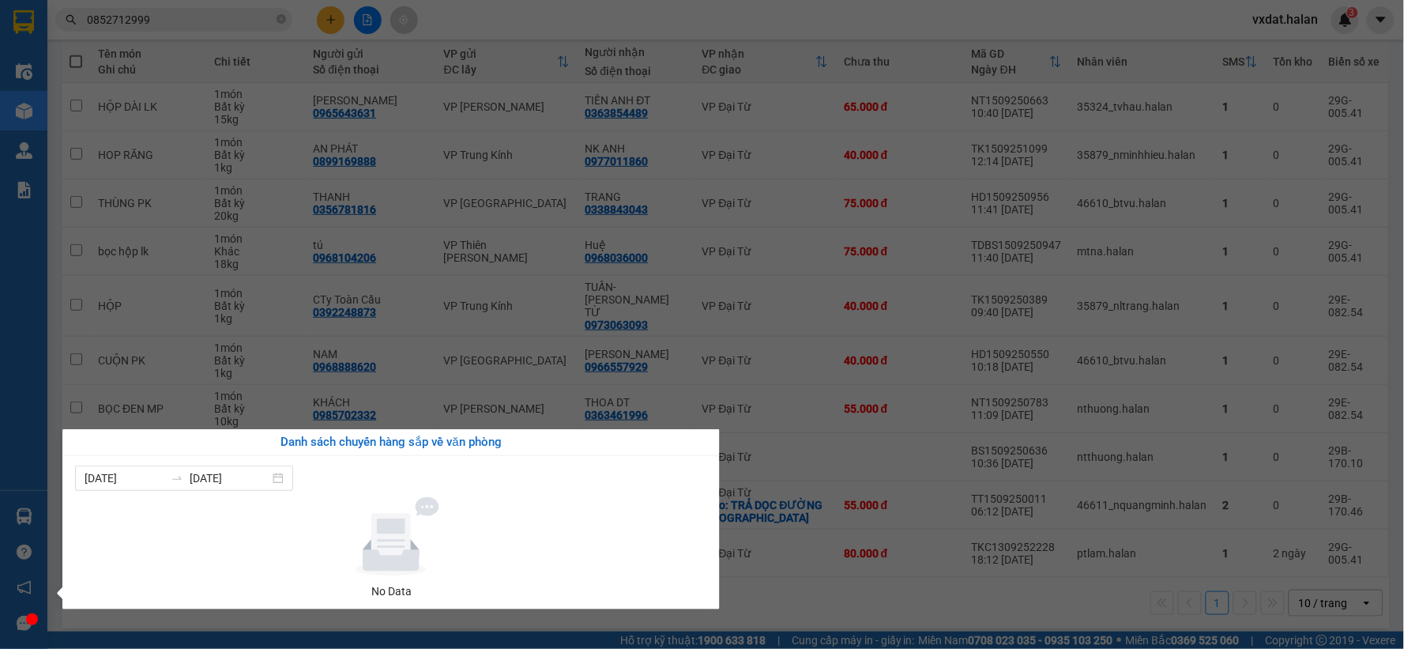
click at [242, 146] on section "Kết quả tìm kiếm ( 2 ) Bộ lọc Mã ĐH Trạng thái Món hàng Thu hộ Tổng cước Chưa c…" at bounding box center [702, 324] width 1404 height 649
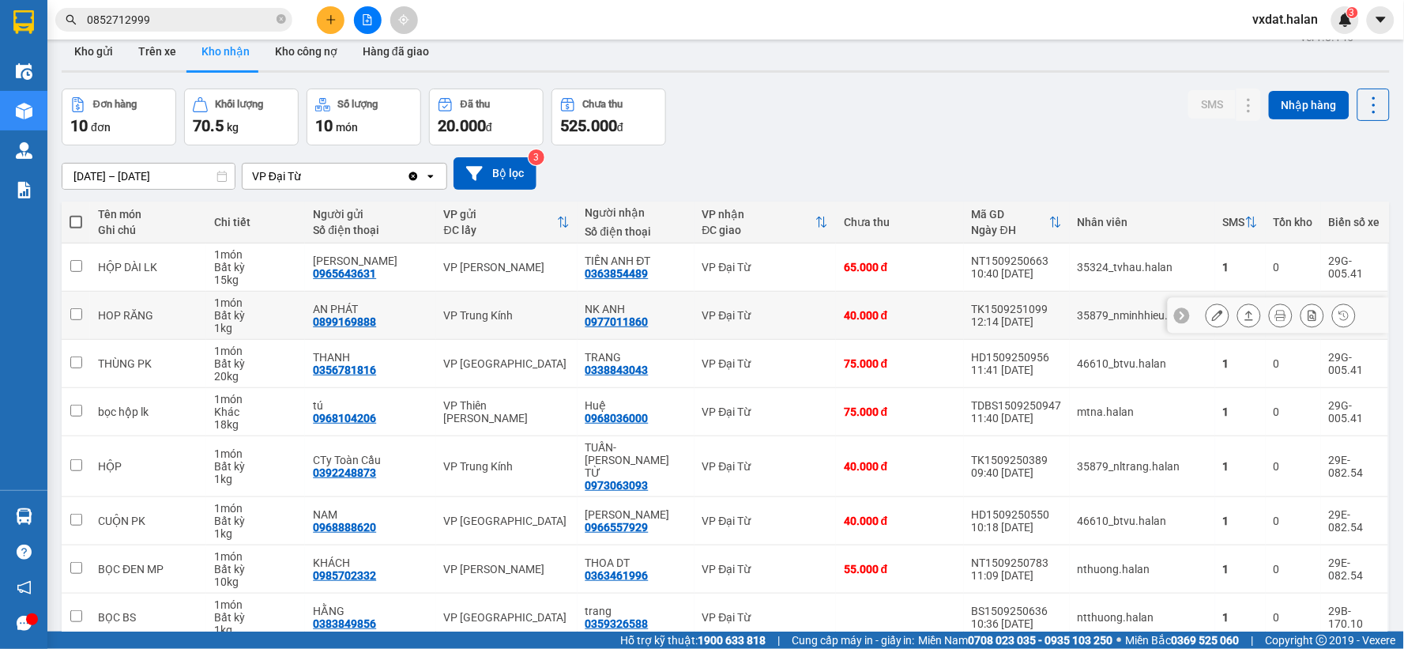
scroll to position [0, 0]
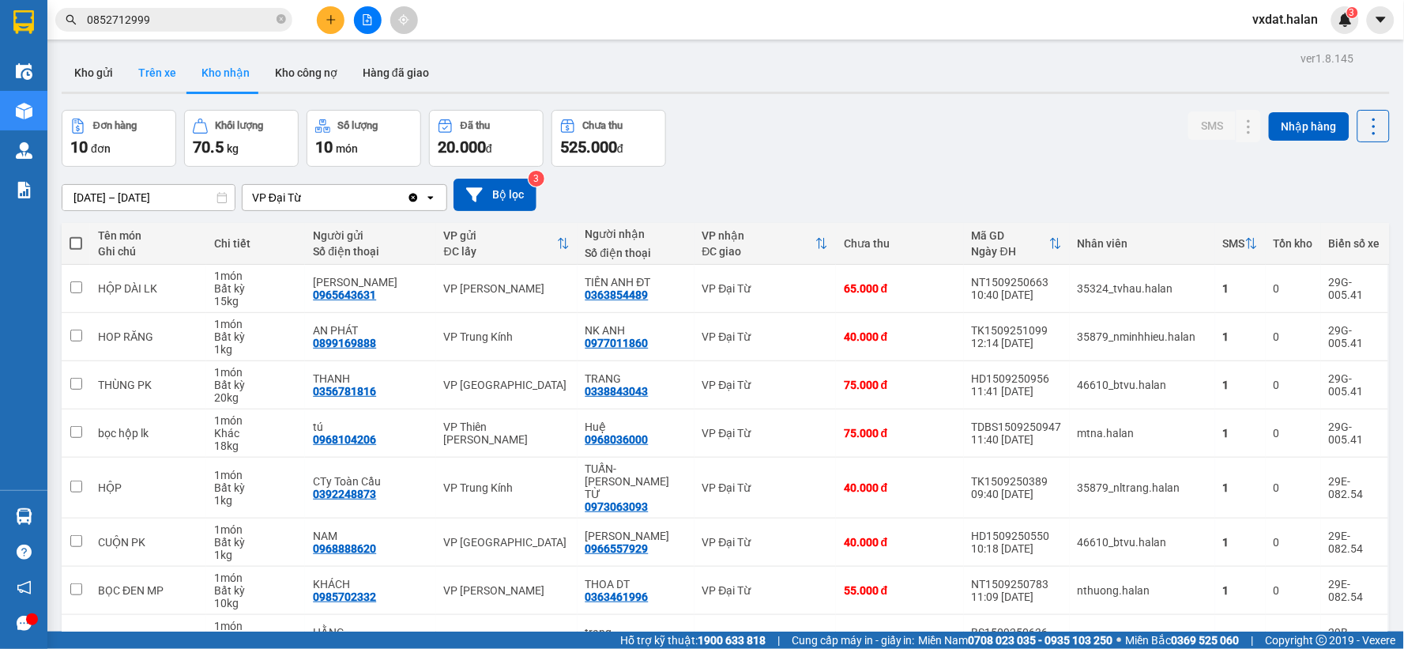
click at [171, 79] on button "Trên xe" at bounding box center [157, 73] width 63 height 38
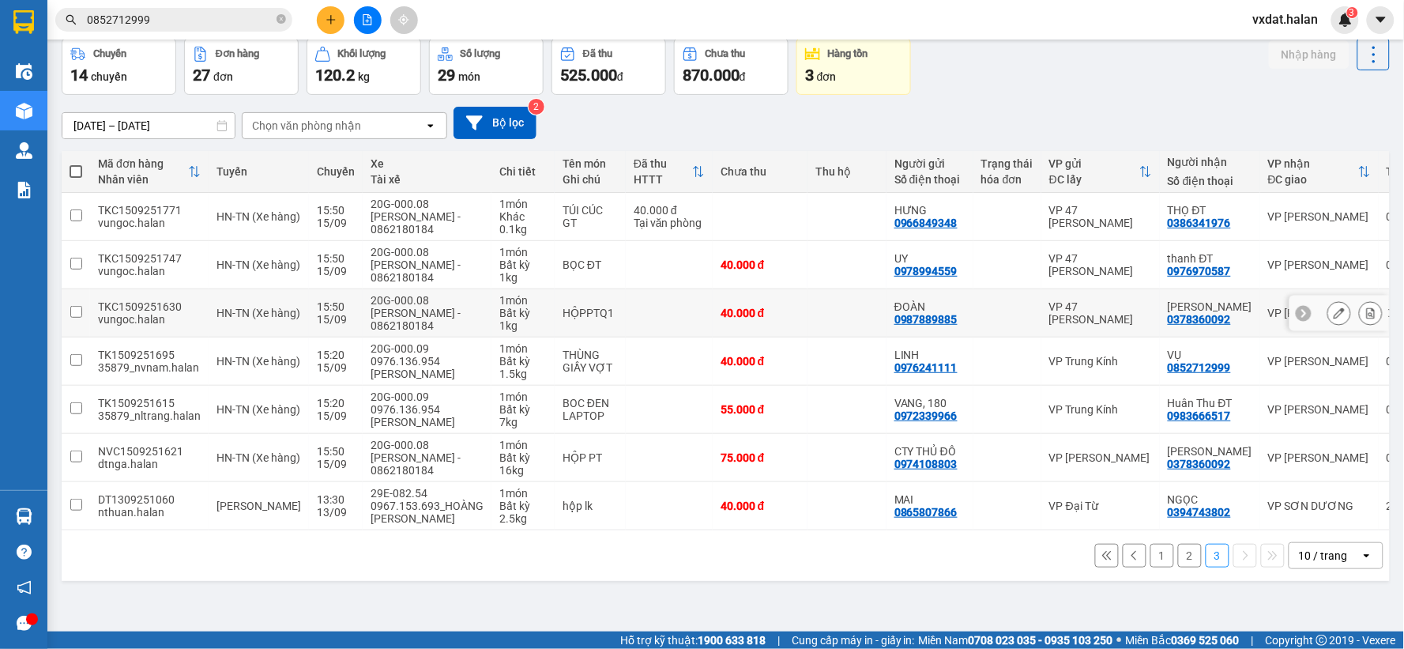
scroll to position [73, 0]
click at [512, 626] on main "ver 1.8.145 Kho gửi Trên xe Kho nhận Kho công nợ Hàng đã giao Chuyến 14 chuyến …" at bounding box center [702, 315] width 1404 height 631
click at [546, 604] on div "ver 1.8.145 Kho gửi Trên xe Kho nhận Kho công nợ Hàng đã giao Chuyến 14 chuyến …" at bounding box center [725, 299] width 1341 height 649
click at [573, 550] on div "1 2 3 10 / trang open" at bounding box center [725, 554] width 1315 height 27
click at [1178, 566] on button "2" at bounding box center [1190, 555] width 24 height 24
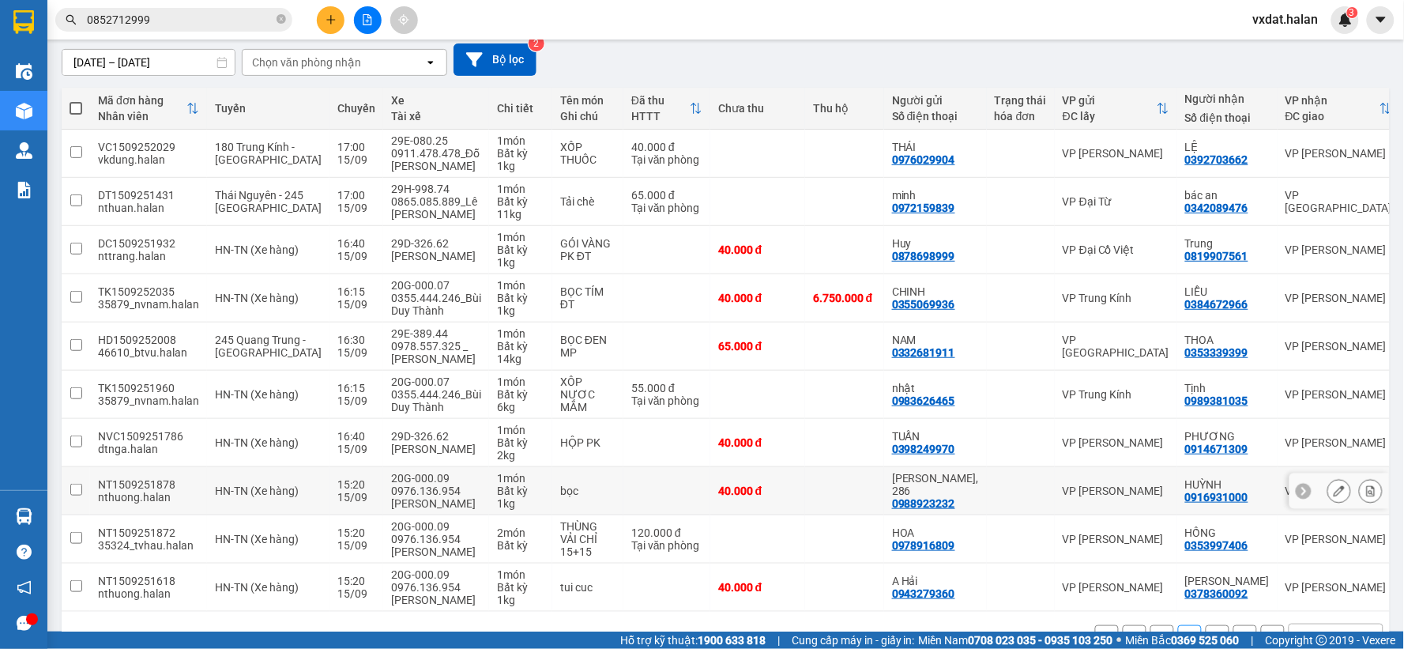
scroll to position [194, 0]
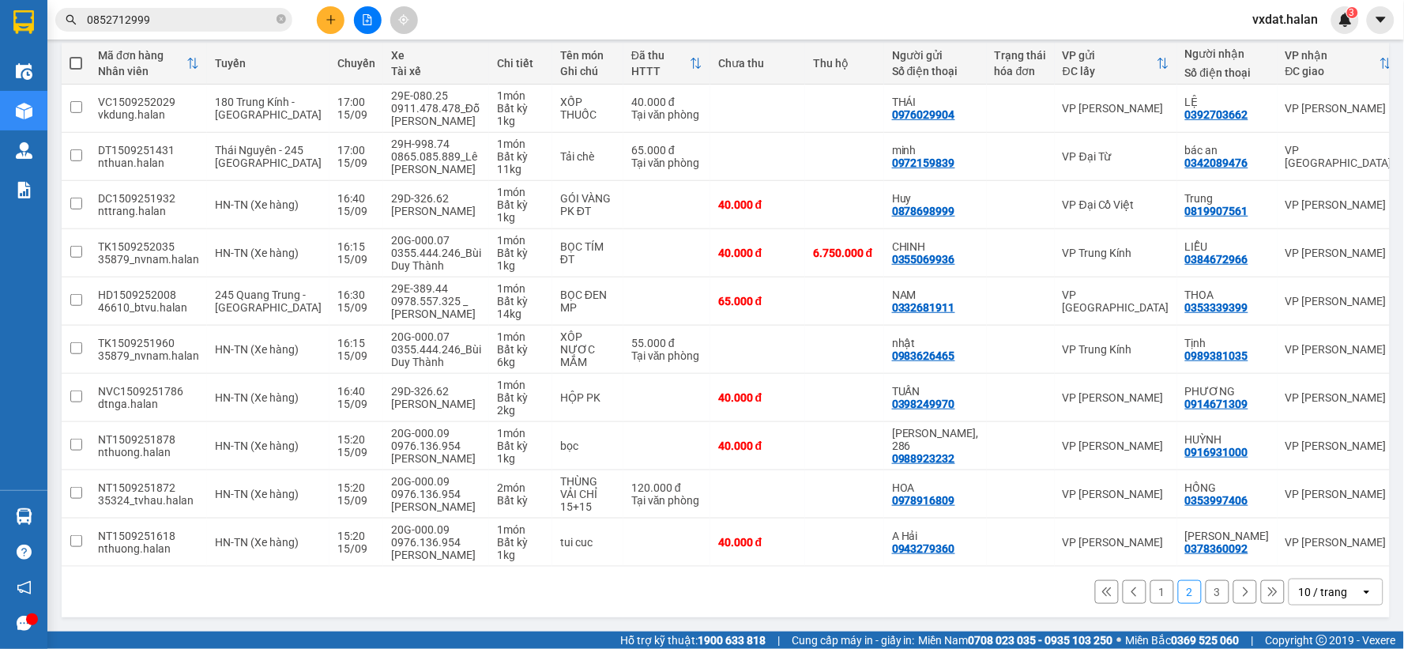
click at [1156, 592] on button "1" at bounding box center [1162, 592] width 24 height 24
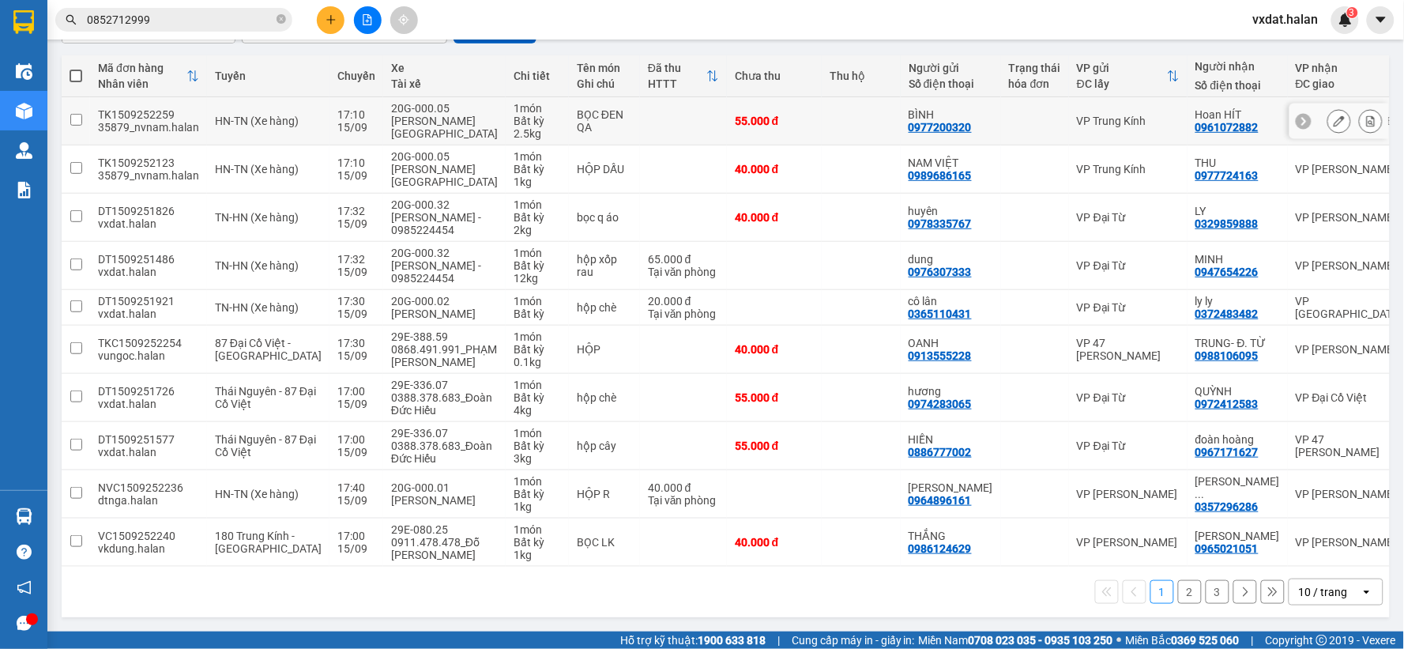
scroll to position [0, 0]
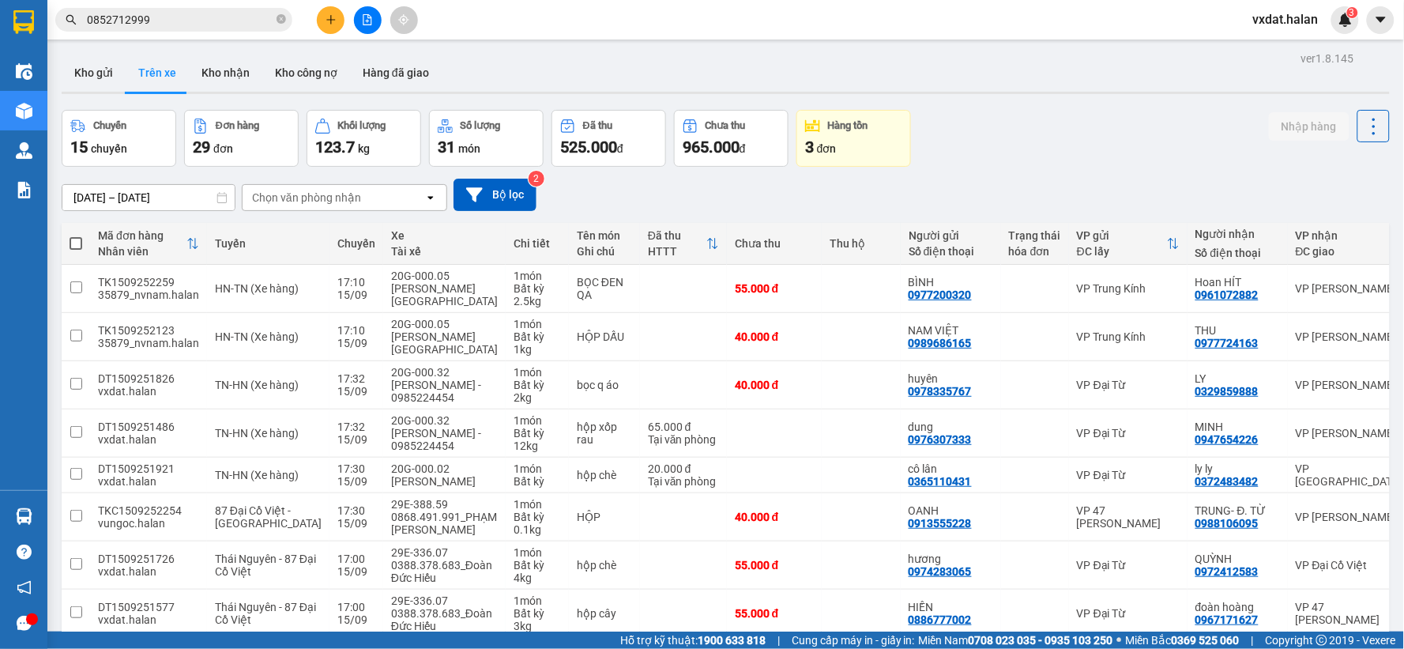
click at [811, 11] on div "Kết quả tìm kiếm ( 2 ) Bộ lọc Mã ĐH Trạng thái Món hàng Thu hộ Tổng cước Chưa c…" at bounding box center [702, 19] width 1404 height 39
click at [209, 80] on button "Kho nhận" at bounding box center [225, 73] width 73 height 38
type input "[DATE] – [DATE]"
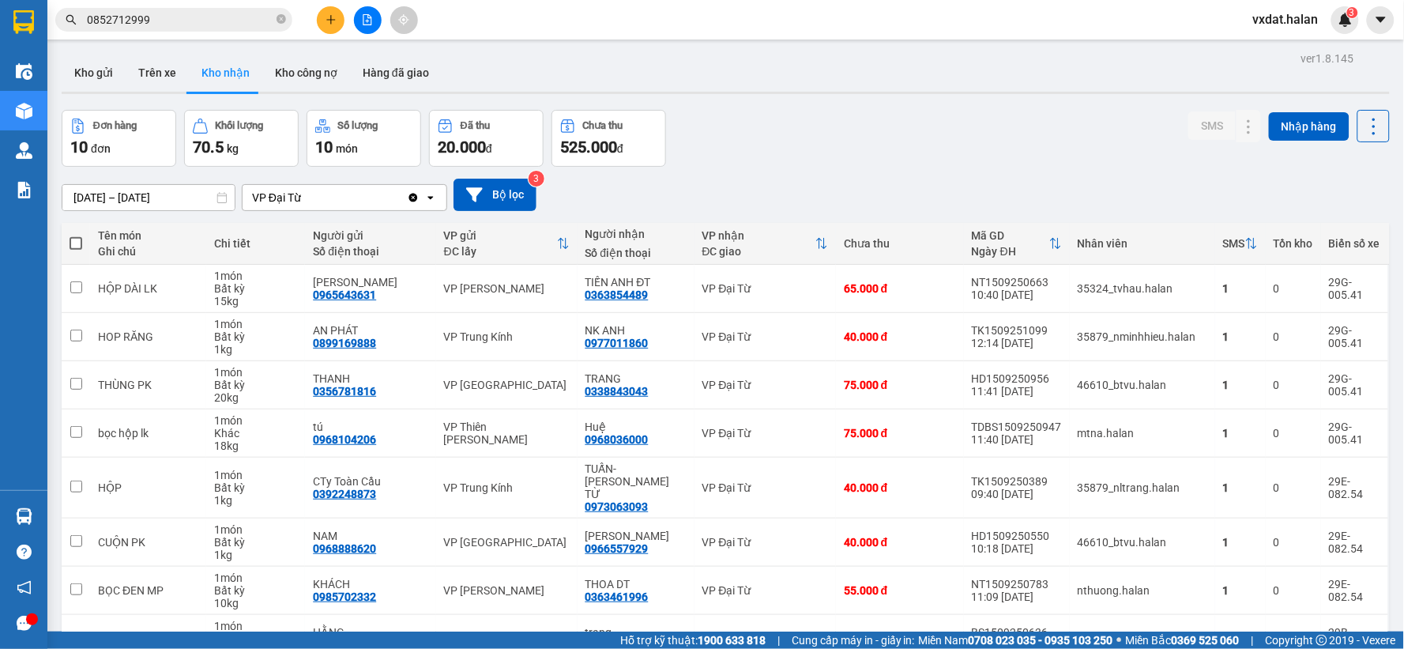
click at [944, 104] on div "ver 1.8.145 Kho gửi Trên xe Kho nhận Kho công nợ Hàng đã giao Đơn hàng 10 đơn K…" at bounding box center [725, 431] width 1341 height 769
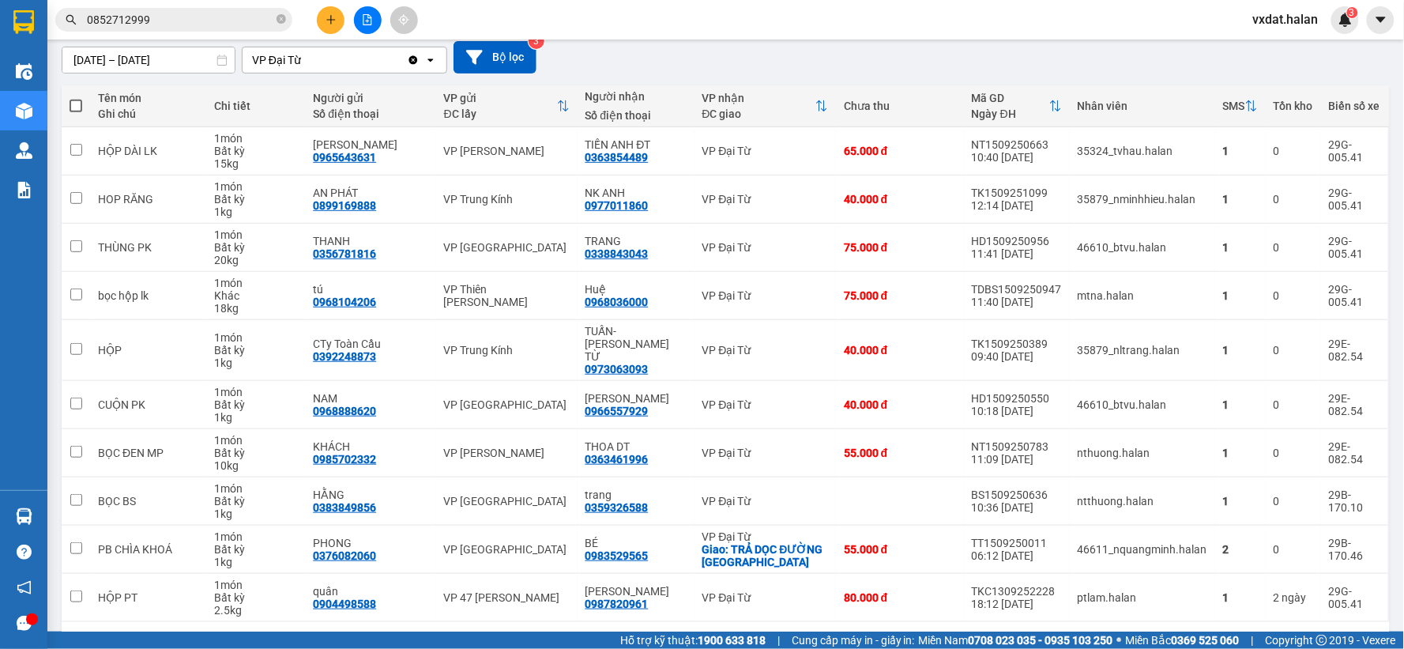
scroll to position [175, 0]
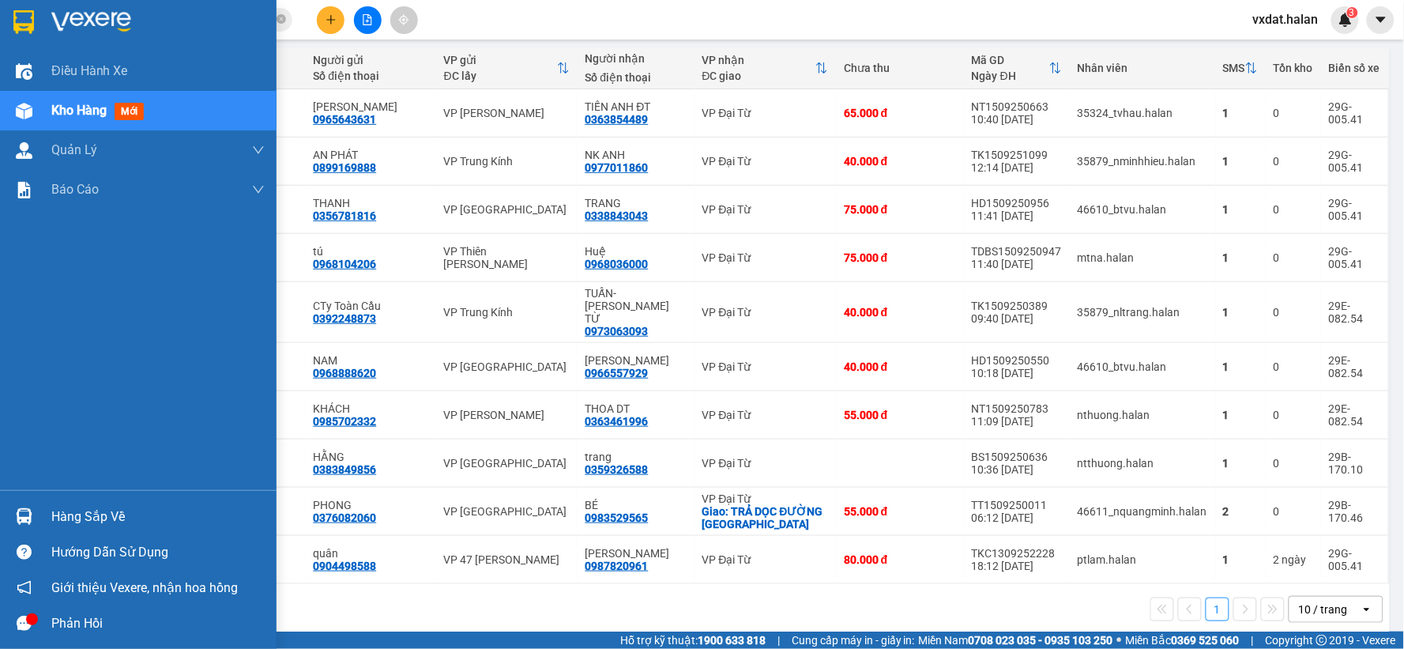
click at [29, 506] on div at bounding box center [24, 516] width 28 height 28
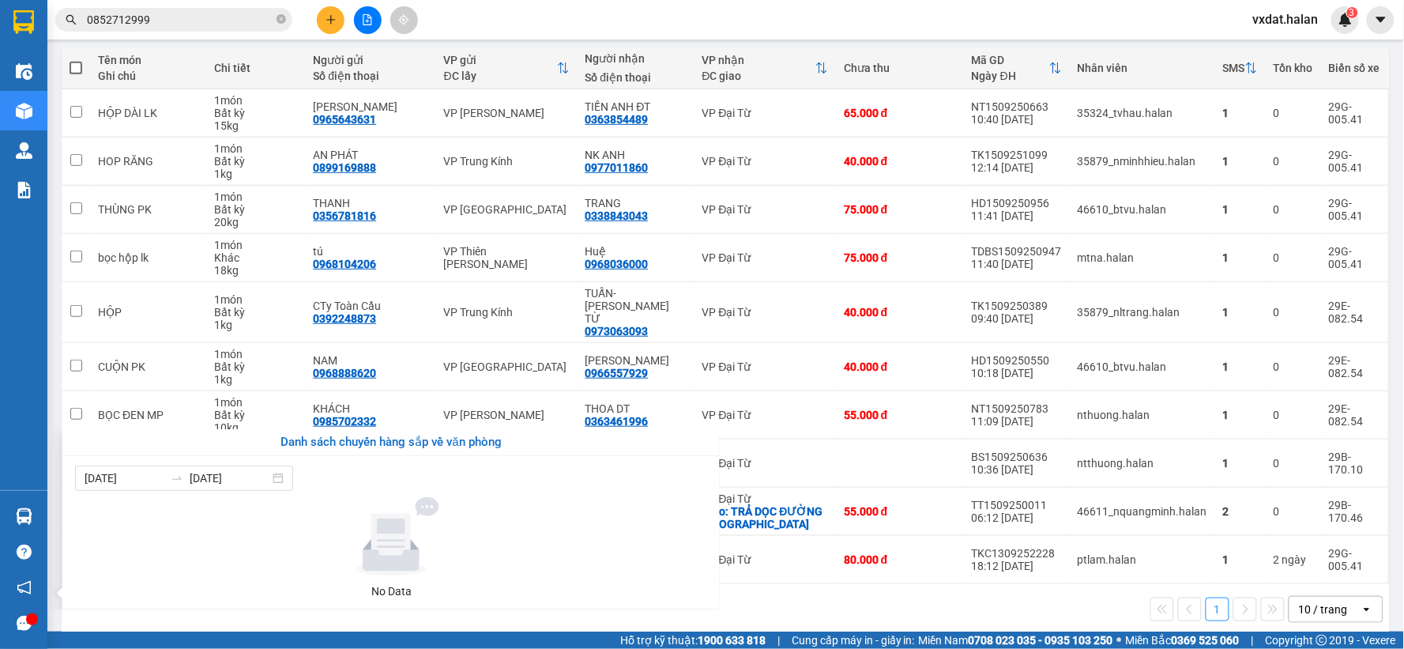
click at [803, 581] on section "Kết quả tìm kiếm ( 2 ) Bộ lọc Mã ĐH Trạng thái Món hàng Thu hộ Tổng cước Chưa c…" at bounding box center [702, 324] width 1404 height 649
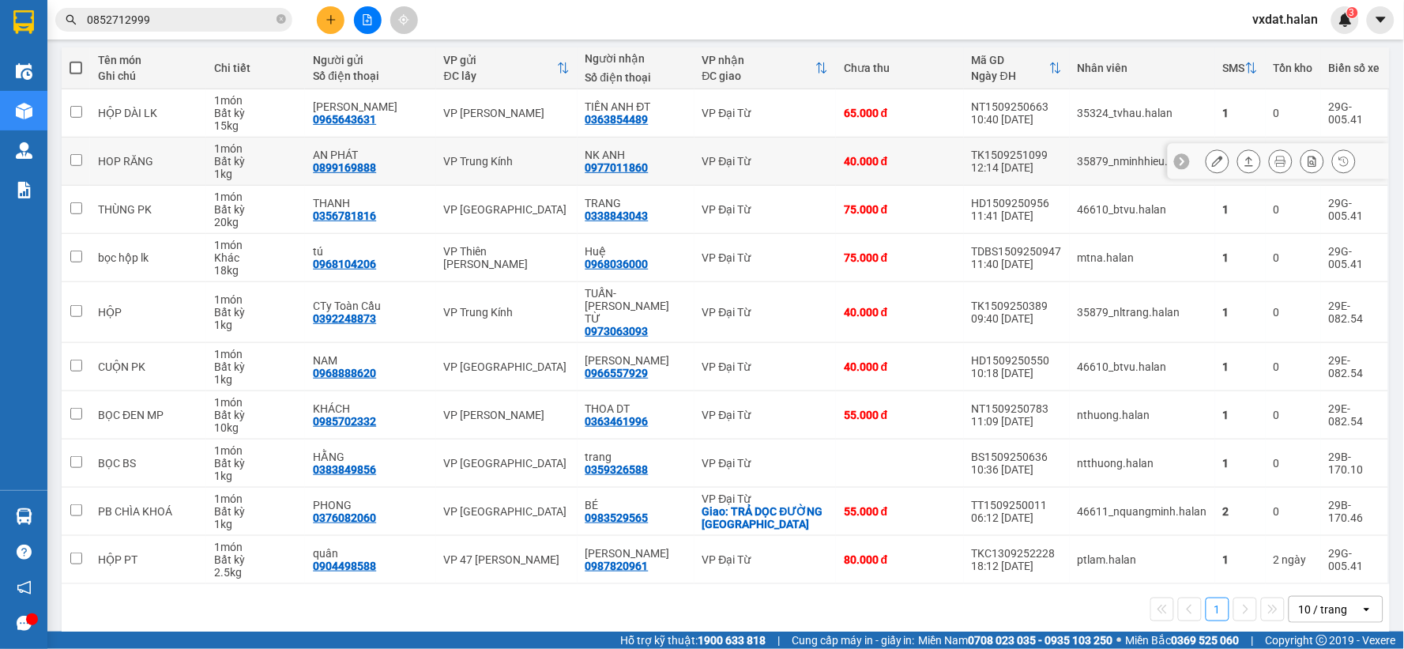
click at [1243, 162] on icon at bounding box center [1248, 161] width 11 height 11
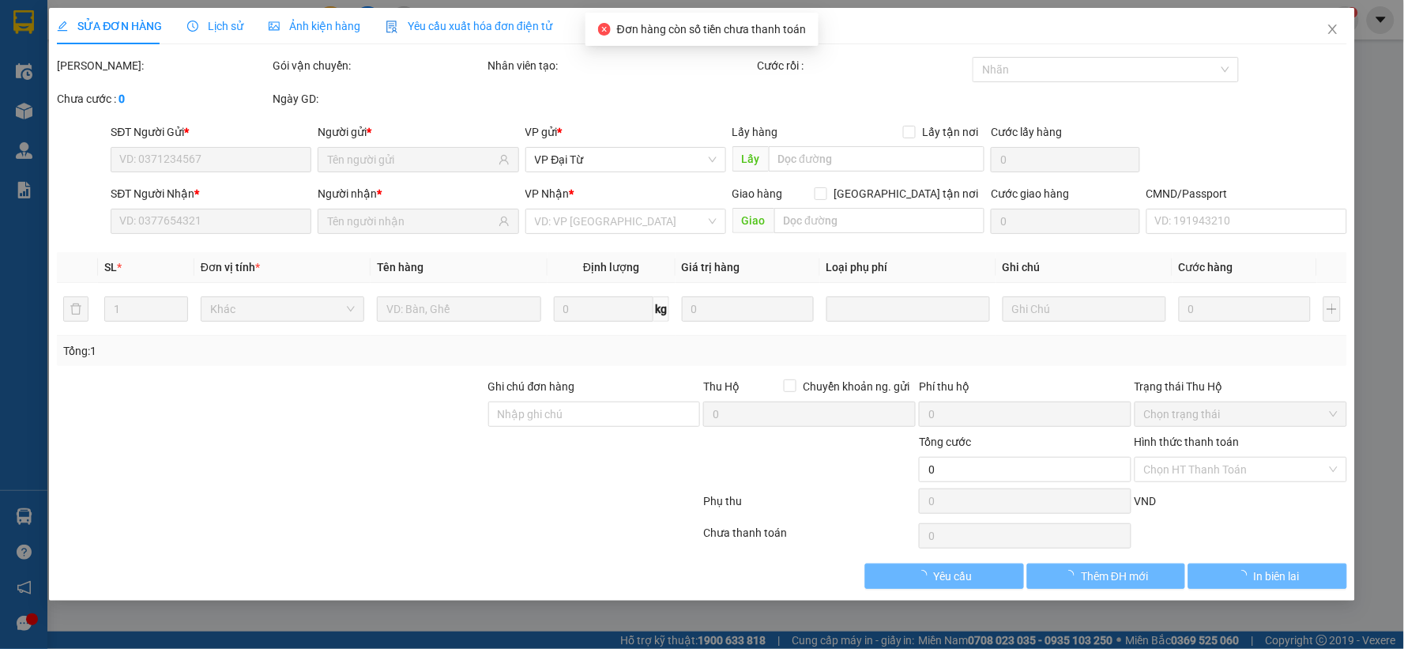
type input "0899169888"
type input "AN PHÁT"
type input "0977011860"
type input "NK ANH"
type input "40.000"
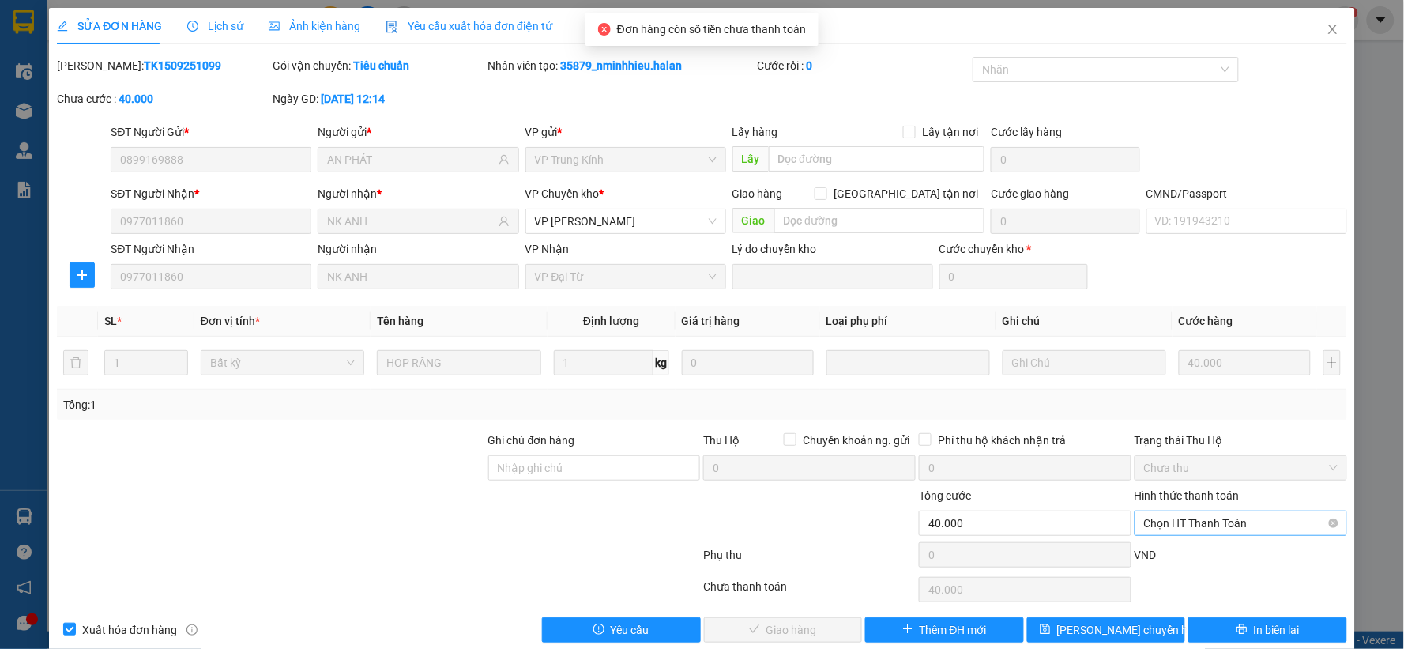
click at [1156, 516] on span "Chọn HT Thanh Toán" at bounding box center [1241, 523] width 194 height 24
click at [1148, 391] on div "Tại văn phòng" at bounding box center [1229, 390] width 191 height 17
type input "0"
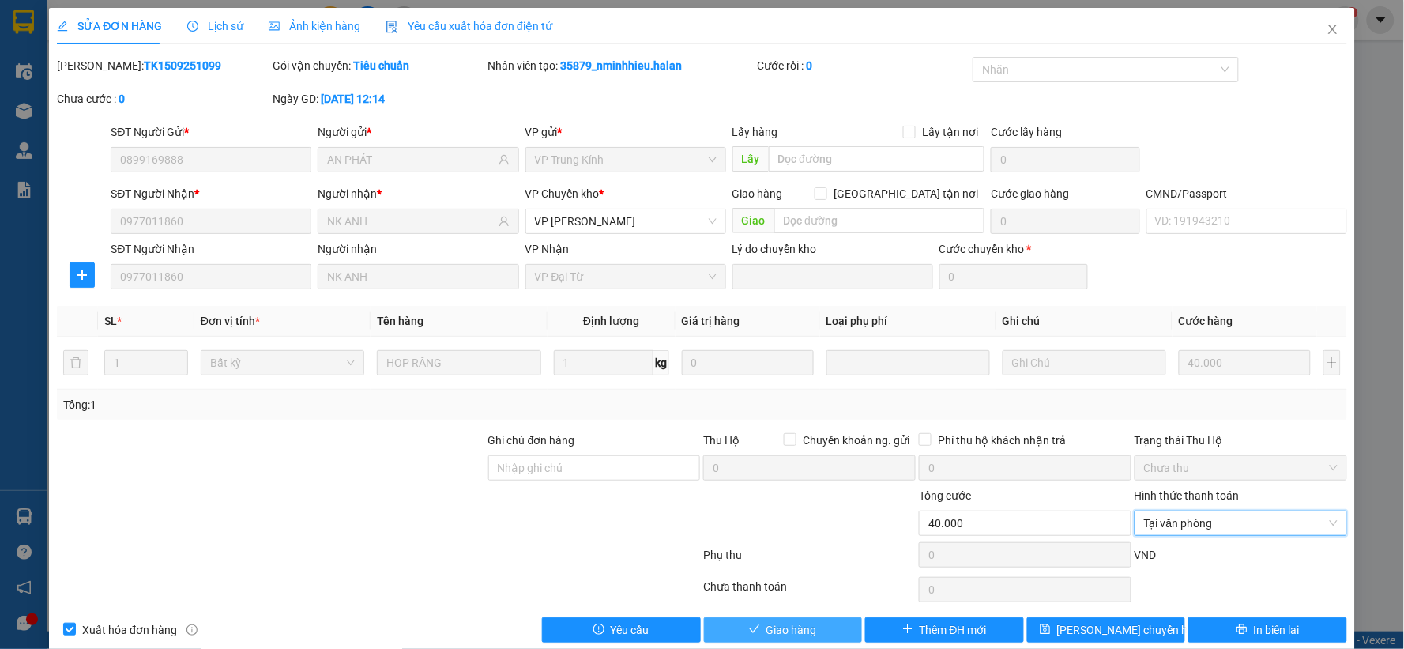
click at [809, 634] on span "Giao hàng" at bounding box center [791, 629] width 51 height 17
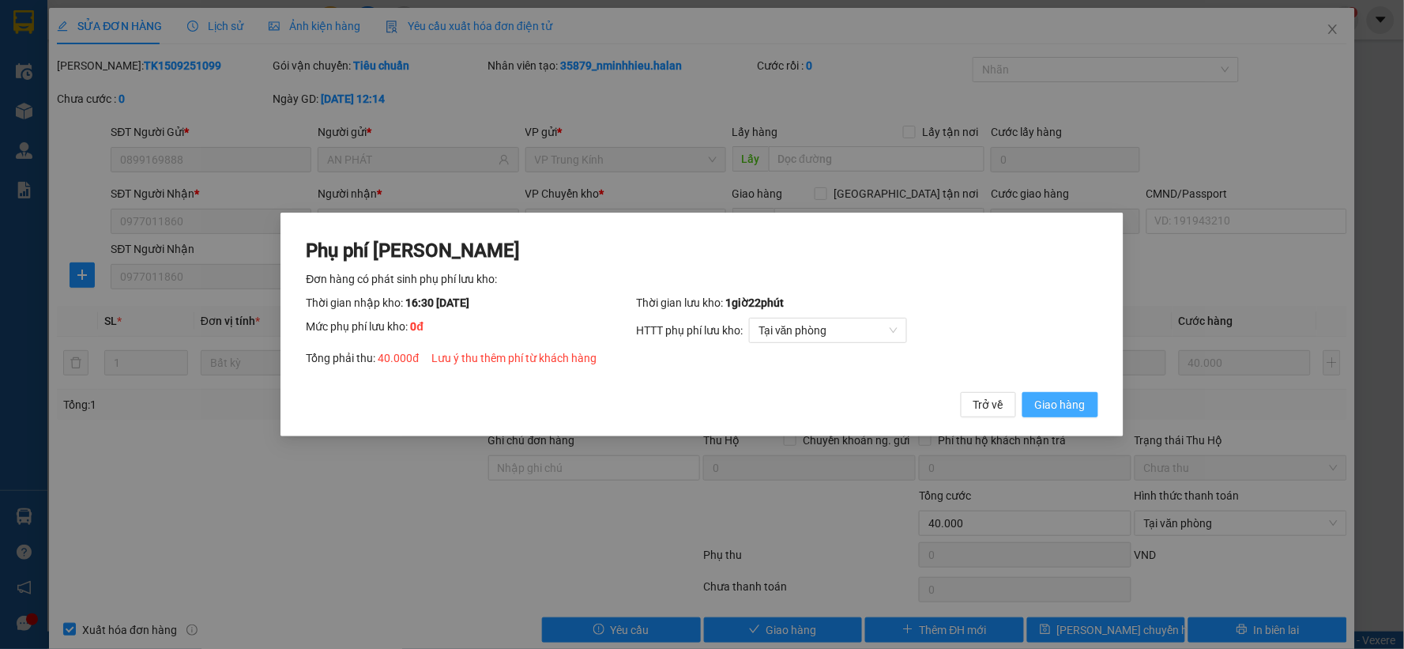
click at [1061, 408] on span "Giao hàng" at bounding box center [1060, 404] width 51 height 17
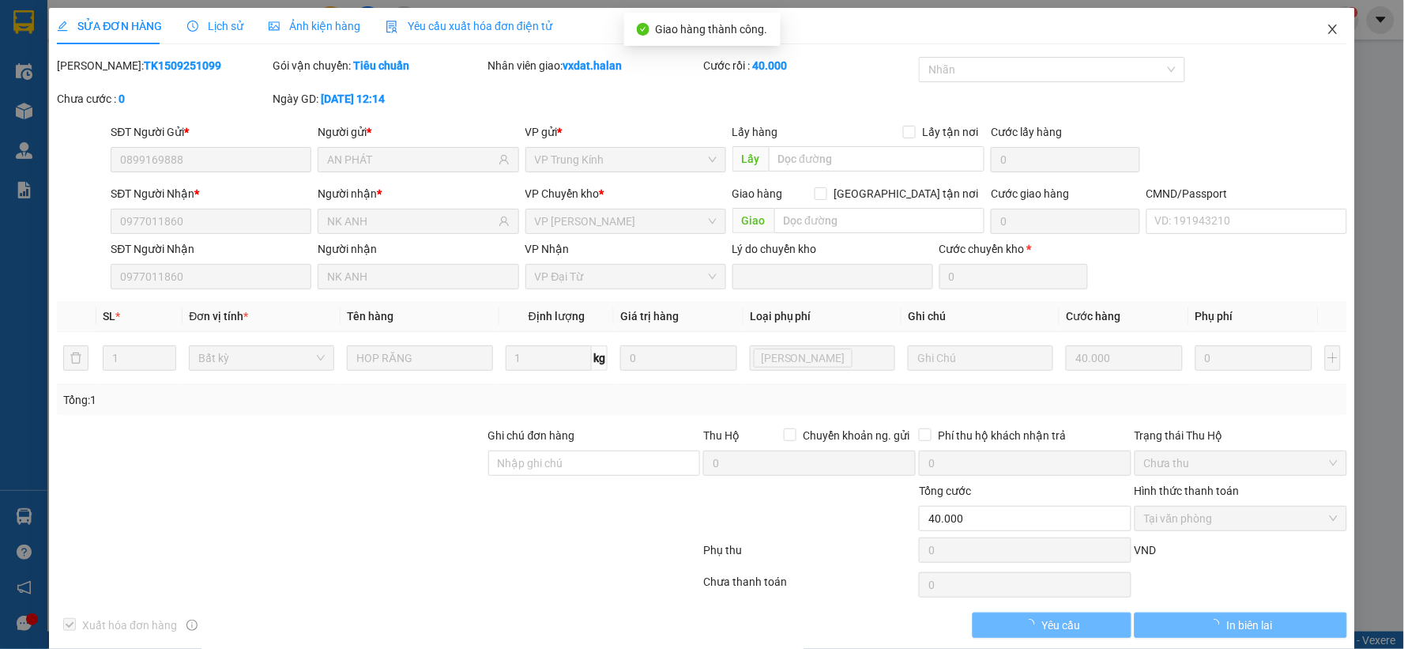
click at [1326, 32] on icon "close" at bounding box center [1332, 29] width 13 height 13
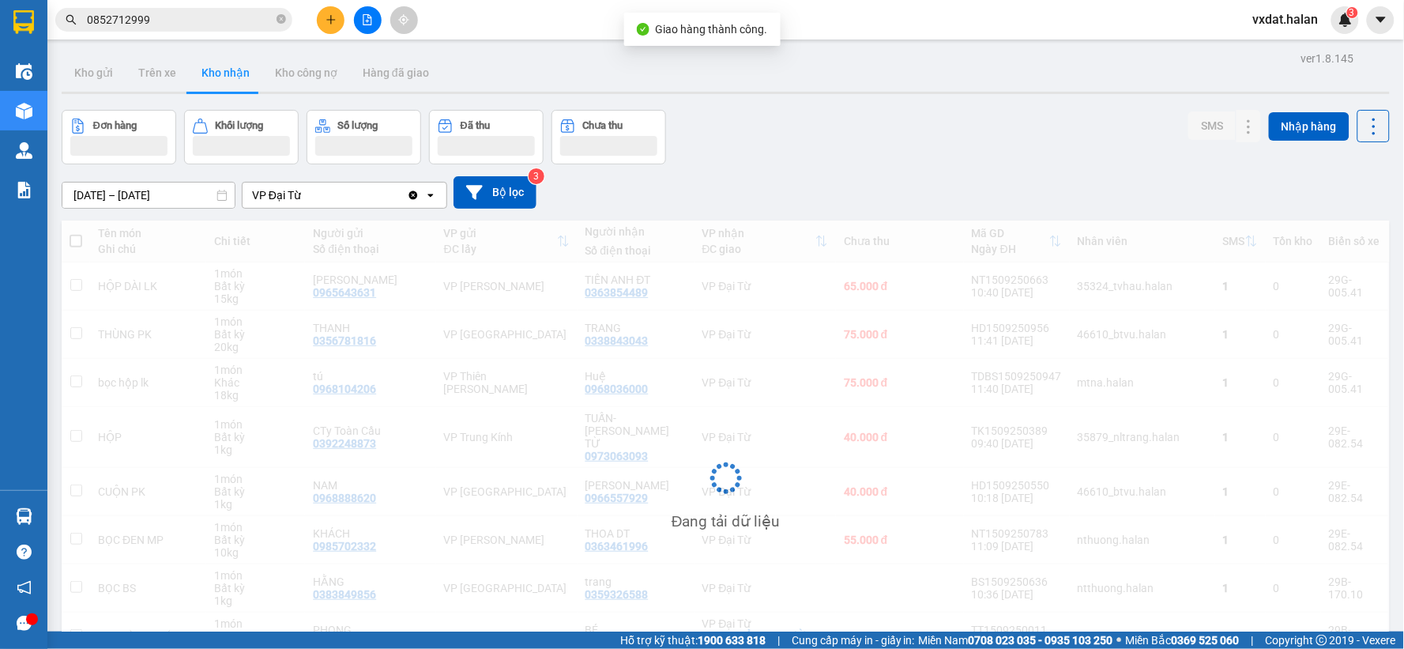
click at [912, 171] on div "[DATE] – [DATE] Press the down arrow key to interact with the calendar and sele…" at bounding box center [726, 192] width 1328 height 56
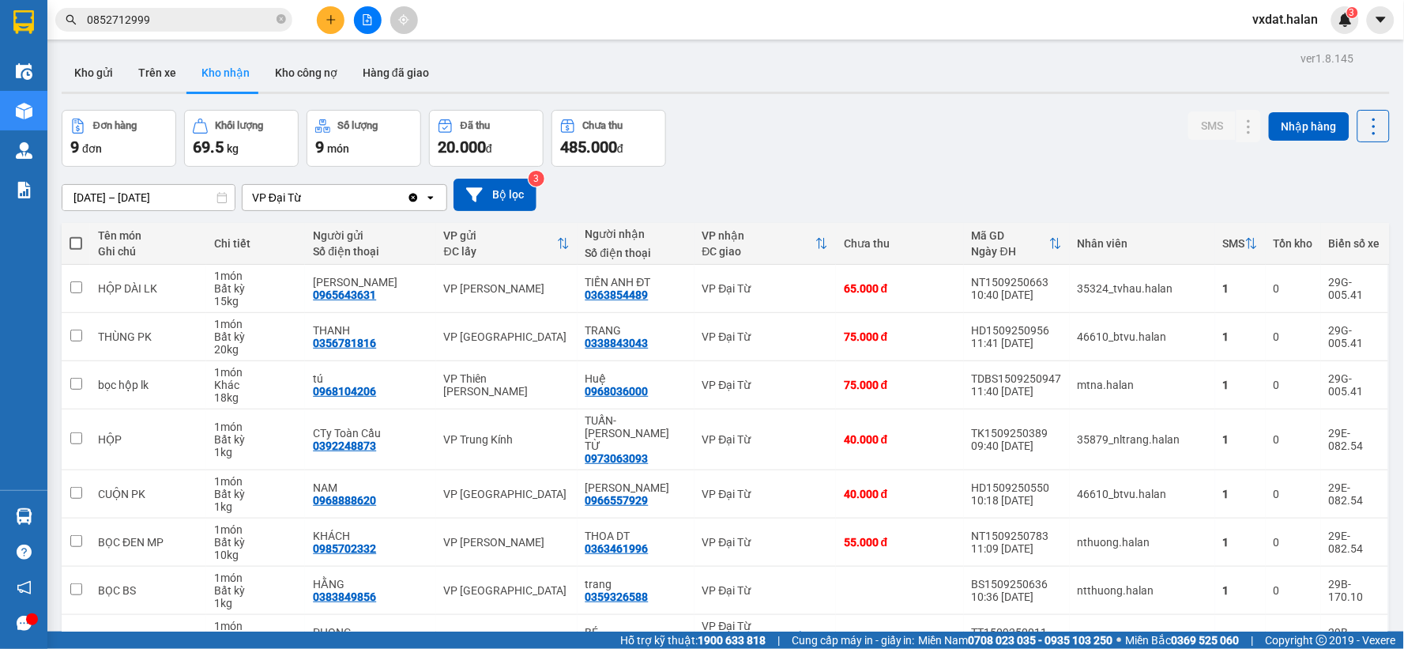
scroll to position [133, 0]
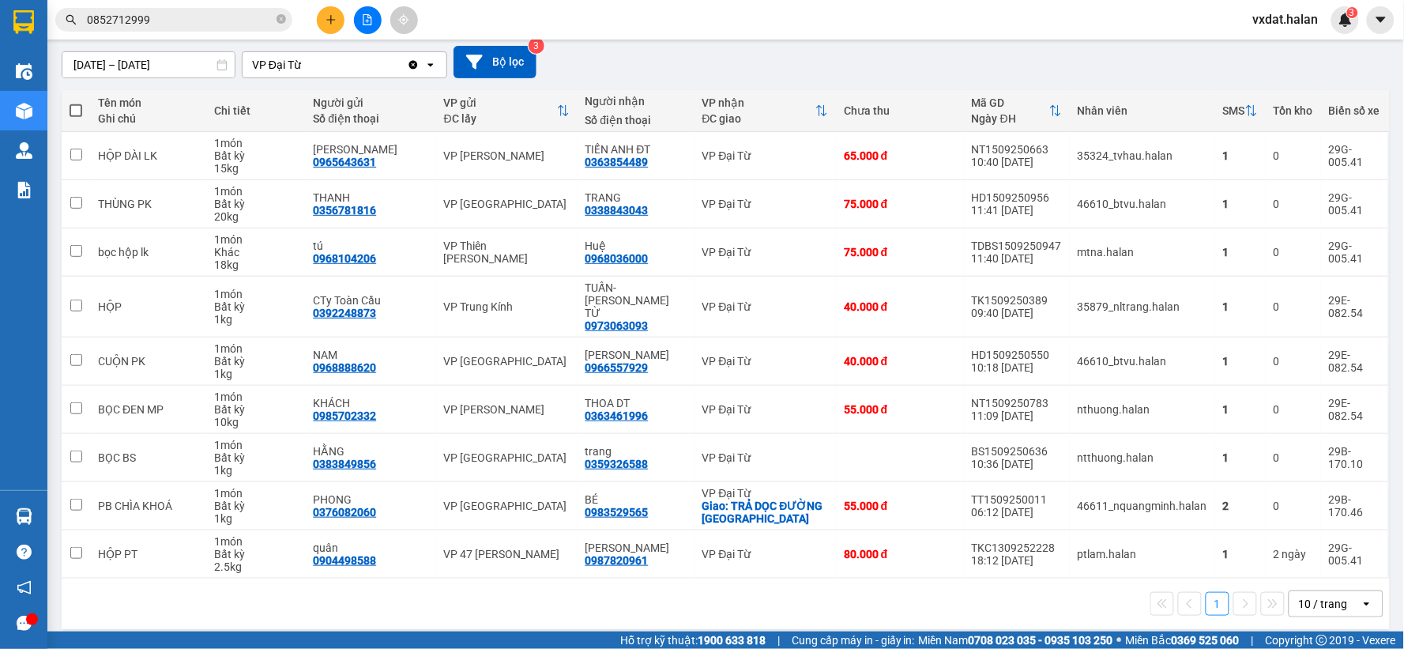
click at [677, 611] on div "1 10 / trang open" at bounding box center [726, 603] width 1328 height 51
click at [851, 60] on div "[DATE] – [DATE] Press the down arrow key to interact with the calendar and sele…" at bounding box center [726, 62] width 1328 height 32
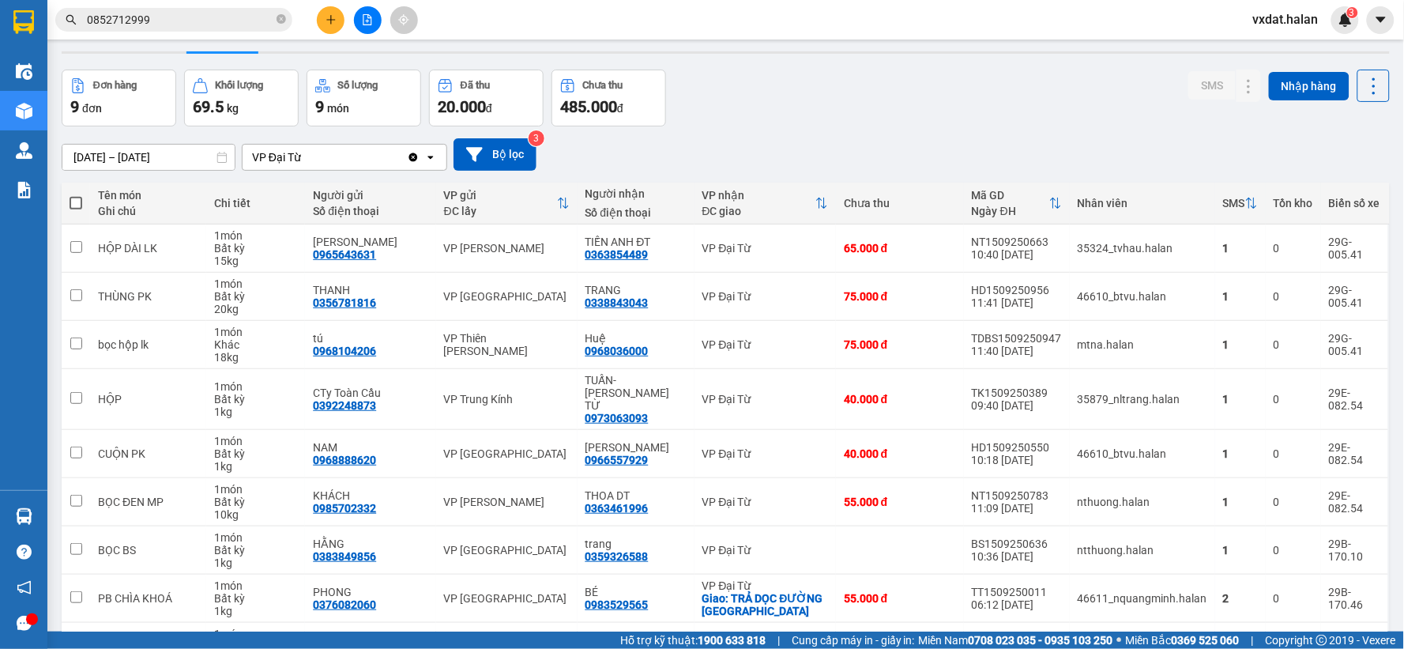
scroll to position [0, 0]
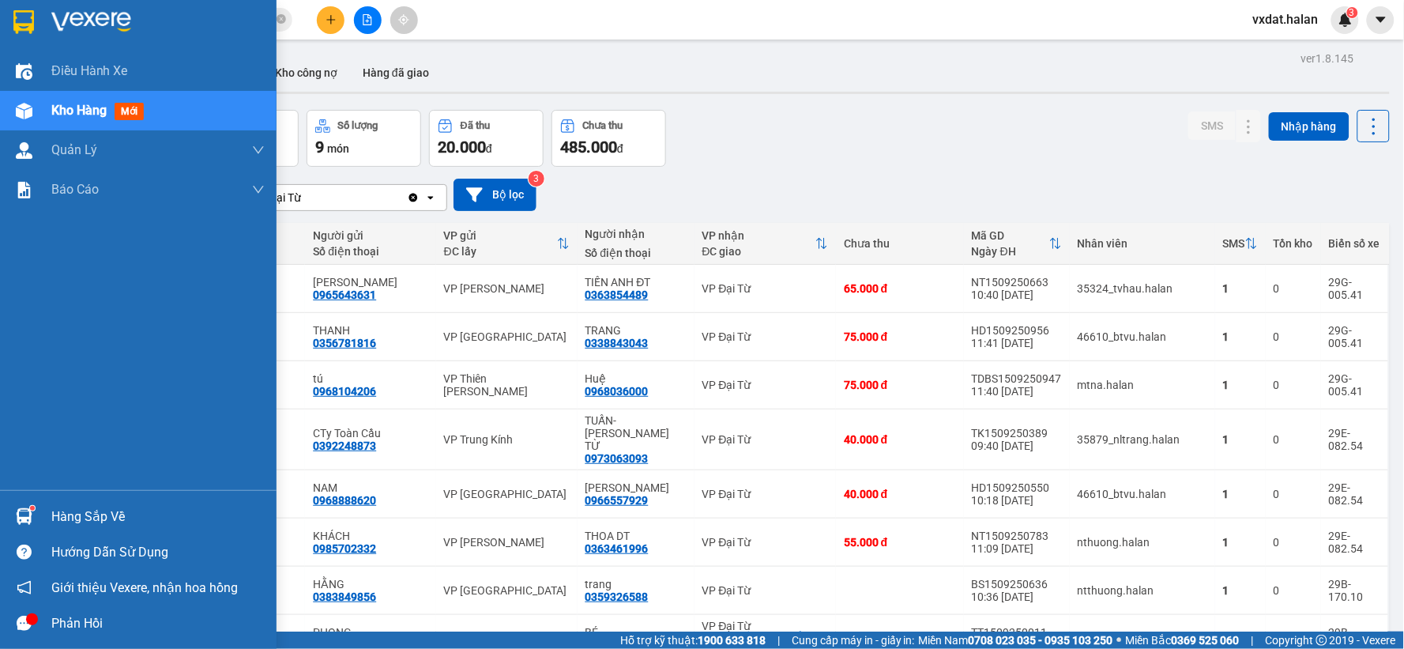
click at [21, 515] on img at bounding box center [24, 516] width 17 height 17
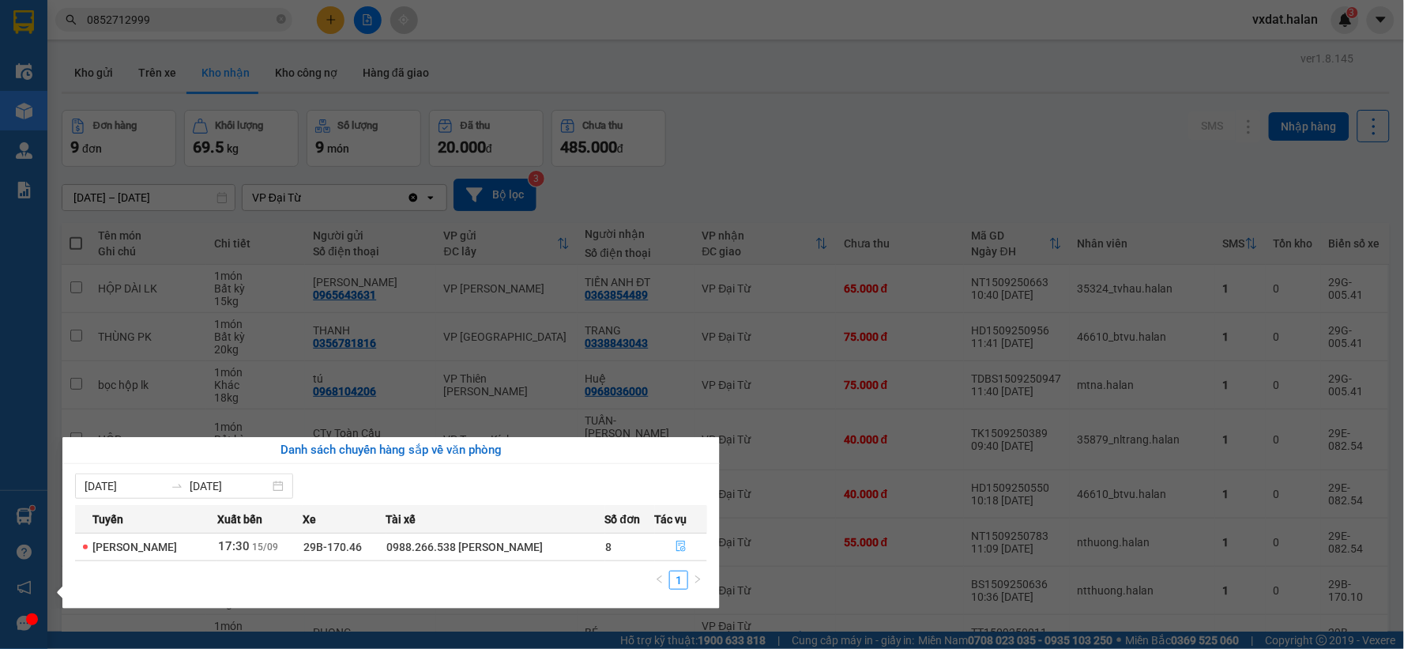
click at [698, 548] on button "button" at bounding box center [681, 546] width 51 height 25
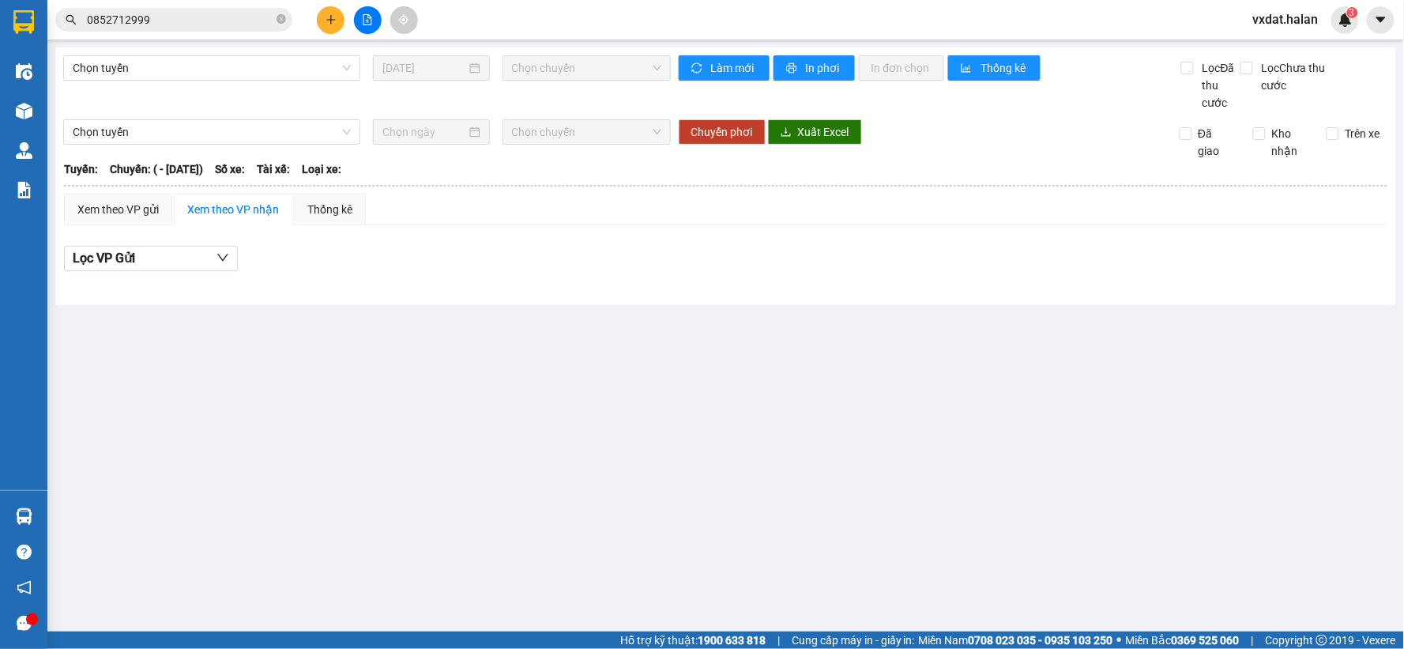
click at [701, 280] on div at bounding box center [725, 280] width 1323 height 1
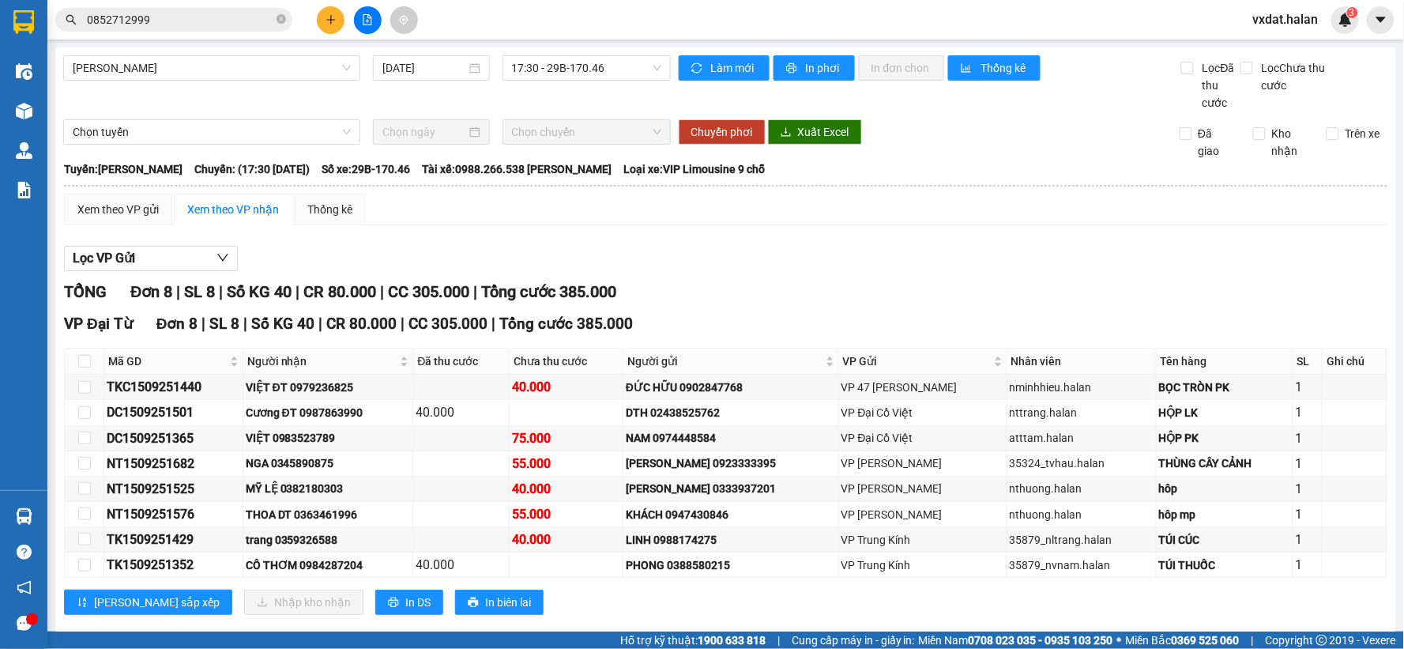
click at [737, 296] on div "TỔNG Đơn 8 | SL 8 | Số KG 40 | CR 80.000 | CC 305.000 | Tổng cước 385.000" at bounding box center [725, 292] width 1323 height 24
click at [317, 12] on div at bounding box center [367, 20] width 118 height 28
click at [319, 12] on button at bounding box center [331, 20] width 28 height 28
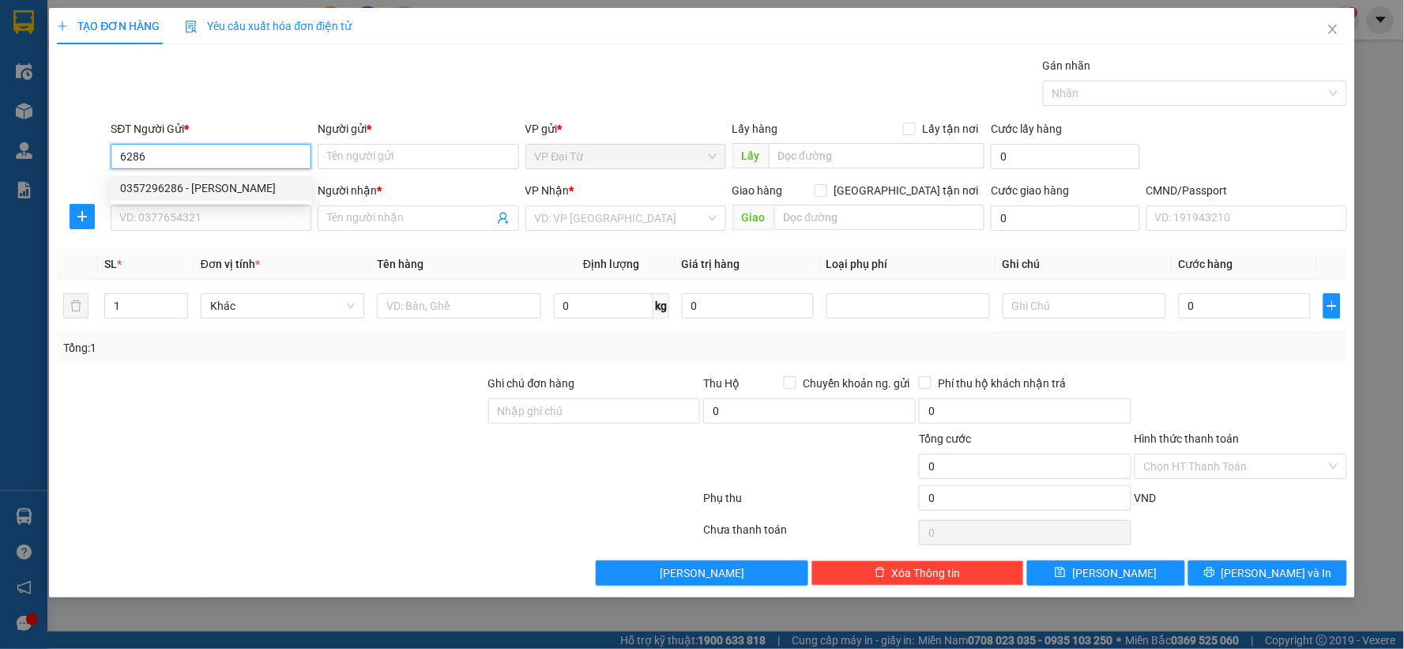
click at [239, 199] on div "0357296286 - [PERSON_NAME]" at bounding box center [211, 187] width 201 height 25
type input "0357296286"
type input "[PERSON_NAME]"
type input "0357296286"
click at [255, 216] on input "SĐT Người Nhận *" at bounding box center [211, 217] width 201 height 25
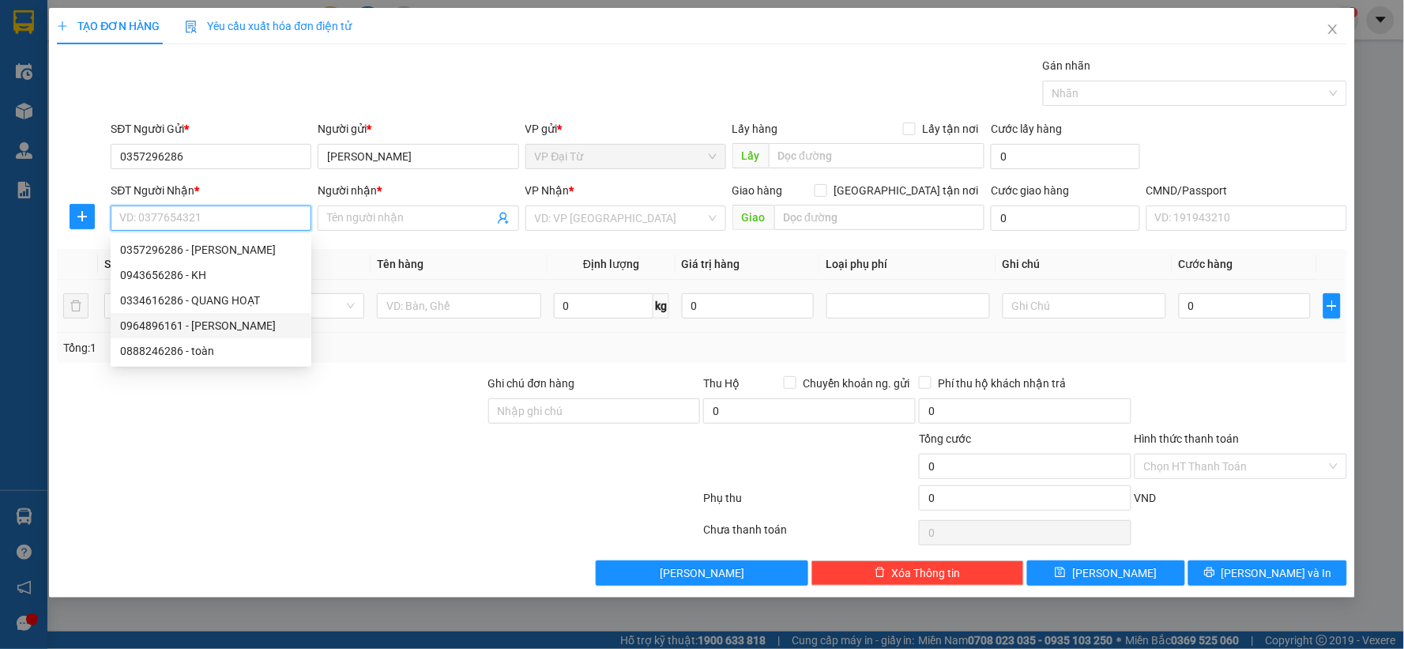
click at [222, 320] on div "0964896161 - [PERSON_NAME]" at bounding box center [211, 325] width 182 height 17
type input "0964896161"
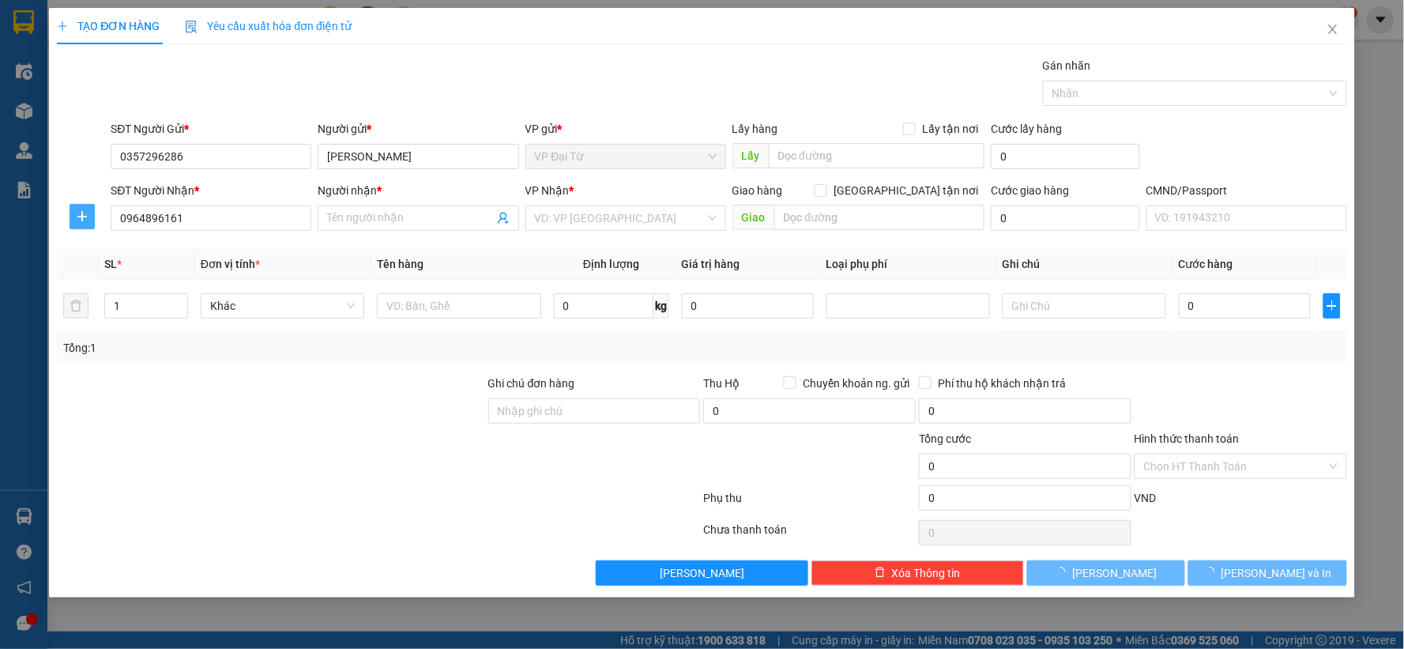
type input "[PERSON_NAME]"
click at [89, 229] on button "button" at bounding box center [82, 216] width 25 height 25
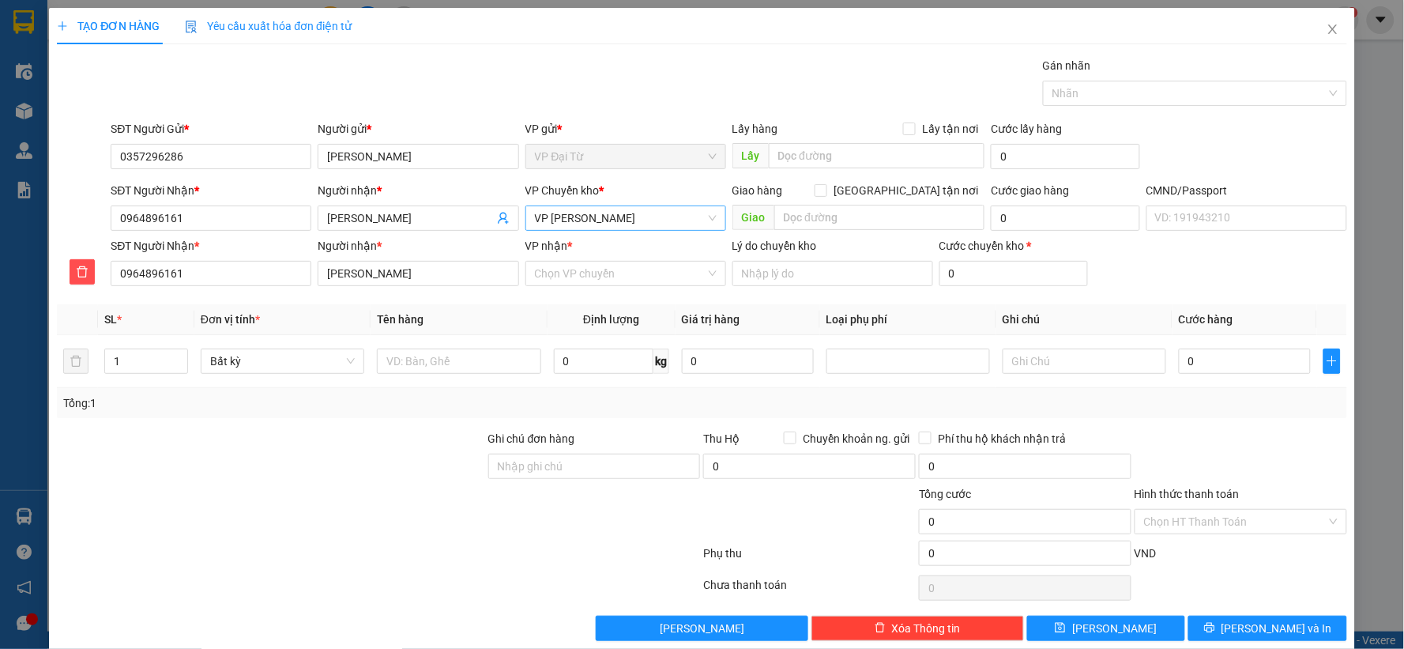
click at [656, 216] on span "VP [PERSON_NAME]" at bounding box center [626, 218] width 182 height 24
type input "hg"
click at [570, 250] on div "VP [PERSON_NAME]" at bounding box center [620, 249] width 180 height 17
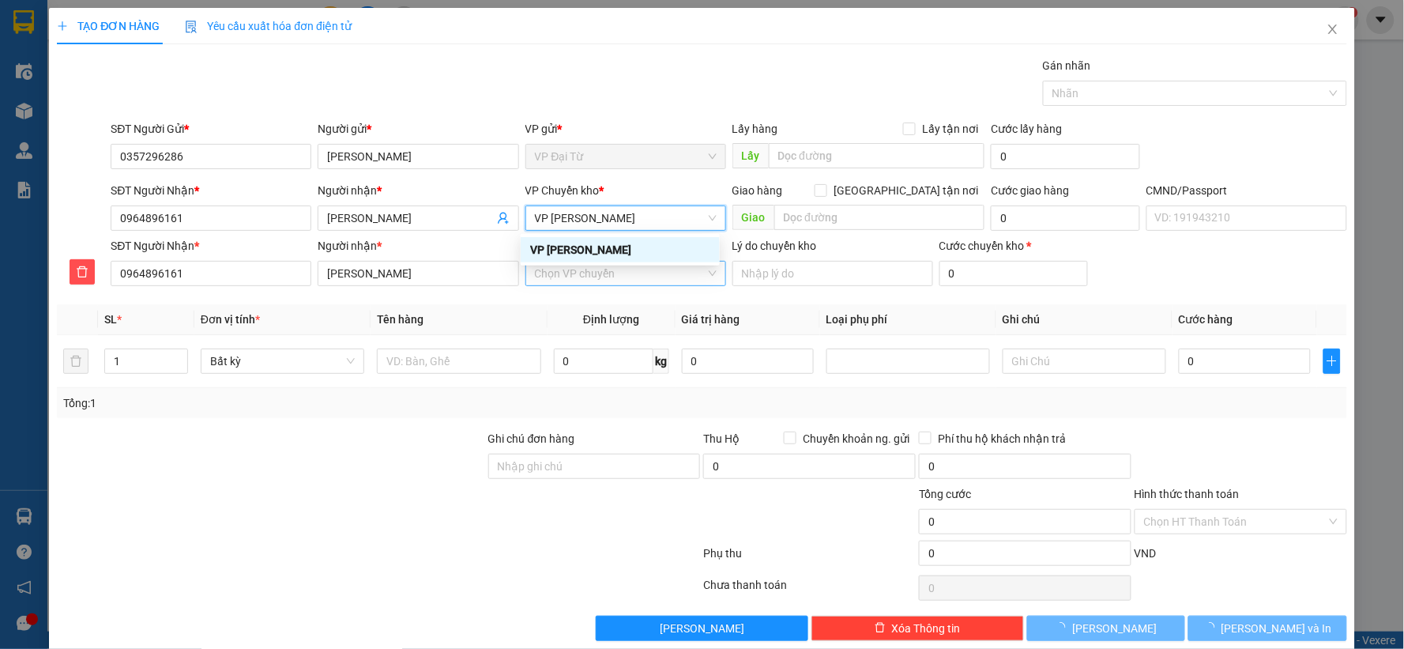
click at [577, 265] on input "VP nhận *" at bounding box center [620, 273] width 171 height 24
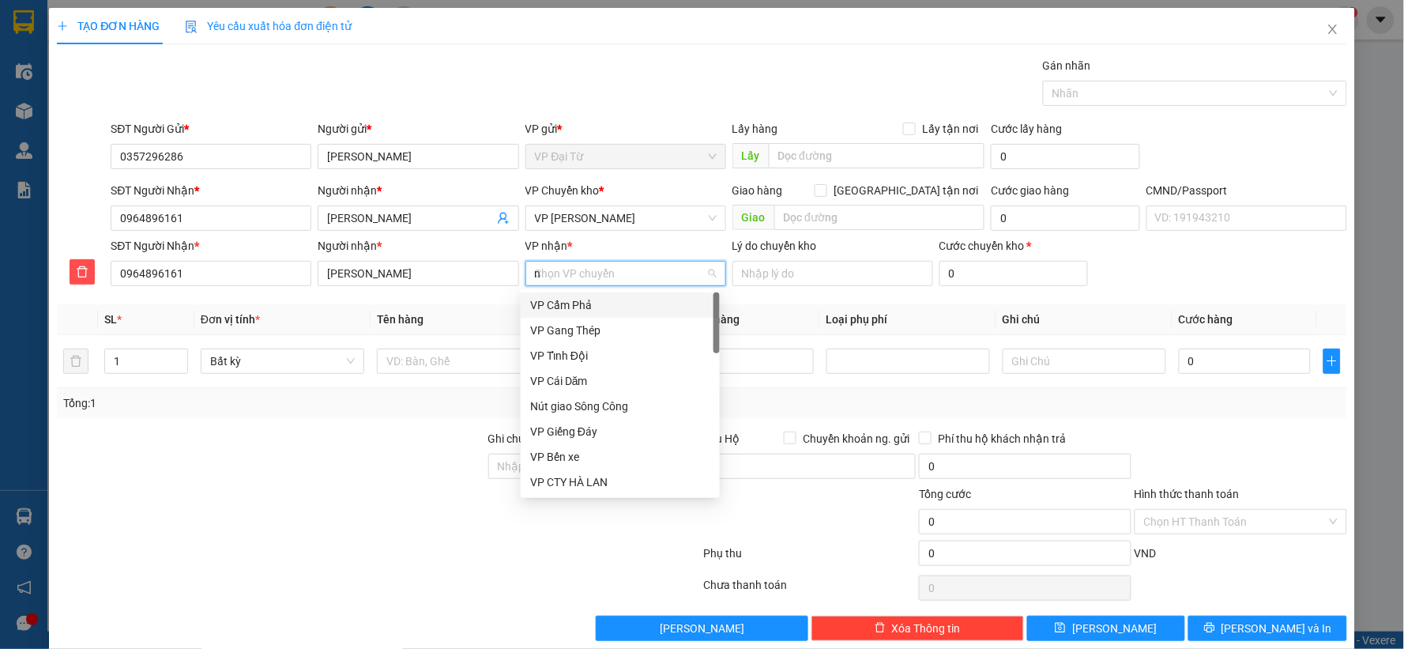
type input "nv"
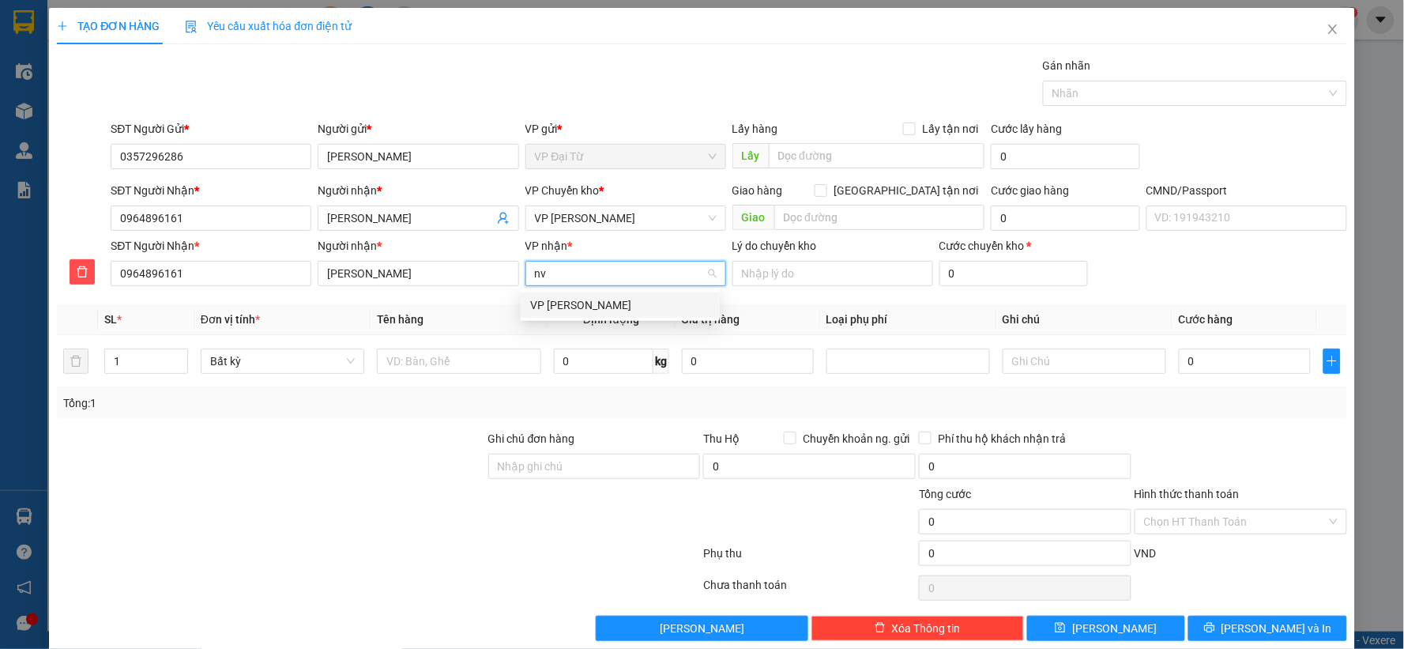
click at [575, 316] on div "VP [PERSON_NAME]" at bounding box center [620, 304] width 199 height 25
click at [501, 353] on input "text" at bounding box center [459, 360] width 164 height 25
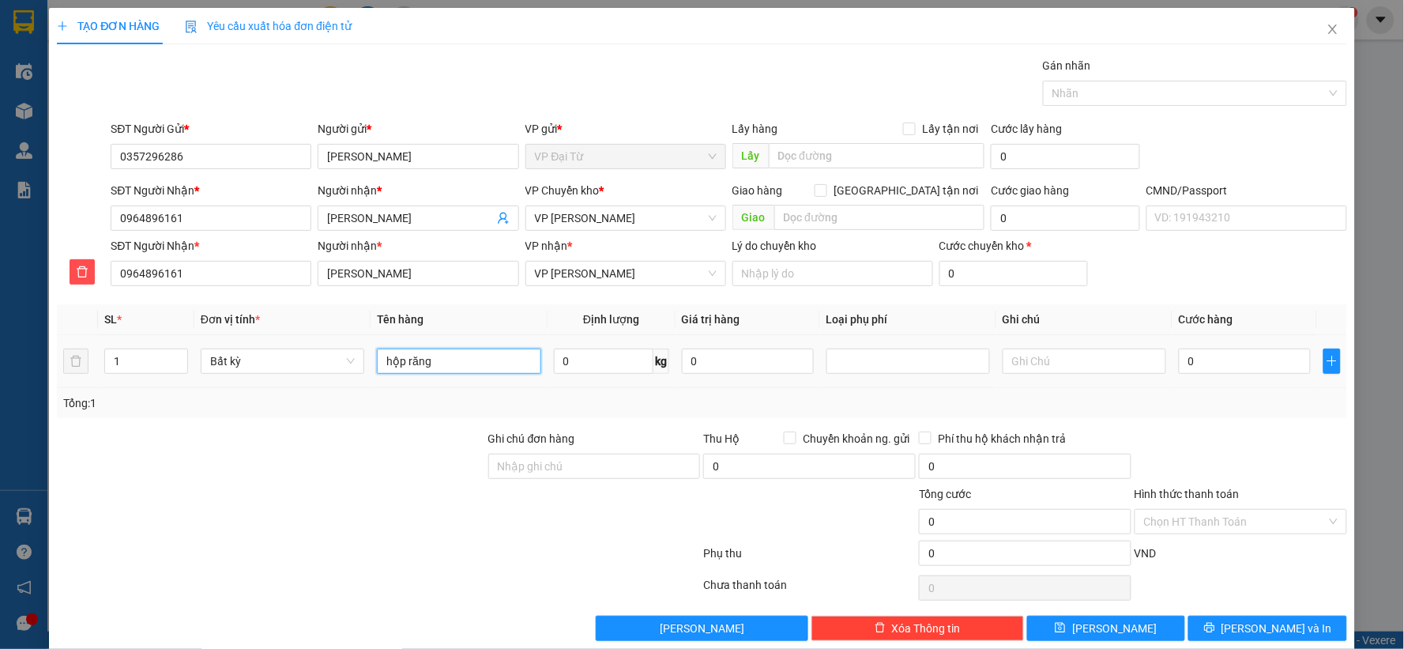
type input "hộp răng"
type input "0.5"
type input "40.000"
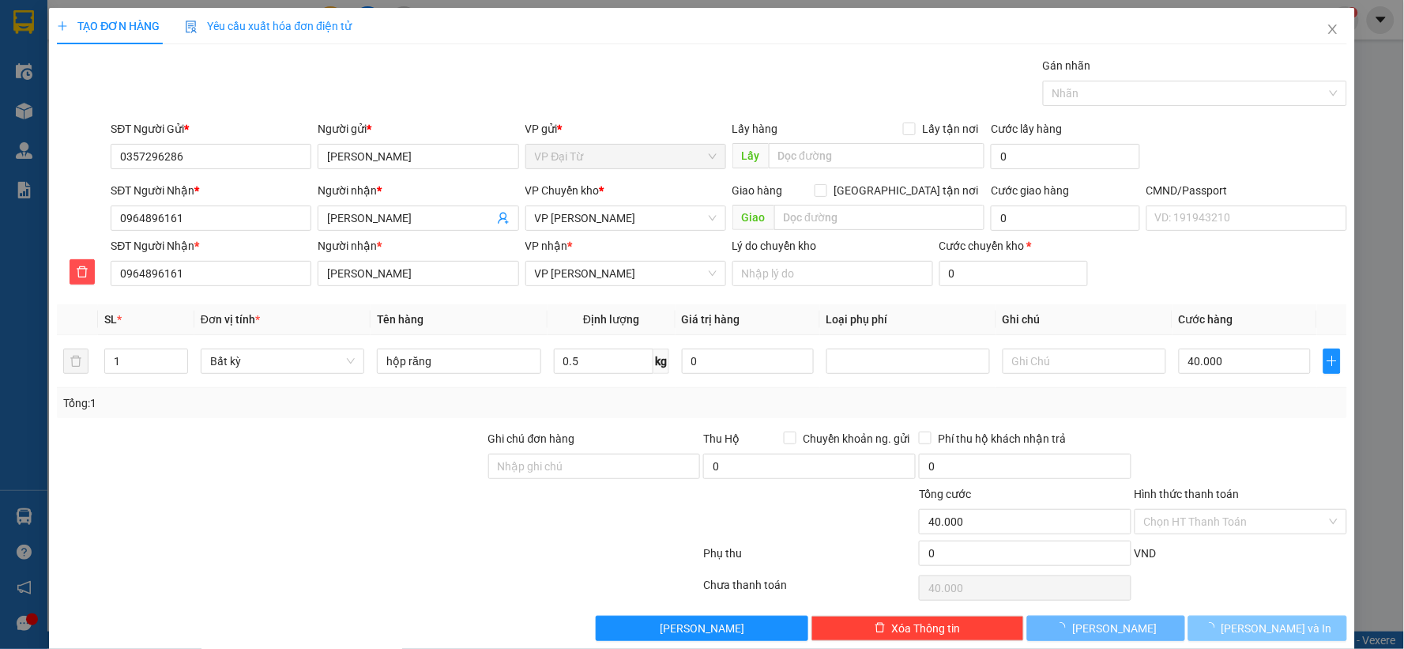
click at [1246, 634] on span "Lưu và In" at bounding box center [1276, 627] width 111 height 17
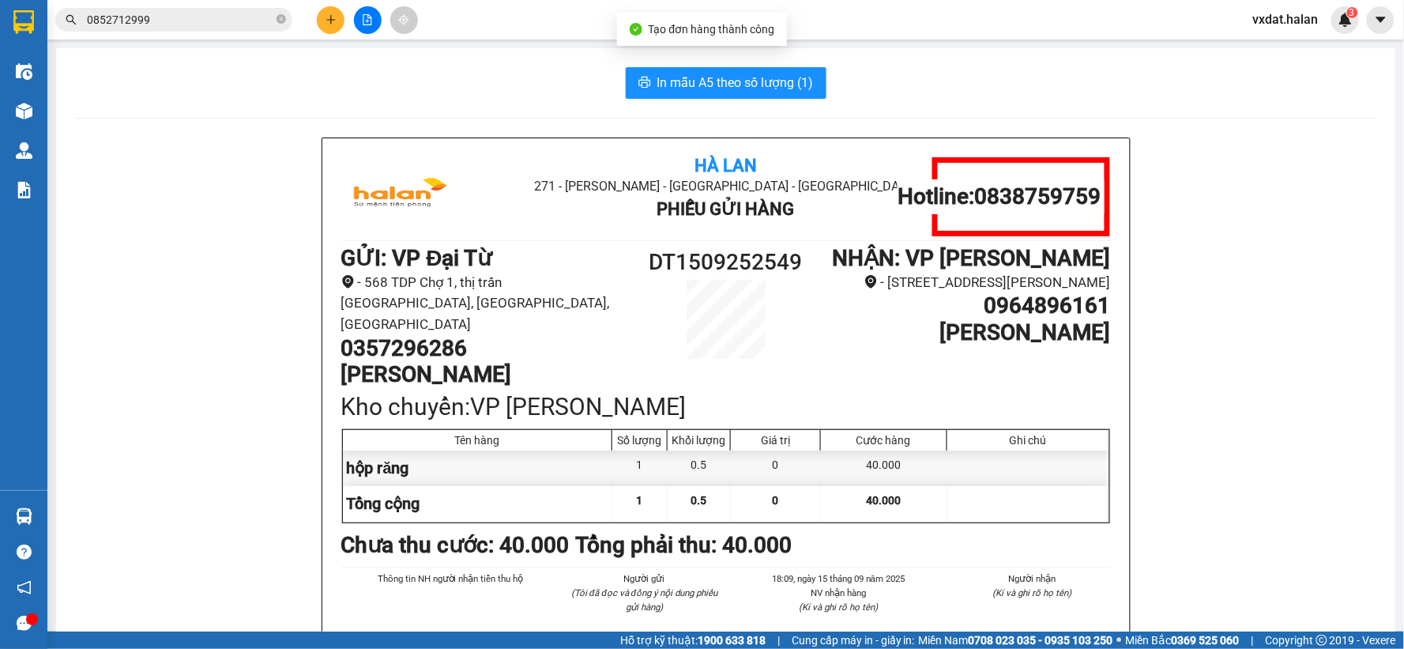
click at [756, 89] on span "In mẫu A5 theo số lượng (1)" at bounding box center [735, 83] width 156 height 20
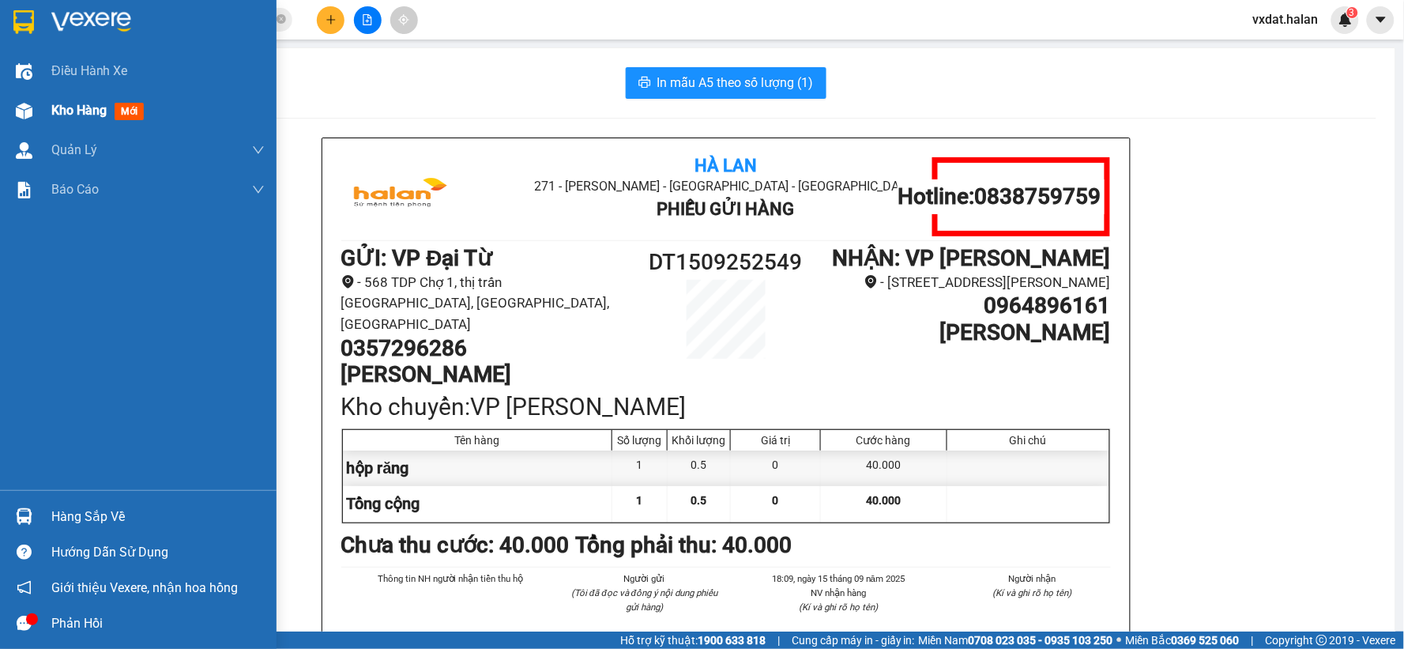
click at [1, 113] on div "Kho hàng mới" at bounding box center [138, 110] width 276 height 39
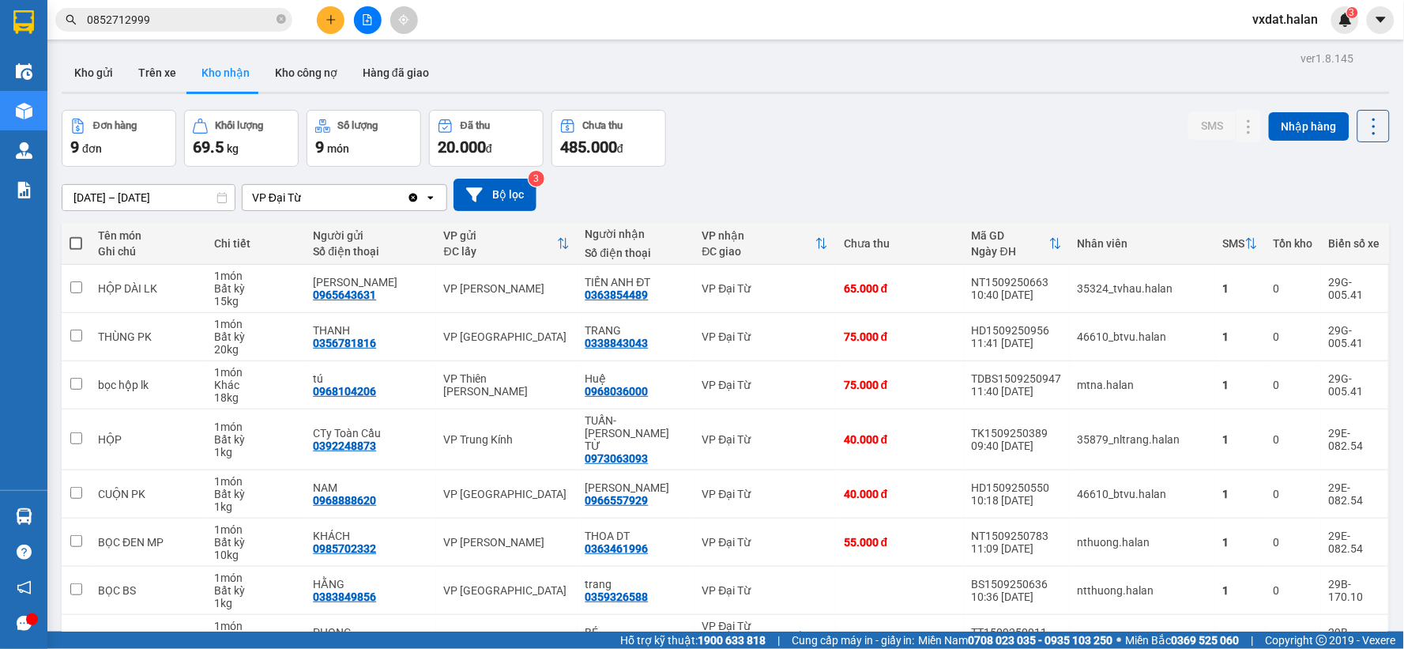
click at [967, 175] on div "[DATE] – [DATE] Press the down arrow key to interact with the calendar and sele…" at bounding box center [726, 195] width 1328 height 56
click at [333, 18] on icon "plus" at bounding box center [330, 19] width 11 height 11
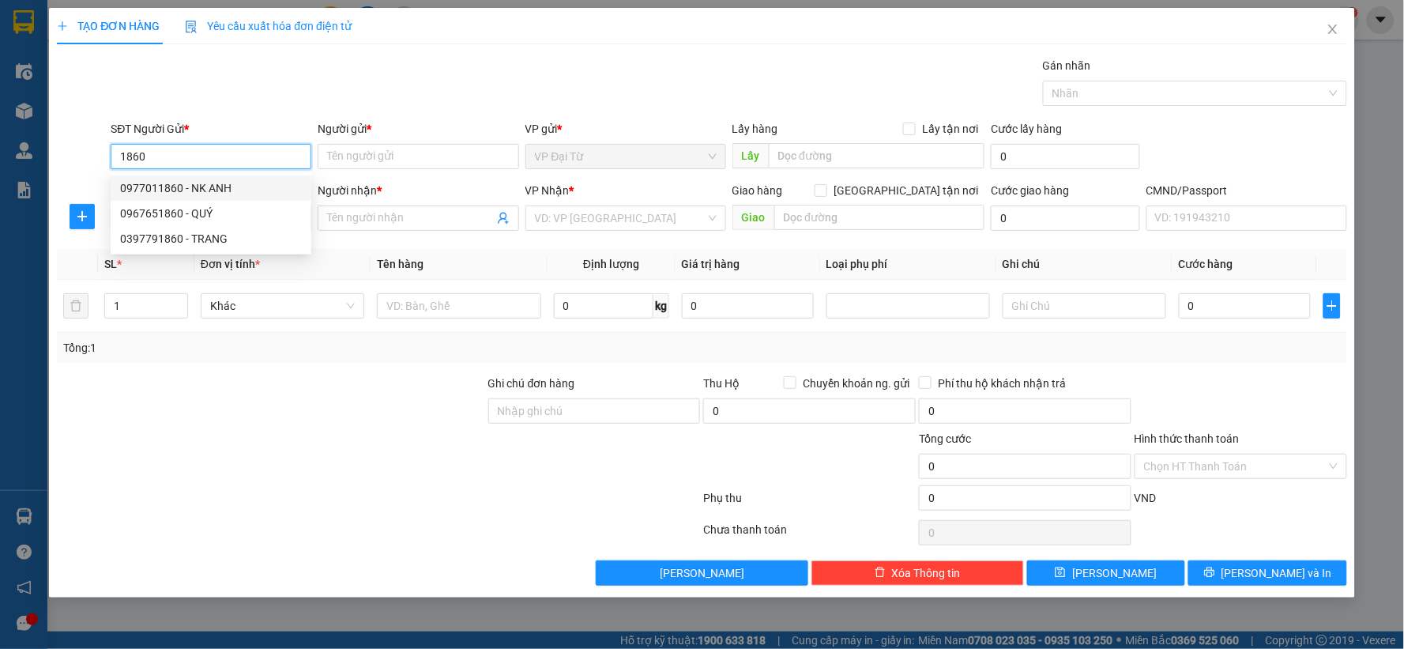
click at [240, 187] on div "0977011860 - NK ANH" at bounding box center [211, 187] width 182 height 17
type input "0977011860"
type input "NK ANH"
type input "0977011860"
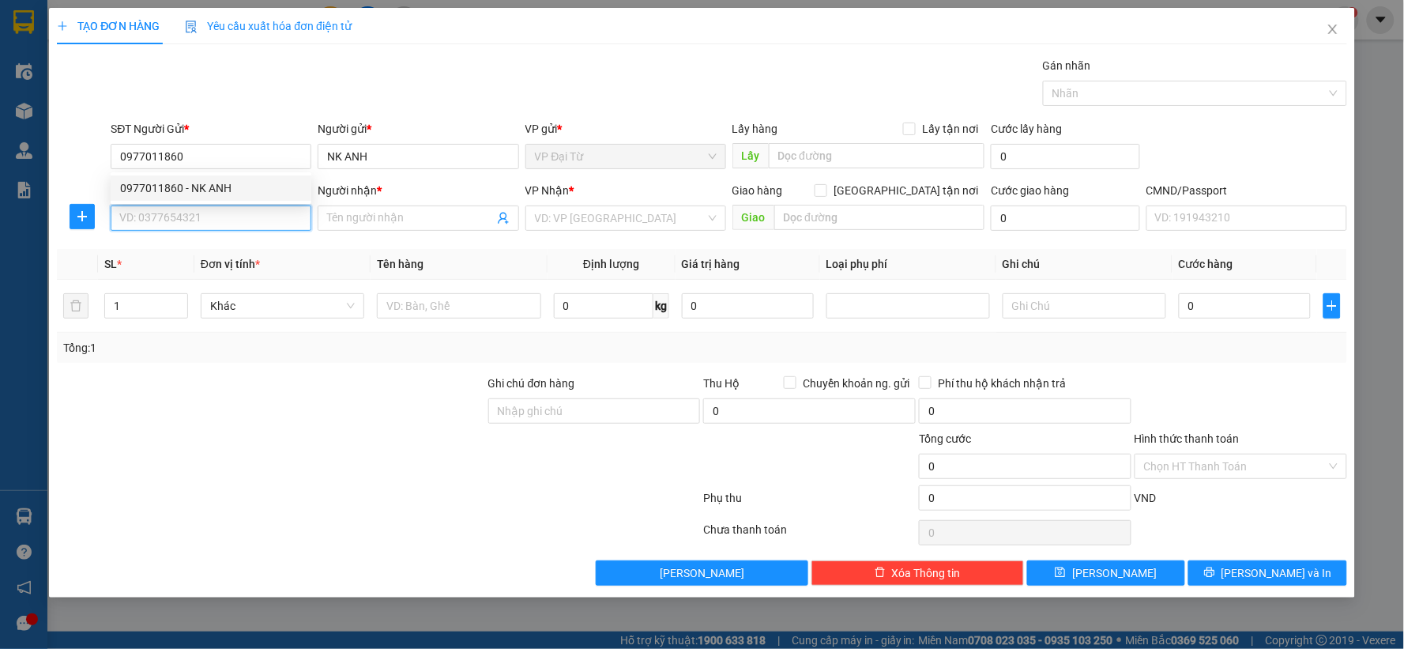
click at [261, 219] on input "SĐT Người Nhận *" at bounding box center [211, 217] width 201 height 25
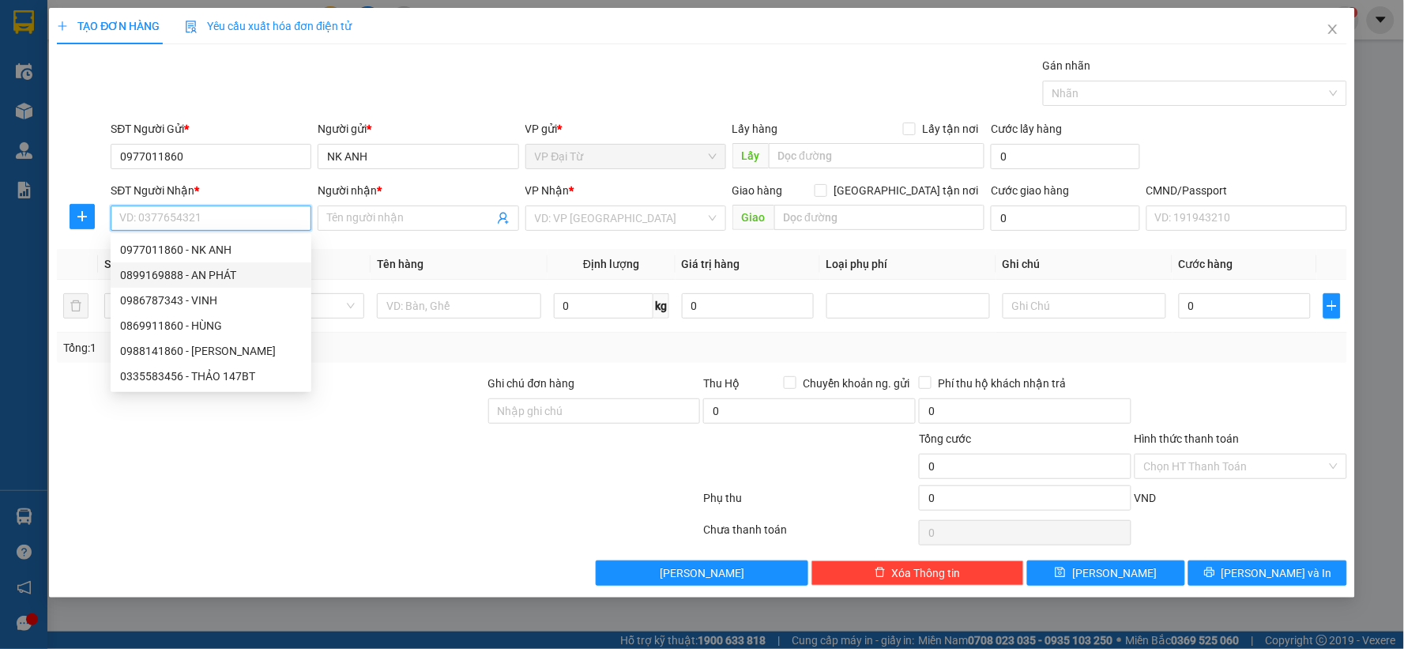
click at [227, 266] on div "0899169888 - AN PHÁT" at bounding box center [211, 274] width 182 height 17
type input "0899169888"
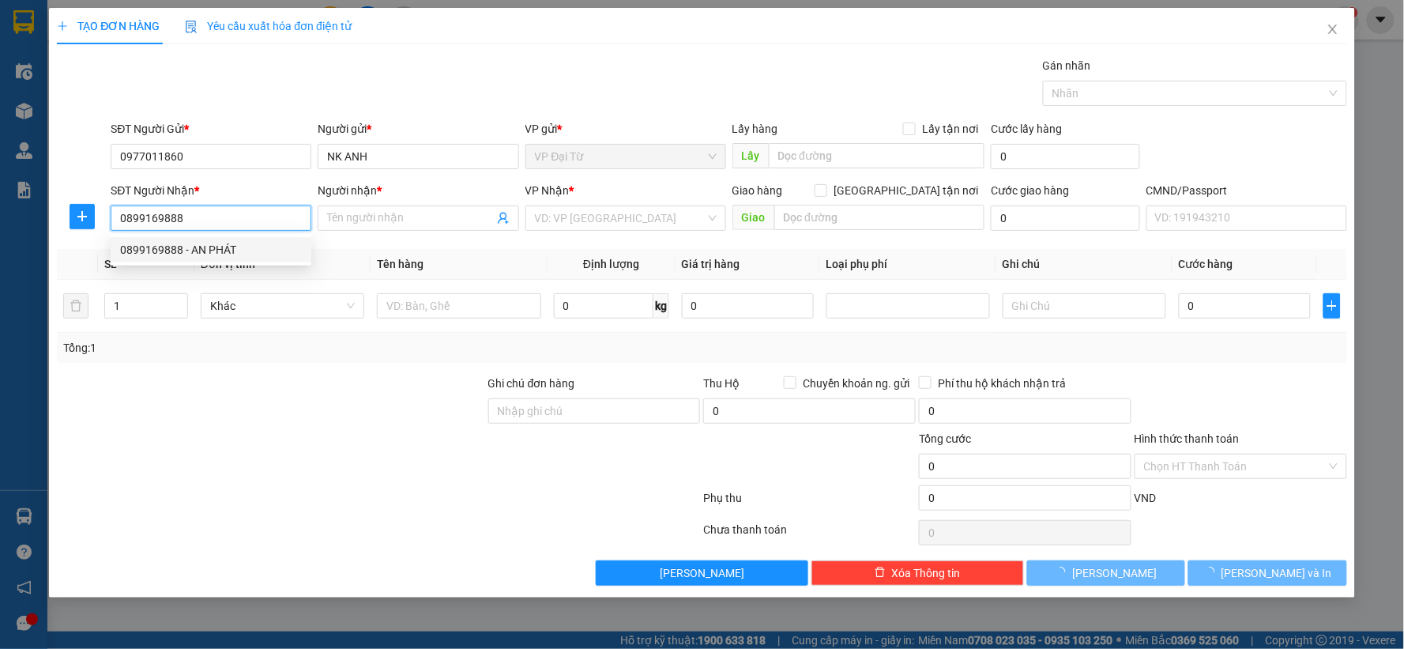
type input "AN PHÁT"
click at [79, 210] on icon "plus" at bounding box center [82, 216] width 13 height 13
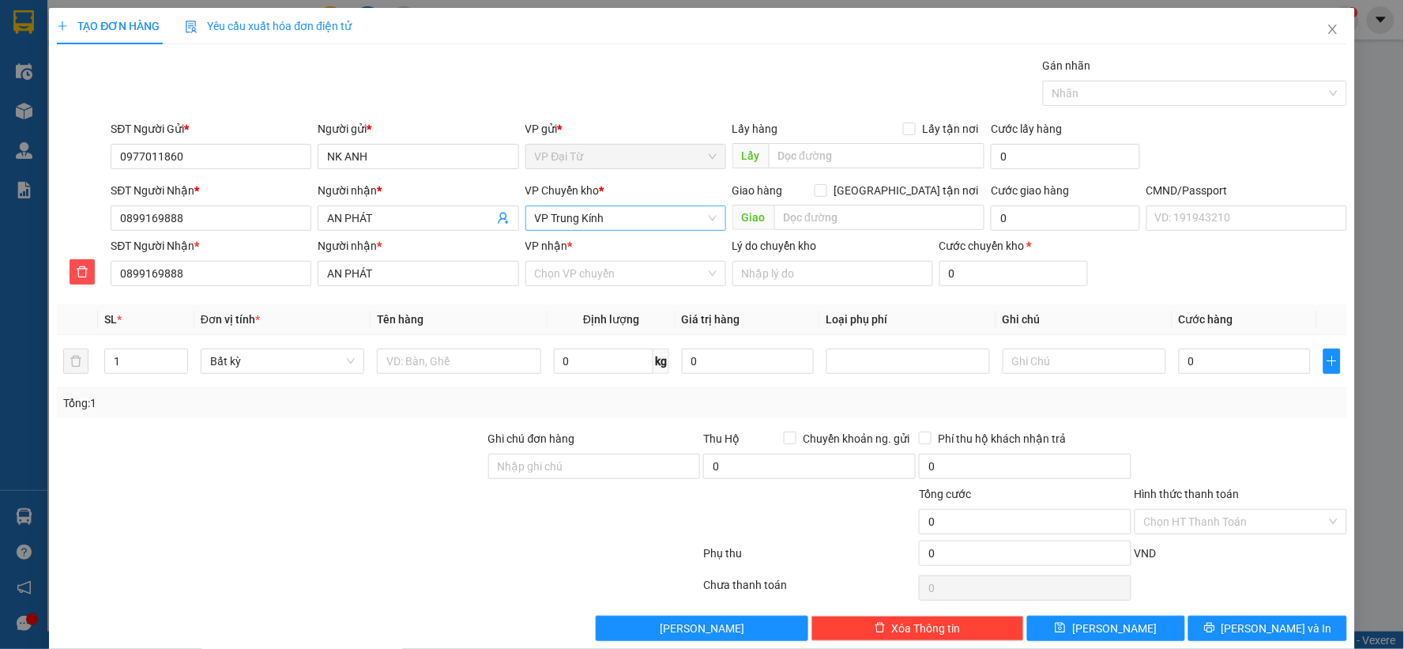
click at [577, 218] on span "VP Trung Kính" at bounding box center [626, 218] width 182 height 24
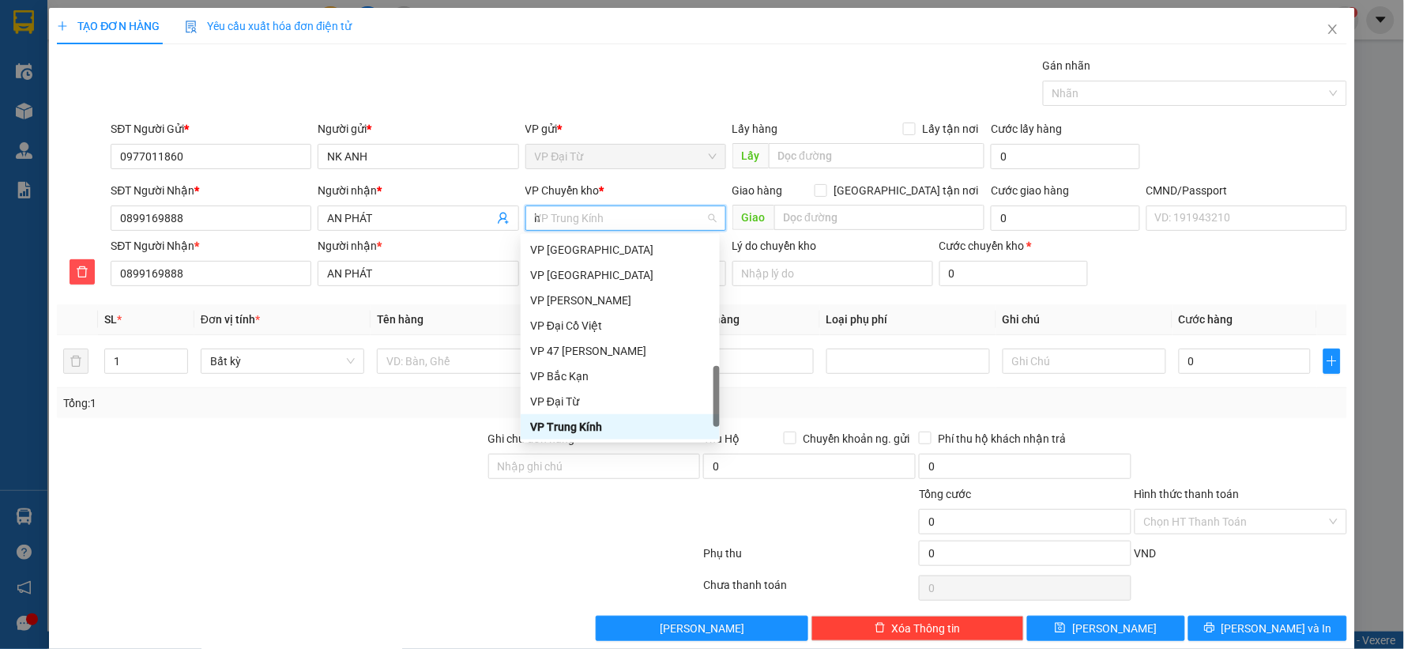
scroll to position [246, 0]
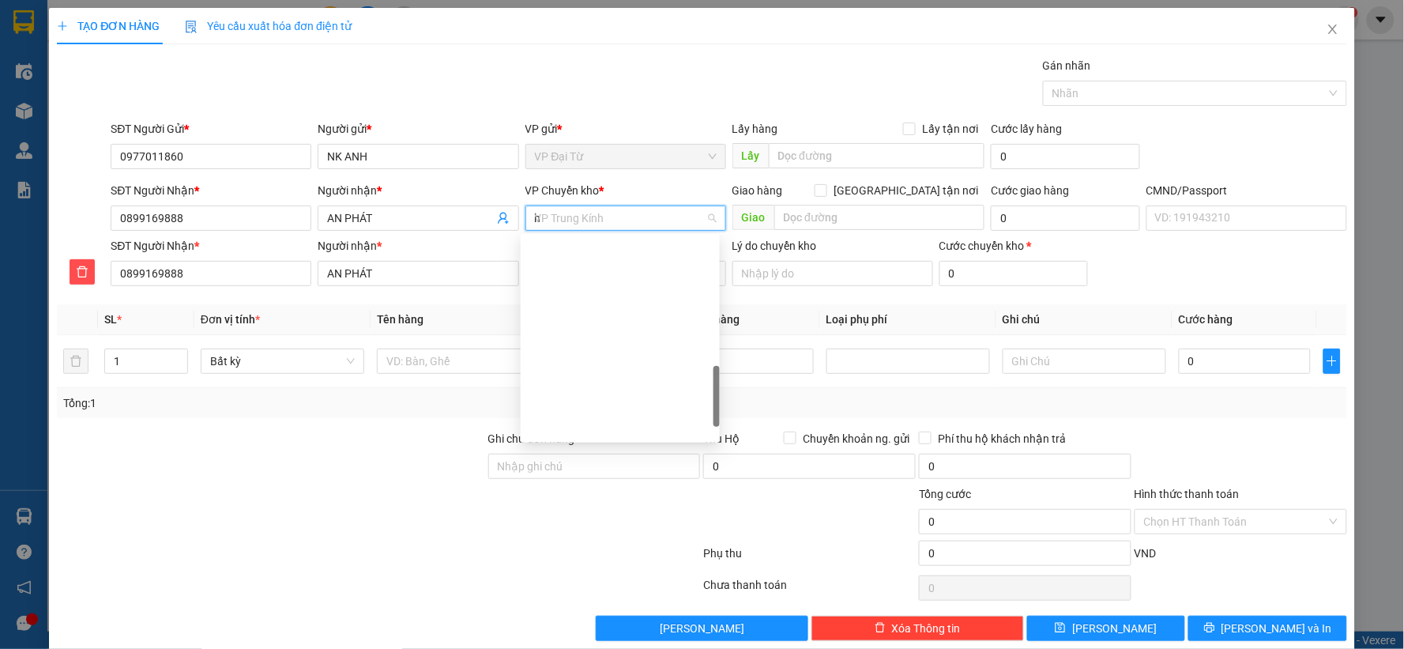
type input "hg"
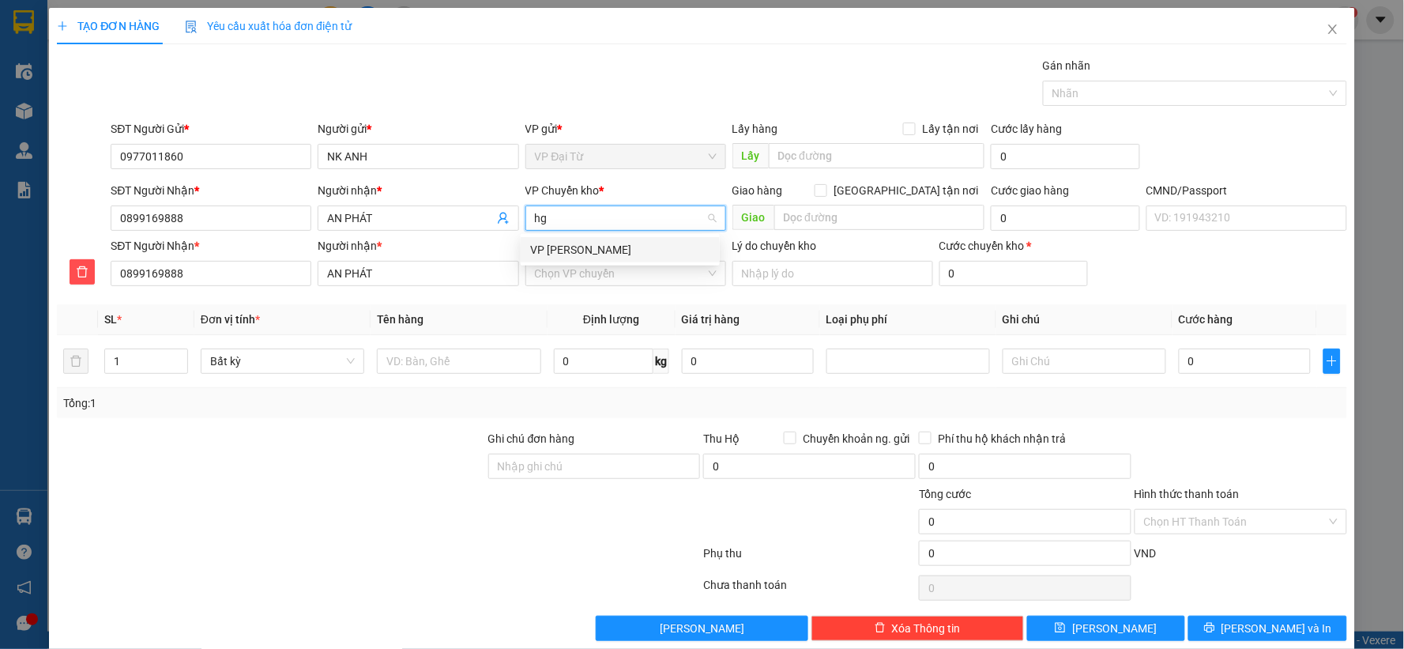
scroll to position [0, 0]
drag, startPoint x: 586, startPoint y: 243, endPoint x: 585, endPoint y: 267, distance: 24.5
click at [585, 247] on div "VP [PERSON_NAME]" at bounding box center [620, 249] width 180 height 17
click at [585, 267] on input "VP nhận *" at bounding box center [620, 273] width 171 height 24
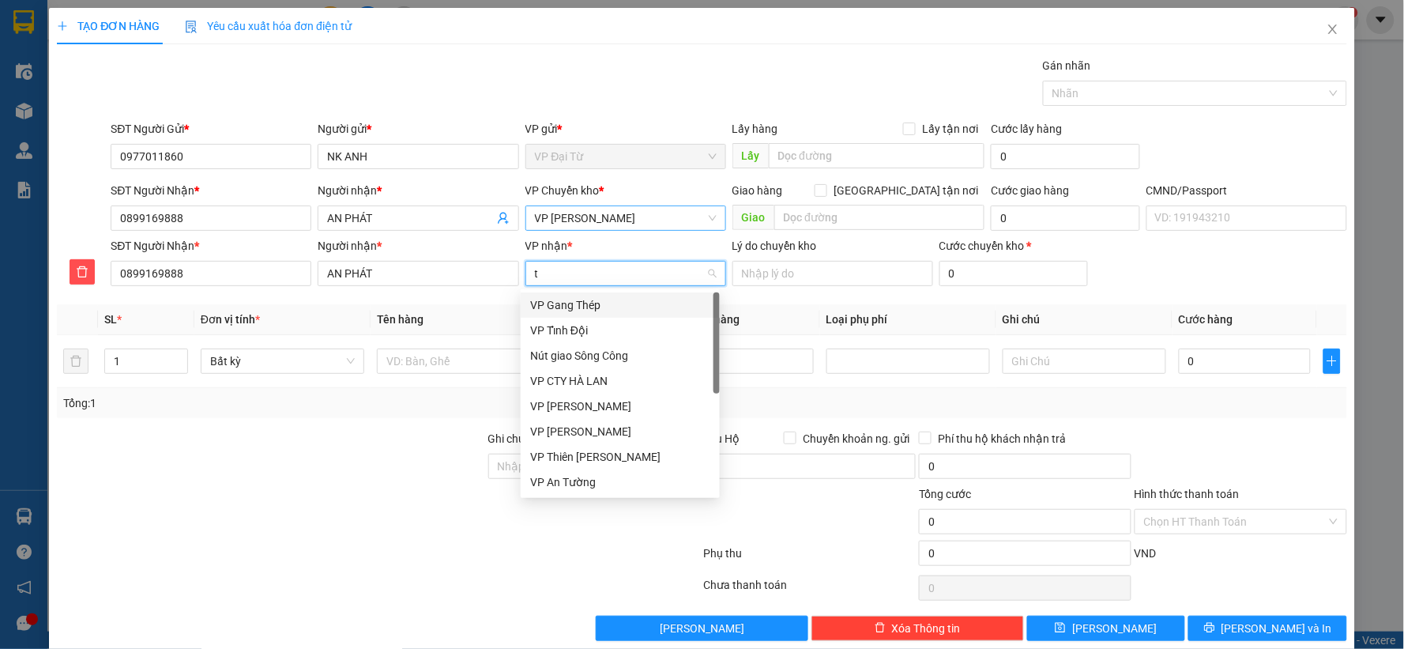
type input "tk"
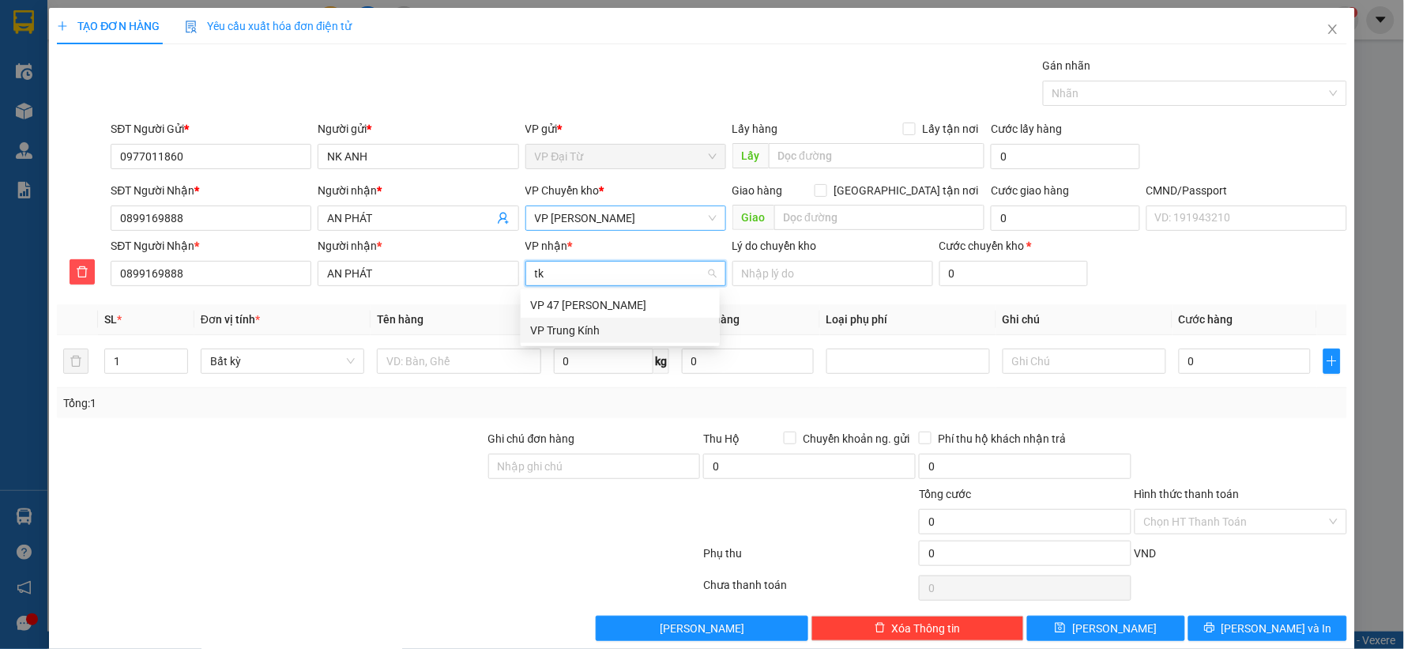
click at [566, 322] on div "VP Trung Kính" at bounding box center [620, 330] width 180 height 17
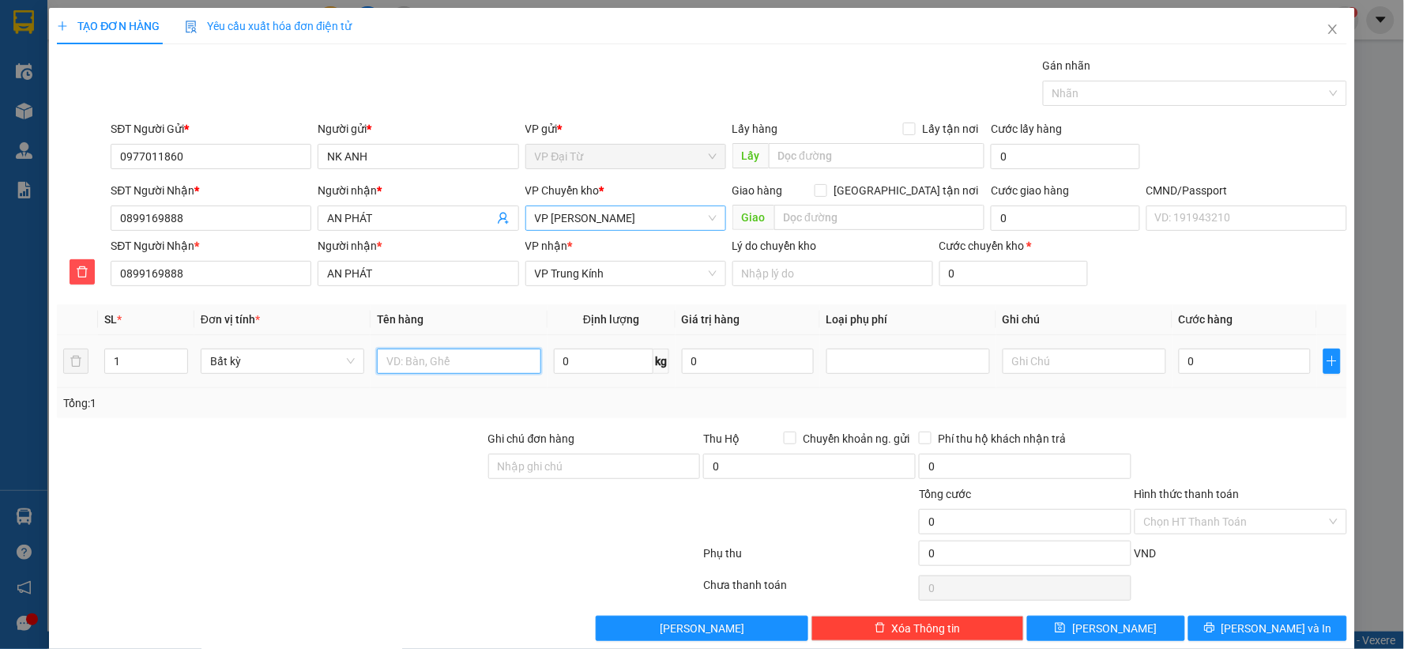
click at [457, 364] on input "text" at bounding box center [459, 360] width 164 height 25
type input "hộp răng"
type input "0.5"
type input "40.000"
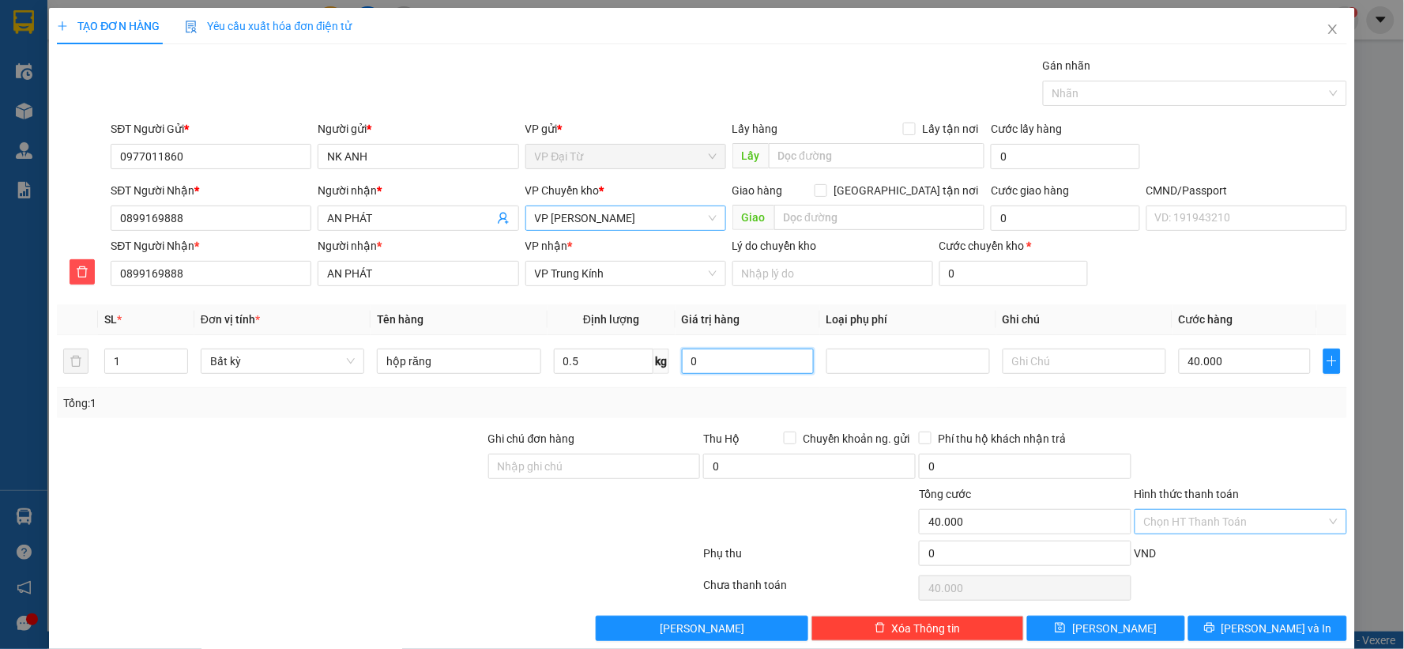
type input "40.000"
click at [1245, 619] on span "Lưu và In" at bounding box center [1276, 627] width 111 height 17
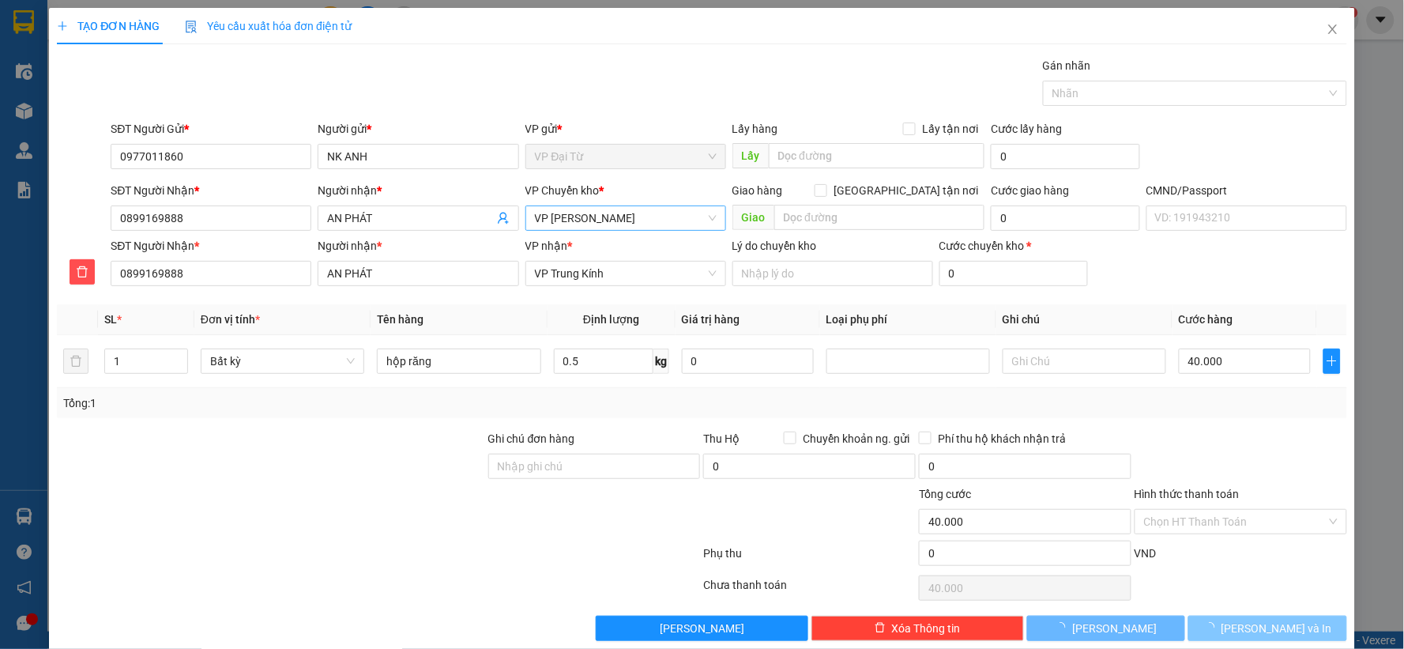
click at [1244, 620] on span "Lưu và In" at bounding box center [1276, 627] width 111 height 17
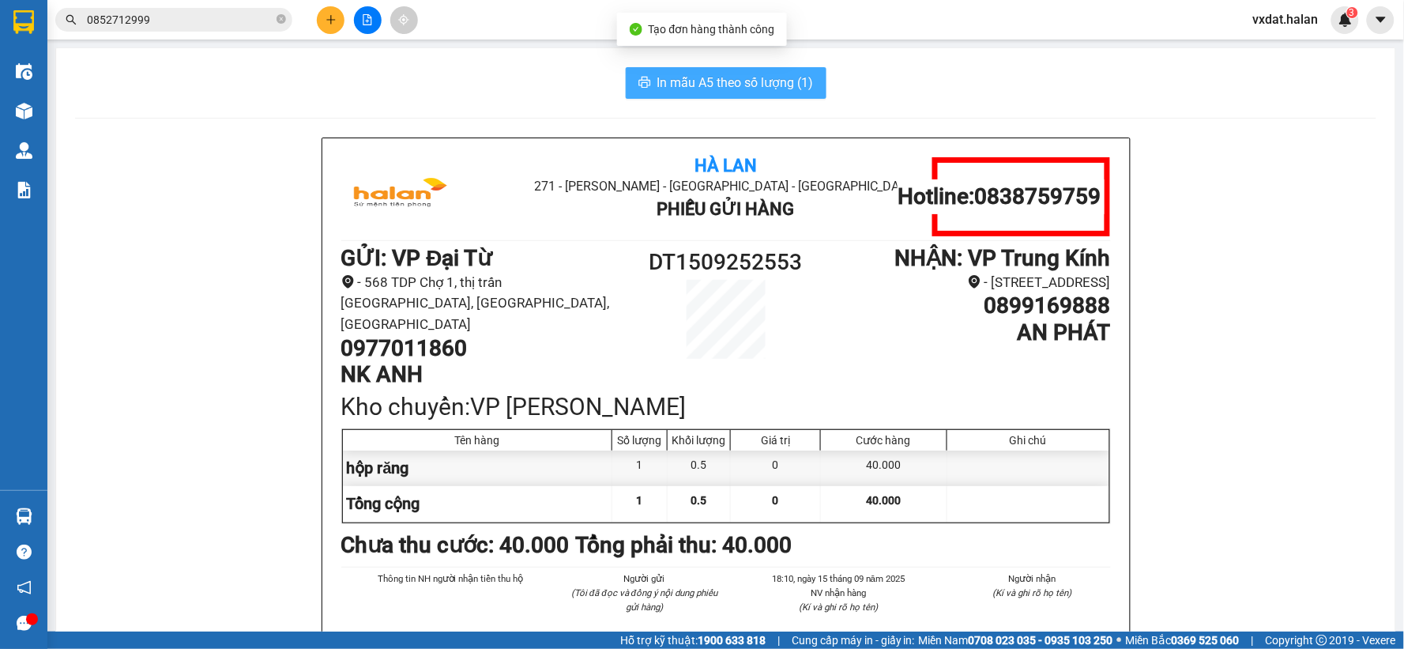
click at [739, 73] on span "In mẫu A5 theo số lượng (1)" at bounding box center [735, 83] width 156 height 20
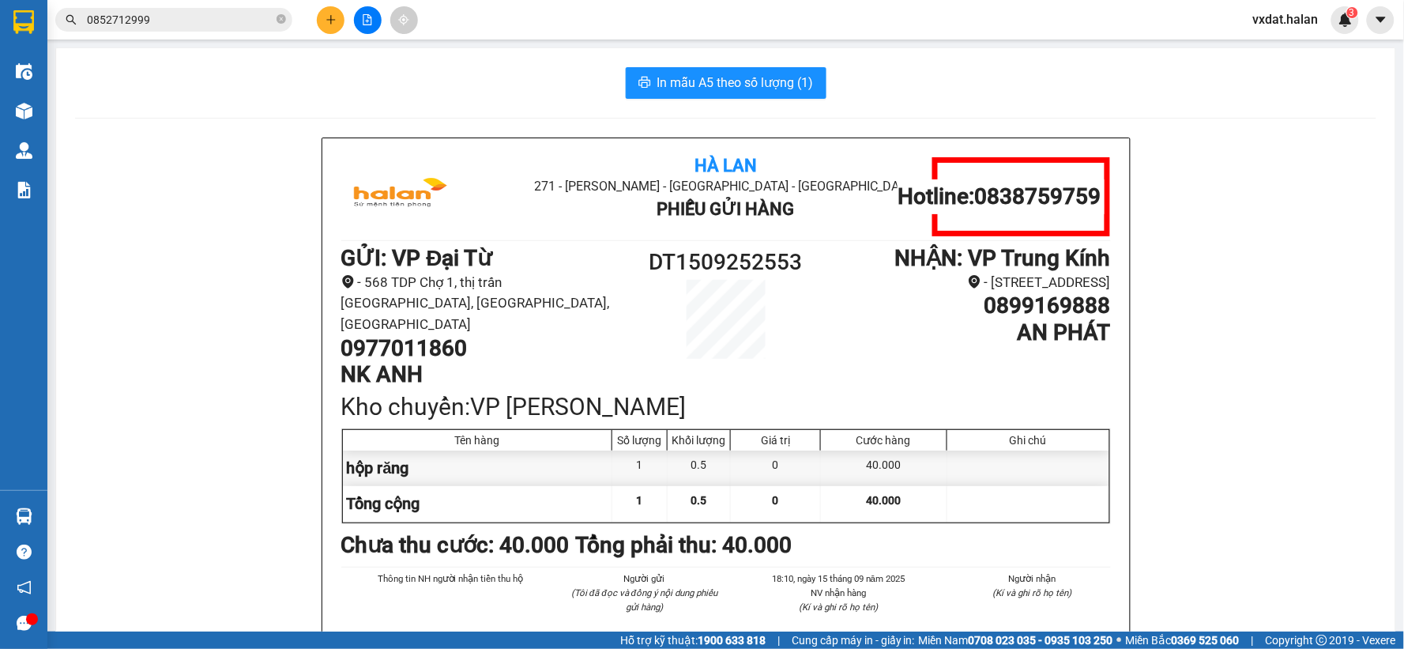
click at [330, 22] on icon "plus" at bounding box center [330, 19] width 1 height 9
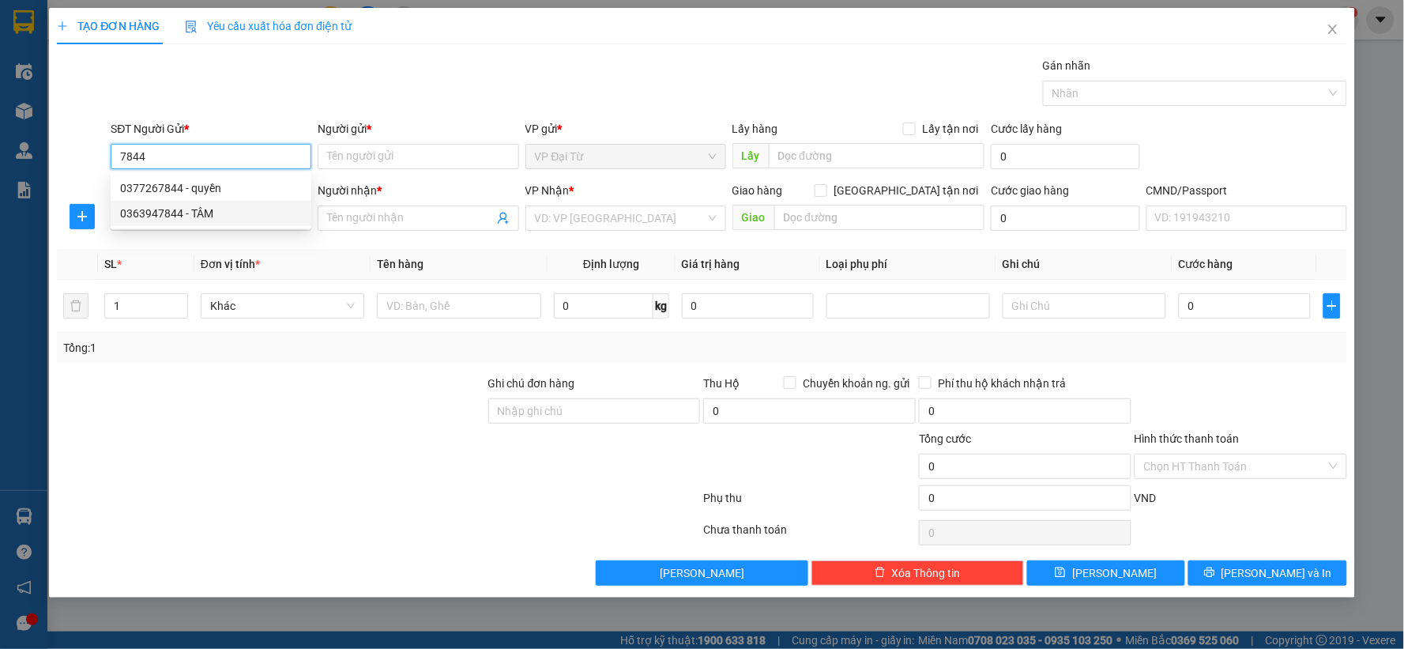
click at [215, 212] on div "0363947844 - TÂM" at bounding box center [211, 213] width 182 height 17
type input "0363947844"
type input "TÂM"
type input "0363947844"
click at [215, 212] on input "SĐT Người Nhận *" at bounding box center [211, 217] width 201 height 25
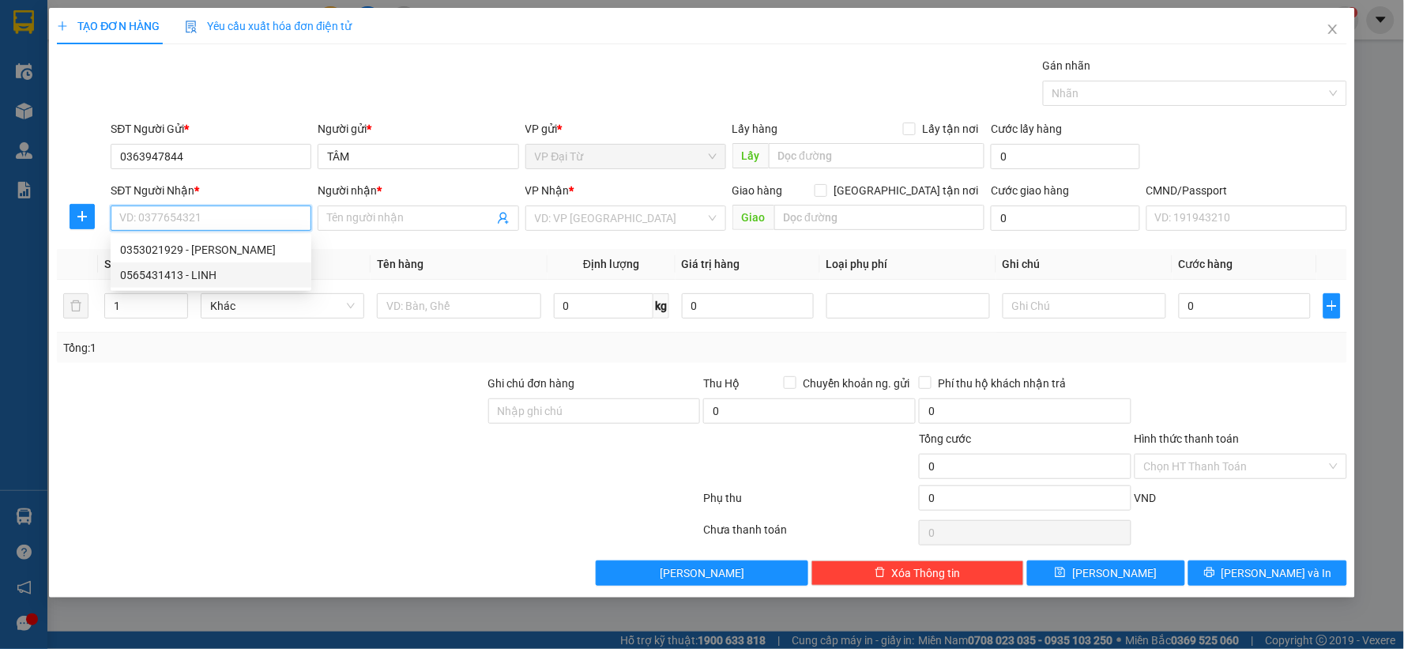
click at [213, 275] on div "0565431413 - LINH" at bounding box center [211, 274] width 182 height 17
type input "0565431413"
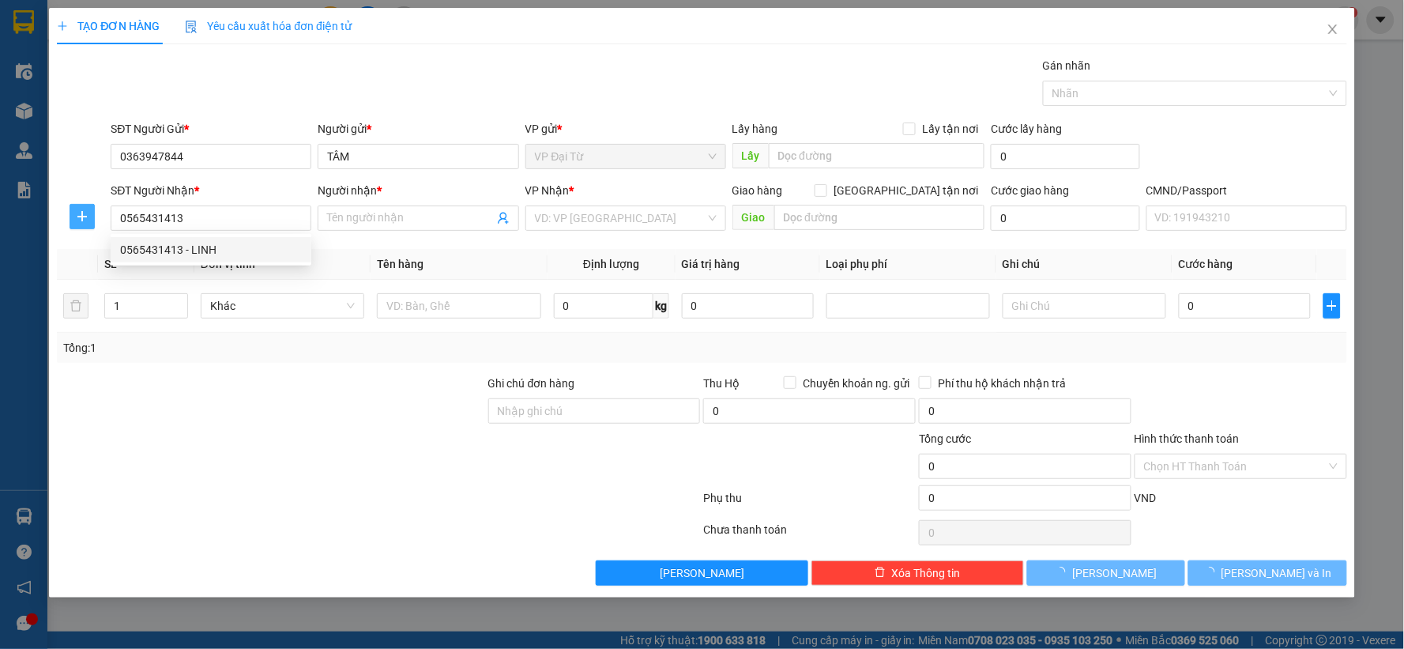
type input "LINH"
click at [85, 210] on icon "plus" at bounding box center [82, 216] width 13 height 13
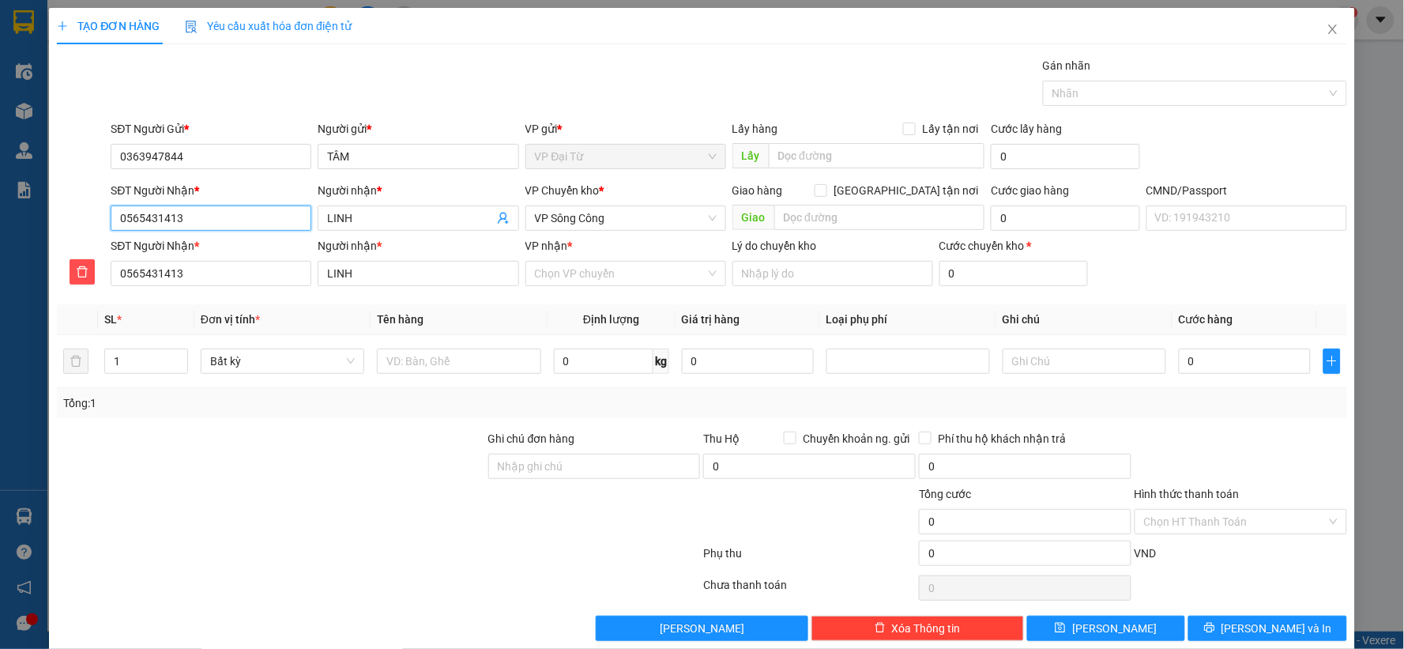
click at [209, 213] on input "0565431413" at bounding box center [211, 217] width 201 height 25
type input "0"
type input "03"
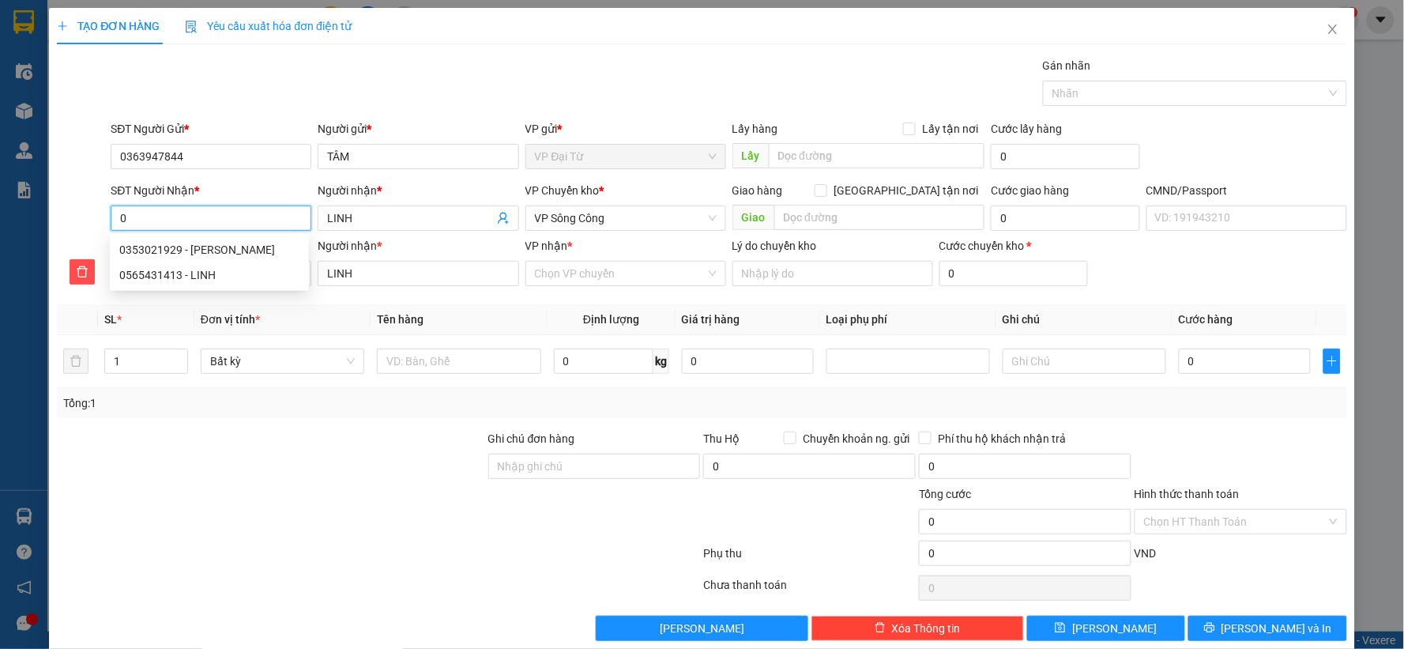
type input "03"
type input "036"
type input "0362"
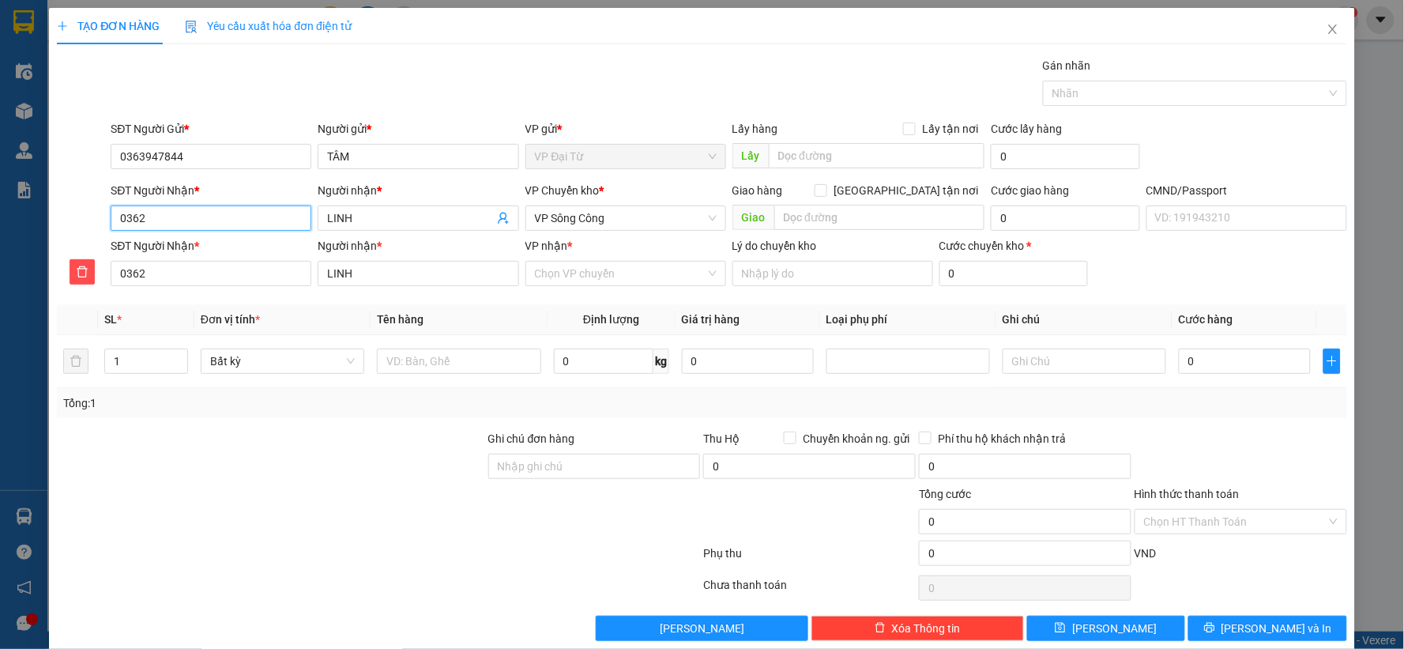
type input "03622"
type input "036228"
type input "0362280"
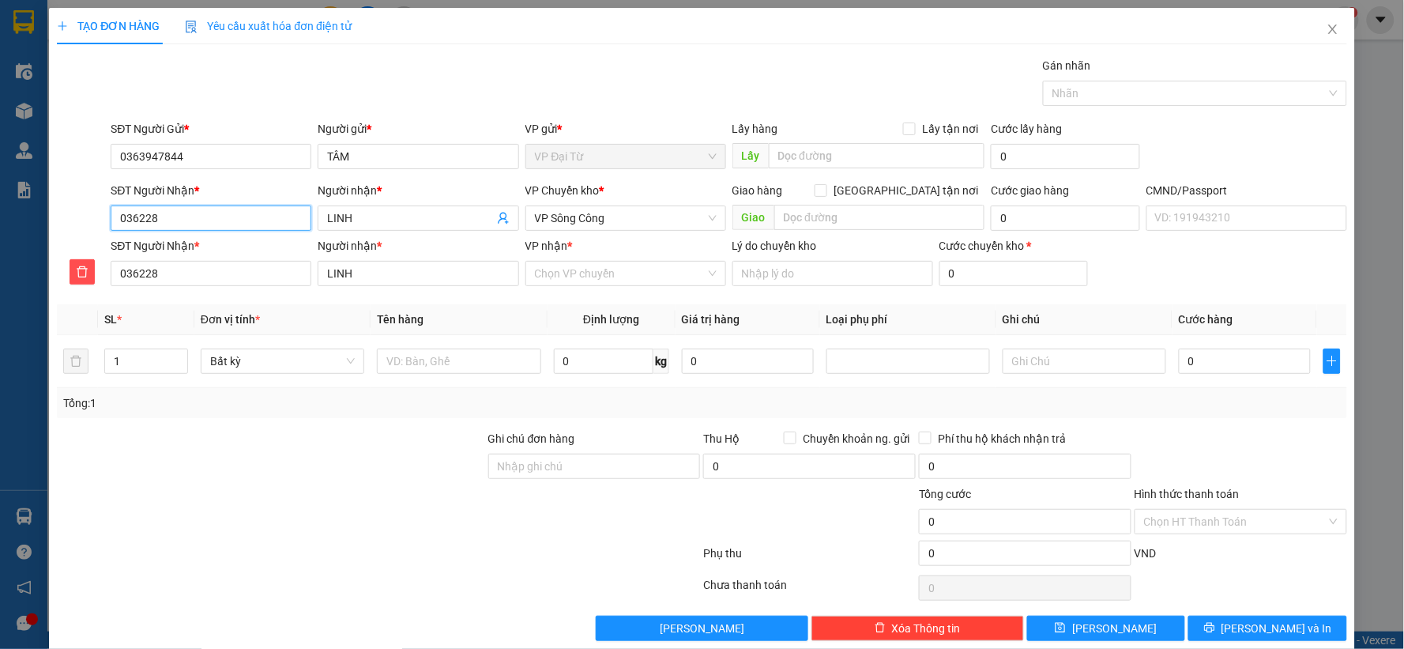
type input "0362280"
type input "03622800"
type input "036228009"
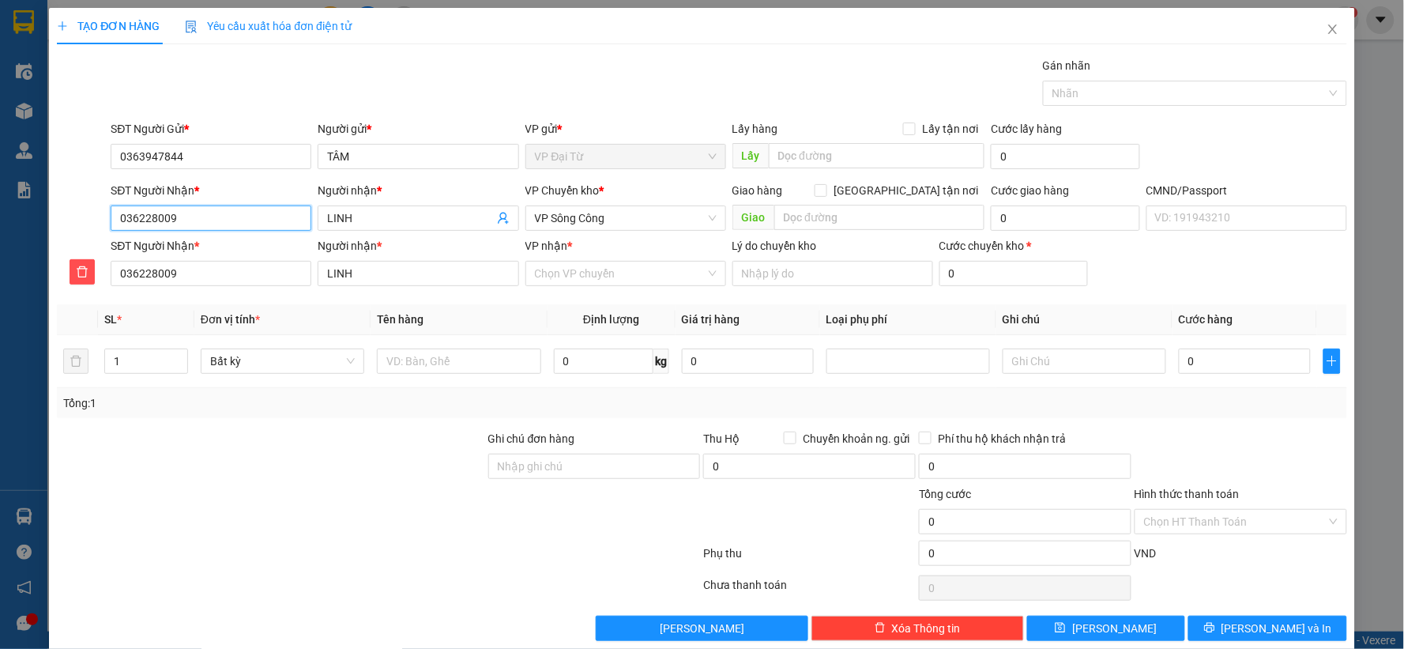
type input "0362280090"
type input "03622800909"
type input "0362280090"
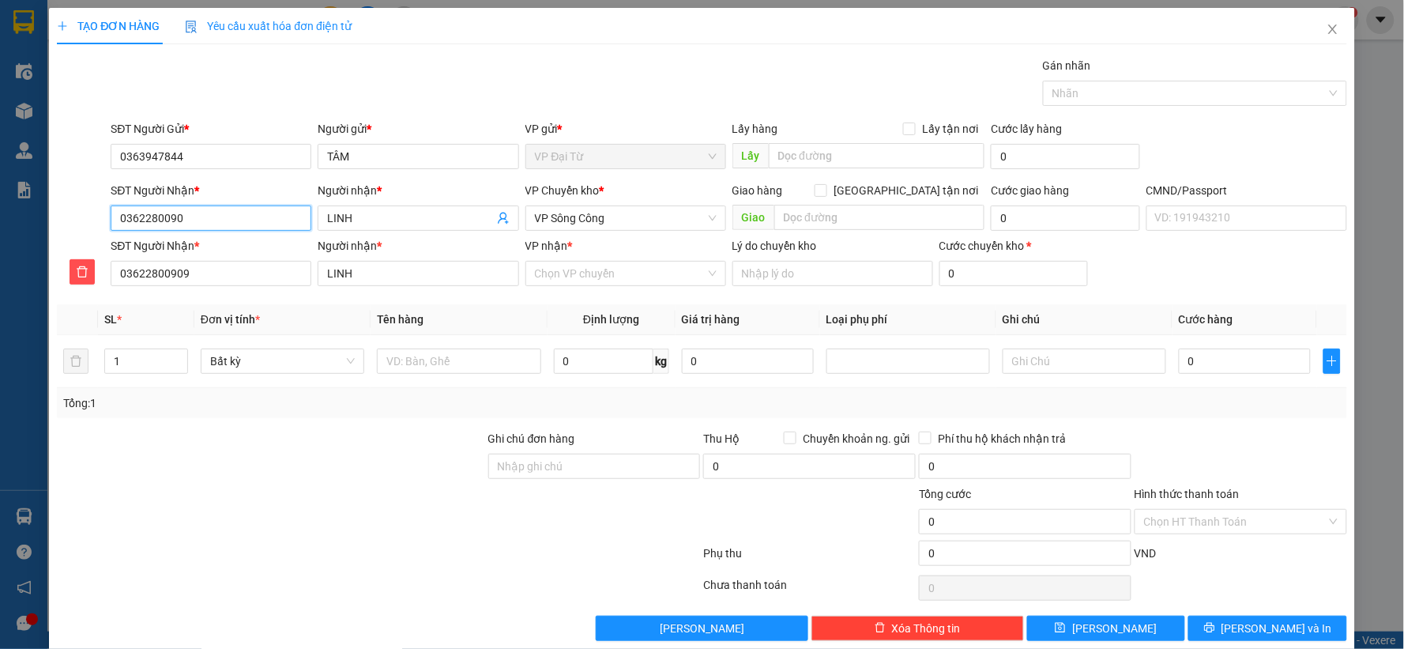
type input "0362280090"
type input "036228009"
type input "03622800"
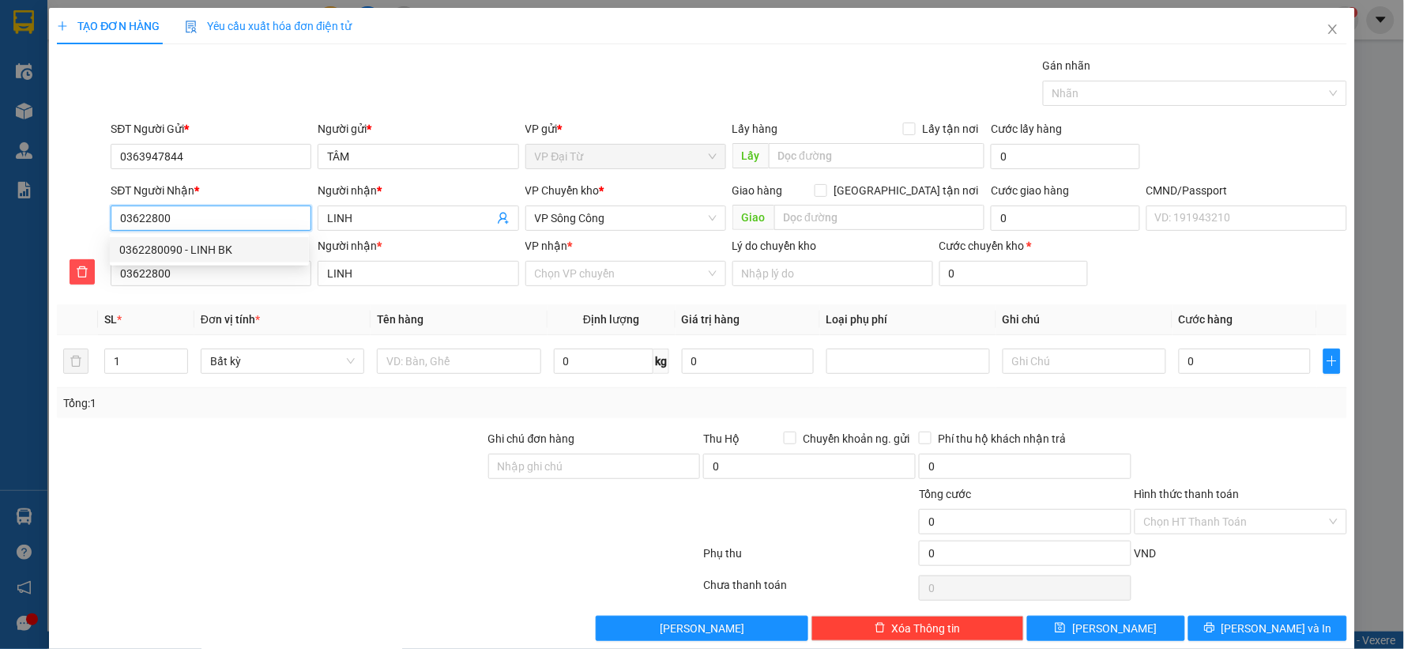
click at [220, 254] on div "0362280090 - LINH BK" at bounding box center [209, 249] width 180 height 17
type input "0362280090"
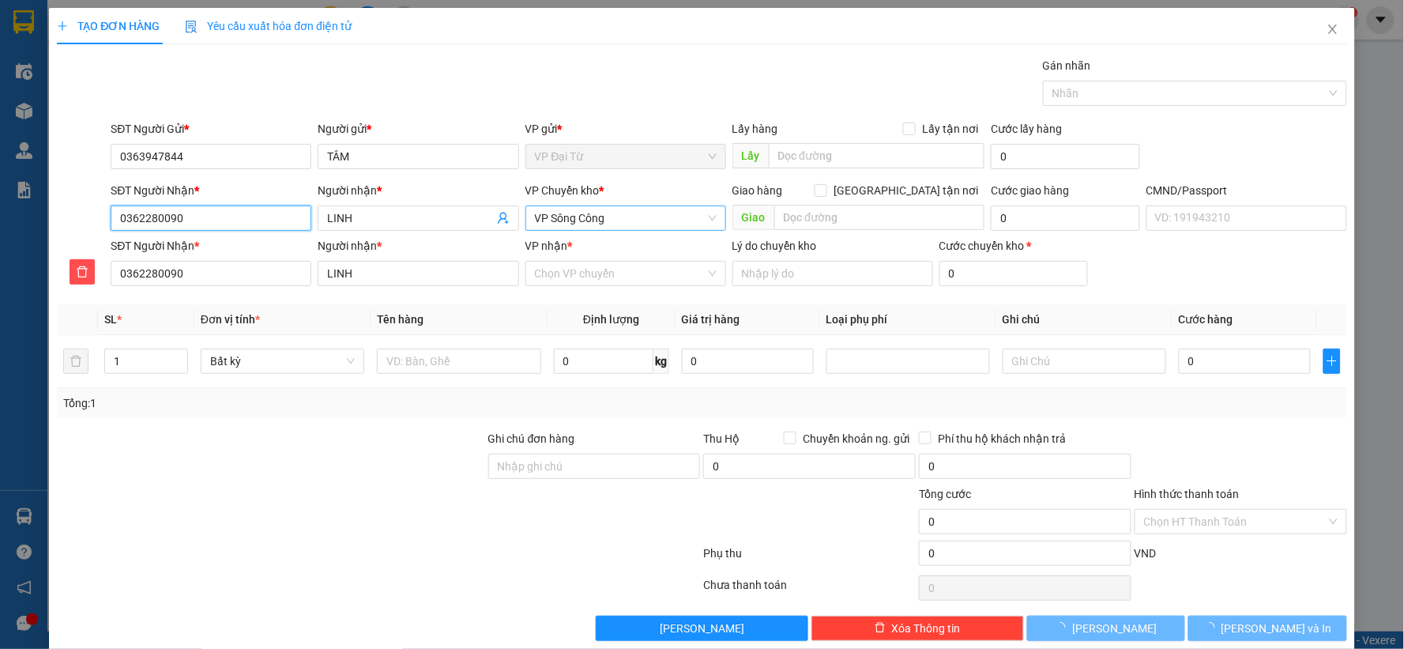
type input "LINH BK"
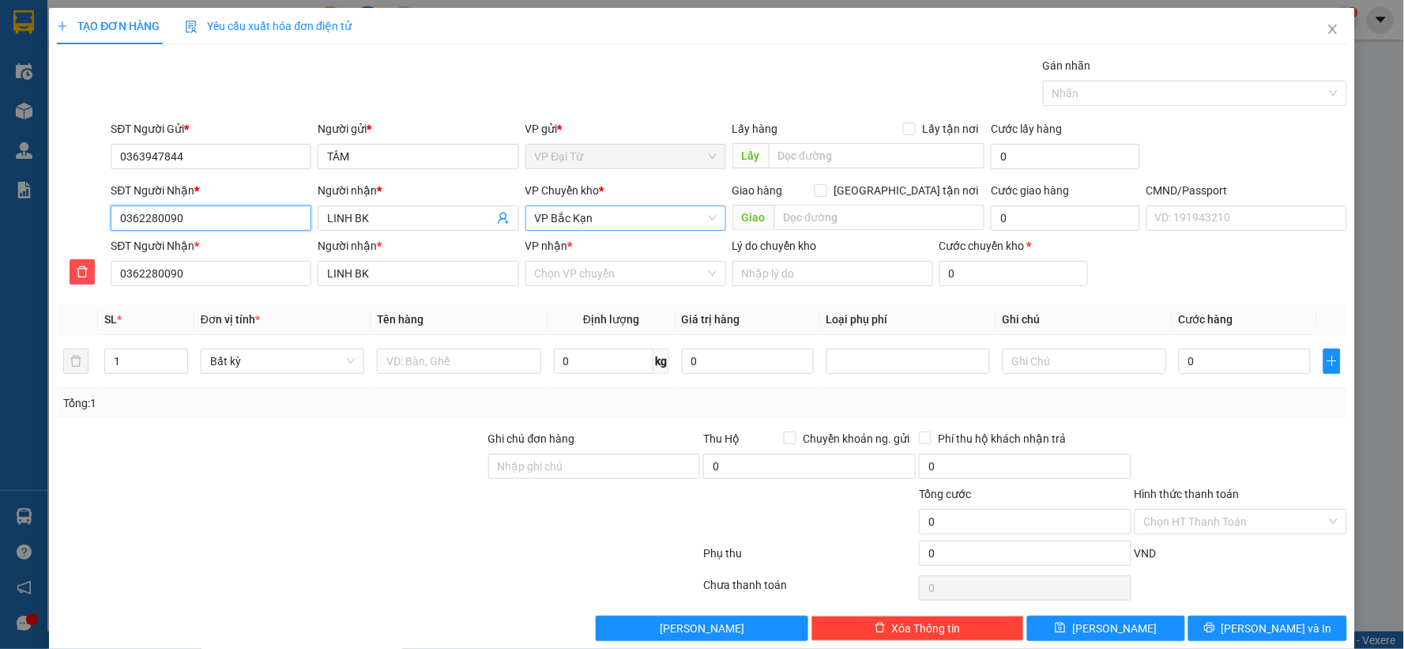
click at [601, 222] on span "VP Bắc Kạn" at bounding box center [626, 218] width 182 height 24
type input "0362280090"
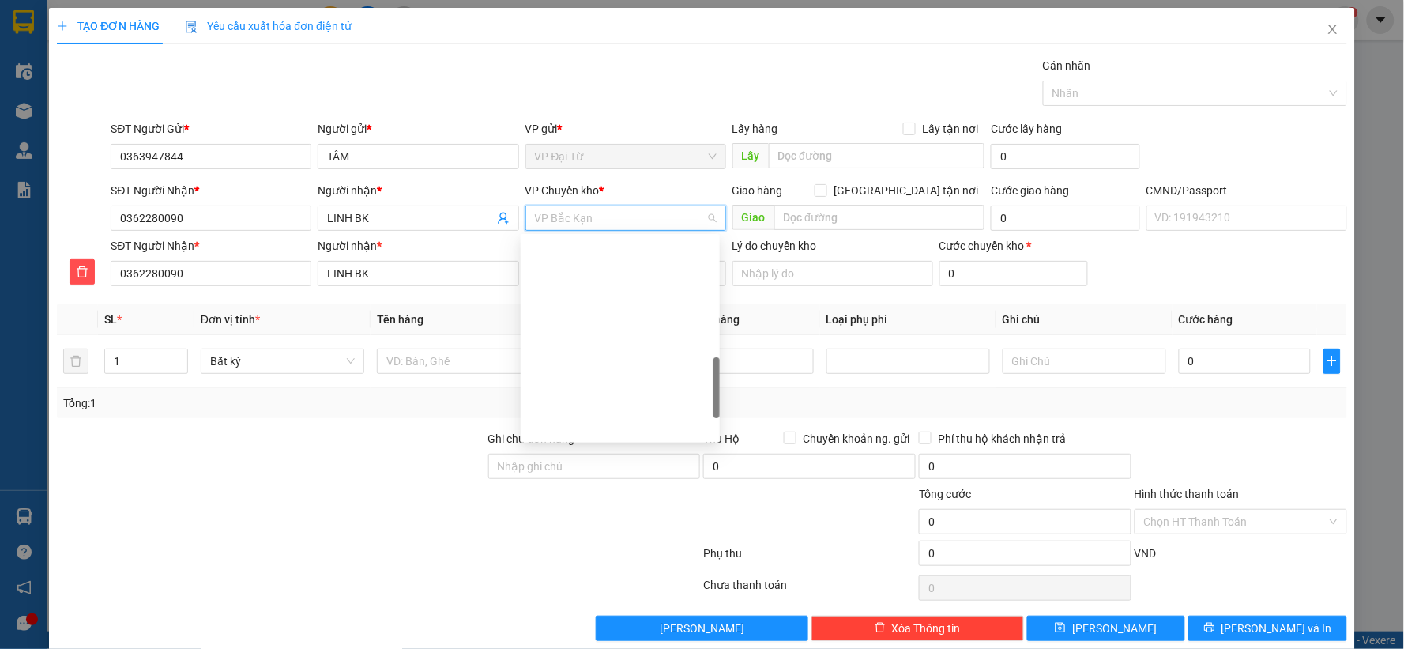
scroll to position [493, 0]
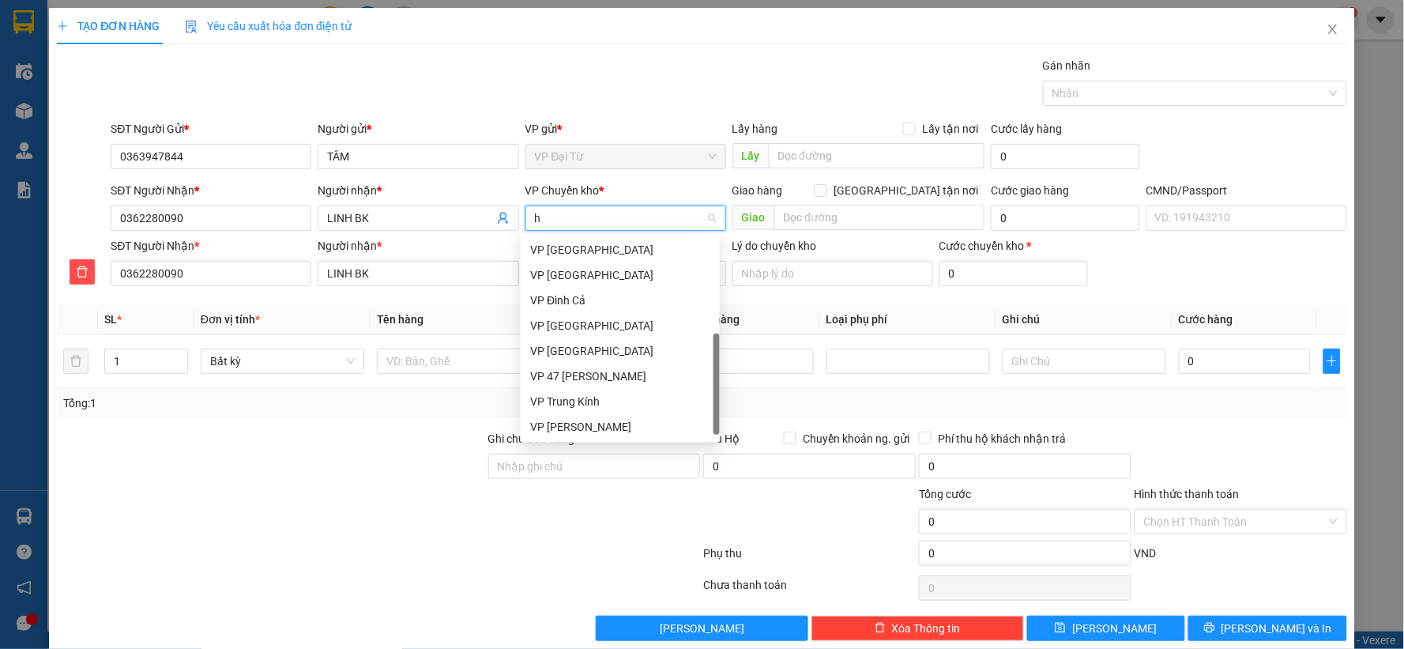
type input "hg"
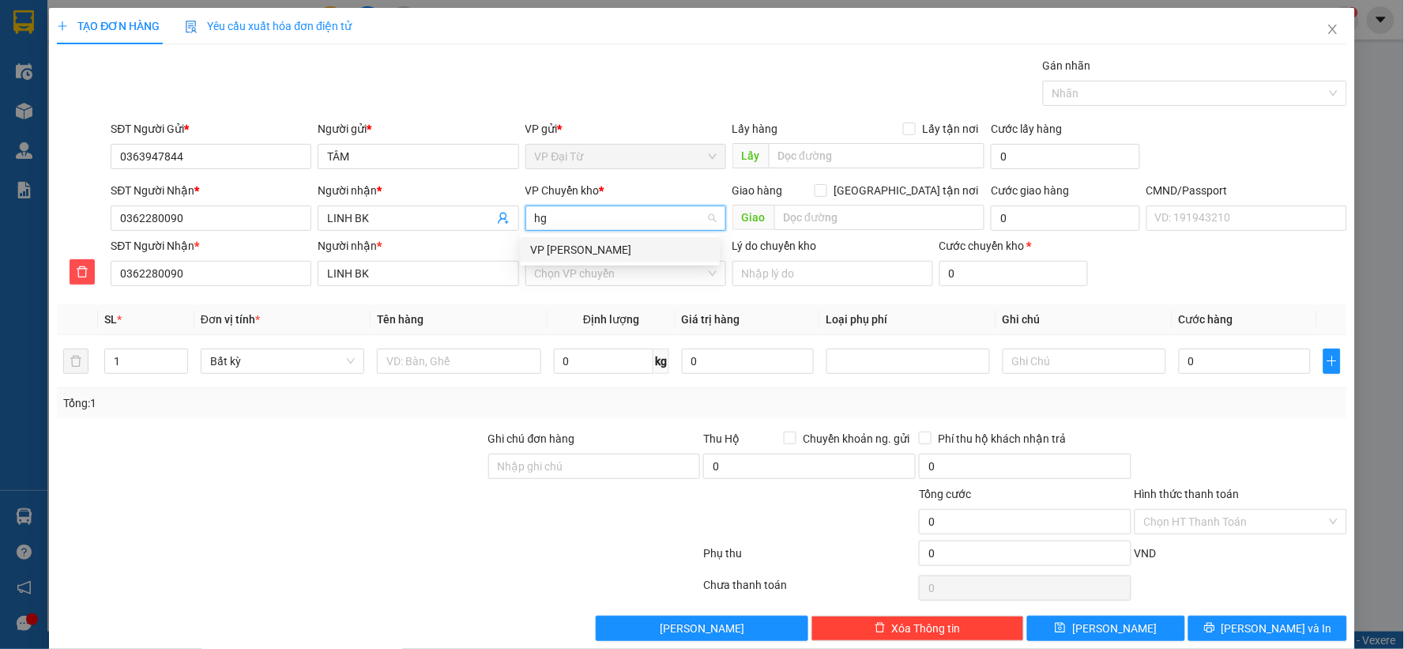
click at [607, 254] on div "VP [PERSON_NAME]" at bounding box center [620, 249] width 180 height 17
click at [603, 279] on input "VP nhận *" at bounding box center [620, 273] width 171 height 24
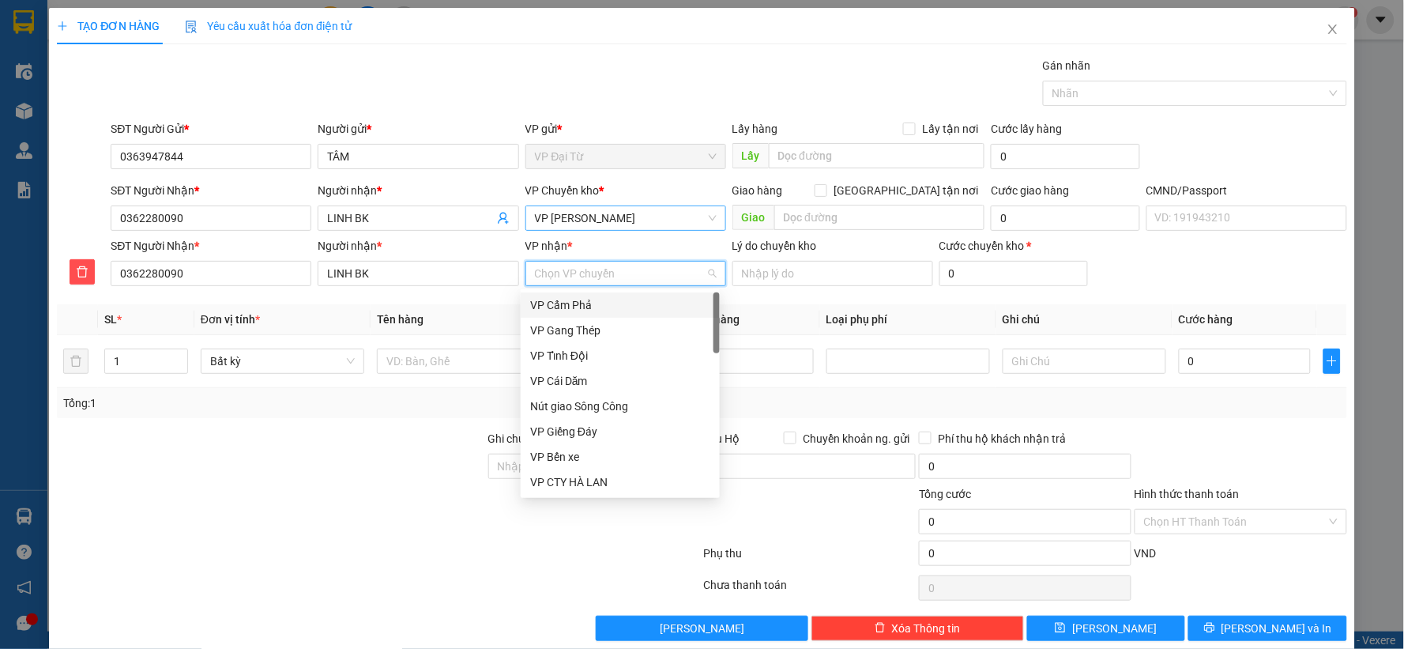
click at [603, 279] on input "VP nhận *" at bounding box center [620, 273] width 171 height 24
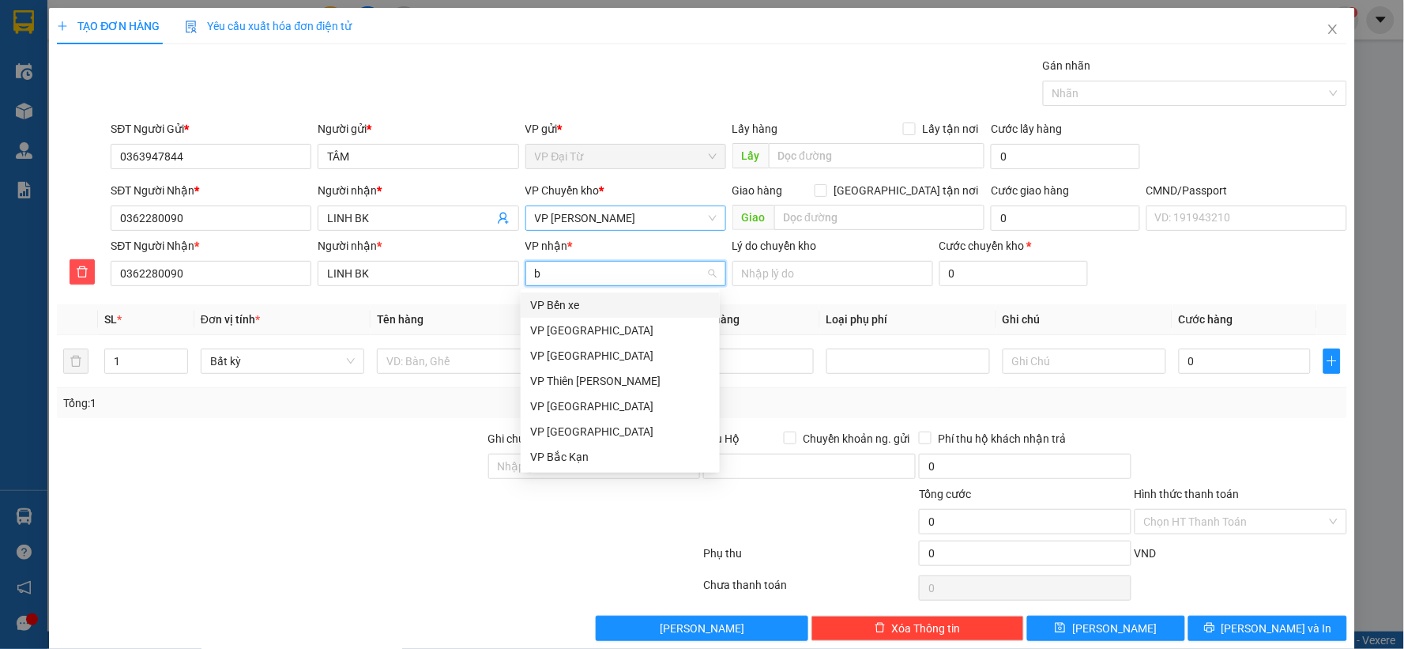
type input "bk"
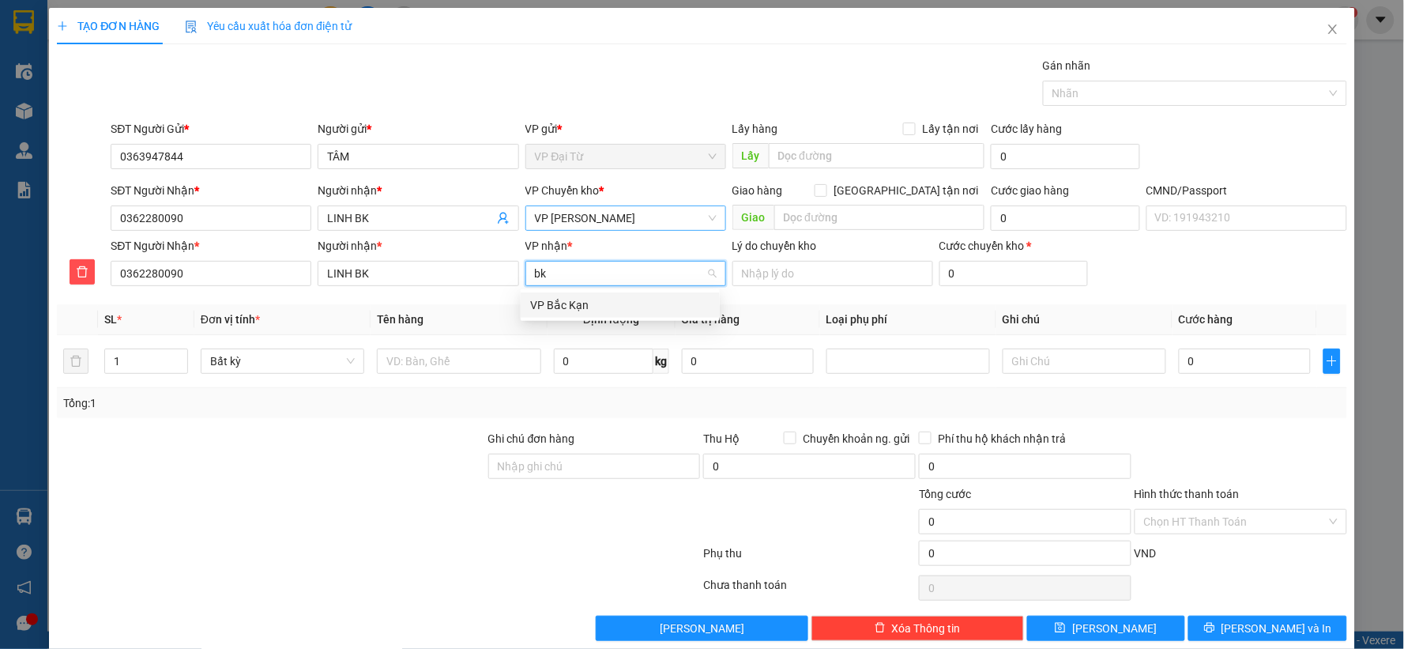
click at [601, 310] on div "VP Bắc Kạn" at bounding box center [620, 304] width 180 height 17
click at [430, 382] on td at bounding box center [458, 361] width 176 height 53
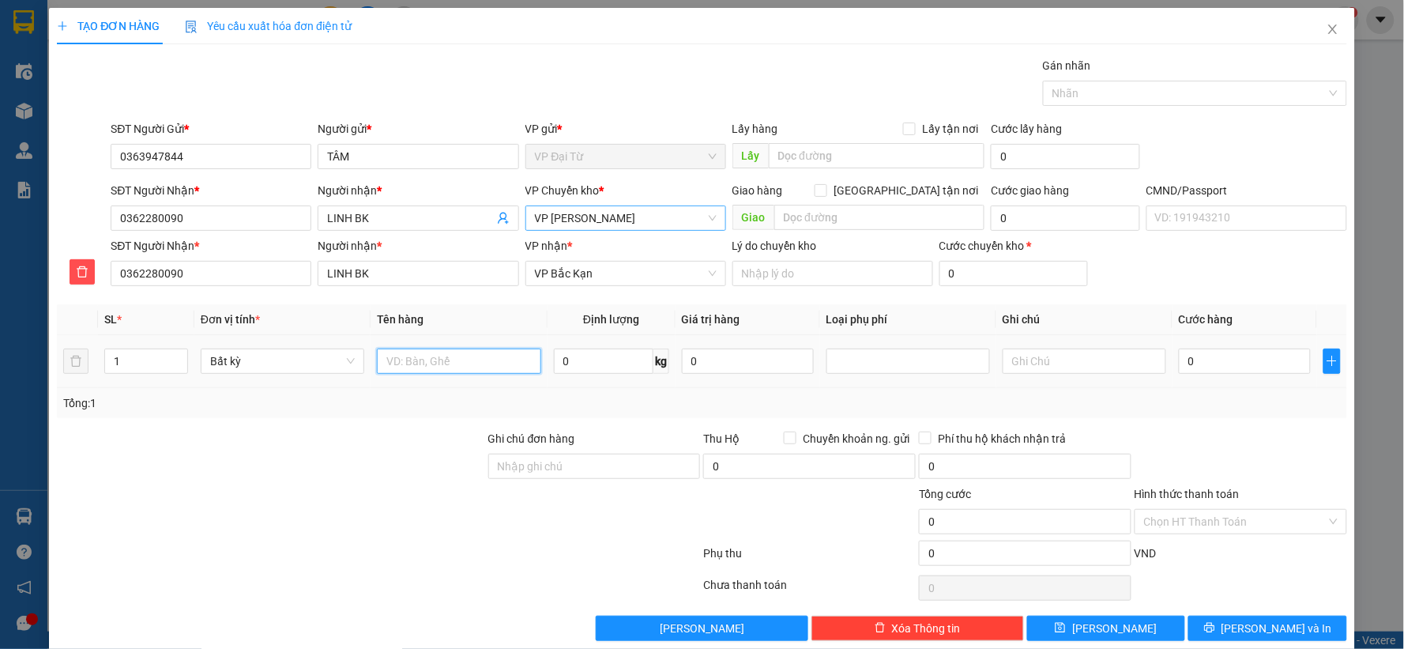
click at [450, 366] on input "text" at bounding box center [459, 360] width 164 height 25
type input "bọc đen áo"
type input "1"
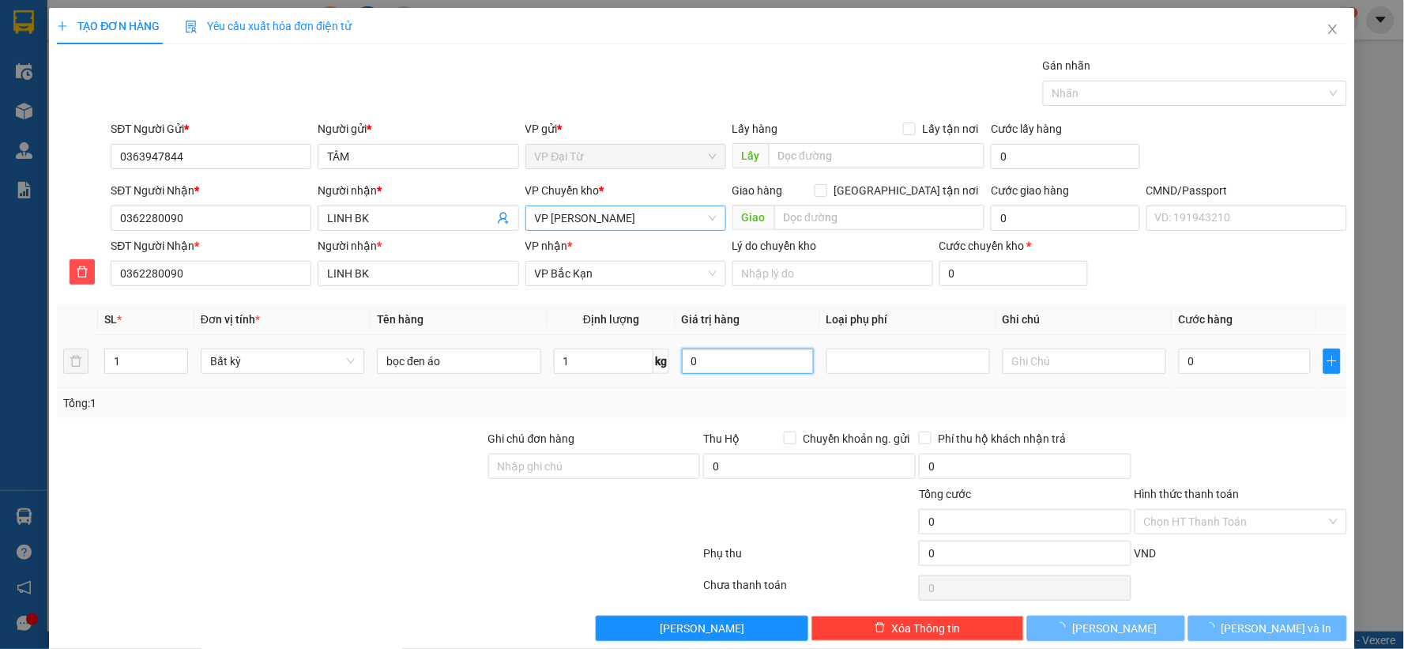
type input "35.000"
click at [1278, 636] on span "Lưu và In" at bounding box center [1276, 627] width 111 height 17
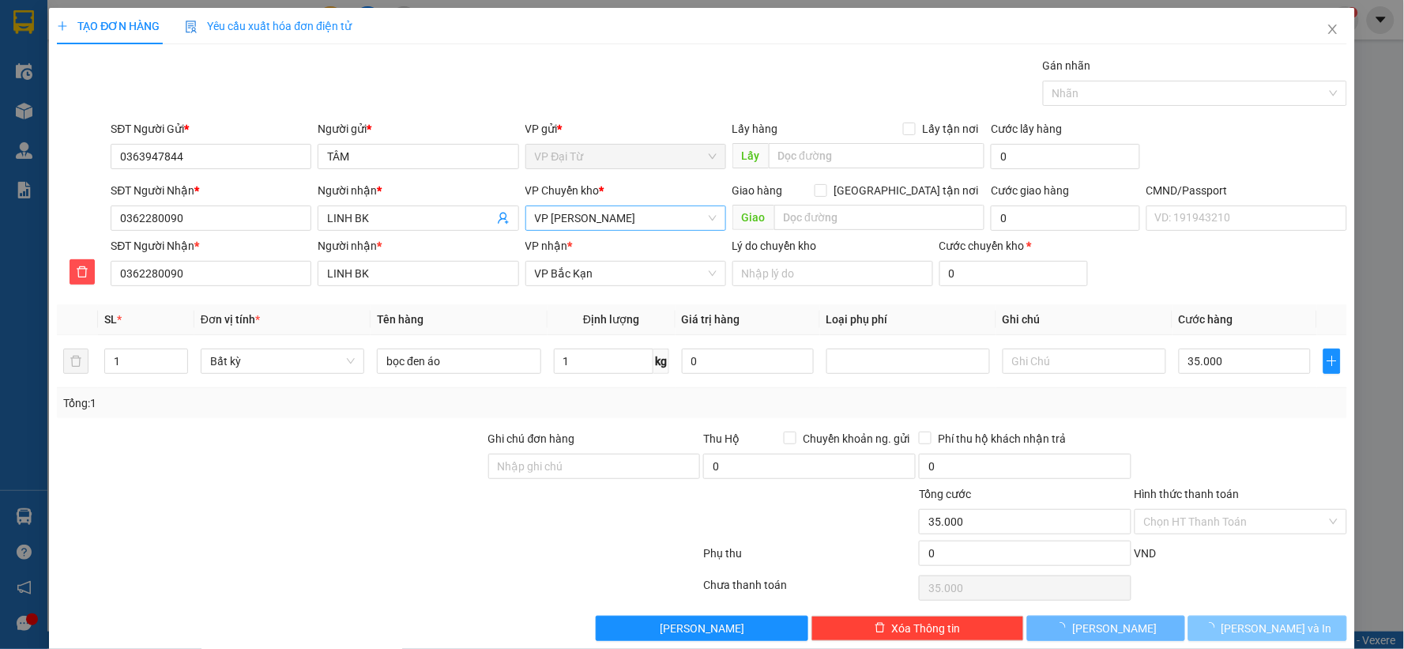
click at [1278, 636] on span "Lưu và In" at bounding box center [1276, 627] width 111 height 17
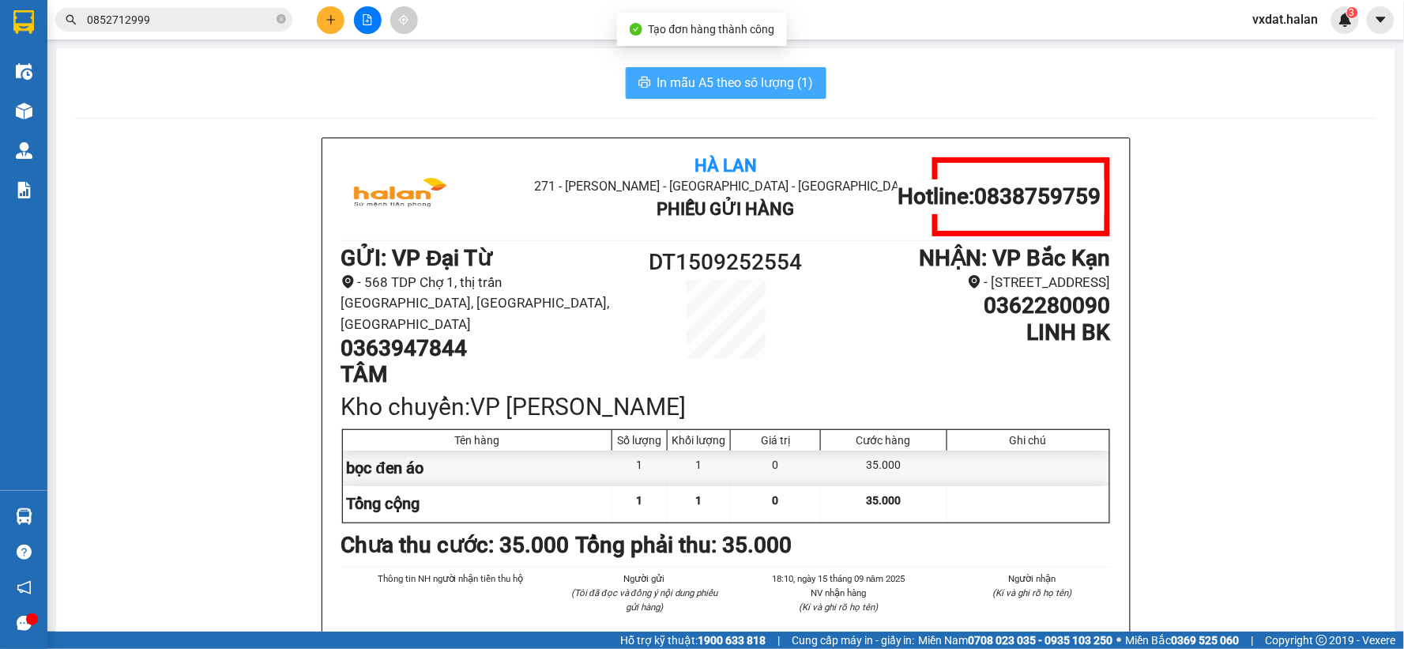
click at [743, 75] on span "In mẫu A5 theo số lượng (1)" at bounding box center [735, 83] width 156 height 20
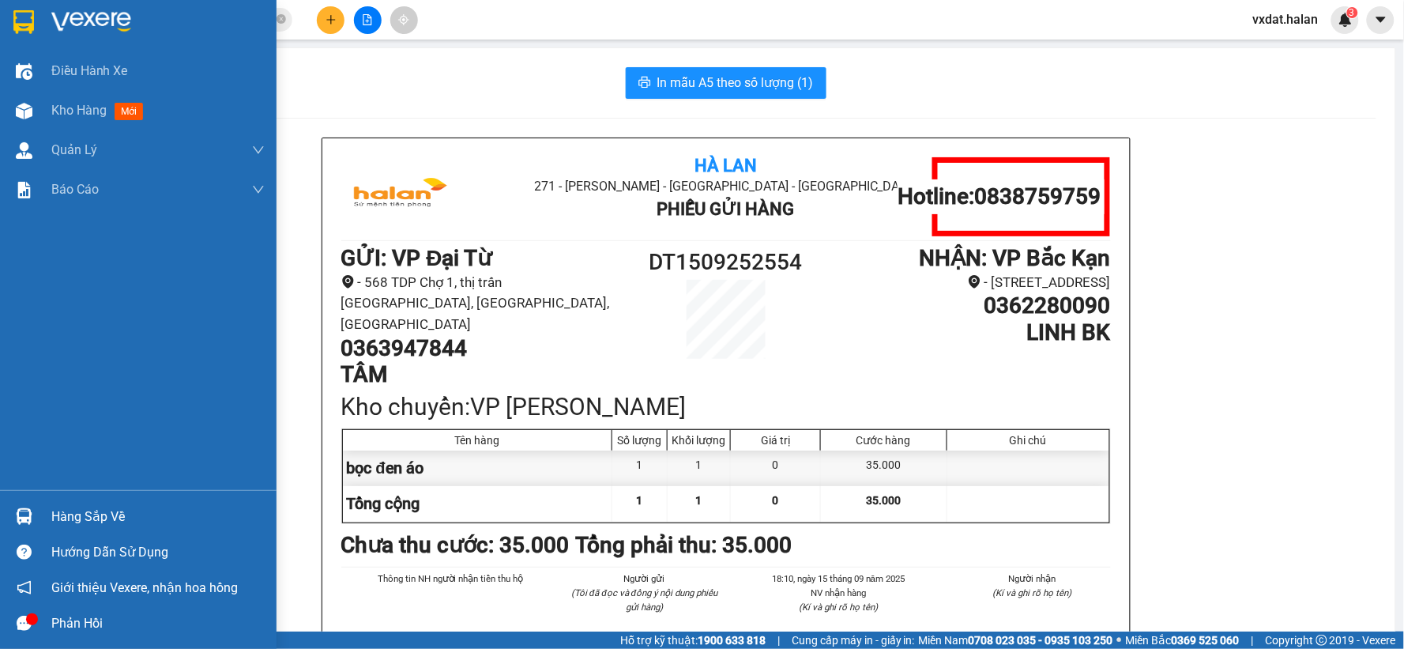
click at [0, 529] on div "Hàng sắp về" at bounding box center [138, 516] width 276 height 36
click at [0, 529] on div "Điều hành xe Kho hàng mới Quản Lý Quản lý chuyến Quản lý kiểm kho Báo cáo 12. T…" at bounding box center [138, 324] width 276 height 649
click at [0, 529] on div "Hàng sắp về" at bounding box center [138, 516] width 276 height 36
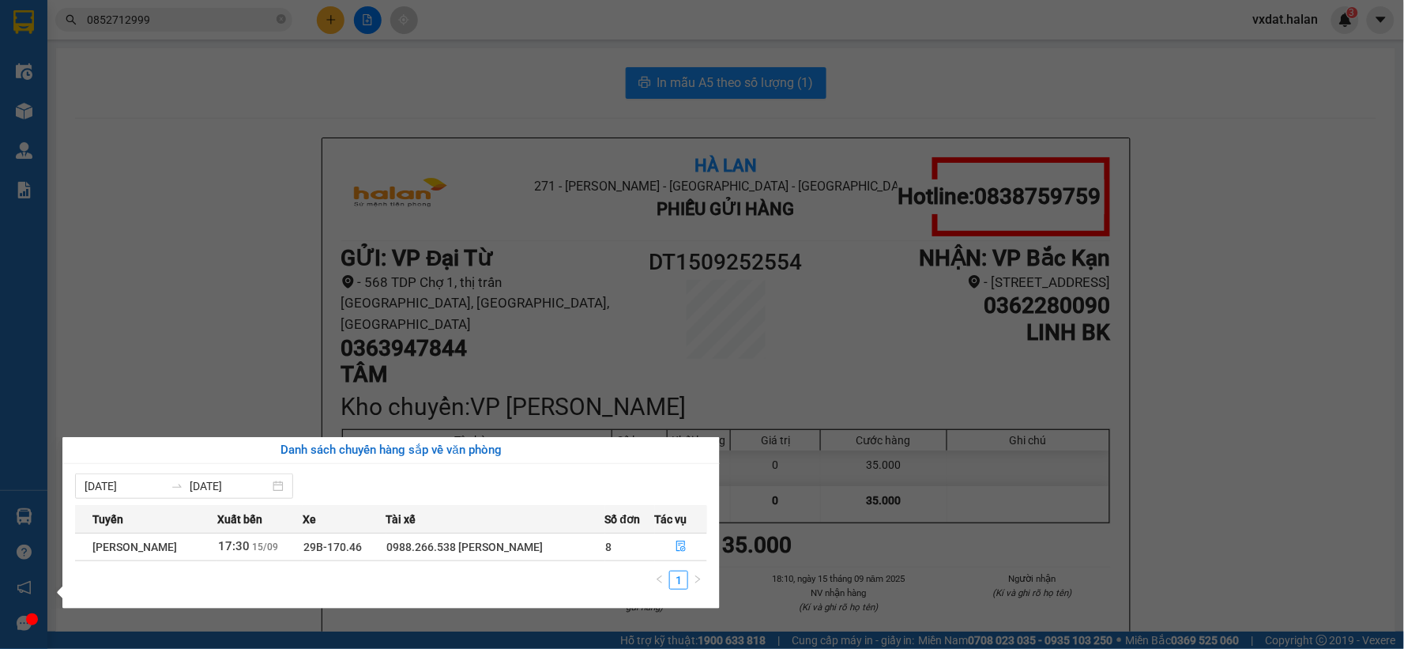
click at [241, 352] on section "Kết quả tìm kiếm ( 2 ) Bộ lọc Mã ĐH Trạng thái Món hàng Thu hộ Tổng cước Chưa c…" at bounding box center [702, 324] width 1404 height 649
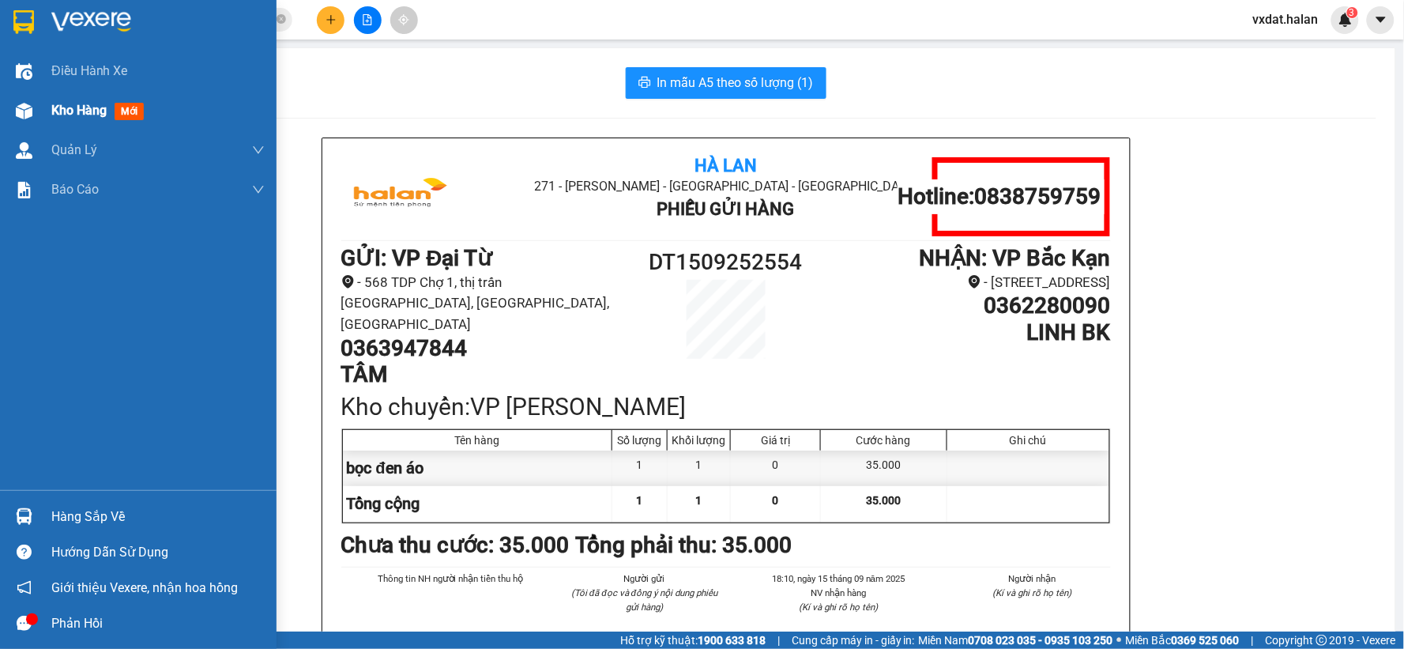
click at [39, 111] on div "Kho hàng mới" at bounding box center [138, 110] width 276 height 39
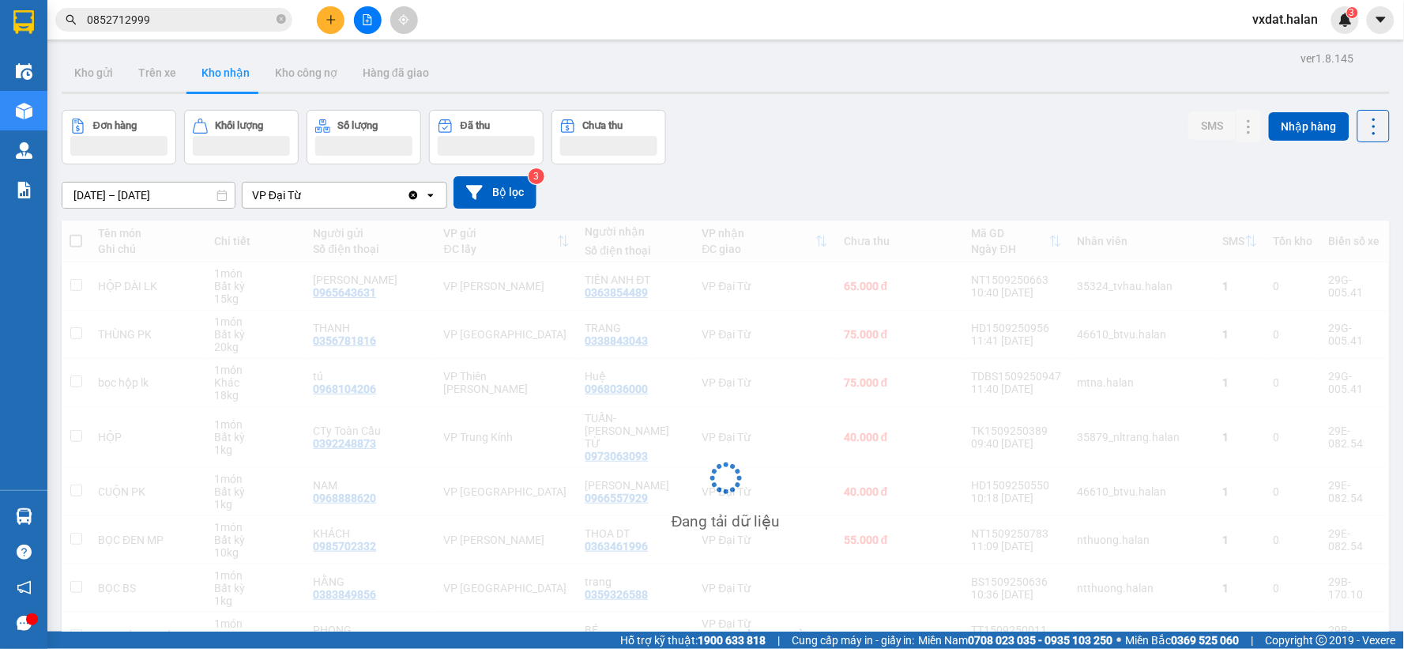
click at [934, 167] on div "[DATE] – [DATE] Press the down arrow key to interact with the calendar and sele…" at bounding box center [726, 192] width 1328 height 56
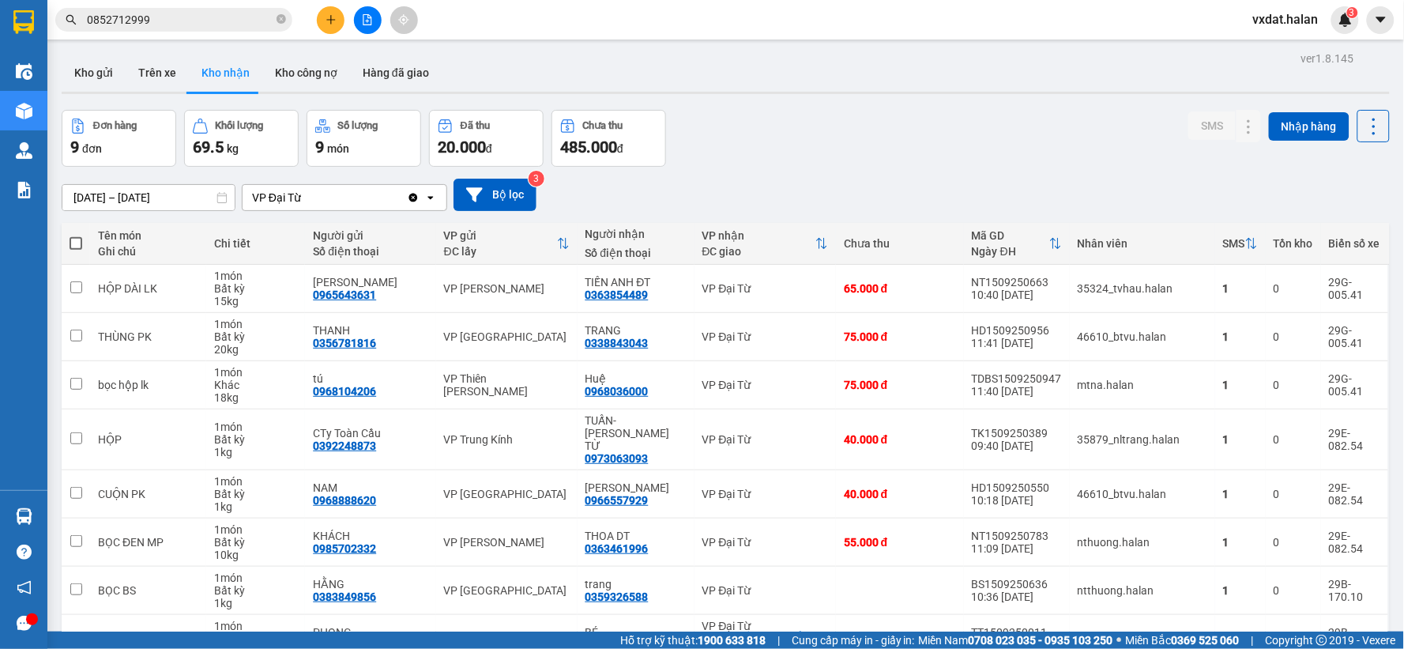
click at [763, 136] on div "Đơn hàng 9 đơn Khối lượng 69.5 kg Số lượng 9 món Đã thu 20.000 đ Chưa thu 485.0…" at bounding box center [726, 138] width 1328 height 57
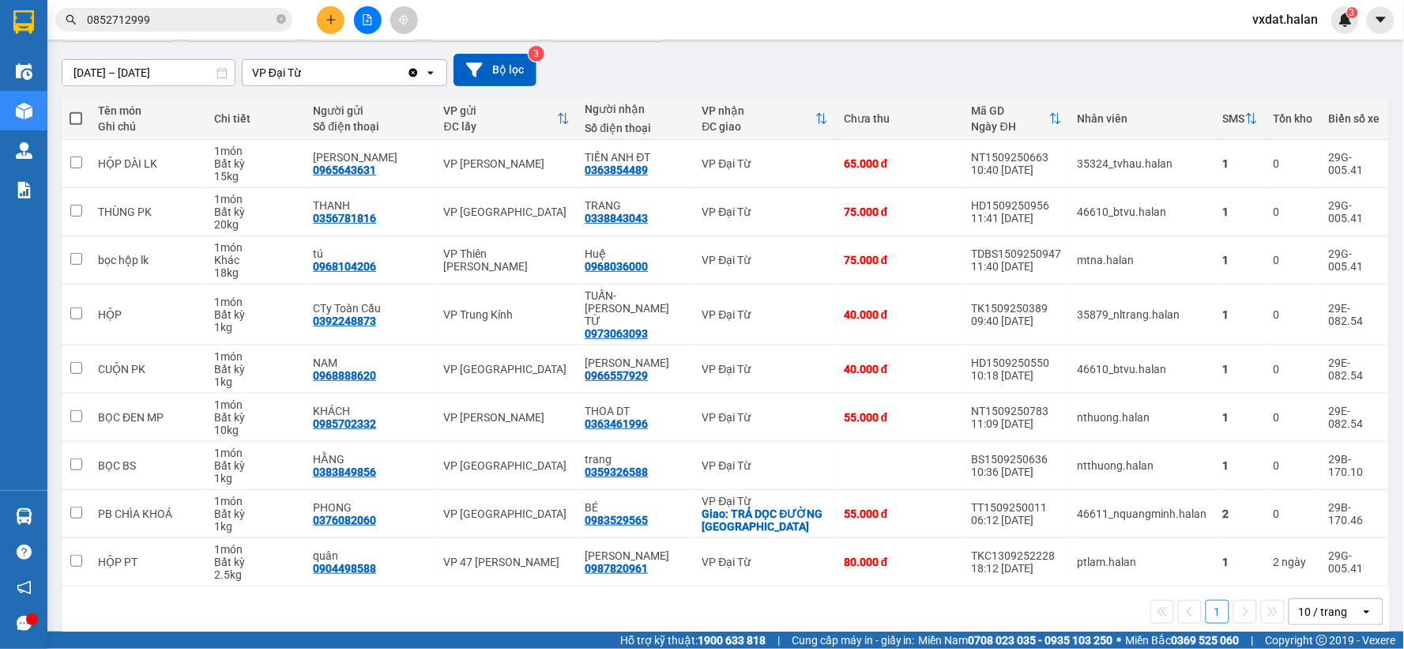
scroll to position [133, 0]
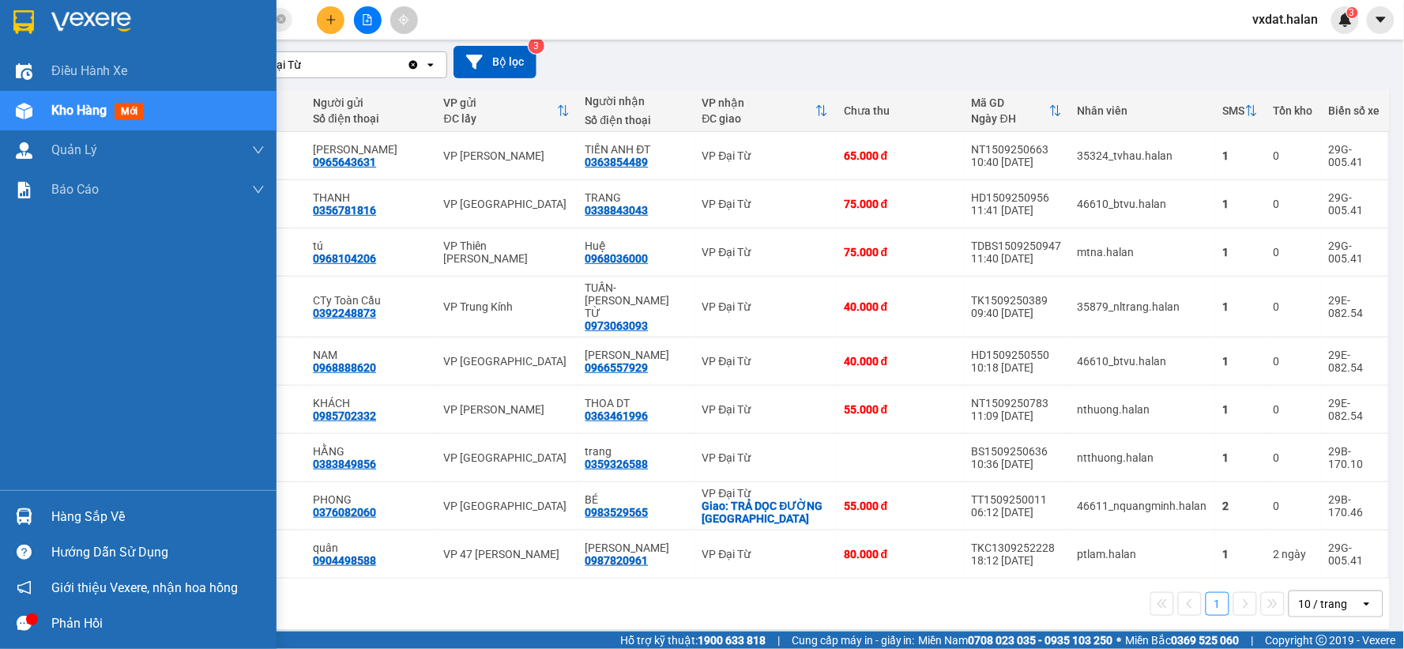
click at [44, 508] on div "Hàng sắp về" at bounding box center [138, 516] width 276 height 36
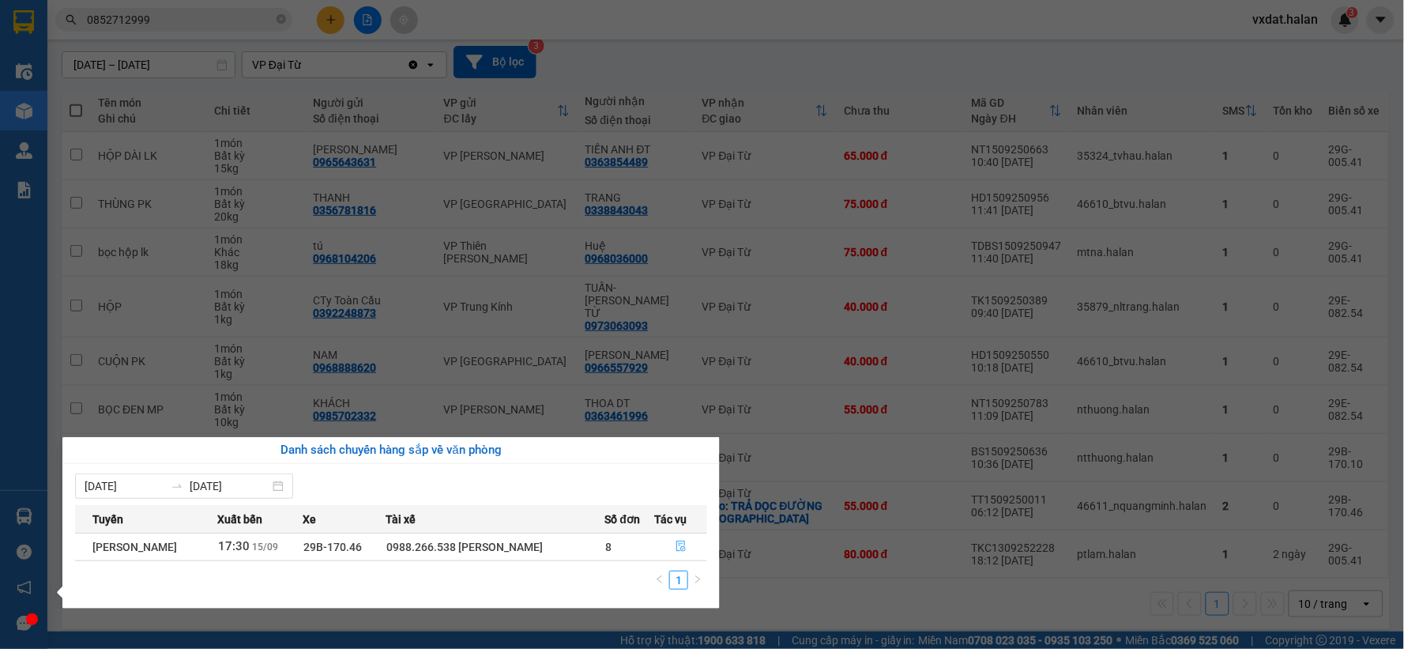
click at [684, 543] on icon "file-done" at bounding box center [680, 545] width 11 height 11
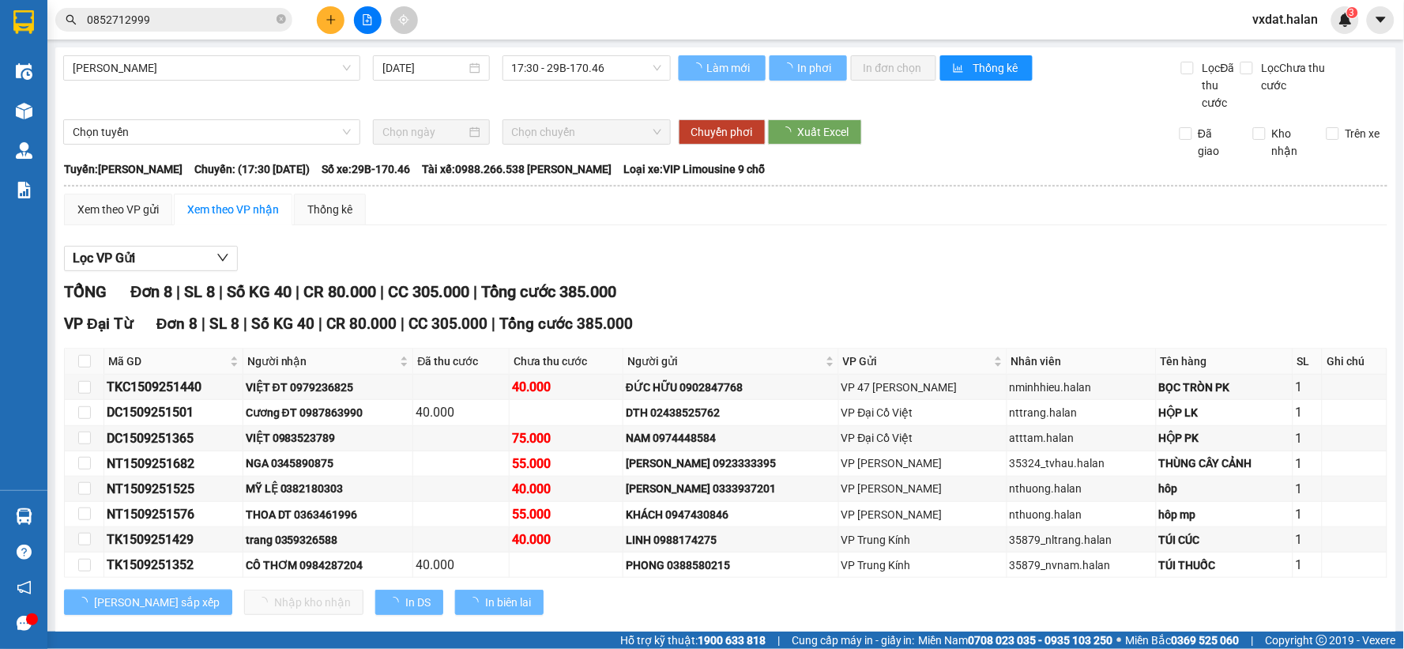
click at [739, 293] on div "TỔNG Đơn 8 | SL 8 | Số KG 40 | CR 80.000 | CC 305.000 | Tổng cước 385.000" at bounding box center [725, 292] width 1323 height 24
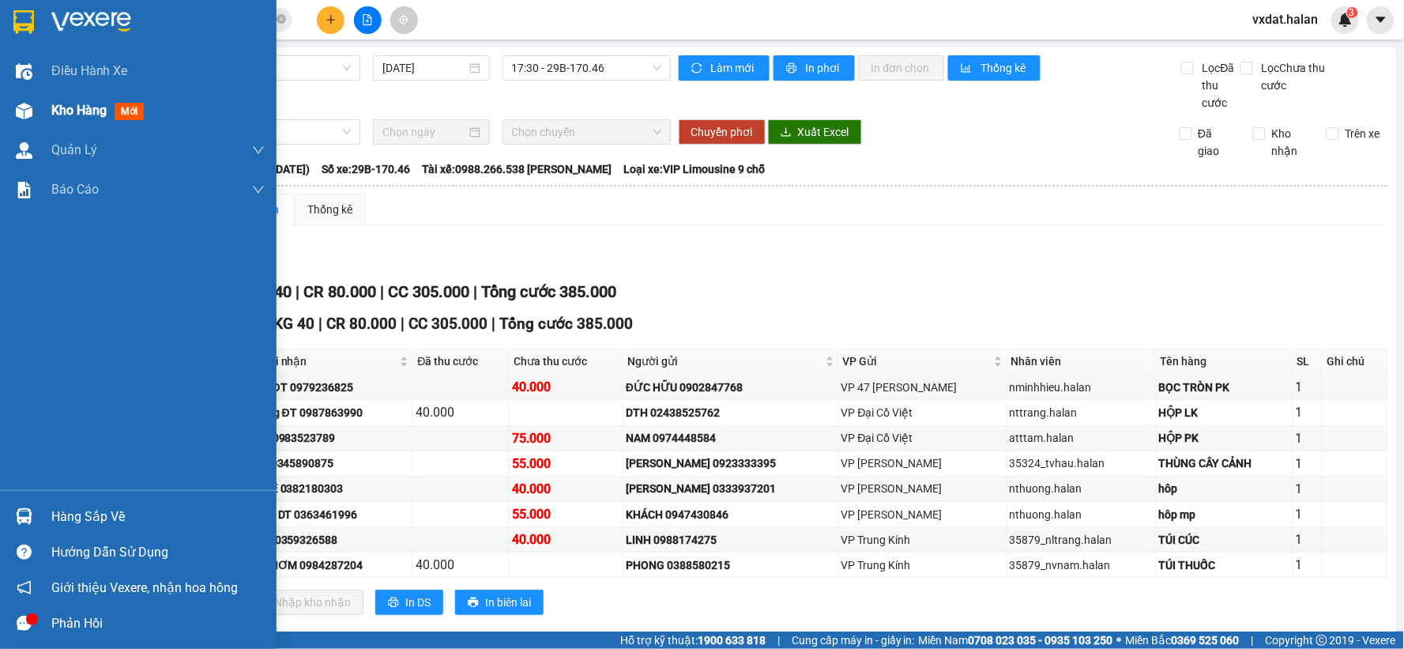
click at [8, 112] on div "Kho hàng mới" at bounding box center [138, 110] width 276 height 39
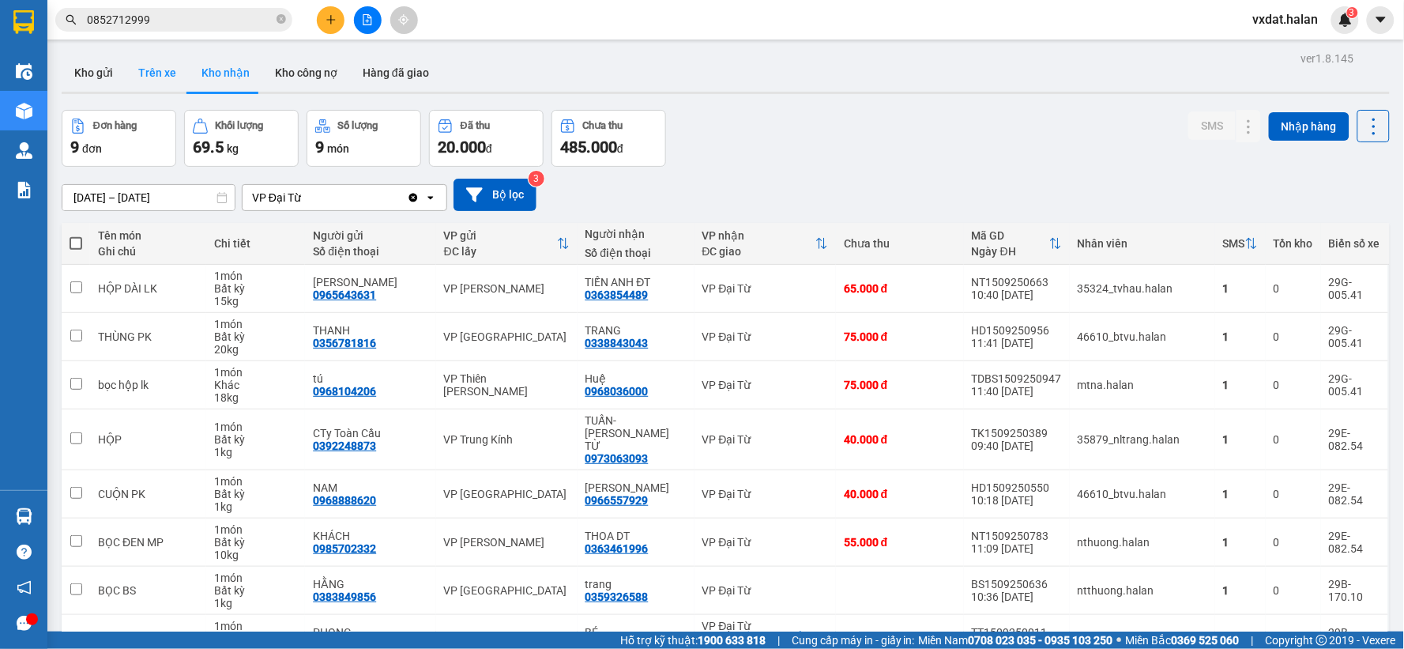
click at [150, 73] on button "Trên xe" at bounding box center [157, 73] width 63 height 38
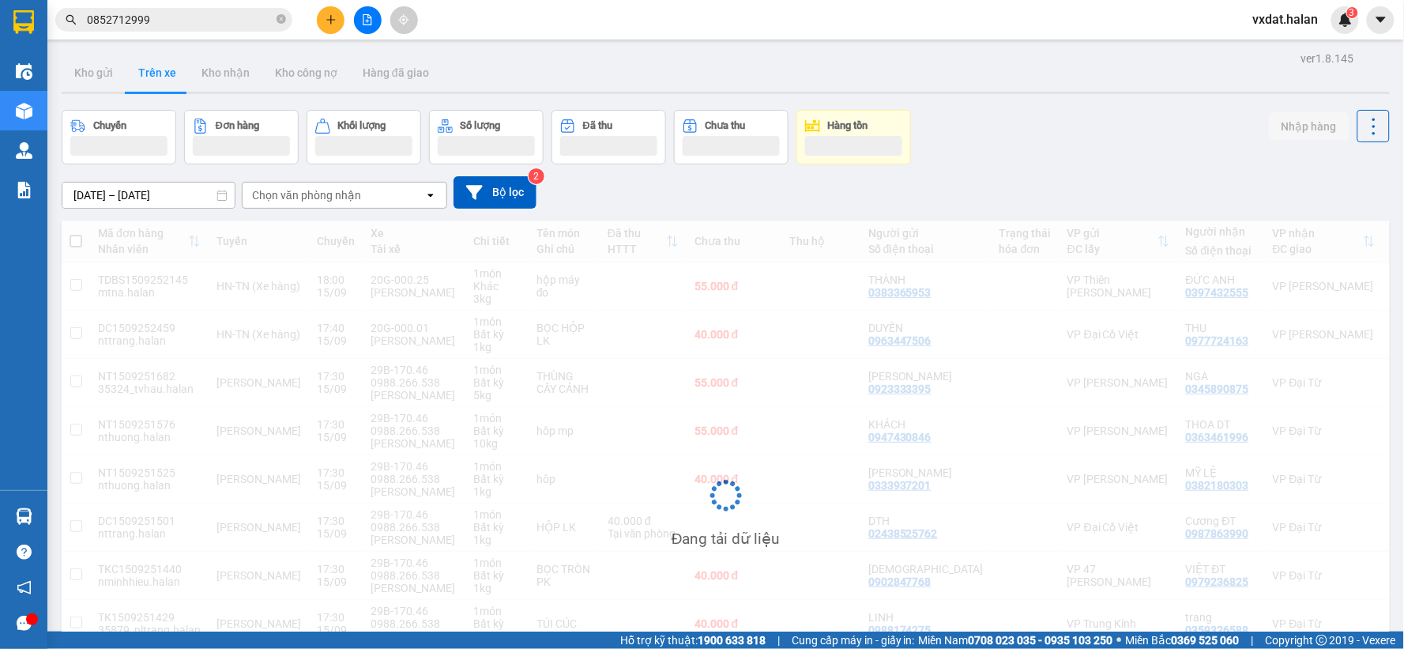
click at [1040, 146] on div "Chuyến Đơn hàng Khối lượng Số lượng Đã thu Chưa thu Hàng tồn Nhập hàng" at bounding box center [726, 137] width 1328 height 55
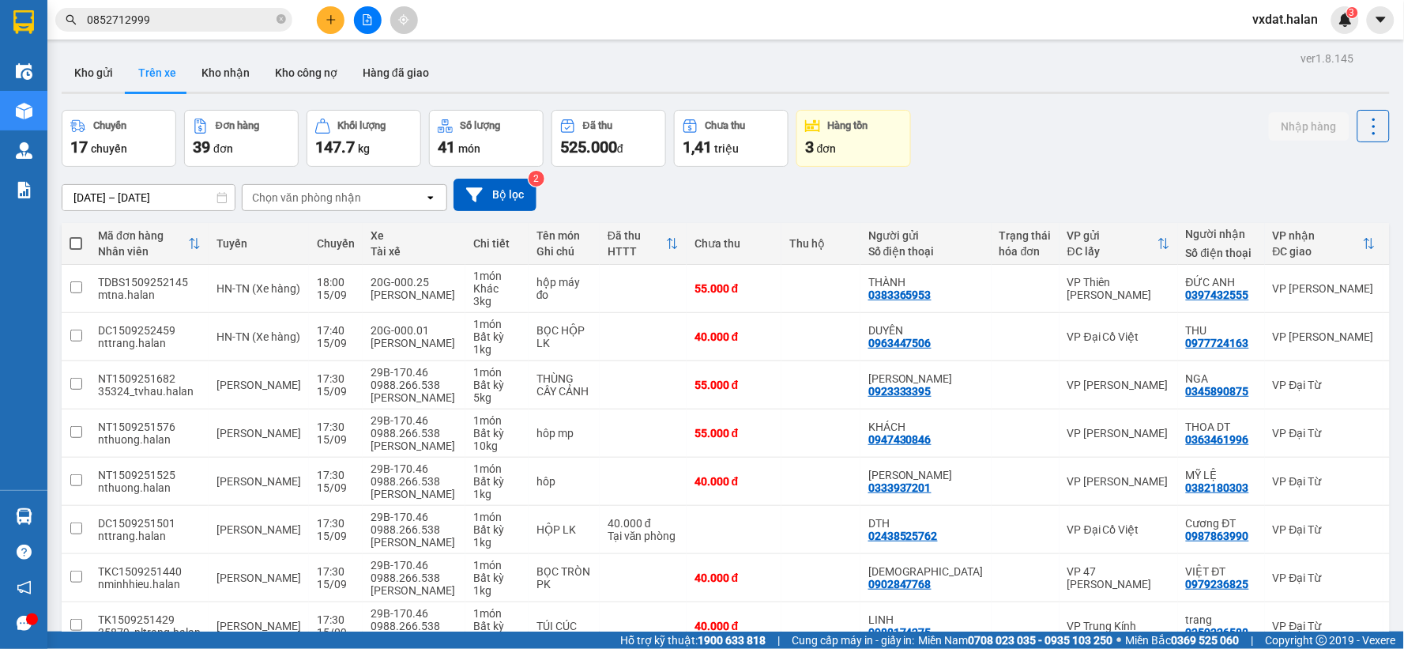
scroll to position [182, 0]
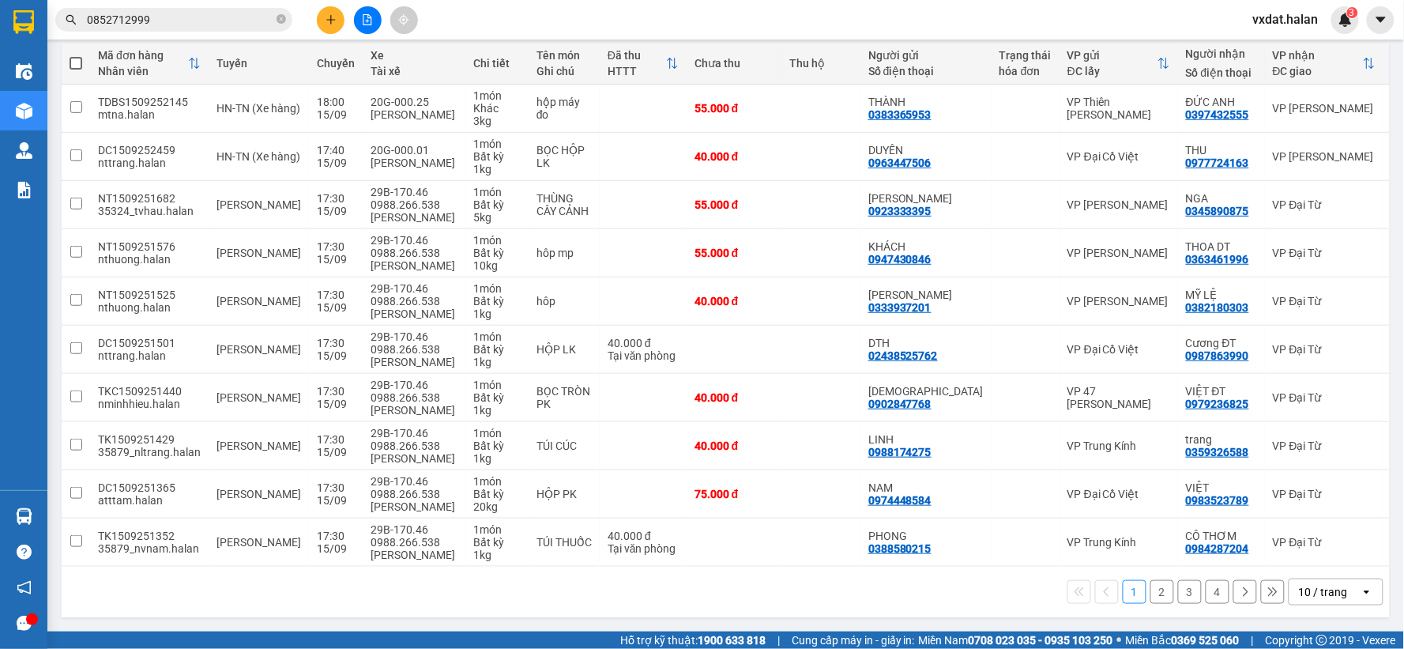
click at [1205, 599] on button "4" at bounding box center [1217, 592] width 24 height 24
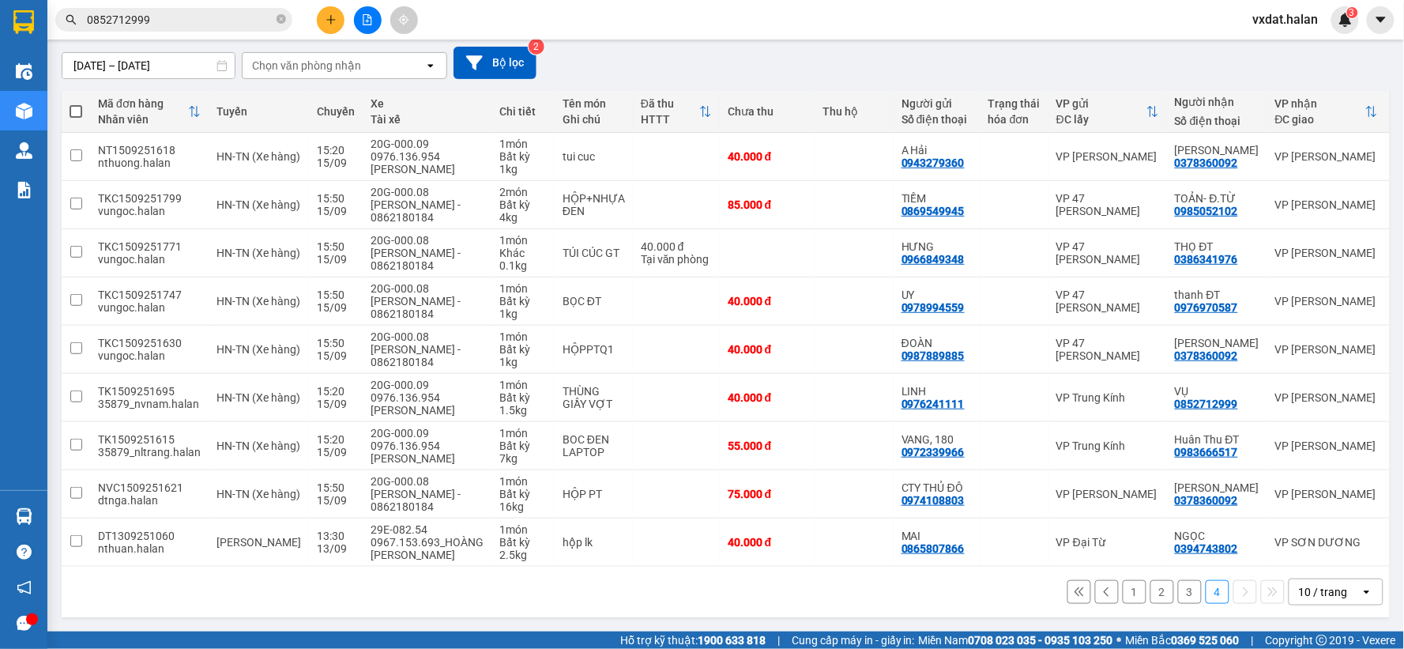
scroll to position [139, 0]
click at [1188, 585] on button "3" at bounding box center [1190, 592] width 24 height 24
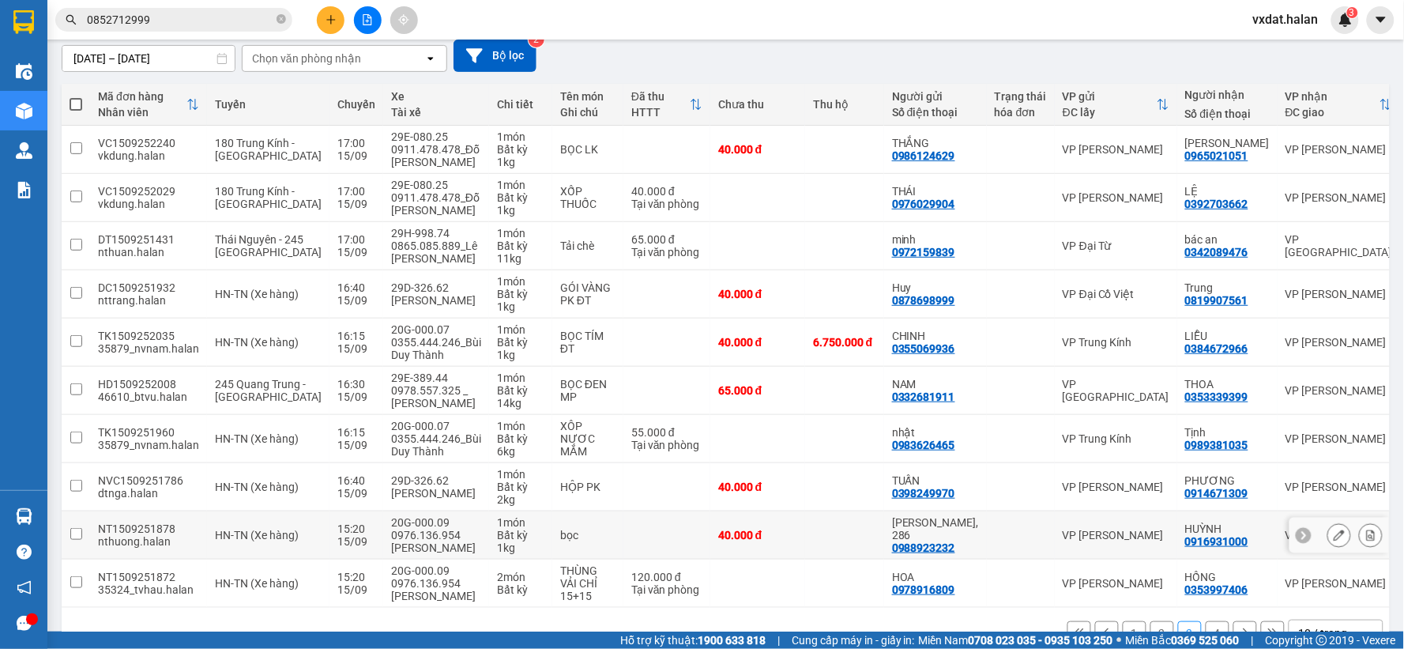
scroll to position [194, 0]
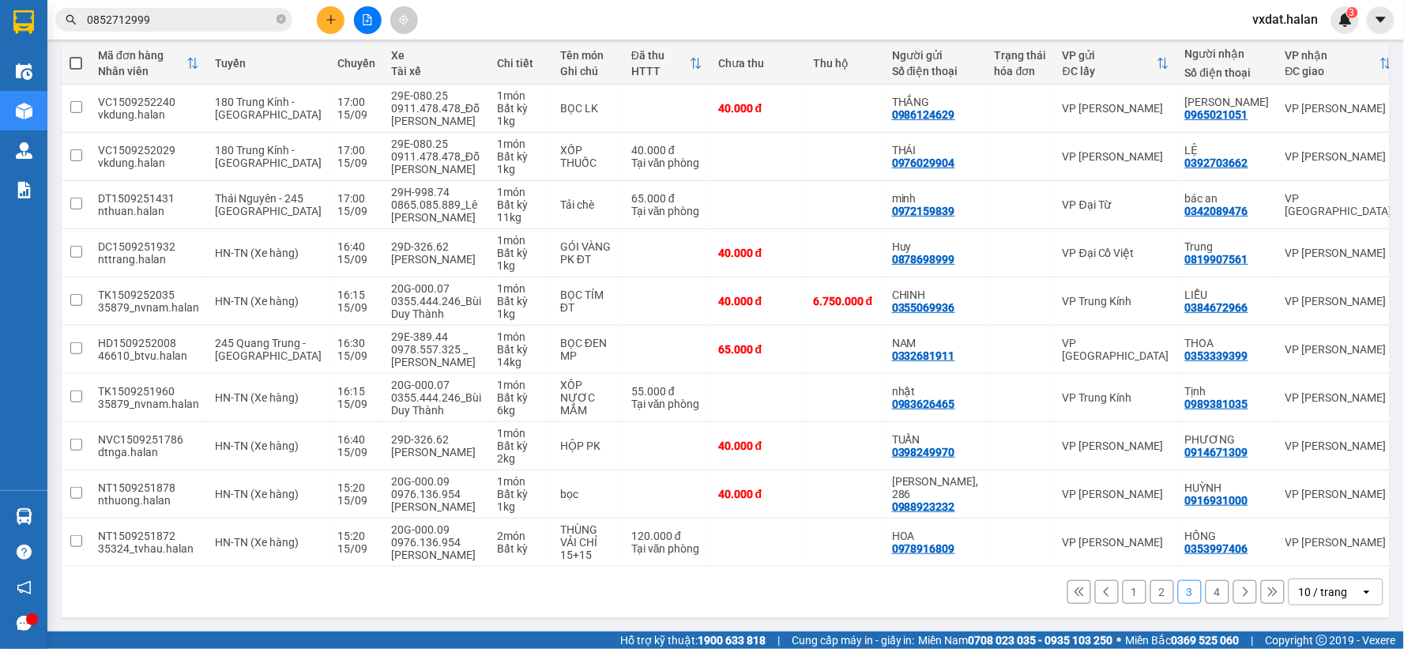
click at [1151, 596] on button "2" at bounding box center [1162, 592] width 24 height 24
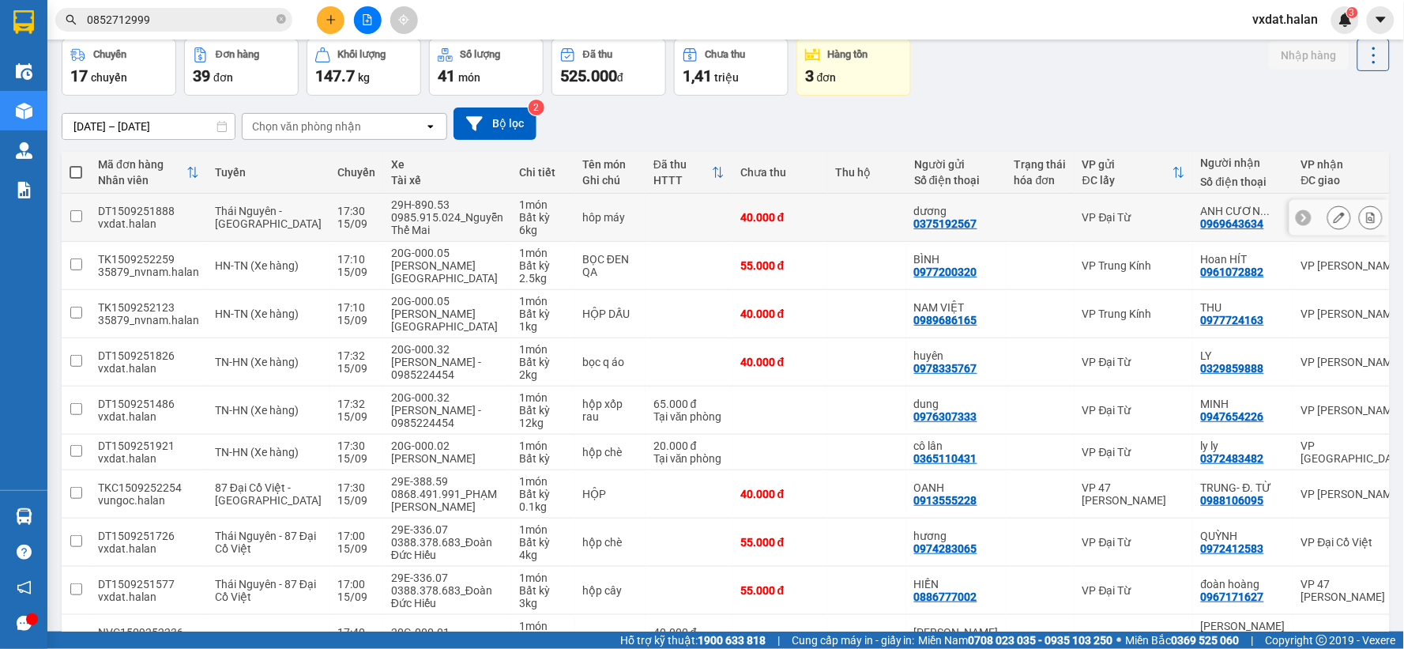
scroll to position [0, 0]
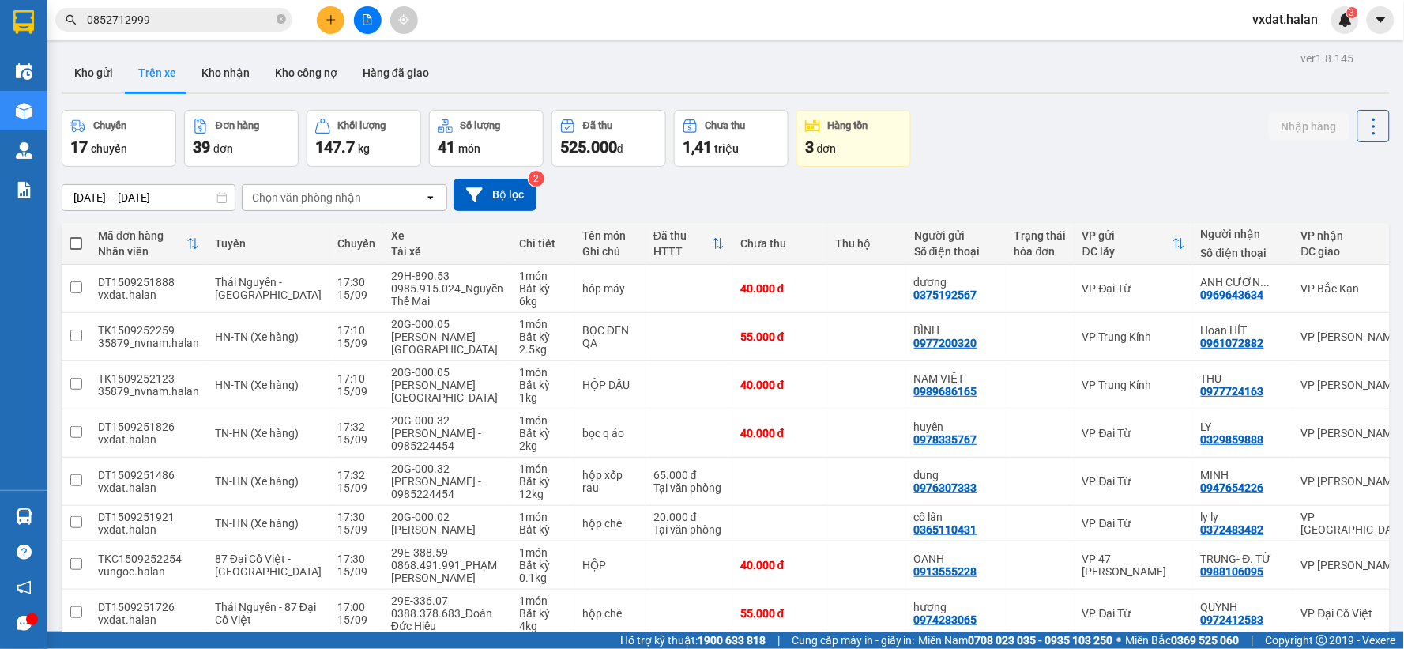
click at [233, 47] on div "ver 1.8.145 Kho gửi Trên xe Kho nhận Kho công nợ Hàng đã giao Chuyến 17 chuyến …" at bounding box center [725, 418] width 1341 height 743
click at [227, 66] on button "Kho nhận" at bounding box center [225, 73] width 73 height 38
type input "[DATE] – [DATE]"
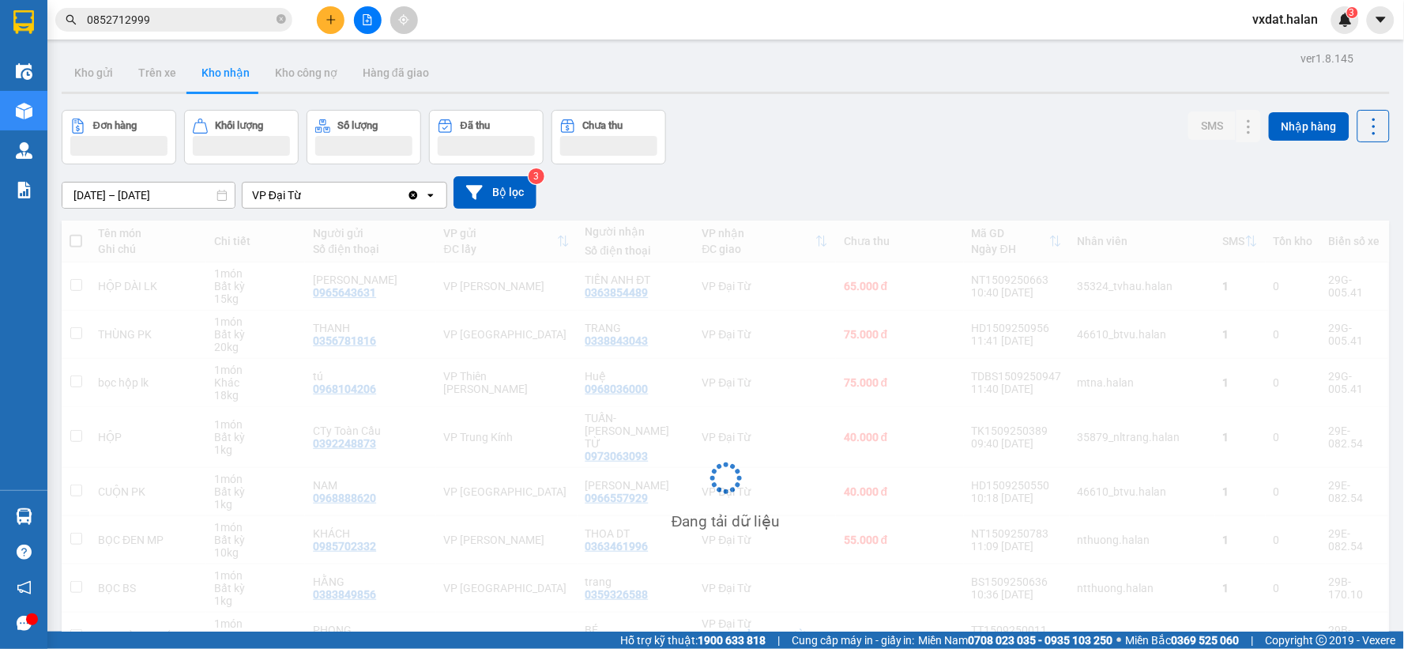
click at [956, 168] on div "[DATE] – [DATE] Press the down arrow key to interact with the calendar and sele…" at bounding box center [726, 192] width 1328 height 56
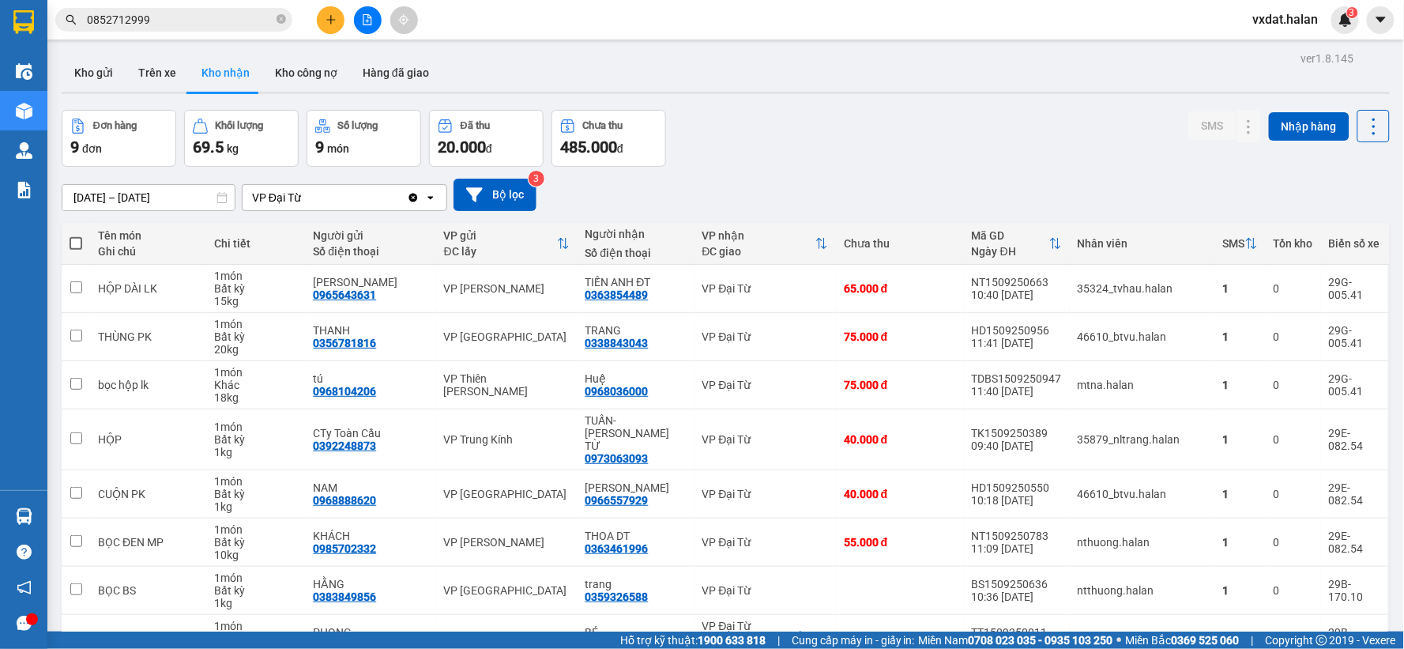
scroll to position [133, 0]
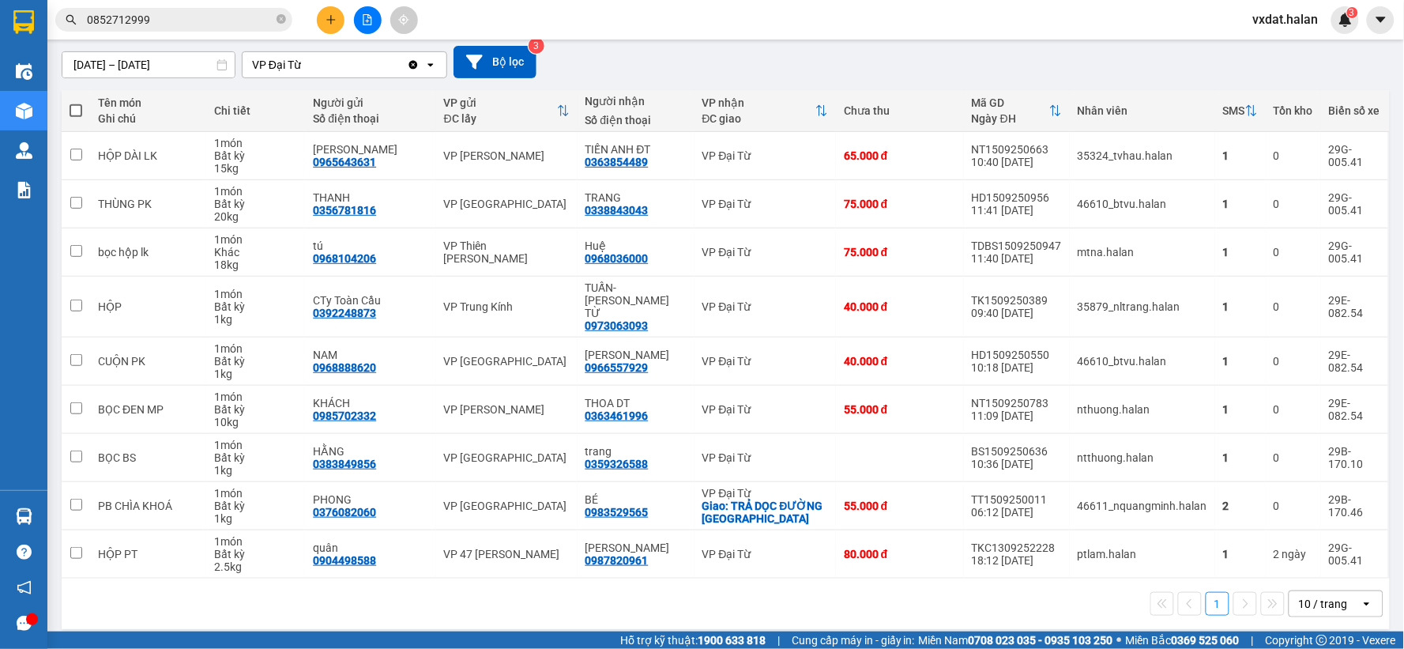
click at [972, 55] on div "[DATE] – [DATE] Press the down arrow key to interact with the calendar and sele…" at bounding box center [726, 62] width 1328 height 32
click at [1238, 255] on button at bounding box center [1249, 253] width 22 height 28
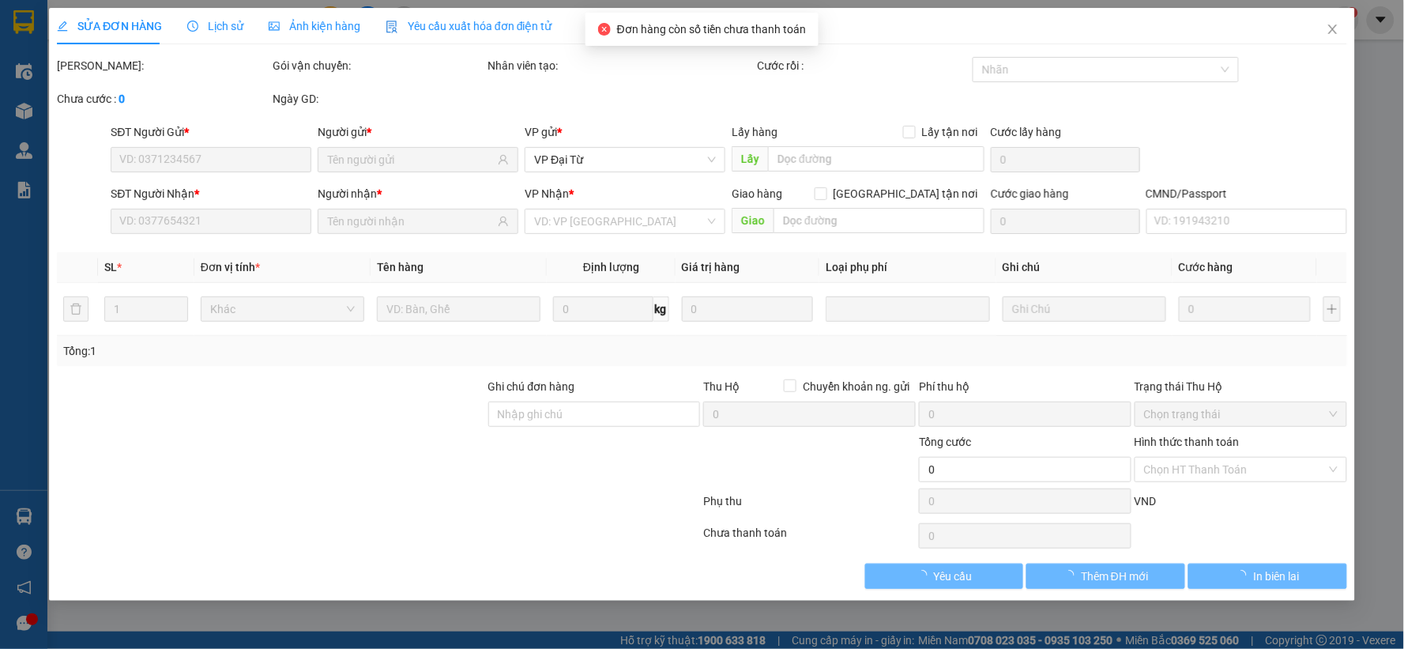
type input "0968104206"
type input "tú"
type input "0968036000"
type input "Huệ"
type input "75.000"
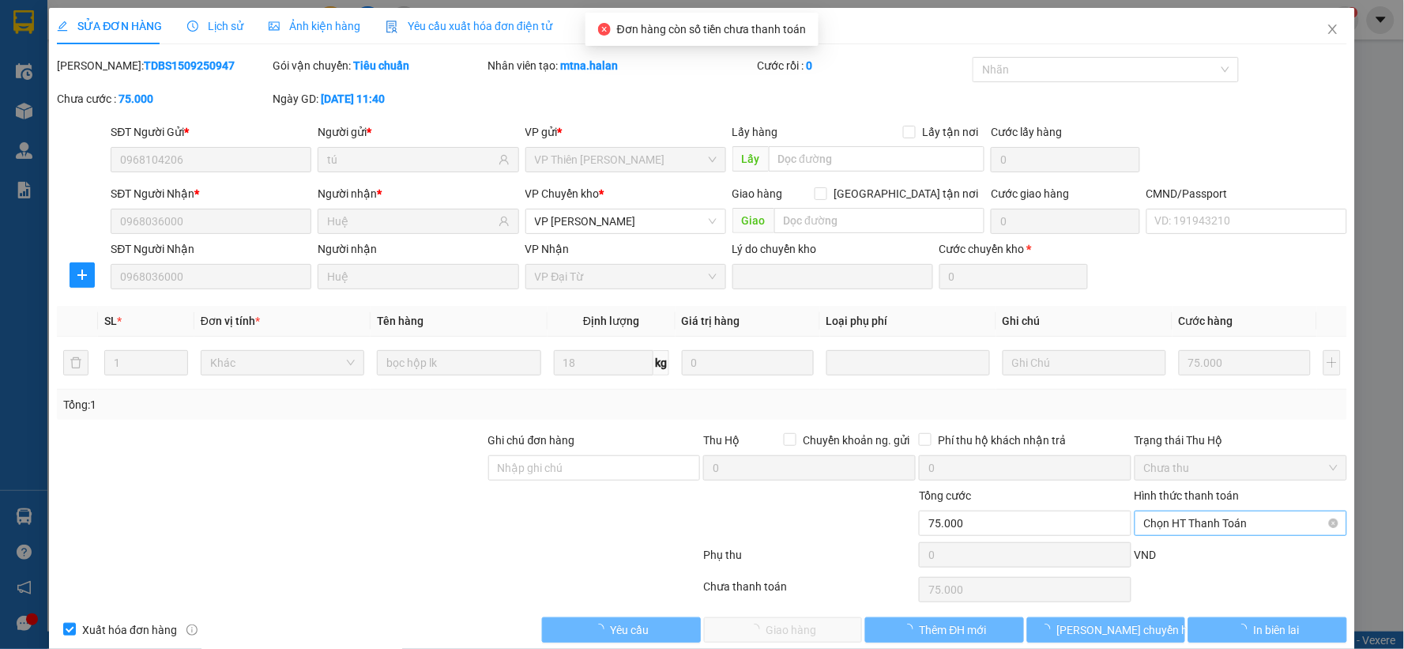
click at [1232, 530] on span "Chọn HT Thanh Toán" at bounding box center [1241, 523] width 194 height 24
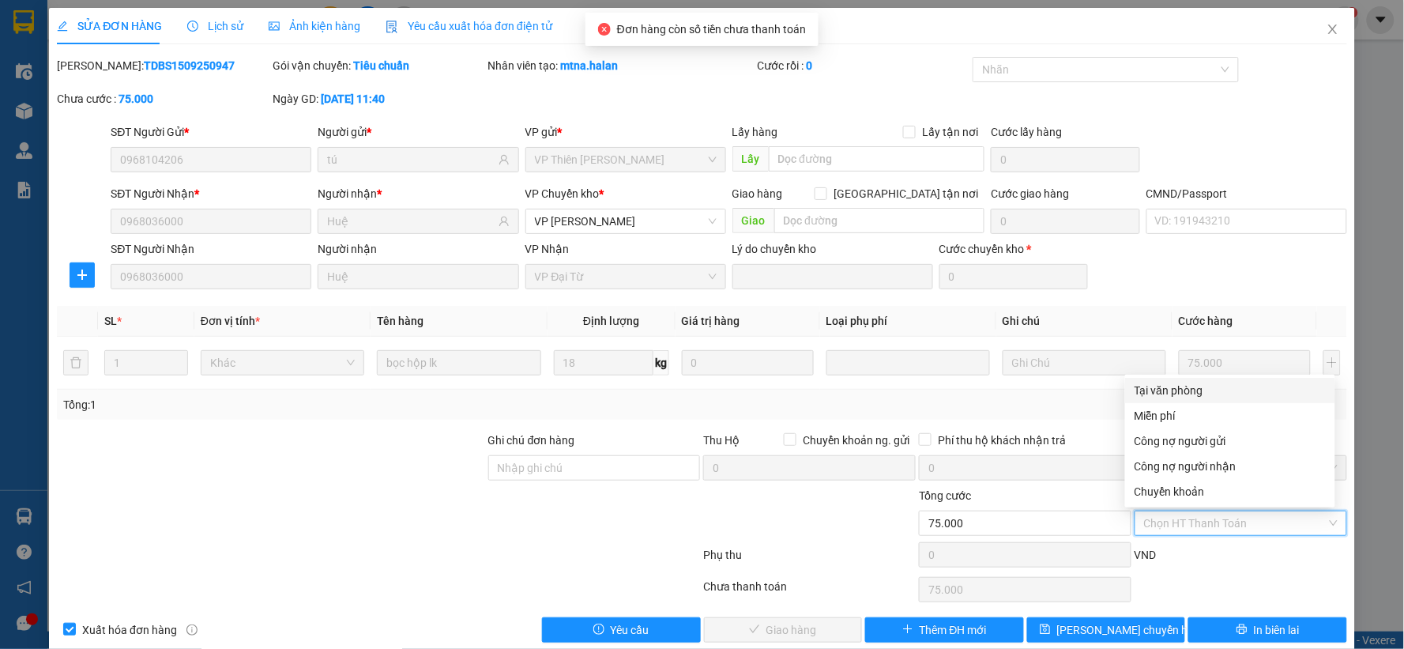
click at [1185, 397] on div "Tại văn phòng" at bounding box center [1229, 390] width 191 height 17
type input "0"
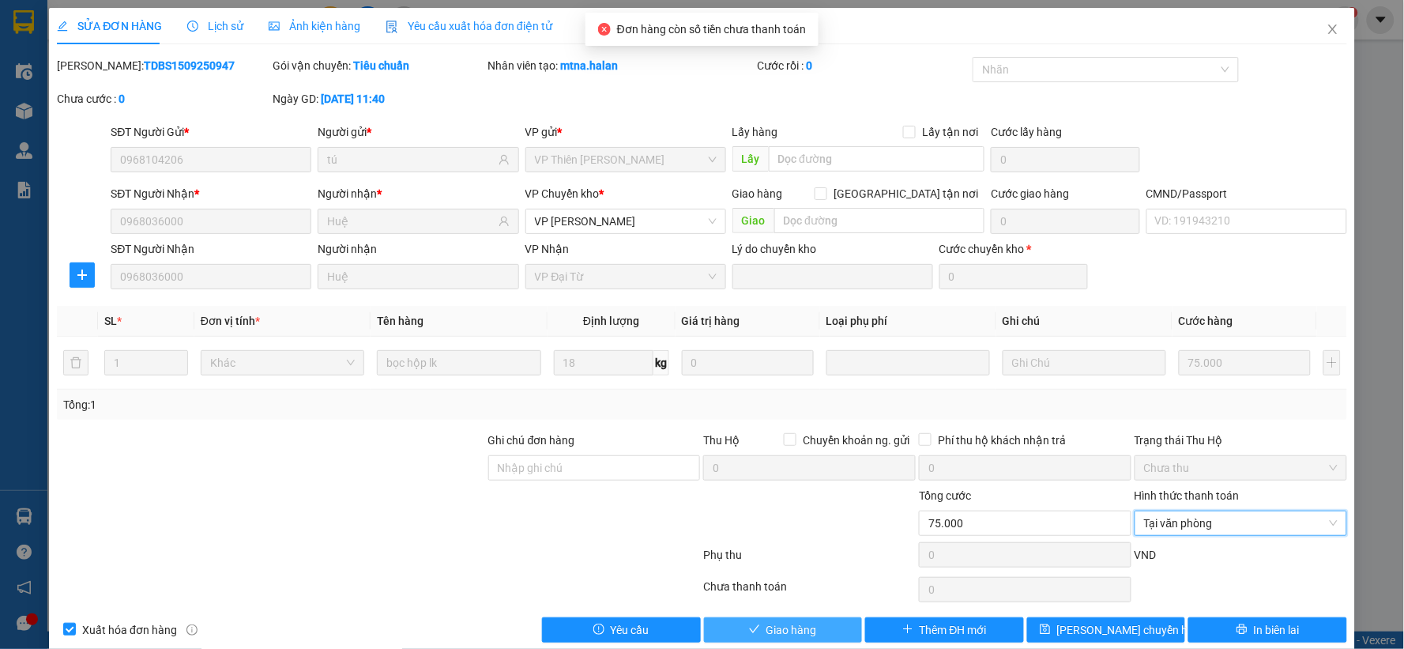
click at [831, 622] on button "Giao hàng" at bounding box center [783, 629] width 159 height 25
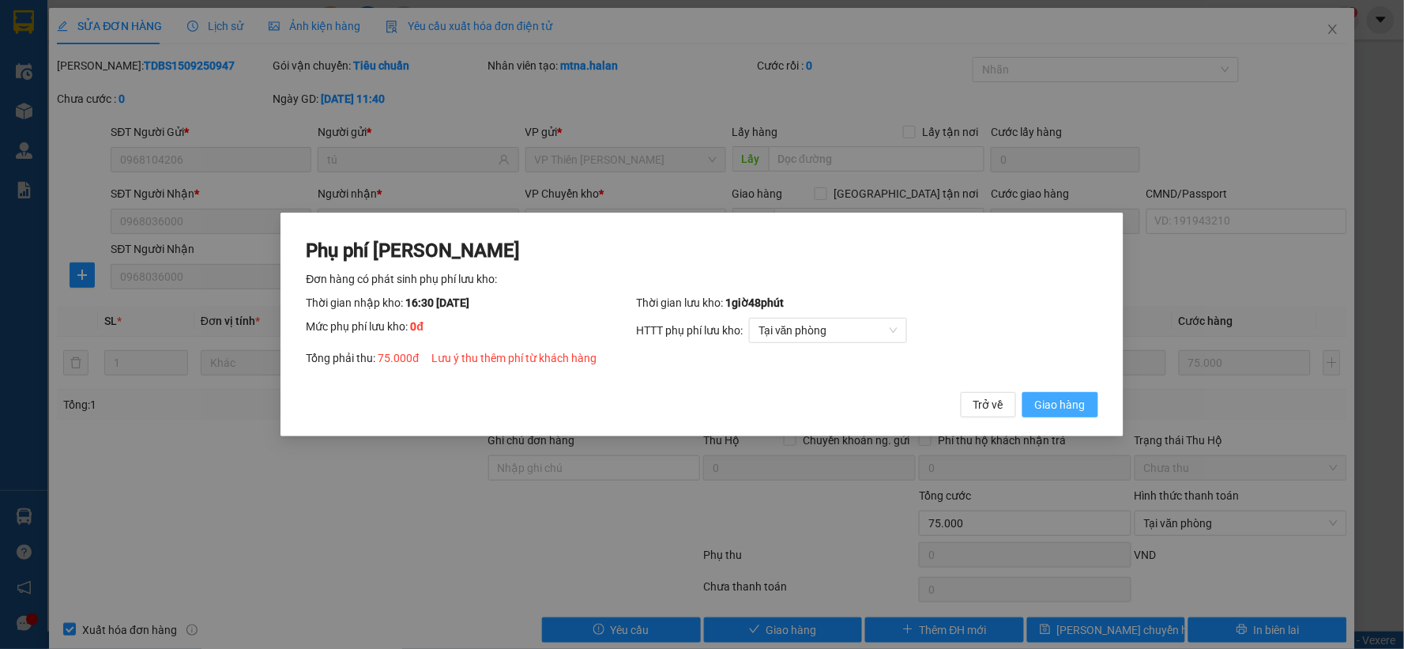
click at [1094, 412] on button "Giao hàng" at bounding box center [1060, 404] width 76 height 25
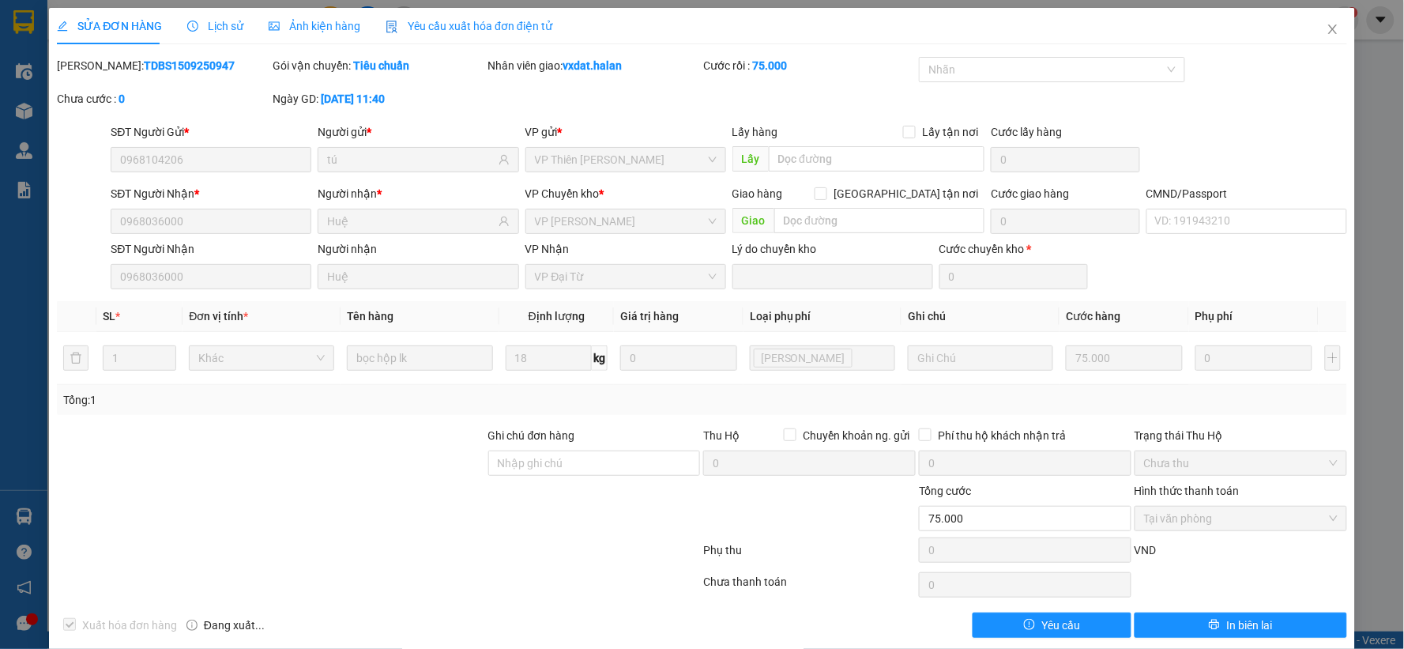
click at [374, 525] on div at bounding box center [270, 509] width 431 height 55
click at [1326, 28] on icon "close" at bounding box center [1332, 29] width 13 height 13
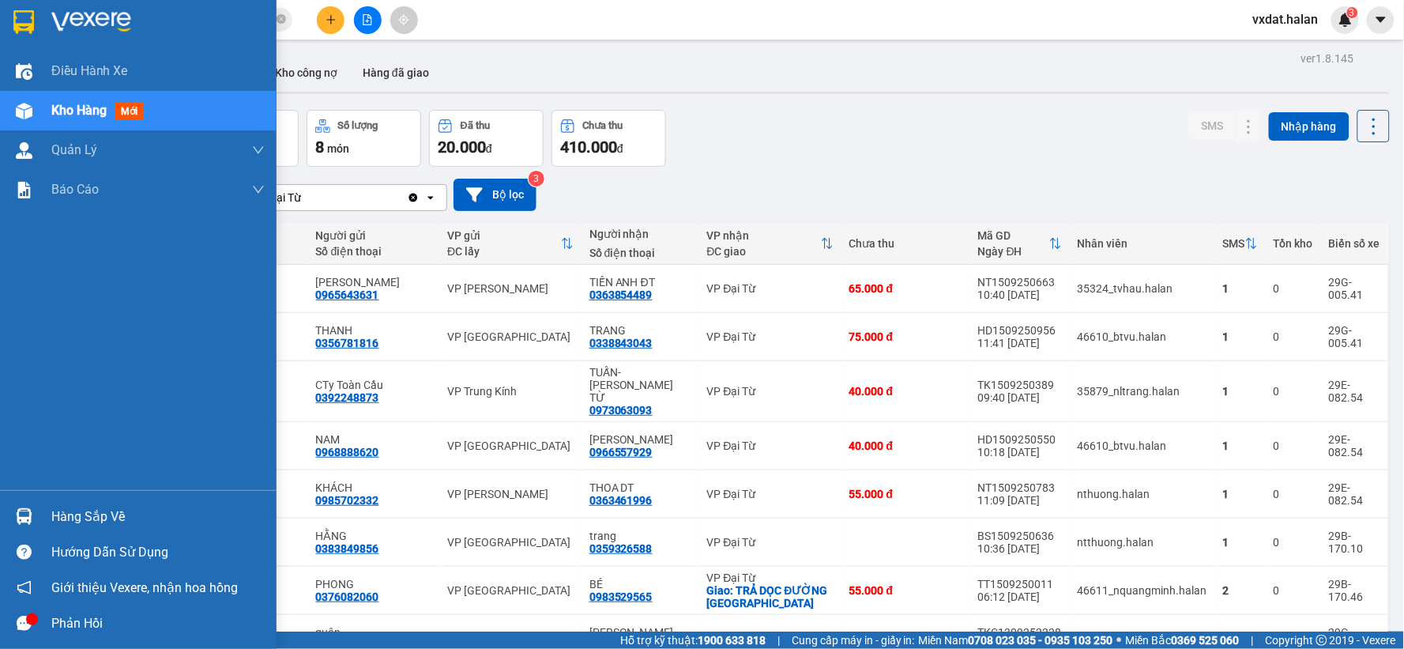
click at [34, 513] on div at bounding box center [24, 516] width 28 height 28
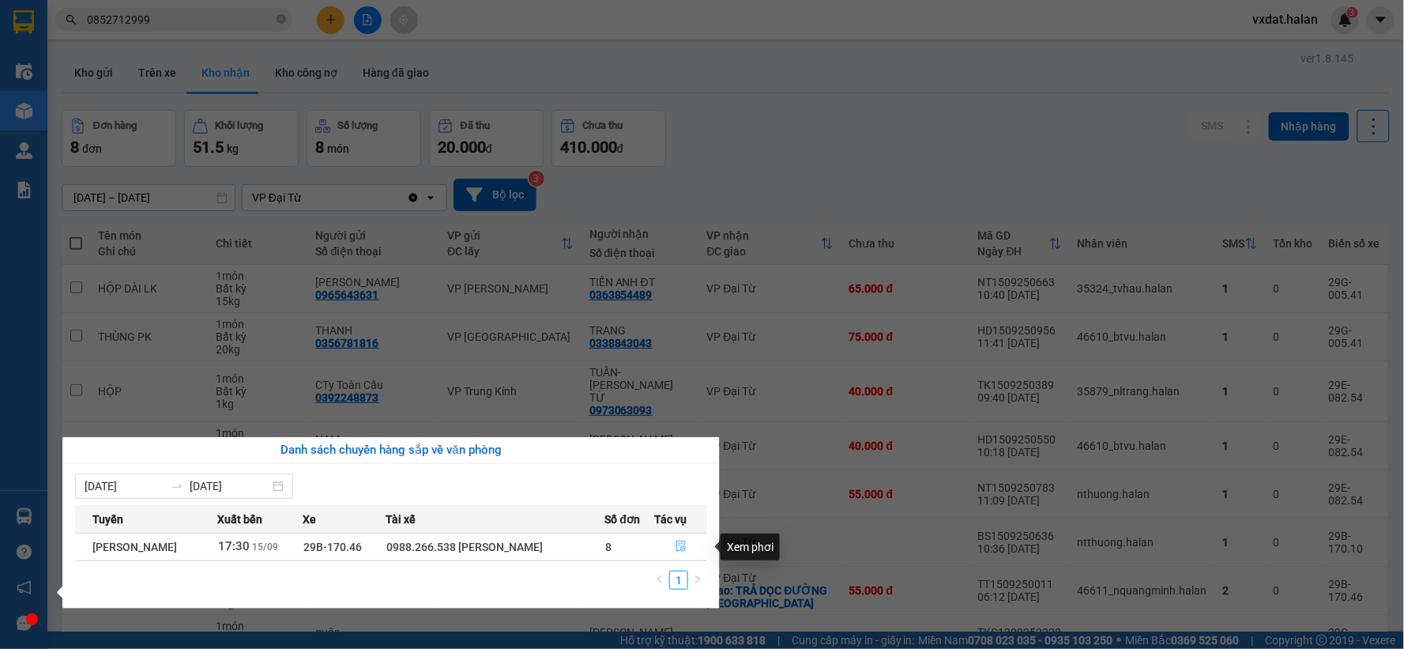
click at [698, 546] on button "button" at bounding box center [681, 546] width 51 height 25
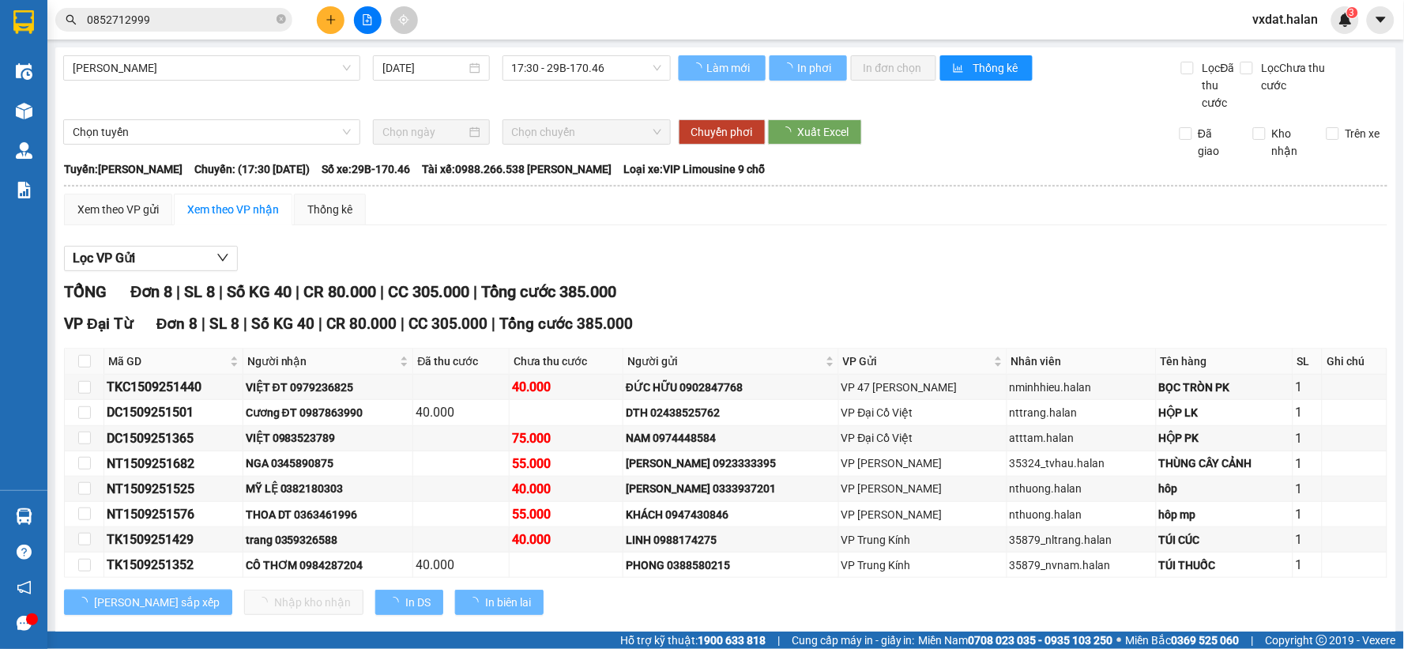
click at [761, 275] on div "Lọc VP Gửi TỔNG Đơn 8 | SL 8 | Số KG 40 | CR 80.000 | CC 305.000 | Tổng cước 3…" at bounding box center [725, 436] width 1323 height 397
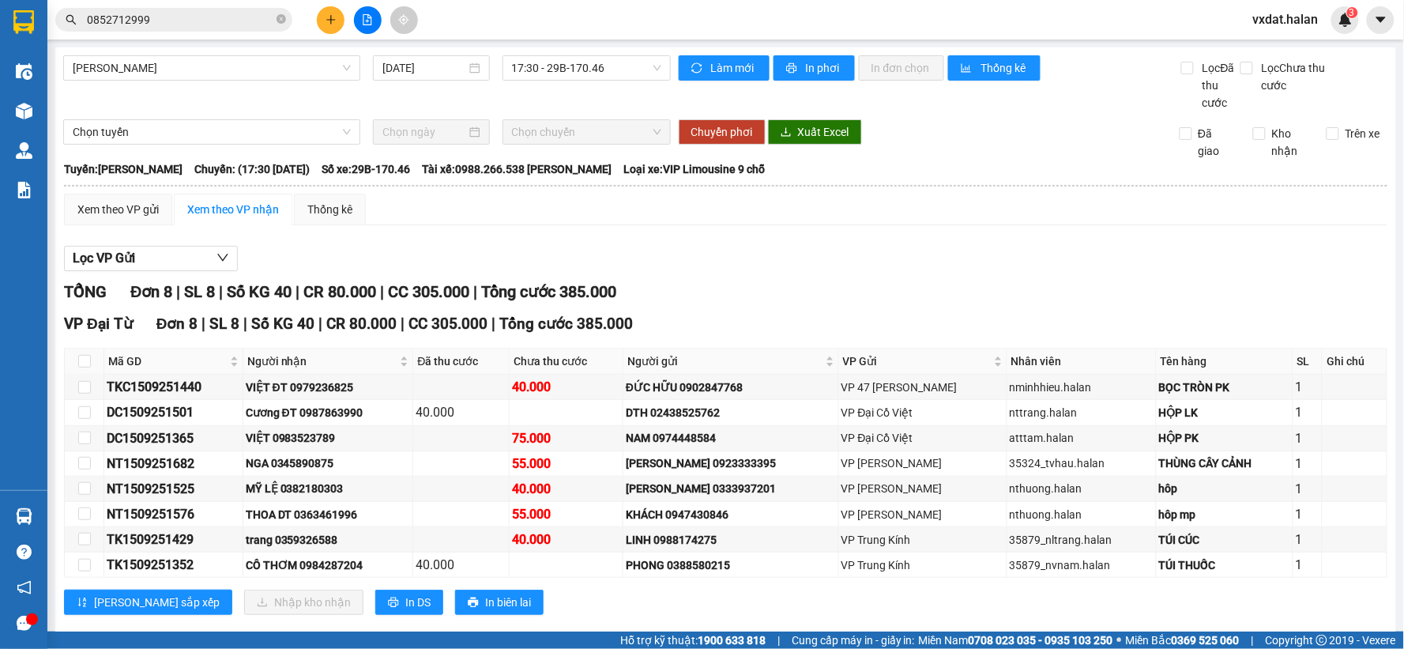
scroll to position [28, 0]
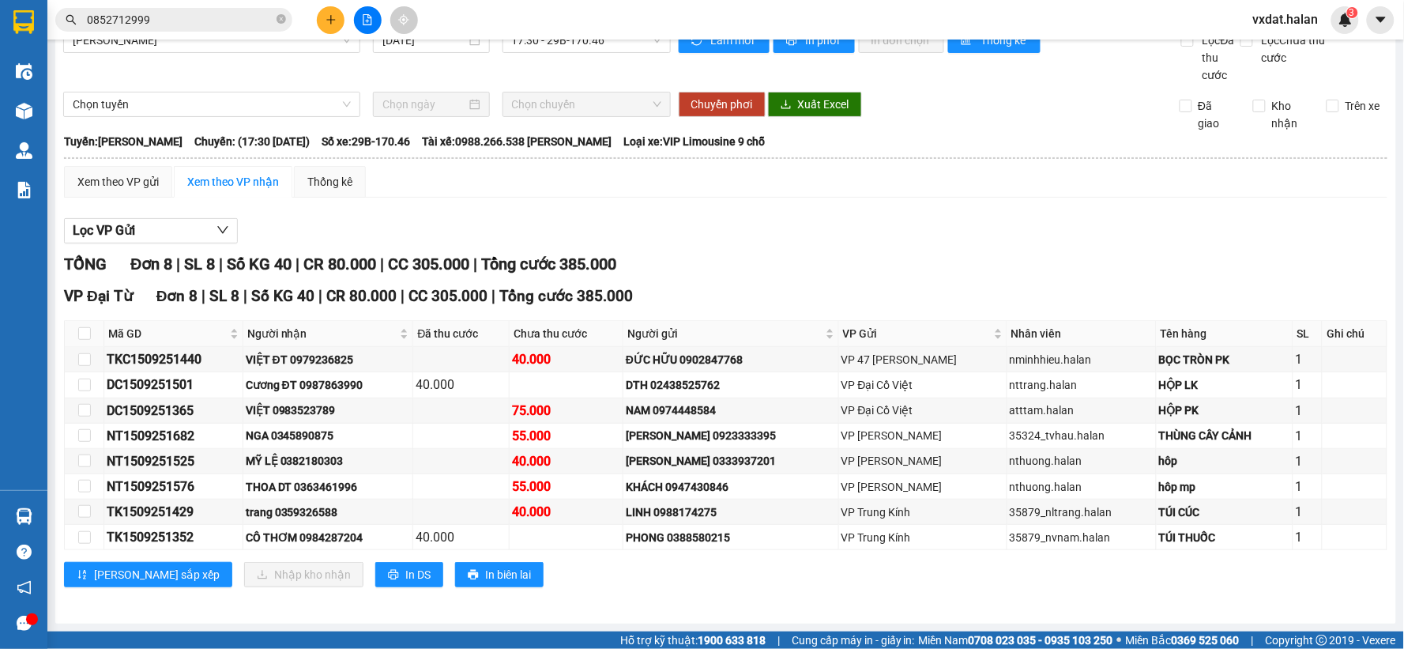
drag, startPoint x: 817, startPoint y: 243, endPoint x: 838, endPoint y: 222, distance: 29.6
click at [817, 239] on div "Lọc VP Gửi TỔNG Đơn 8 | SL 8 | Số KG 40 | CR 80.000 | CC 305.000 | Tổng cước 3…" at bounding box center [725, 408] width 1323 height 397
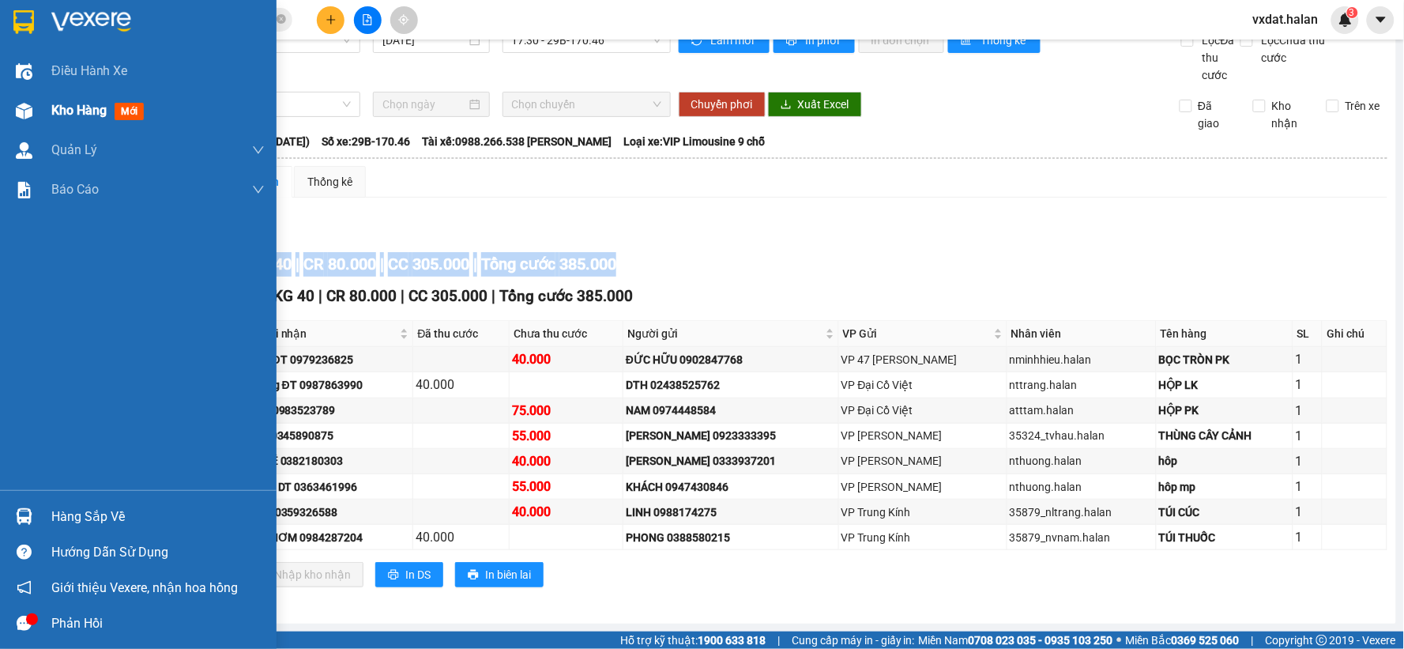
click at [28, 116] on img at bounding box center [24, 111] width 17 height 17
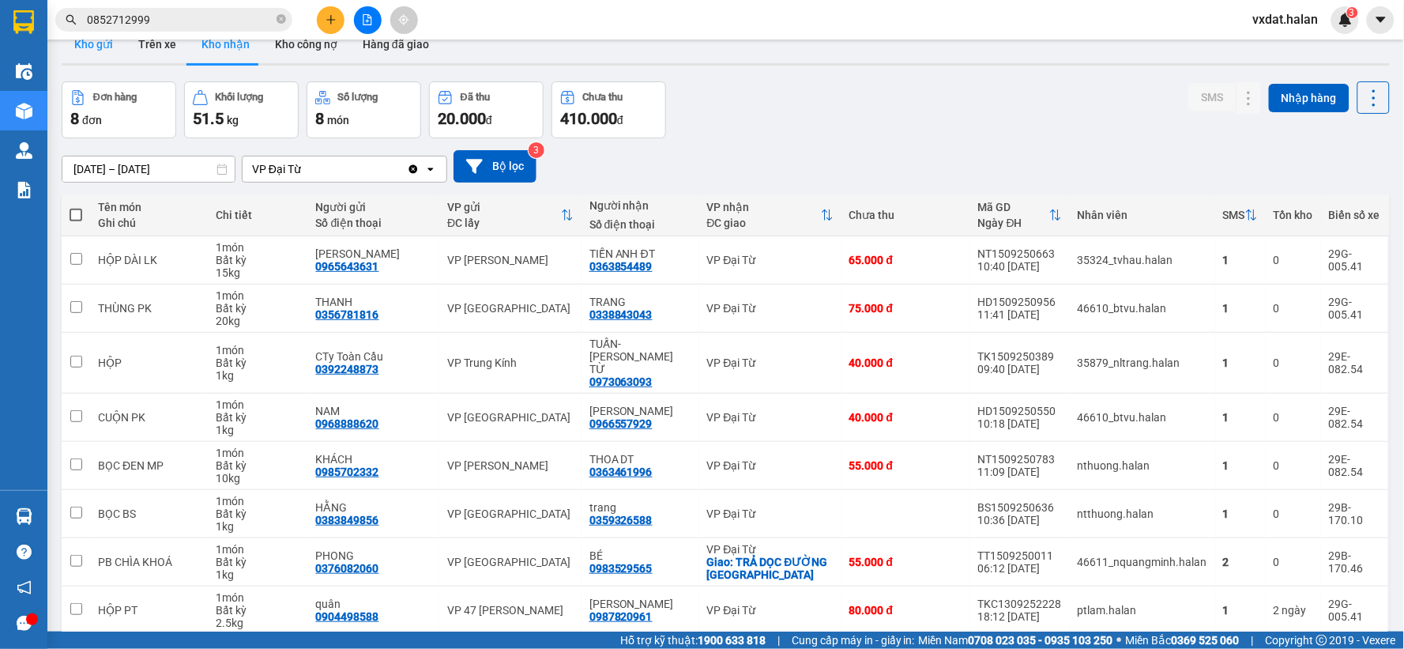
click at [105, 50] on button "Kho gửi" at bounding box center [94, 44] width 64 height 38
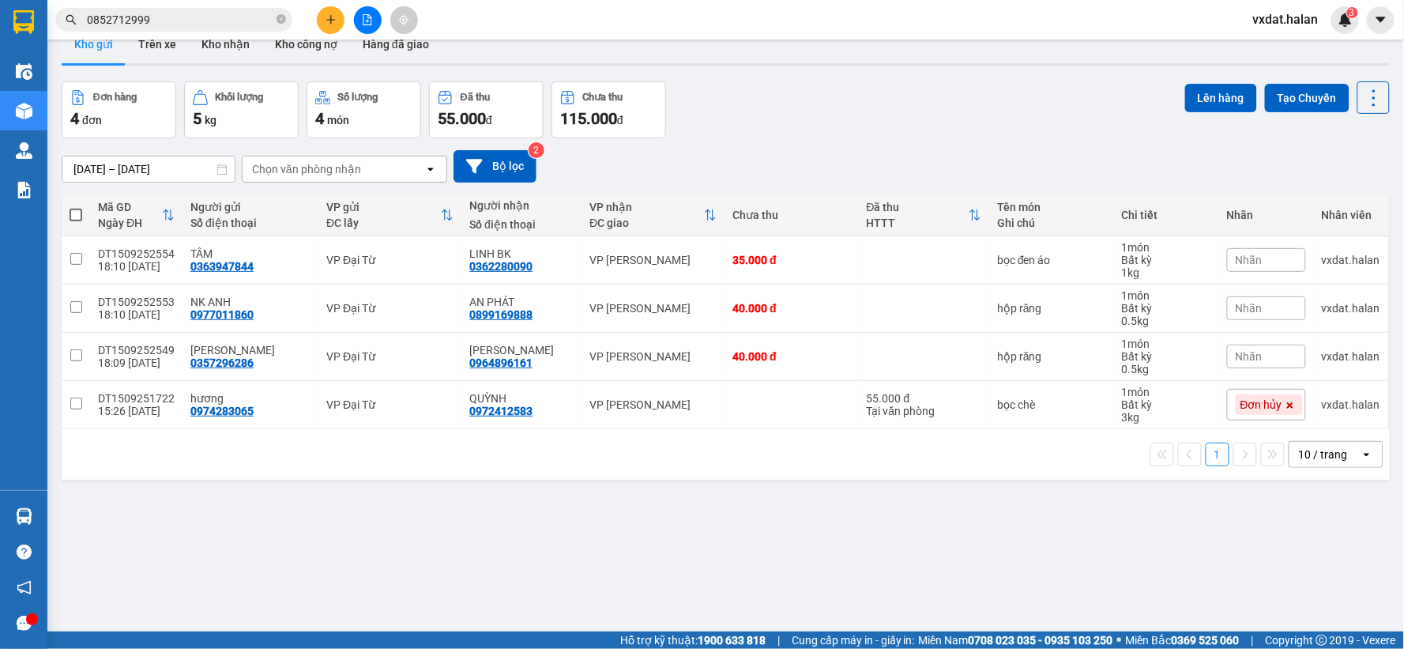
click at [69, 212] on th at bounding box center [76, 215] width 28 height 42
click at [77, 215] on span at bounding box center [76, 215] width 13 height 13
click at [76, 207] on input "checkbox" at bounding box center [76, 207] width 0 height 0
checkbox input "true"
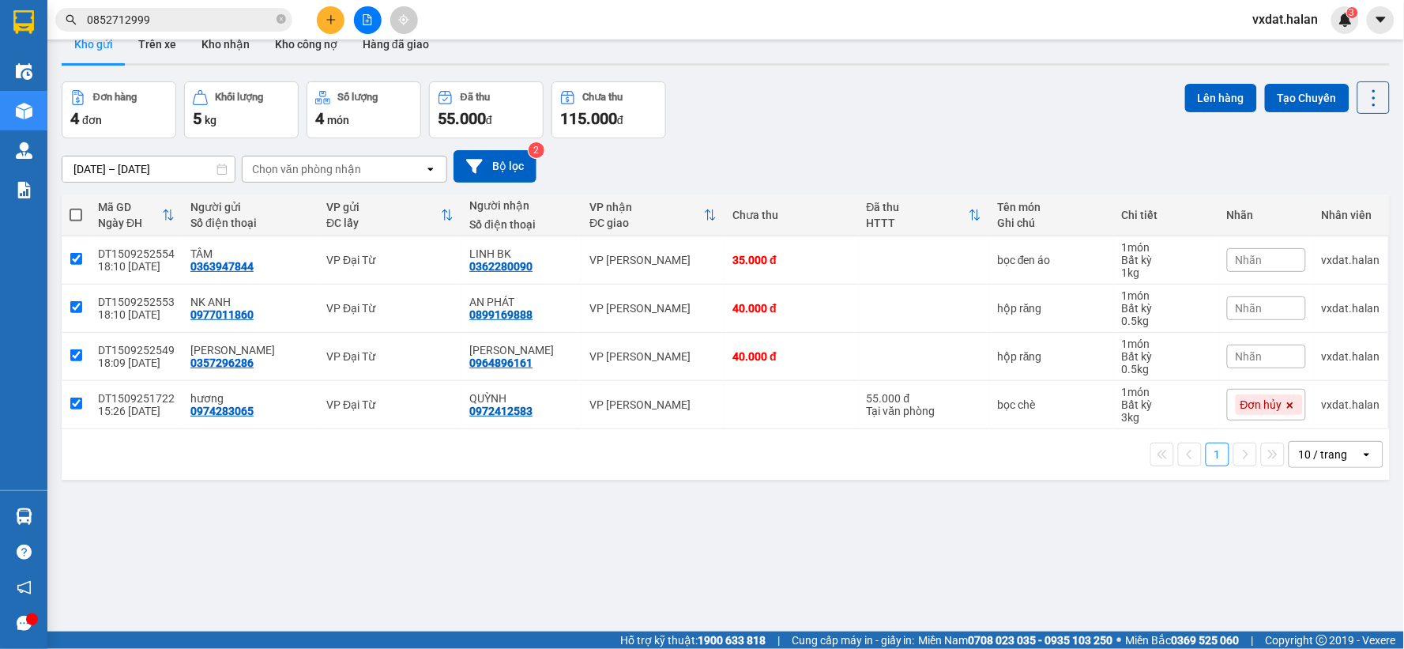
checkbox input "true"
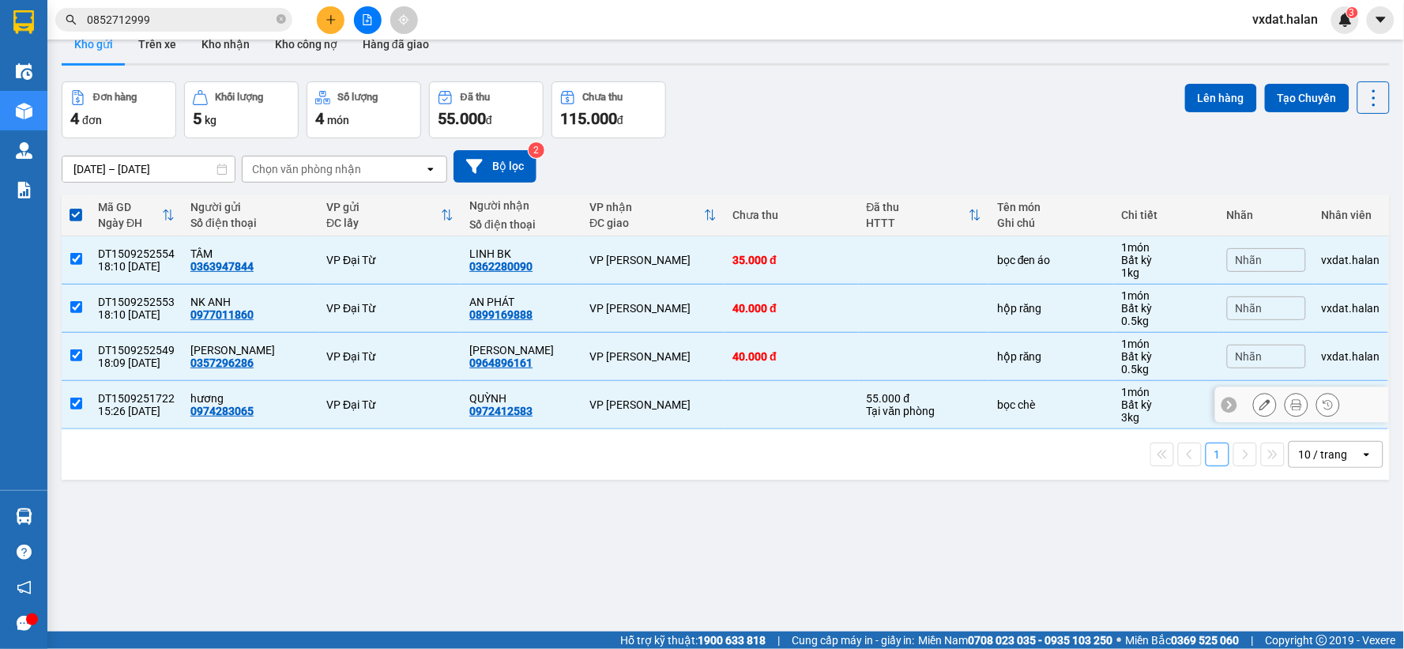
click at [73, 401] on input "checkbox" at bounding box center [76, 403] width 12 height 12
checkbox input "false"
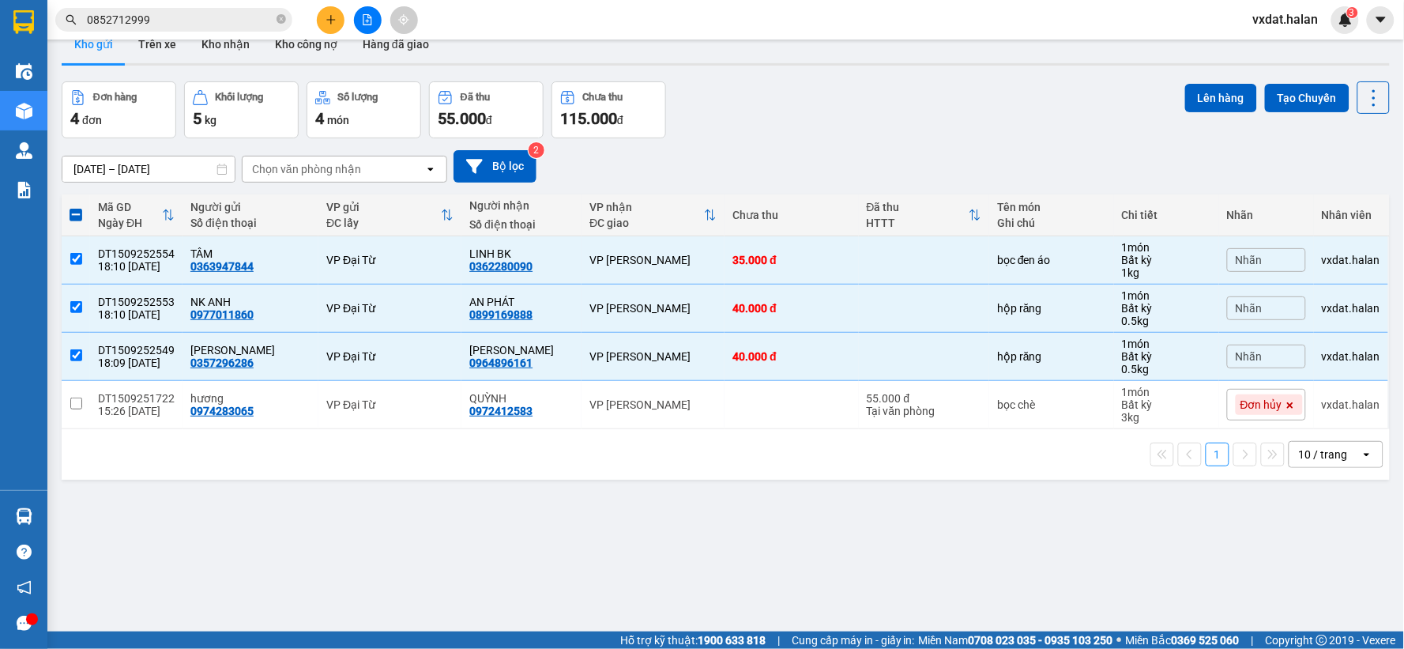
click at [1185, 112] on div "Lên hàng Tạo Chuyến" at bounding box center [1287, 97] width 205 height 32
click at [1186, 103] on button "Lên hàng" at bounding box center [1221, 98] width 72 height 28
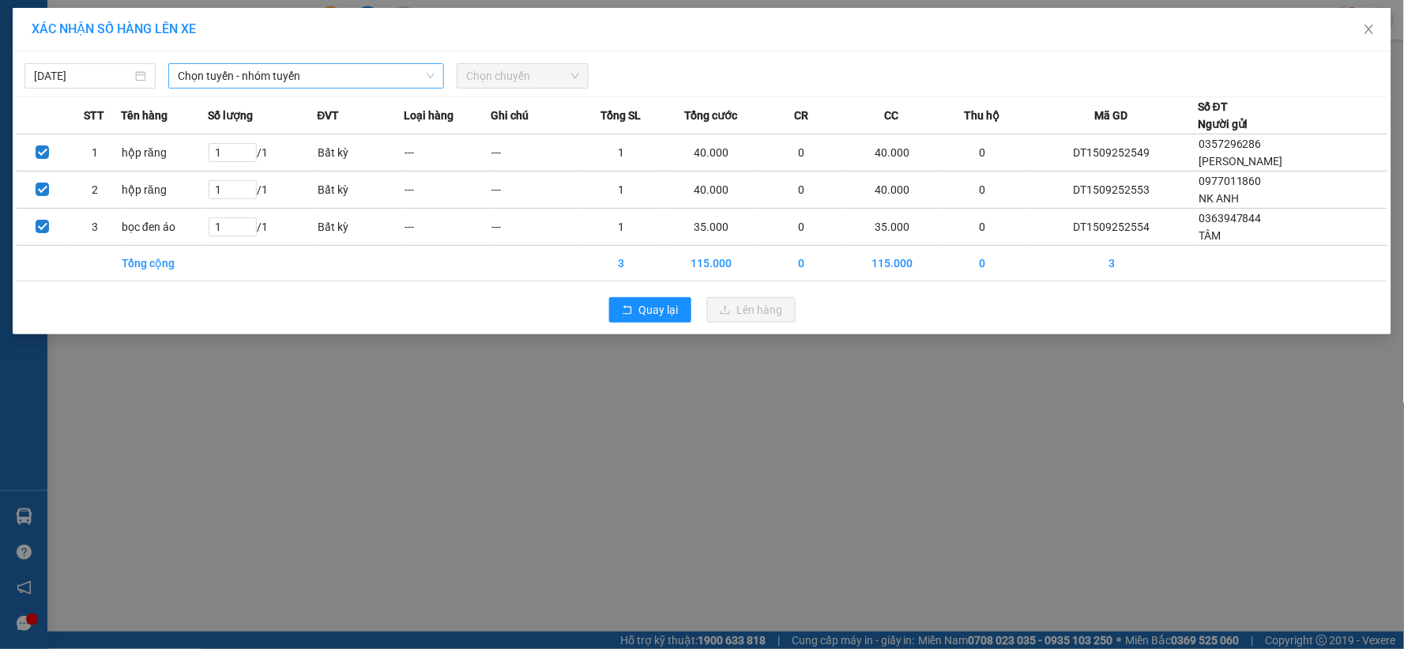
click at [250, 77] on span "Chọn tuyến - nhóm tuyến" at bounding box center [306, 76] width 257 height 24
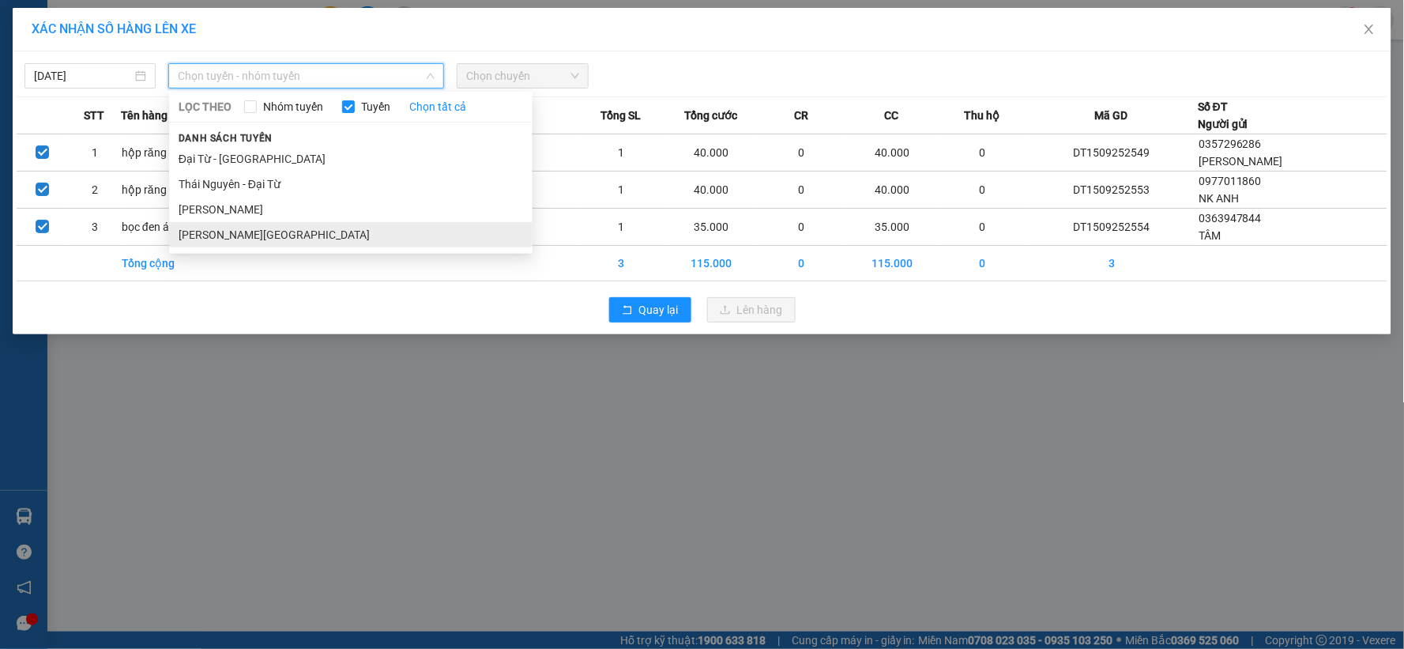
click at [227, 235] on li "Tuyên Quang - Thái Nguyên" at bounding box center [350, 234] width 363 height 25
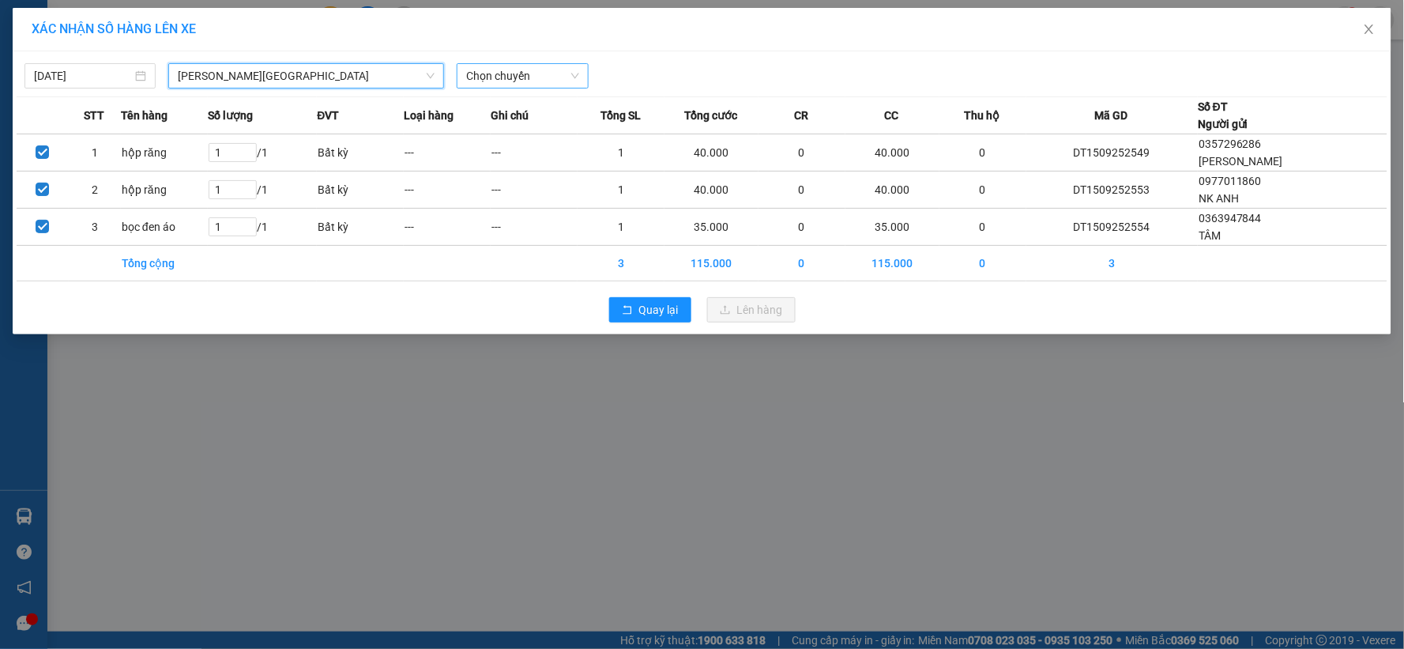
click at [491, 70] on span "Chọn chuyến" at bounding box center [522, 76] width 112 height 24
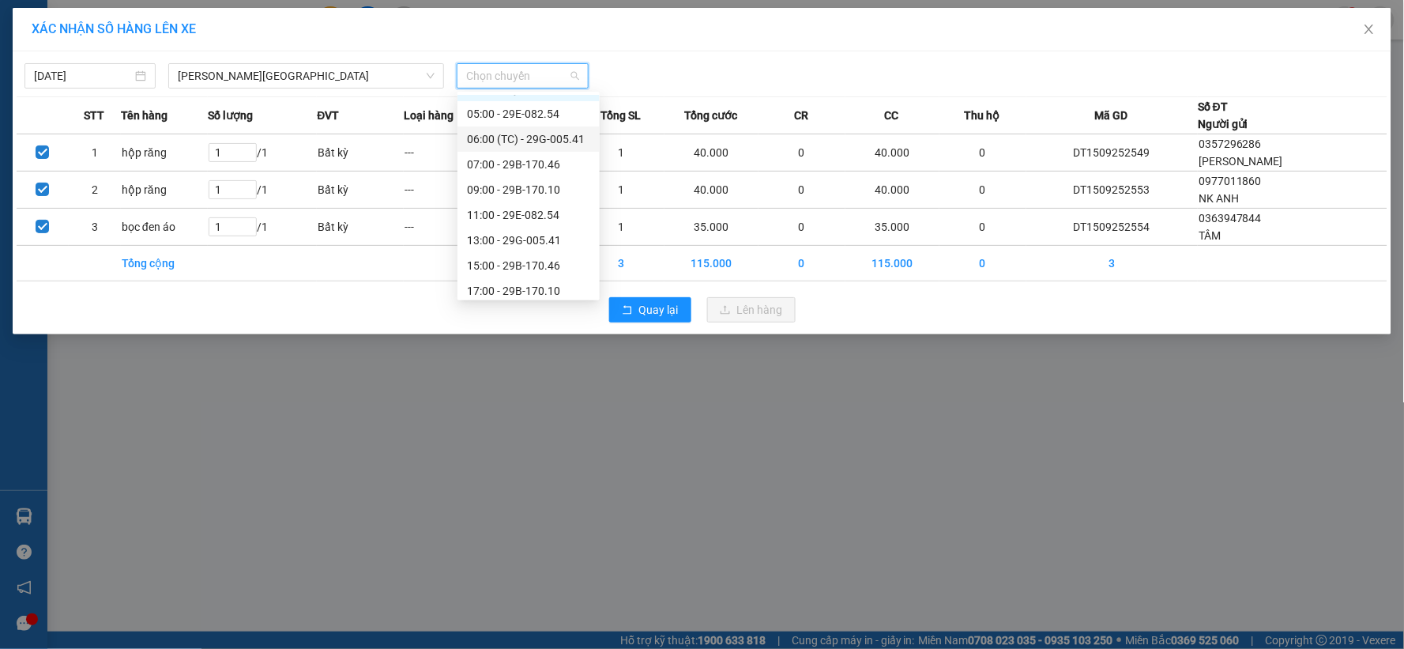
scroll to position [51, 0]
click at [525, 262] on div "17:00 - 29B-170.10" at bounding box center [528, 258] width 123 height 17
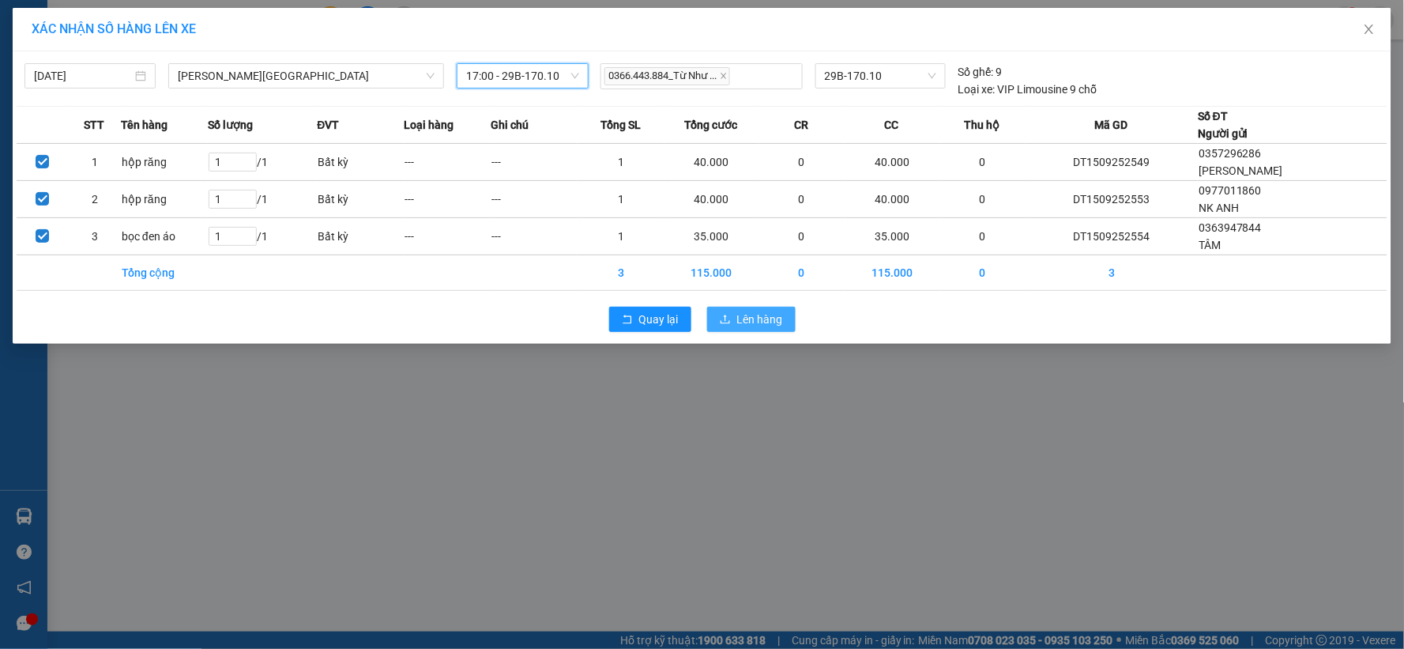
click at [719, 322] on button "Lên hàng" at bounding box center [751, 318] width 88 height 25
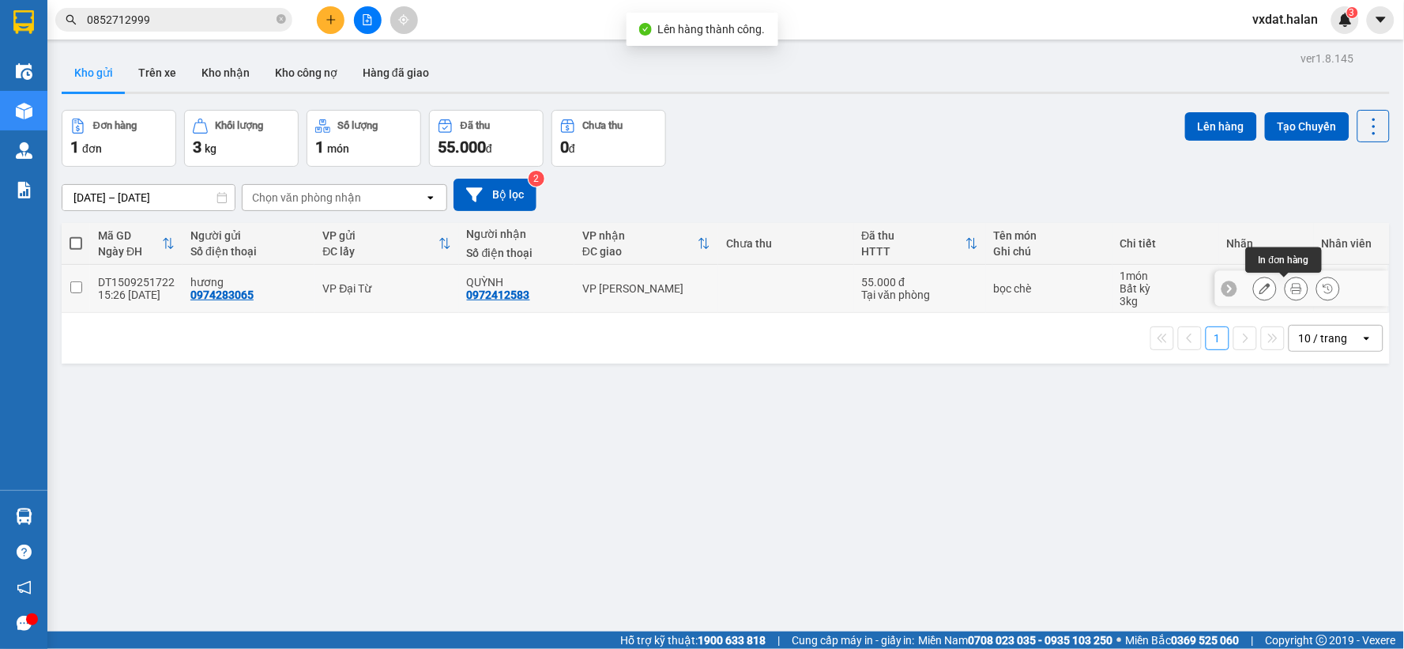
click at [1291, 287] on icon at bounding box center [1296, 288] width 11 height 11
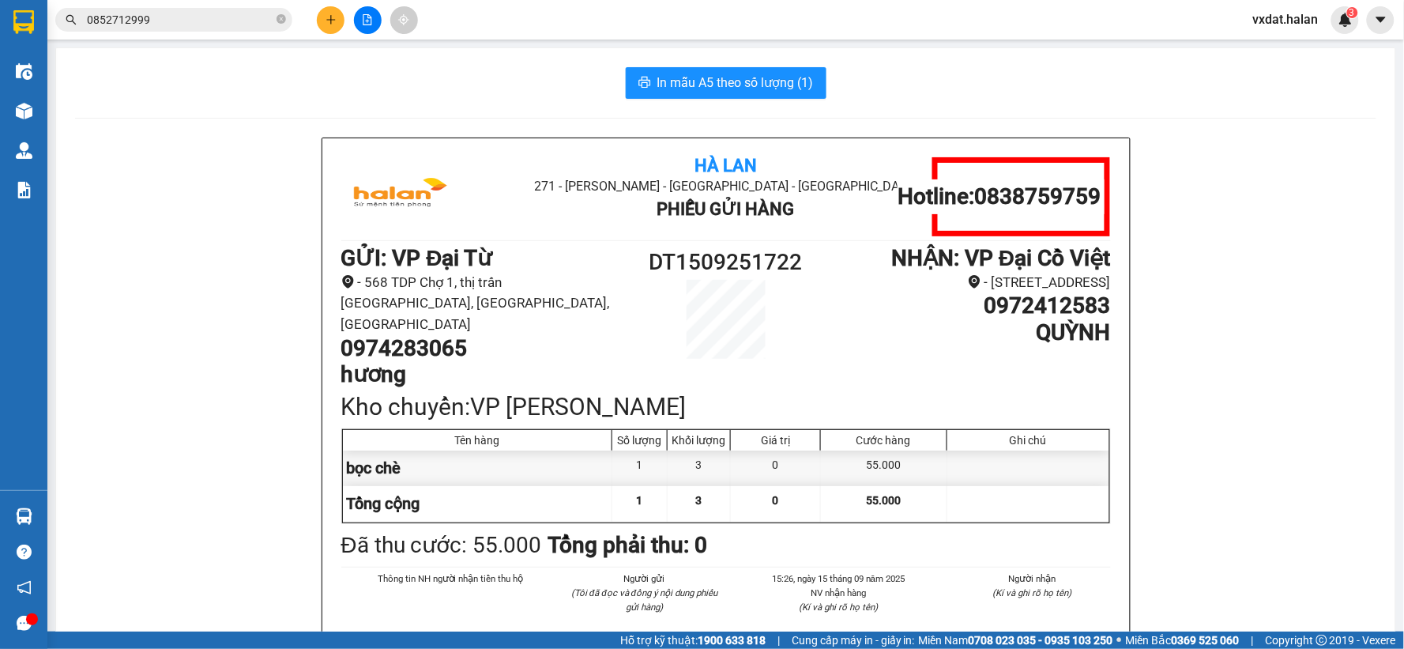
click at [938, 73] on div "In mẫu A5 theo số lượng (1)" at bounding box center [725, 83] width 1301 height 32
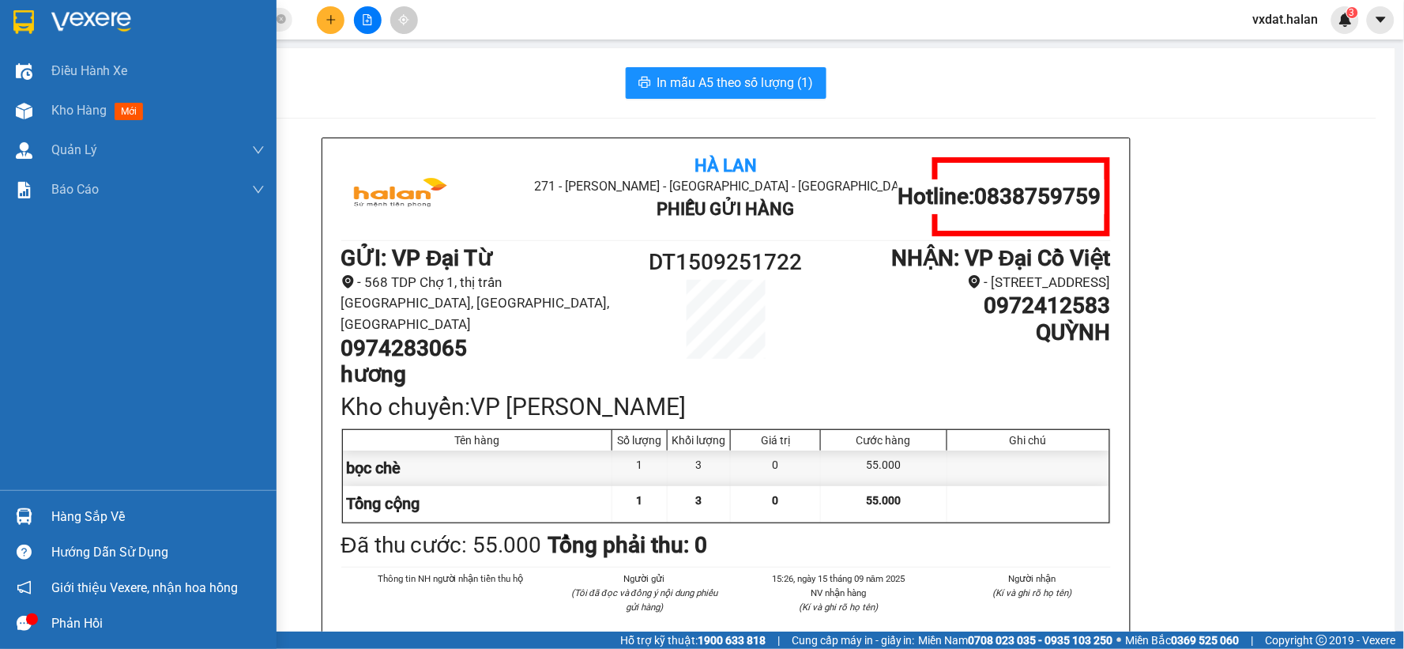
click at [13, 517] on div at bounding box center [24, 516] width 28 height 28
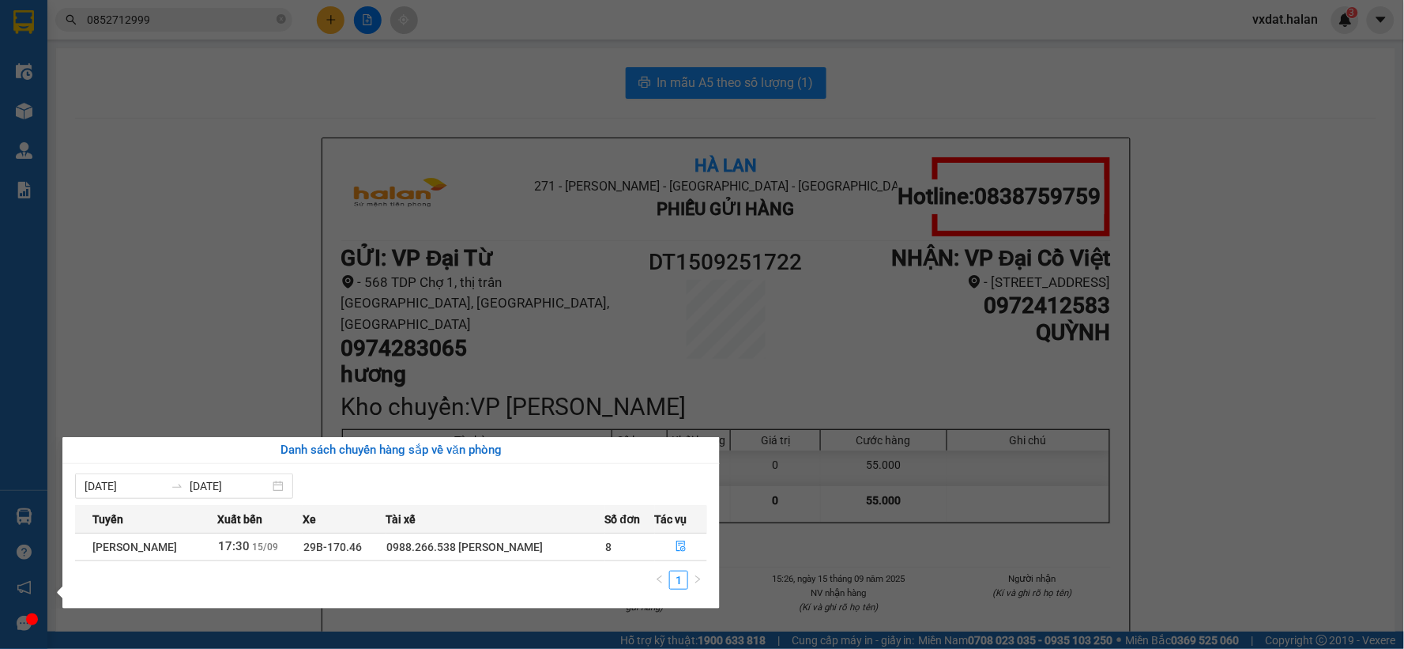
click at [308, 352] on section "Kết quả tìm kiếm ( 2 ) Bộ lọc Mã ĐH Trạng thái Món hàng Thu hộ Tổng cước Chưa c…" at bounding box center [702, 324] width 1404 height 649
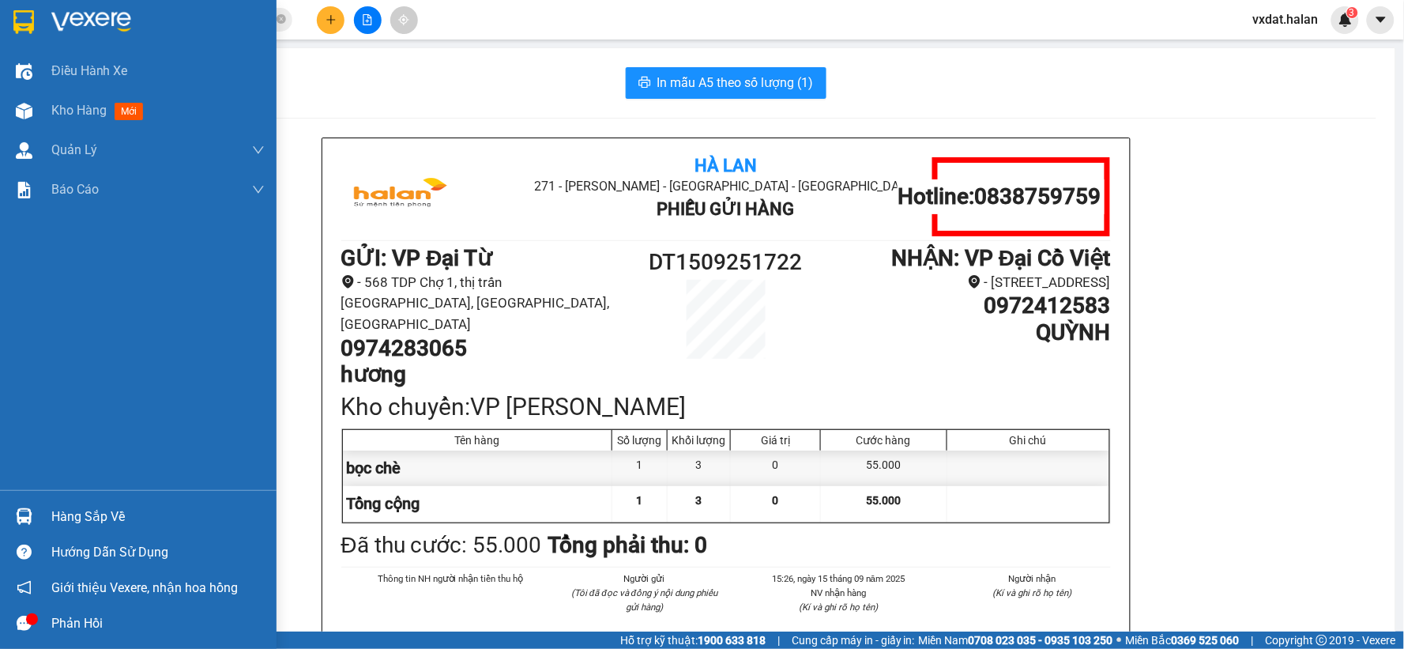
click at [0, 513] on div "Hàng sắp về" at bounding box center [138, 516] width 276 height 36
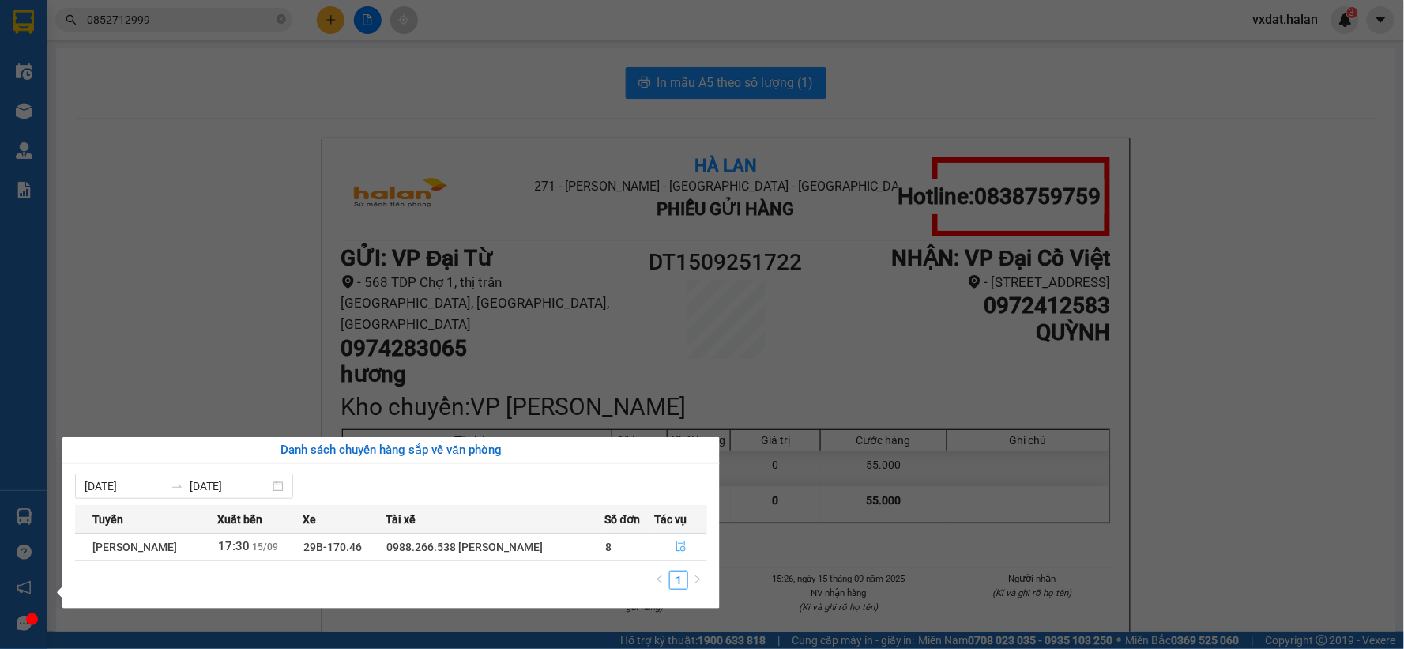
click at [675, 540] on button "button" at bounding box center [681, 546] width 51 height 25
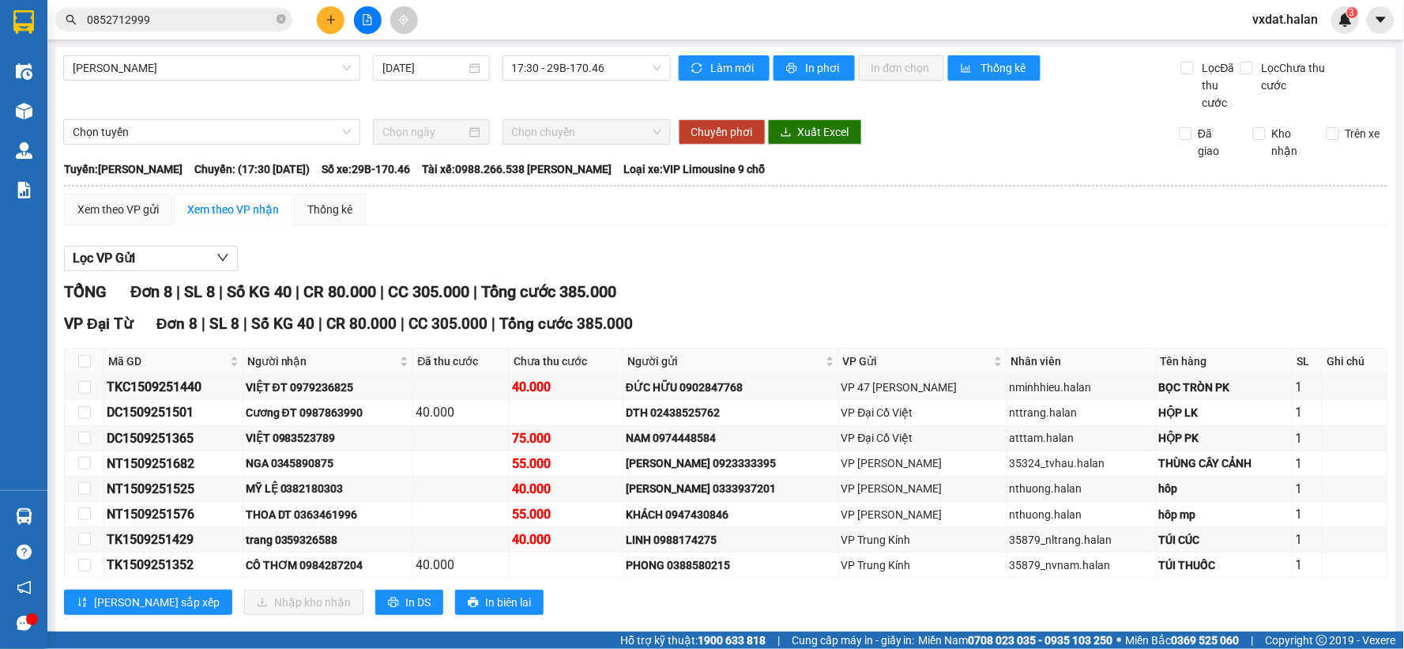
click at [763, 261] on div "Lọc VP Gửi" at bounding box center [725, 259] width 1323 height 26
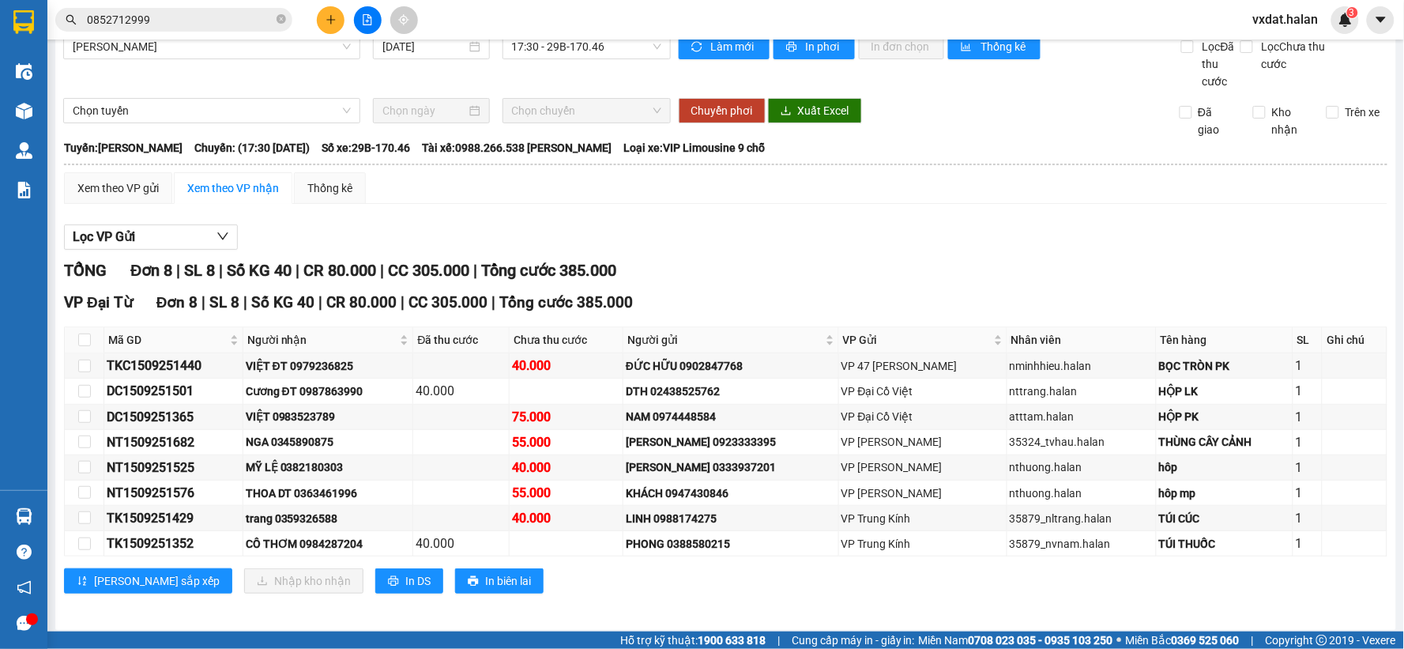
scroll to position [28, 0]
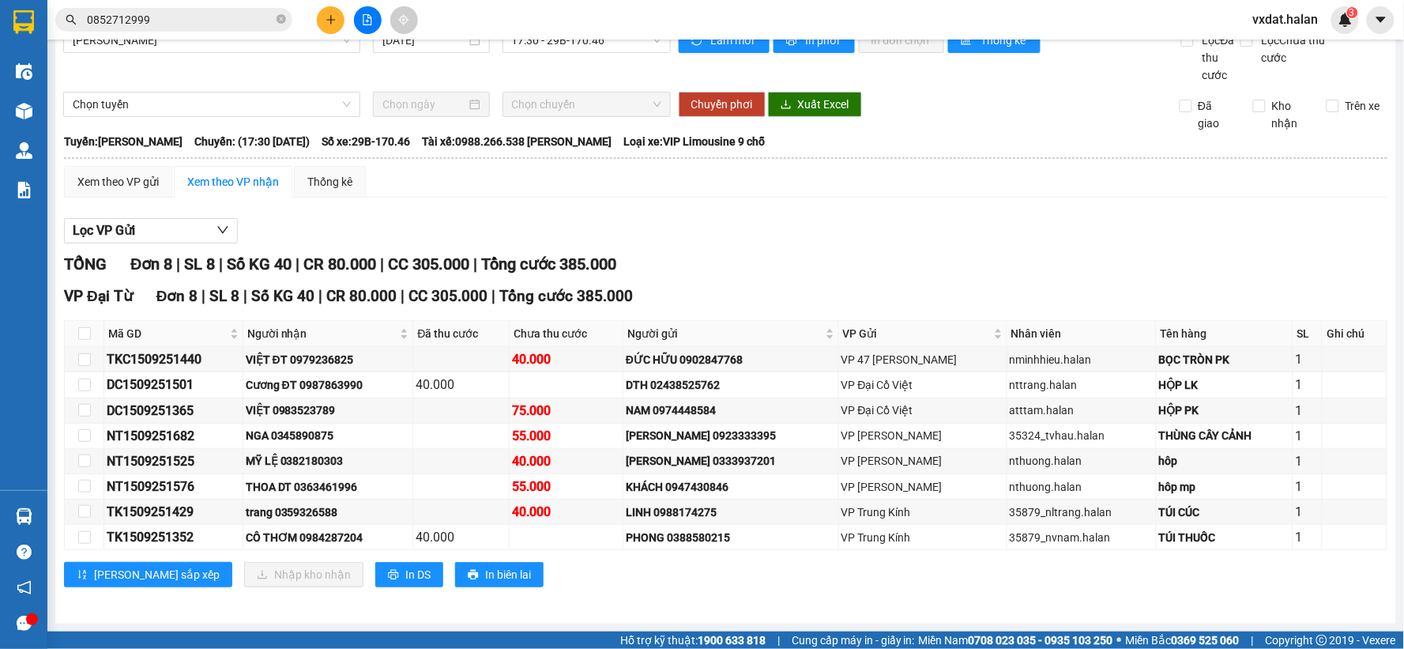
click at [691, 210] on div "Lọc VP Gửi TỔNG Đơn 8 | SL 8 | Số KG 40 | CR 80.000 | CC 305.000 | Tổng cước 3…" at bounding box center [725, 408] width 1323 height 397
click at [874, 259] on div "TỔNG Đơn 8 | SL 8 | Số KG 40 | CR 80.000 | CC 305.000 | Tổng cước 385.000" at bounding box center [725, 264] width 1323 height 24
click at [839, 263] on div "TỔNG Đơn 8 | SL 8 | Số KG 40 | CR 80.000 | CC 305.000 | Tổng cước 385.000" at bounding box center [725, 264] width 1323 height 24
click at [895, 202] on div "Xem theo VP gửi Xem theo VP nhận Thống kê Lọc VP Gửi TỔNG Đơn 8 | SL 8 | Số KG…" at bounding box center [725, 386] width 1323 height 441
click at [845, 226] on div "Lọc VP Gửi" at bounding box center [725, 231] width 1323 height 26
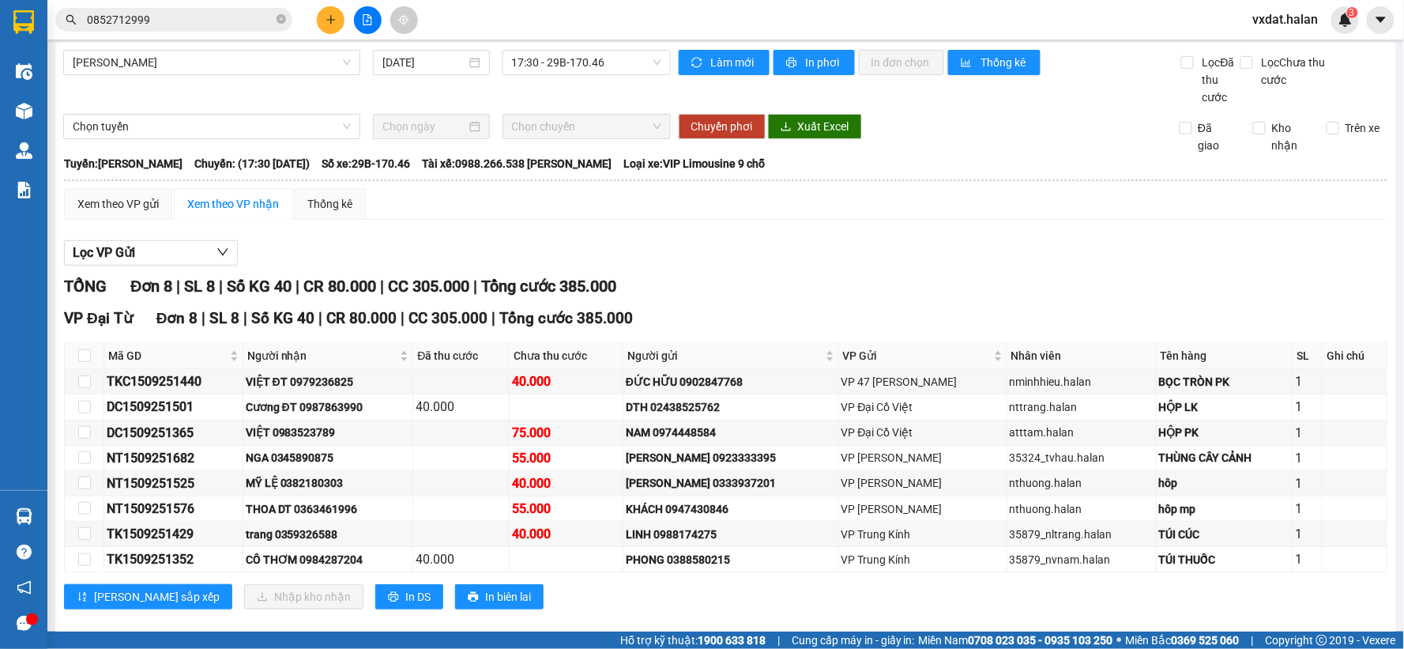
scroll to position [0, 0]
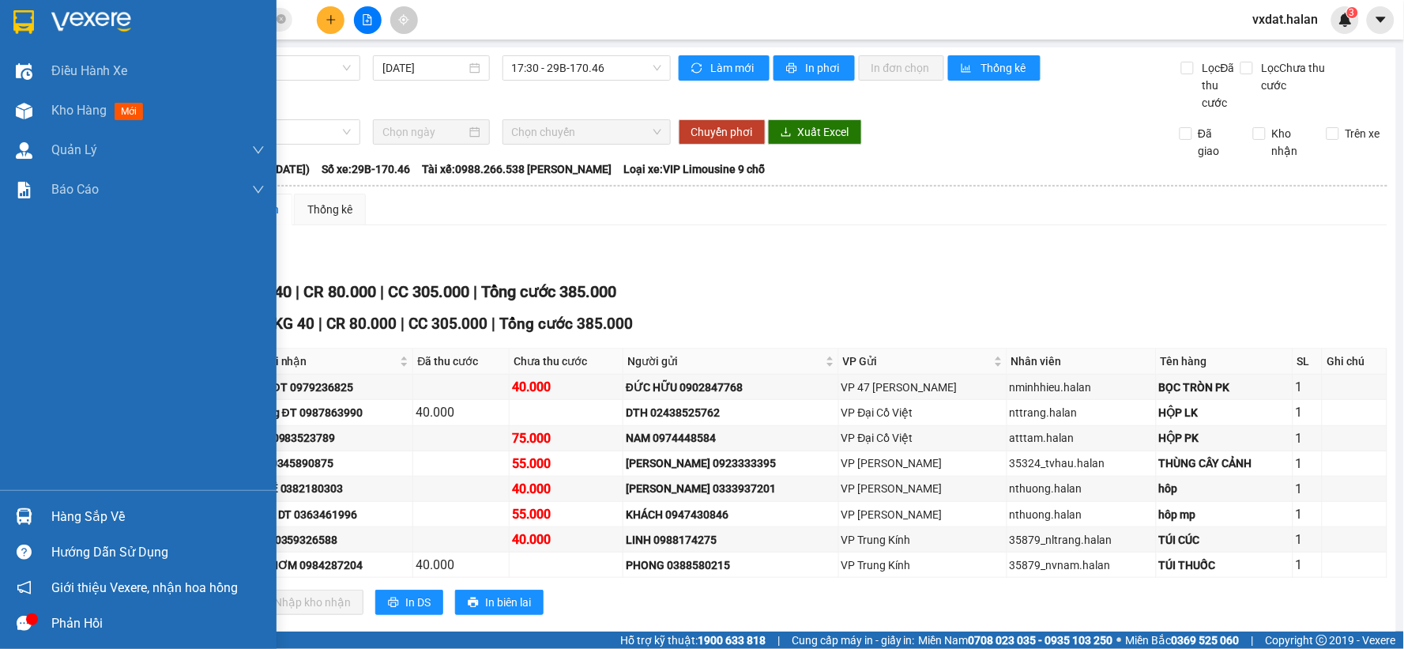
click at [10, 107] on div at bounding box center [24, 111] width 28 height 28
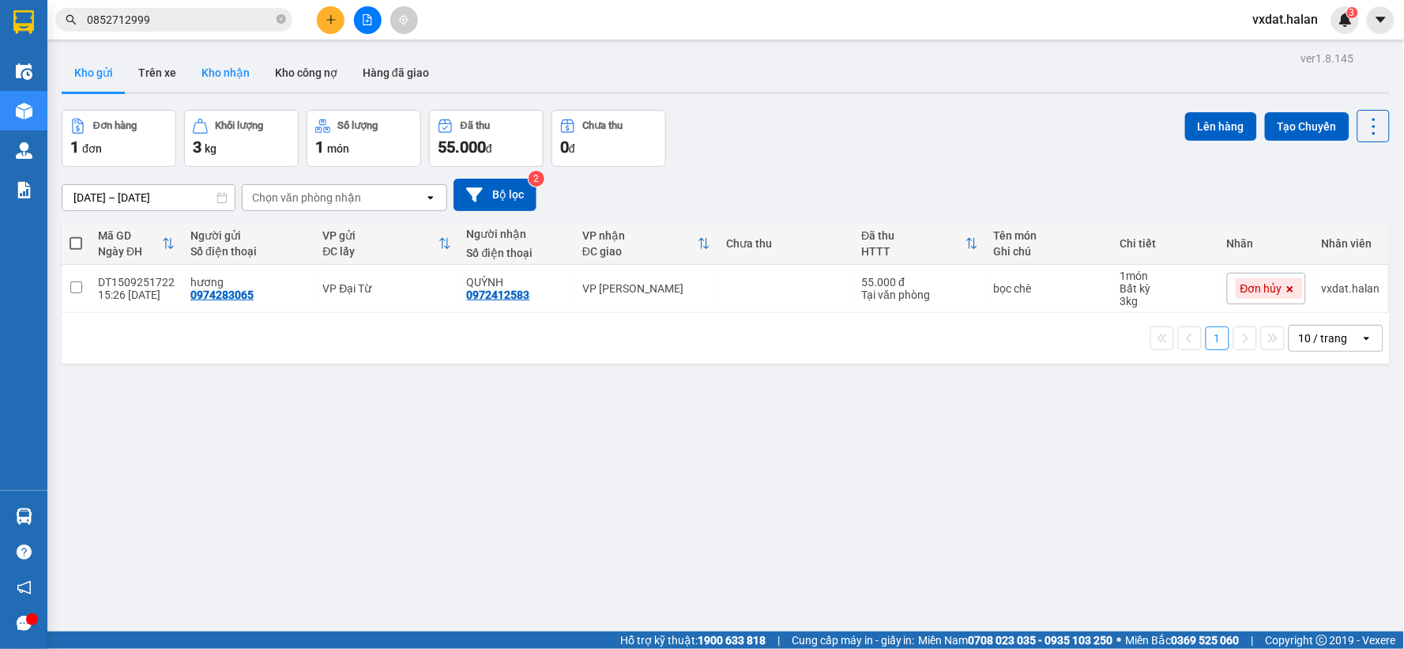
click at [218, 74] on button "Kho nhận" at bounding box center [225, 73] width 73 height 38
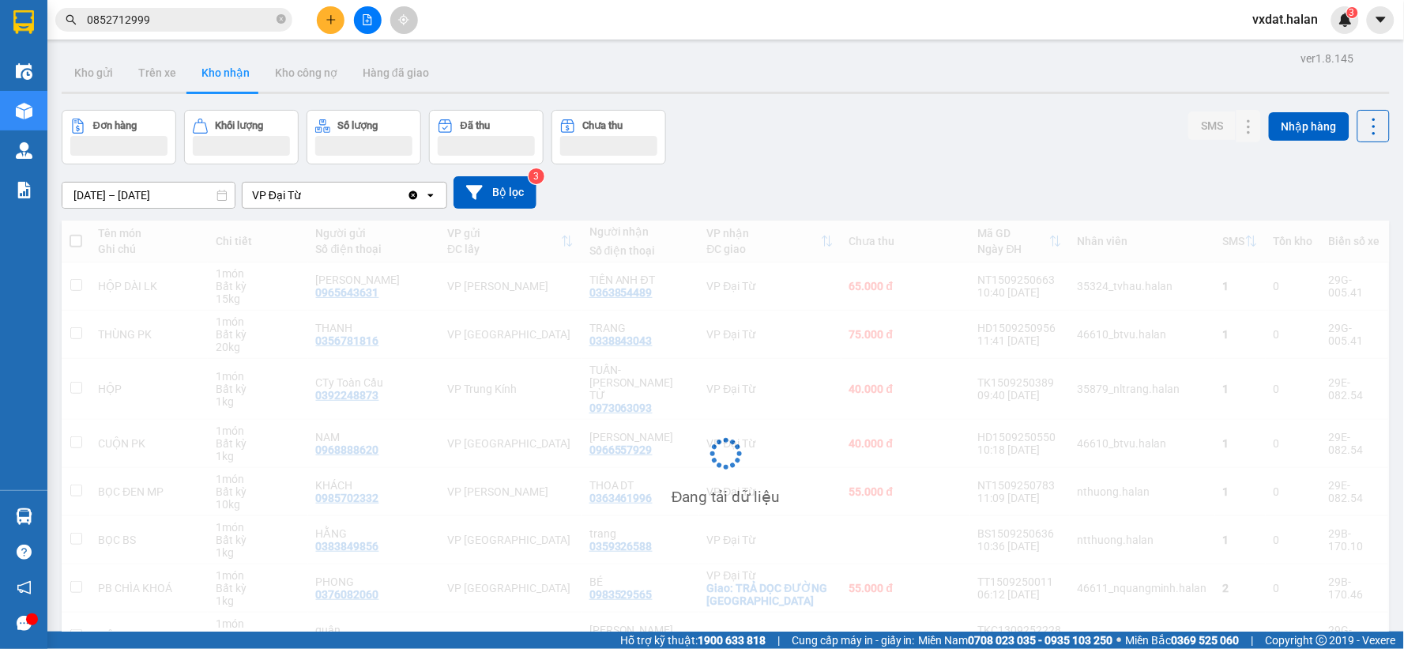
click at [871, 156] on div "Đơn hàng Khối lượng Số lượng Đã thu Chưa thu SMS Nhập hàng" at bounding box center [726, 137] width 1328 height 55
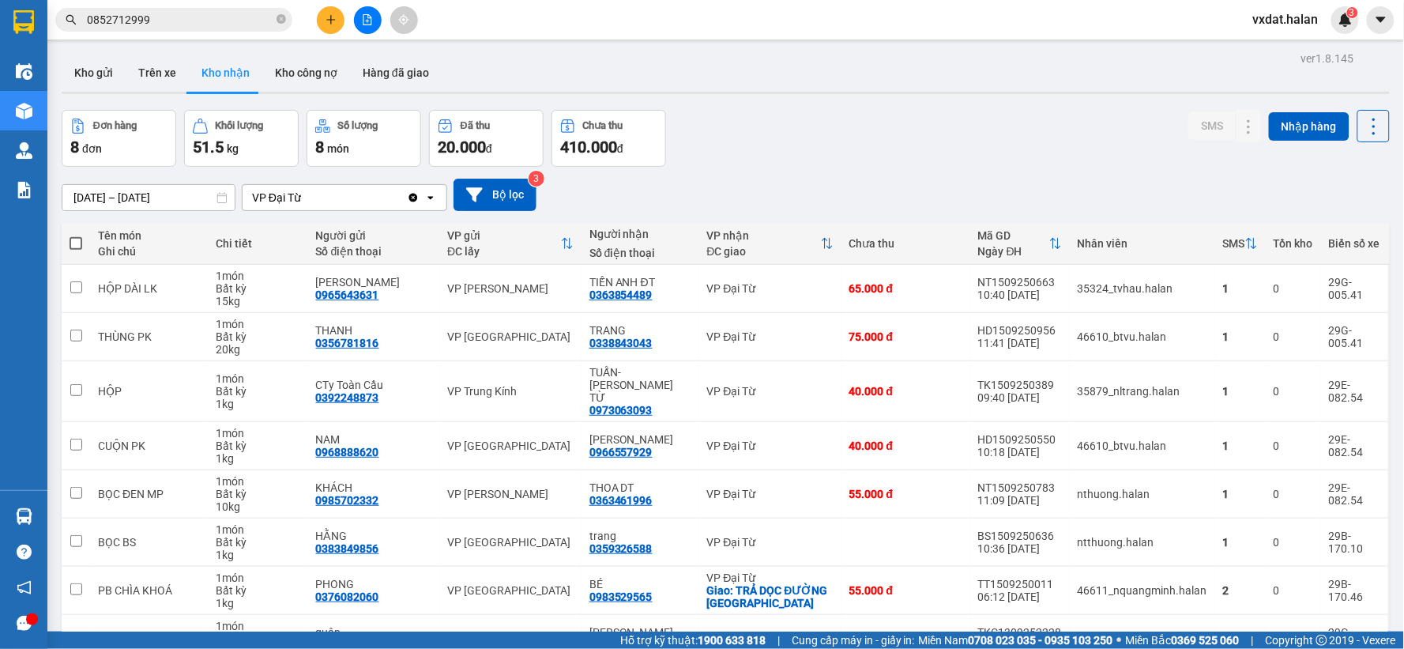
scroll to position [85, 0]
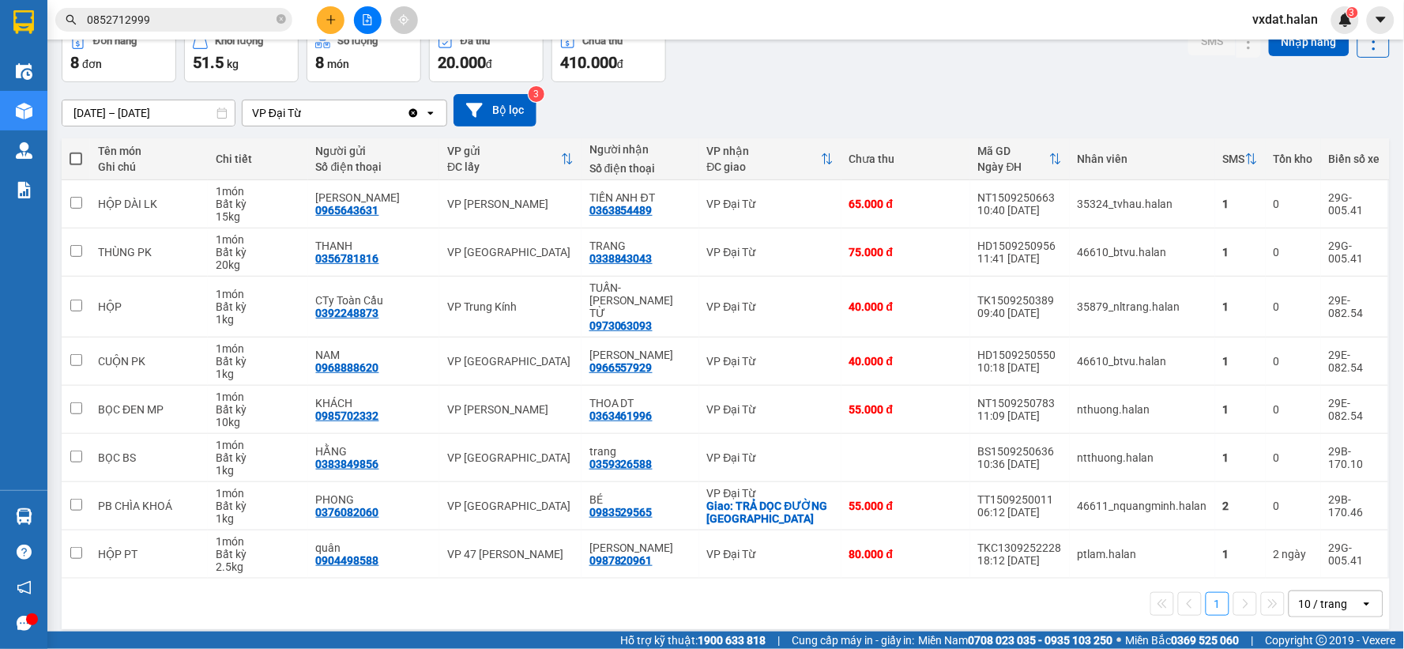
click at [891, 116] on div "[DATE] – [DATE] Press the down arrow key to interact with the calendar and sele…" at bounding box center [726, 110] width 1328 height 32
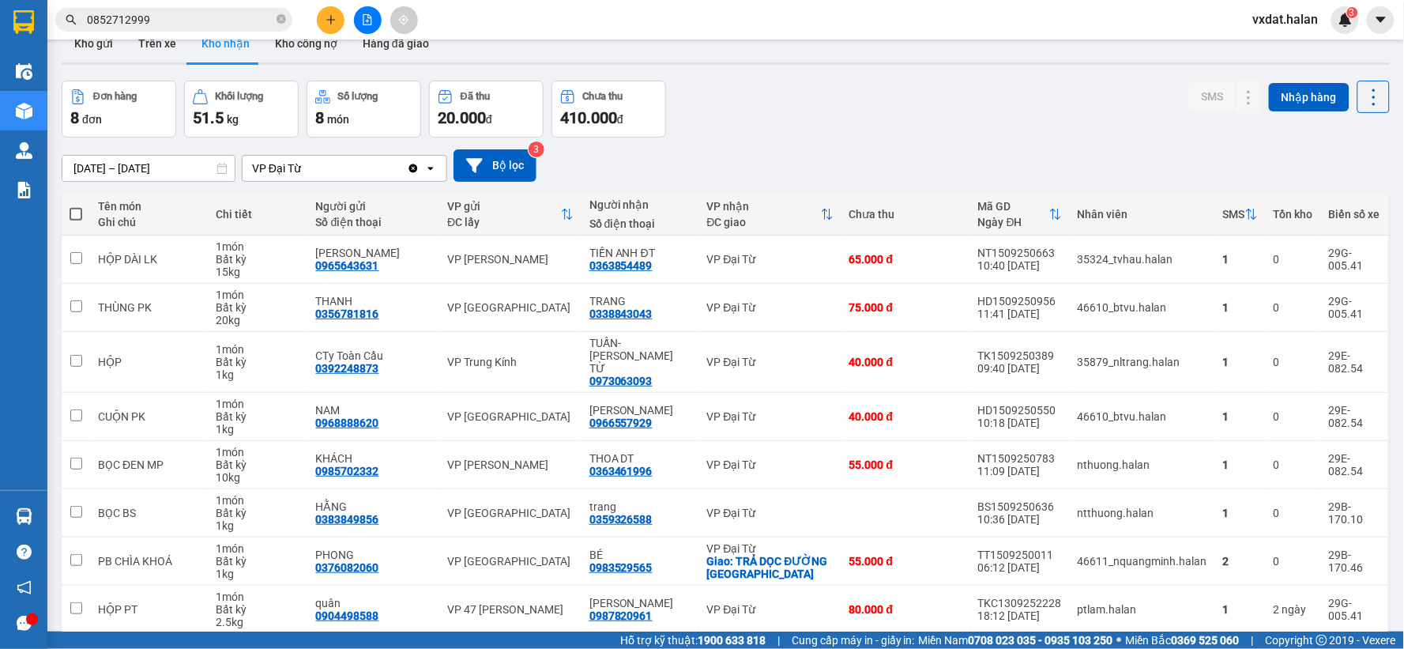
scroll to position [0, 0]
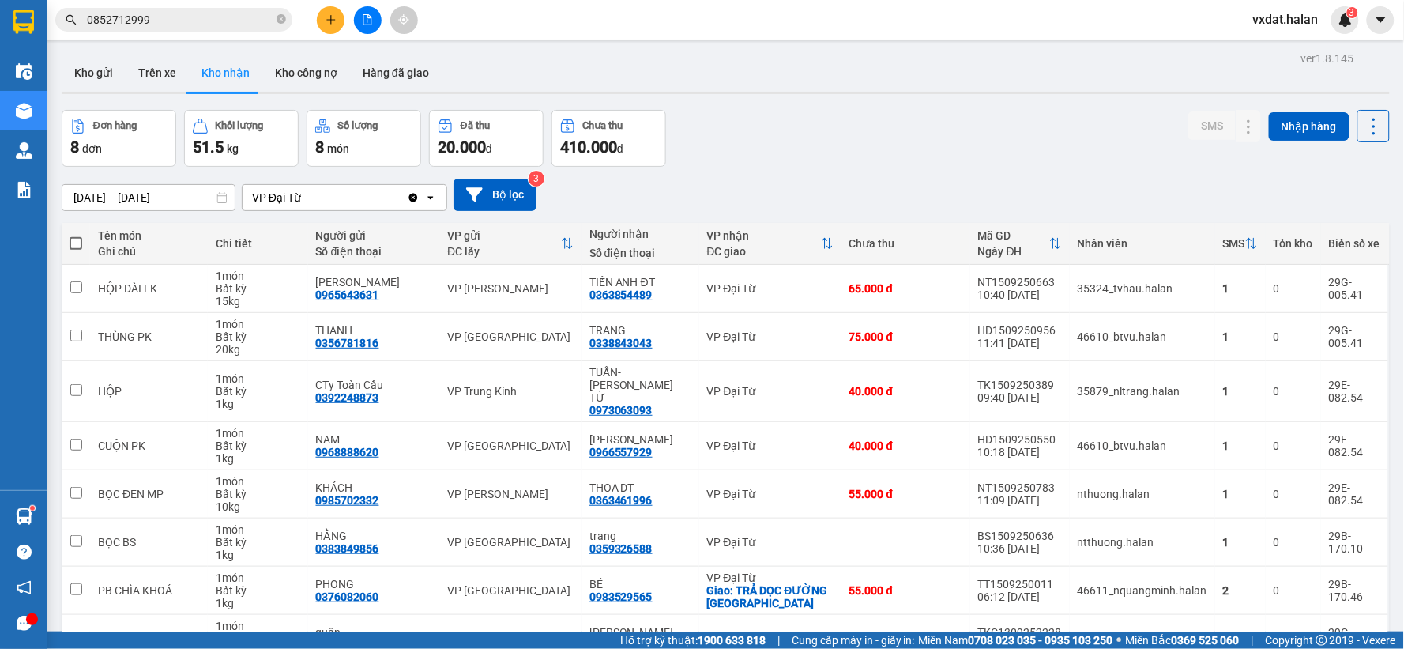
click at [845, 111] on div "Đơn hàng 8 đơn Khối lượng 51.5 kg Số lượng 8 món Đã thu 20.000 đ Chưa thu 410.0…" at bounding box center [726, 138] width 1328 height 57
click at [897, 149] on div "Đơn hàng 8 đơn Khối lượng 51.5 kg Số lượng 8 món Đã thu 20.000 đ Chưa thu 410.0…" at bounding box center [726, 138] width 1328 height 57
click at [1243, 333] on icon at bounding box center [1248, 336] width 11 height 11
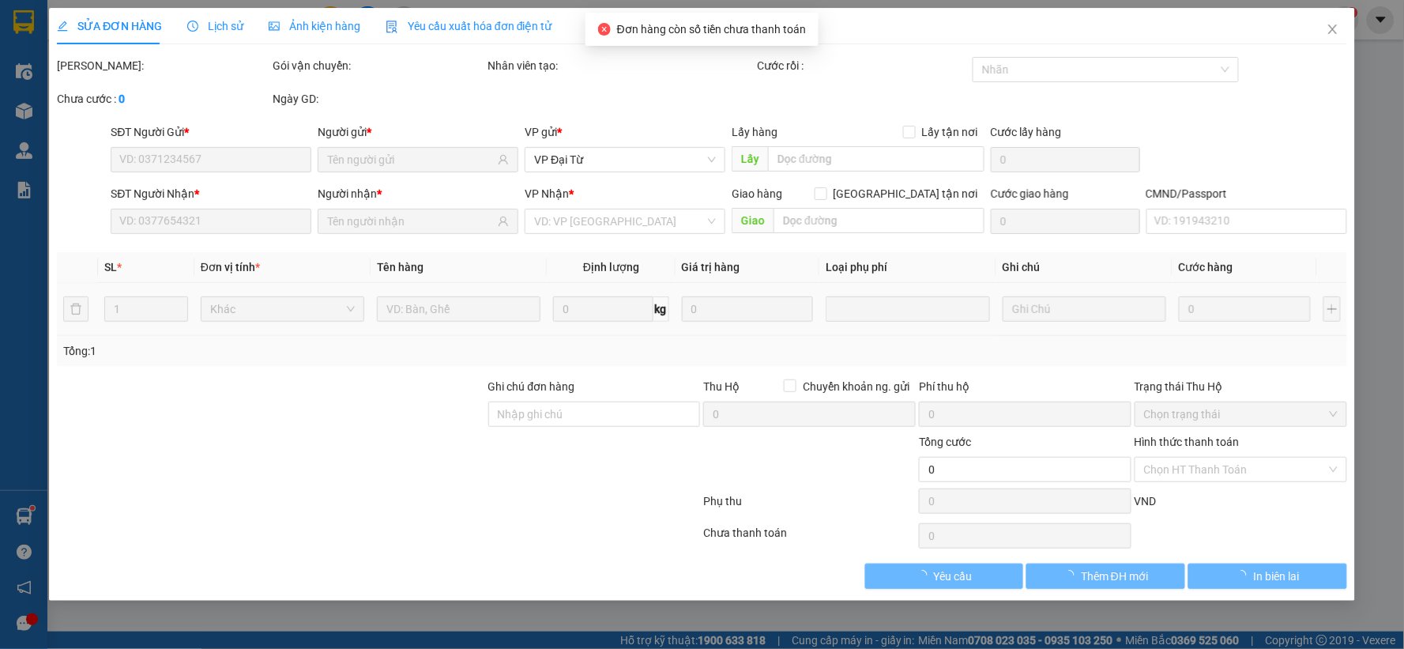
type input "0356781816"
type input "THANH"
type input "0338843043"
type input "TRANG"
type input "75.000"
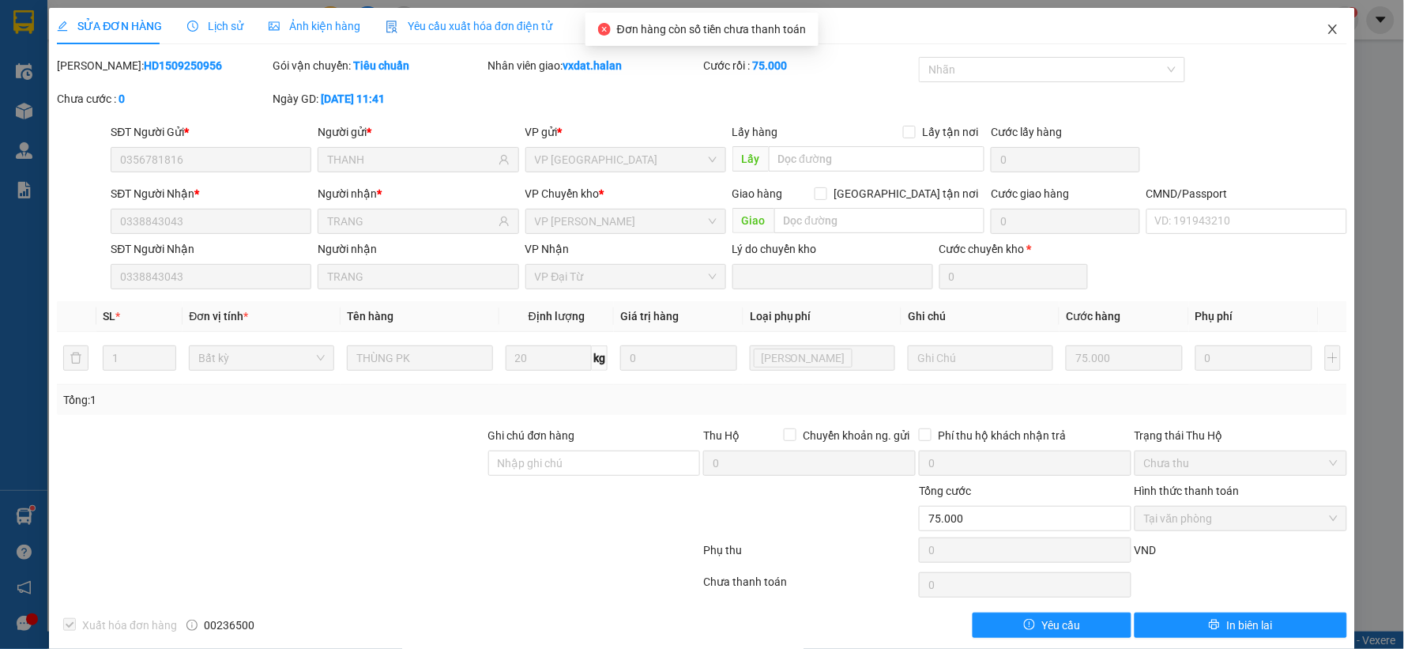
click at [1311, 30] on span "Close" at bounding box center [1333, 30] width 44 height 44
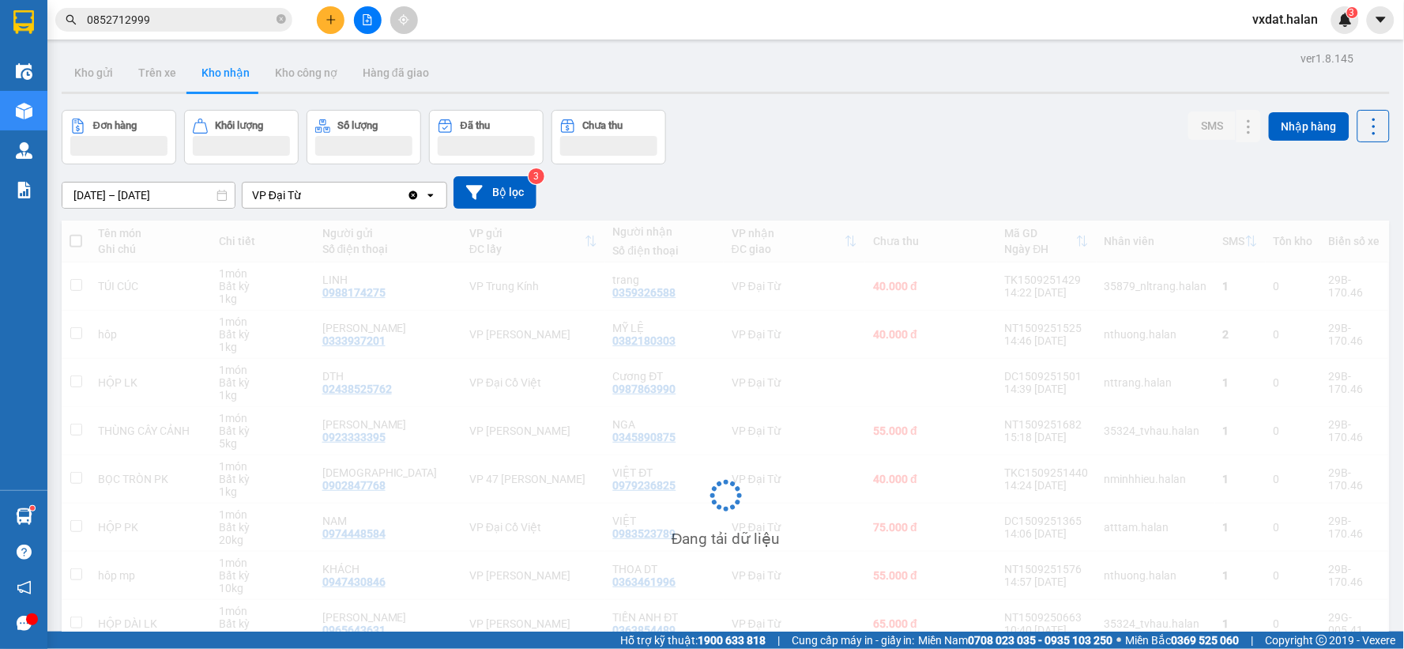
click at [891, 161] on div "Đơn hàng Khối lượng Số lượng Đã thu Chưa thu SMS Nhập hàng" at bounding box center [726, 137] width 1328 height 55
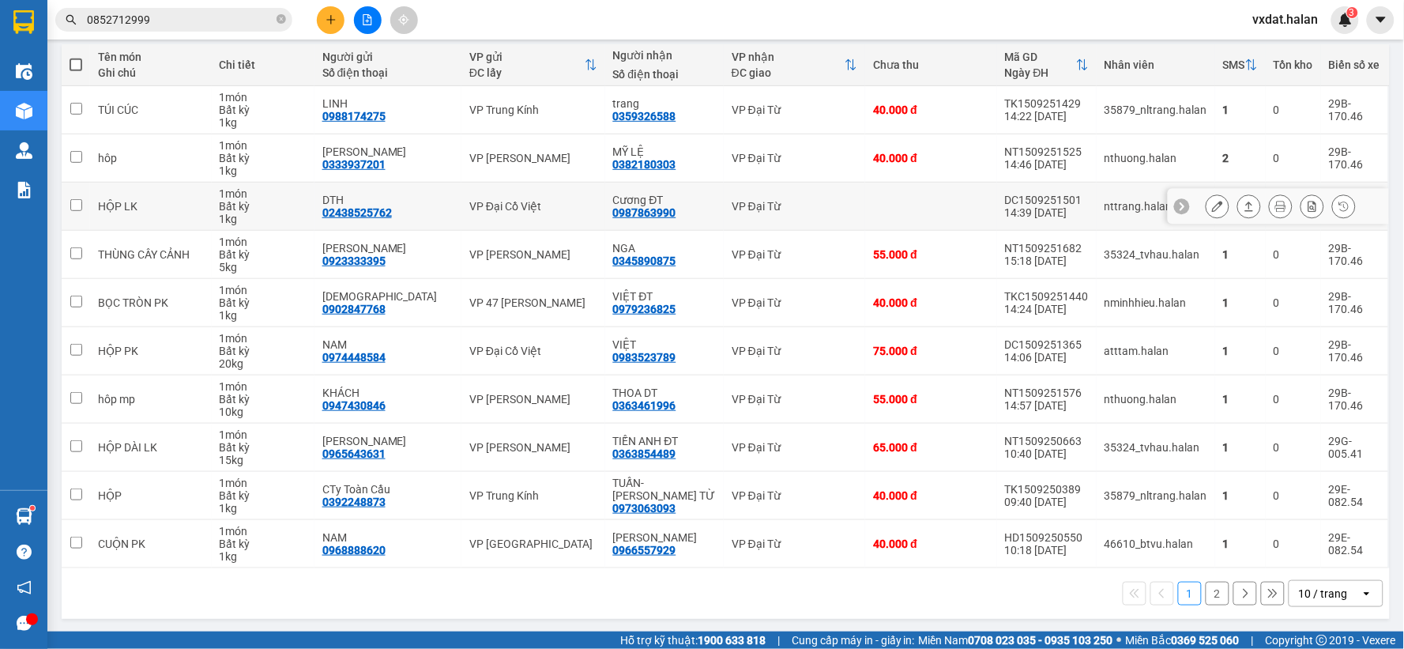
scroll to position [182, 0]
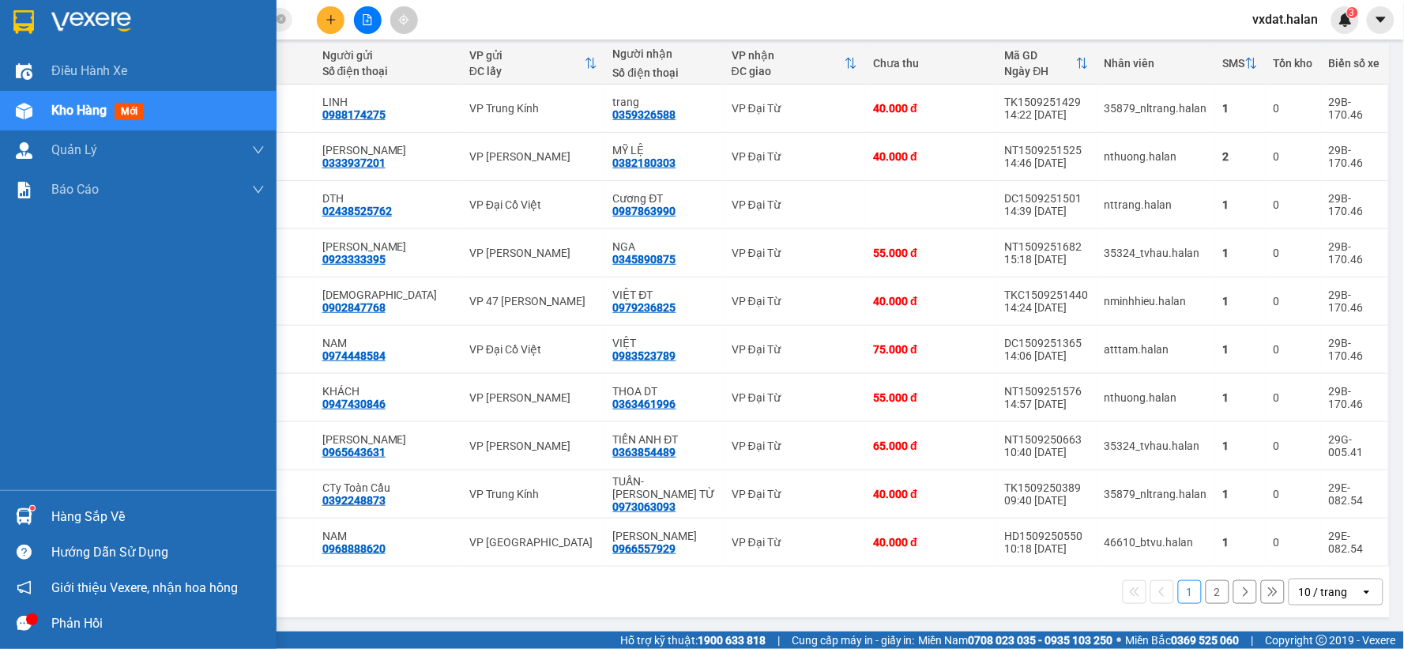
click at [25, 512] on img at bounding box center [24, 516] width 17 height 17
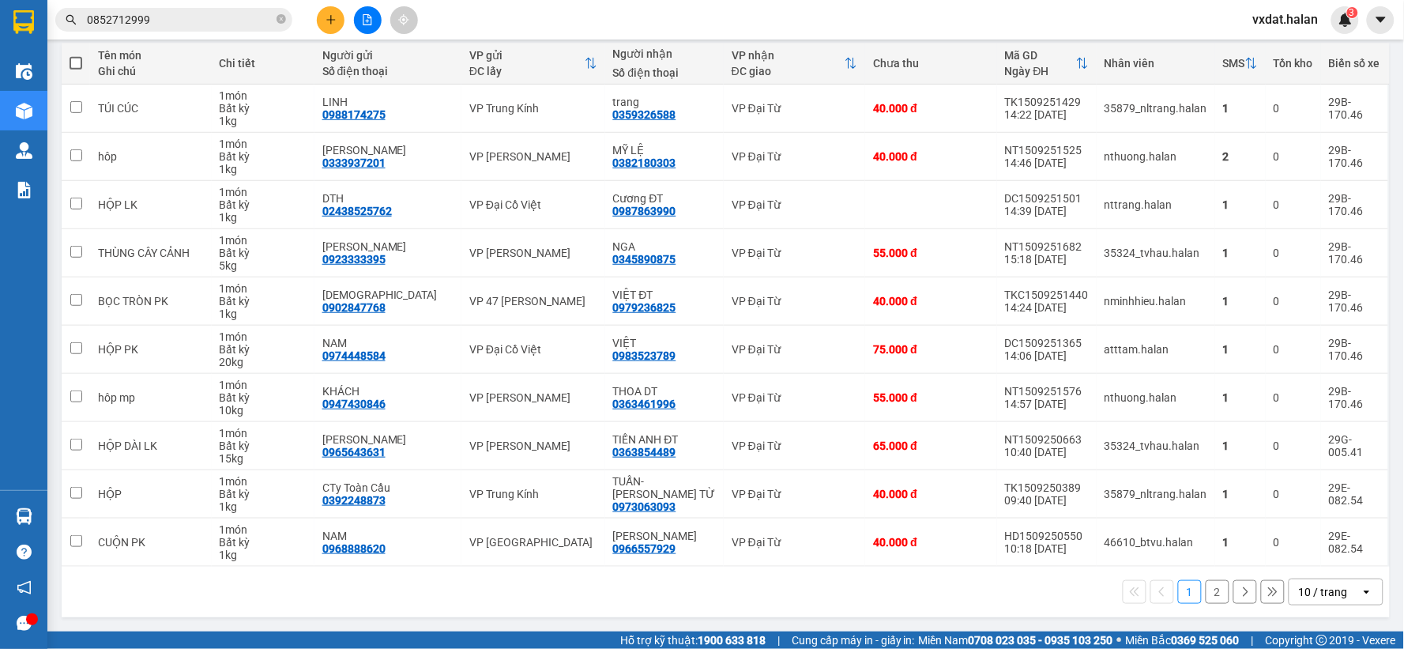
click at [825, 602] on section "Kết quả tìm kiếm ( 2 ) Bộ lọc Mã ĐH Trạng thái Món hàng Thu hộ Tổng cước Chưa c…" at bounding box center [702, 324] width 1404 height 649
click at [1239, 596] on icon at bounding box center [1244, 591] width 11 height 11
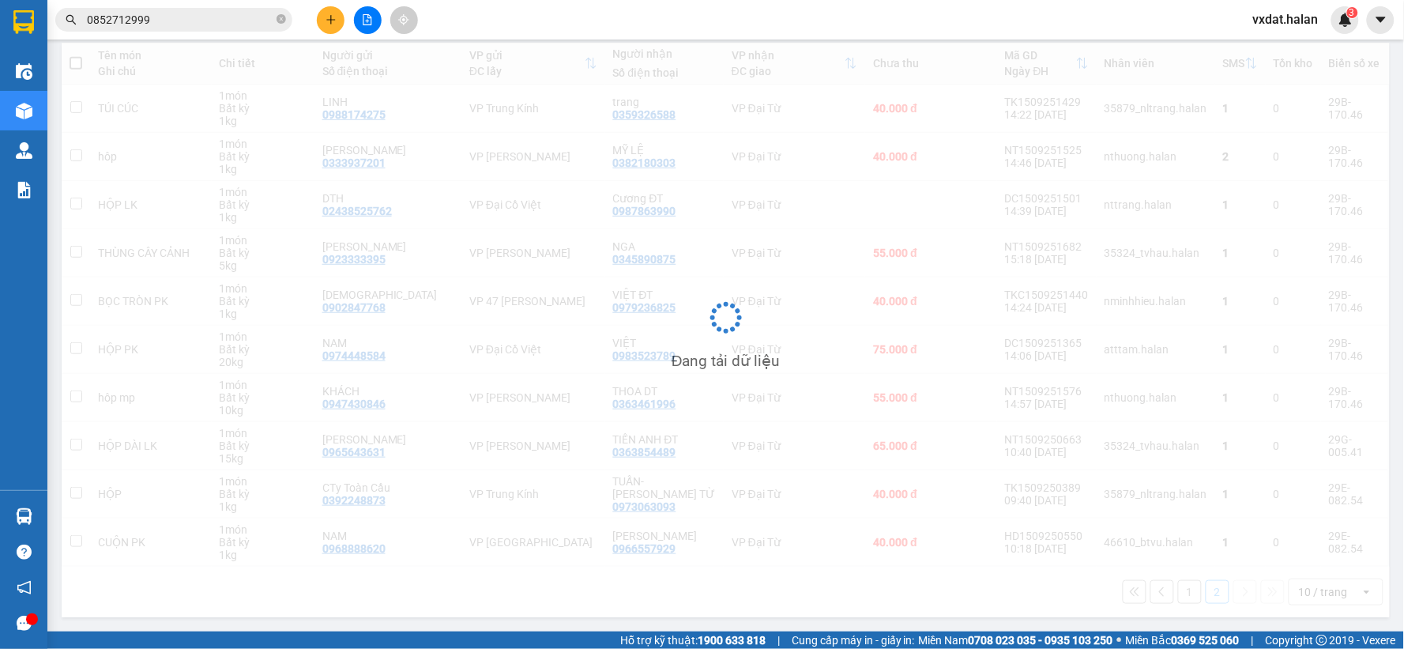
scroll to position [73, 0]
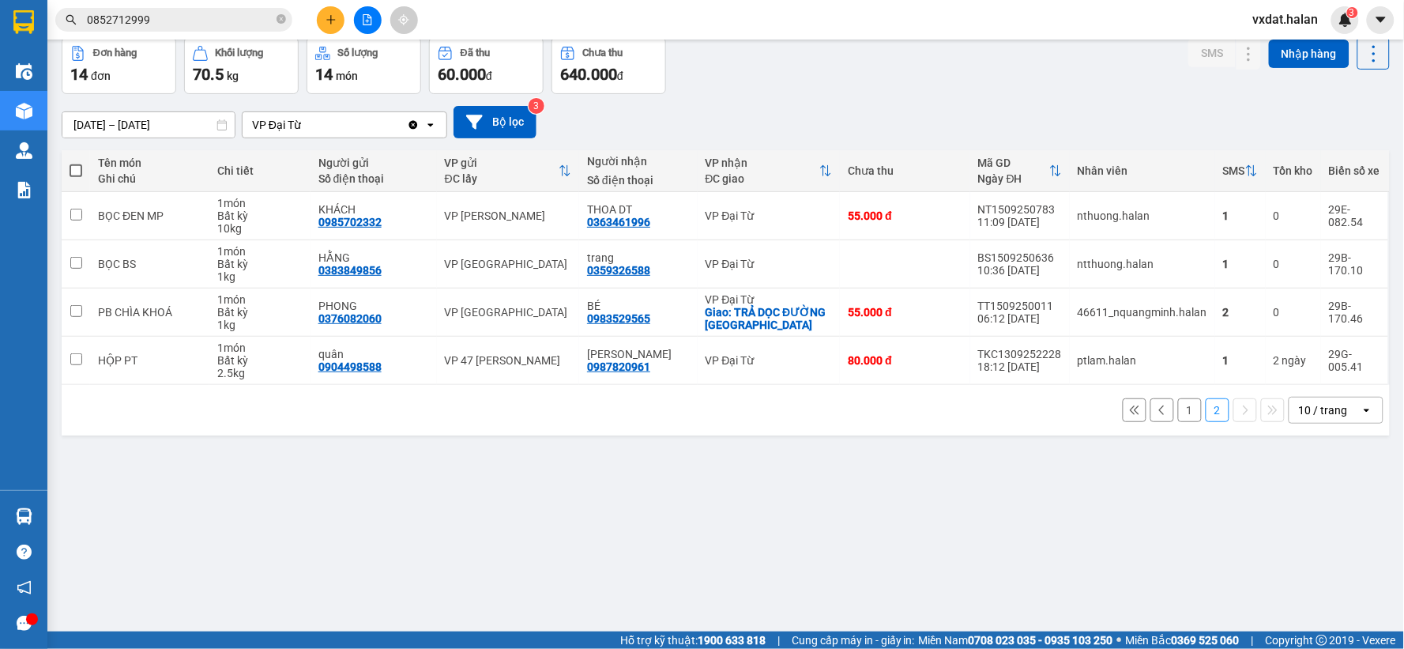
click at [1134, 549] on div "ver 1.8.145 Kho gửi Trên xe Kho nhận Kho công nợ Hàng đã giao Đơn hàng 14 đơn K…" at bounding box center [725, 299] width 1341 height 649
click at [1178, 408] on button "1" at bounding box center [1190, 410] width 24 height 24
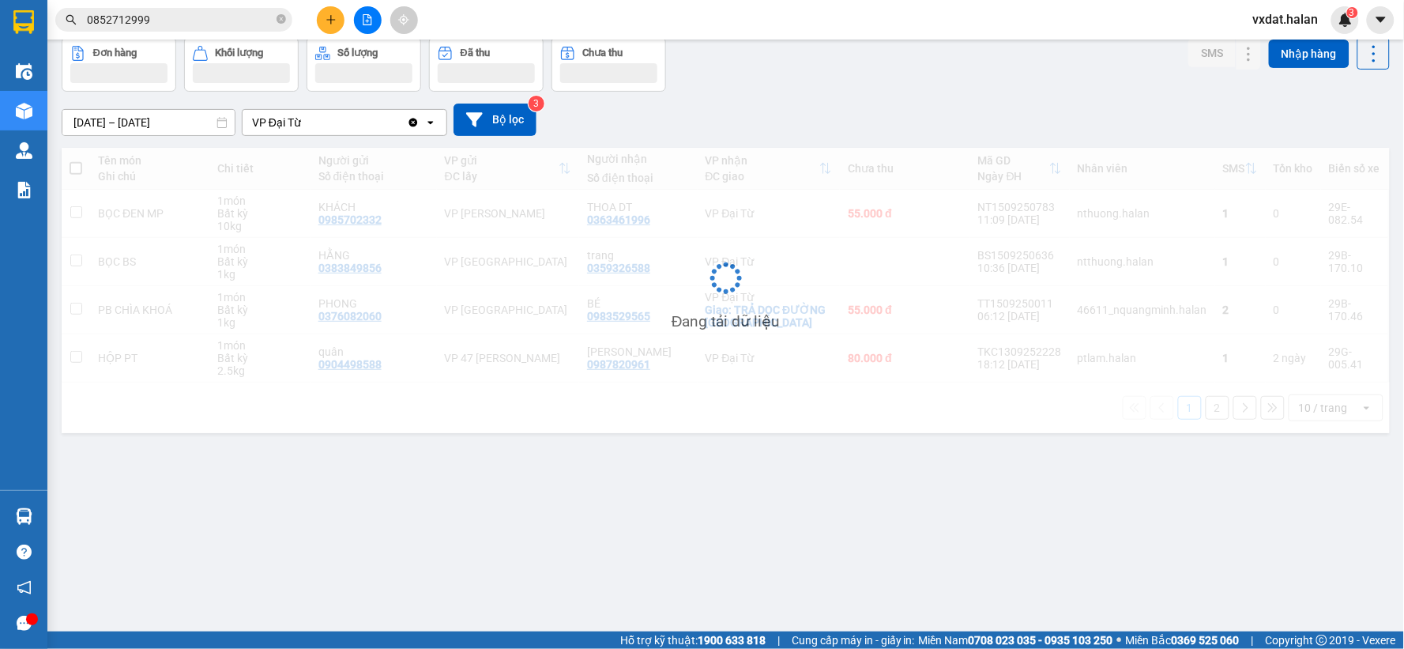
click at [897, 67] on div "Đơn hàng Khối lượng Số lượng Đã thu Chưa thu SMS Nhập hàng" at bounding box center [726, 64] width 1328 height 55
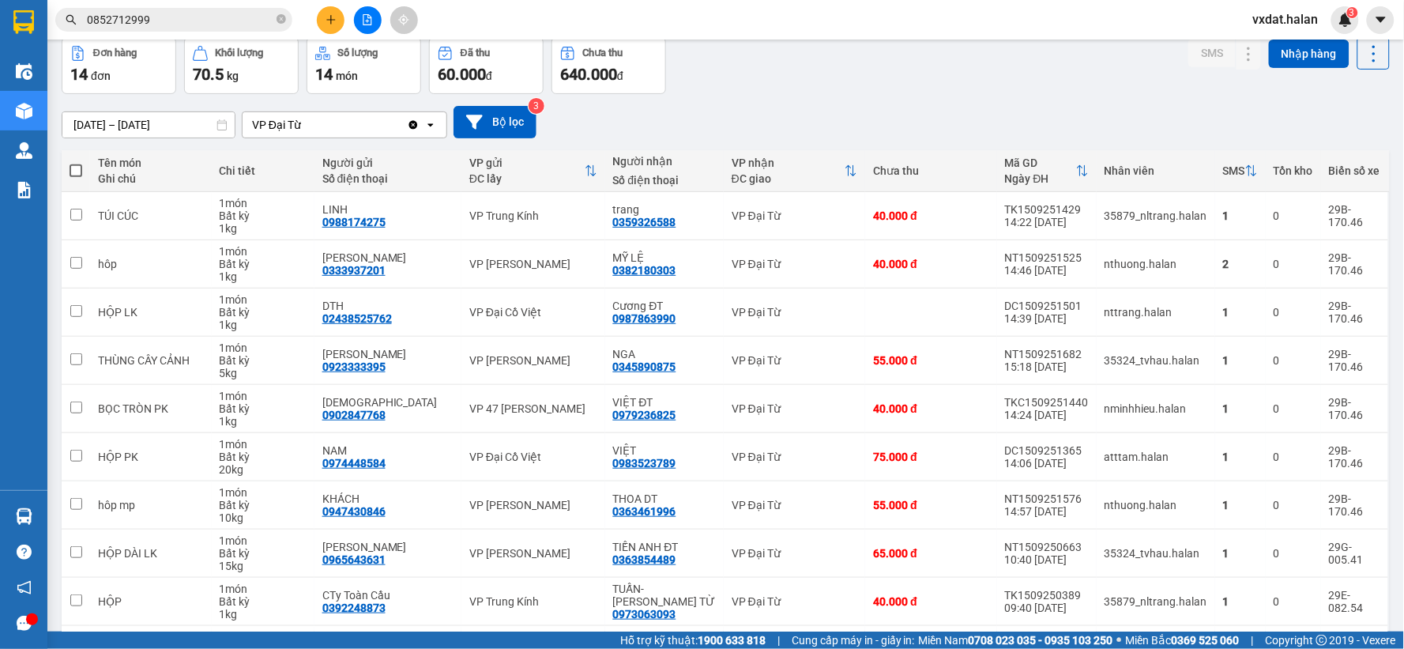
click at [897, 67] on div "Đơn hàng 14 đơn Khối lượng 70.5 kg Số lượng 14 món Đã thu 60.000 đ Chưa thu 640…" at bounding box center [726, 65] width 1328 height 57
click at [652, 417] on div "0979236825" at bounding box center [644, 414] width 63 height 13
copy div "0979236825"
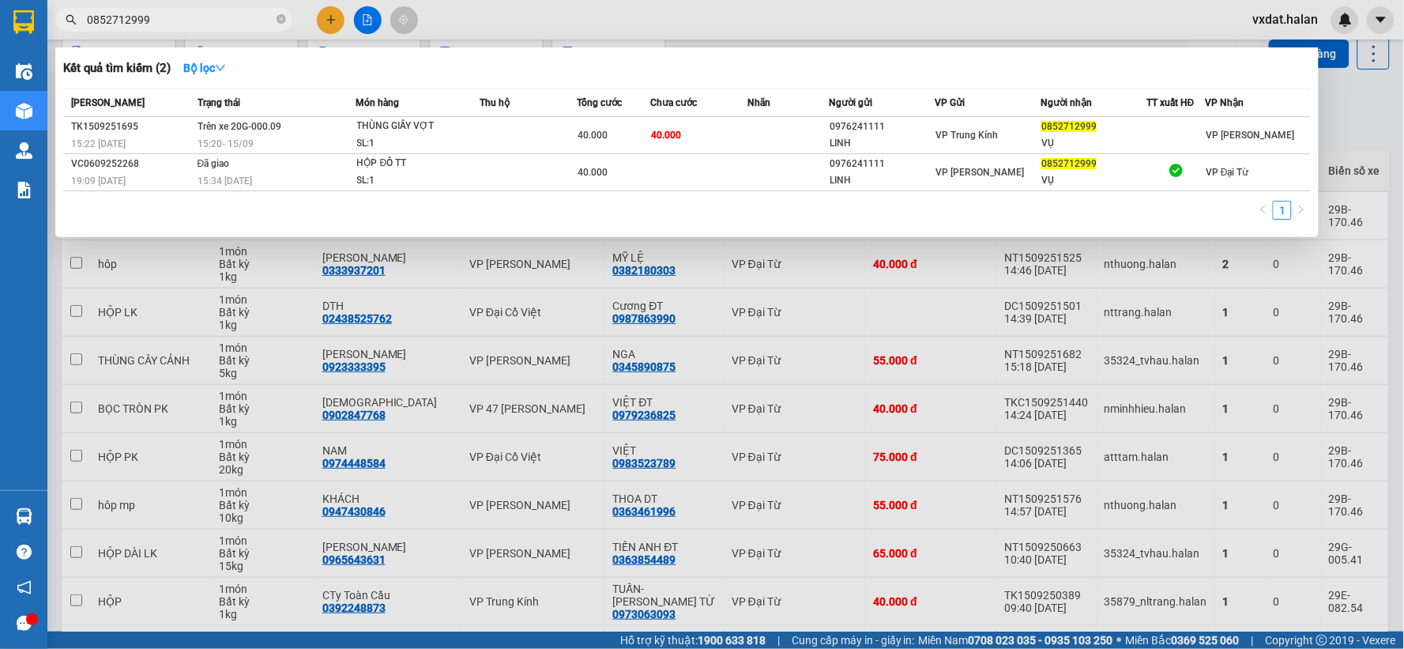
click at [152, 19] on input "0852712999" at bounding box center [180, 19] width 186 height 17
paste input "979236825"
click at [152, 19] on input "0852712999" at bounding box center [180, 19] width 186 height 17
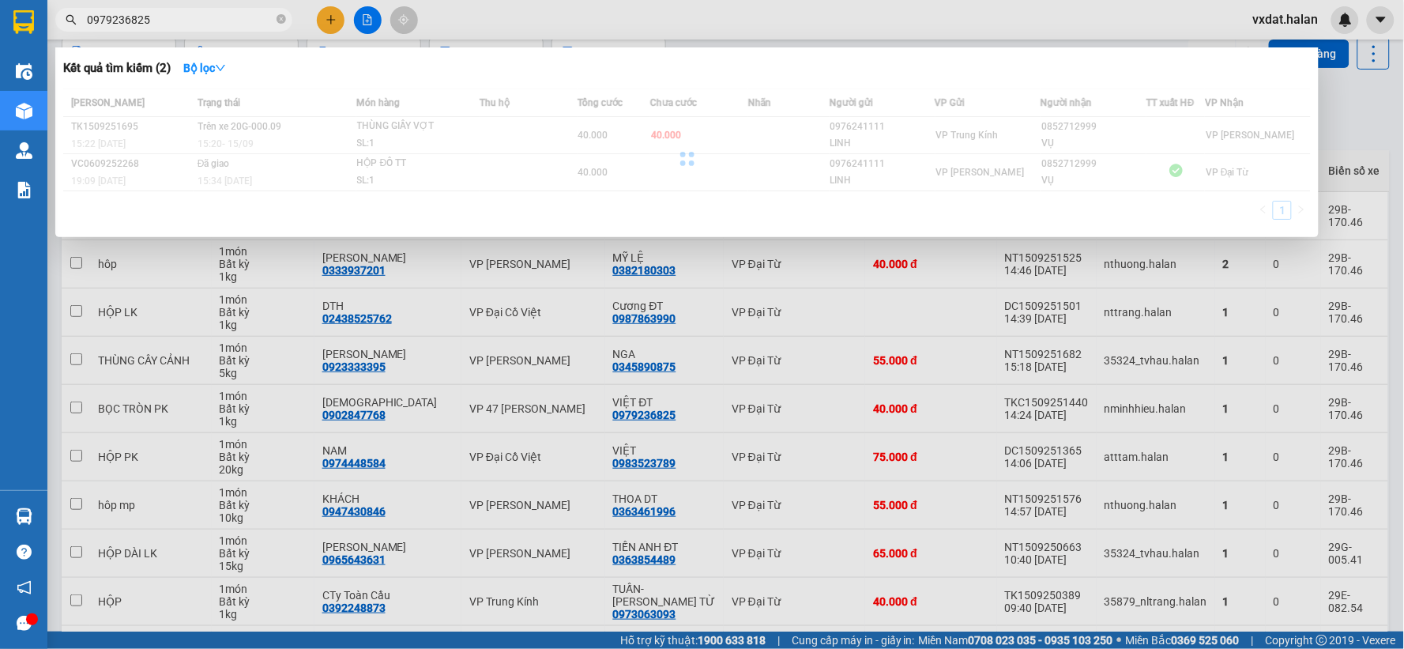
click at [498, 63] on div "Kết quả tìm kiếm ( 2 ) Bộ lọc" at bounding box center [686, 67] width 1247 height 25
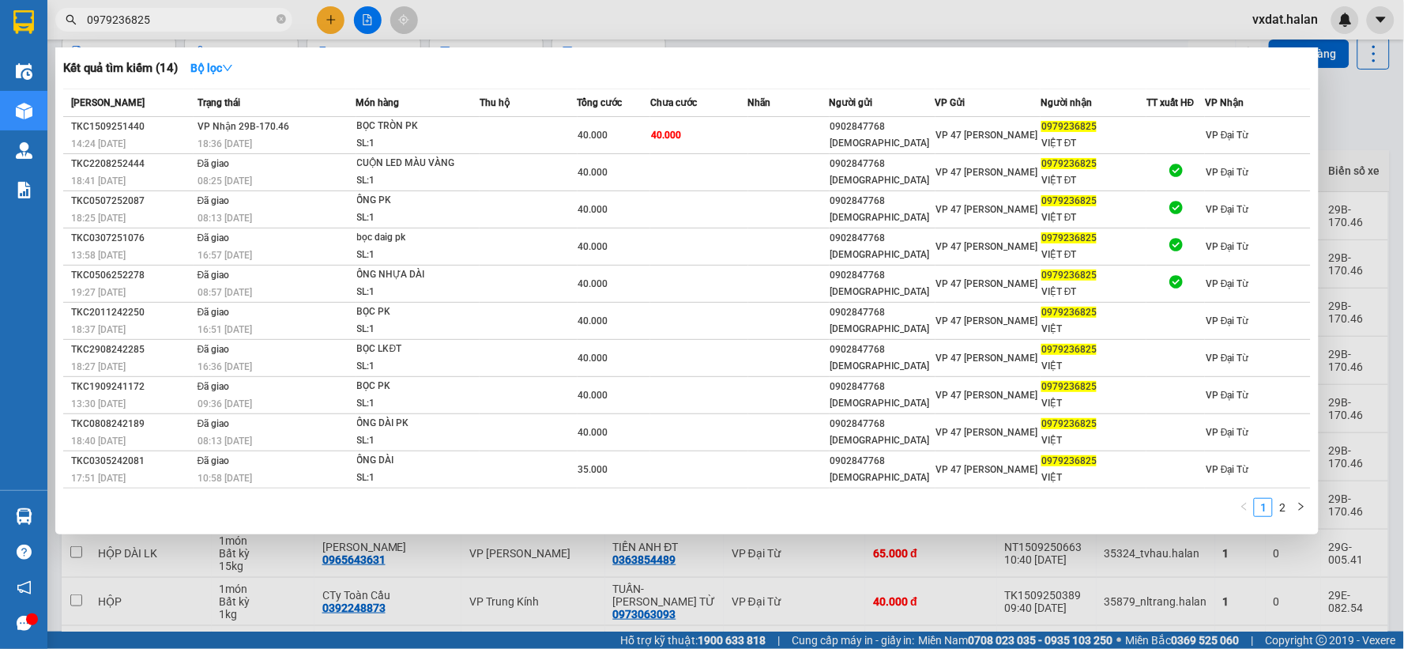
click at [617, 28] on div at bounding box center [702, 324] width 1404 height 649
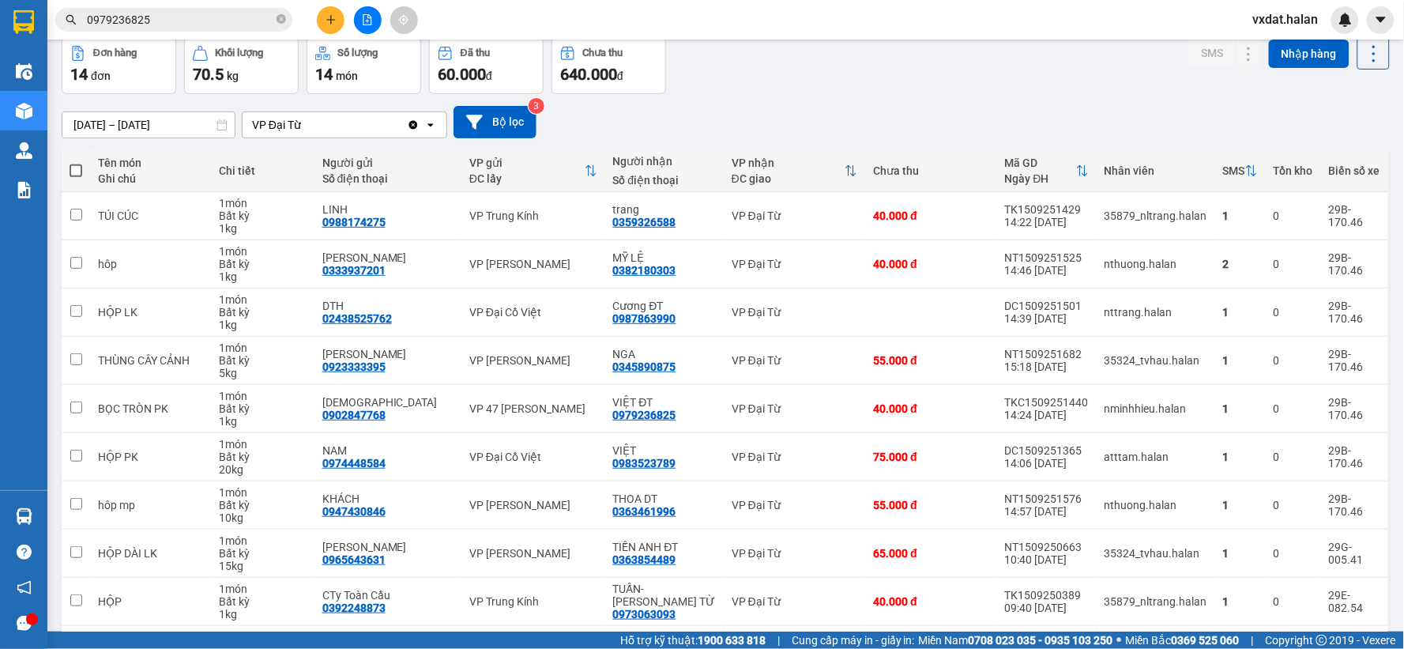
click at [794, 92] on div "Đơn hàng 14 đơn Khối lượng 70.5 kg Số lượng 14 món Đã thu 60.000 đ Chưa thu 640…" at bounding box center [726, 65] width 1328 height 57
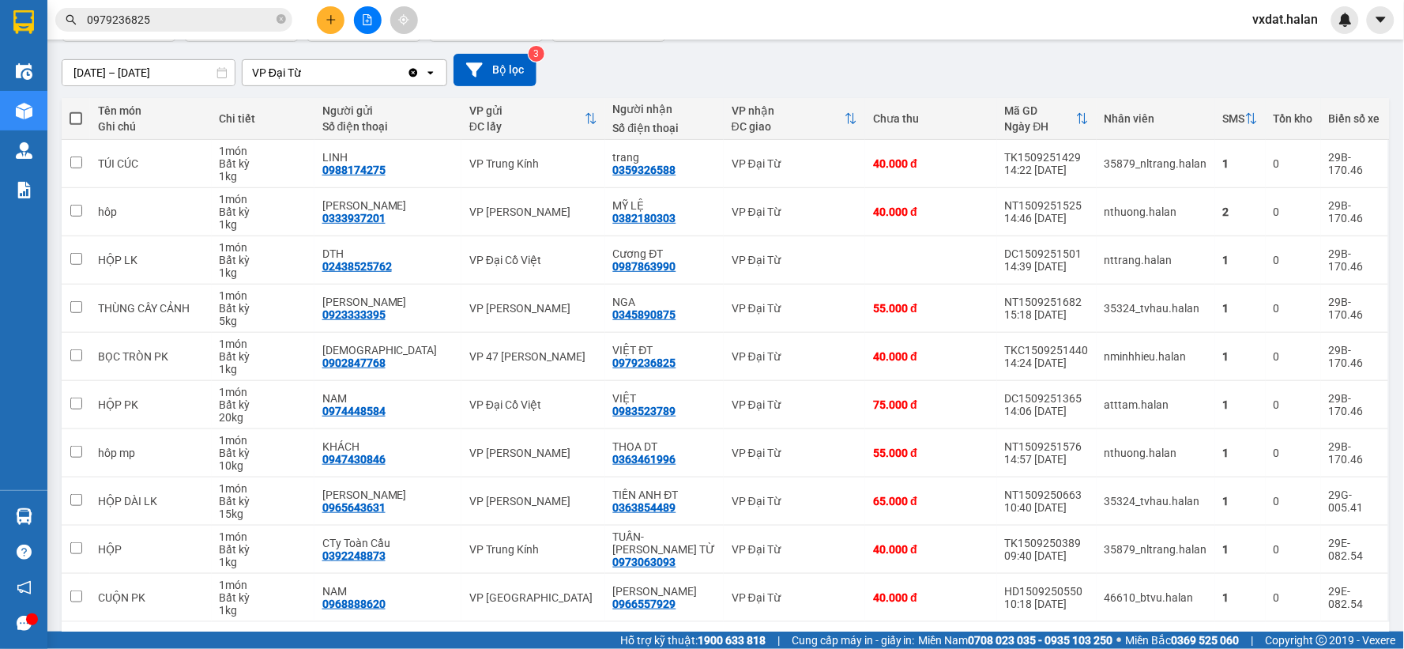
scroll to position [182, 0]
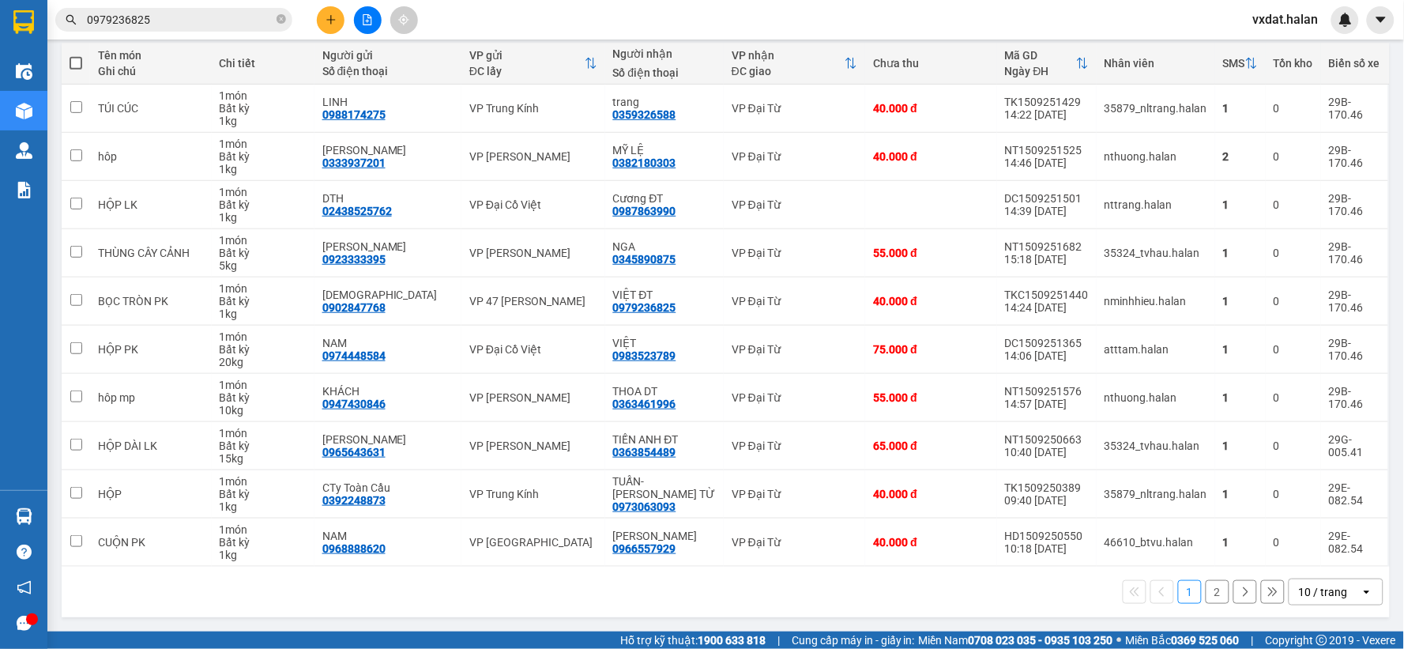
click at [1210, 600] on button "2" at bounding box center [1217, 592] width 24 height 24
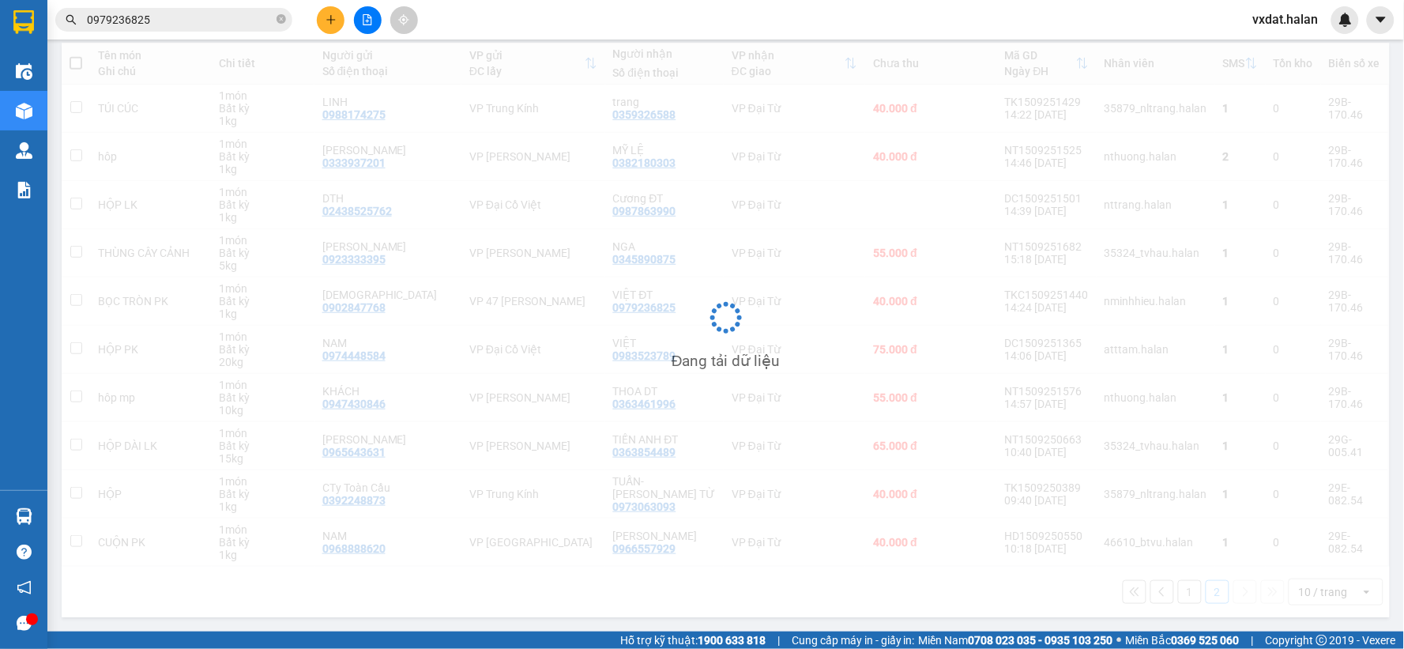
scroll to position [73, 0]
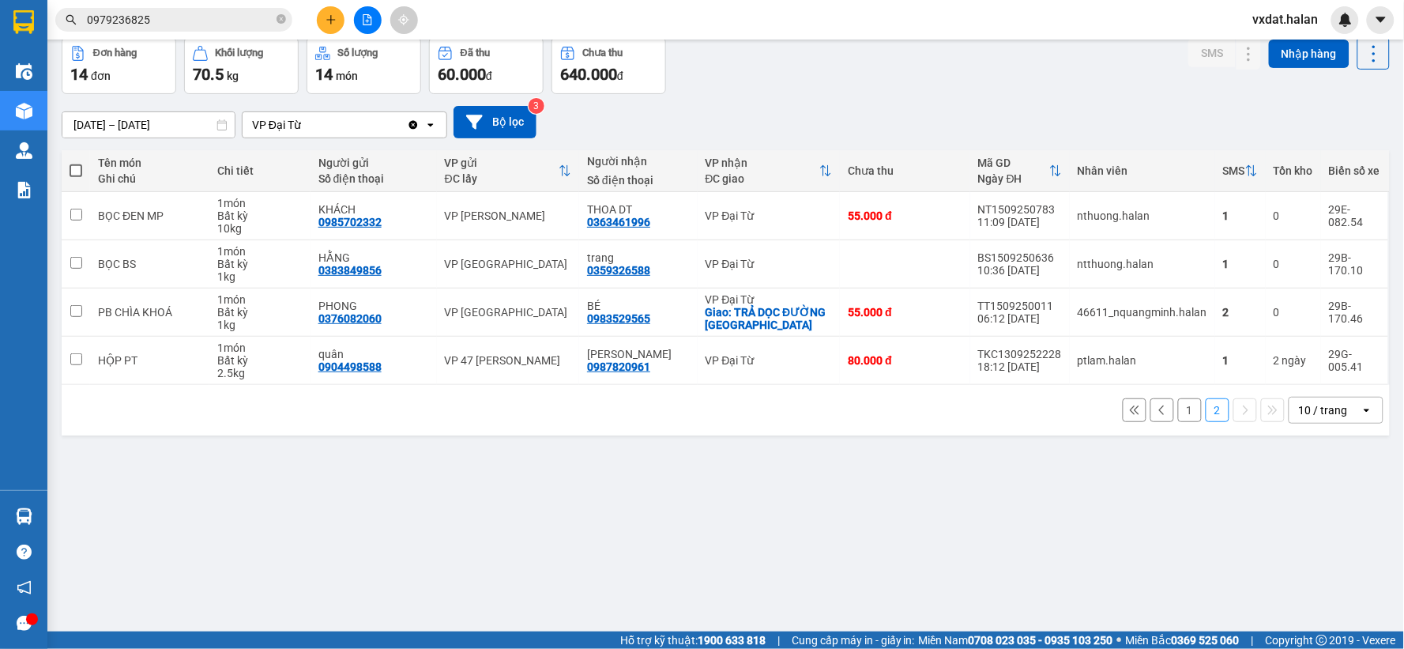
click at [861, 92] on div "Đơn hàng 14 đơn Khối lượng 70.5 kg Số lượng 14 món Đã thu 60.000 đ Chưa thu 640…" at bounding box center [726, 65] width 1328 height 57
click at [1185, 409] on button "1" at bounding box center [1190, 410] width 24 height 24
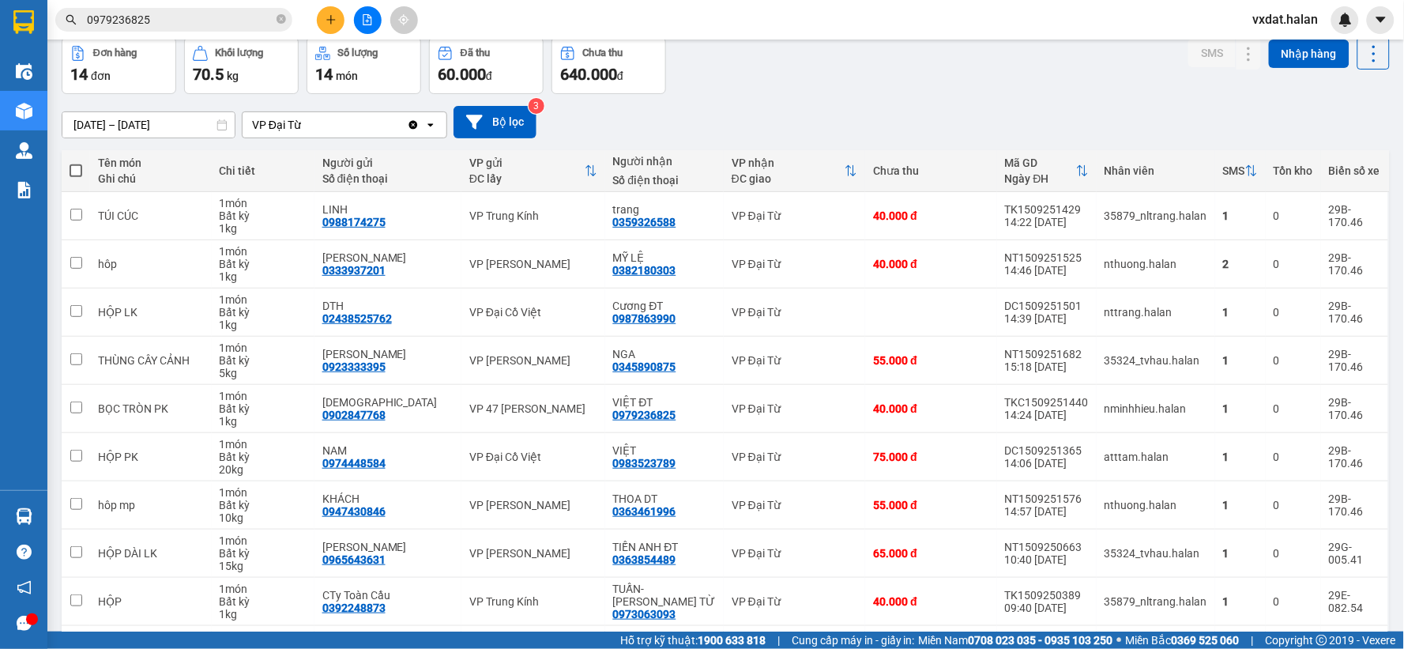
click at [990, 107] on div "[DATE] – [DATE] Press the down arrow key to interact with the calendar and sele…" at bounding box center [726, 122] width 1328 height 32
click at [972, 120] on div "[DATE] – [DATE] Press the down arrow key to interact with the calendar and sele…" at bounding box center [726, 122] width 1328 height 32
click at [953, 113] on div "[DATE] – [DATE] Press the down arrow key to interact with the calendar and sele…" at bounding box center [726, 122] width 1328 height 32
click at [950, 98] on div "[DATE] – [DATE] Press the down arrow key to interact with the calendar and sele…" at bounding box center [726, 122] width 1328 height 56
click at [916, 108] on div "[DATE] – [DATE] Press the down arrow key to interact with the calendar and sele…" at bounding box center [726, 122] width 1328 height 32
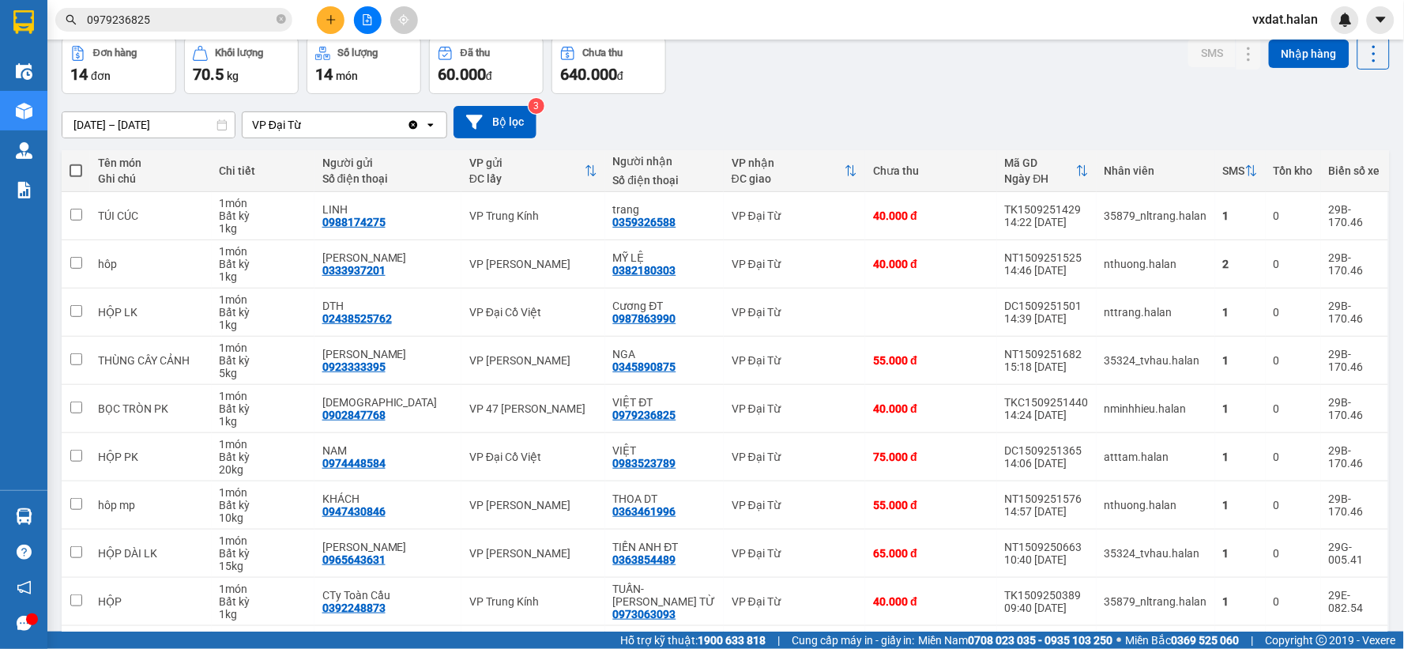
click at [916, 108] on div "[DATE] – [DATE] Press the down arrow key to interact with the calendar and sele…" at bounding box center [726, 122] width 1328 height 32
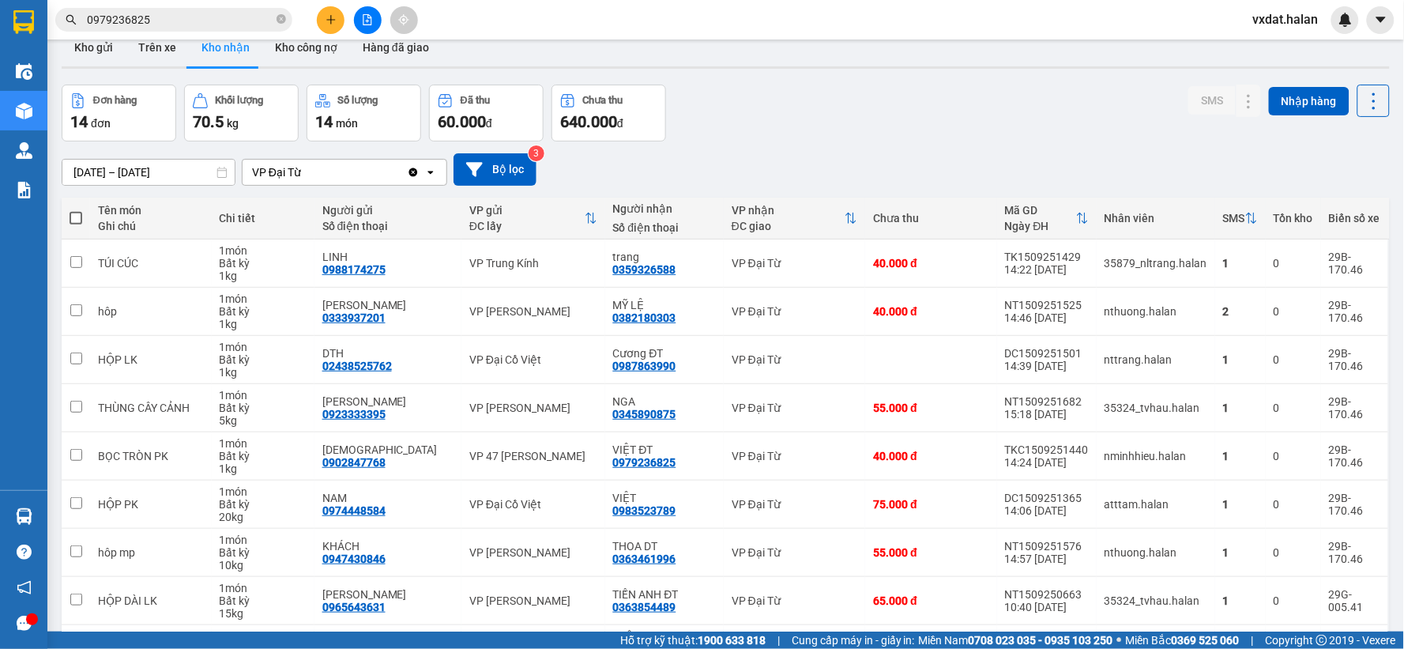
scroll to position [0, 0]
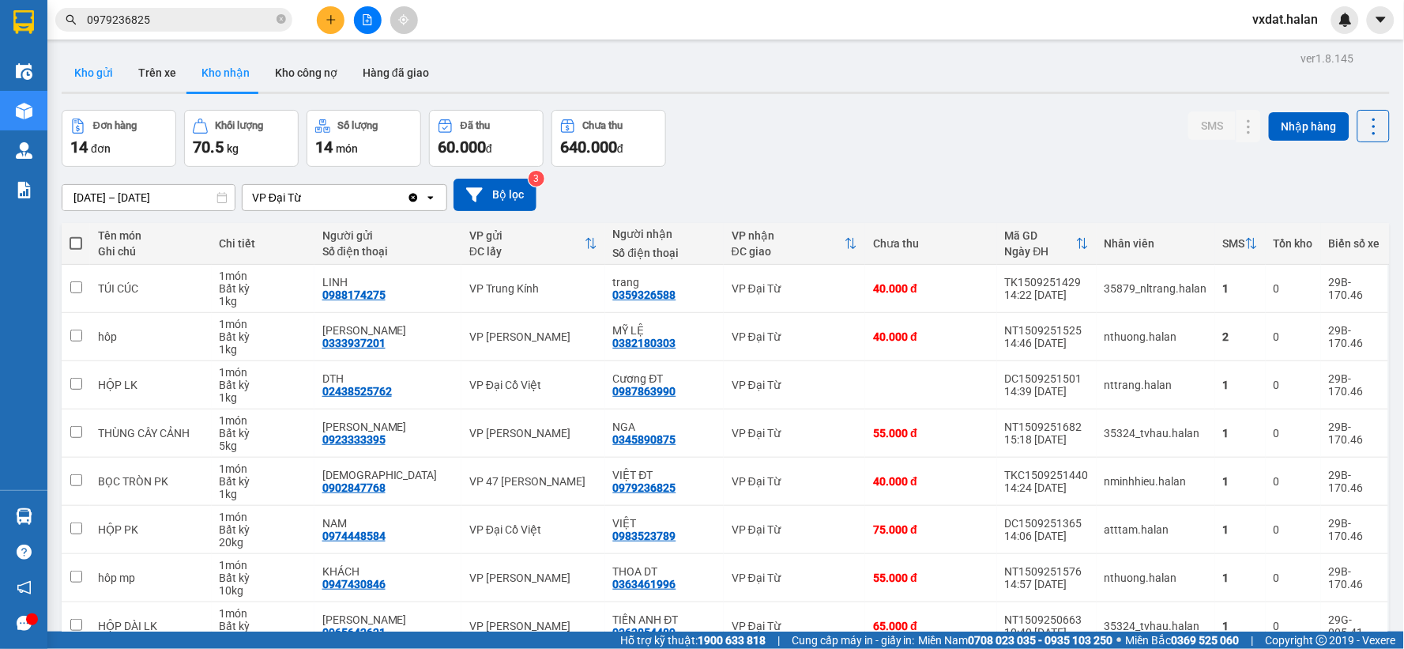
click at [87, 73] on button "Kho gửi" at bounding box center [94, 73] width 64 height 38
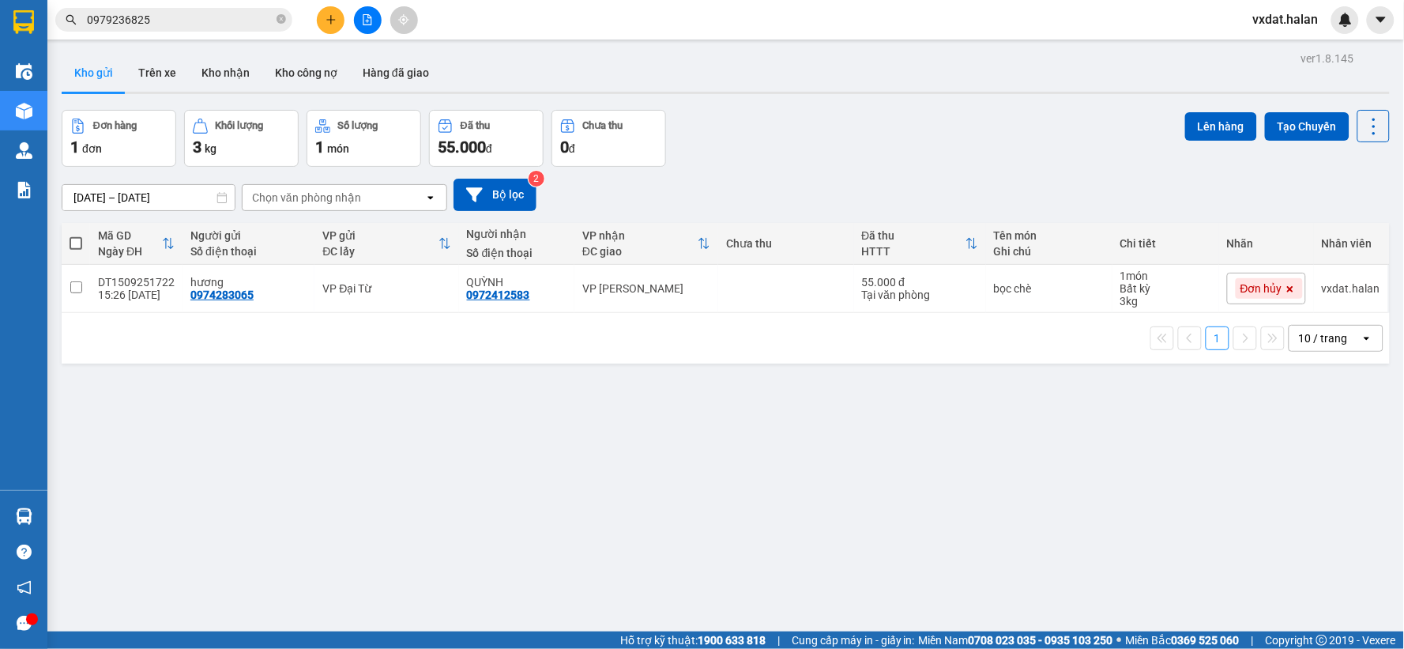
click at [247, 20] on input "0979236825" at bounding box center [180, 19] width 186 height 17
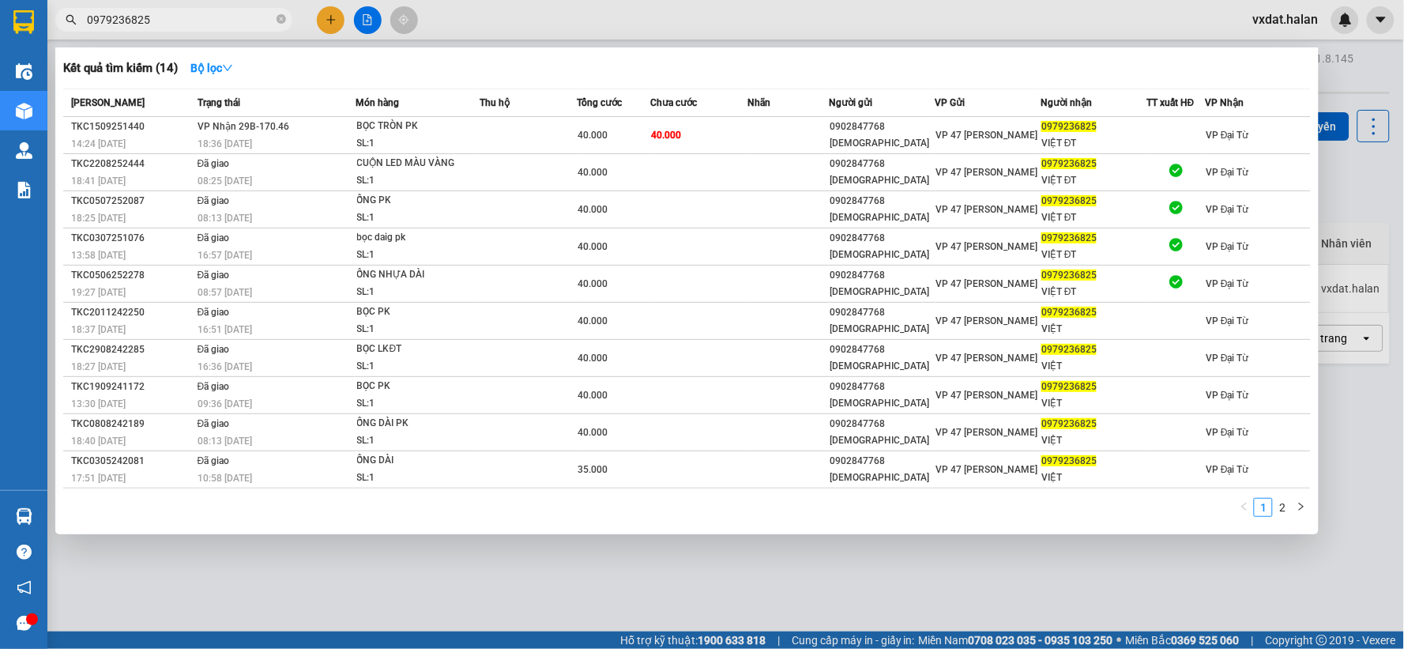
click at [247, 20] on input "0979236825" at bounding box center [180, 19] width 186 height 17
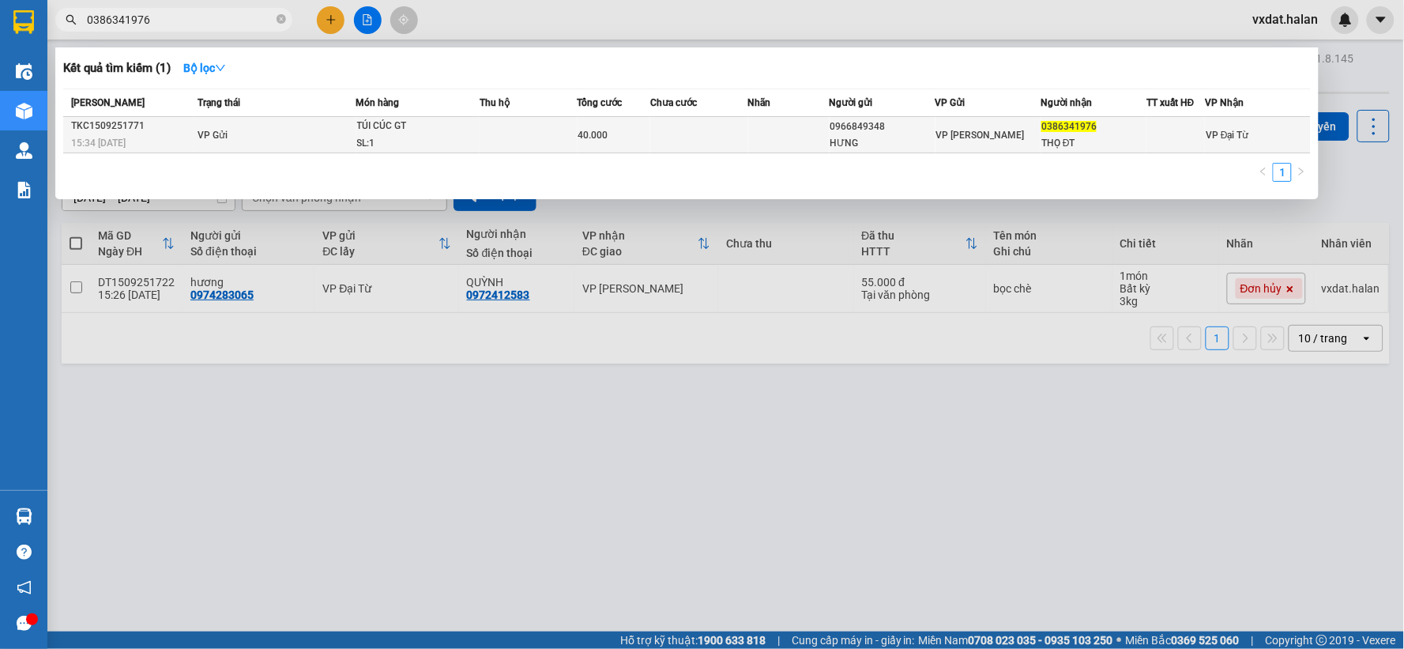
type input "0386341976"
click at [897, 149] on div "HƯNG" at bounding box center [882, 143] width 104 height 17
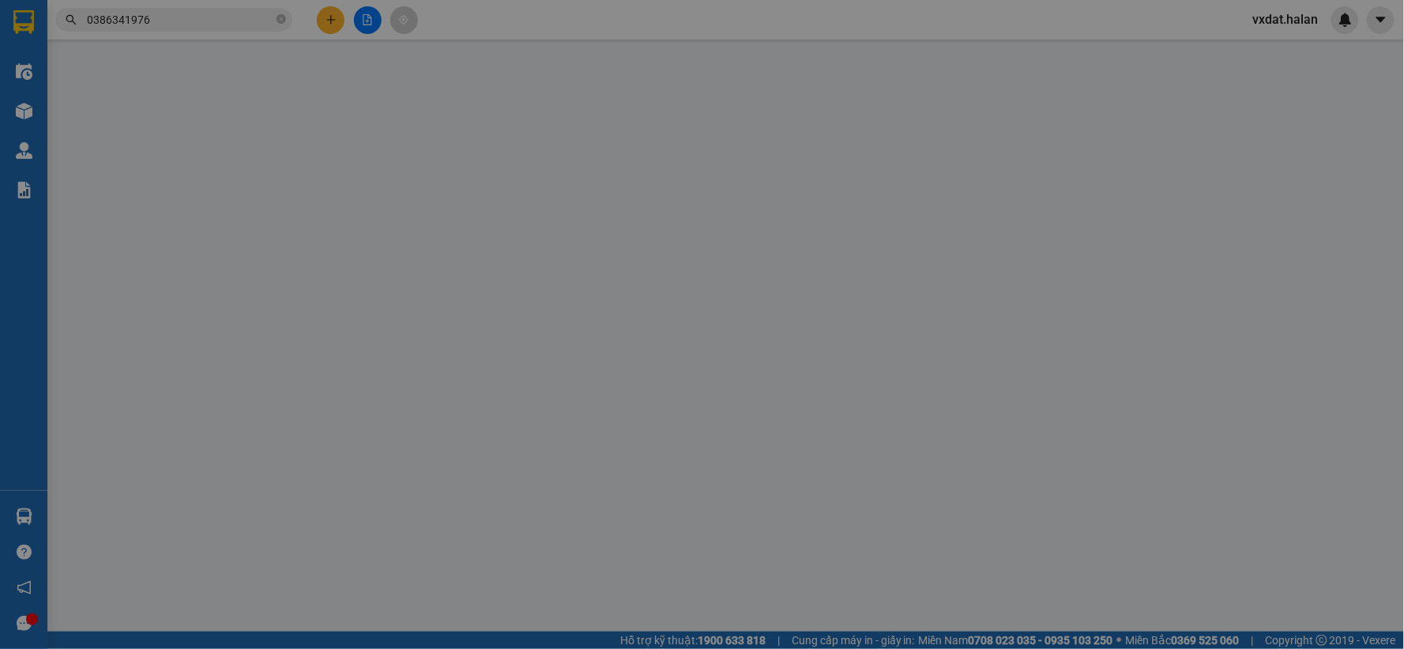
type input "0966849348"
type input "HƯNG"
type input "0386341976"
type input "THỌ ĐT"
type input "40.000"
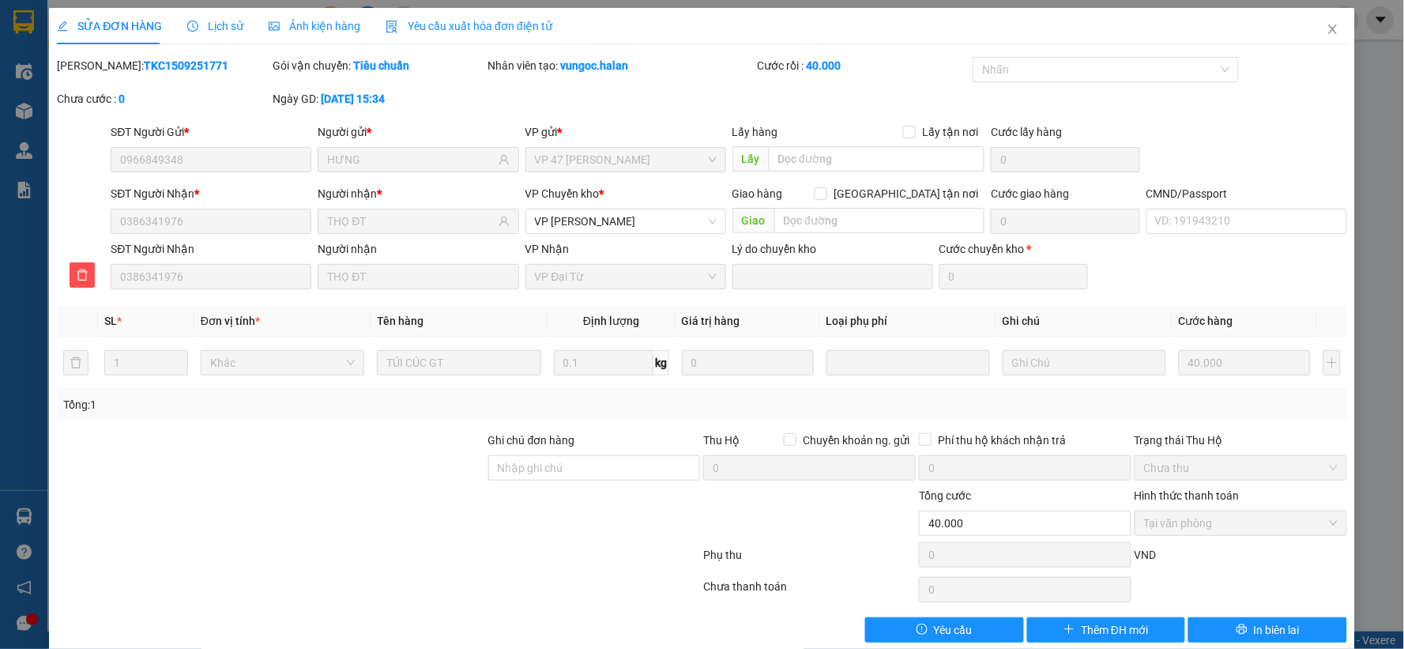
click at [205, 21] on span "Lịch sử" at bounding box center [215, 26] width 56 height 13
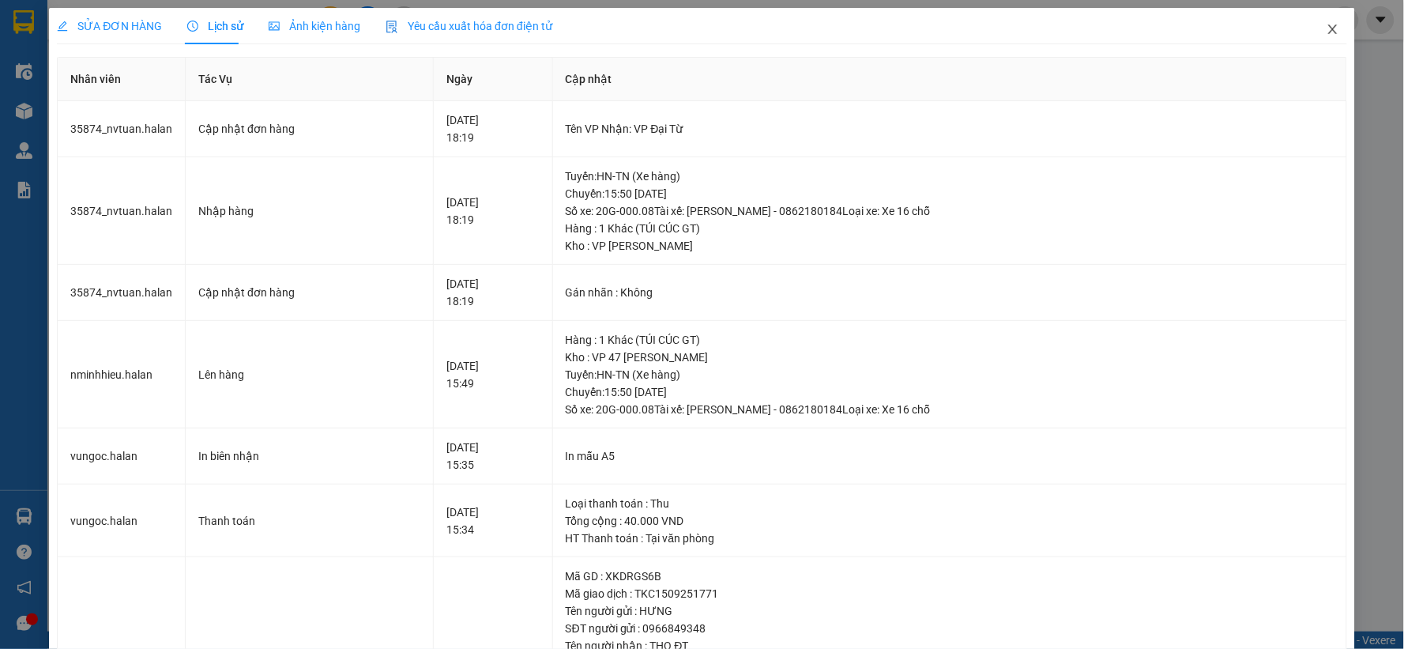
click at [1336, 38] on span "Close" at bounding box center [1333, 30] width 44 height 44
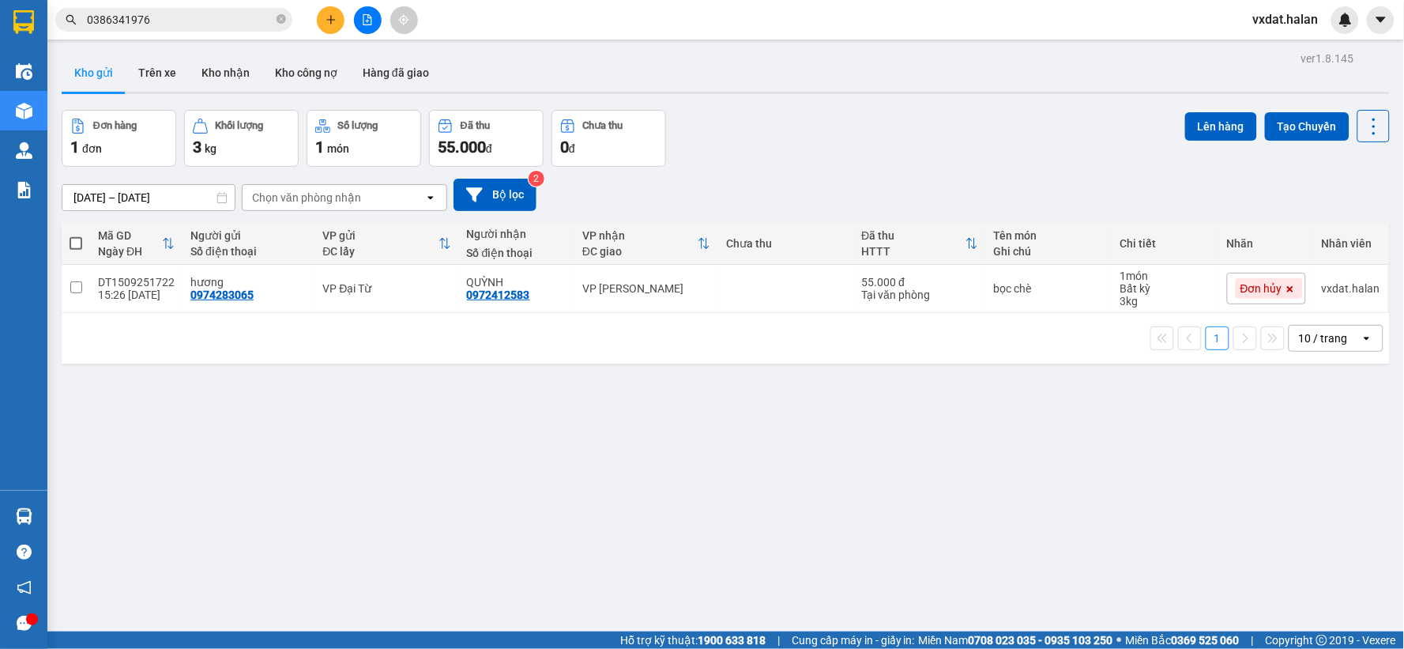
click at [253, 16] on input "0386341976" at bounding box center [180, 19] width 186 height 17
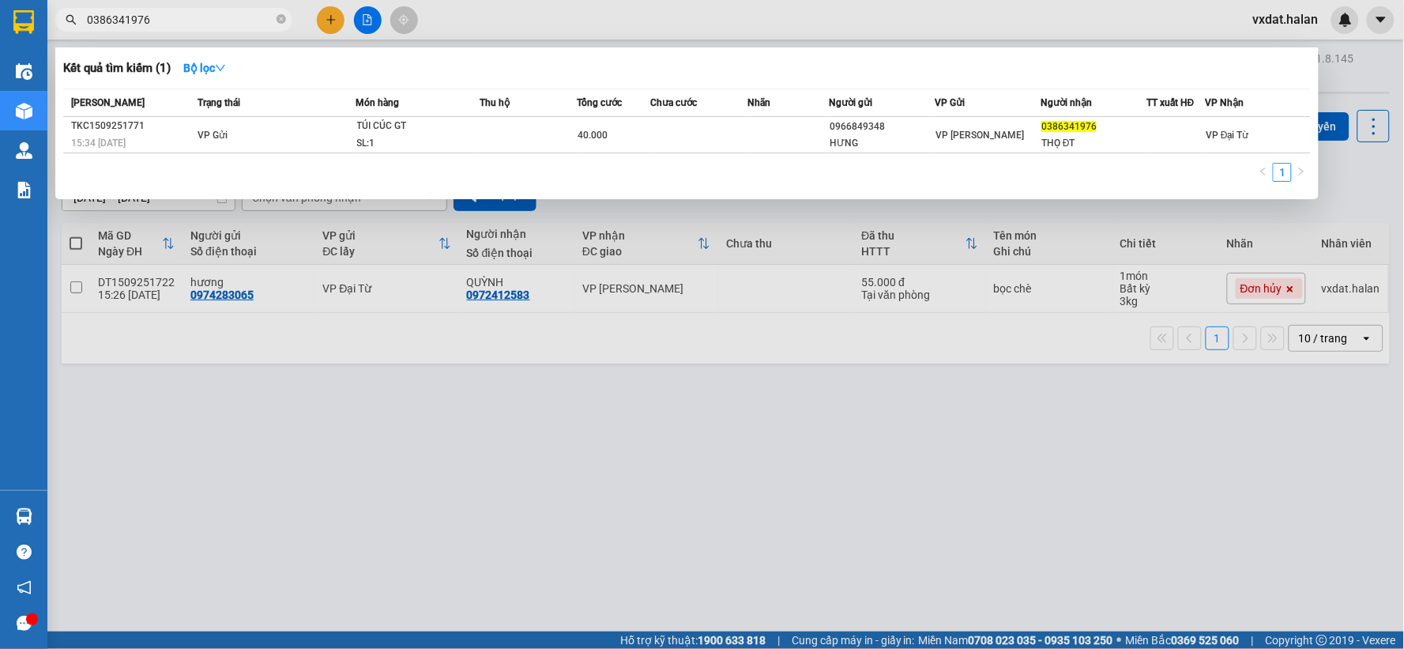
click at [699, 81] on div "Kết quả tìm kiếm ( 1 ) Bộ lọc Mã ĐH Trạng thái Món hàng Thu hộ Tổng cước Chưa c…" at bounding box center [686, 123] width 1263 height 152
click at [714, 61] on div "Kết quả tìm kiếm ( 1 ) Bộ lọc" at bounding box center [686, 67] width 1247 height 25
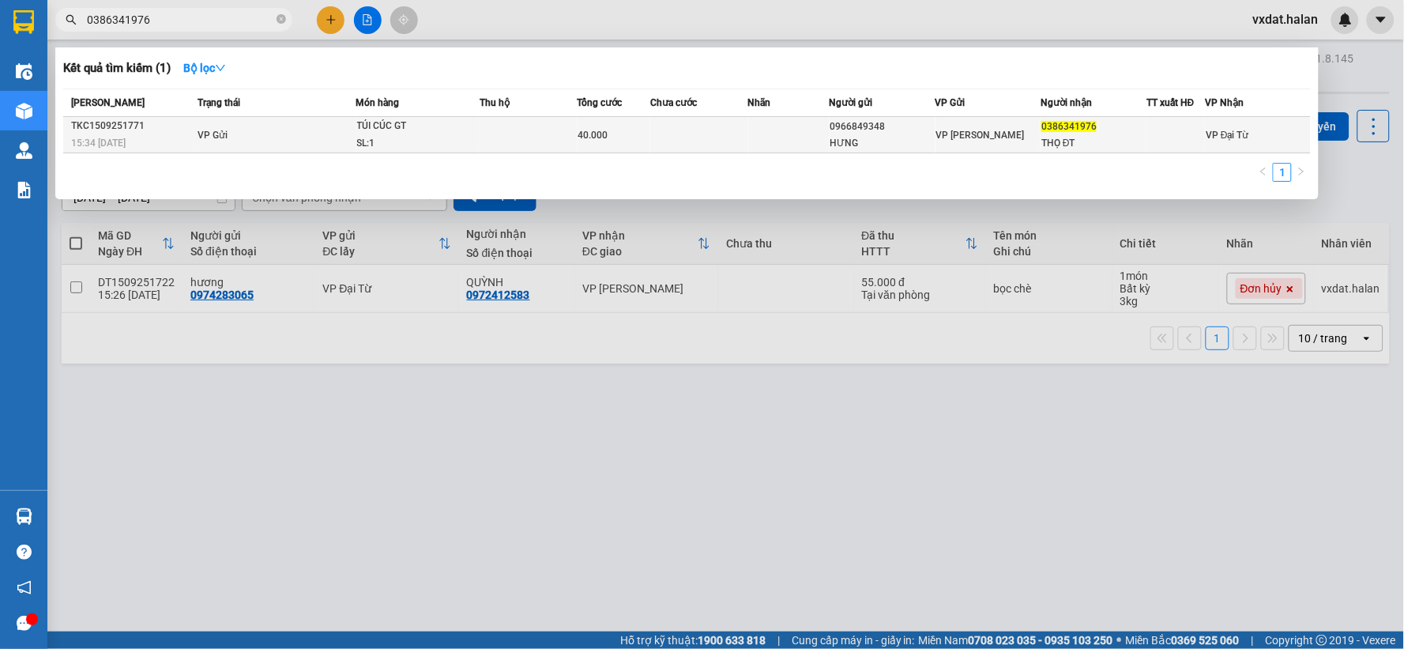
click at [695, 129] on td at bounding box center [699, 135] width 98 height 36
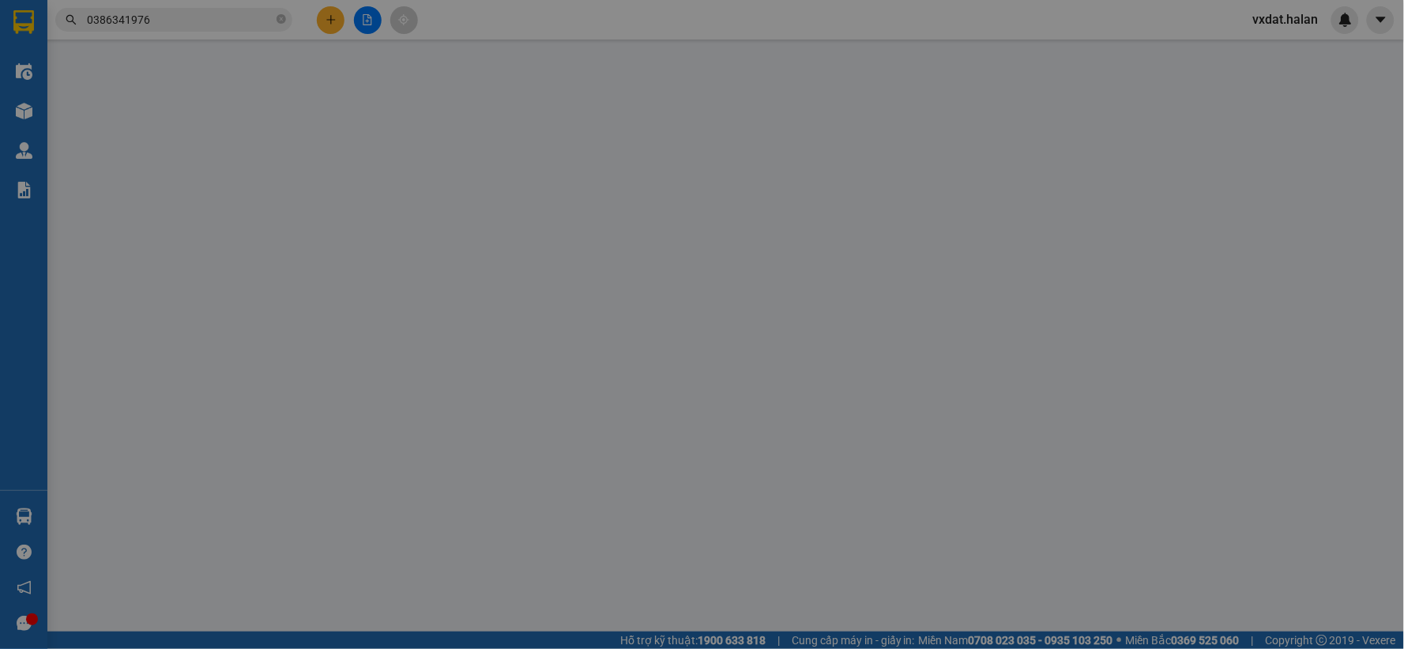
type input "0966849348"
type input "HƯNG"
type input "0386341976"
type input "THỌ ĐT"
type input "40.000"
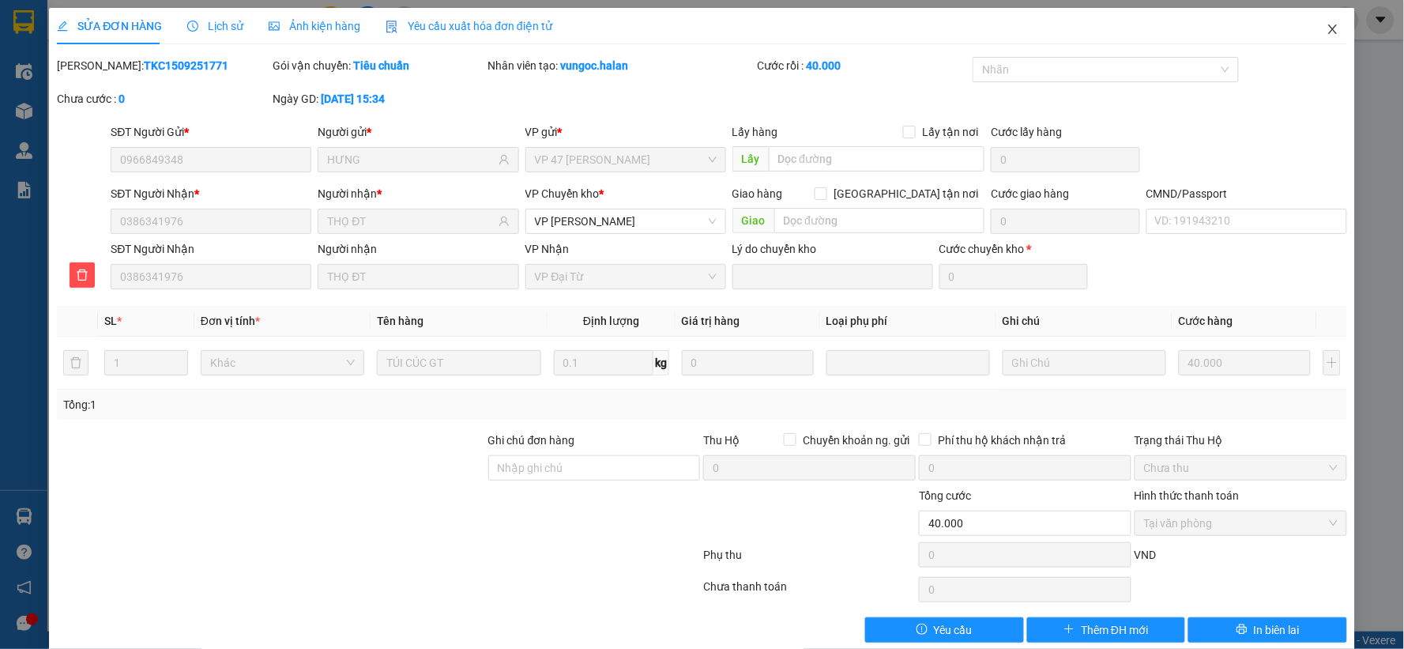
click at [1314, 39] on span "Close" at bounding box center [1333, 30] width 44 height 44
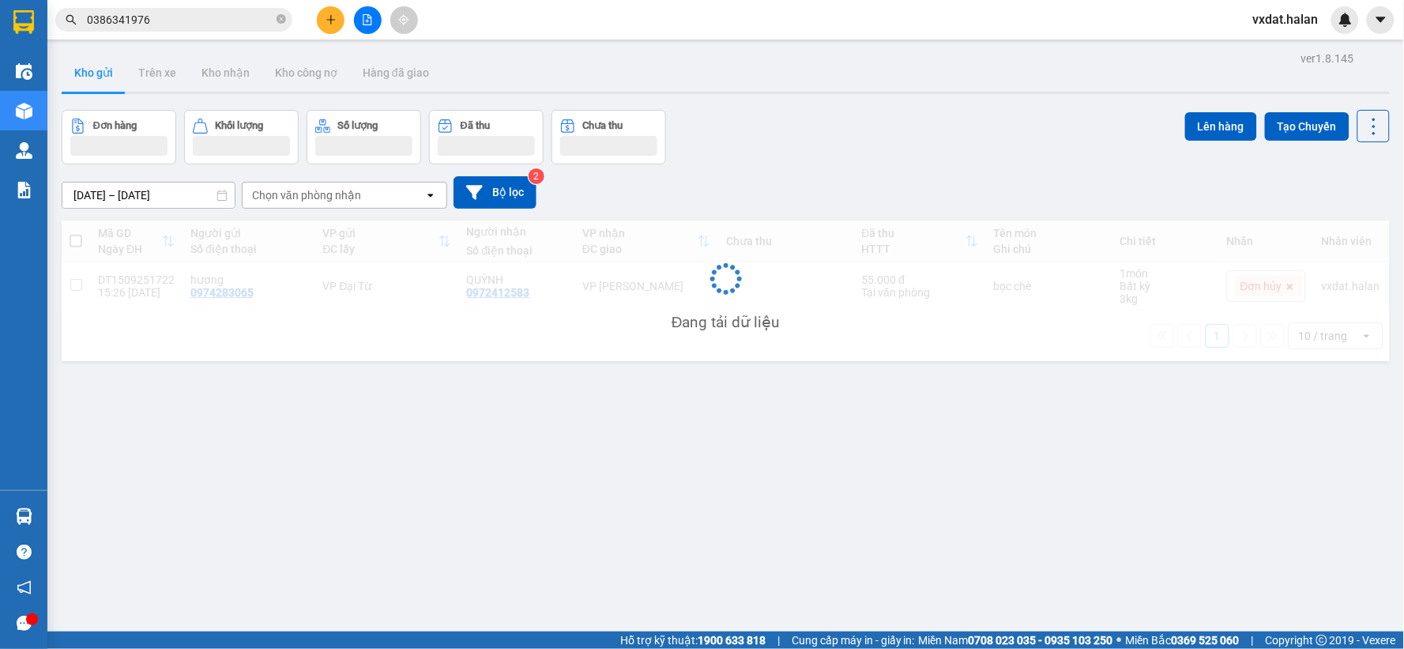
click at [919, 136] on div "Đơn hàng Khối lượng Số lượng Đã thu Chưa thu Lên hàng Tạo Chuyến" at bounding box center [726, 137] width 1328 height 55
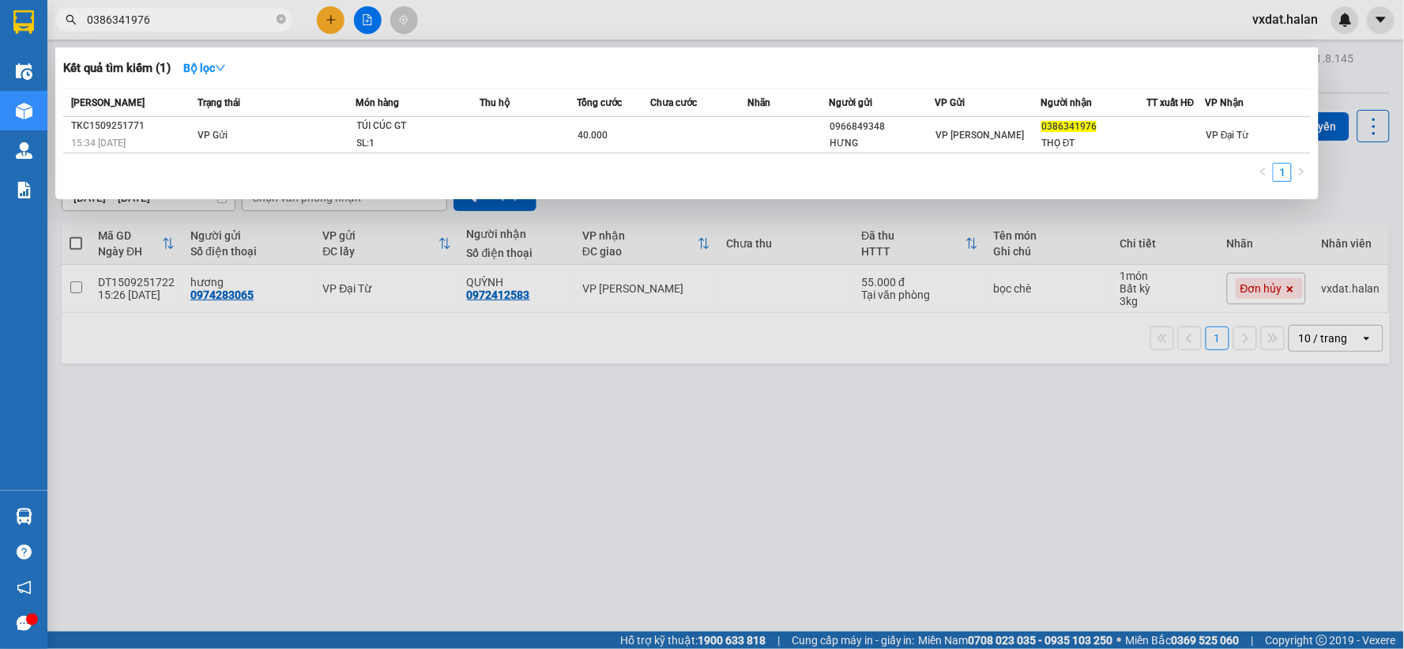
click at [246, 21] on input "0386341976" at bounding box center [180, 19] width 186 height 17
click at [511, 73] on div "Kết quả tìm kiếm ( 1 ) Bộ lọc" at bounding box center [686, 67] width 1247 height 25
click at [855, 61] on div "Kết quả tìm kiếm ( 1 ) Bộ lọc" at bounding box center [686, 67] width 1247 height 25
click at [905, 36] on div at bounding box center [702, 324] width 1404 height 649
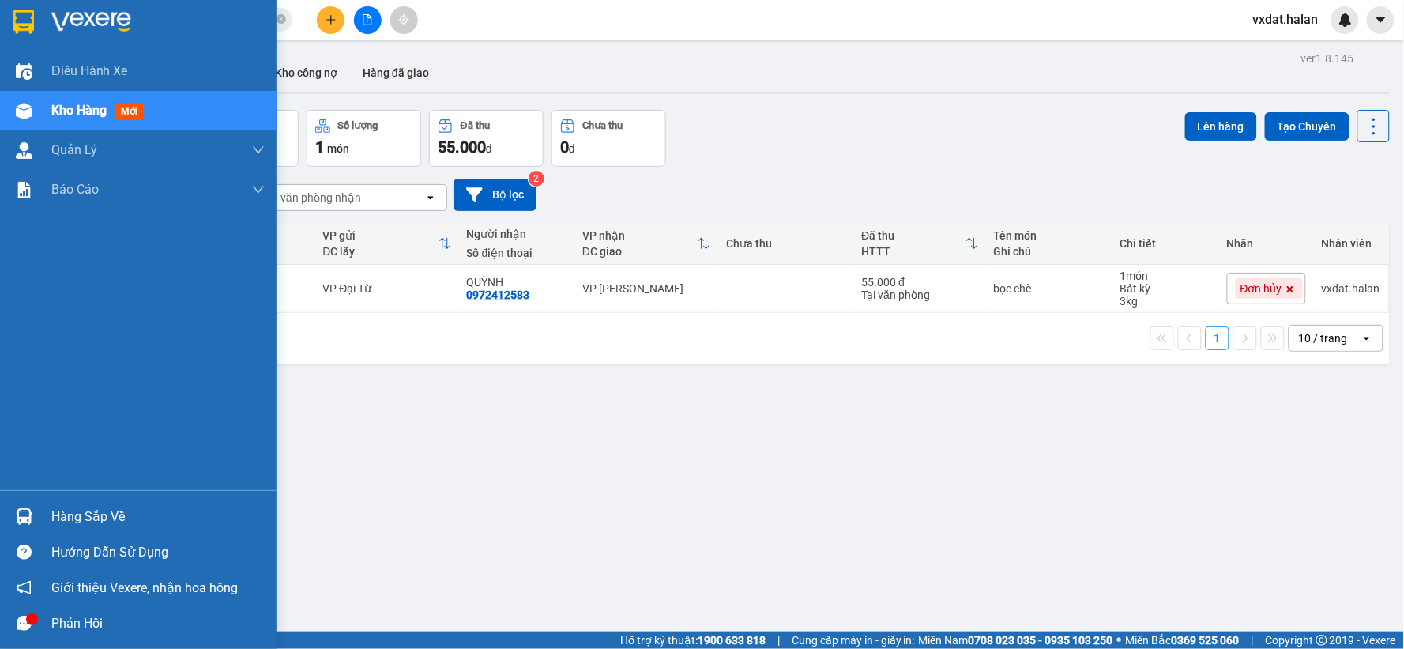
click at [21, 510] on img at bounding box center [24, 516] width 17 height 17
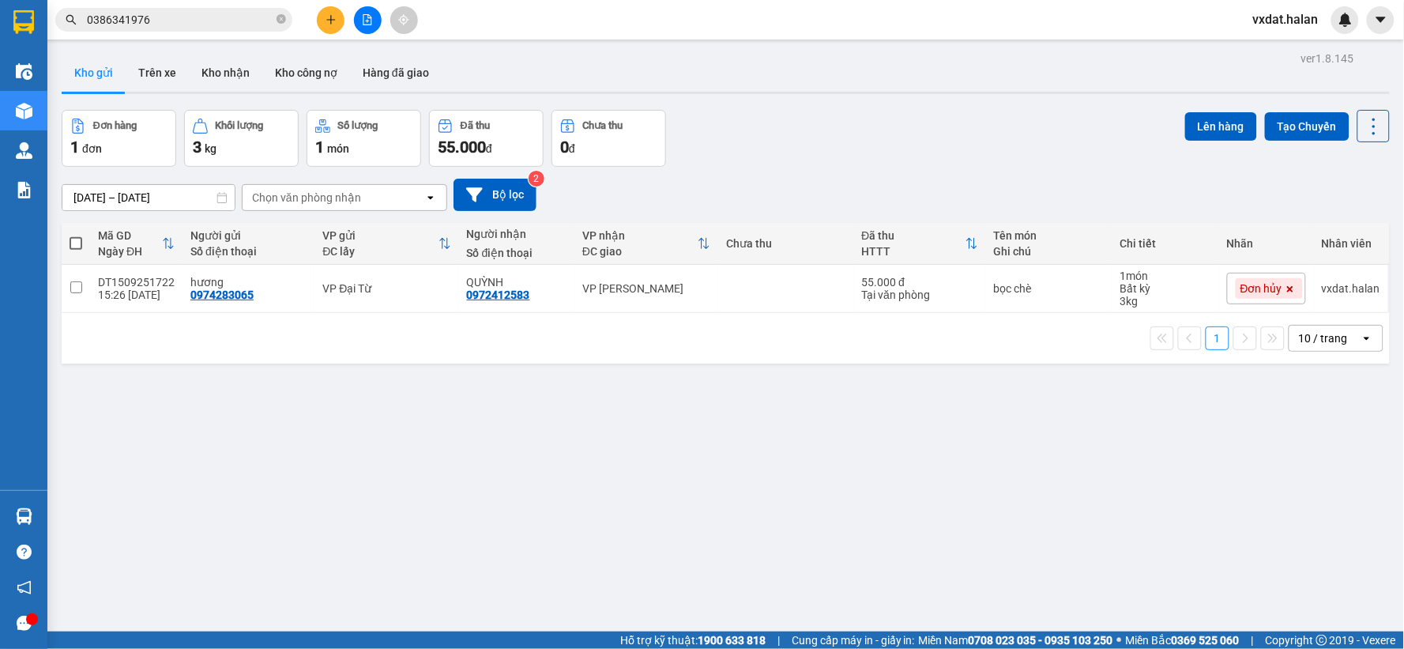
click at [590, 397] on section "Kết quả tìm kiếm ( 1 ) Bộ lọc Mã ĐH Trạng thái Món hàng Thu hộ Tổng cước Chưa c…" at bounding box center [702, 324] width 1404 height 649
click at [227, 75] on button "Kho nhận" at bounding box center [225, 73] width 73 height 38
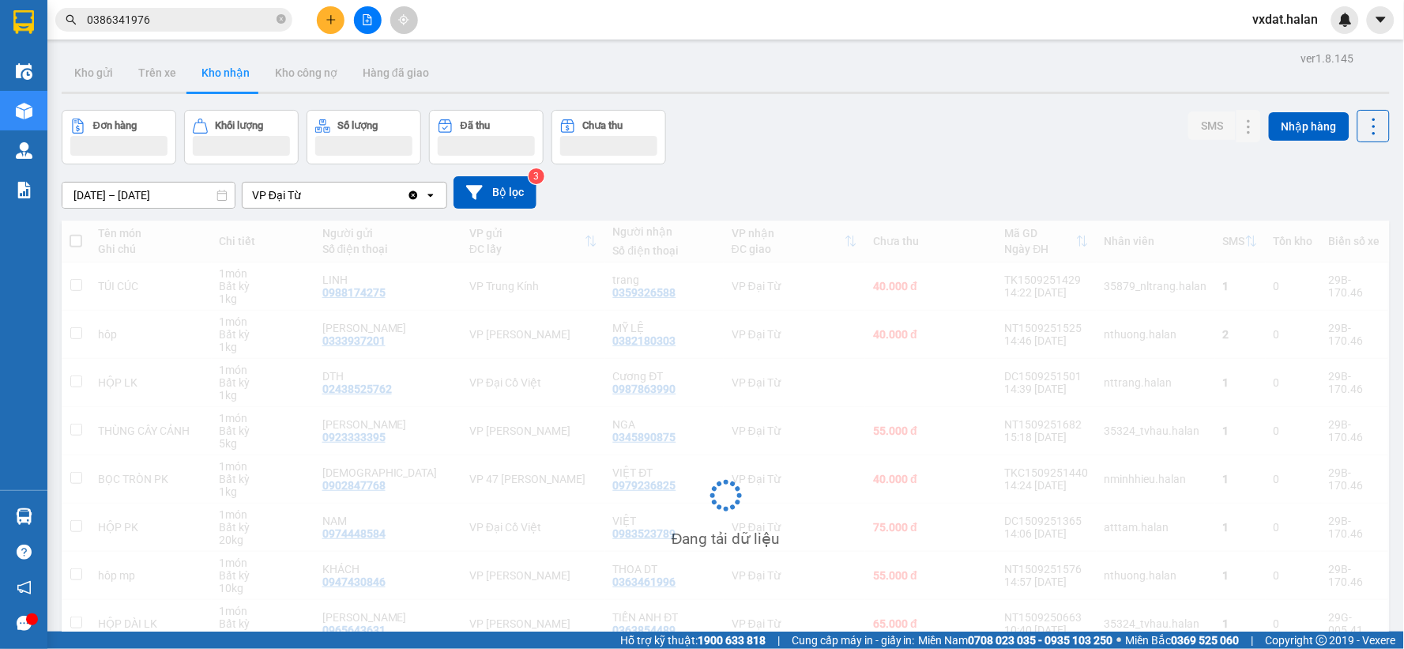
click at [949, 149] on div "Đơn hàng Khối lượng Số lượng Đã thu Chưa thu SMS Nhập hàng" at bounding box center [726, 137] width 1328 height 55
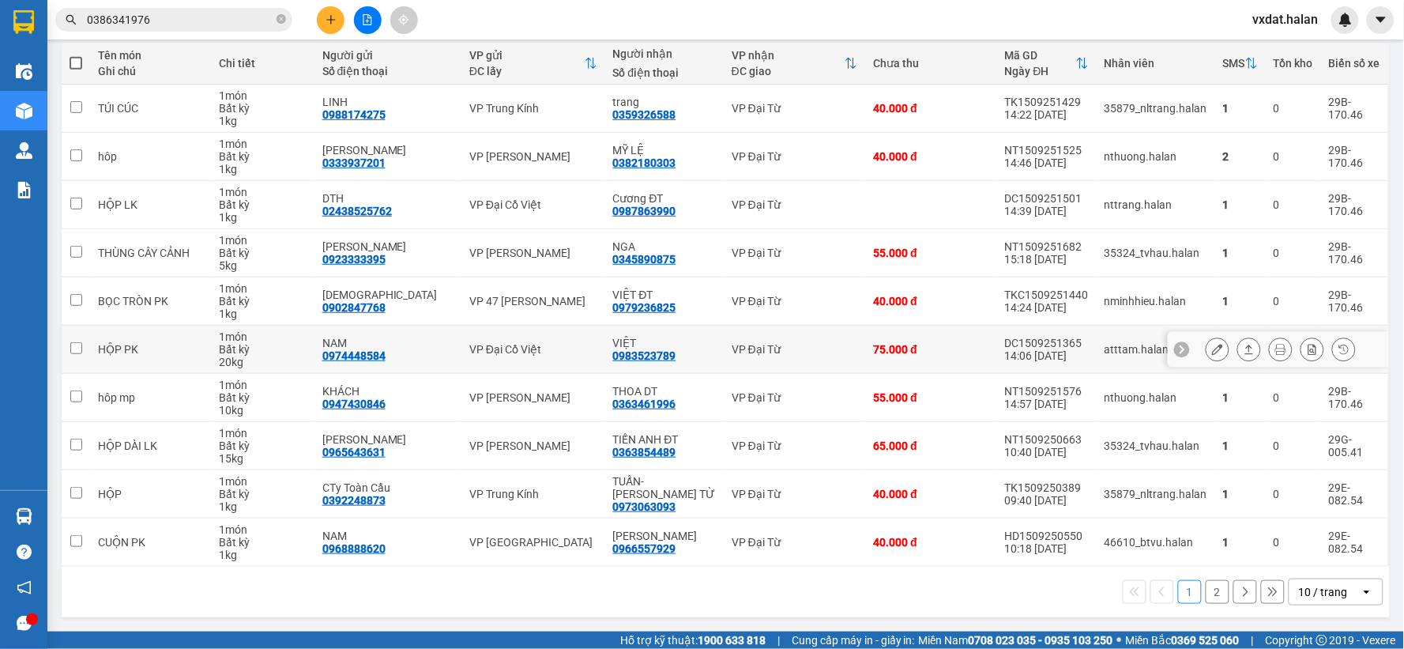
scroll to position [182, 0]
click at [995, 609] on div "1 2 10 / trang open" at bounding box center [726, 591] width 1328 height 51
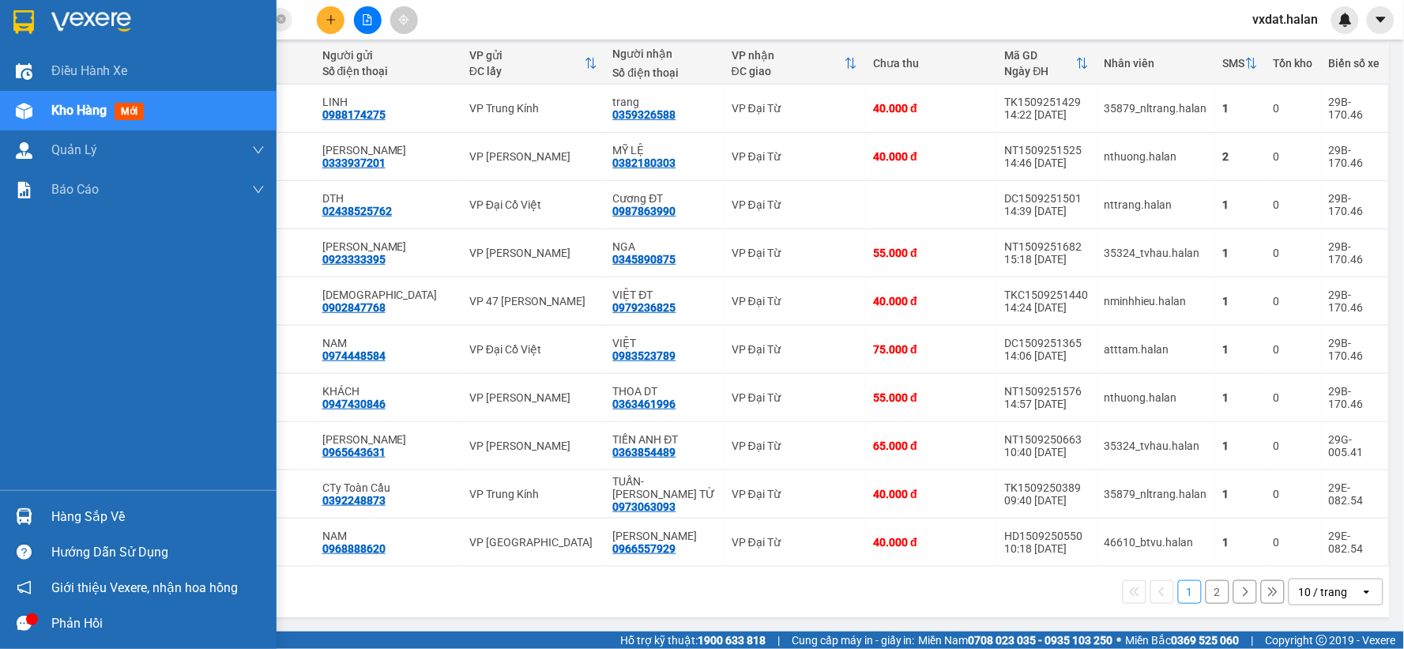
click at [24, 501] on div "Hàng sắp về" at bounding box center [138, 516] width 276 height 36
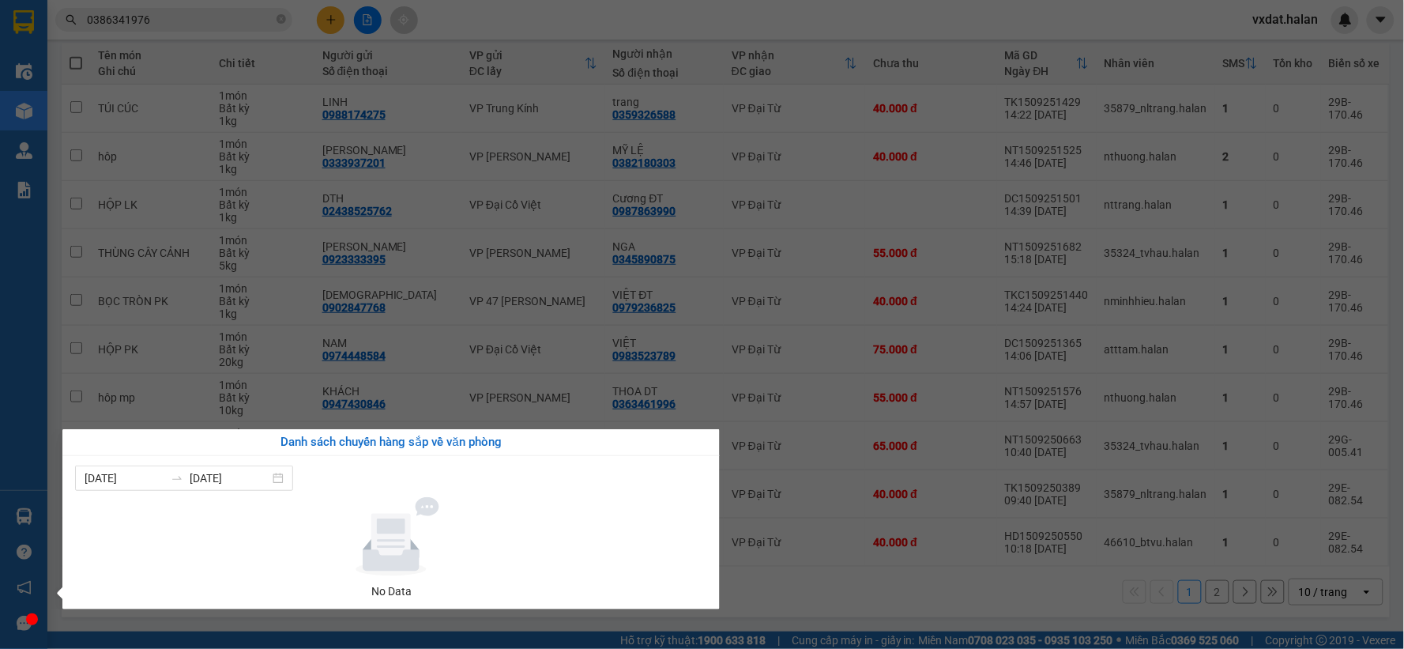
click at [856, 596] on section "Kết quả tìm kiếm ( 1 ) Bộ lọc Mã ĐH Trạng thái Món hàng Thu hộ Tổng cước Chưa c…" at bounding box center [702, 324] width 1404 height 649
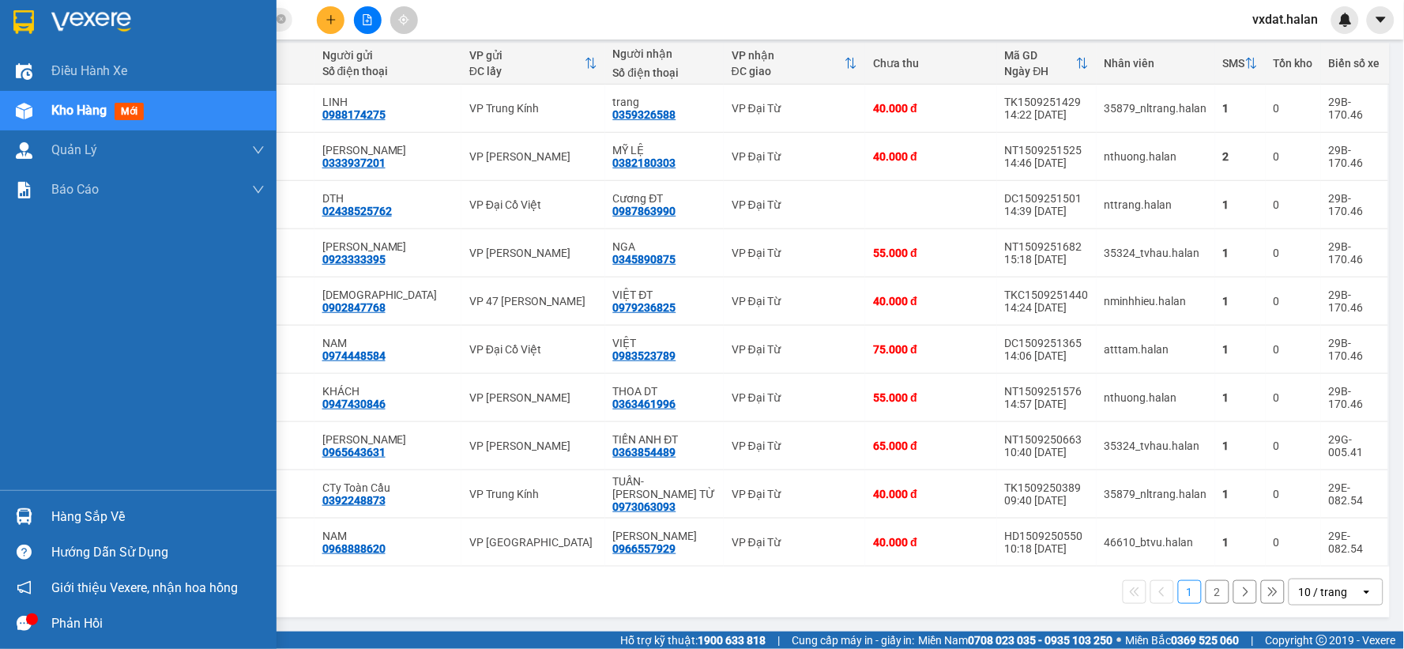
click at [21, 516] on img at bounding box center [24, 516] width 17 height 17
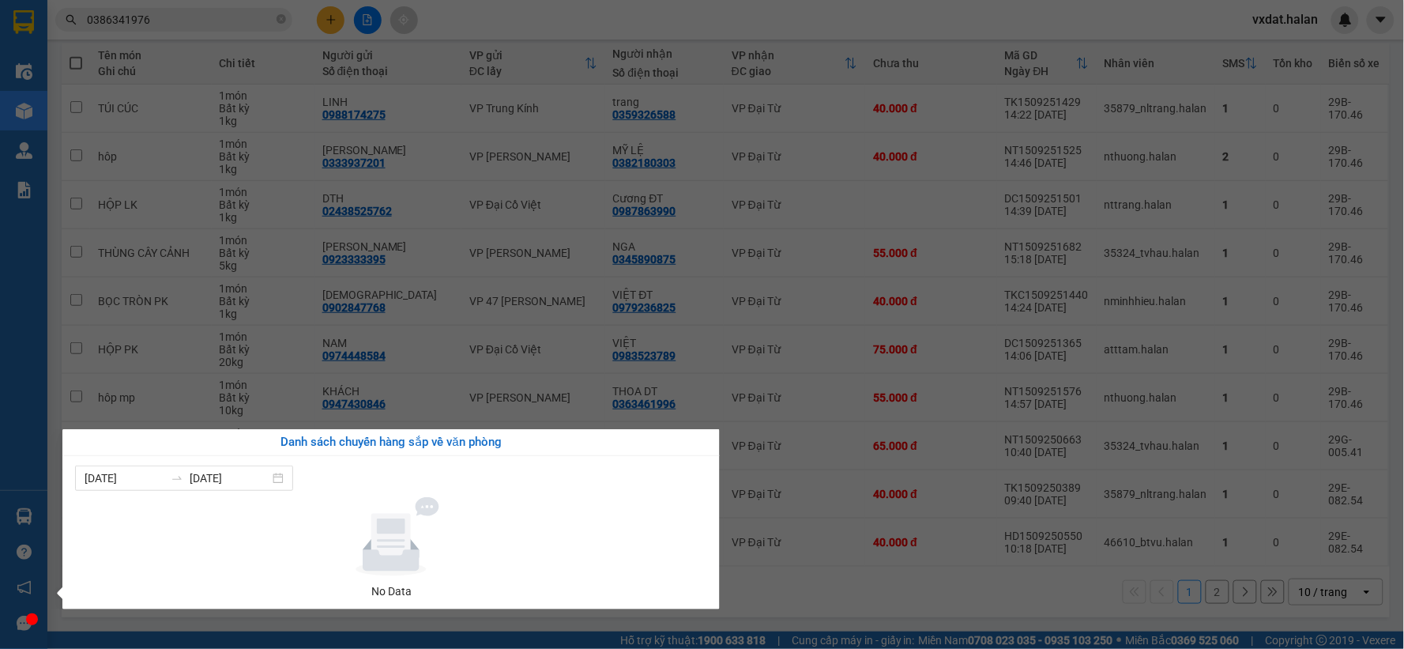
click at [816, 596] on section "Kết quả tìm kiếm ( 1 ) Bộ lọc Mã ĐH Trạng thái Món hàng Thu hộ Tổng cước Chưa c…" at bounding box center [702, 324] width 1404 height 649
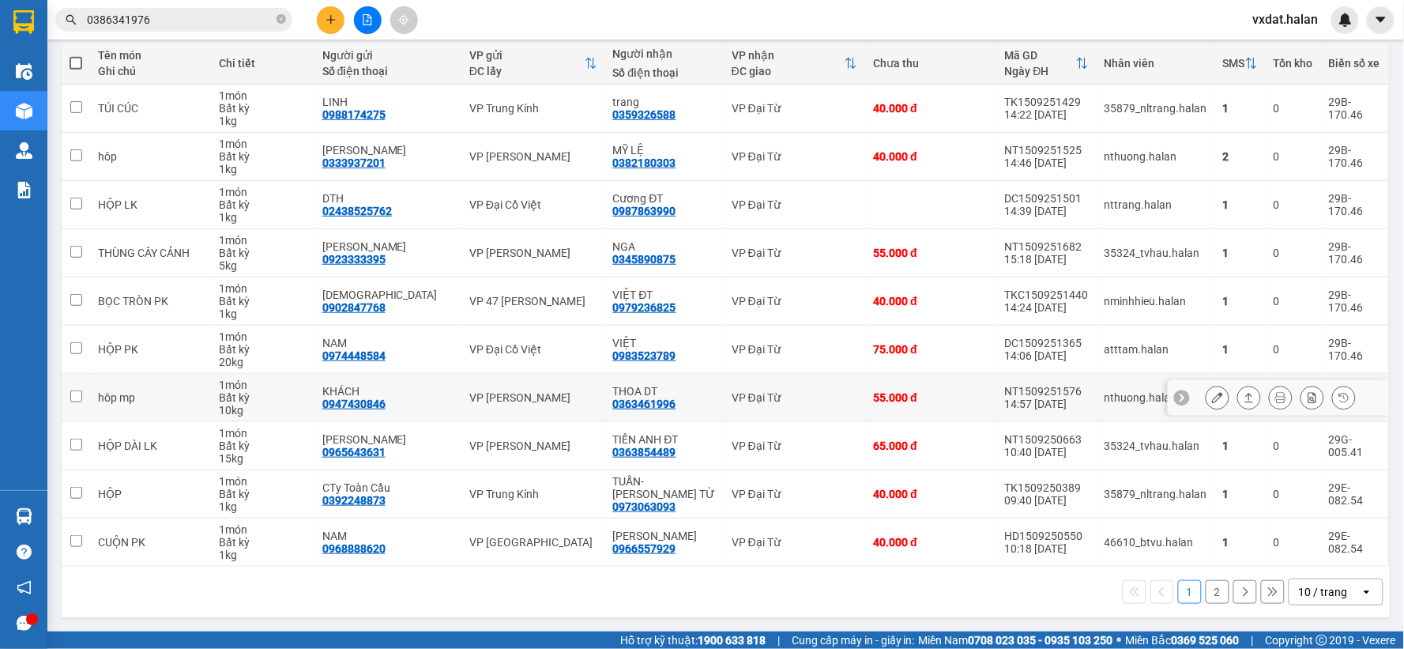
scroll to position [6, 0]
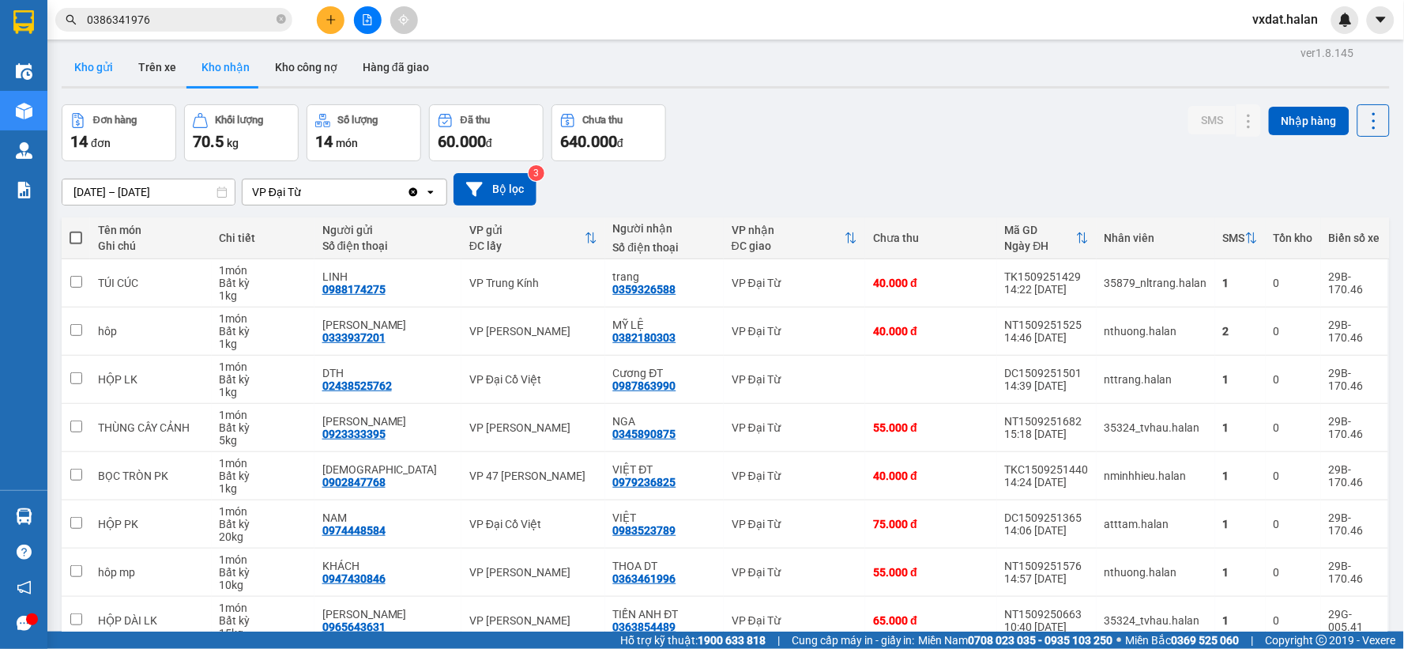
click at [88, 75] on button "Kho gửi" at bounding box center [94, 67] width 64 height 38
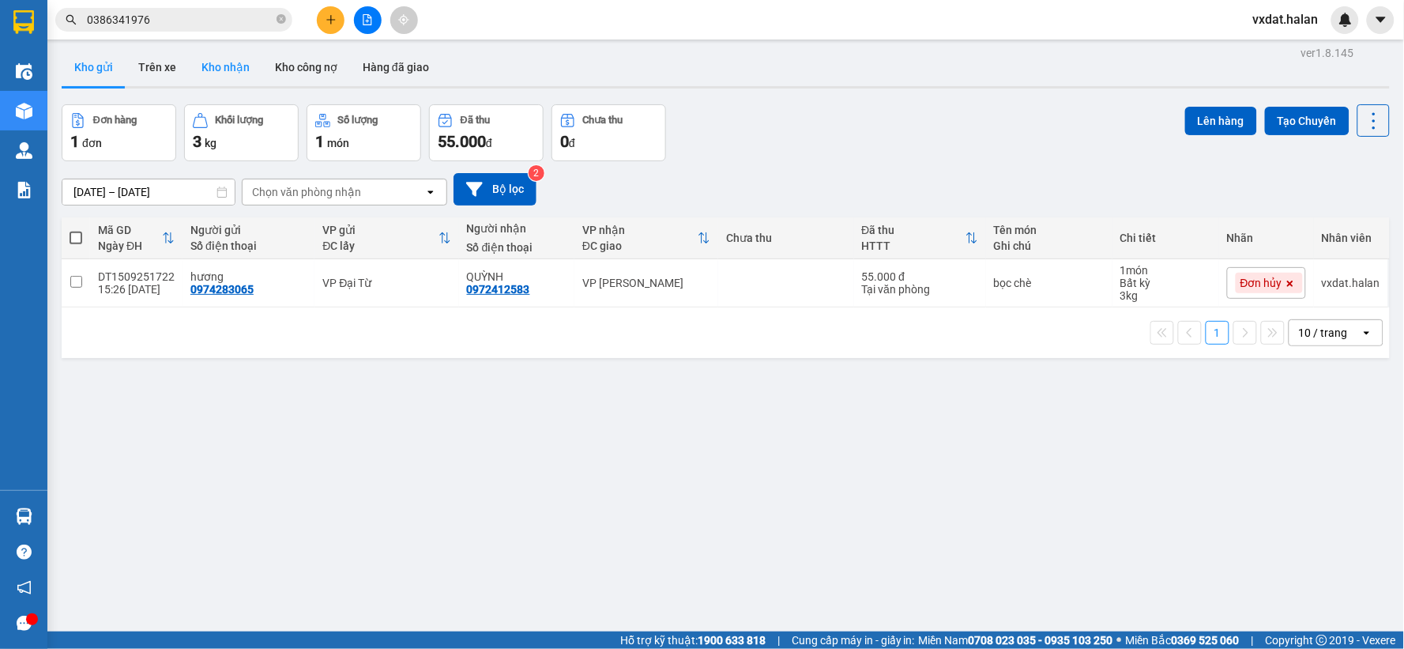
click at [208, 65] on button "Kho nhận" at bounding box center [225, 67] width 73 height 38
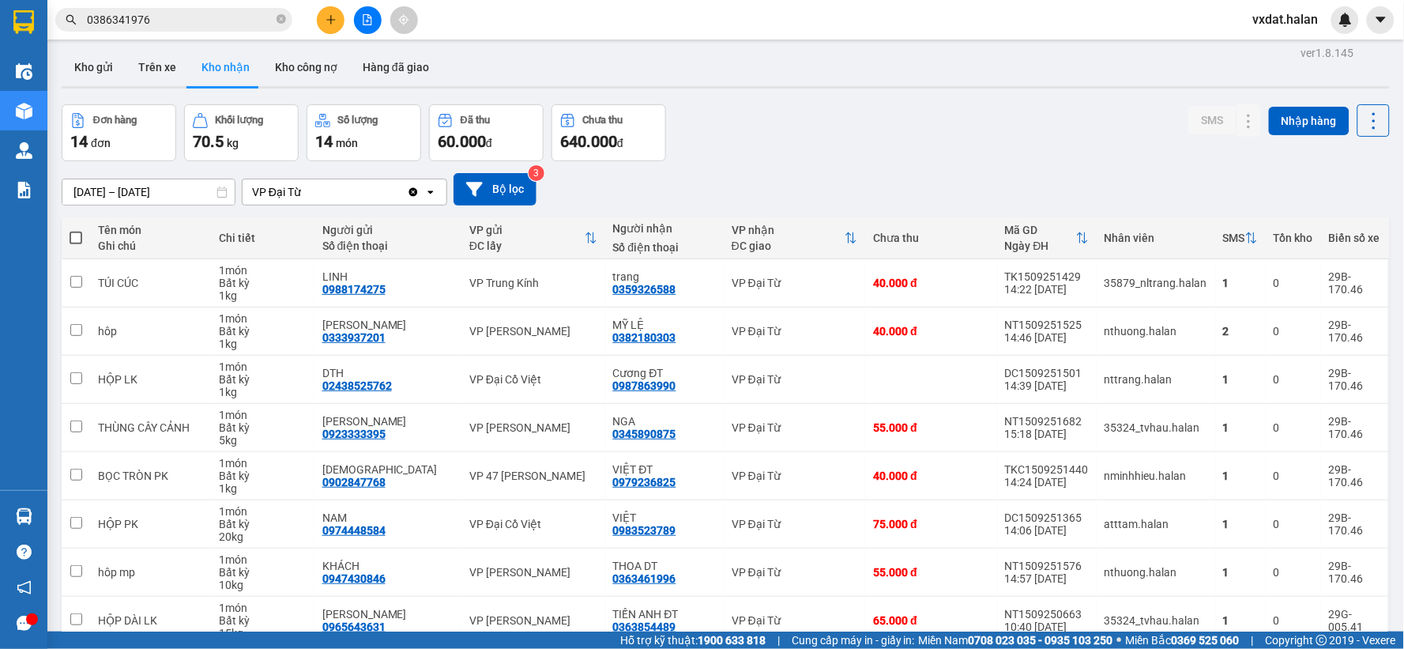
click at [907, 152] on div "Đơn hàng 14 đơn Khối lượng 70.5 kg Số lượng 14 món Đã thu 60.000 đ Chưa thu 640…" at bounding box center [726, 132] width 1328 height 57
click at [89, 63] on button "Kho gửi" at bounding box center [94, 67] width 64 height 38
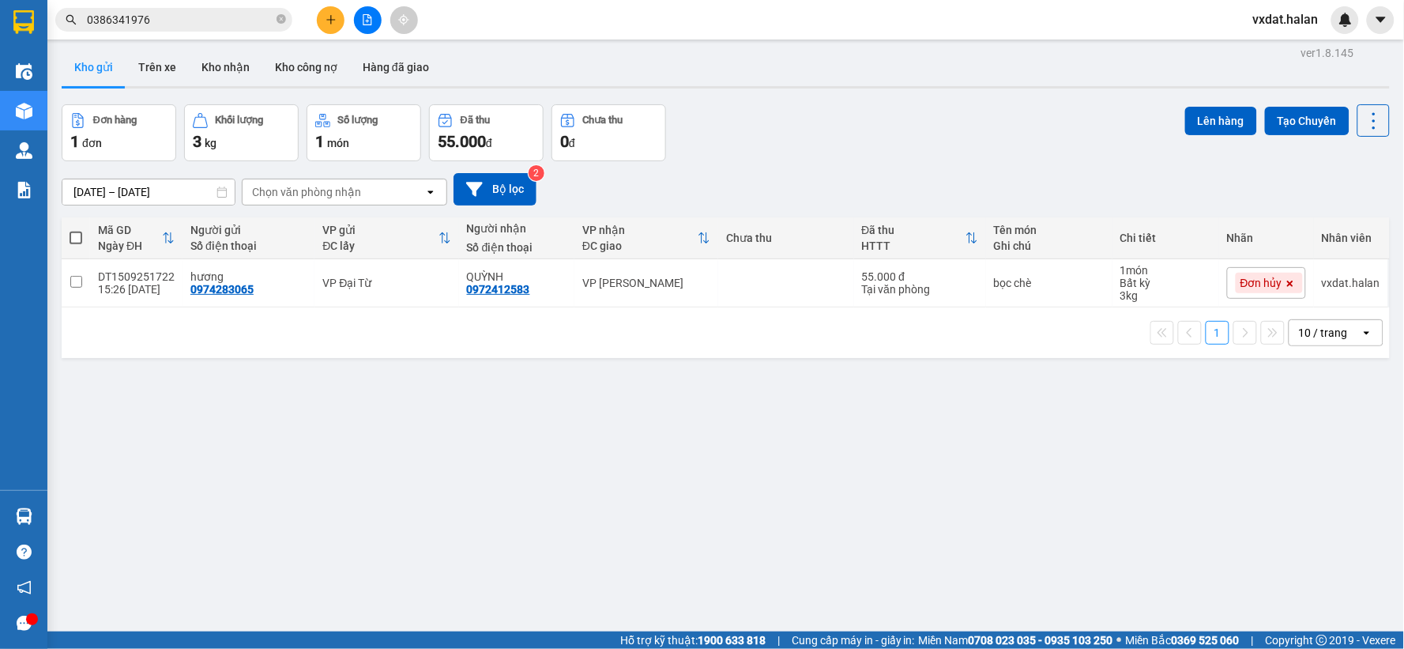
click at [878, 130] on div "Đơn hàng 1 đơn Khối lượng 3 kg Số lượng 1 món Đã thu 55.000 đ Chưa thu 0 đ Lên …" at bounding box center [726, 132] width 1328 height 57
click at [237, 67] on button "Kho nhận" at bounding box center [225, 67] width 73 height 38
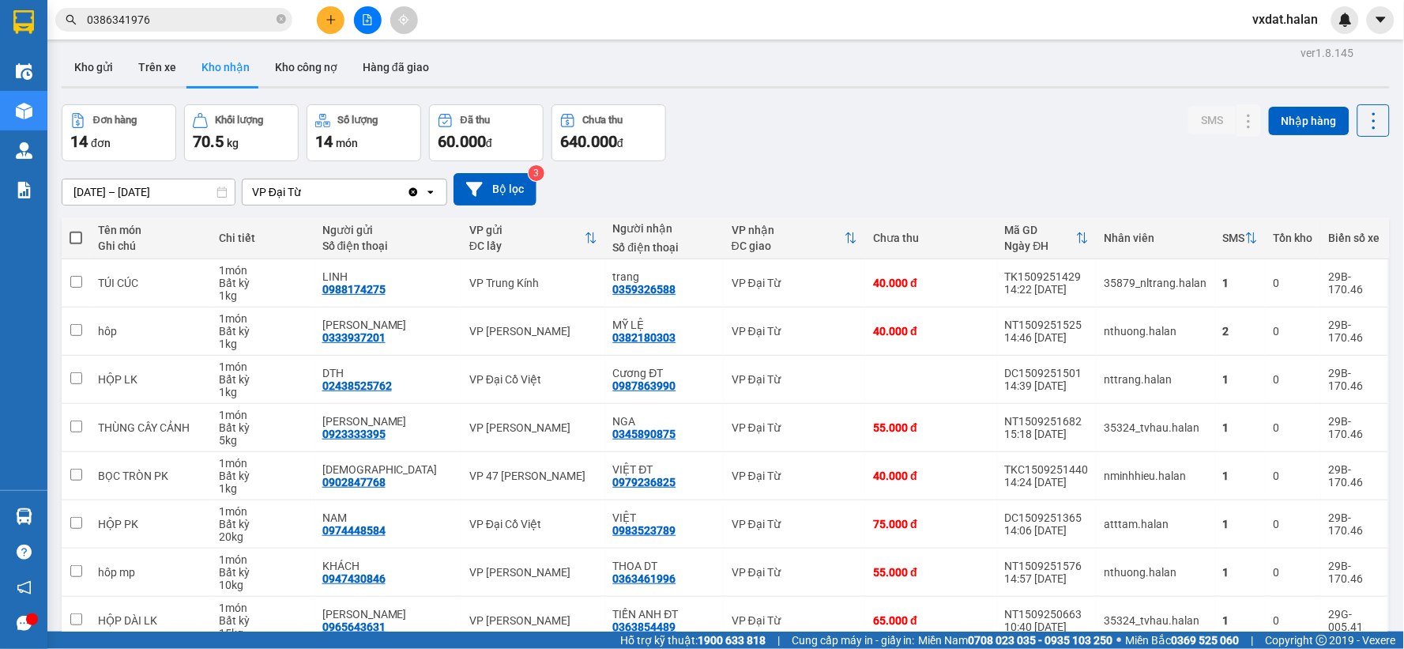
click at [938, 122] on div "Đơn hàng 14 đơn Khối lượng 70.5 kg Số lượng 14 món Đã thu 60.000 đ Chưa thu 640…" at bounding box center [726, 132] width 1328 height 57
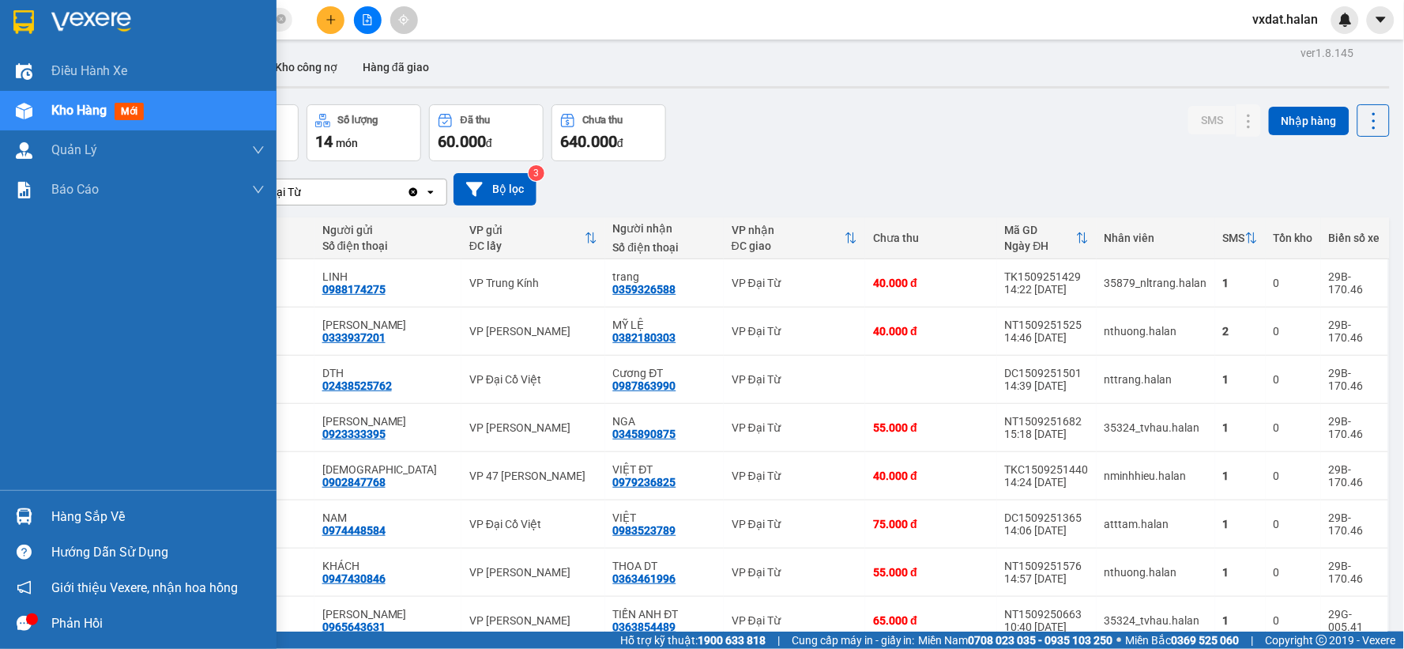
click at [17, 519] on img at bounding box center [24, 516] width 17 height 17
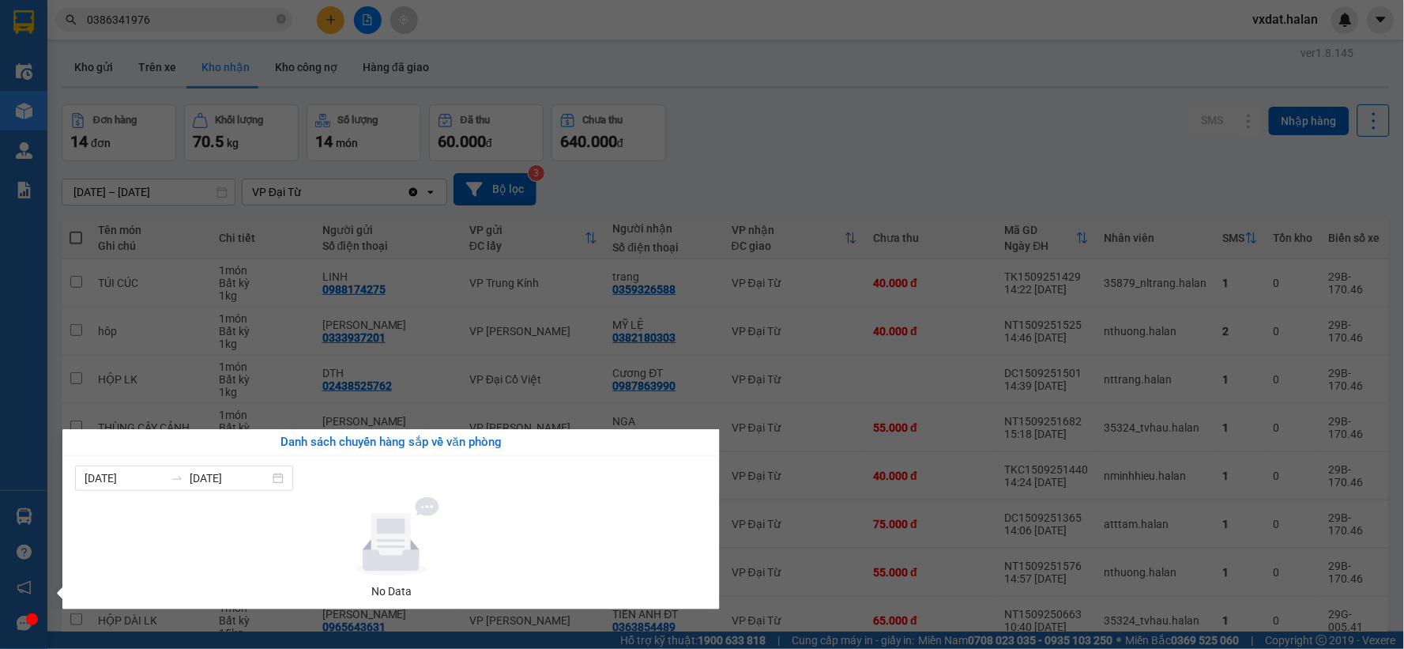
click at [856, 164] on section "Kết quả tìm kiếm ( 1 ) Bộ lọc Mã ĐH Trạng thái Món hàng Thu hộ Tổng cước Chưa c…" at bounding box center [702, 324] width 1404 height 649
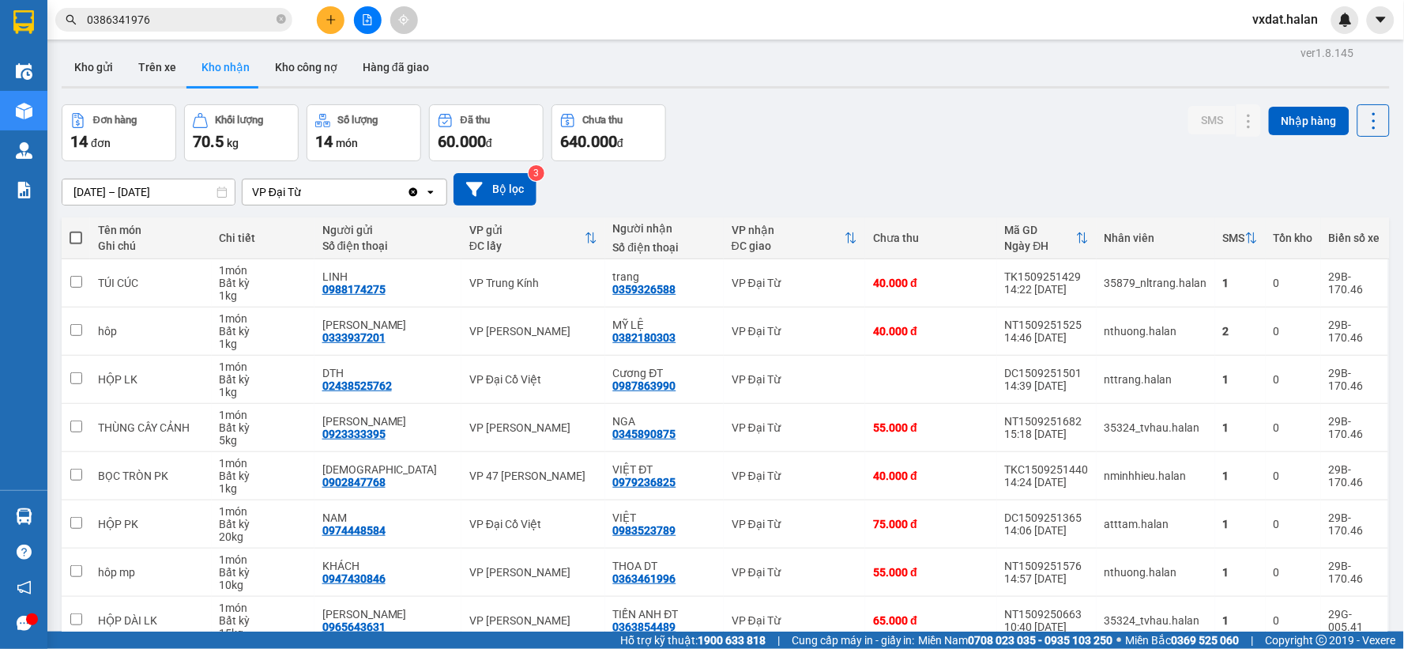
click at [856, 161] on div "[DATE] – [DATE] Press the down arrow key to interact with the calendar and sele…" at bounding box center [726, 189] width 1328 height 56
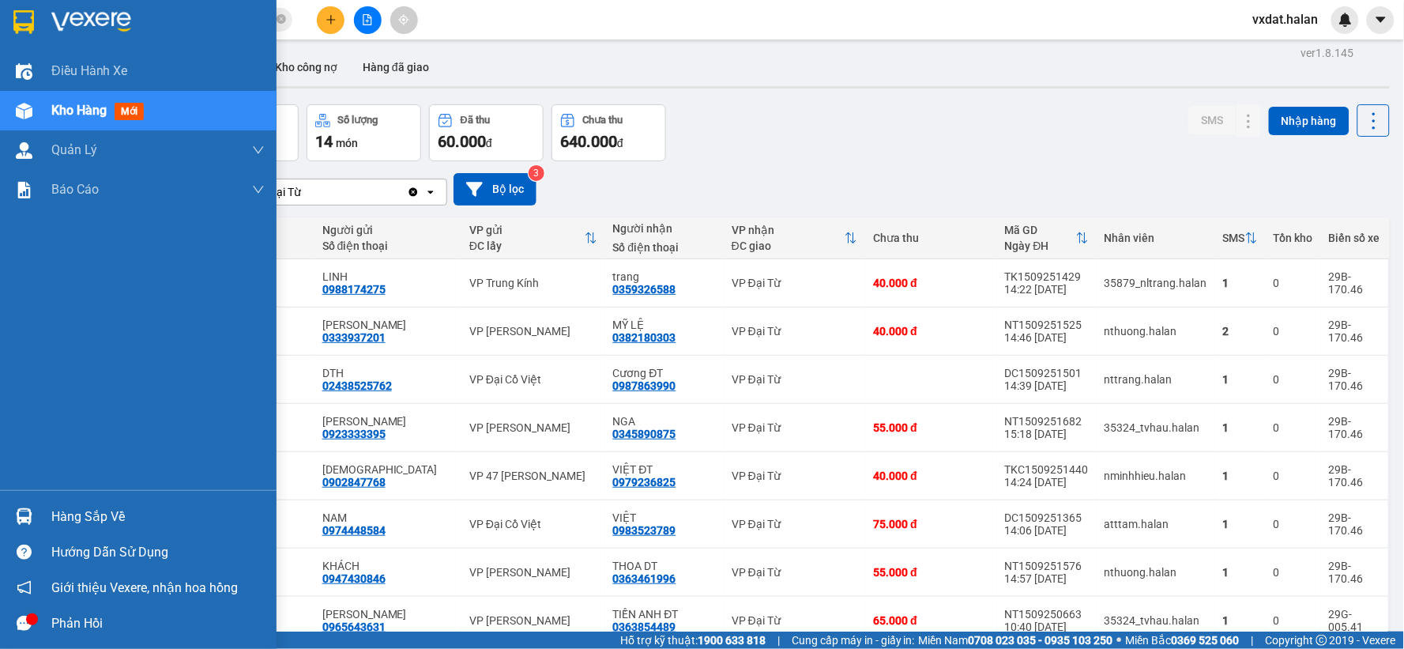
click at [28, 499] on div "Hàng sắp về" at bounding box center [138, 516] width 276 height 36
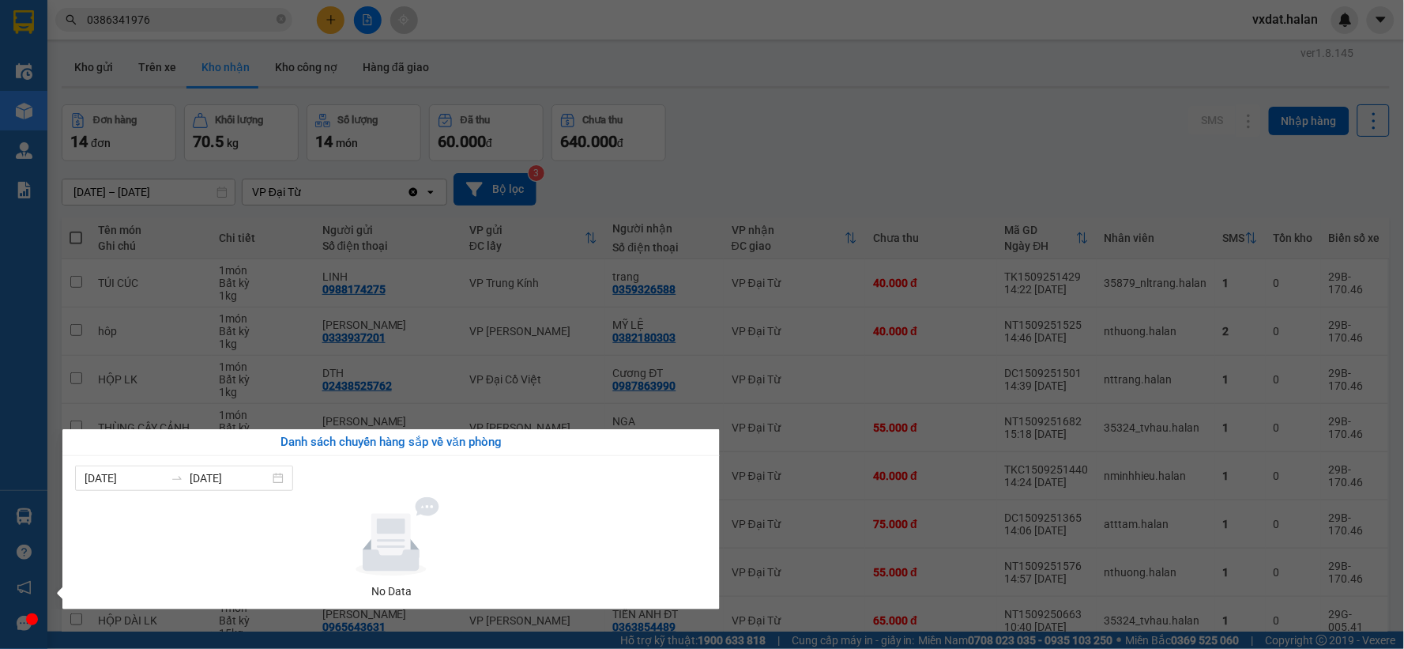
click at [870, 163] on section "Kết quả tìm kiếm ( 1 ) Bộ lọc Mã ĐH Trạng thái Món hàng Thu hộ Tổng cước Chưa c…" at bounding box center [702, 324] width 1404 height 649
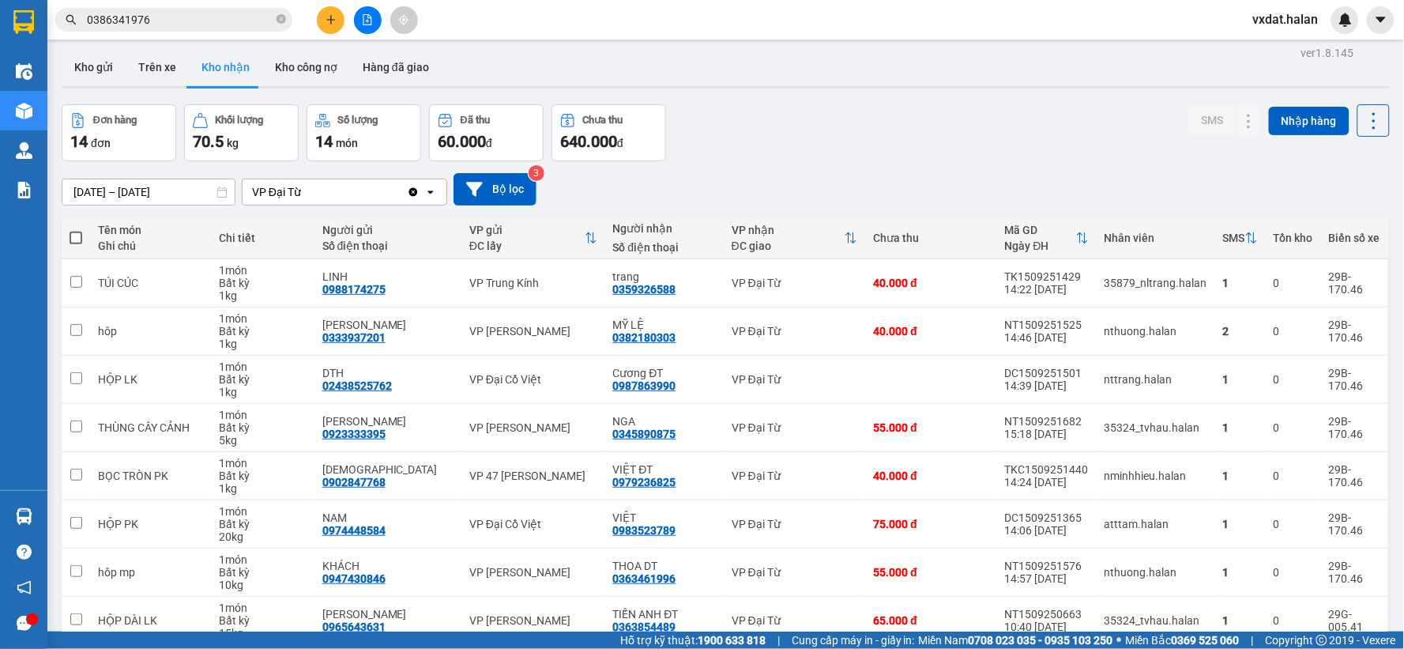
click at [770, 116] on div "Đơn hàng 14 đơn Khối lượng 70.5 kg Số lượng 14 món Đã thu 60.000 đ Chưa thu 640…" at bounding box center [726, 132] width 1328 height 57
click at [772, 151] on div "Đơn hàng 14 đơn Khối lượng 70.5 kg Số lượng 14 món Đã thu 60.000 đ Chưa thu 640…" at bounding box center [726, 132] width 1328 height 57
click at [907, 161] on div "[DATE] – [DATE] Press the down arrow key to interact with the calendar and sele…" at bounding box center [726, 189] width 1328 height 56
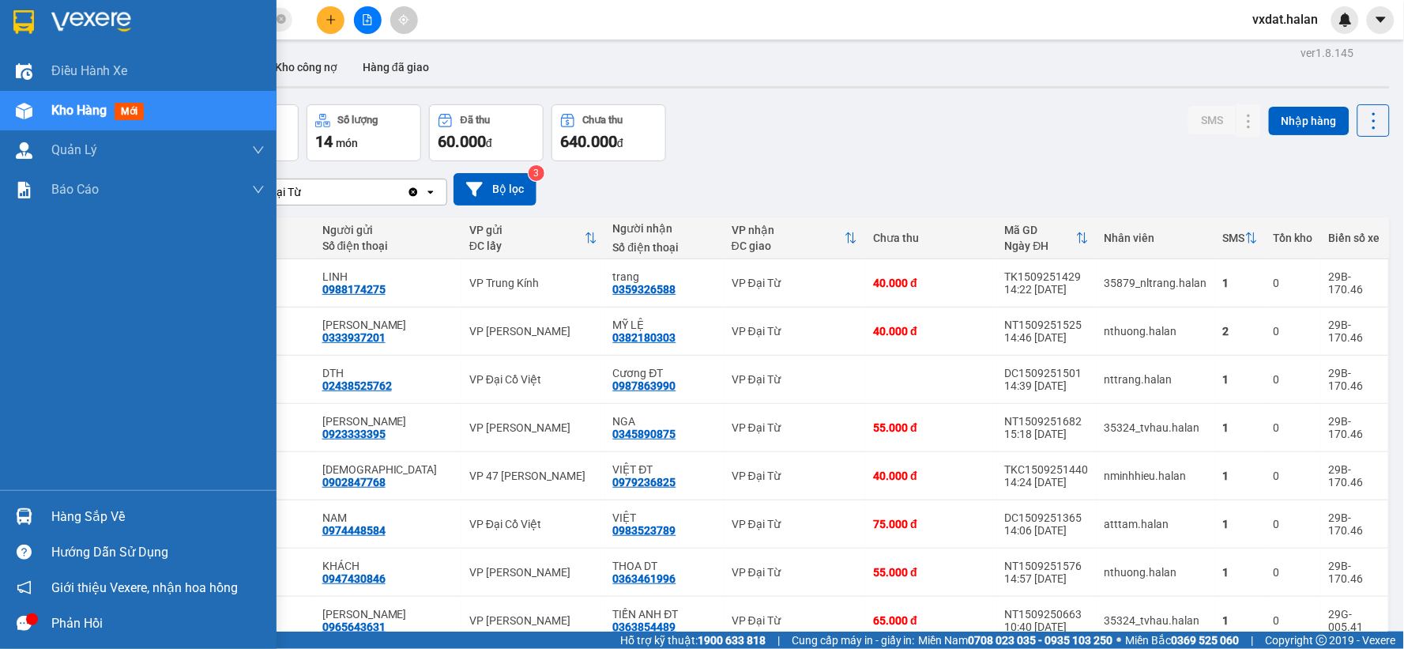
click at [2, 520] on div "Hàng sắp về" at bounding box center [138, 516] width 276 height 36
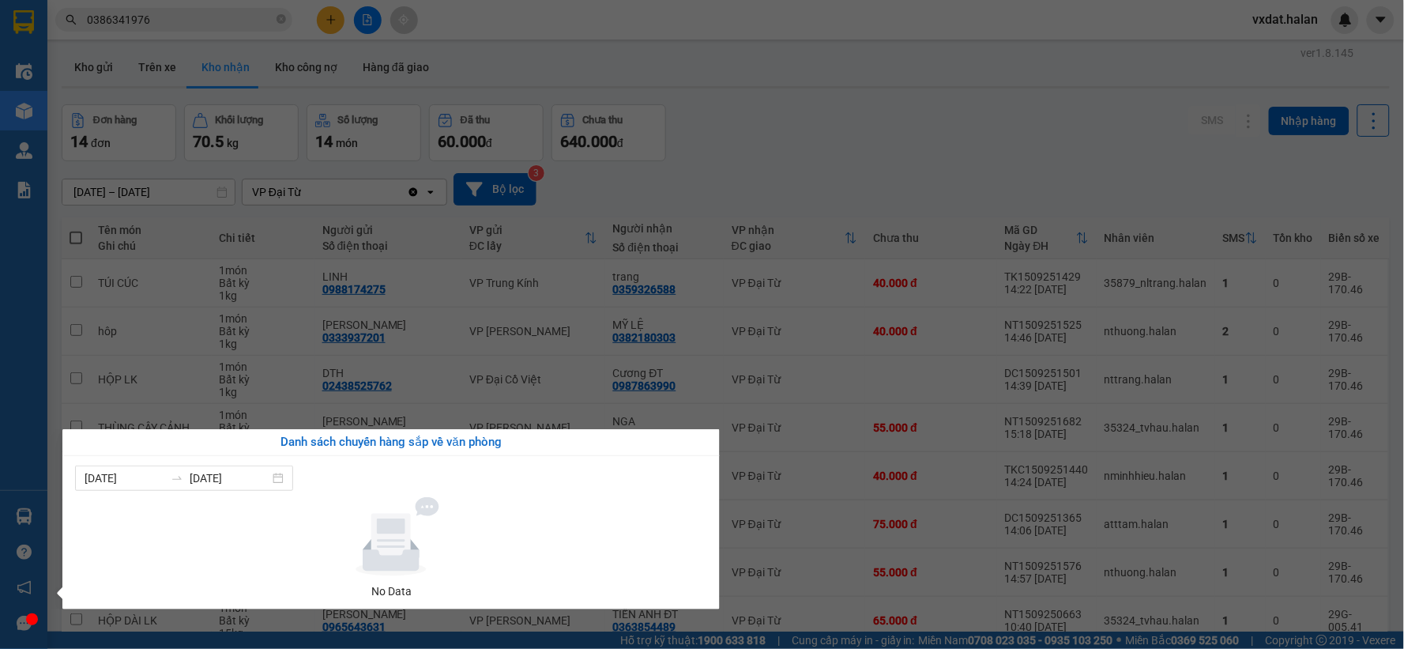
click at [869, 160] on section "Kết quả tìm kiếm ( 1 ) Bộ lọc Mã ĐH Trạng thái Món hàng Thu hộ Tổng cước Chưa c…" at bounding box center [702, 324] width 1404 height 649
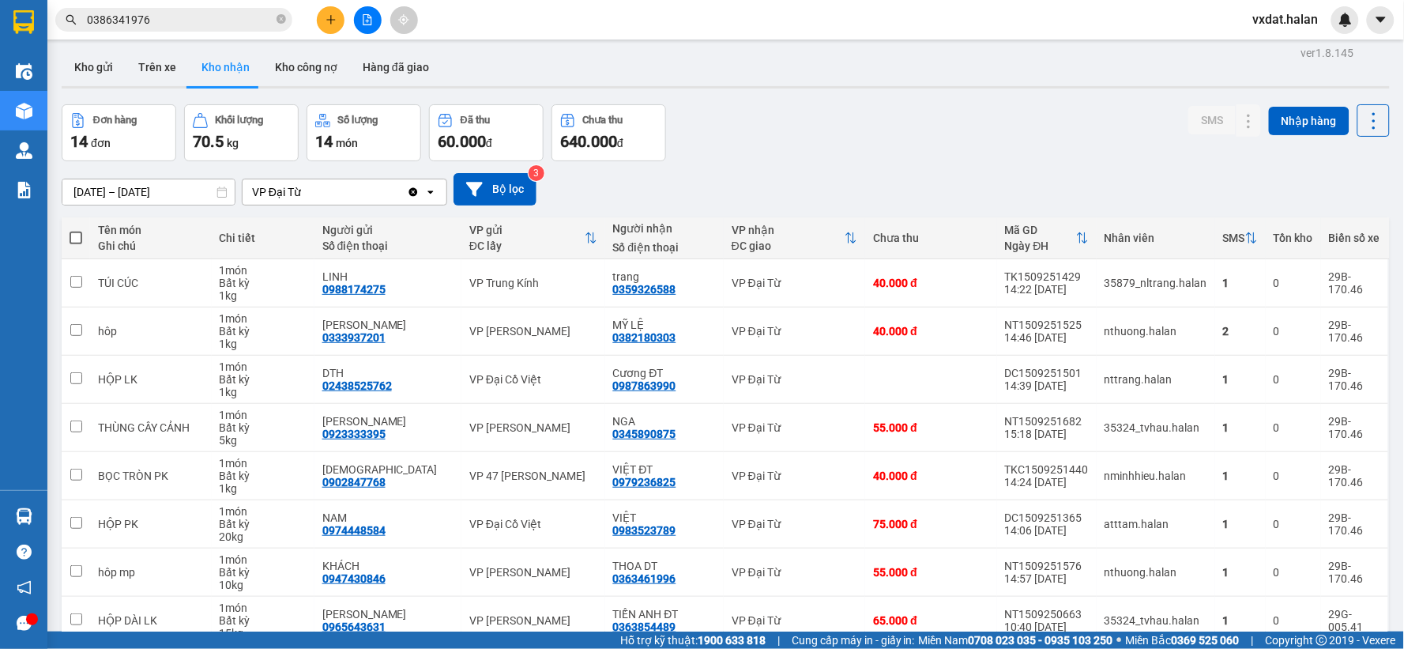
click at [54, 518] on main "ver 1.8.145 Kho gửi Trên xe Kho nhận Kho công nợ Hàng đã giao Đơn hàng 14 đơn K…" at bounding box center [702, 315] width 1404 height 631
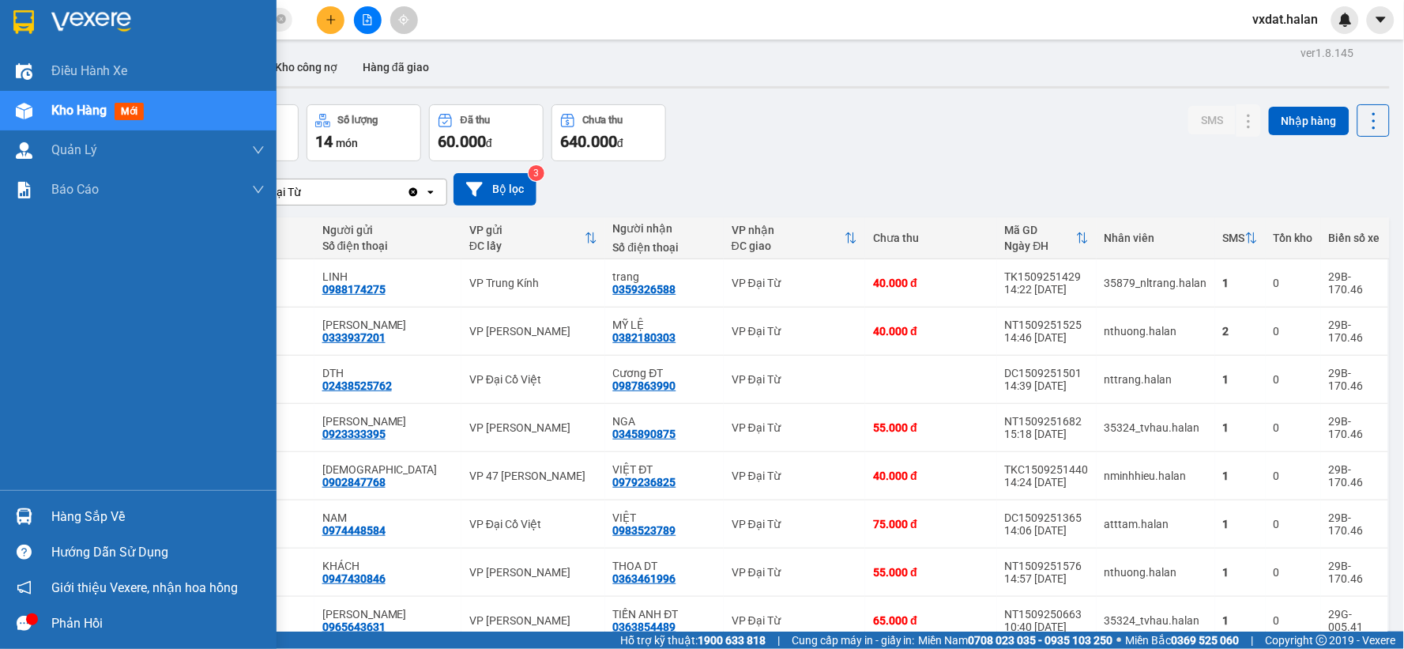
click at [19, 511] on img at bounding box center [24, 516] width 17 height 17
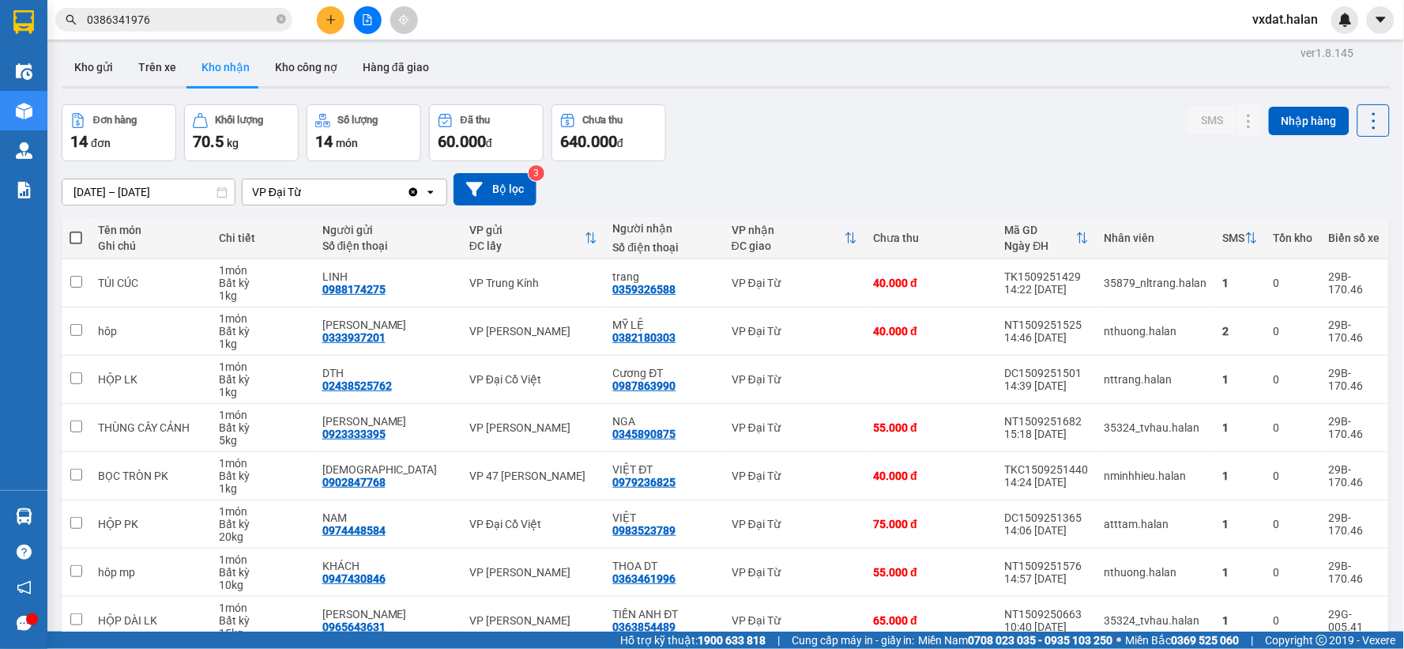
click at [948, 144] on section "Kết quả tìm kiếm ( 1 ) Bộ lọc Mã ĐH Trạng thái Món hàng Thu hộ Tổng cước Chưa c…" at bounding box center [702, 324] width 1404 height 649
click at [91, 59] on button "Kho gửi" at bounding box center [94, 67] width 64 height 38
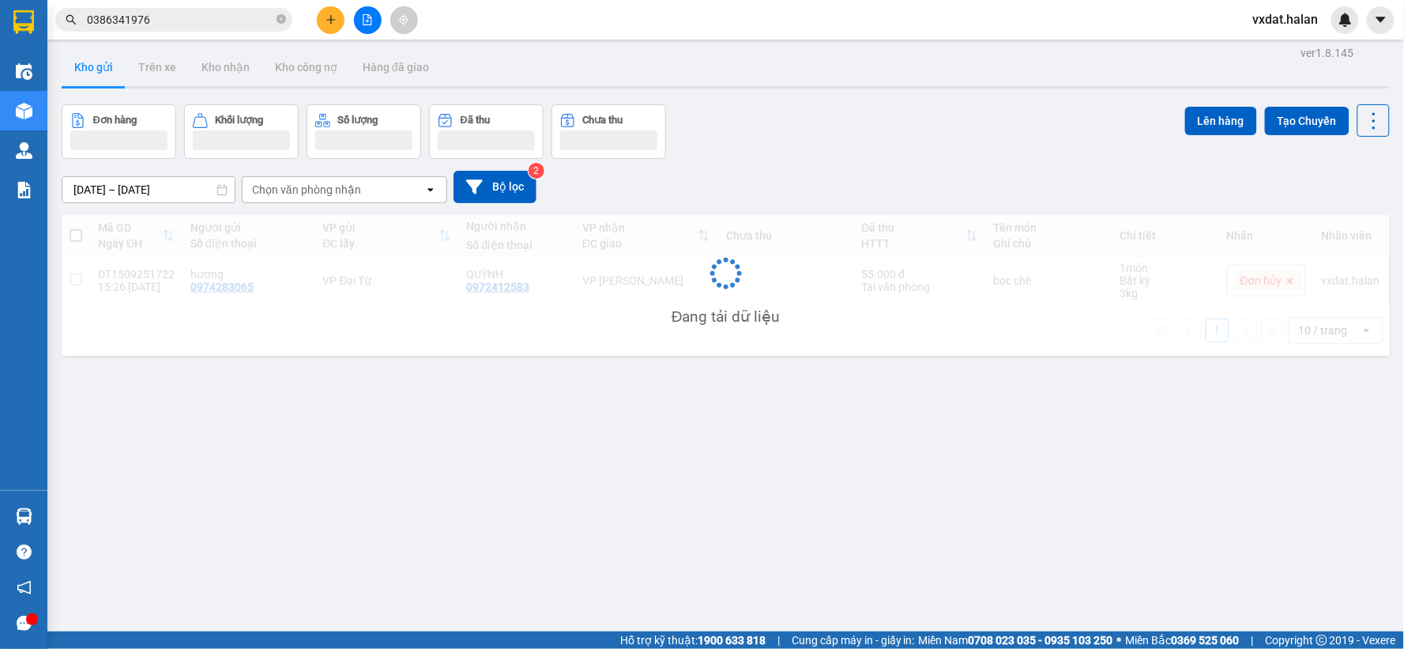
click at [945, 168] on div "02/08/2025 – 15/09/2025 Press the down arrow key to interact with the calendar …" at bounding box center [726, 187] width 1328 height 56
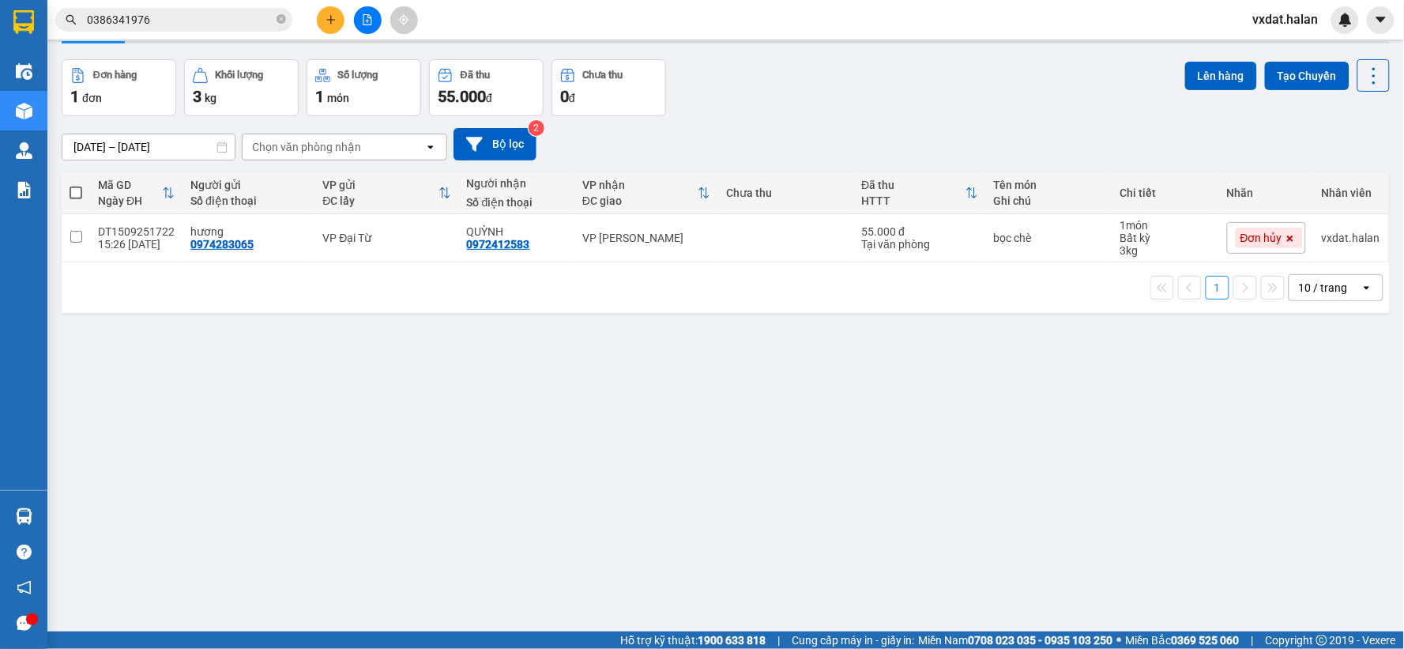
scroll to position [73, 0]
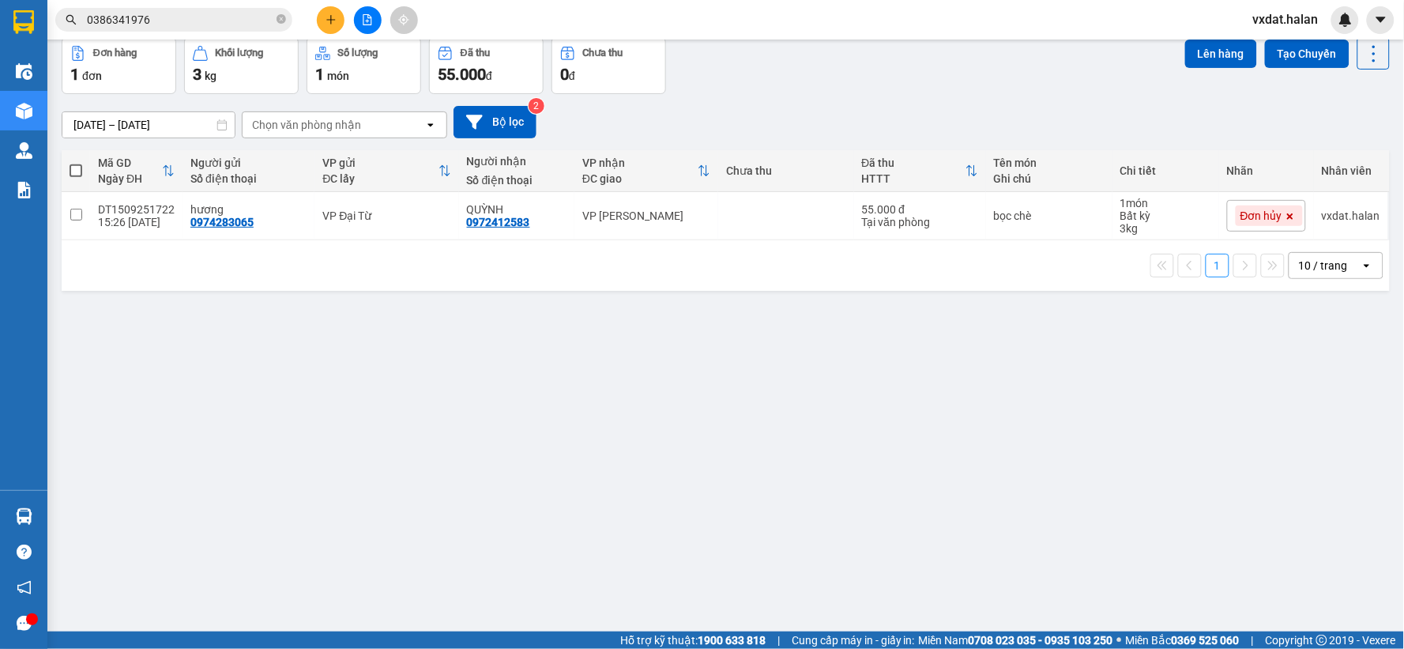
click at [980, 120] on div "02/08/2025 – 15/09/2025 Press the down arrow key to interact with the calendar …" at bounding box center [726, 122] width 1328 height 32
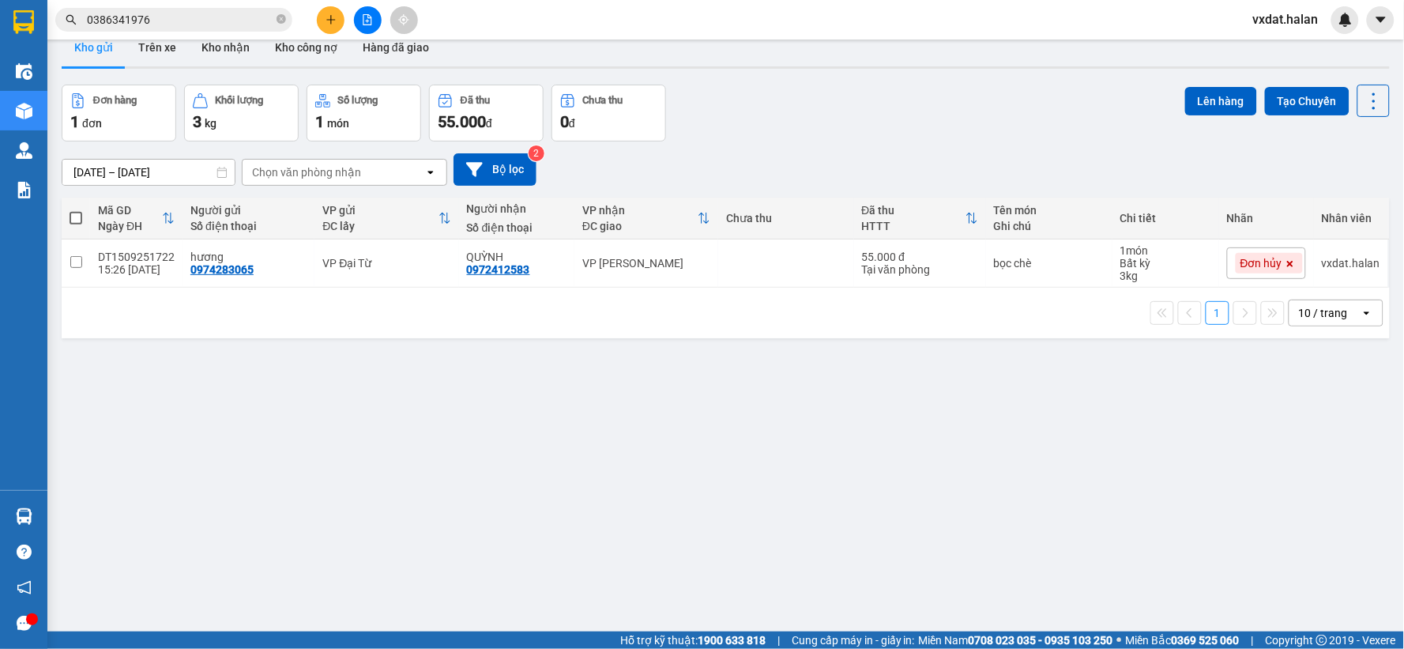
scroll to position [0, 0]
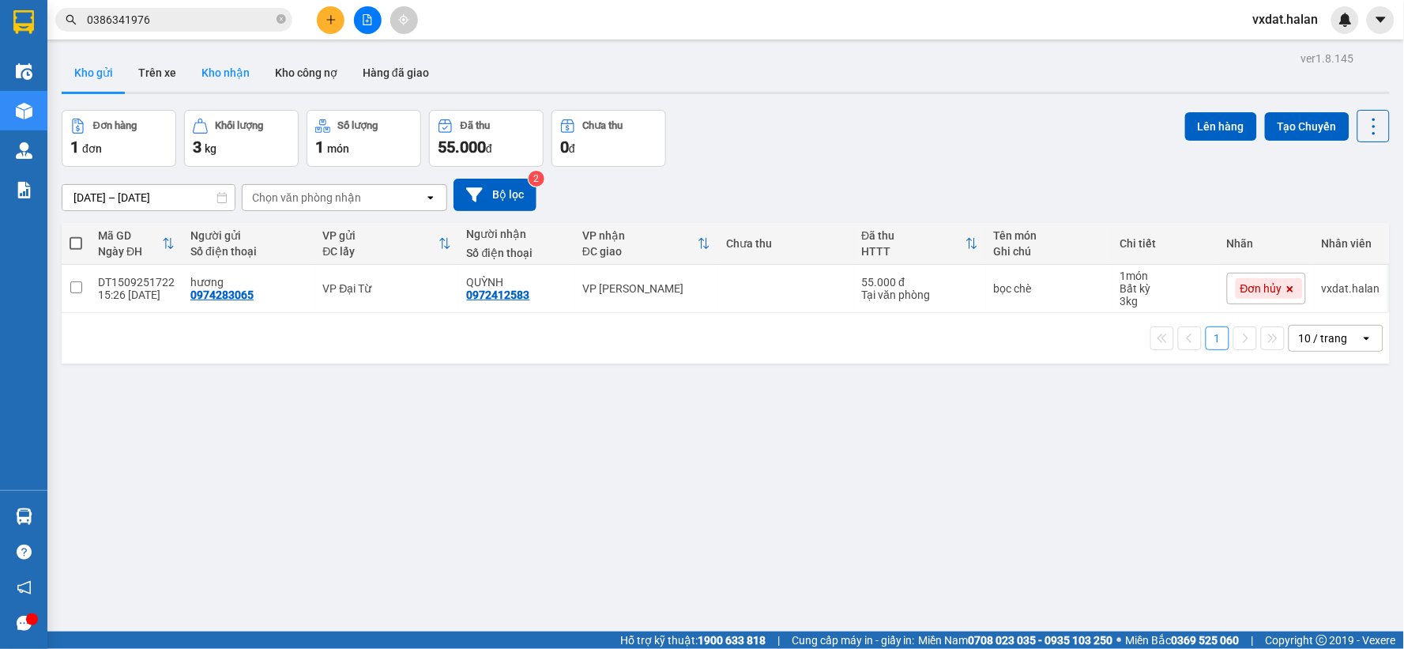
click at [243, 83] on button "Kho nhận" at bounding box center [225, 73] width 73 height 38
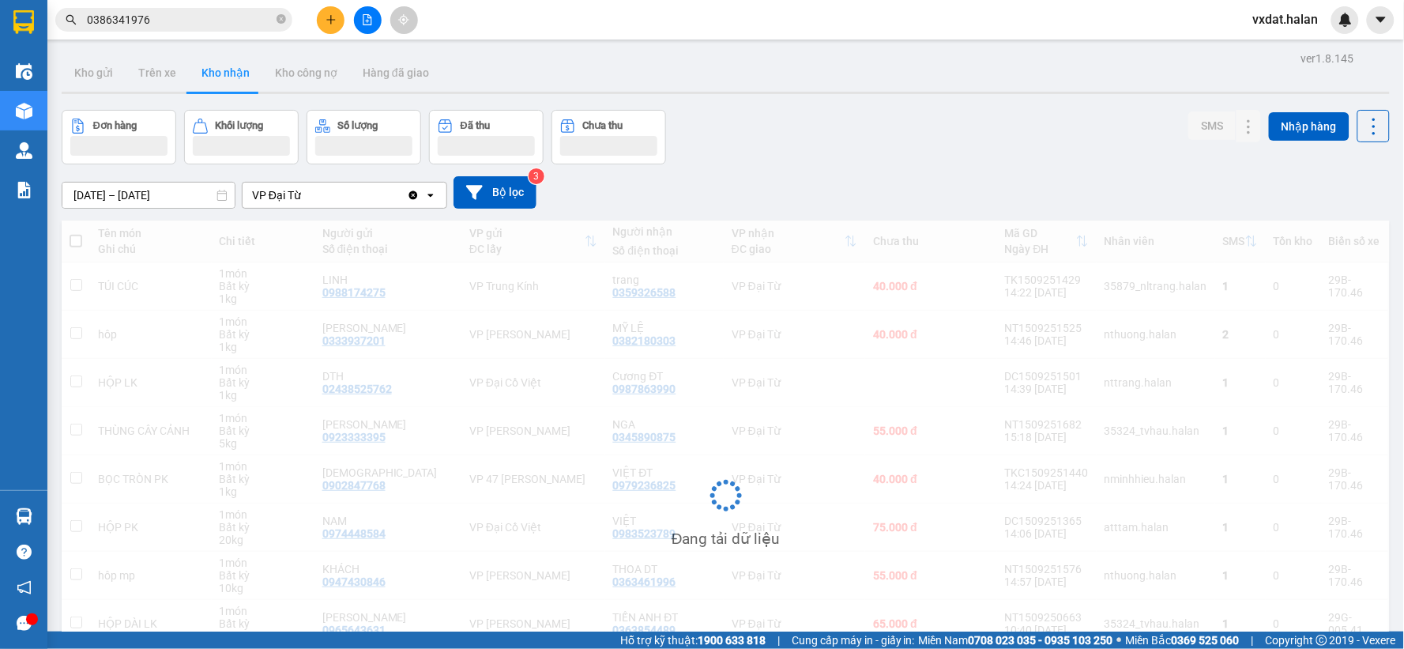
click at [804, 131] on div "Đơn hàng Khối lượng Số lượng Đã thu Chưa thu SMS Nhập hàng" at bounding box center [726, 137] width 1328 height 55
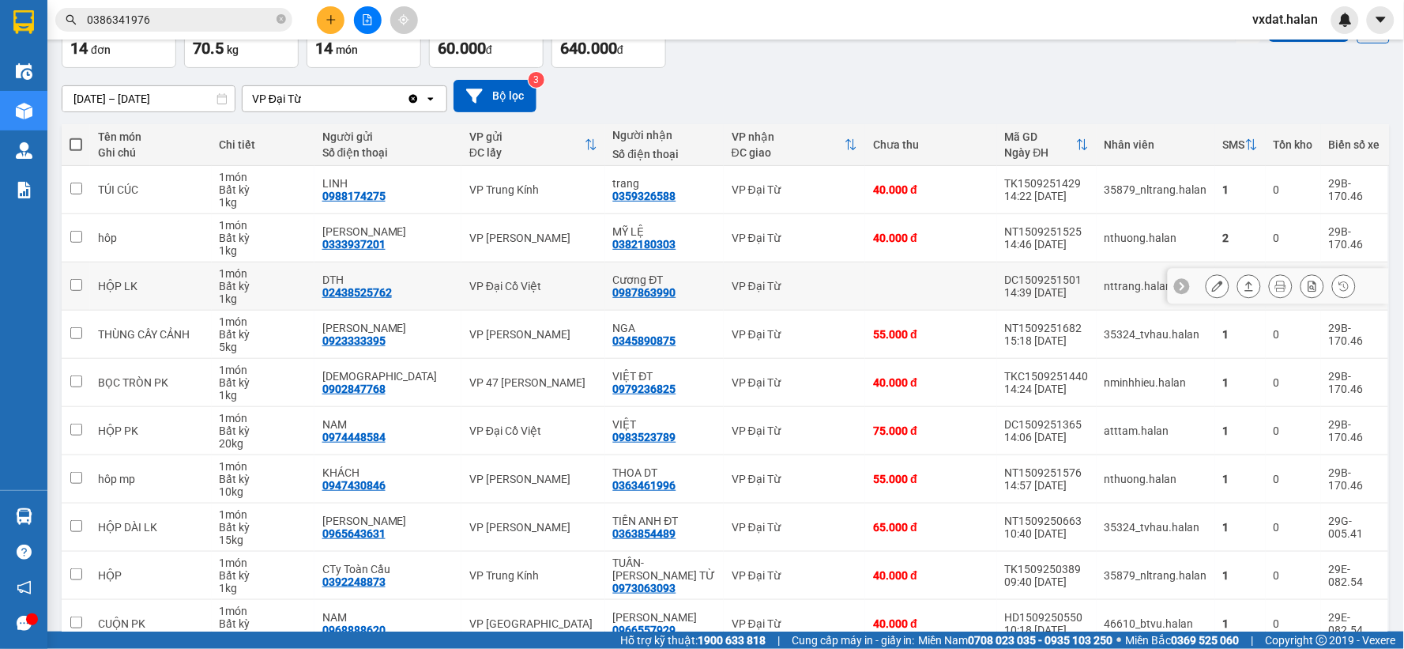
scroll to position [182, 0]
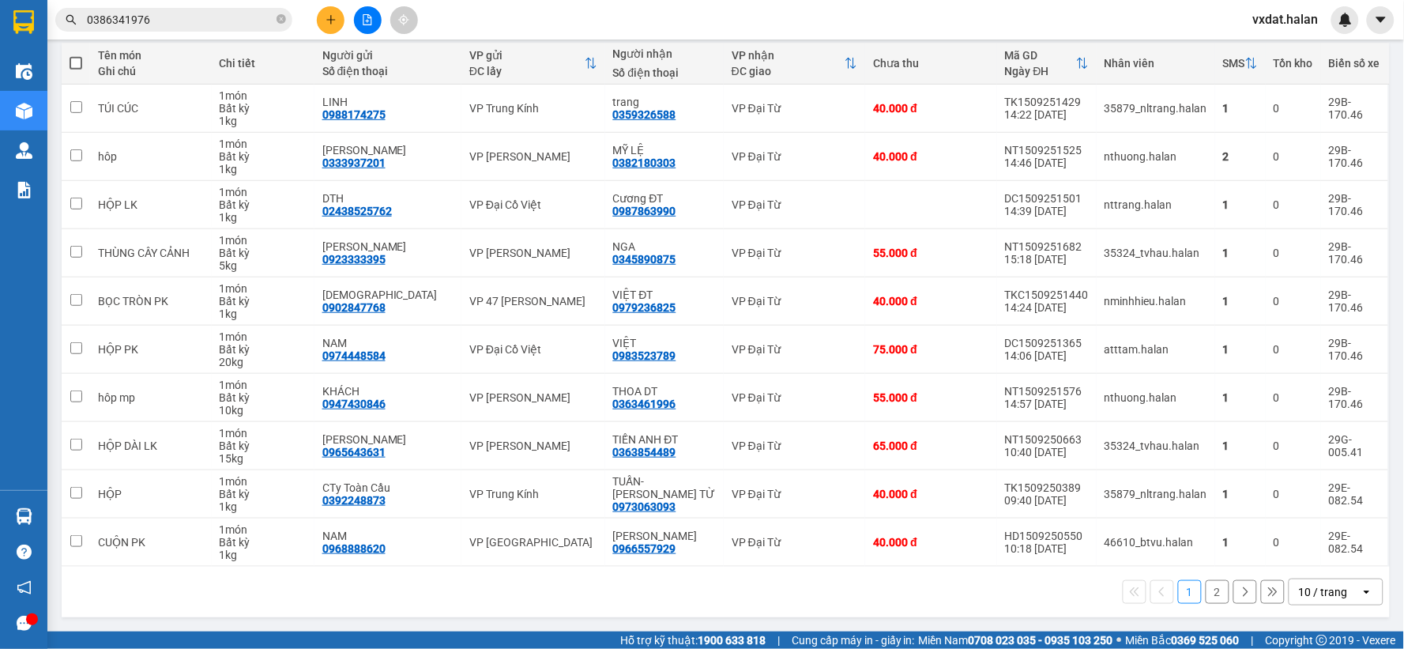
click at [1205, 586] on button "2" at bounding box center [1217, 592] width 24 height 24
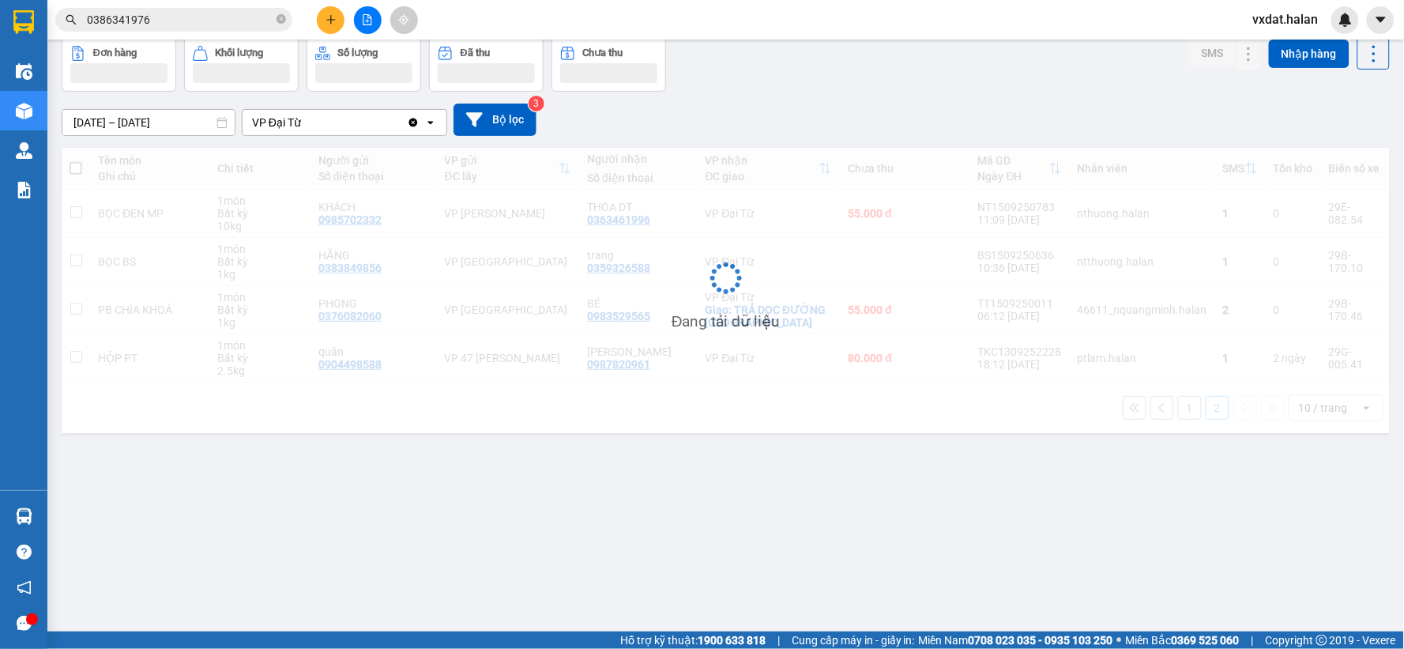
scroll to position [73, 0]
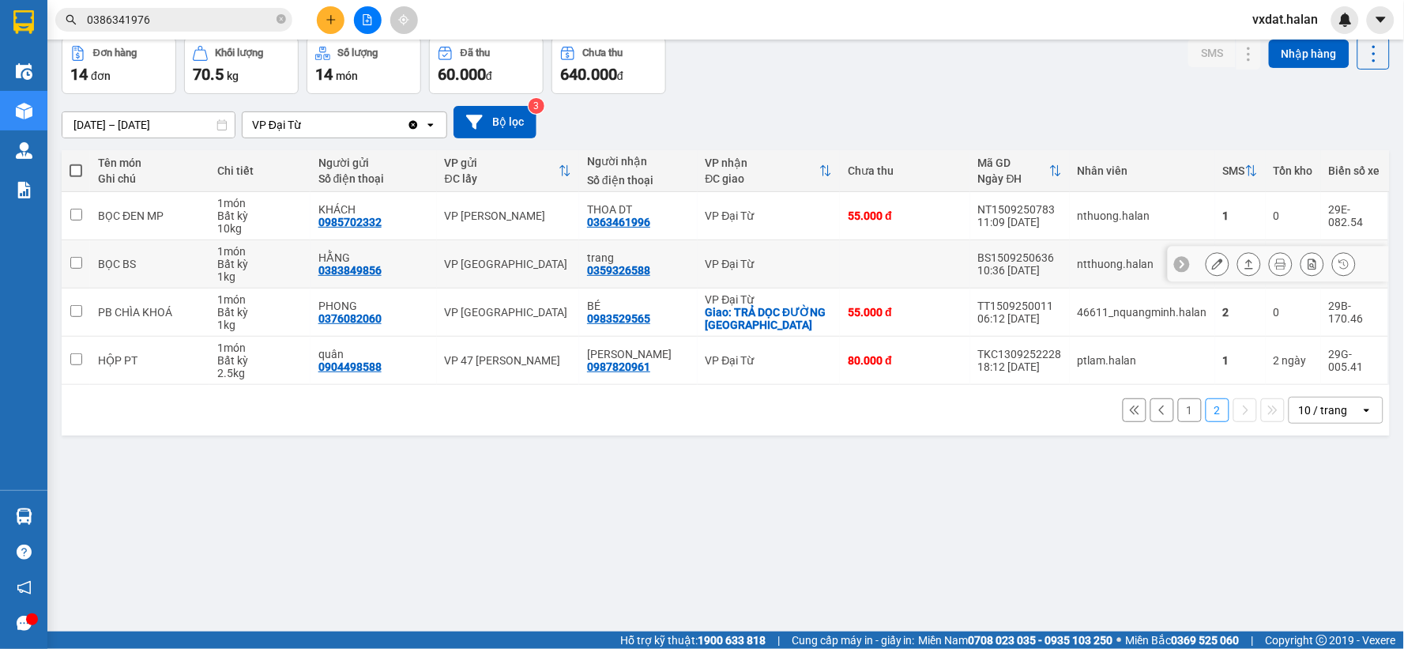
click at [1238, 254] on button at bounding box center [1249, 264] width 22 height 28
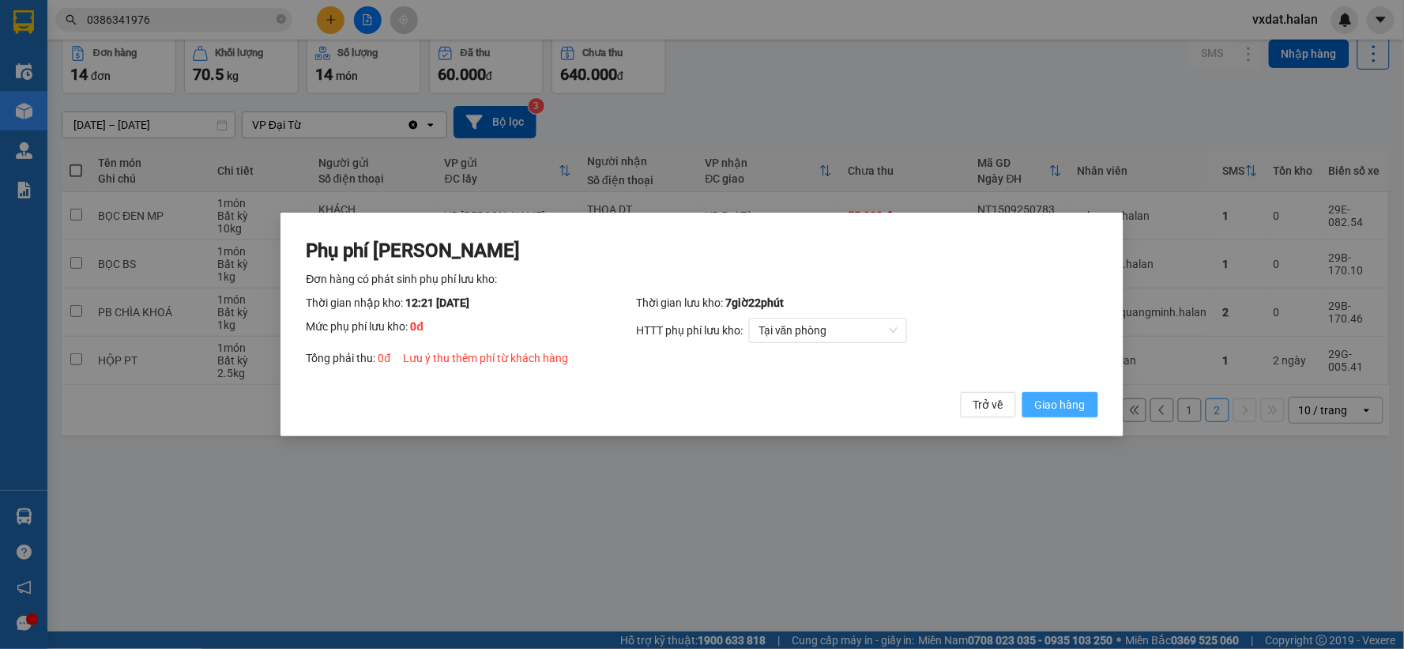
click at [1069, 403] on span "Giao hàng" at bounding box center [1060, 404] width 51 height 17
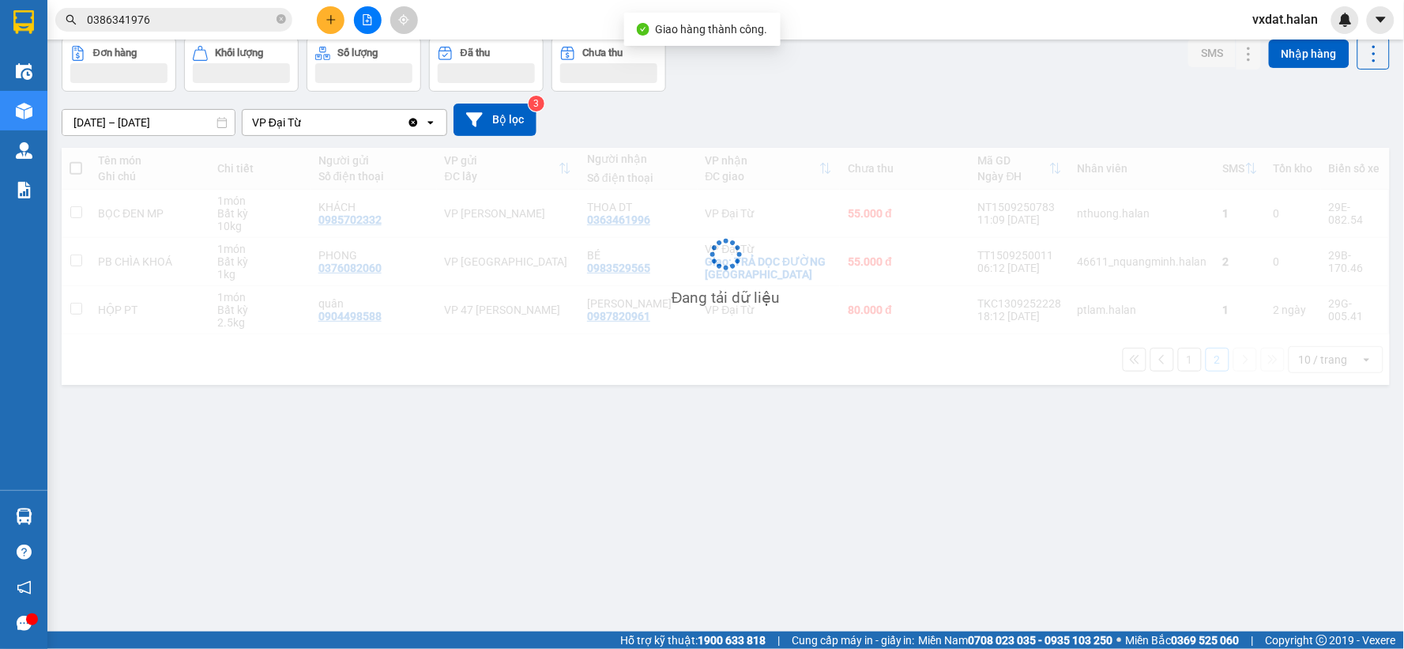
click at [987, 148] on div "Đang tải dữ liệu" at bounding box center [726, 266] width 1328 height 237
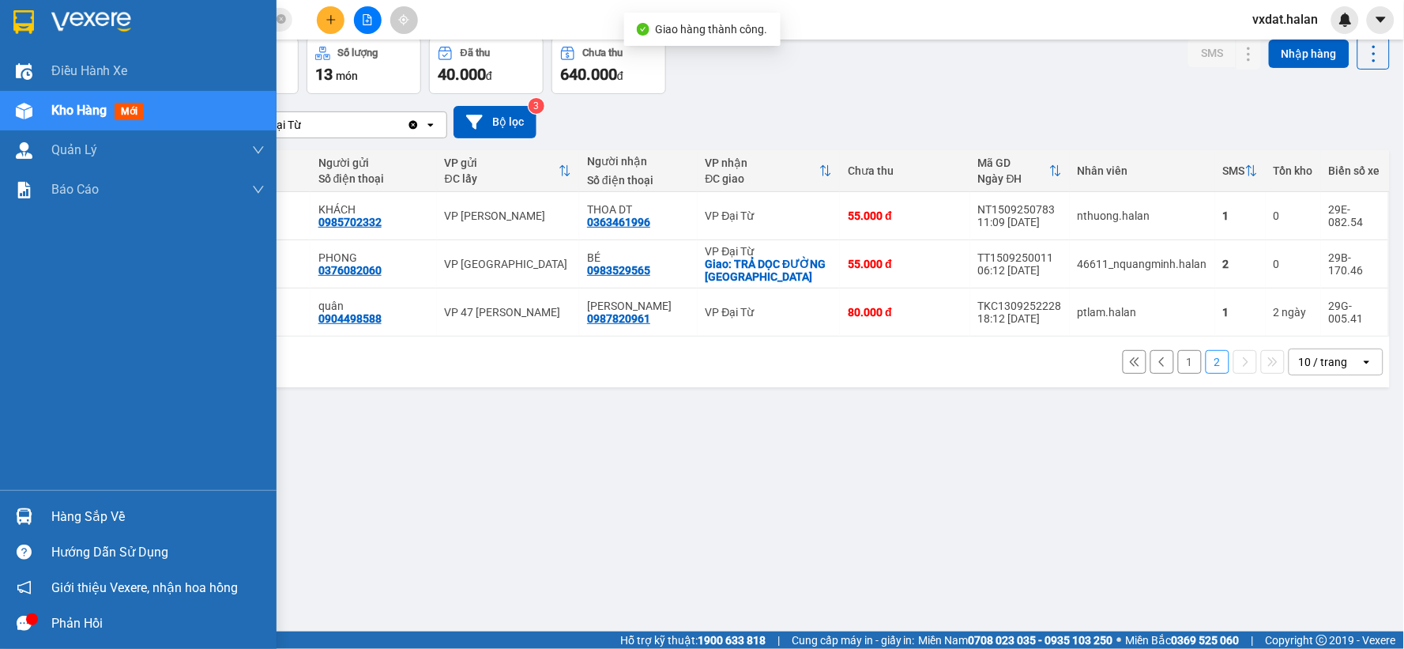
click at [24, 520] on img at bounding box center [24, 516] width 17 height 17
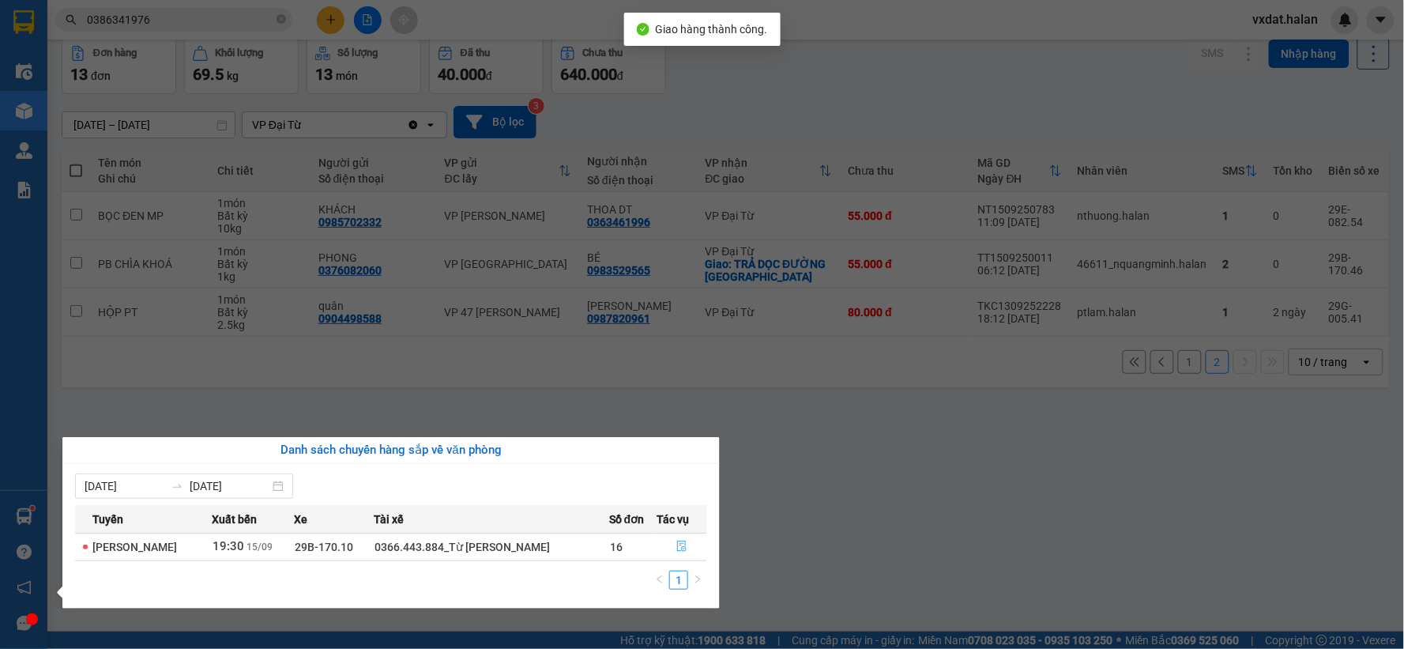
click at [671, 548] on button "button" at bounding box center [681, 546] width 49 height 25
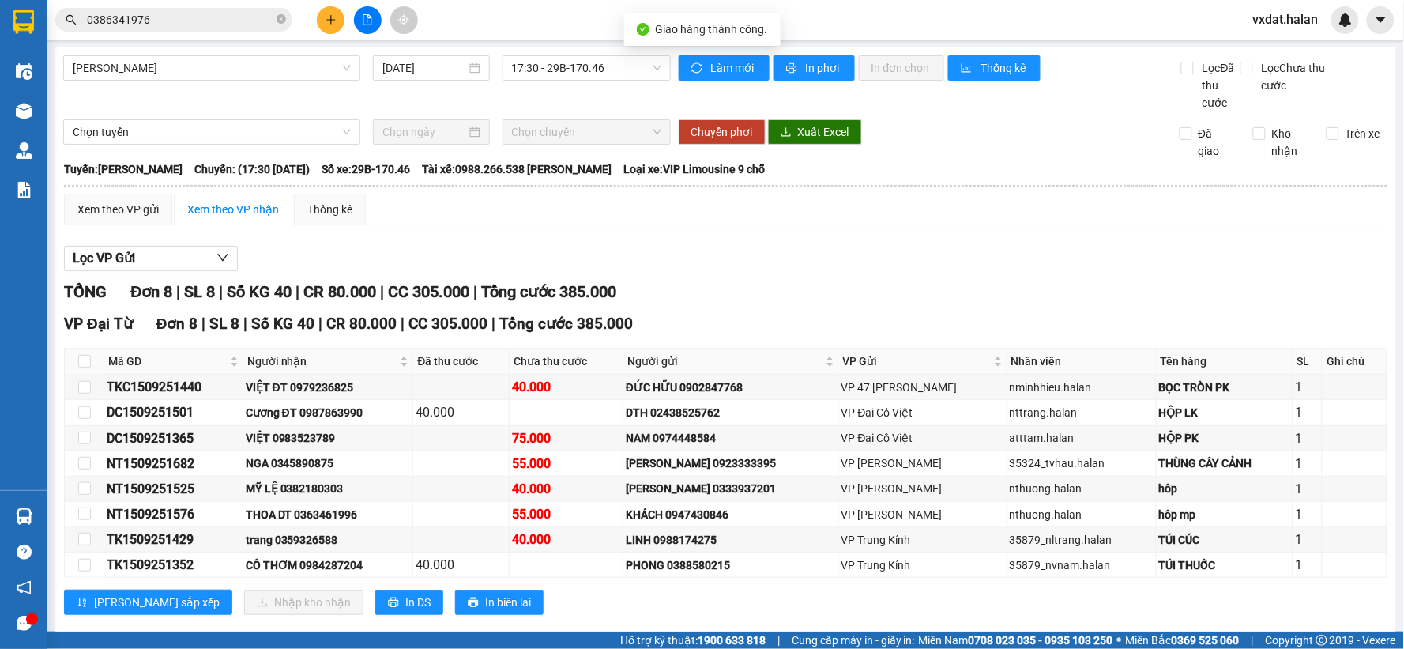
click at [824, 274] on div "Lọc VP Gửi TỔNG Đơn 8 | SL 8 | Số KG 40 | CR 80.000 | CC 305.000 | Tổng cước 3…" at bounding box center [725, 436] width 1323 height 397
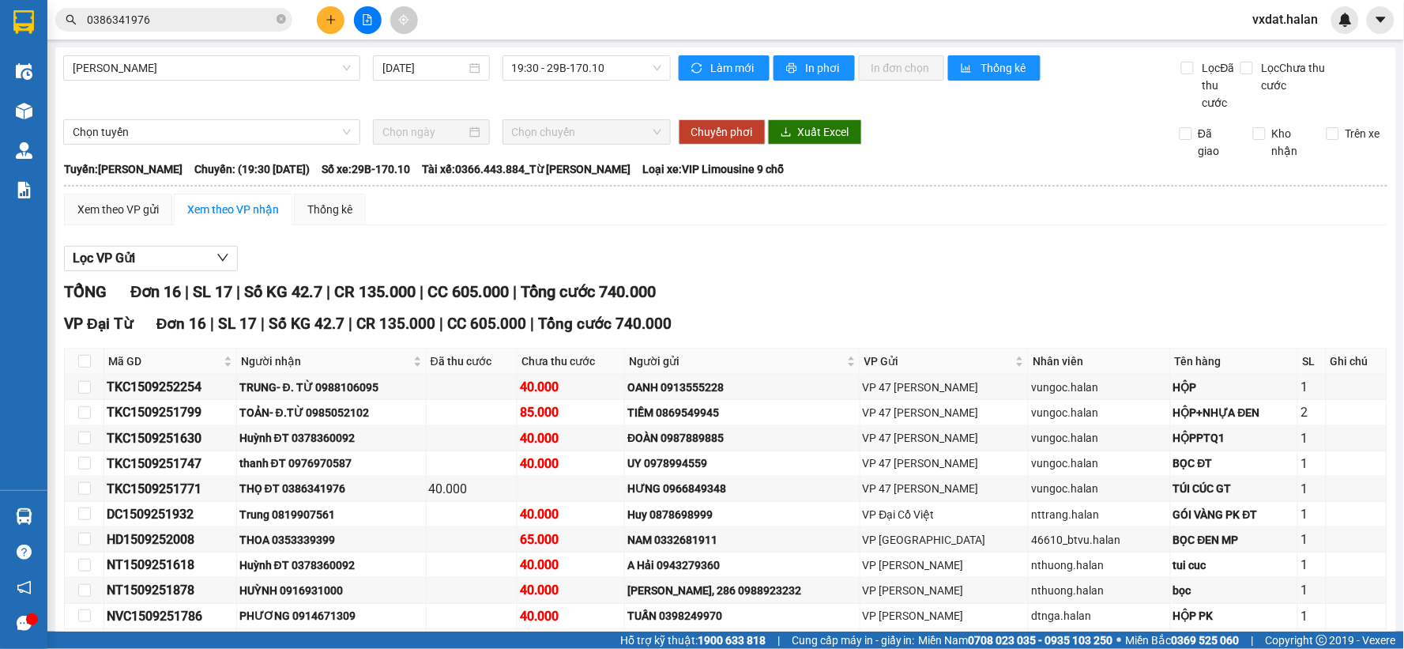
scroll to position [232, 0]
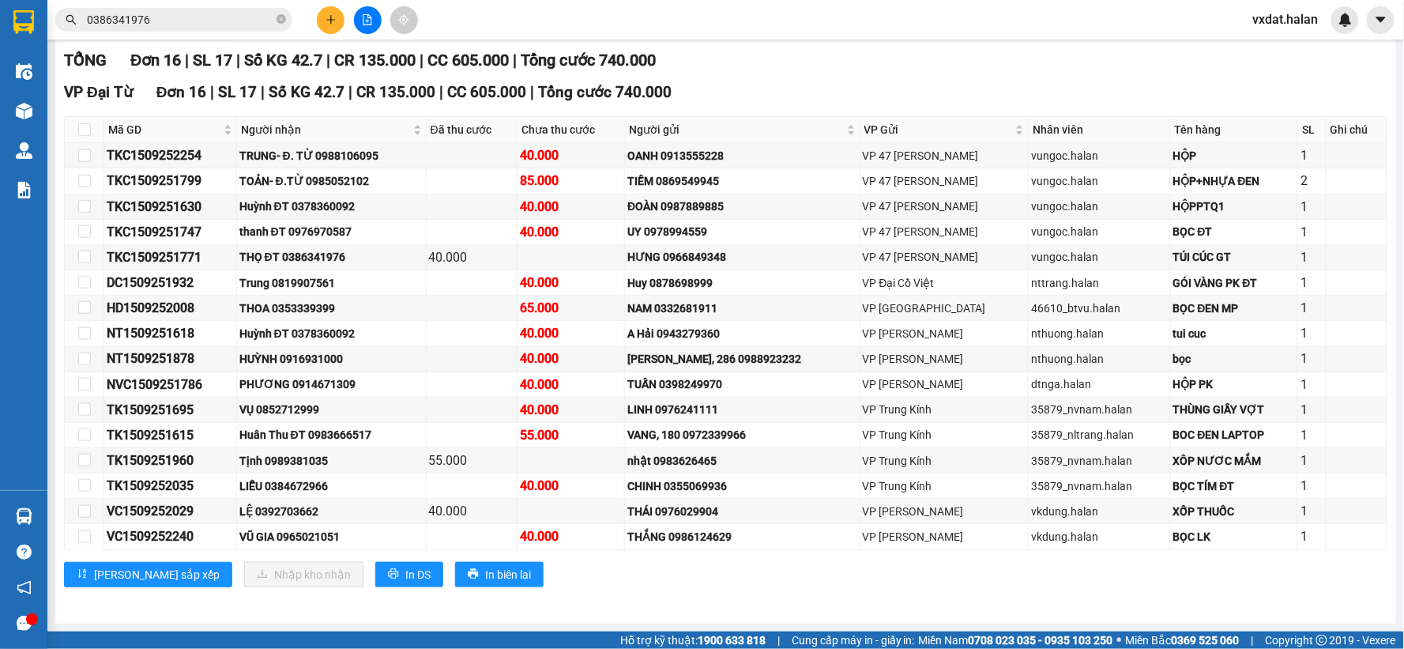
click at [543, 586] on div "VP Đại Từ Đơn 16 | SL 17 | Số KG 42.7 | CR 135.000 | CC 605.000 | Tổng cước 740…" at bounding box center [725, 339] width 1323 height 517
click at [541, 602] on div "TỔNG Đơn 16 | SL 17 | Số KG 42.7 | CR 135.000 | CC 605.000 | Tổng cước 740.000 …" at bounding box center [725, 327] width 1323 height 558
click at [539, 595] on div "VP Đại Từ Đơn 16 | SL 17 | Số KG 42.7 | CR 135.000 | CC 605.000 | Tổng cước 740…" at bounding box center [725, 339] width 1323 height 517
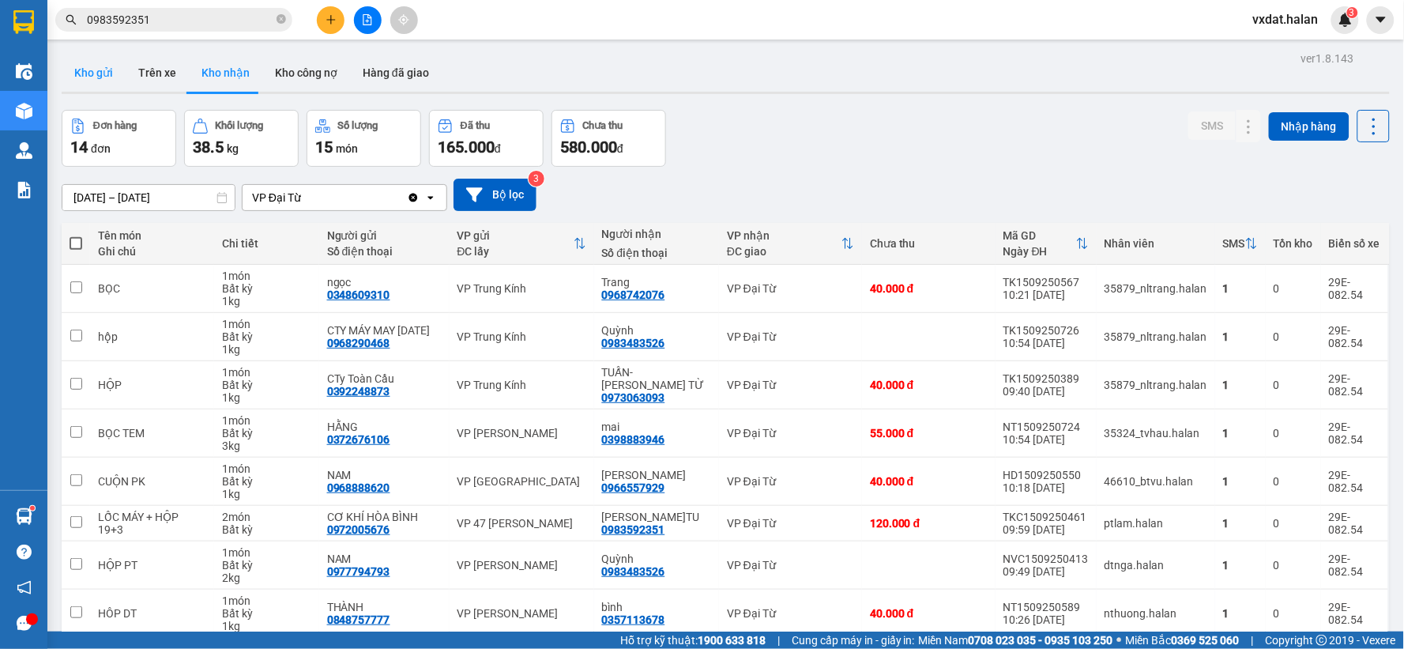
click at [127, 61] on button "Trên xe" at bounding box center [157, 73] width 63 height 38
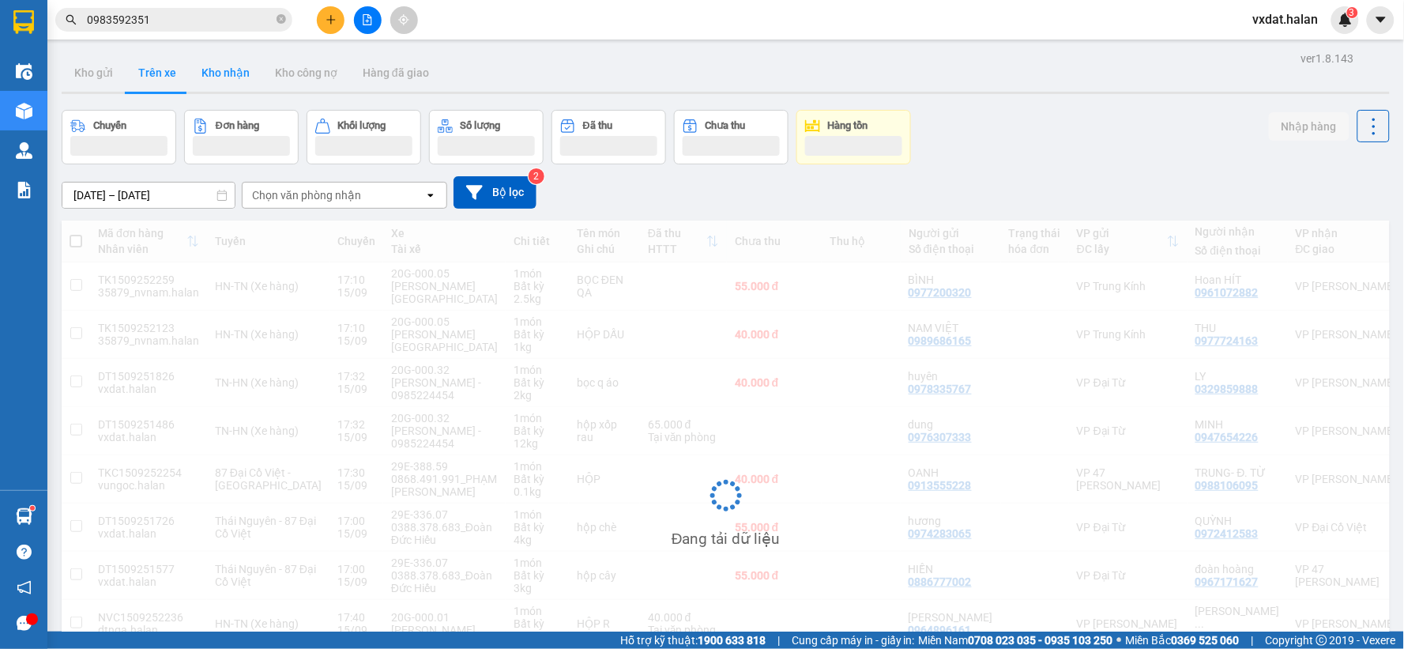
click at [215, 77] on button "Kho nhận" at bounding box center [225, 73] width 73 height 38
type input "[DATE] – [DATE]"
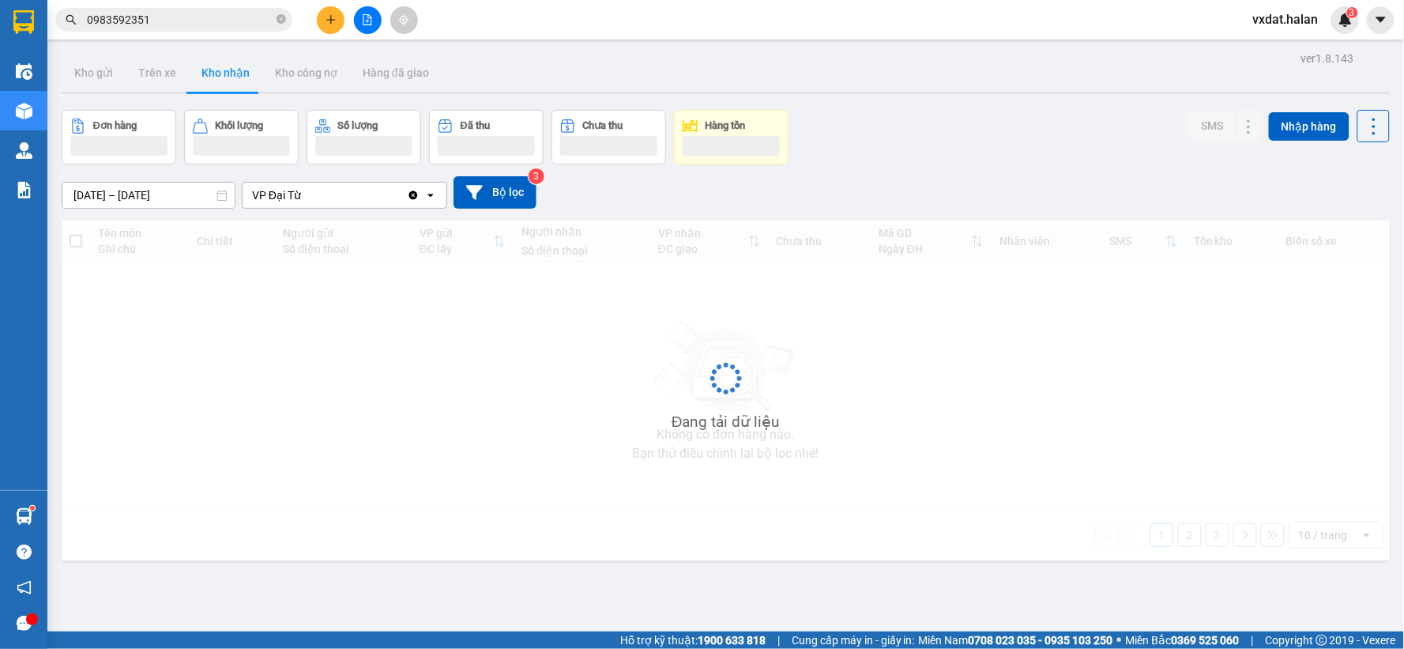
click at [215, 77] on button "Kho nhận" at bounding box center [225, 73] width 73 height 38
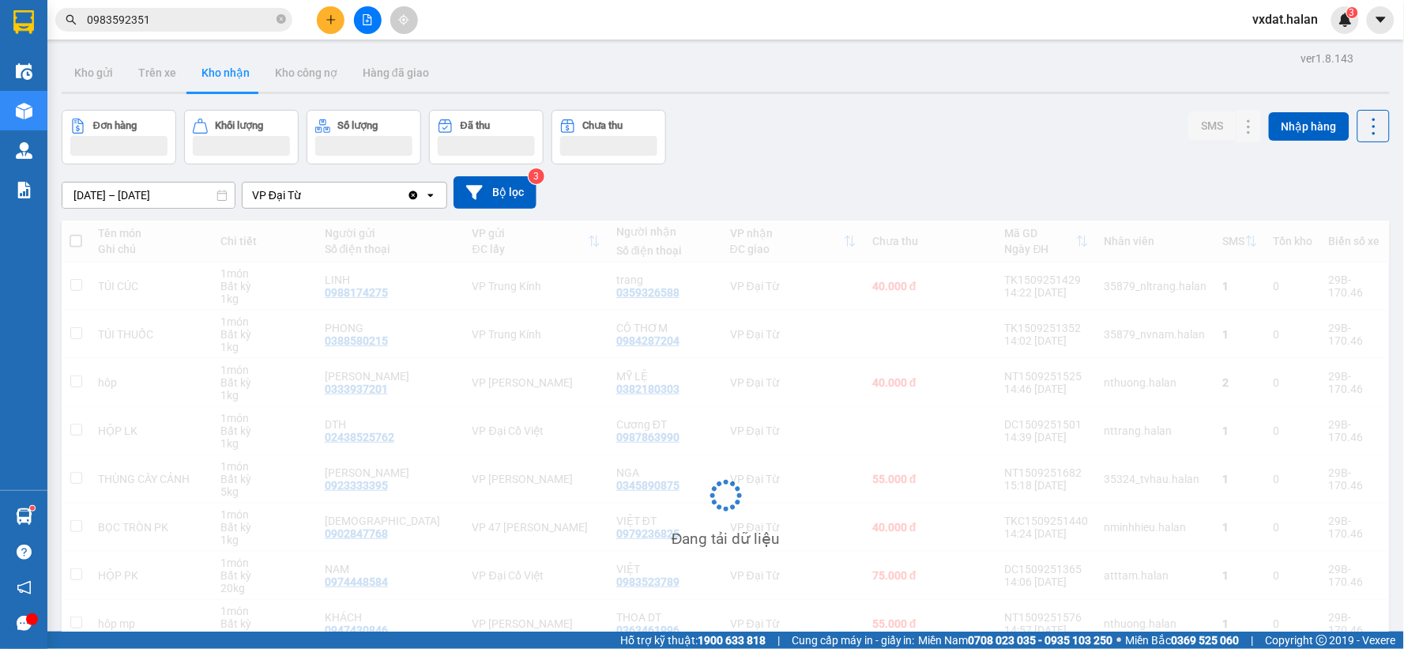
click at [1020, 118] on div "Đơn hàng Khối lượng Số lượng Đã thu Chưa thu SMS Nhập hàng" at bounding box center [726, 137] width 1328 height 55
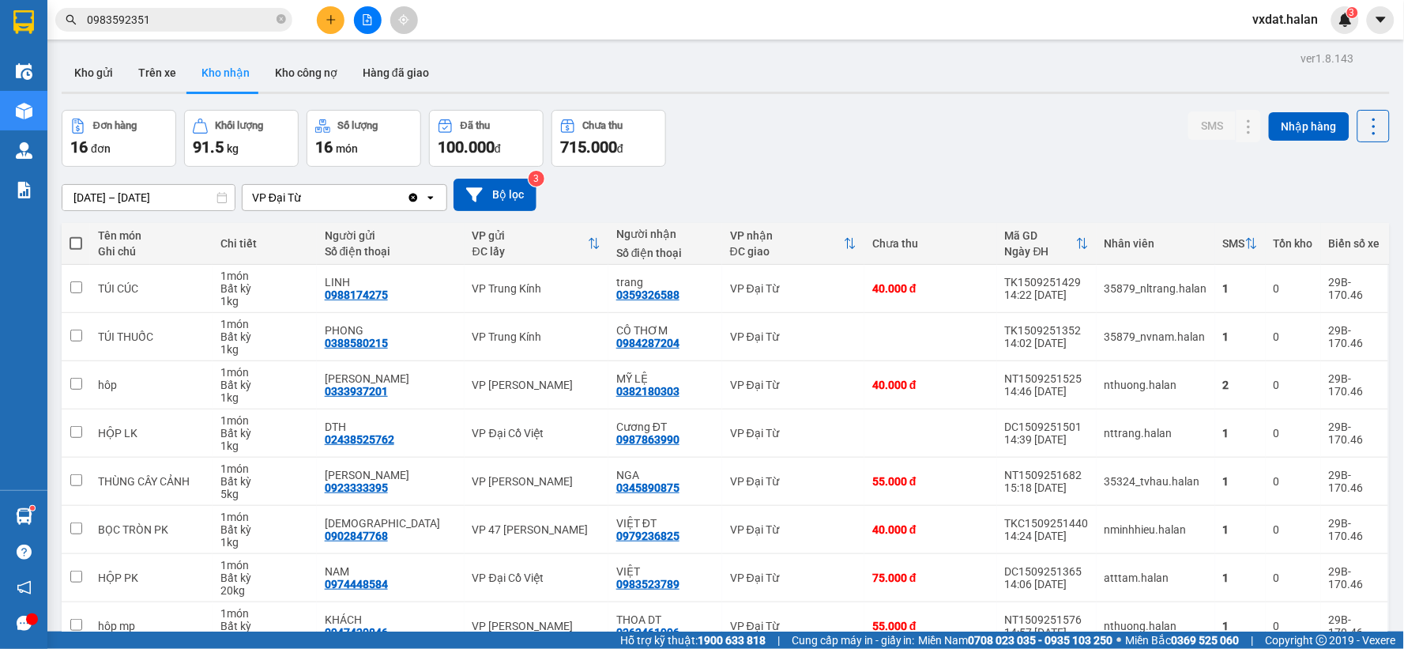
scroll to position [88, 0]
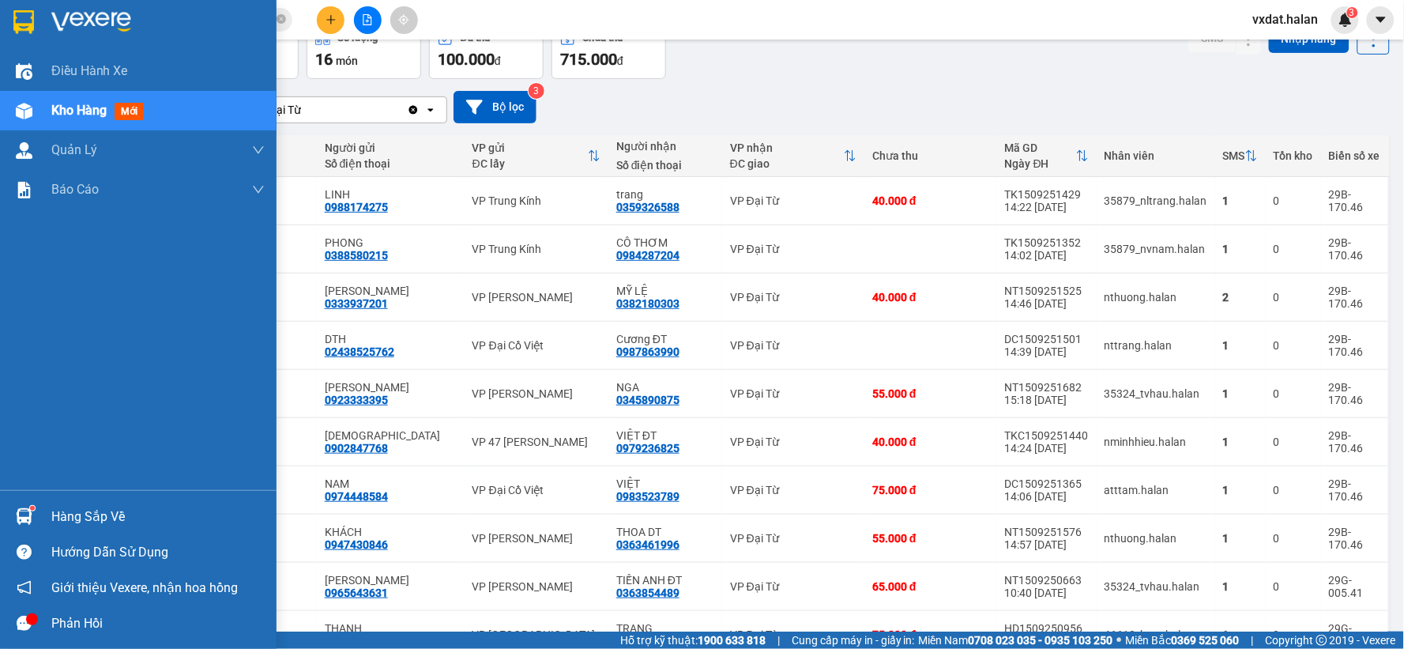
click at [16, 513] on img at bounding box center [24, 516] width 17 height 17
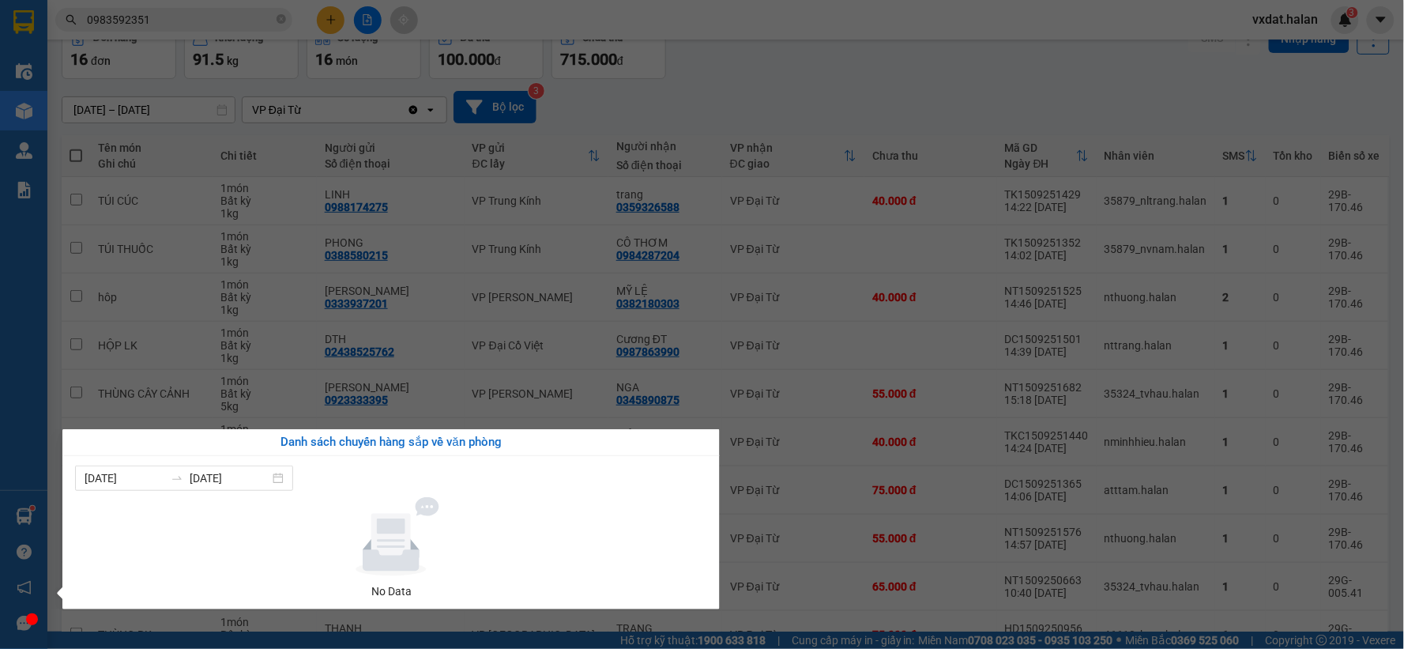
click at [925, 100] on section "Kết quả tìm kiếm ( 695 ) Bộ lọc Mã ĐH Trạng thái Món hàng Thu hộ Tổng cước Chưa…" at bounding box center [702, 324] width 1404 height 649
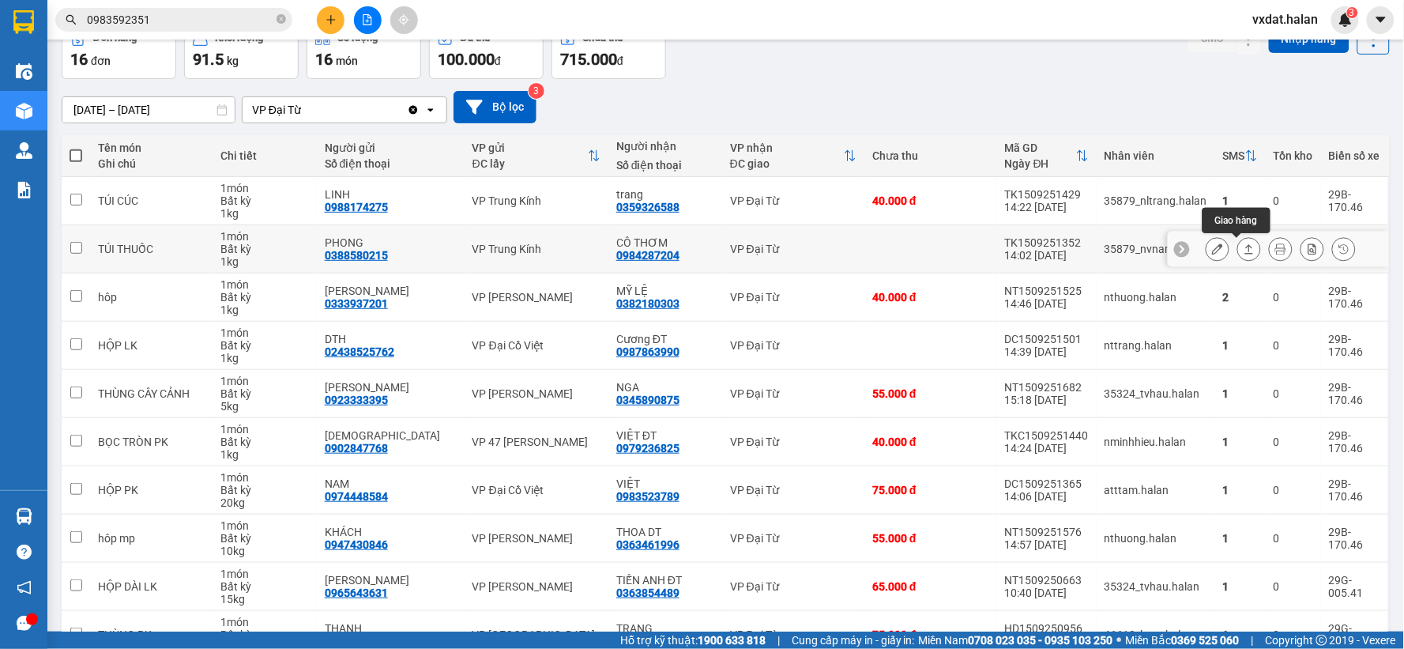
click at [1243, 251] on icon at bounding box center [1248, 248] width 11 height 11
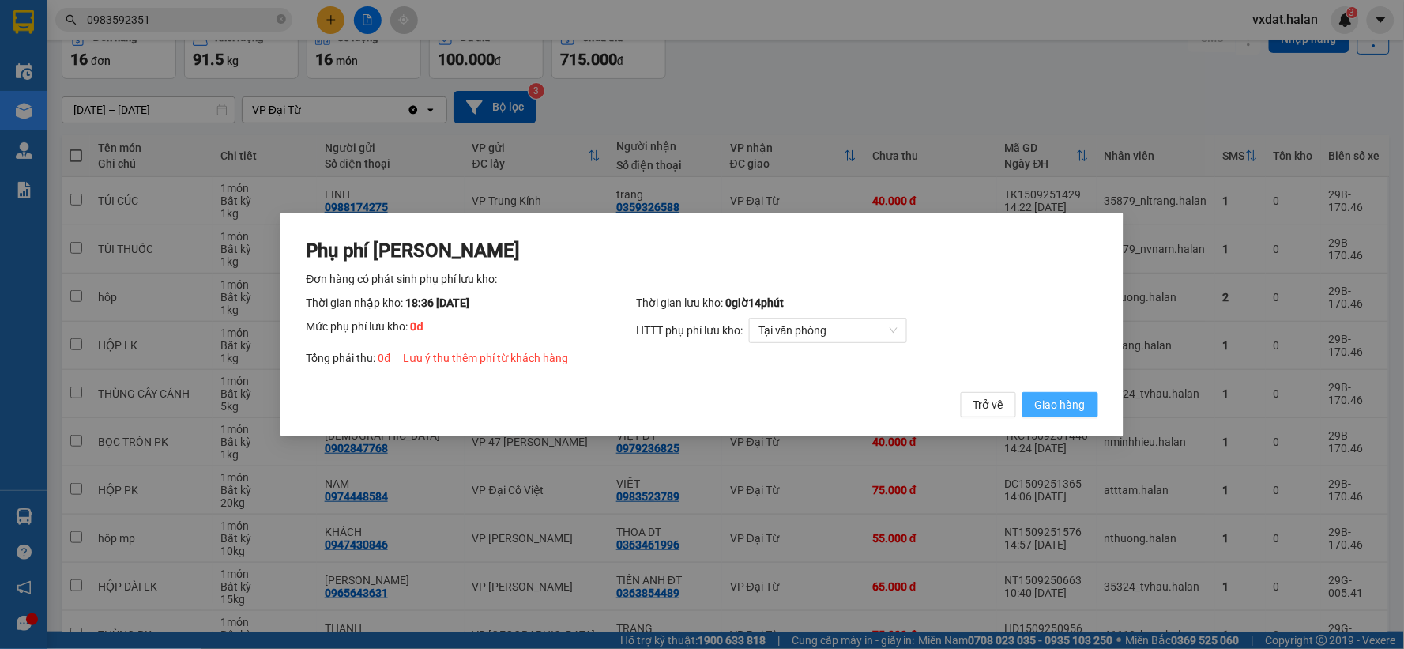
click at [1055, 401] on span "Giao hàng" at bounding box center [1060, 404] width 51 height 17
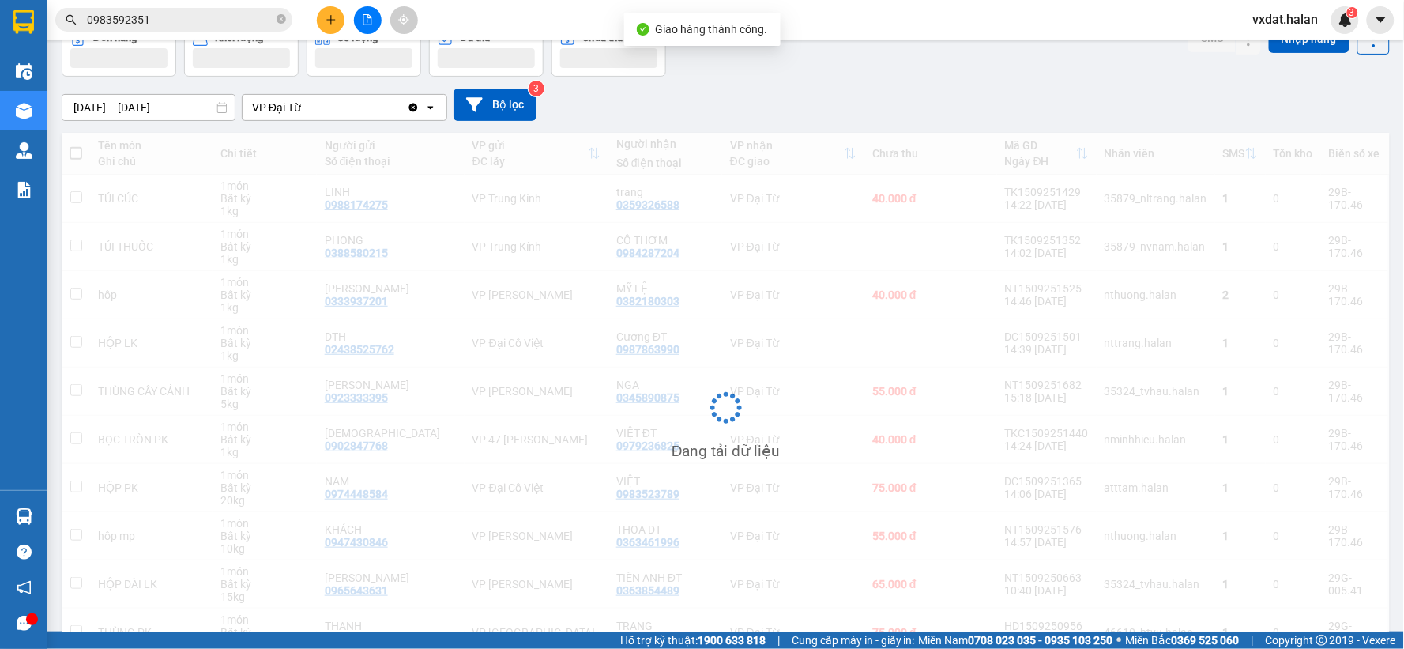
click at [956, 92] on div "[DATE] – [DATE] Press the down arrow key to interact with the calendar and sele…" at bounding box center [726, 104] width 1328 height 32
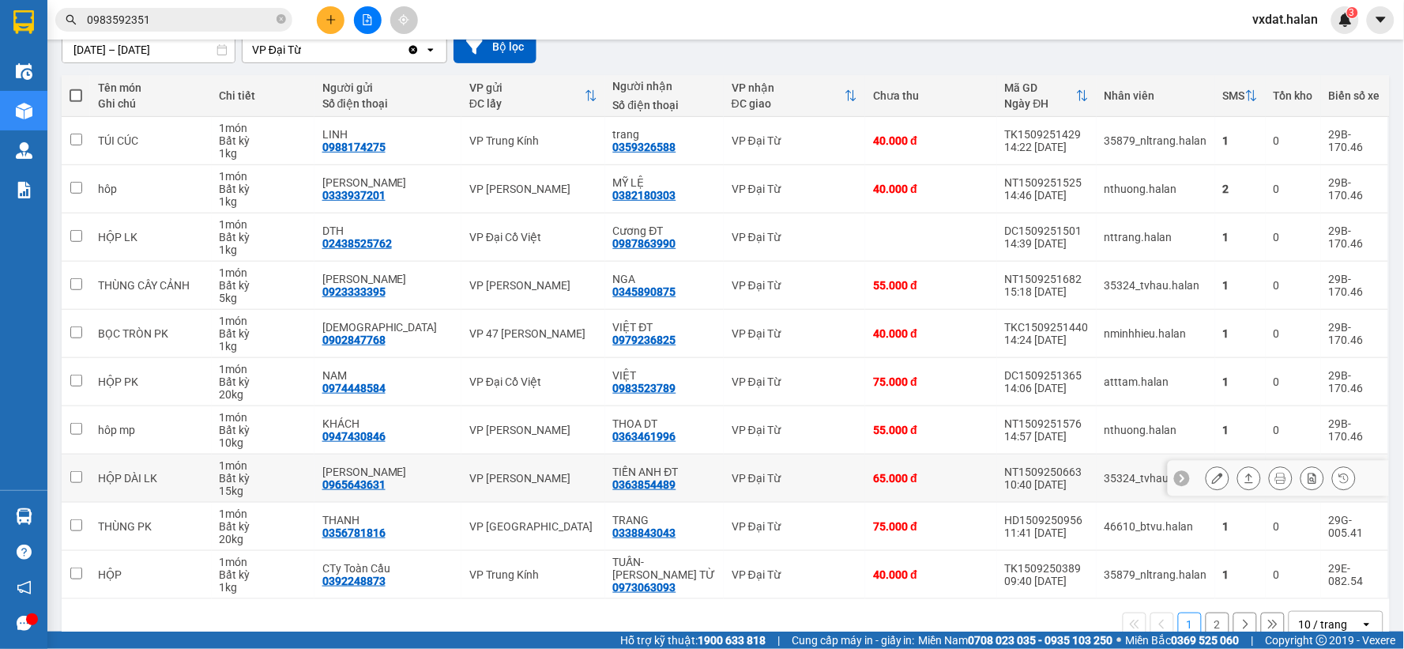
scroll to position [182, 0]
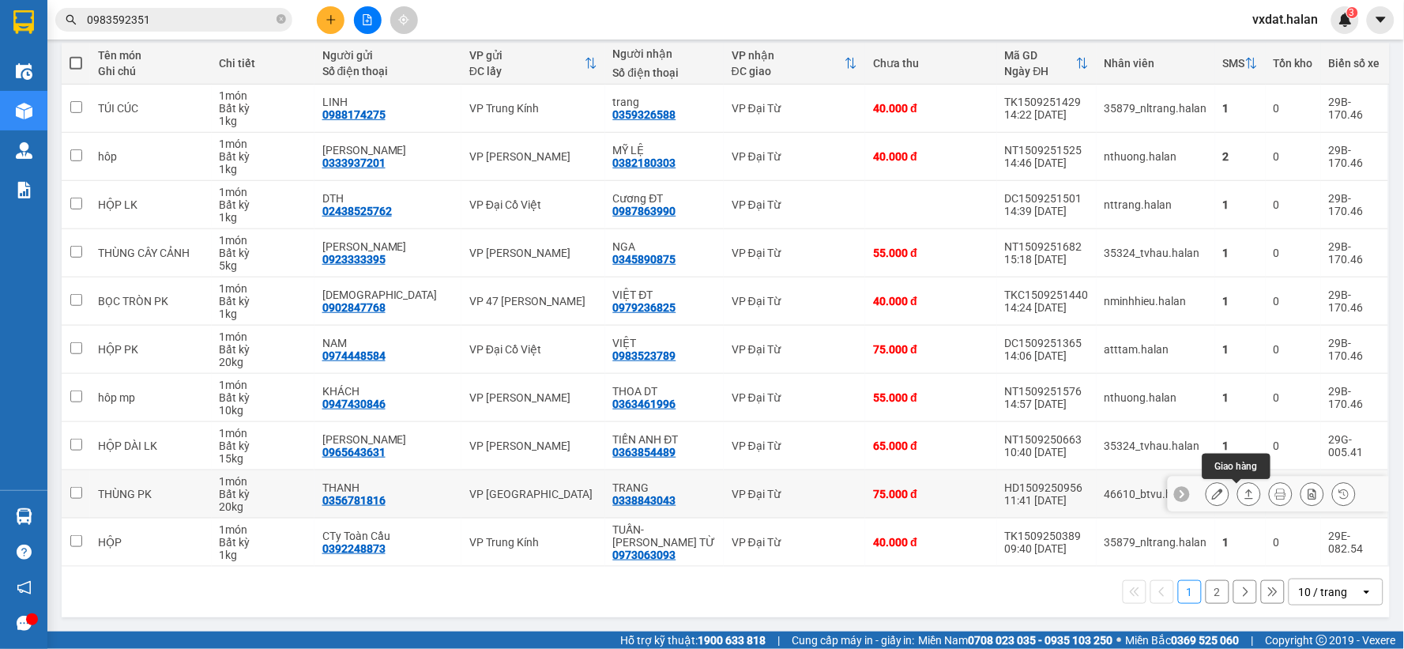
click at [1238, 498] on button at bounding box center [1249, 494] width 22 height 28
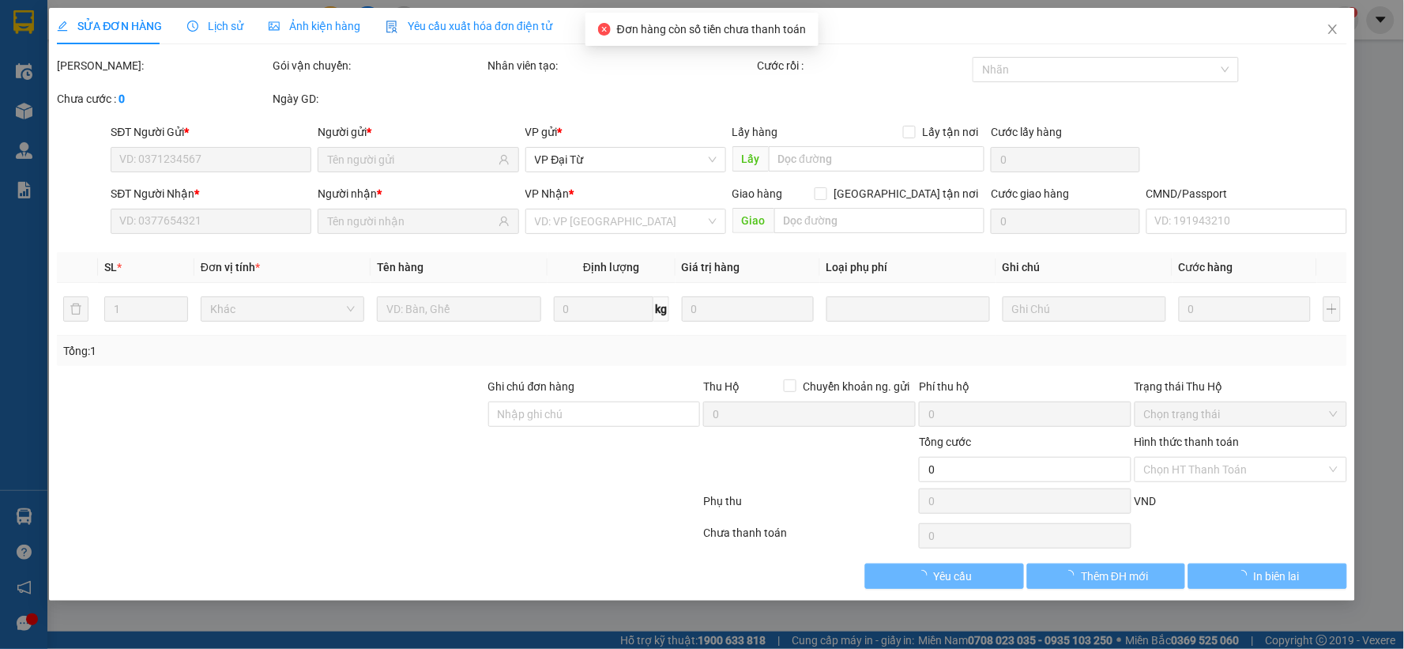
type input "0356781816"
type input "THANH"
type input "0338843043"
type input "TRANG"
type input "75.000"
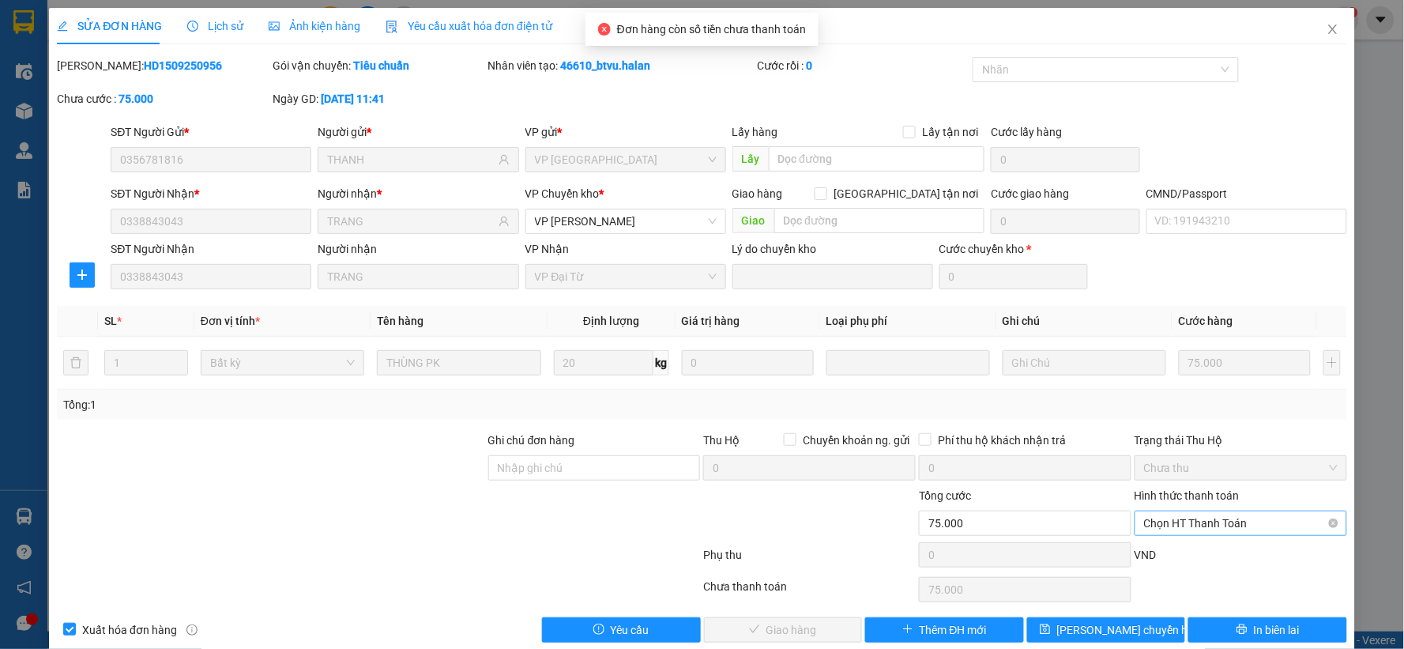
click at [1228, 513] on span "Chọn HT Thanh Toán" at bounding box center [1241, 523] width 194 height 24
click at [1164, 393] on div "Tại văn phòng" at bounding box center [1229, 390] width 191 height 17
type input "0"
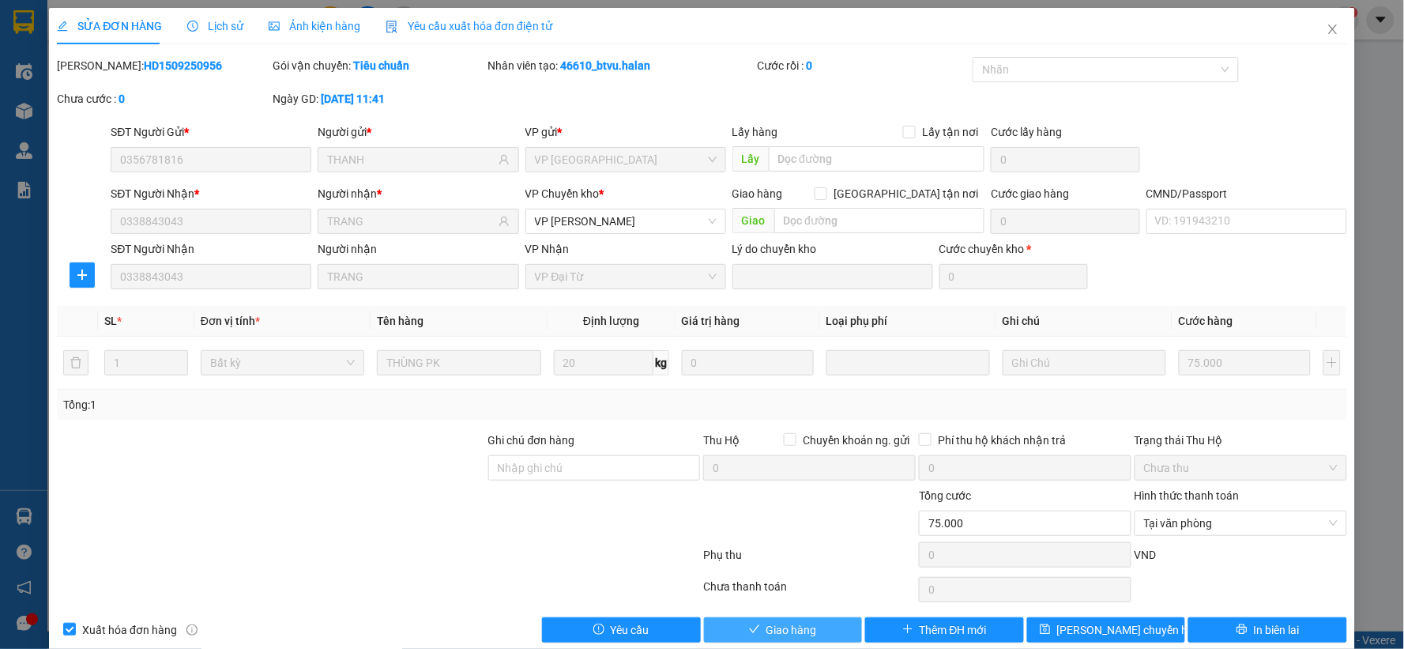
click at [755, 622] on button "Giao hàng" at bounding box center [783, 629] width 159 height 25
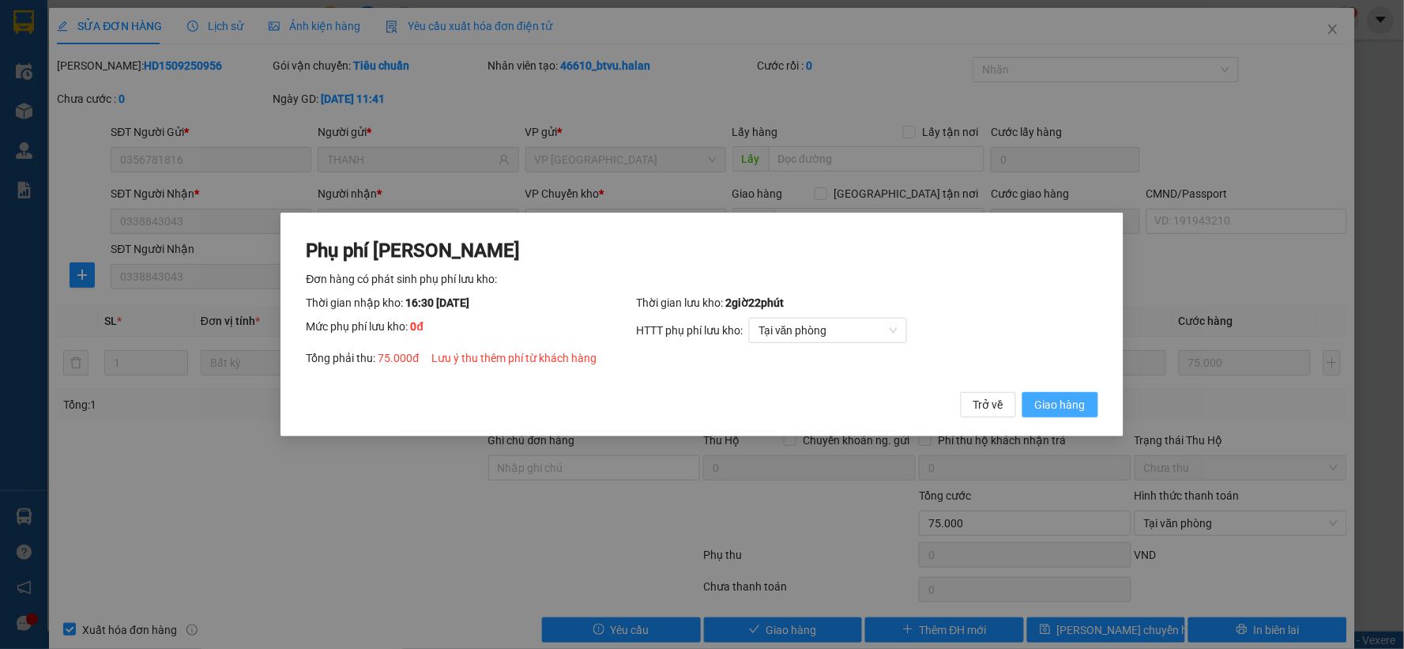
click at [1088, 399] on button "Giao hàng" at bounding box center [1060, 404] width 76 height 25
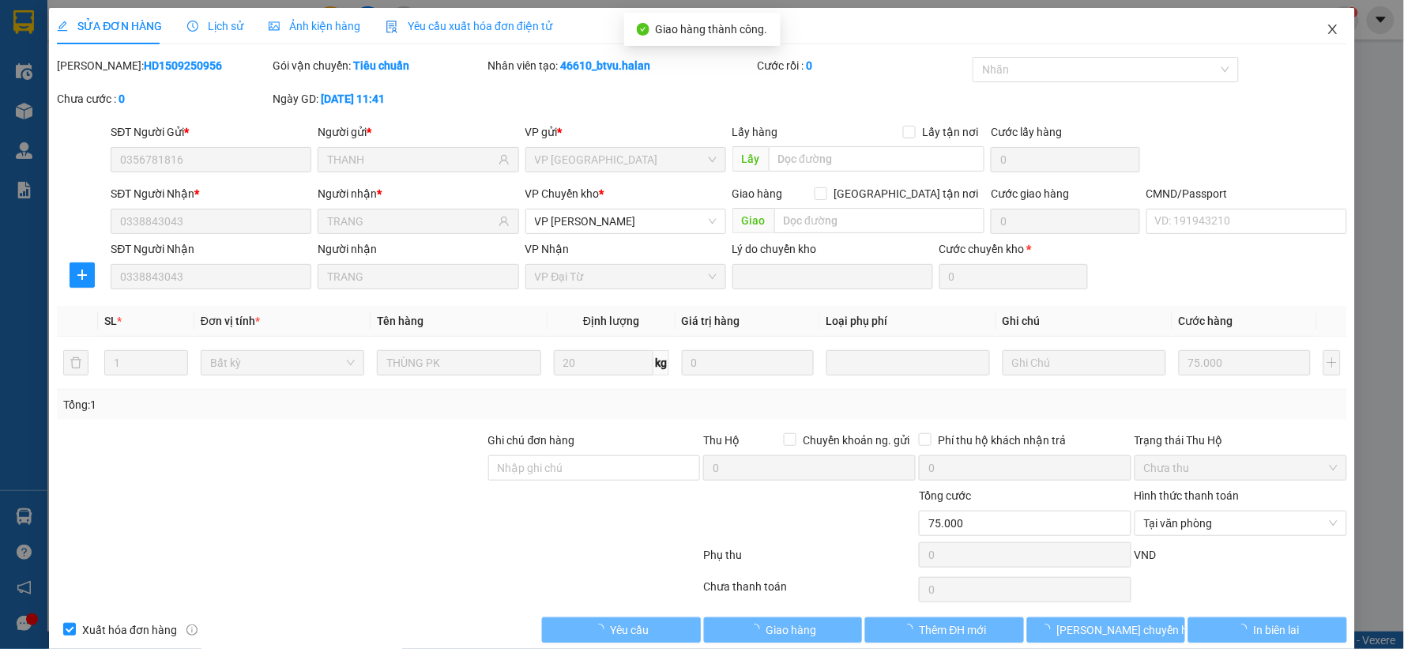
click at [1312, 32] on span "Close" at bounding box center [1333, 30] width 44 height 44
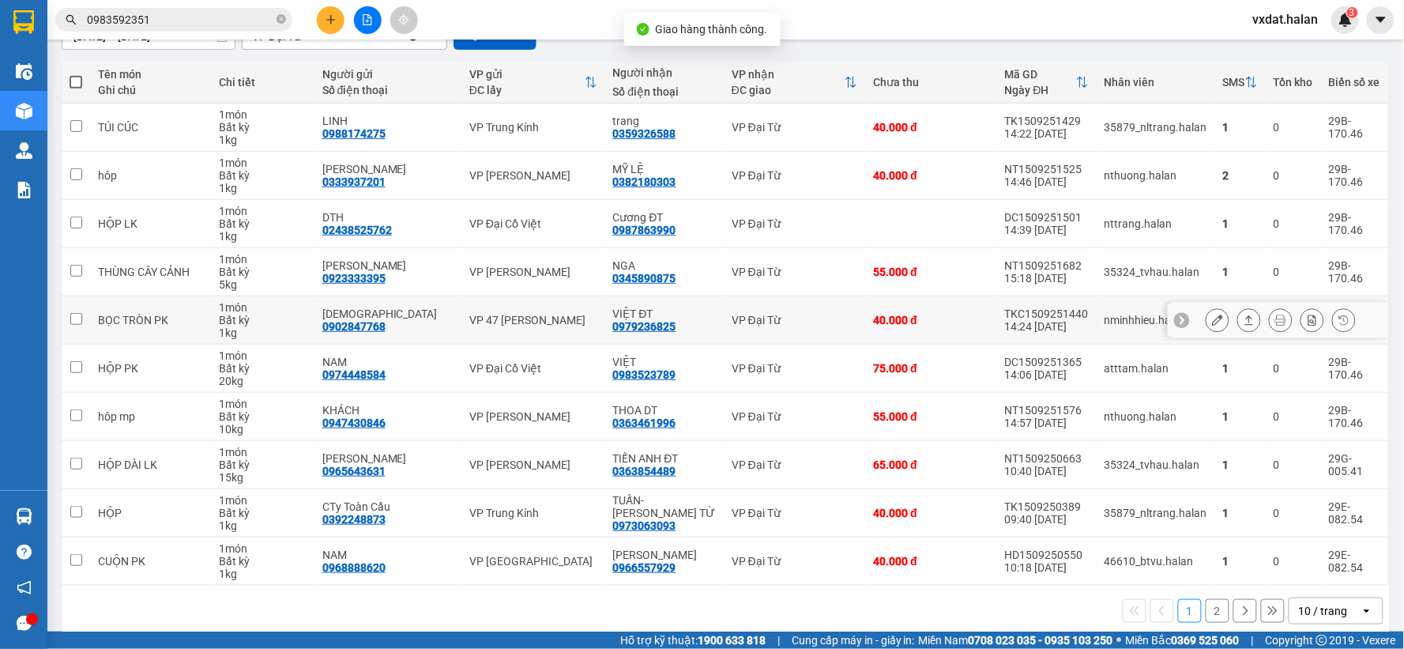
scroll to position [179, 0]
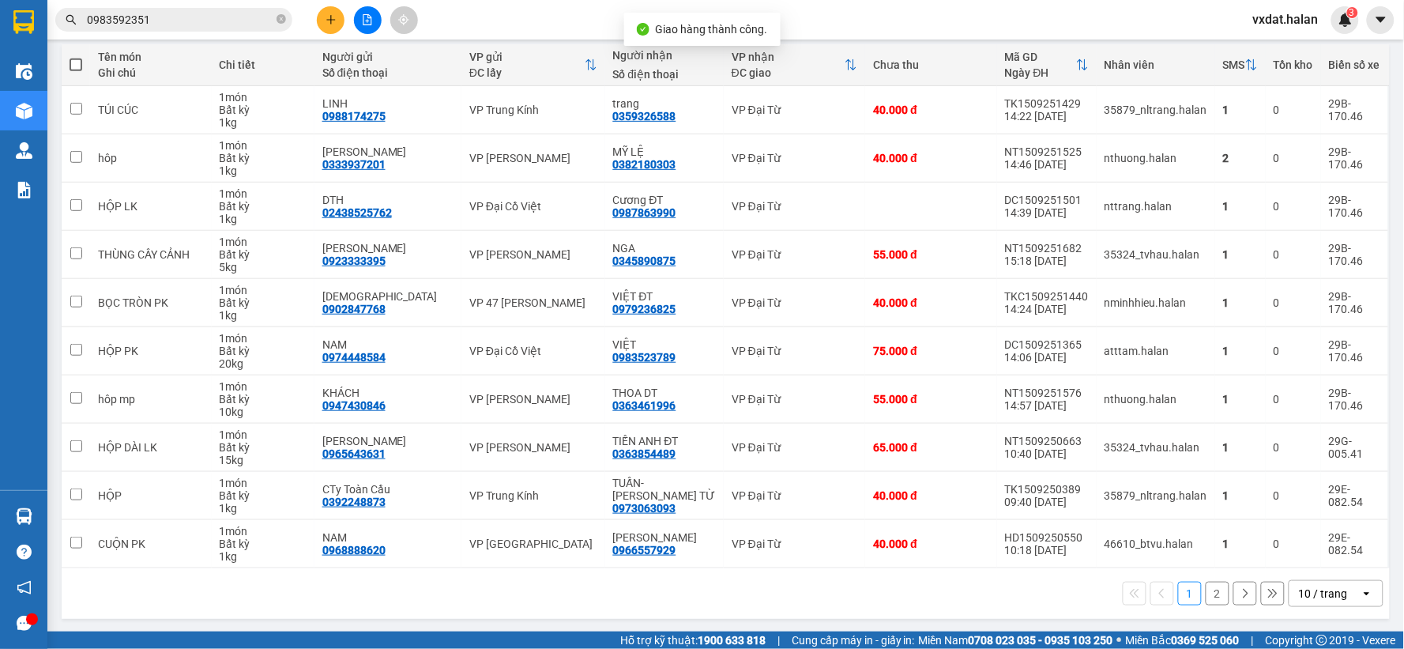
click at [1189, 595] on div "1 2 10 / trang open" at bounding box center [725, 593] width 1315 height 27
click at [1205, 595] on button "2" at bounding box center [1217, 593] width 24 height 24
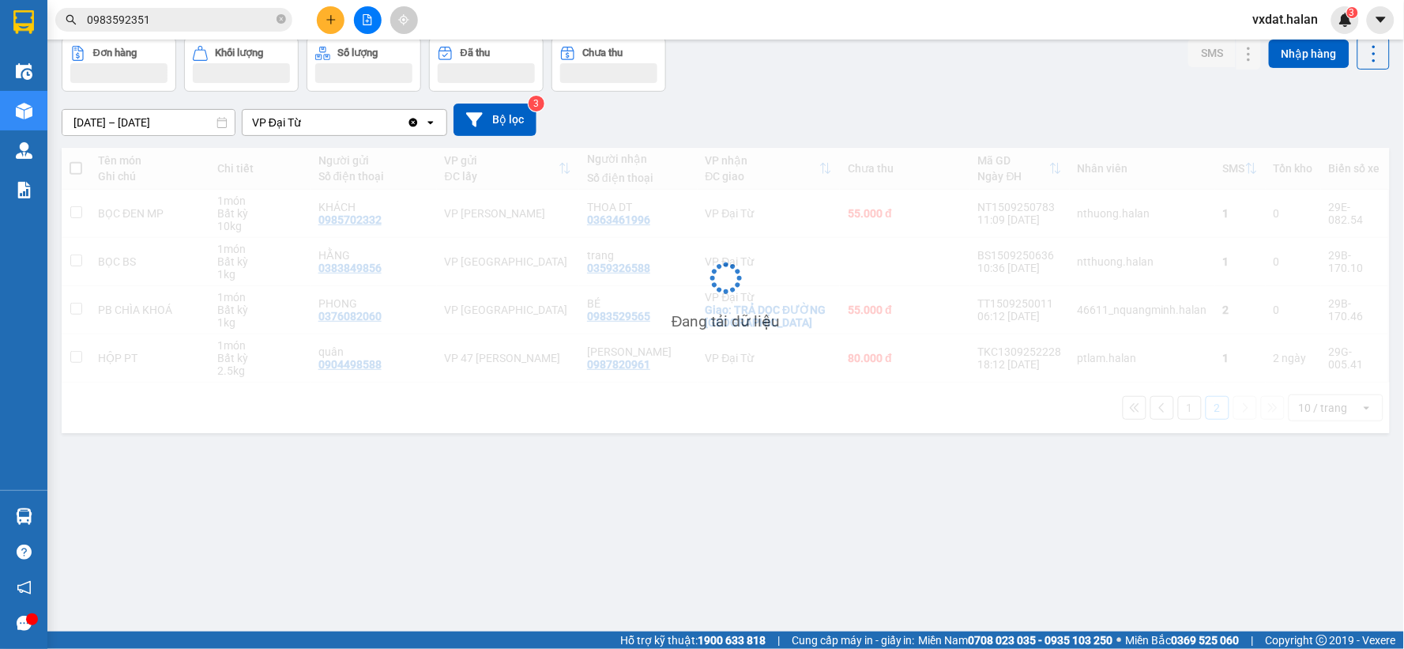
scroll to position [73, 0]
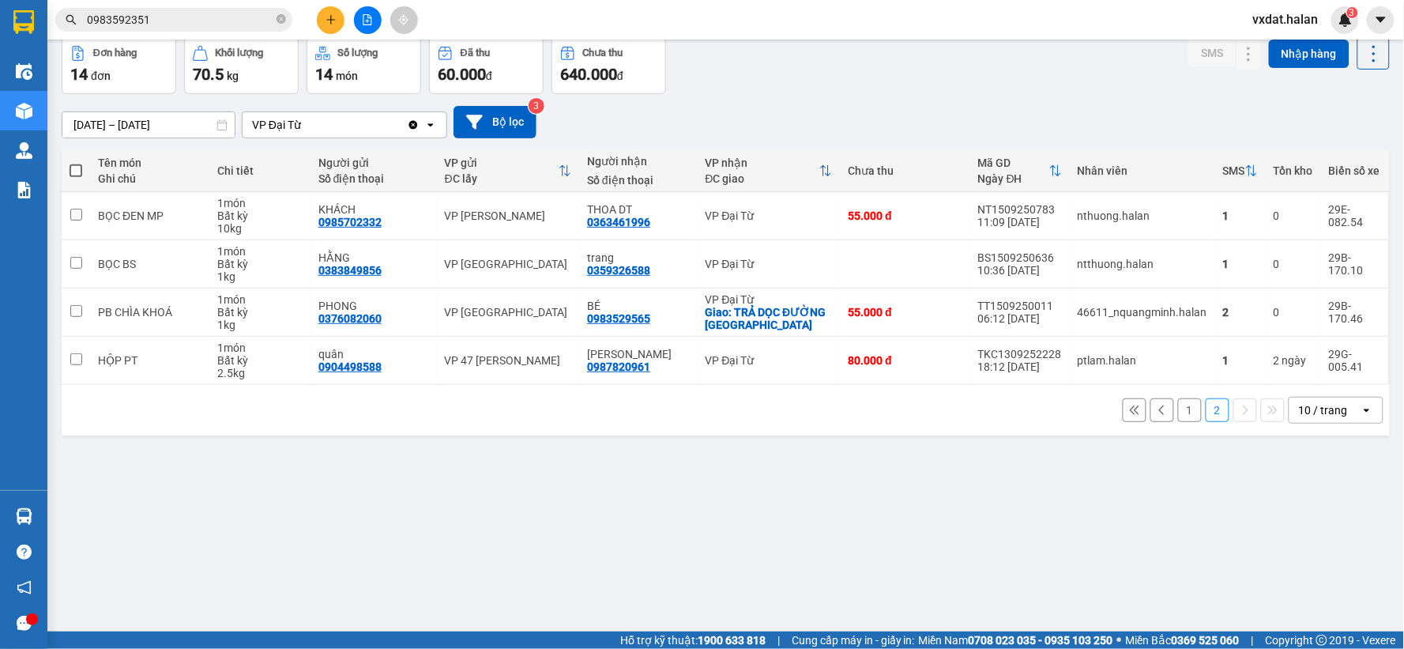
click at [856, 108] on div "[DATE] – [DATE] Press the down arrow key to interact with the calendar and sele…" at bounding box center [726, 122] width 1328 height 32
click at [161, 28] on span "0983592351" at bounding box center [173, 20] width 237 height 24
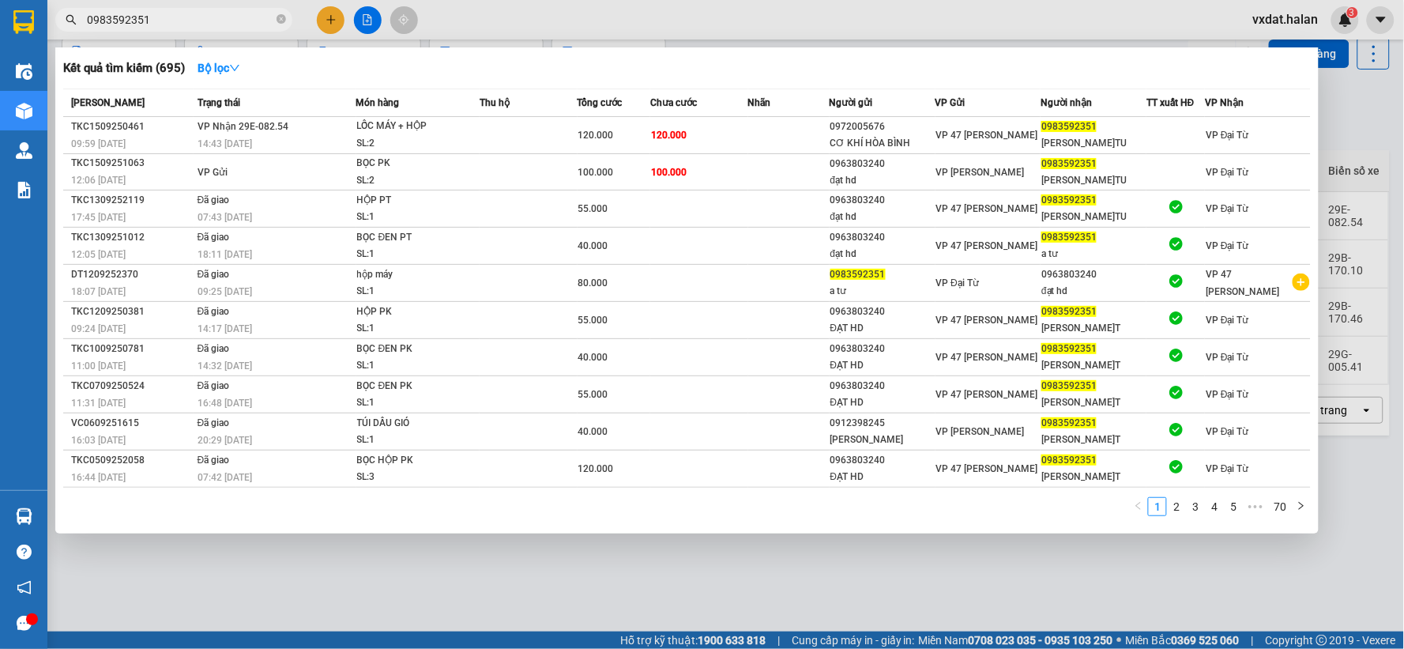
click at [183, 19] on input "0983592351" at bounding box center [180, 19] width 186 height 17
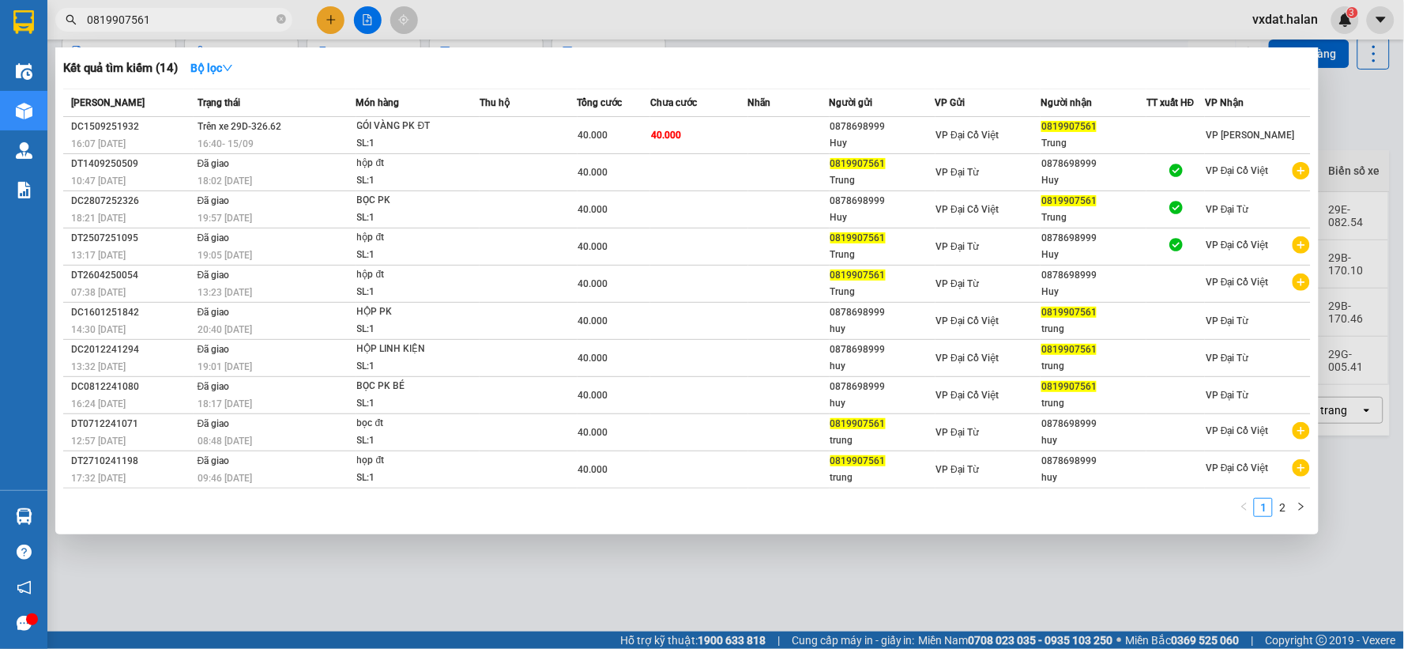
type input "0819907561"
click at [513, 79] on div "Kết quả tìm kiếm ( 14 ) Bộ lọc" at bounding box center [686, 67] width 1247 height 25
click at [547, 62] on div "Kết quả tìm kiếm ( 14 ) Bộ lọc" at bounding box center [686, 67] width 1247 height 25
click at [436, 596] on div at bounding box center [702, 324] width 1404 height 649
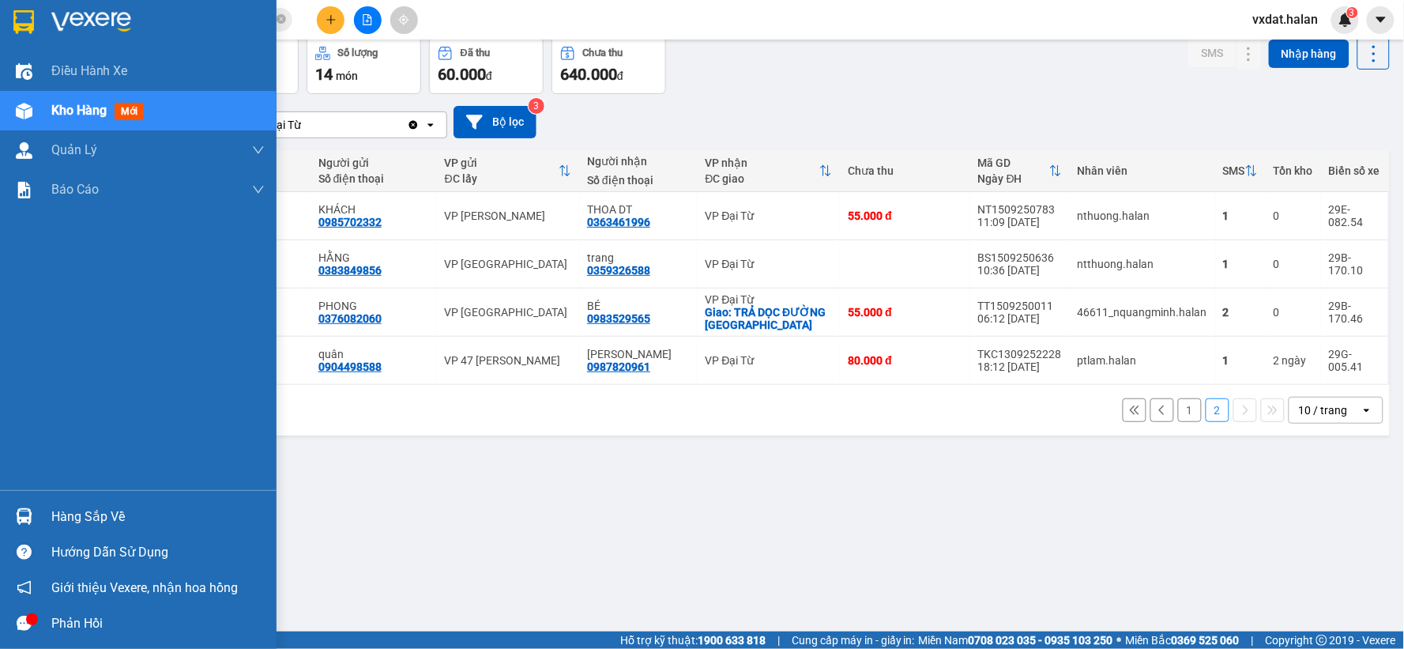
click at [10, 506] on div at bounding box center [24, 516] width 28 height 28
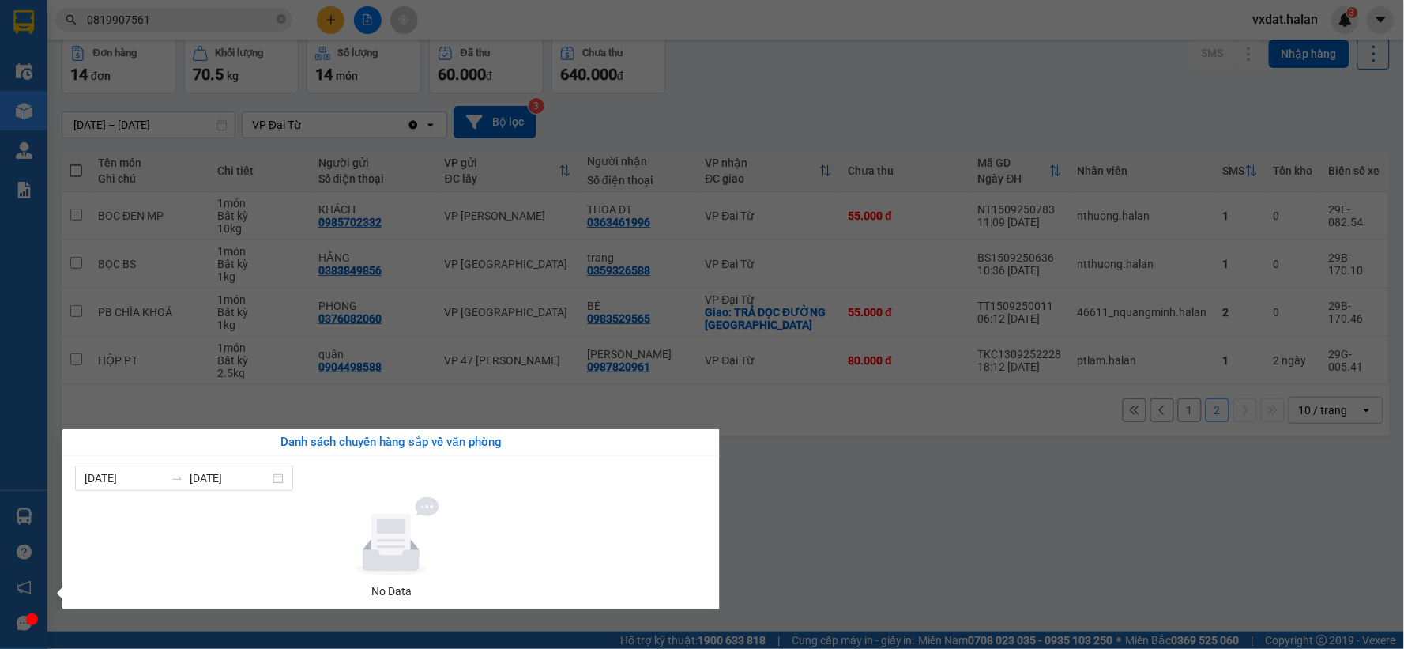
click at [788, 547] on section "Kết quả tìm kiếm ( 14 ) Bộ lọc Mã ĐH Trạng thái Món hàng Thu hộ Tổng cước Chưa …" at bounding box center [702, 324] width 1404 height 649
